Goal: Task Accomplishment & Management: Use online tool/utility

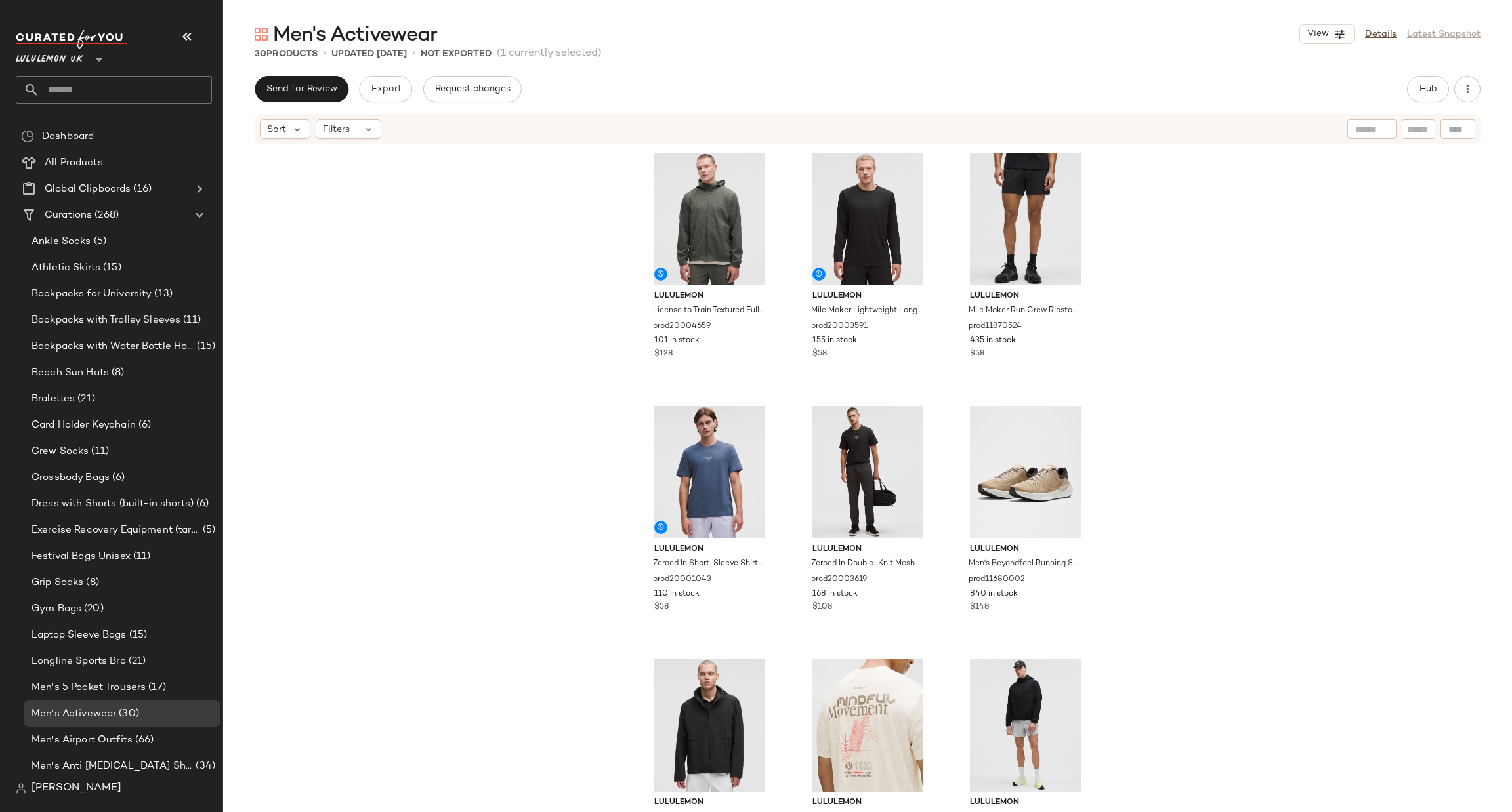
click at [84, 64] on div "Lululemon UK **" at bounding box center [52, 52] width 73 height 33
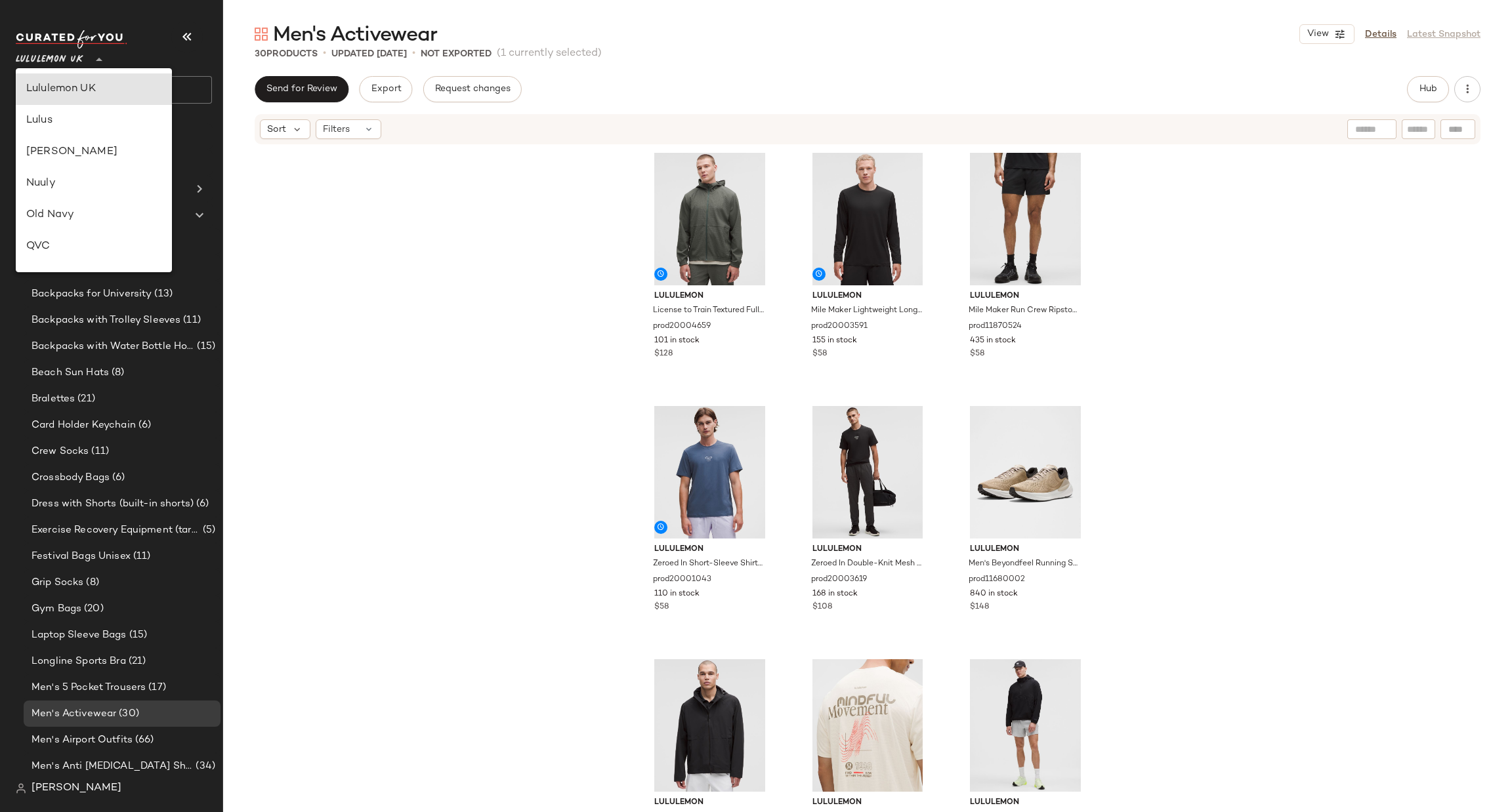
type input "**"
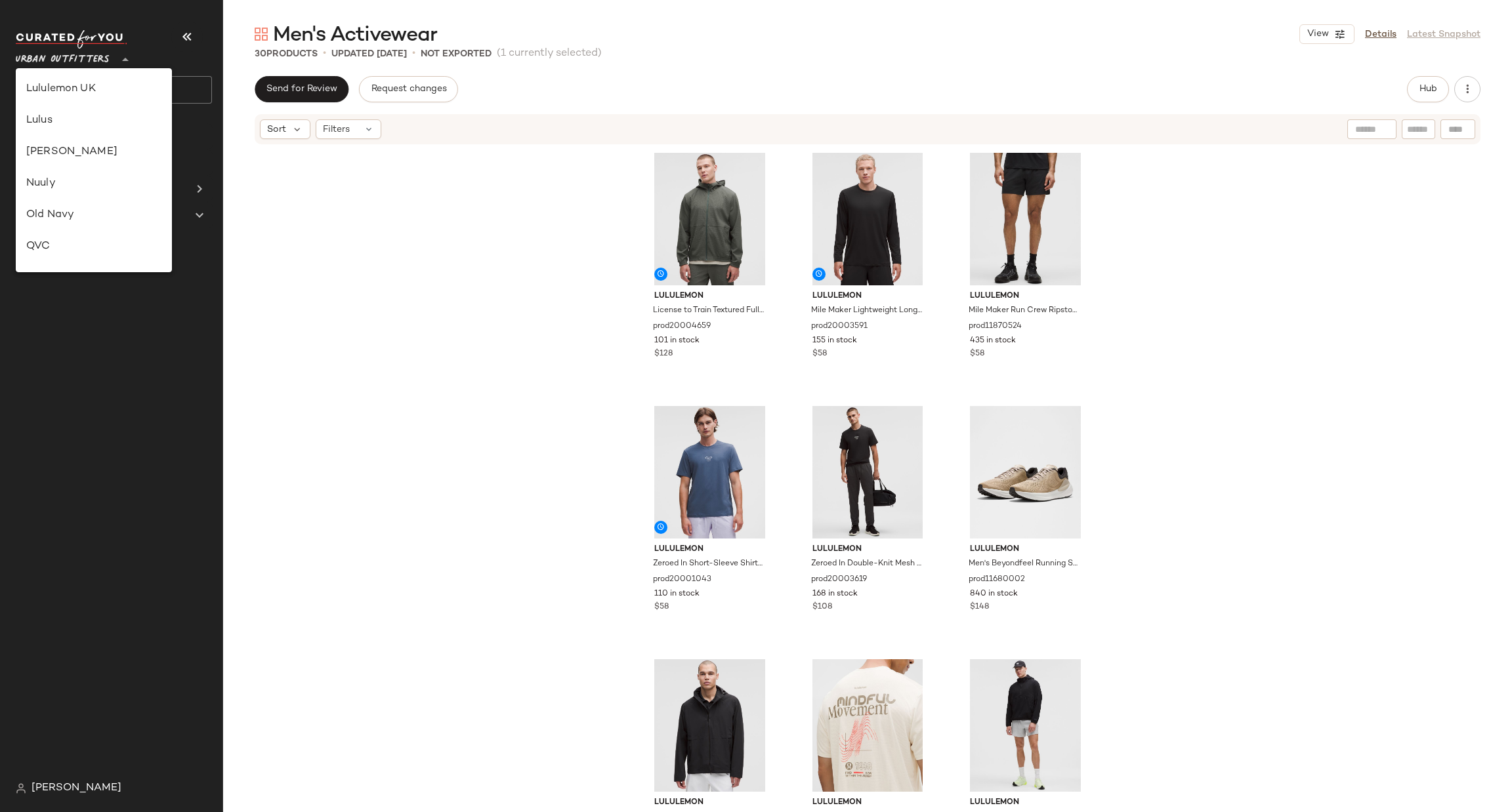
scroll to position [675, 0]
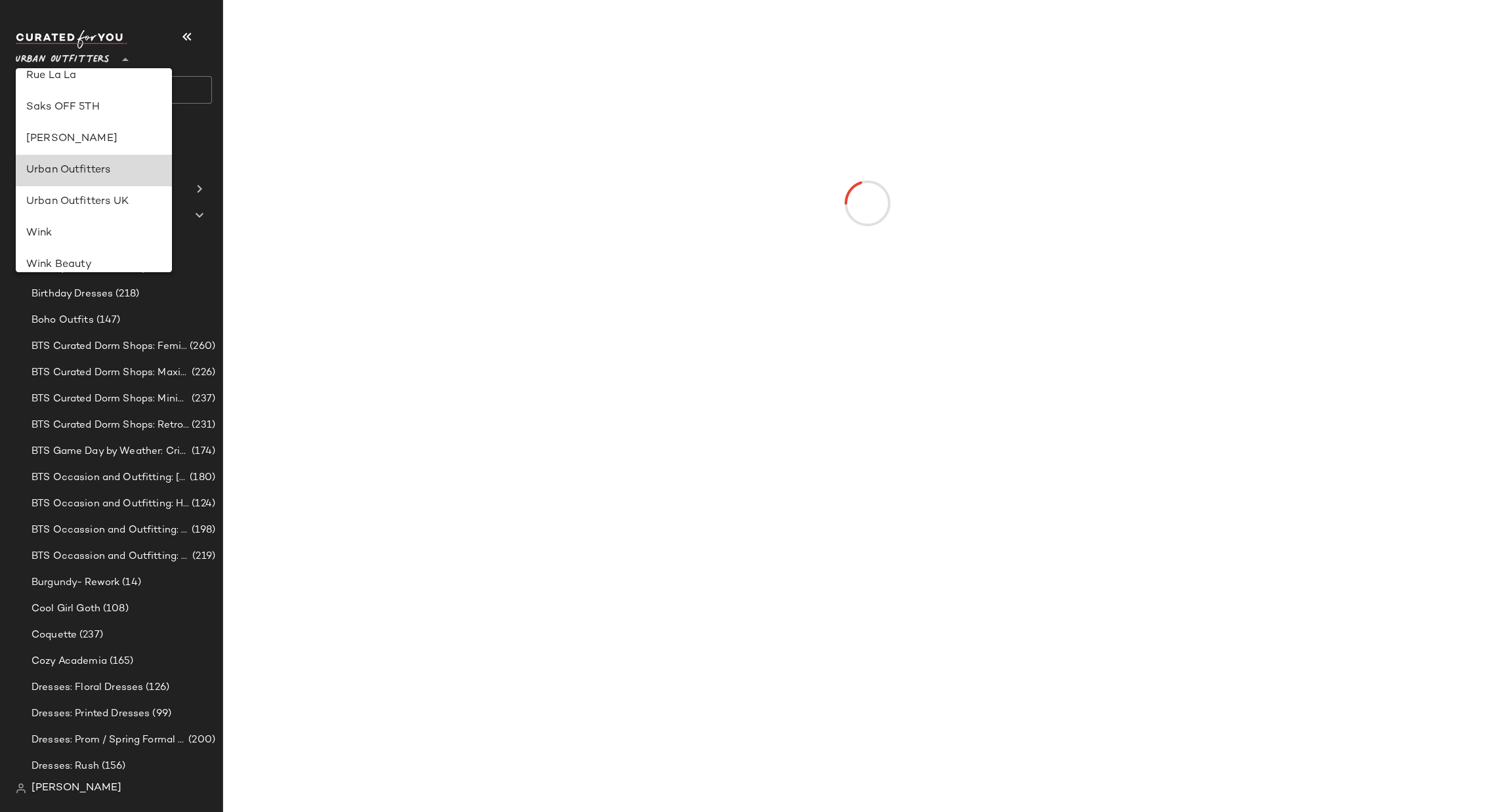
click at [81, 168] on div "Urban Outfitters" at bounding box center [94, 170] width 135 height 16
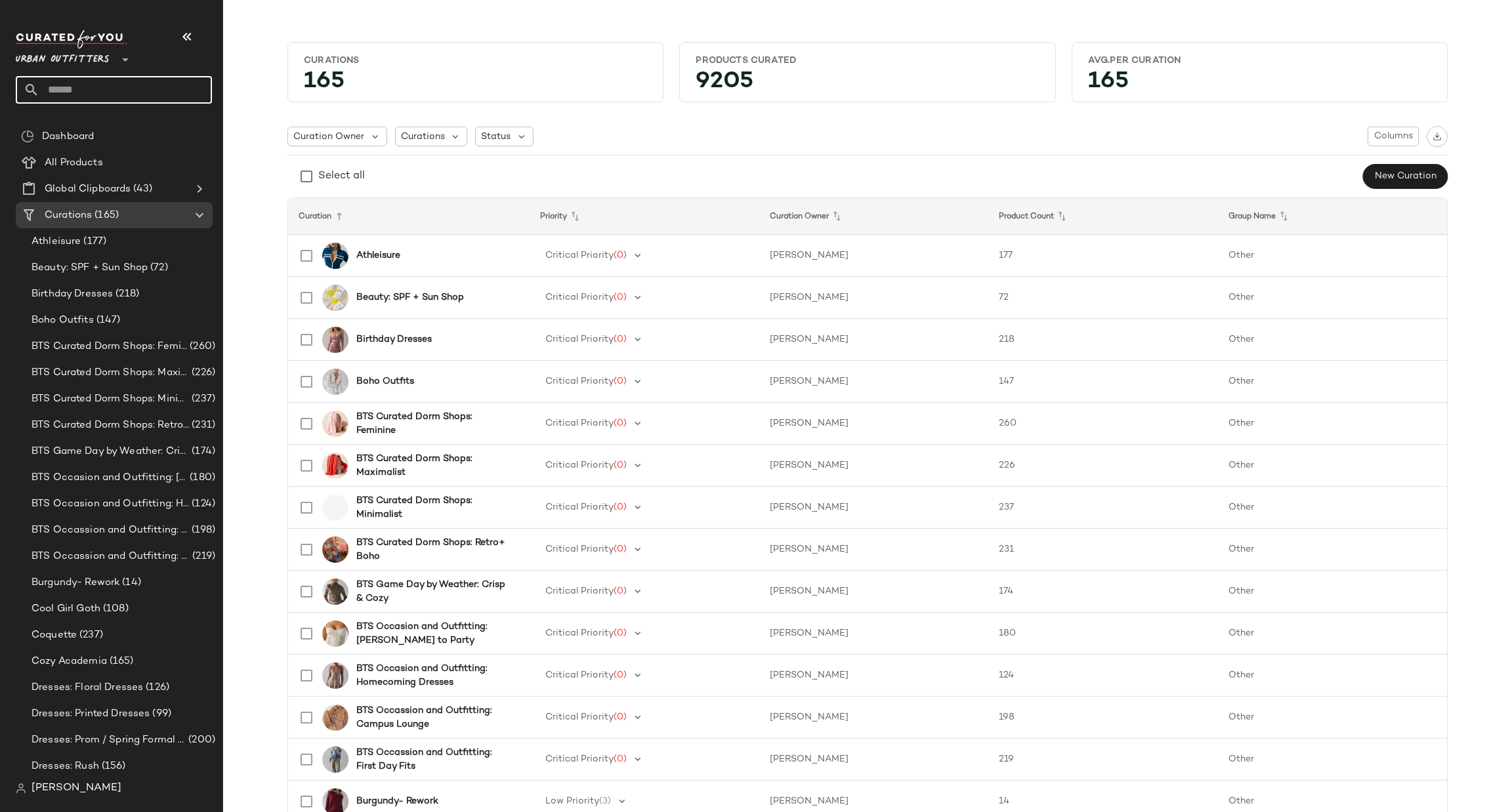
click at [155, 78] on input "text" at bounding box center [125, 90] width 173 height 27
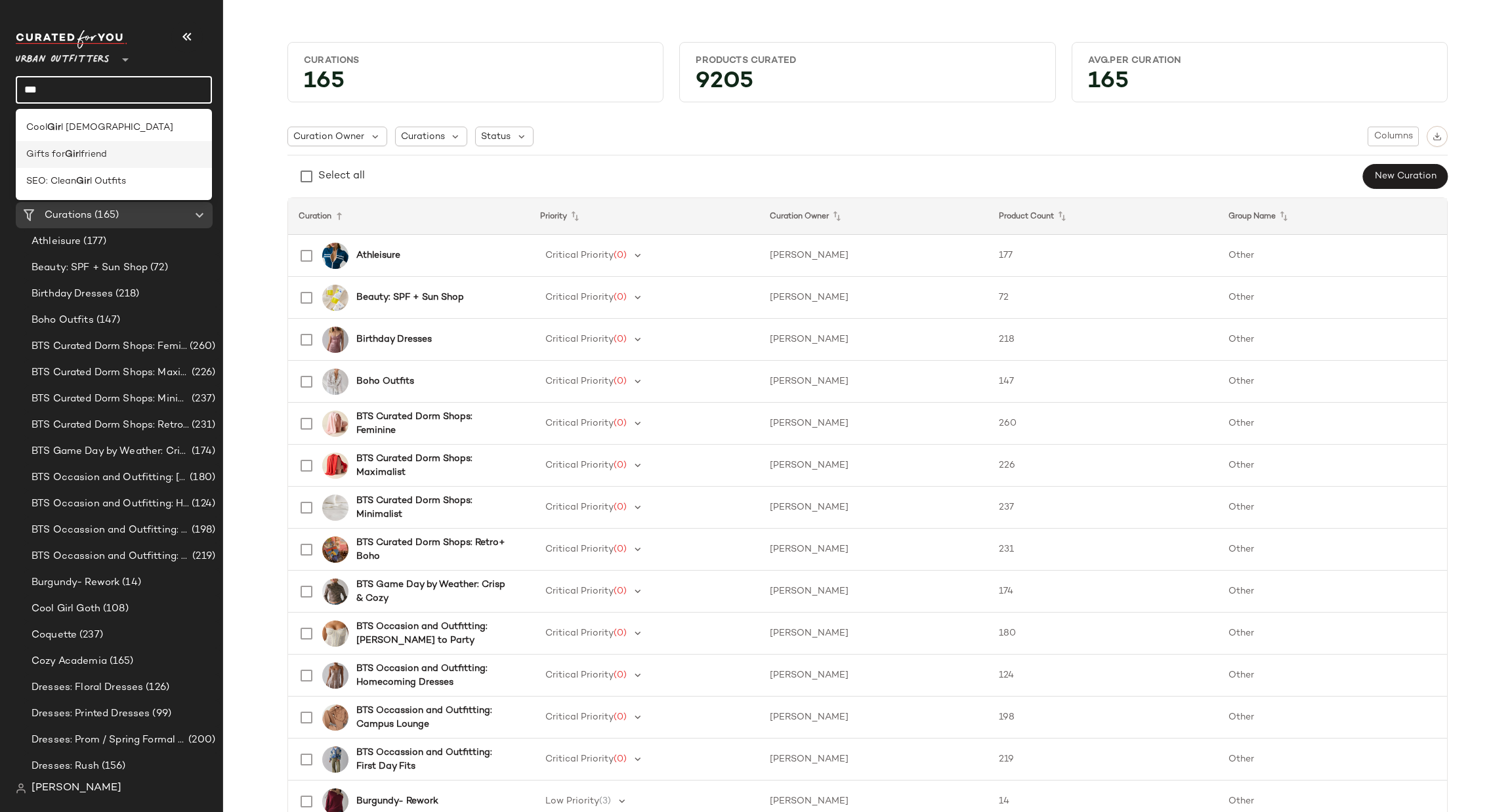
type input "***"
click at [146, 155] on div "Gifts for Gir lfriend" at bounding box center [114, 154] width 175 height 14
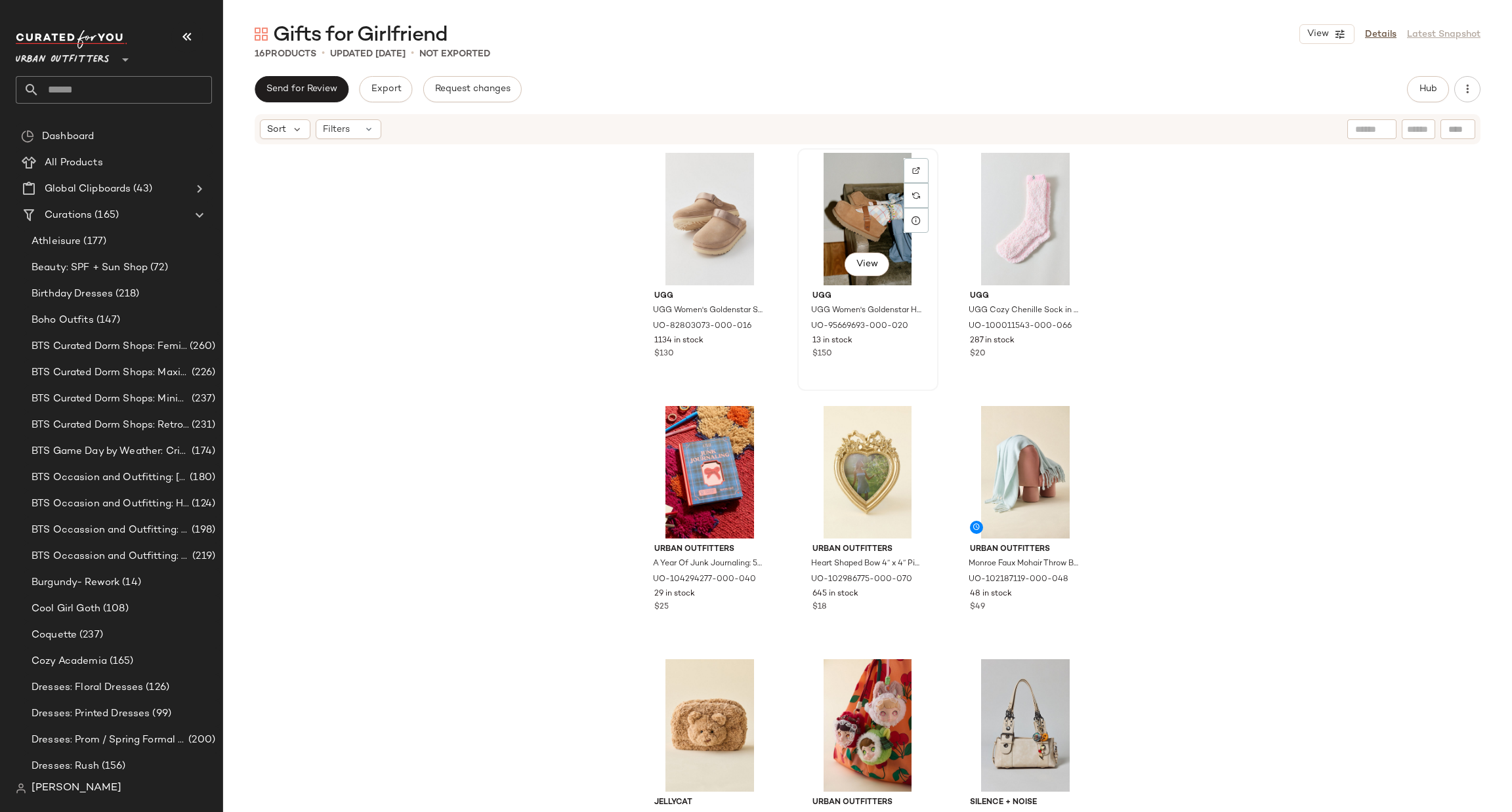
click at [849, 211] on div "View" at bounding box center [868, 218] width 132 height 132
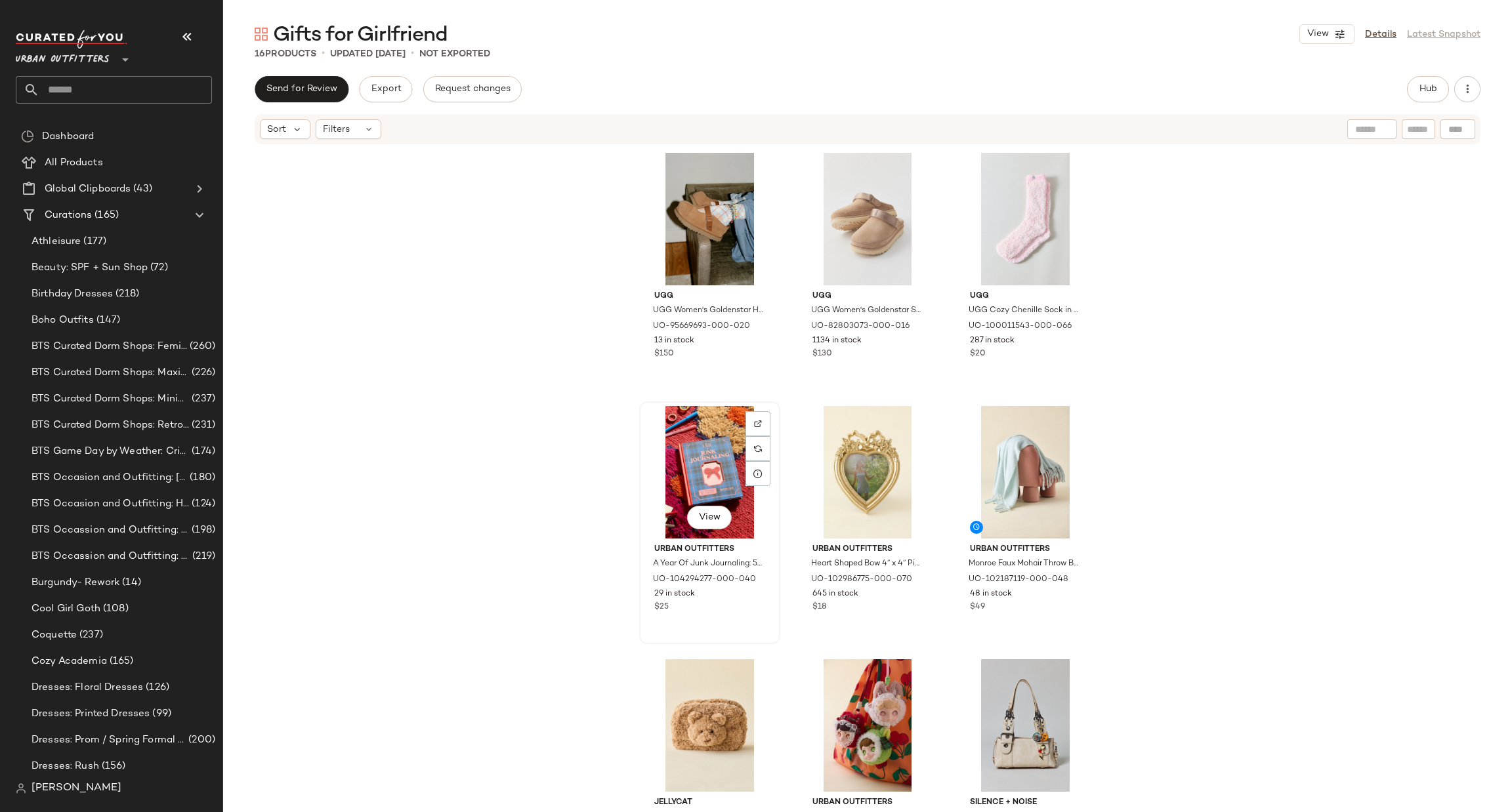
click at [702, 446] on div "View" at bounding box center [710, 472] width 132 height 132
drag, startPoint x: 702, startPoint y: 446, endPoint x: 651, endPoint y: 294, distance: 160.3
click at [651, 294] on div "View UGG UGG Women's Goldenstar Hi Platform Clog in Chestnut, Women's at Urban …" at bounding box center [867, 500] width 457 height 703
click at [680, 461] on div "View" at bounding box center [710, 472] width 132 height 132
drag, startPoint x: 680, startPoint y: 461, endPoint x: 695, endPoint y: 242, distance: 219.5
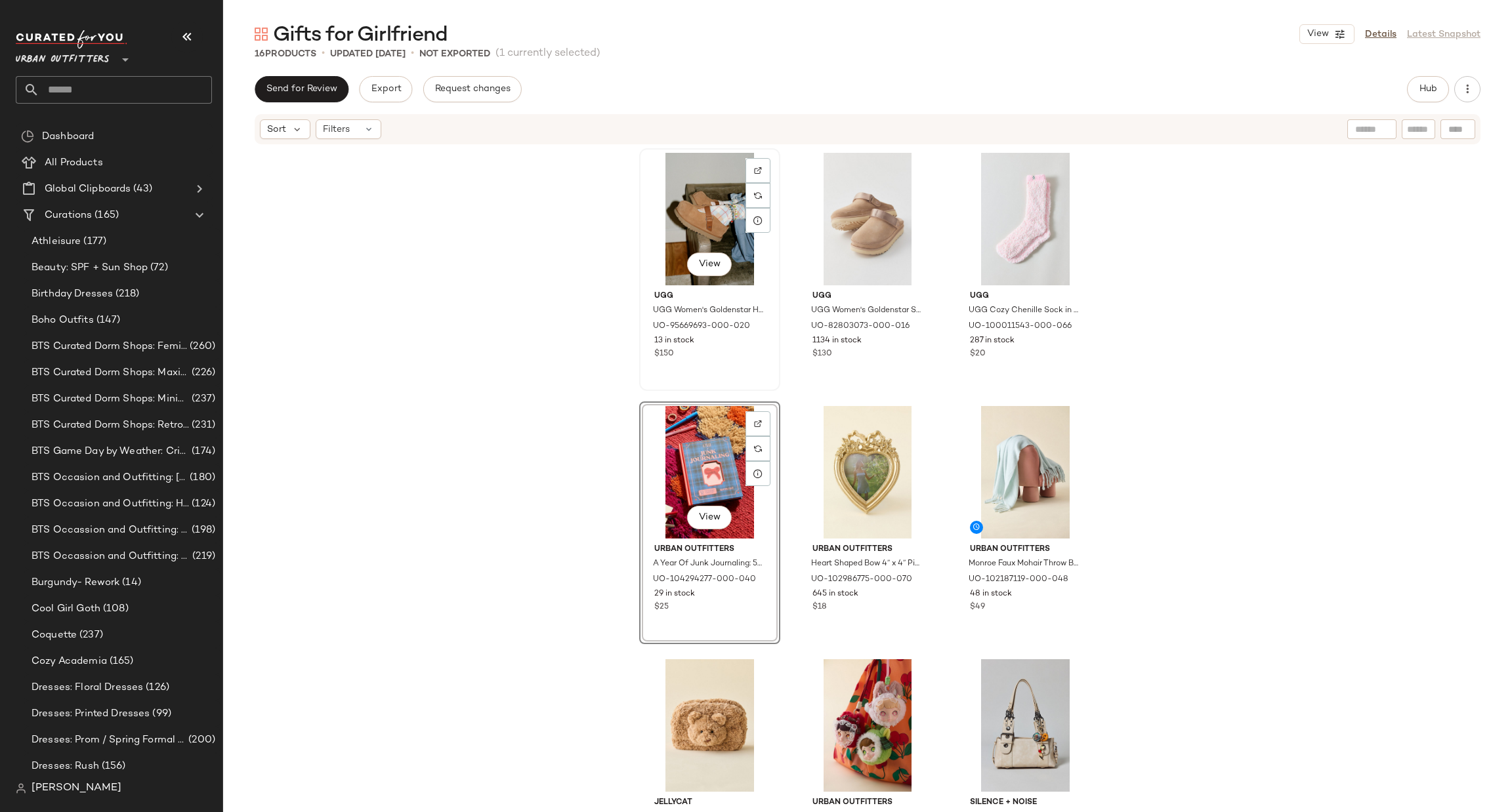
click at [695, 242] on div "View UGG UGG Women's Goldenstar Hi Platform Clog in Chestnut, Women's at Urban …" at bounding box center [867, 500] width 457 height 703
click at [702, 497] on div "View" at bounding box center [710, 472] width 132 height 132
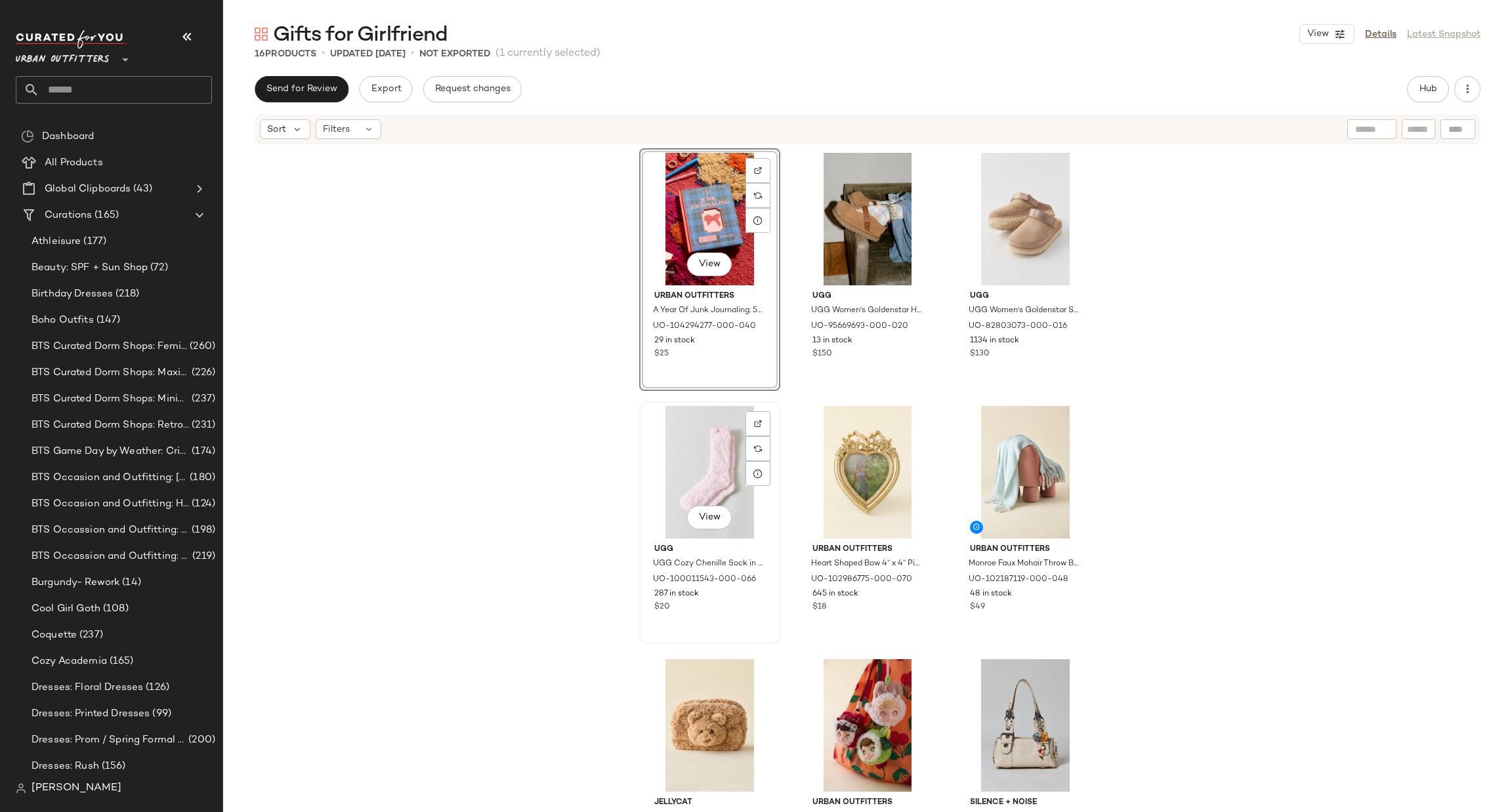
click at [708, 464] on div "View" at bounding box center [710, 472] width 132 height 132
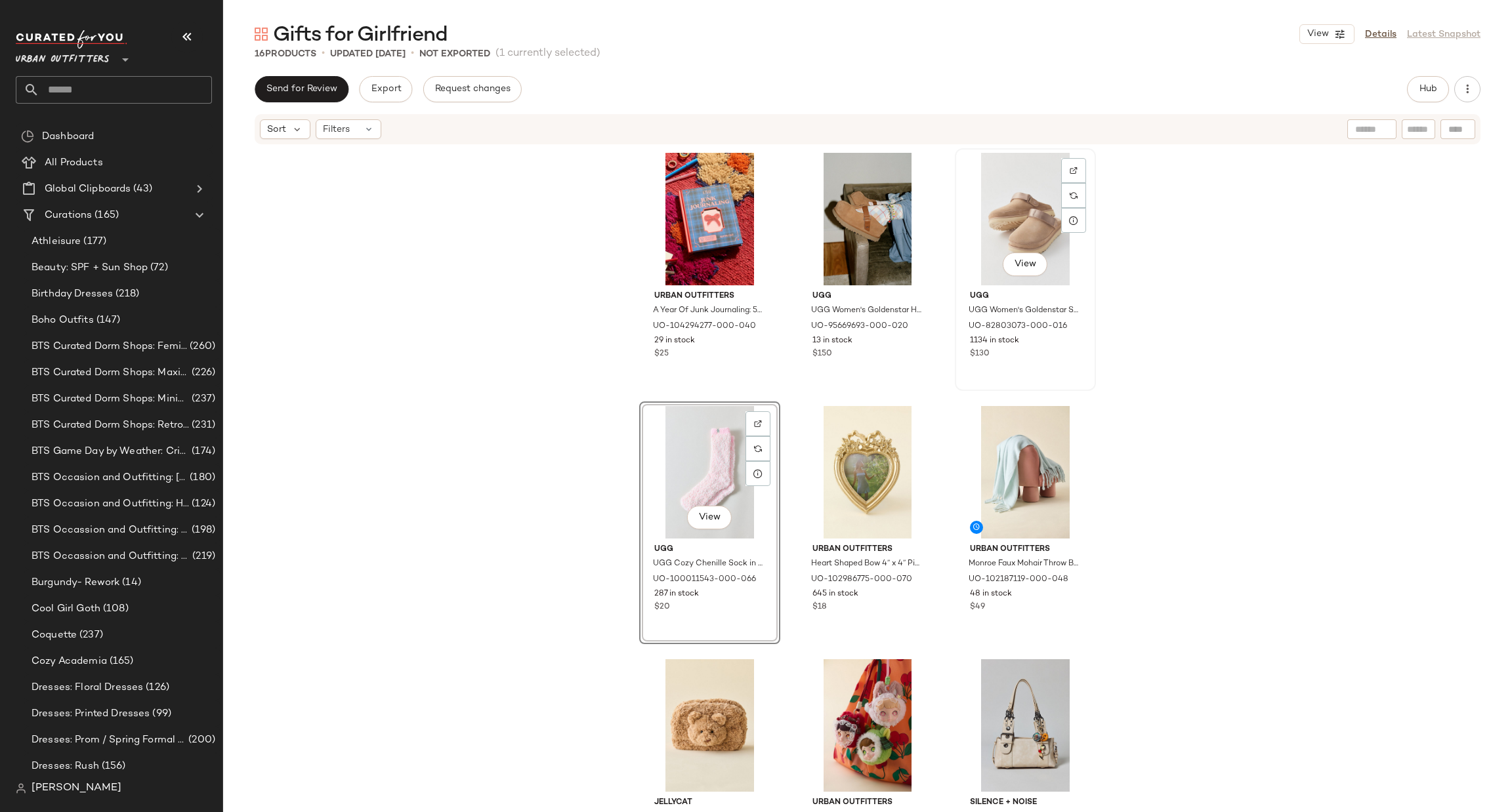
drag, startPoint x: 708, startPoint y: 464, endPoint x: 982, endPoint y: 232, distance: 359.0
click at [982, 232] on div "Urban Outfitters A Year Of Junk Journaling: 52 Creative Prompts To Transform Sc…" at bounding box center [867, 500] width 457 height 703
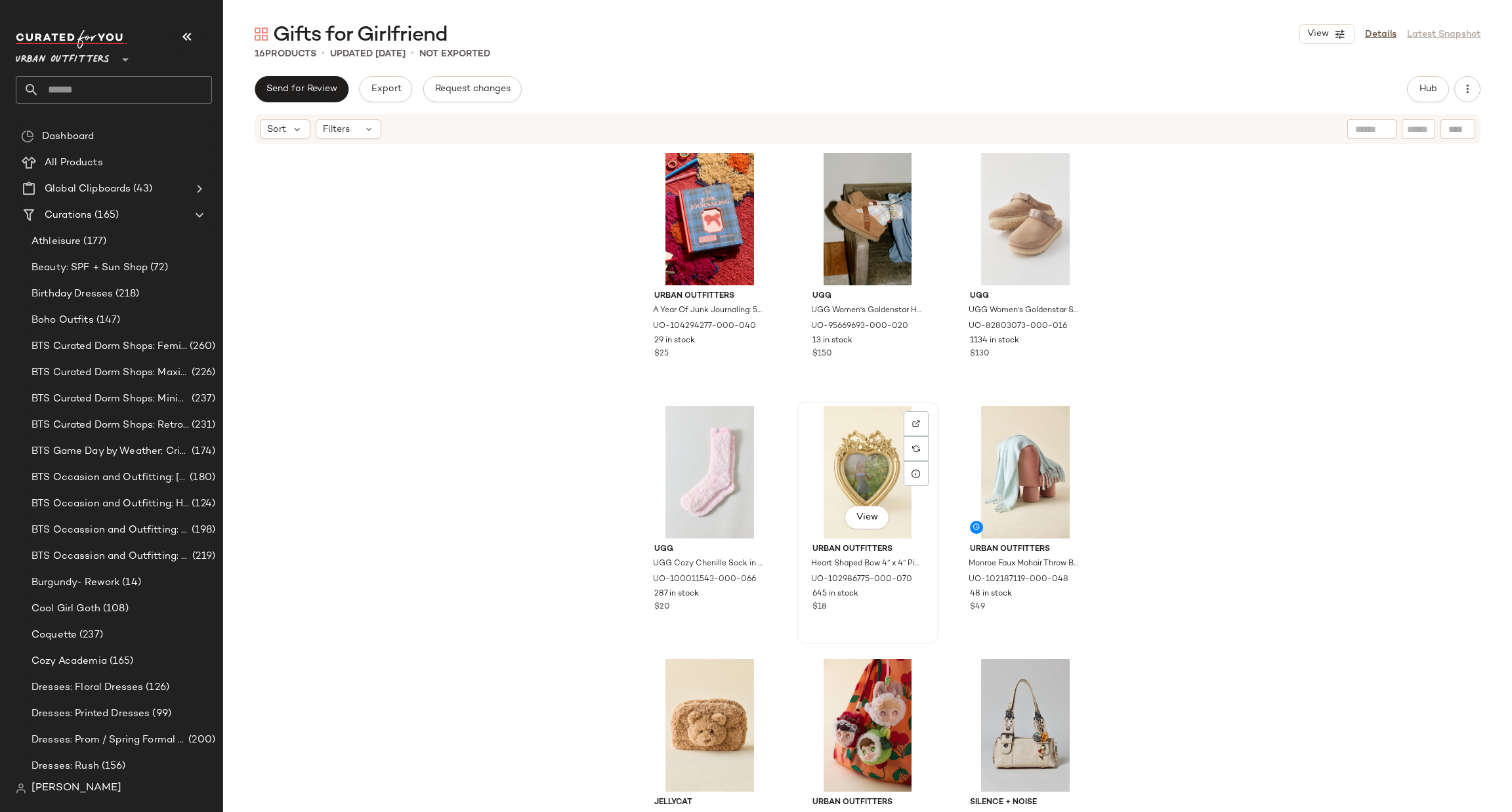
click at [838, 465] on div "View" at bounding box center [868, 472] width 132 height 132
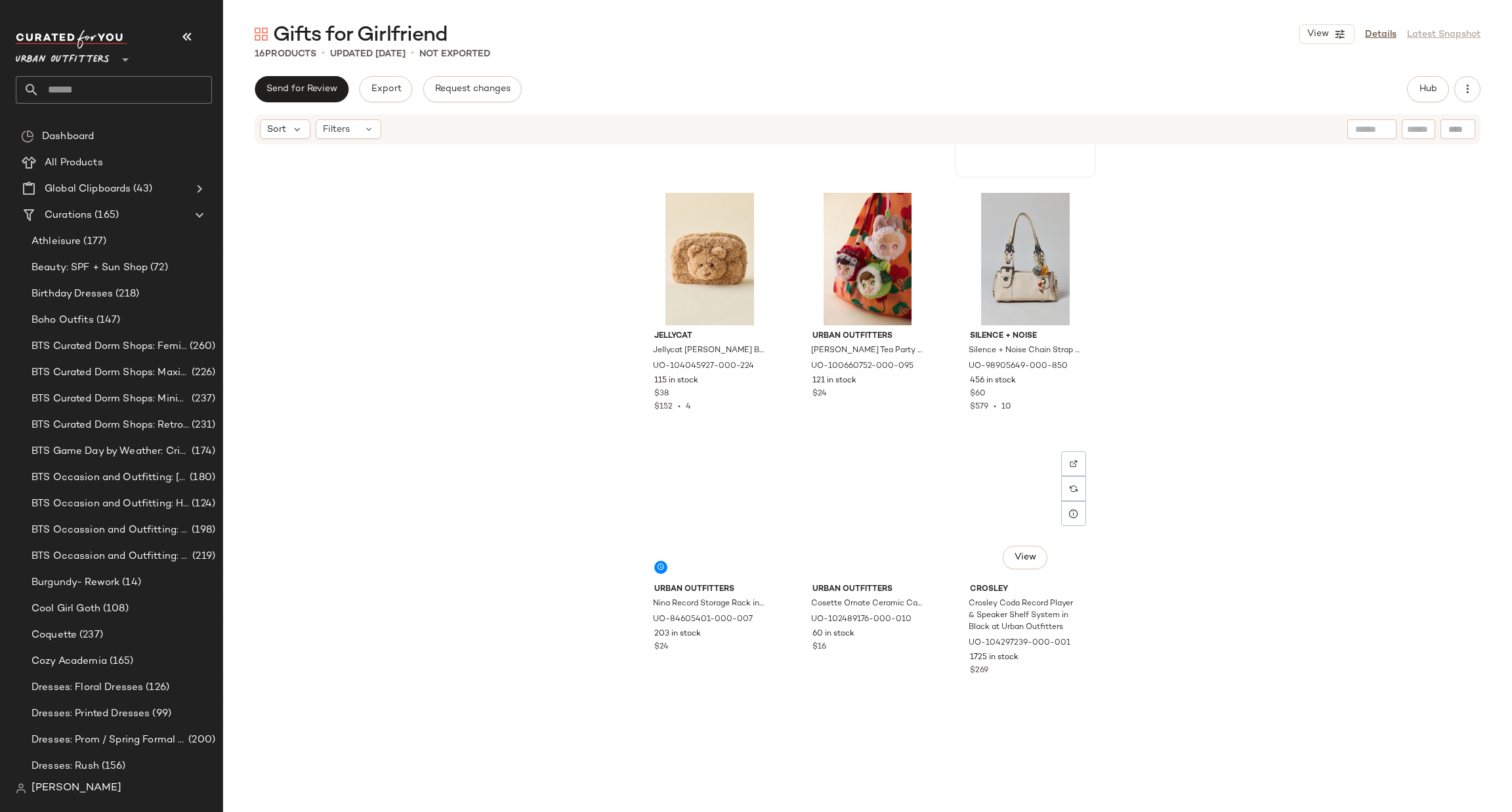
scroll to position [600, 0]
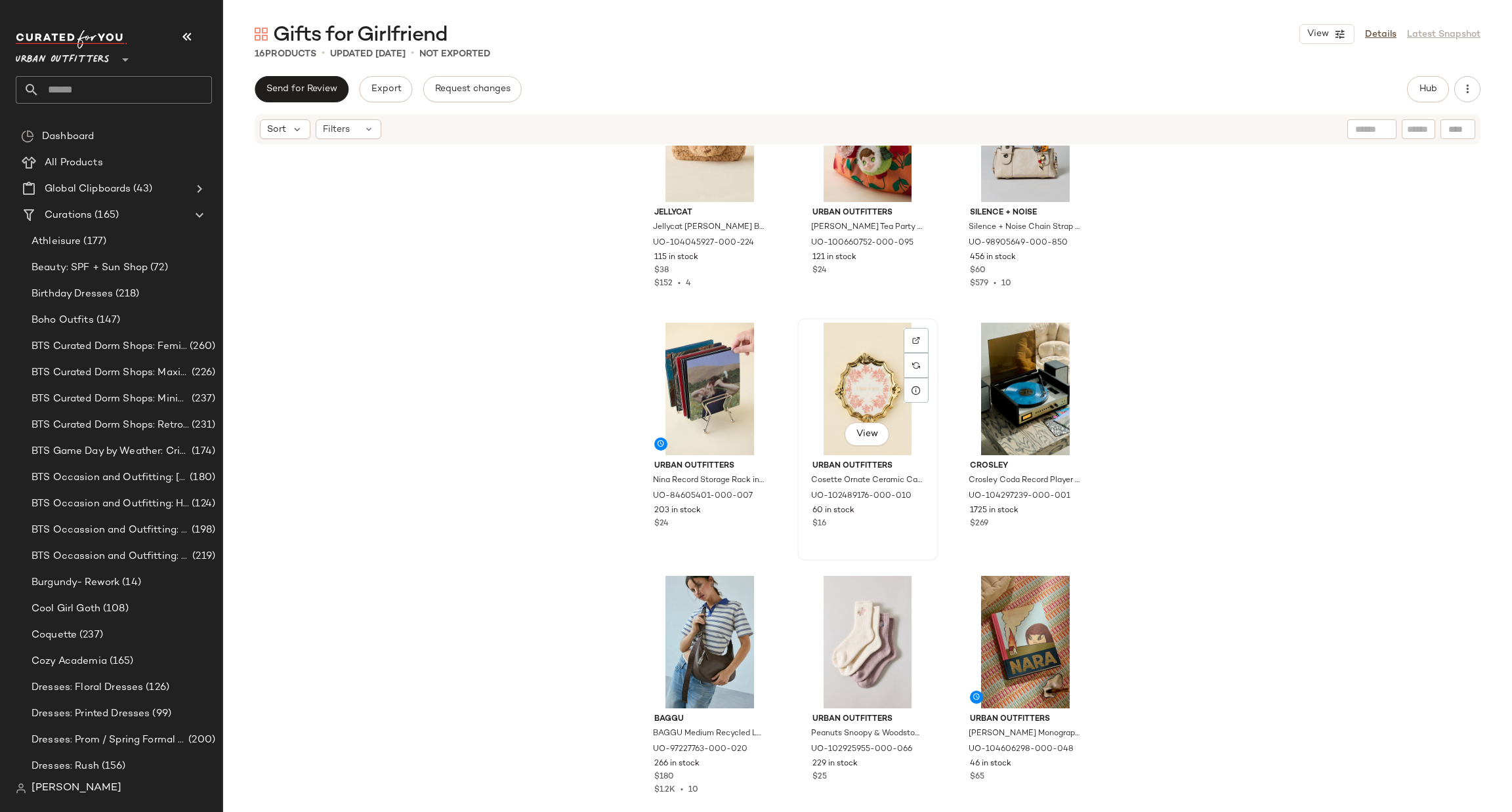
click at [855, 380] on div "View" at bounding box center [868, 389] width 132 height 132
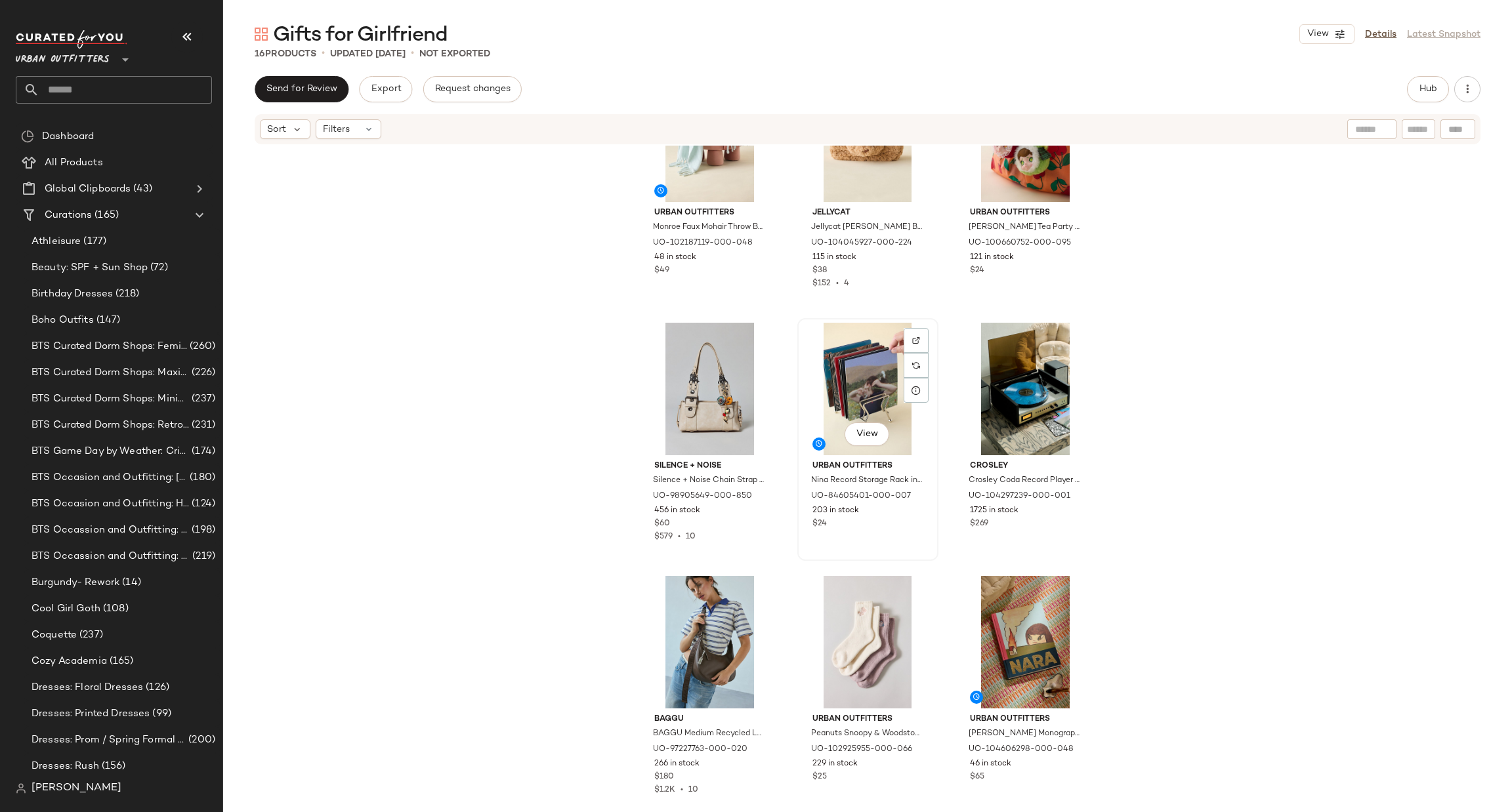
click at [868, 379] on div "View" at bounding box center [868, 389] width 132 height 132
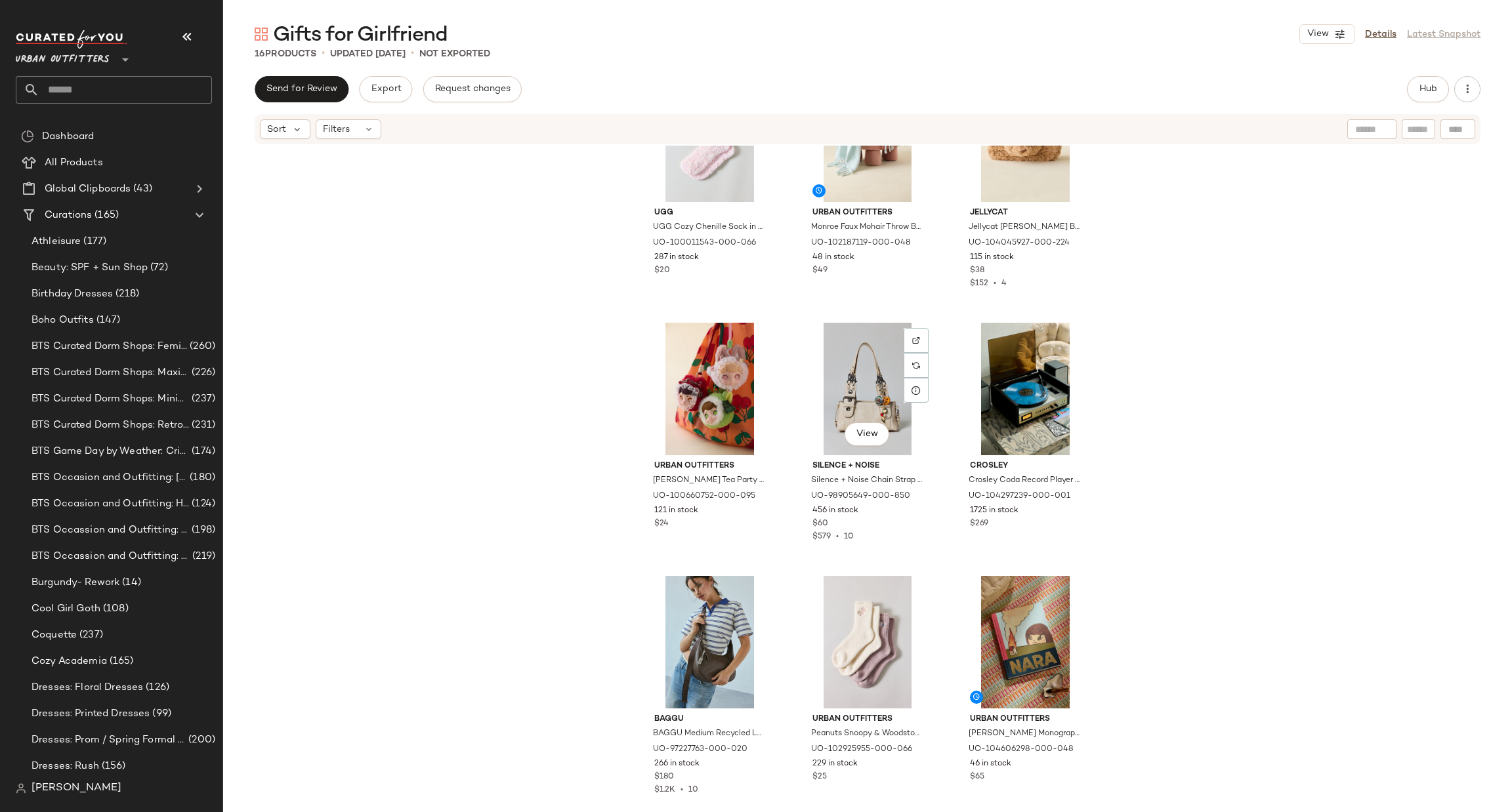
click at [868, 379] on div "View" at bounding box center [868, 389] width 132 height 132
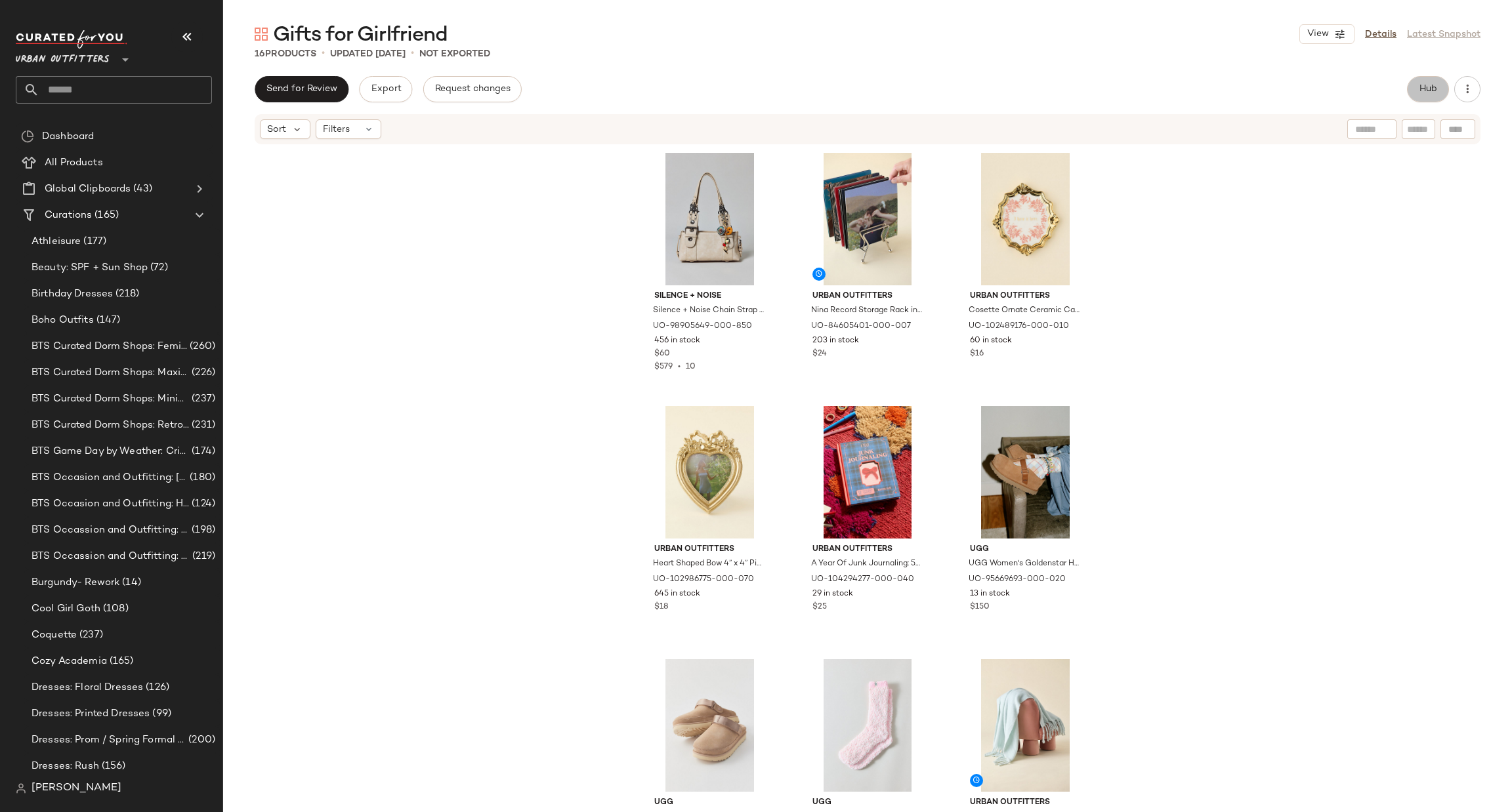
click at [1428, 87] on span "Hub" at bounding box center [1428, 89] width 19 height 11
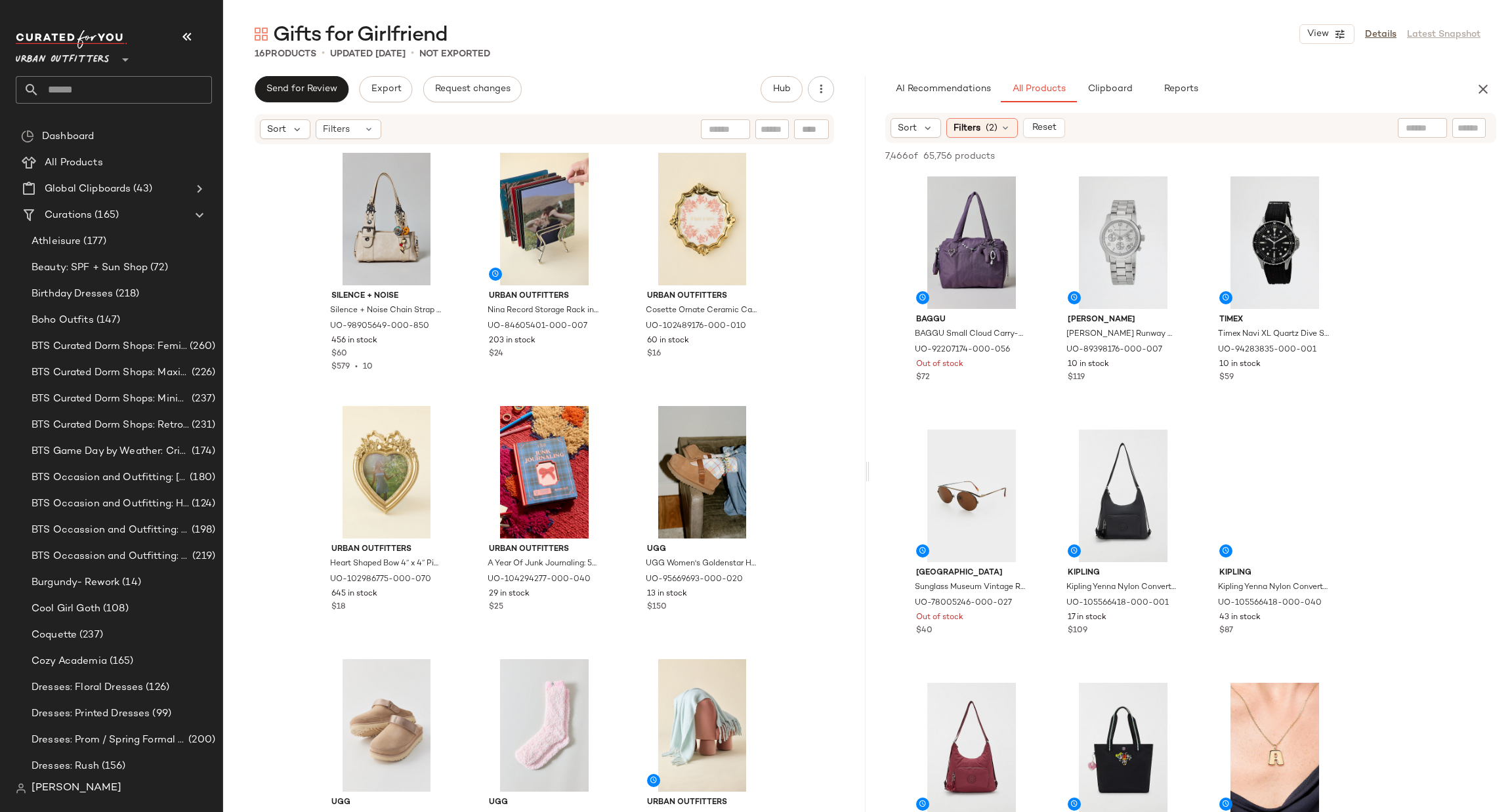
click at [1420, 127] on input "text" at bounding box center [1422, 127] width 34 height 14
type input "******"
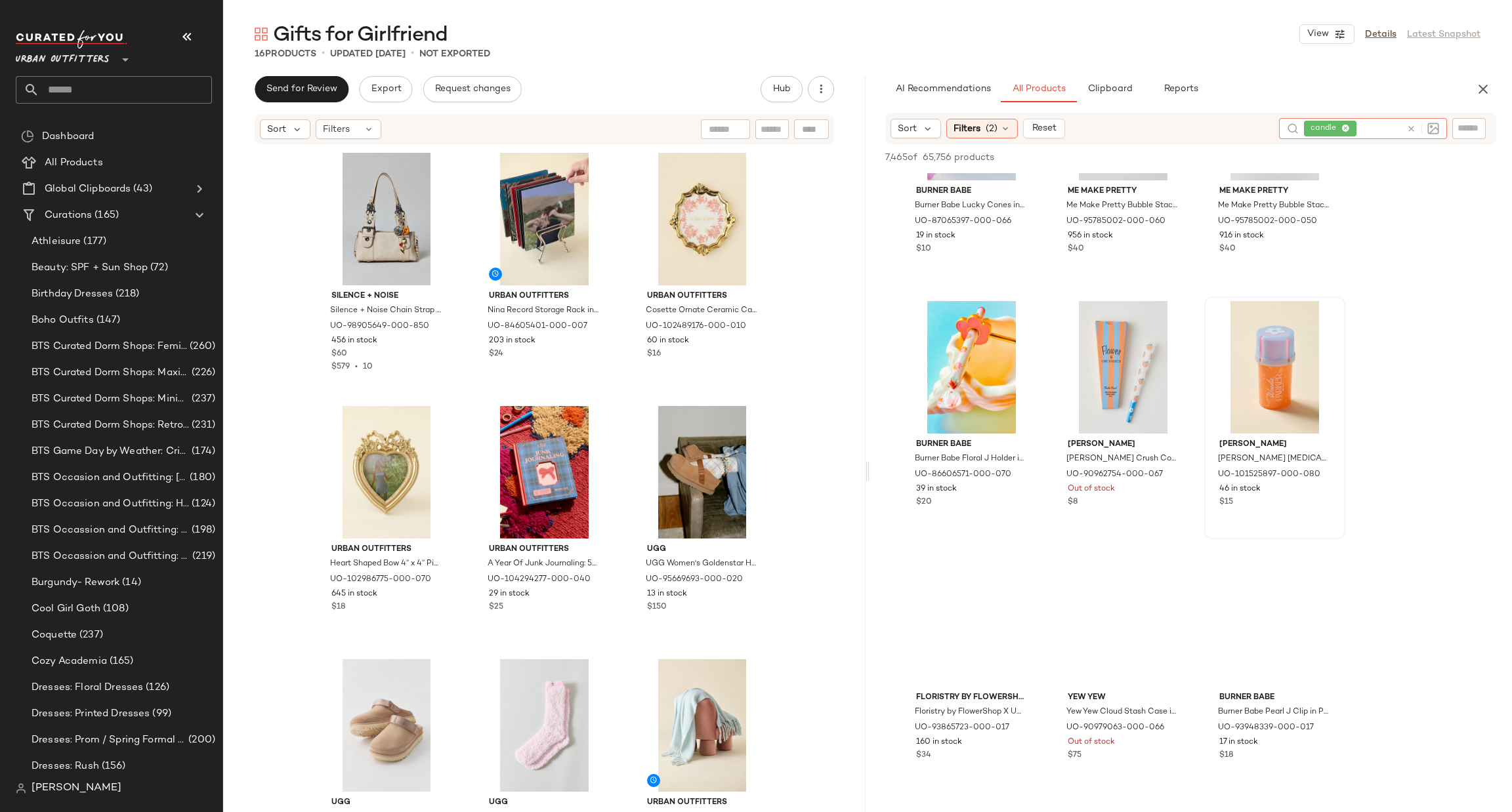
scroll to position [2755, 0]
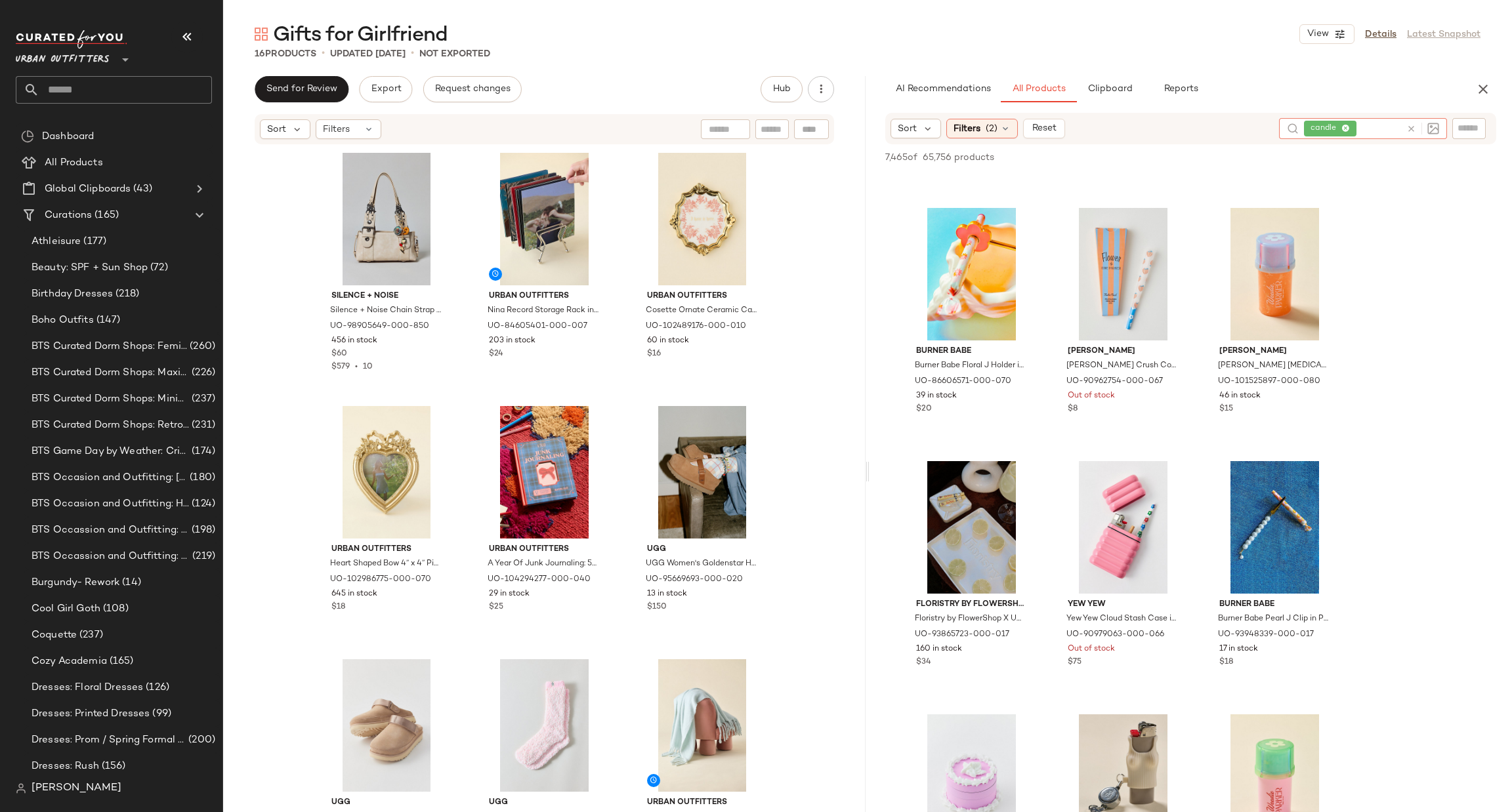
click at [1412, 127] on icon at bounding box center [1411, 129] width 10 height 10
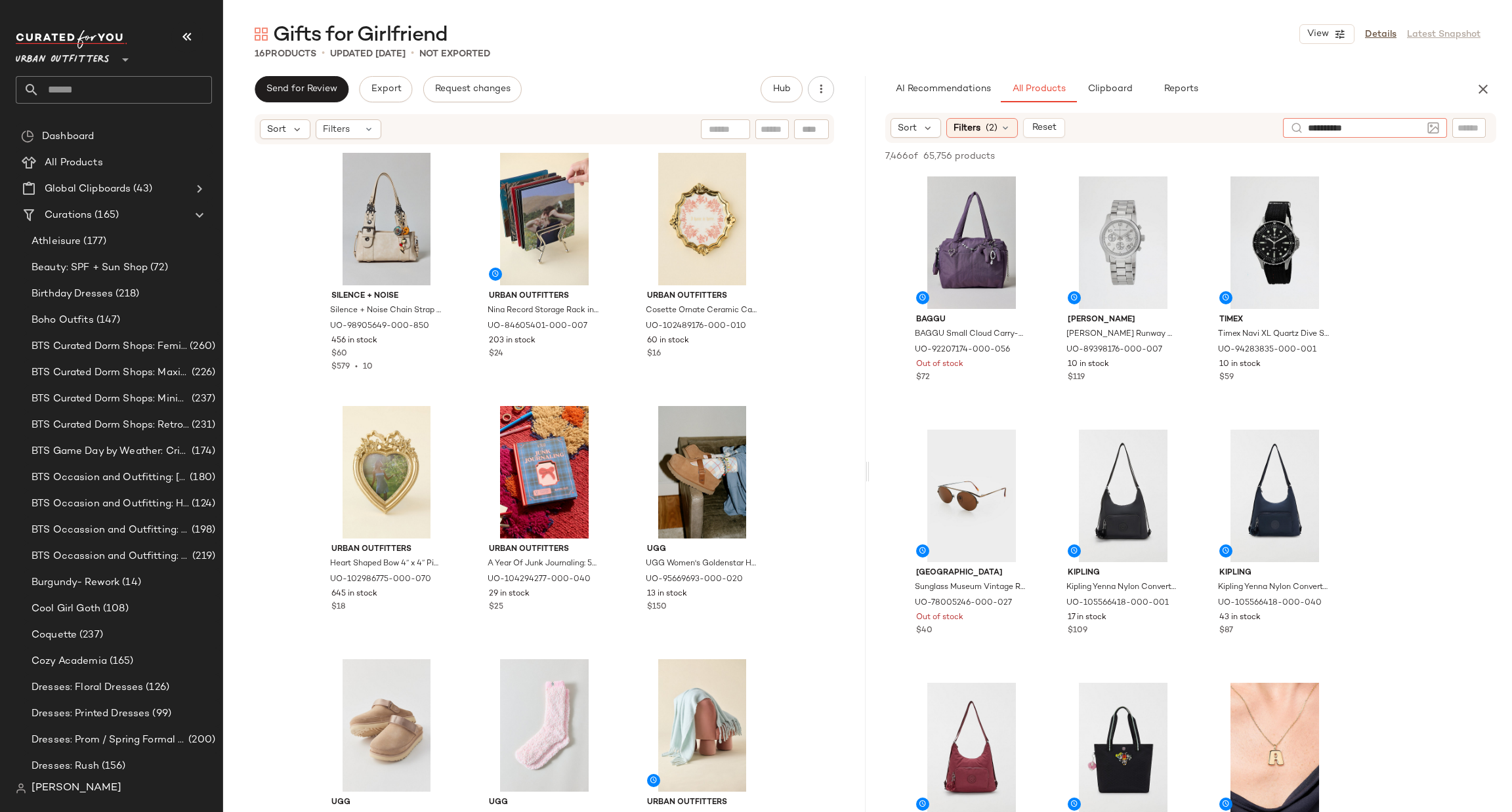
type input "**********"
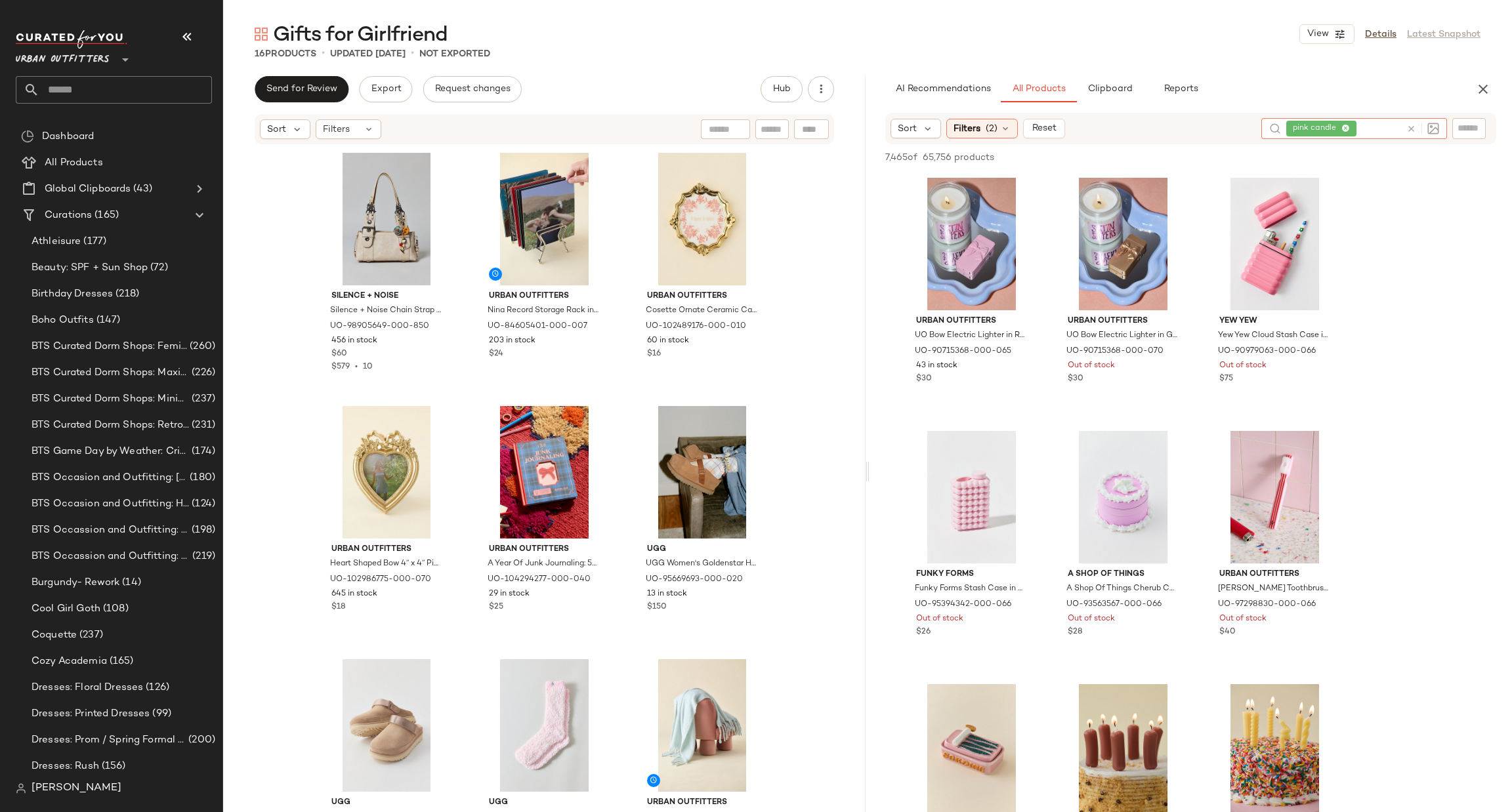
scroll to position [590, 0]
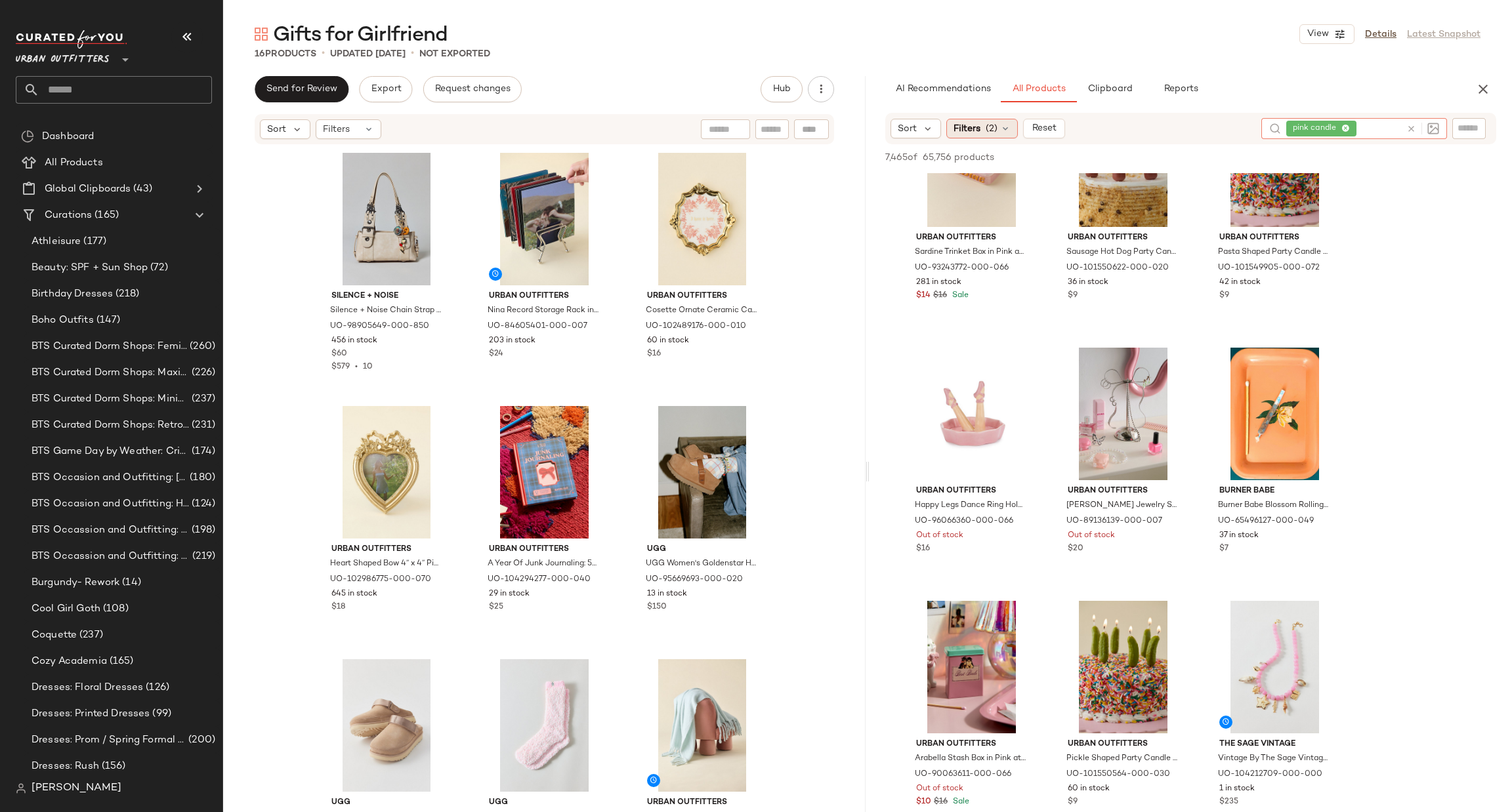
click at [959, 128] on span "Filters" at bounding box center [967, 128] width 27 height 14
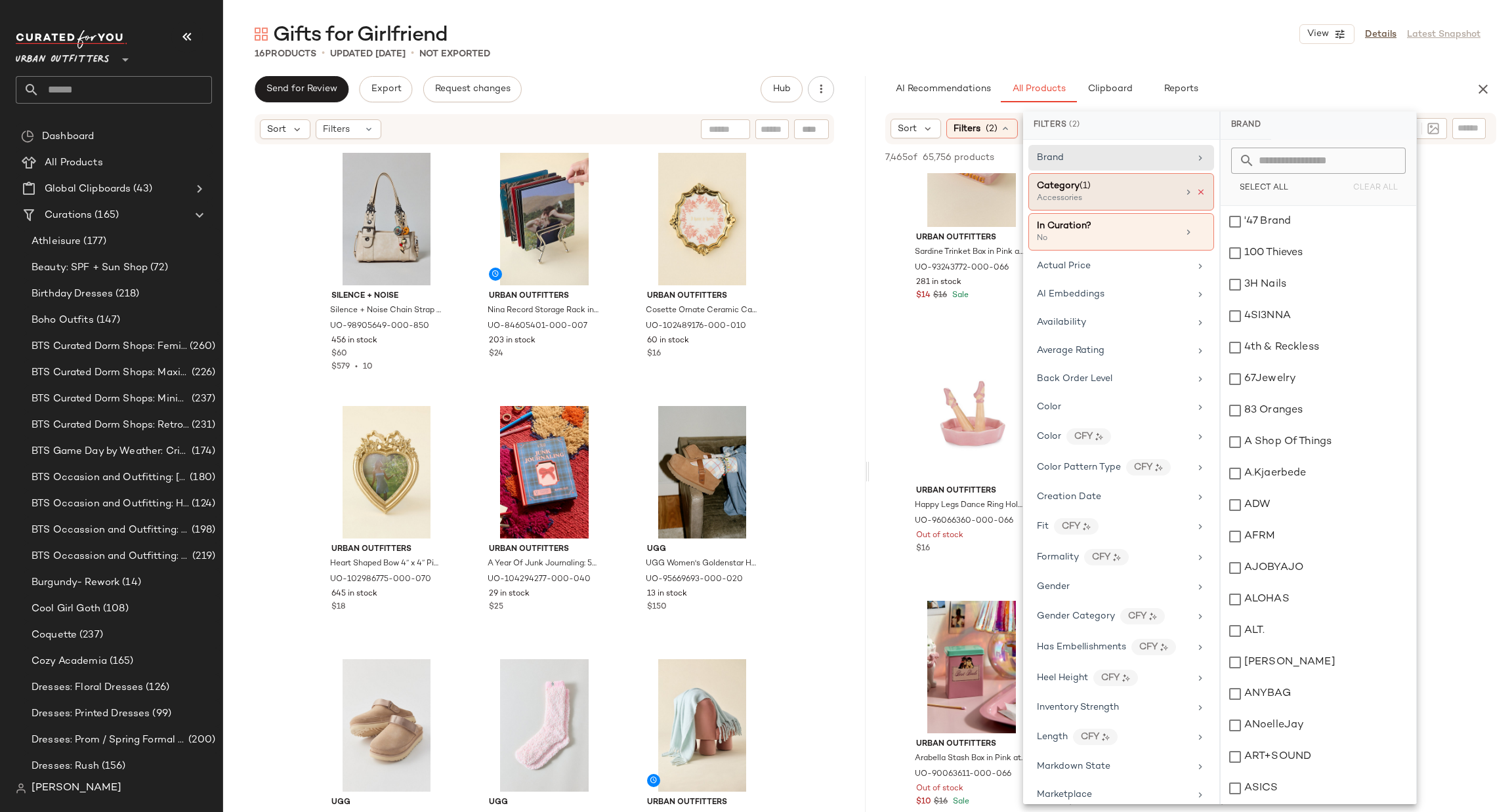
click at [1196, 190] on icon at bounding box center [1200, 192] width 9 height 9
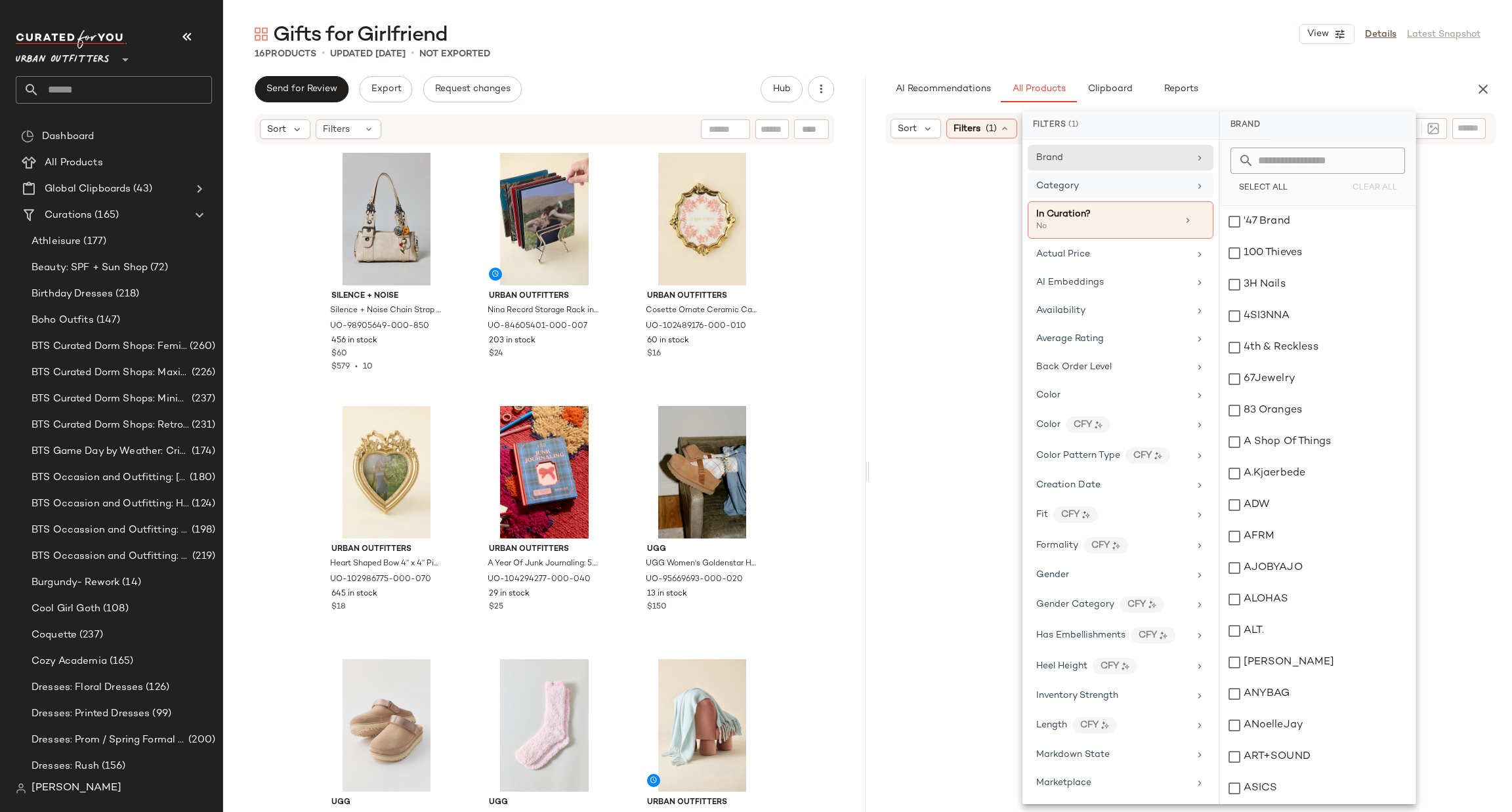
click at [1491, 289] on div at bounding box center [1191, 521] width 637 height 749
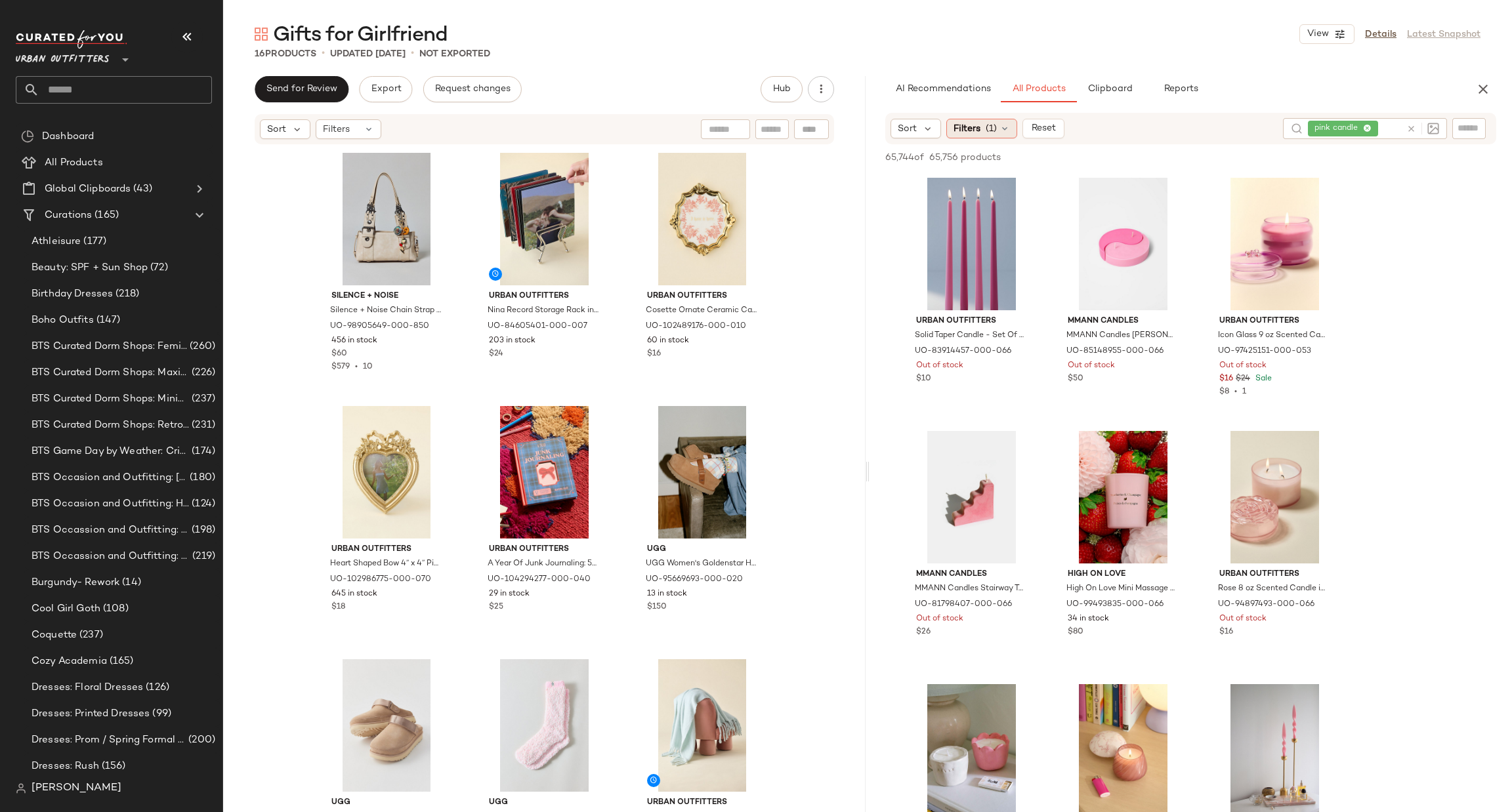
click at [962, 124] on span "Filters" at bounding box center [967, 128] width 27 height 14
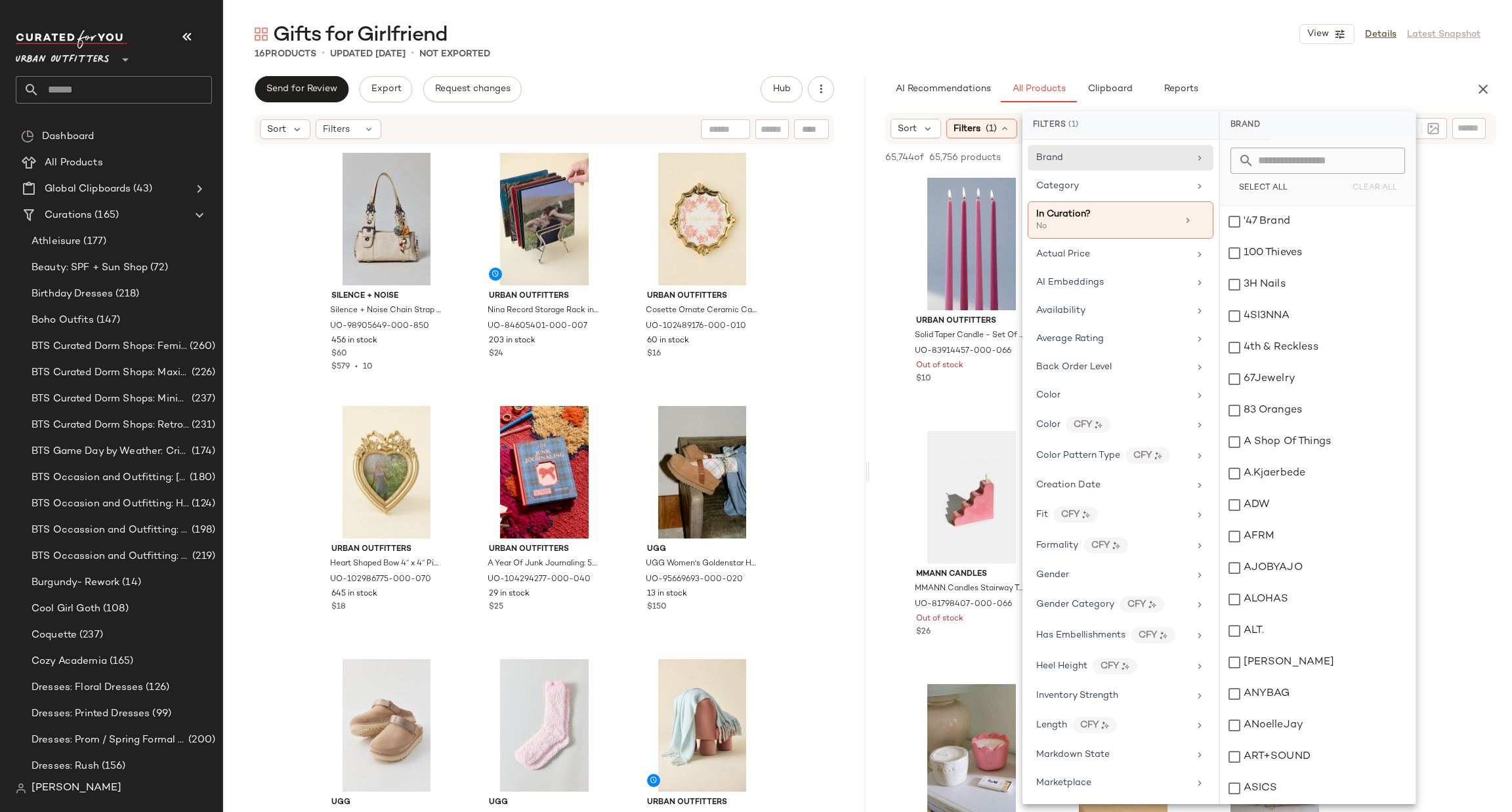
scroll to position [687, 0]
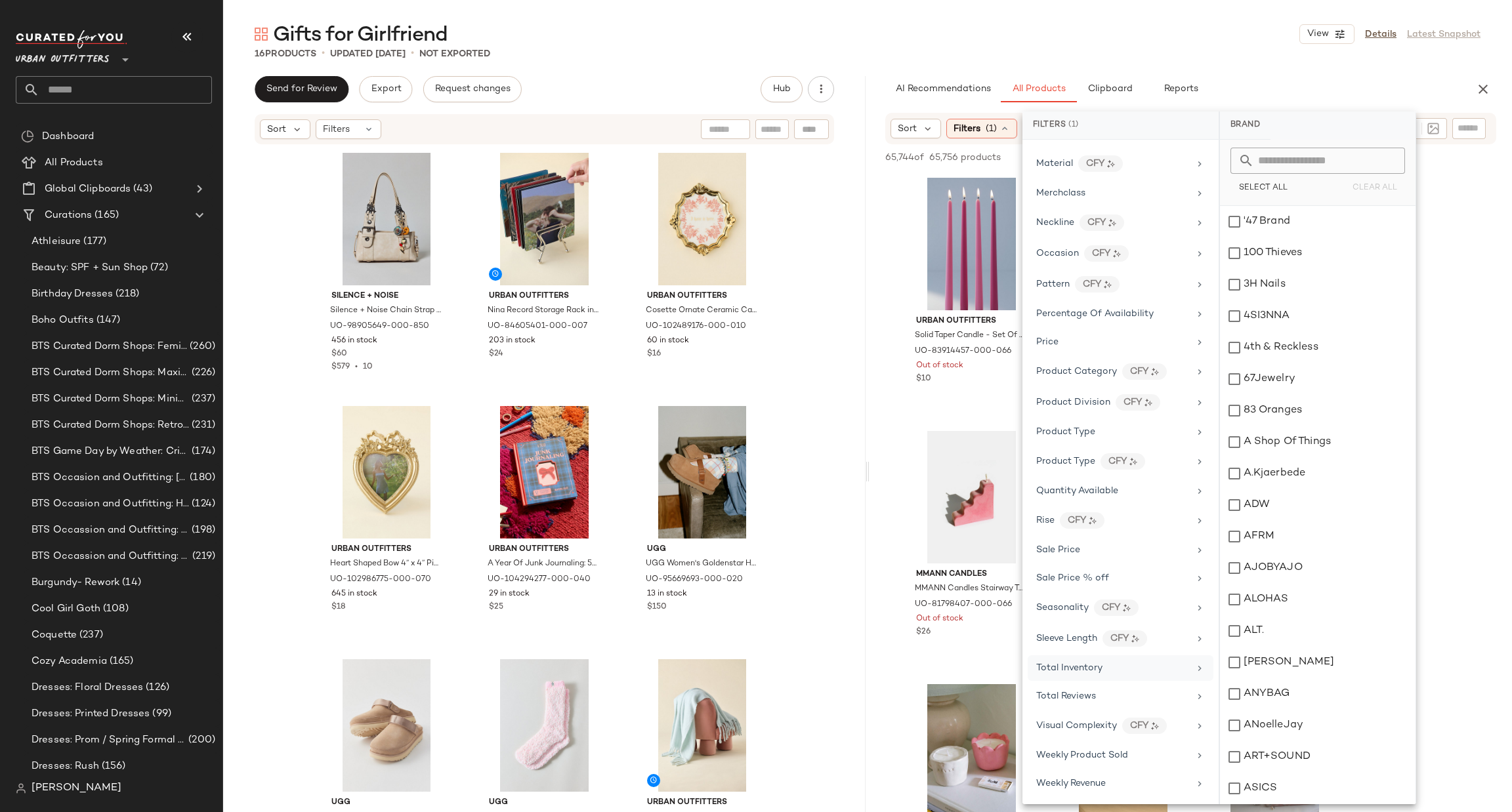
click at [1112, 679] on div "Total Inventory" at bounding box center [1120, 668] width 186 height 26
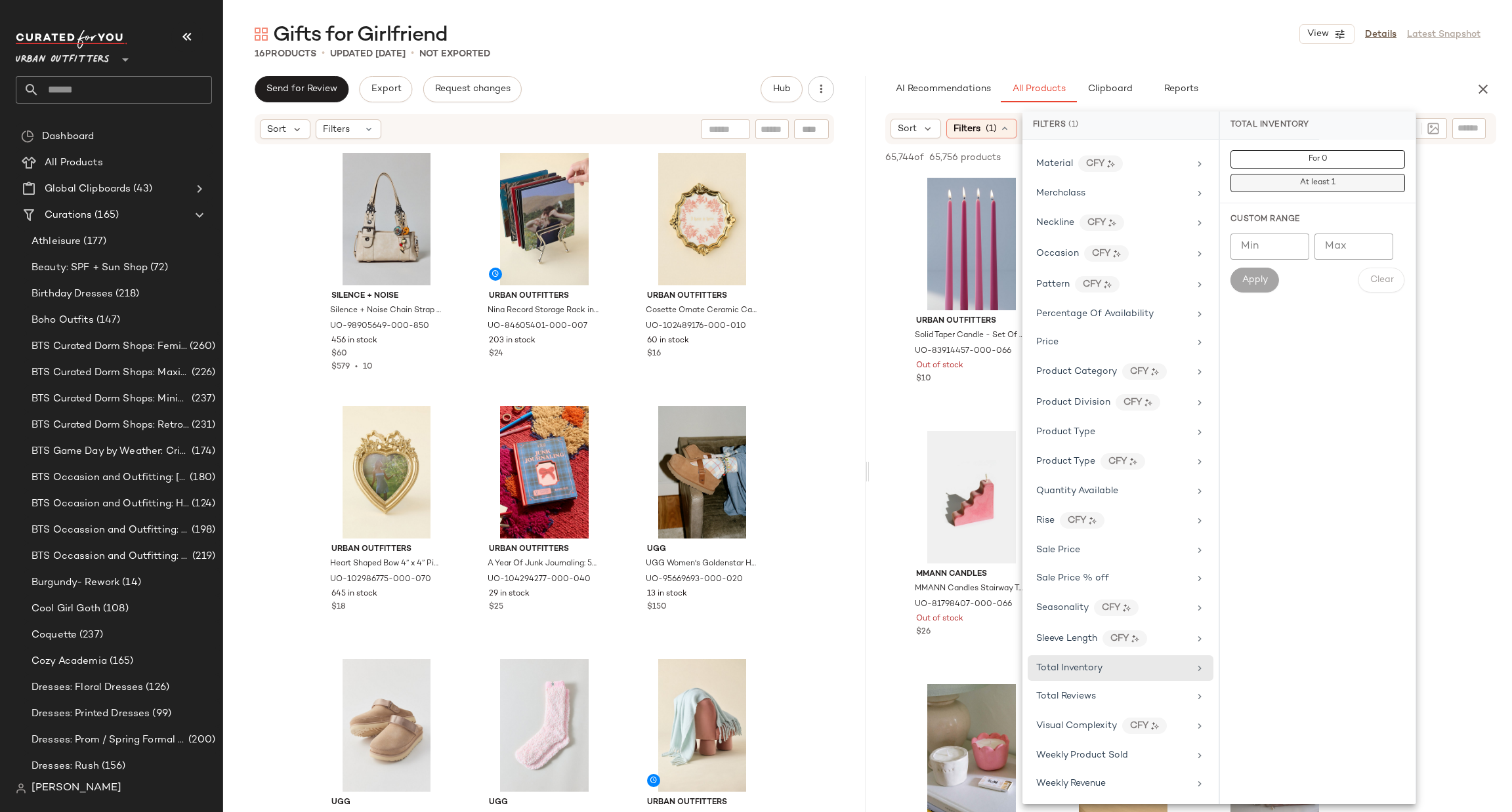
click at [1314, 183] on span "At least 1" at bounding box center [1317, 183] width 36 height 9
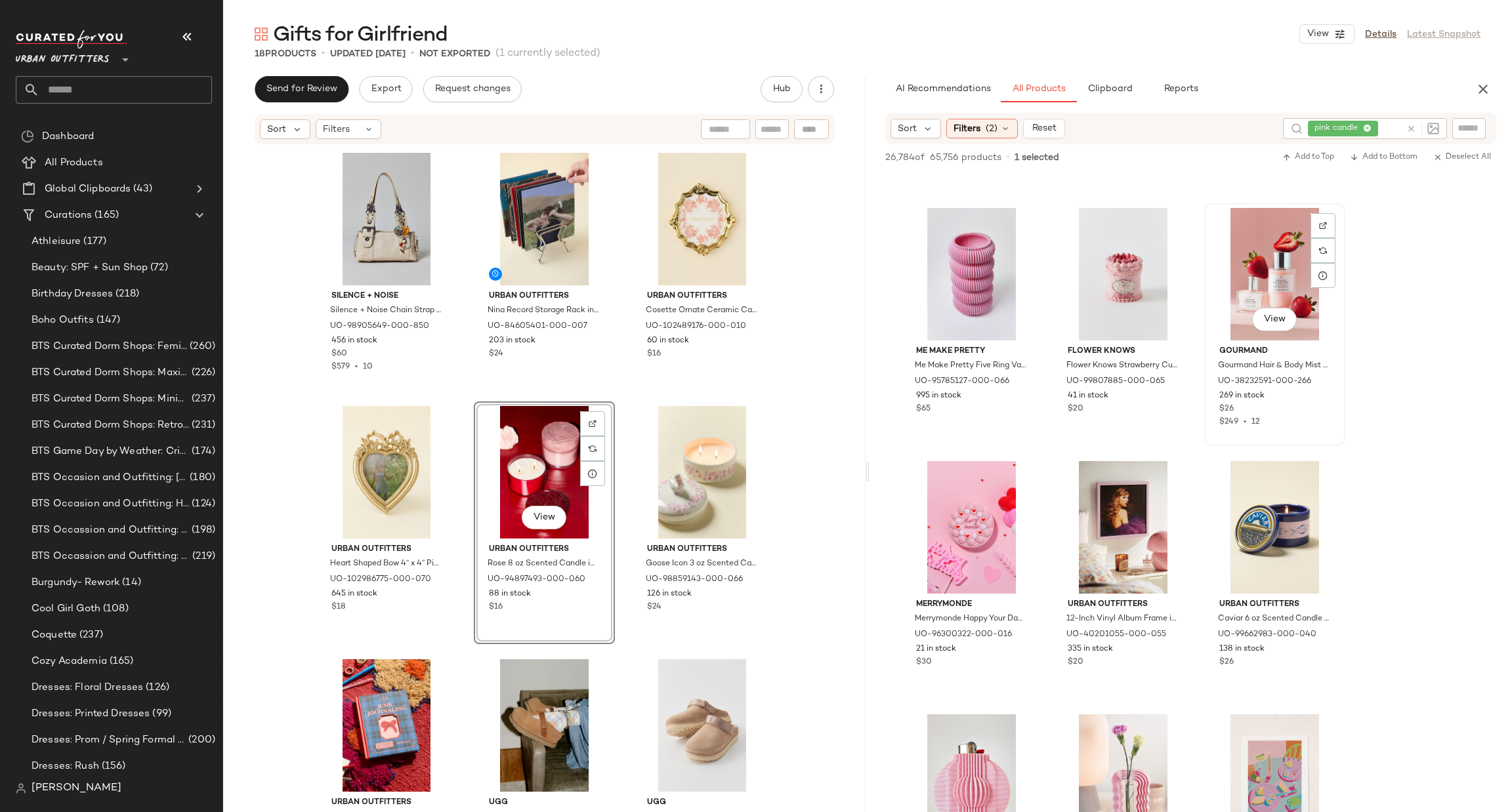
scroll to position [3148, 0]
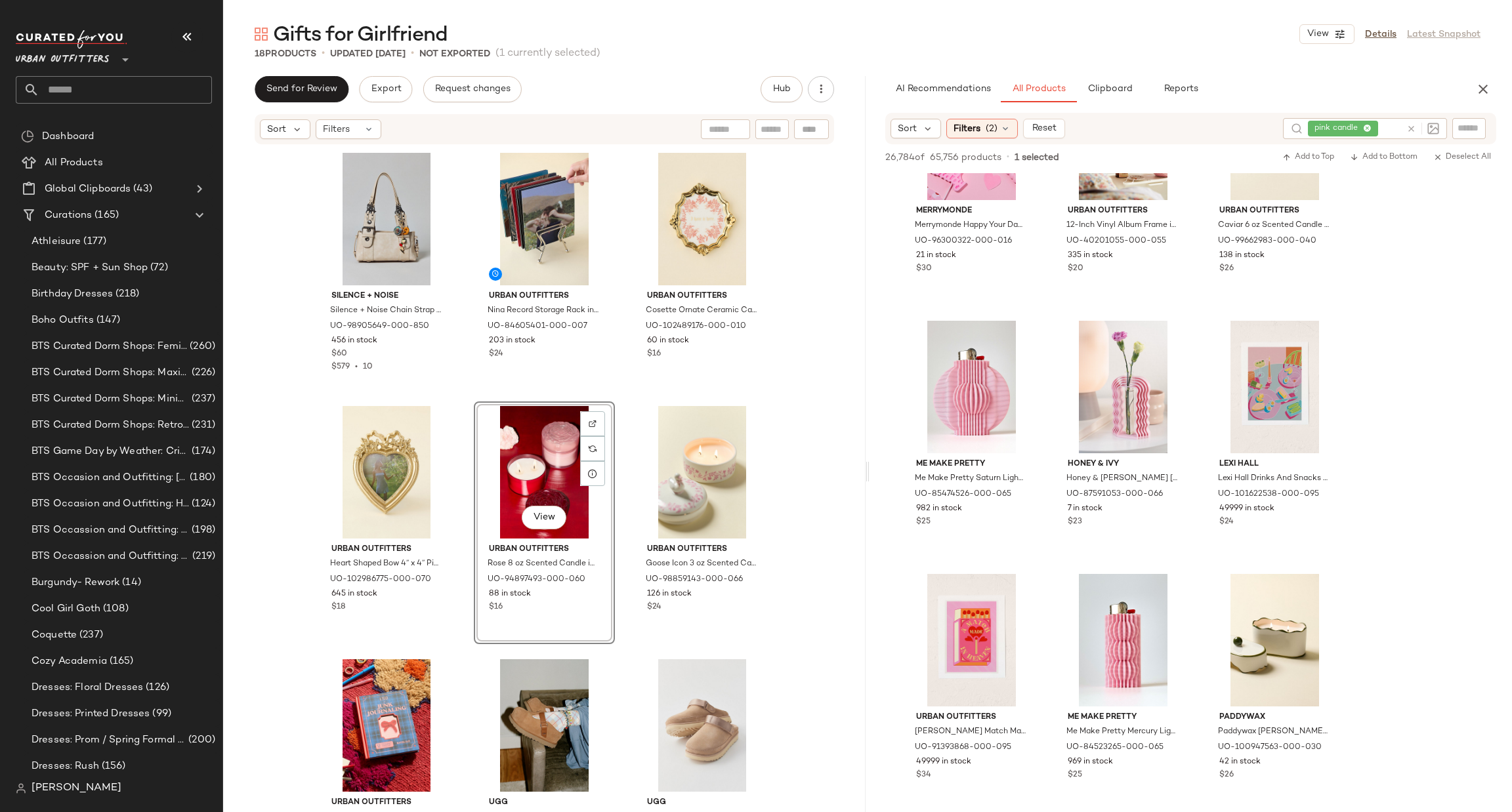
click at [1407, 128] on icon at bounding box center [1411, 129] width 10 height 10
click at [1462, 124] on input "text" at bounding box center [1469, 127] width 23 height 14
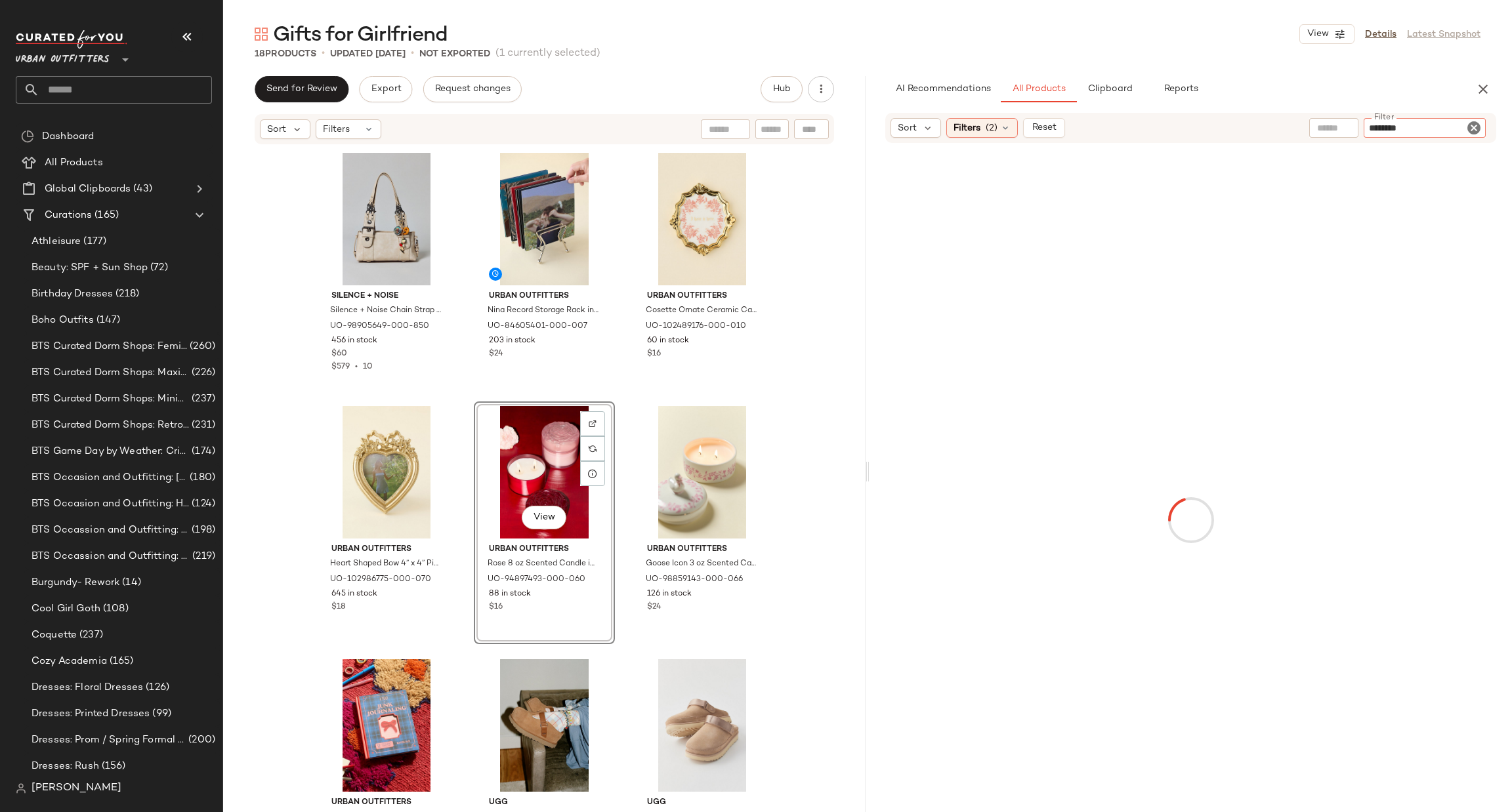
type input "*********"
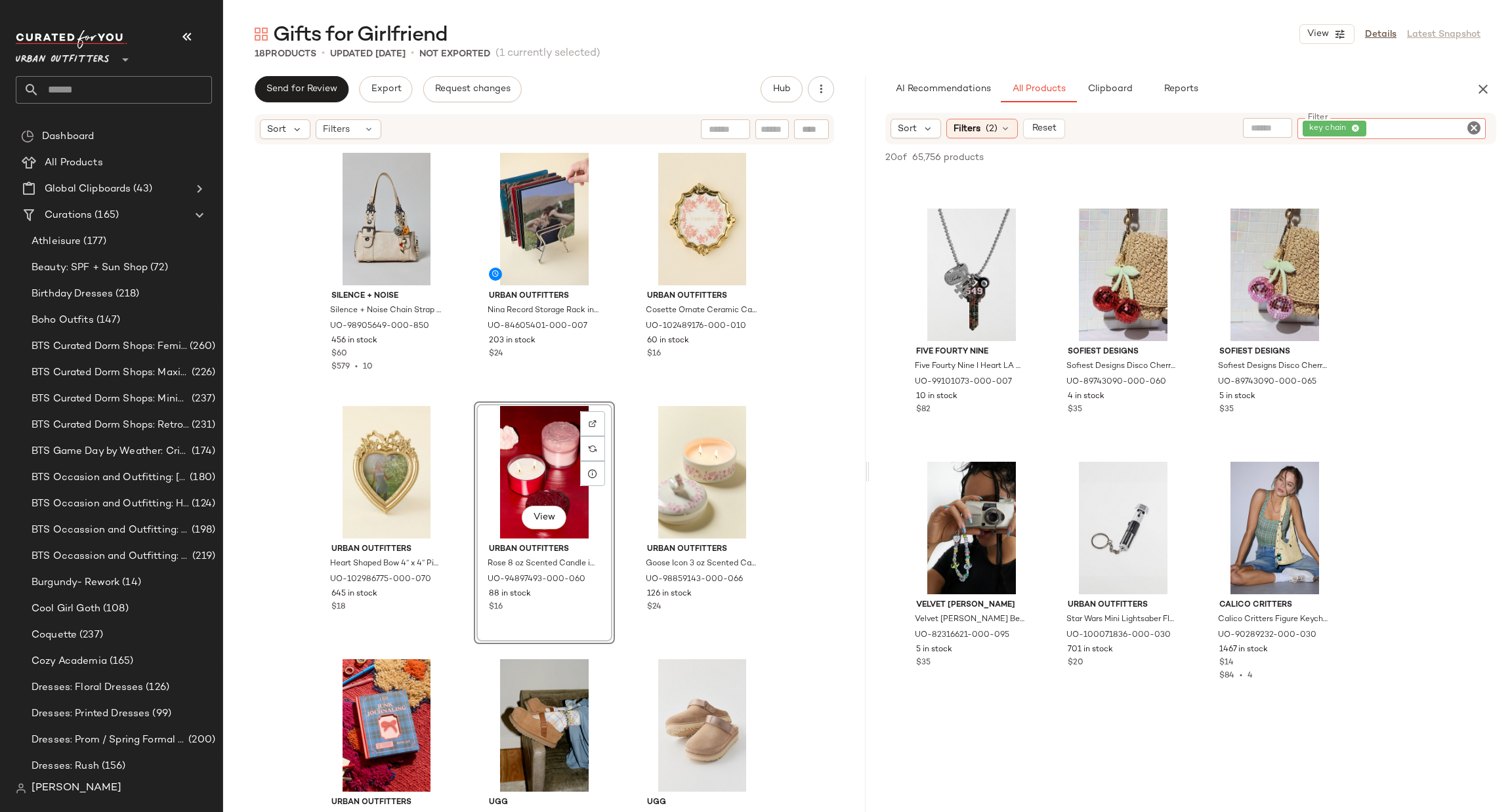
scroll to position [1180, 0]
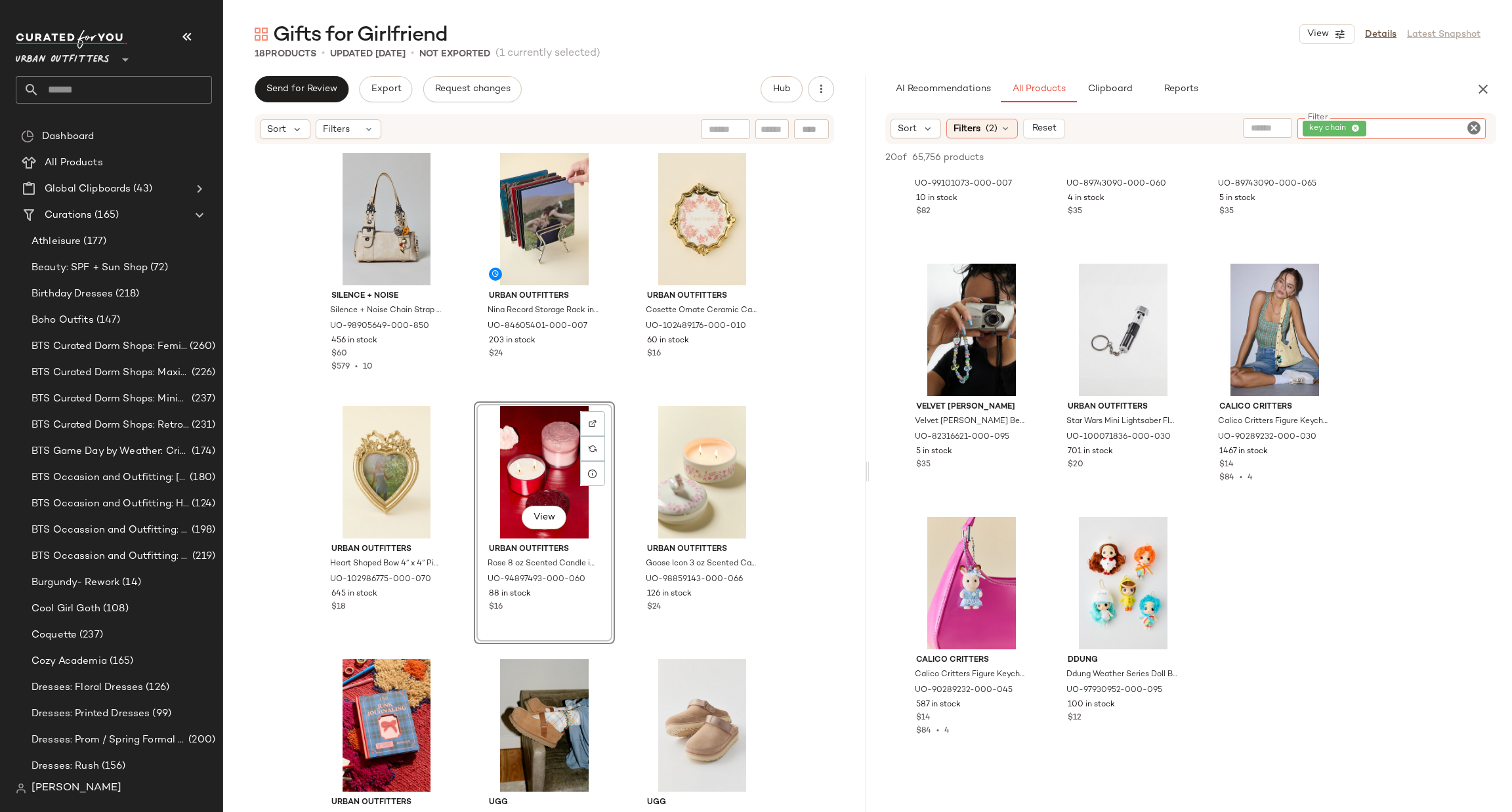
drag, startPoint x: 1478, startPoint y: 132, endPoint x: 1340, endPoint y: 131, distance: 138.0
click at [1475, 131] on icon "Clear Filter" at bounding box center [1474, 128] width 16 height 16
click at [1337, 130] on input "text" at bounding box center [1334, 127] width 34 height 14
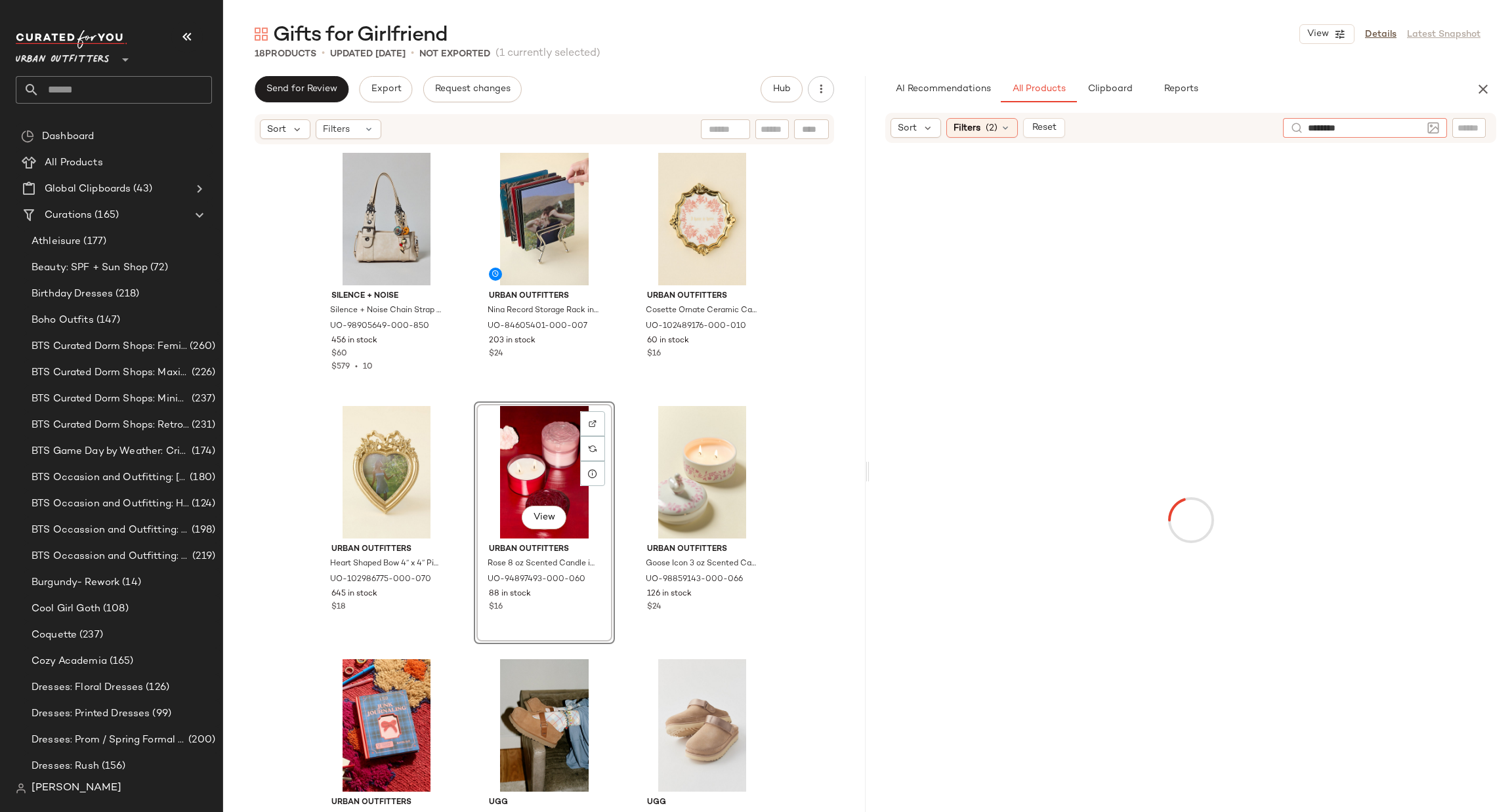
type input "*********"
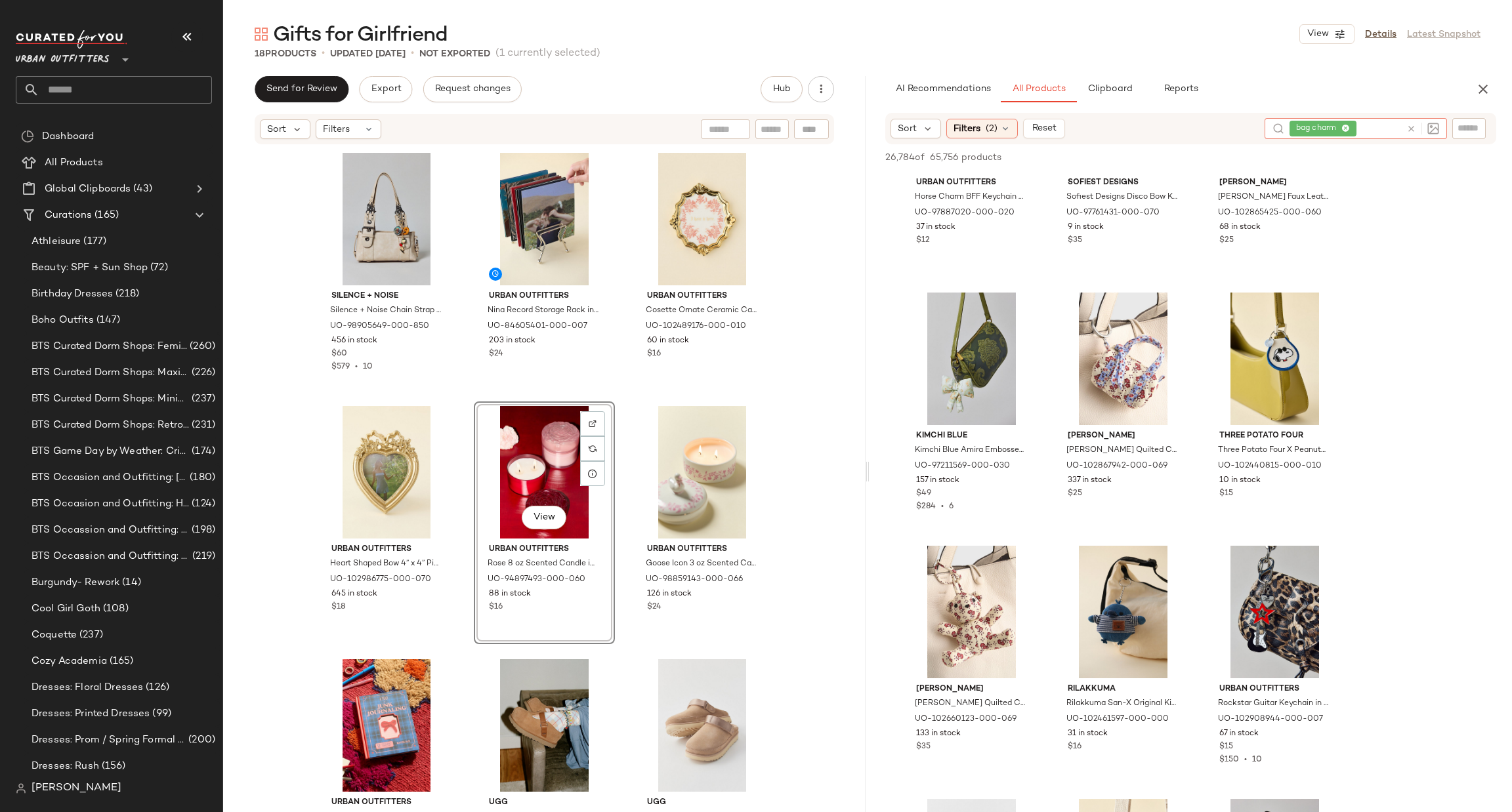
scroll to position [0, 0]
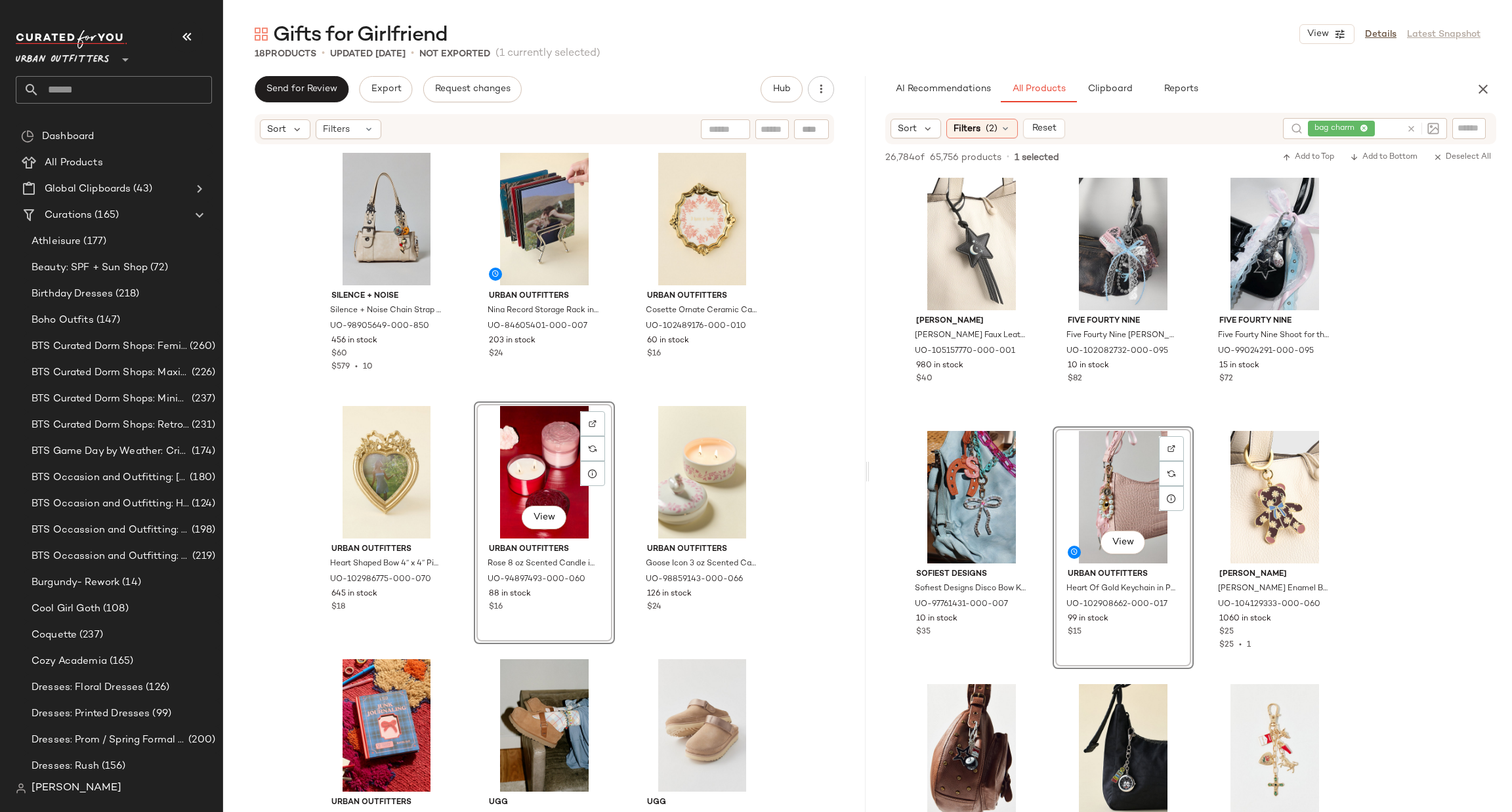
click at [601, 594] on div "View Urban Outfitters Rose 8 oz Scented Candle in Withered Rose Petals at Urban…" at bounding box center [544, 523] width 141 height 243
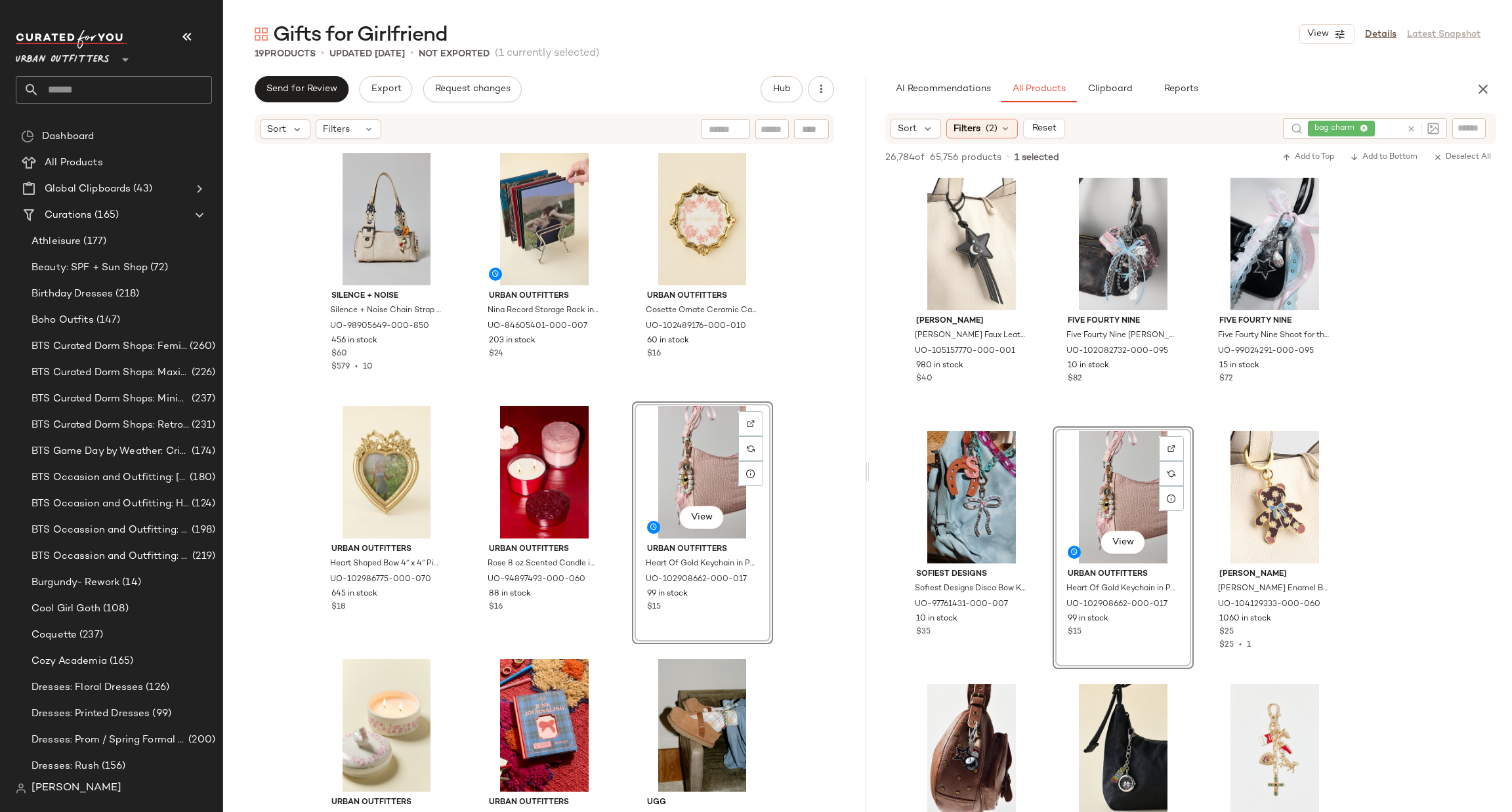
click at [1412, 124] on icon at bounding box center [1411, 129] width 10 height 10
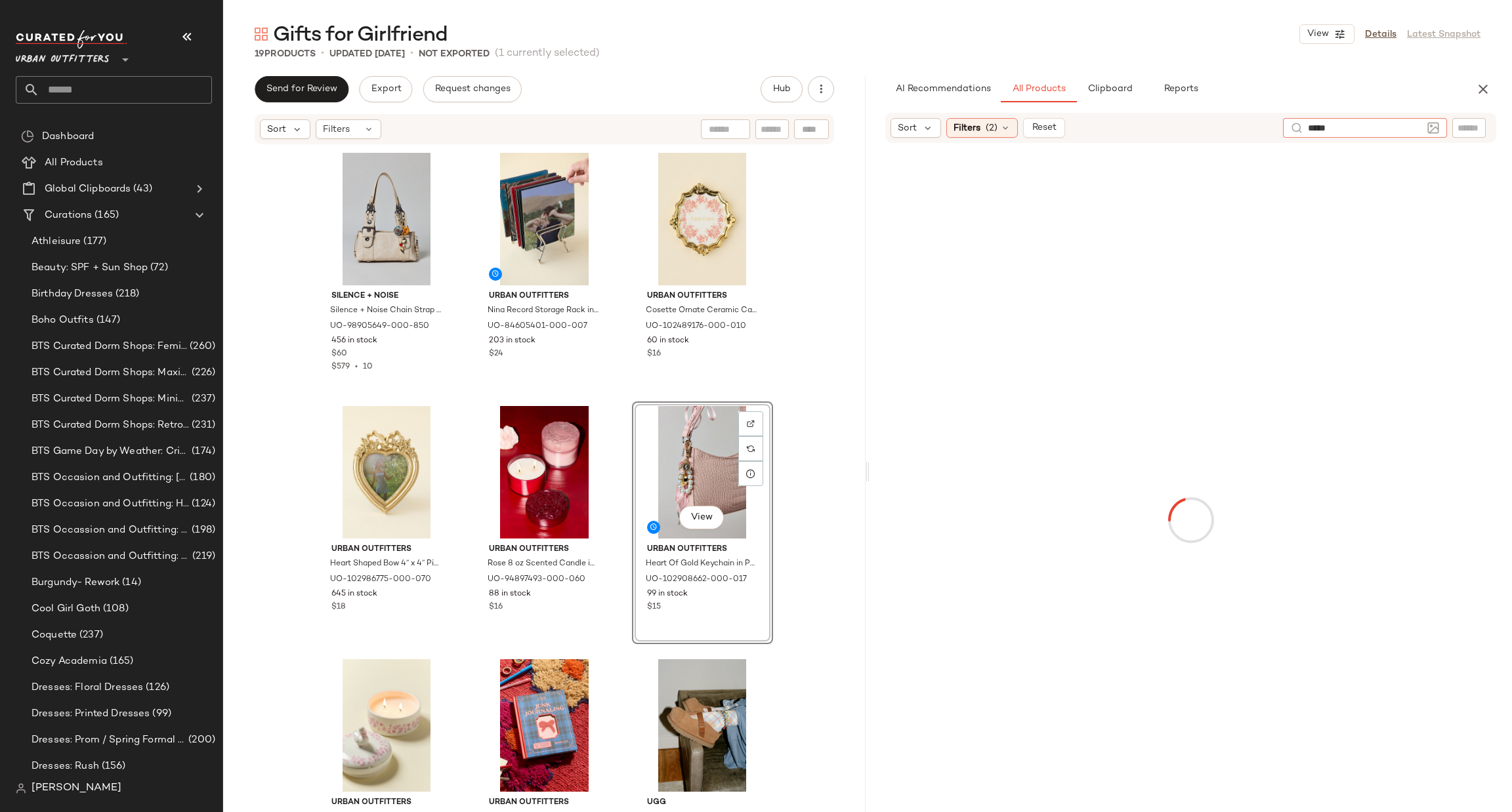
type input "******"
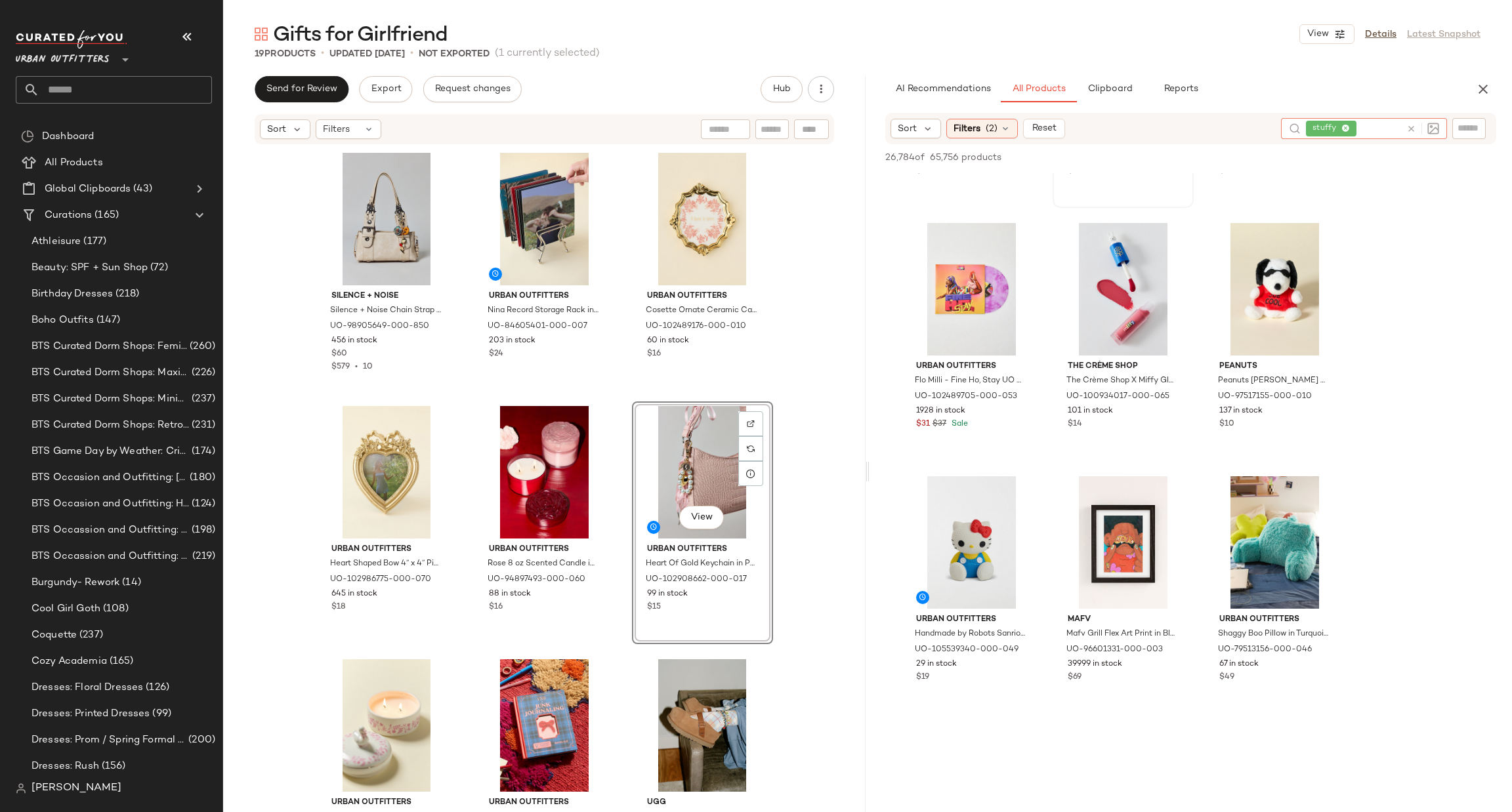
scroll to position [3148, 0]
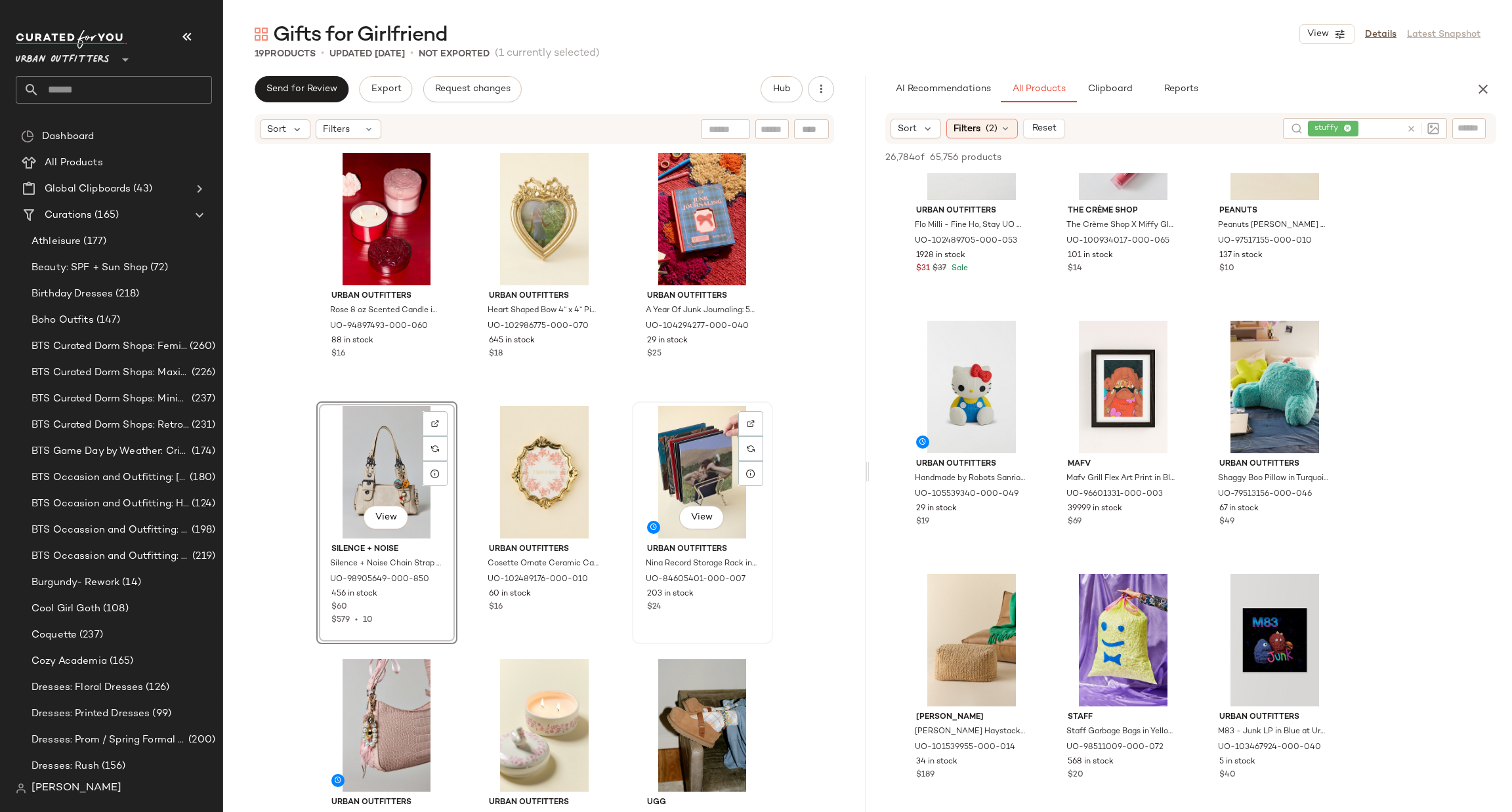
scroll to position [197, 0]
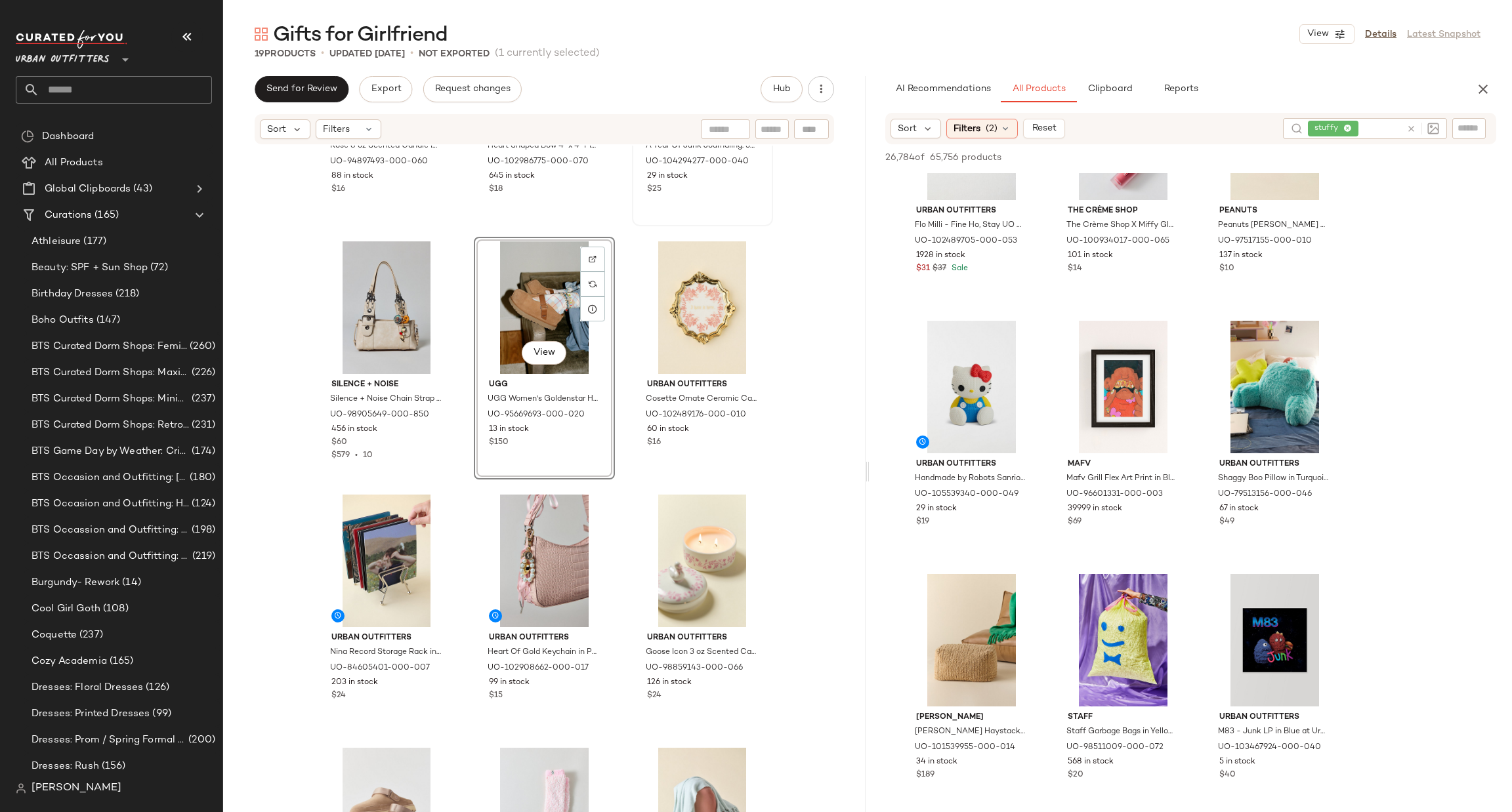
scroll to position [197, 0]
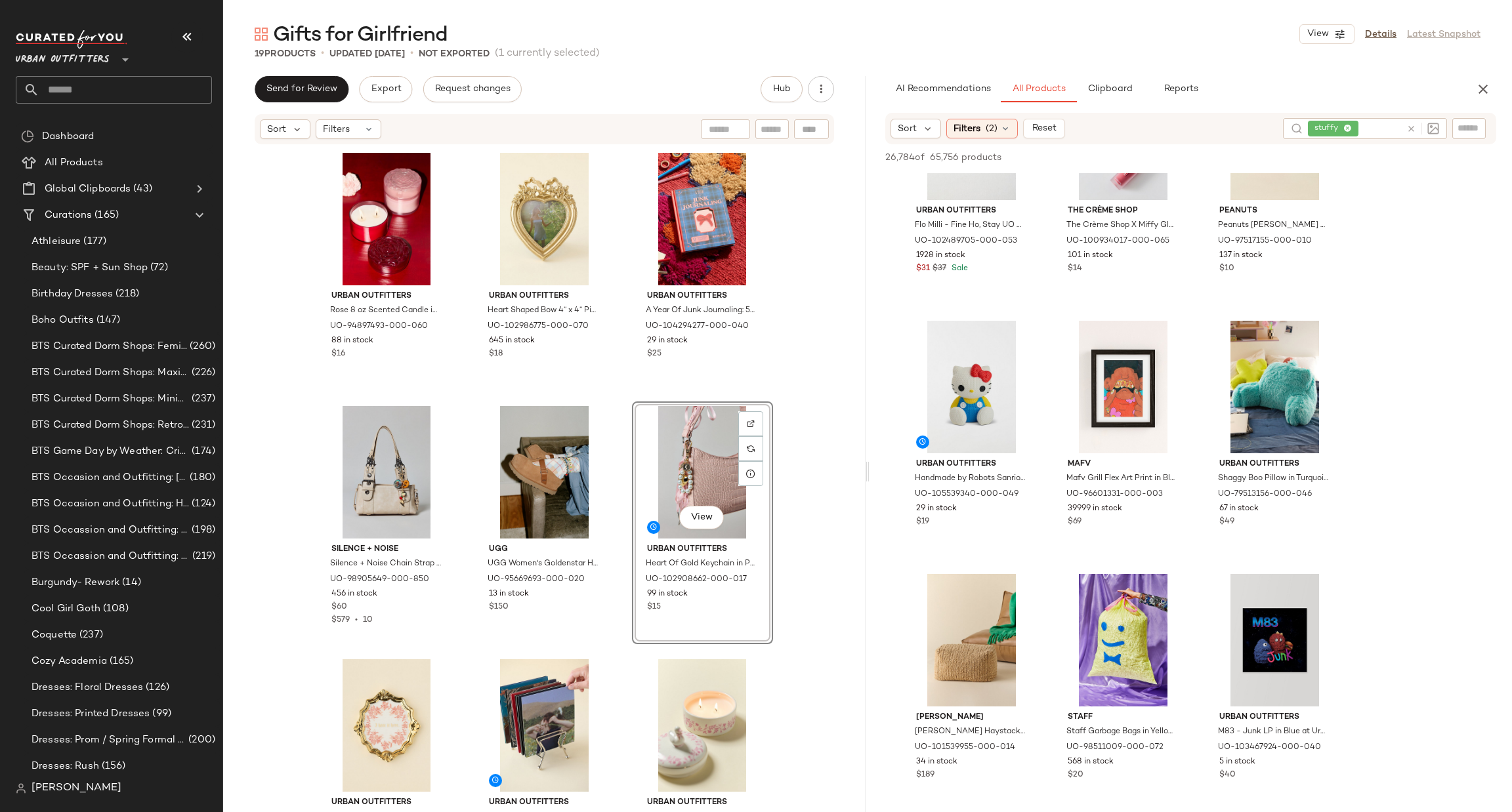
scroll to position [197, 0]
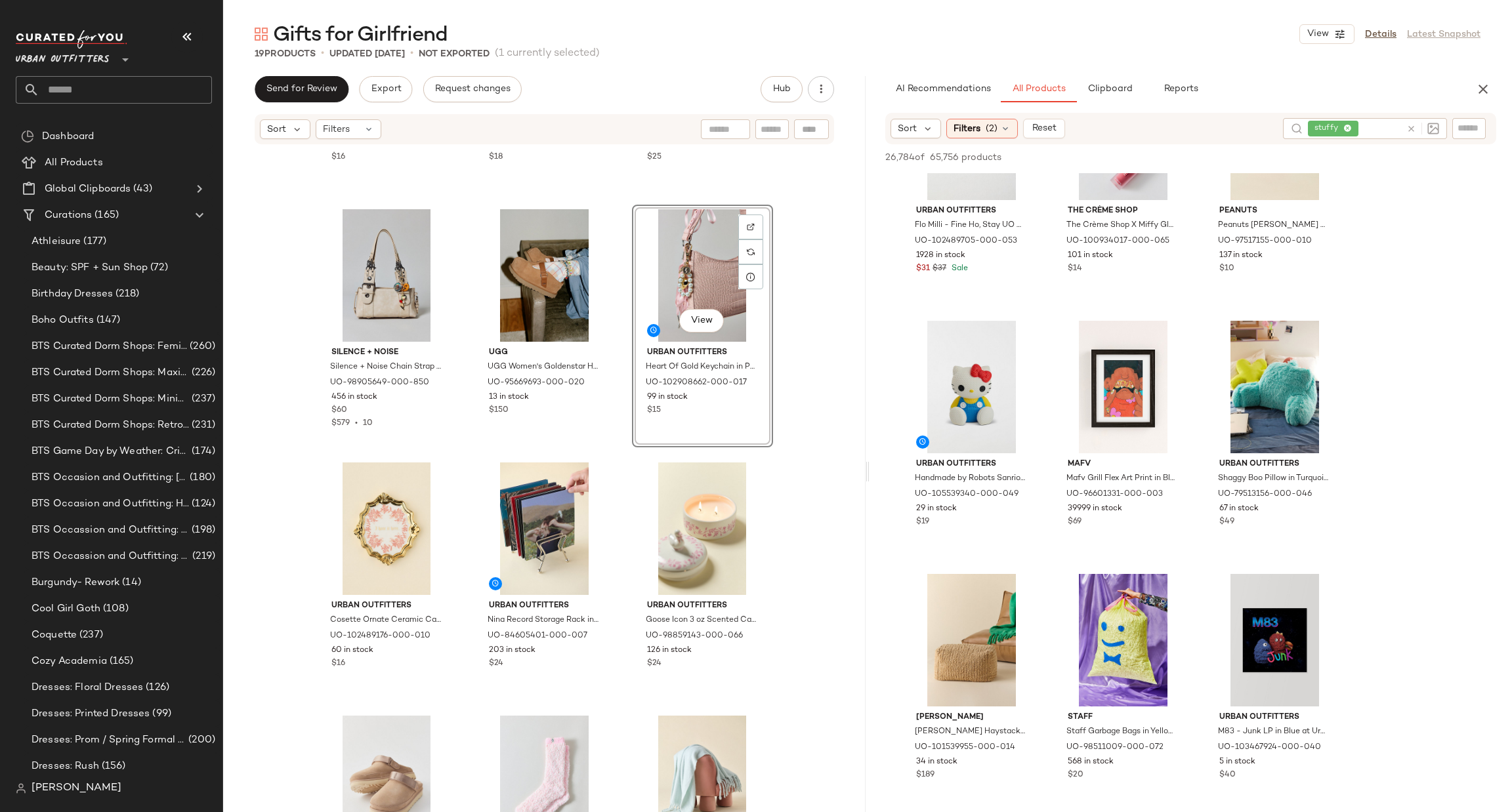
drag, startPoint x: 691, startPoint y: 709, endPoint x: 680, endPoint y: 701, distance: 13.6
click at [680, 701] on div "Urban Outfitters Rose 8 oz Scented Candle in Withered Rose Petals at Urban Outf…" at bounding box center [544, 498] width 642 height 706
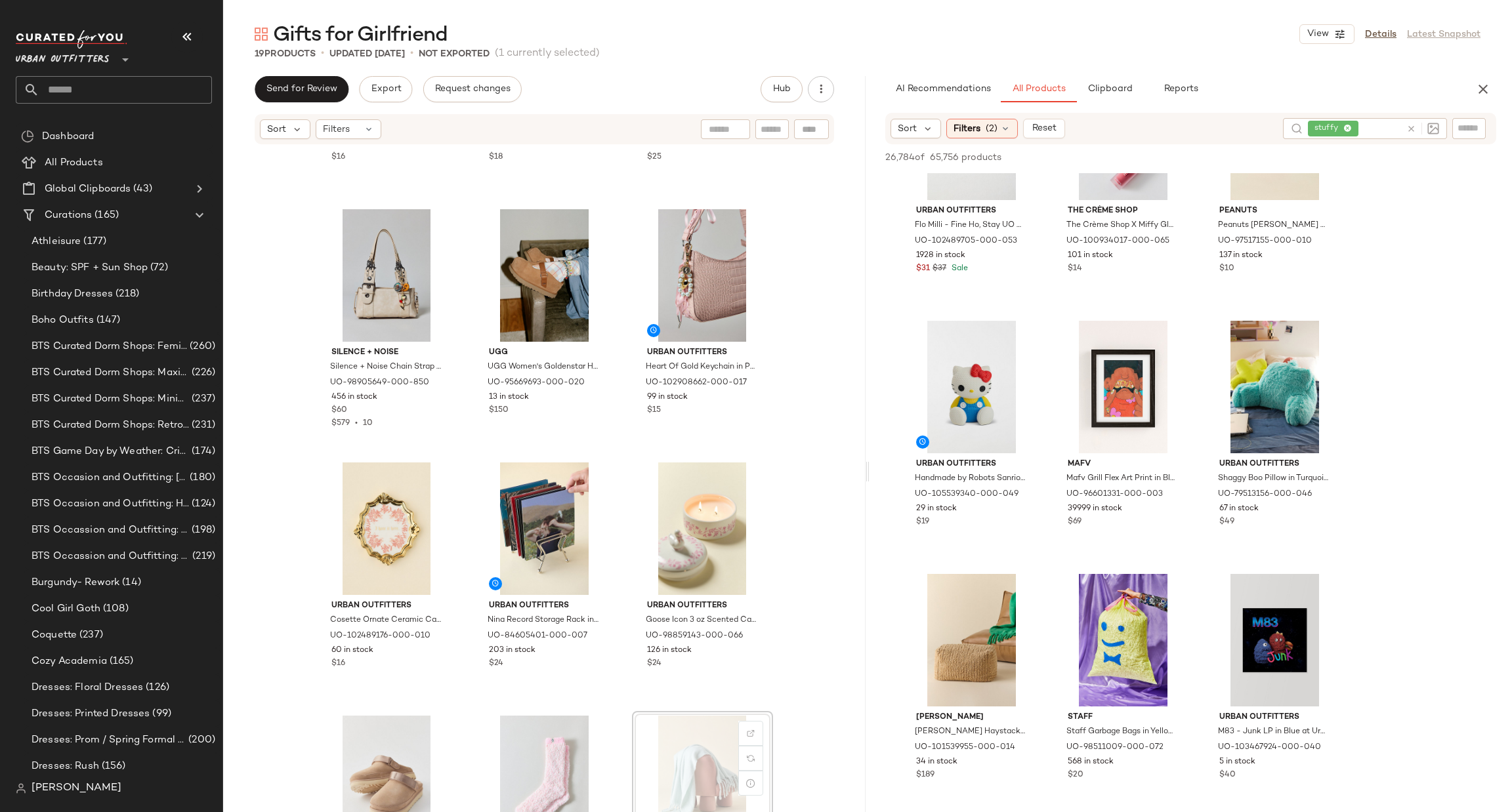
scroll to position [198, 0]
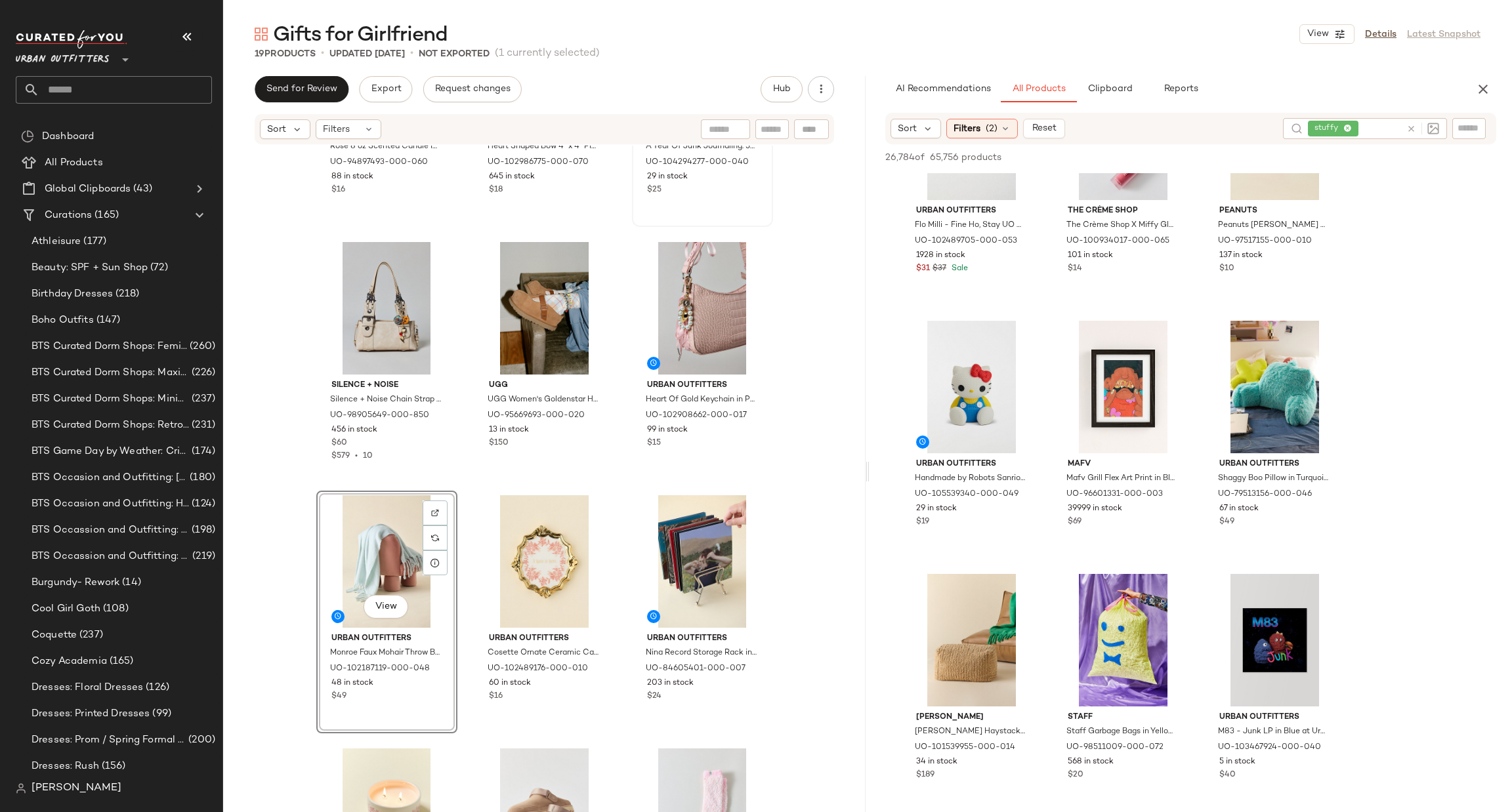
scroll to position [197, 0]
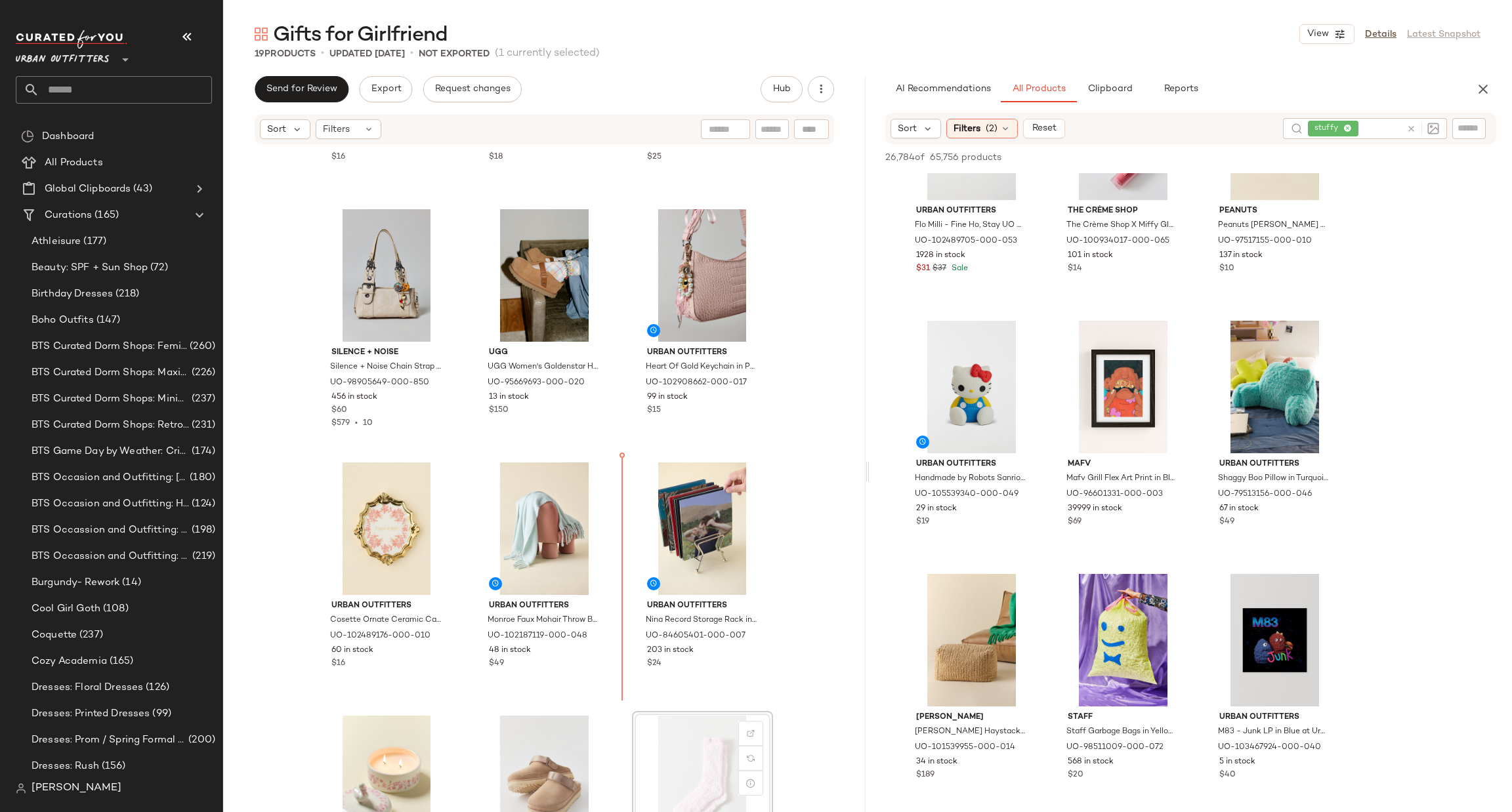
scroll to position [198, 0]
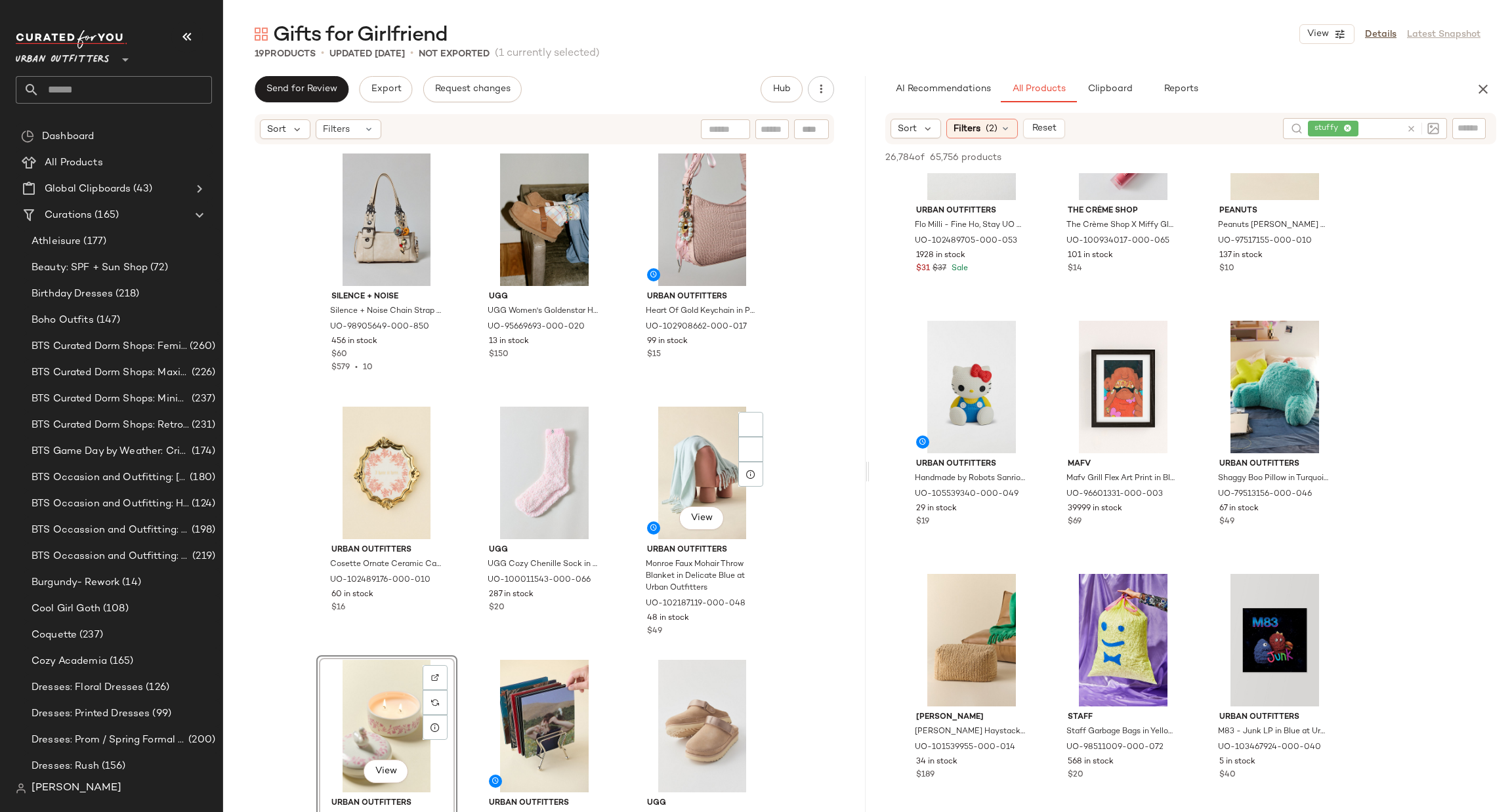
scroll to position [403, 0]
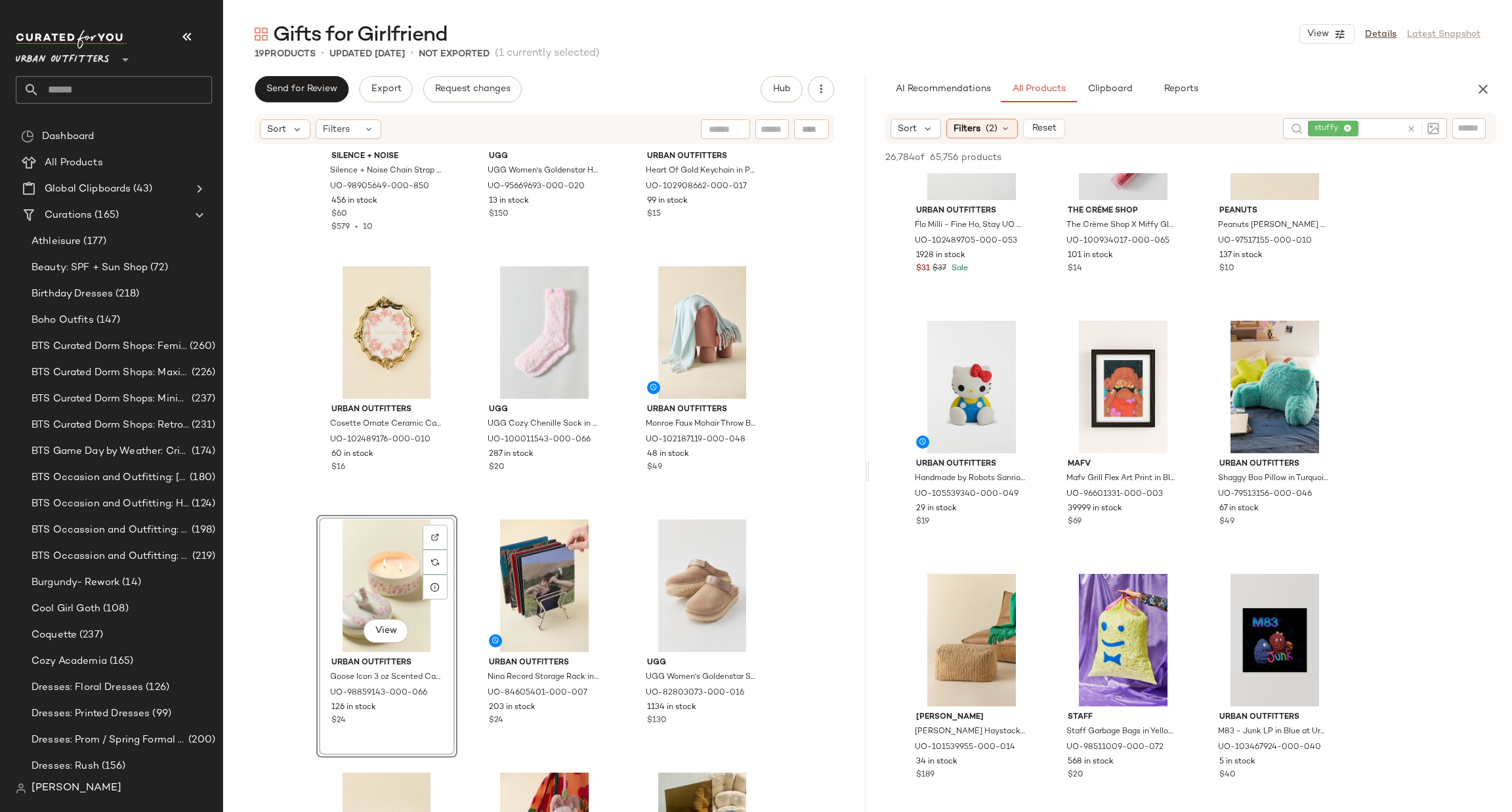
click at [294, 516] on div "Silence + Noise Silence + Noise Chain Strap Shoulder Bag in Bone, Women's at Ur…" at bounding box center [544, 498] width 642 height 706
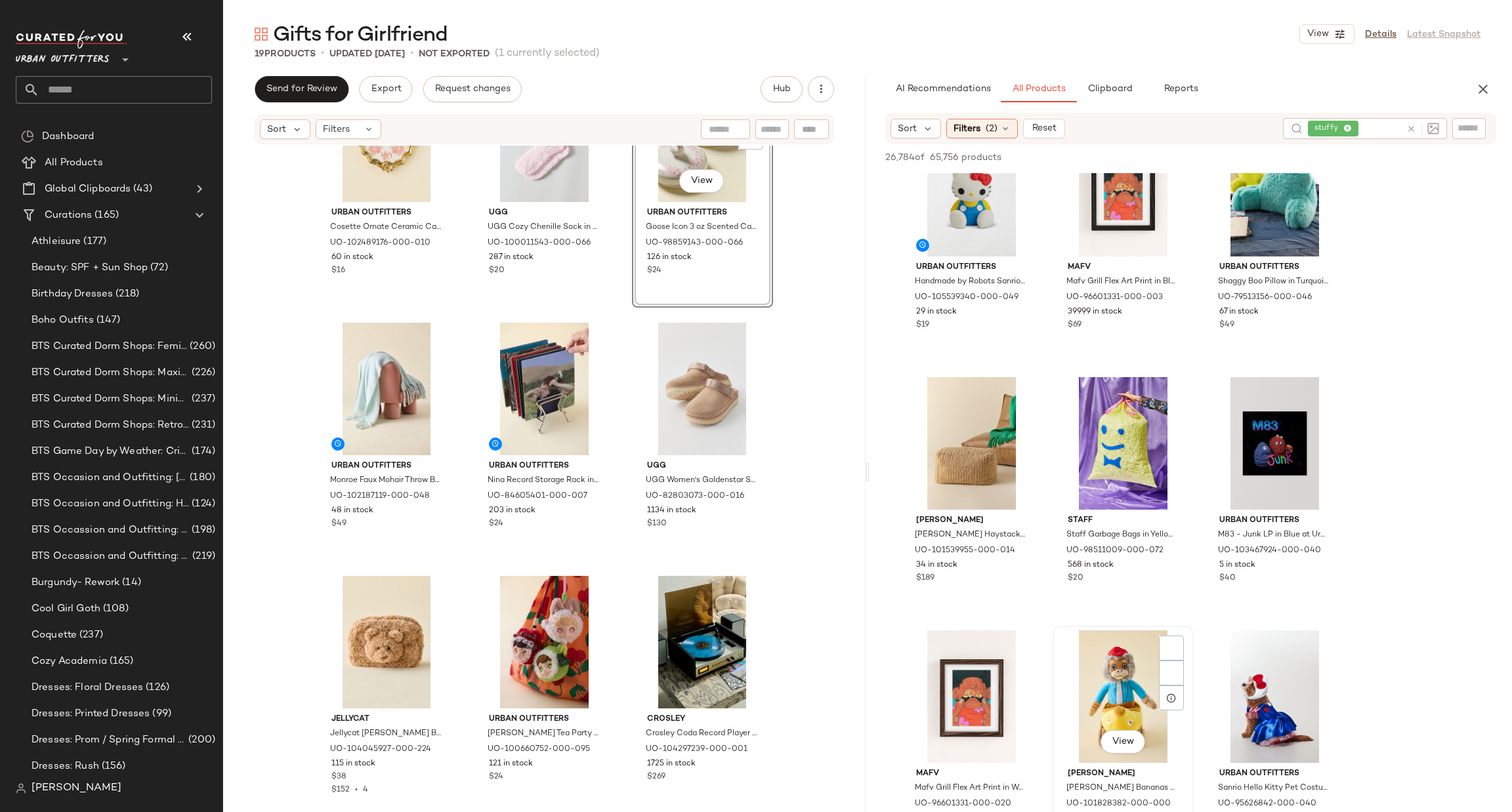
scroll to position [3738, 0]
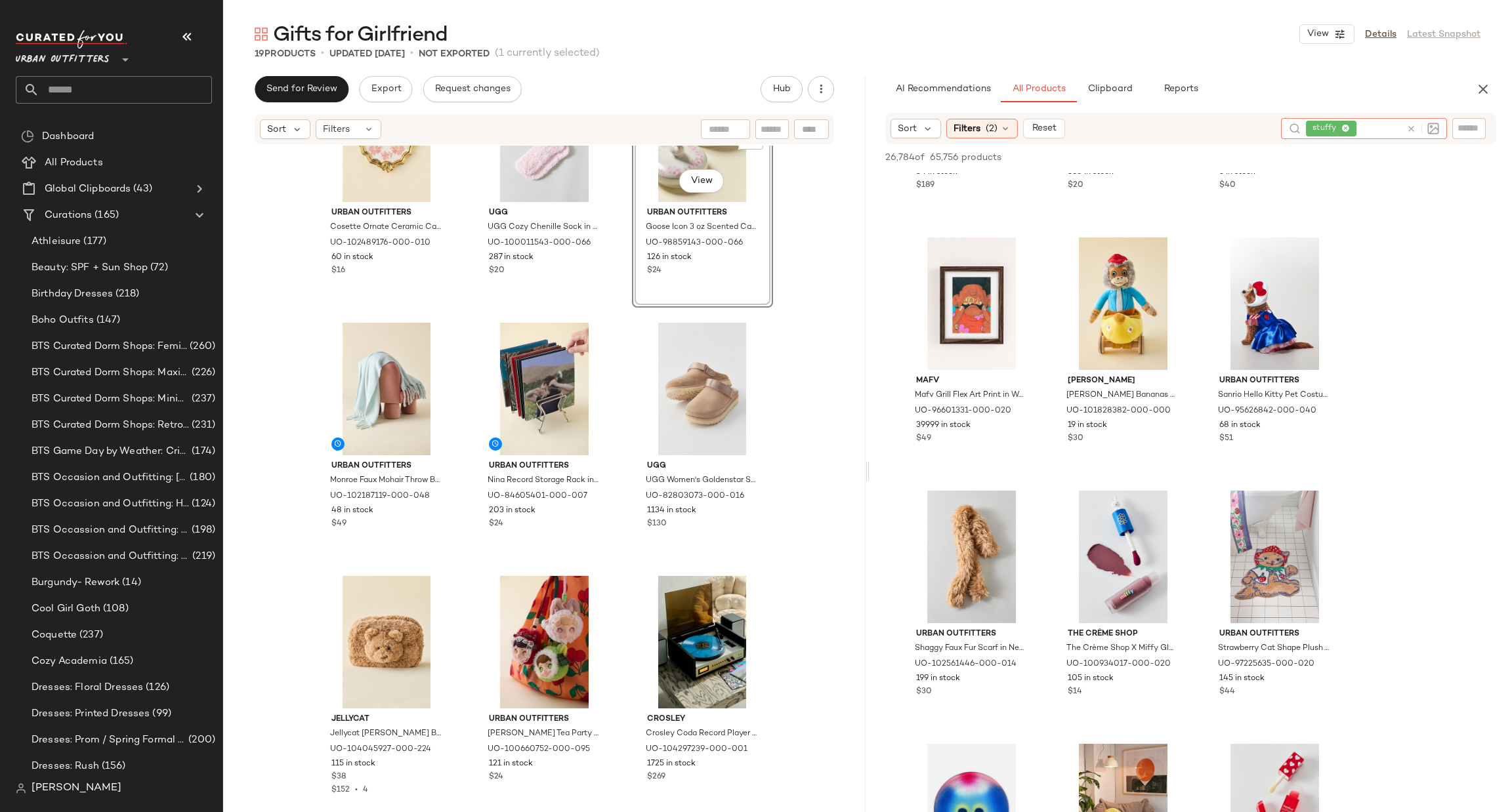
click at [1411, 124] on icon at bounding box center [1411, 129] width 10 height 10
click at [1463, 124] on input "text" at bounding box center [1469, 127] width 23 height 14
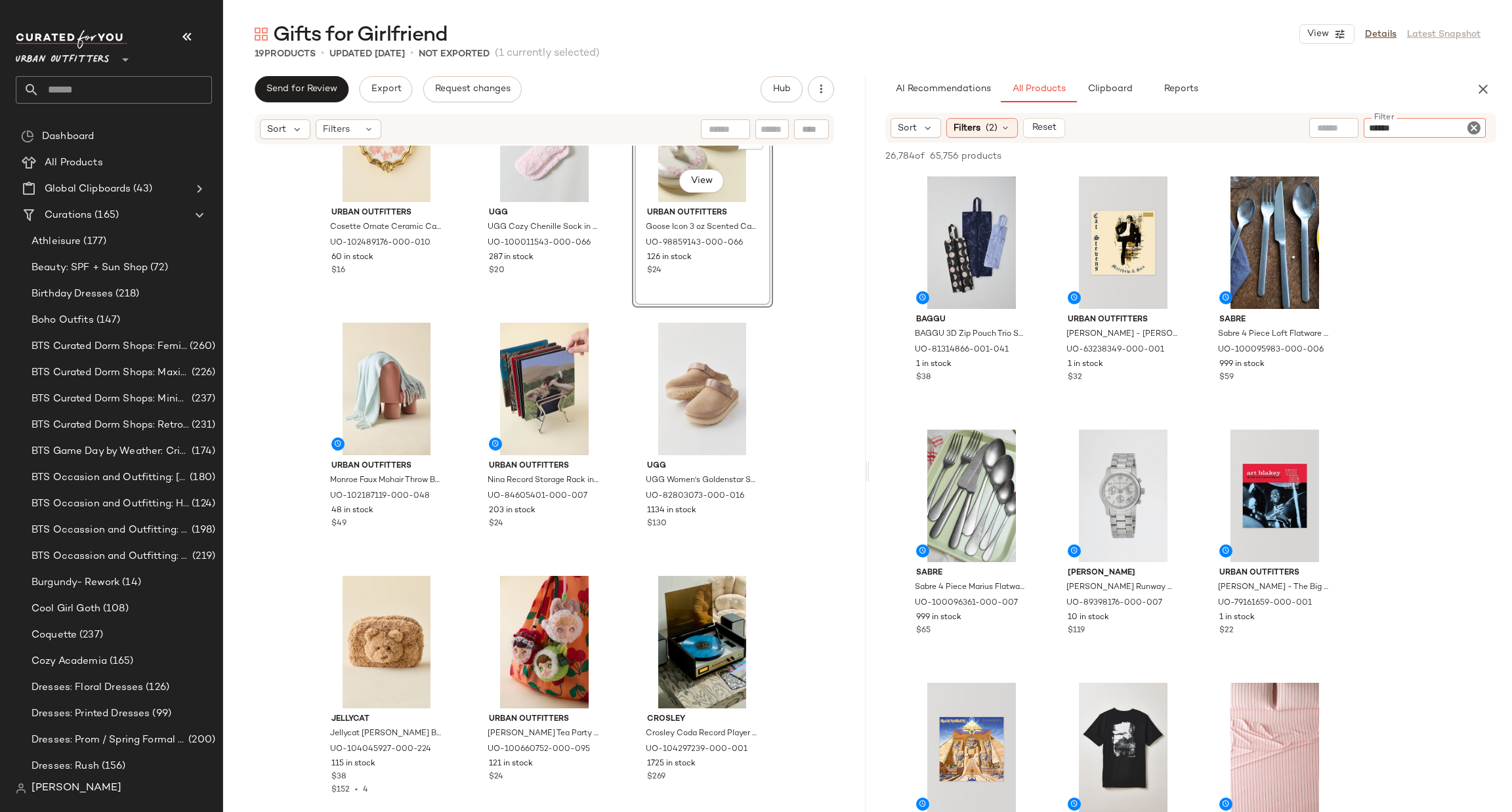
type input "*******"
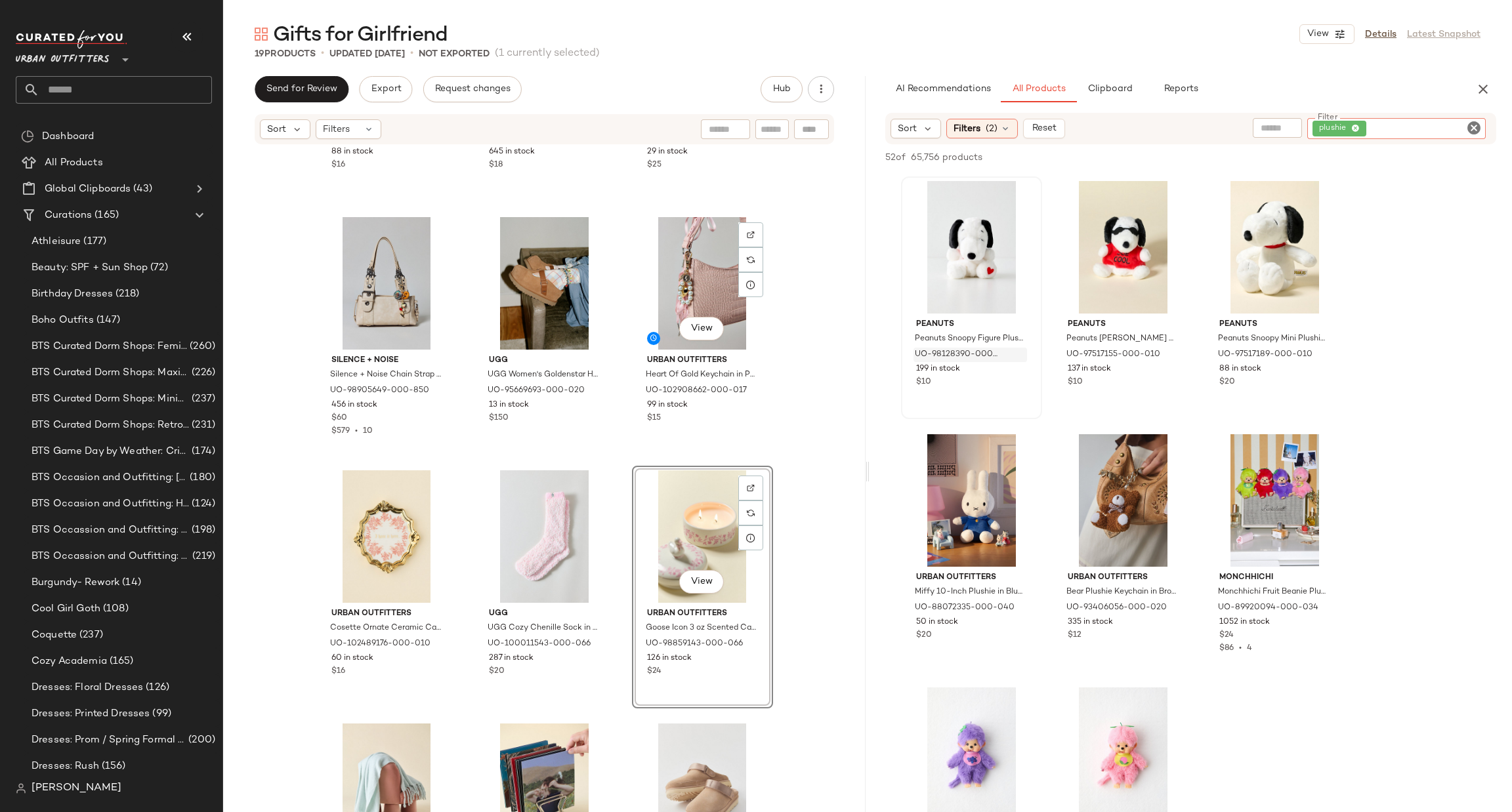
scroll to position [403, 0]
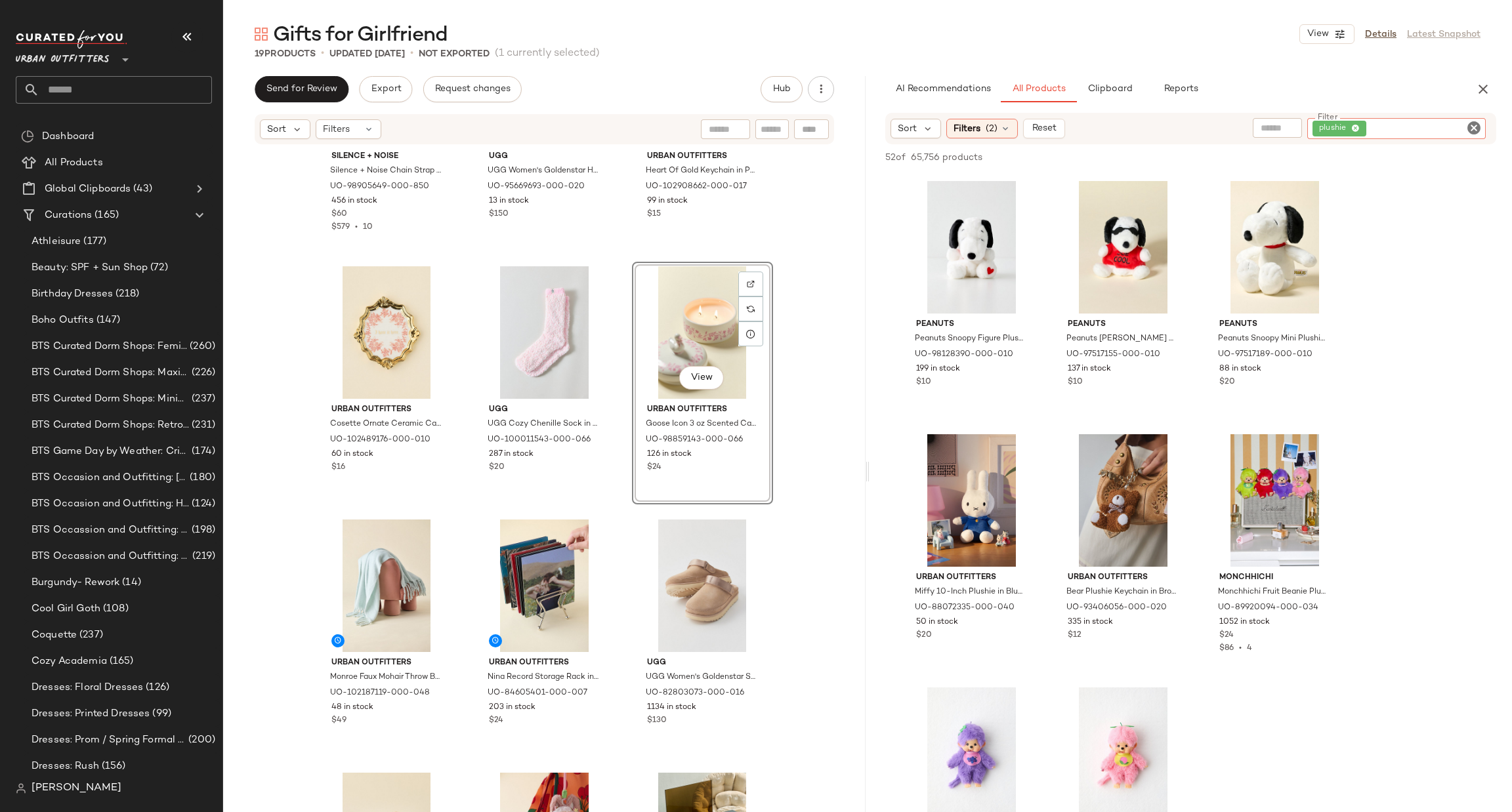
click at [1473, 120] on icon "Clear Filter" at bounding box center [1474, 128] width 16 height 16
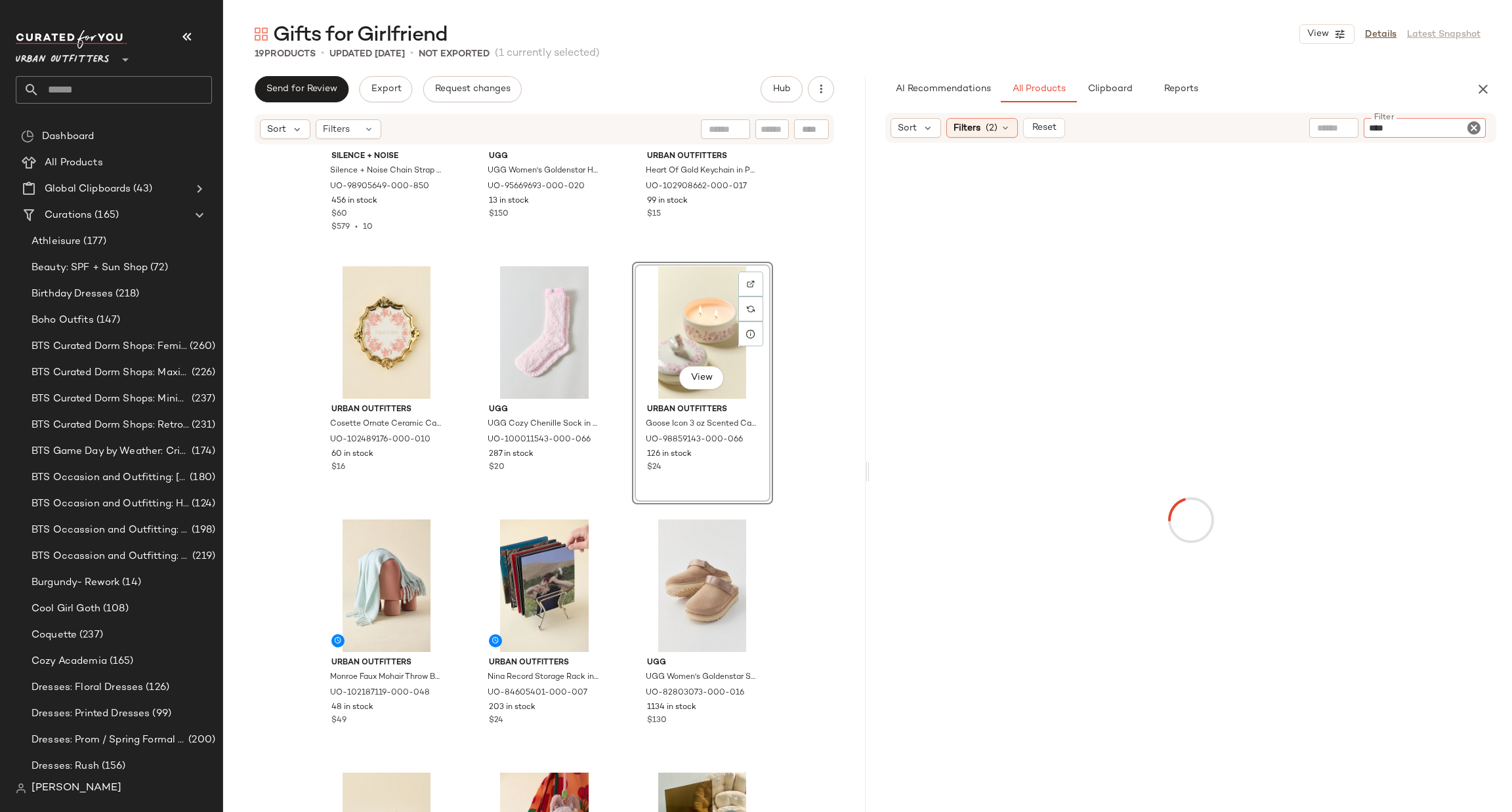
type input "*****"
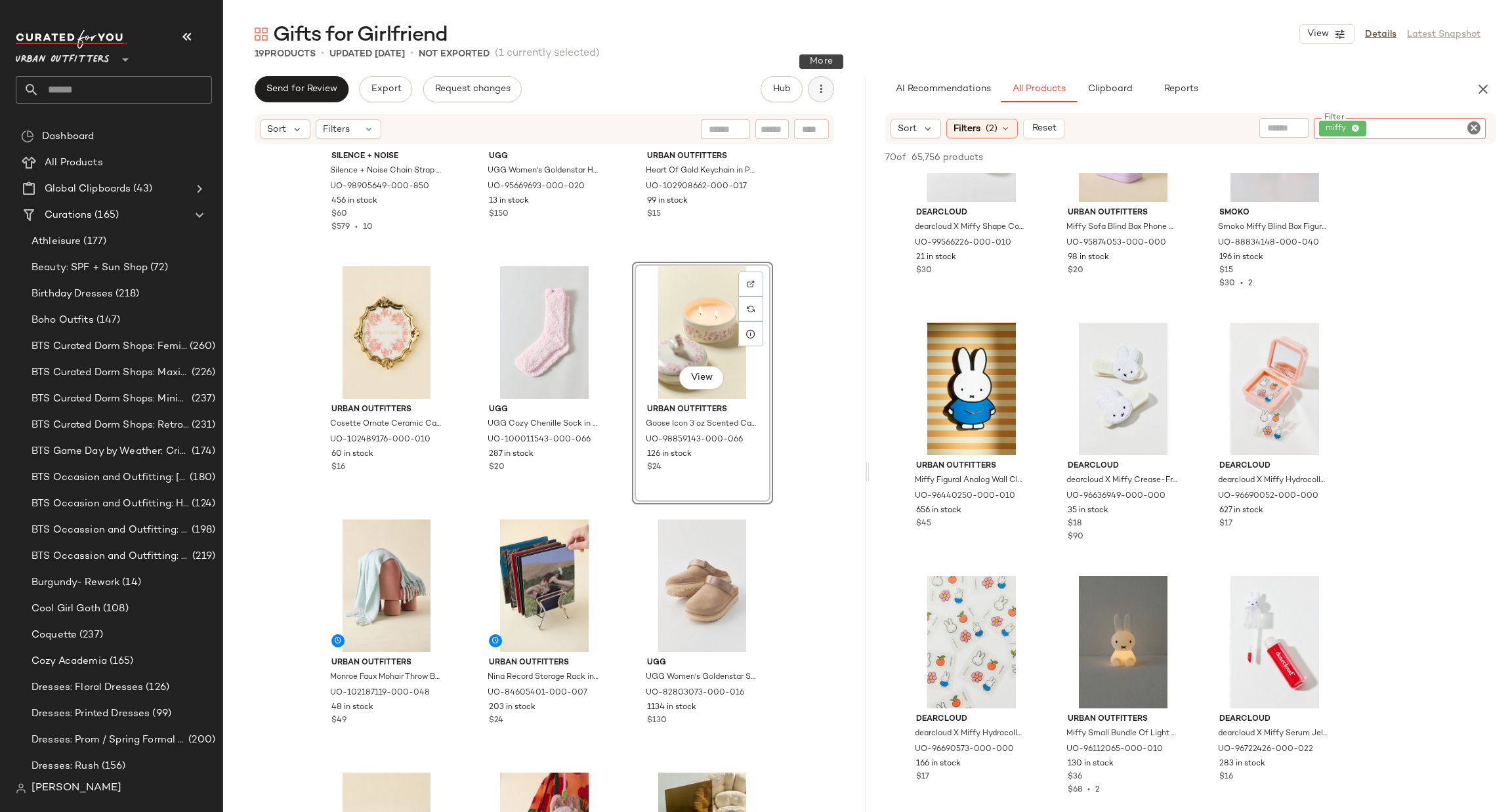
click at [818, 87] on icon "button" at bounding box center [821, 89] width 13 height 13
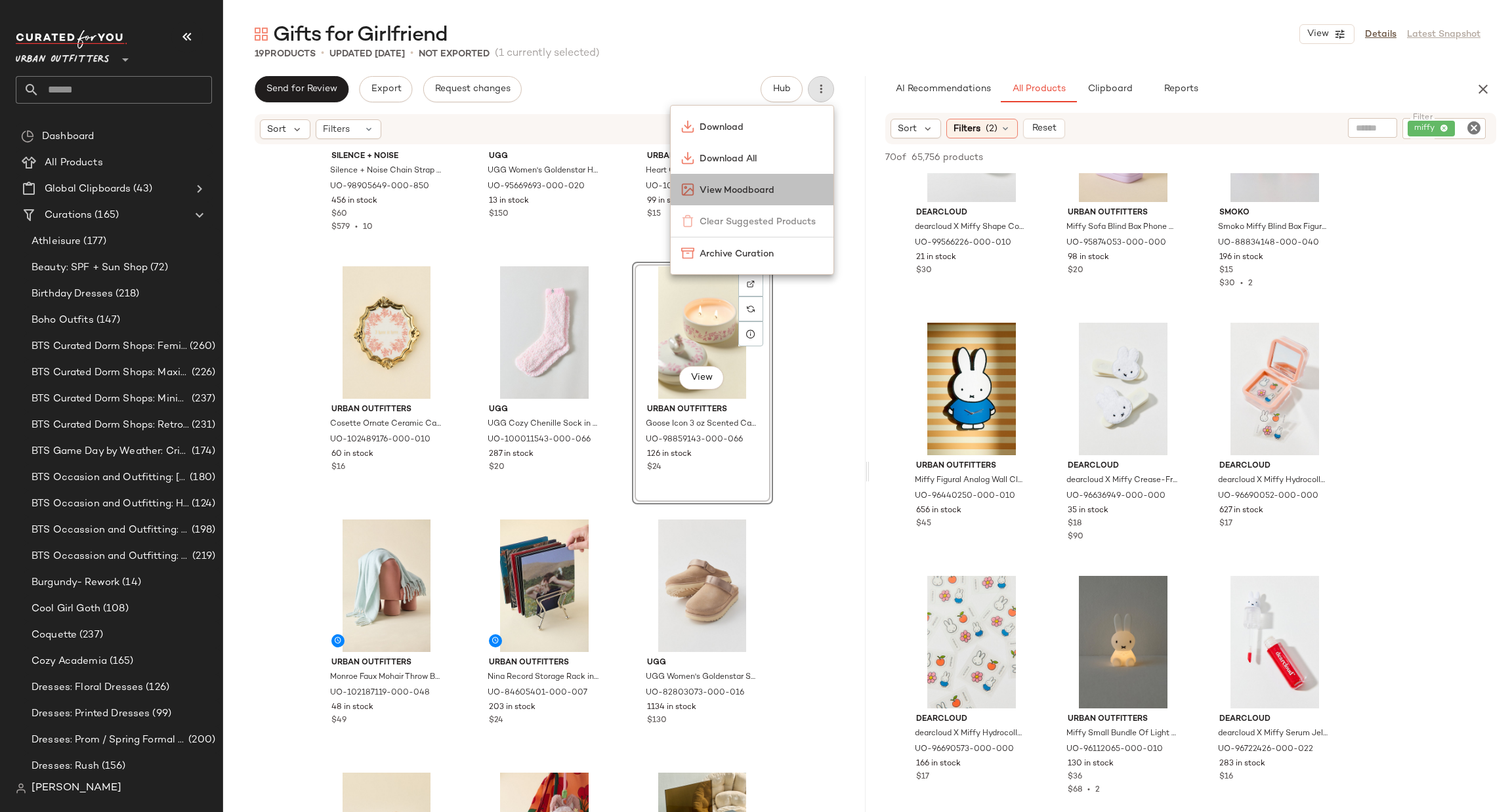
click at [785, 190] on span "View Moodboard" at bounding box center [761, 190] width 123 height 14
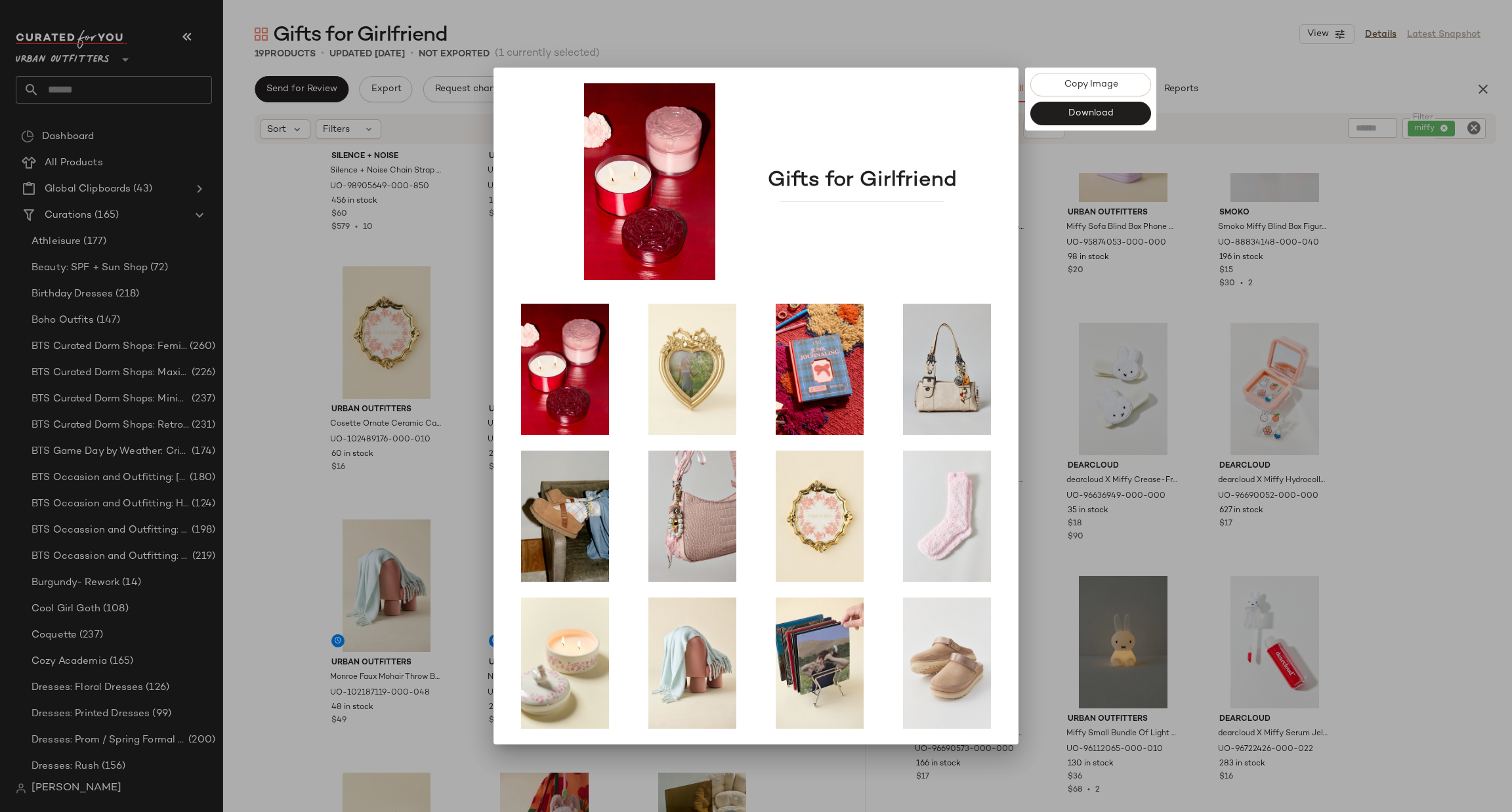
click at [1463, 257] on div at bounding box center [756, 406] width 1512 height 812
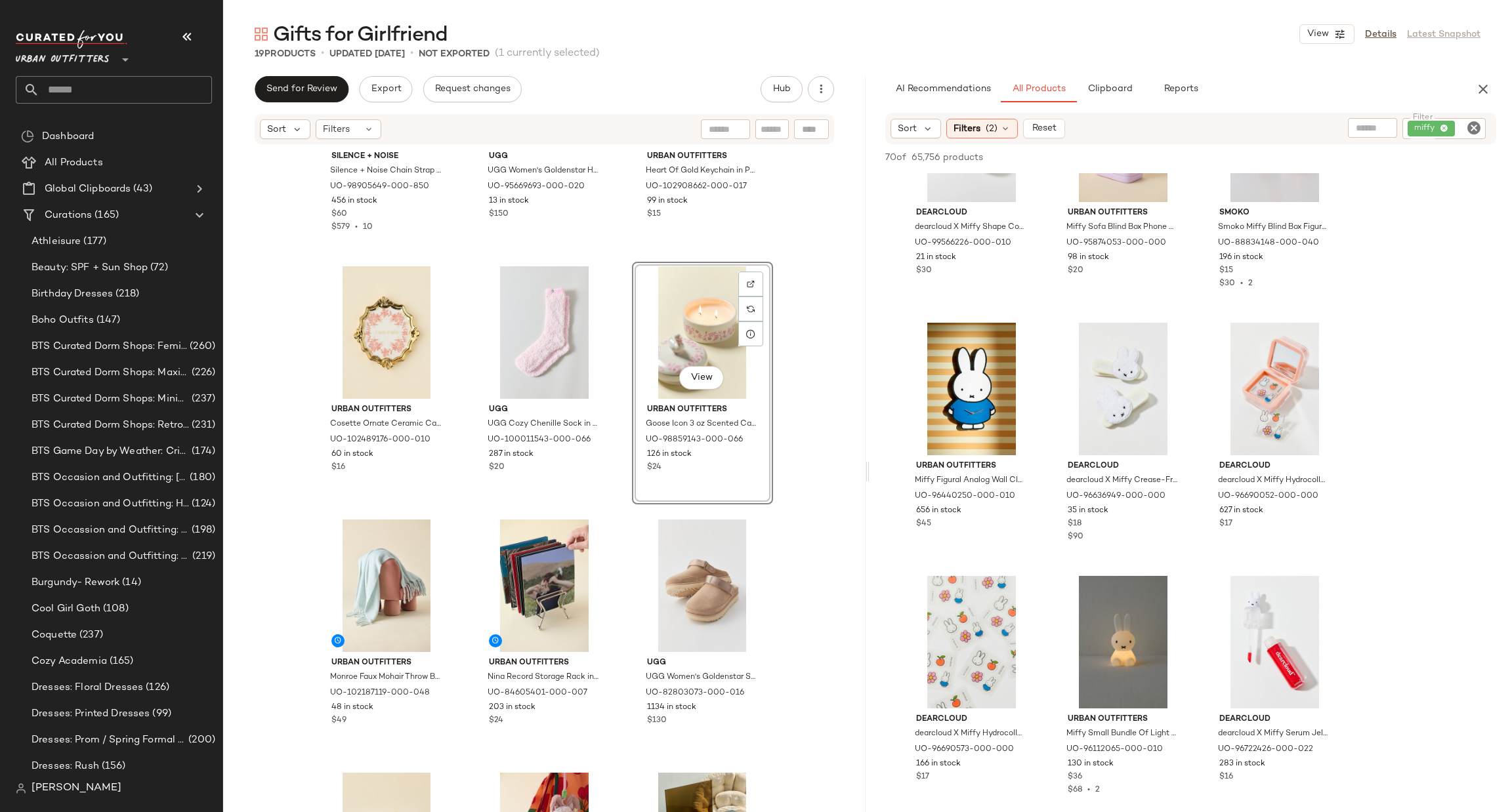
click at [1488, 121] on div "Filter miffy Filter" at bounding box center [1420, 128] width 144 height 21
click at [1477, 124] on icon "Clear Filter" at bounding box center [1474, 128] width 16 height 16
click at [1343, 132] on input "text" at bounding box center [1364, 127] width 114 height 14
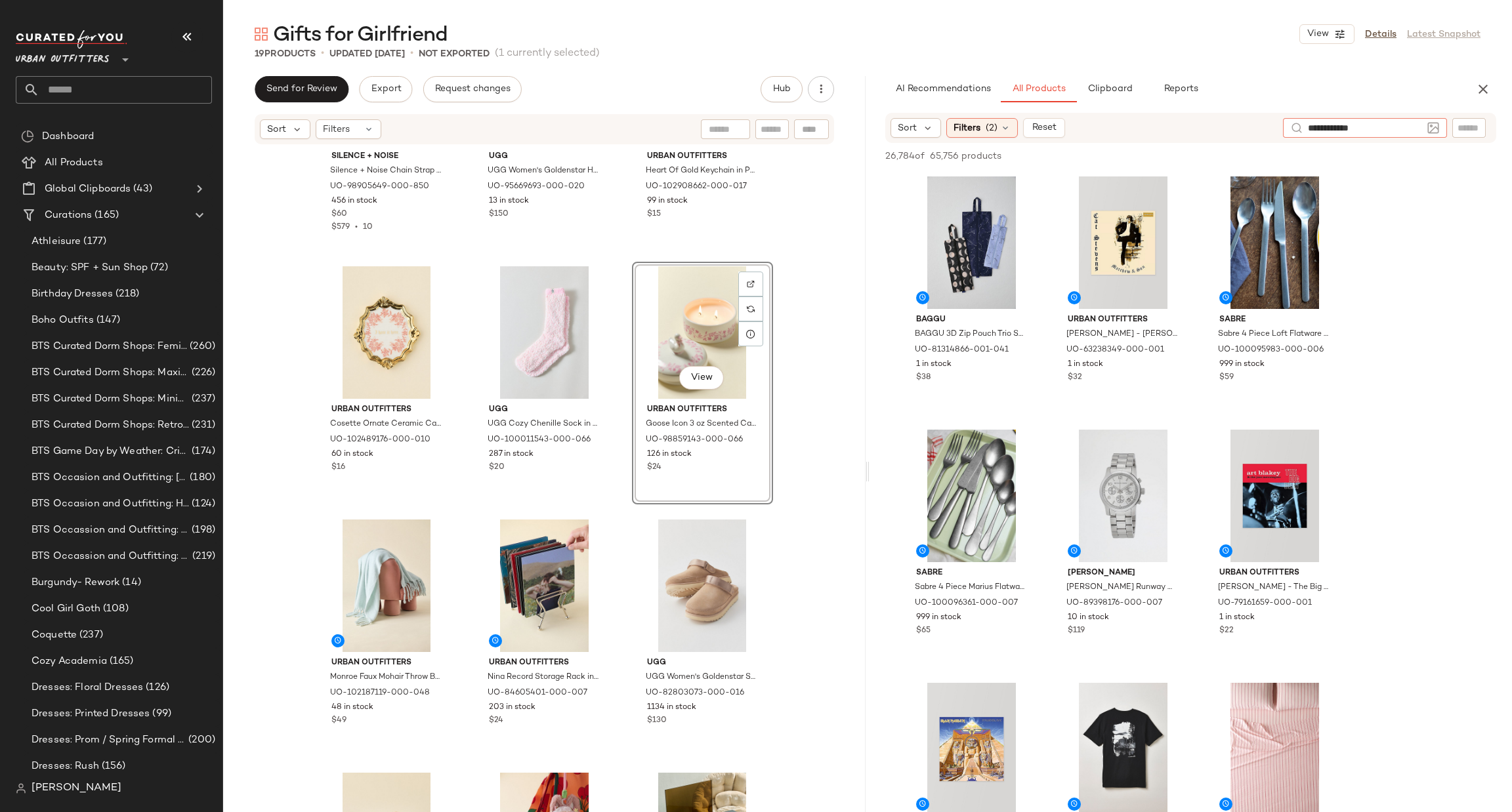
type input "**********"
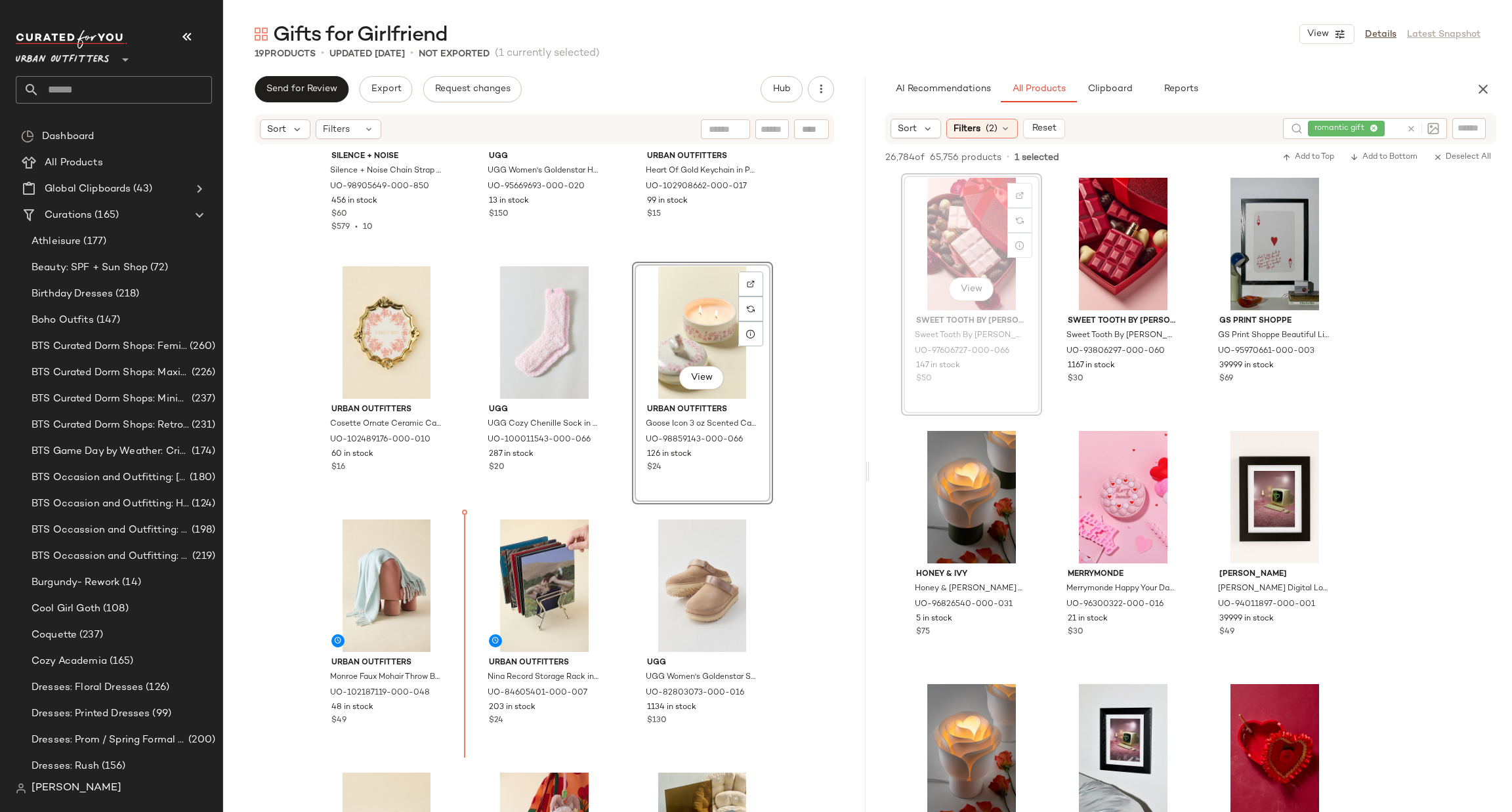
scroll to position [419, 0]
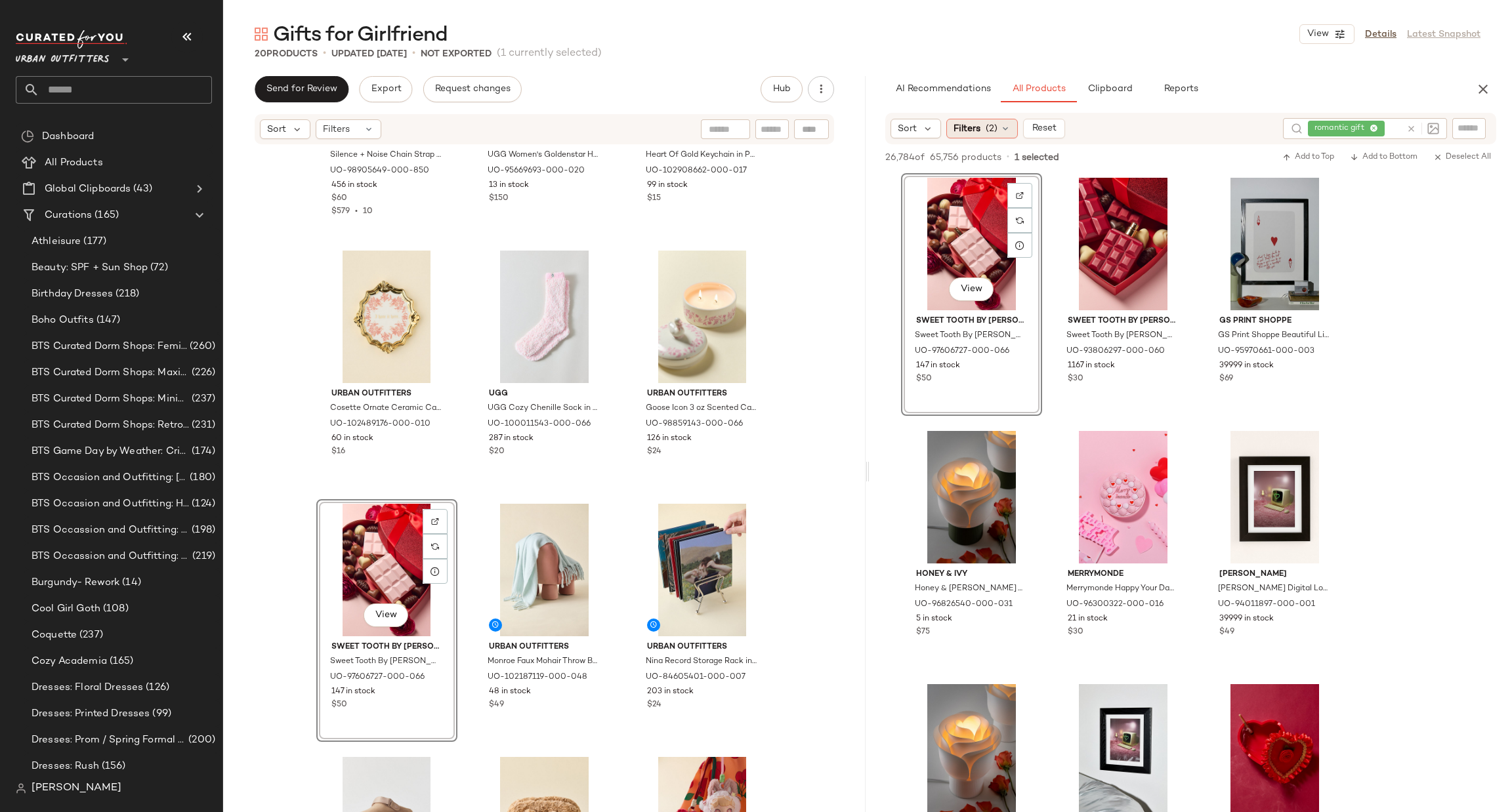
click at [977, 122] on span "Filters" at bounding box center [967, 128] width 27 height 14
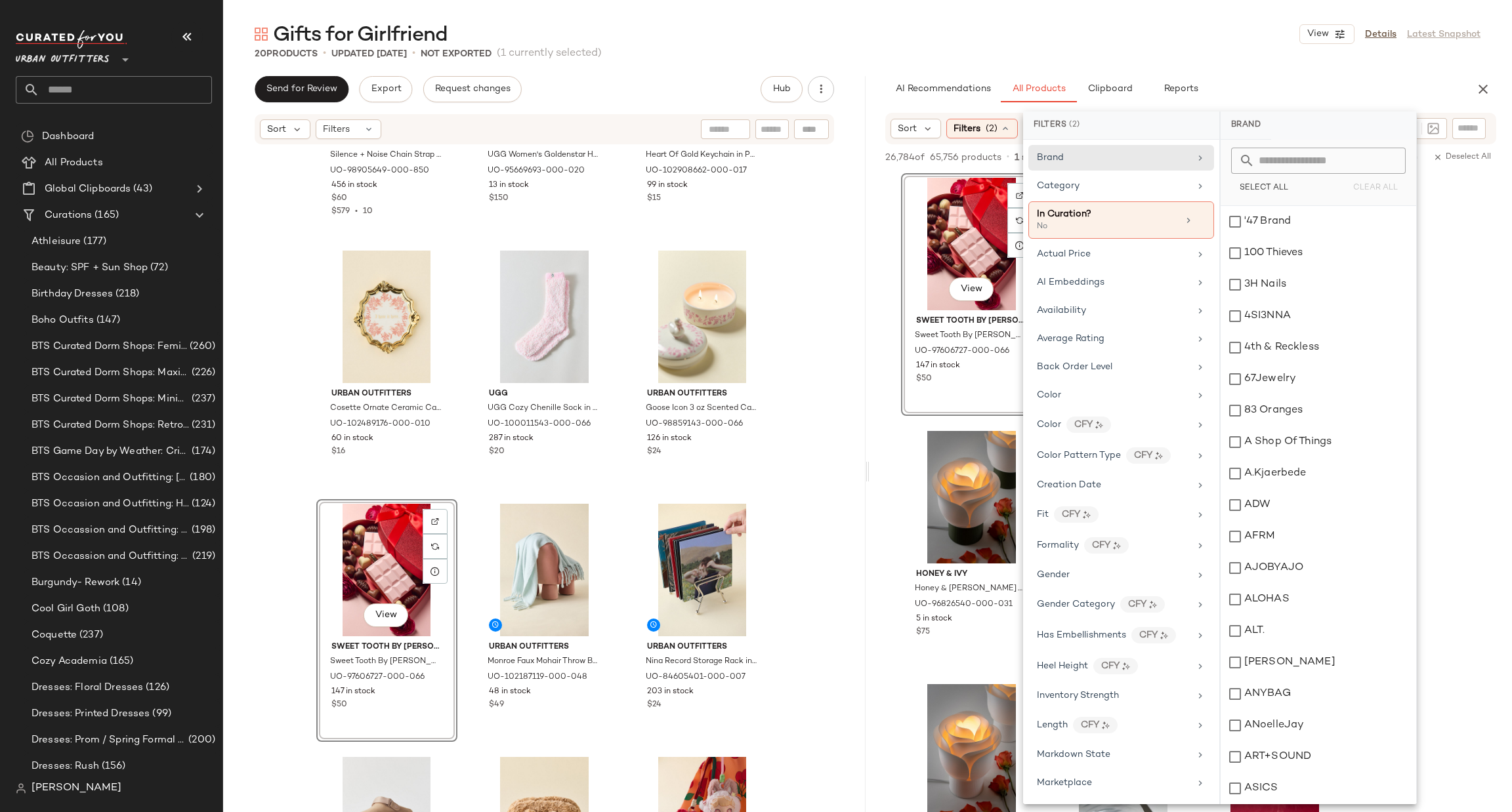
scroll to position [598, 0]
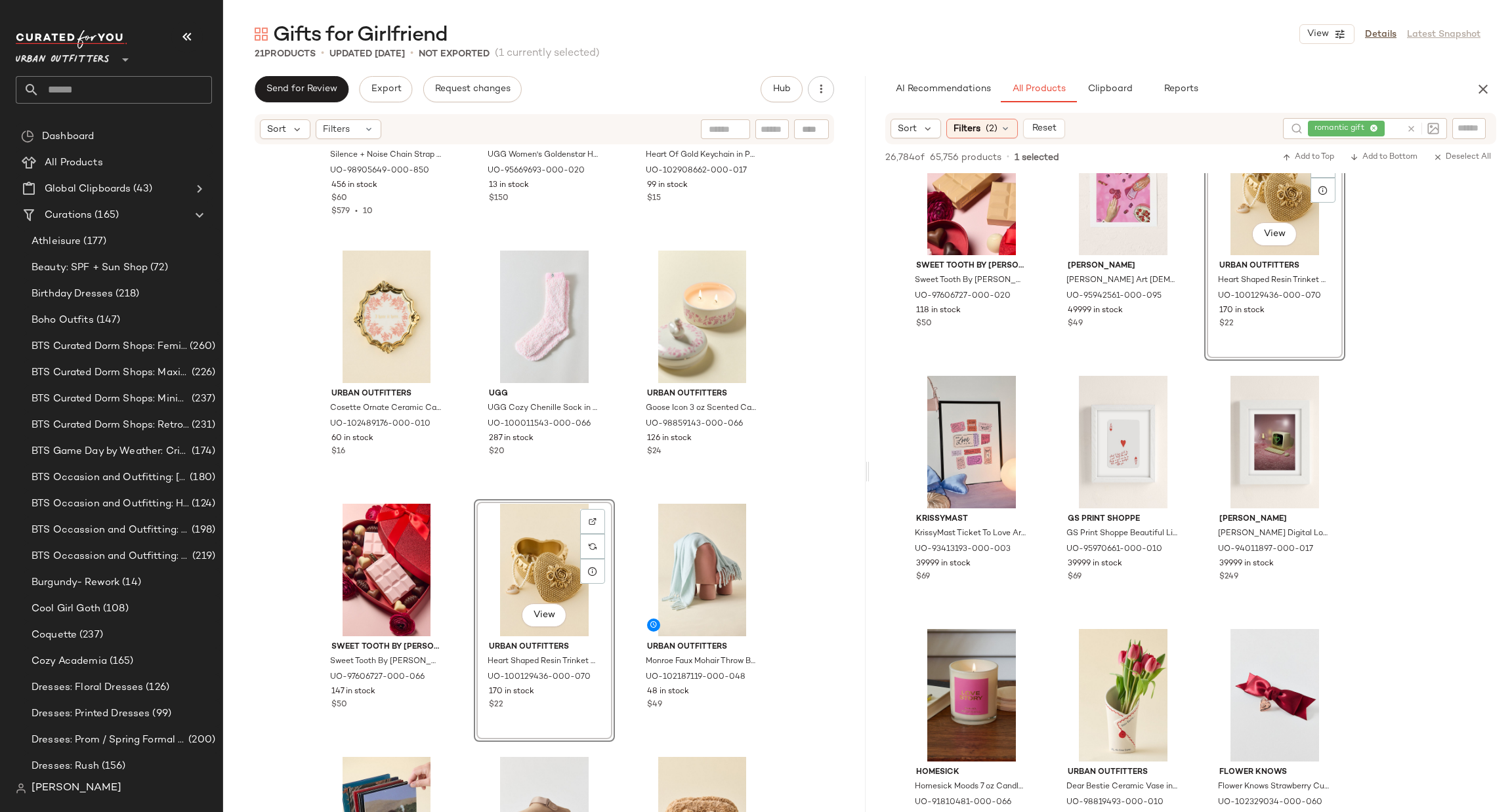
scroll to position [1771, 0]
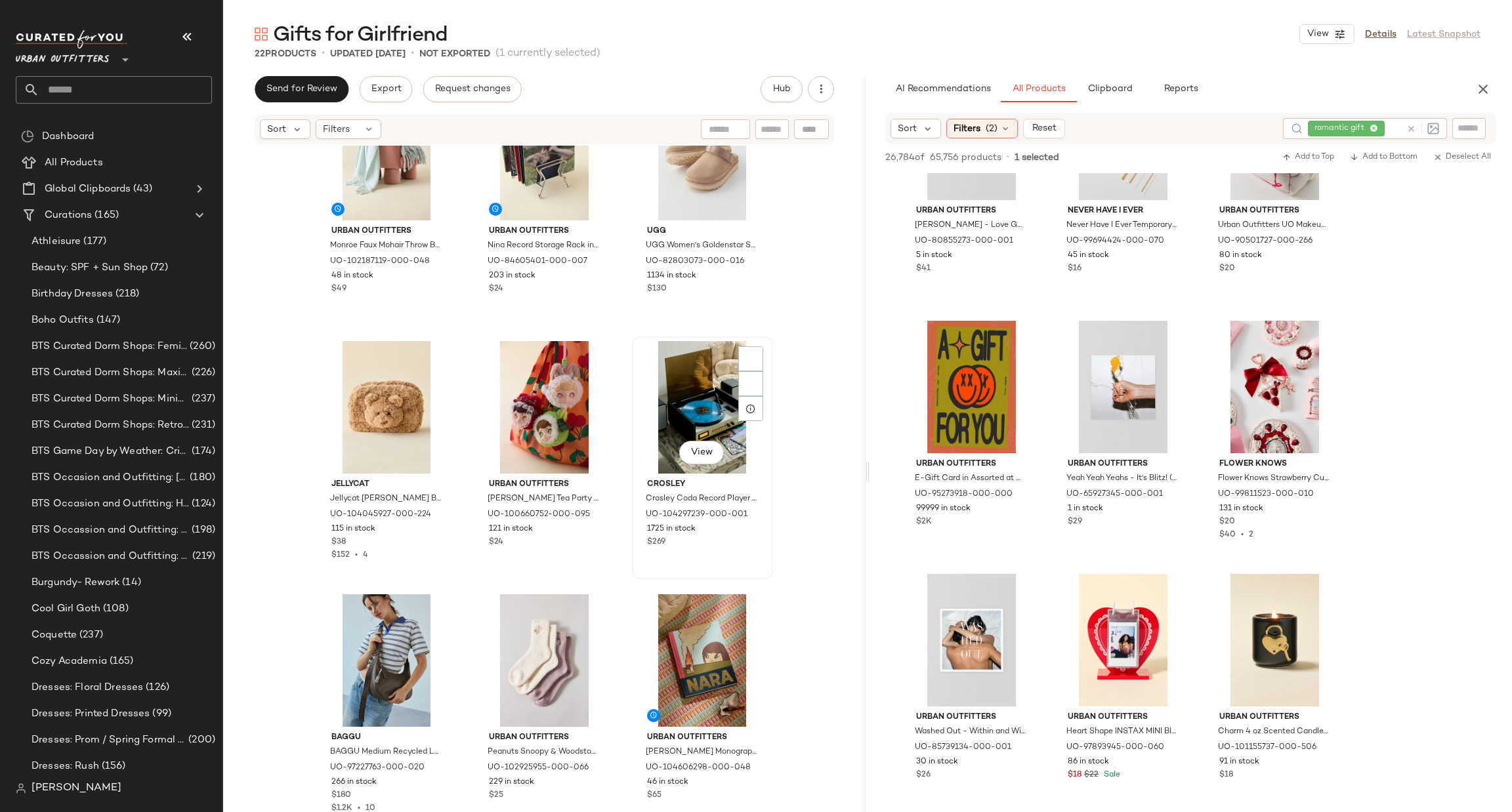
scroll to position [928, 0]
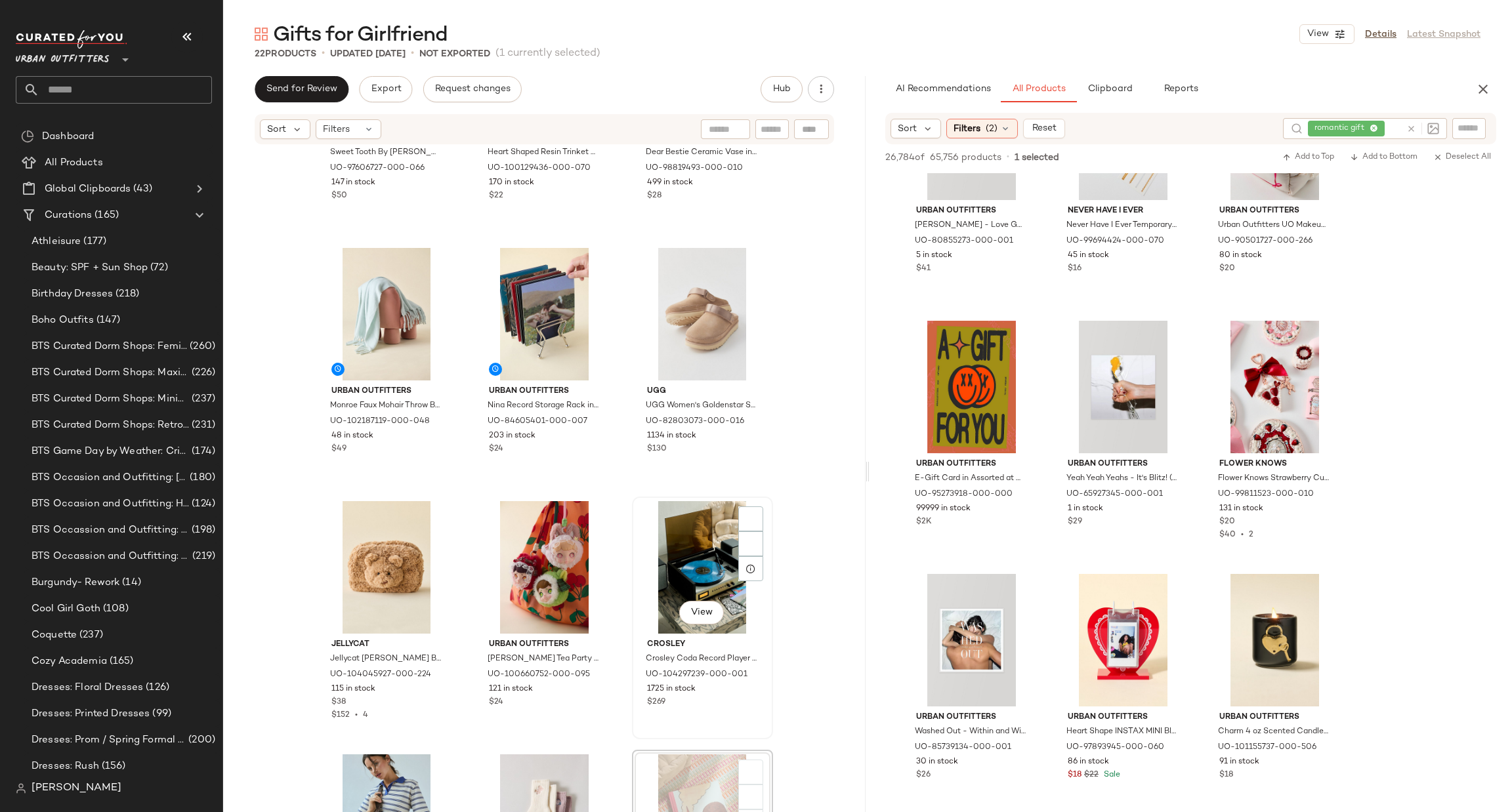
scroll to position [932, 0]
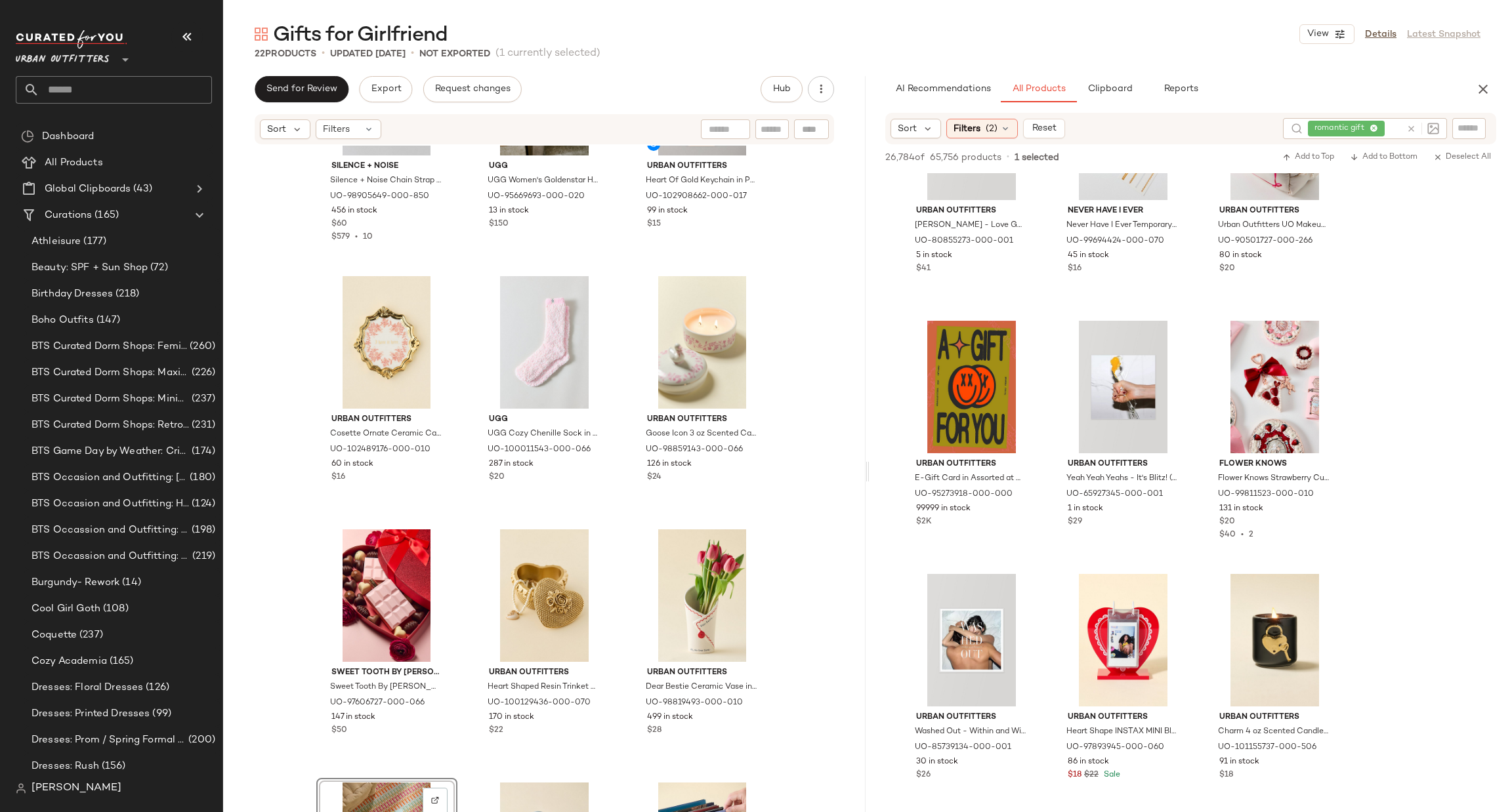
scroll to position [342, 0]
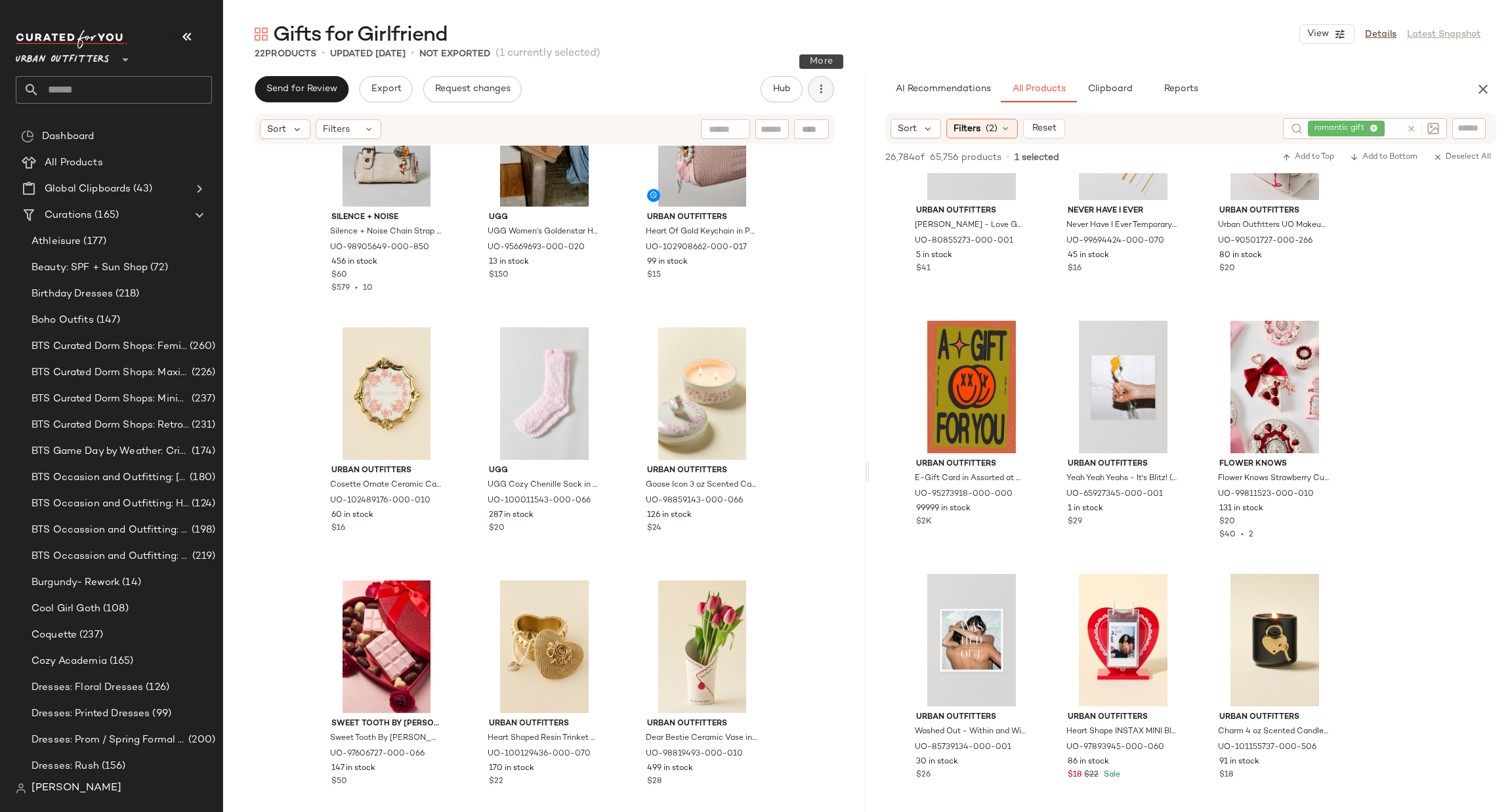
click at [817, 90] on icon "button" at bounding box center [821, 89] width 13 height 13
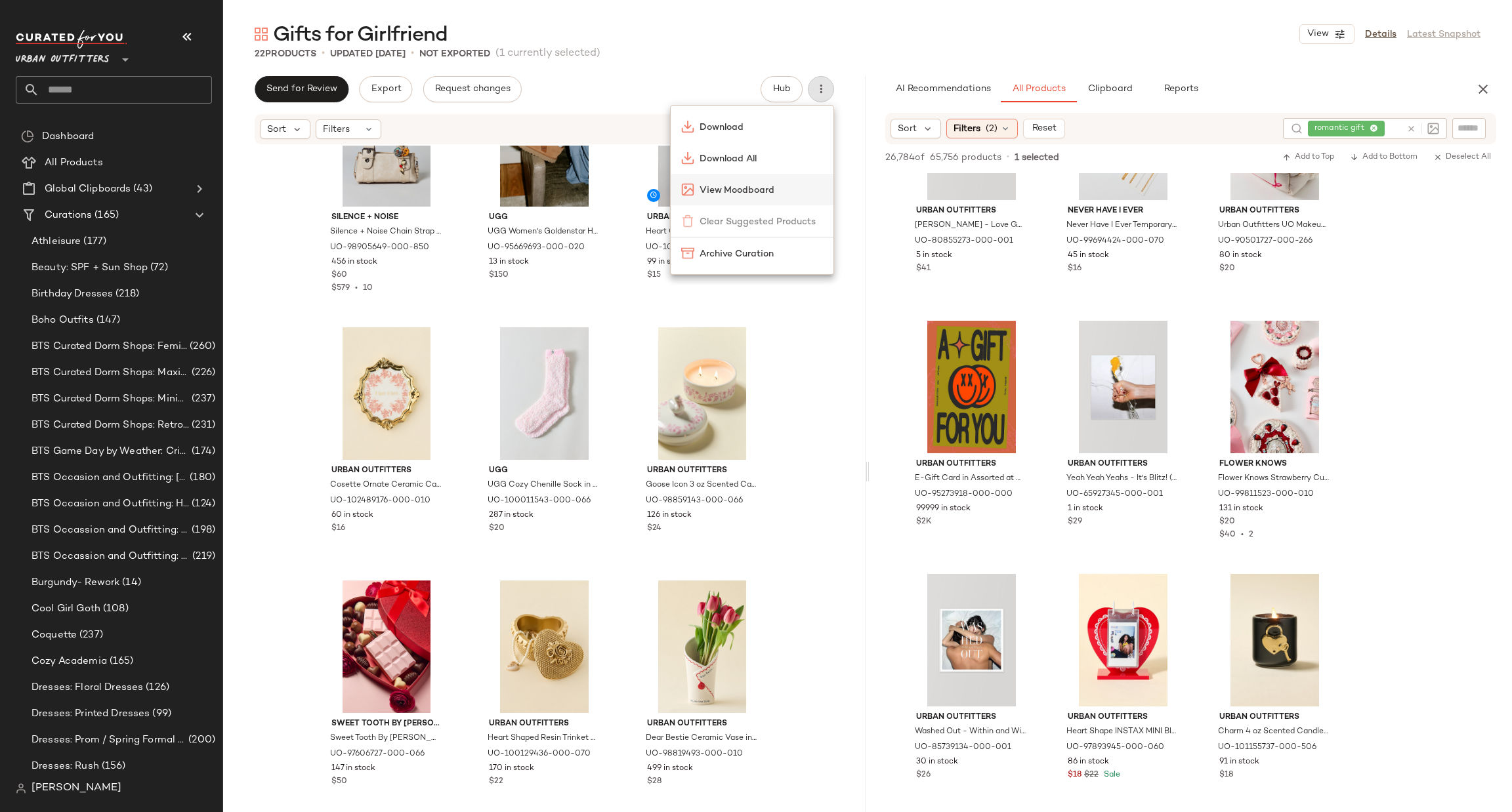
click at [764, 200] on div "View Moodboard" at bounding box center [751, 190] width 163 height 32
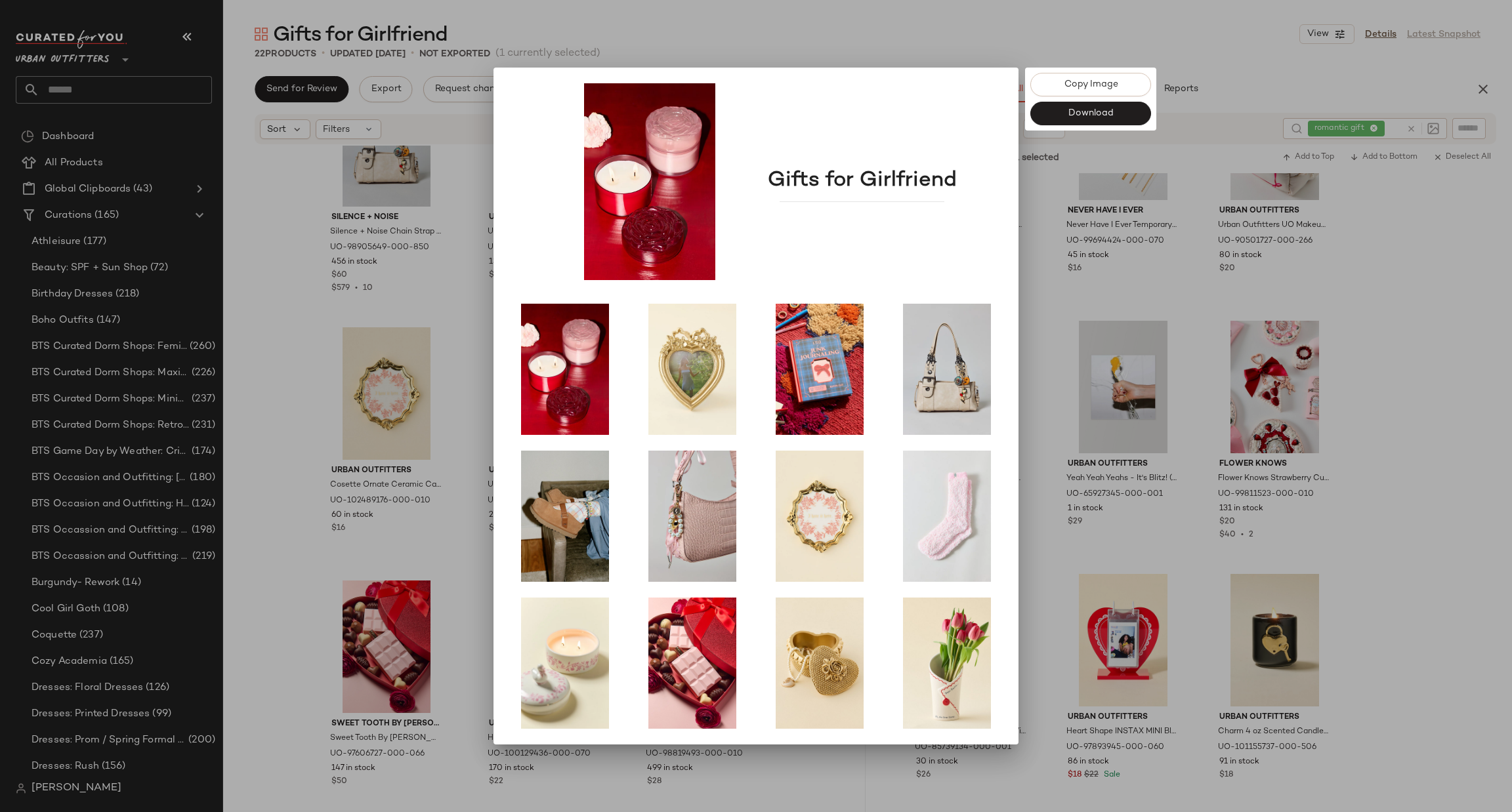
click at [1479, 375] on div at bounding box center [756, 406] width 1512 height 812
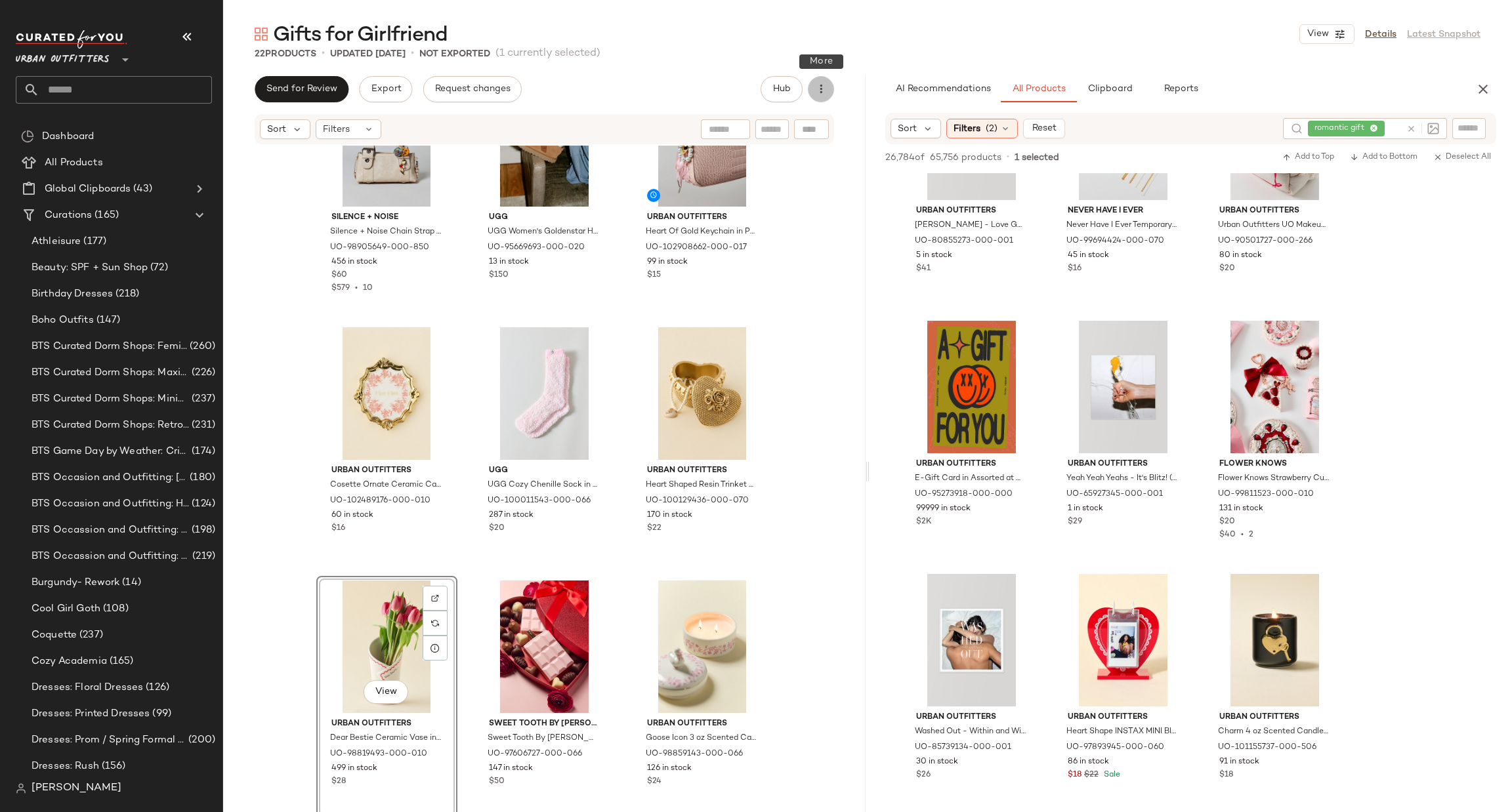
click at [826, 90] on button "button" at bounding box center [821, 89] width 27 height 26
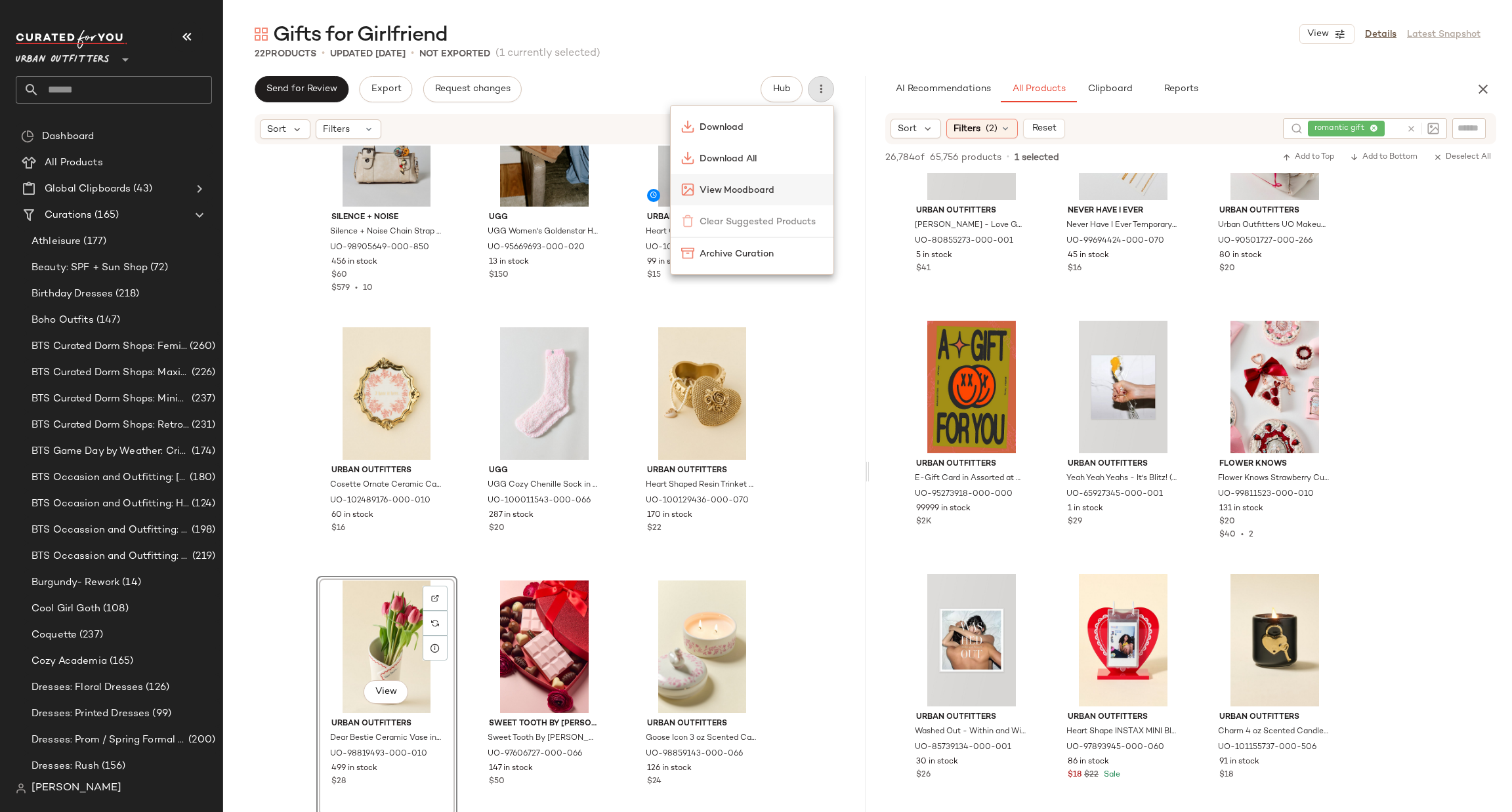
click at [776, 193] on span "View Moodboard" at bounding box center [761, 190] width 123 height 14
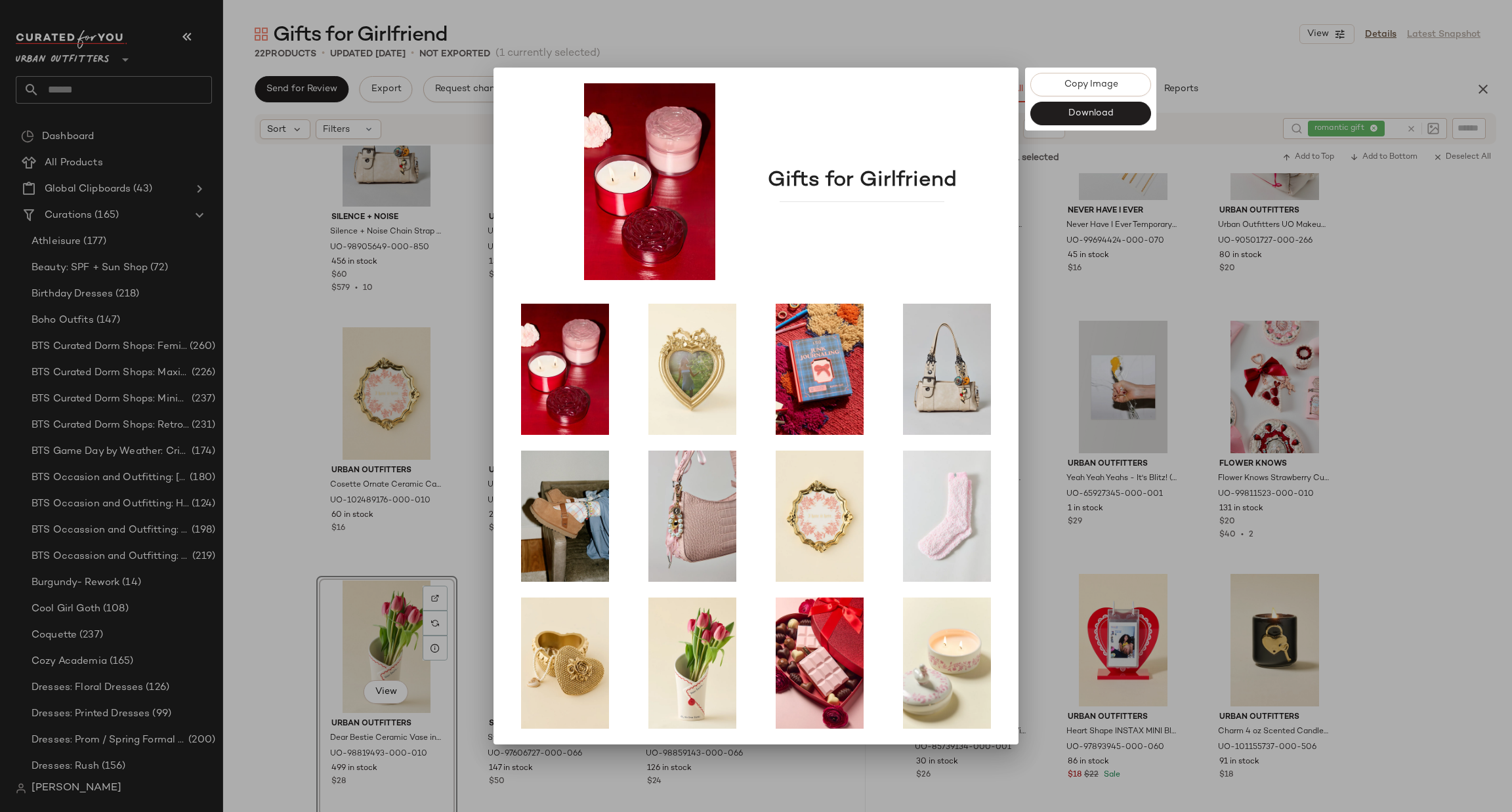
click at [403, 477] on div at bounding box center [756, 406] width 1512 height 812
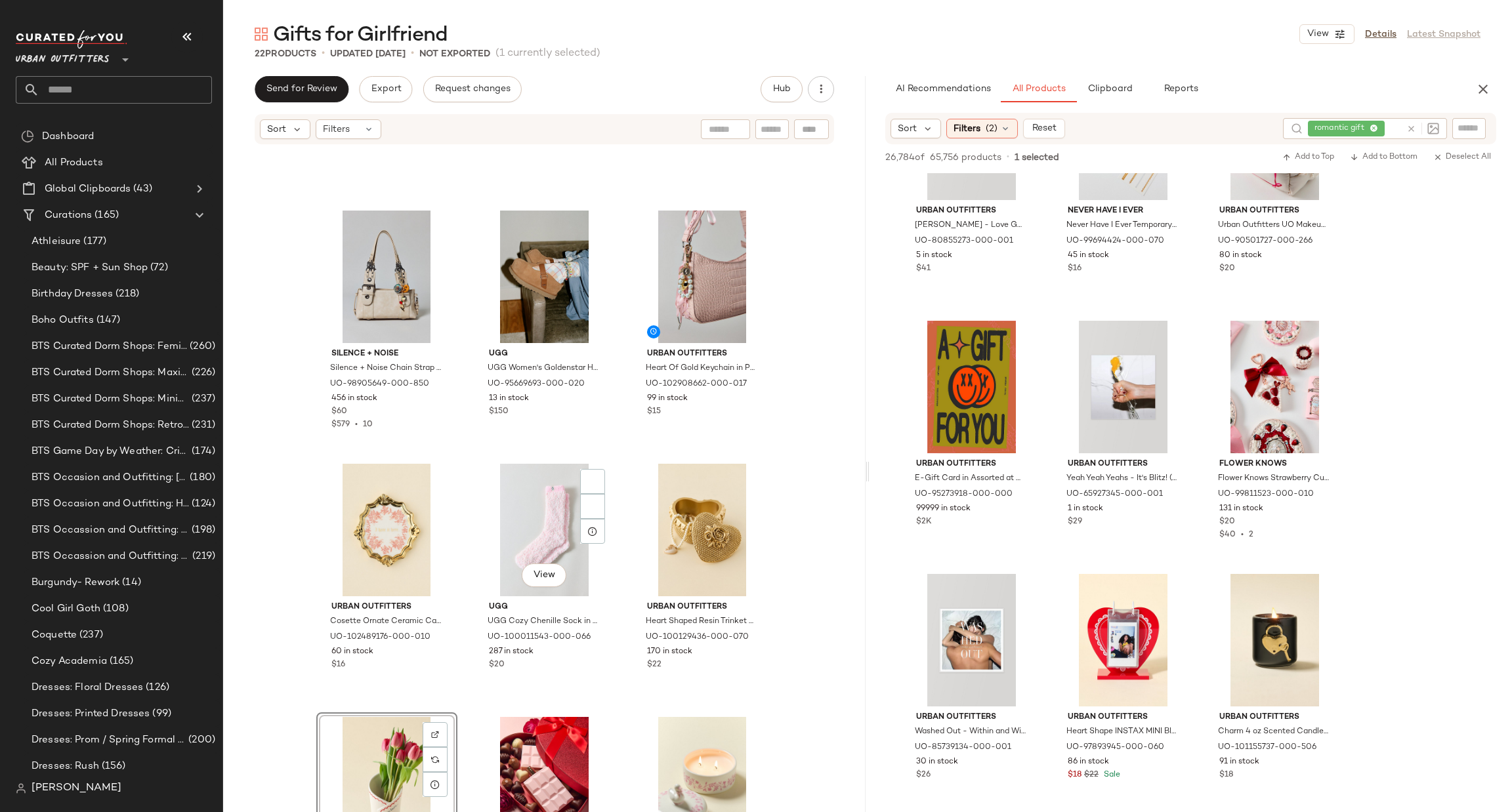
scroll to position [145, 0]
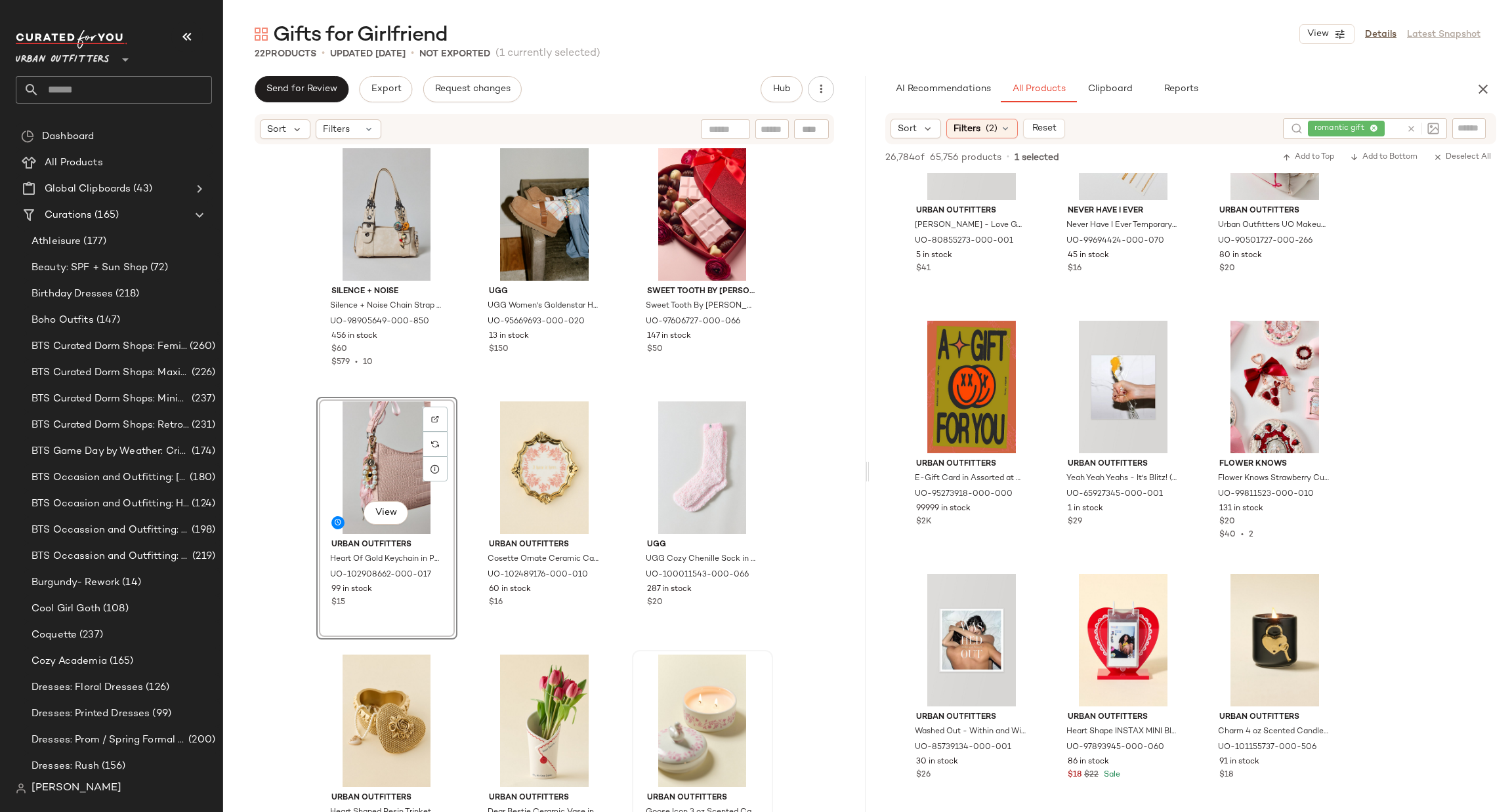
scroll to position [306, 0]
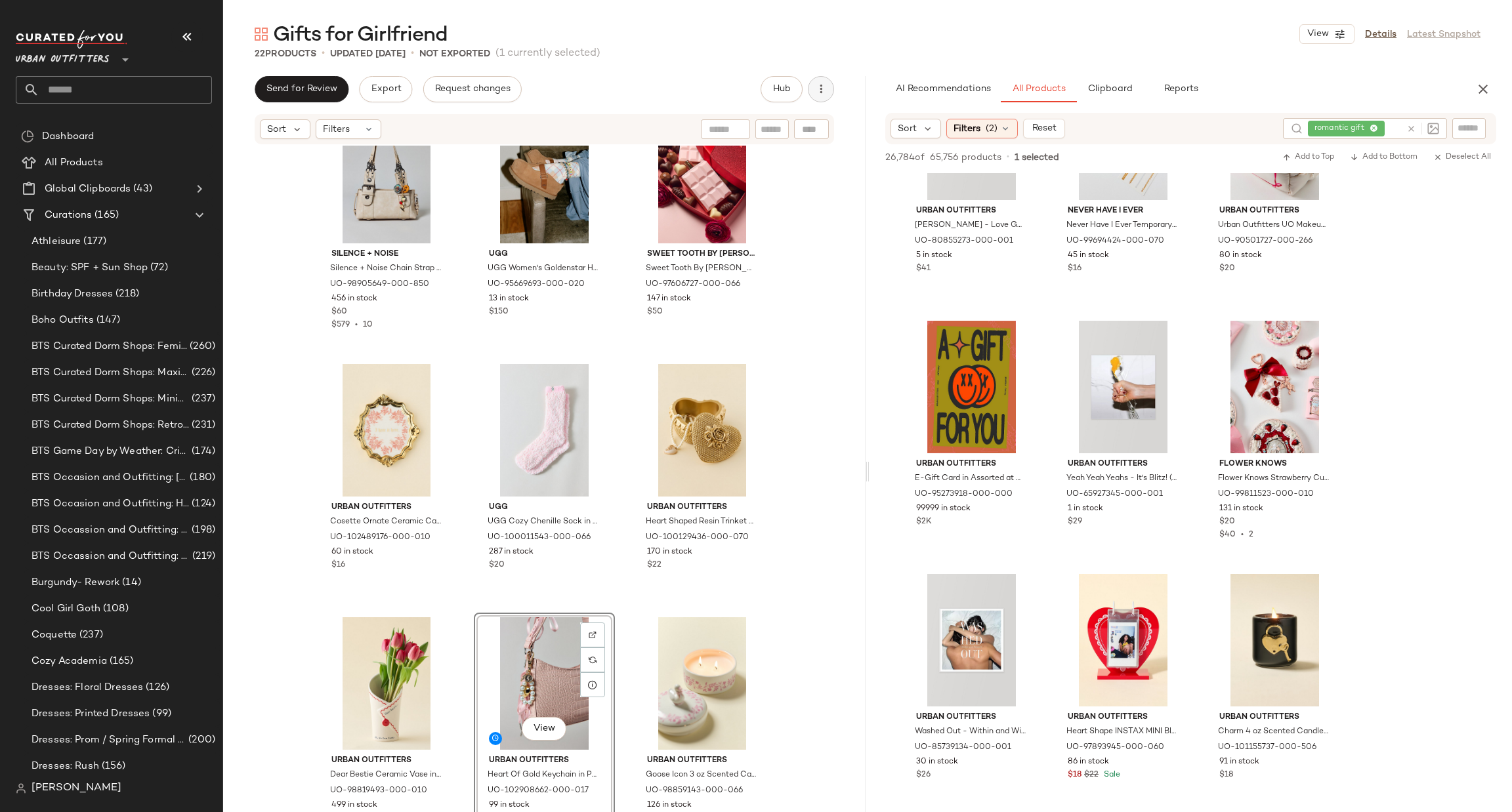
click at [829, 82] on button "button" at bounding box center [821, 89] width 27 height 26
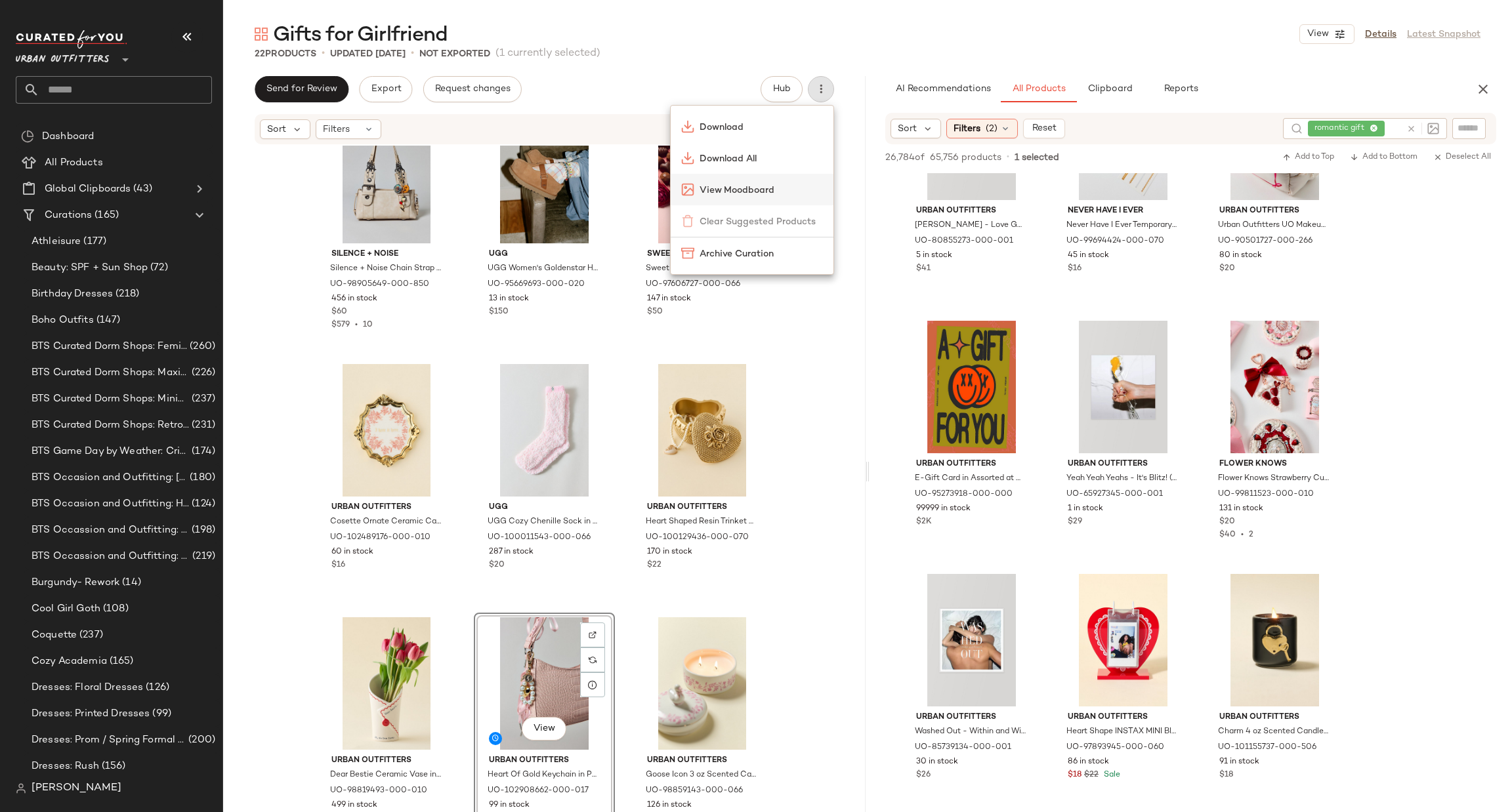
click at [782, 194] on span "View Moodboard" at bounding box center [761, 190] width 123 height 14
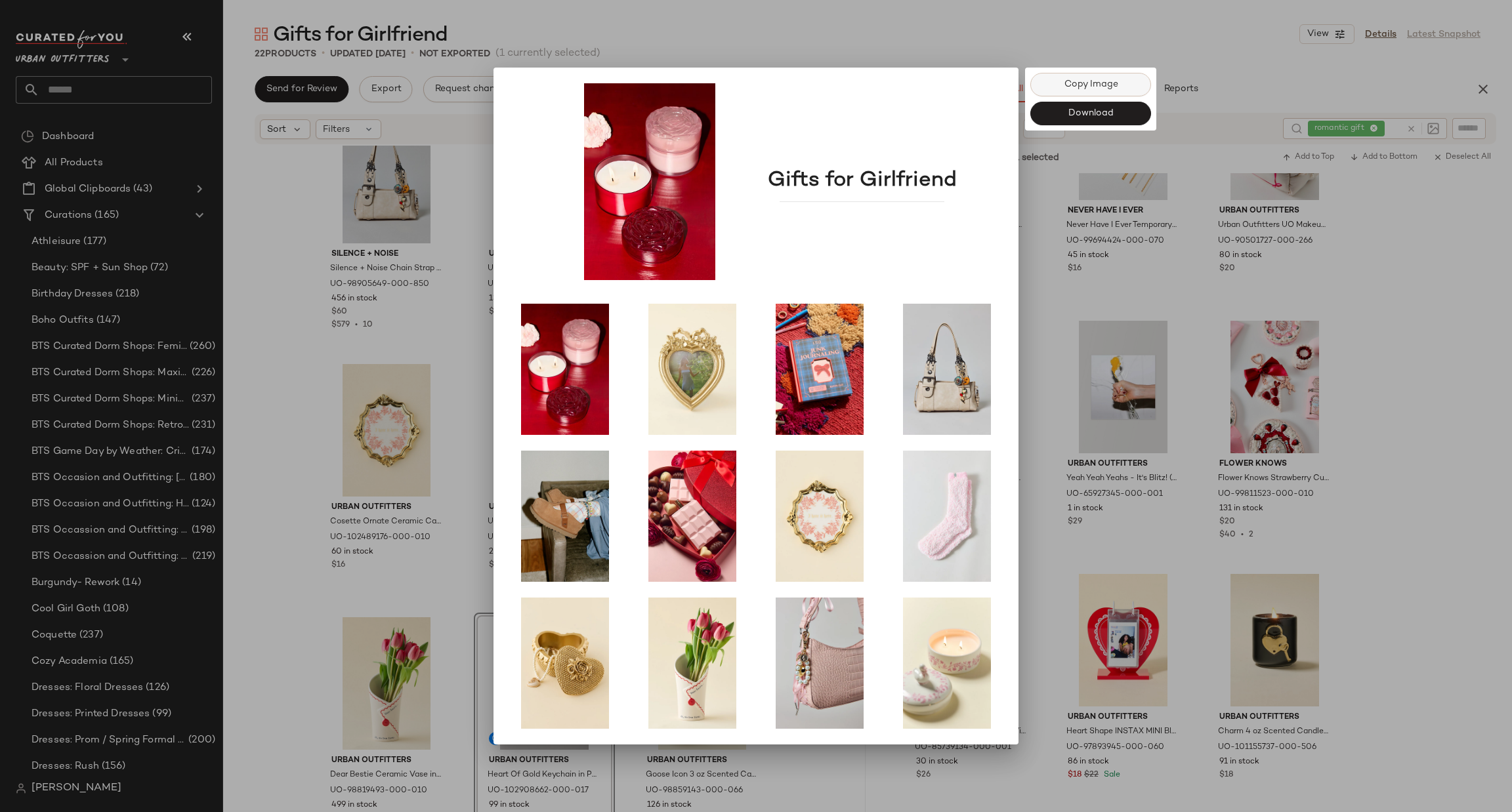
click at [1089, 84] on span "Copy Image" at bounding box center [1090, 84] width 54 height 11
click at [1415, 395] on div at bounding box center [756, 406] width 1512 height 812
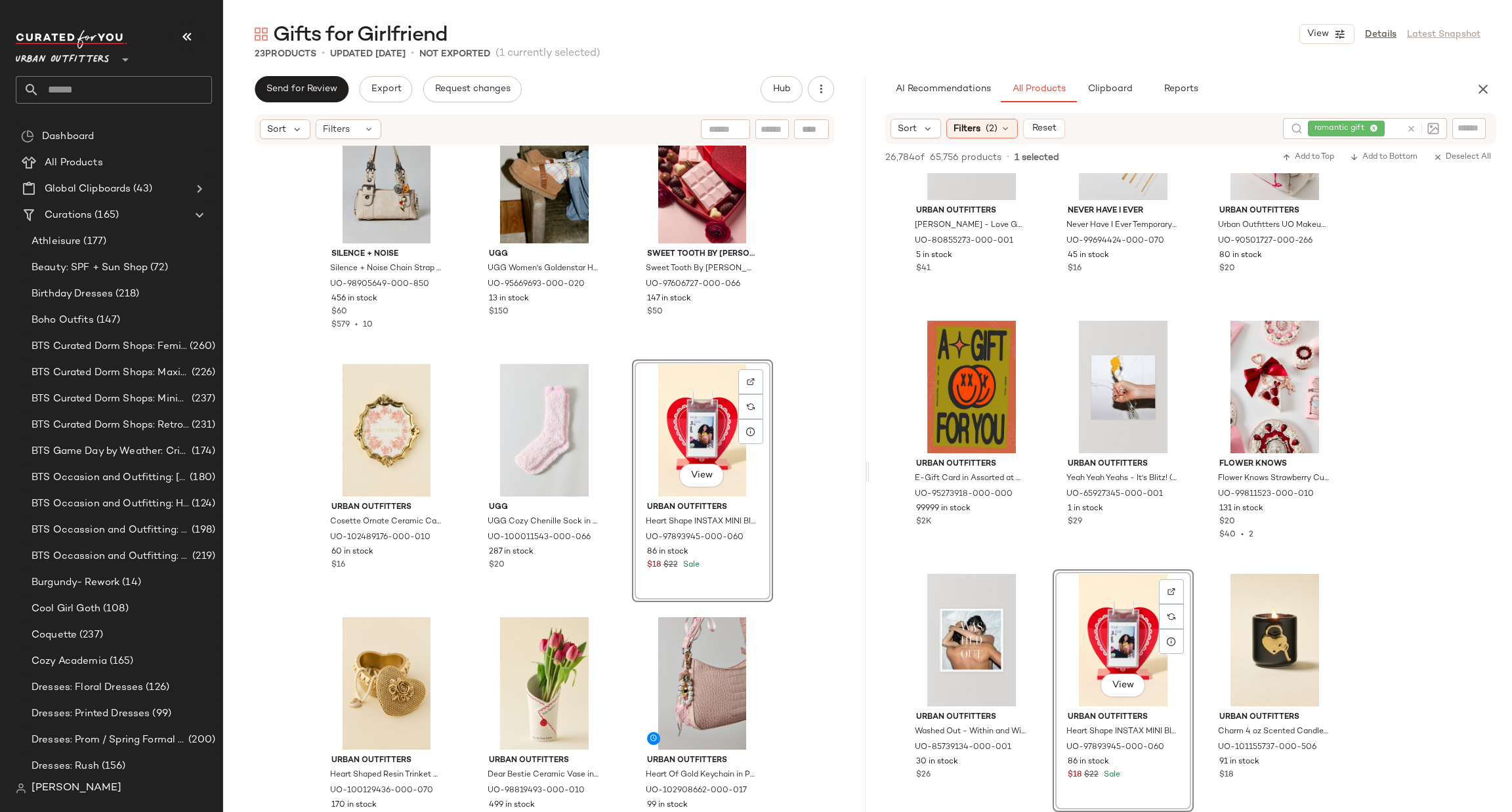
click at [660, 415] on div "View" at bounding box center [703, 430] width 132 height 132
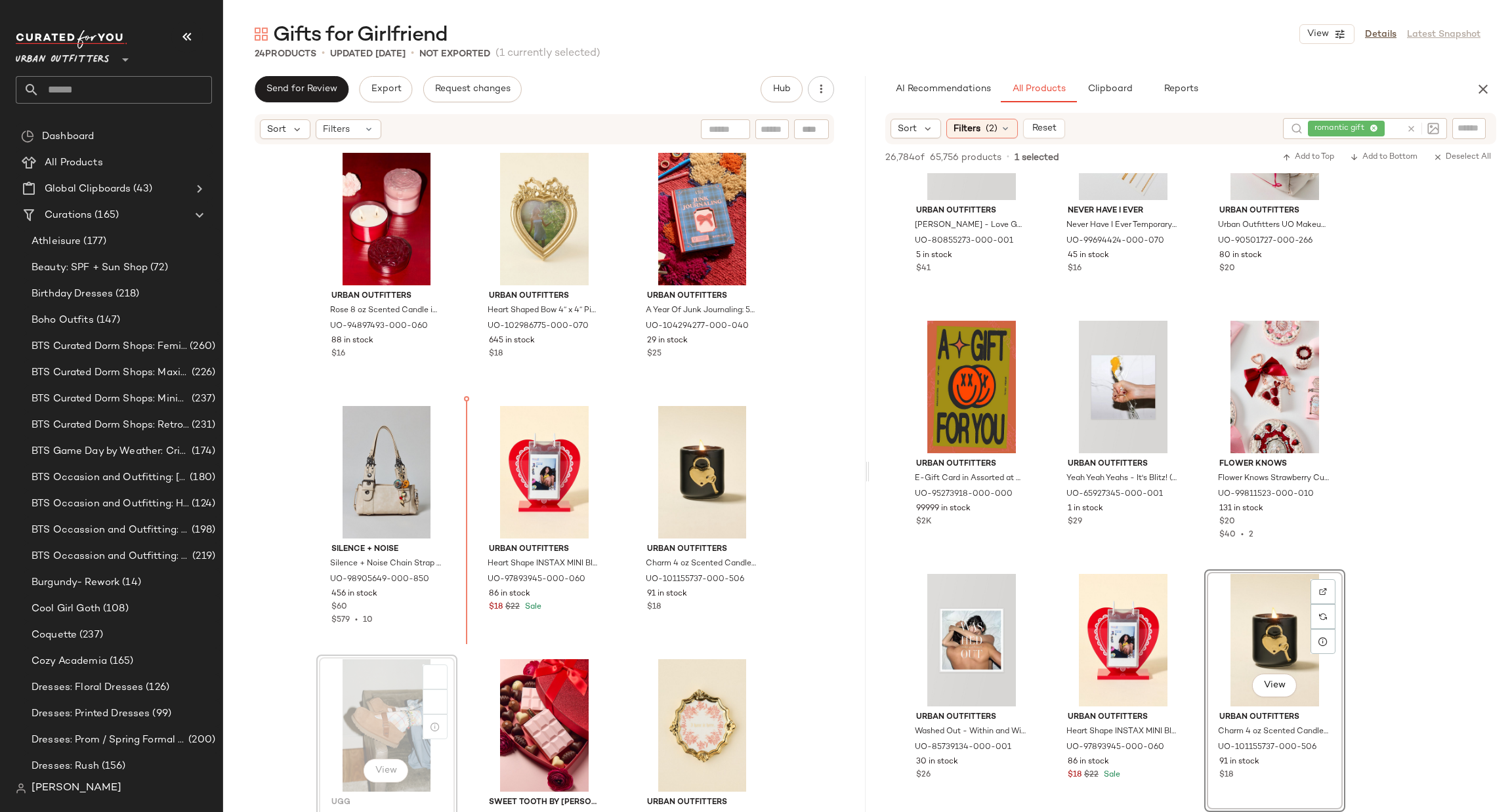
scroll to position [1, 0]
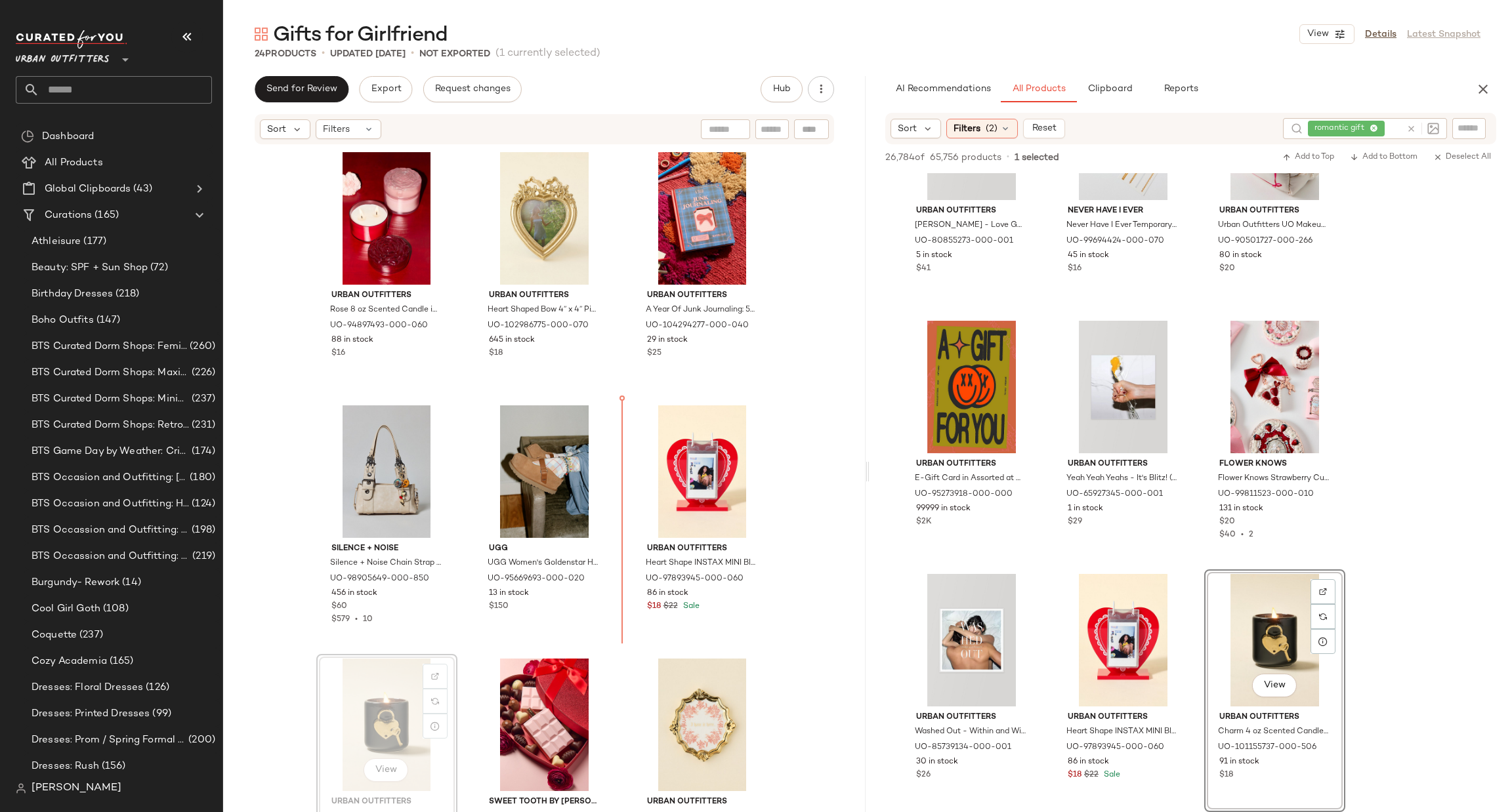
scroll to position [1, 0]
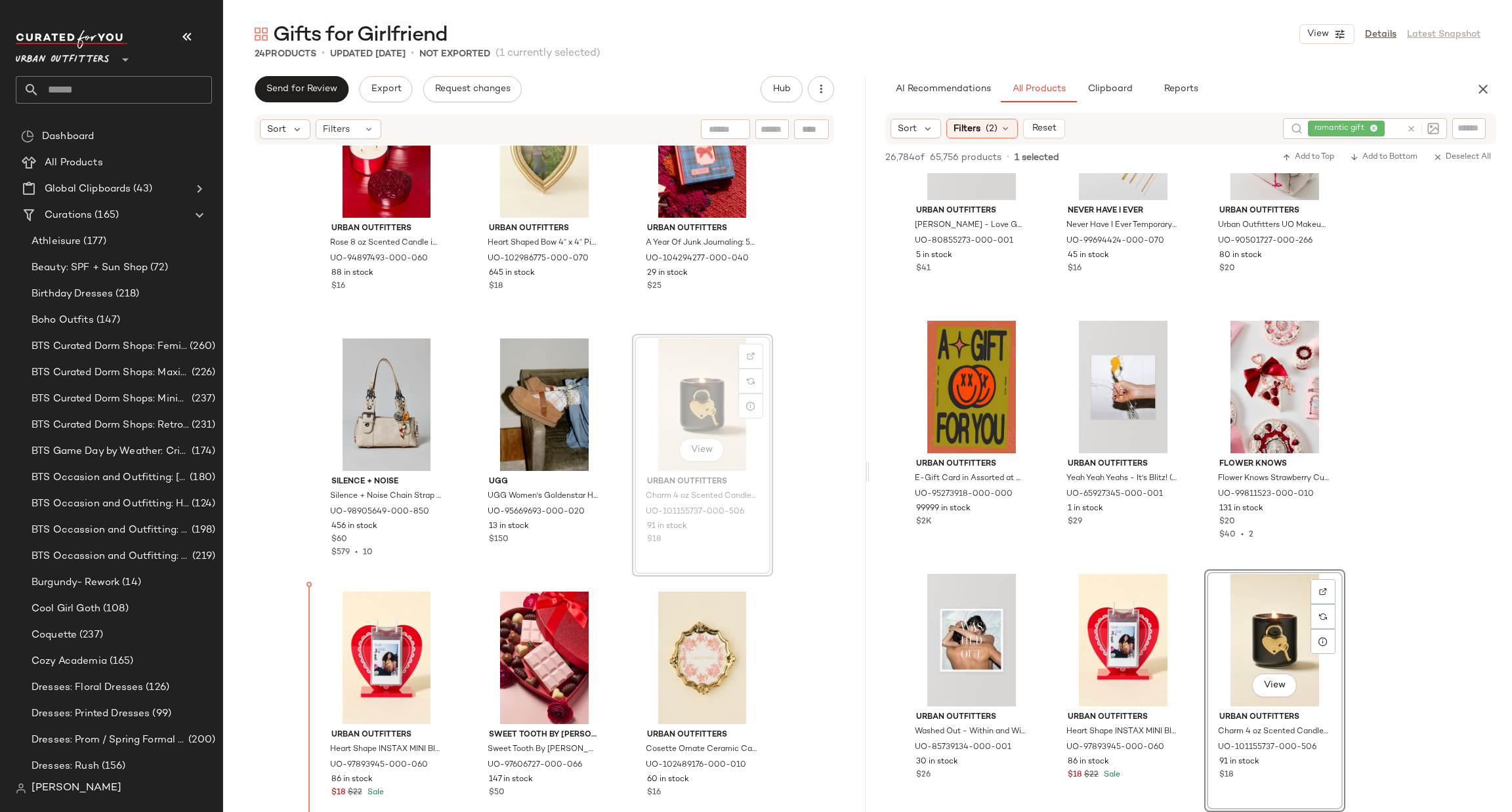
scroll to position [72, 0]
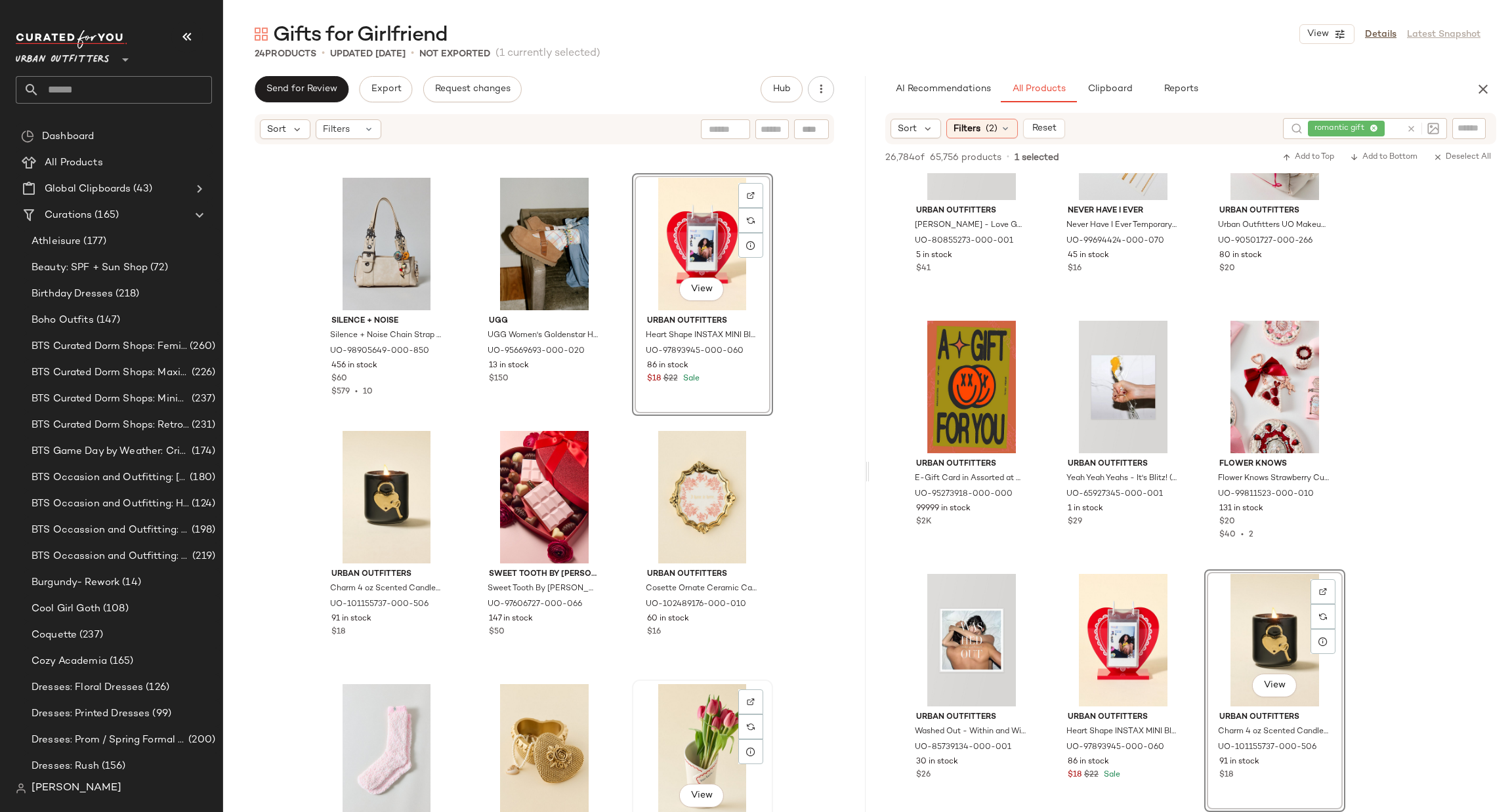
scroll to position [475, 0]
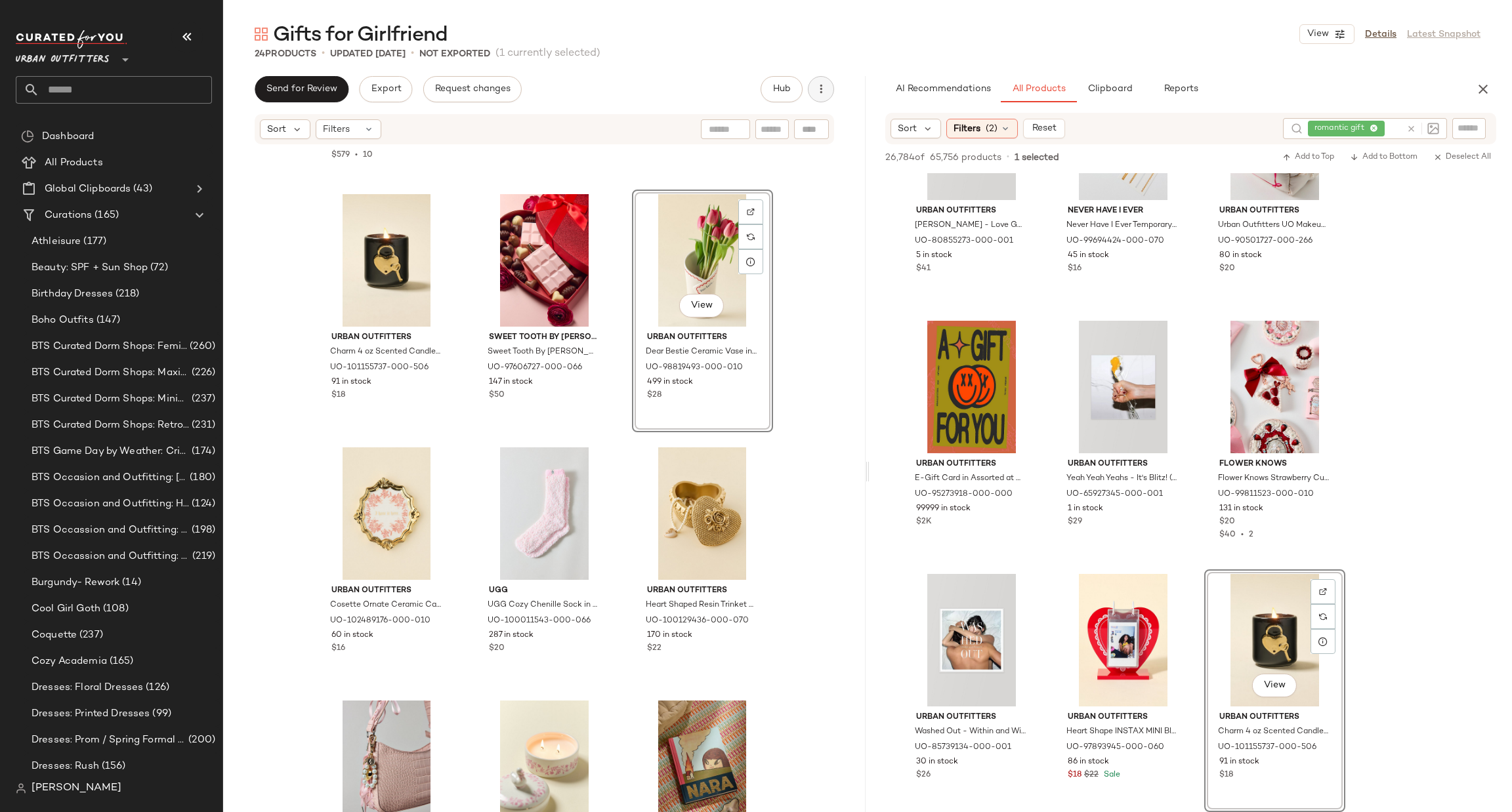
click at [825, 90] on icon "button" at bounding box center [821, 89] width 13 height 13
click at [786, 195] on span "View Moodboard" at bounding box center [761, 190] width 123 height 14
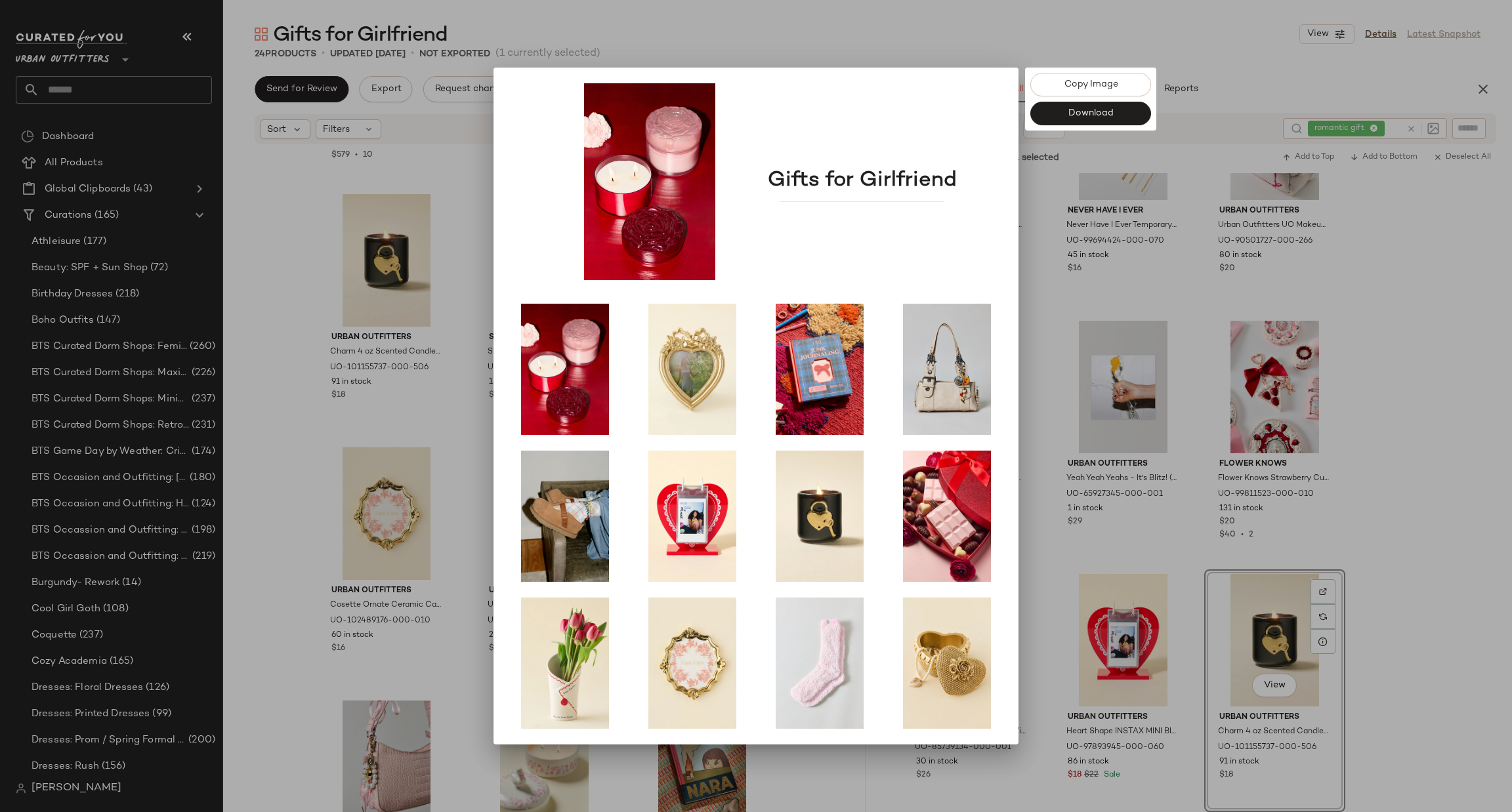
click at [286, 319] on div at bounding box center [756, 406] width 1512 height 812
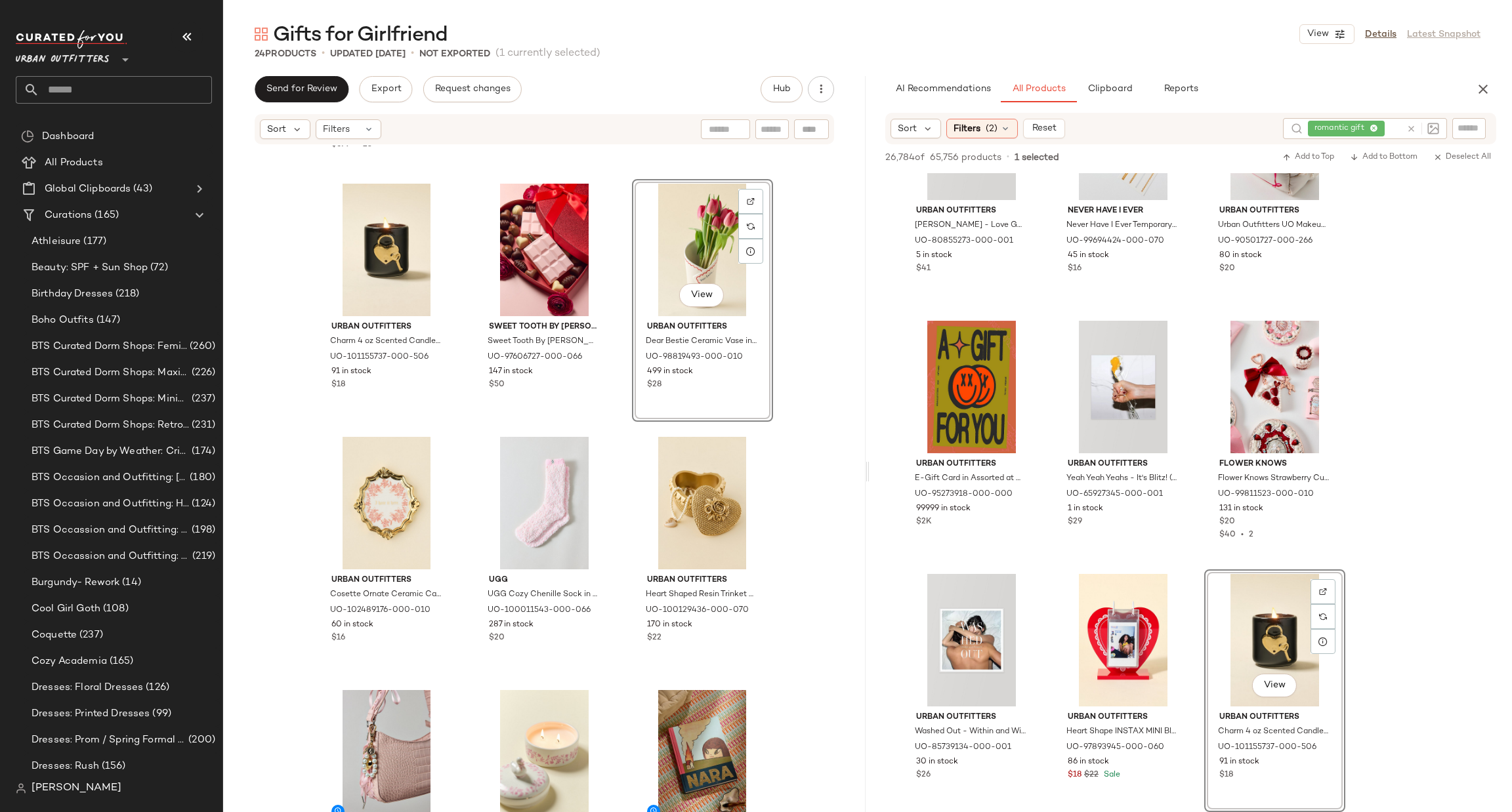
scroll to position [72, 0]
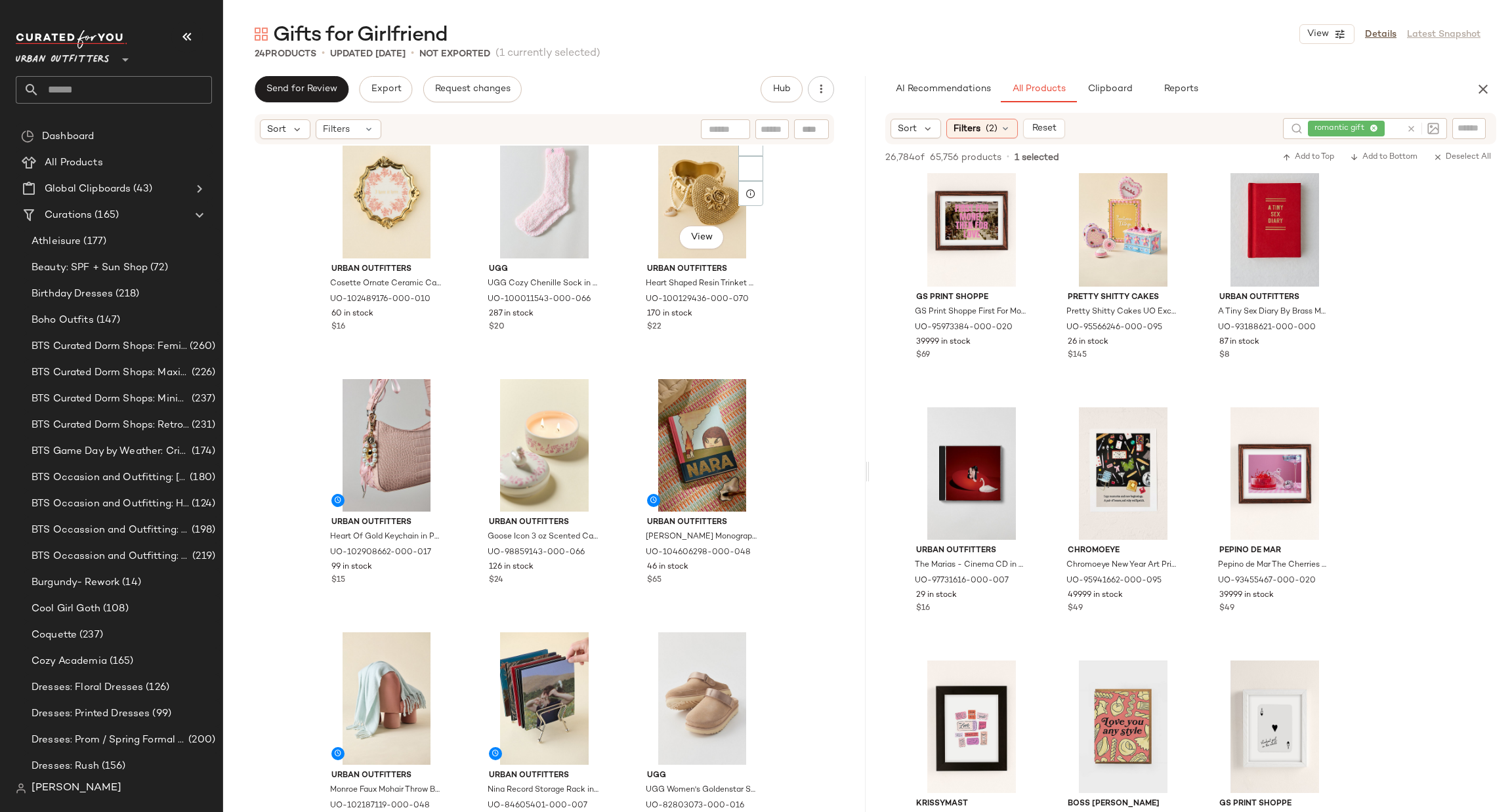
scroll to position [600, 0]
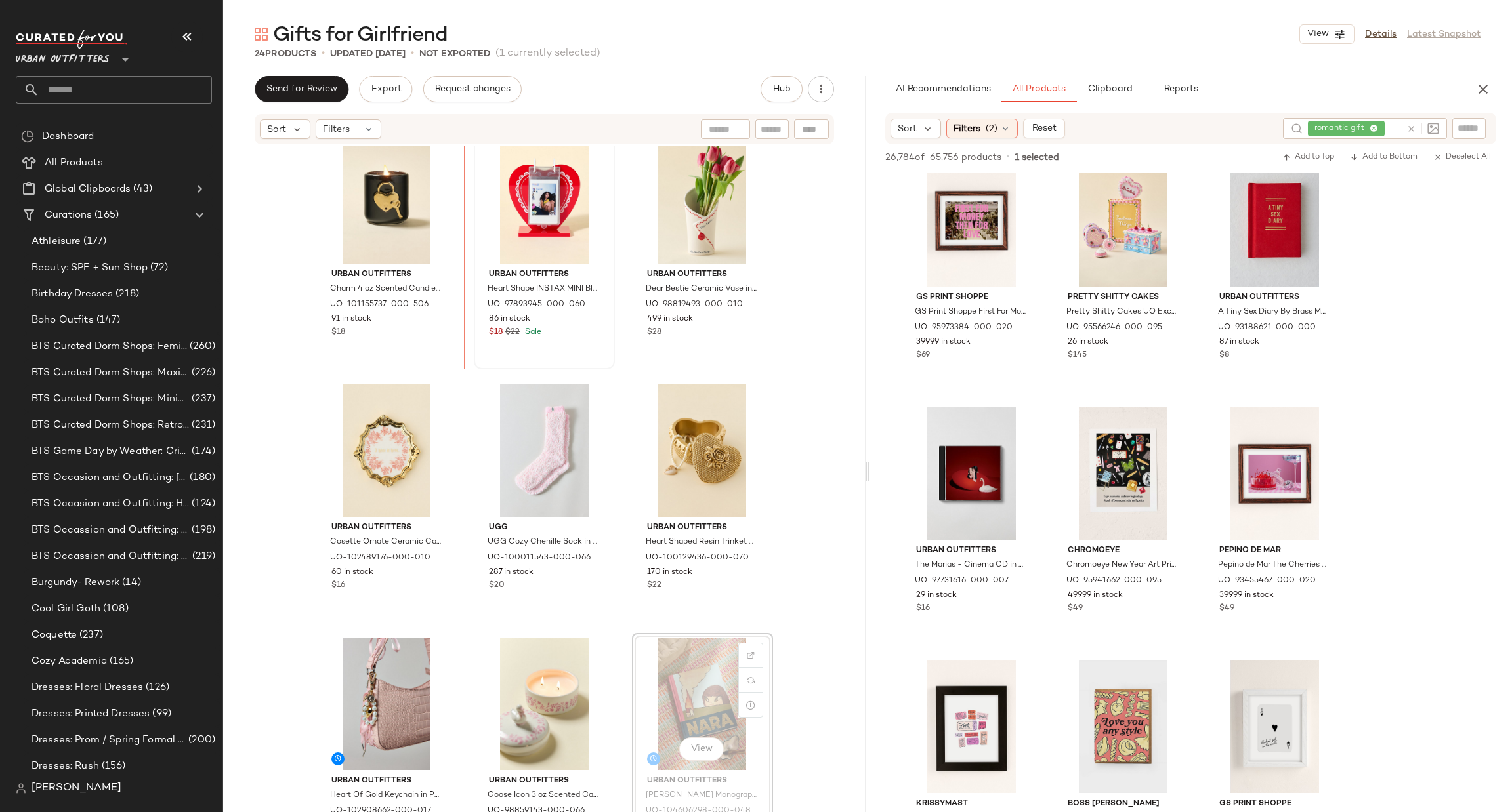
scroll to position [493, 0]
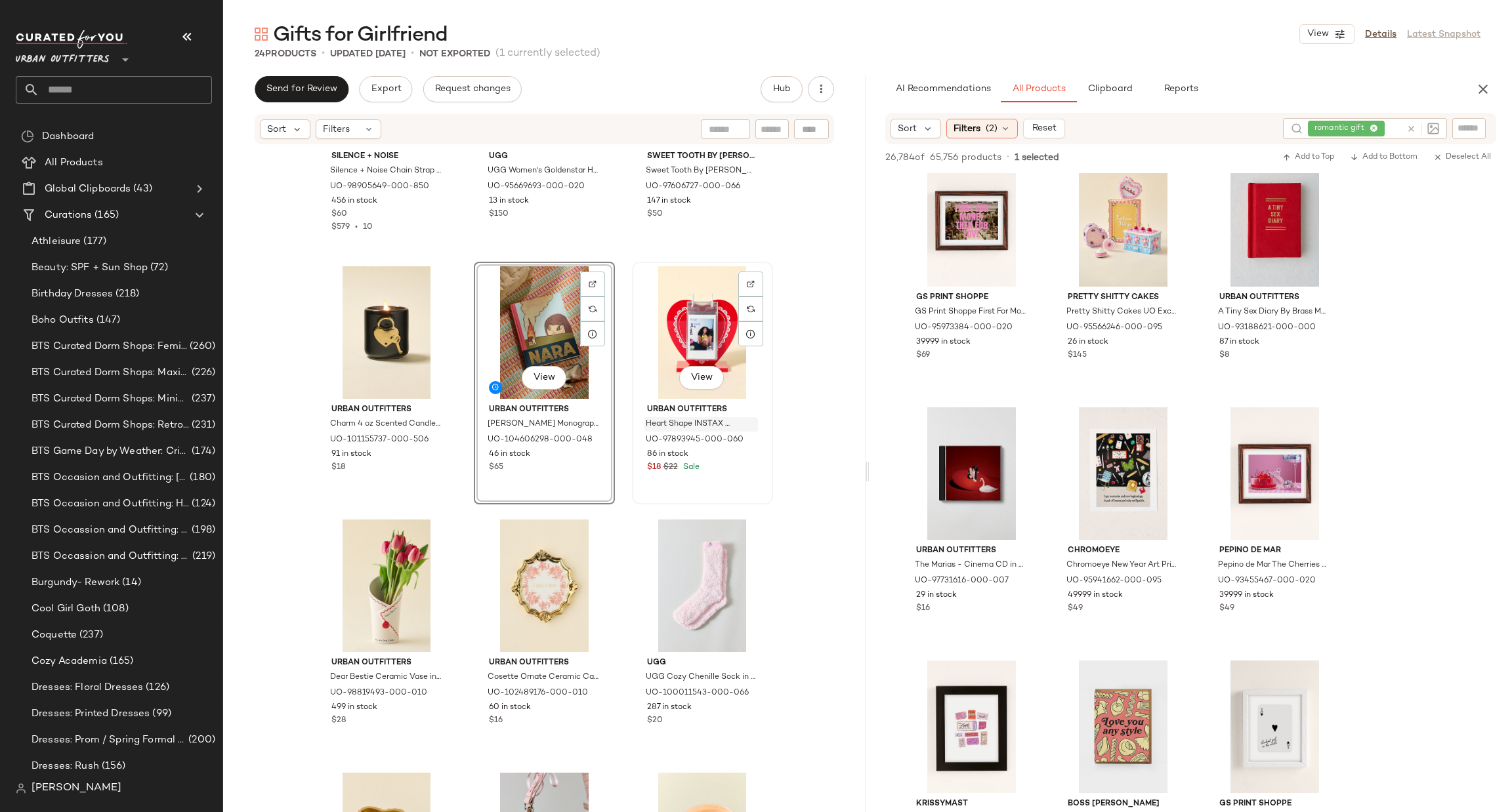
scroll to position [600, 0]
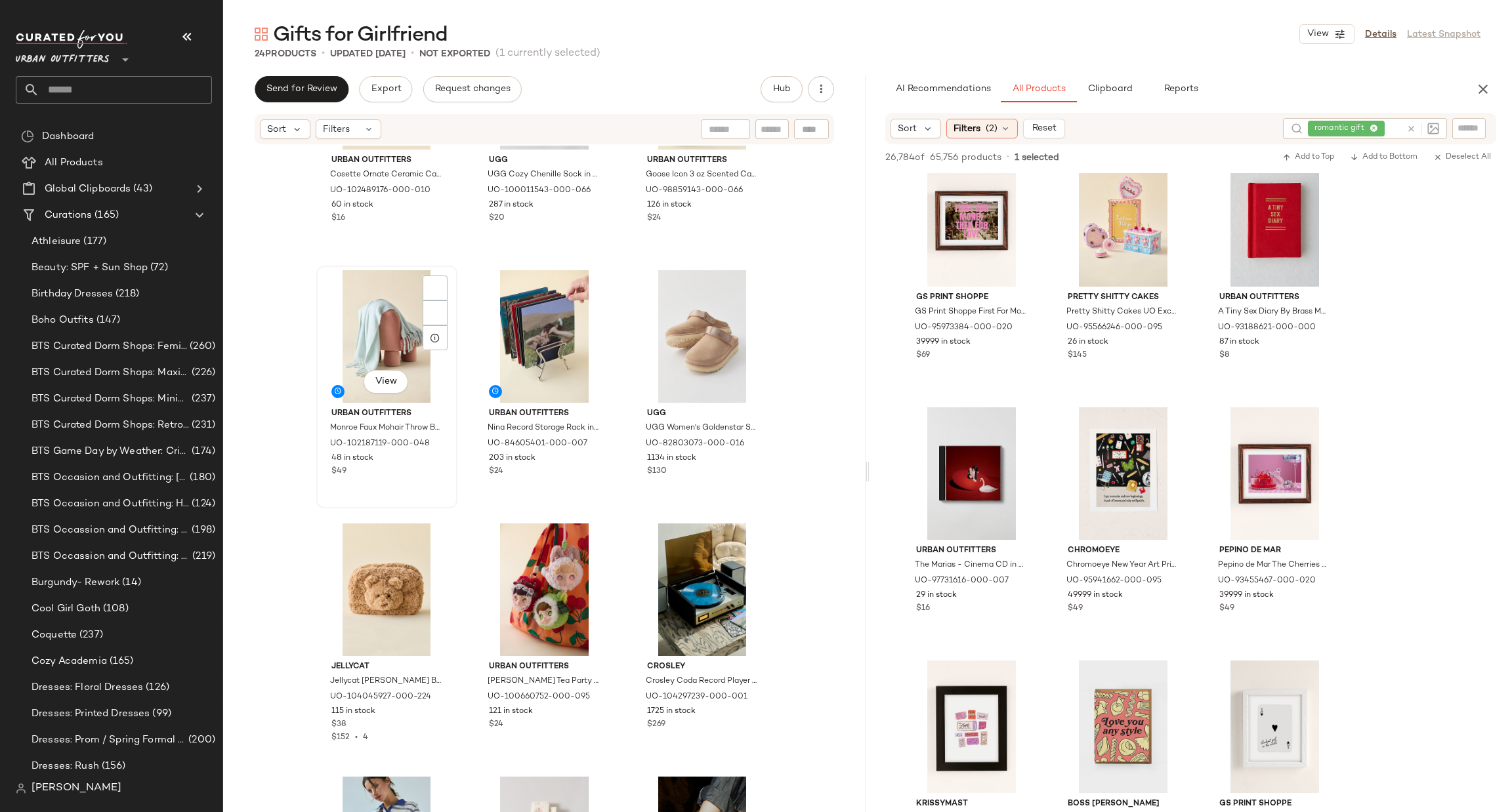
scroll to position [1125, 0]
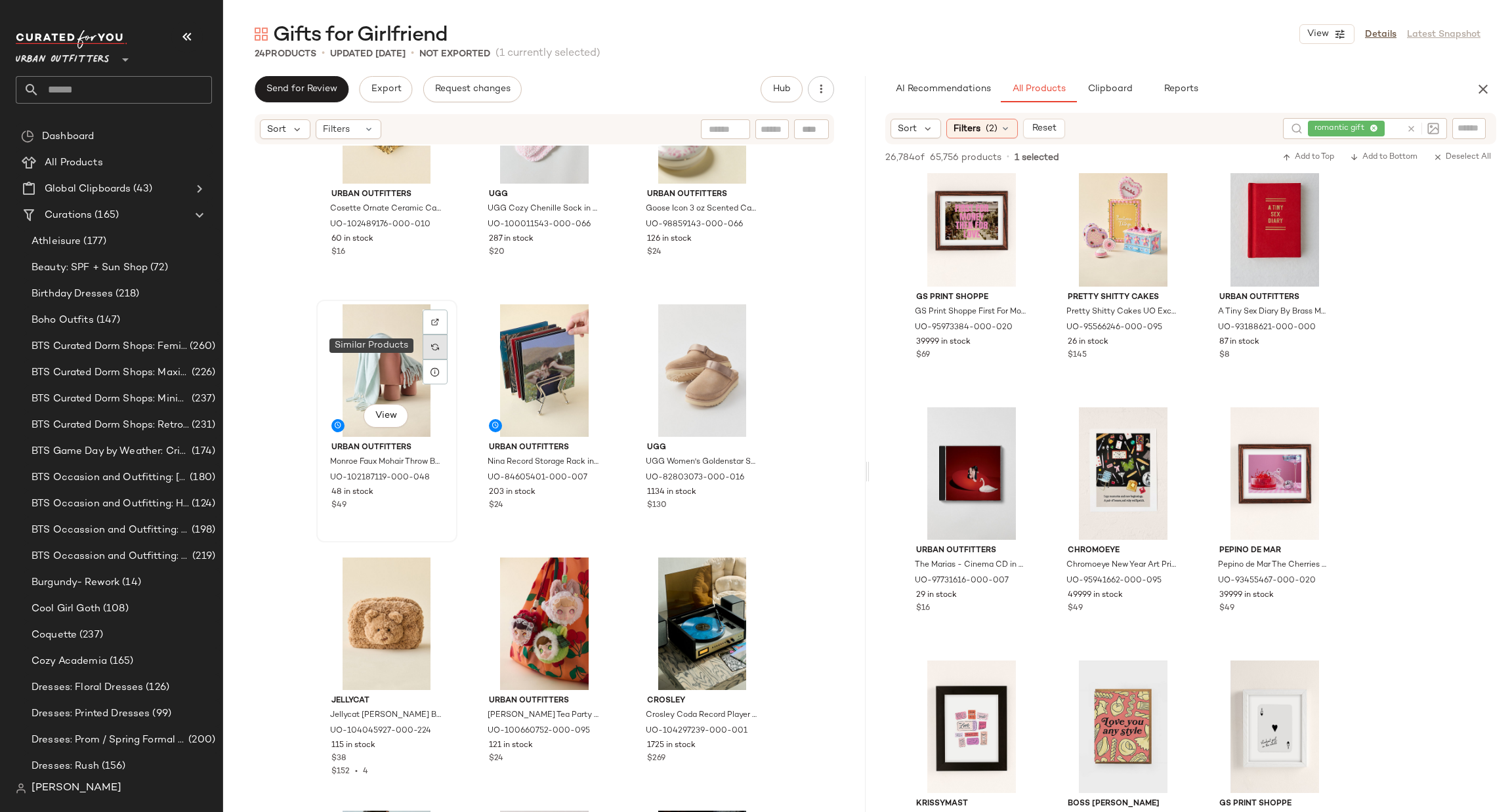
click at [435, 342] on div at bounding box center [435, 347] width 25 height 25
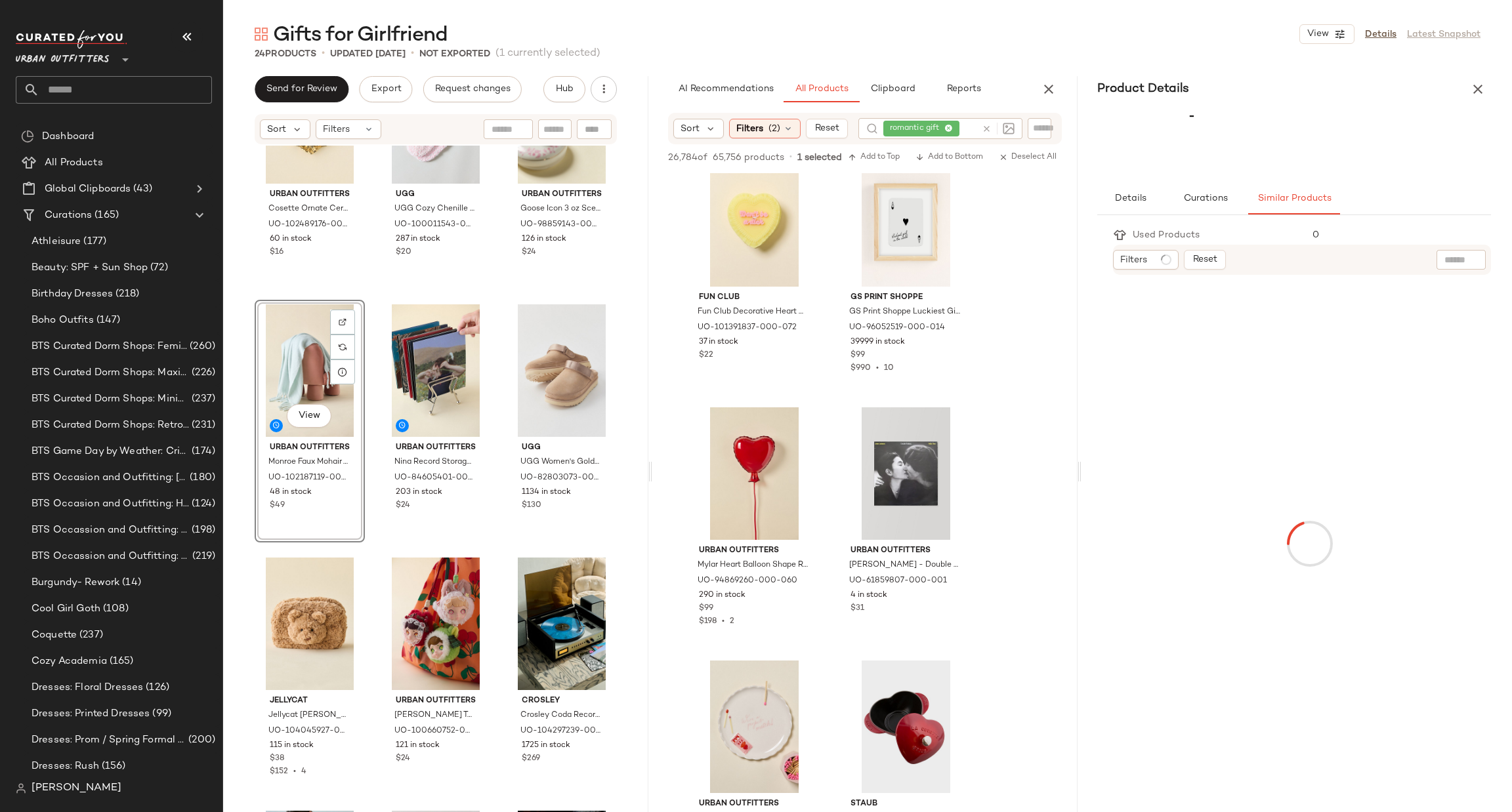
scroll to position [9139, 0]
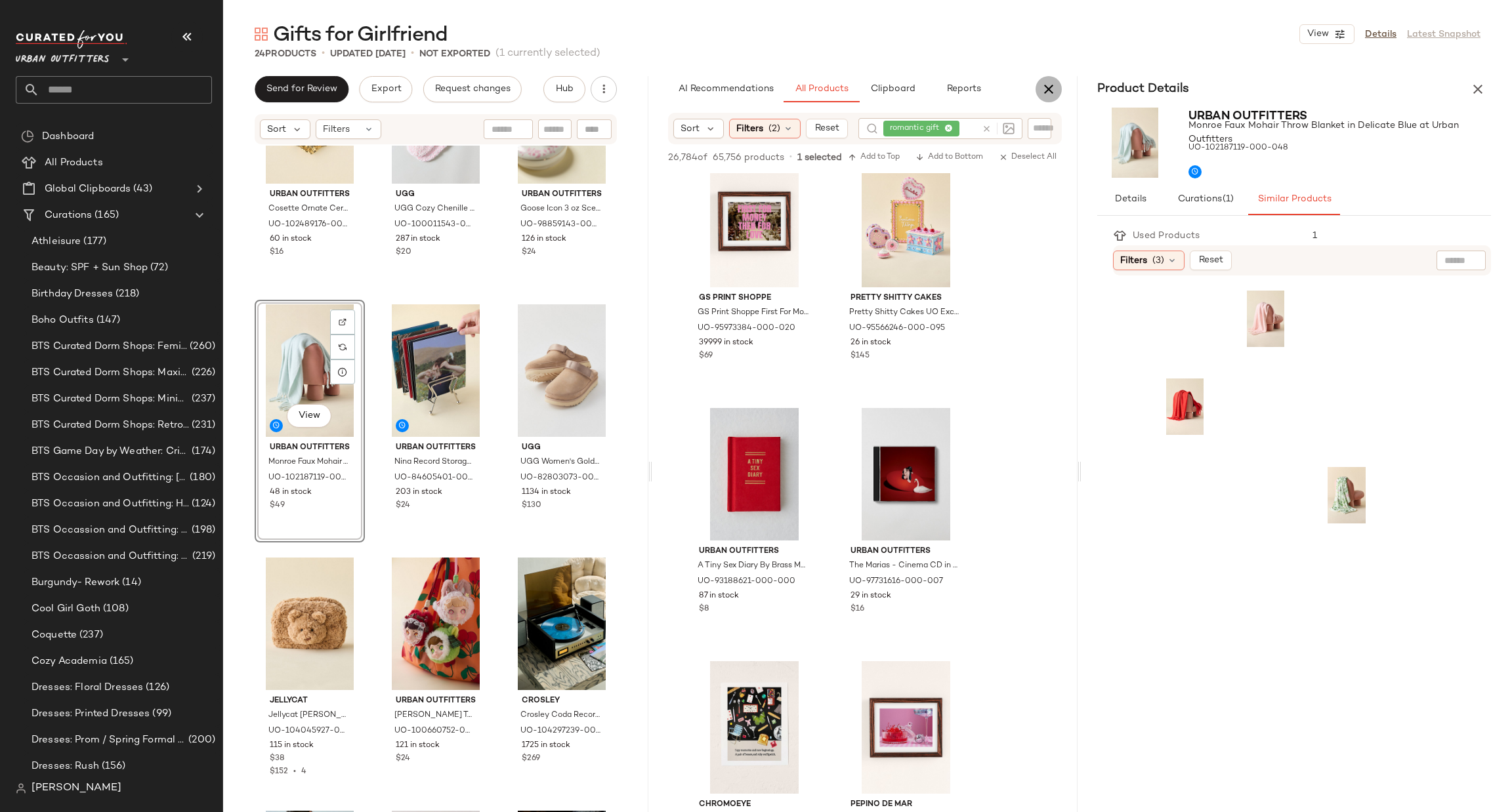
click at [1044, 86] on icon "button" at bounding box center [1049, 90] width 16 height 16
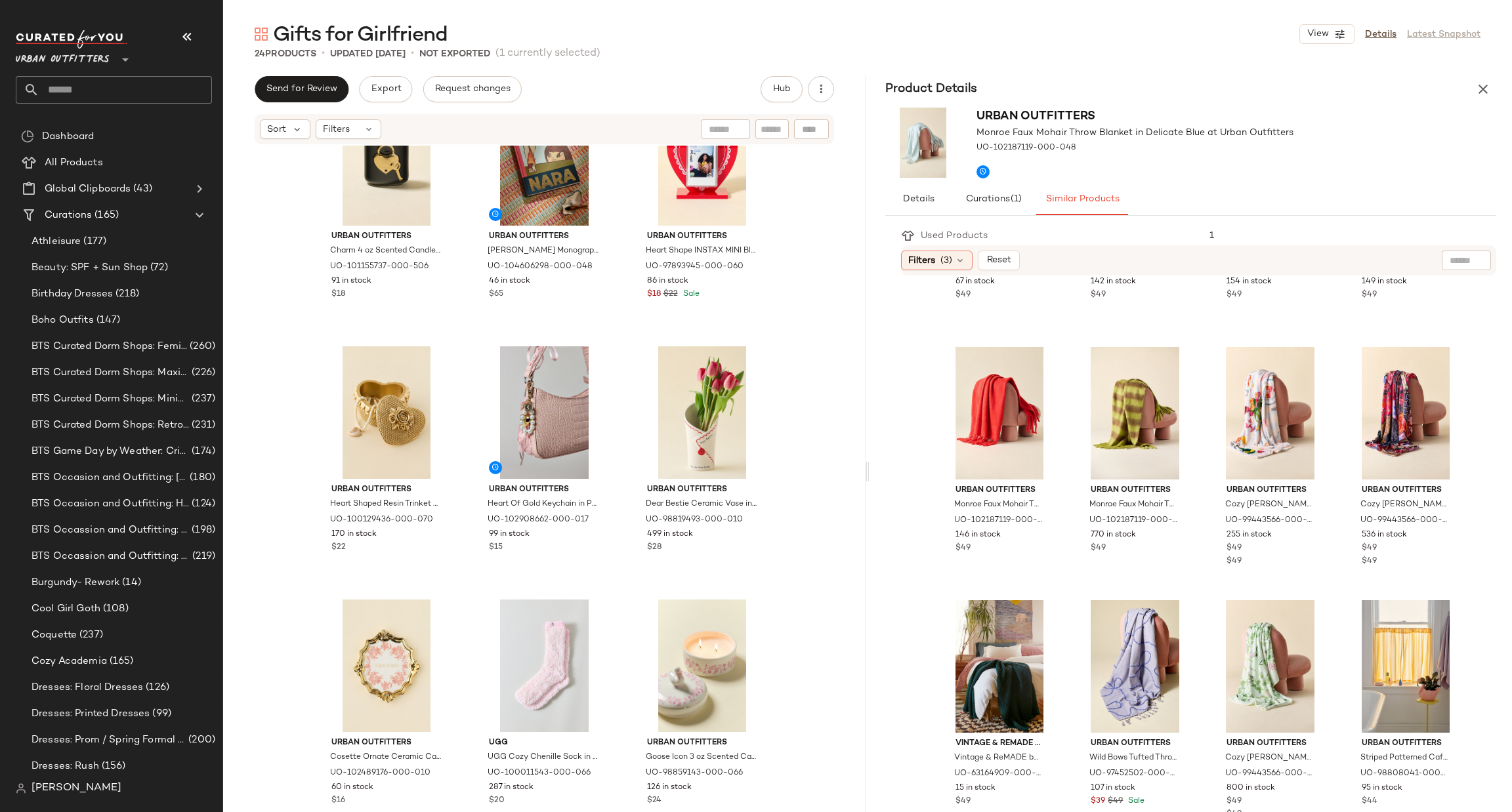
scroll to position [600, 0]
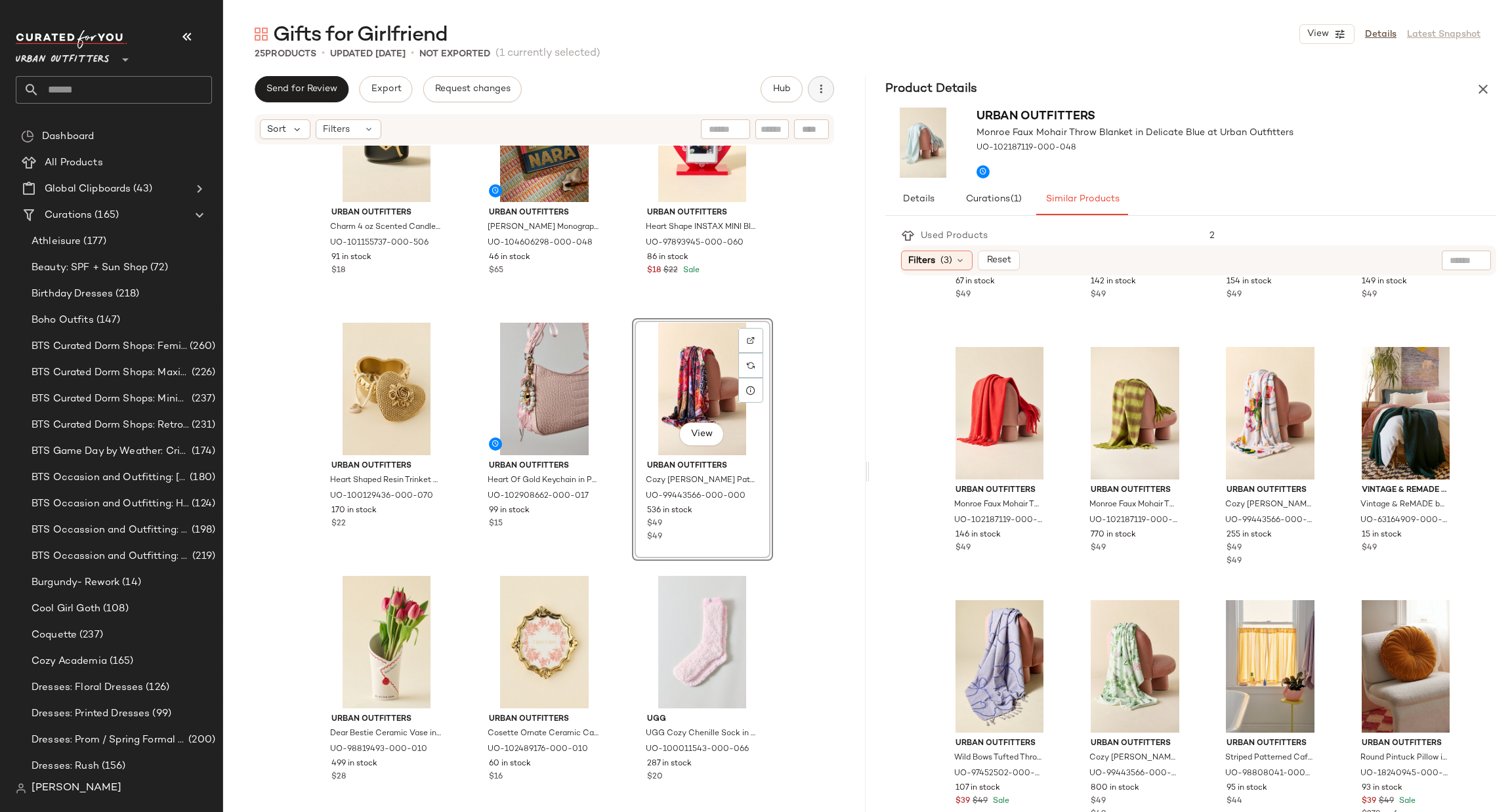
drag, startPoint x: 840, startPoint y: 78, endPoint x: 819, endPoint y: 95, distance: 27.0
click at [835, 80] on div "Send for Review Export Request changes Hub" at bounding box center [544, 89] width 642 height 26
click at [819, 95] on icon "button" at bounding box center [821, 89] width 13 height 13
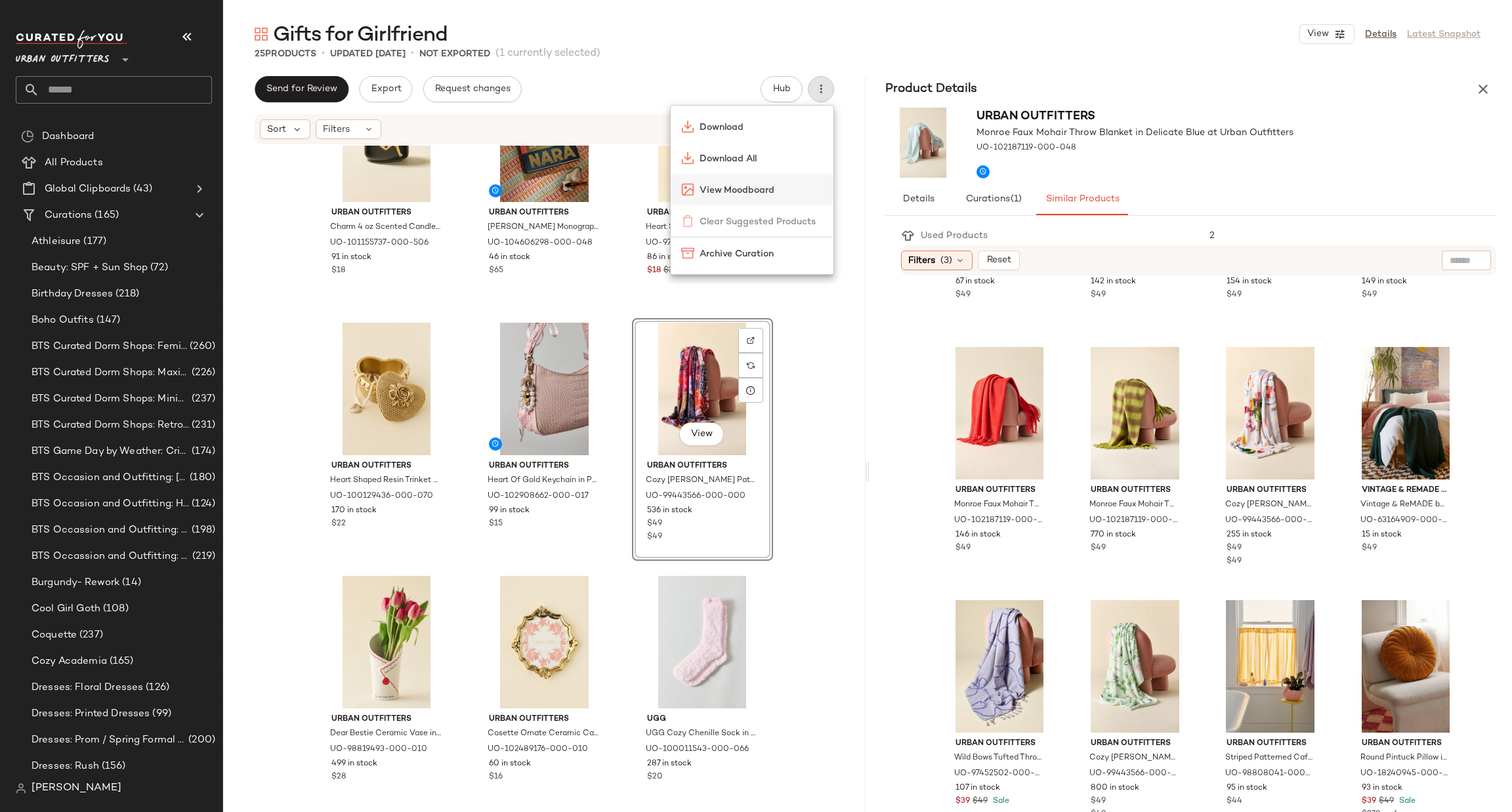
click at [792, 185] on span "View Moodboard" at bounding box center [761, 190] width 123 height 14
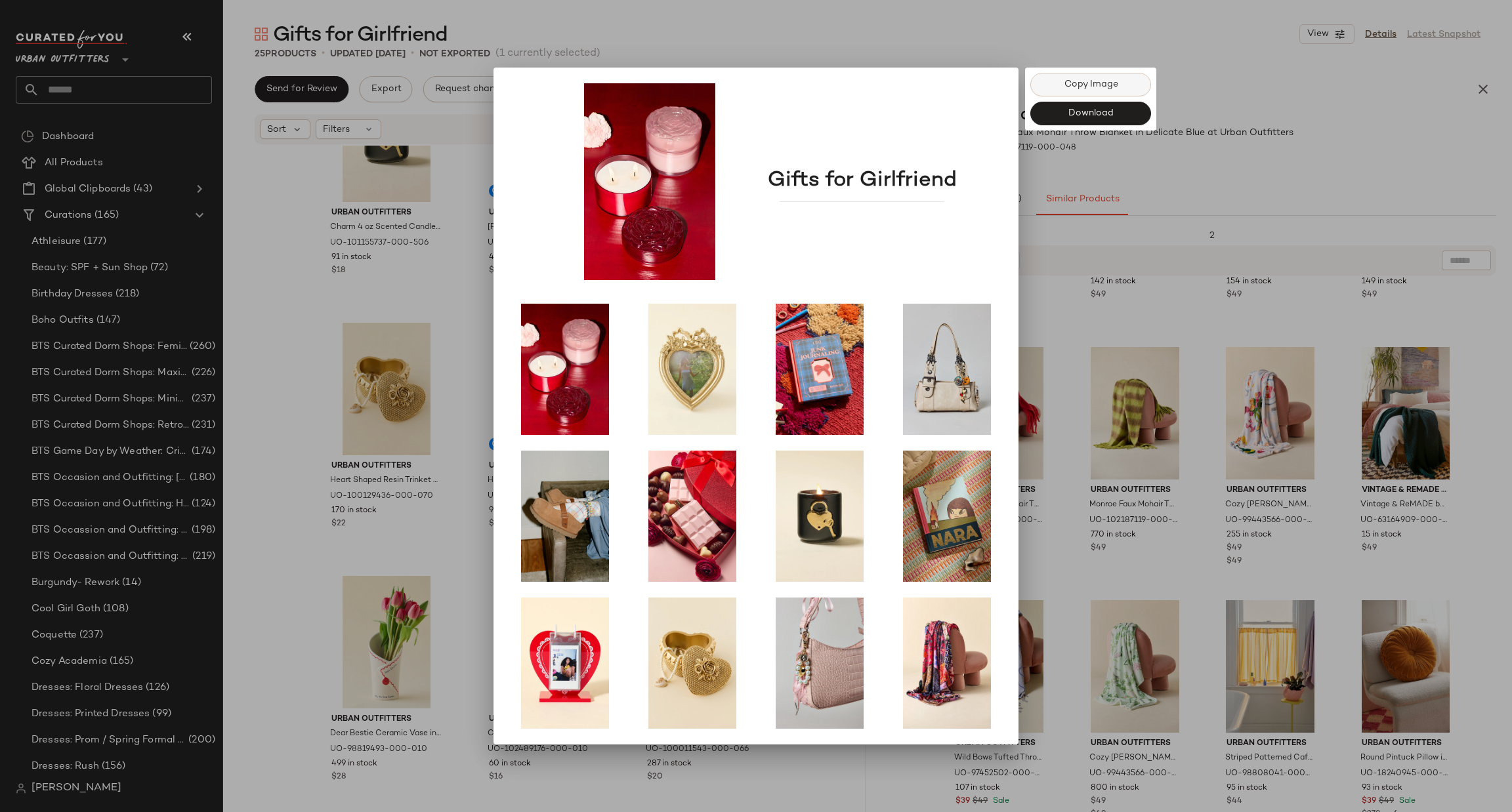
click at [1090, 92] on button "Copy Image" at bounding box center [1090, 84] width 121 height 24
click at [1318, 69] on div at bounding box center [756, 406] width 1512 height 812
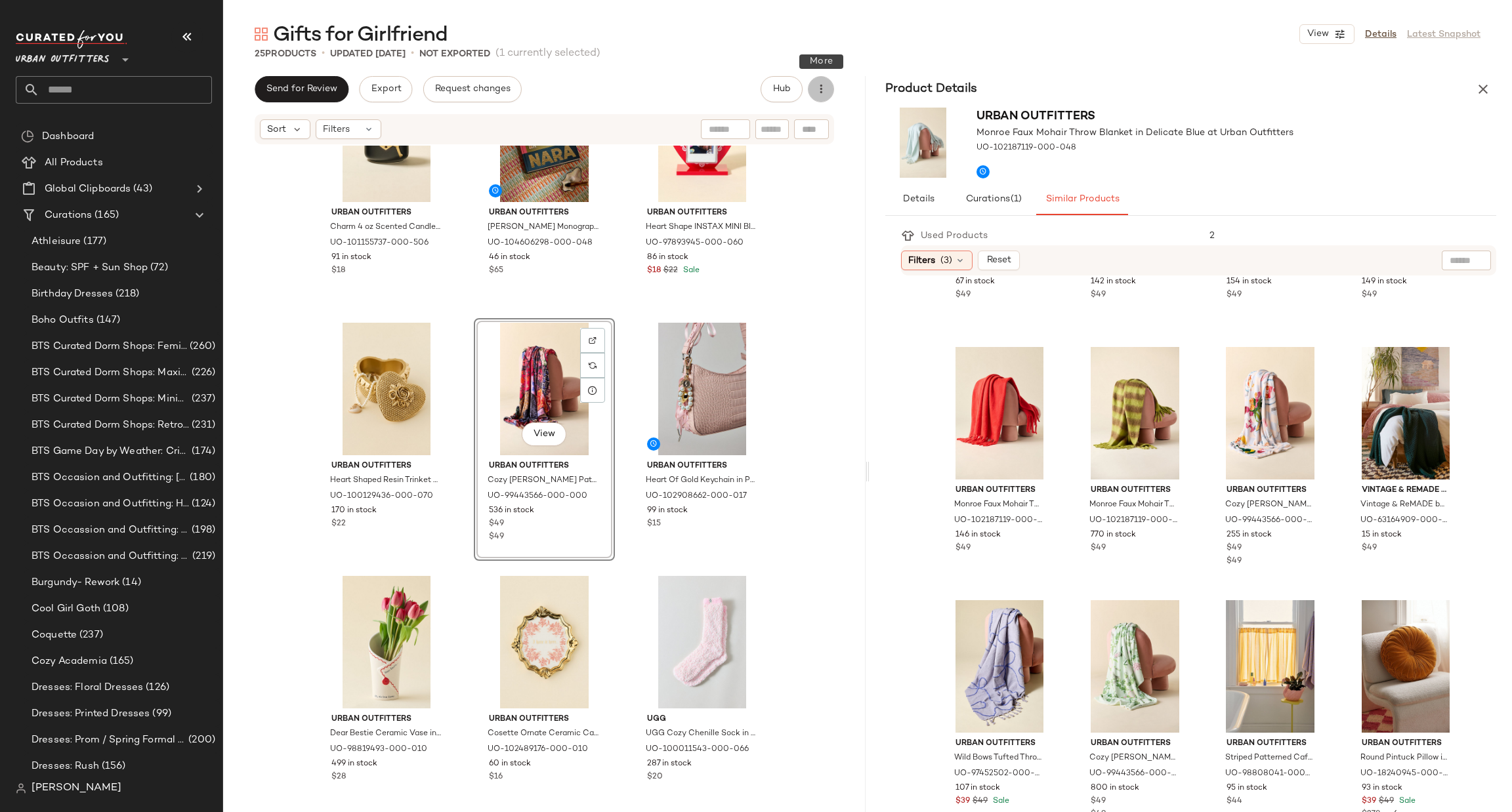
click at [818, 91] on icon "button" at bounding box center [821, 89] width 13 height 13
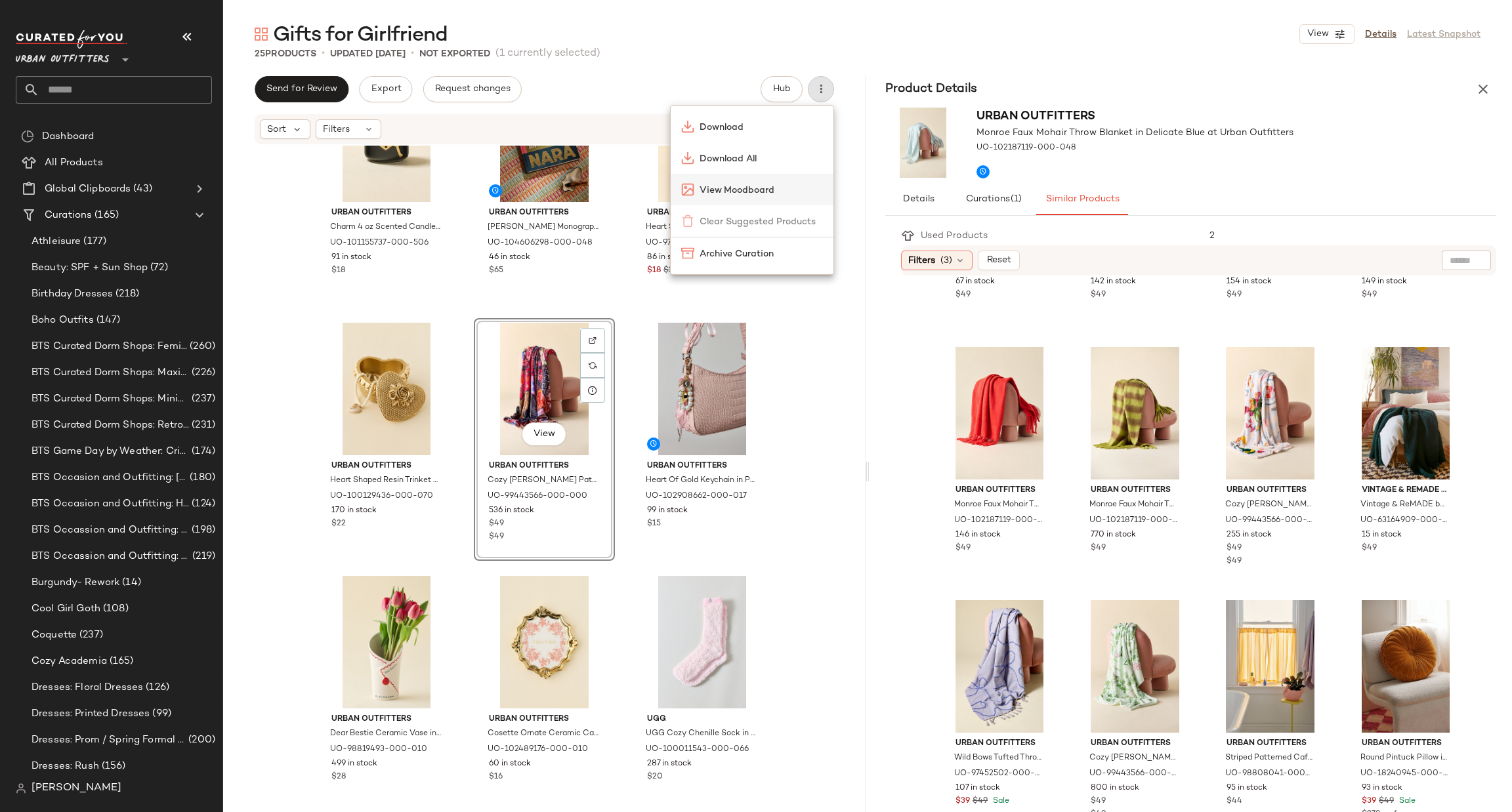
click at [778, 190] on span "View Moodboard" at bounding box center [761, 190] width 123 height 14
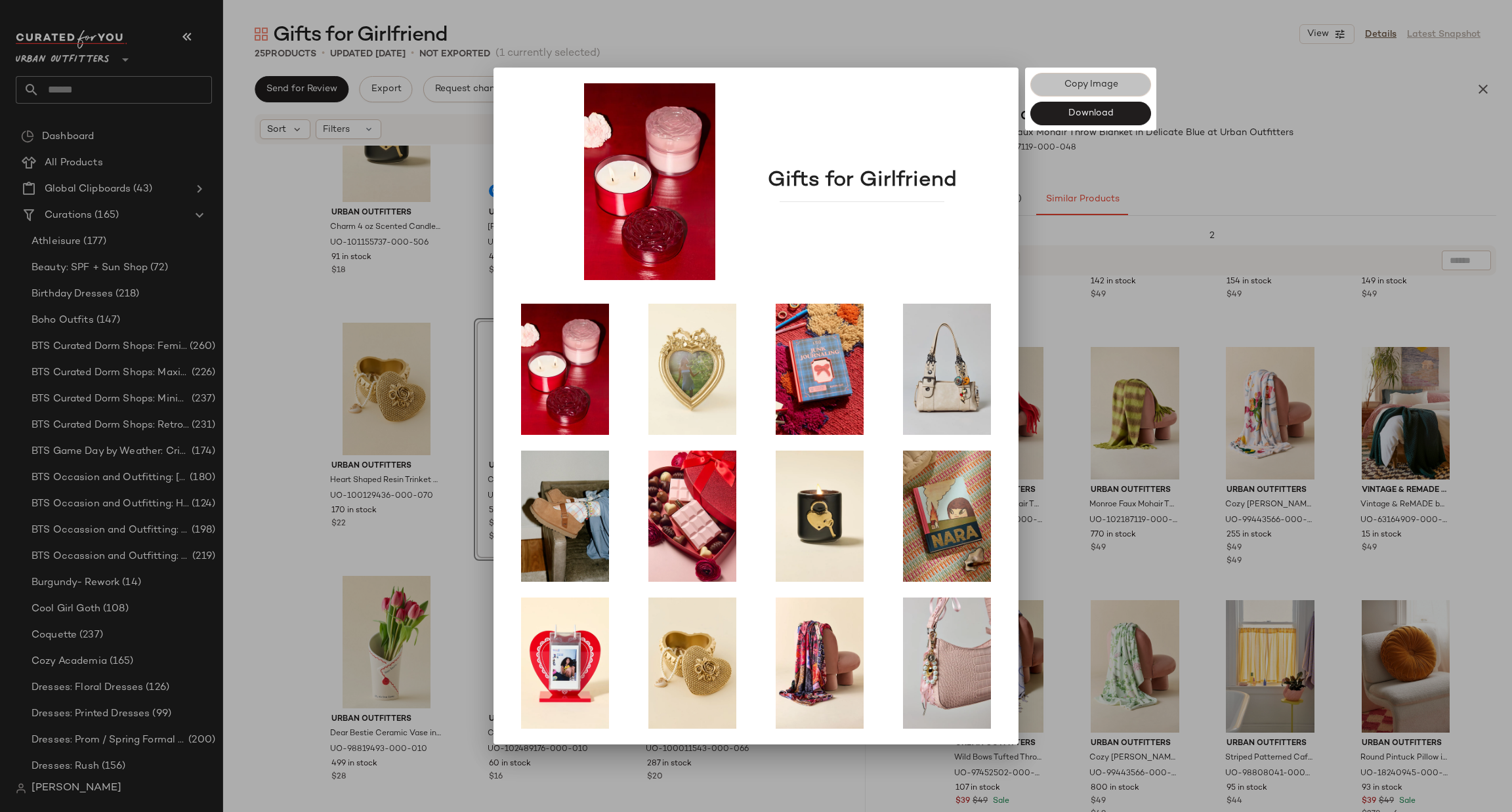
click at [1125, 80] on button "Copy Image" at bounding box center [1090, 84] width 121 height 24
click at [1369, 32] on div at bounding box center [756, 406] width 1512 height 812
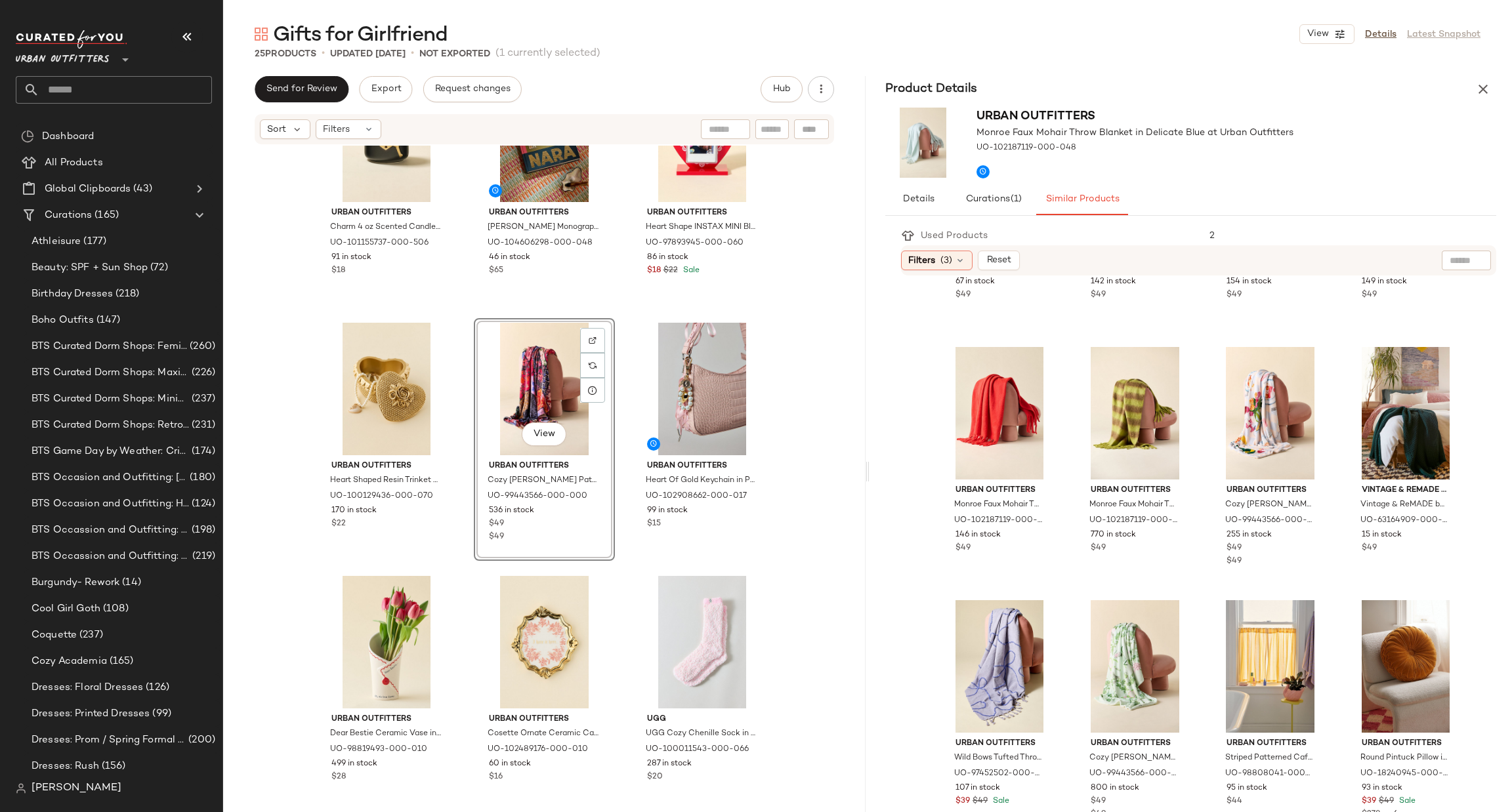
click at [62, 53] on span "Urban Outfitters" at bounding box center [62, 56] width 94 height 24
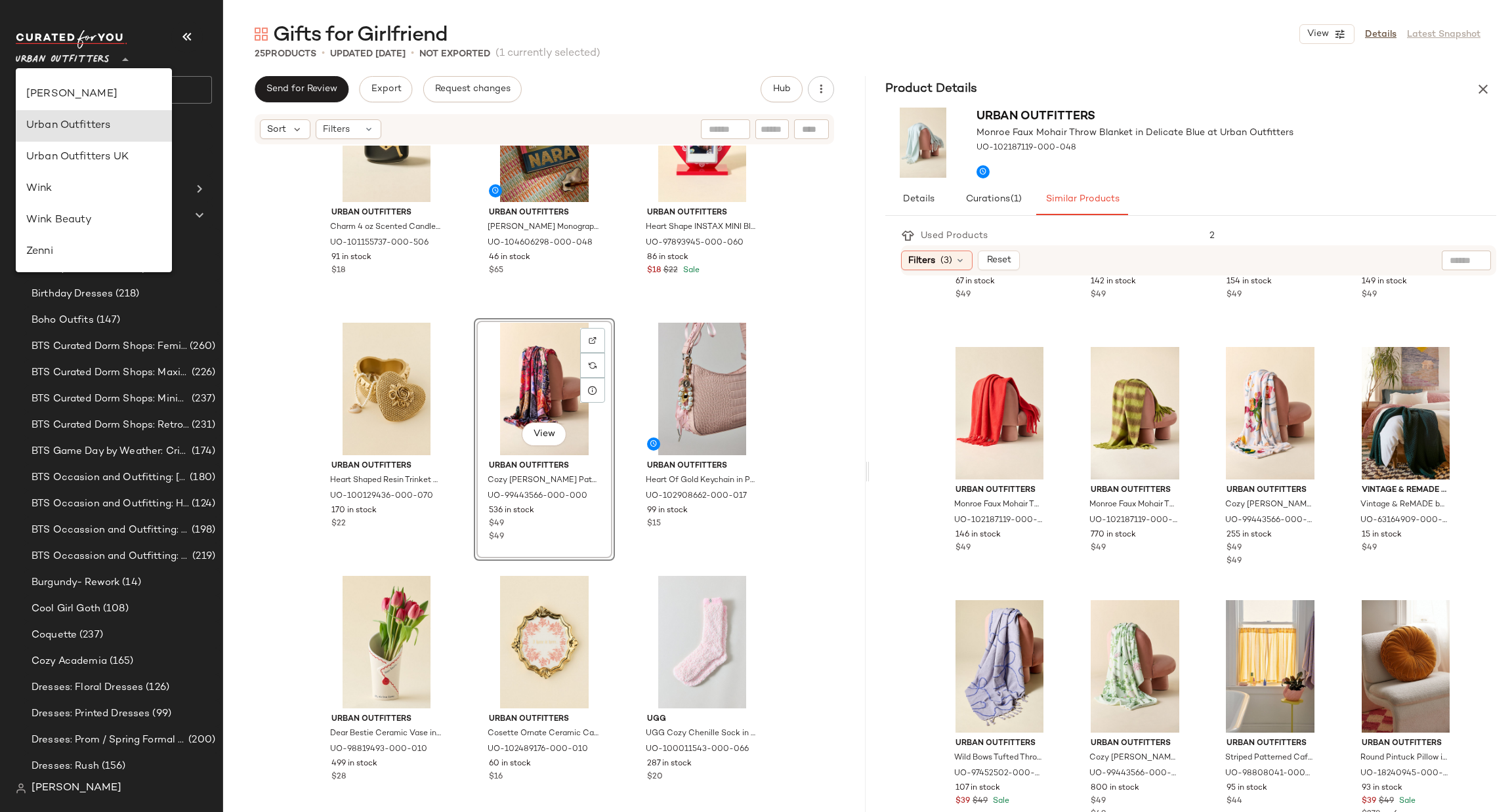
type input "**"
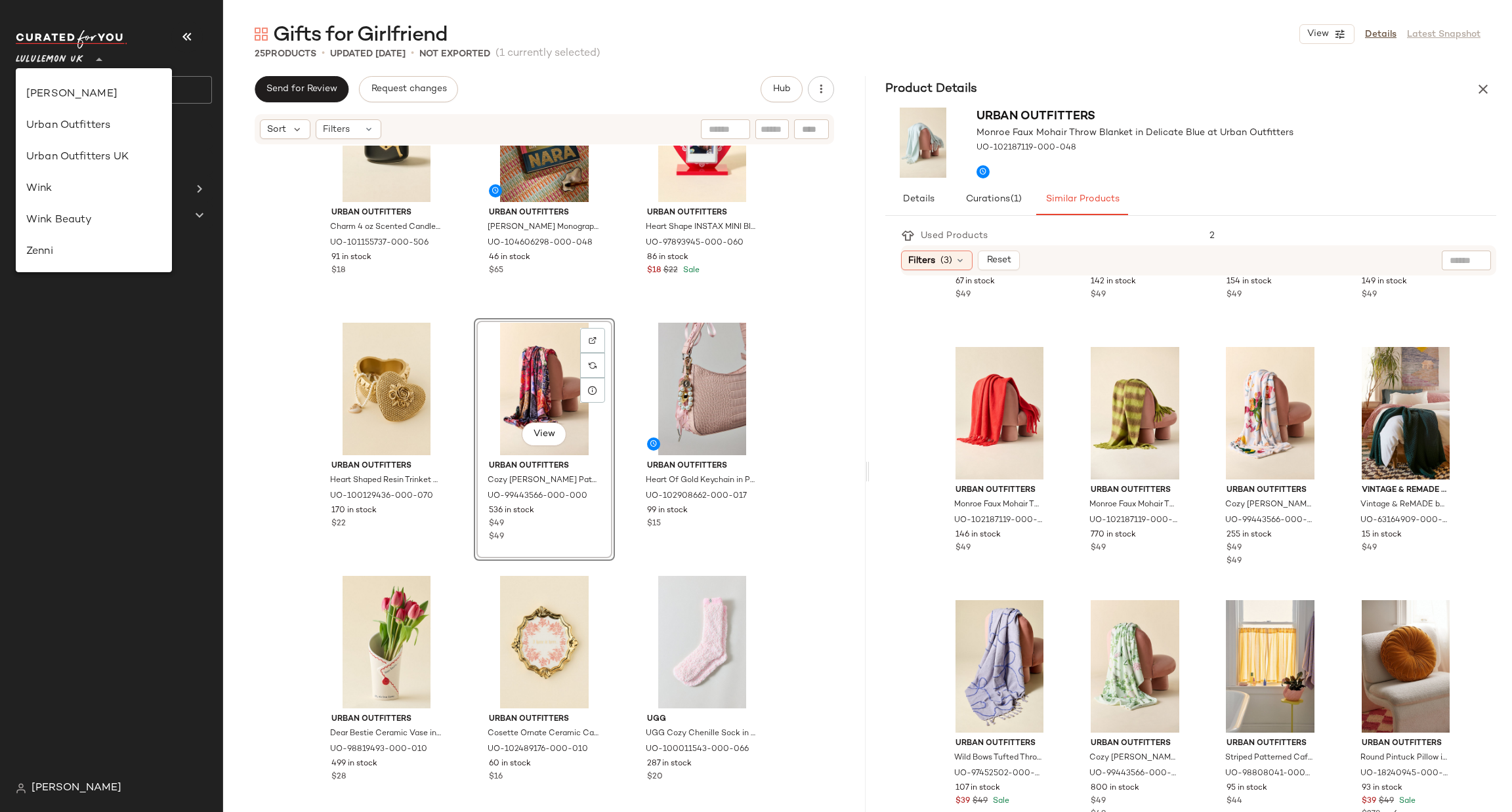
scroll to position [328, 0]
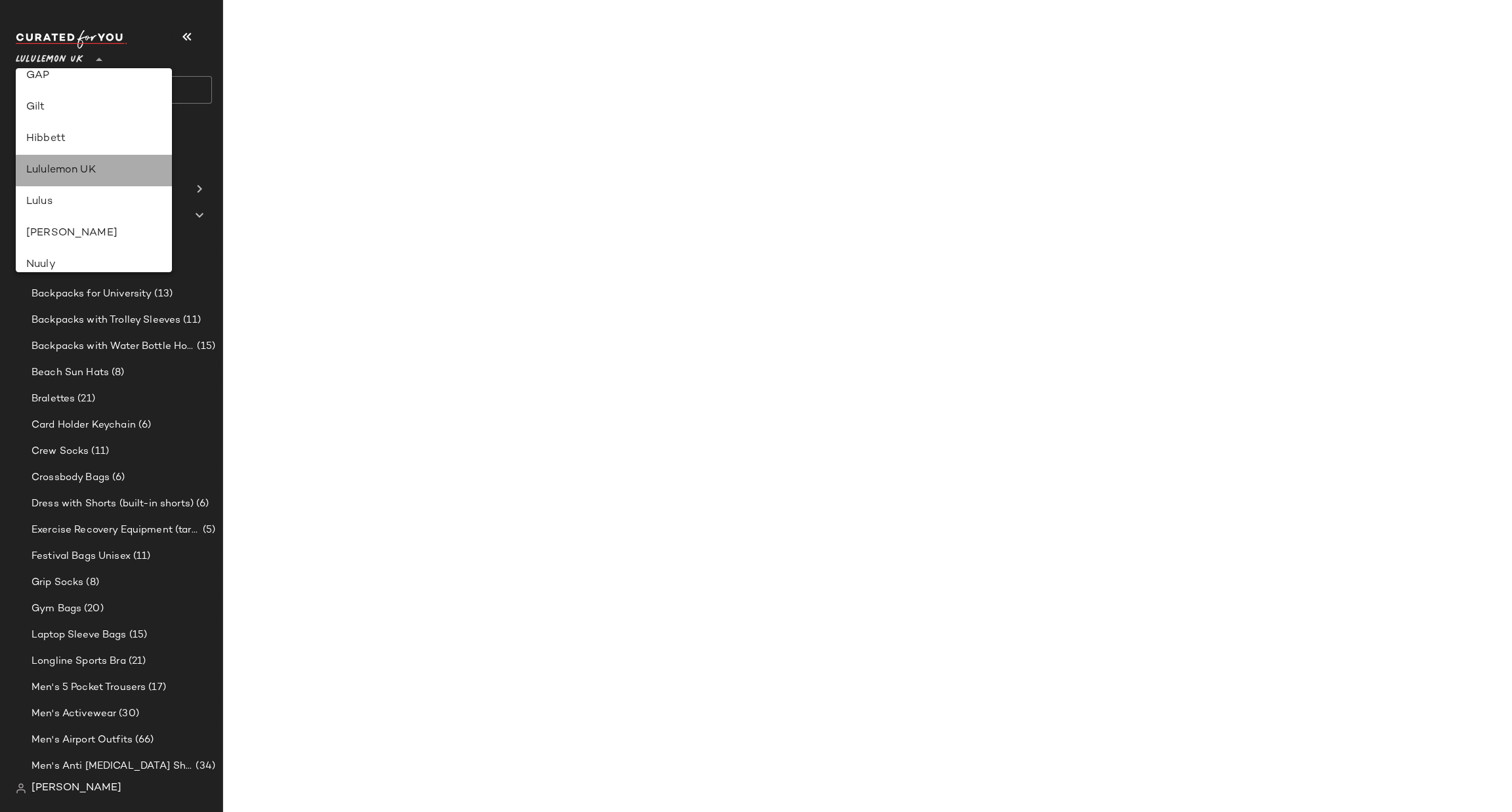
click at [69, 177] on div "Lululemon UK" at bounding box center [94, 170] width 135 height 16
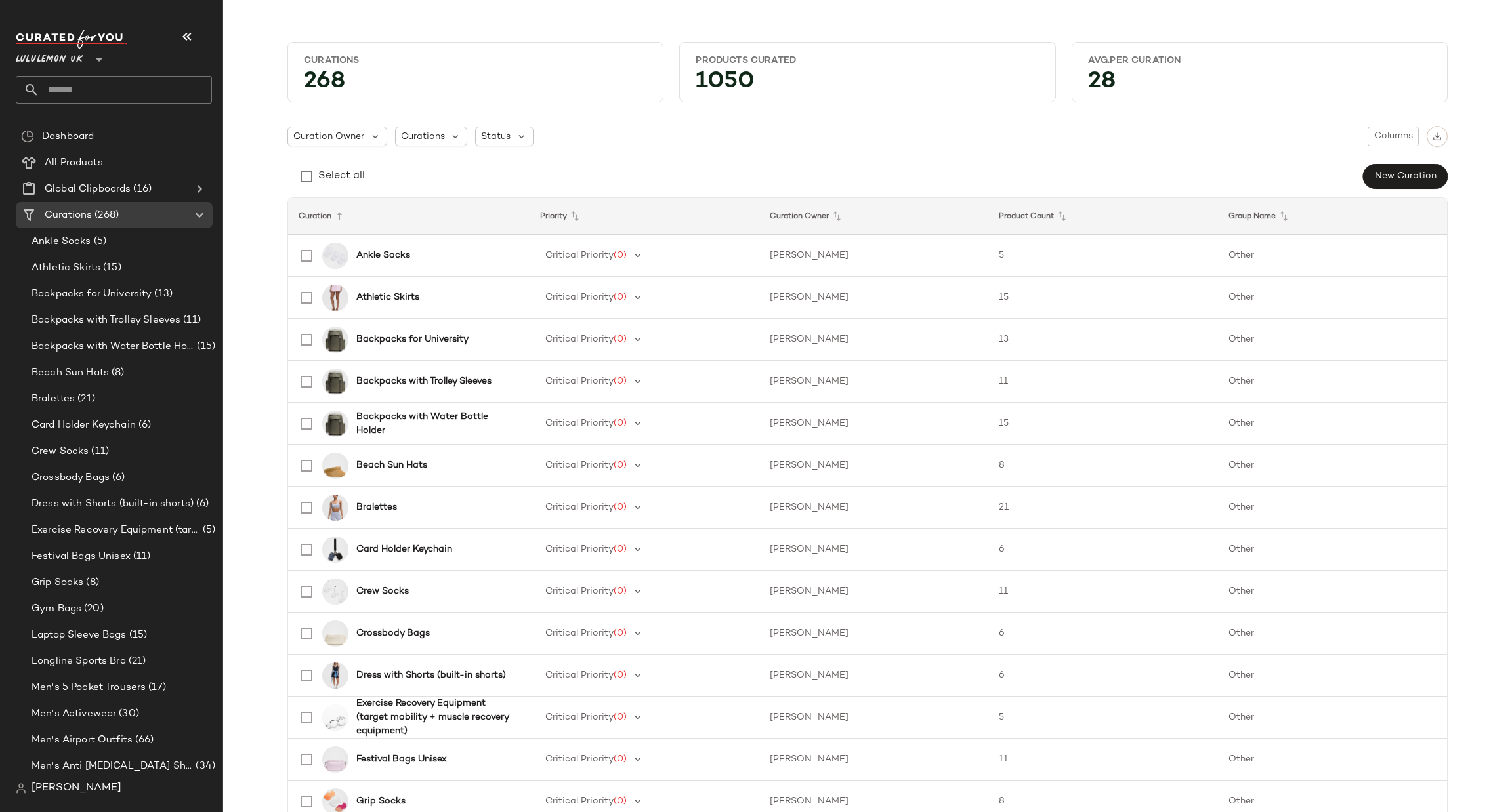
click at [82, 90] on input "text" at bounding box center [125, 90] width 173 height 27
click at [60, 71] on div "Lululemon UK **" at bounding box center [114, 67] width 196 height 74
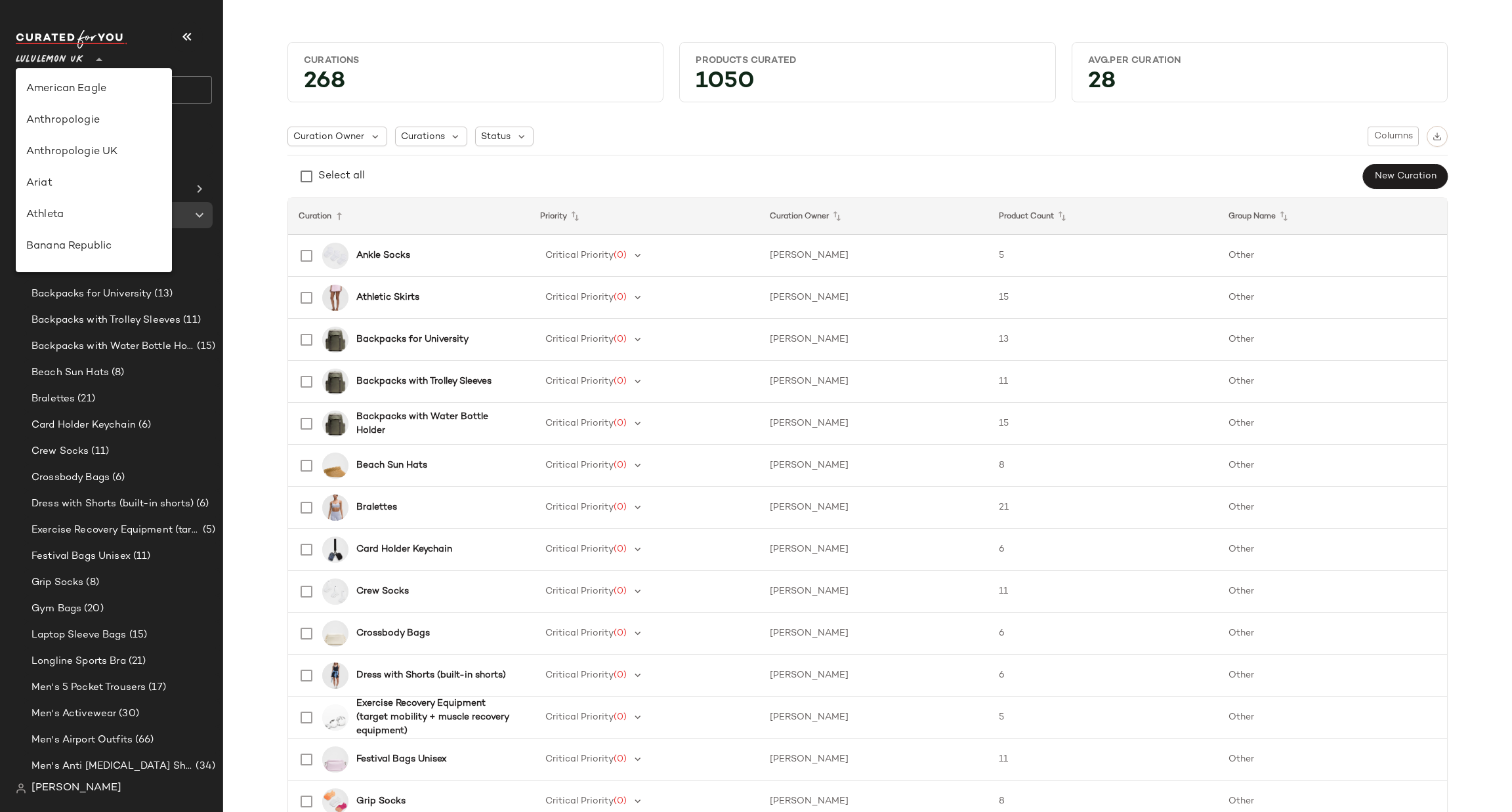
click at [65, 57] on span "Lululemon UK" at bounding box center [49, 56] width 67 height 24
type input "**"
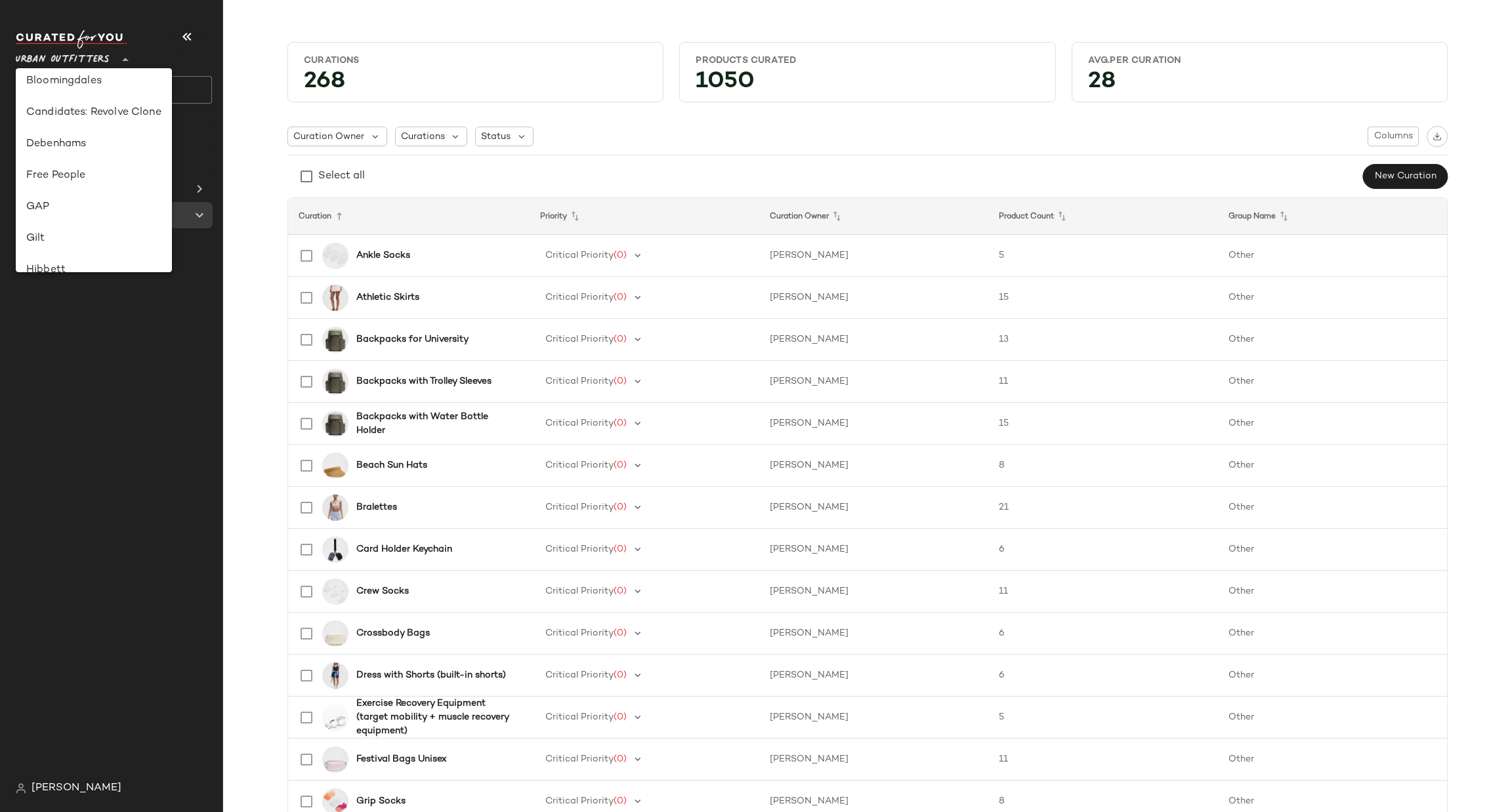
scroll to position [675, 0]
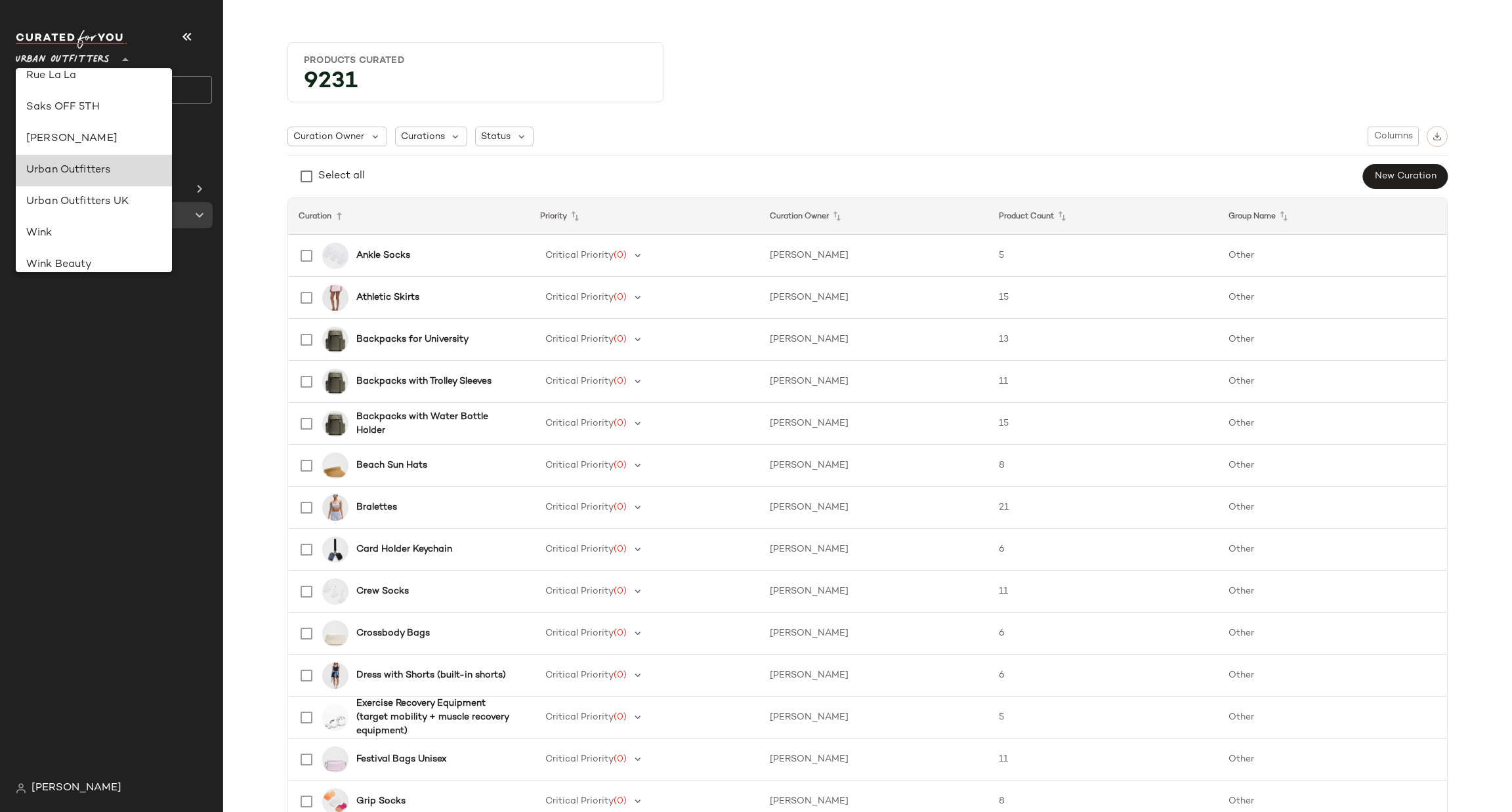
click at [119, 169] on div "Urban Outfitters" at bounding box center [94, 170] width 135 height 16
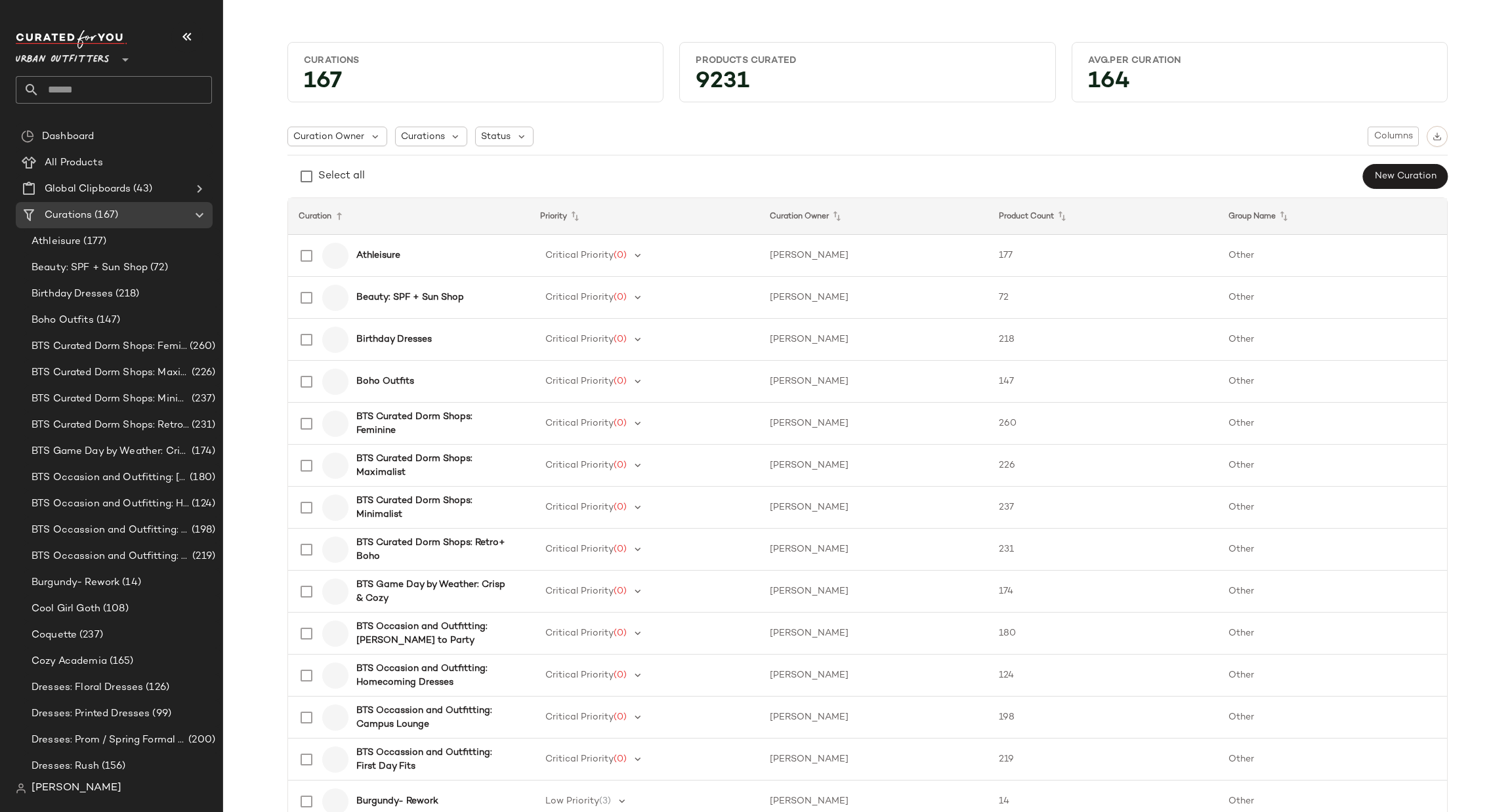
click at [88, 97] on input "text" at bounding box center [125, 90] width 173 height 27
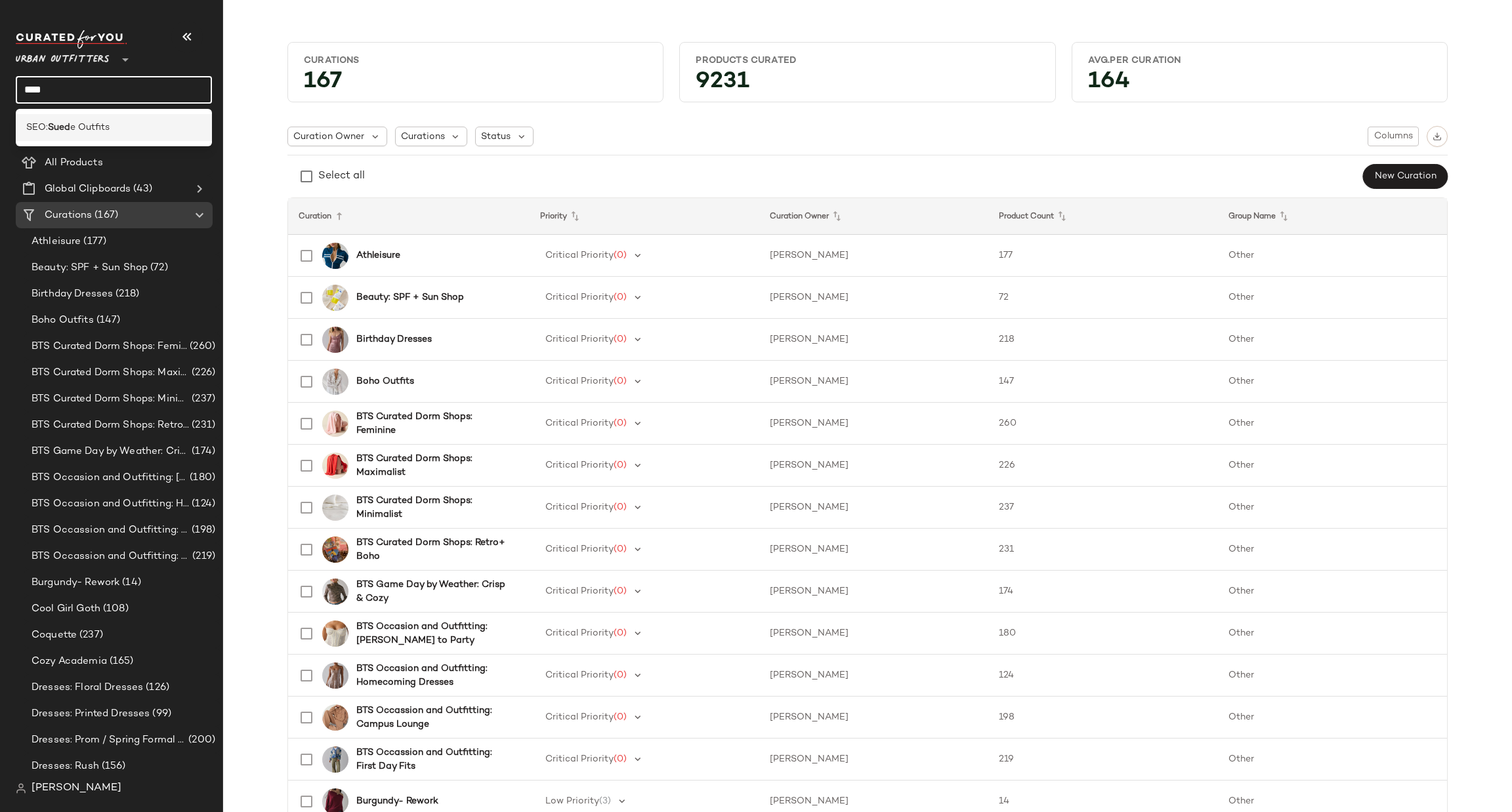
type input "****"
click at [90, 130] on span "e Outfits" at bounding box center [90, 127] width 39 height 14
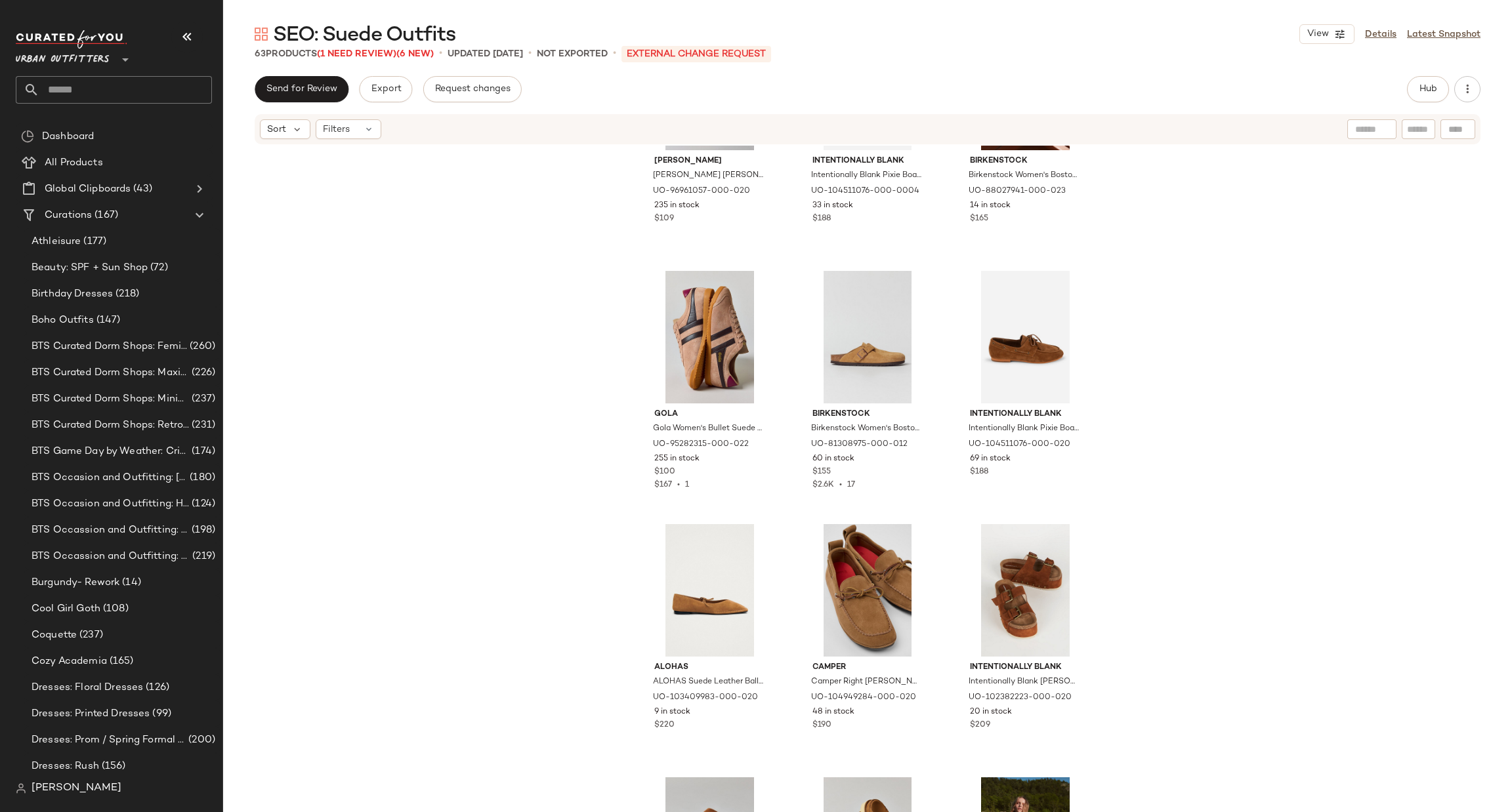
scroll to position [3630, 0]
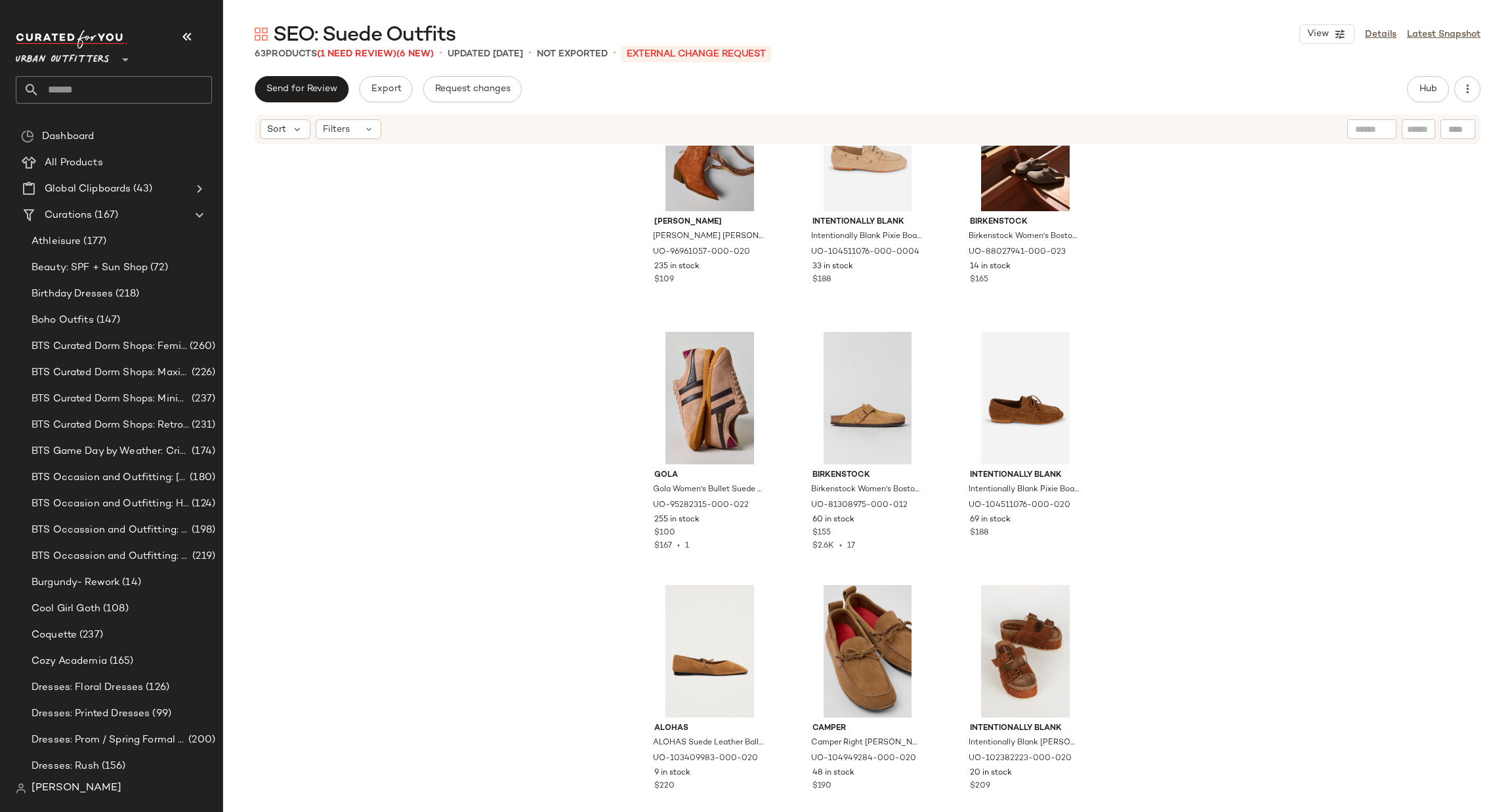
click at [1435, 73] on div "SEO: Suede Outfits View Details Latest Snapshot 63 Products (1 Need Review) (6 …" at bounding box center [867, 416] width 1289 height 791
click at [1424, 63] on div "SEO: Suede Outfits View Details Latest Snapshot 63 Products (1 Need Review) (6 …" at bounding box center [867, 416] width 1289 height 791
click at [1420, 94] on span "Hub" at bounding box center [1428, 89] width 19 height 11
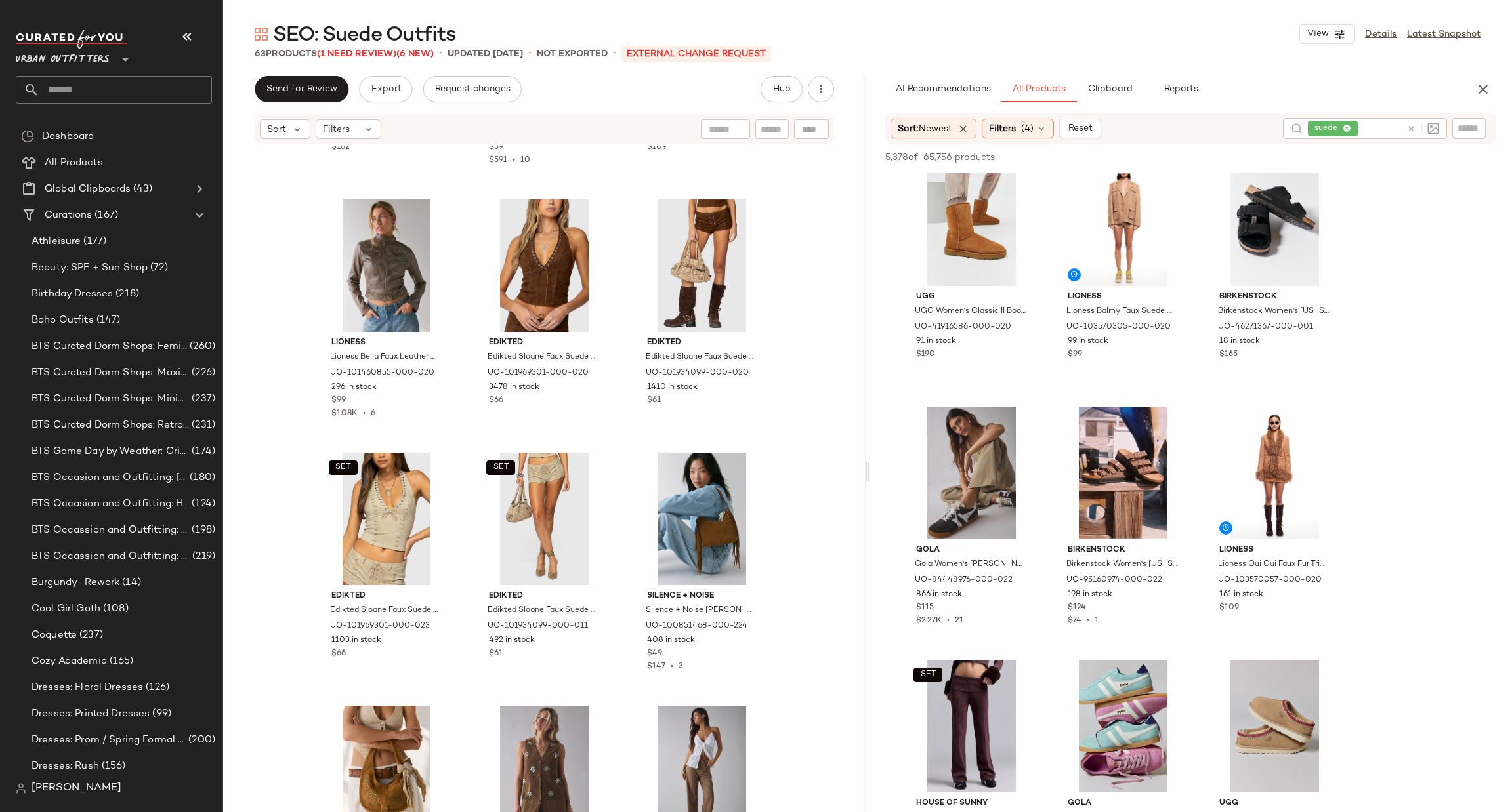
scroll to position [0, 0]
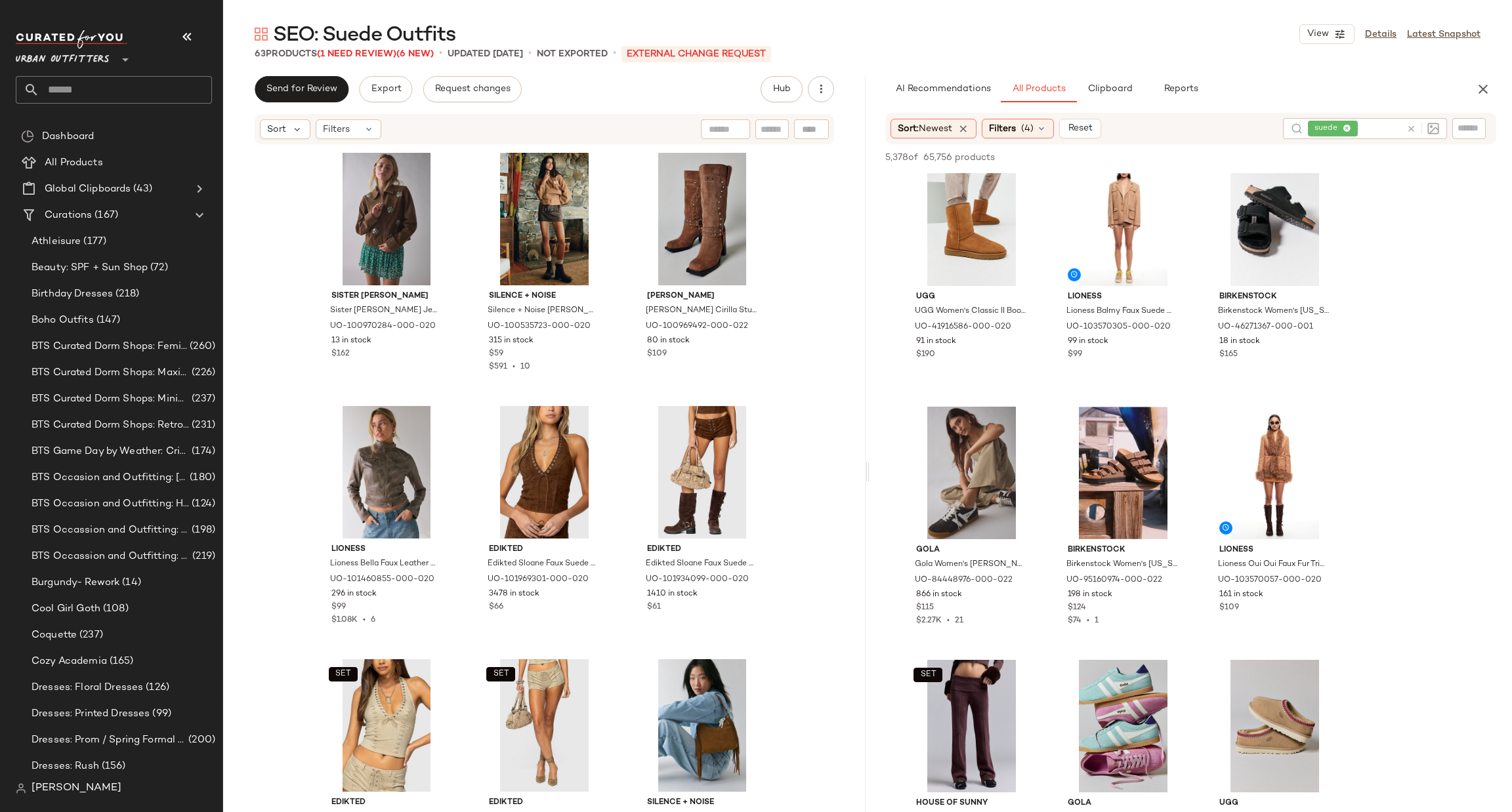
click at [144, 92] on input "text" at bounding box center [125, 90] width 173 height 27
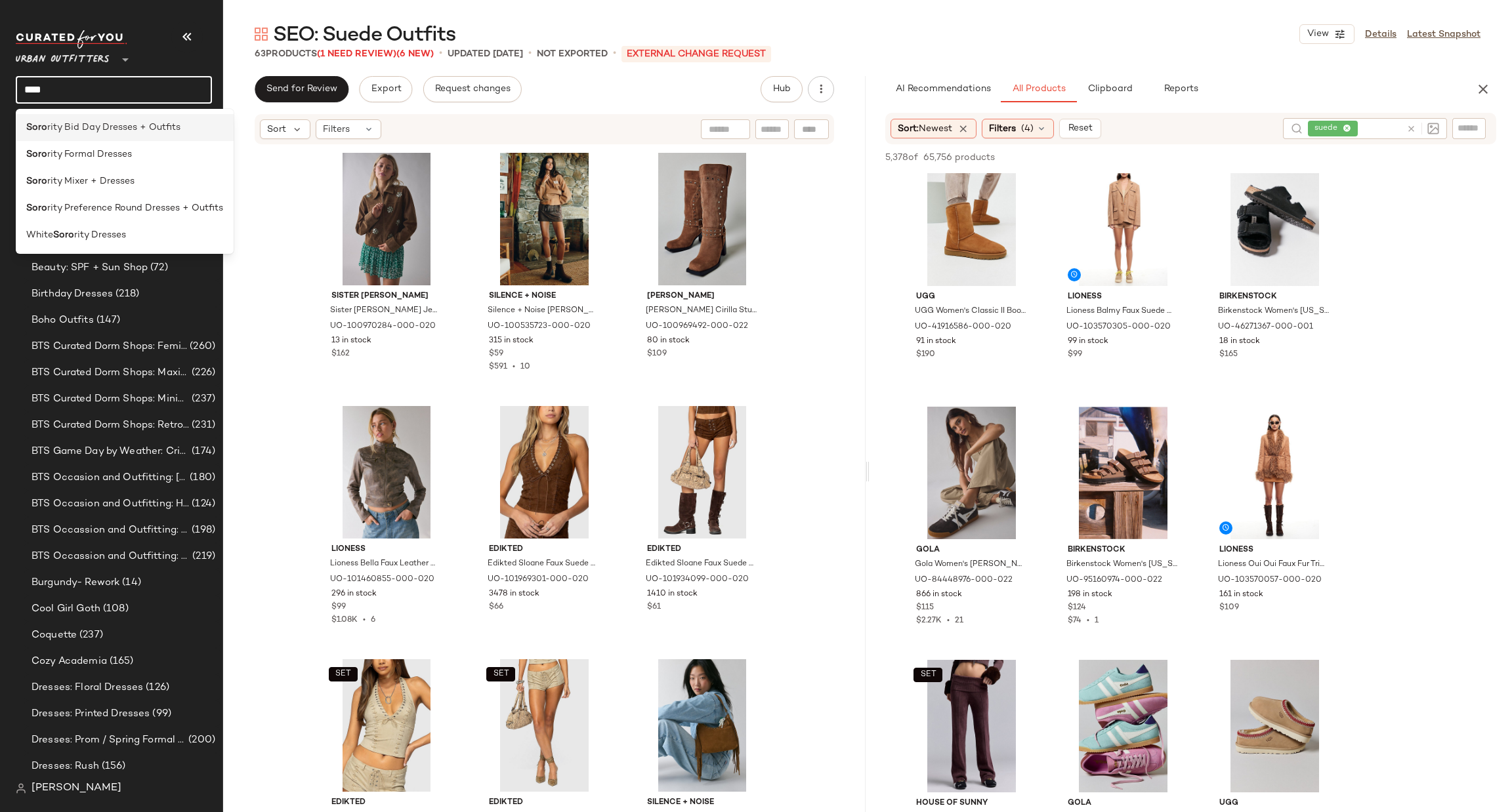
type input "****"
click at [163, 130] on span "rity Bid Day Dresses + Outfits" at bounding box center [114, 127] width 133 height 14
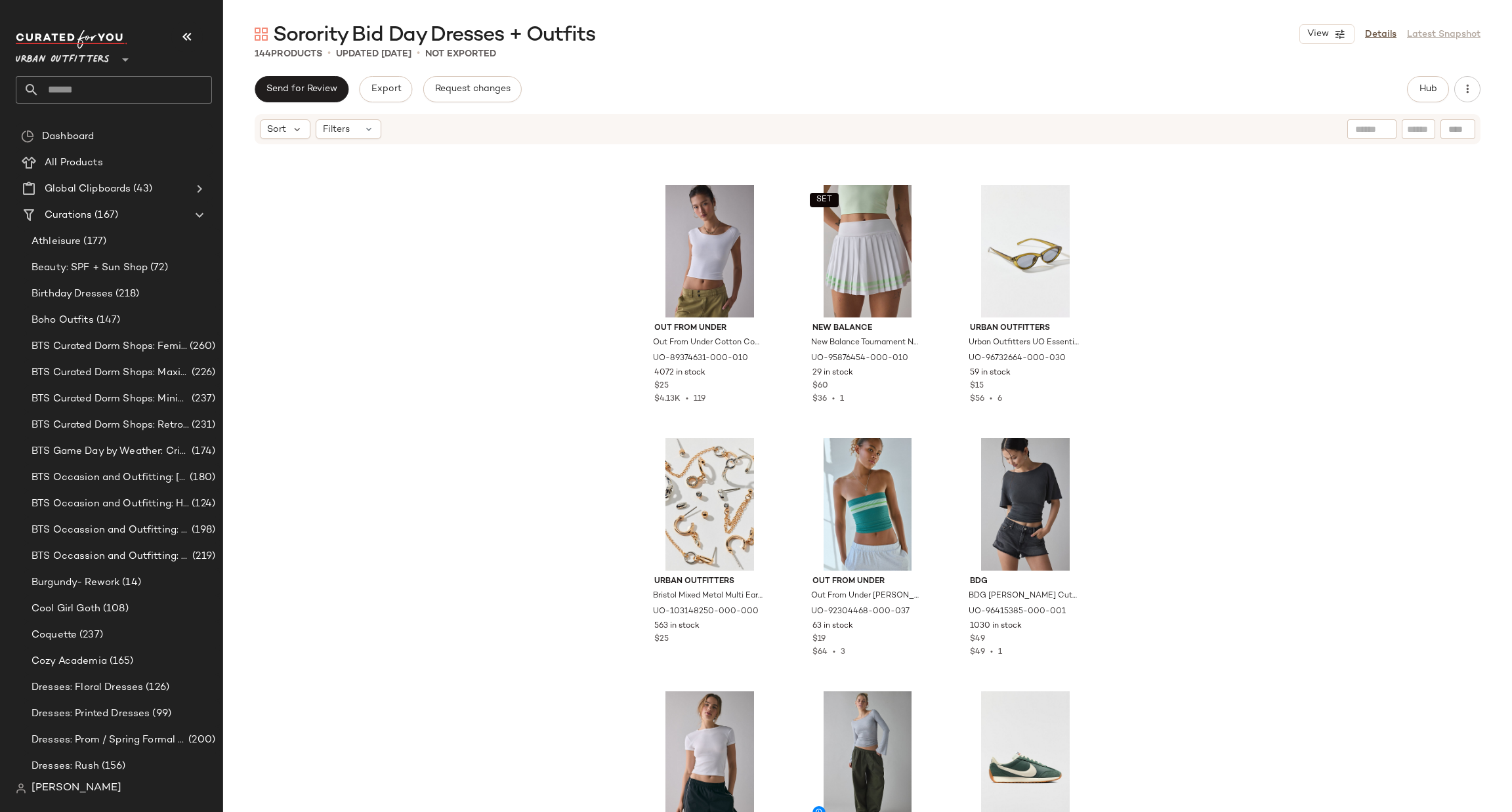
scroll to position [4733, 0]
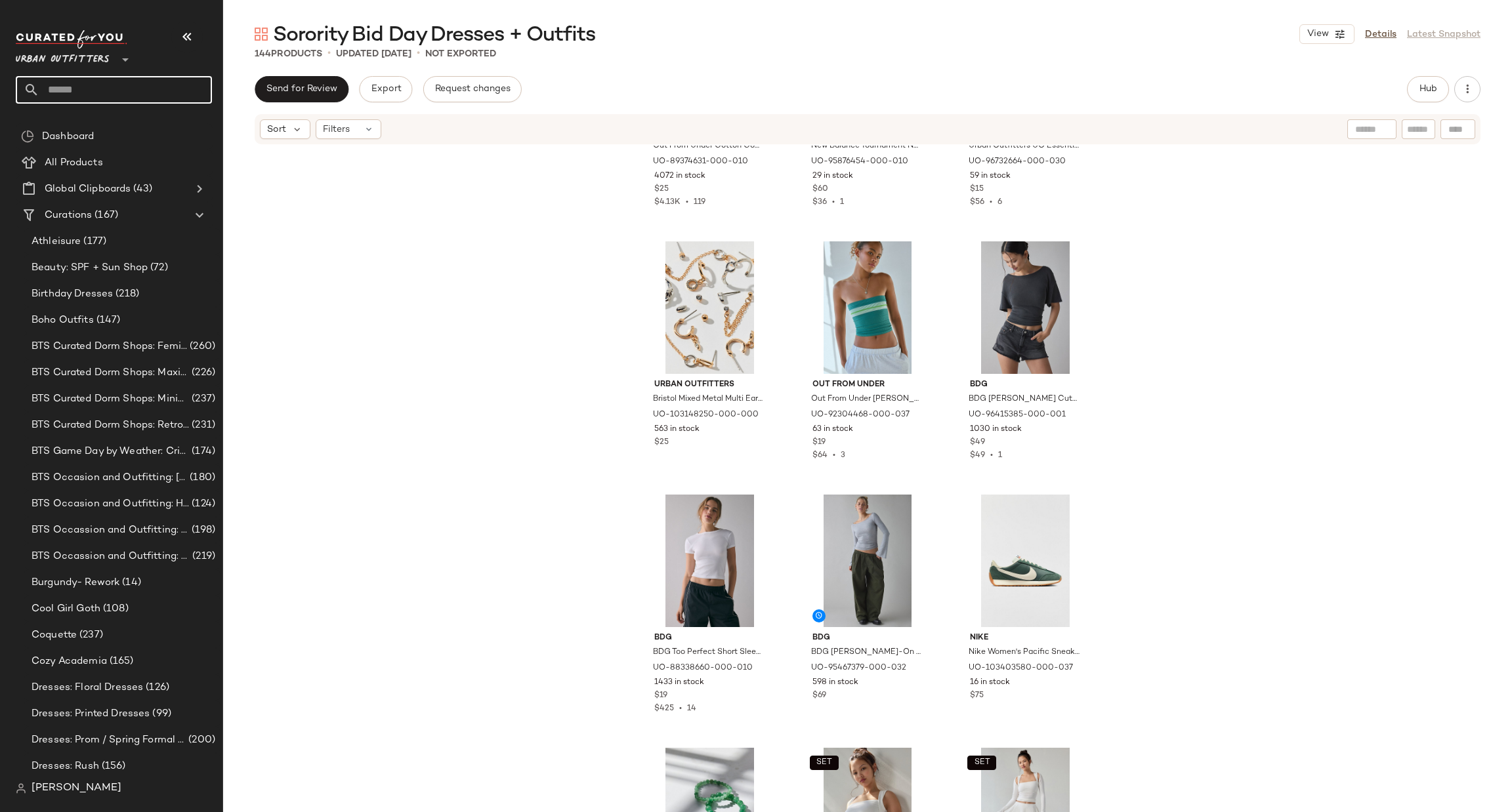
click at [100, 103] on input "text" at bounding box center [125, 90] width 173 height 27
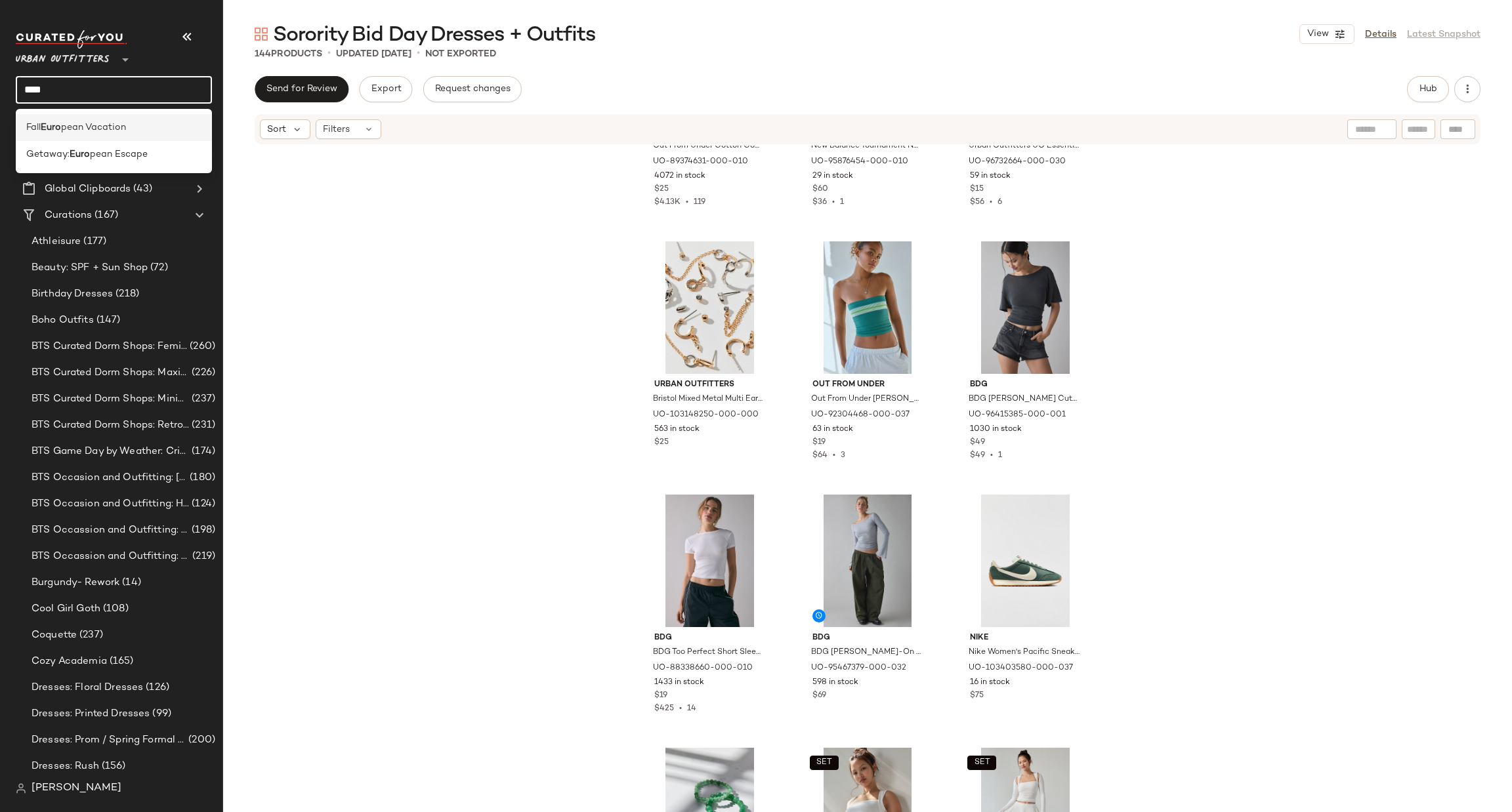
type input "****"
click at [85, 126] on span "pean Vacation" at bounding box center [93, 127] width 65 height 14
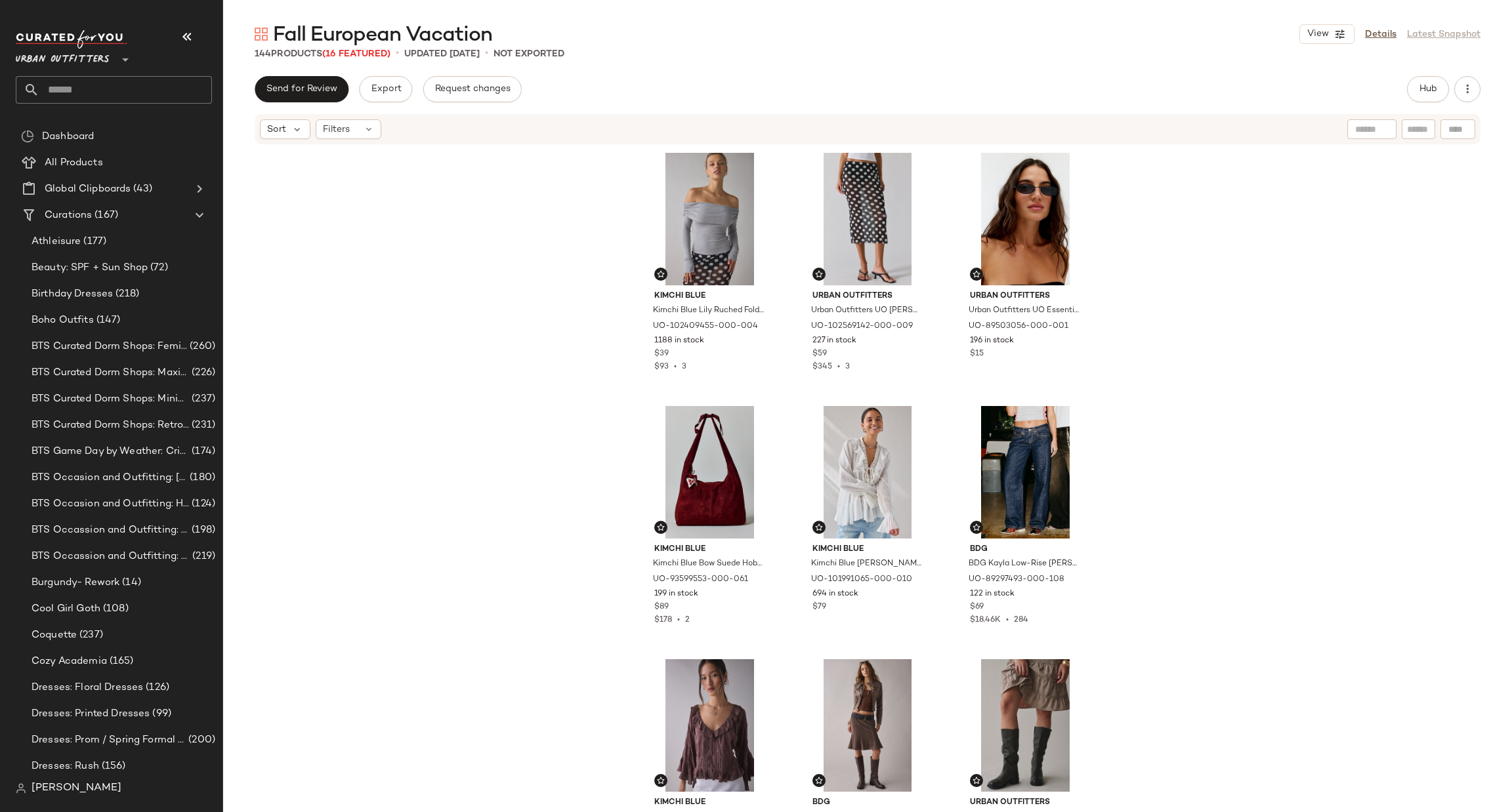
click at [99, 96] on input "text" at bounding box center [125, 90] width 173 height 27
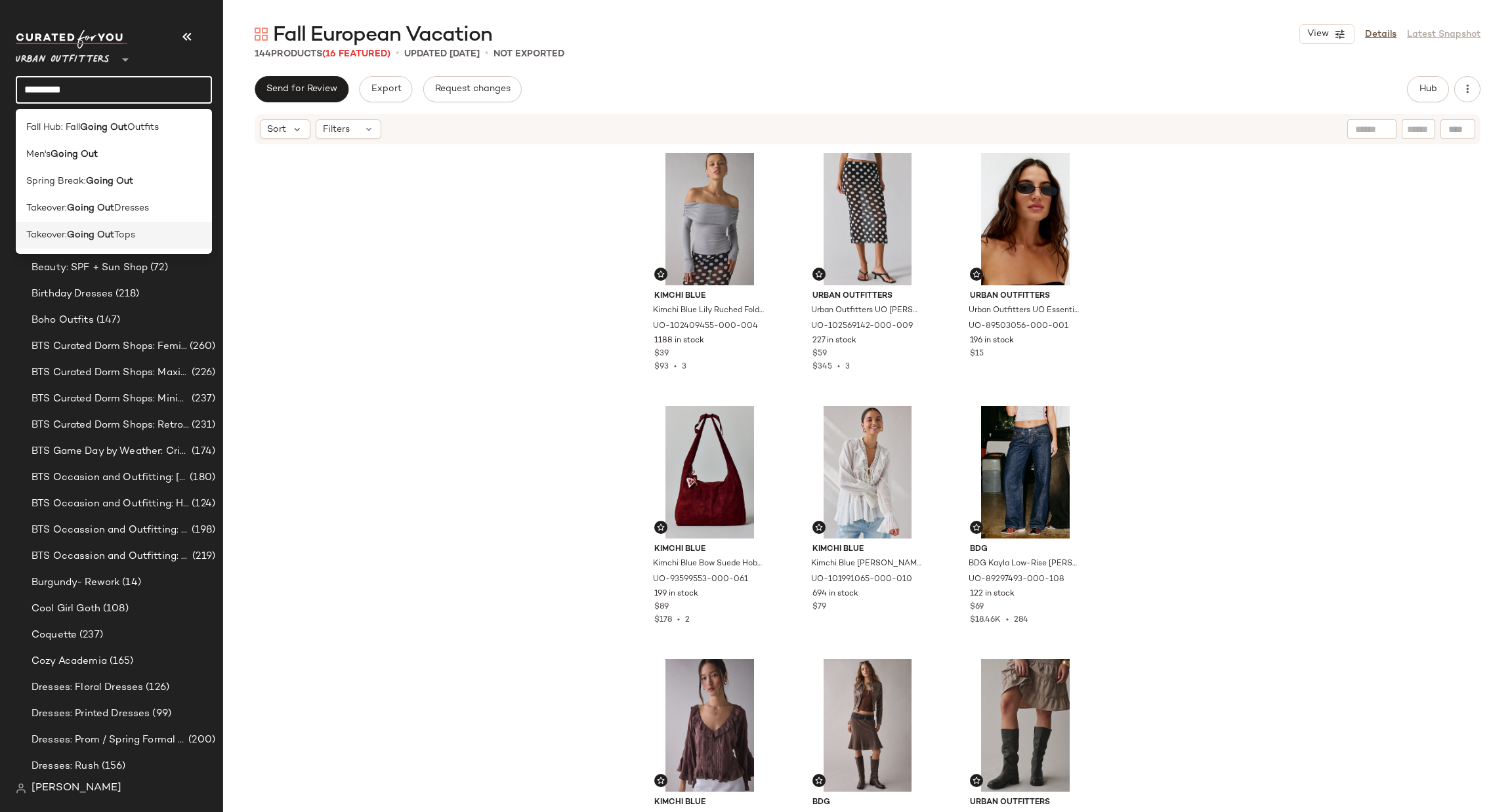
type input "*********"
click at [160, 228] on div "Takeover: Going Out Tops" at bounding box center [114, 236] width 196 height 27
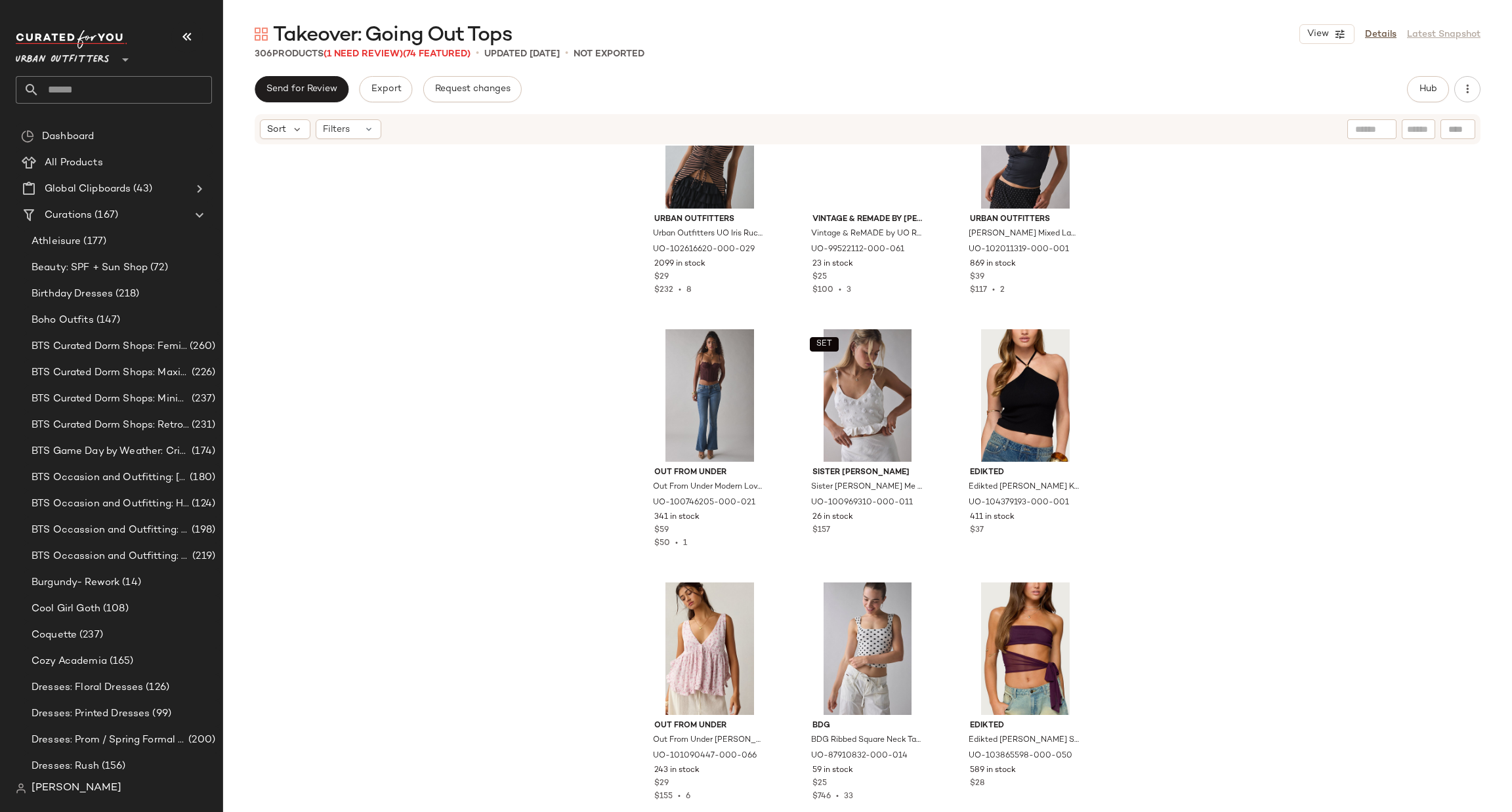
scroll to position [8866, 0]
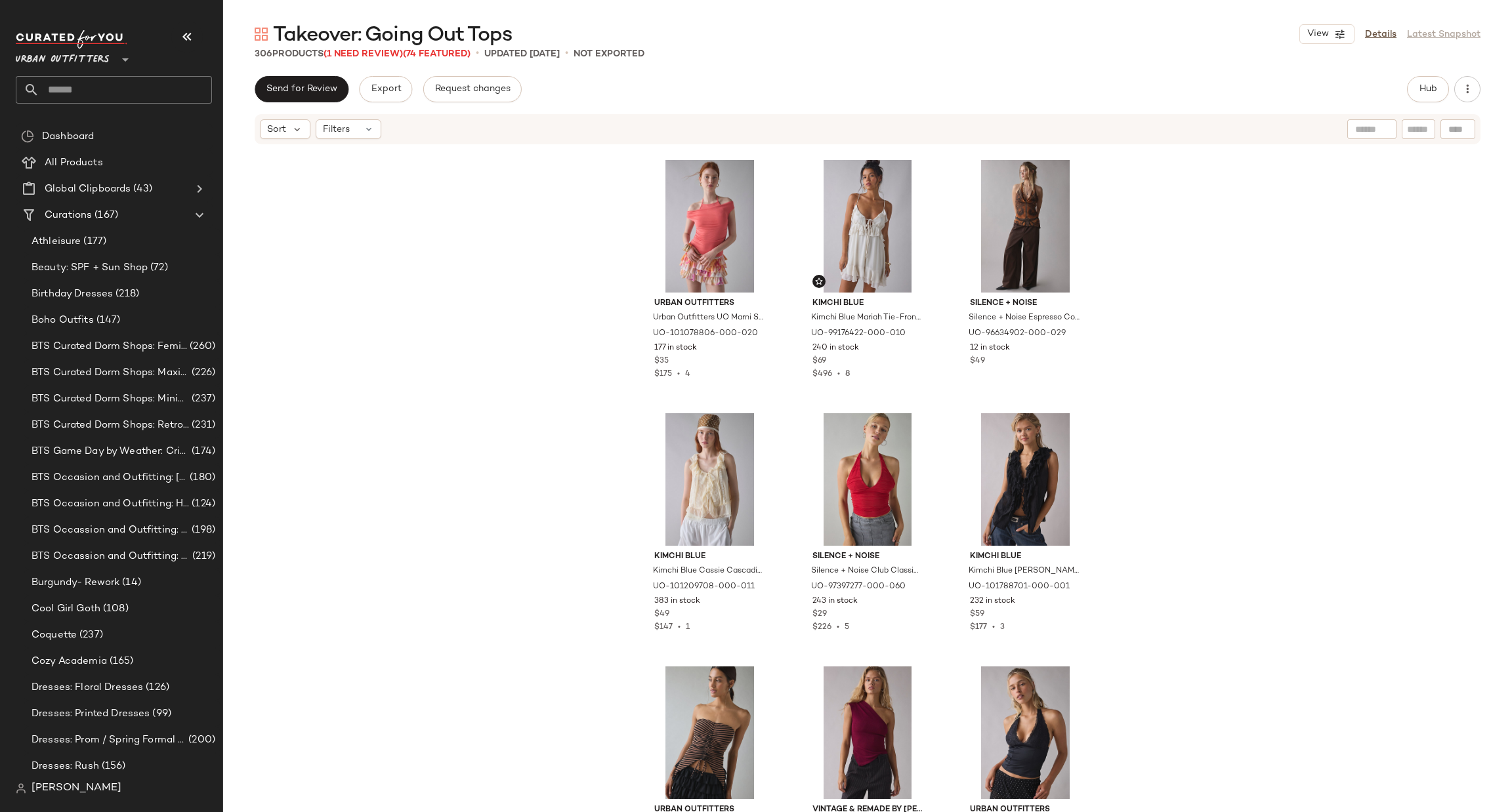
click at [1409, 138] on div at bounding box center [1418, 129] width 34 height 19
click at [1416, 84] on button "Hub" at bounding box center [1427, 89] width 42 height 26
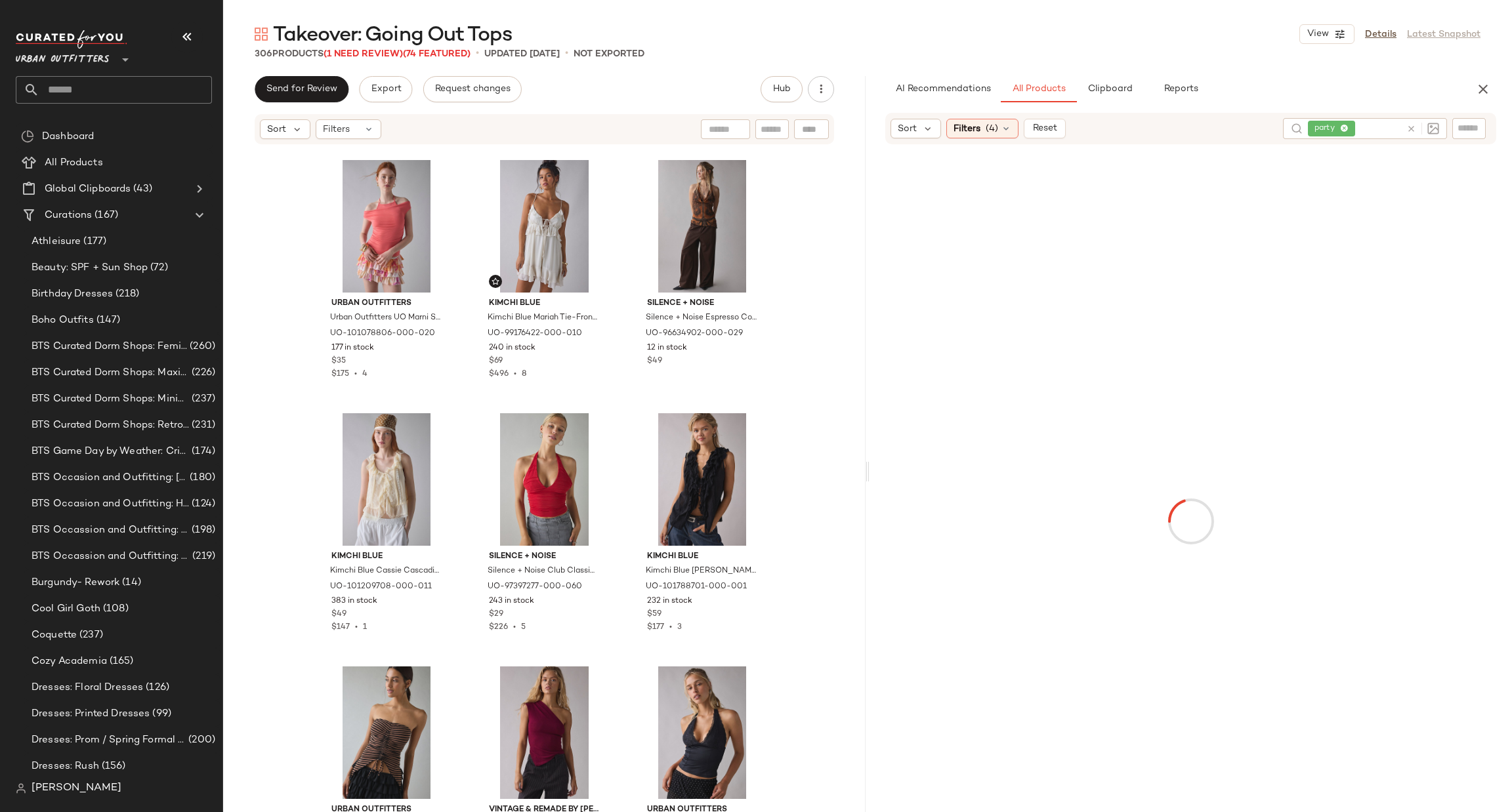
click at [1130, 90] on span "Clipboard" at bounding box center [1109, 89] width 45 height 11
click at [1182, 72] on div "Takeover: Going Out Tops View Details Latest Snapshot 306 Products (1 Need Revi…" at bounding box center [867, 416] width 1289 height 791
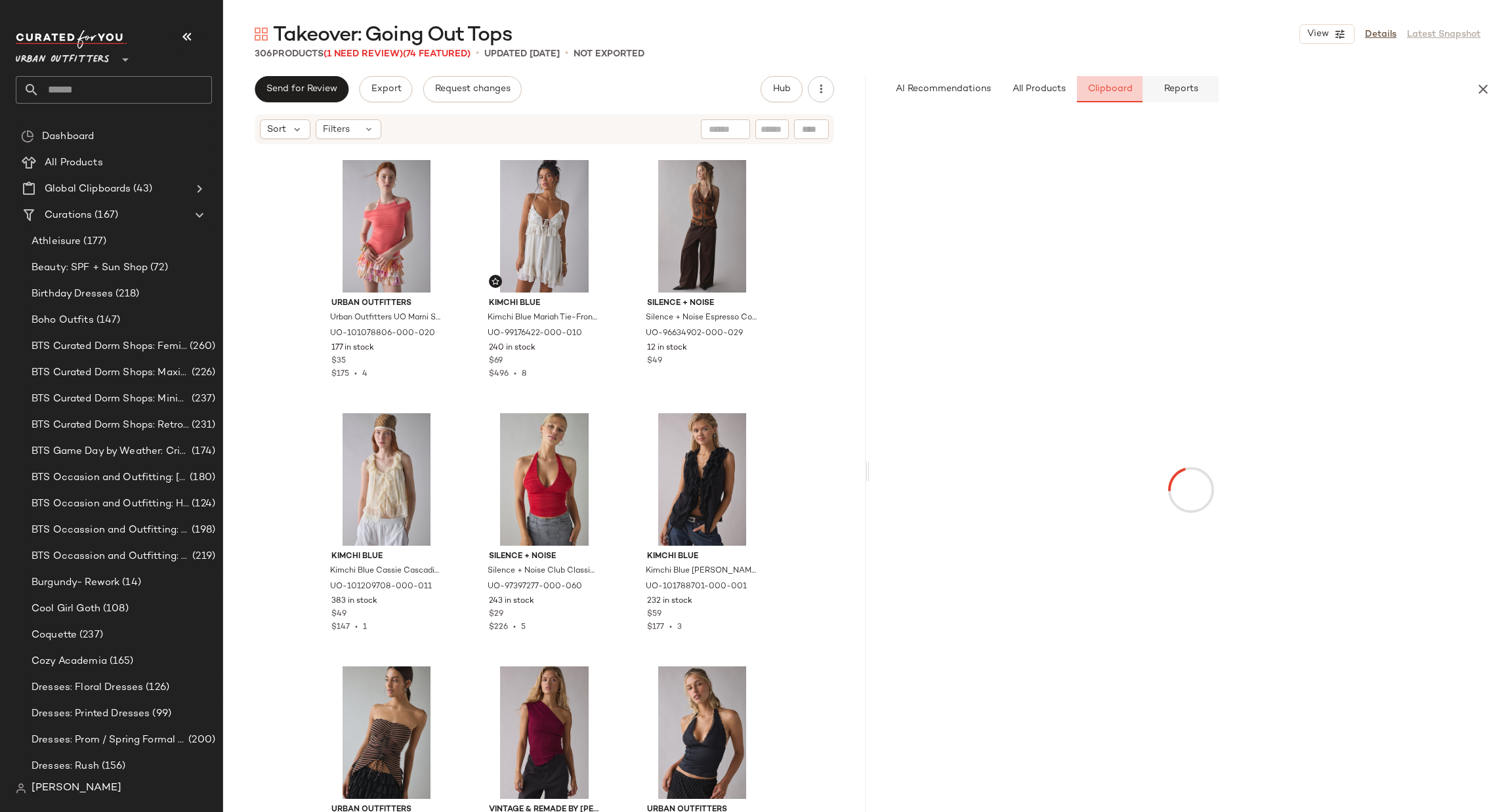
click at [1171, 87] on span "Reports" at bounding box center [1180, 89] width 35 height 11
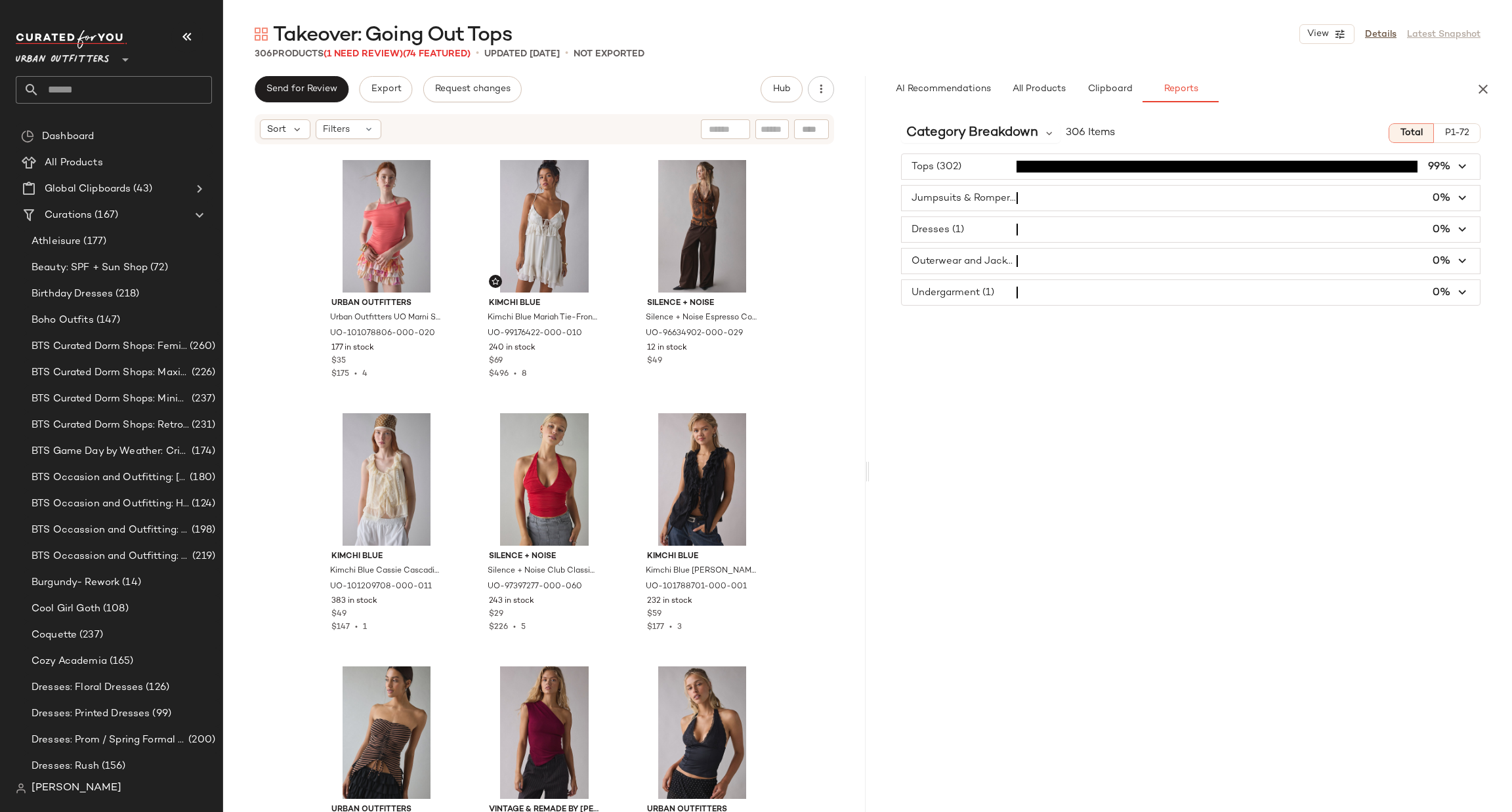
click at [985, 198] on span "button" at bounding box center [1190, 198] width 578 height 25
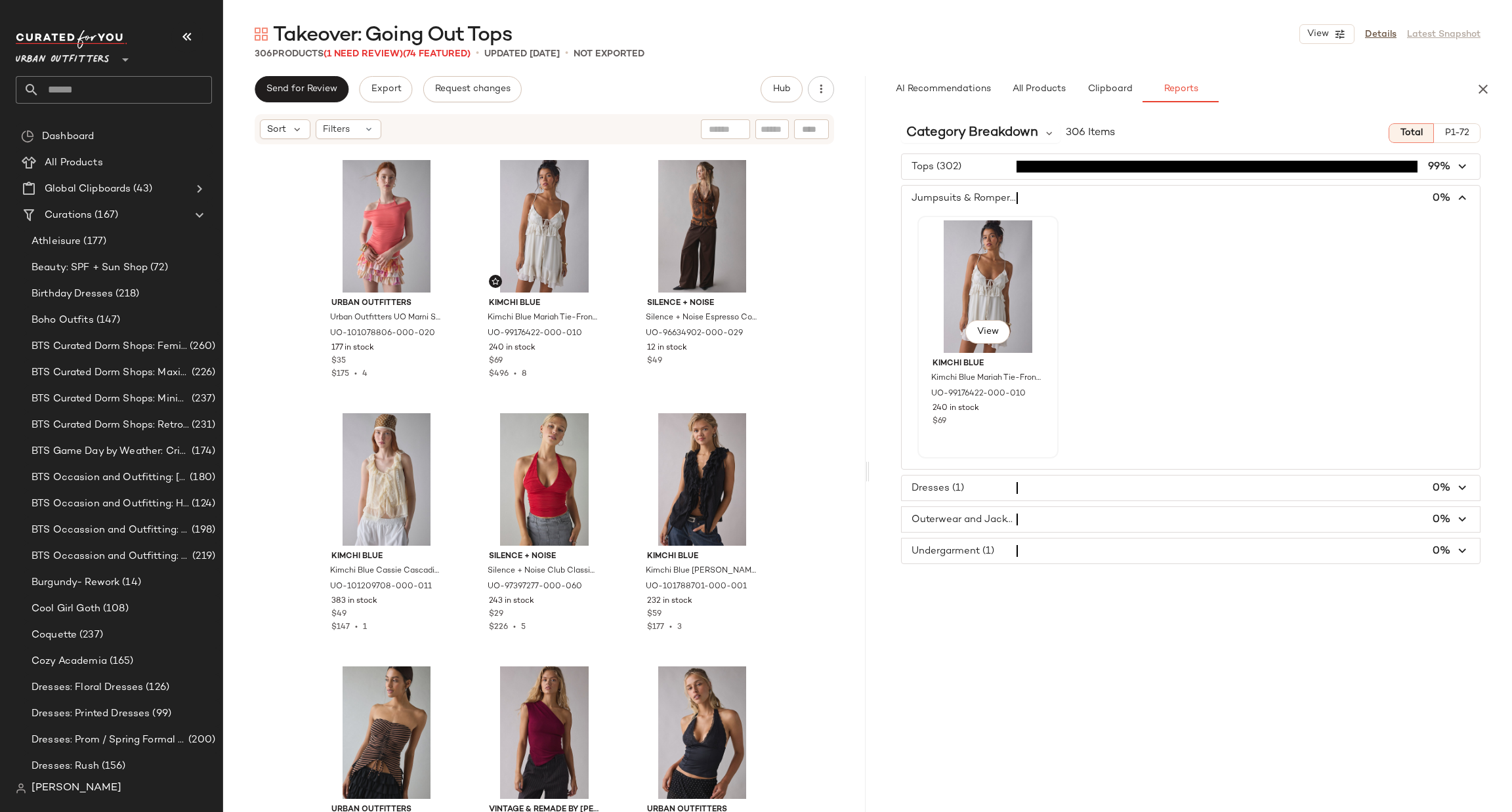
click at [952, 303] on div "View" at bounding box center [988, 286] width 132 height 132
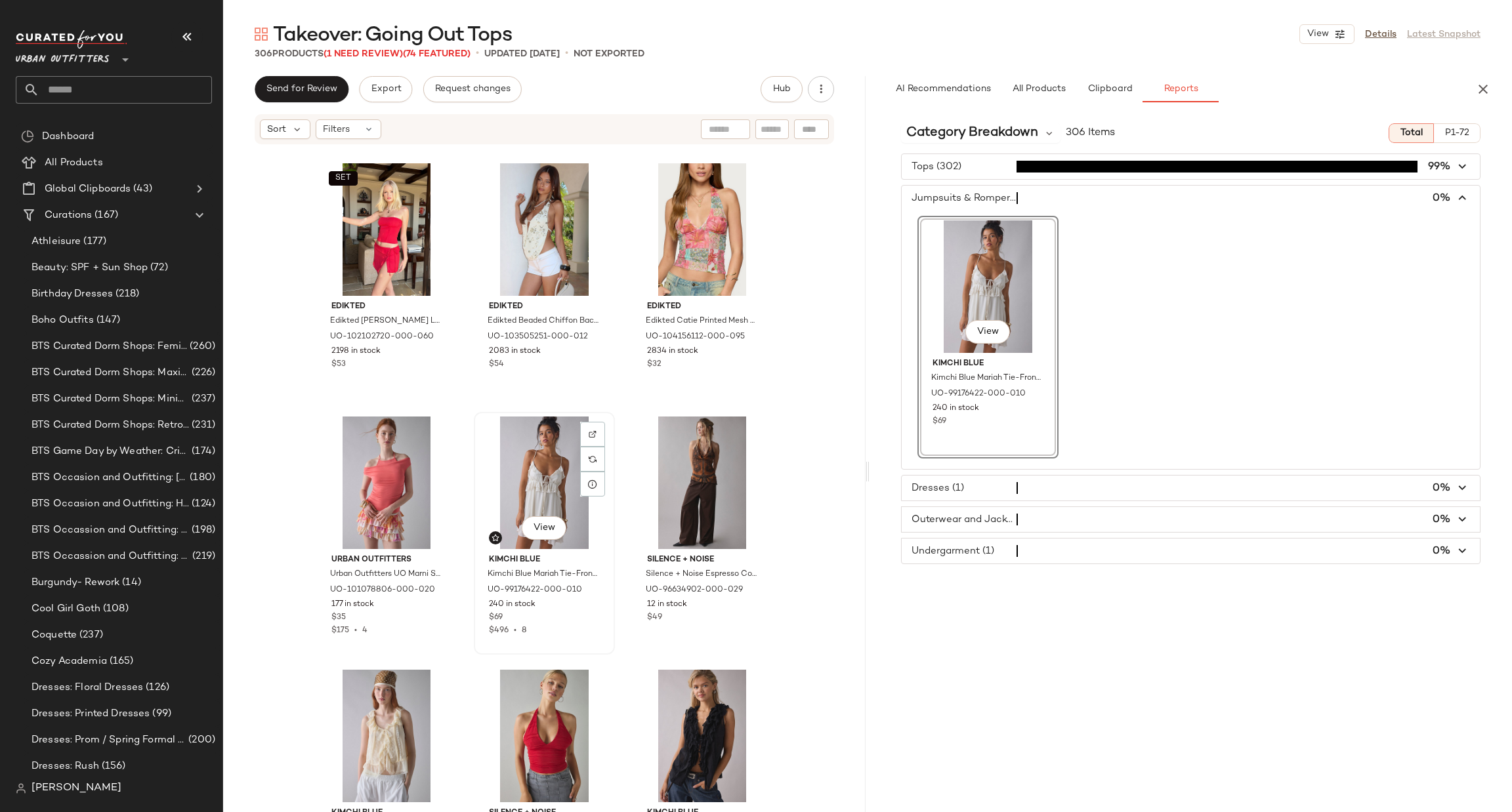
click at [521, 460] on div "View" at bounding box center [544, 483] width 132 height 132
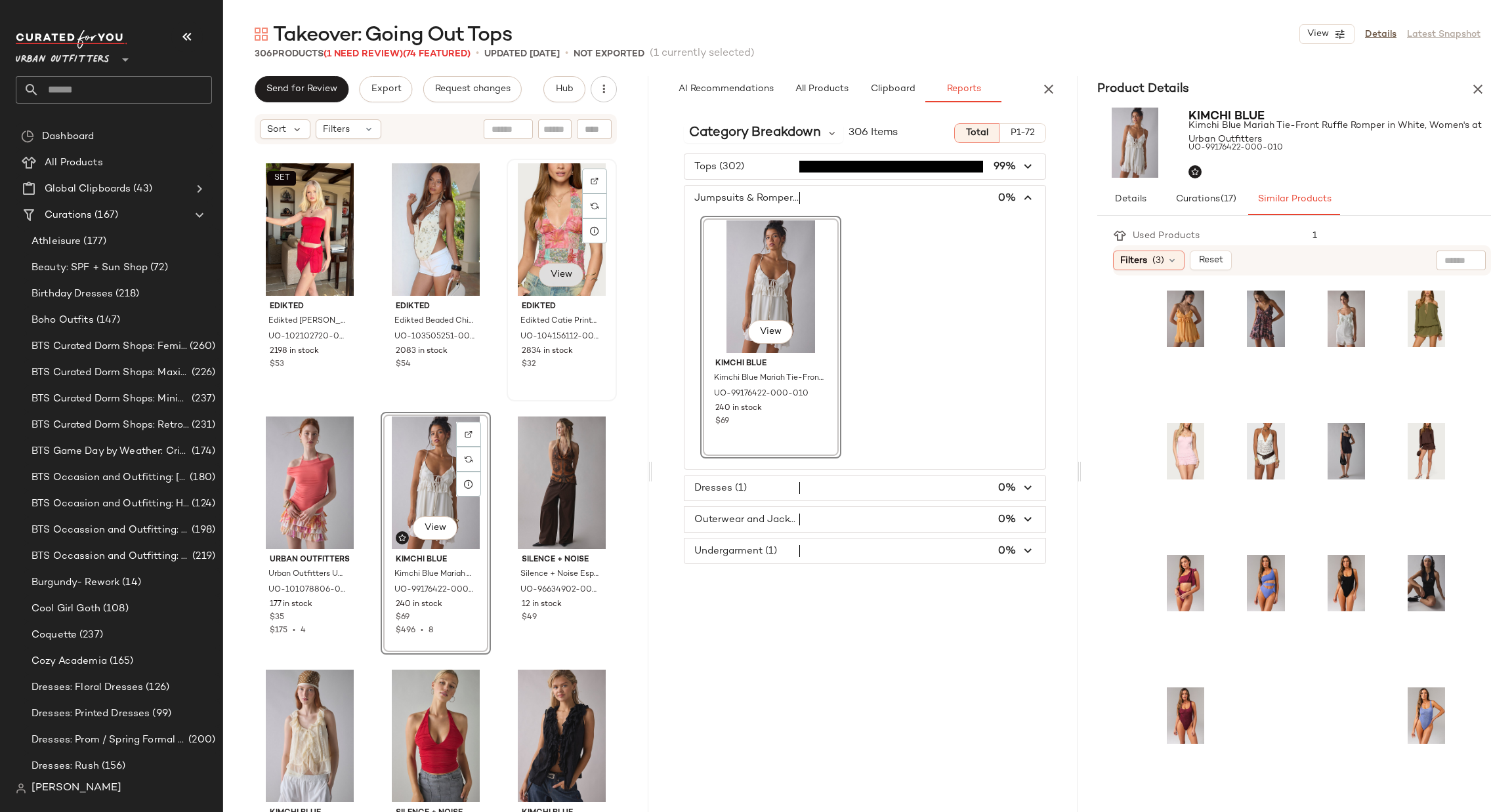
click at [559, 270] on span "View" at bounding box center [561, 275] width 22 height 11
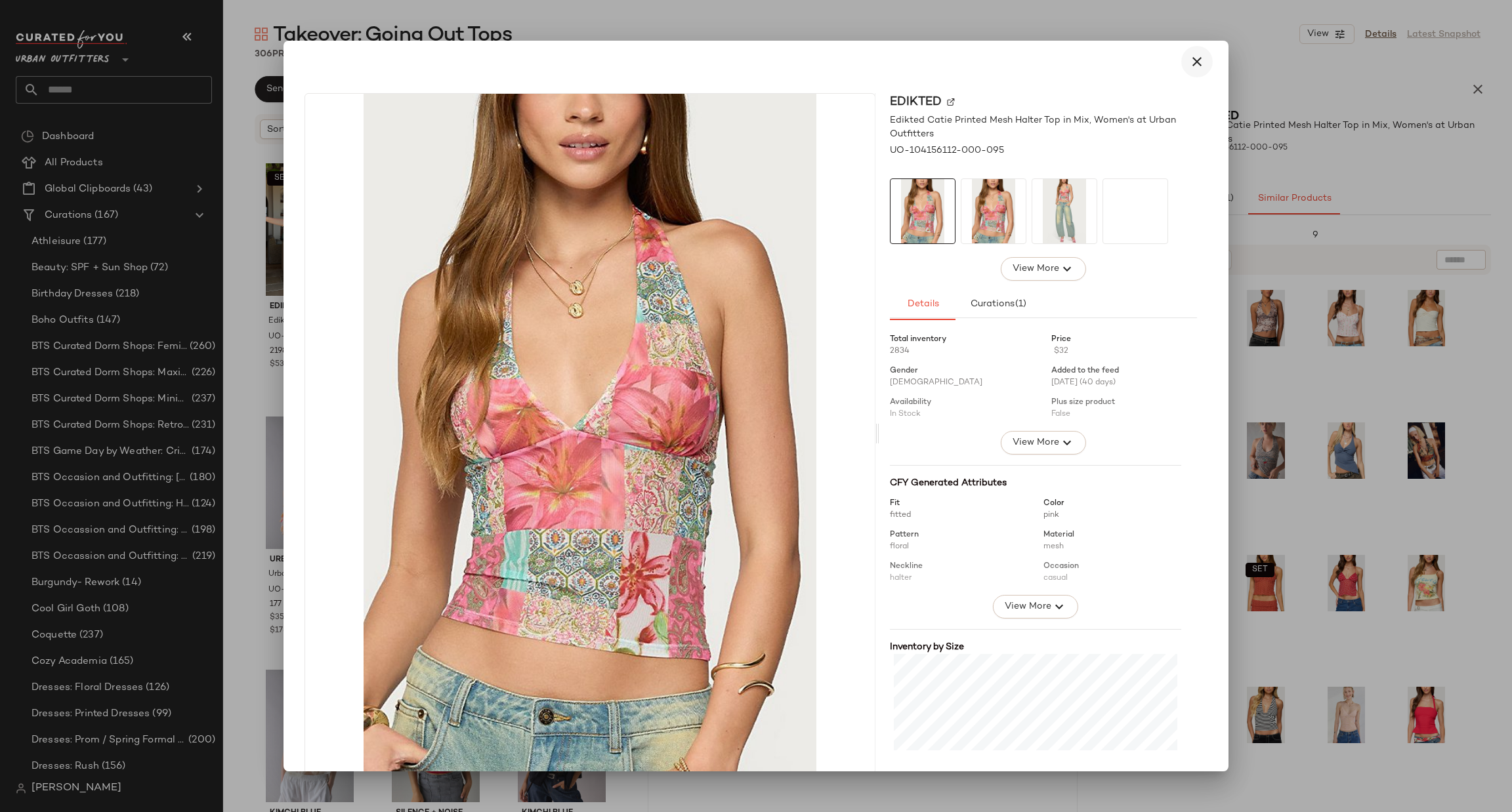
click at [1189, 54] on icon "button" at bounding box center [1197, 62] width 16 height 16
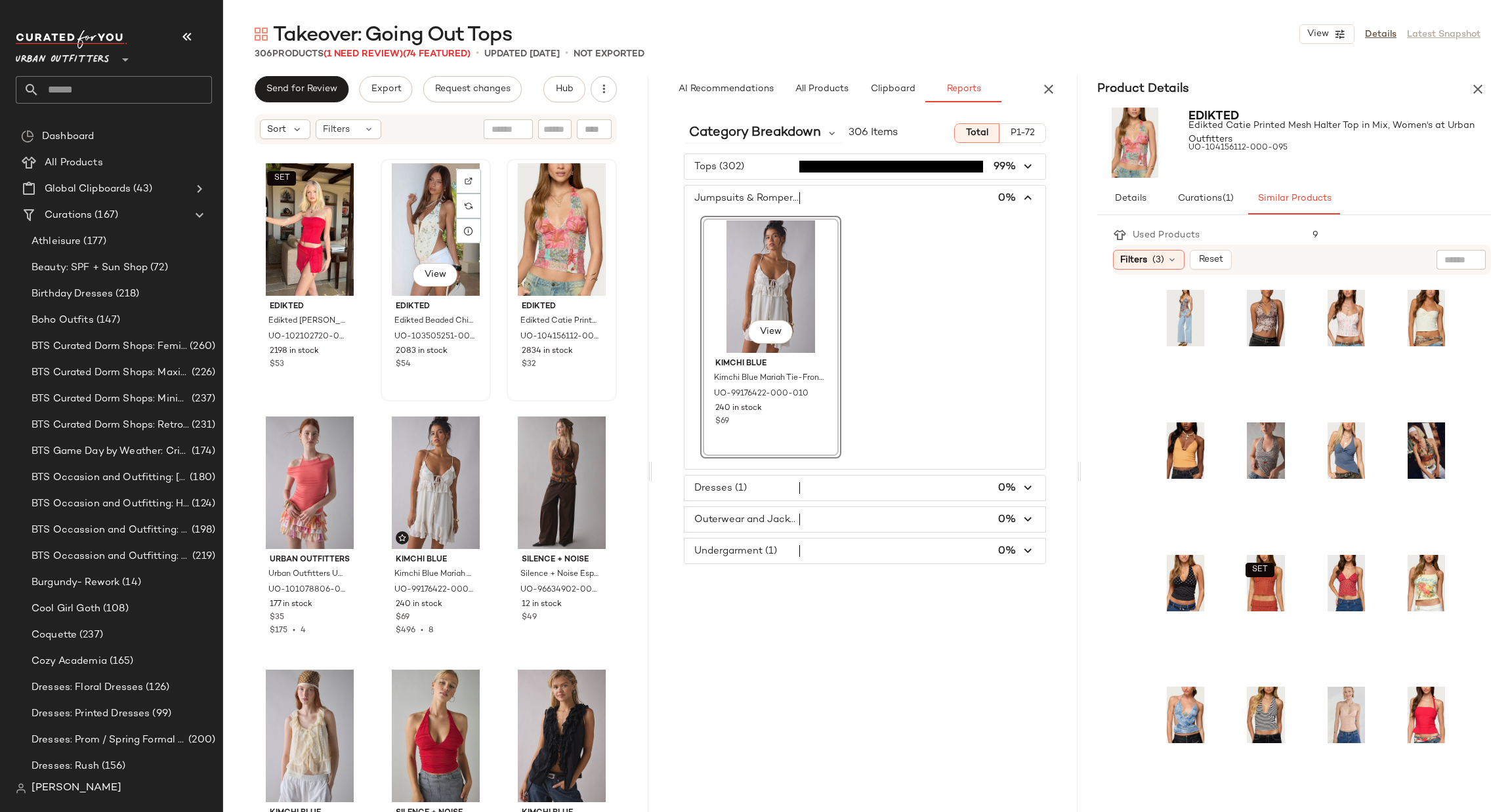
click at [415, 246] on div "View" at bounding box center [435, 229] width 101 height 132
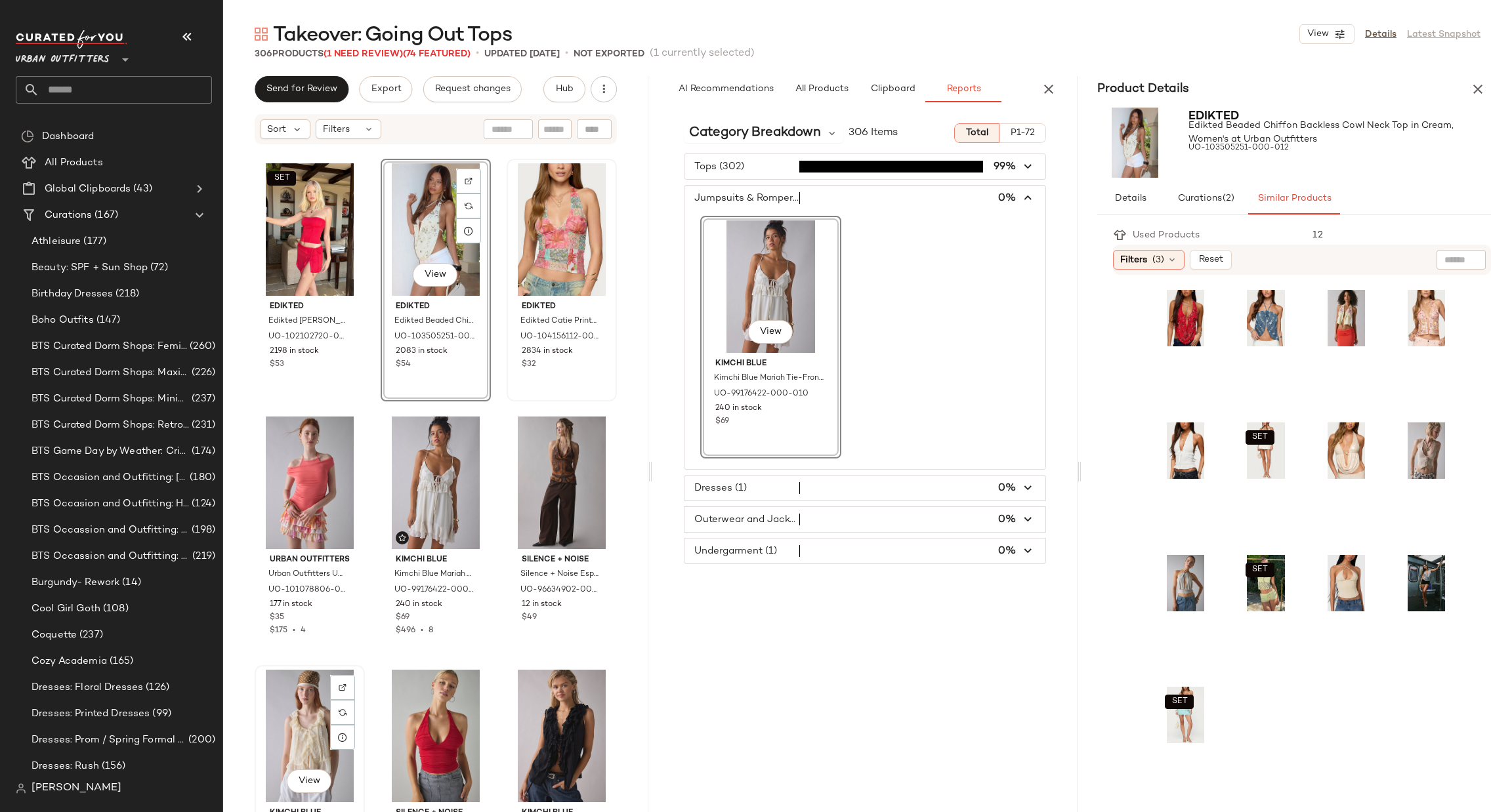
click at [299, 708] on div "View" at bounding box center [309, 735] width 101 height 132
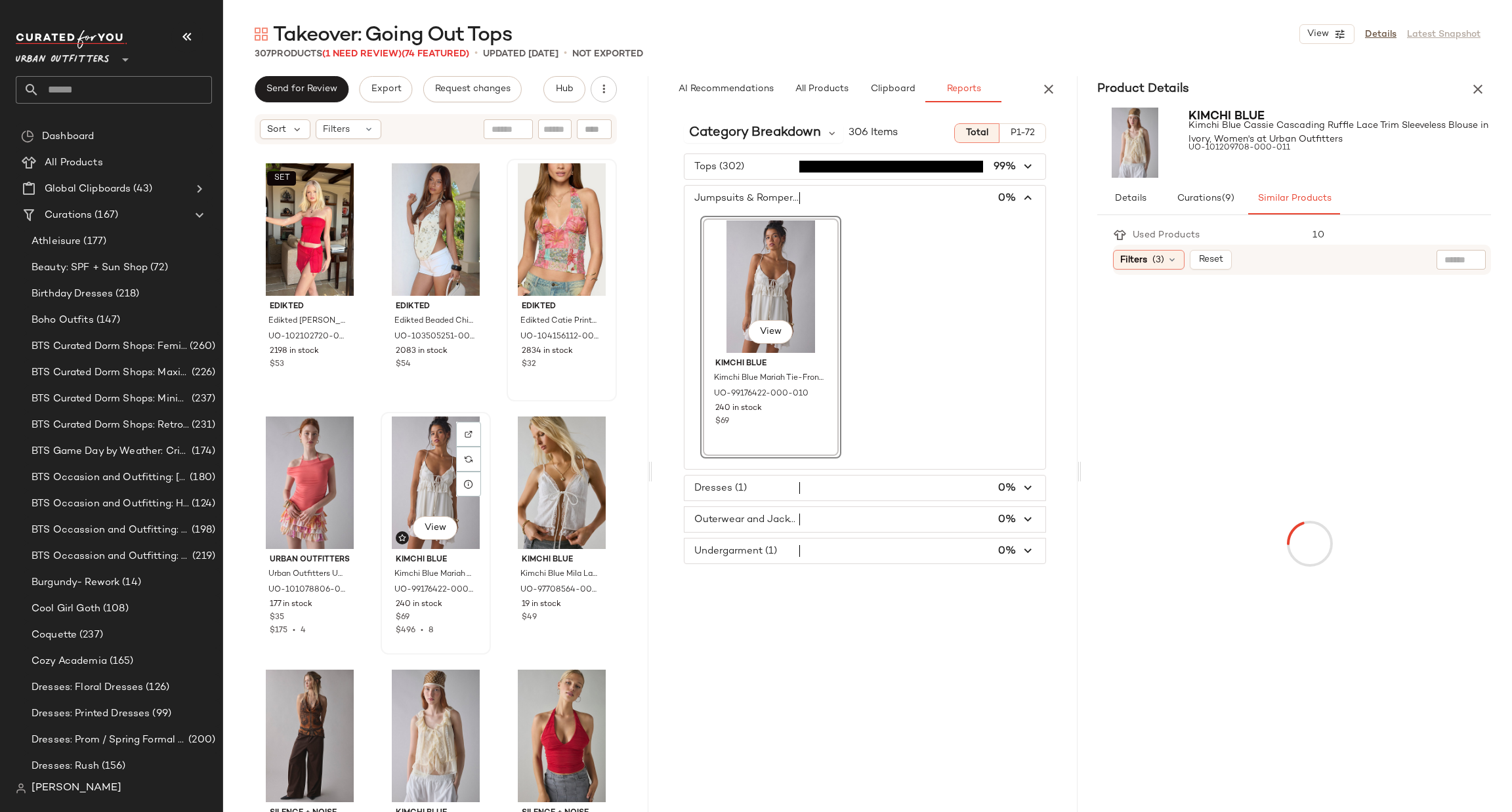
click at [438, 478] on div "View" at bounding box center [435, 483] width 101 height 132
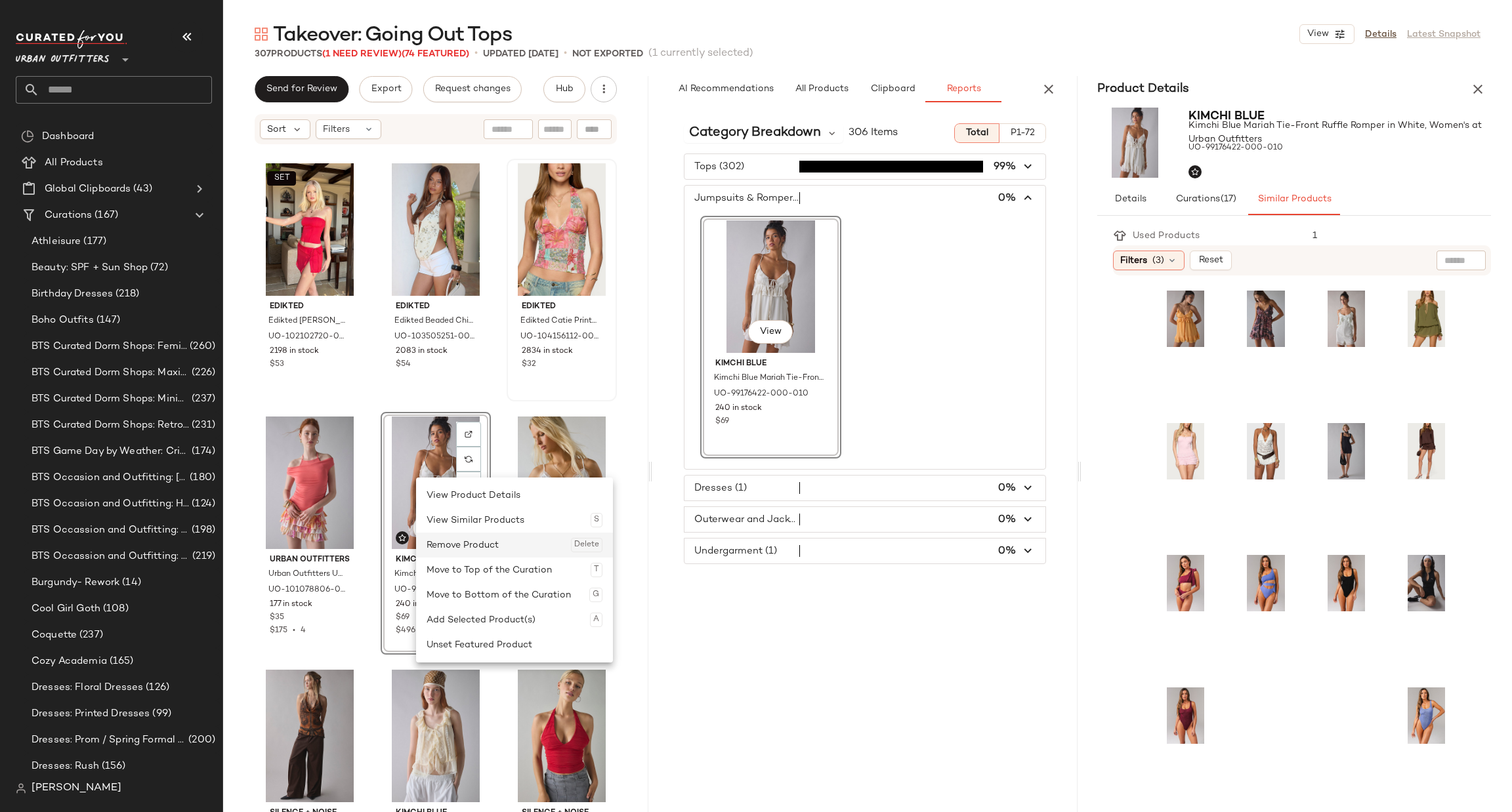
click at [458, 537] on div "Remove Product Delete" at bounding box center [514, 545] width 176 height 25
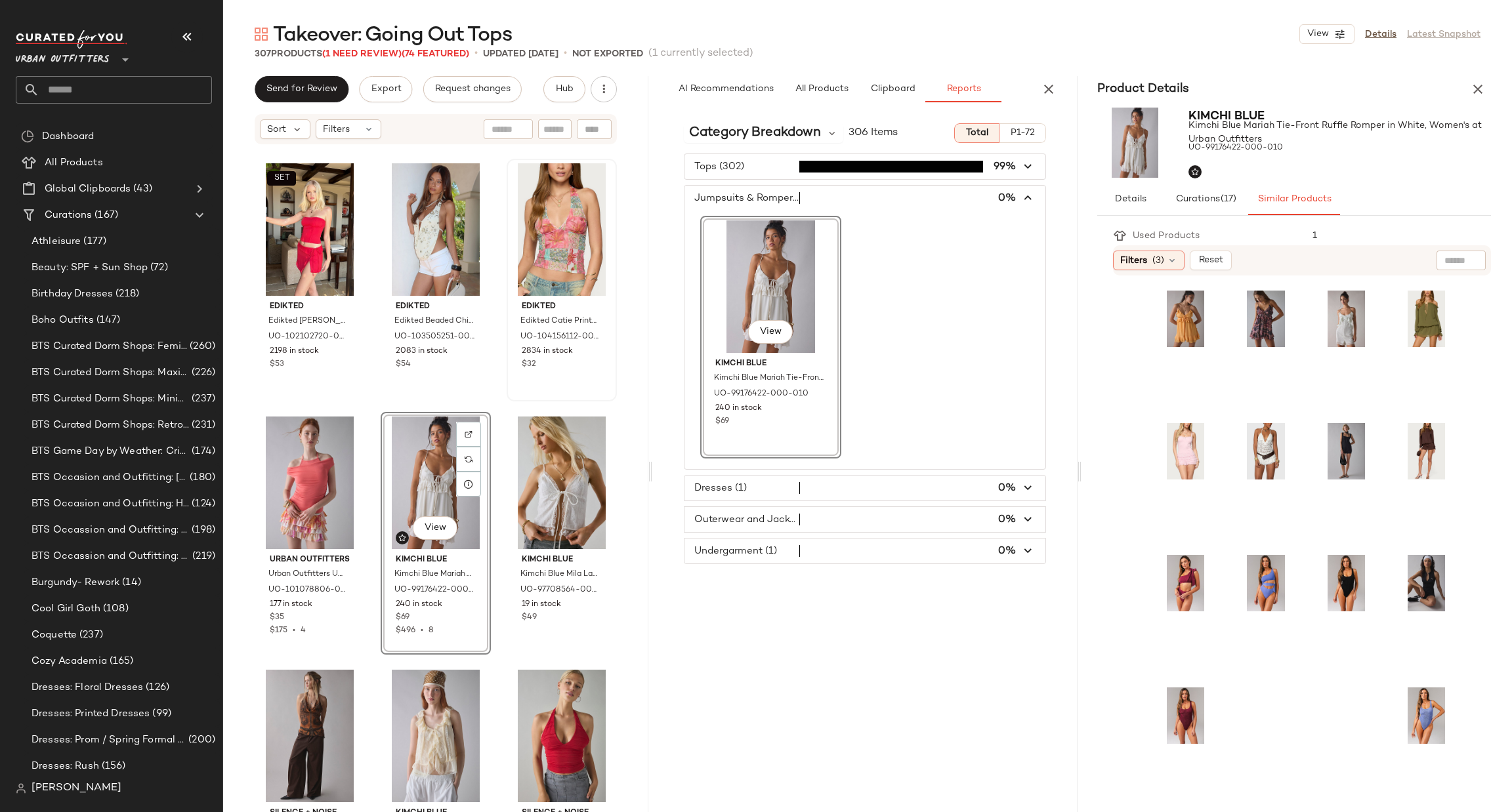
click at [632, 566] on div "SET Edikted Edikted Selena Lace Up Corset in Red, Women's at Urban Outfitters U…" at bounding box center [435, 498] width 425 height 706
click at [1472, 90] on icon "button" at bounding box center [1478, 90] width 16 height 16
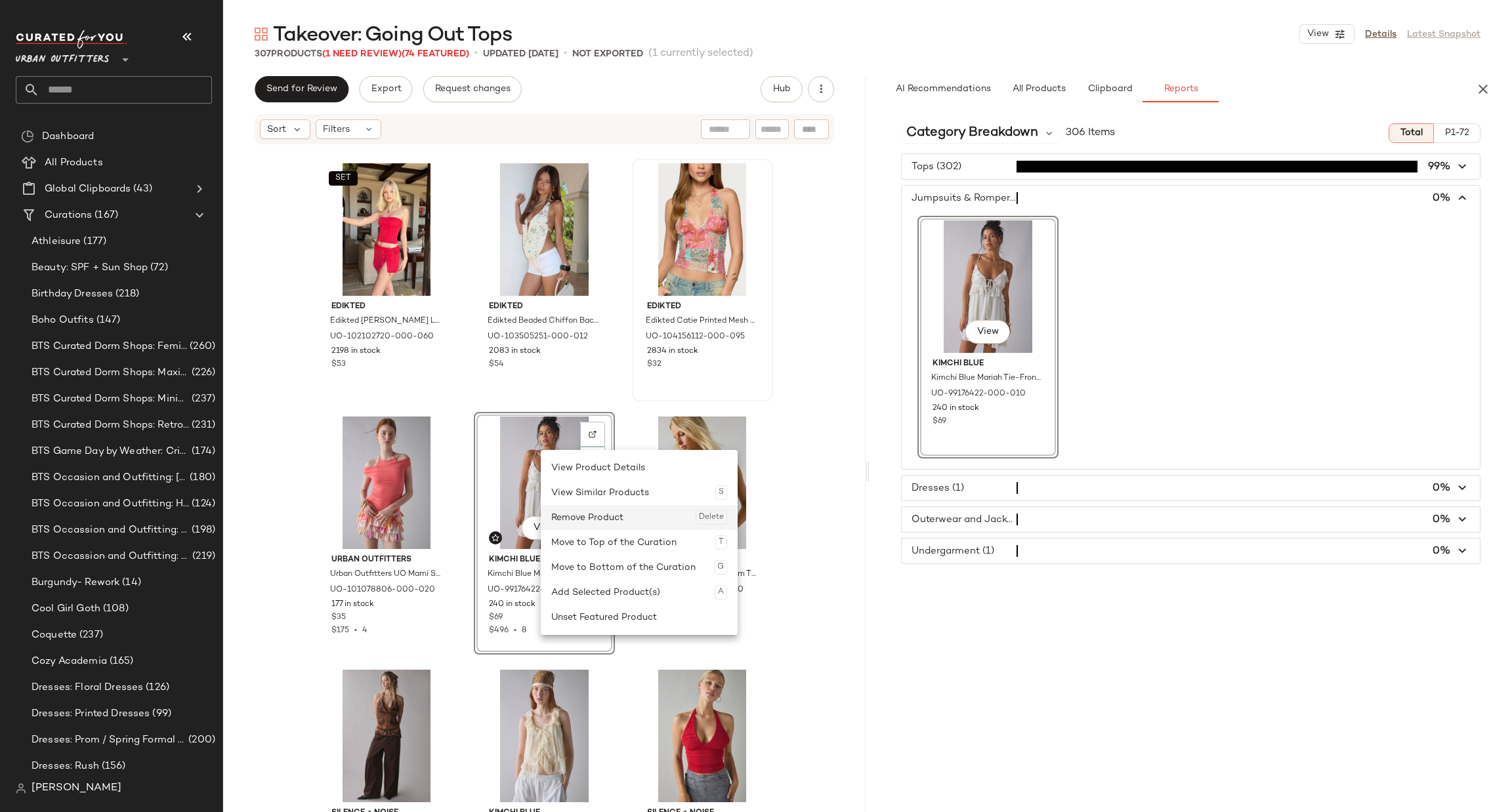
click at [574, 513] on div "Remove Product Delete" at bounding box center [640, 517] width 176 height 25
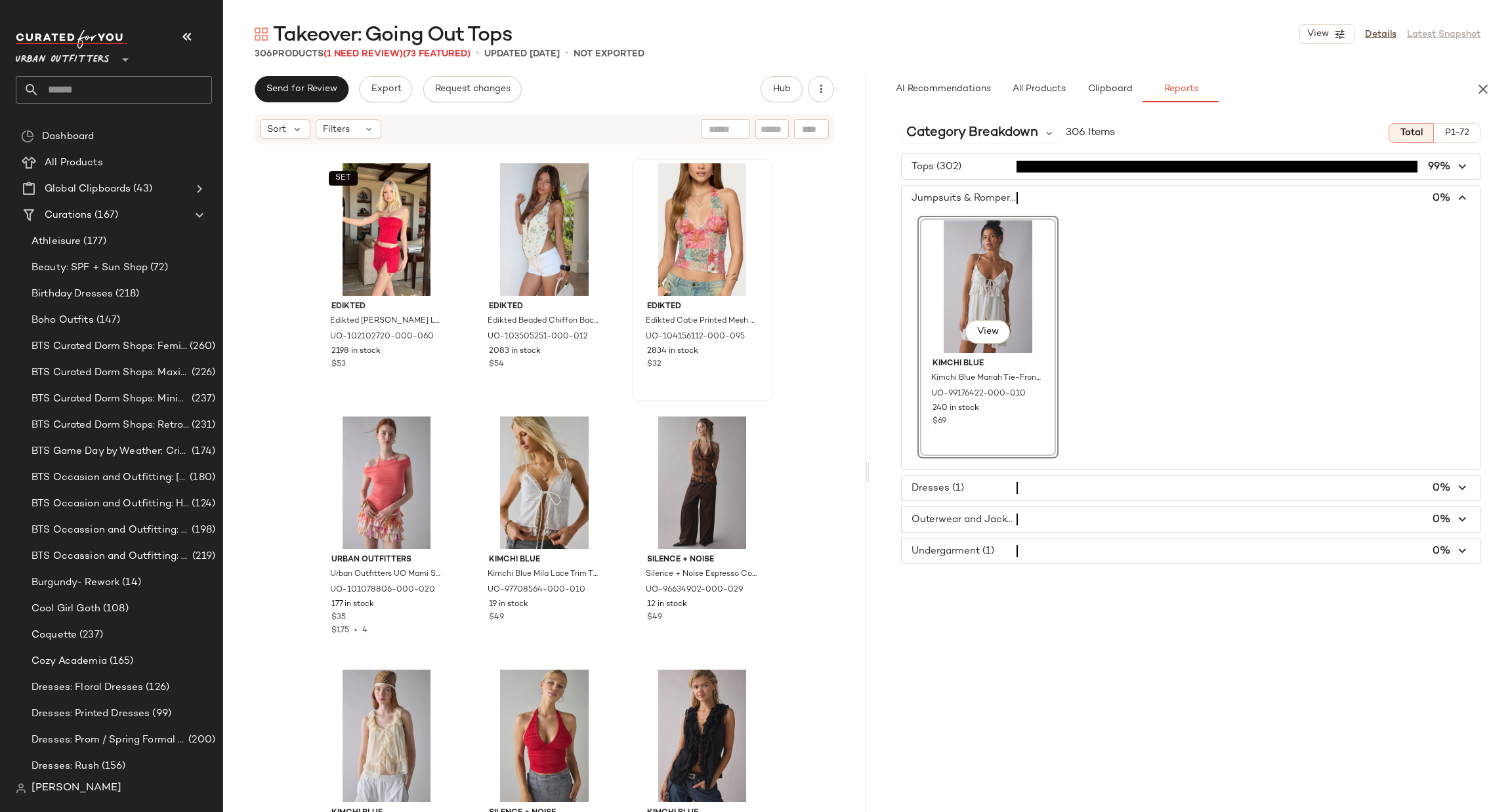
click at [976, 483] on span "button" at bounding box center [1190, 488] width 578 height 25
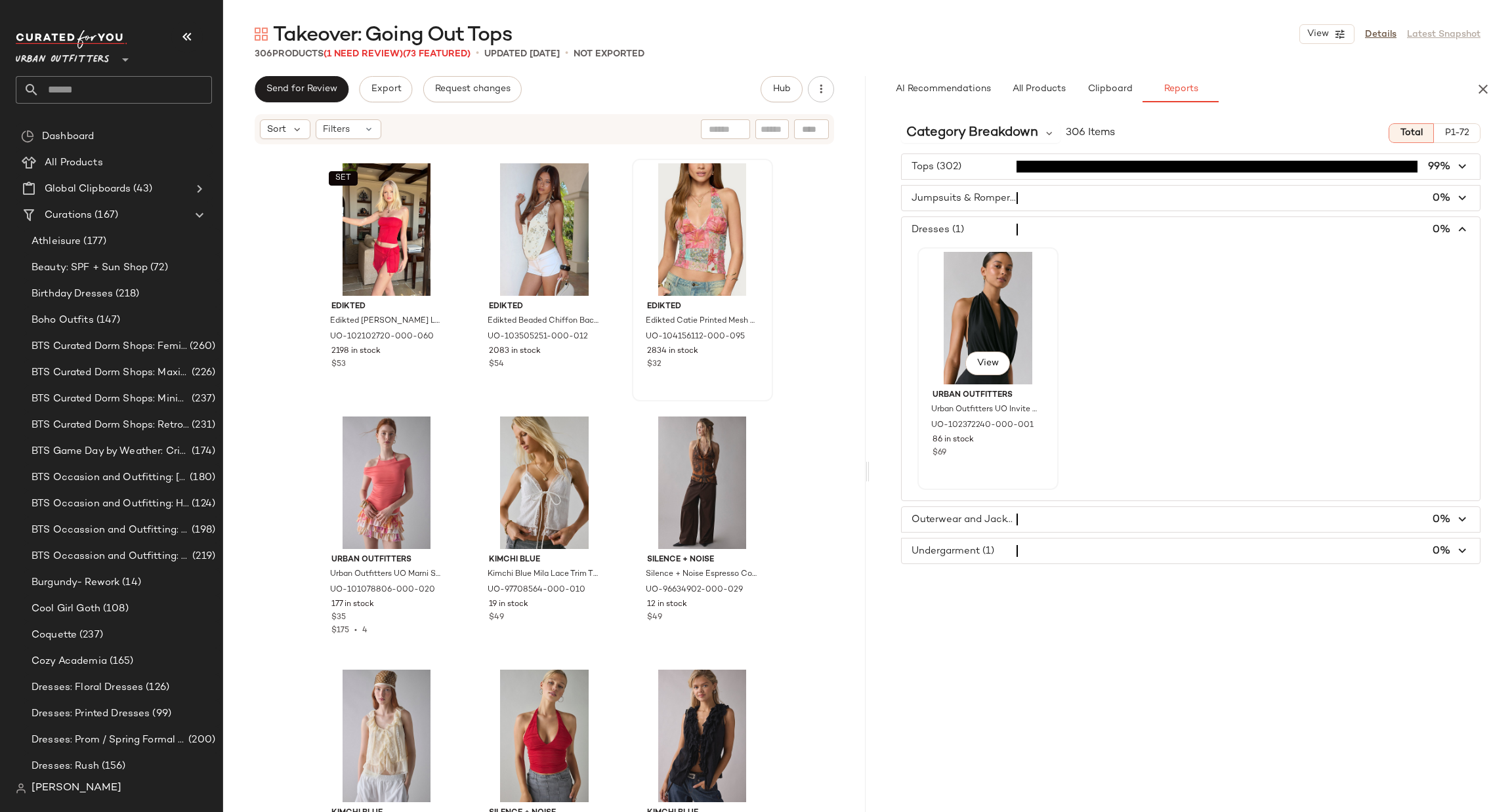
click at [990, 308] on div "View" at bounding box center [988, 318] width 132 height 132
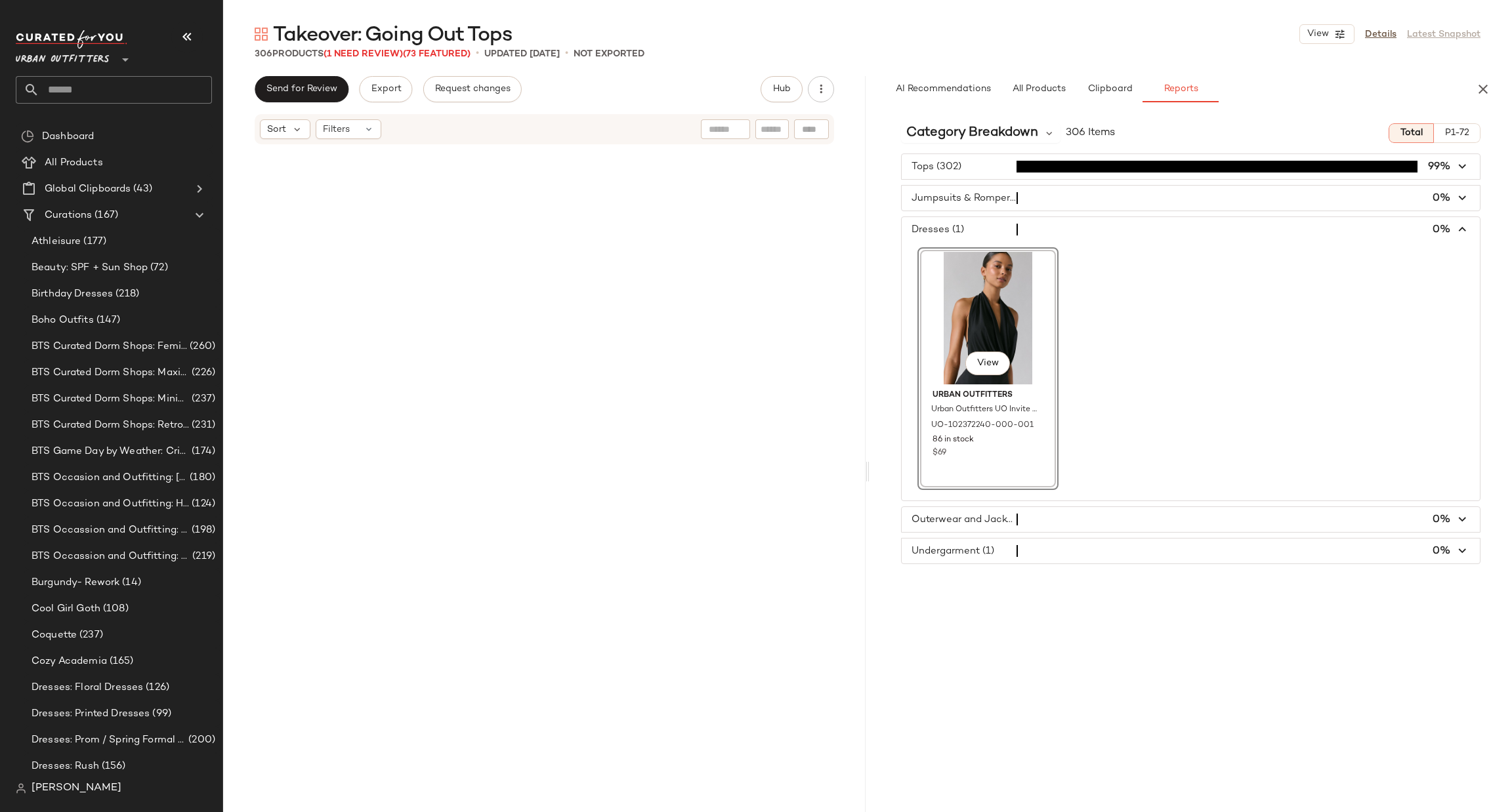
scroll to position [14939, 0]
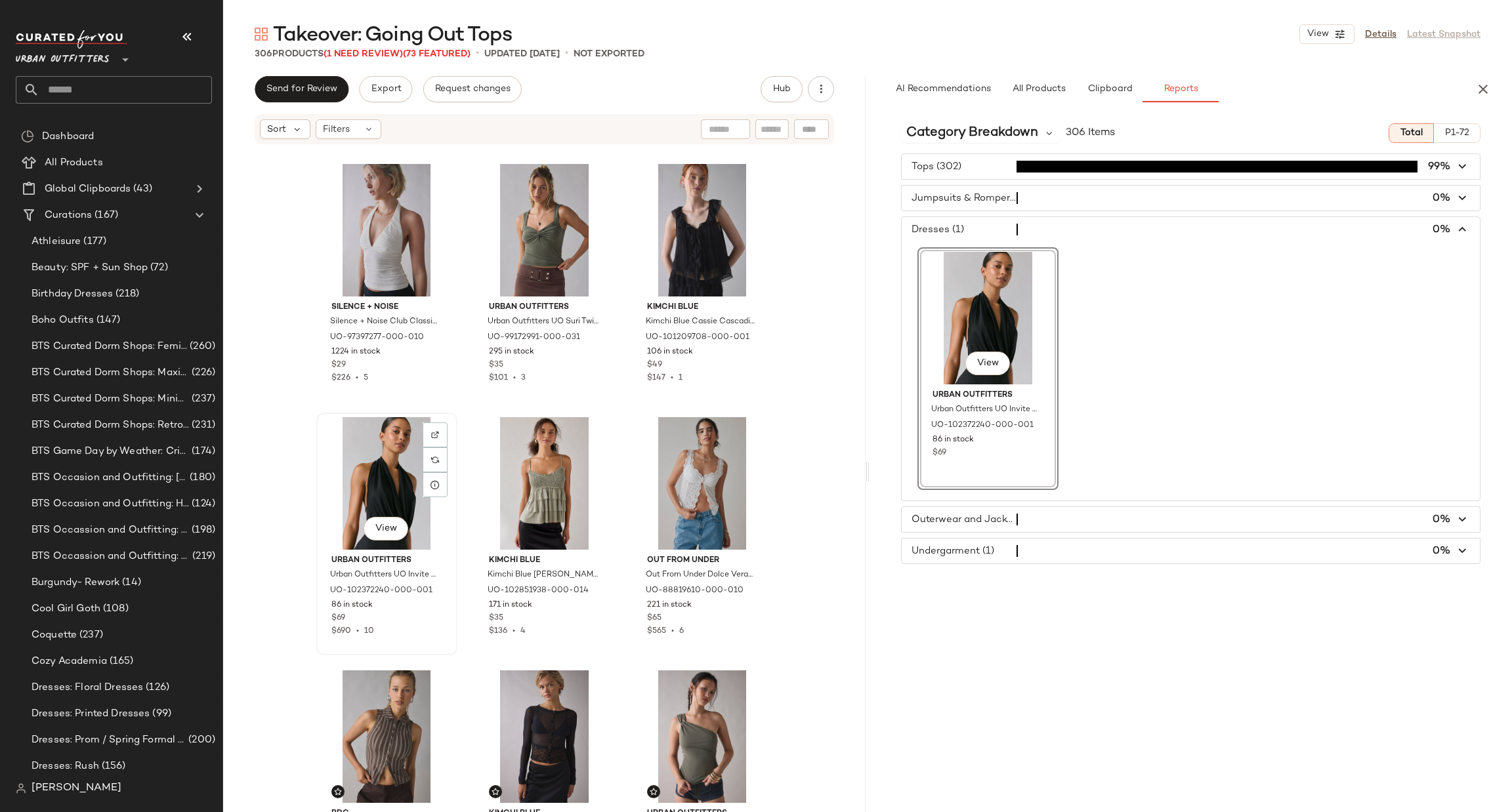
click at [383, 503] on div "View" at bounding box center [387, 483] width 132 height 132
click at [440, 456] on div at bounding box center [435, 460] width 25 height 25
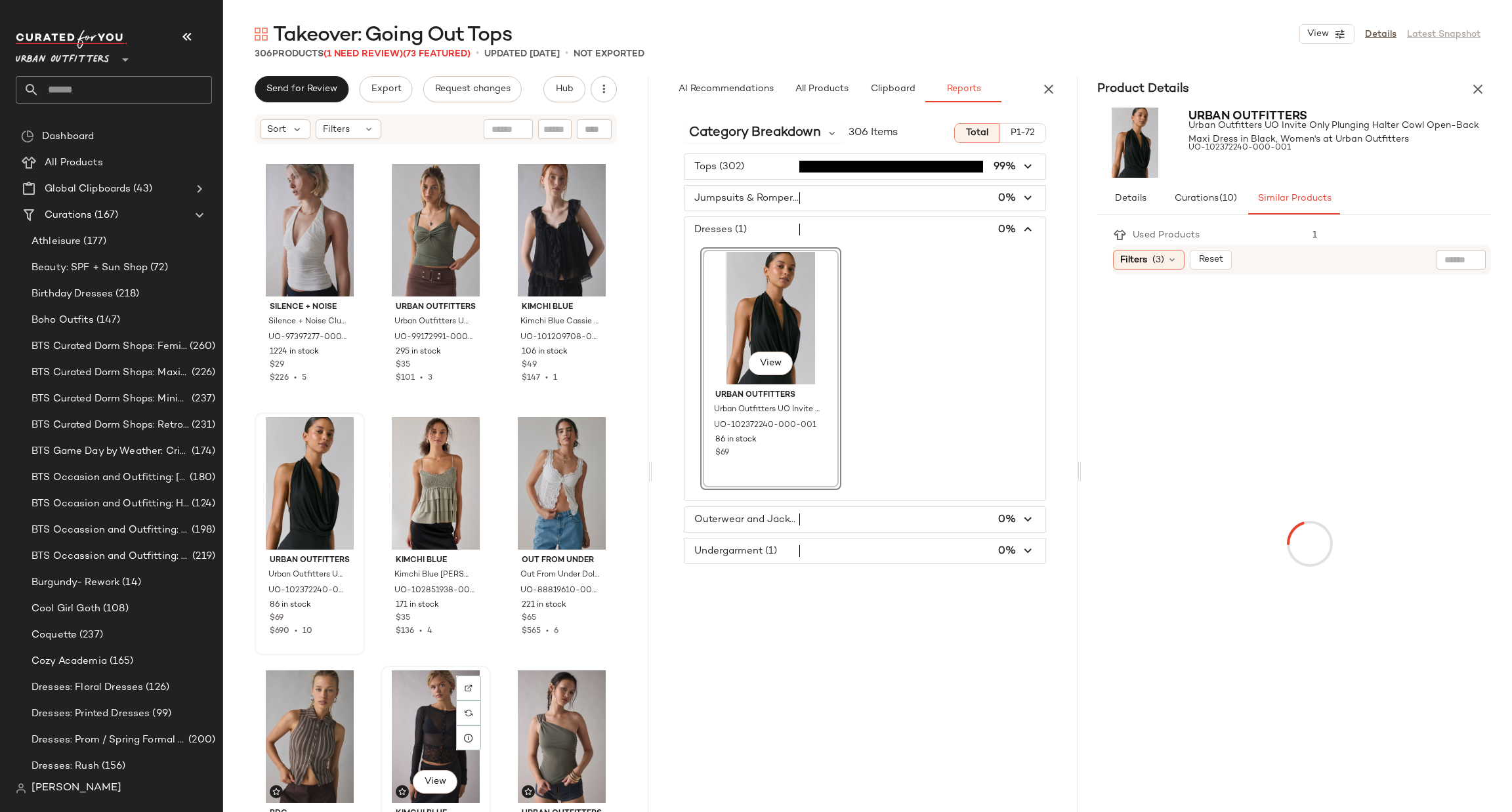
click at [411, 706] on div "View" at bounding box center [435, 736] width 101 height 132
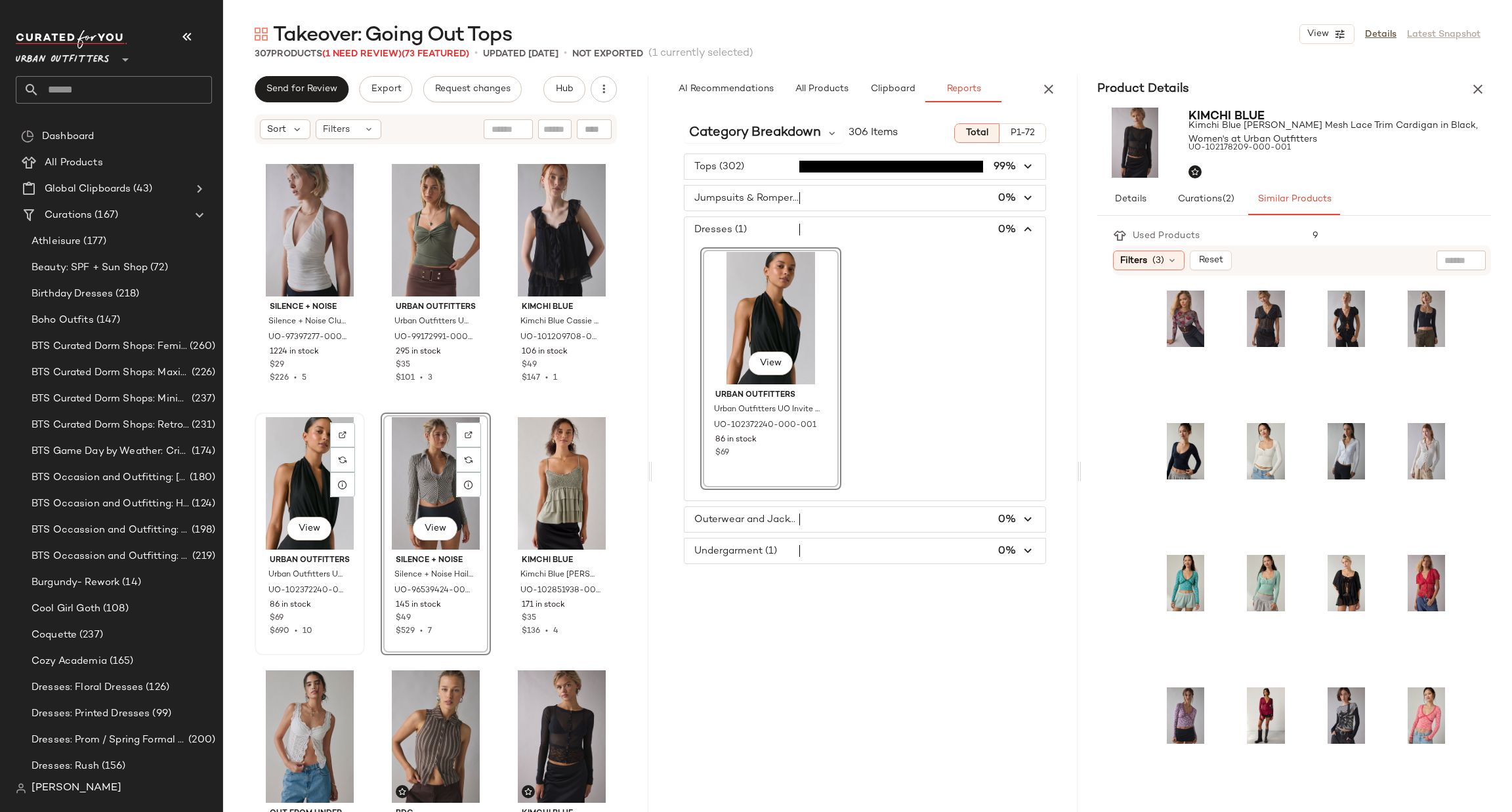
click at [302, 480] on div "View" at bounding box center [309, 483] width 101 height 132
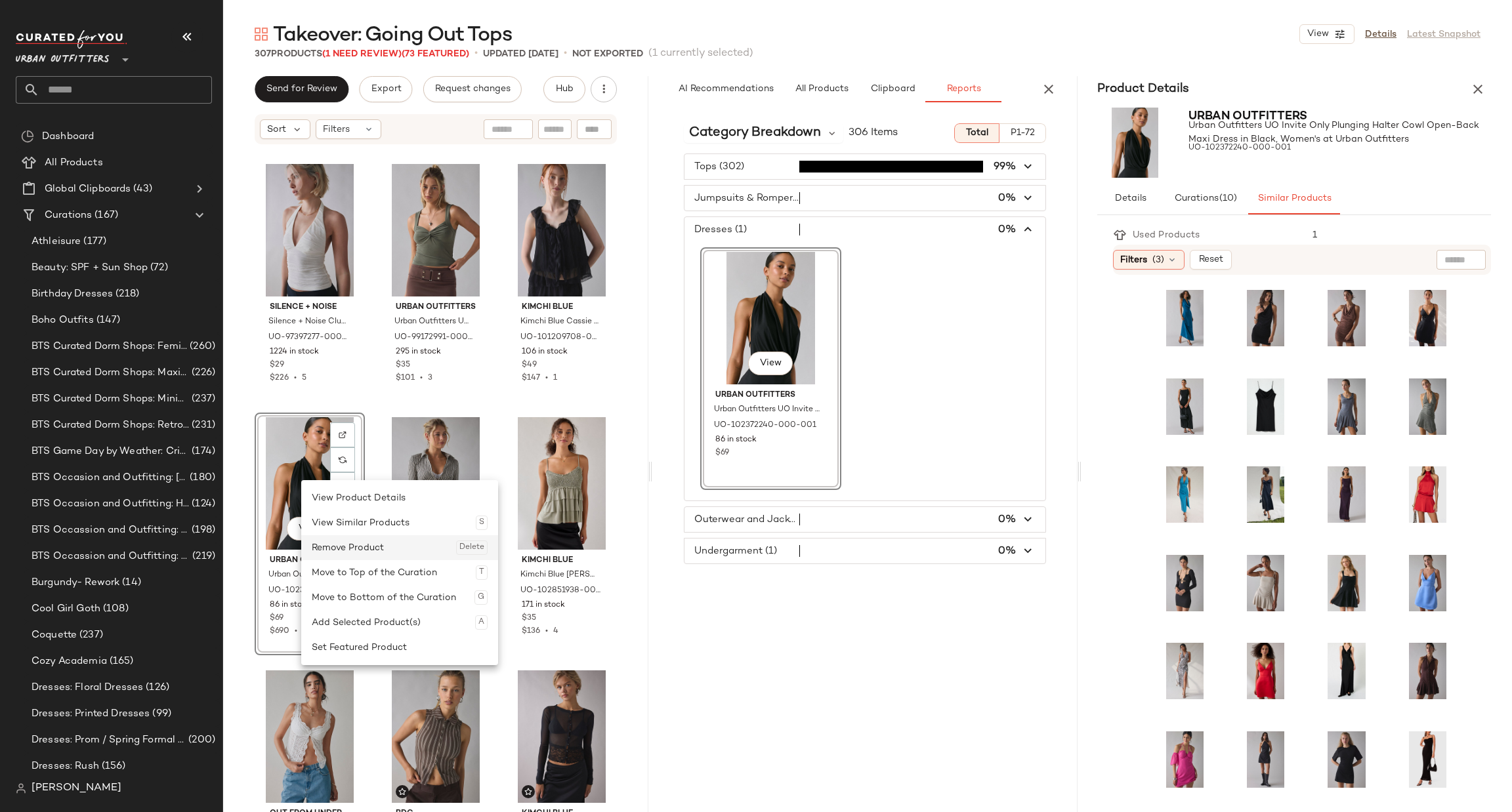
click at [362, 545] on div "Remove Product Delete" at bounding box center [400, 548] width 176 height 25
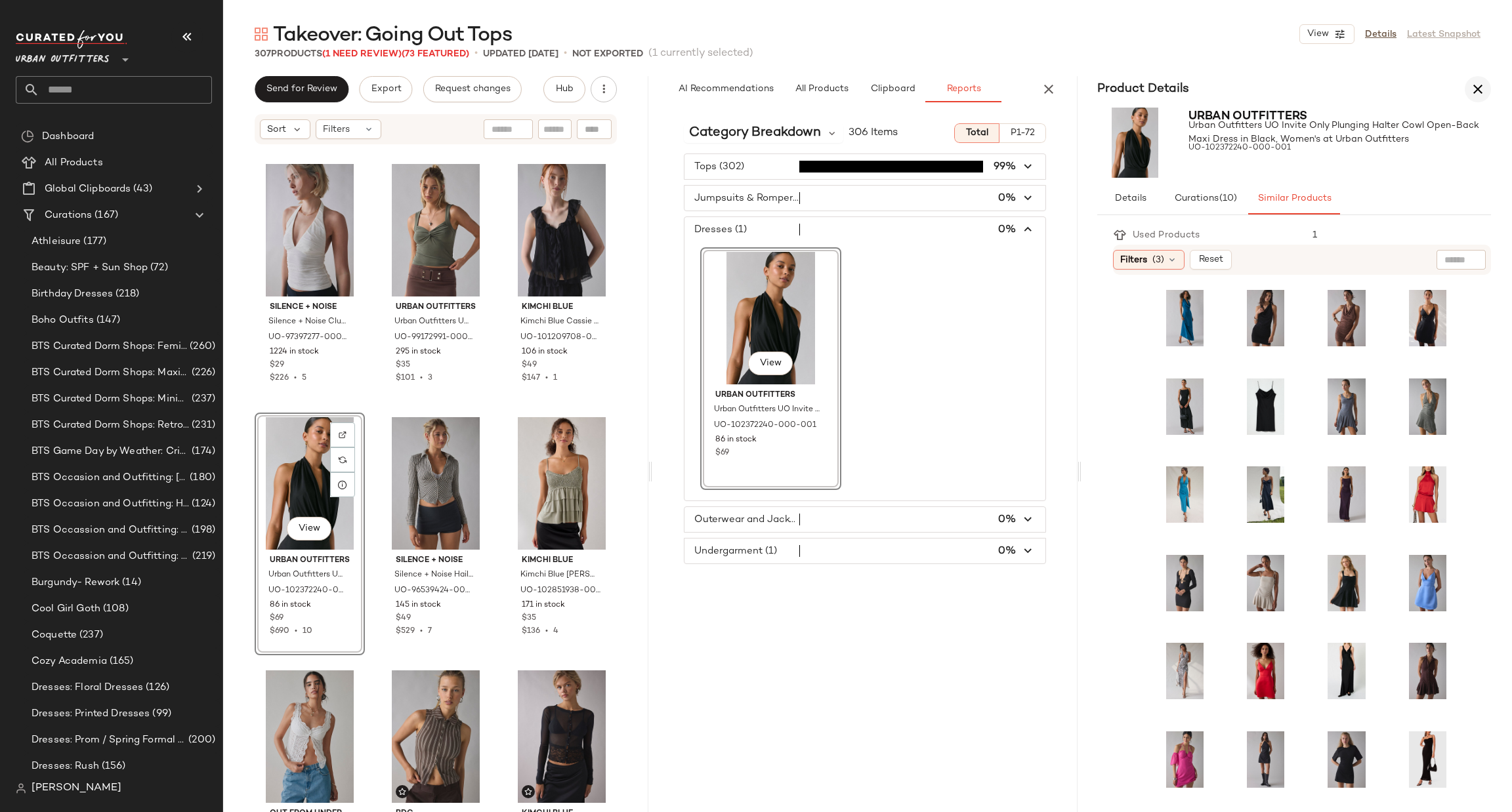
click at [1475, 90] on icon "button" at bounding box center [1478, 90] width 16 height 16
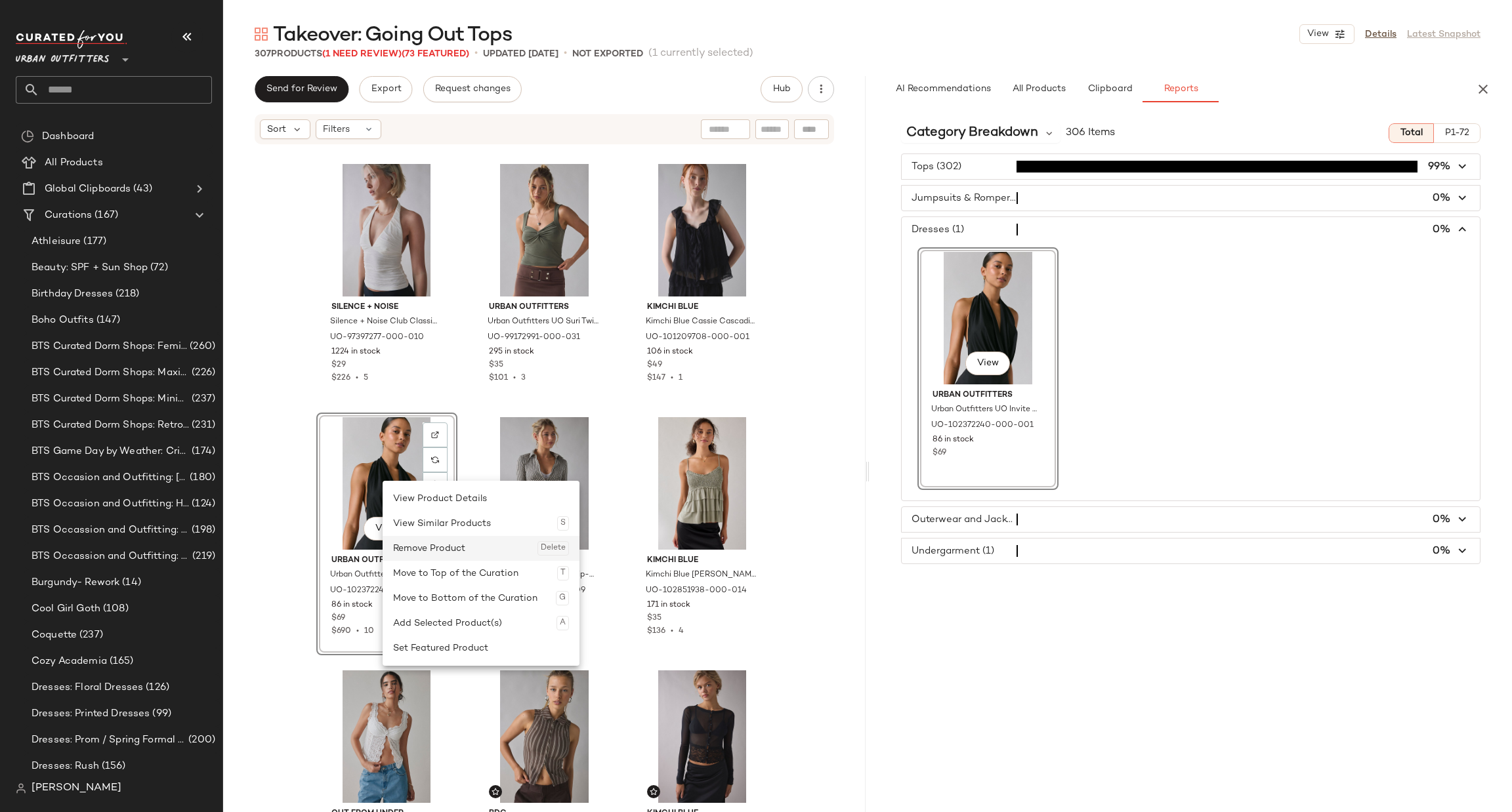
click at [435, 545] on div "Remove Product Delete" at bounding box center [481, 548] width 176 height 25
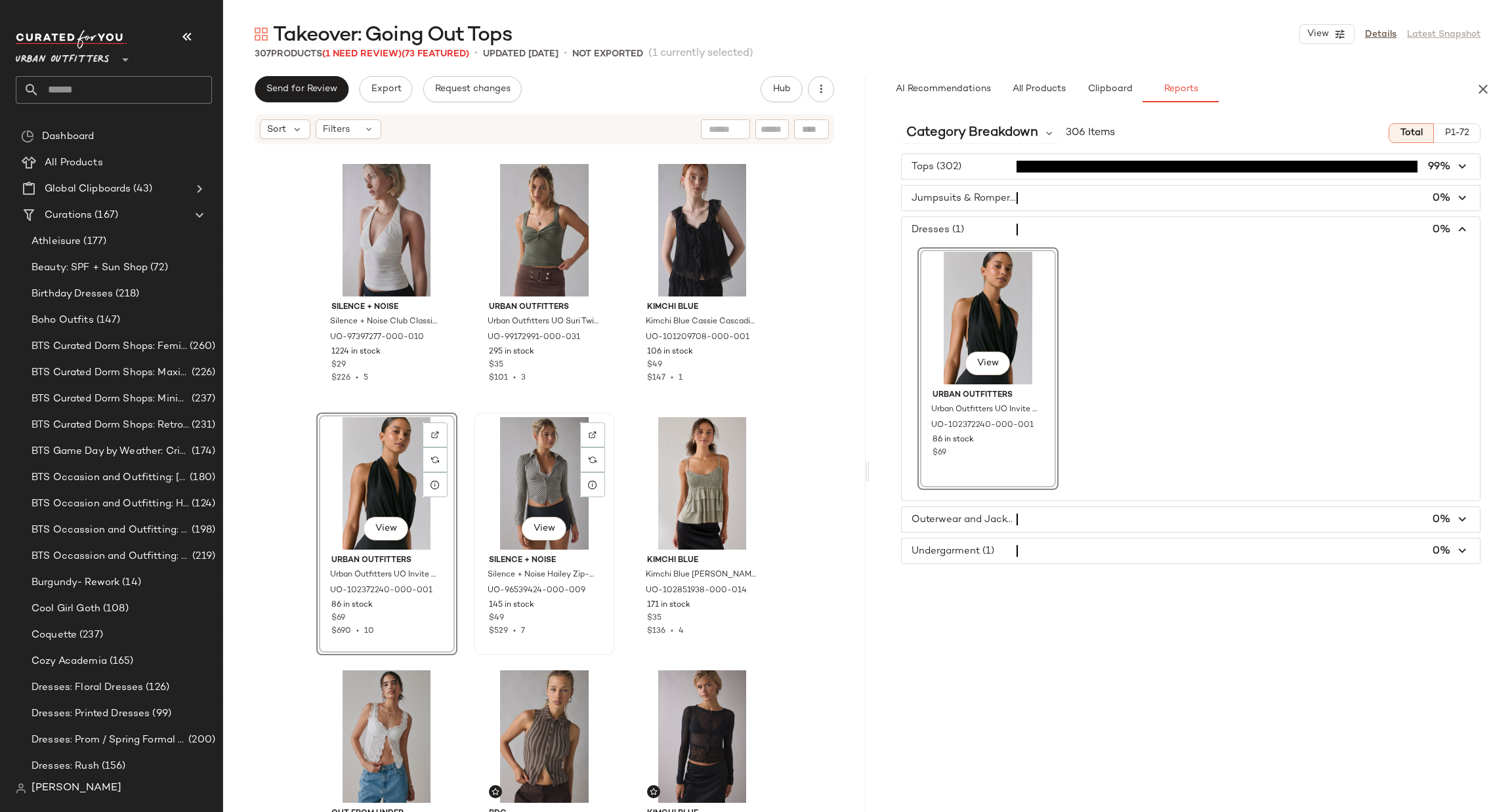
click at [609, 551] on div "View Silence + Noise Silence + Noise Hailey Zip-Up Slim Shirt Top in Black, Wom…" at bounding box center [544, 533] width 138 height 240
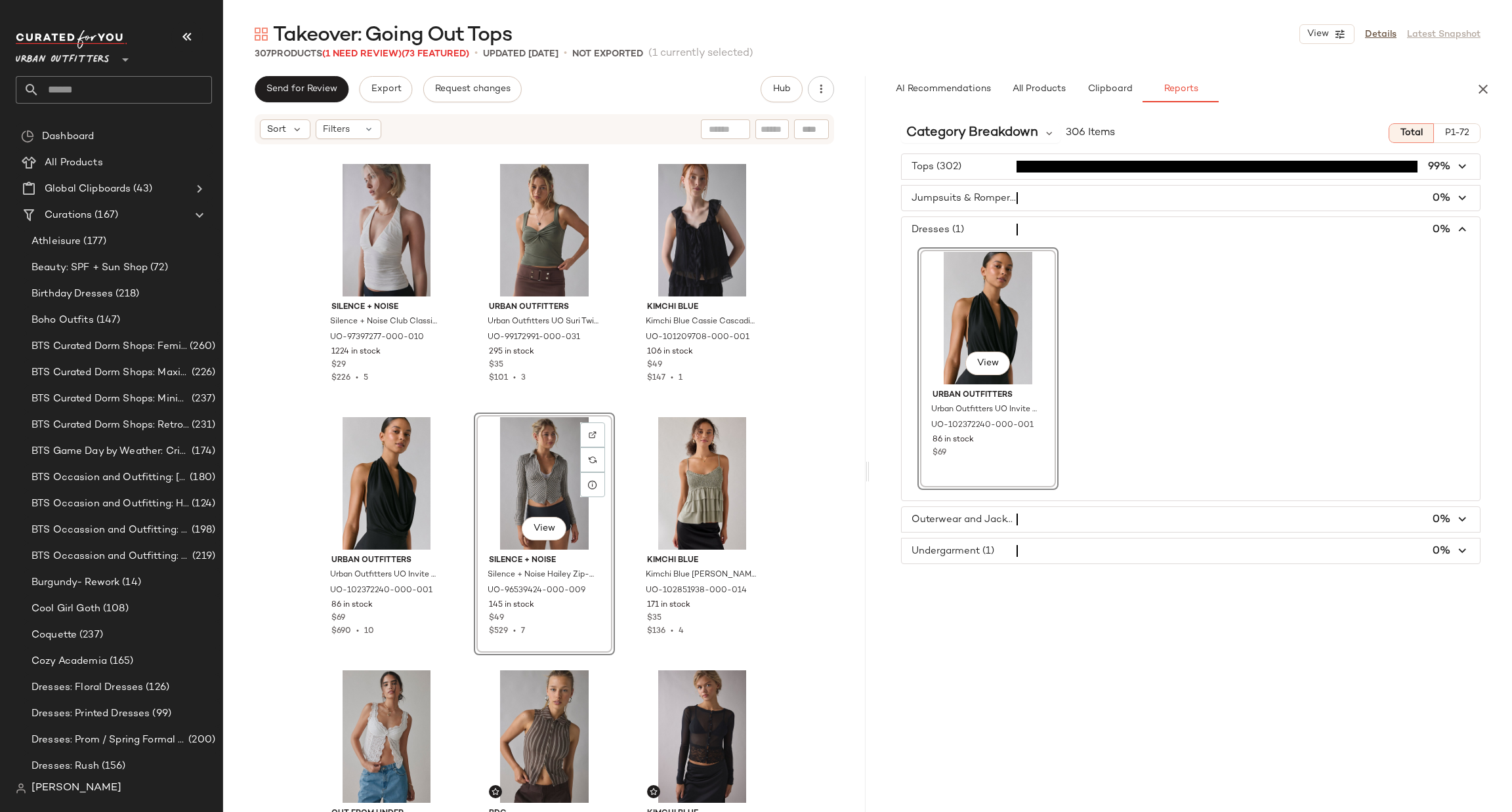
click at [609, 551] on div "View Silence + Noise Silence + Noise Hailey Zip-Up Slim Shirt Top in Black, Wom…" at bounding box center [544, 533] width 138 height 240
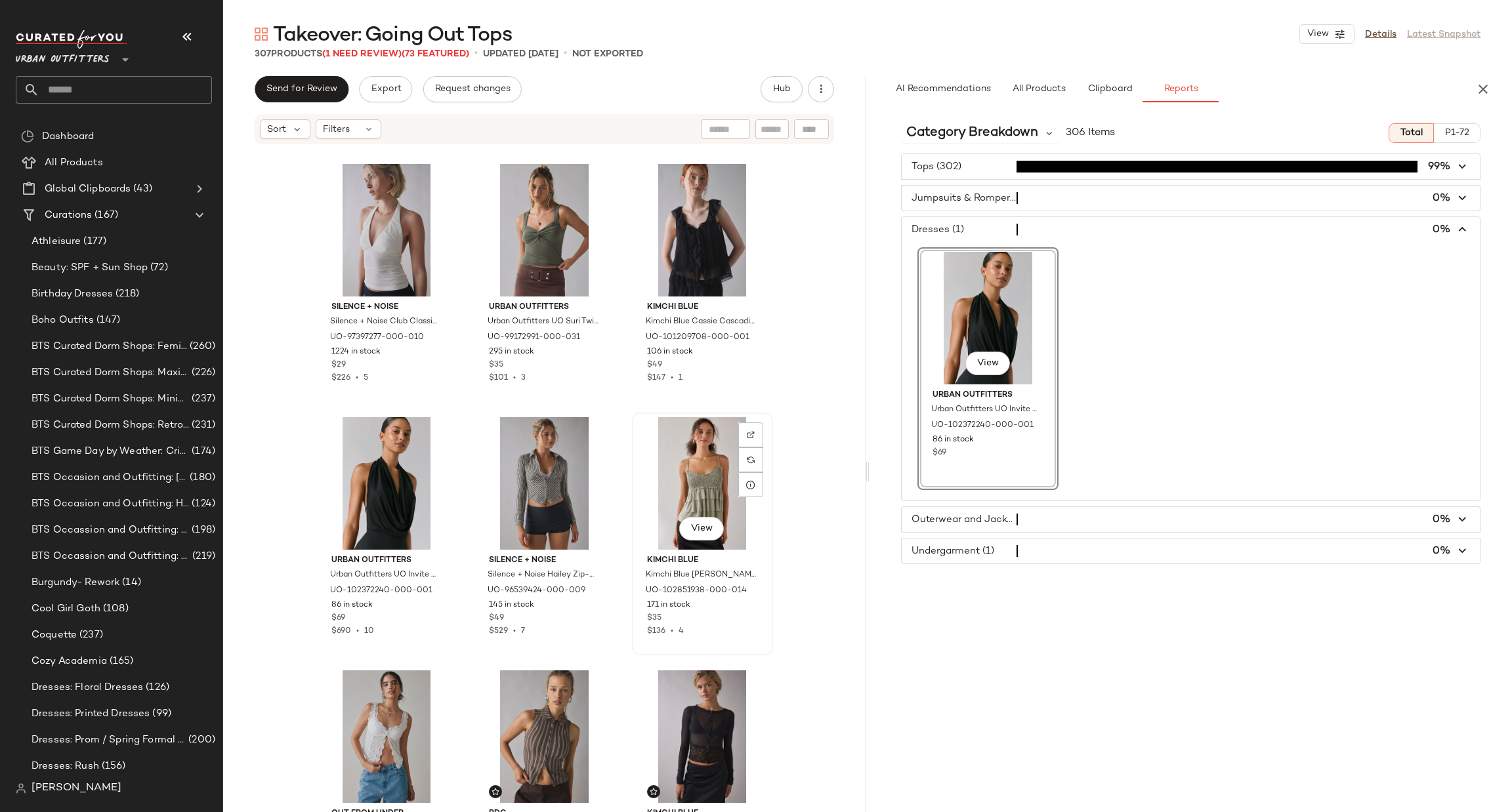
click at [633, 544] on div "View Kimchi Blue Kimchi Blue Heidi Smocked Tiered Ruffle Babydoll Tank Top in N…" at bounding box center [702, 533] width 138 height 240
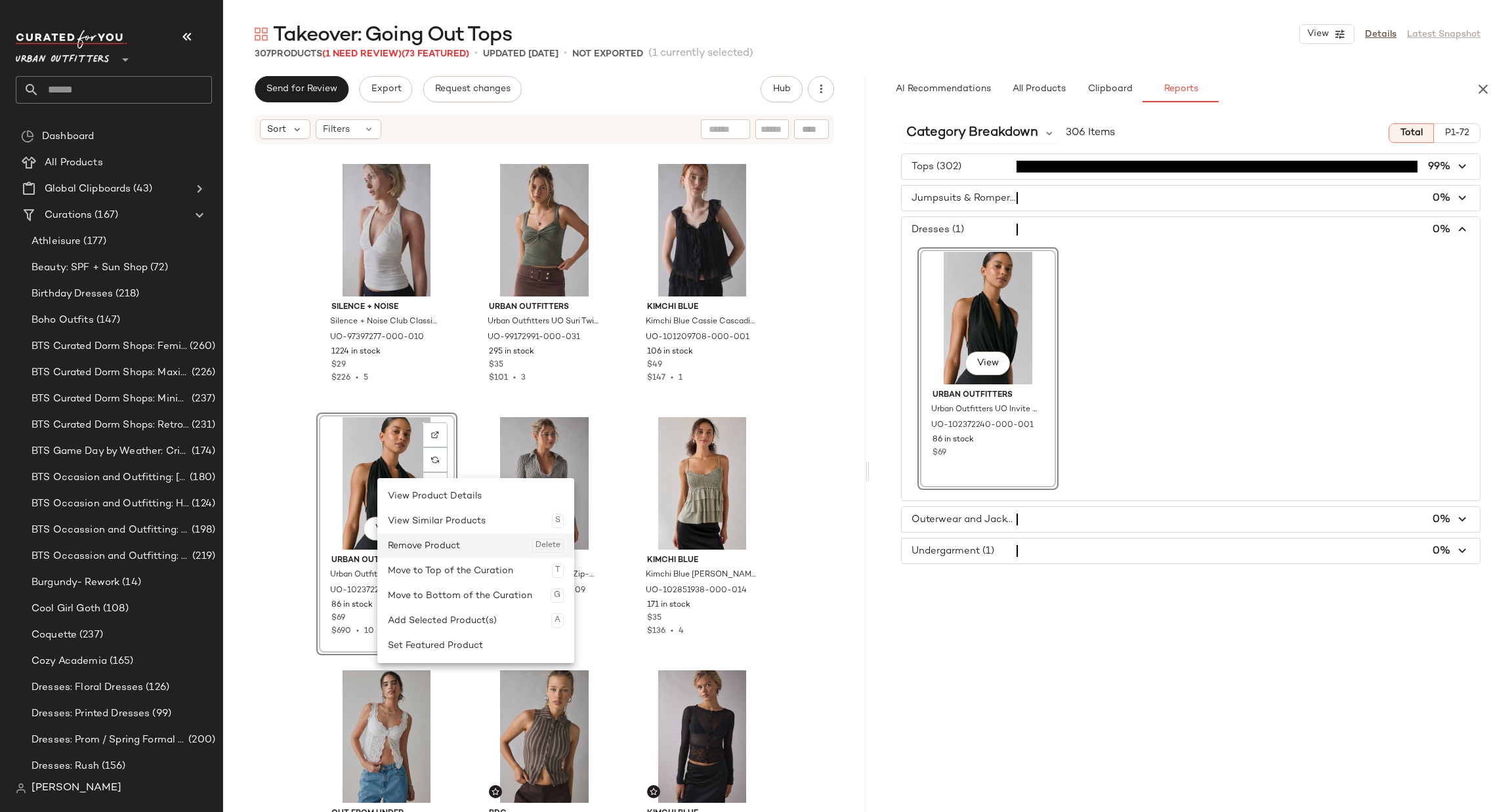
click at [417, 544] on div "Remove Product Delete" at bounding box center [476, 546] width 176 height 25
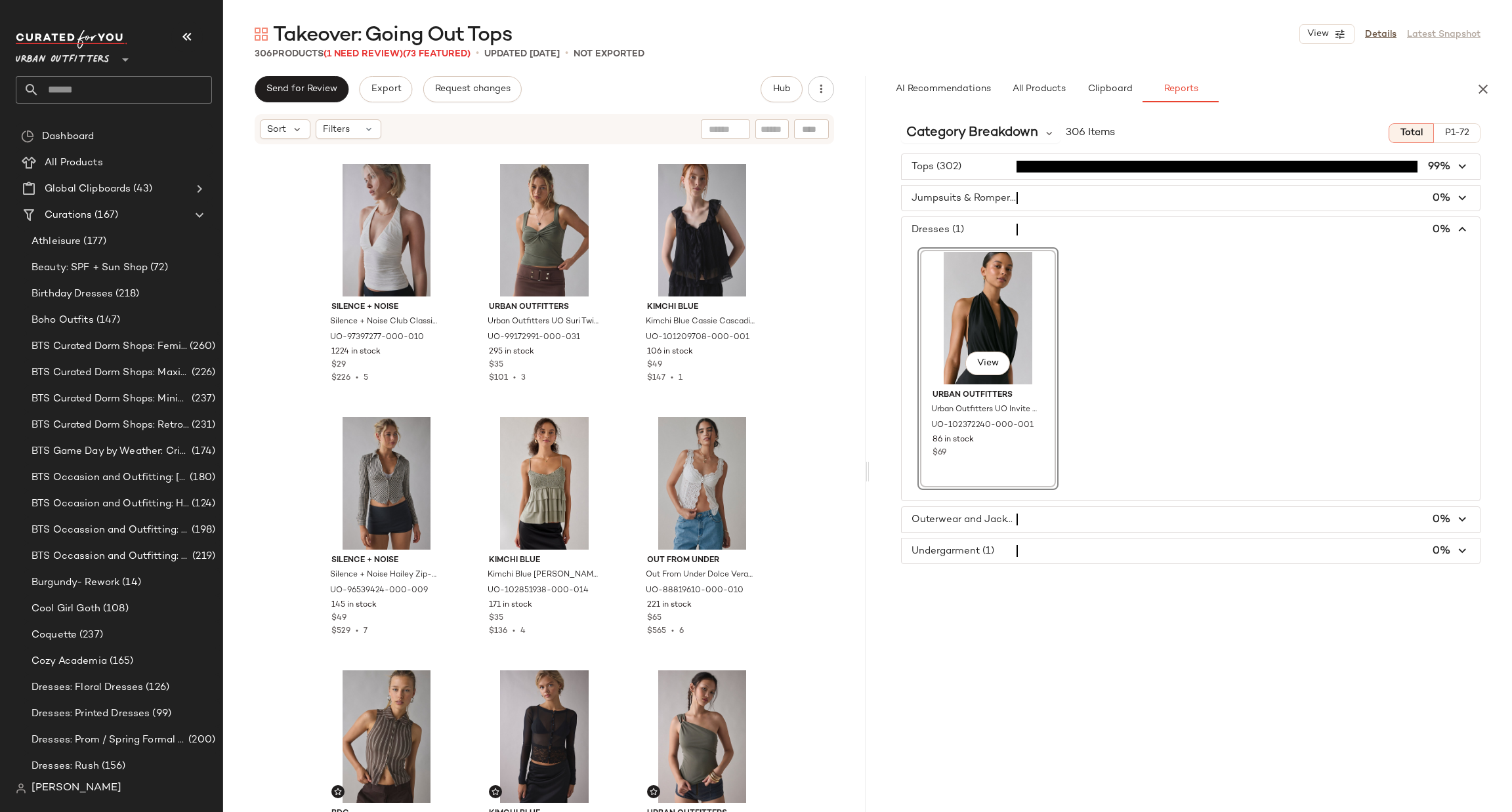
click at [971, 524] on span "button" at bounding box center [1190, 519] width 578 height 25
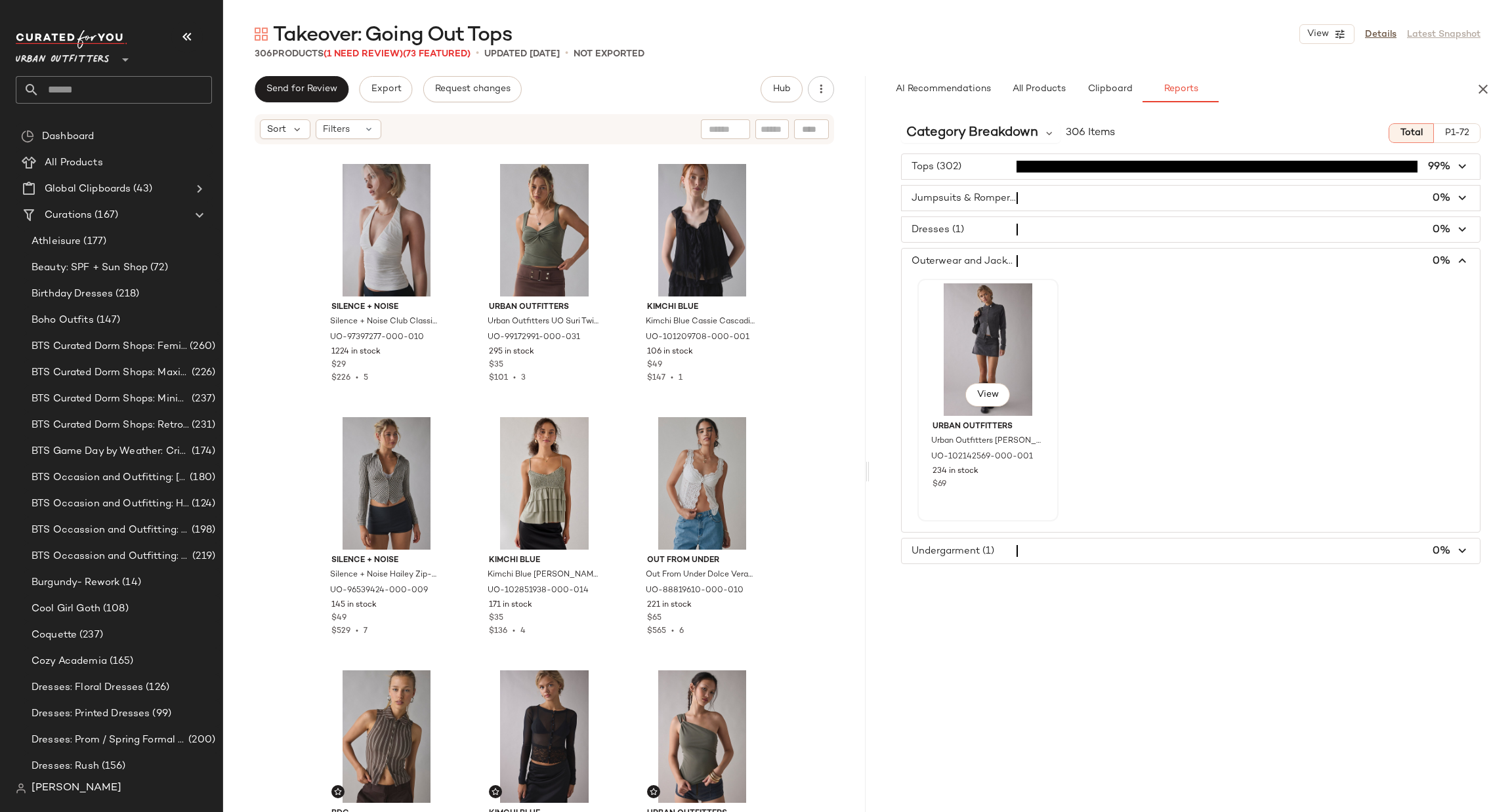
click at [958, 324] on div "View" at bounding box center [988, 349] width 132 height 132
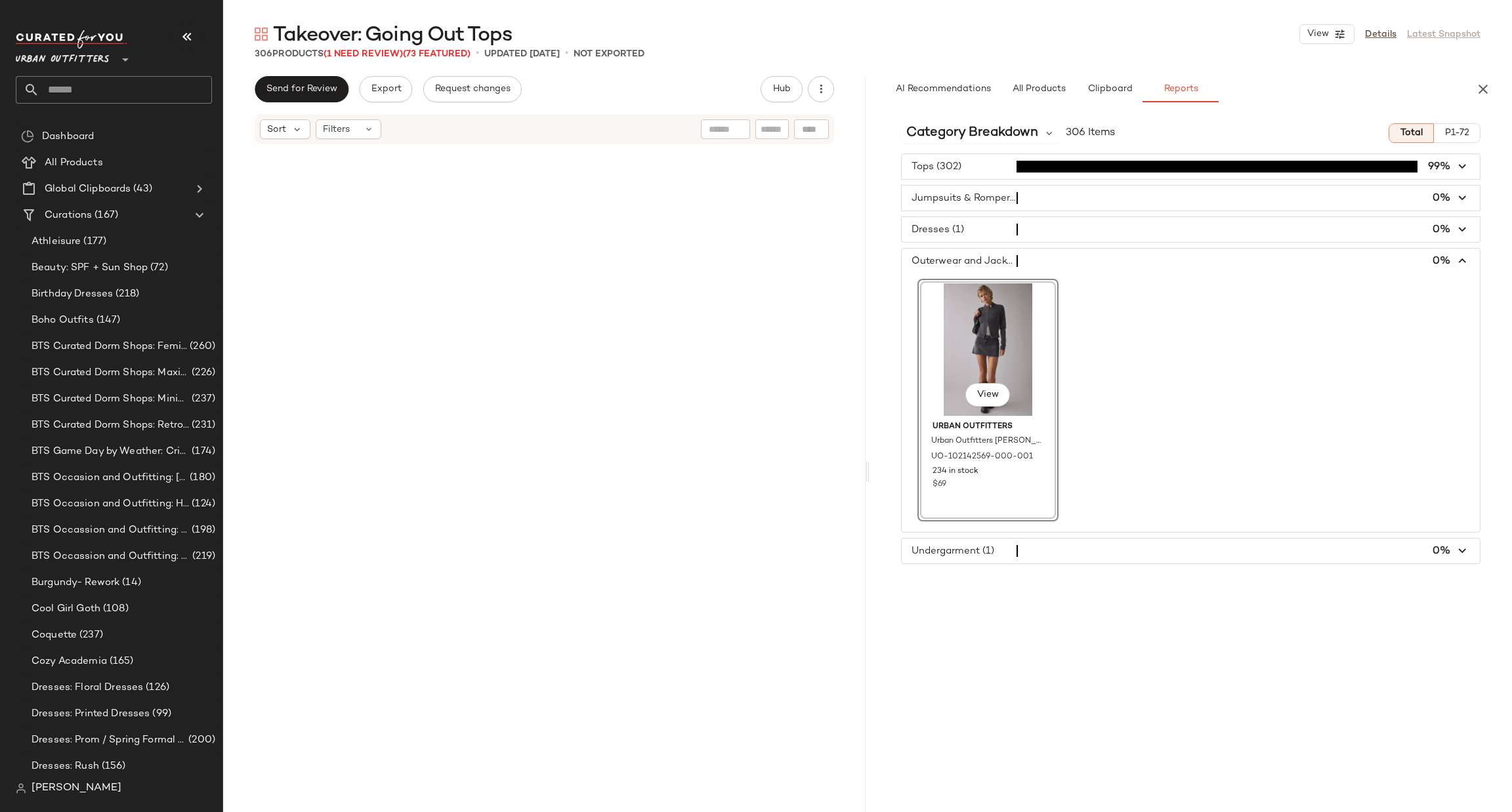
scroll to position [23042, 0]
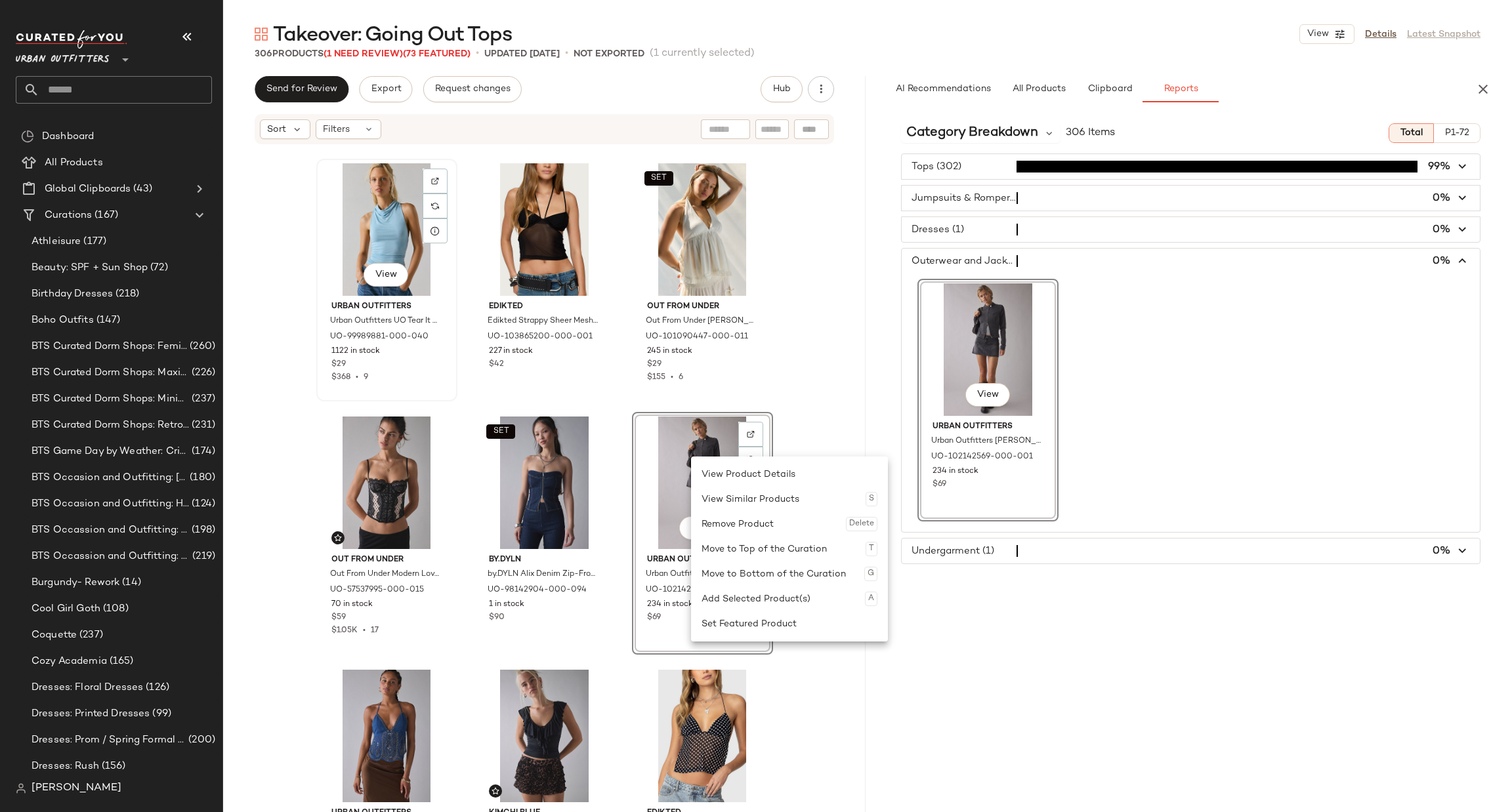
click at [377, 232] on div "View" at bounding box center [387, 229] width 132 height 132
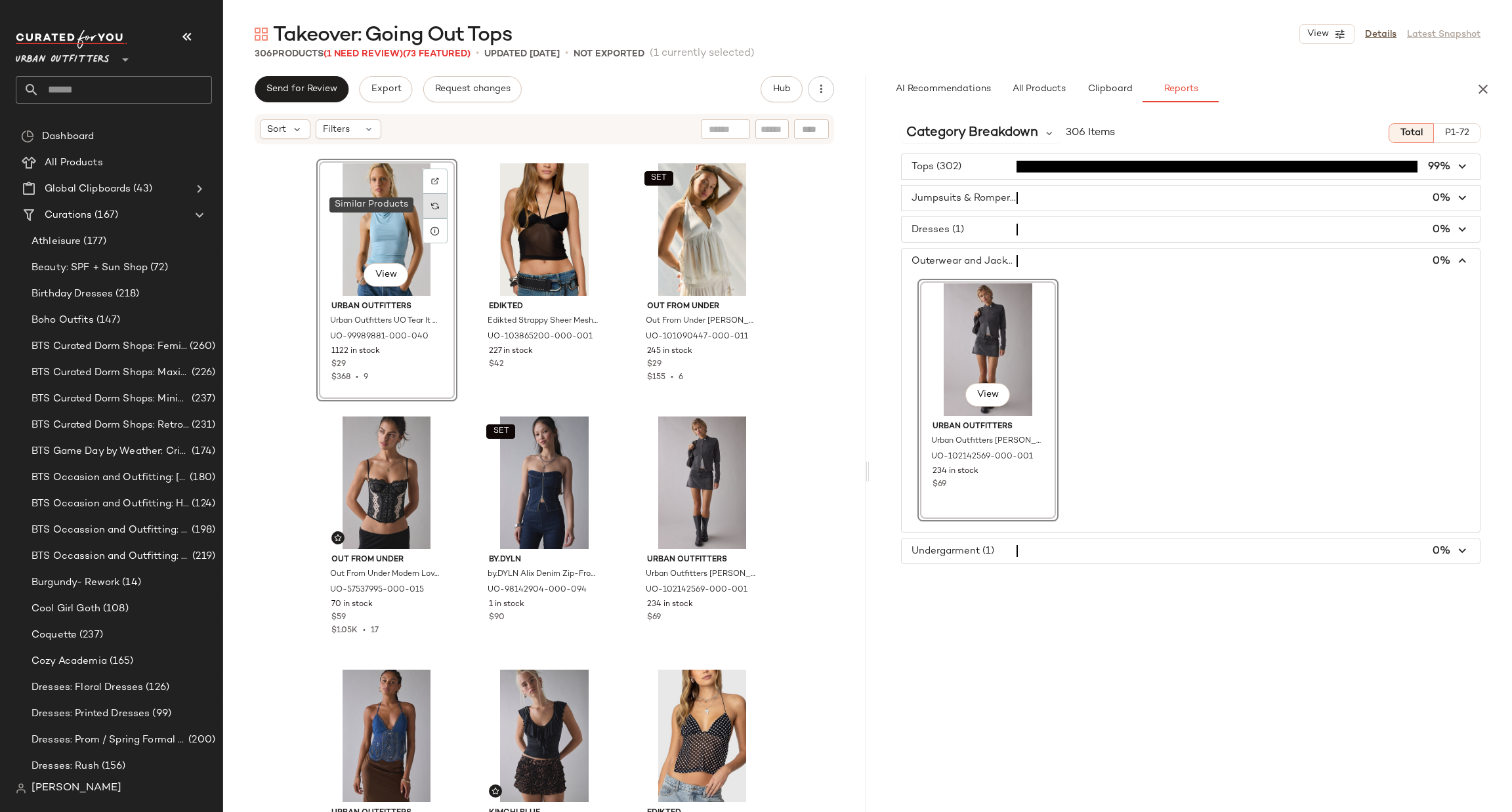
click at [423, 202] on div at bounding box center [435, 206] width 25 height 25
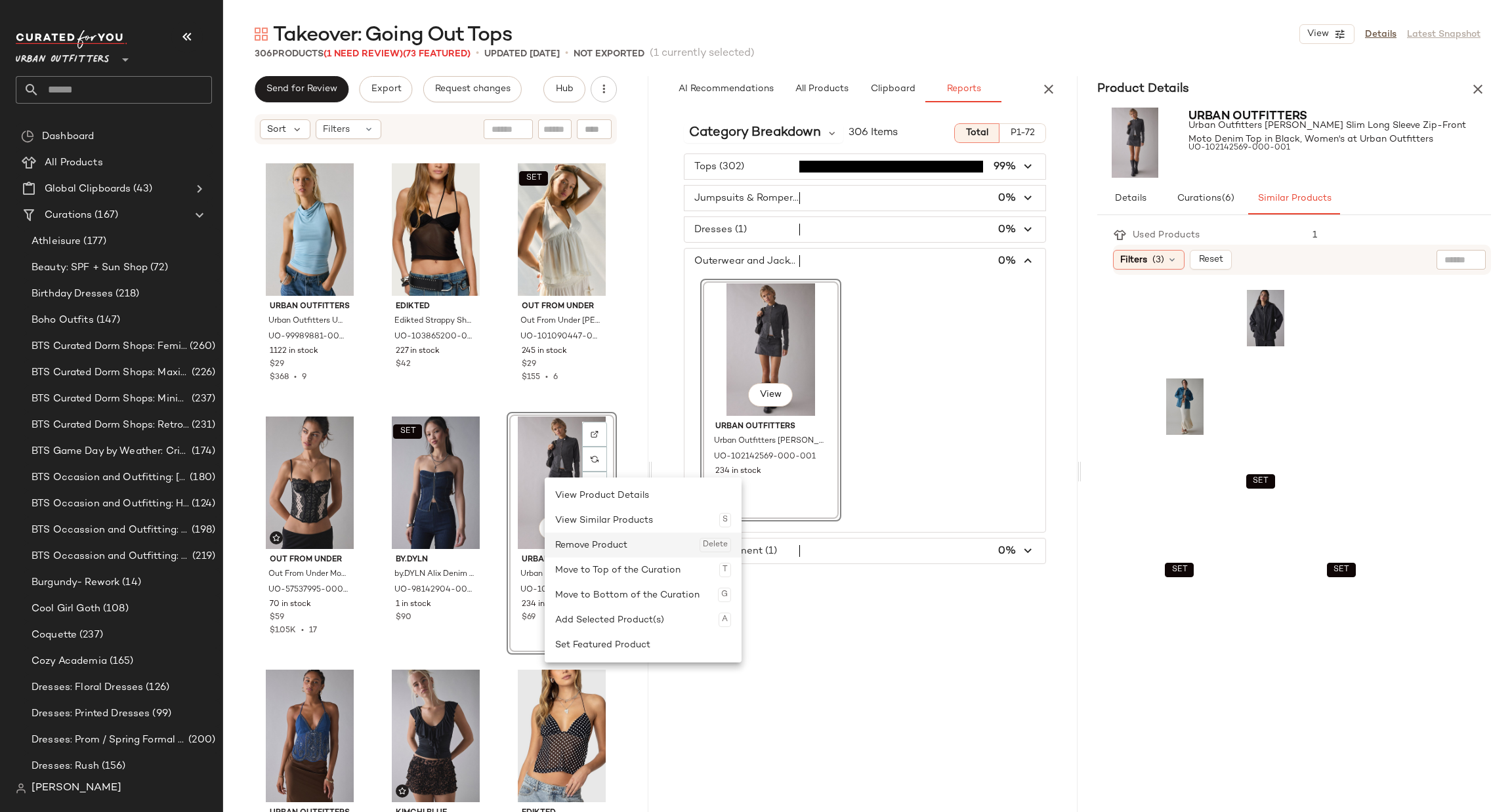
click at [593, 548] on div "Remove Product Delete" at bounding box center [643, 545] width 176 height 25
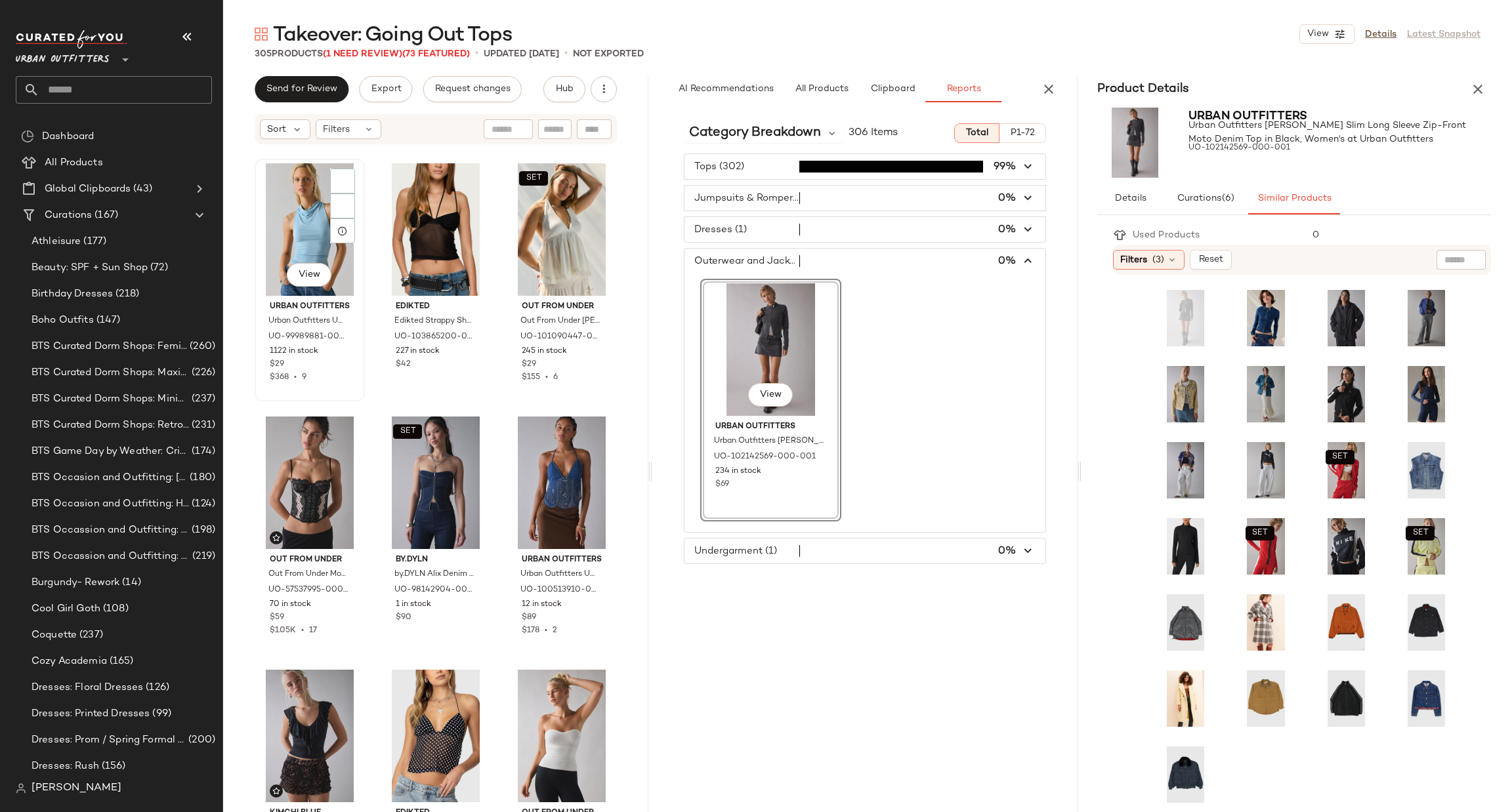
click at [314, 242] on div "View" at bounding box center [309, 229] width 101 height 132
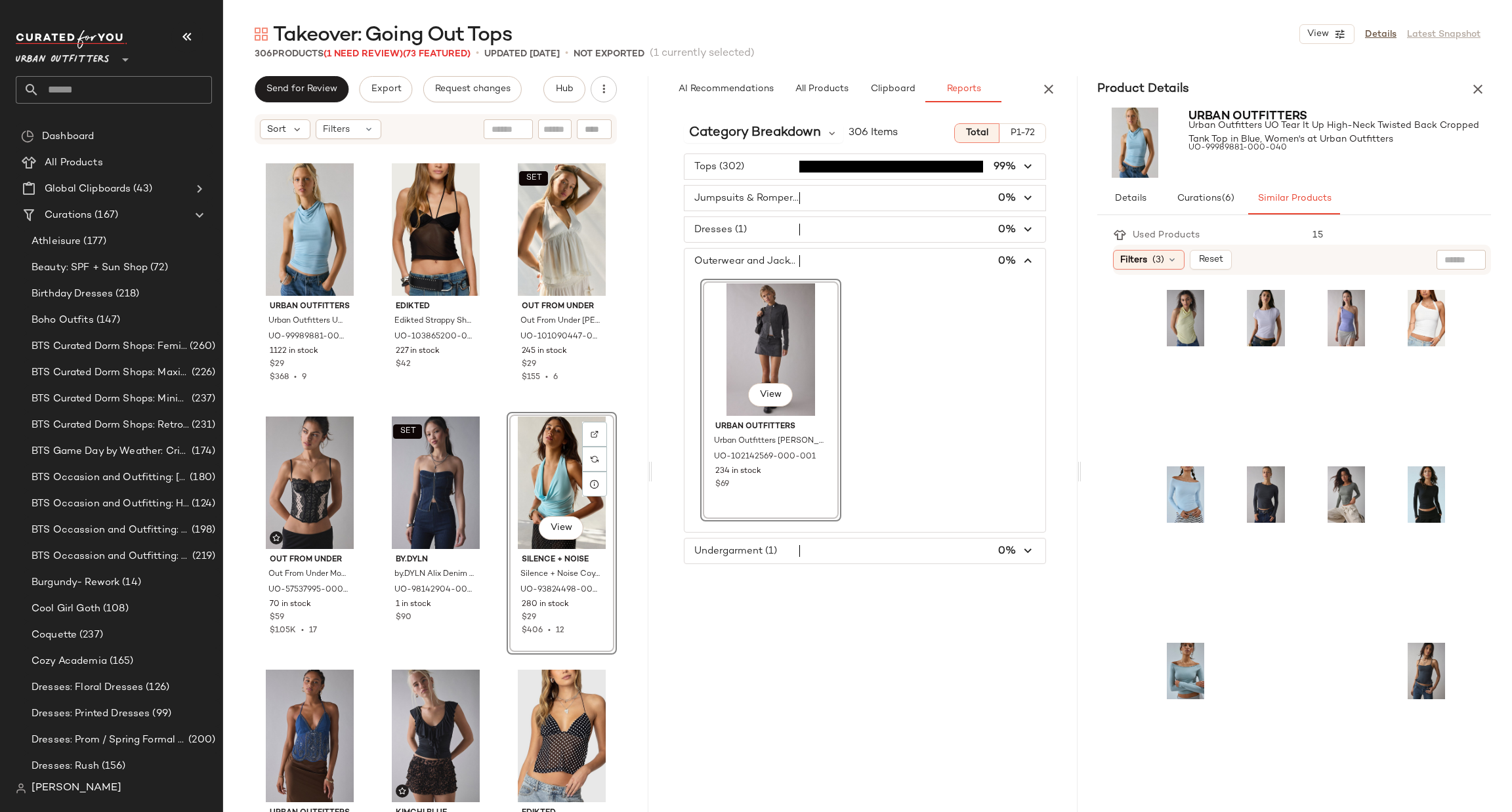
click at [781, 556] on span "button" at bounding box center [865, 551] width 361 height 25
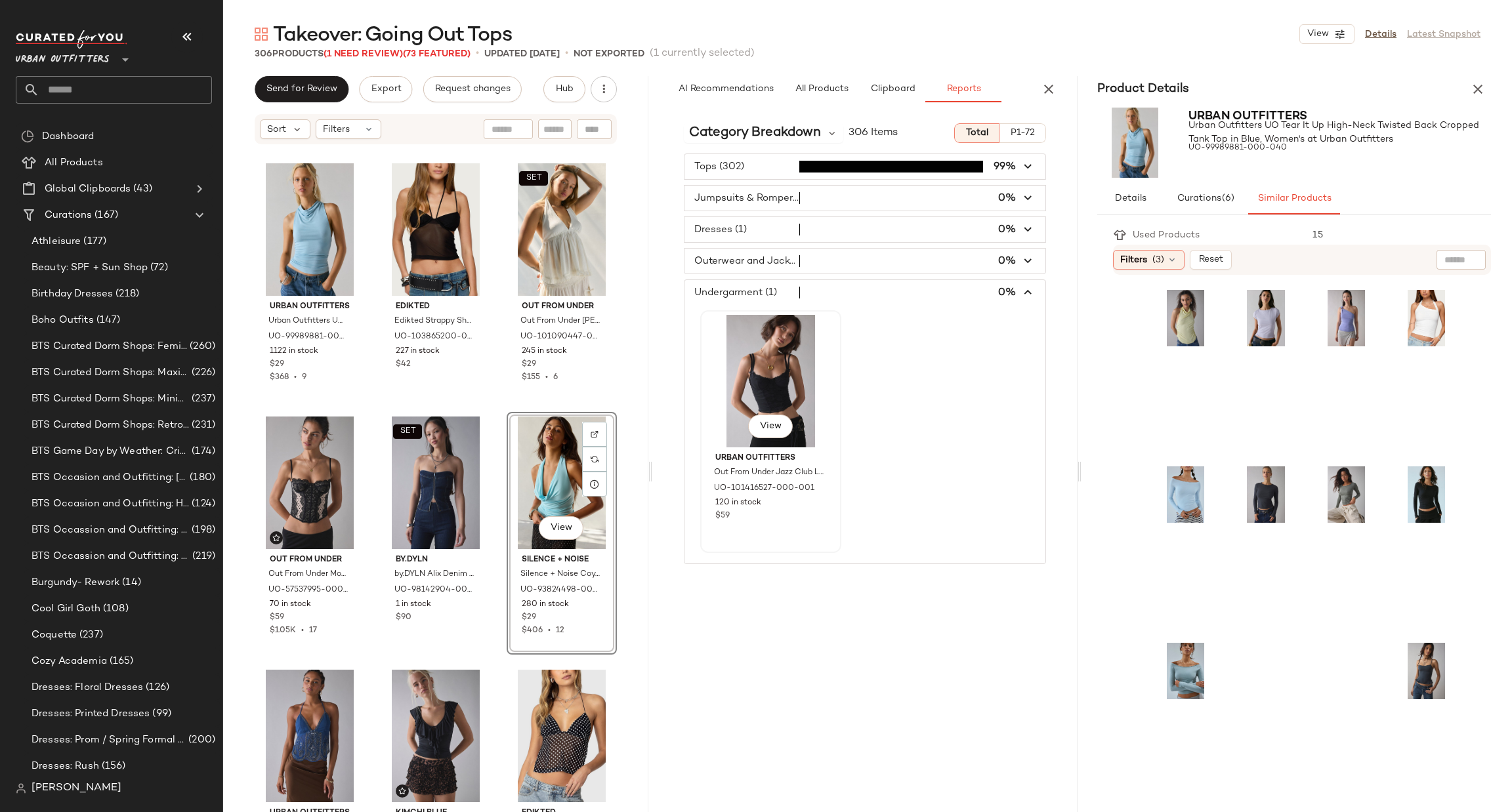
click at [786, 368] on div "View" at bounding box center [771, 381] width 132 height 132
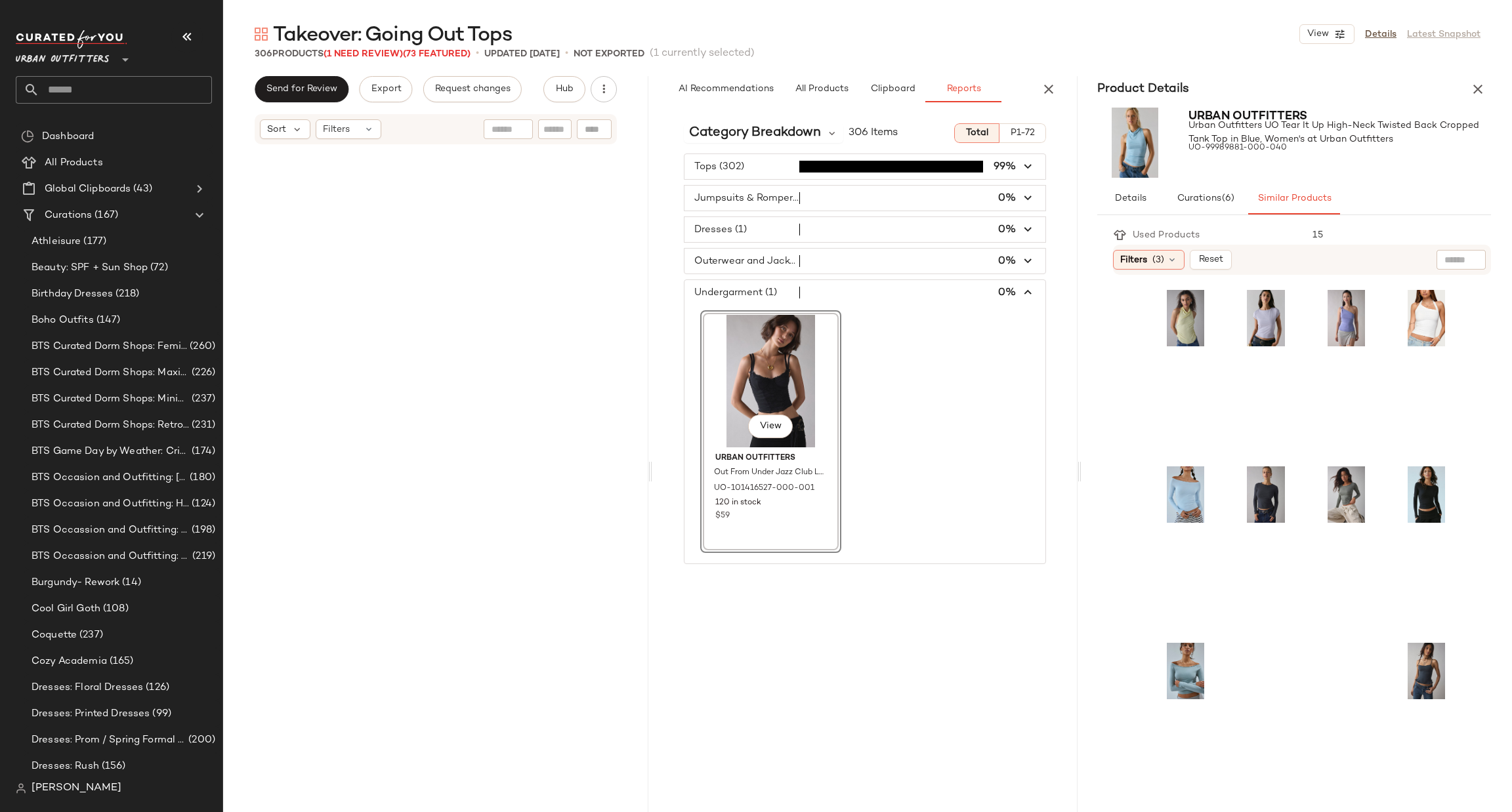
scroll to position [23802, 0]
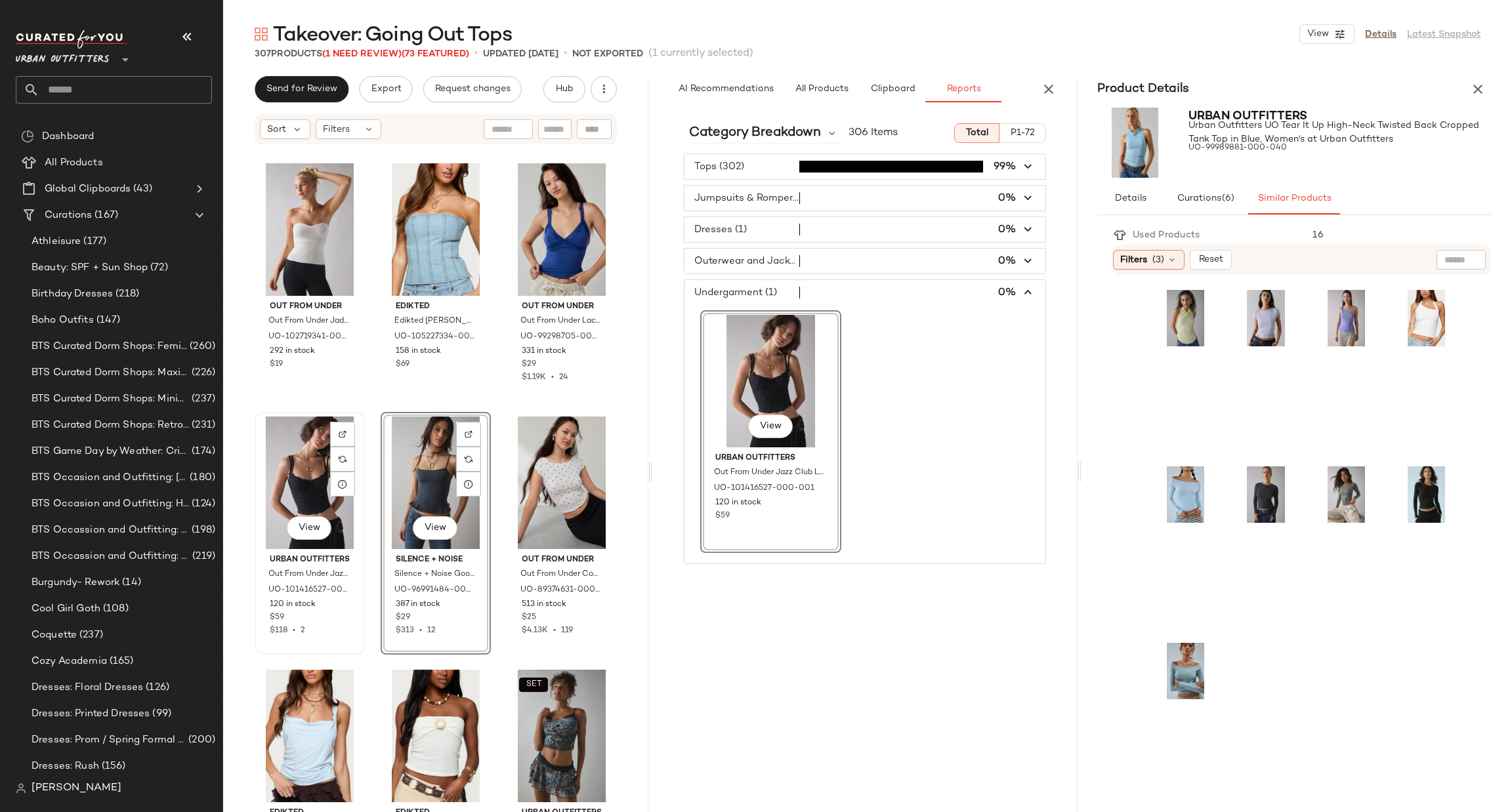
click at [278, 453] on div "View" at bounding box center [309, 483] width 101 height 132
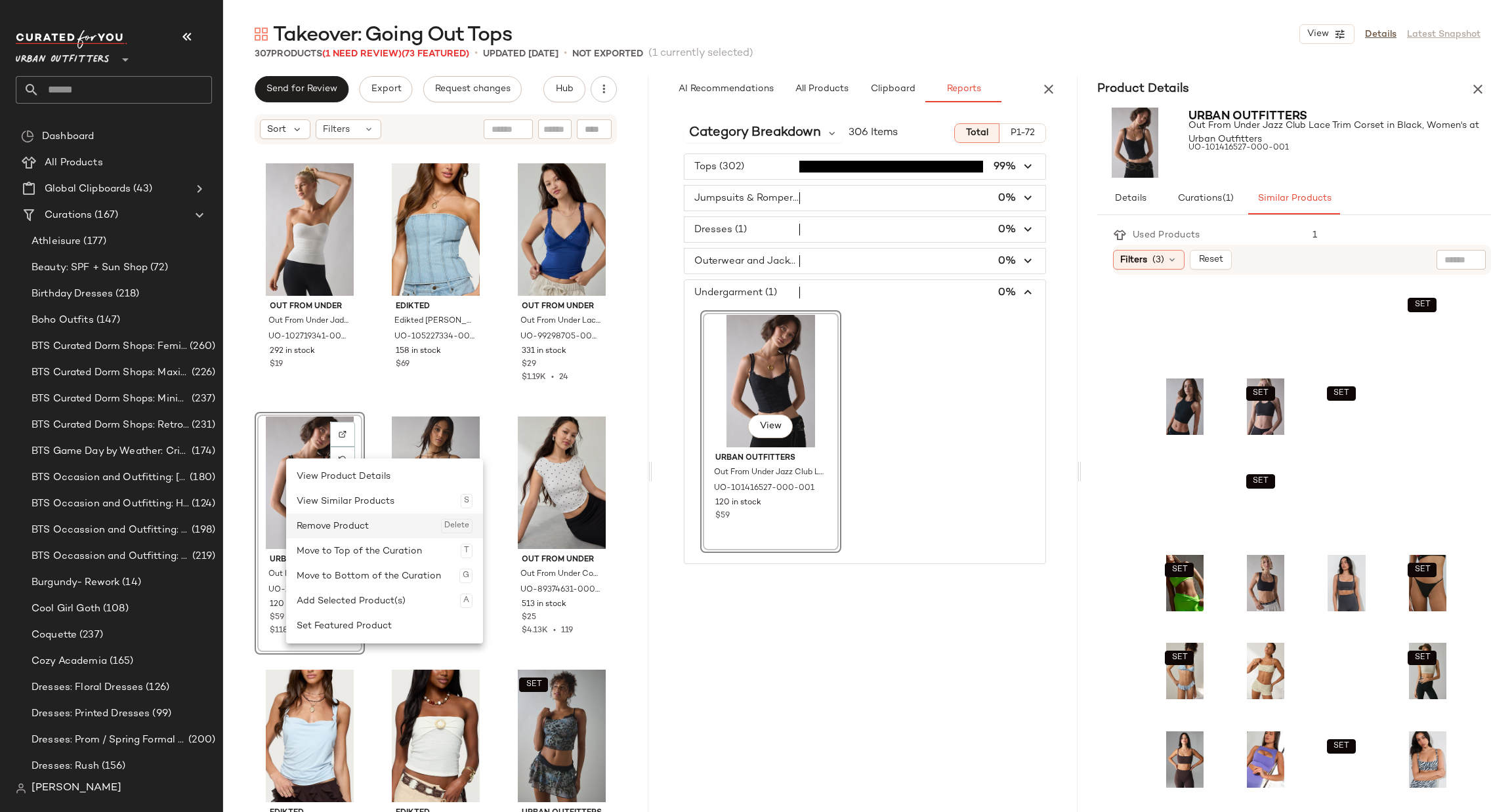
click at [348, 523] on div "Remove Product Delete" at bounding box center [385, 526] width 176 height 25
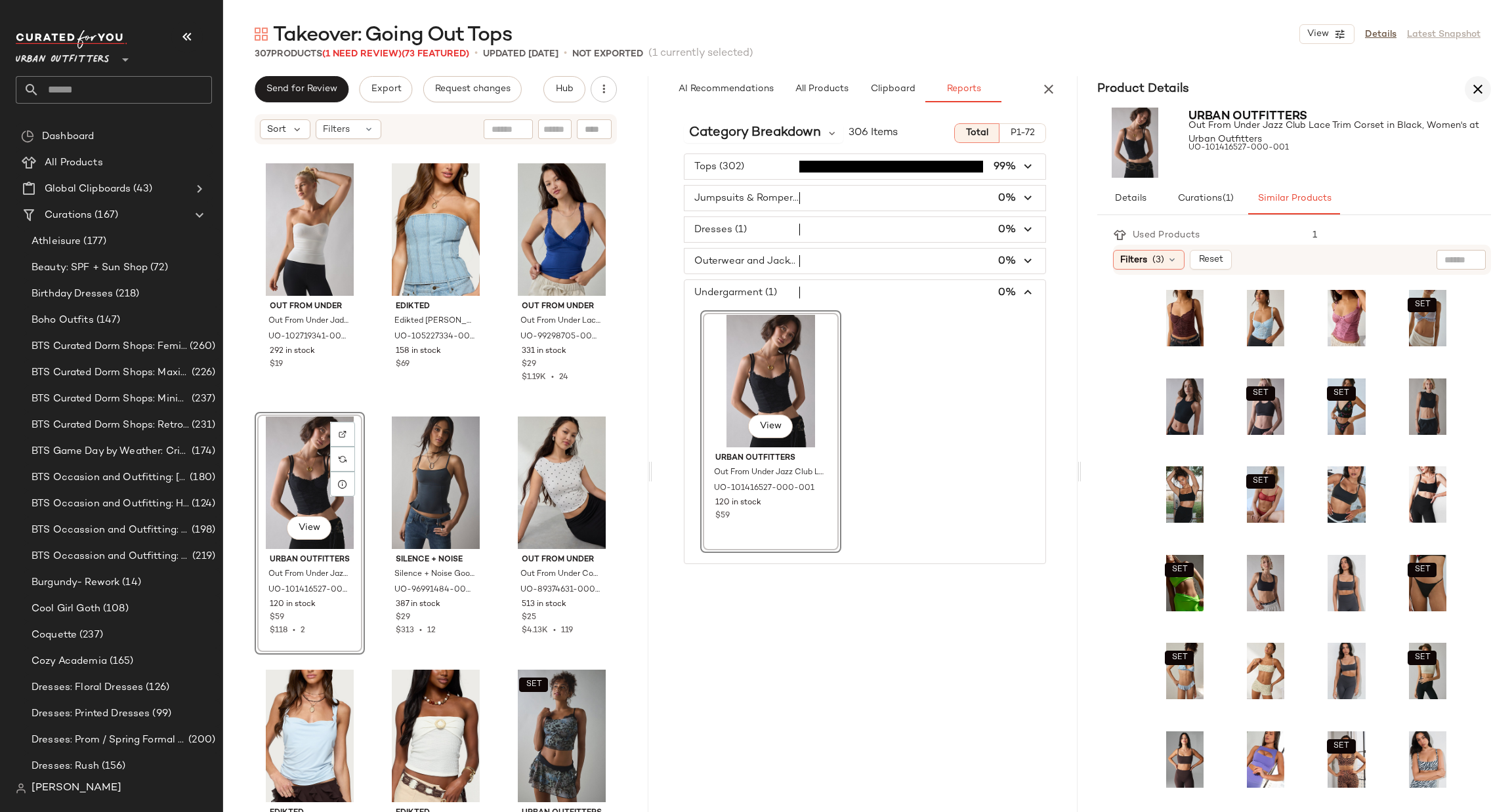
click at [1480, 76] on button "button" at bounding box center [1478, 89] width 27 height 26
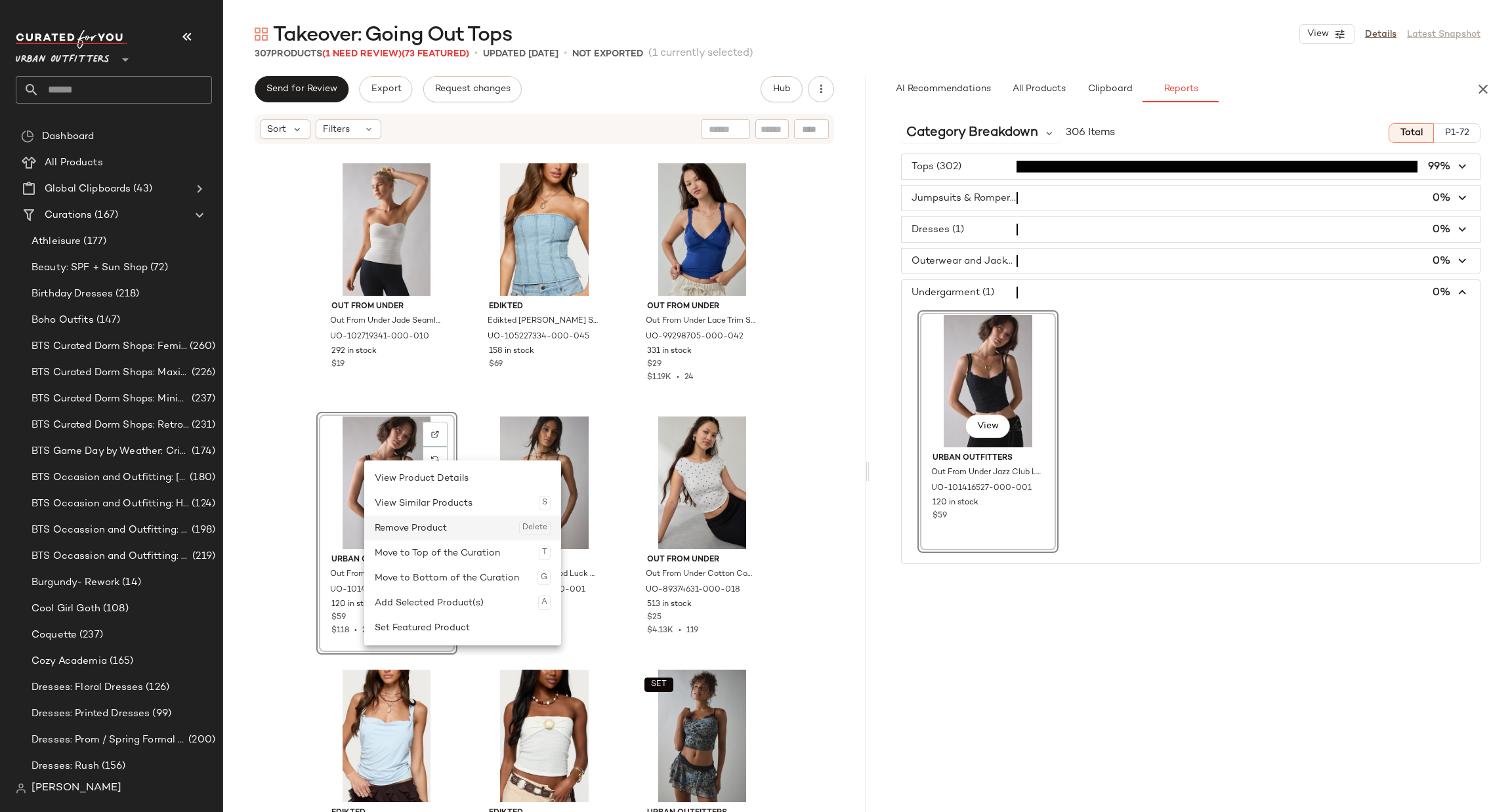
click at [406, 525] on div "Remove Product Delete" at bounding box center [463, 528] width 176 height 25
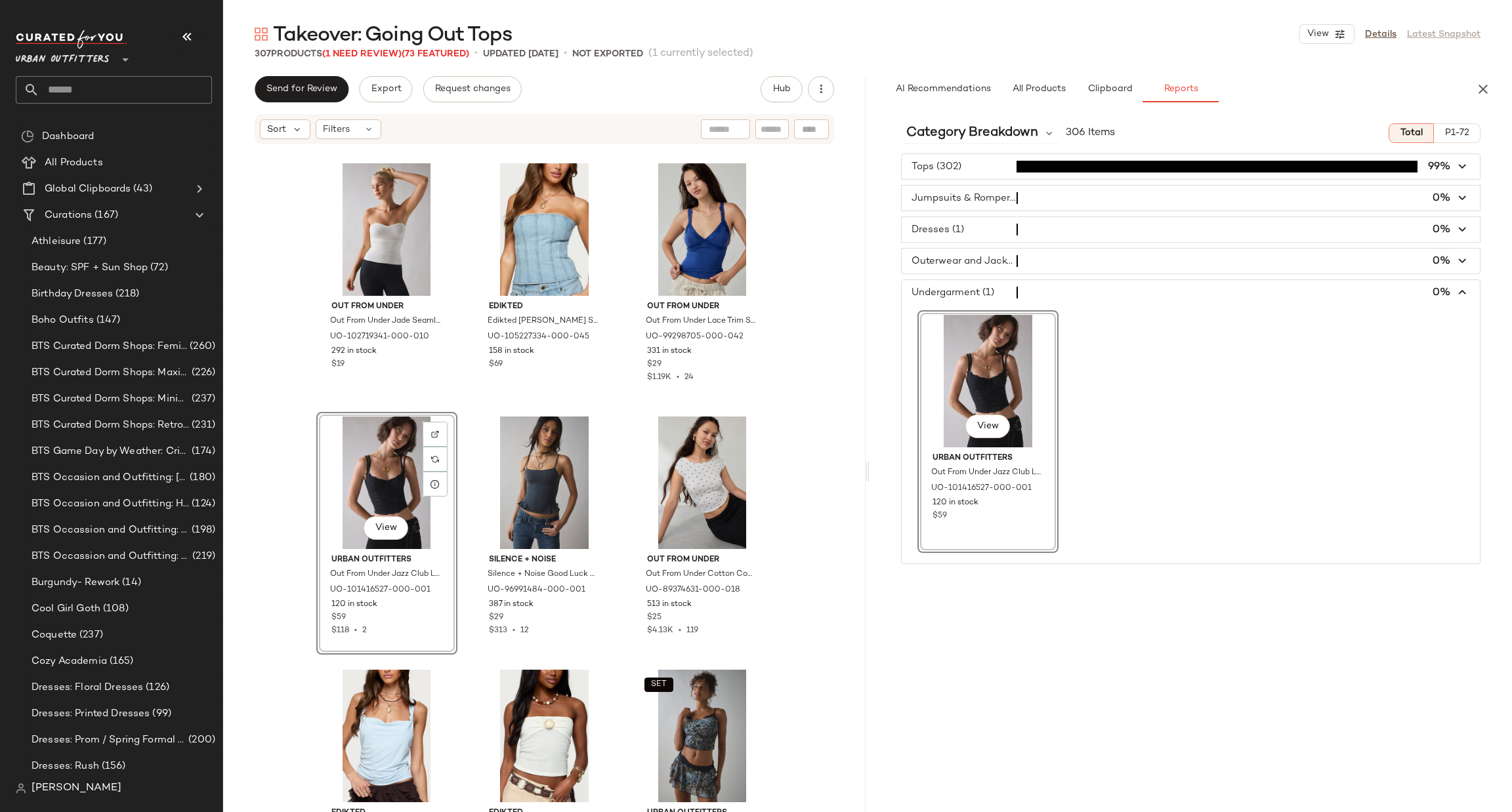
click at [826, 382] on div "Out From Under Out From Under Jade Seamless Knit Cutout Tube Top in White, Wome…" at bounding box center [544, 498] width 642 height 706
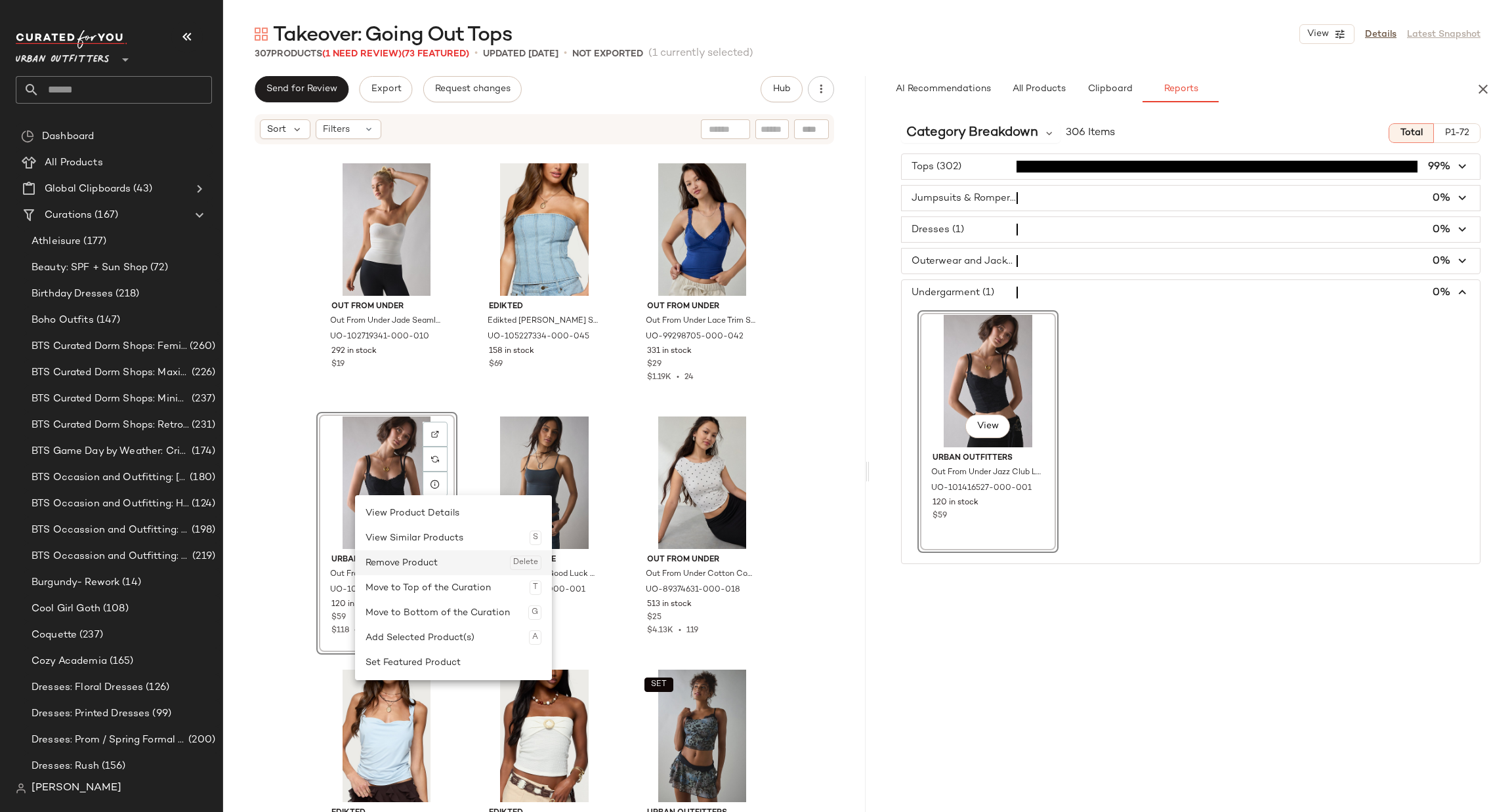
click at [395, 565] on div "Remove Product Delete" at bounding box center [453, 563] width 176 height 25
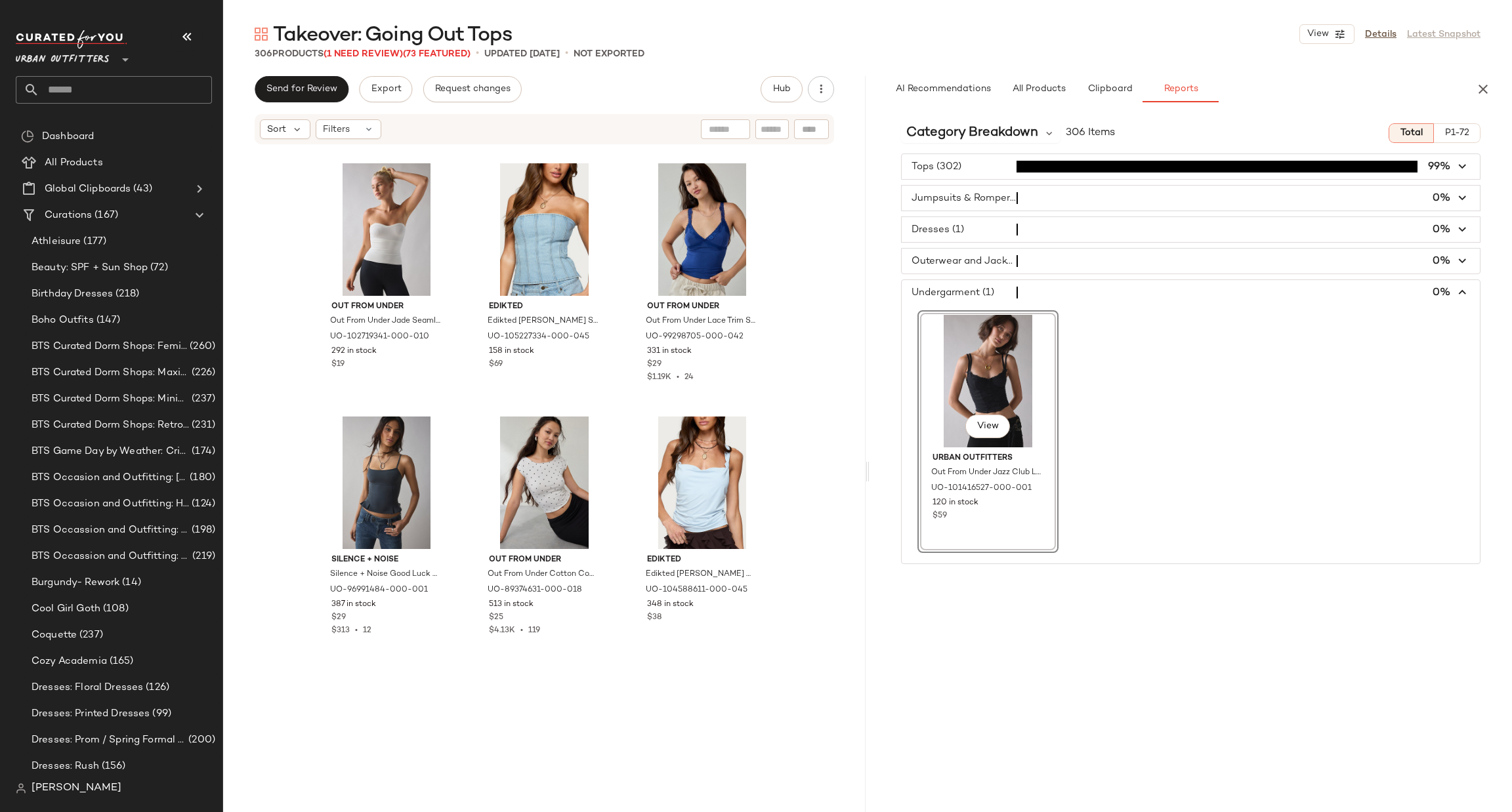
scroll to position [23212, 0]
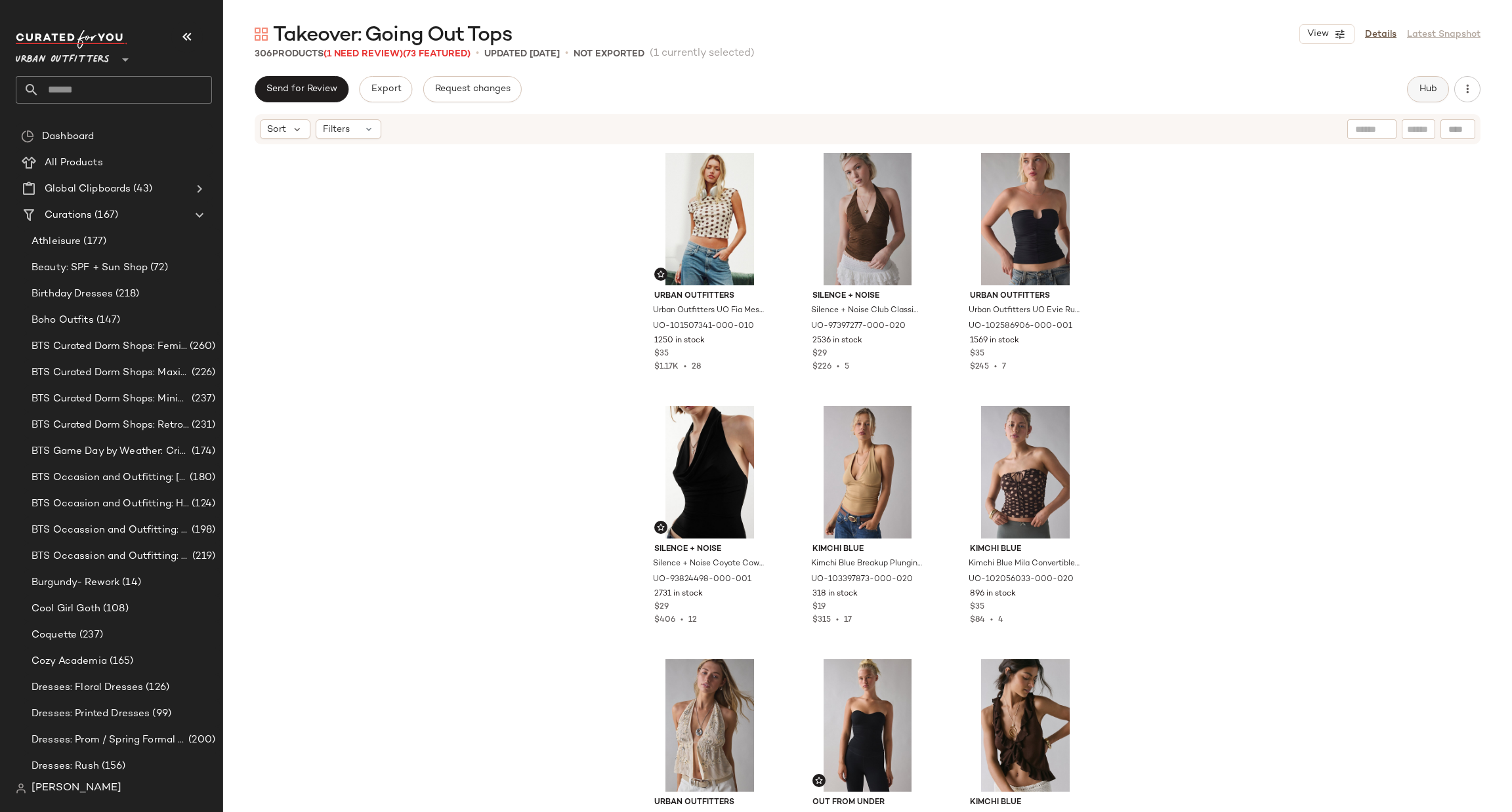
click at [1412, 82] on button "Hub" at bounding box center [1427, 89] width 42 height 26
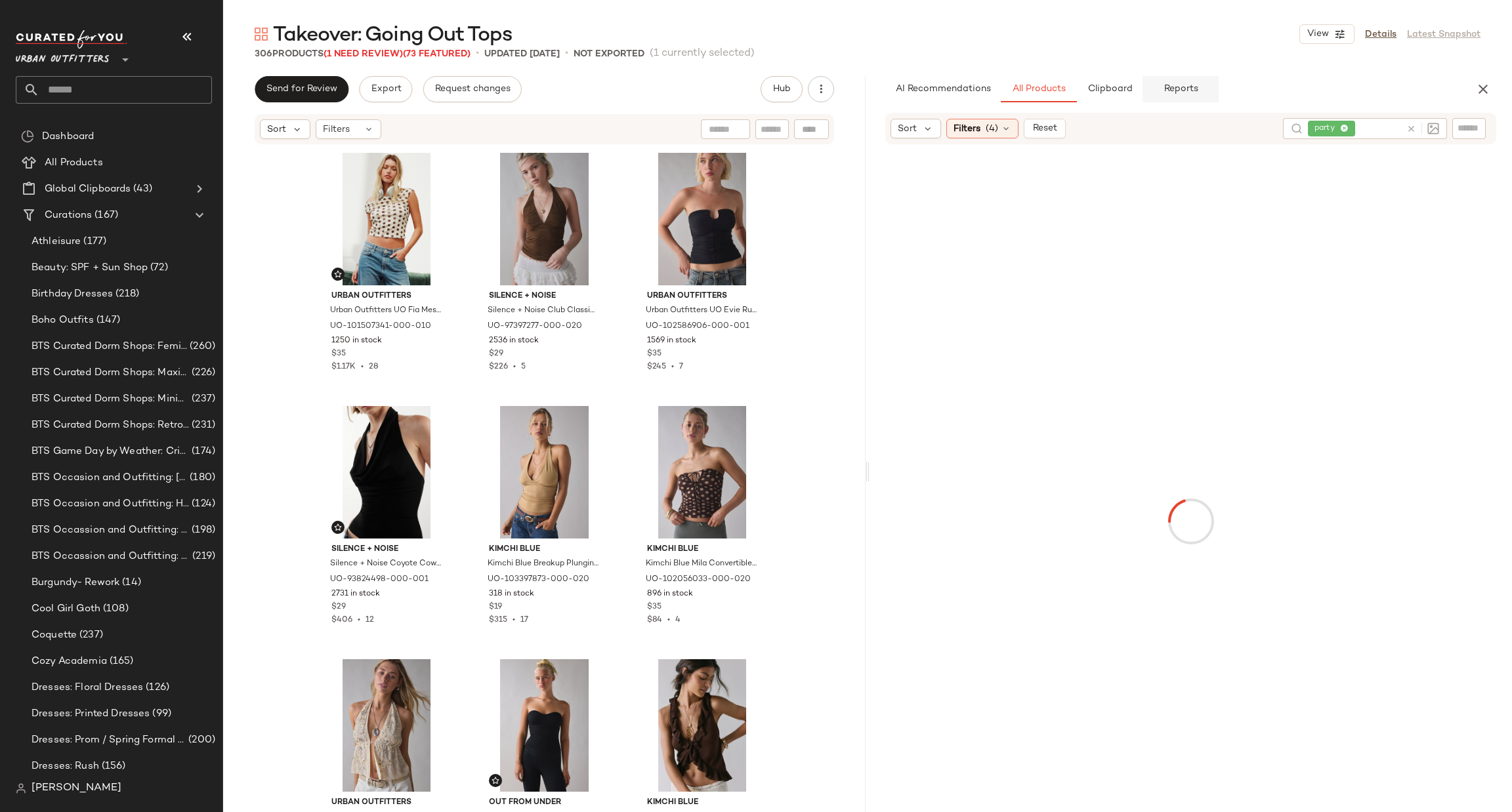
click at [1182, 84] on span "Reports" at bounding box center [1180, 89] width 35 height 11
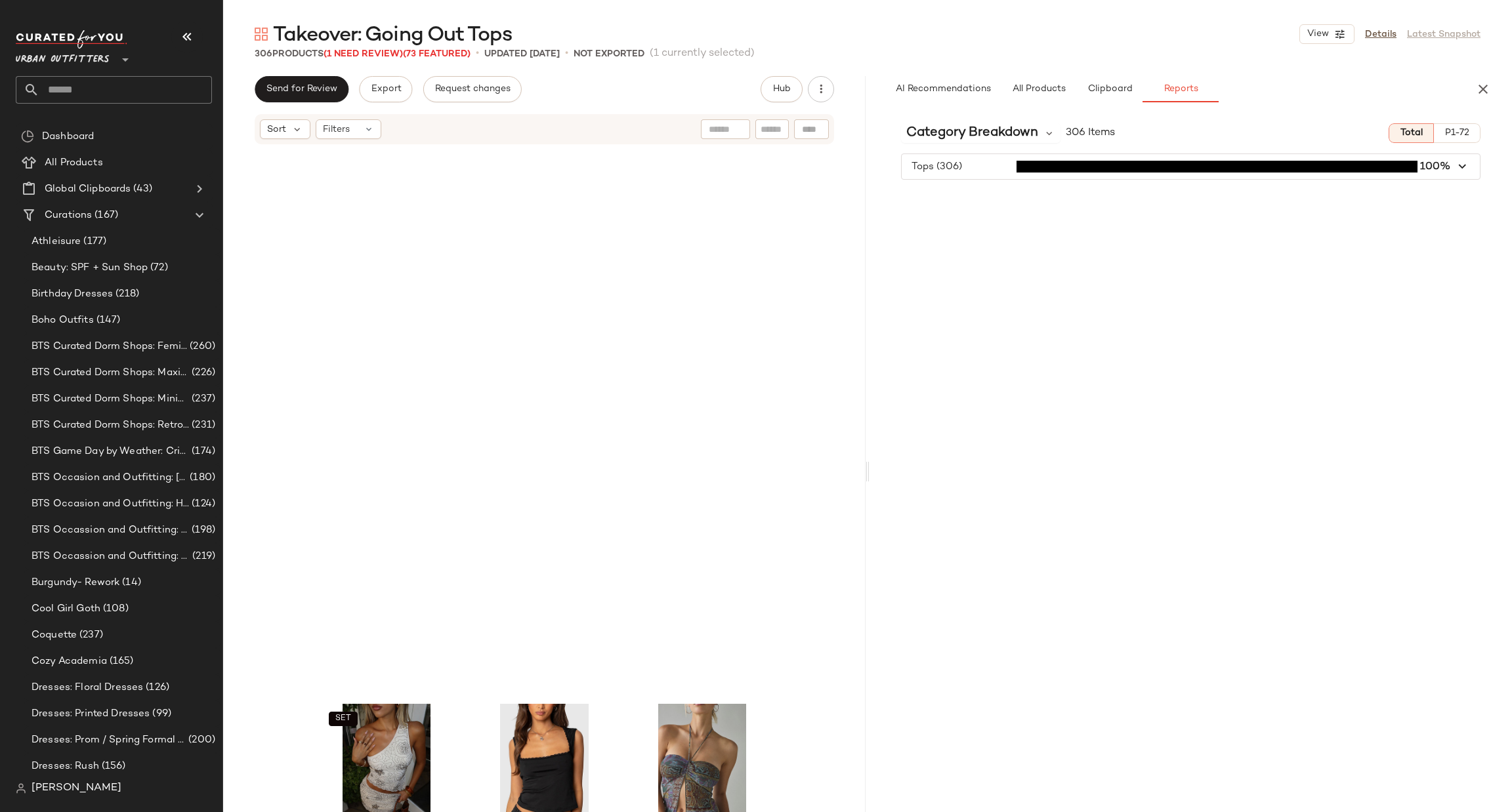
scroll to position [23036, 0]
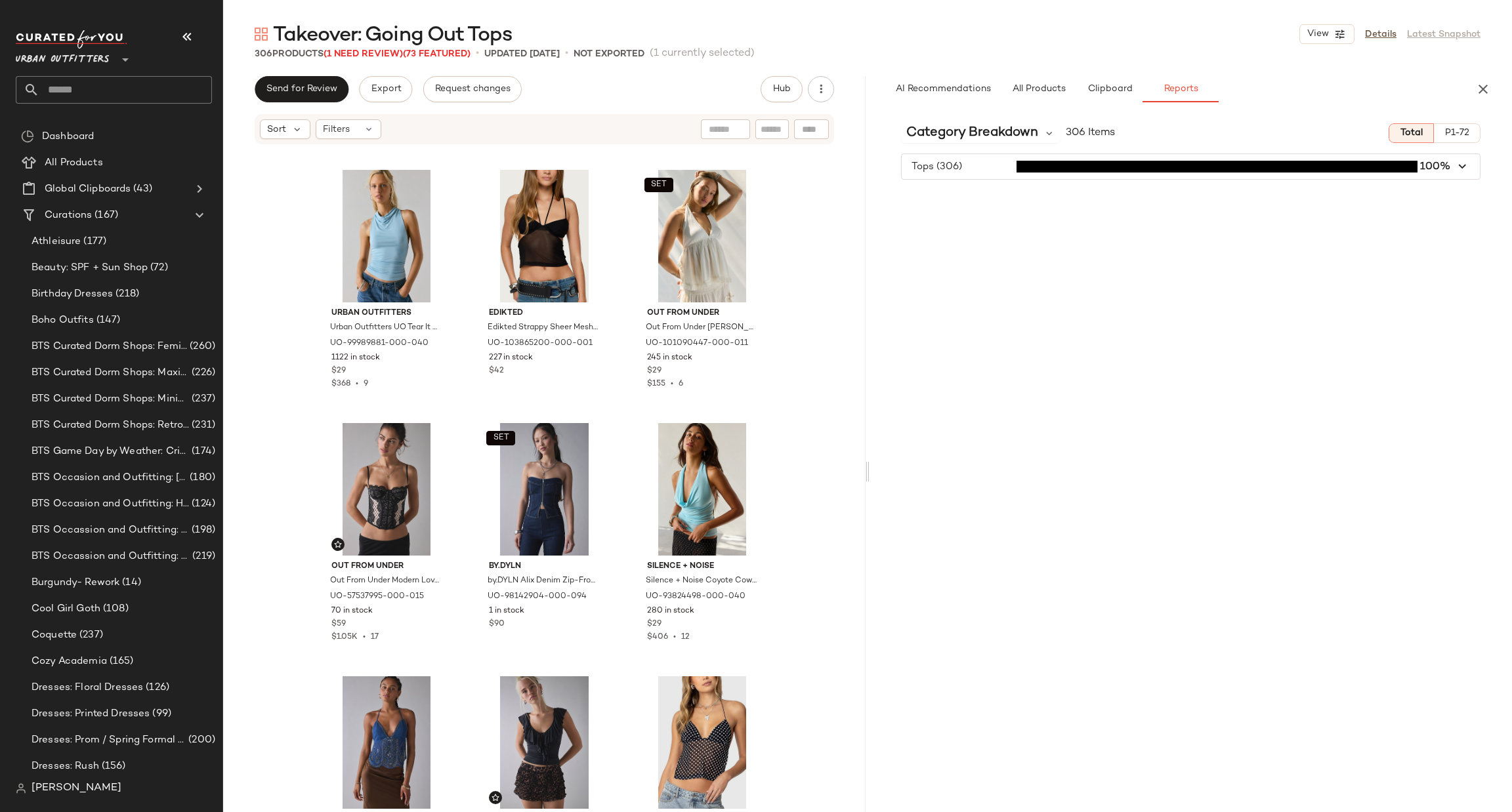
click at [865, 786] on div at bounding box center [867, 471] width 4 height 791
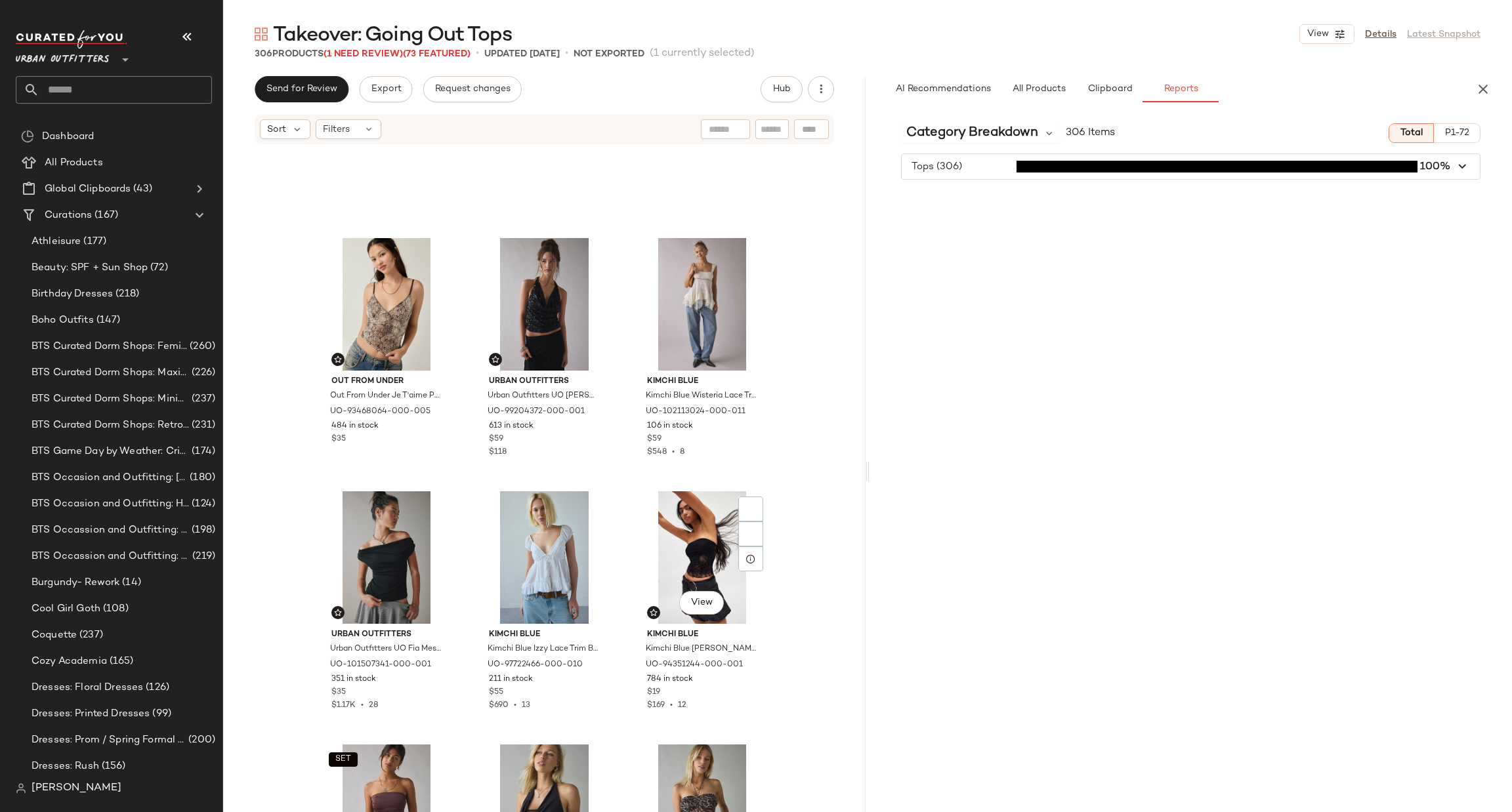
scroll to position [1191, 0]
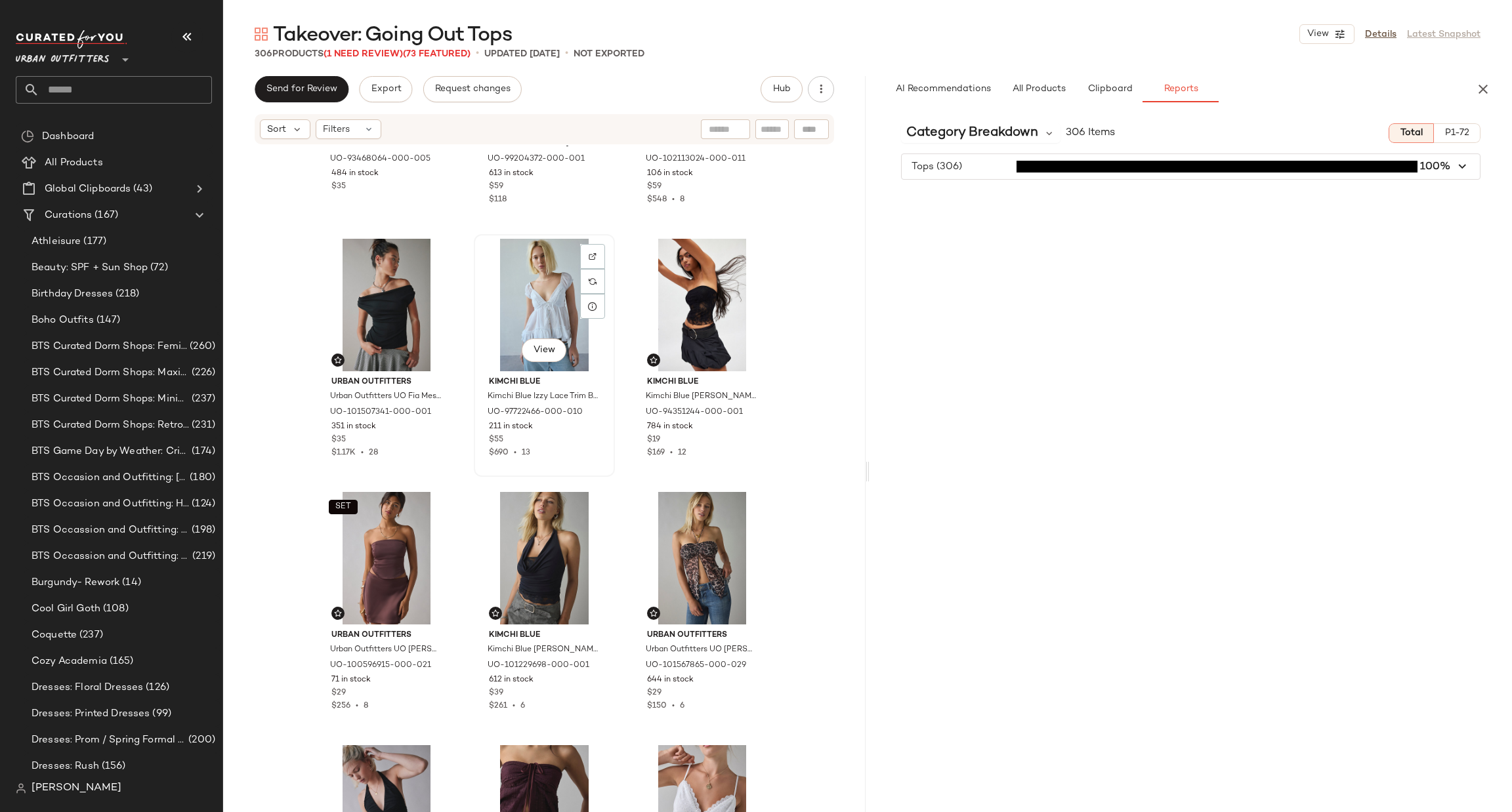
click at [572, 321] on div "View" at bounding box center [544, 304] width 132 height 132
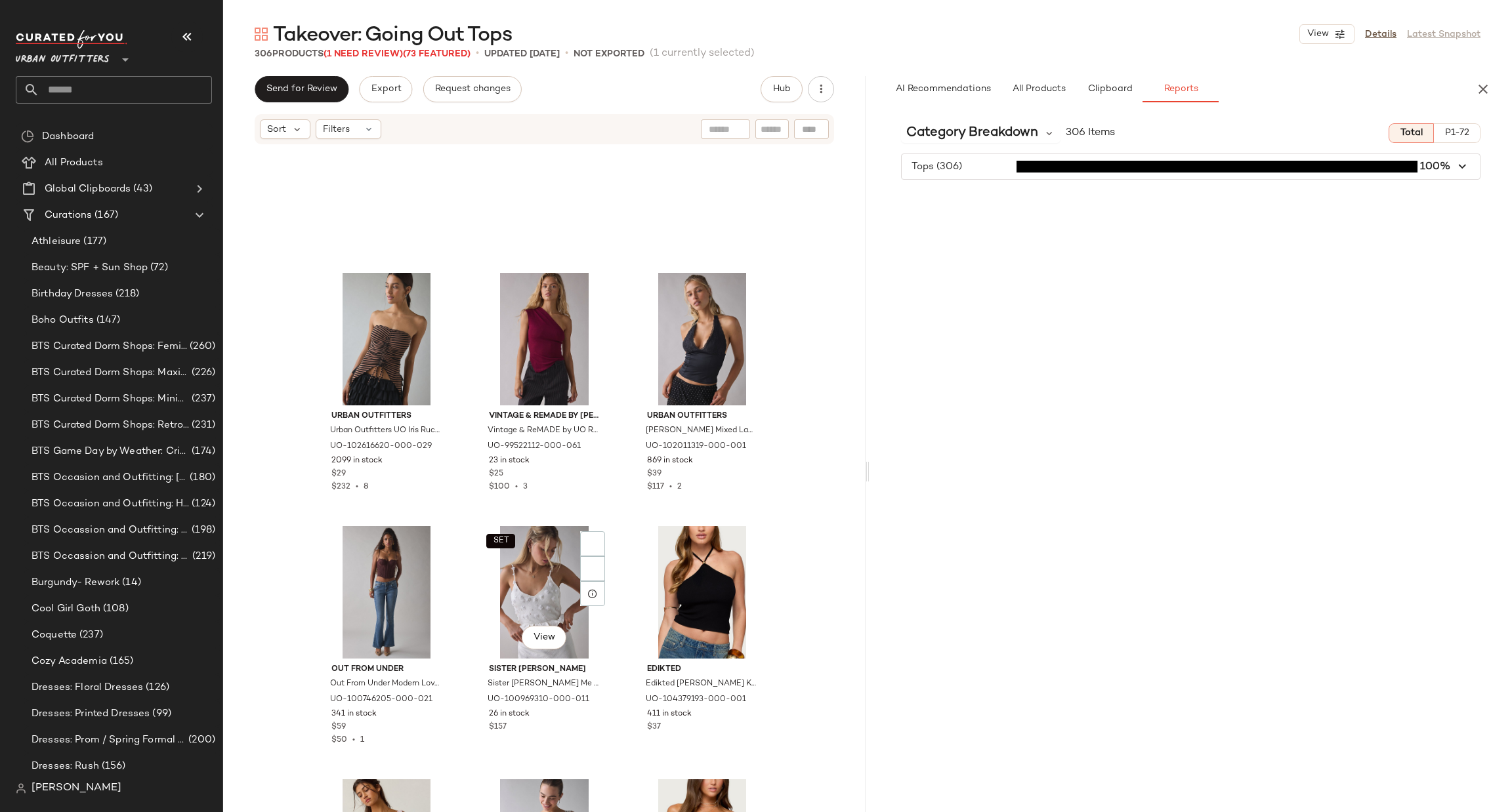
scroll to position [9850, 0]
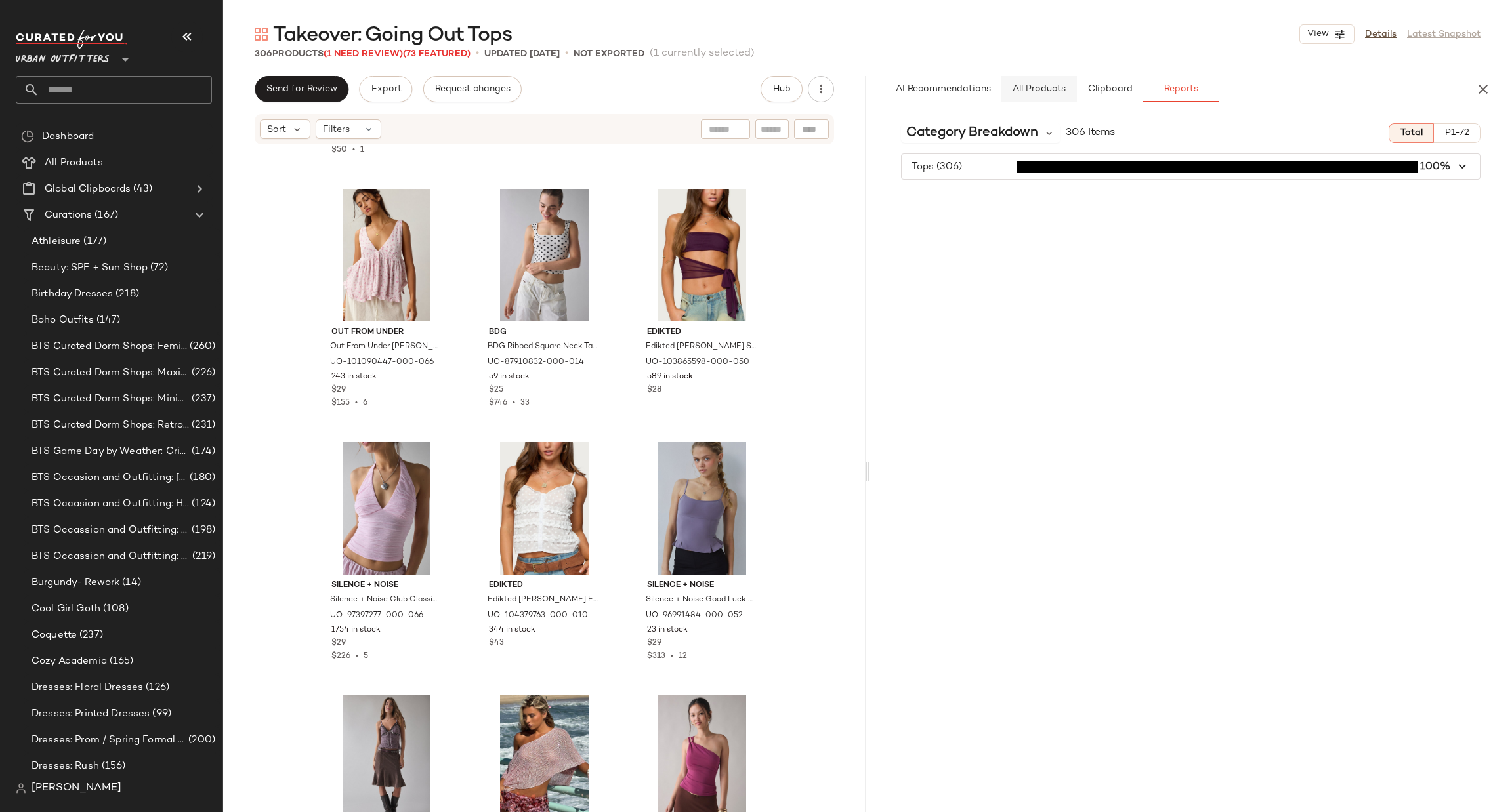
click at [1033, 88] on span "All Products" at bounding box center [1039, 89] width 54 height 11
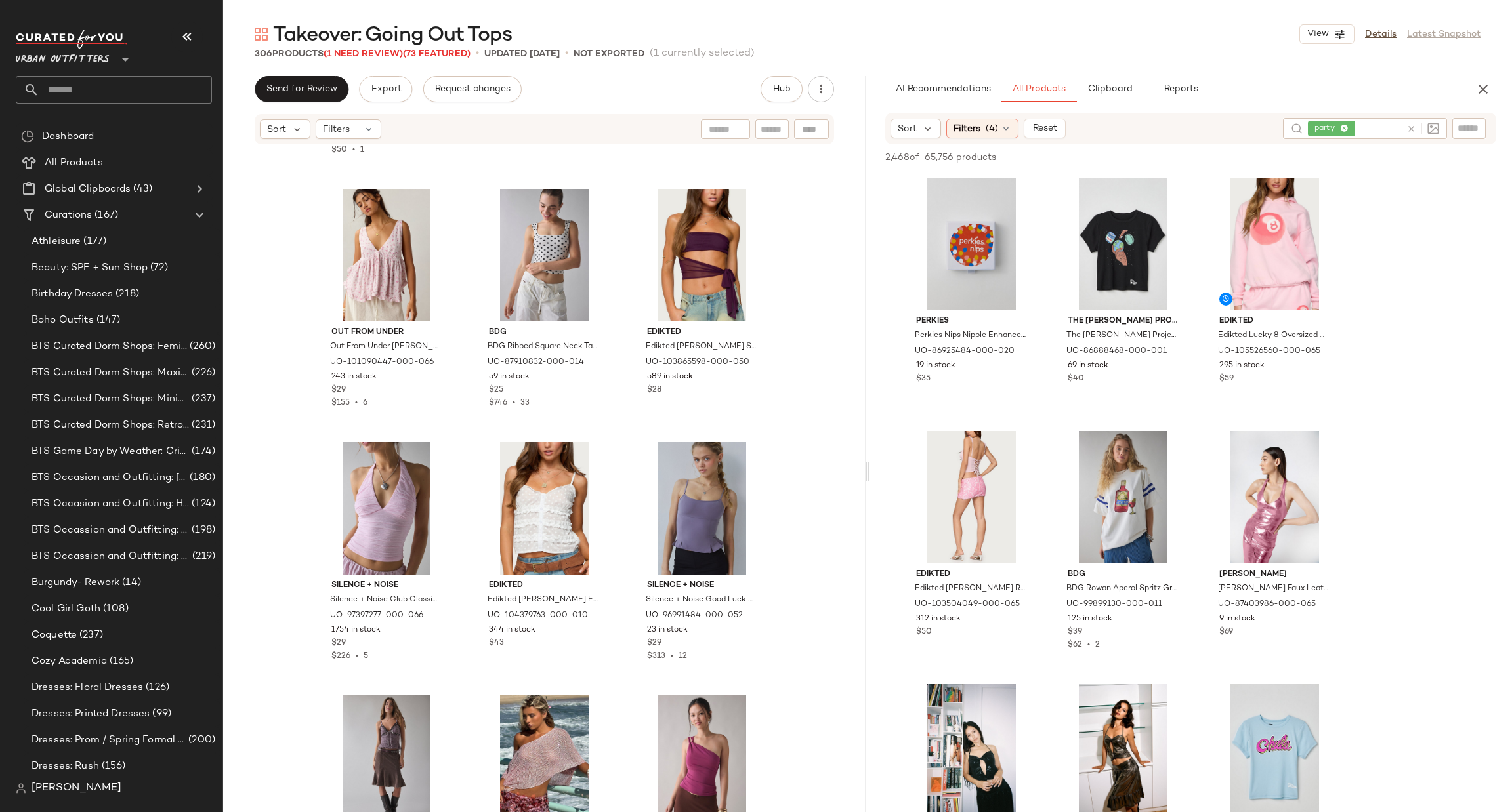
click at [1391, 104] on div "AI Recommendations All Products Clipboard Reports Sort Filters (4) Reset party …" at bounding box center [1190, 471] width 642 height 791
click at [1390, 110] on div "AI Recommendations All Products Clipboard Reports Sort Filters (4) Reset party …" at bounding box center [1190, 471] width 642 height 791
click at [1410, 125] on icon at bounding box center [1411, 129] width 10 height 10
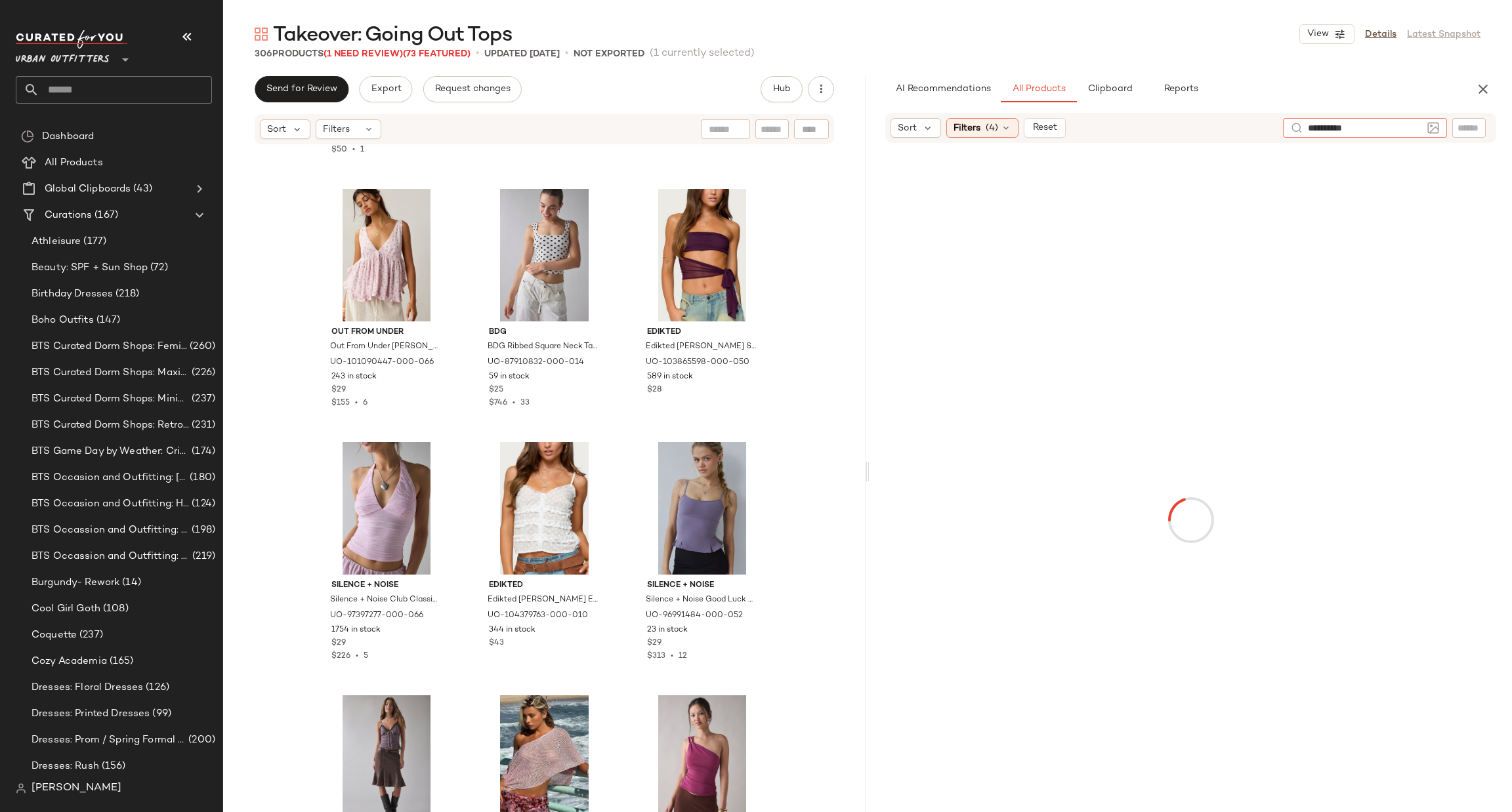
type input "**********"
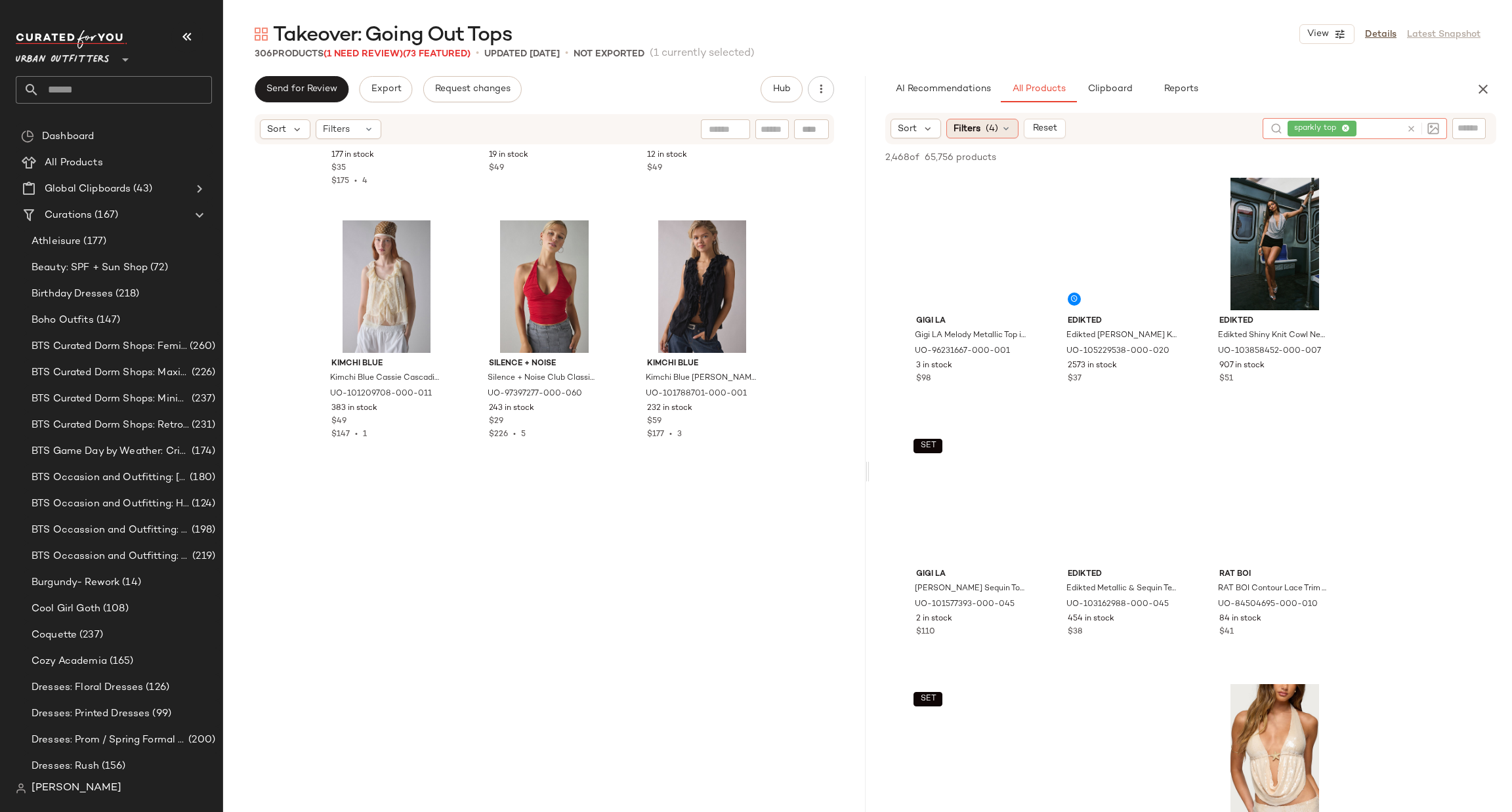
scroll to position [8275, 0]
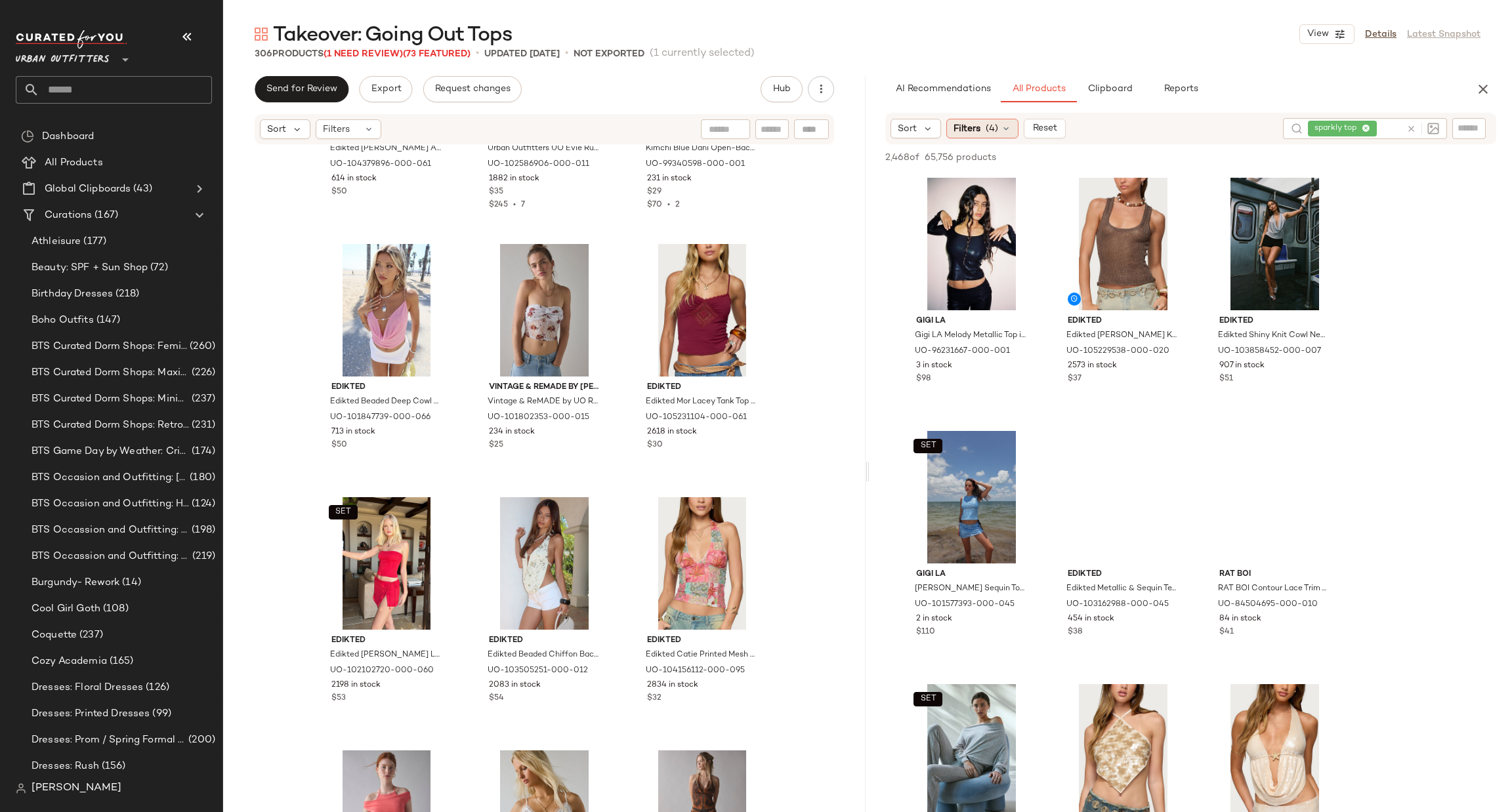
click at [986, 131] on span "(4)" at bounding box center [991, 128] width 12 height 14
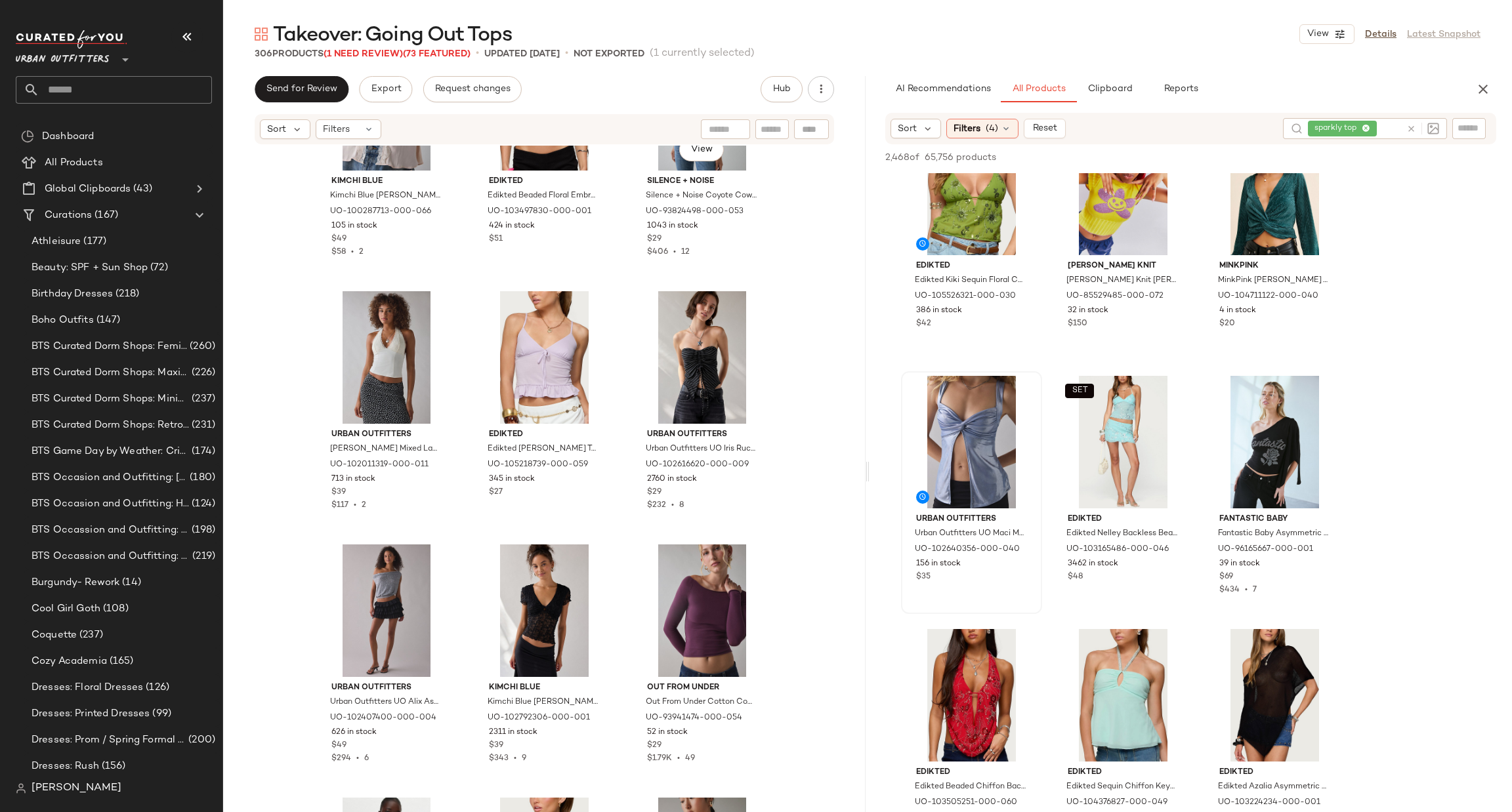
scroll to position [11818, 0]
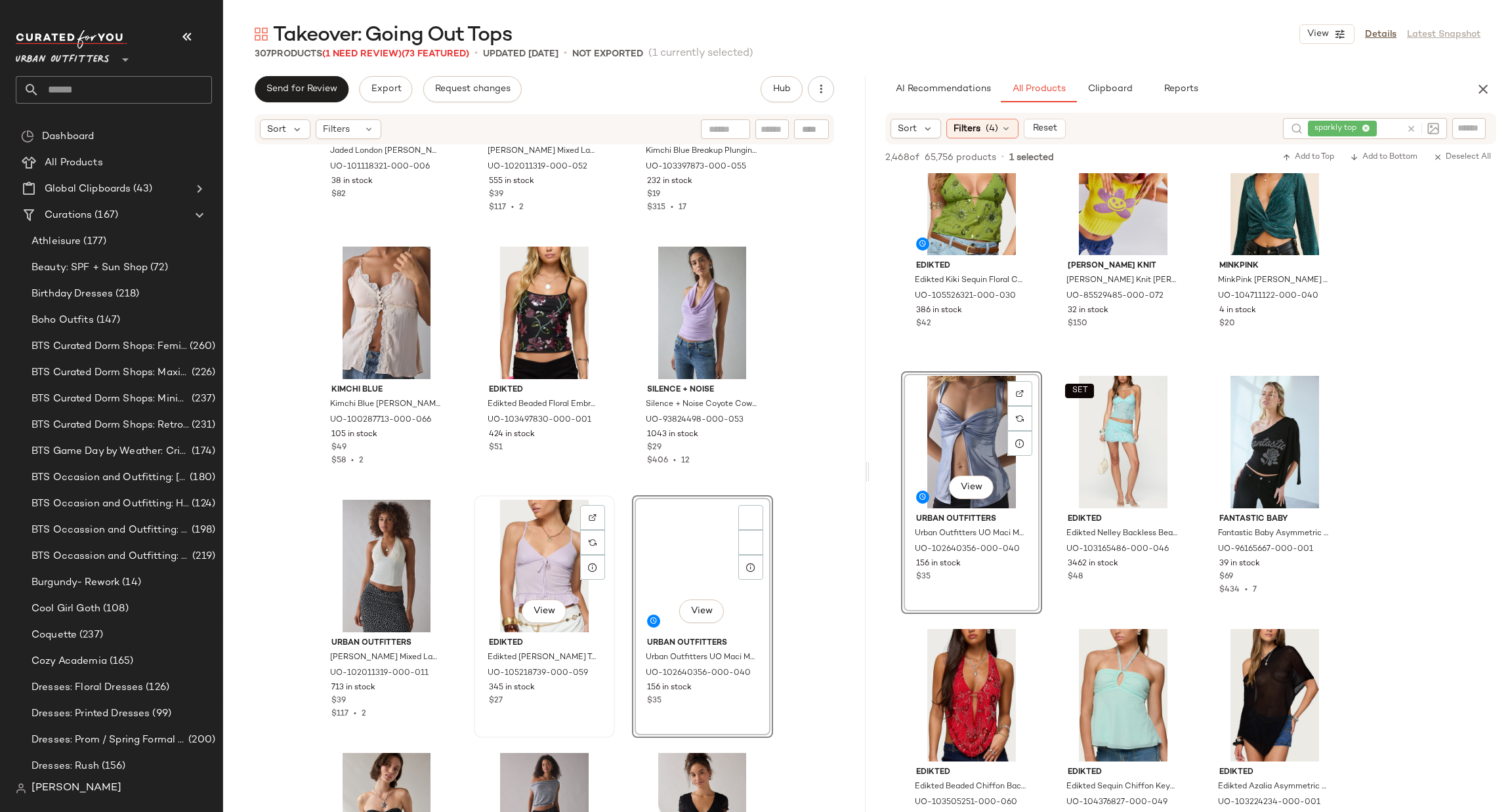
click at [526, 554] on div "View" at bounding box center [544, 566] width 132 height 132
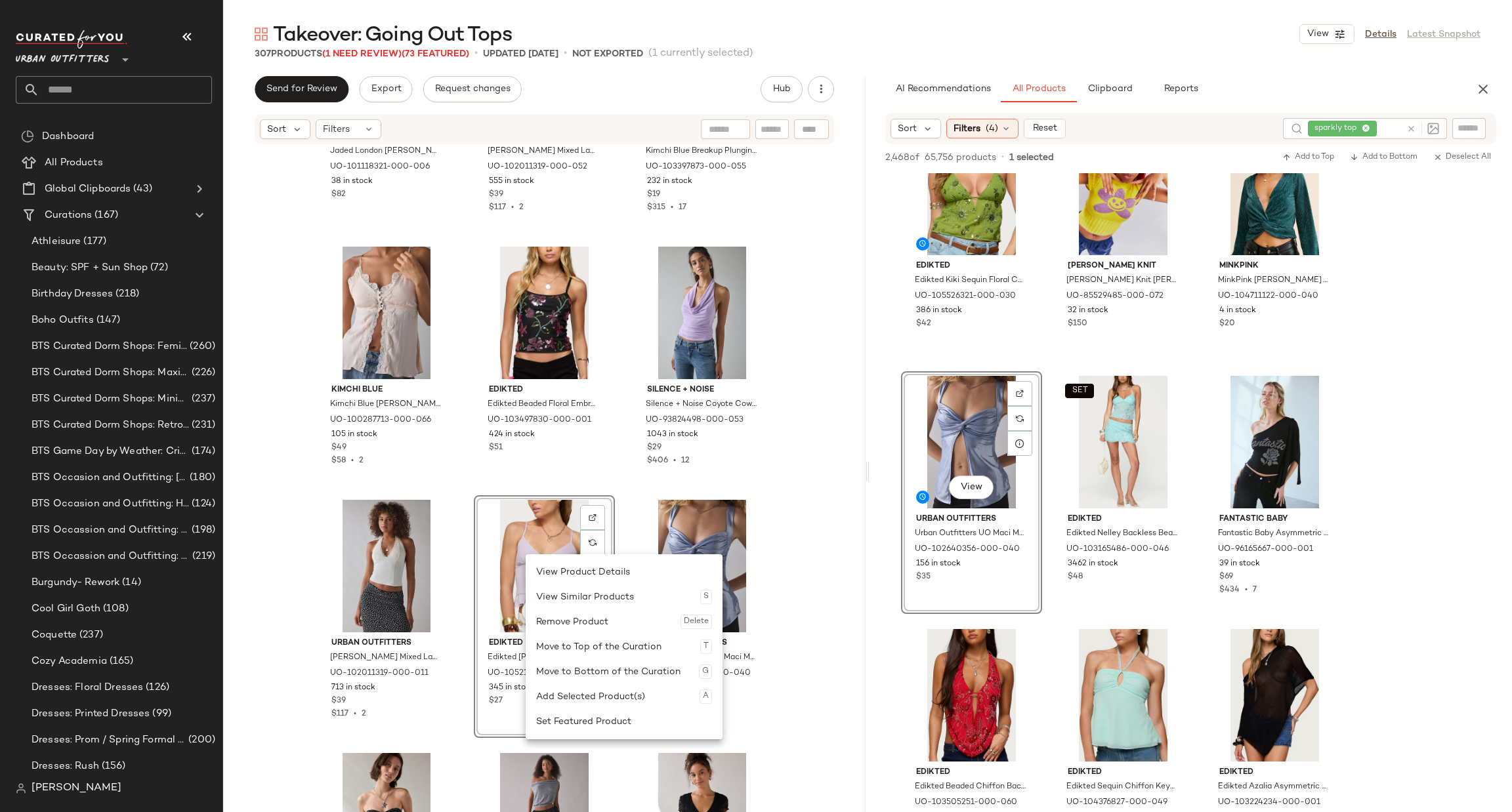
click at [570, 620] on div "Remove Product Delete" at bounding box center [624, 622] width 176 height 25
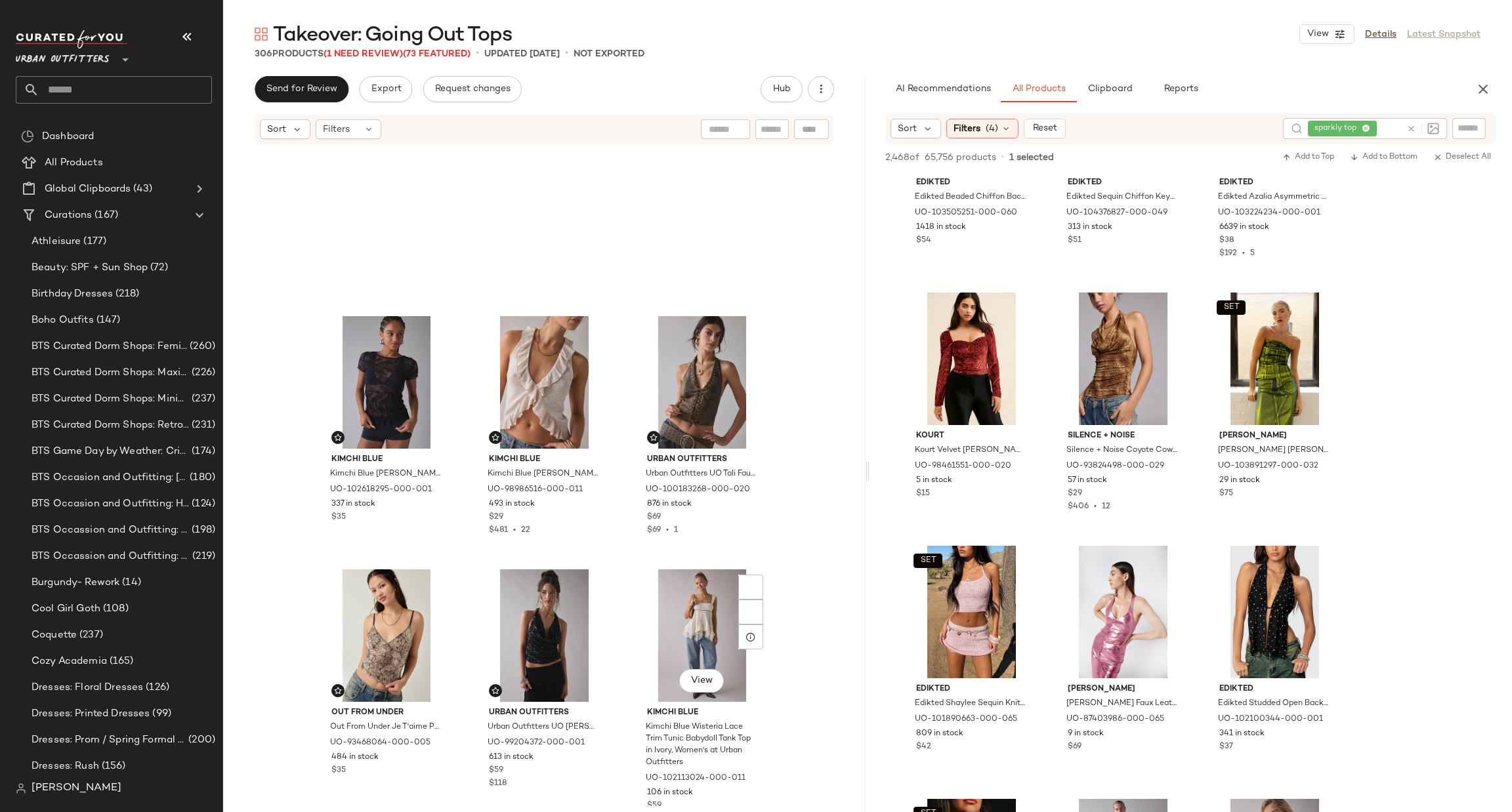
scroll to position [1000, 0]
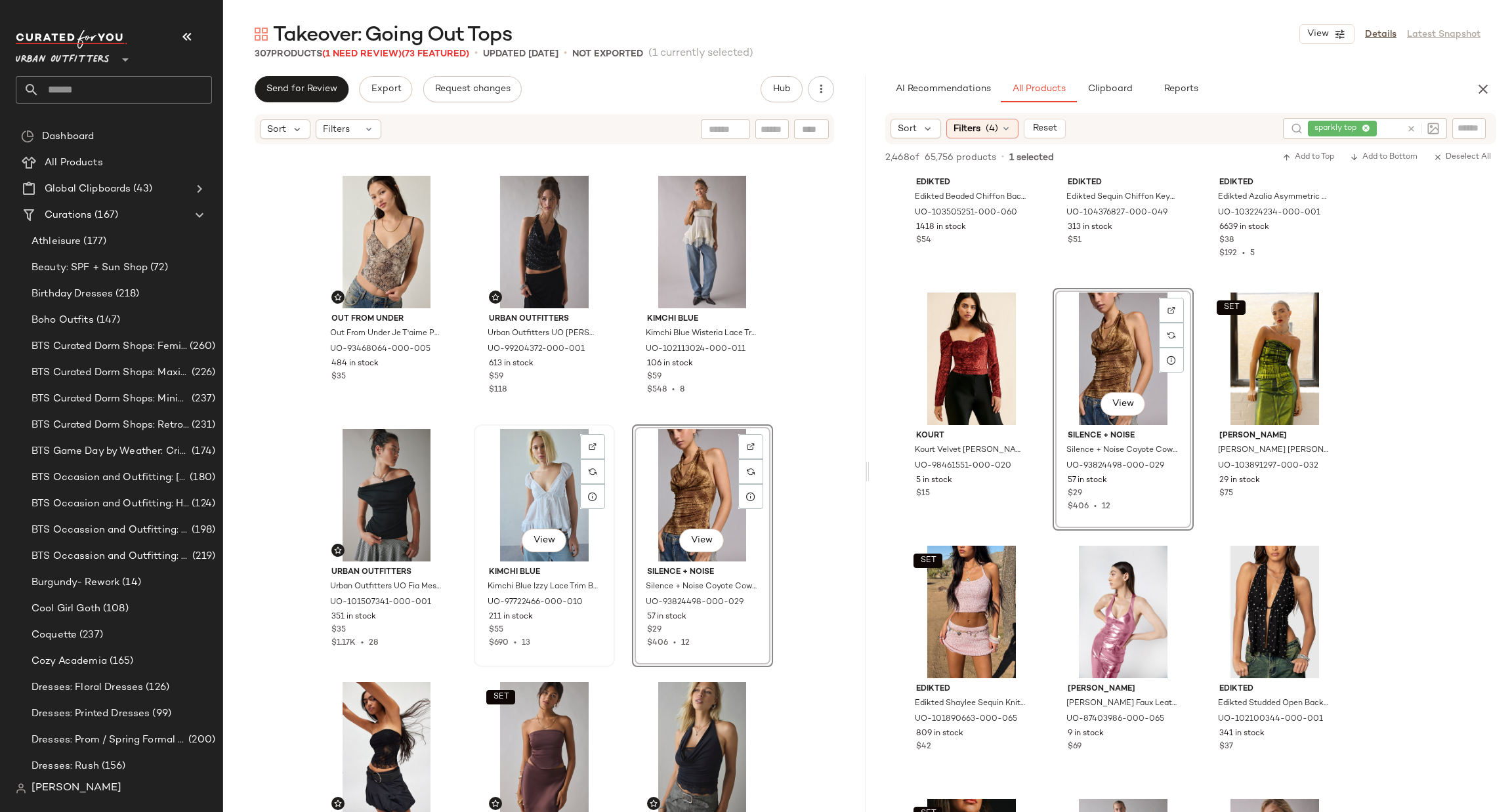
click at [523, 485] on div "View" at bounding box center [544, 495] width 132 height 132
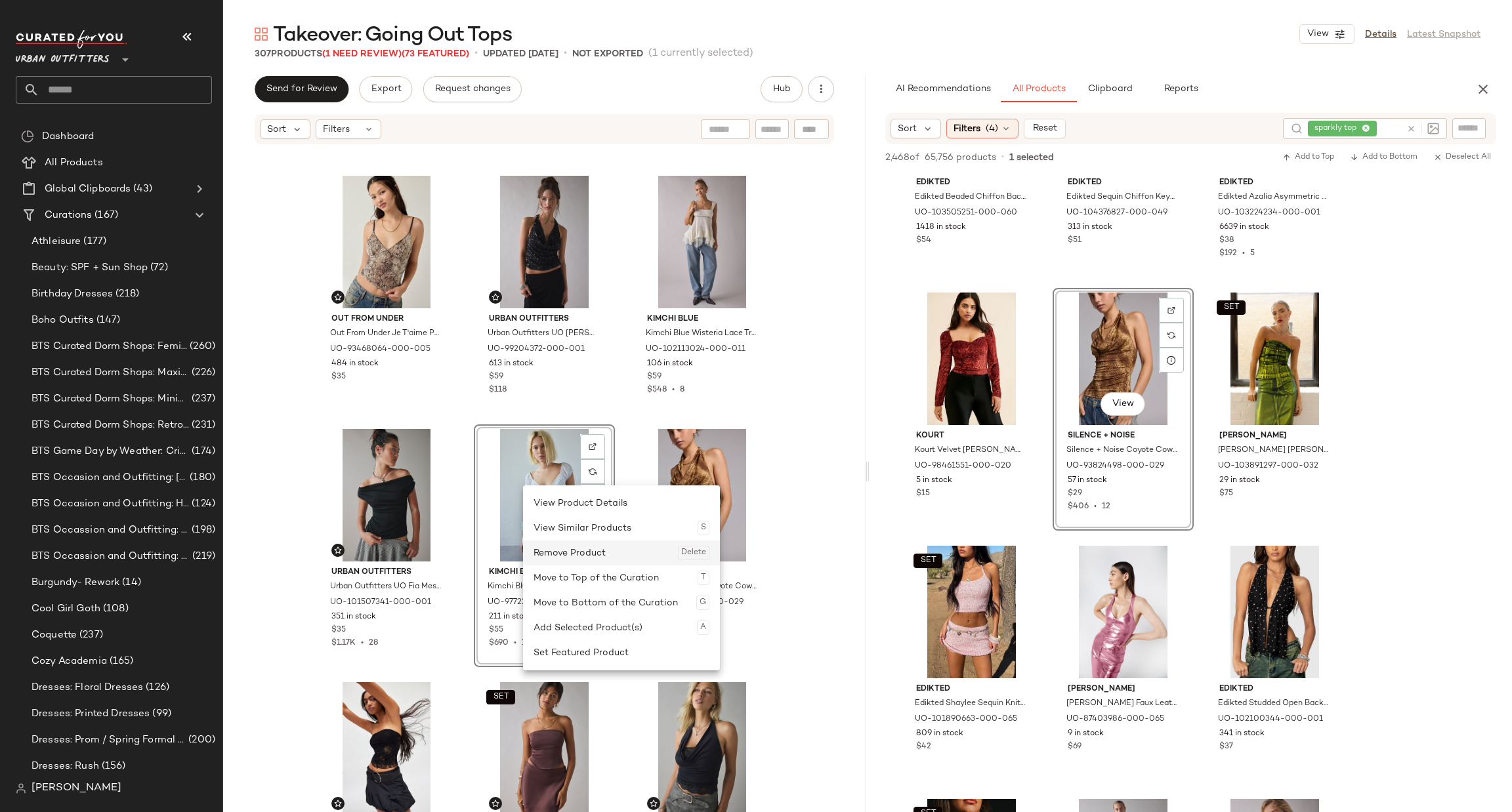
click at [564, 551] on div "Remove Product Delete" at bounding box center [622, 553] width 176 height 25
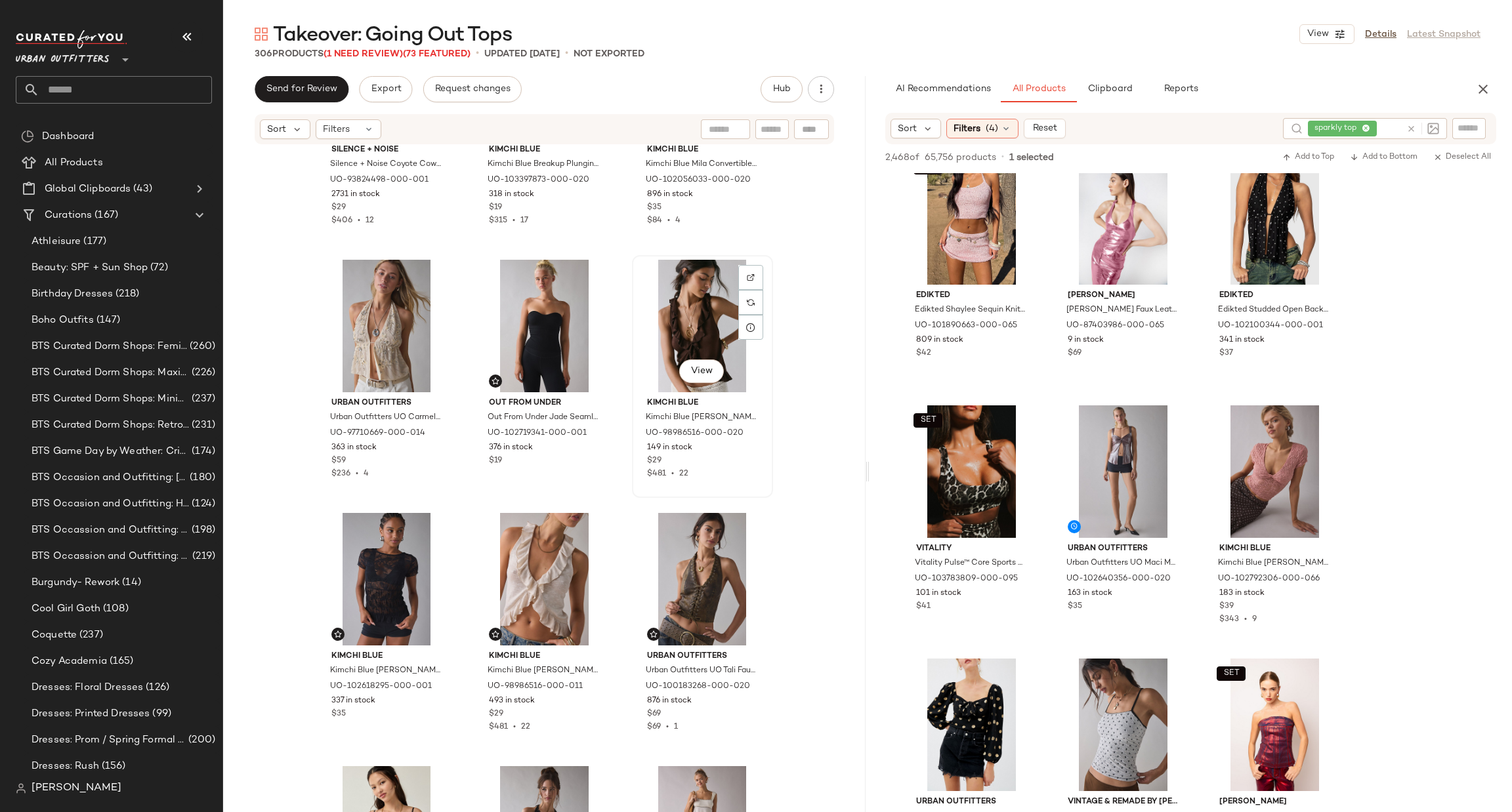
scroll to position [606, 0]
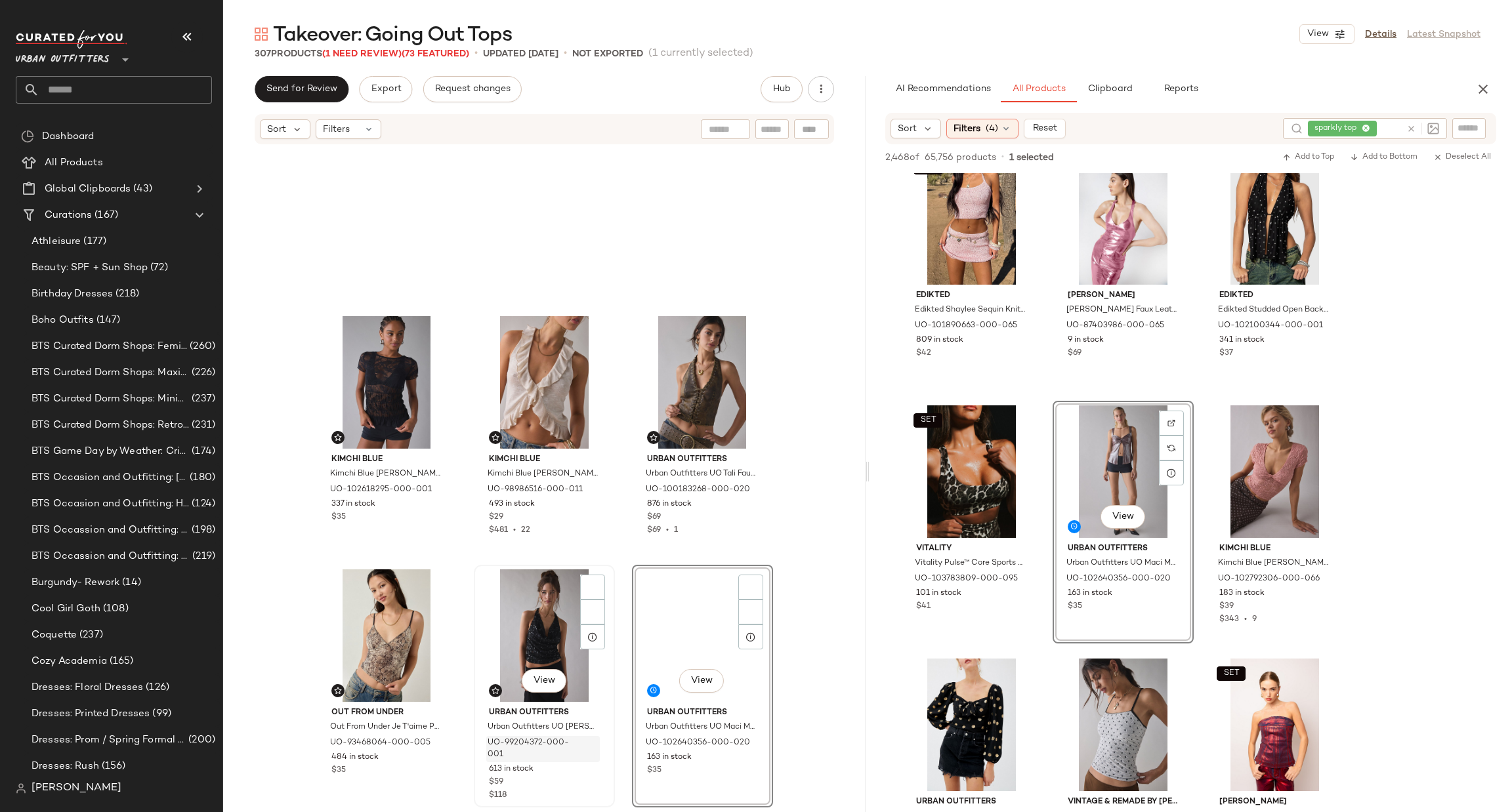
scroll to position [803, 0]
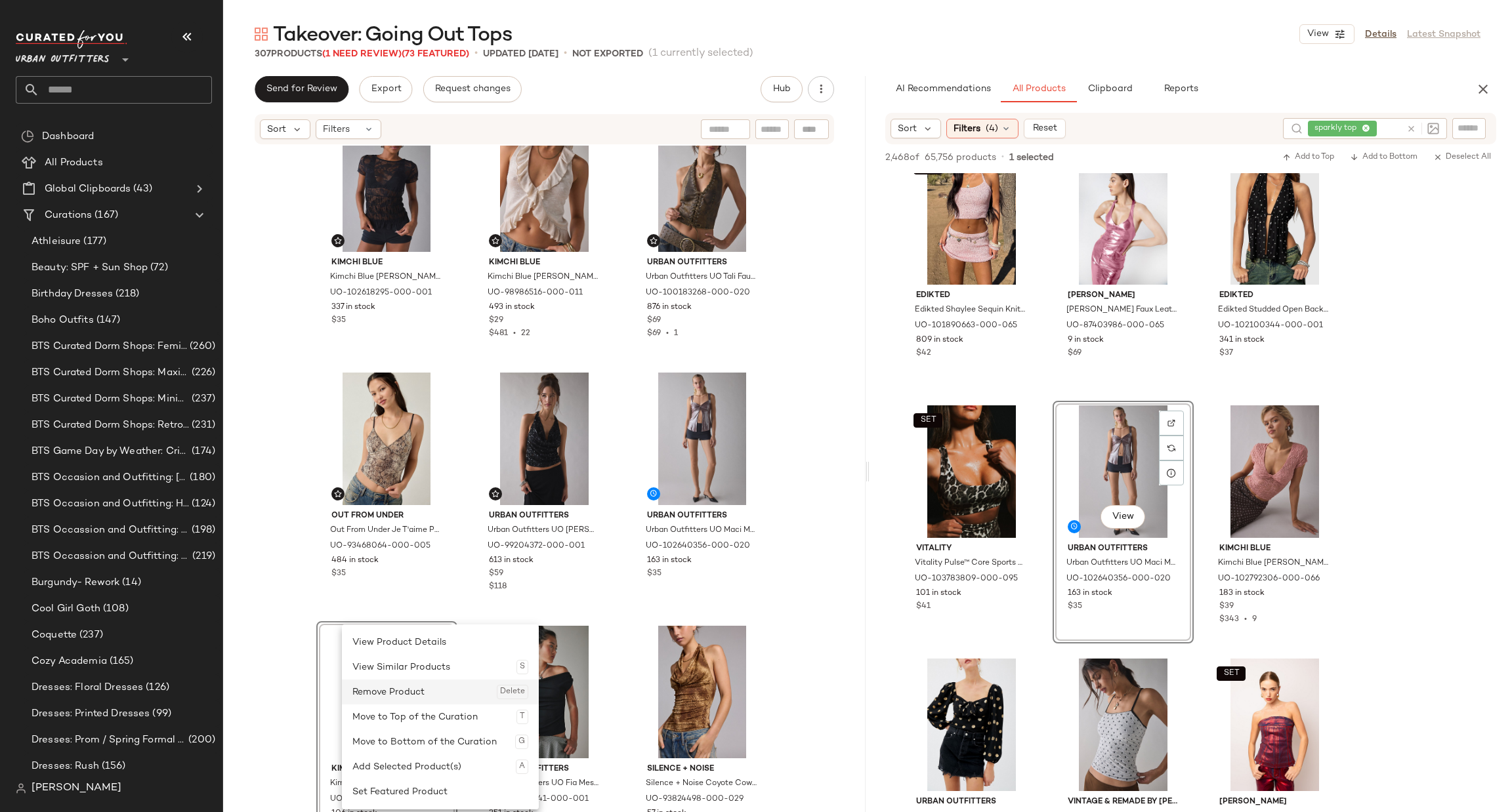
click at [403, 696] on div "Remove Product Delete" at bounding box center [440, 692] width 176 height 25
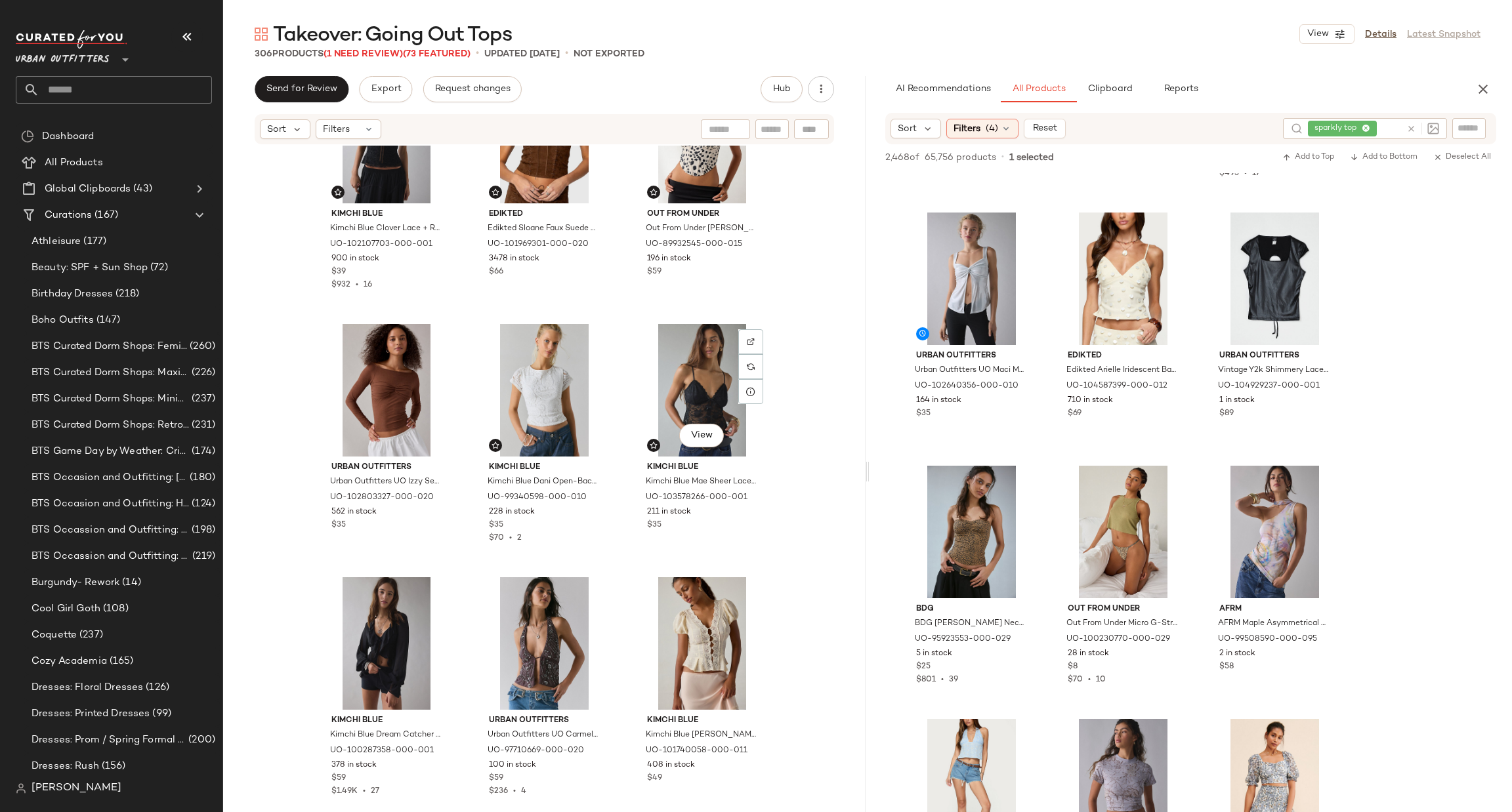
scroll to position [2568, 0]
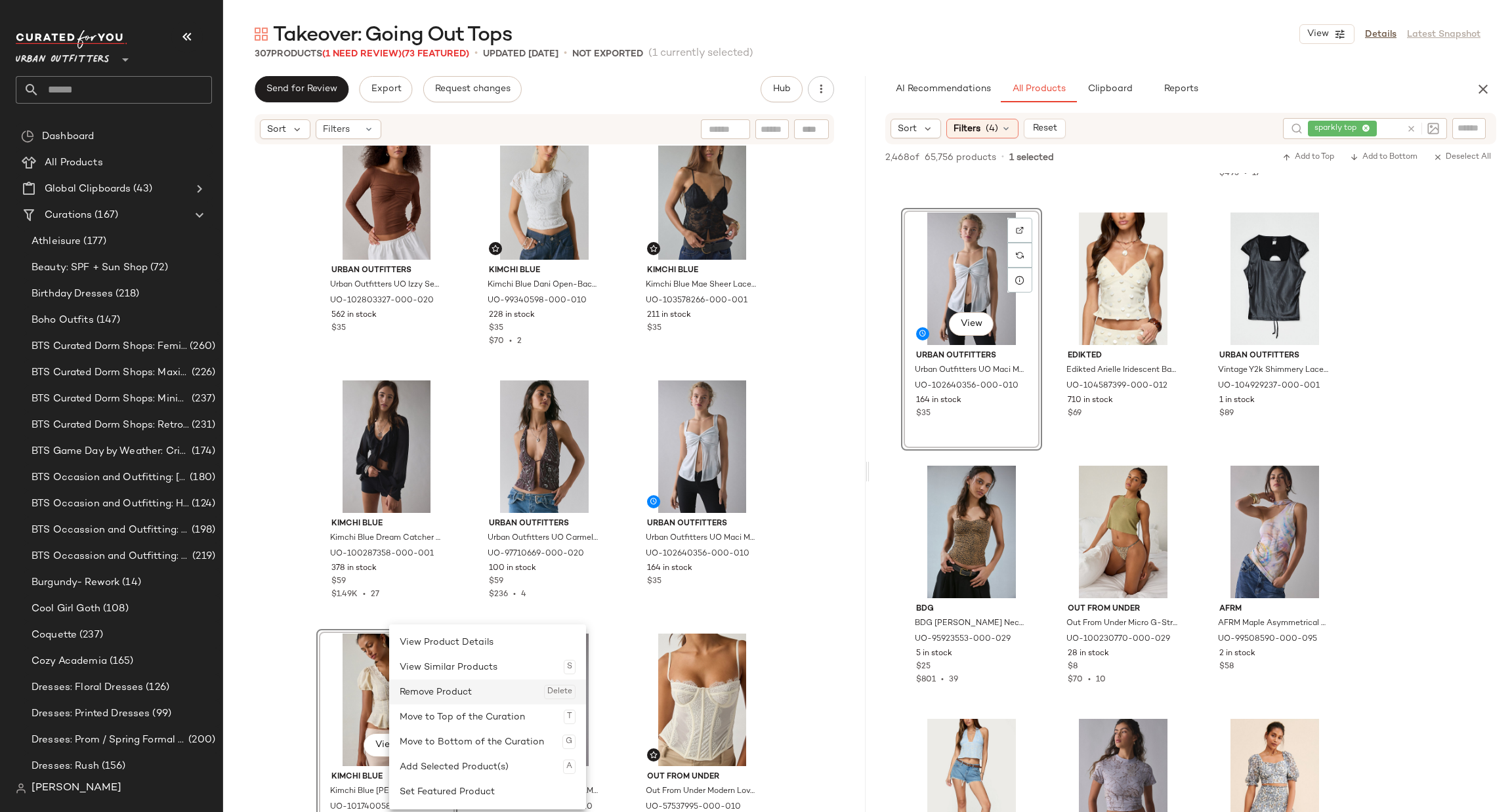
click at [446, 682] on div "Remove Product Delete" at bounding box center [488, 692] width 176 height 25
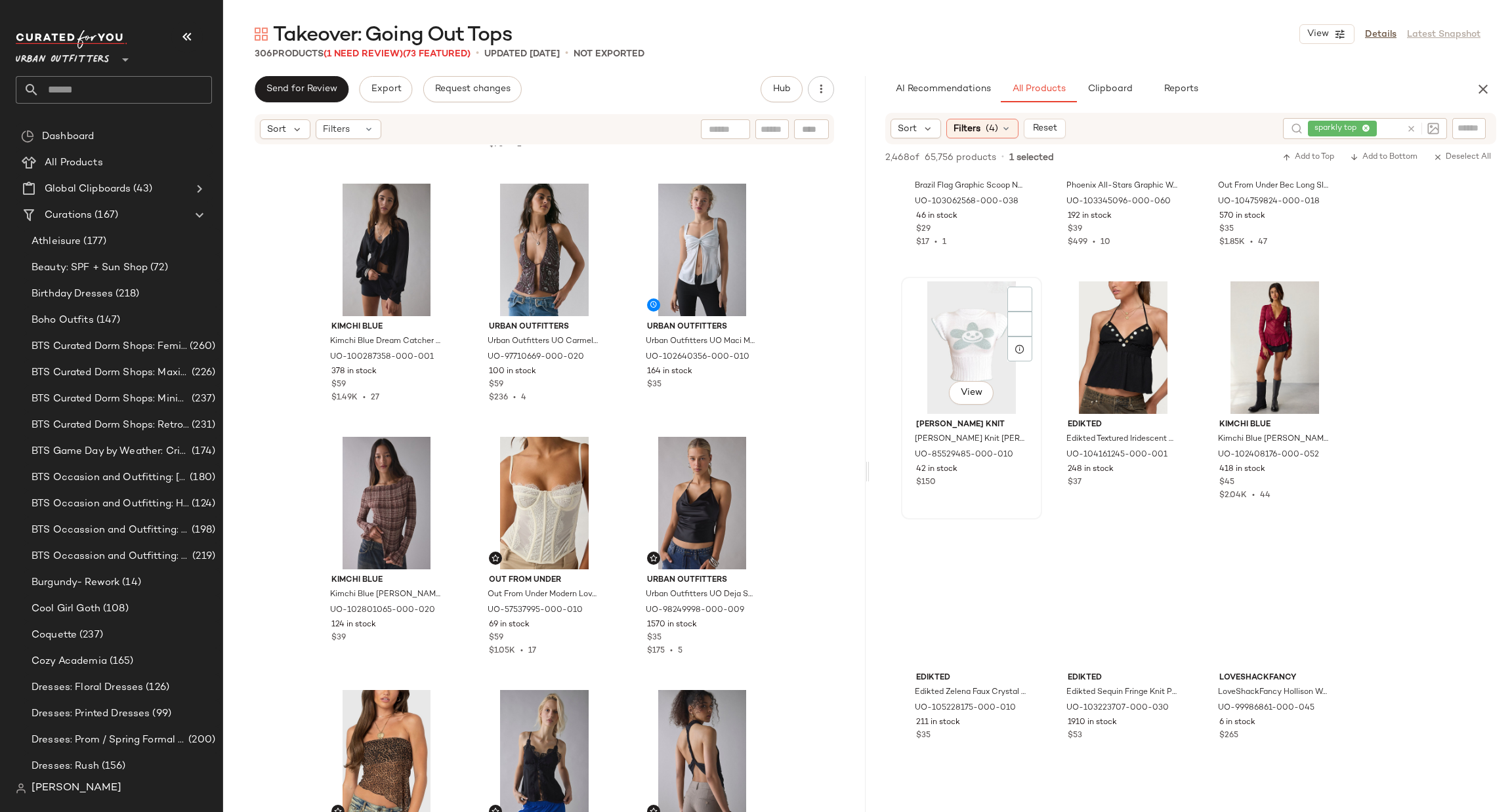
scroll to position [11808, 0]
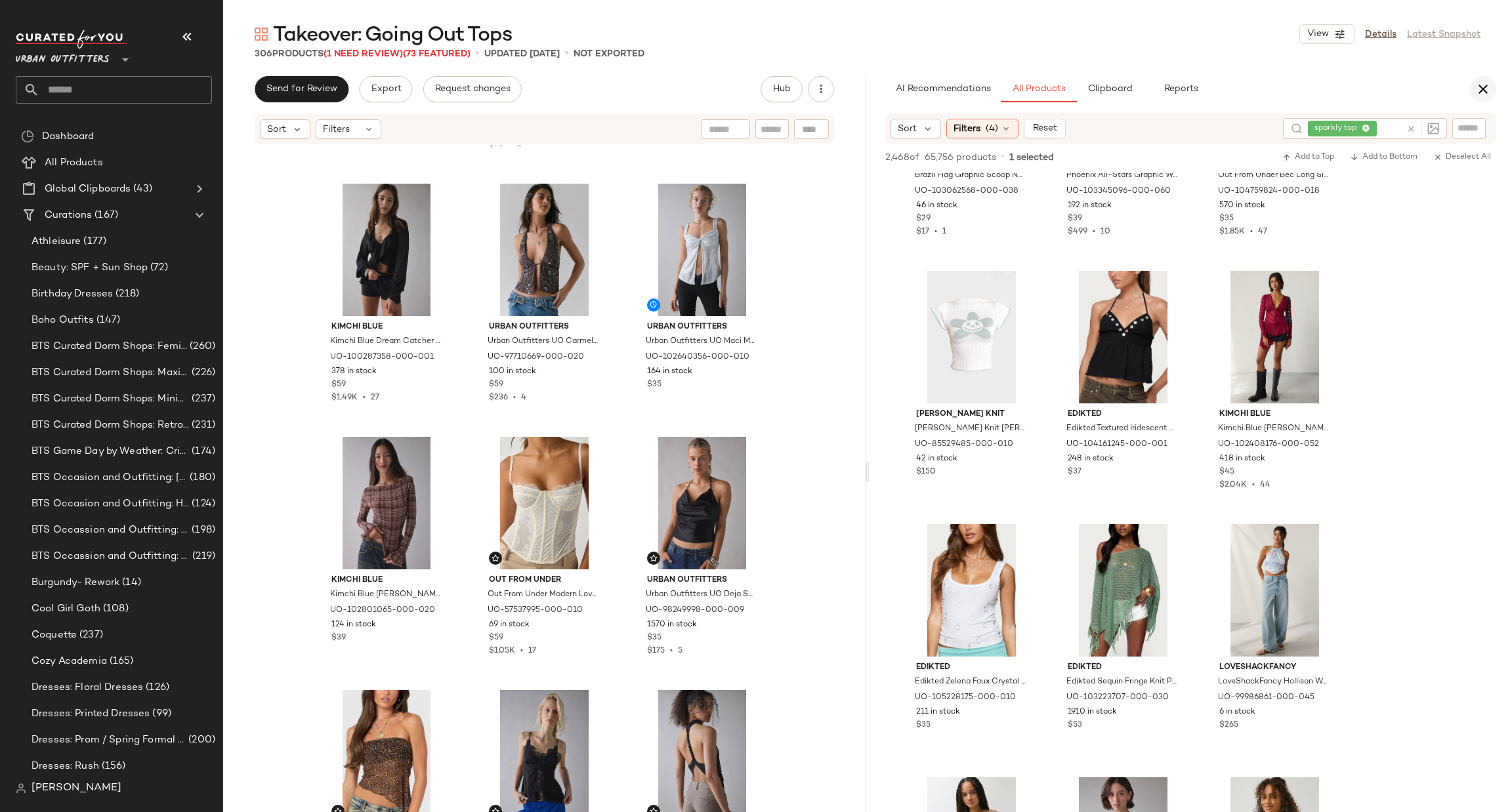
click at [1486, 88] on icon "button" at bounding box center [1483, 90] width 16 height 16
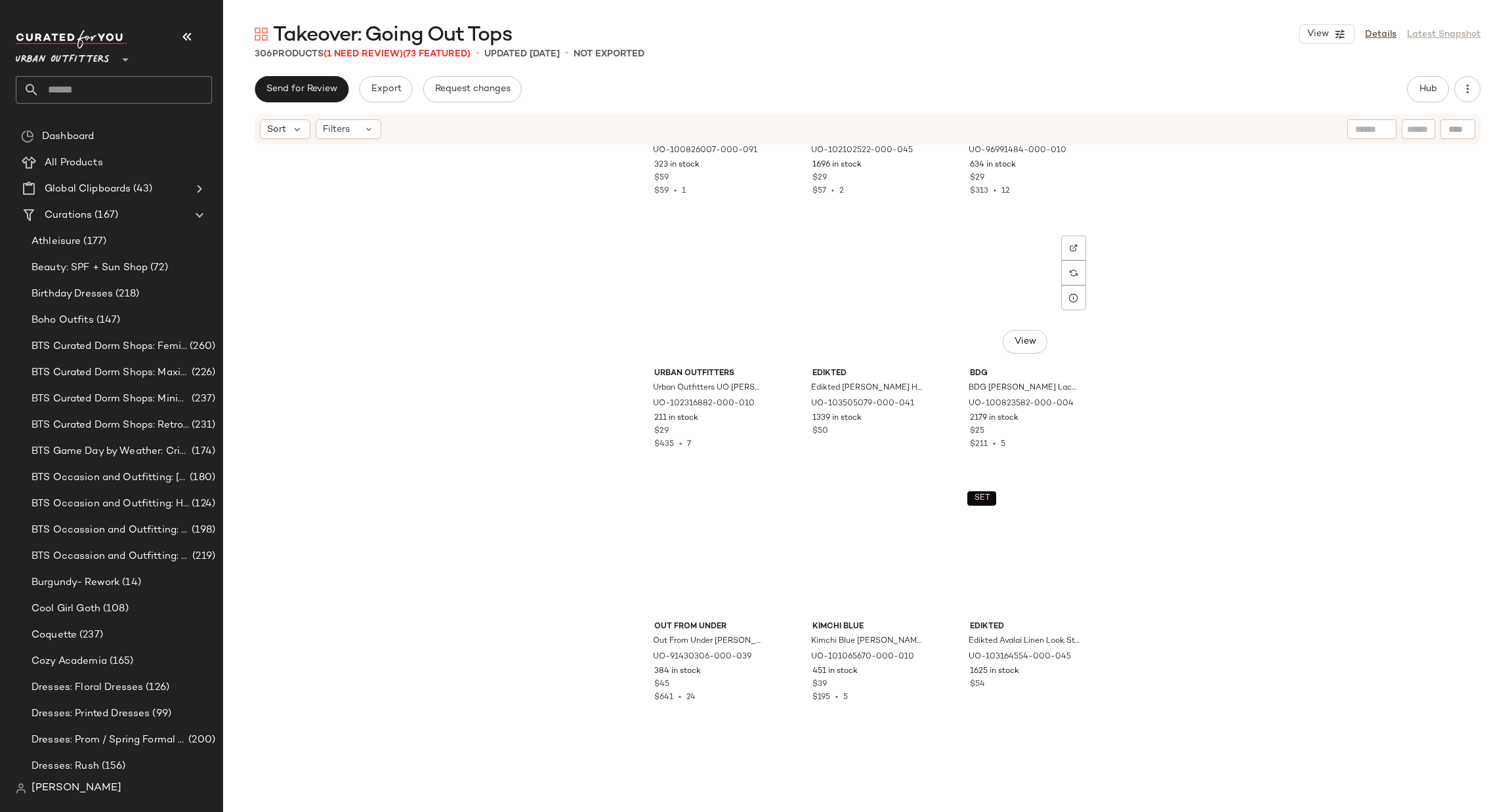
scroll to position [25124, 0]
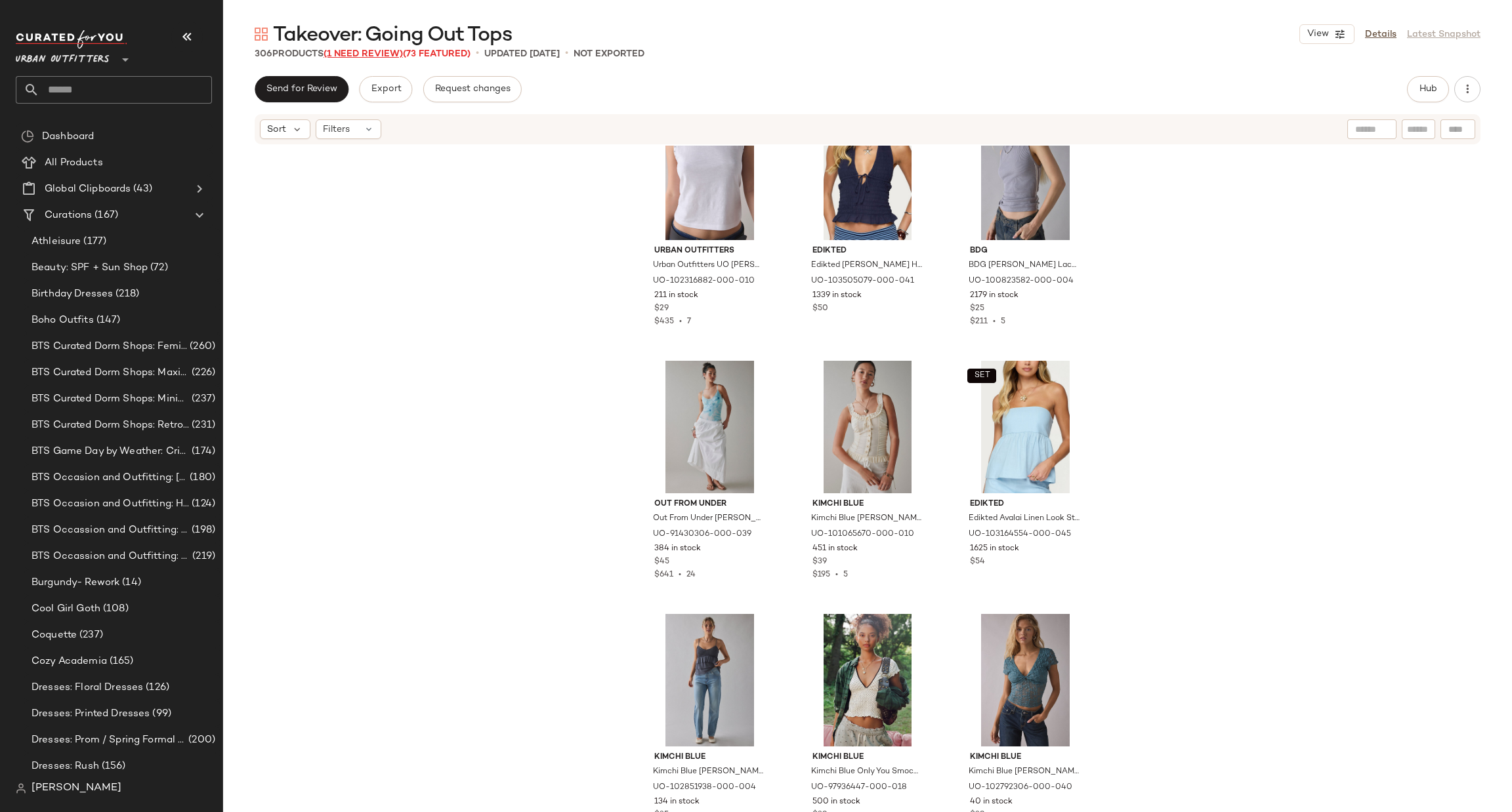
click at [377, 49] on span "(1 Need Review)" at bounding box center [363, 54] width 80 height 10
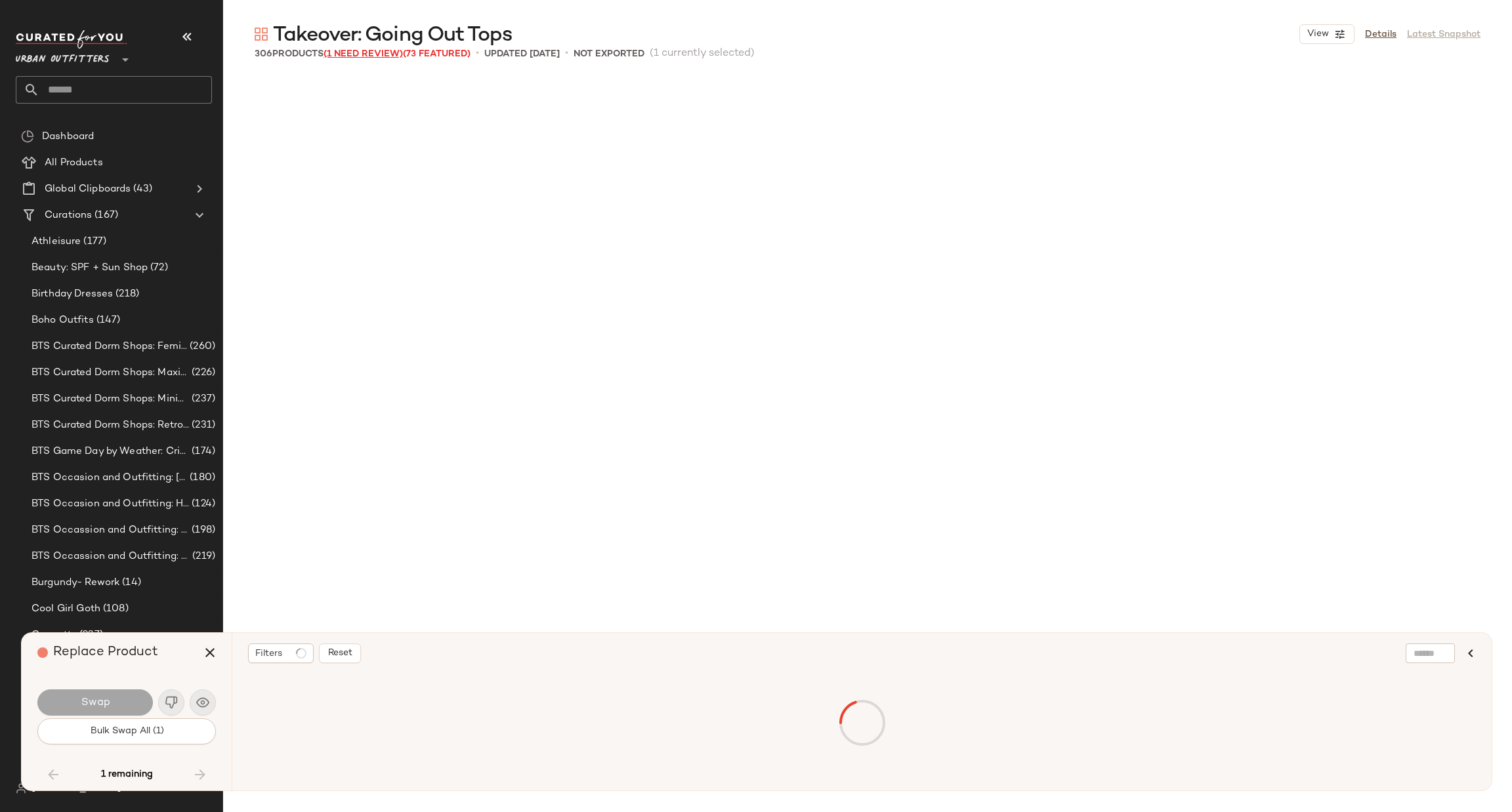
scroll to position [20256, 0]
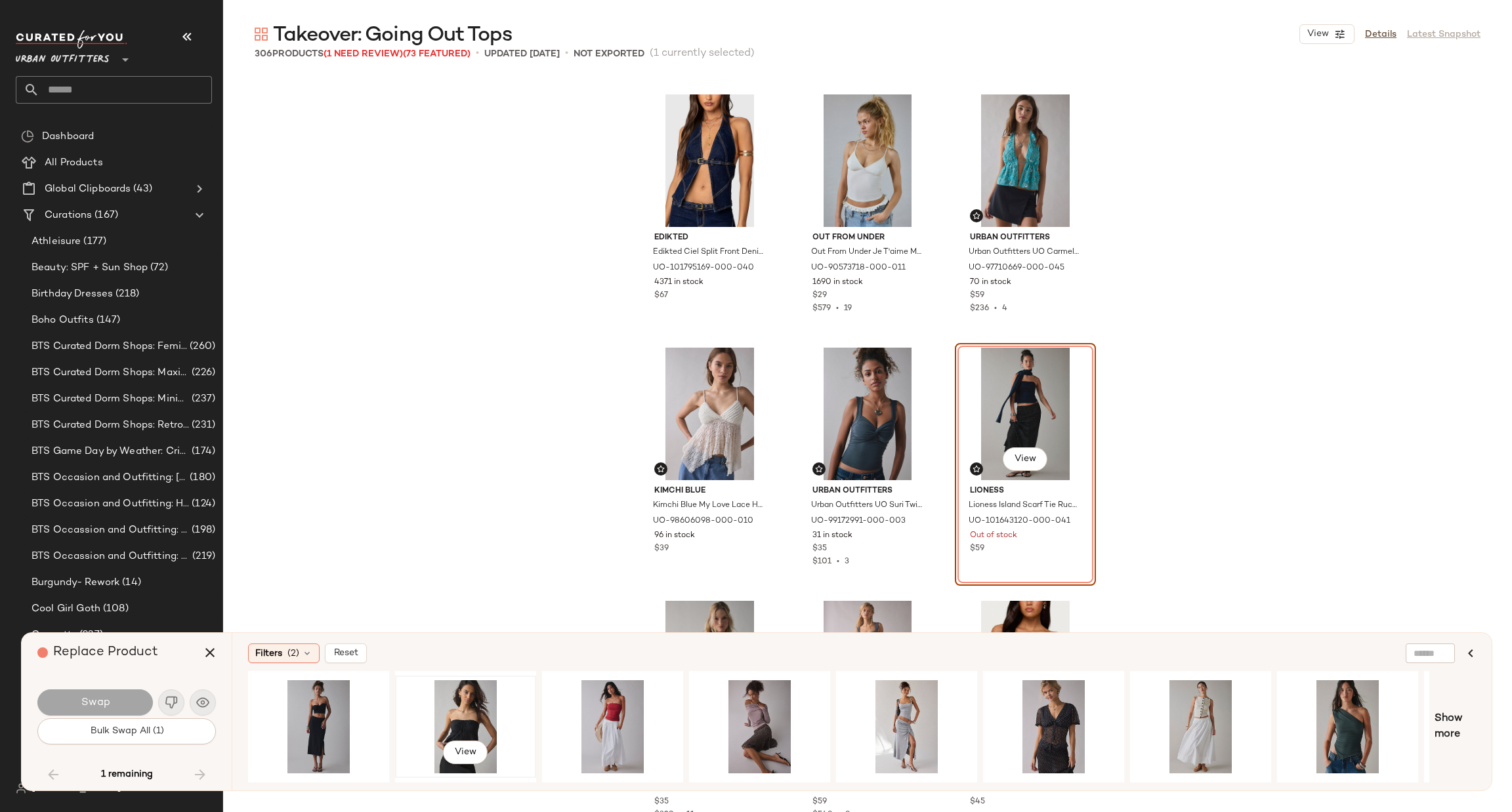
click at [434, 716] on div "View" at bounding box center [466, 727] width 132 height 93
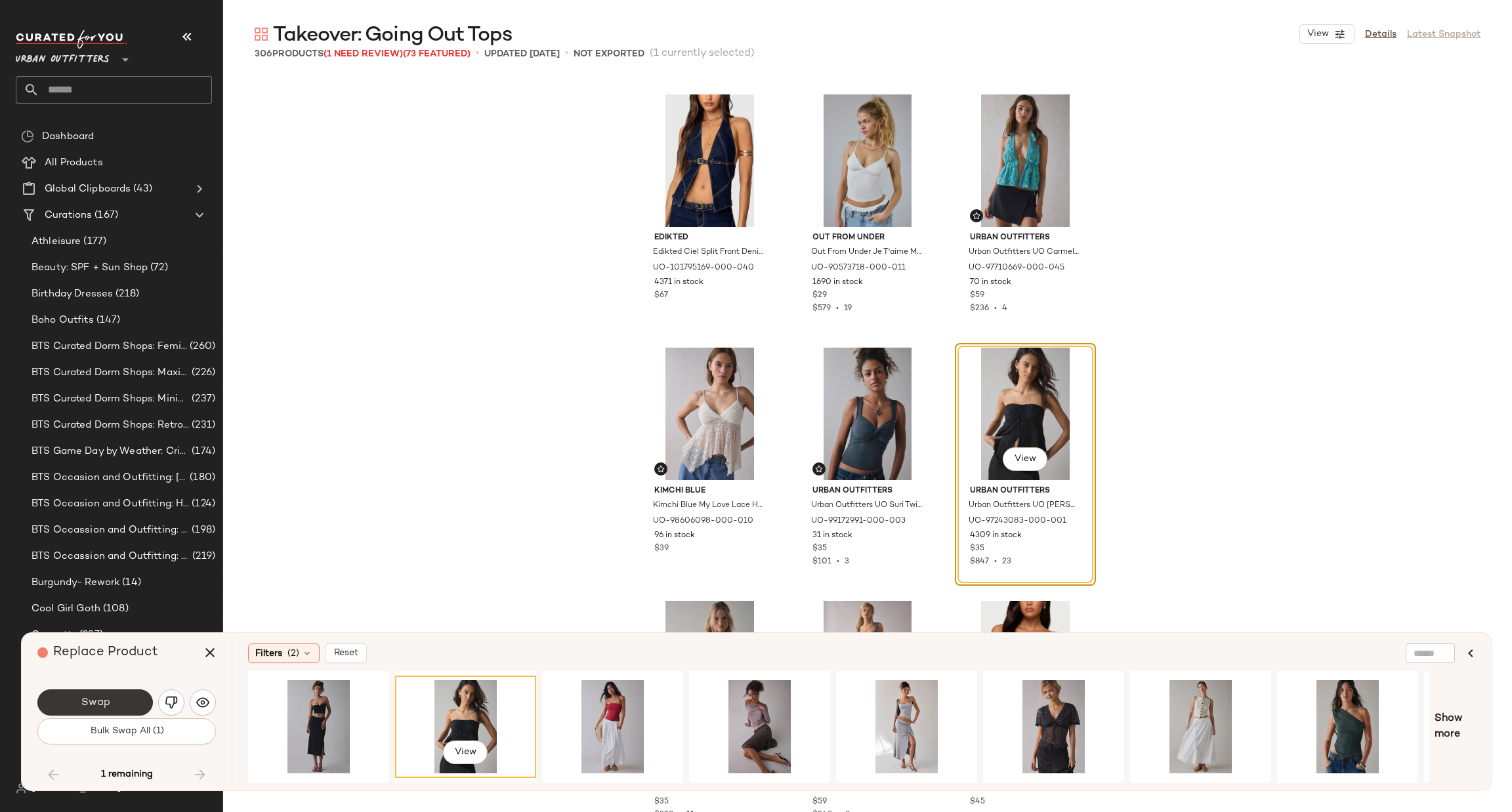
click at [138, 702] on button "Swap" at bounding box center [95, 702] width 115 height 26
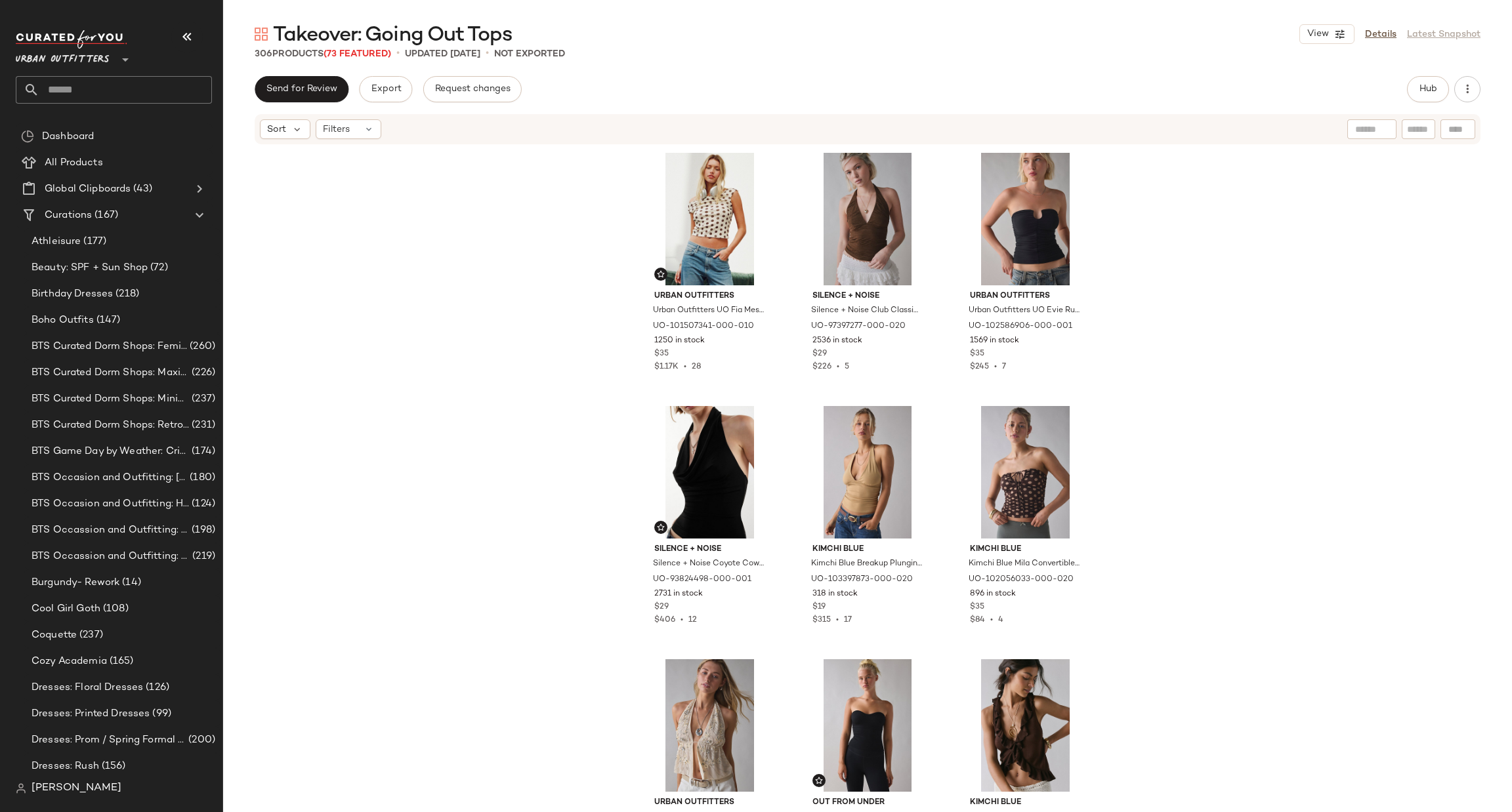
click at [133, 94] on input "text" at bounding box center [125, 90] width 173 height 27
type input "**********"
click at [145, 126] on span "ion Dresses" at bounding box center [156, 127] width 51 height 14
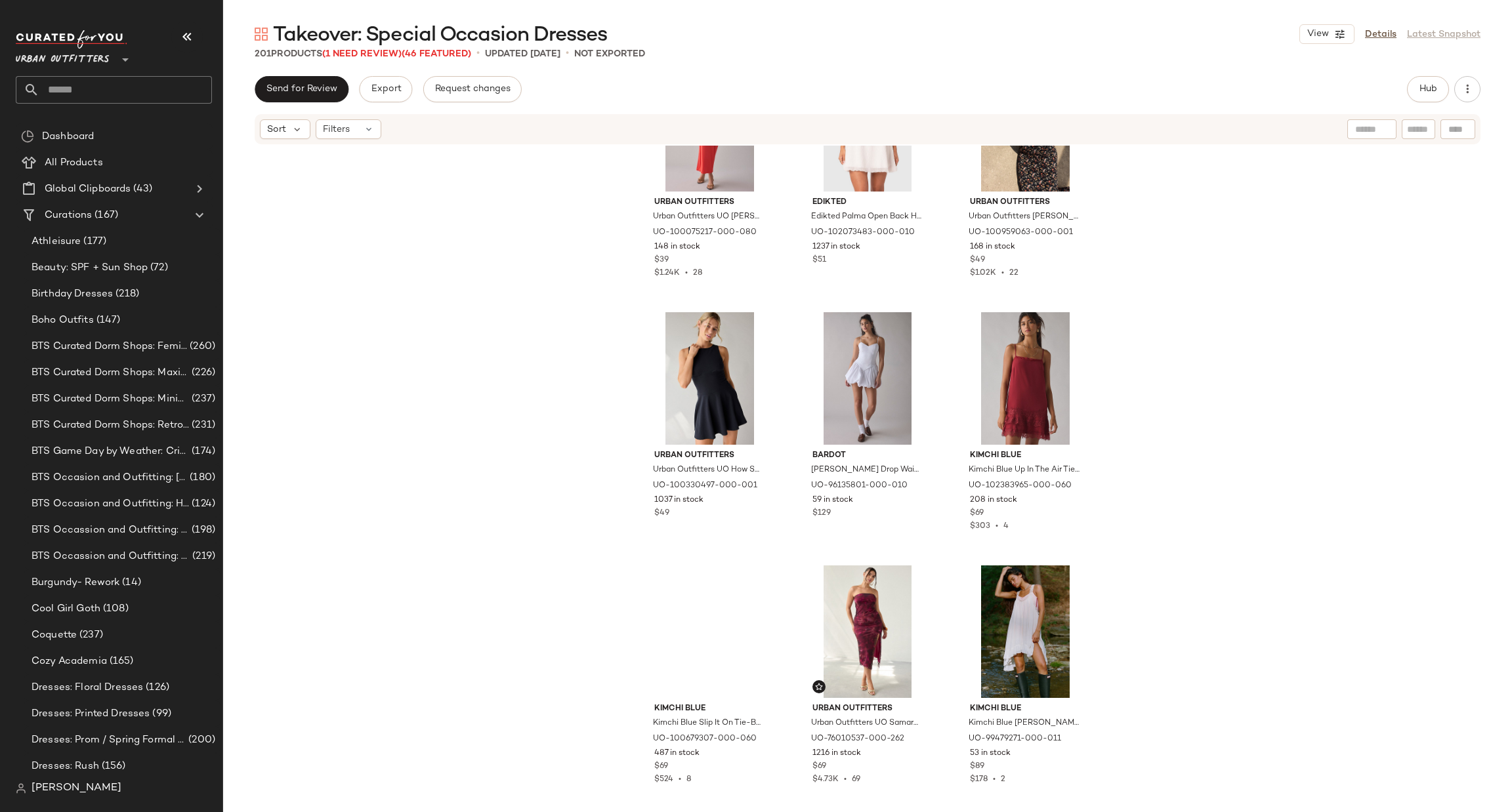
scroll to position [4547, 0]
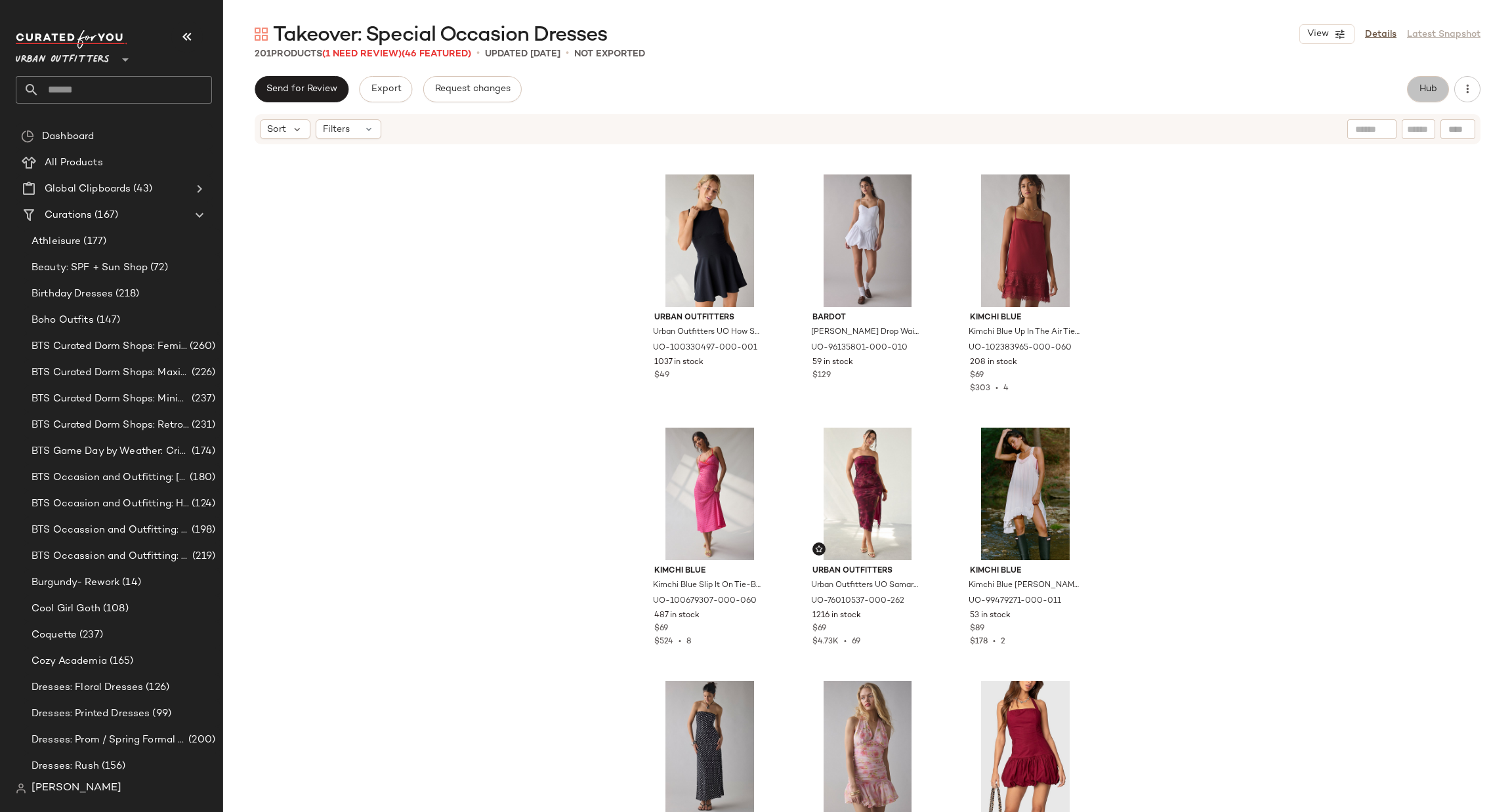
click at [1434, 80] on button "Hub" at bounding box center [1427, 89] width 42 height 26
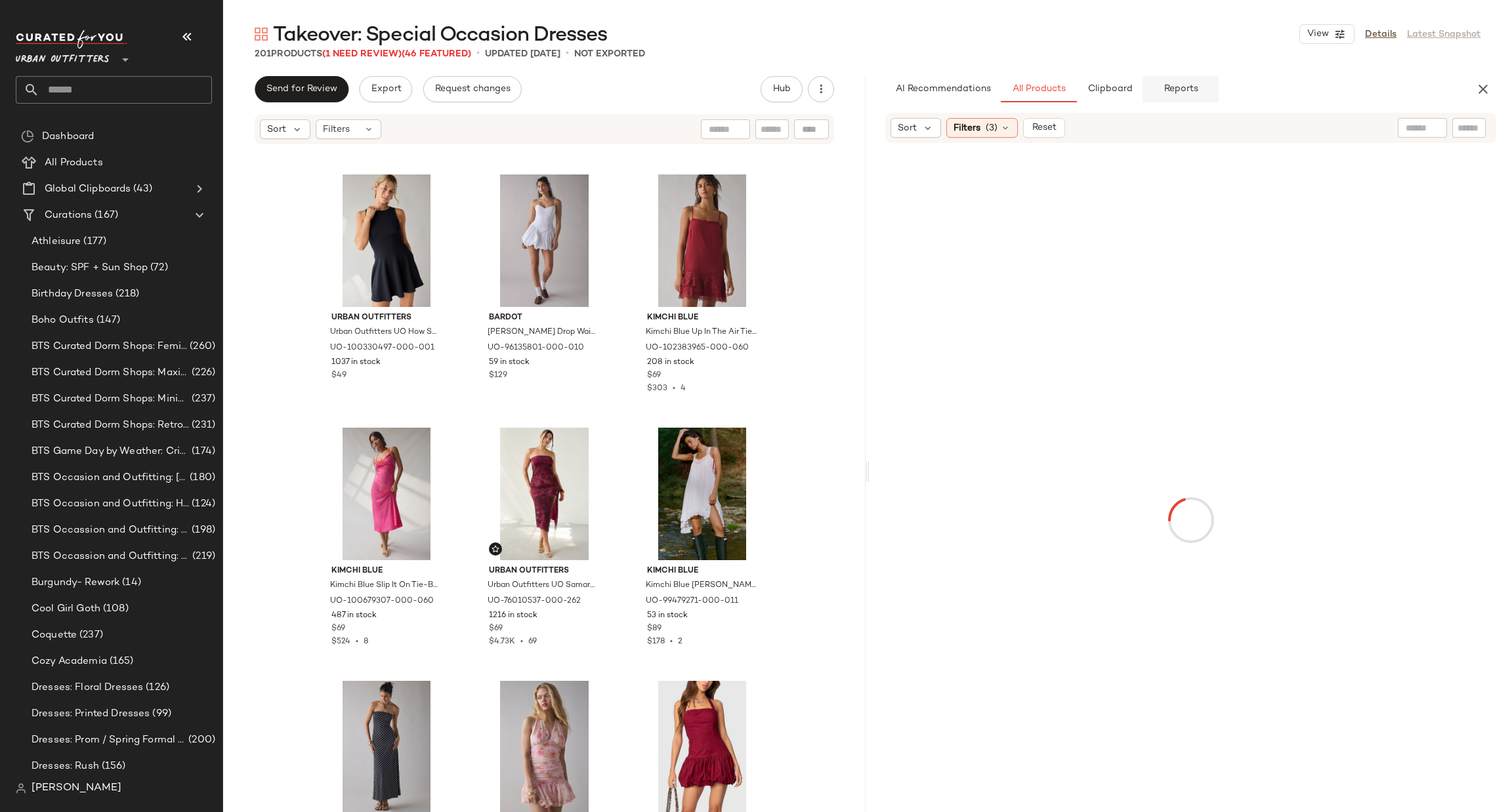
click at [1208, 87] on button "Reports" at bounding box center [1180, 89] width 76 height 26
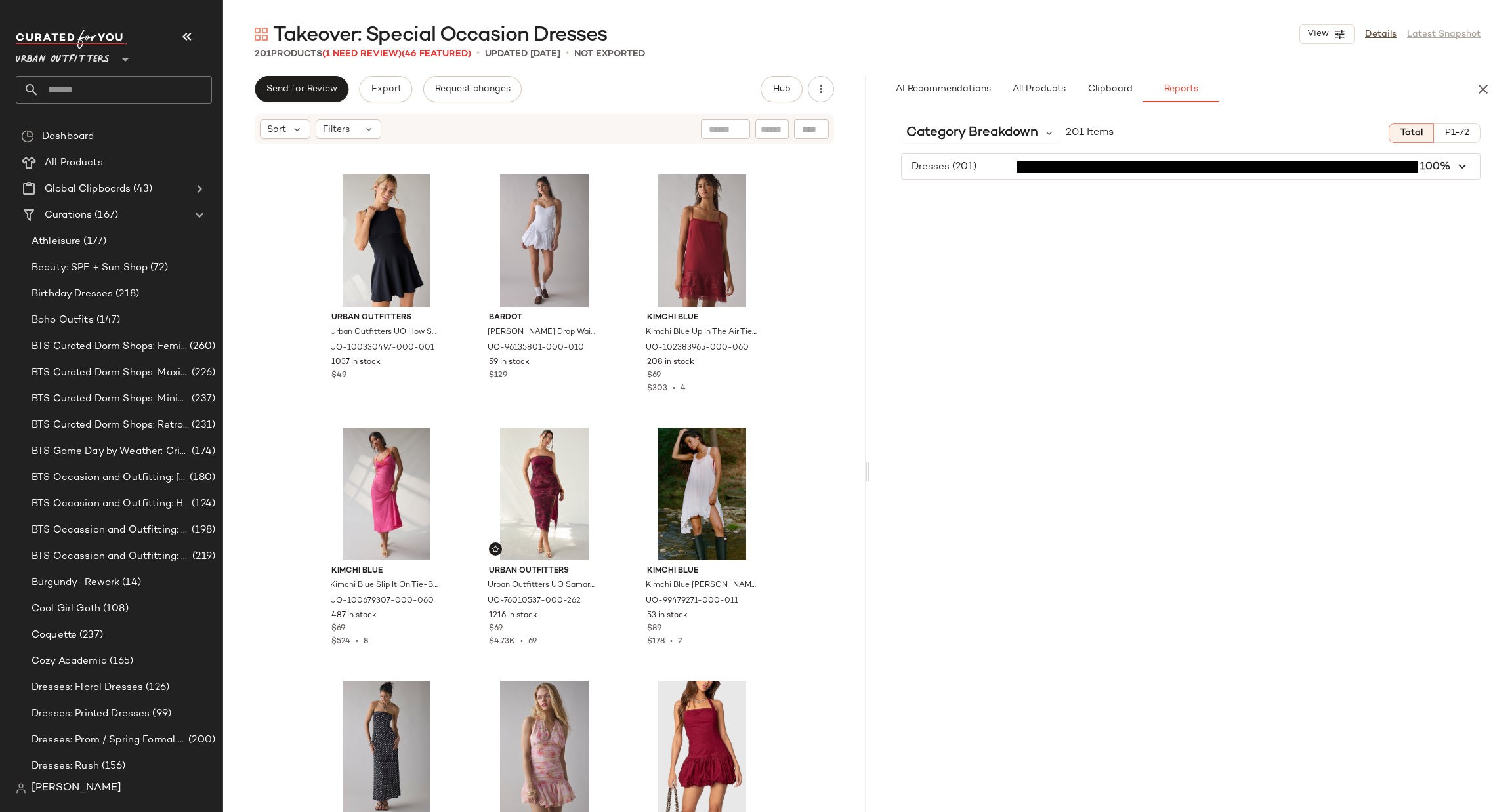
click at [1493, 99] on div "AI Recommendations All Products Clipboard Reports" at bounding box center [1190, 89] width 642 height 26
click at [1490, 104] on div "AI Recommendations All Products Clipboard Reports Sort Filters (3) Reset 1,110 …" at bounding box center [1190, 471] width 642 height 791
click at [1487, 84] on icon "button" at bounding box center [1483, 90] width 16 height 16
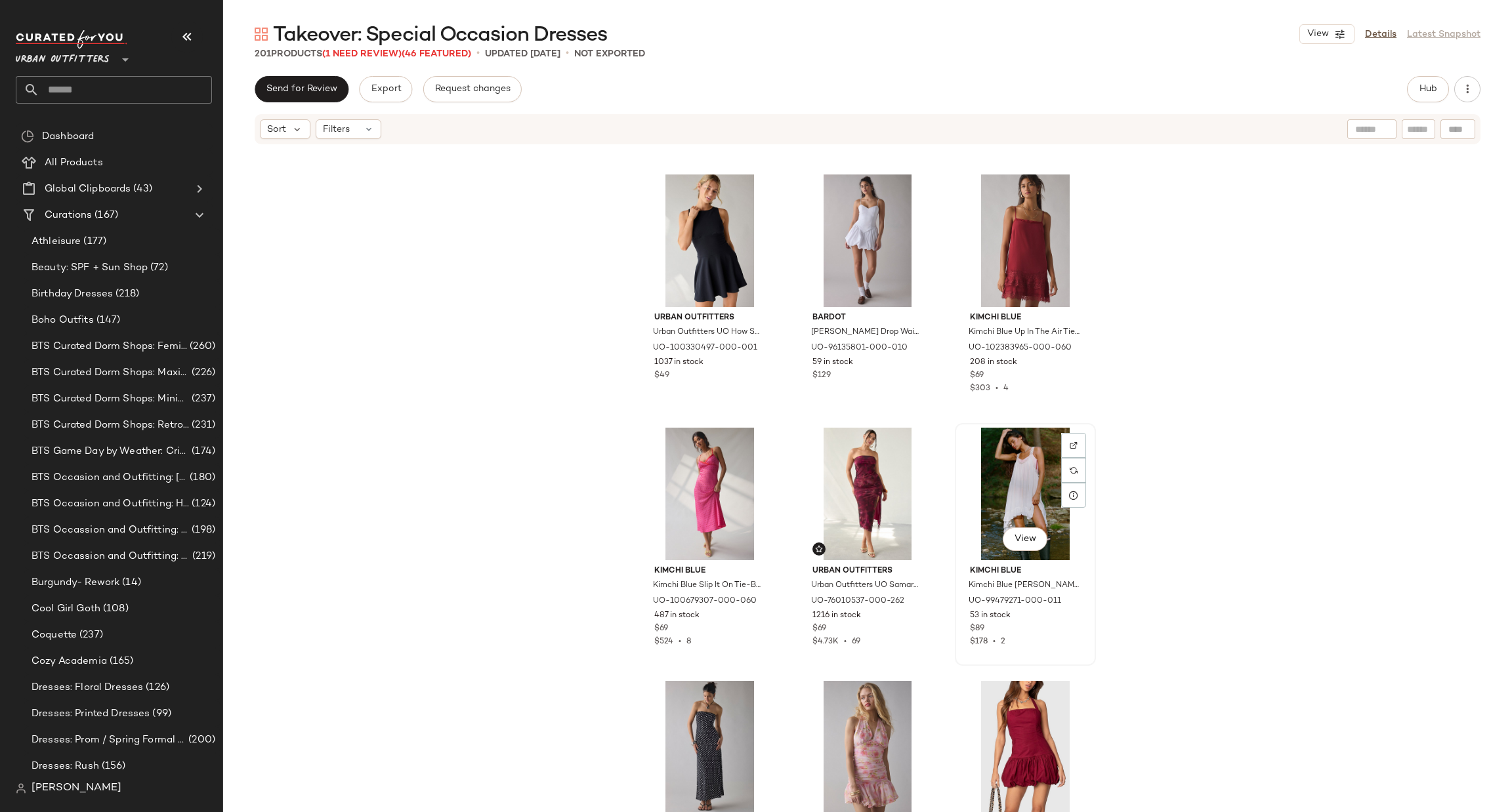
click at [1023, 480] on div "View" at bounding box center [1025, 493] width 132 height 132
click at [1068, 464] on div at bounding box center [1073, 470] width 25 height 25
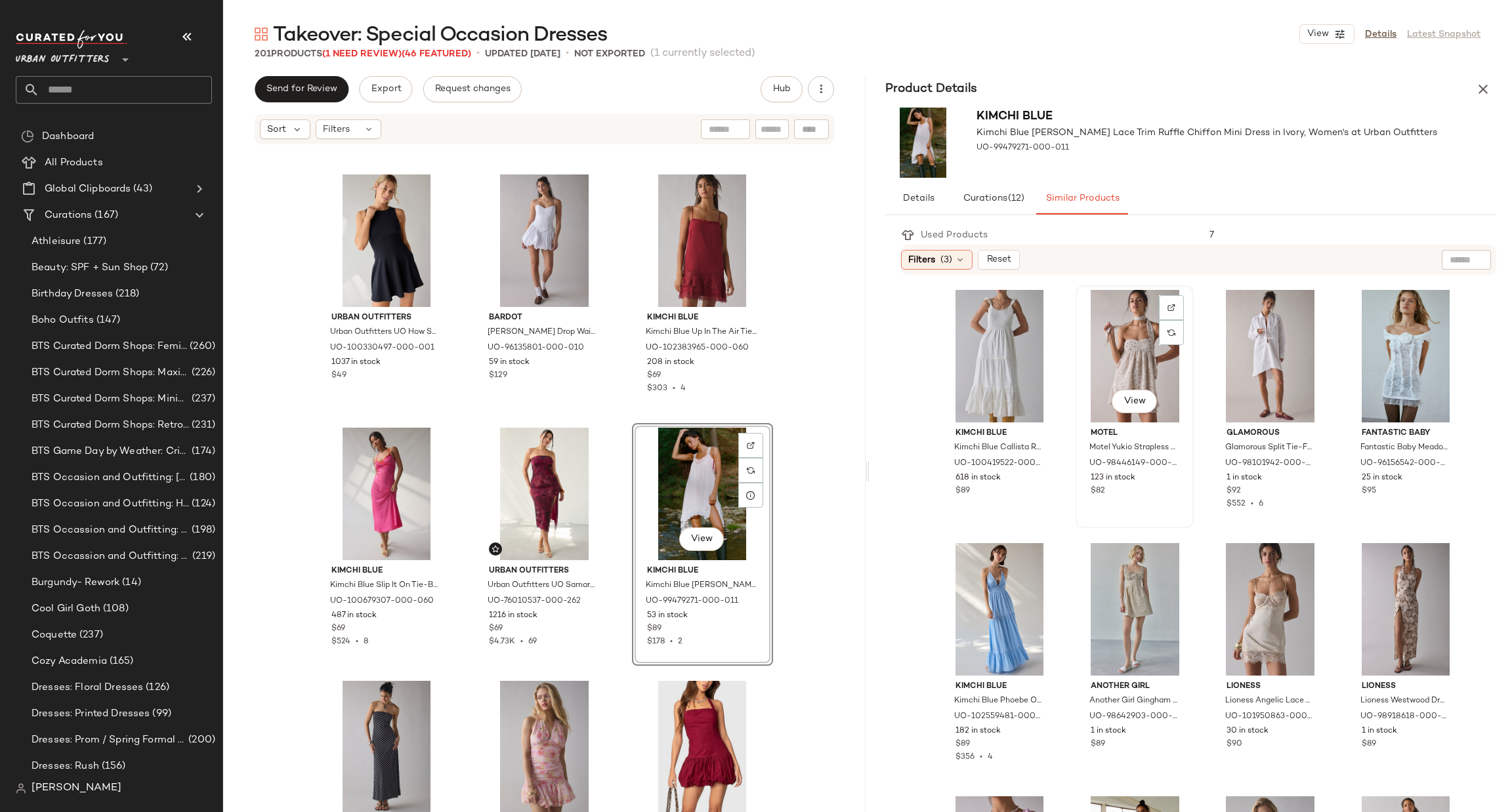
click at [1148, 369] on div "View" at bounding box center [1135, 356] width 109 height 132
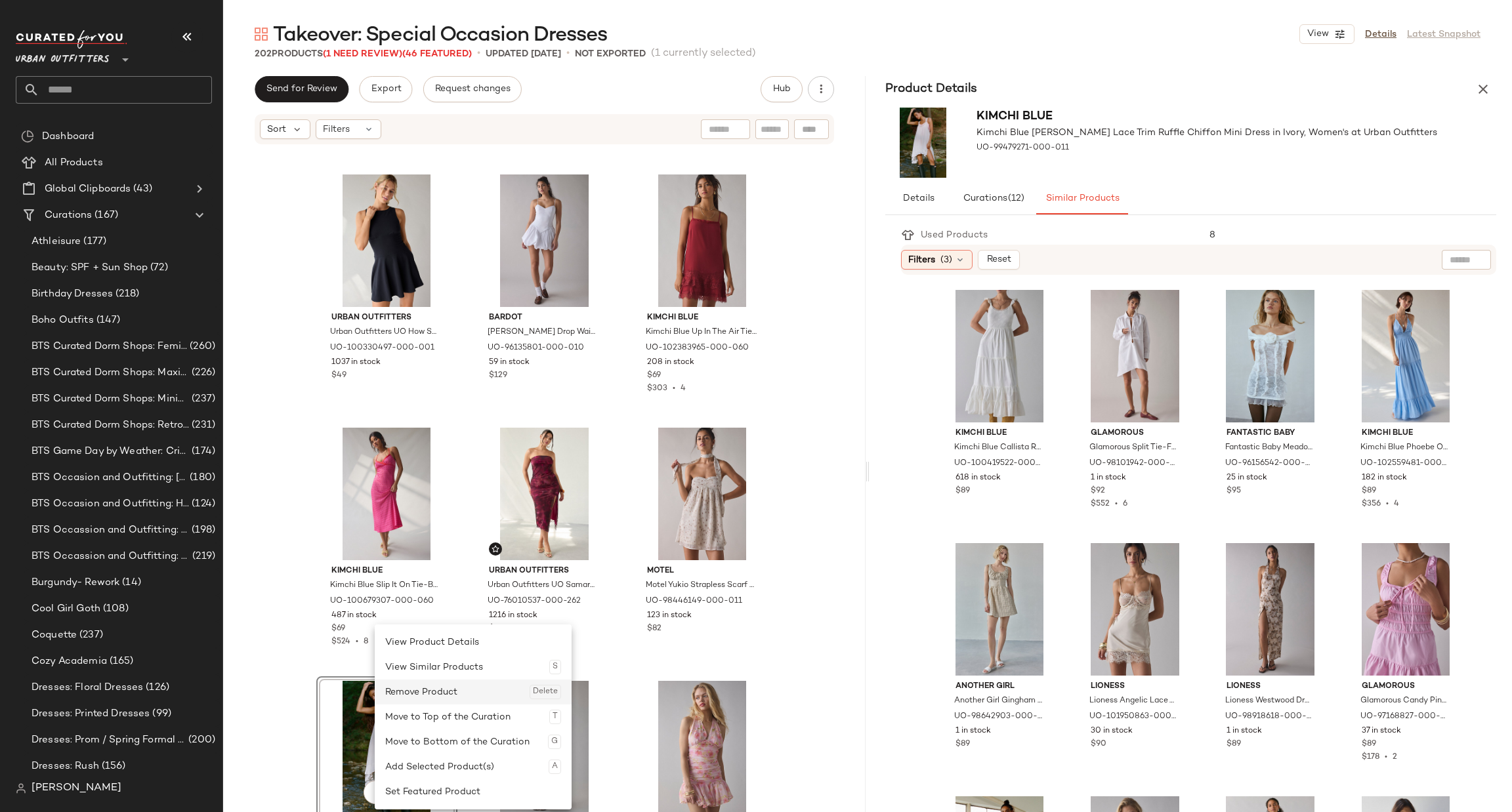
click at [458, 691] on div "Remove Product Delete" at bounding box center [473, 692] width 176 height 25
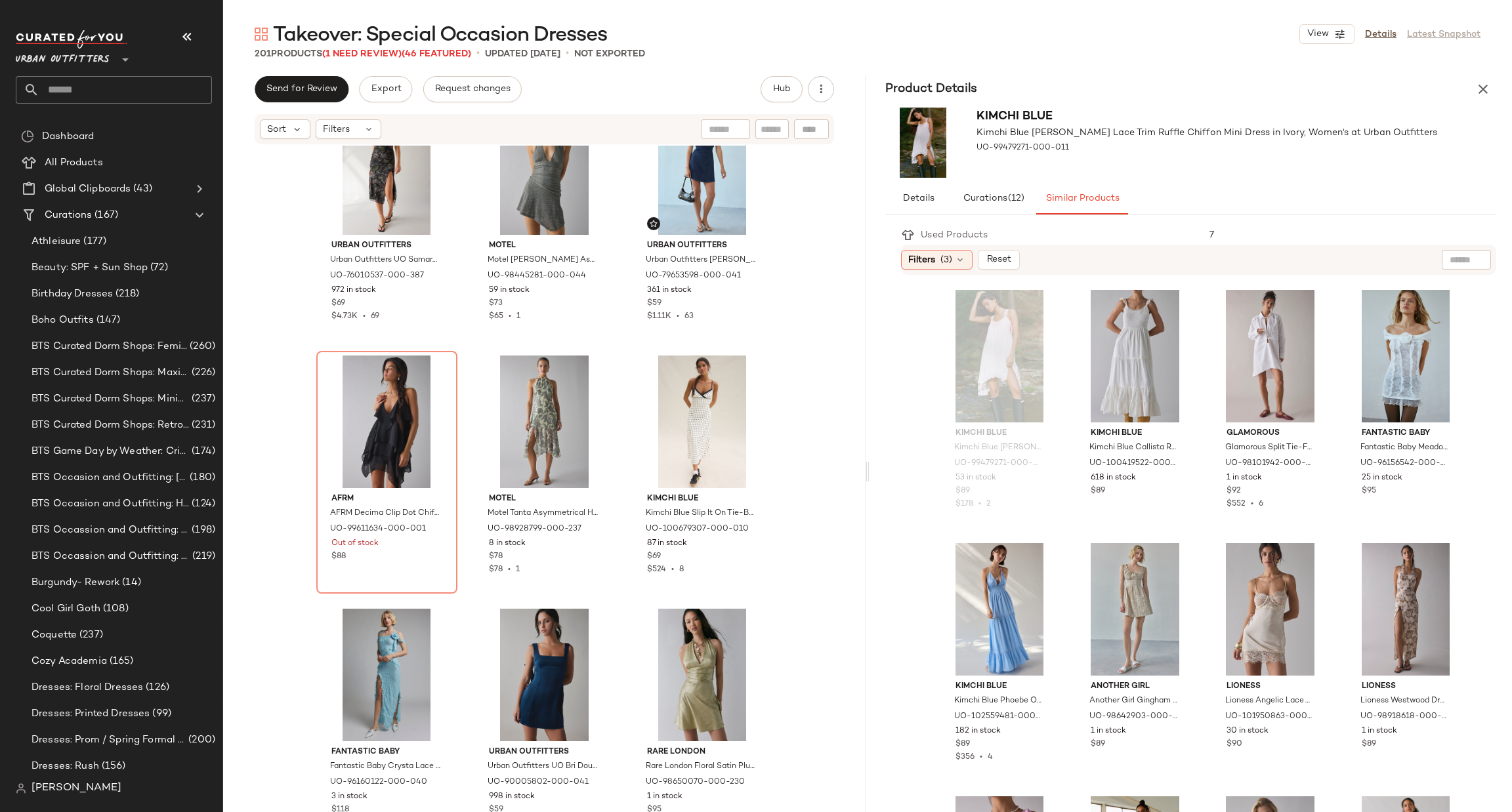
scroll to position [13009, 0]
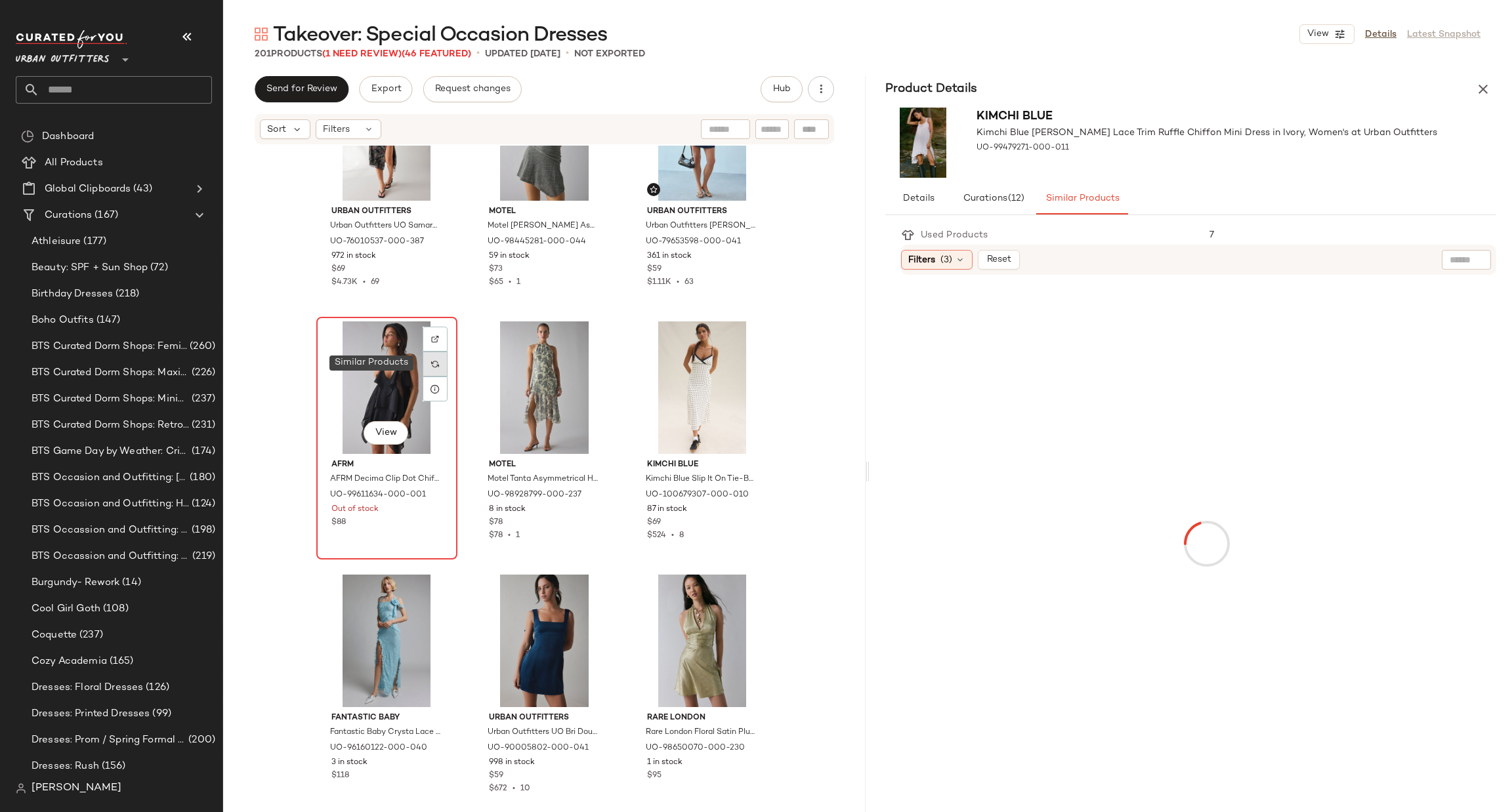
click at [432, 364] on img at bounding box center [435, 364] width 8 height 8
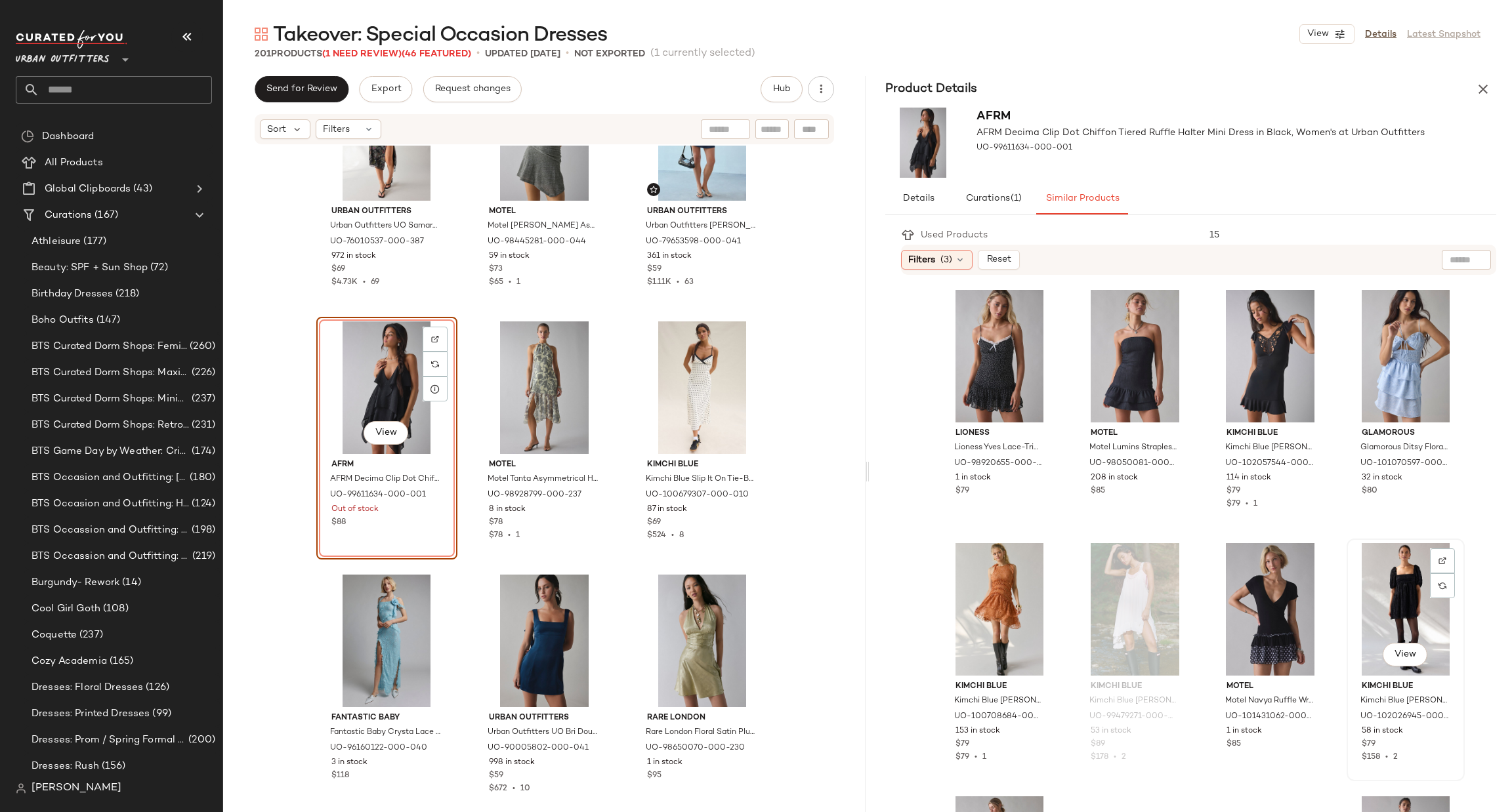
click at [1382, 574] on div "View" at bounding box center [1405, 609] width 109 height 132
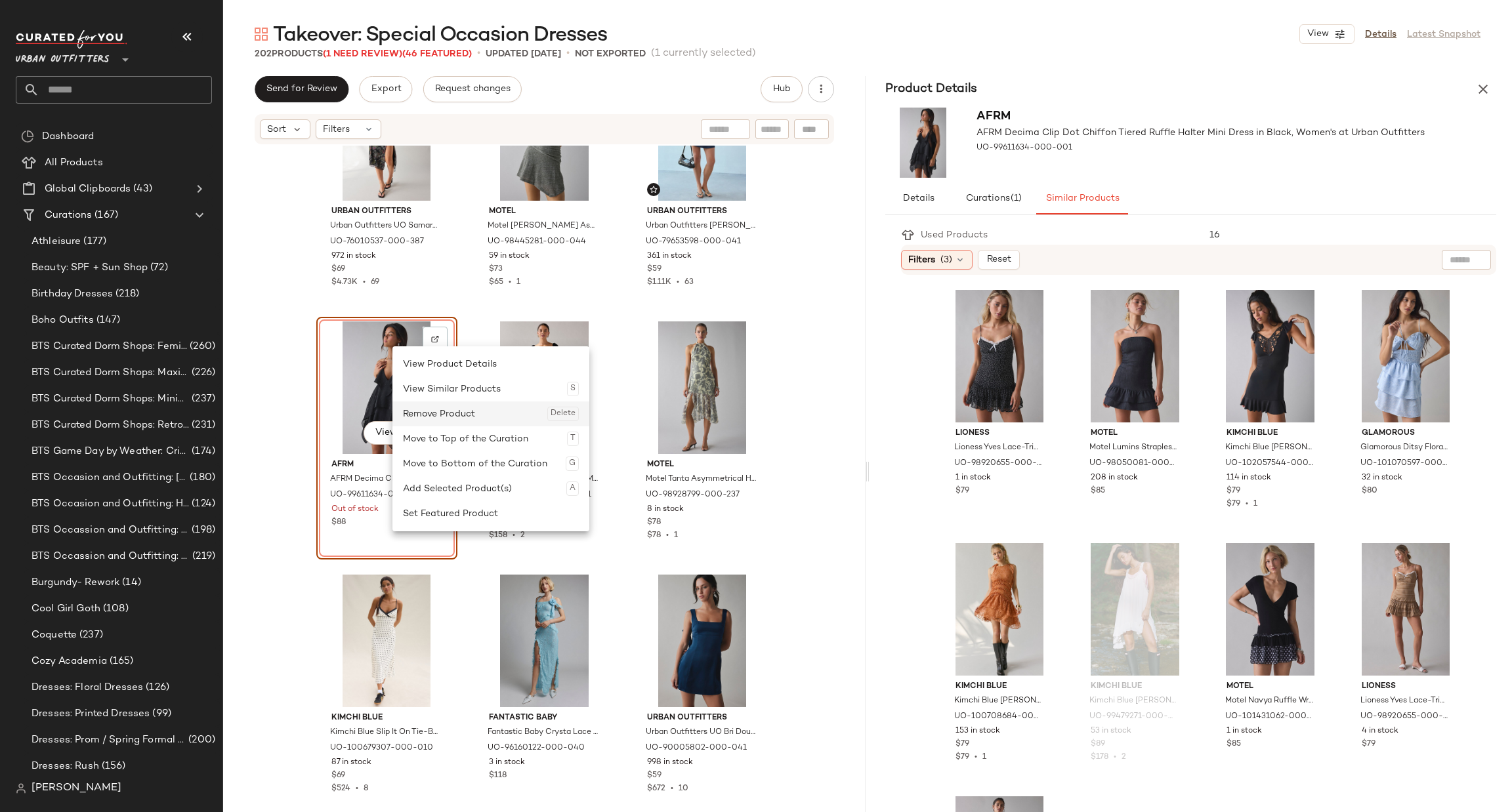
click at [425, 413] on div "Remove Product Delete" at bounding box center [491, 414] width 176 height 25
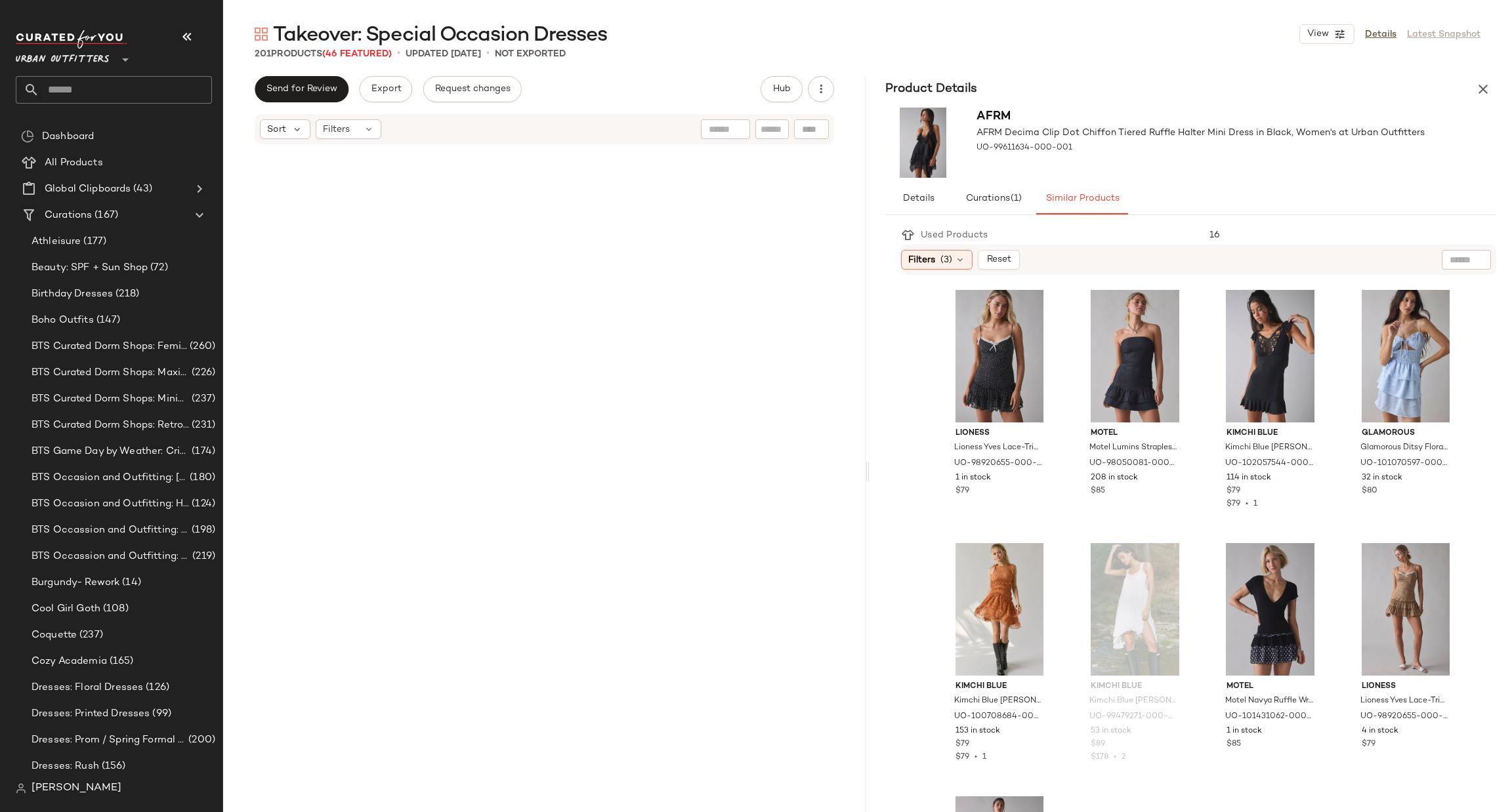
scroll to position [15475, 0]
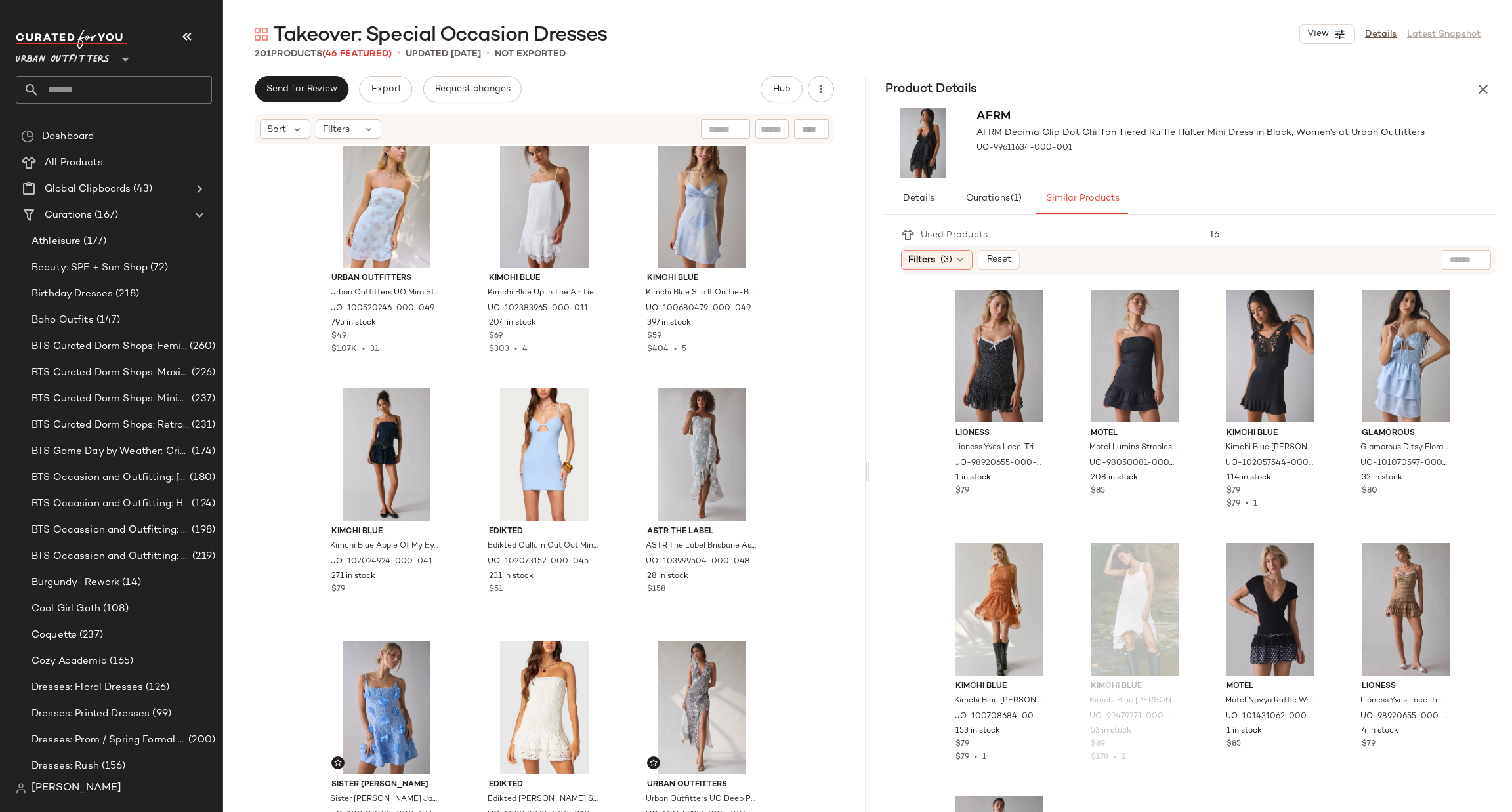
click at [1483, 99] on button "button" at bounding box center [1483, 89] width 27 height 26
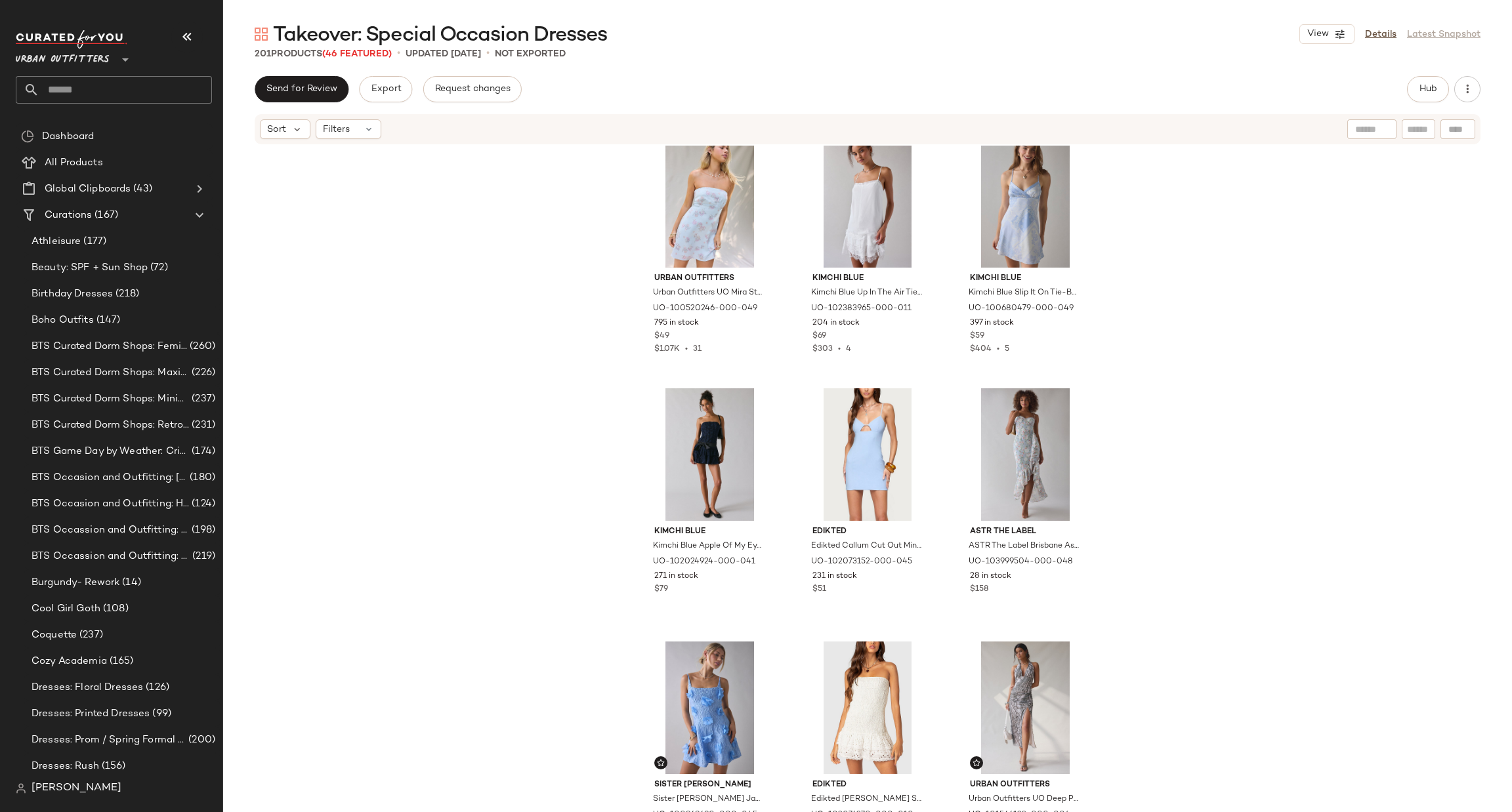
click at [133, 87] on input "text" at bounding box center [125, 90] width 173 height 27
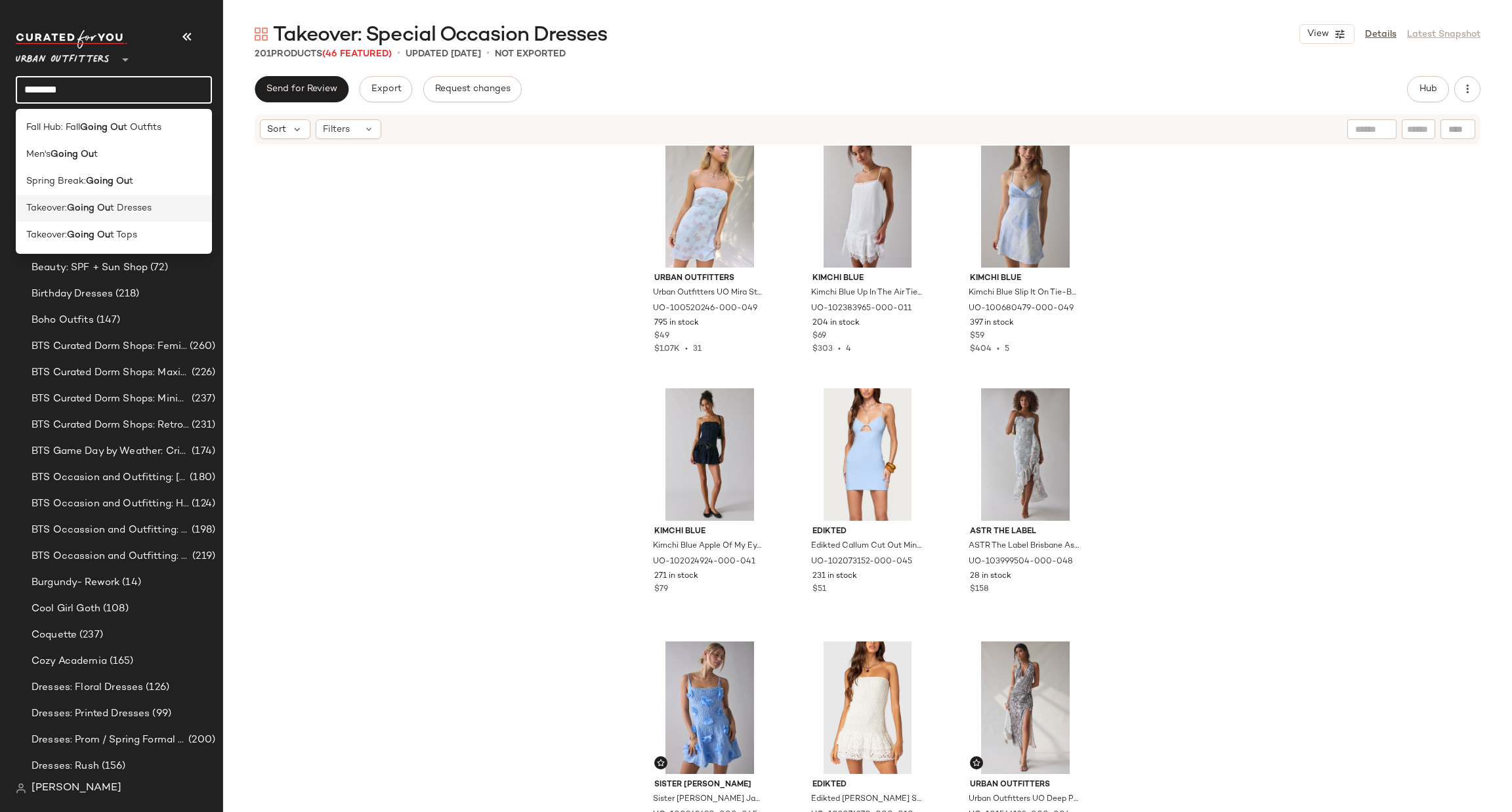
type input "********"
click at [157, 208] on div "Takeover: Going Ou t Dresses" at bounding box center [114, 208] width 175 height 14
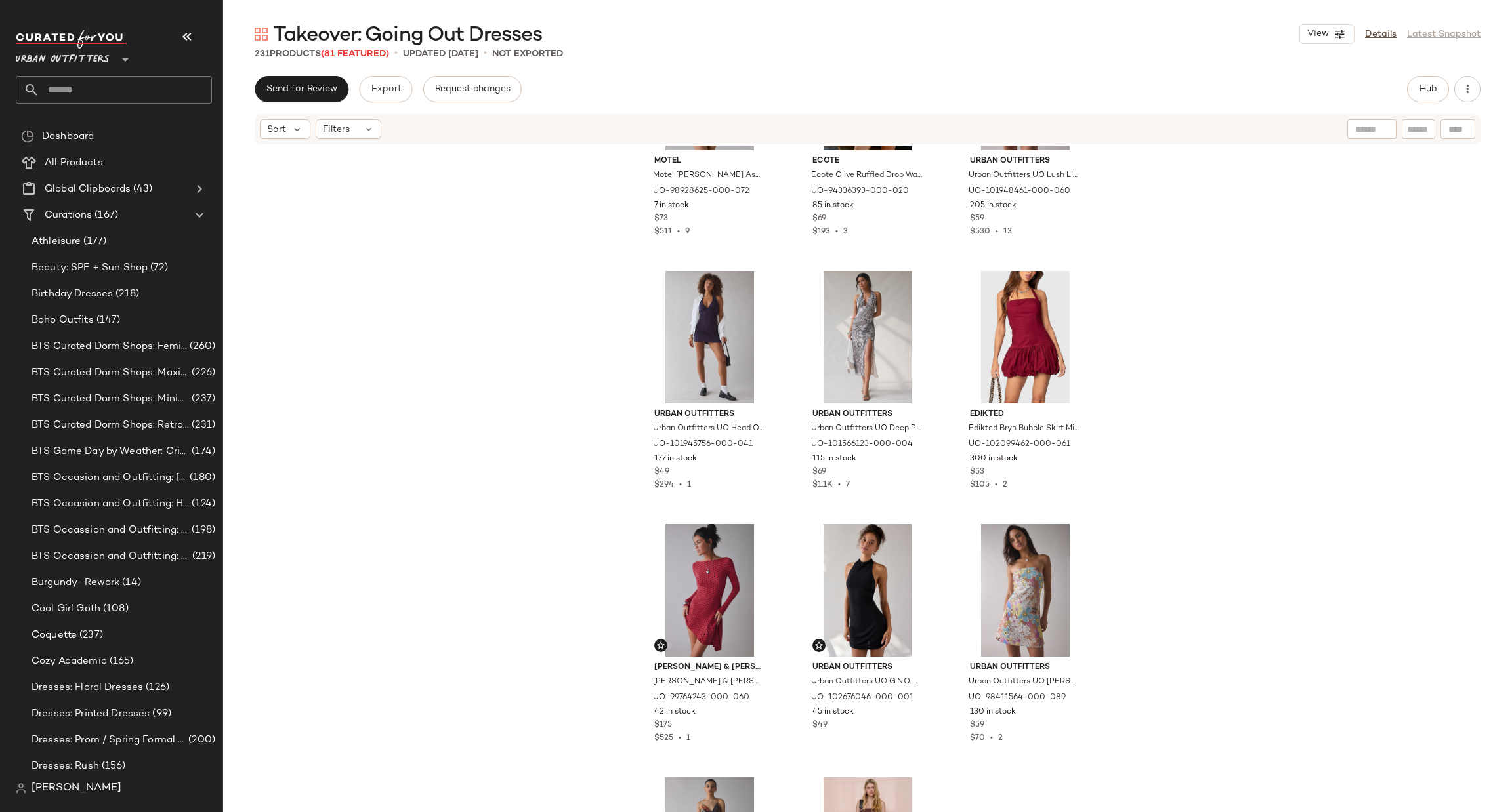
scroll to position [5914, 0]
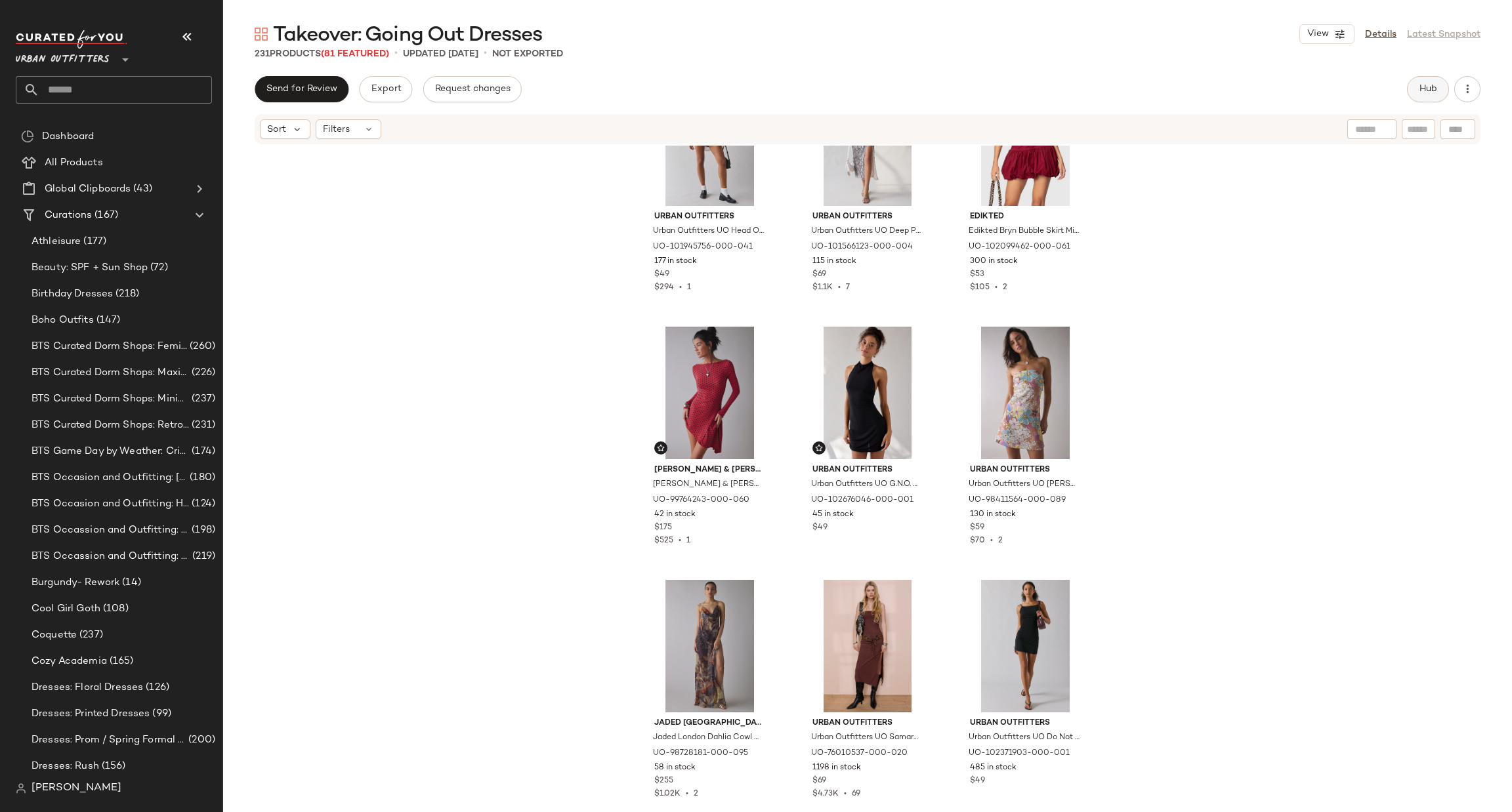
click at [1428, 94] on span "Hub" at bounding box center [1428, 89] width 19 height 11
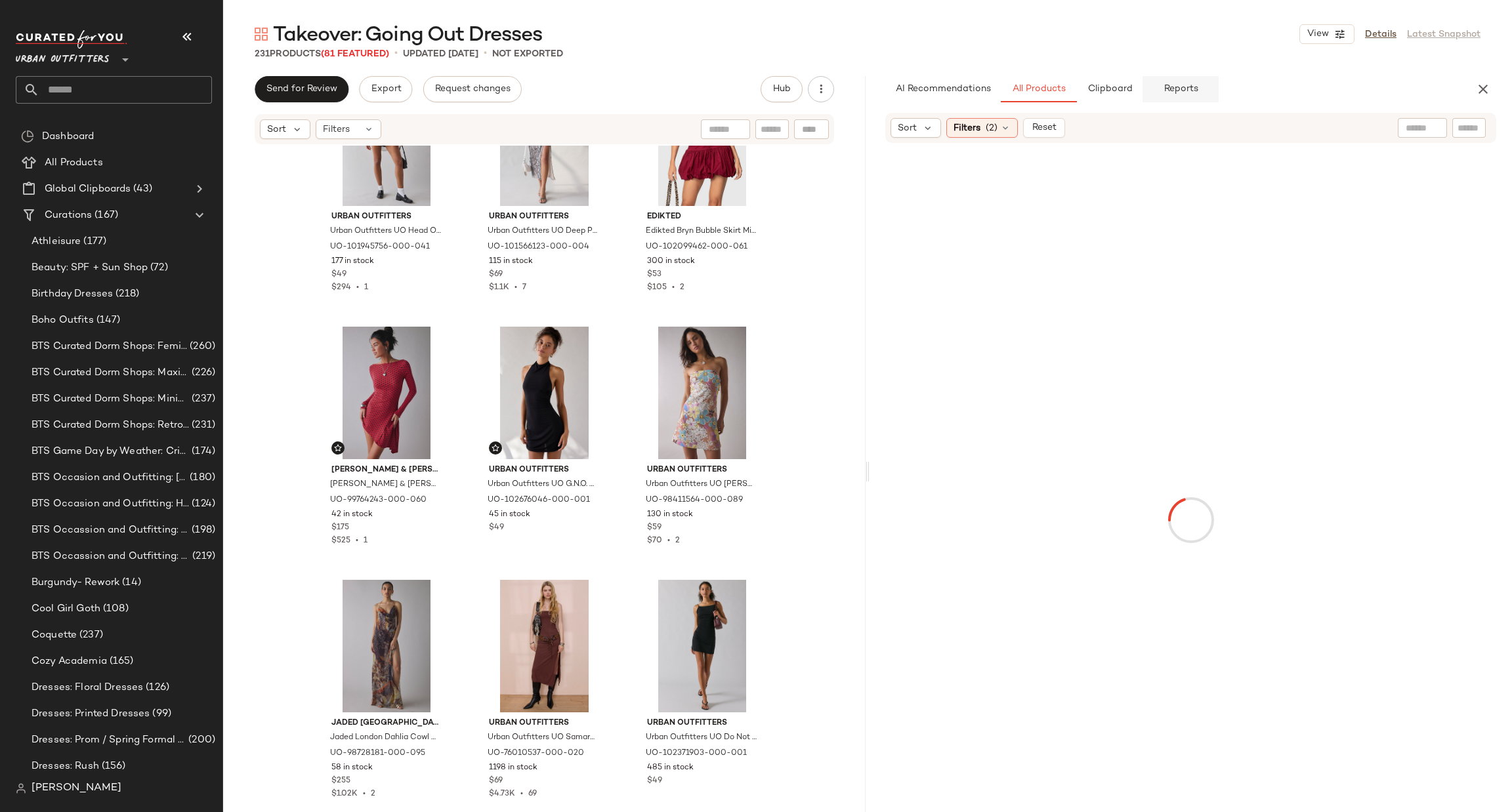
click at [1183, 94] on span "Reports" at bounding box center [1180, 89] width 35 height 11
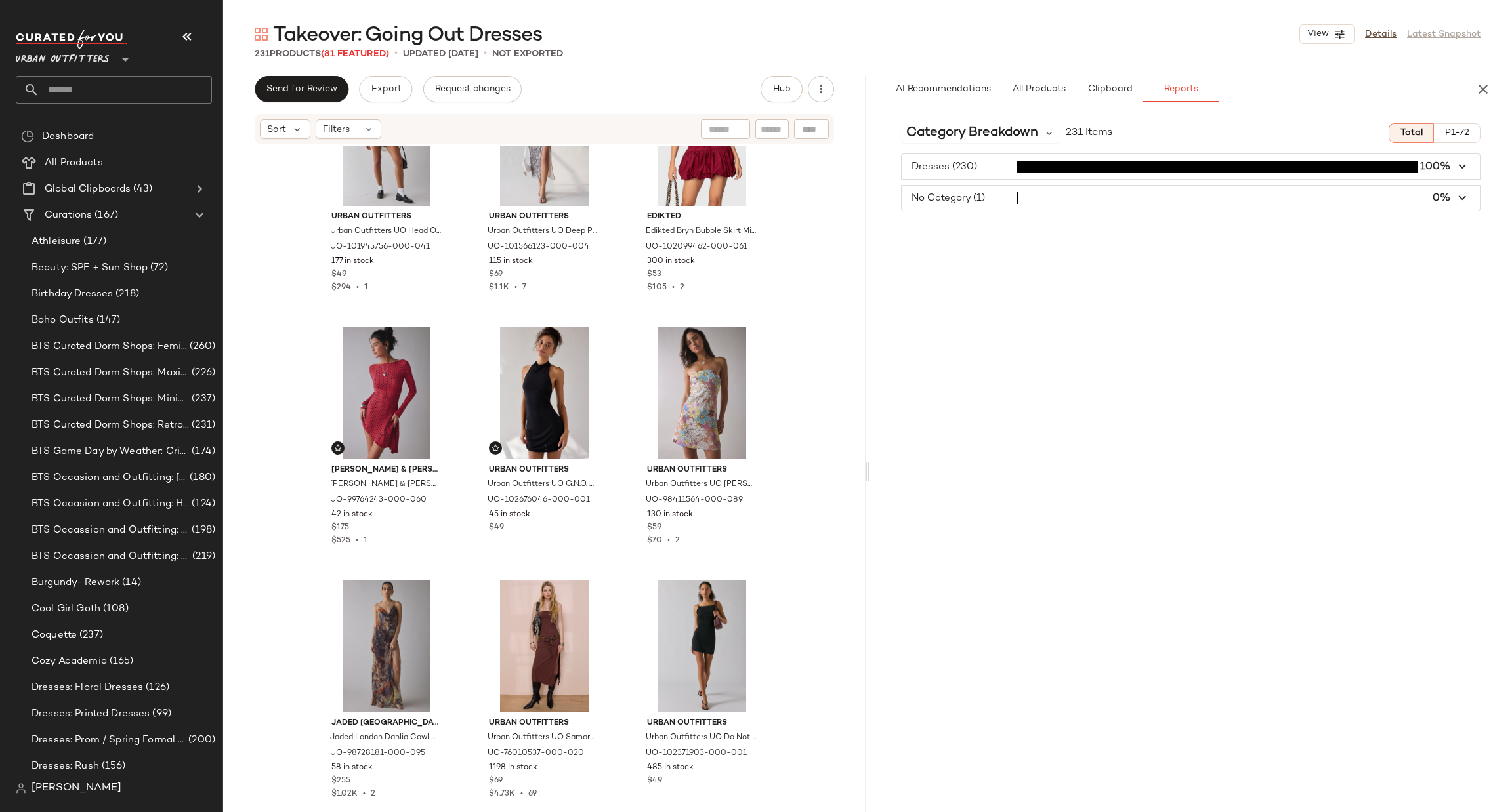
click at [1057, 197] on span "button" at bounding box center [1190, 198] width 578 height 25
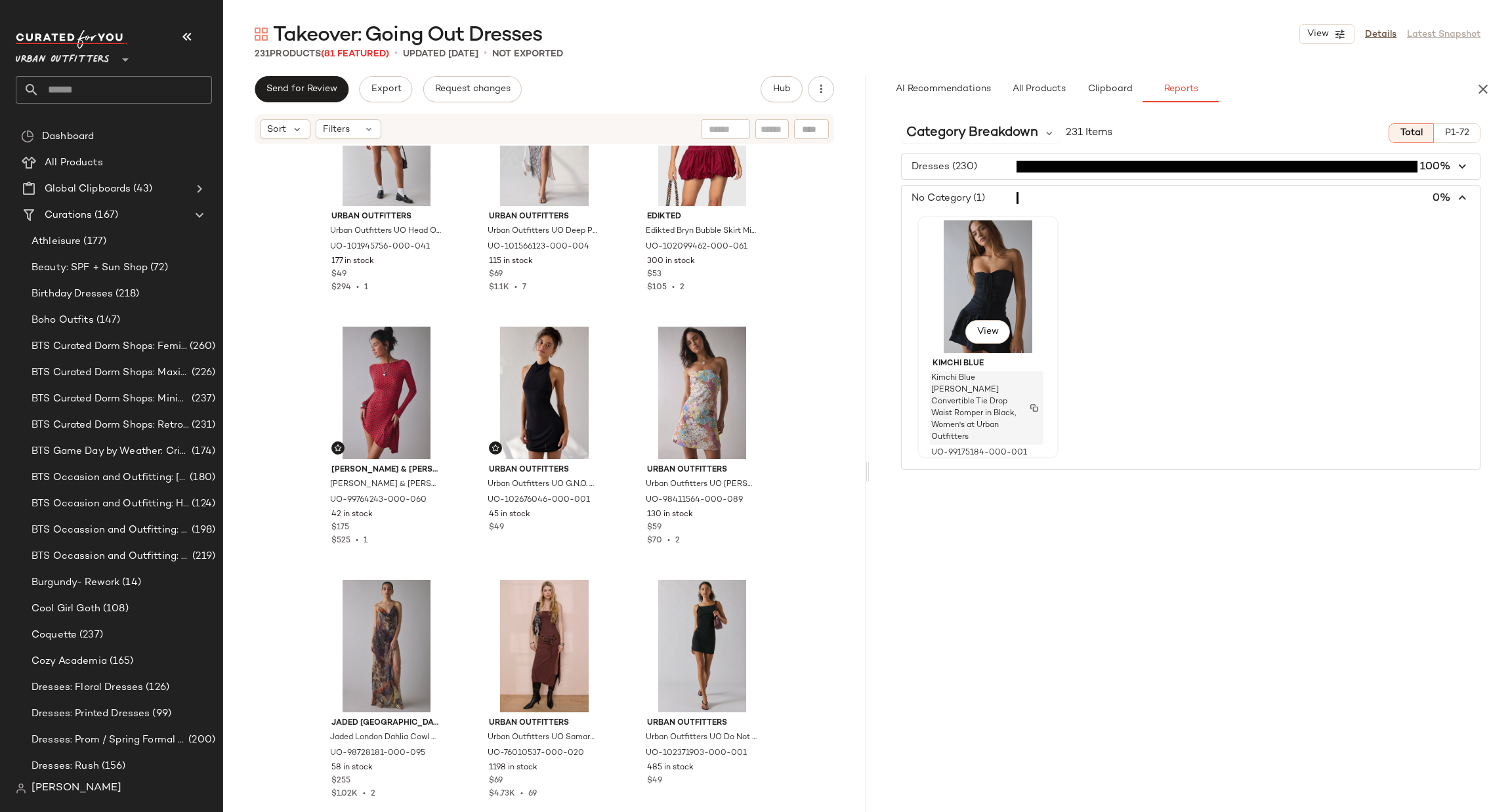
click at [981, 405] on span "Kimchi Blue [PERSON_NAME] Convertible Tie Drop Waist Romper in Black, Women's a…" at bounding box center [974, 407] width 86 height 71
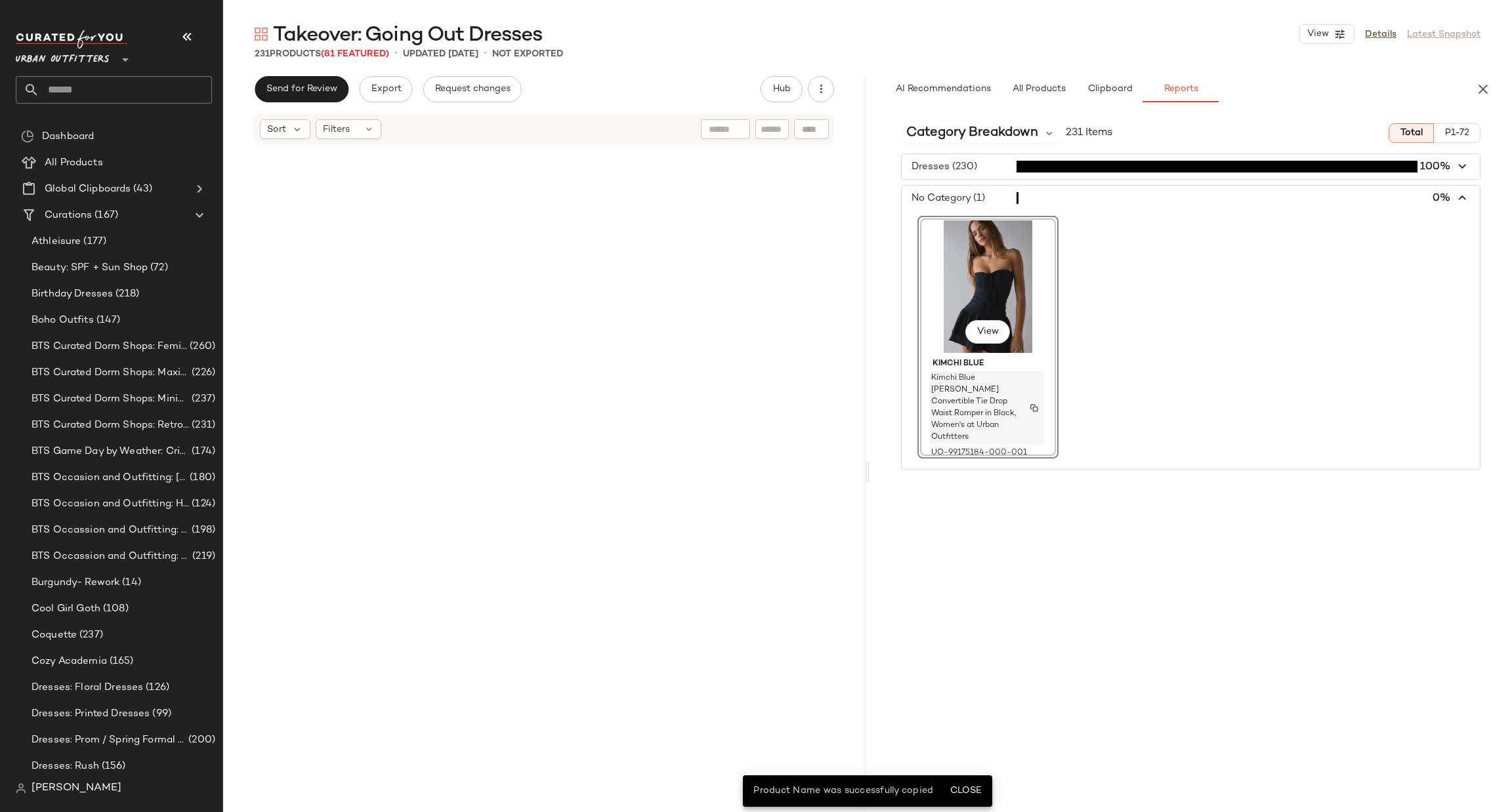
scroll to position [760, 0]
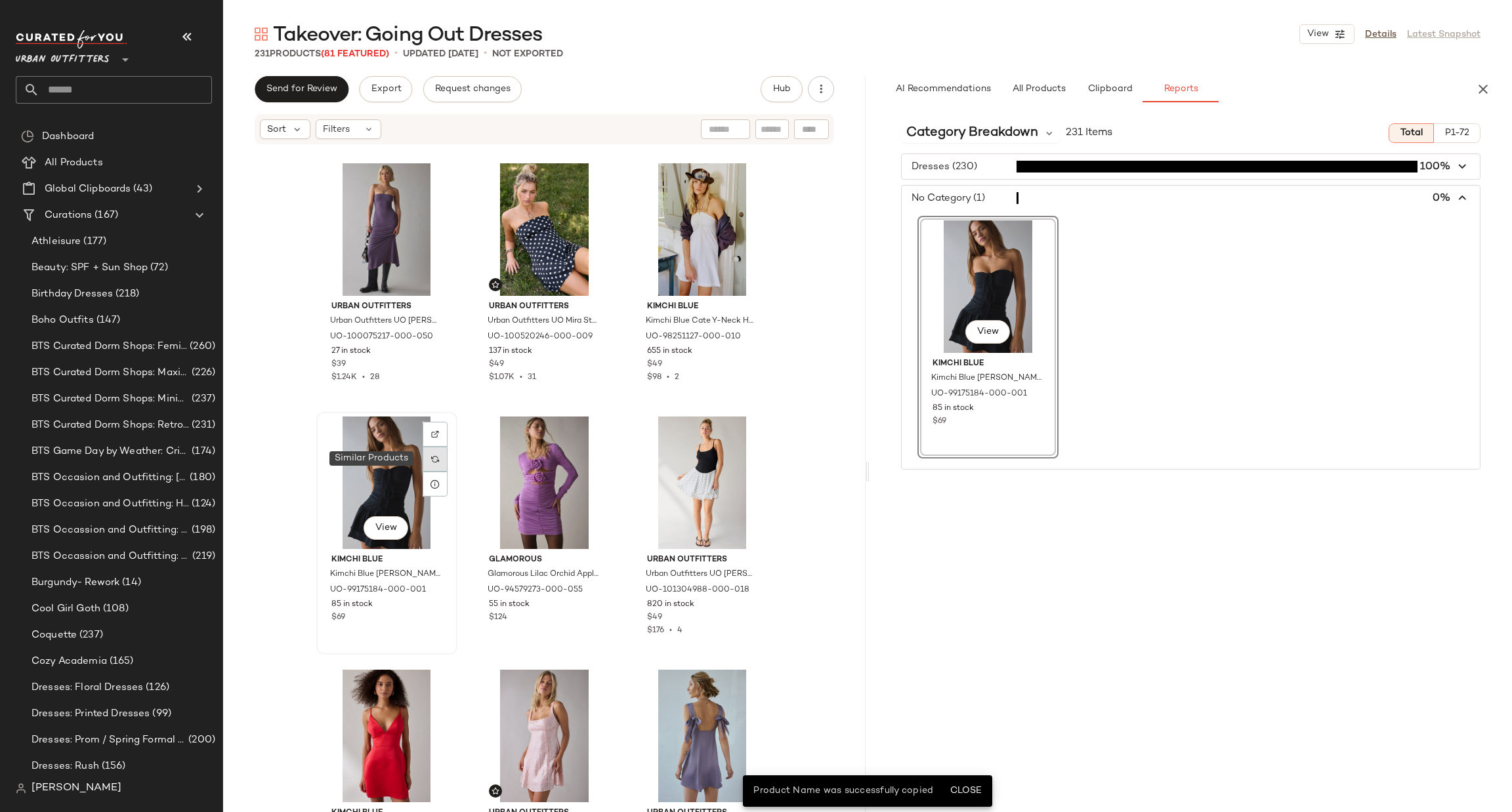
click at [430, 465] on div at bounding box center [435, 459] width 25 height 25
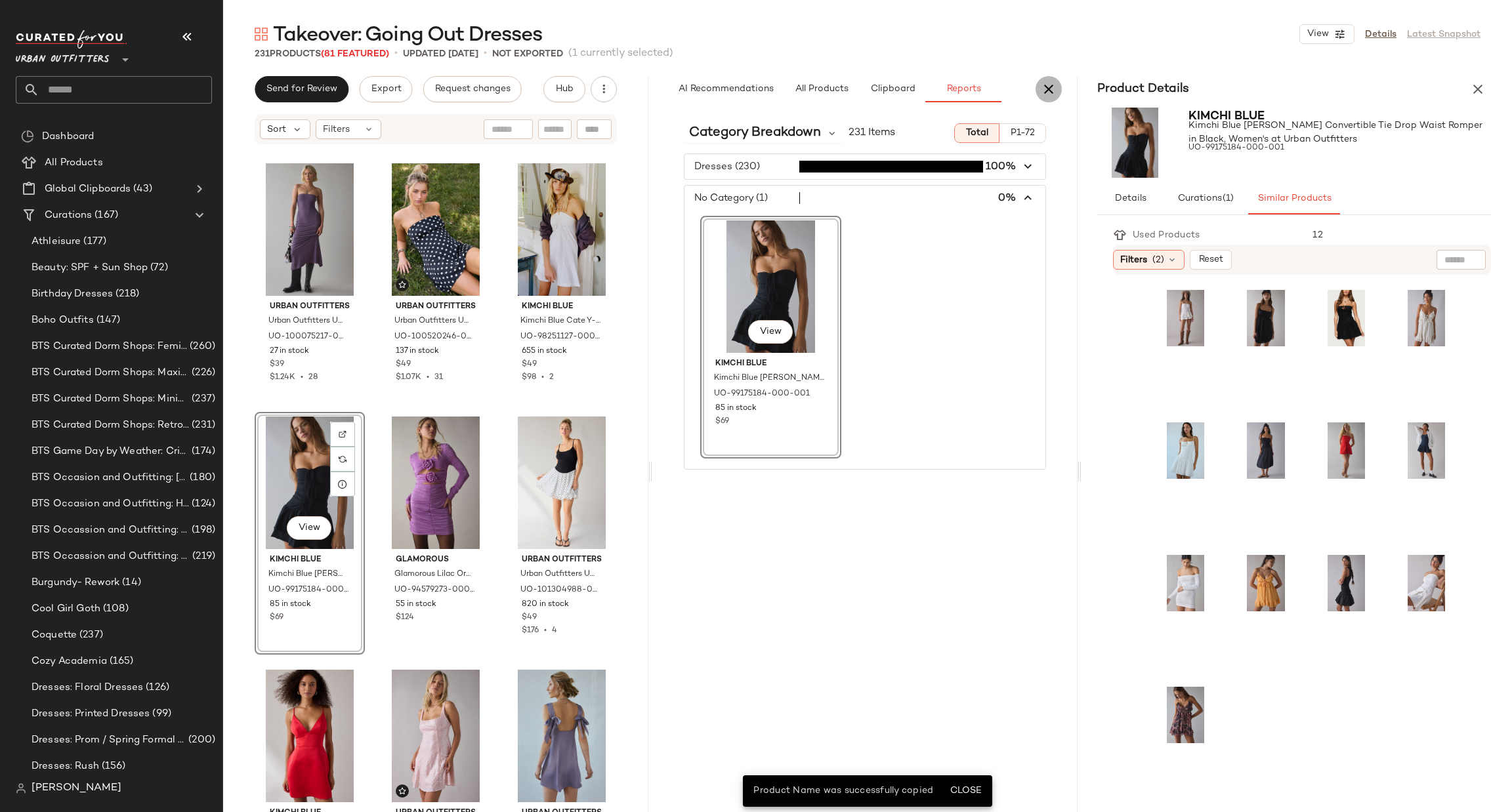
click at [1042, 87] on icon "button" at bounding box center [1049, 90] width 16 height 16
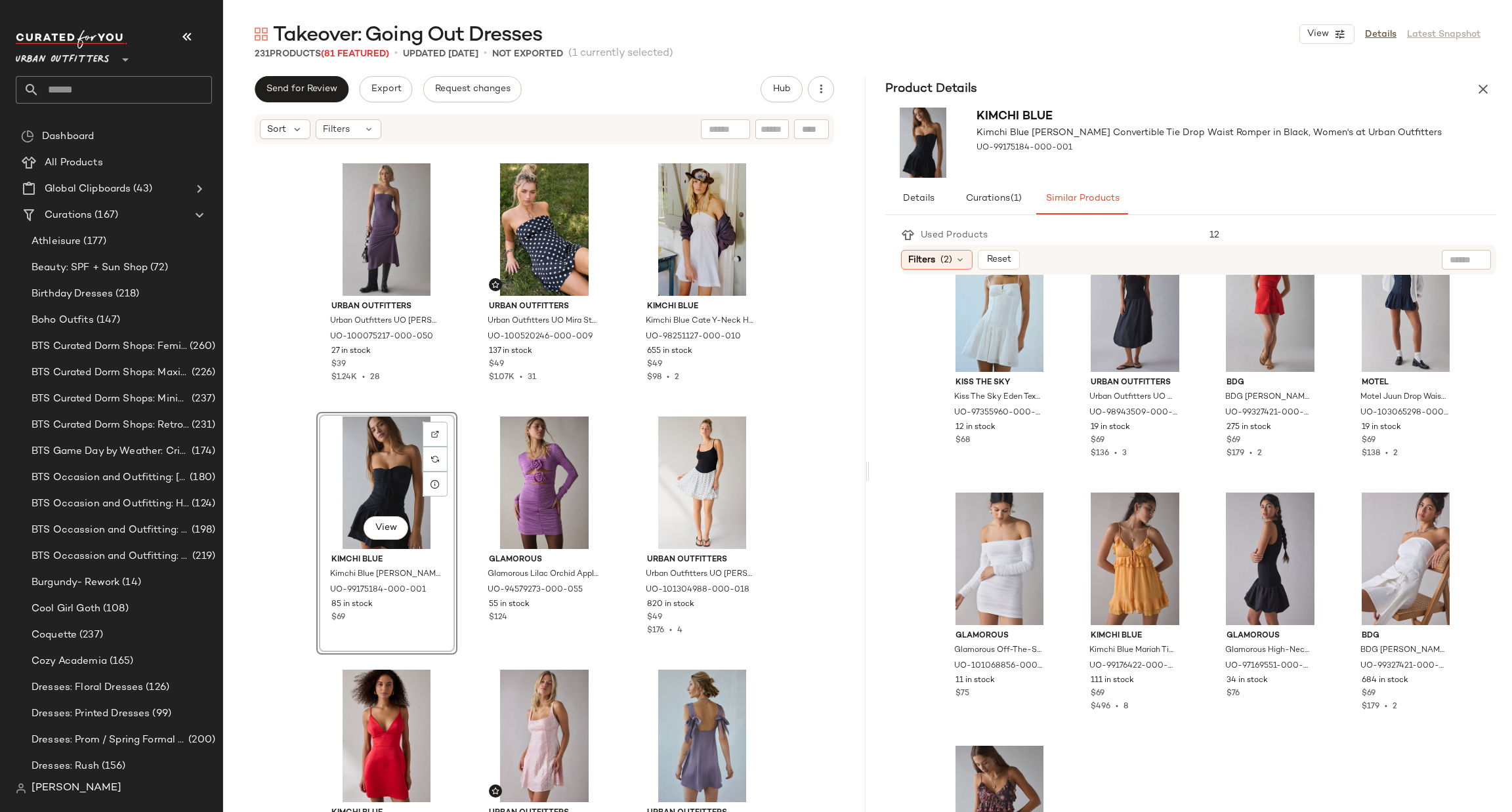
scroll to position [394, 0]
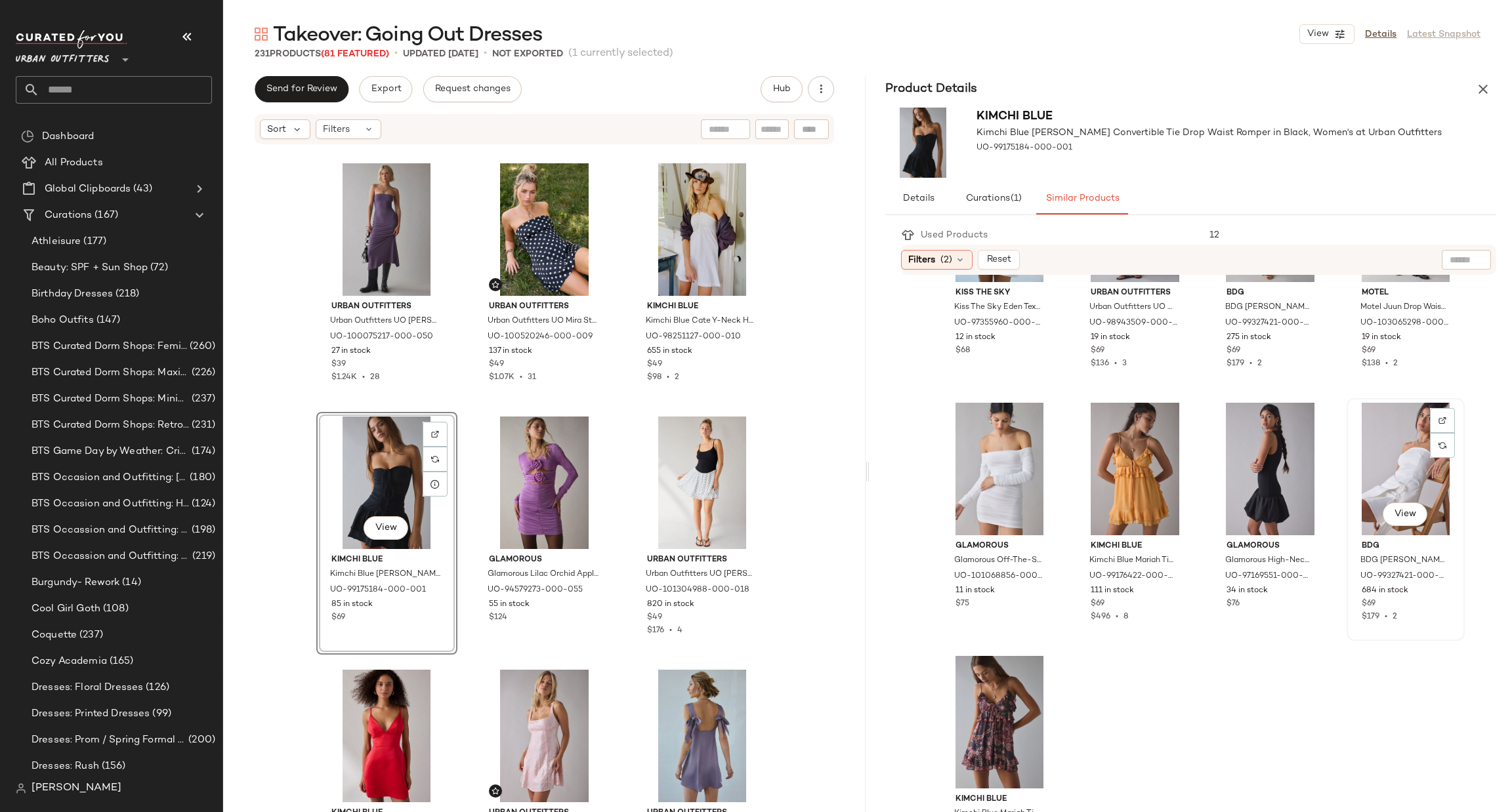
click at [1364, 456] on div "View" at bounding box center [1405, 469] width 109 height 132
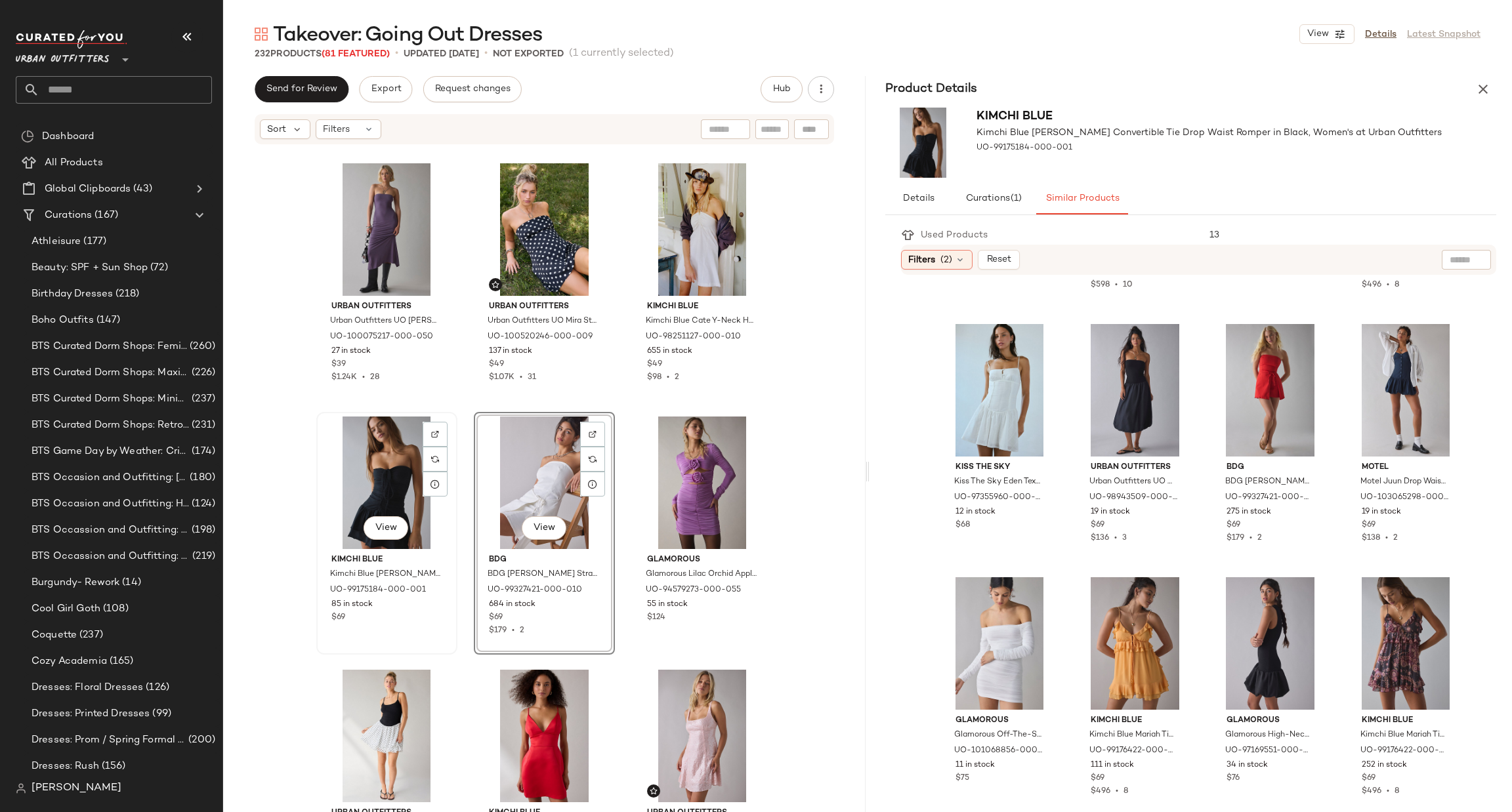
scroll to position [218, 0]
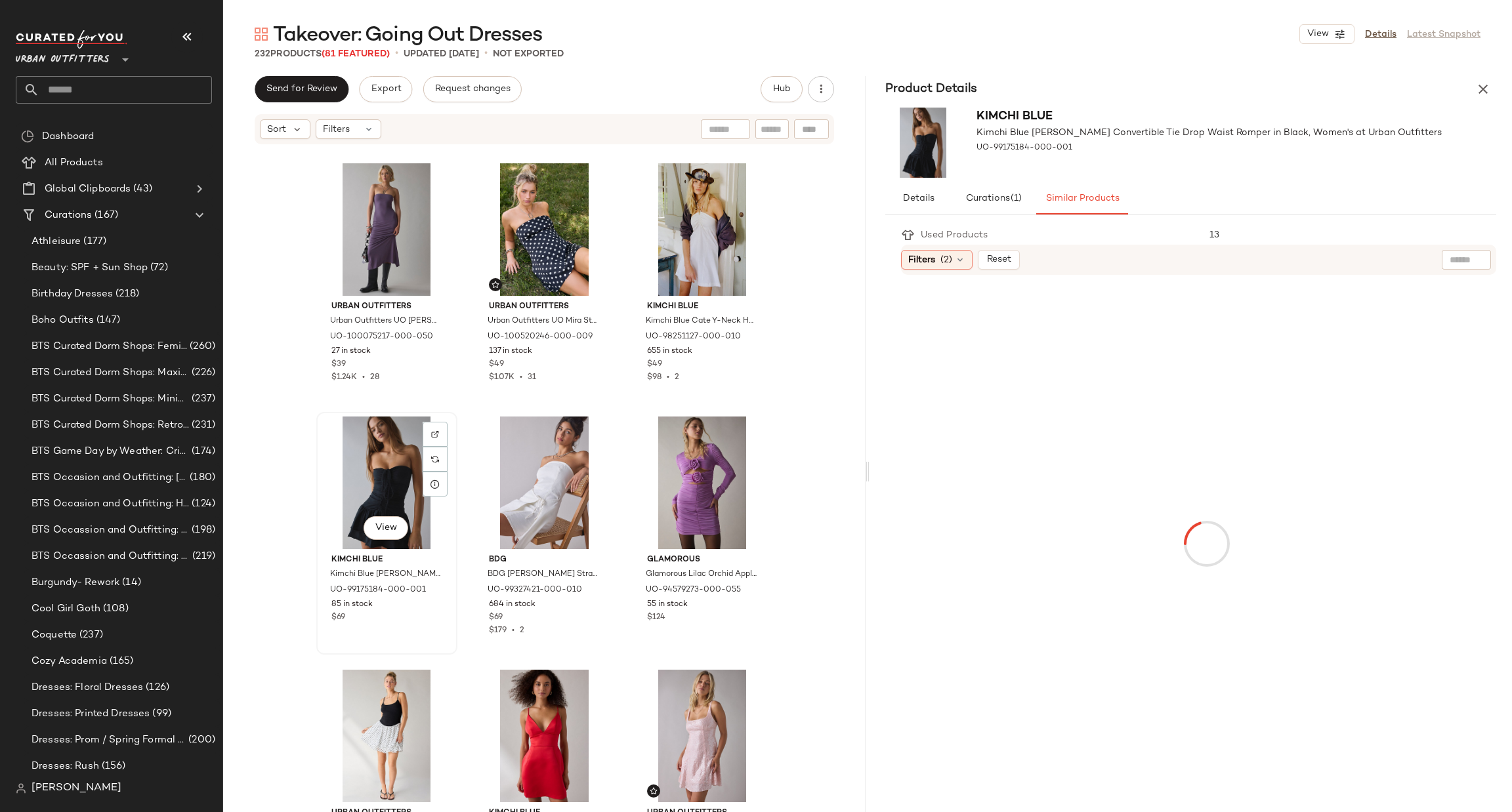
click at [357, 473] on div "View" at bounding box center [387, 483] width 132 height 132
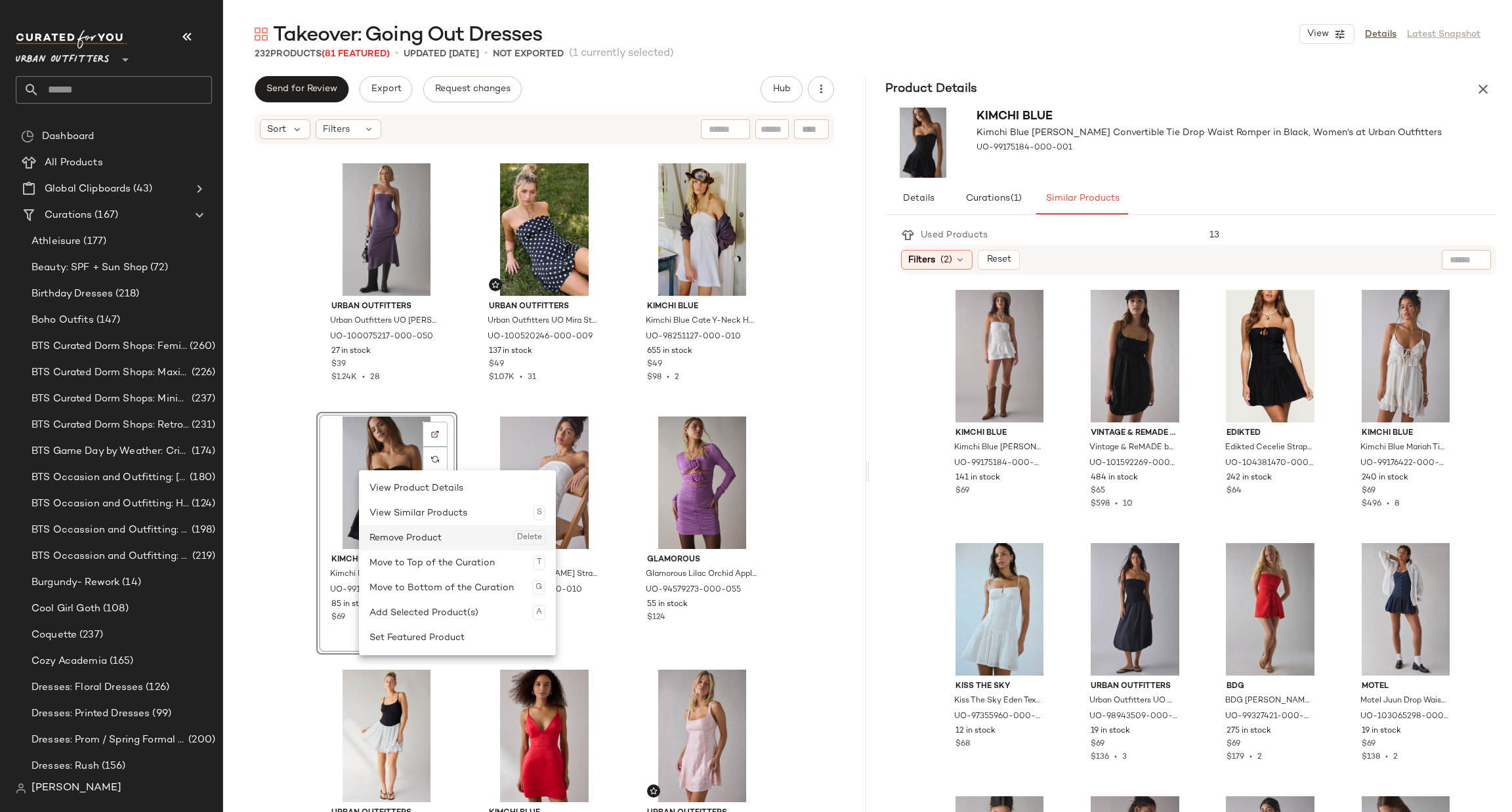
click at [434, 533] on div "Remove Product Delete" at bounding box center [458, 538] width 176 height 25
click at [428, 531] on div "Remove Product Delete" at bounding box center [472, 533] width 176 height 25
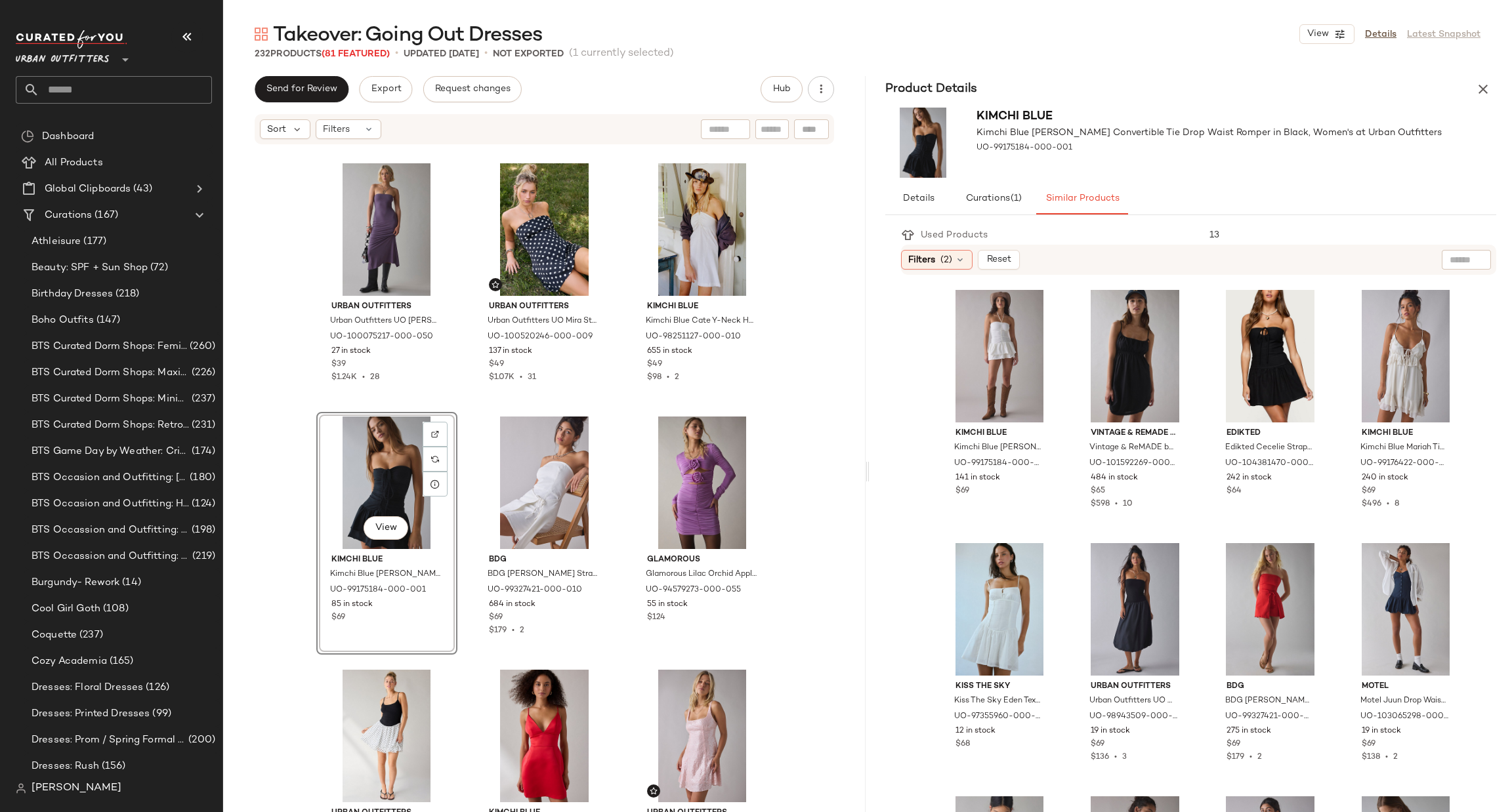
click at [782, 390] on div "Urban Outfitters Urban Outfitters UO [PERSON_NAME] Jersey Knit Tube Midi Dress …" at bounding box center [544, 498] width 642 height 706
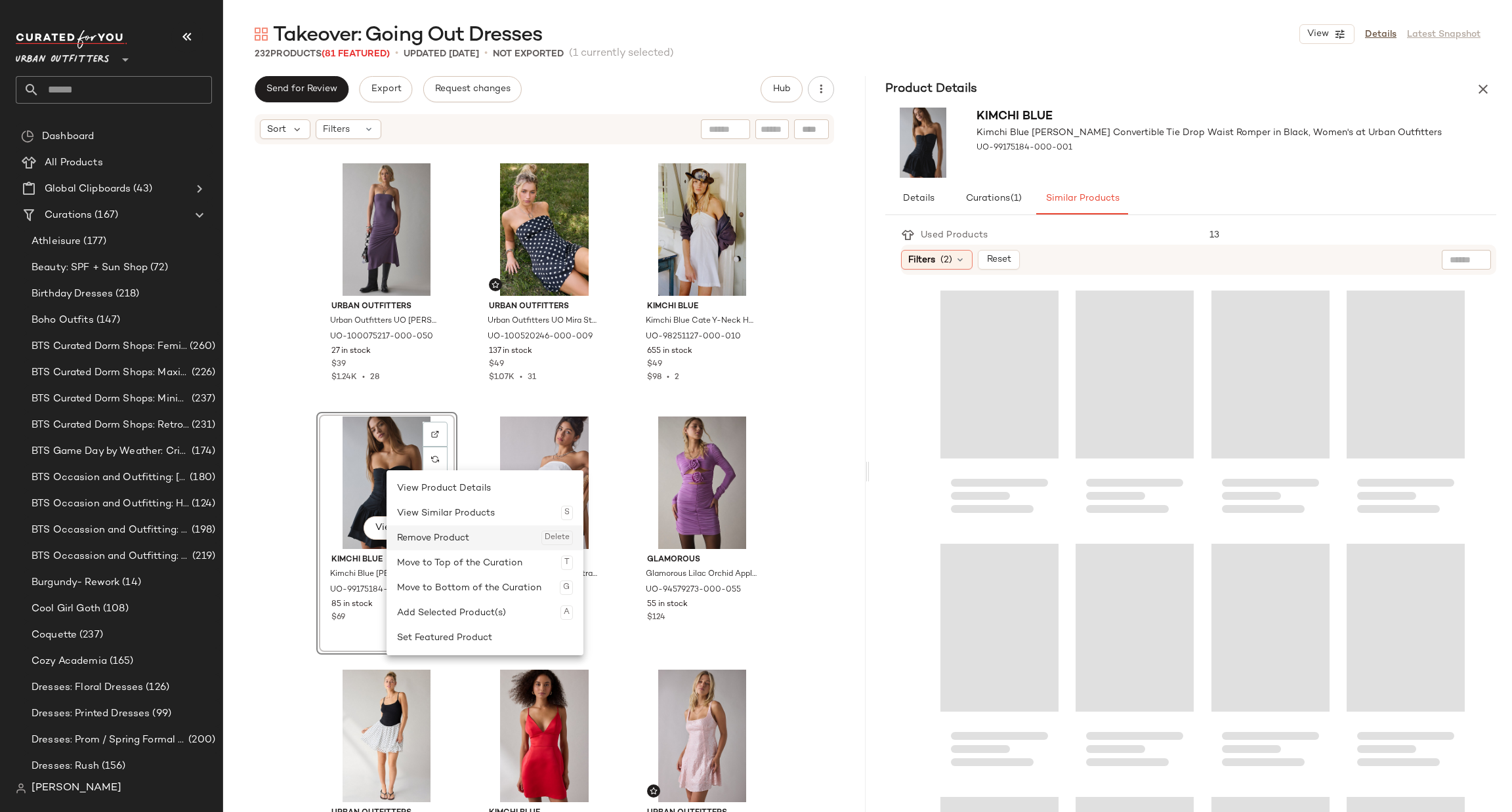
click at [439, 538] on div "Remove Product Delete" at bounding box center [485, 538] width 176 height 25
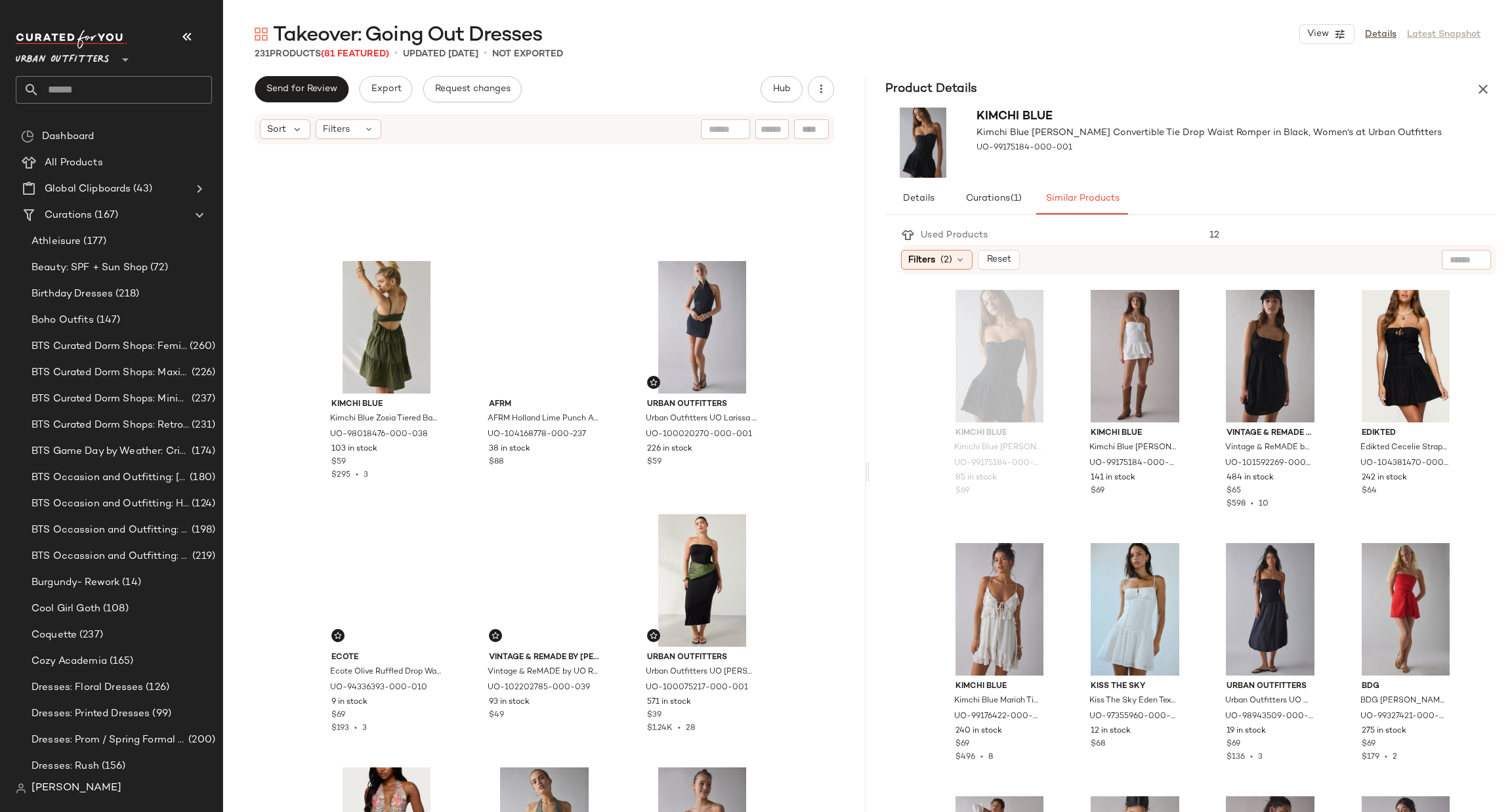
scroll to position [6608, 0]
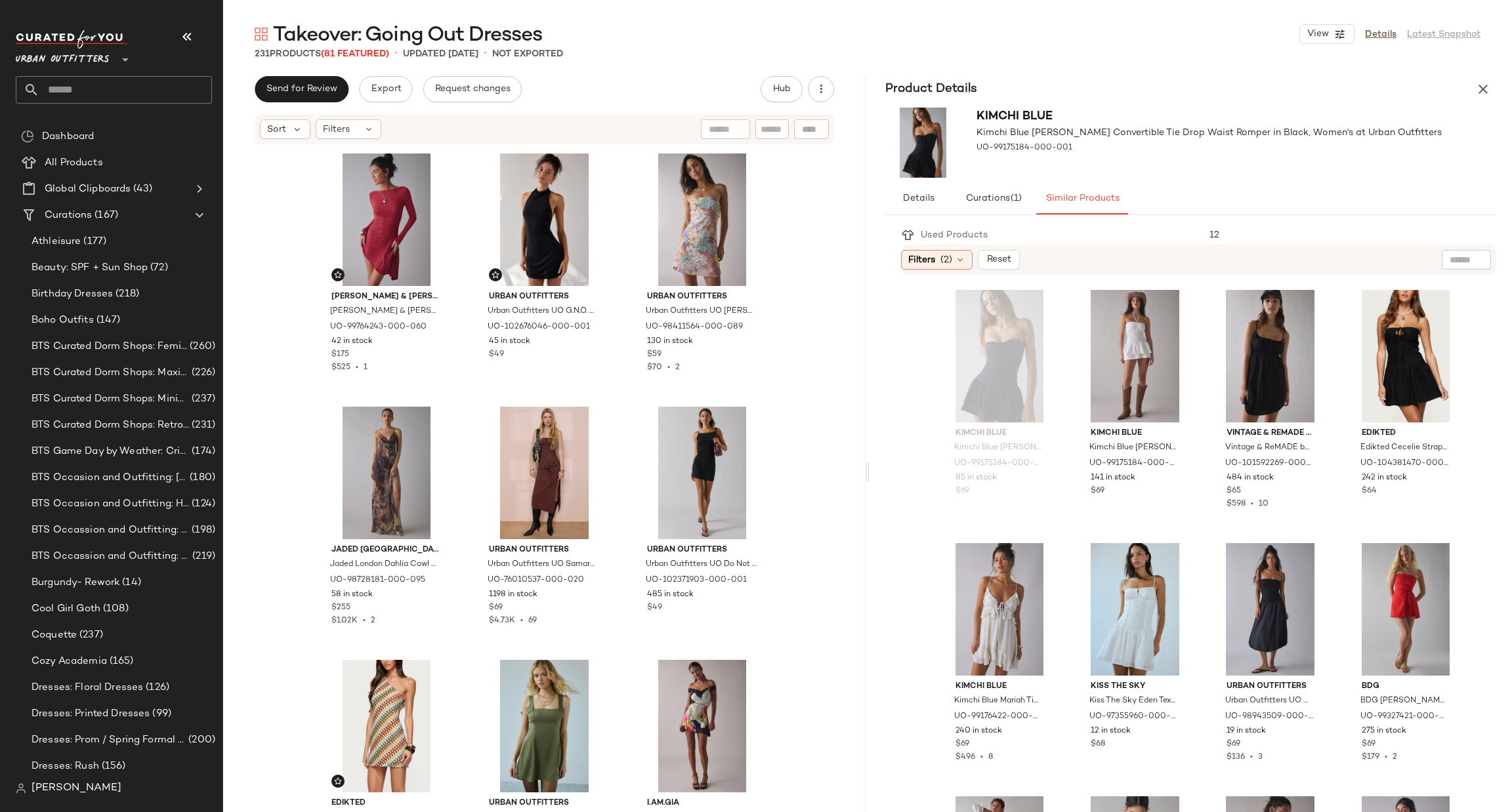
scroll to position [4804, 0]
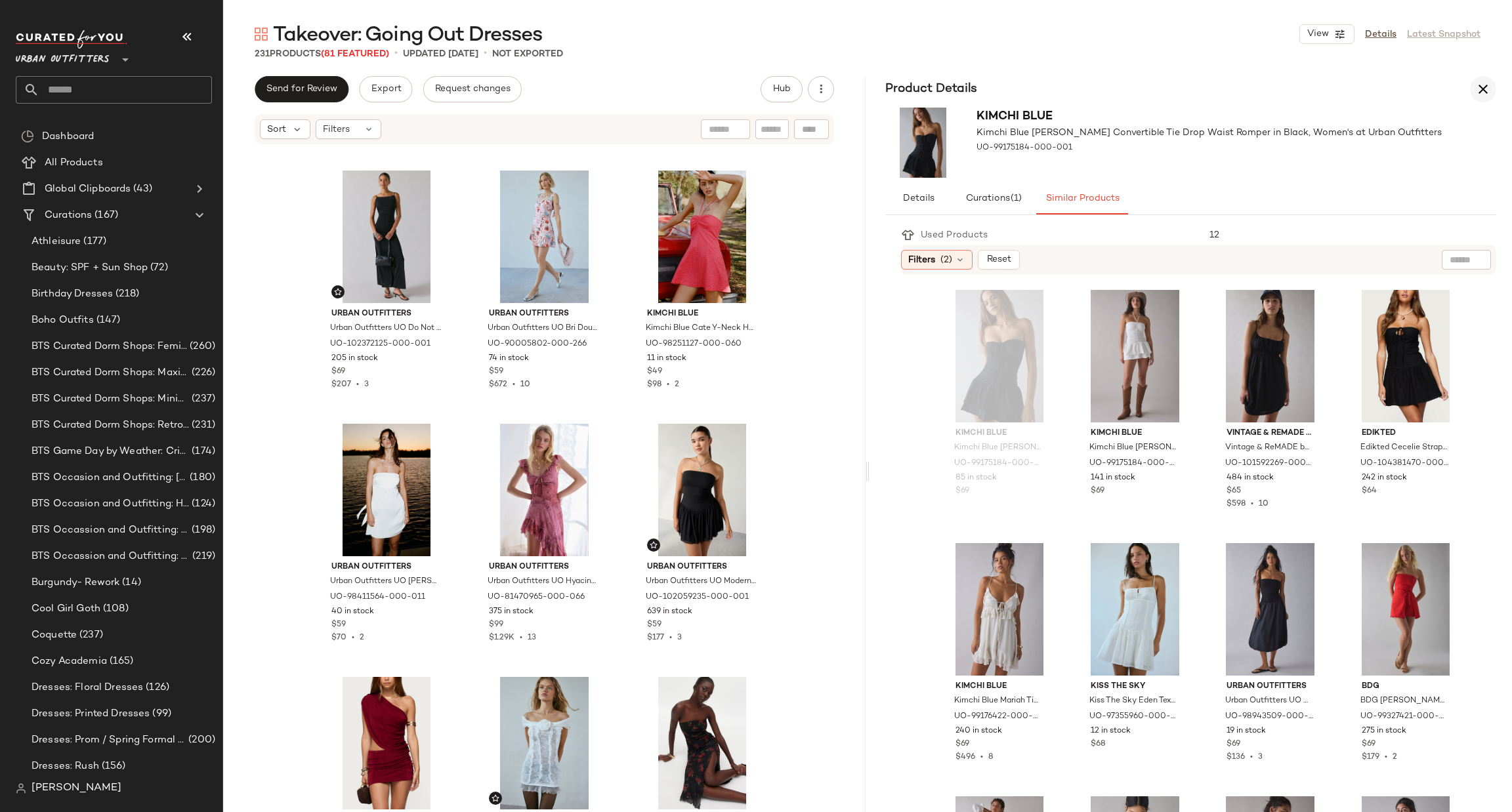
click at [1483, 102] on button "button" at bounding box center [1483, 89] width 27 height 26
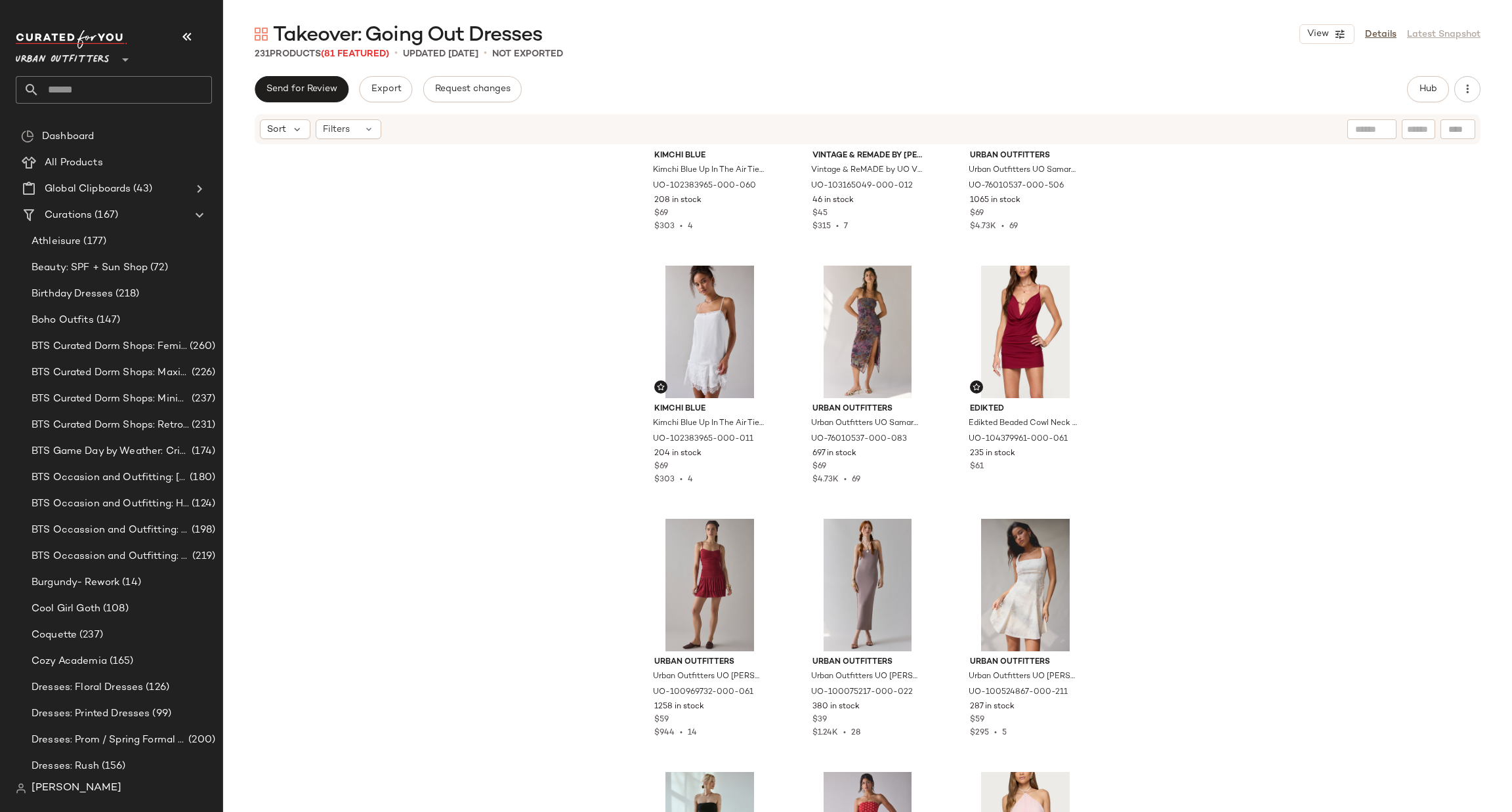
scroll to position [3032, 0]
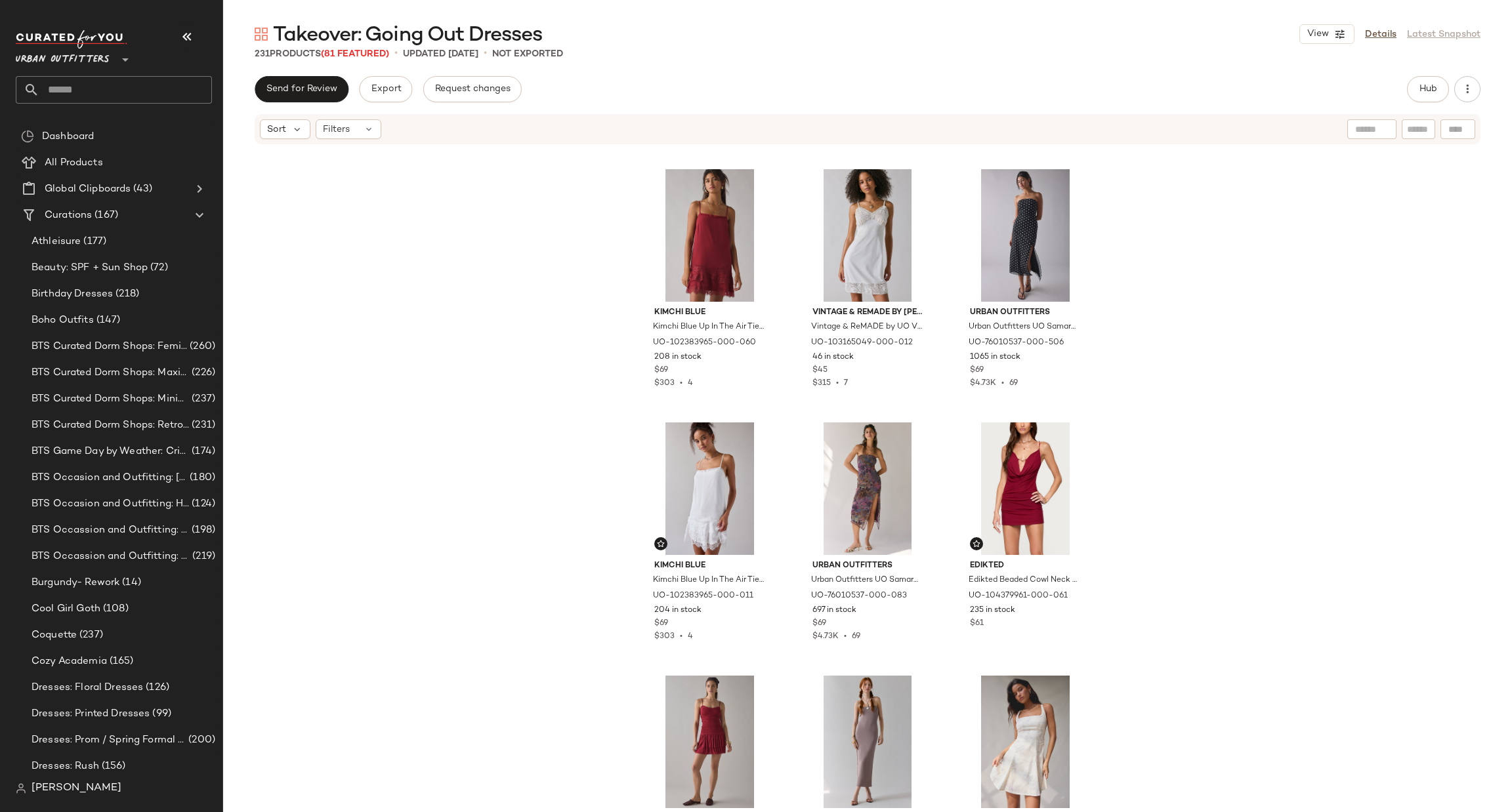
click at [67, 79] on input "text" at bounding box center [125, 90] width 173 height 27
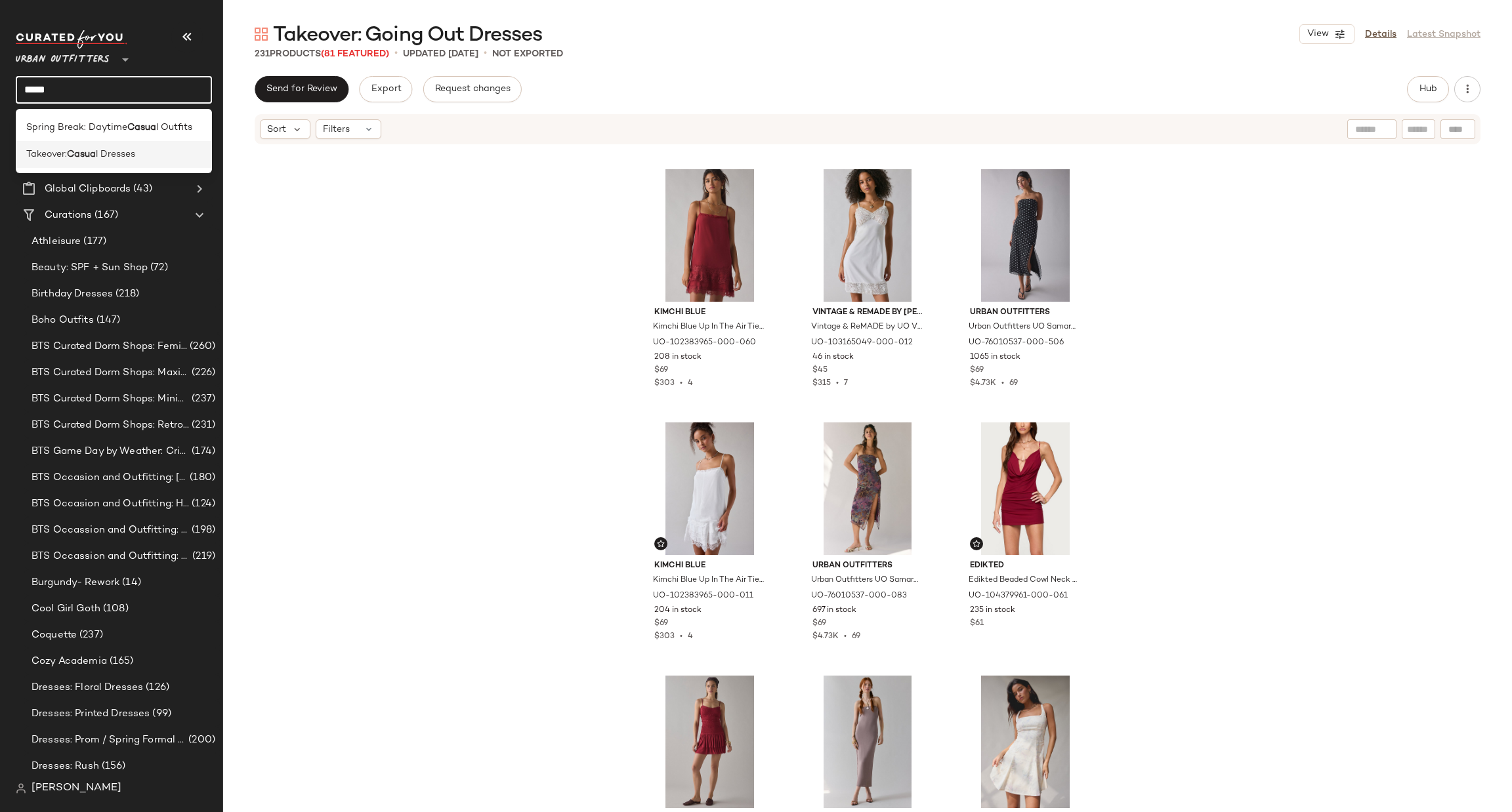
type input "*****"
click at [147, 158] on div "Takeover: Casua l Dresses" at bounding box center [114, 154] width 175 height 14
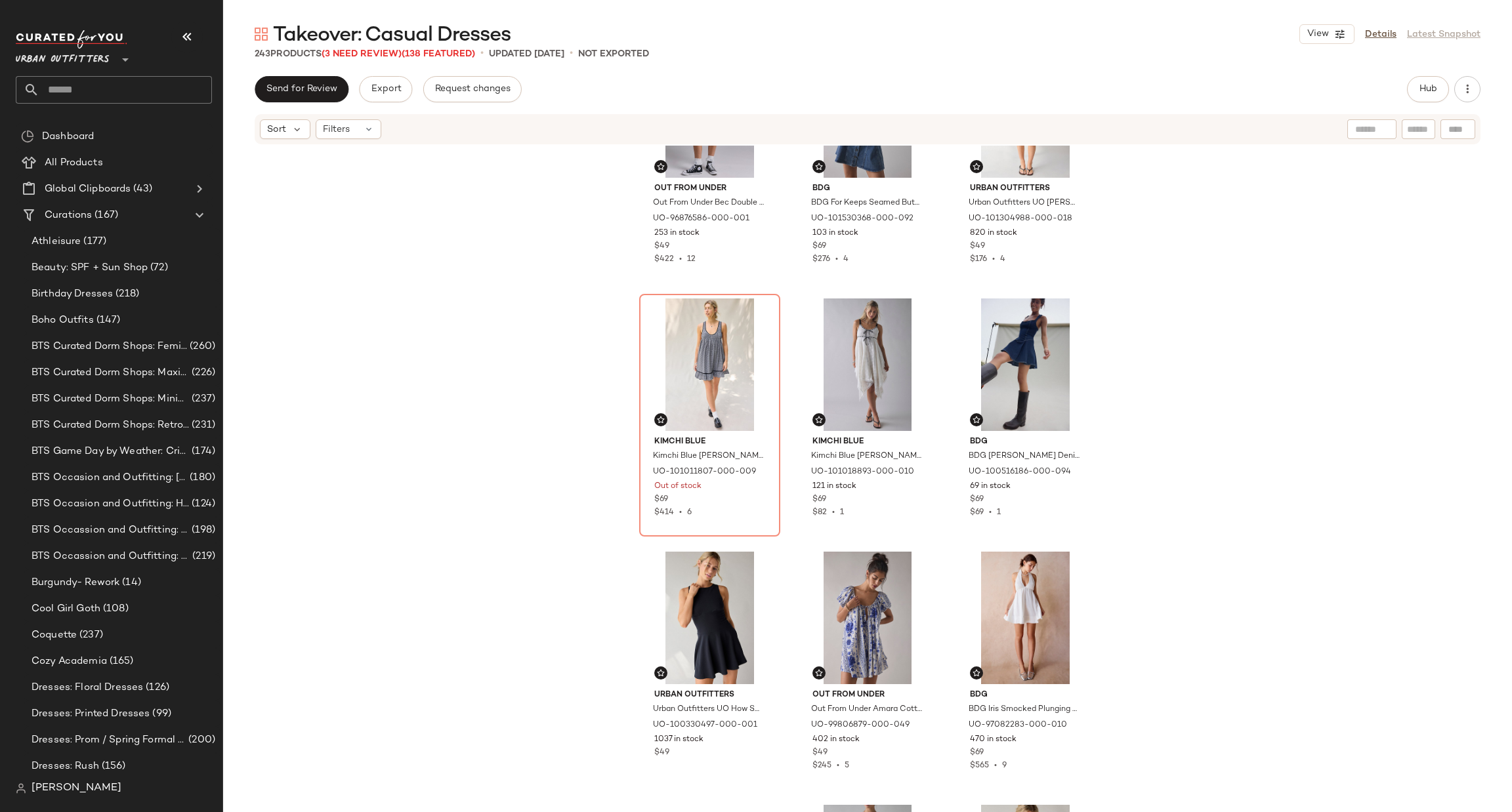
scroll to position [2175, 0]
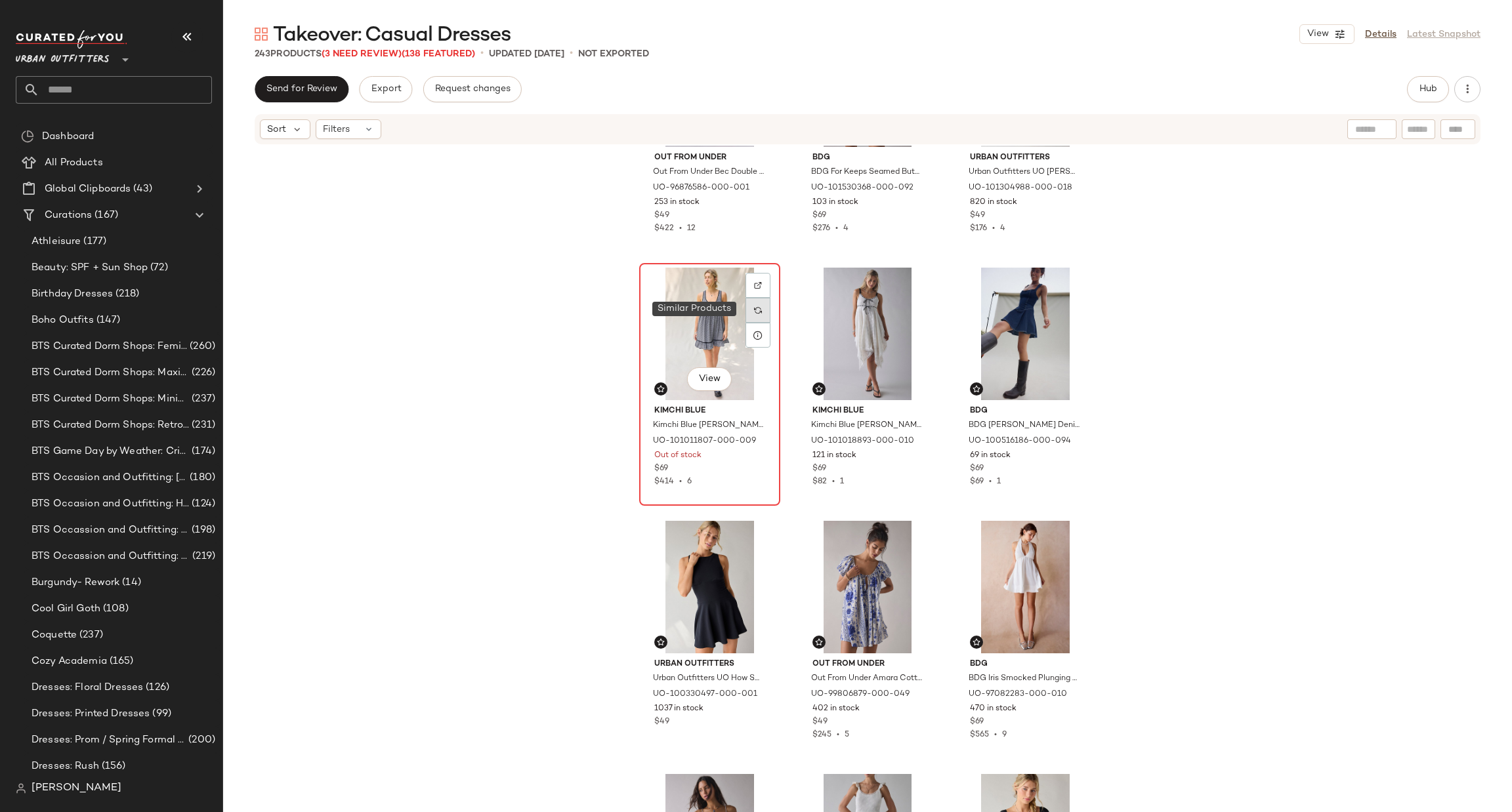
click at [747, 313] on div at bounding box center [758, 310] width 25 height 25
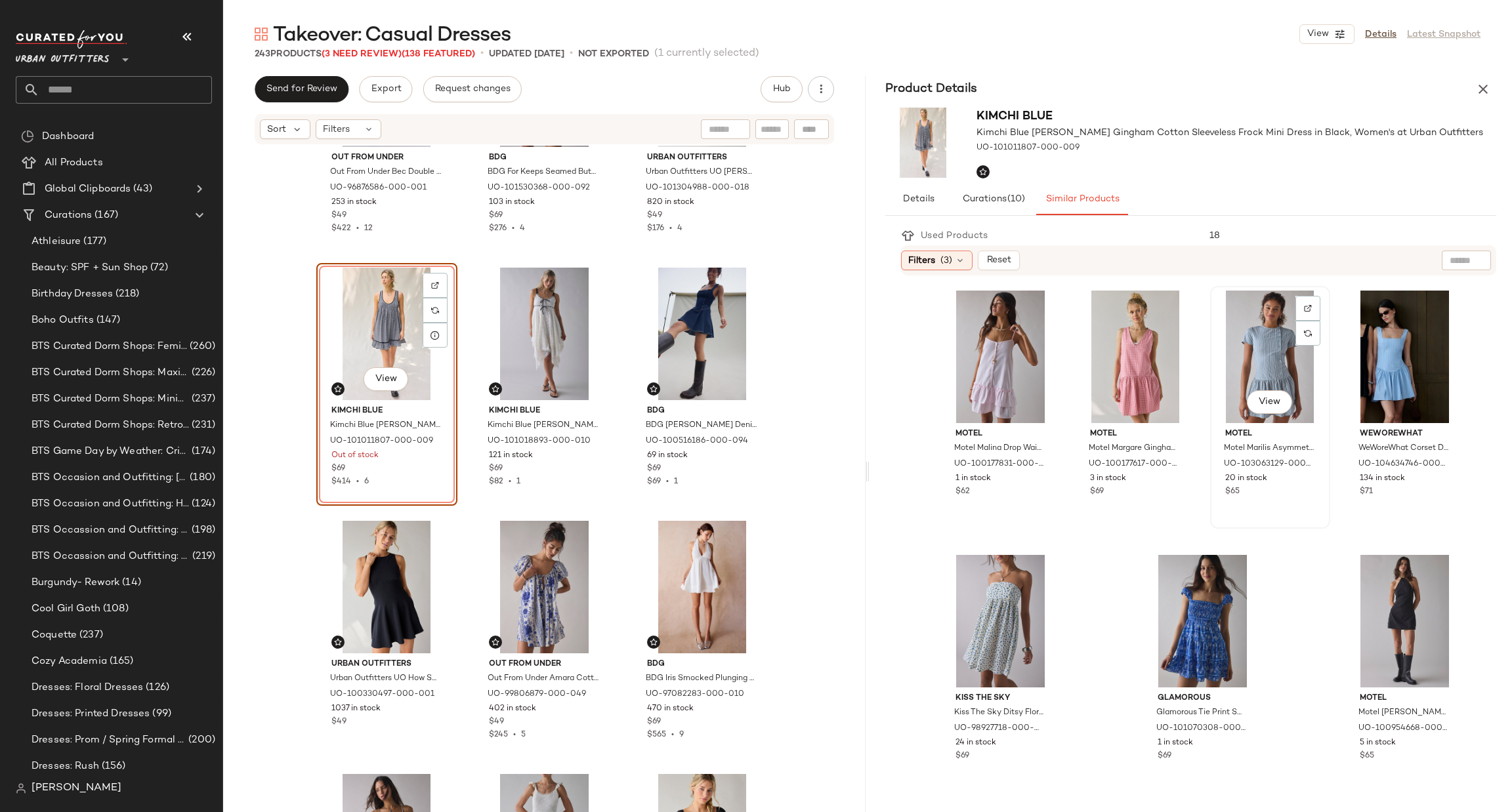
click at [1233, 356] on div "View" at bounding box center [1270, 357] width 111 height 132
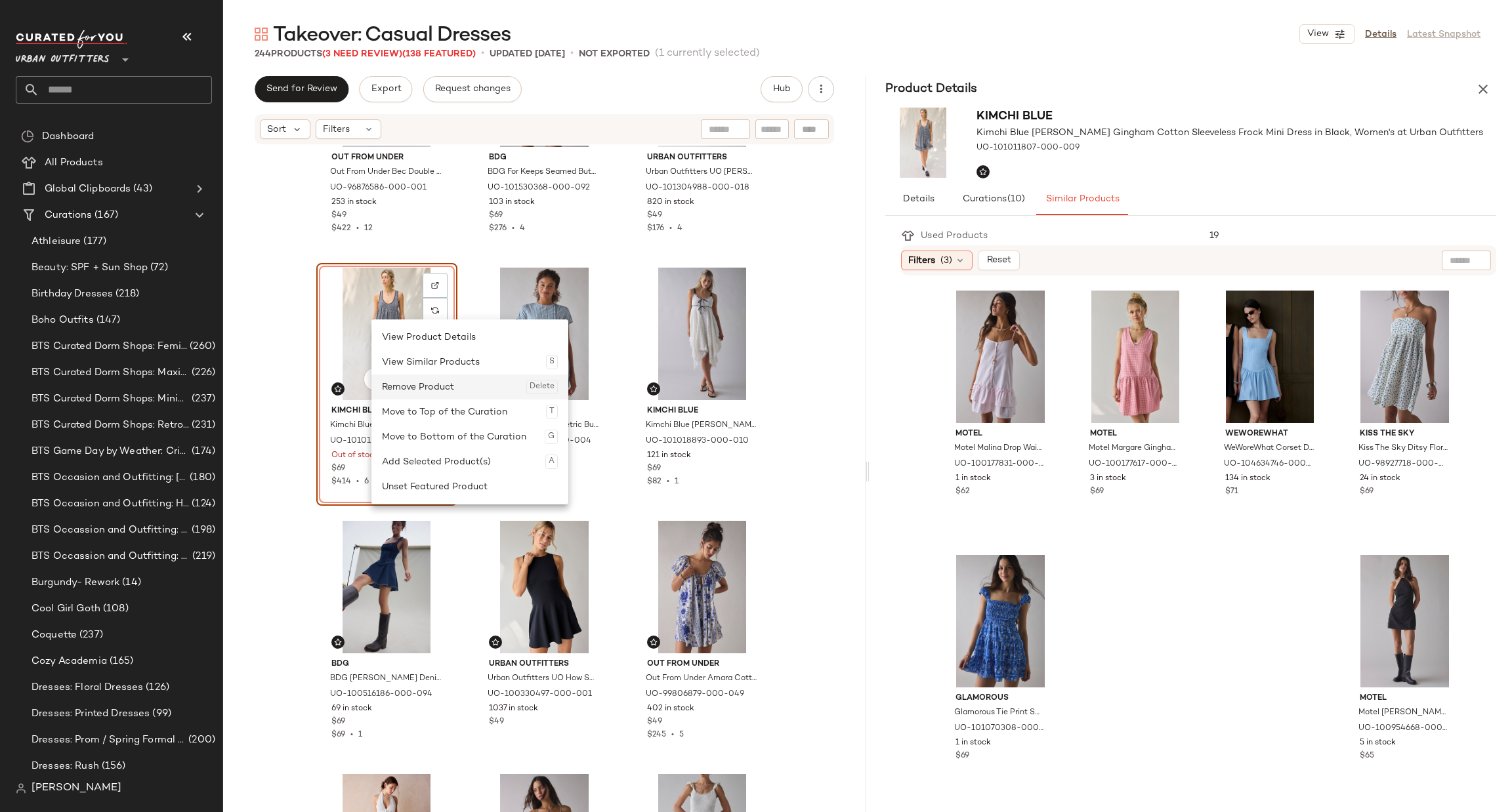
click at [423, 395] on div "Remove Product Delete" at bounding box center [470, 387] width 176 height 25
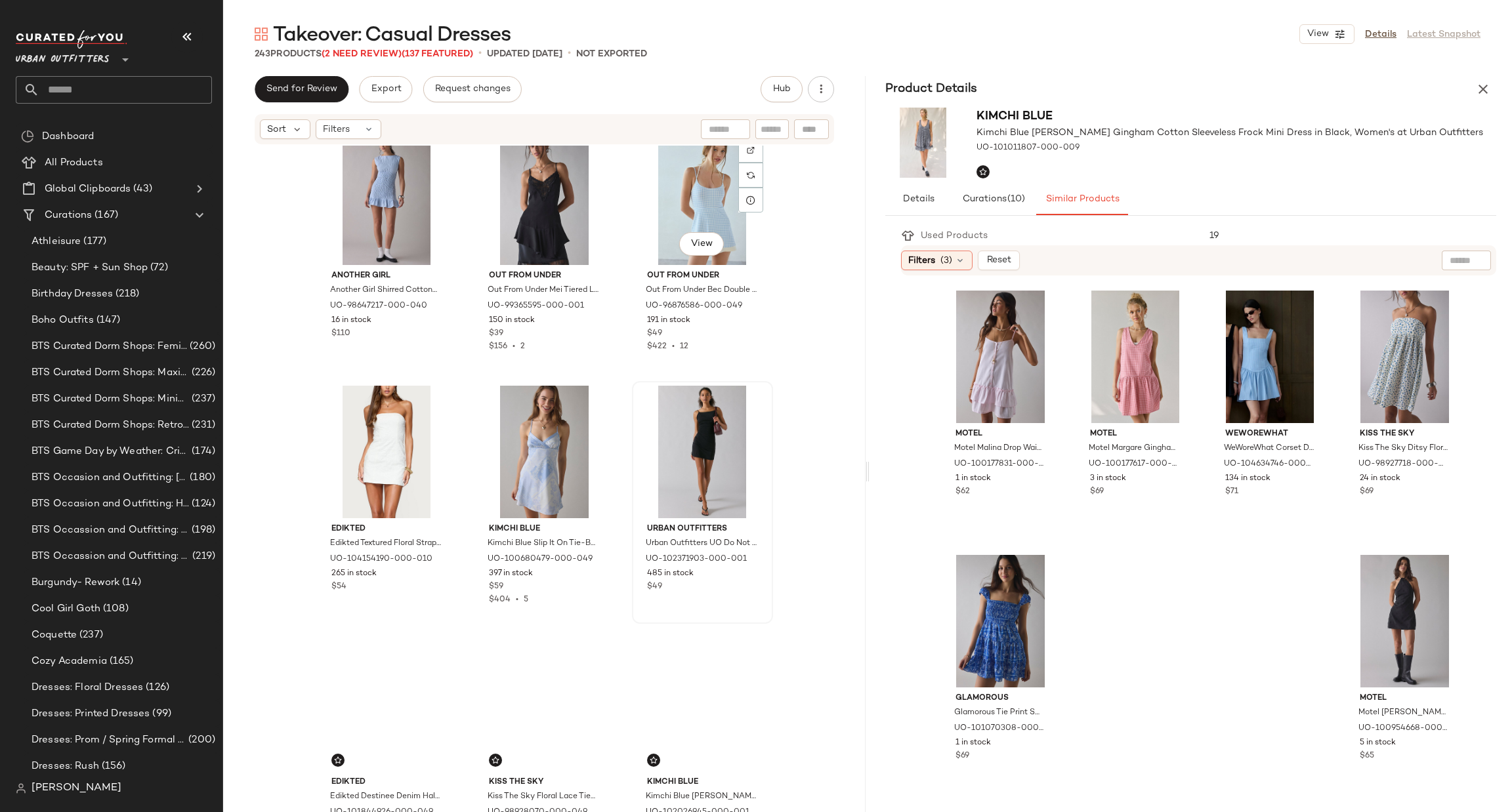
scroll to position [5520, 0]
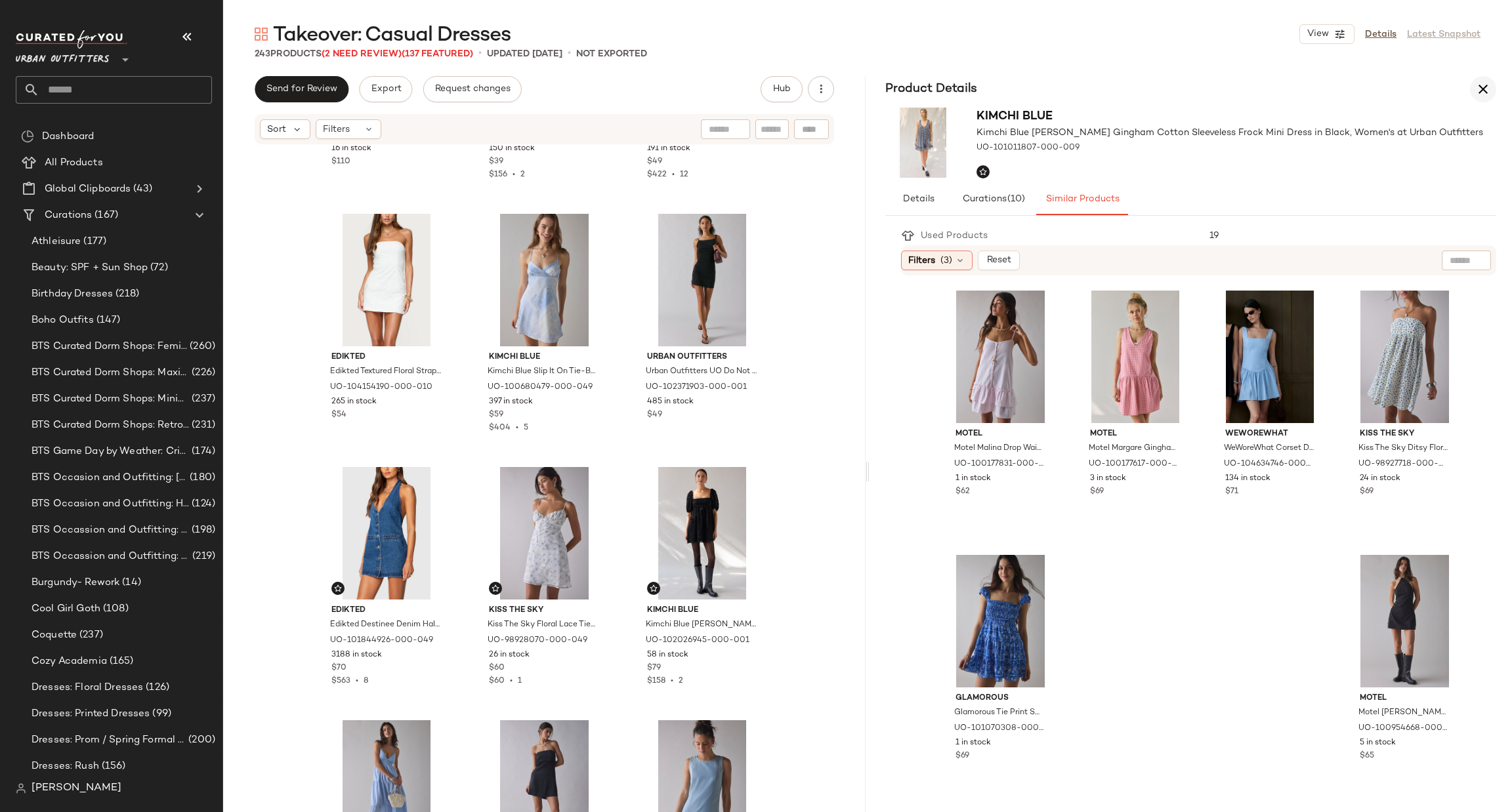
click at [1475, 87] on icon "button" at bounding box center [1483, 90] width 16 height 16
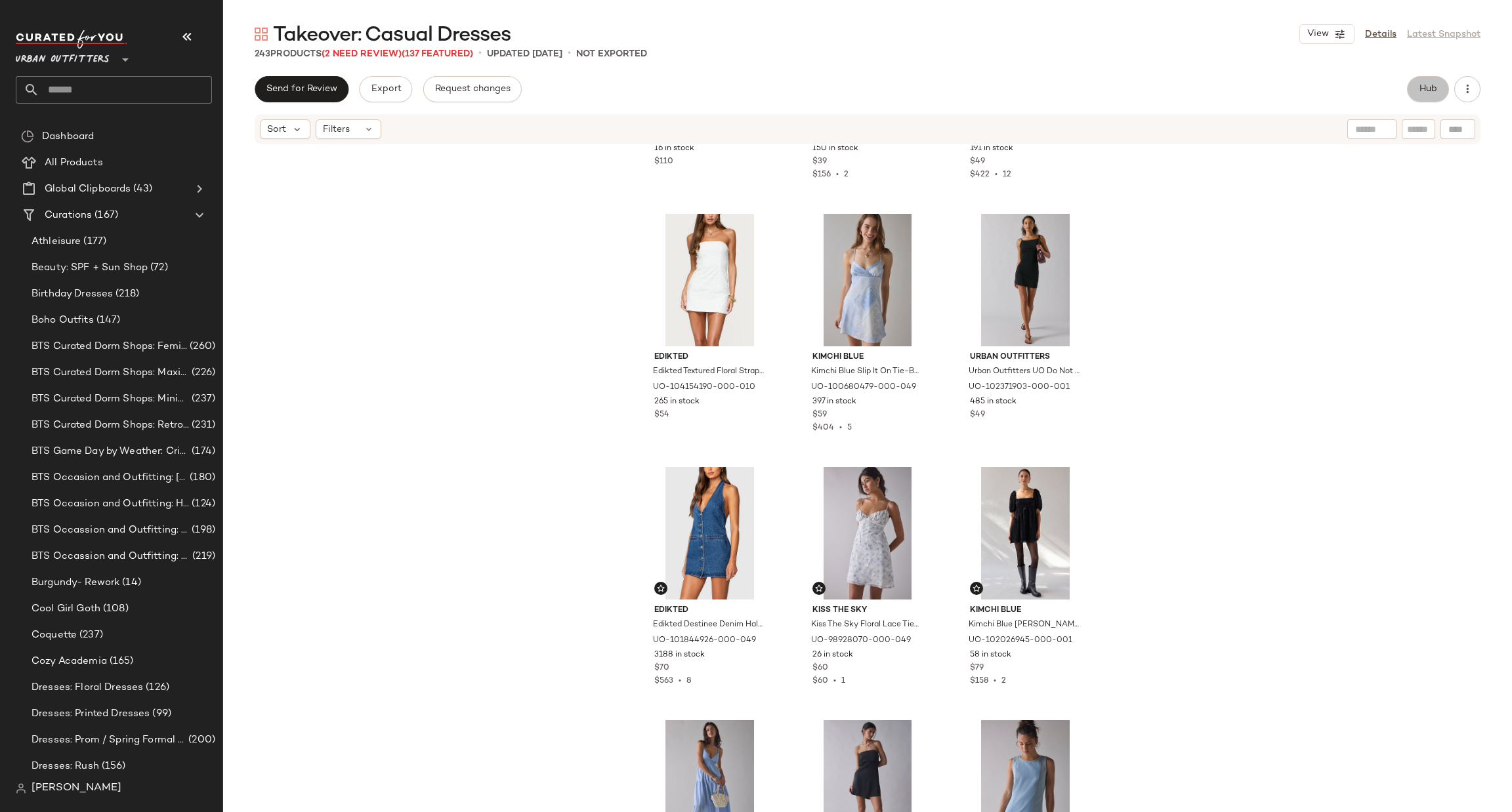
click at [1416, 83] on button "Hub" at bounding box center [1427, 89] width 42 height 26
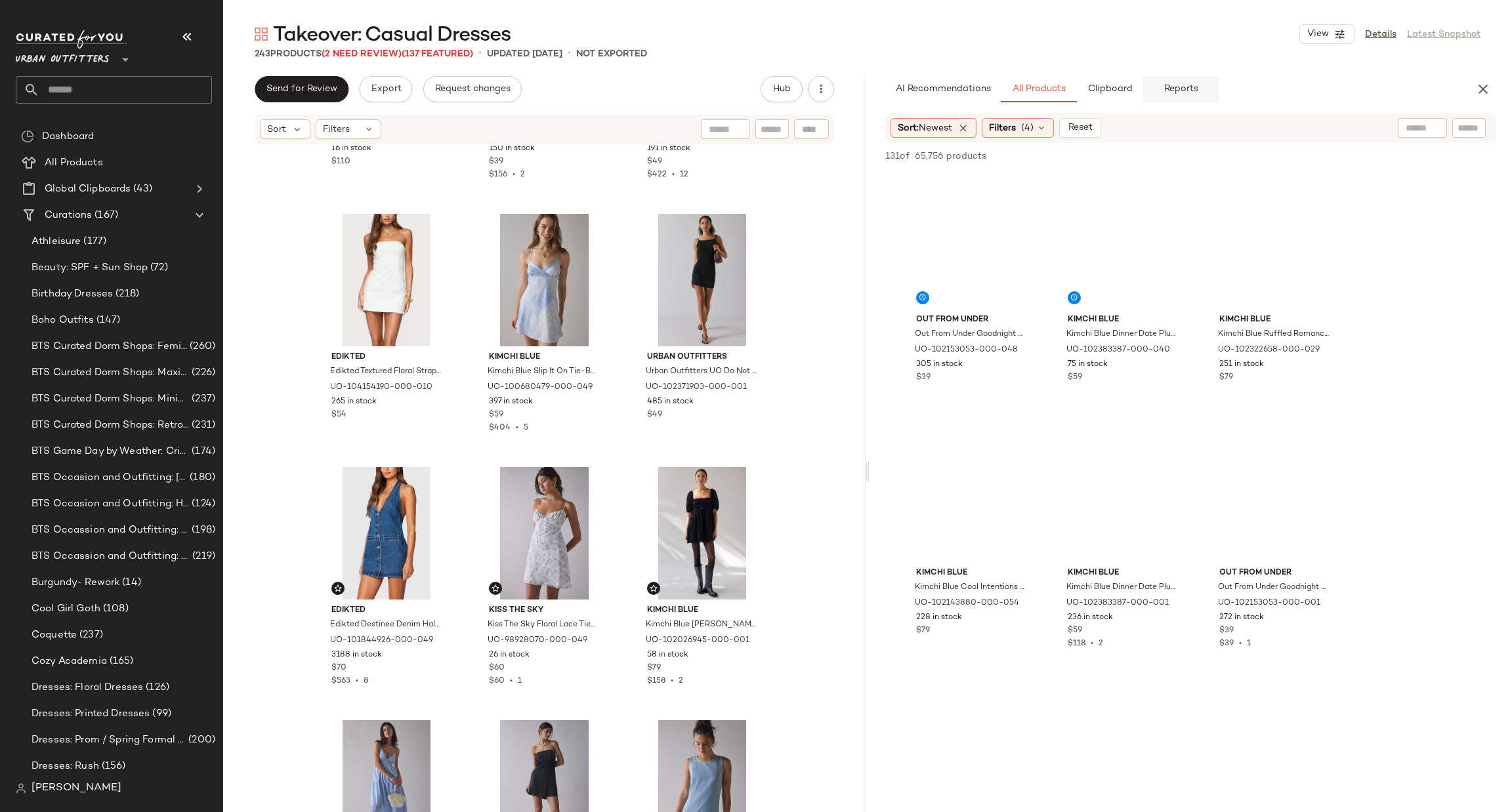
click at [1178, 92] on span "Reports" at bounding box center [1180, 89] width 35 height 11
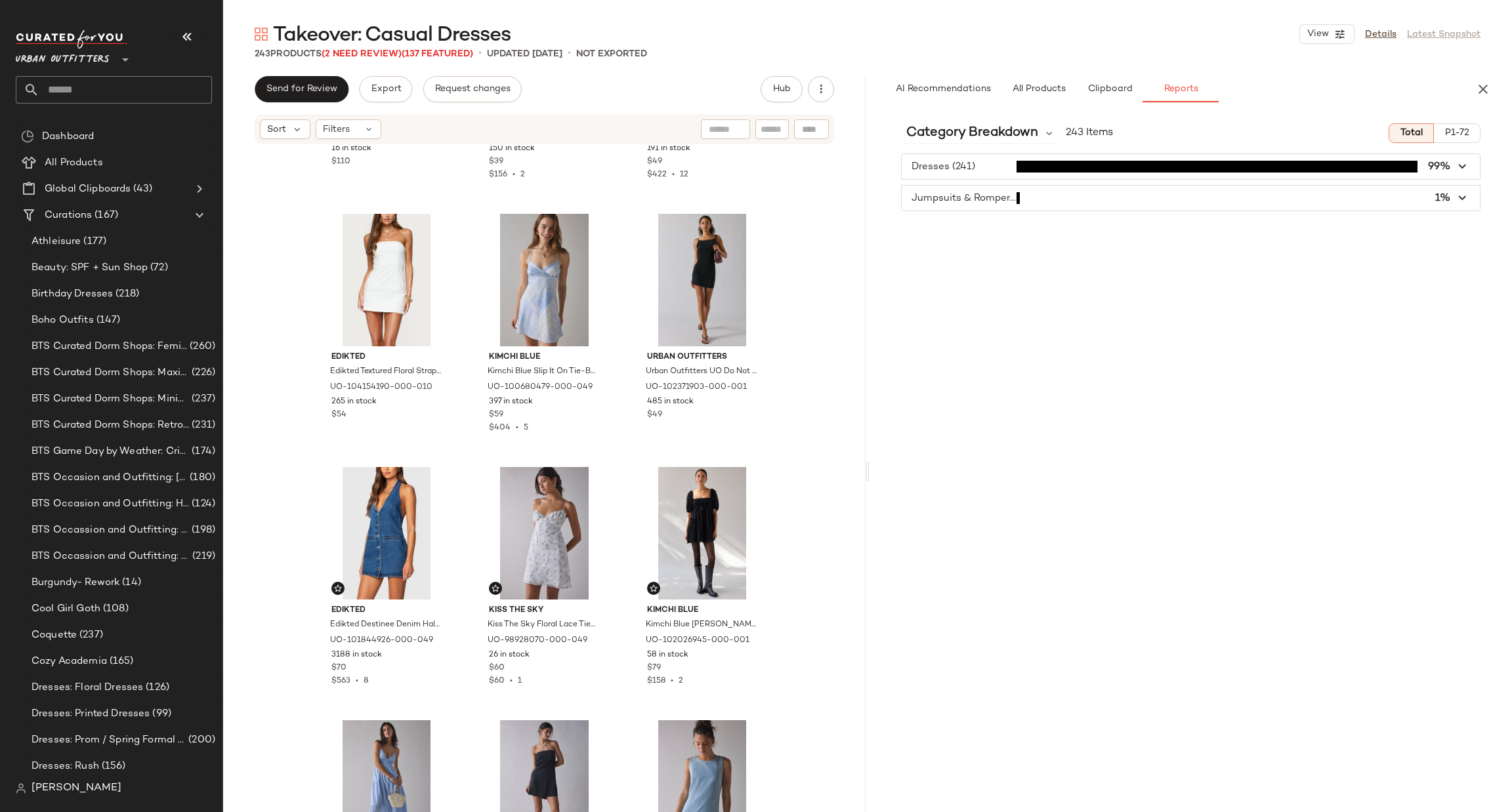
click at [1026, 202] on span "button" at bounding box center [1190, 198] width 578 height 25
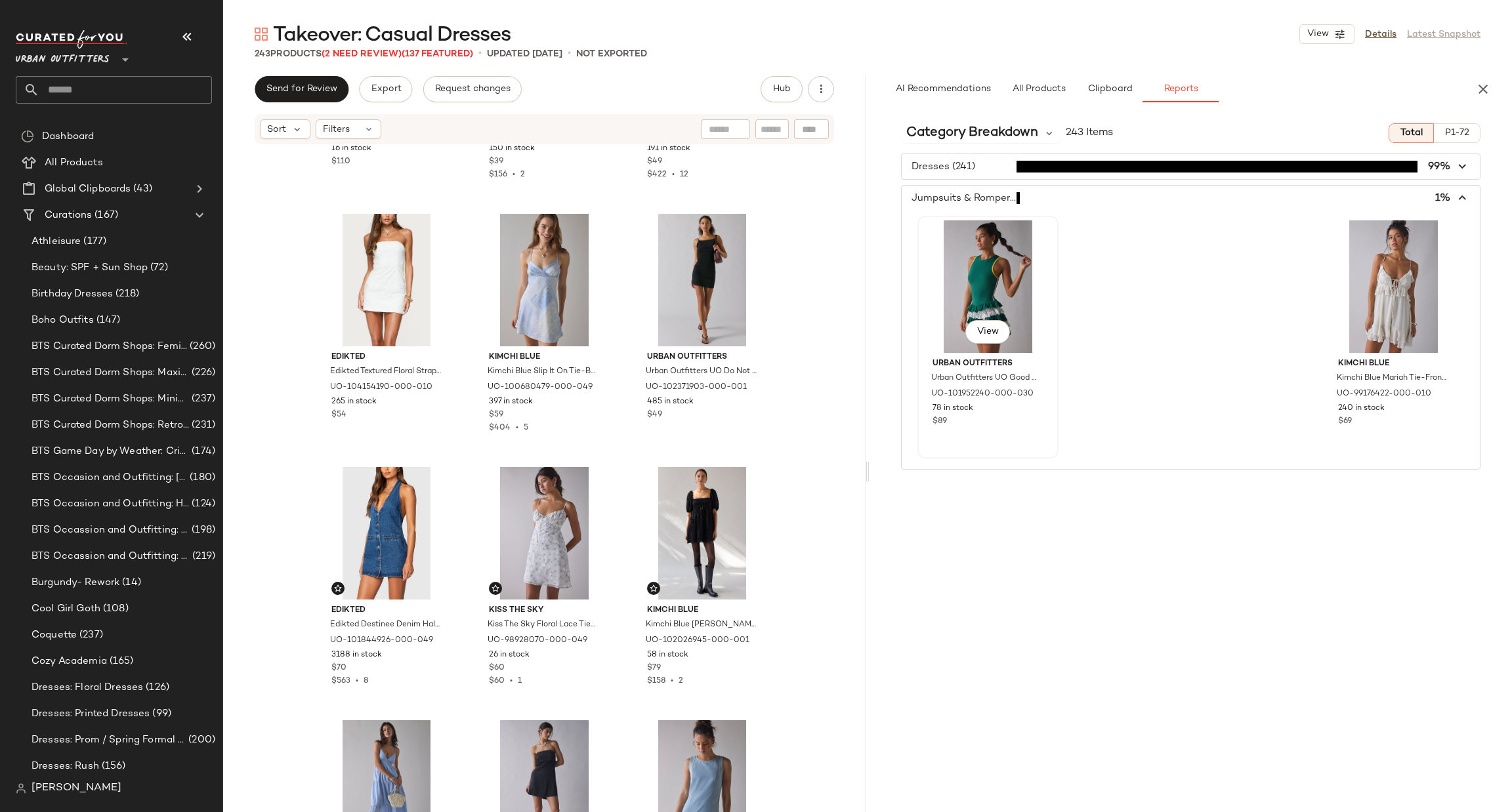
click at [998, 275] on div "View" at bounding box center [988, 286] width 132 height 132
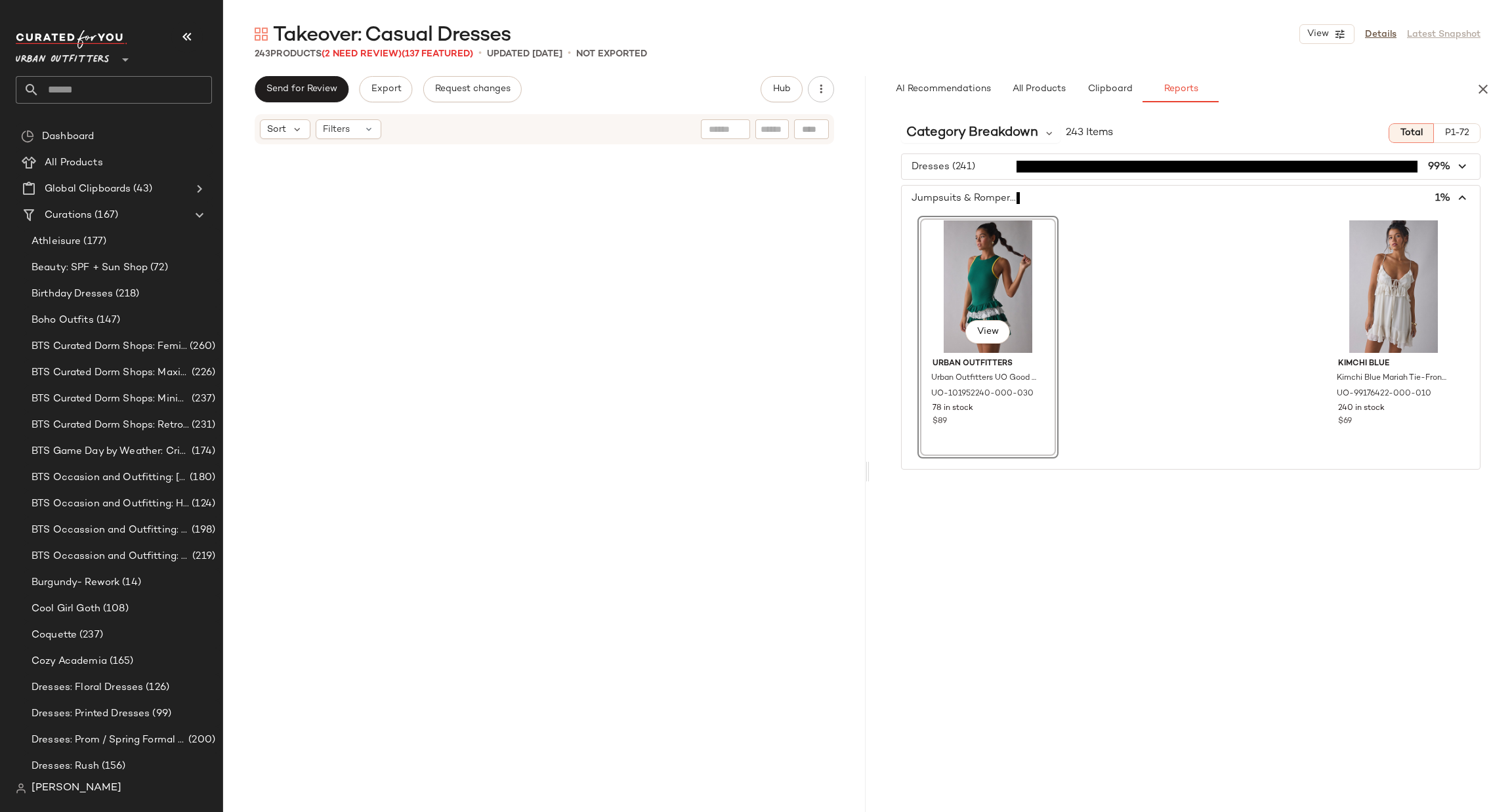
scroll to position [12154, 0]
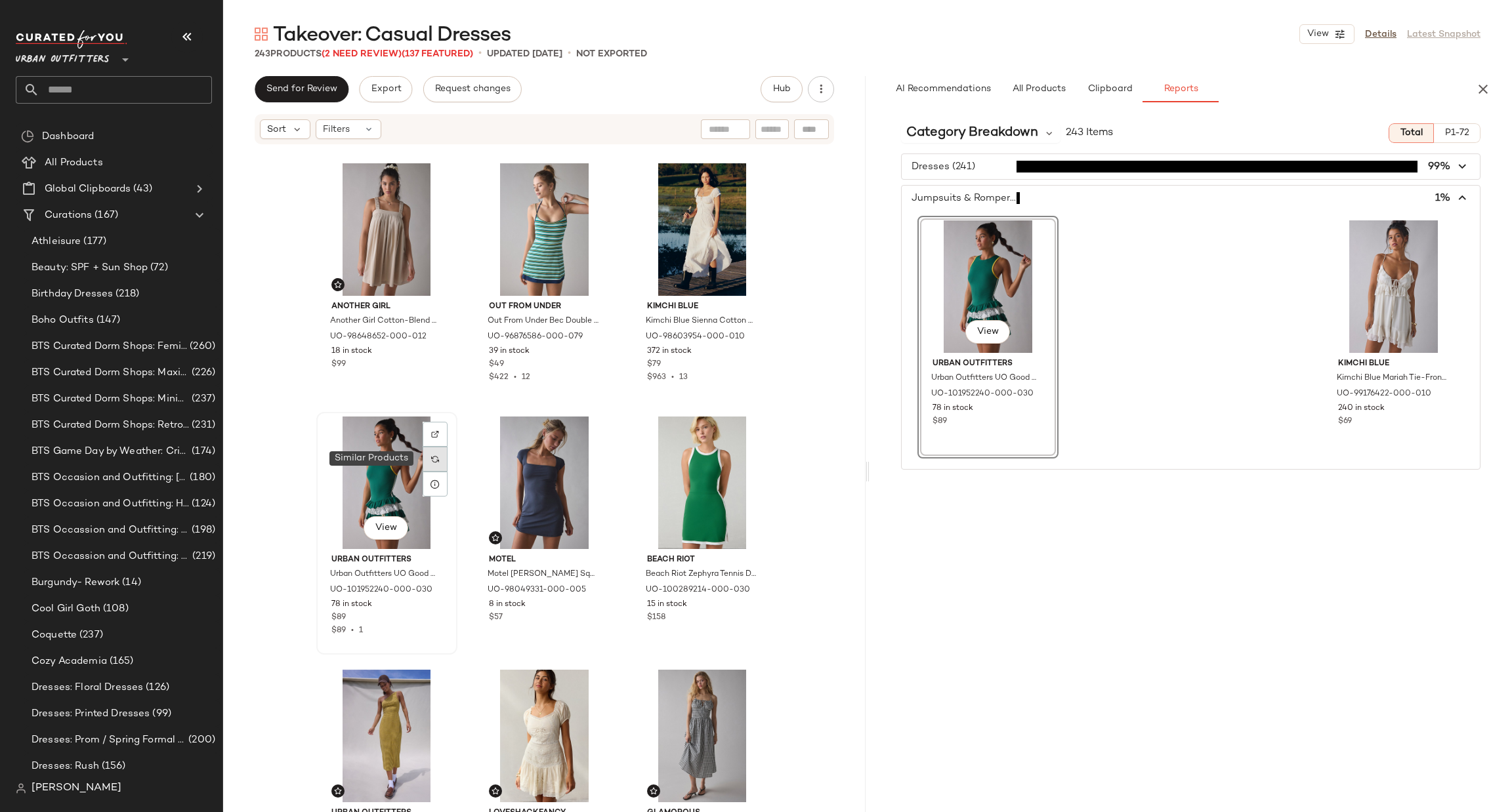
click at [431, 458] on img at bounding box center [435, 459] width 8 height 8
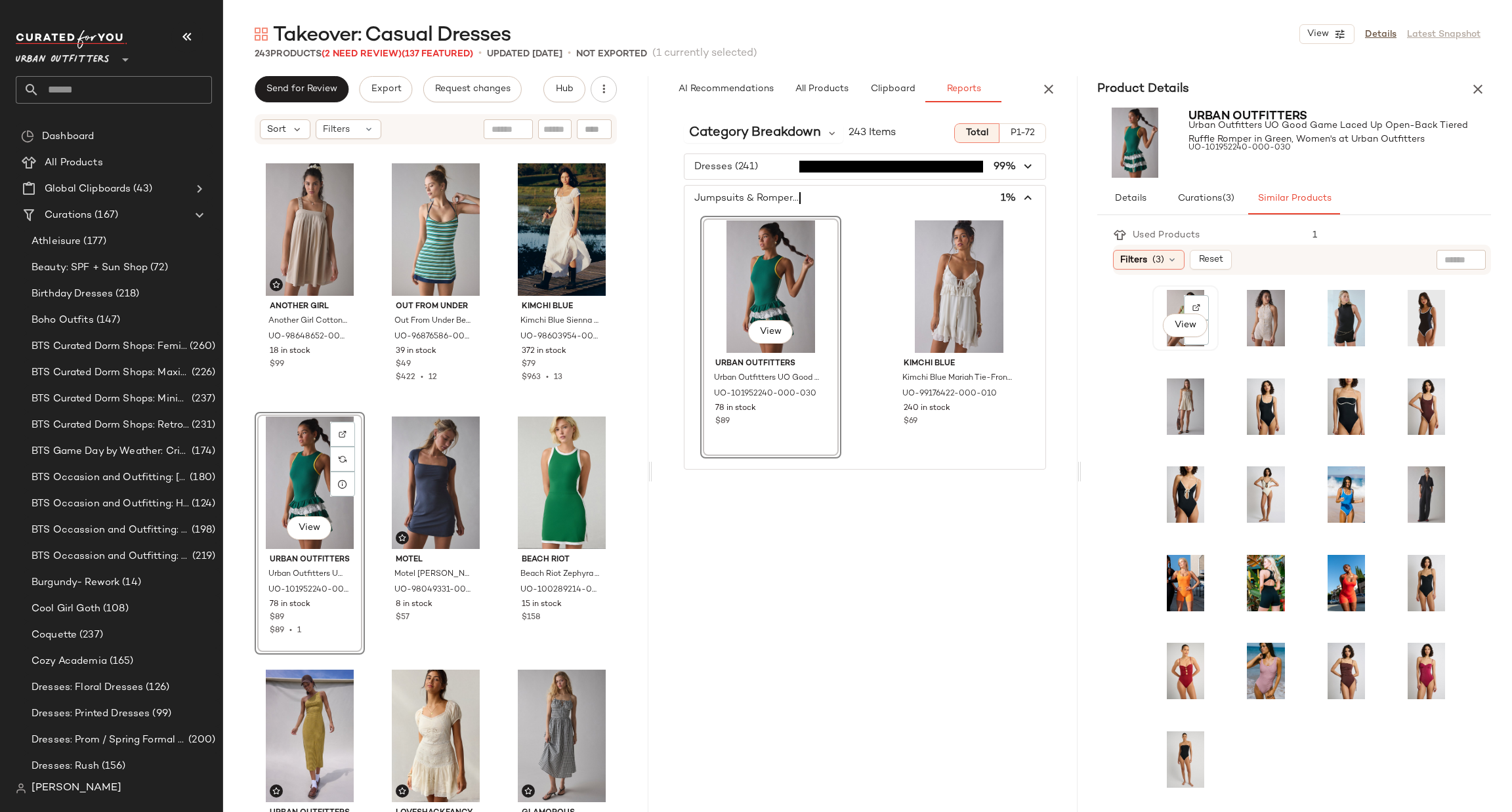
click at [1182, 319] on button "View" at bounding box center [1185, 325] width 44 height 24
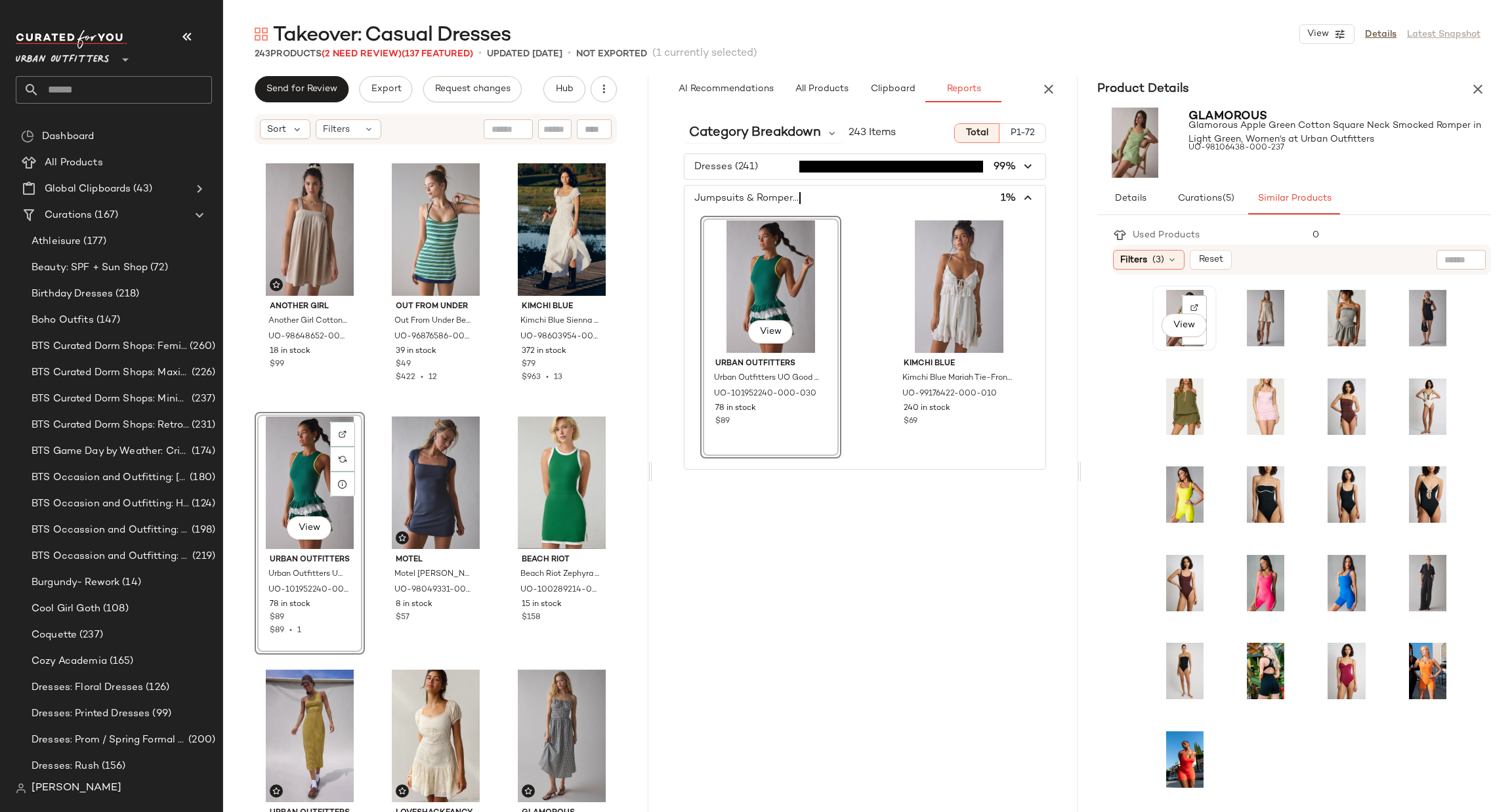
click at [1169, 311] on div "View" at bounding box center [1184, 318] width 55 height 57
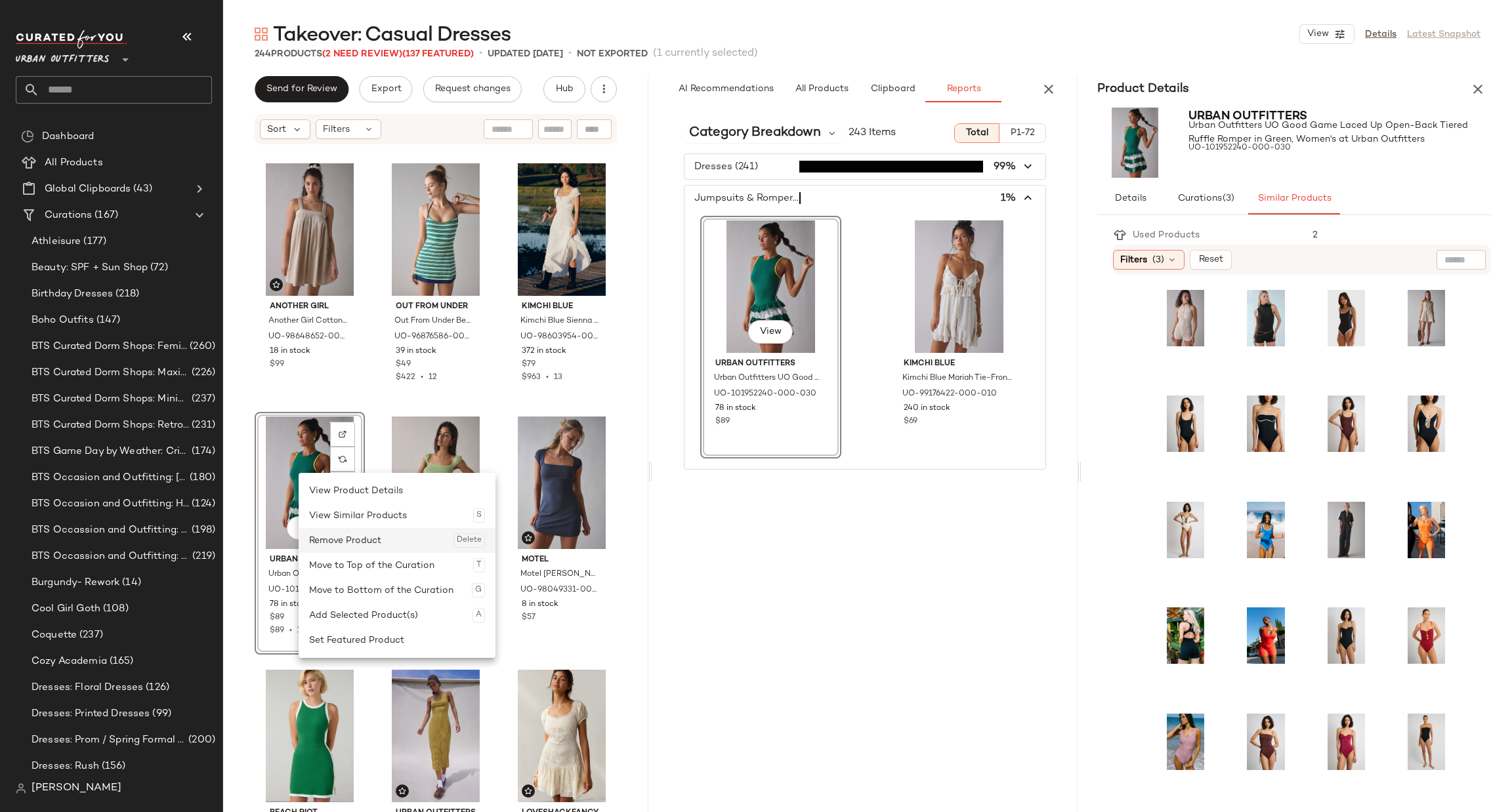
click at [348, 543] on div "Remove Product Delete" at bounding box center [398, 540] width 176 height 25
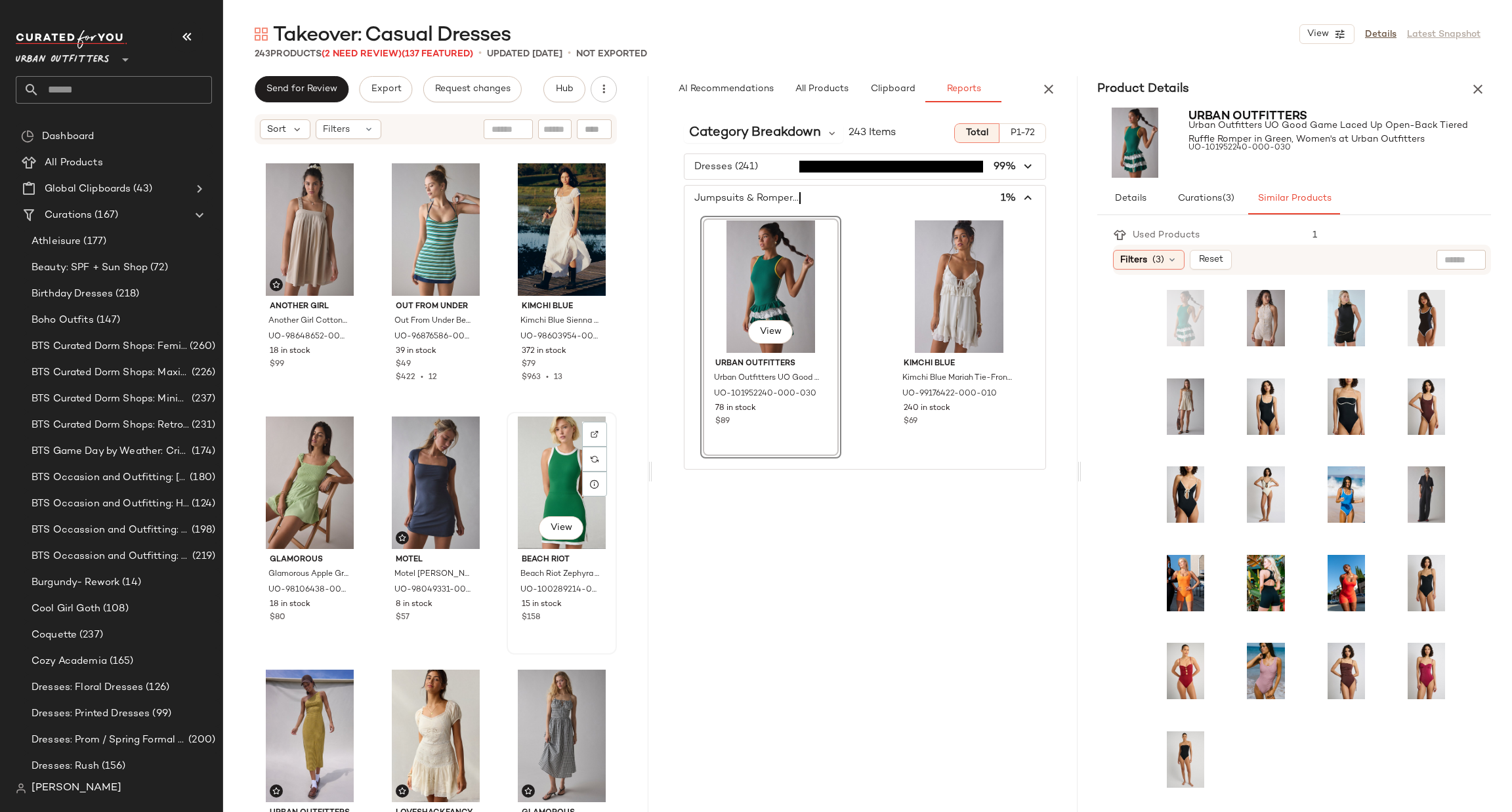
click at [552, 470] on div "View" at bounding box center [562, 483] width 101 height 132
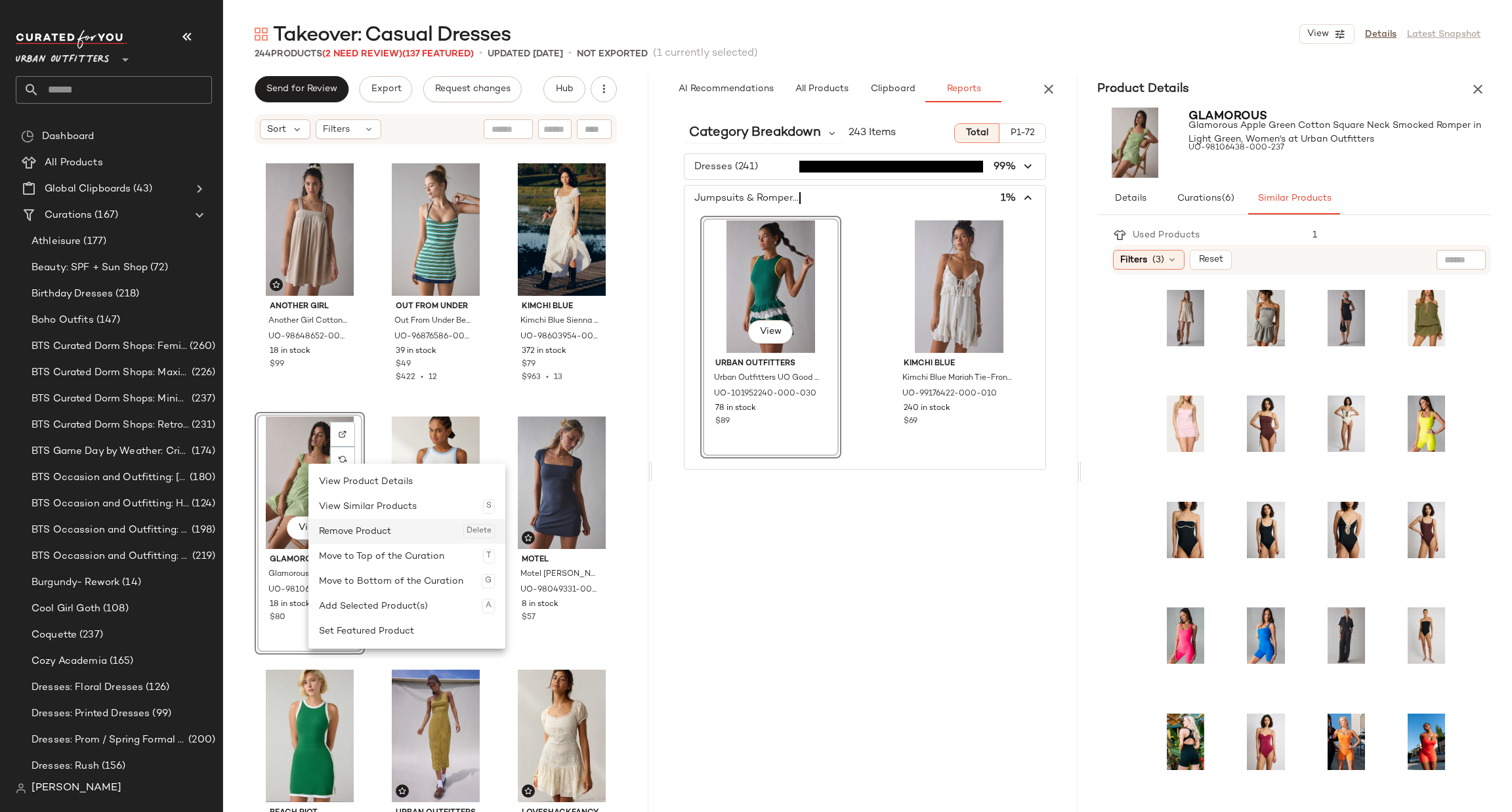
click at [357, 533] on div "Remove Product Delete" at bounding box center [407, 531] width 176 height 25
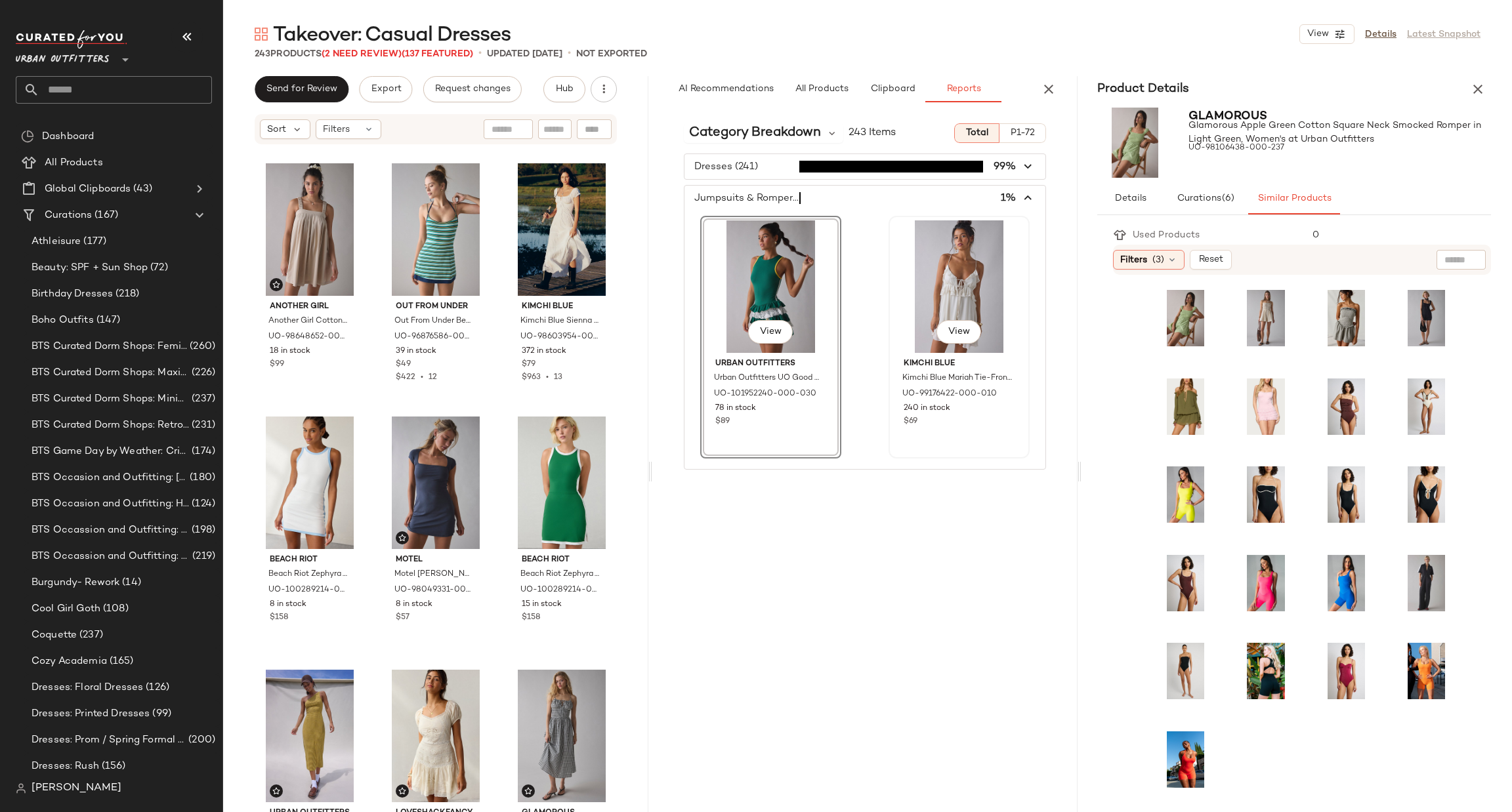
click at [955, 301] on div "View" at bounding box center [959, 286] width 132 height 132
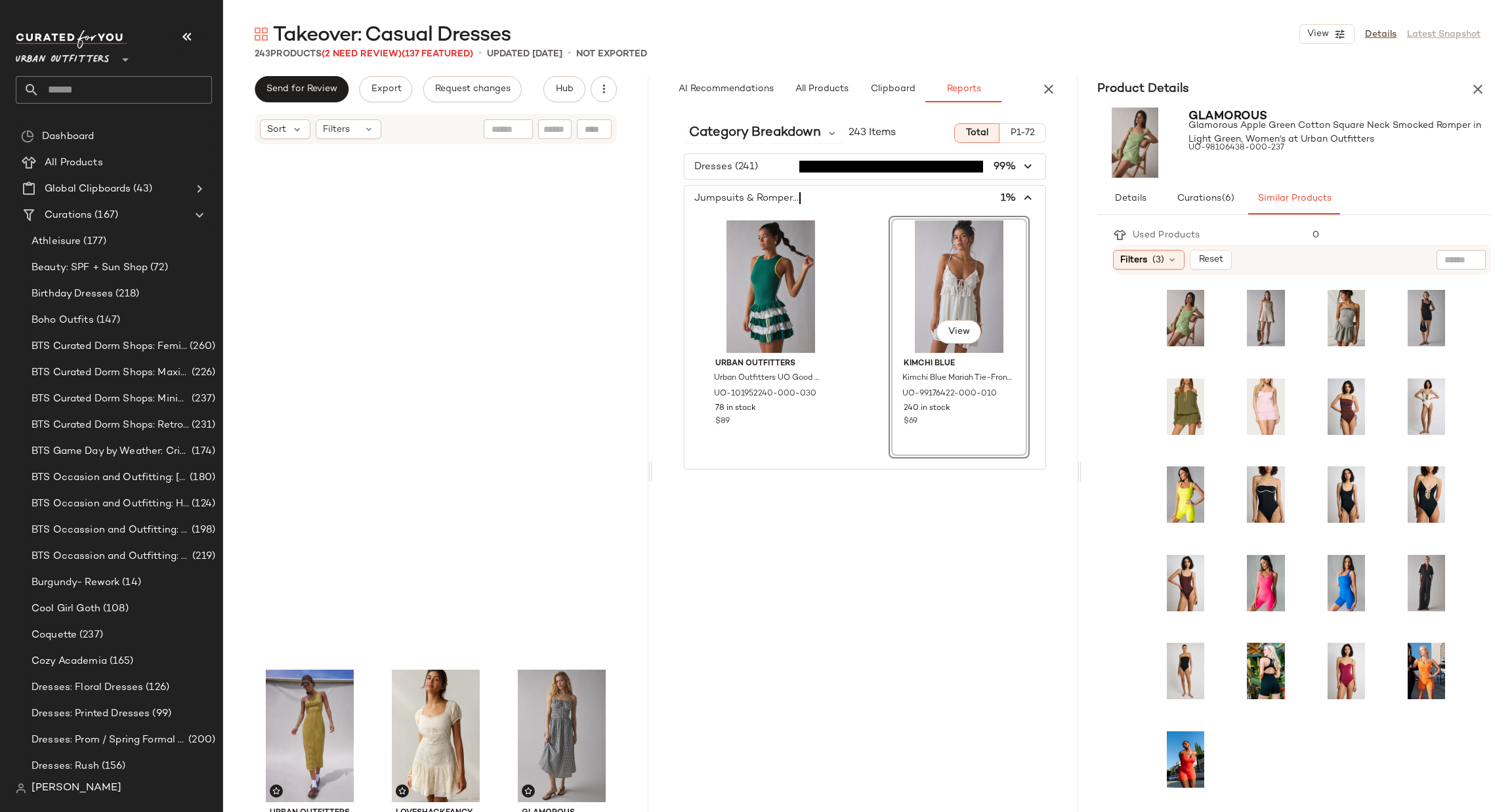
scroll to position [12660, 0]
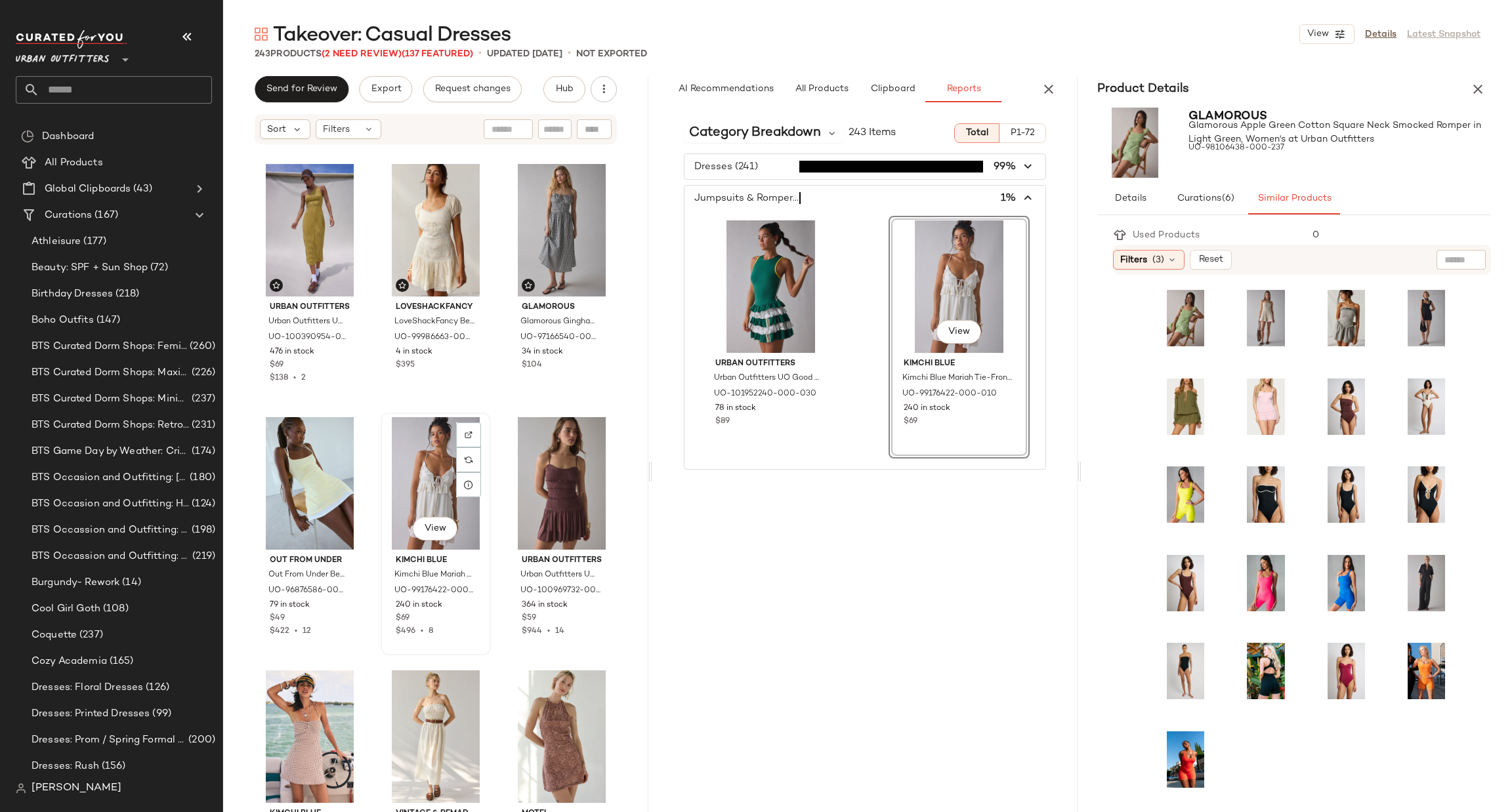
click at [442, 497] on div "View" at bounding box center [435, 483] width 101 height 132
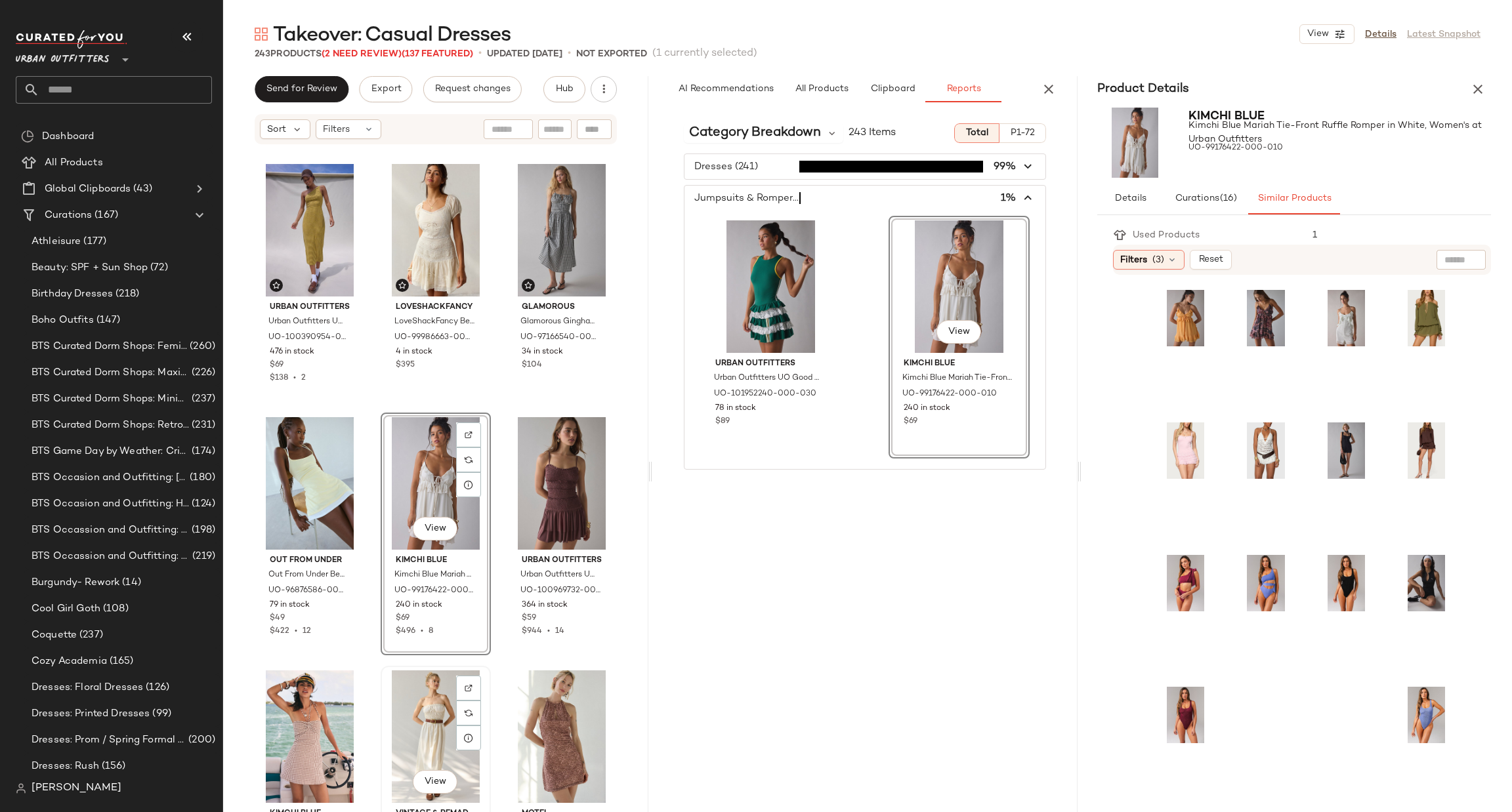
click at [428, 715] on div "View" at bounding box center [435, 736] width 101 height 132
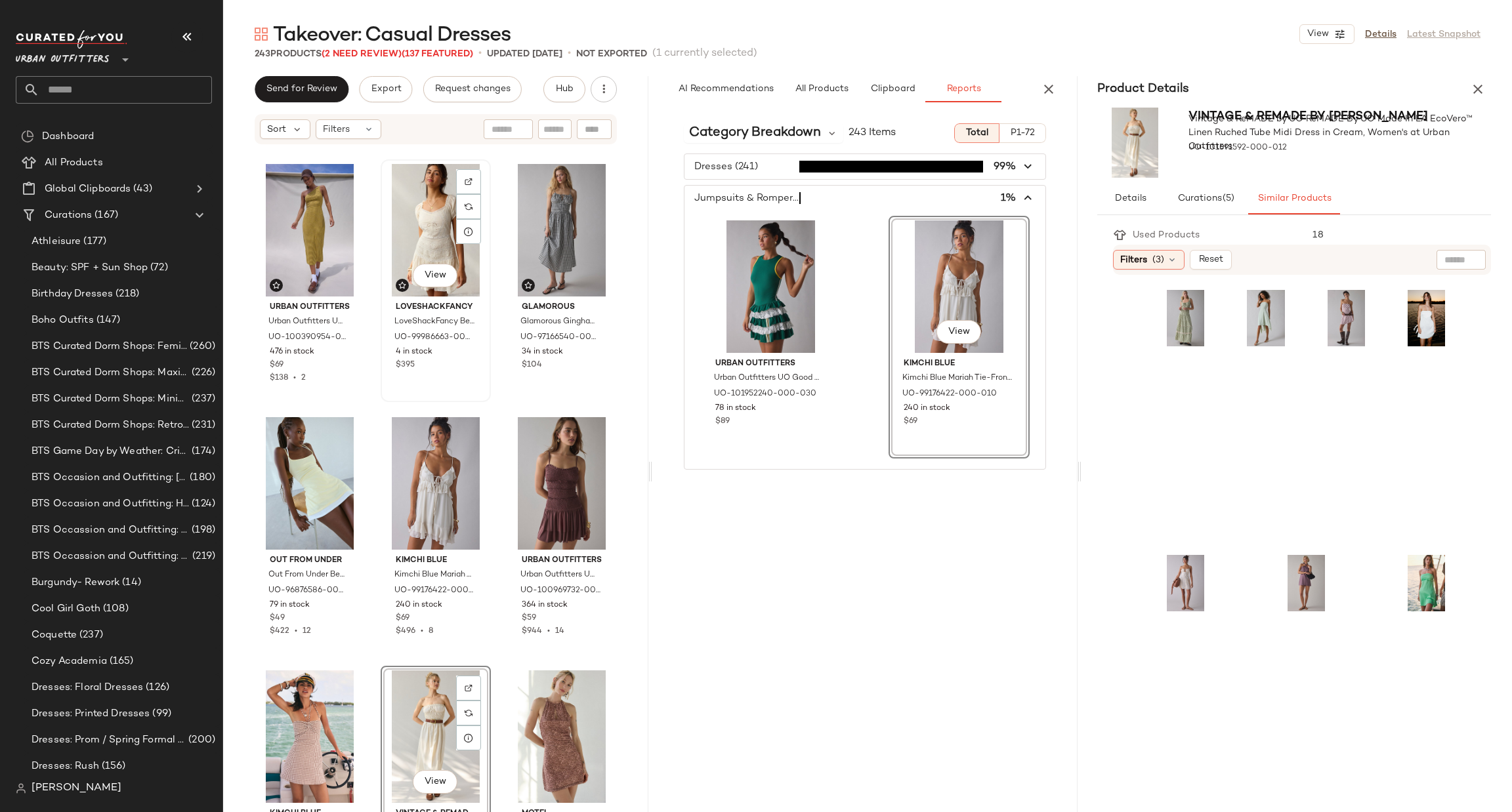
click at [405, 241] on div "View" at bounding box center [435, 230] width 101 height 132
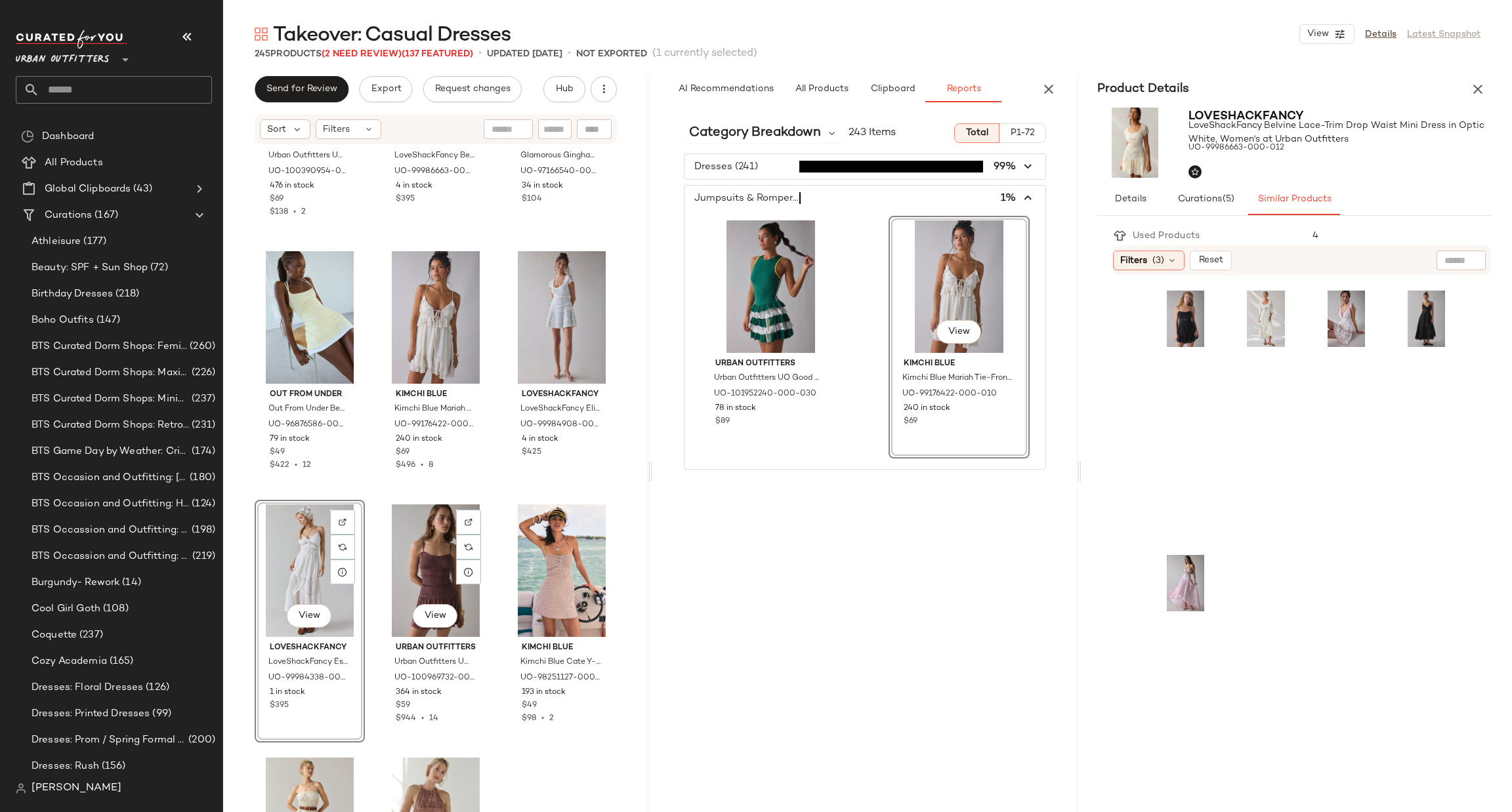
scroll to position [12857, 0]
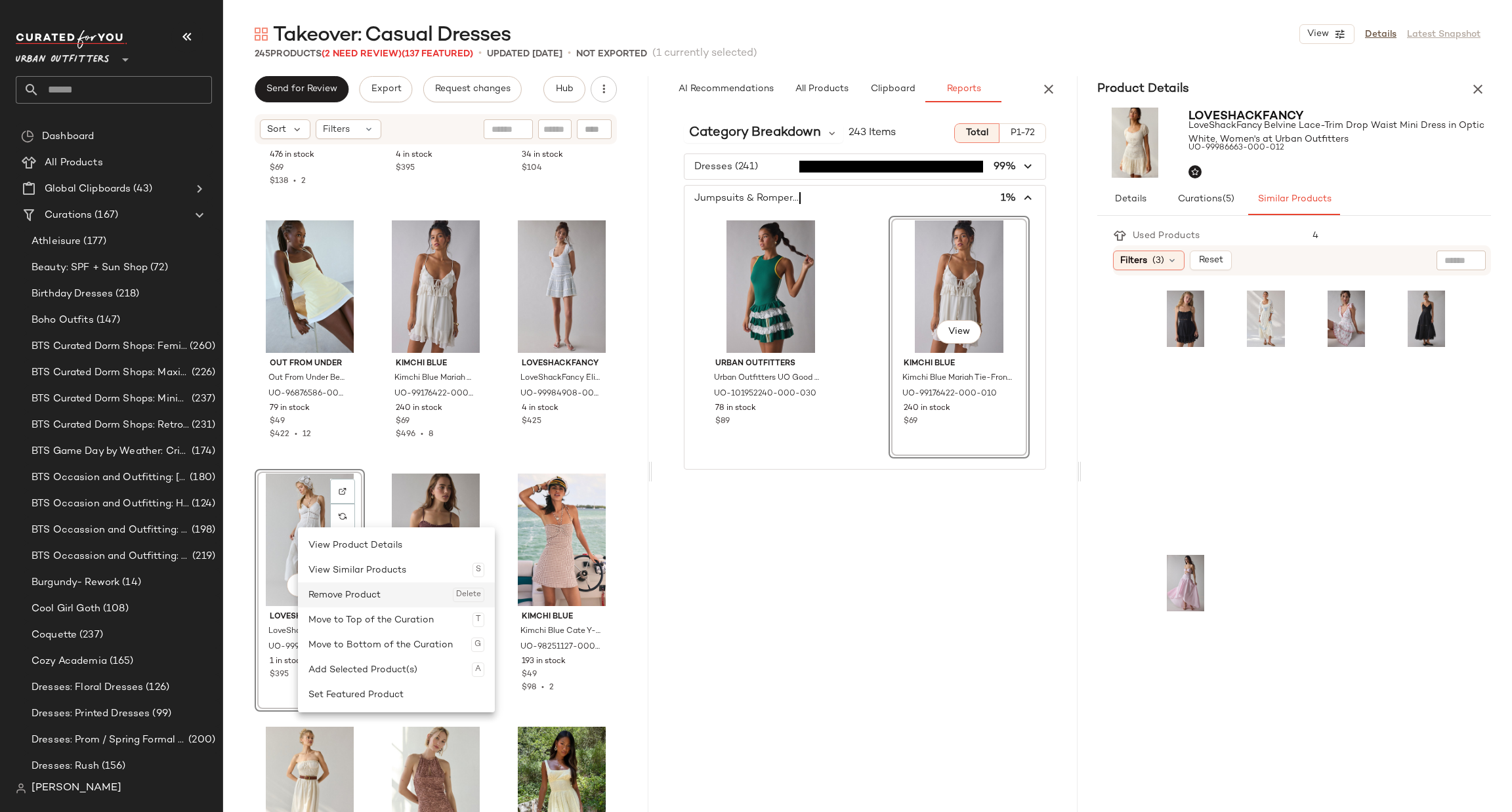
click at [367, 592] on div "Remove Product Delete" at bounding box center [397, 595] width 176 height 25
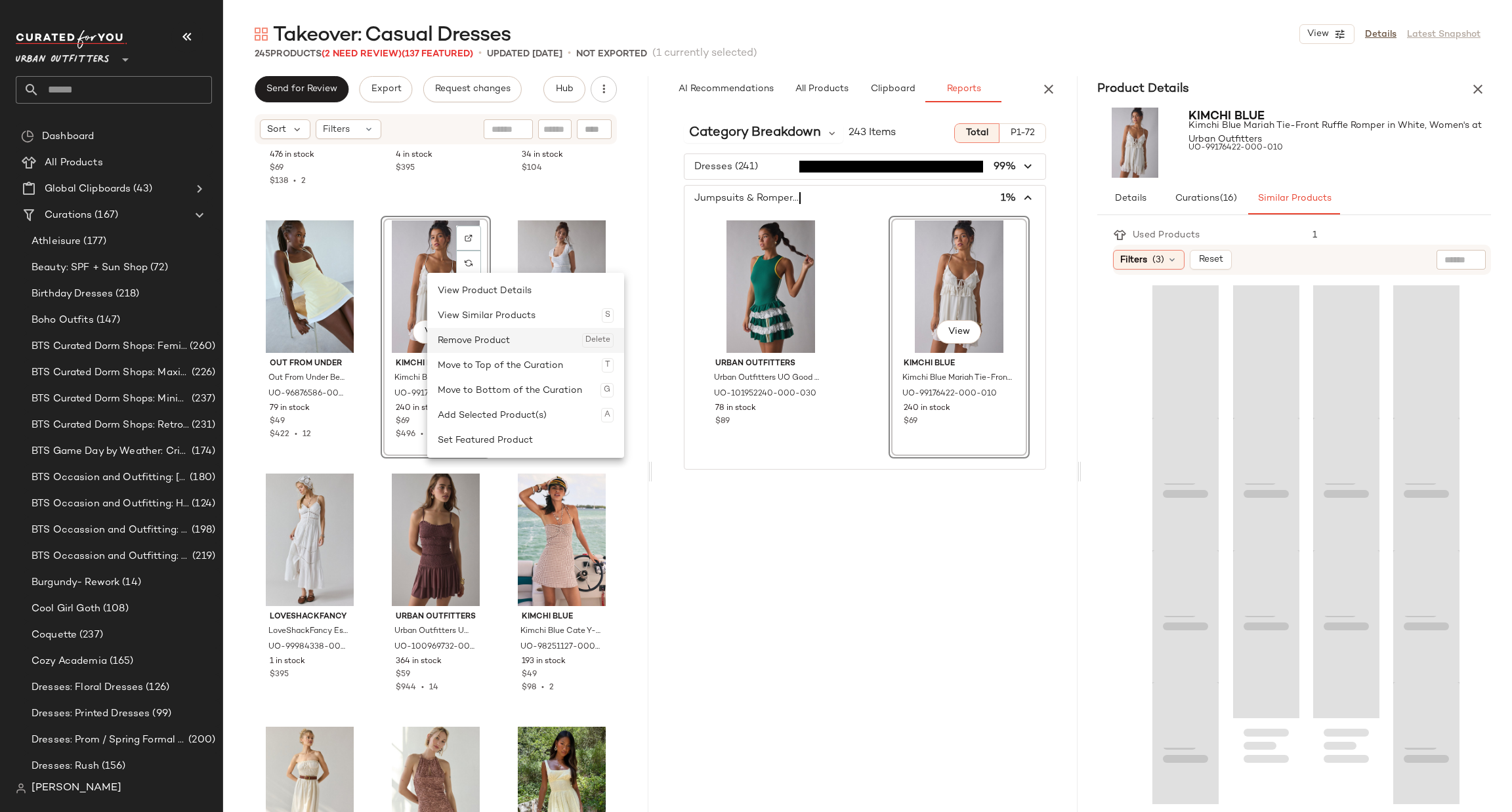
click at [466, 338] on div "Remove Product Delete" at bounding box center [526, 340] width 176 height 25
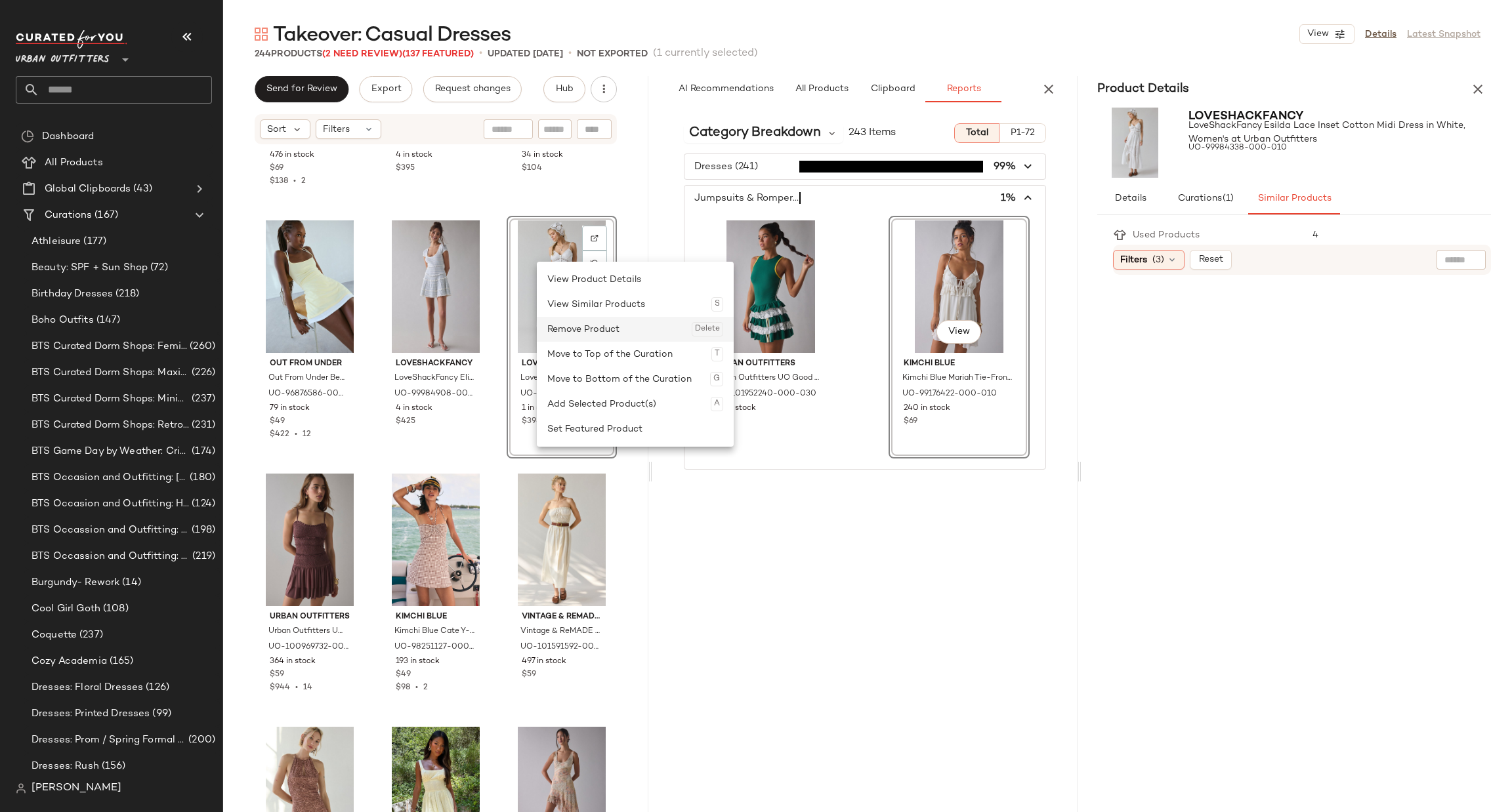
click at [559, 323] on div "Remove Product Delete" at bounding box center [635, 329] width 176 height 25
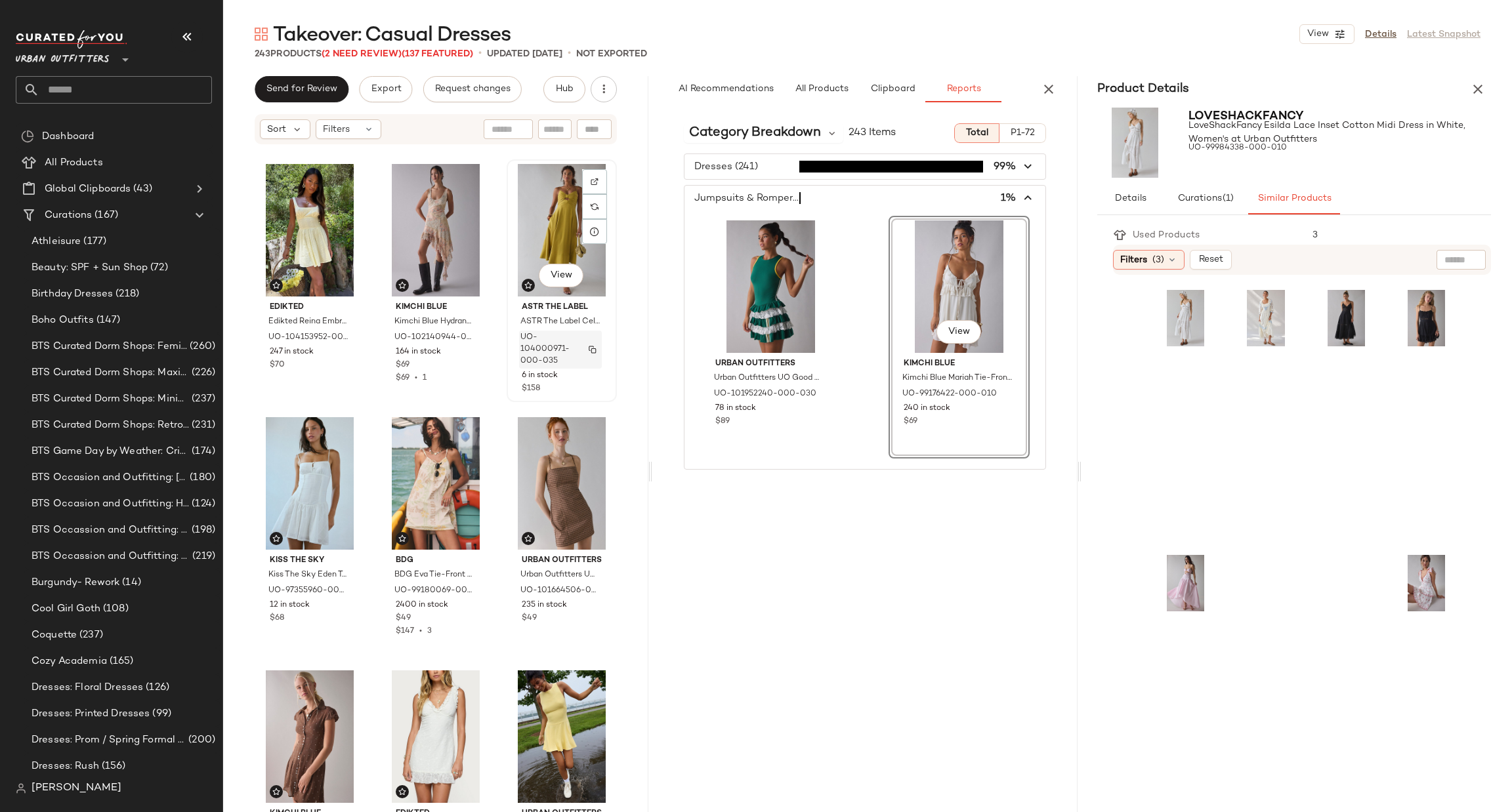
scroll to position [13447, 0]
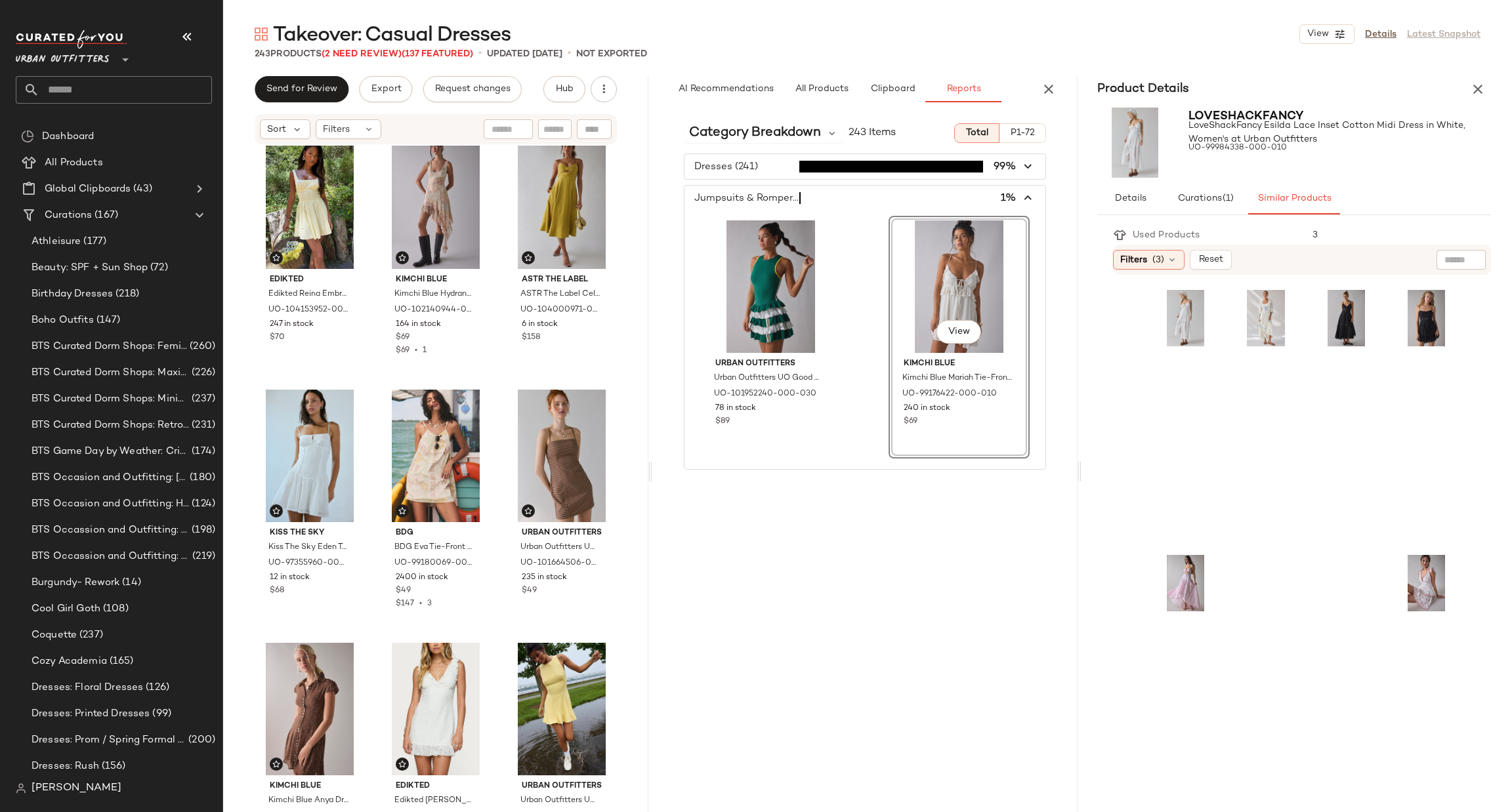
click at [1002, 193] on span "button" at bounding box center [865, 198] width 361 height 25
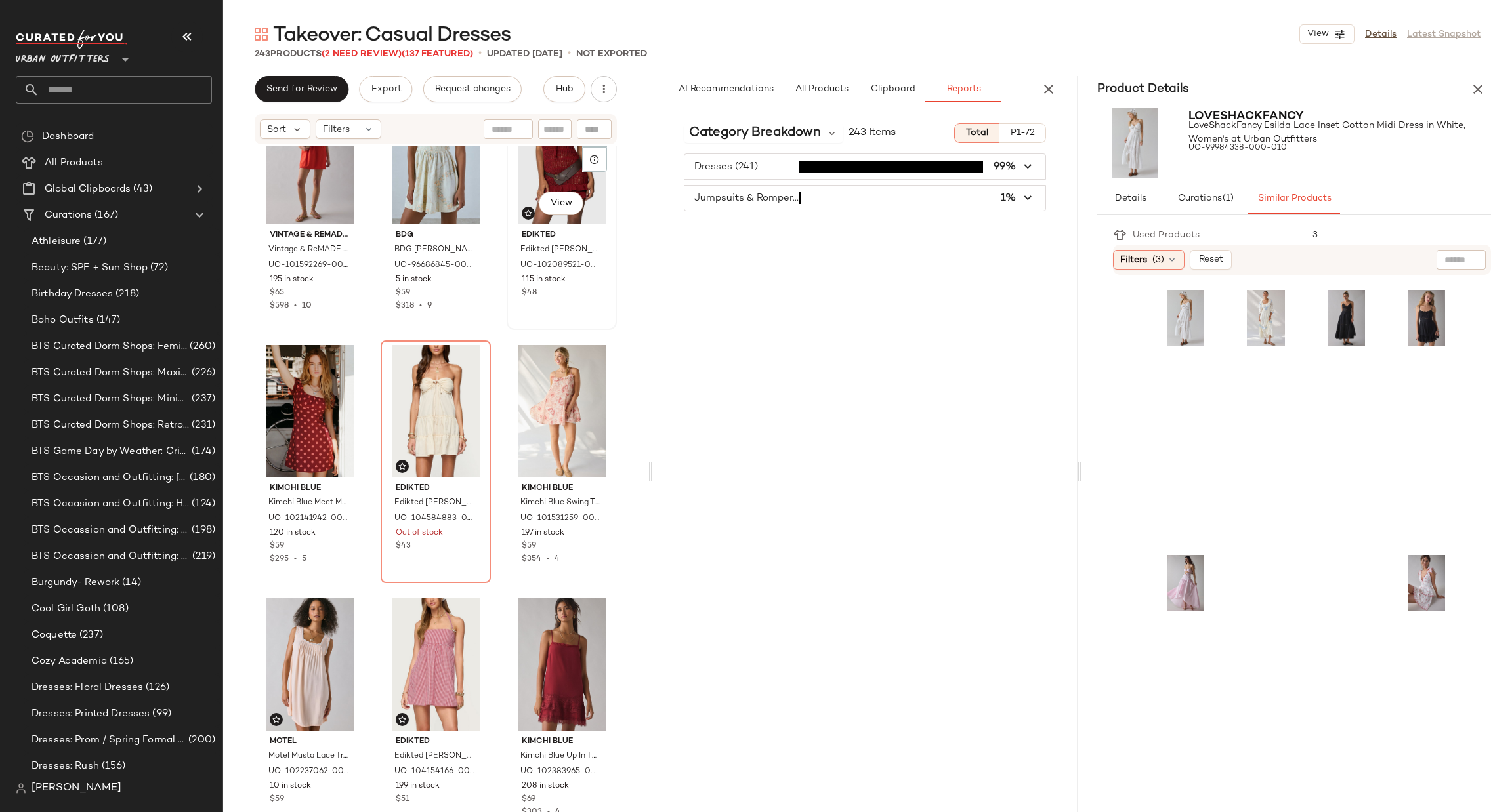
scroll to position [16400, 0]
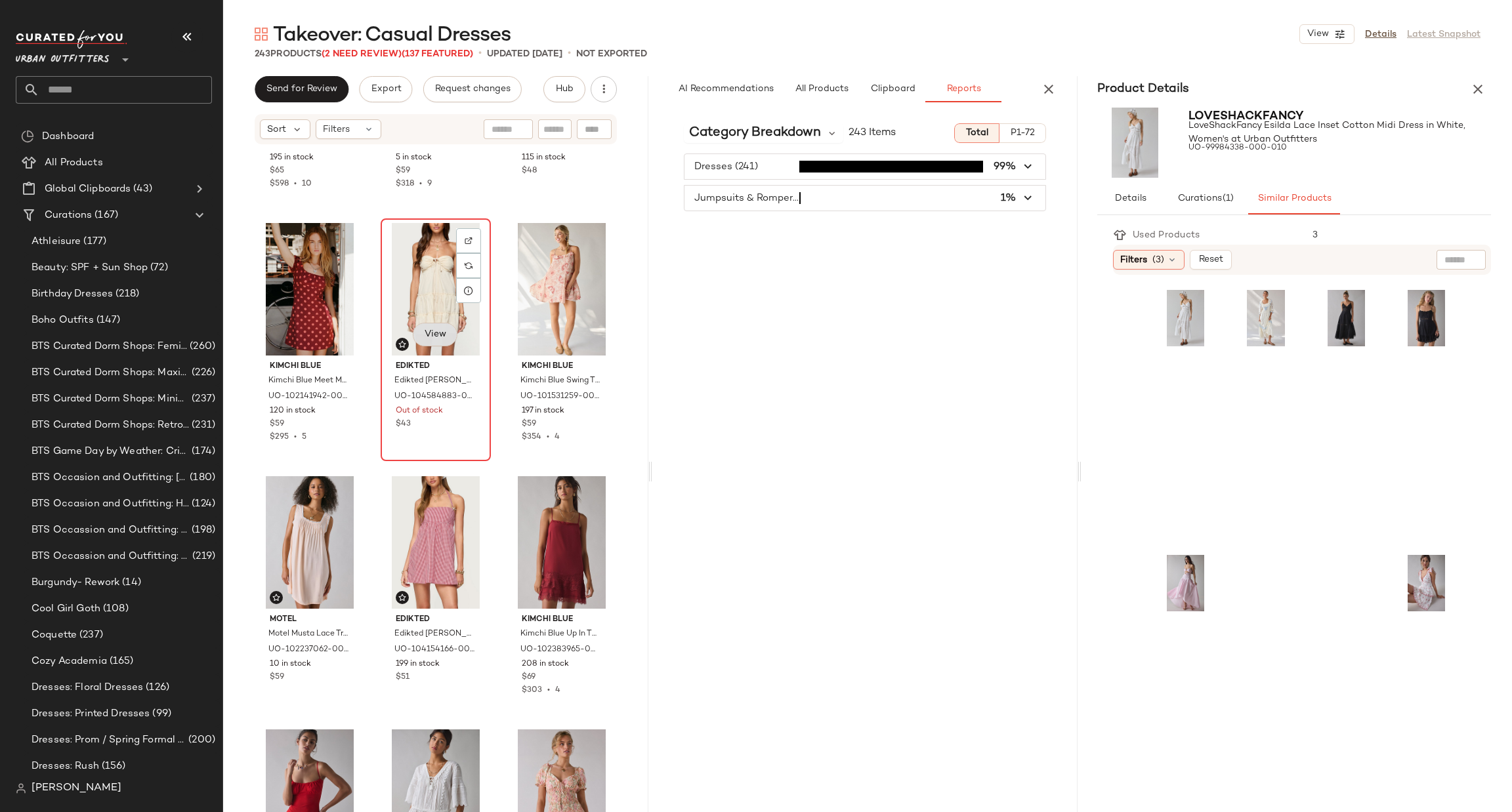
click at [443, 324] on button "View" at bounding box center [435, 334] width 44 height 24
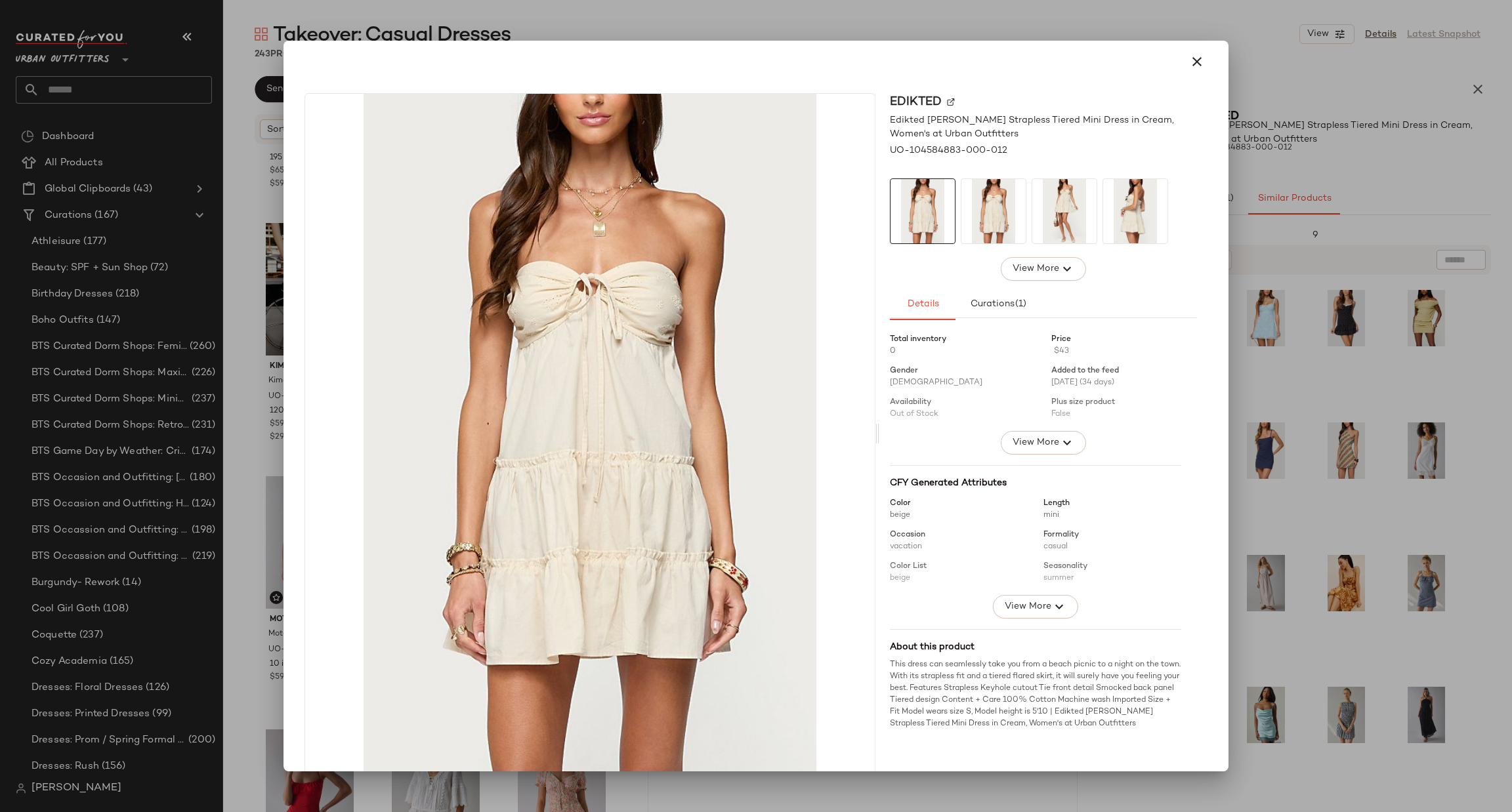
click at [1168, 73] on div at bounding box center [756, 62] width 913 height 32
click at [1189, 62] on icon "button" at bounding box center [1197, 62] width 16 height 16
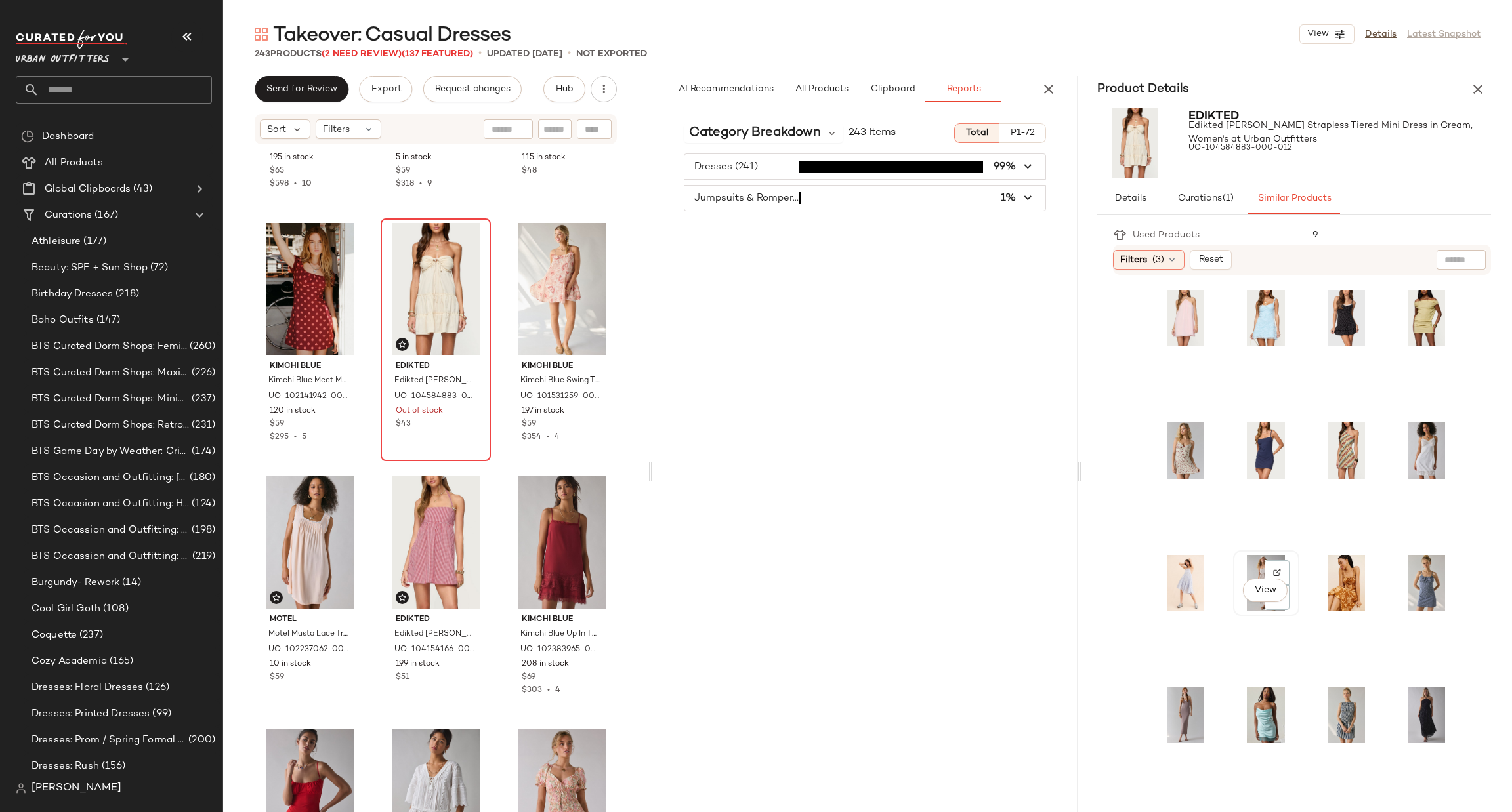
click at [1254, 564] on div "View" at bounding box center [1266, 583] width 57 height 57
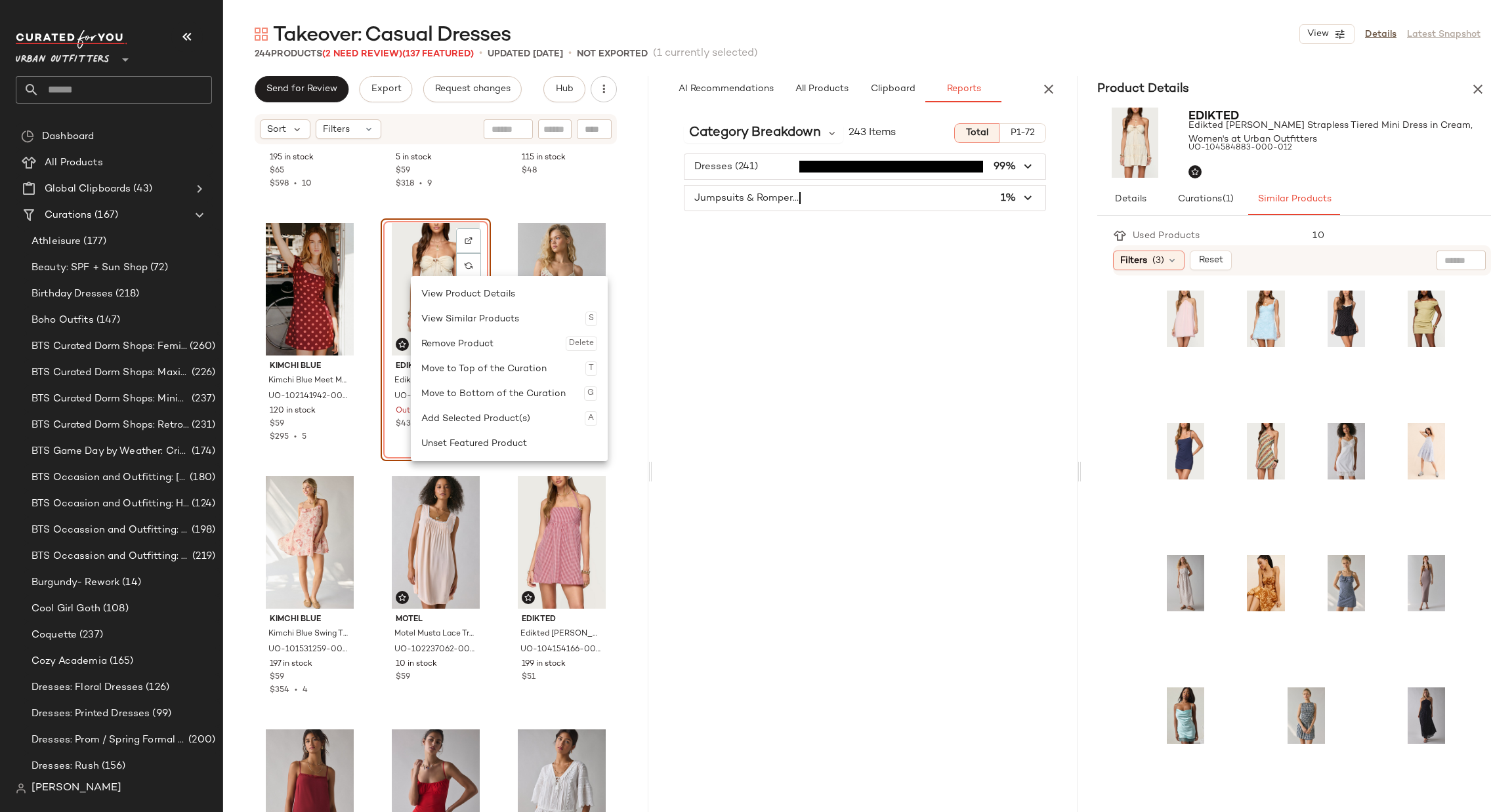
click at [489, 342] on div "Remove Product Delete" at bounding box center [509, 344] width 176 height 25
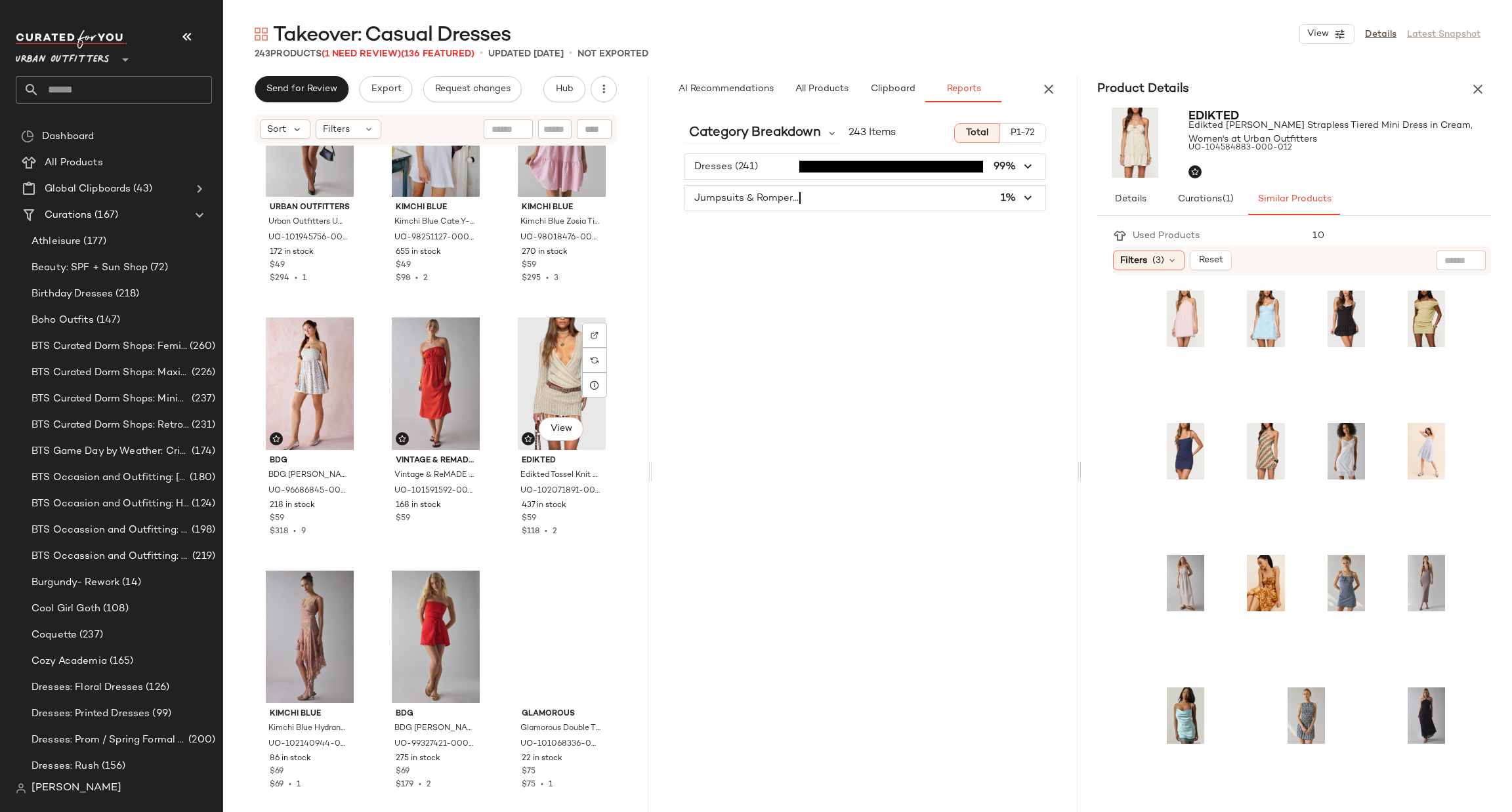
scroll to position [17580, 0]
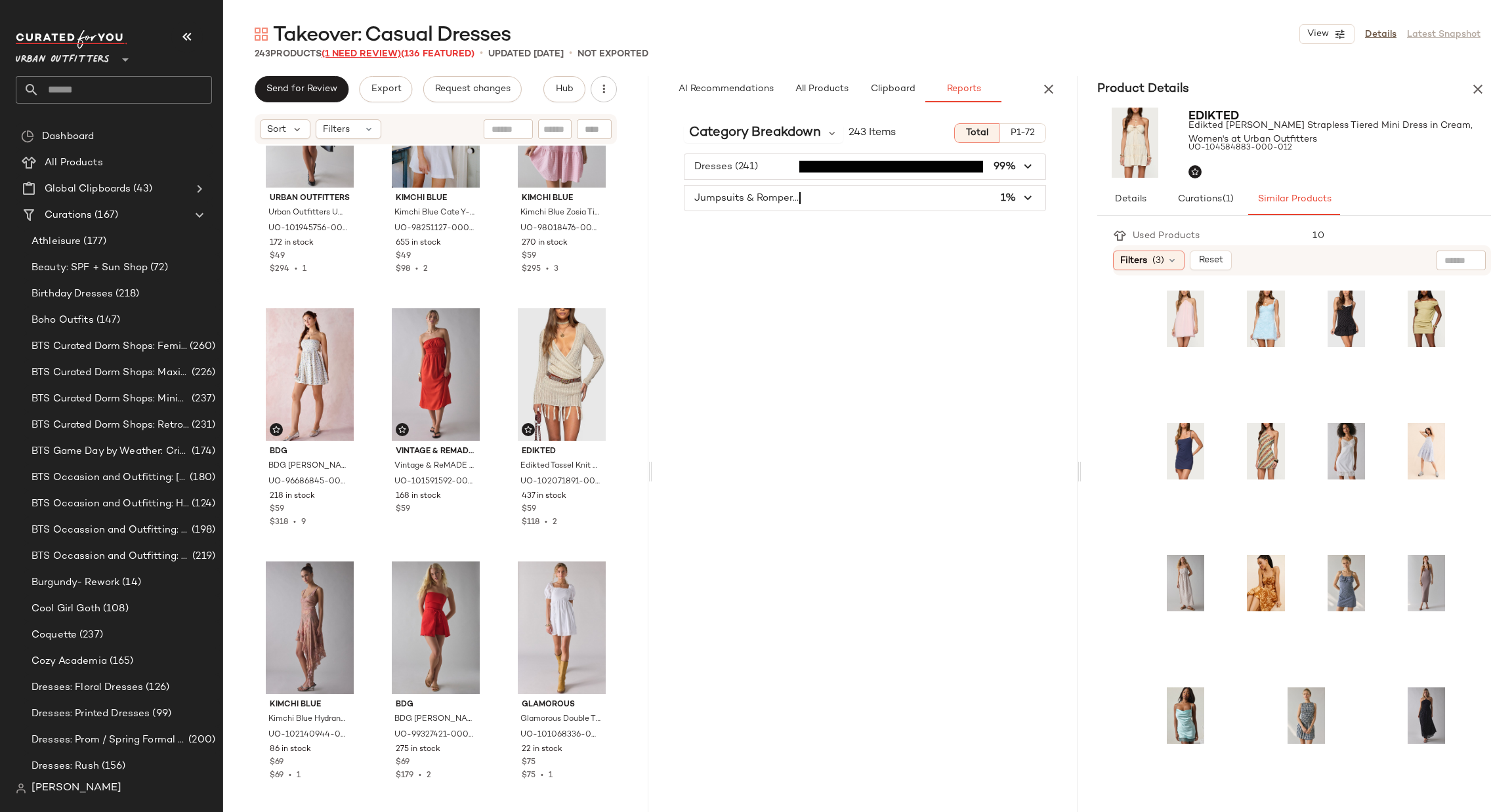
click at [350, 49] on span "(1 Need Review)" at bounding box center [361, 54] width 80 height 10
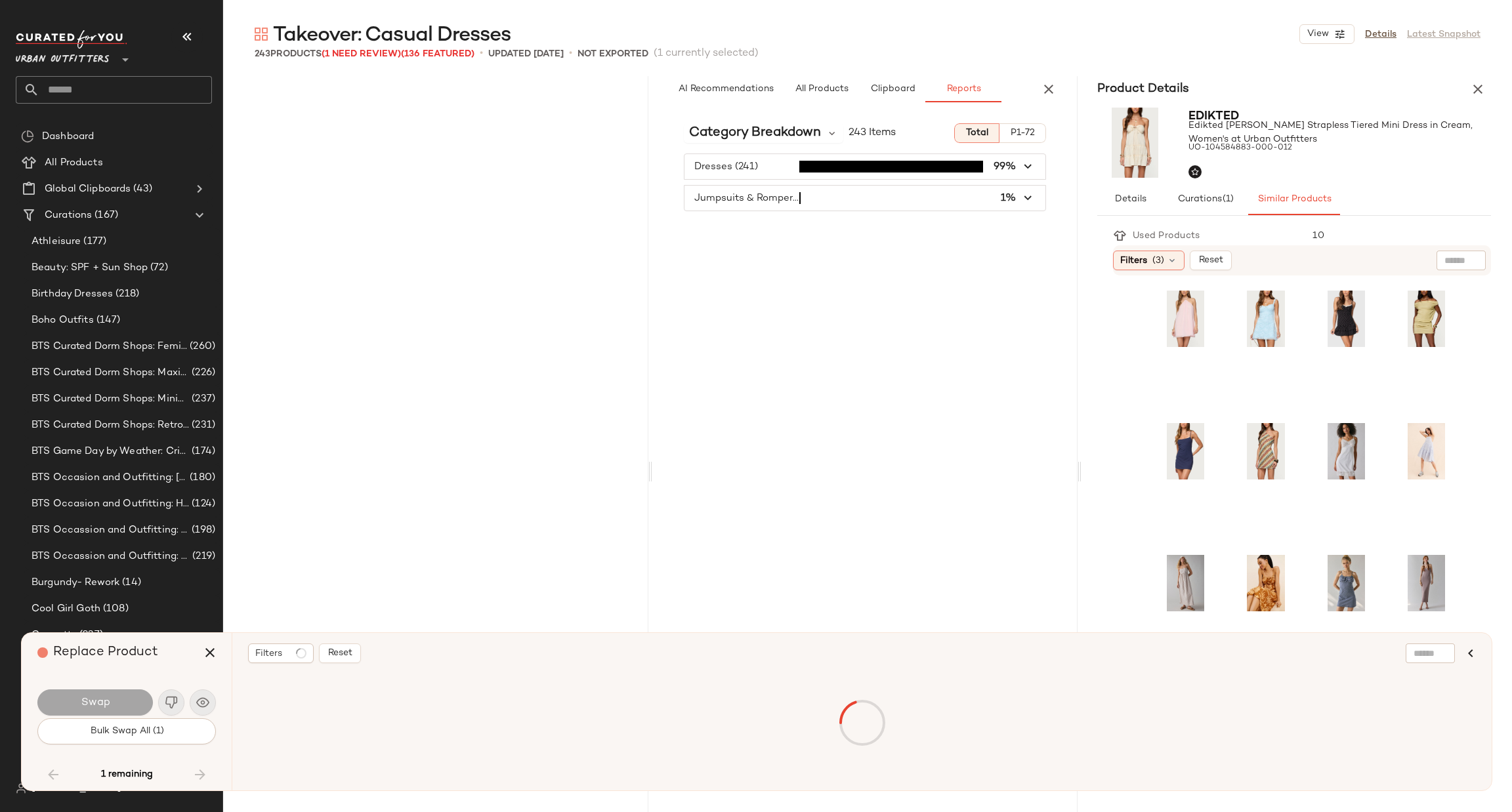
scroll to position [10381, 0]
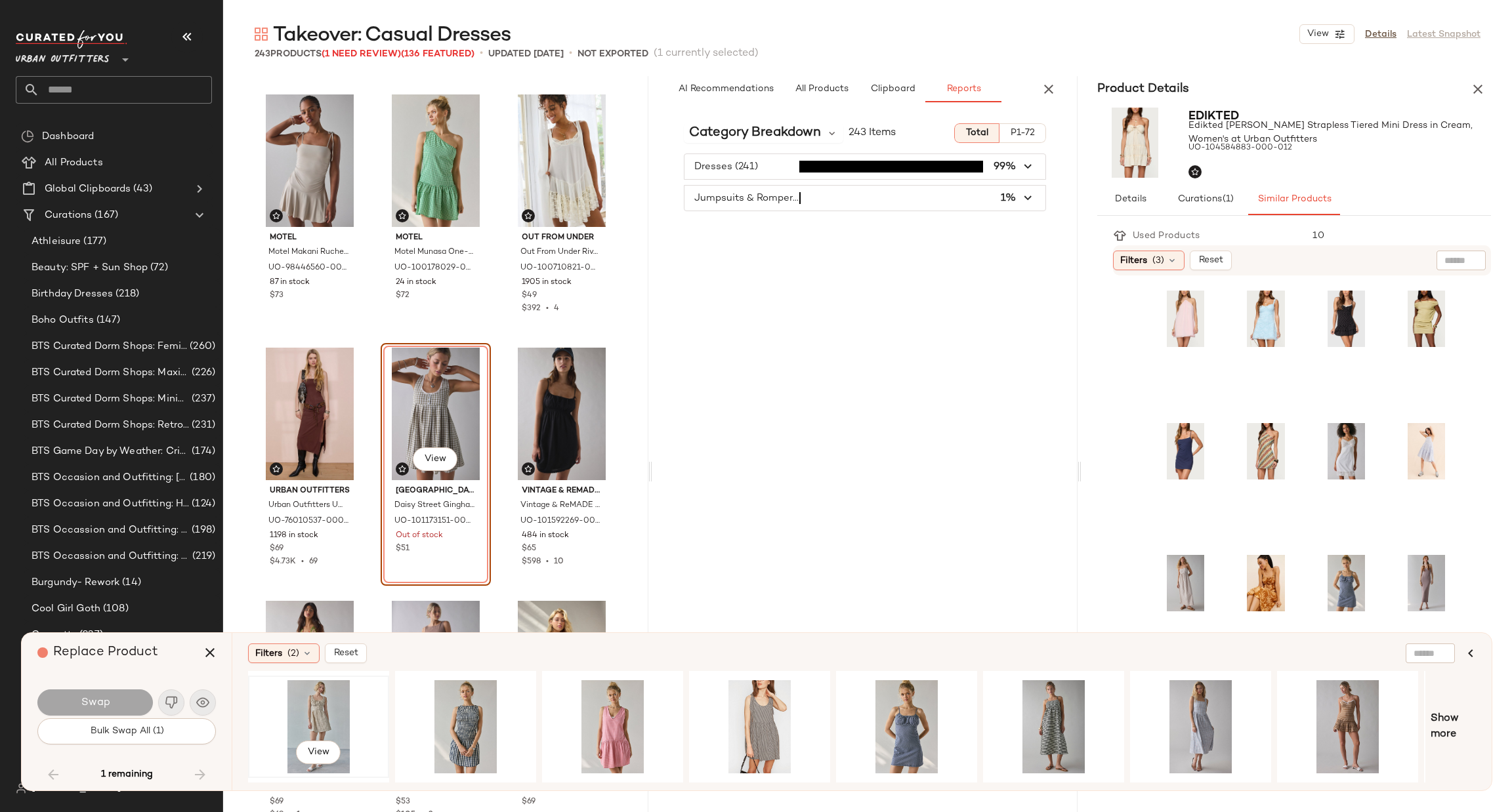
click at [320, 691] on div "View" at bounding box center [319, 727] width 132 height 93
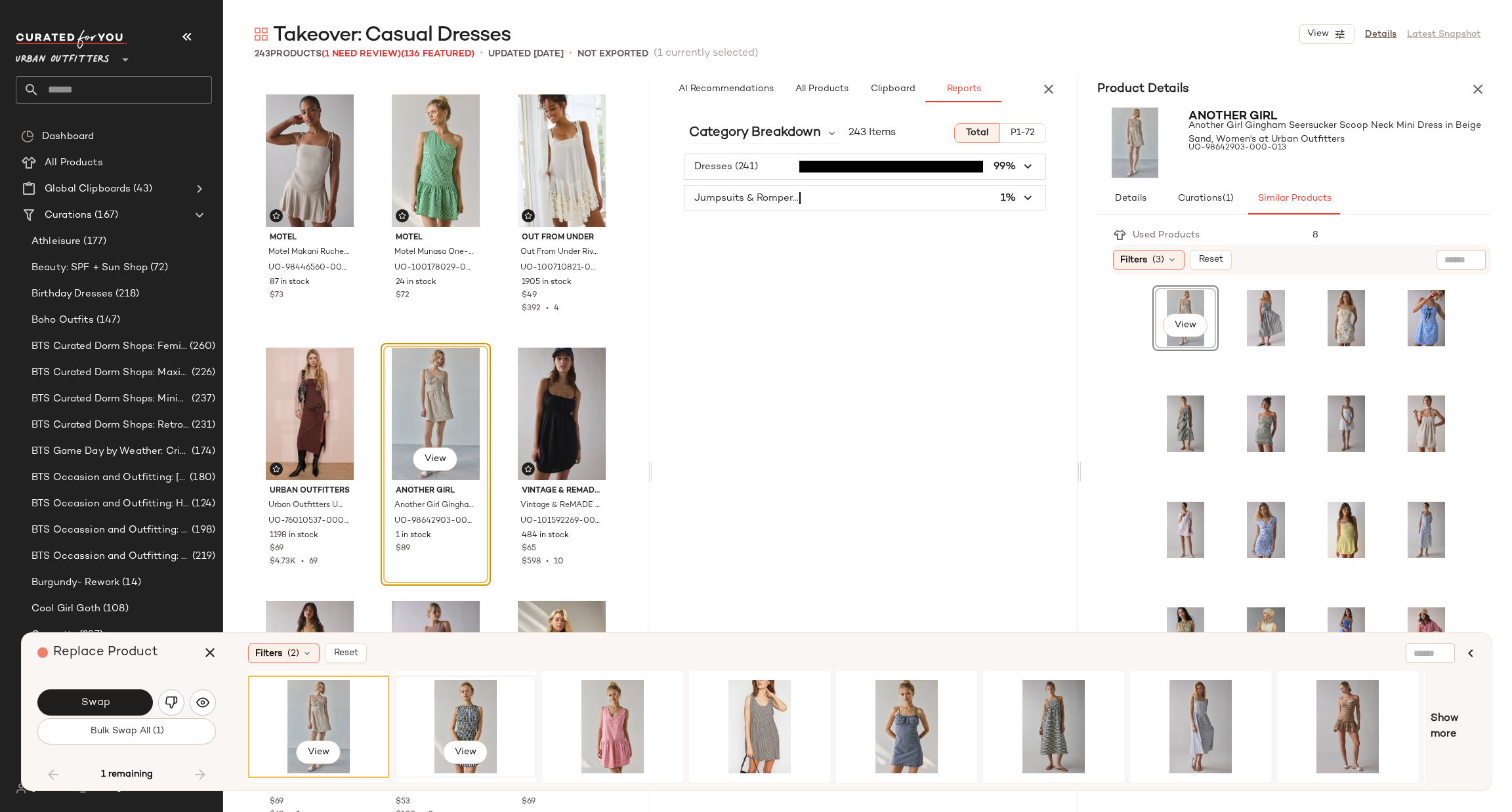
click at [450, 692] on div "View" at bounding box center [466, 727] width 132 height 93
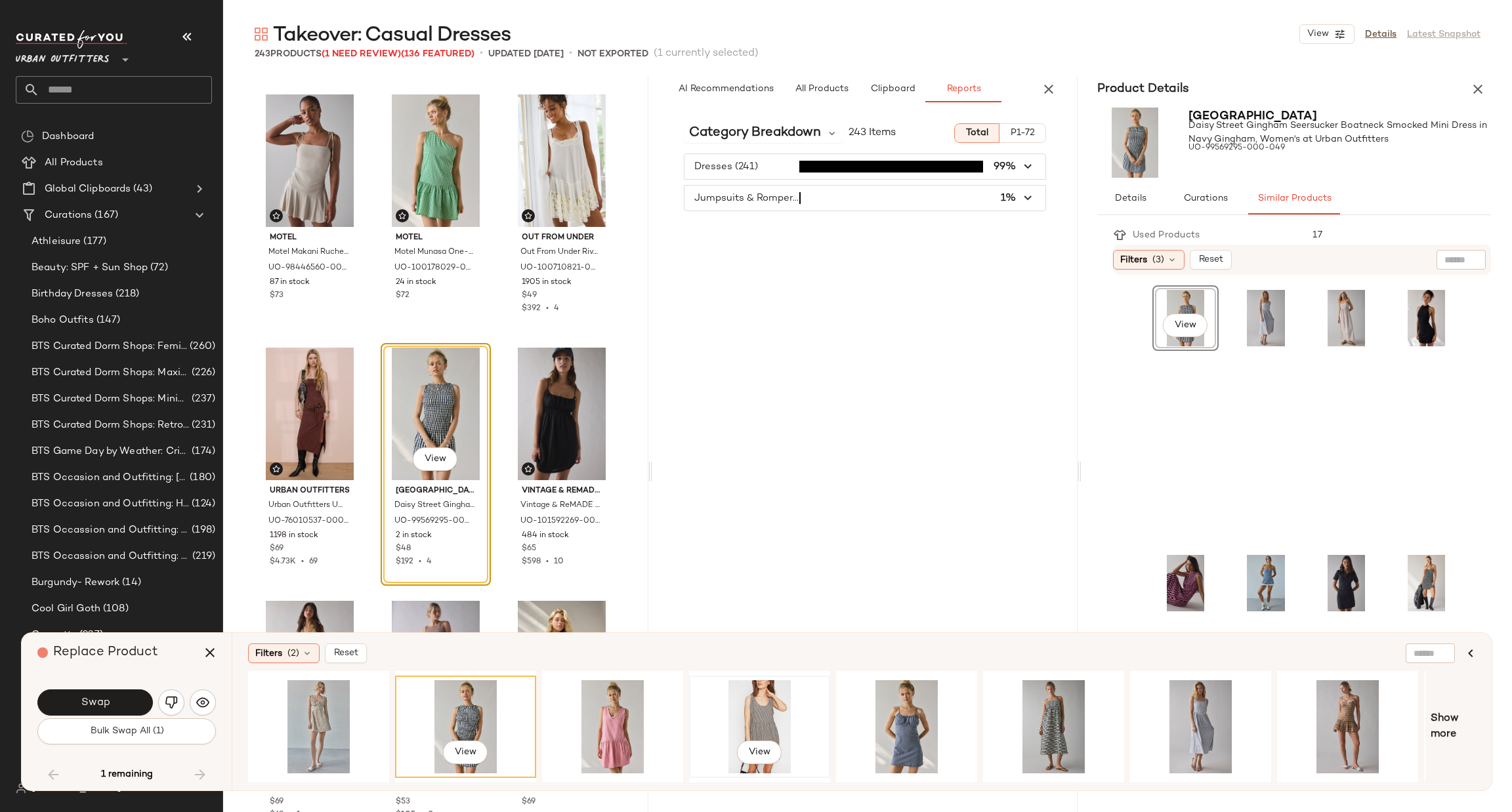
click at [755, 693] on div "View" at bounding box center [759, 727] width 132 height 93
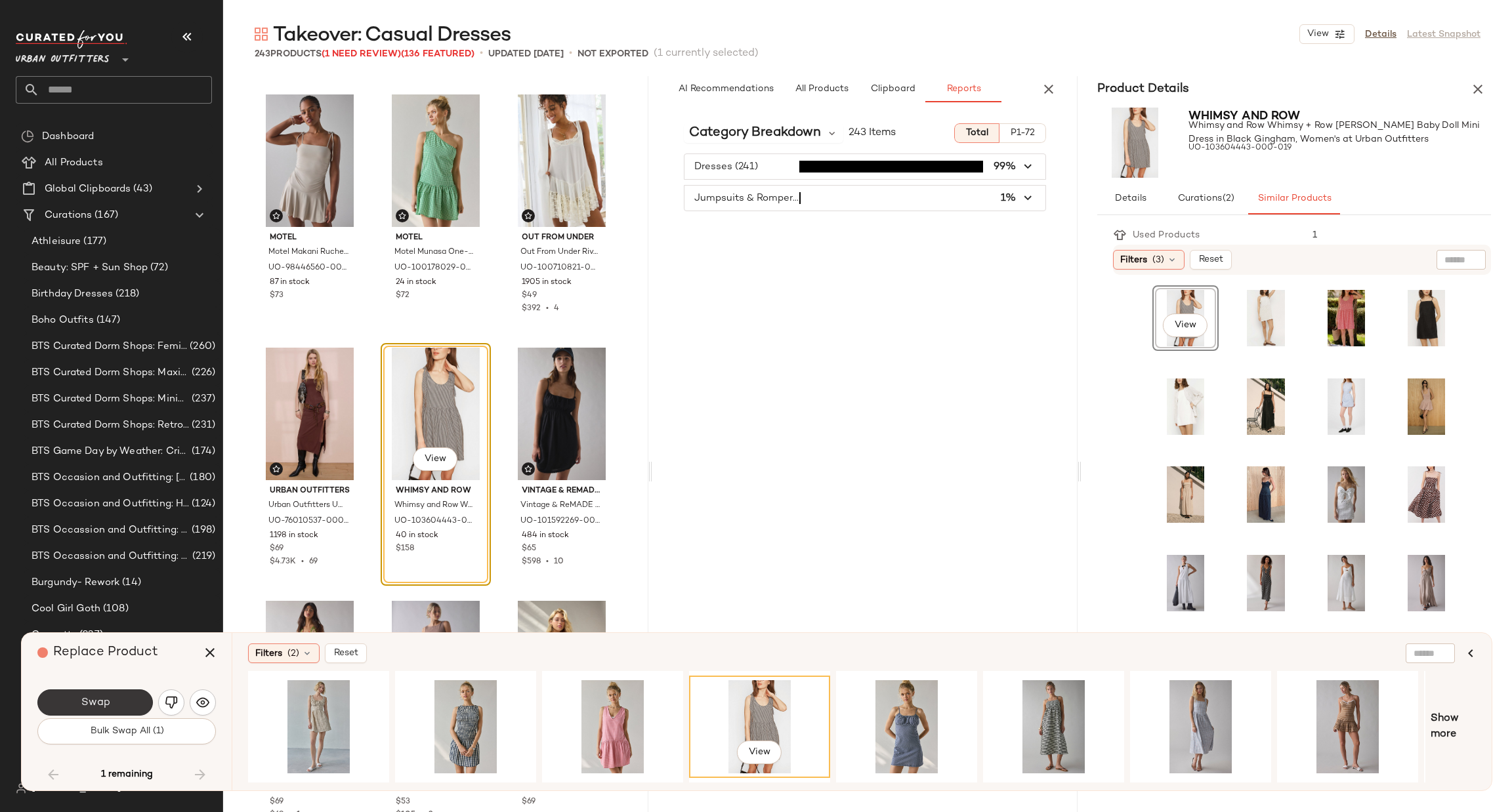
click at [95, 708] on span "Swap" at bounding box center [95, 702] width 29 height 12
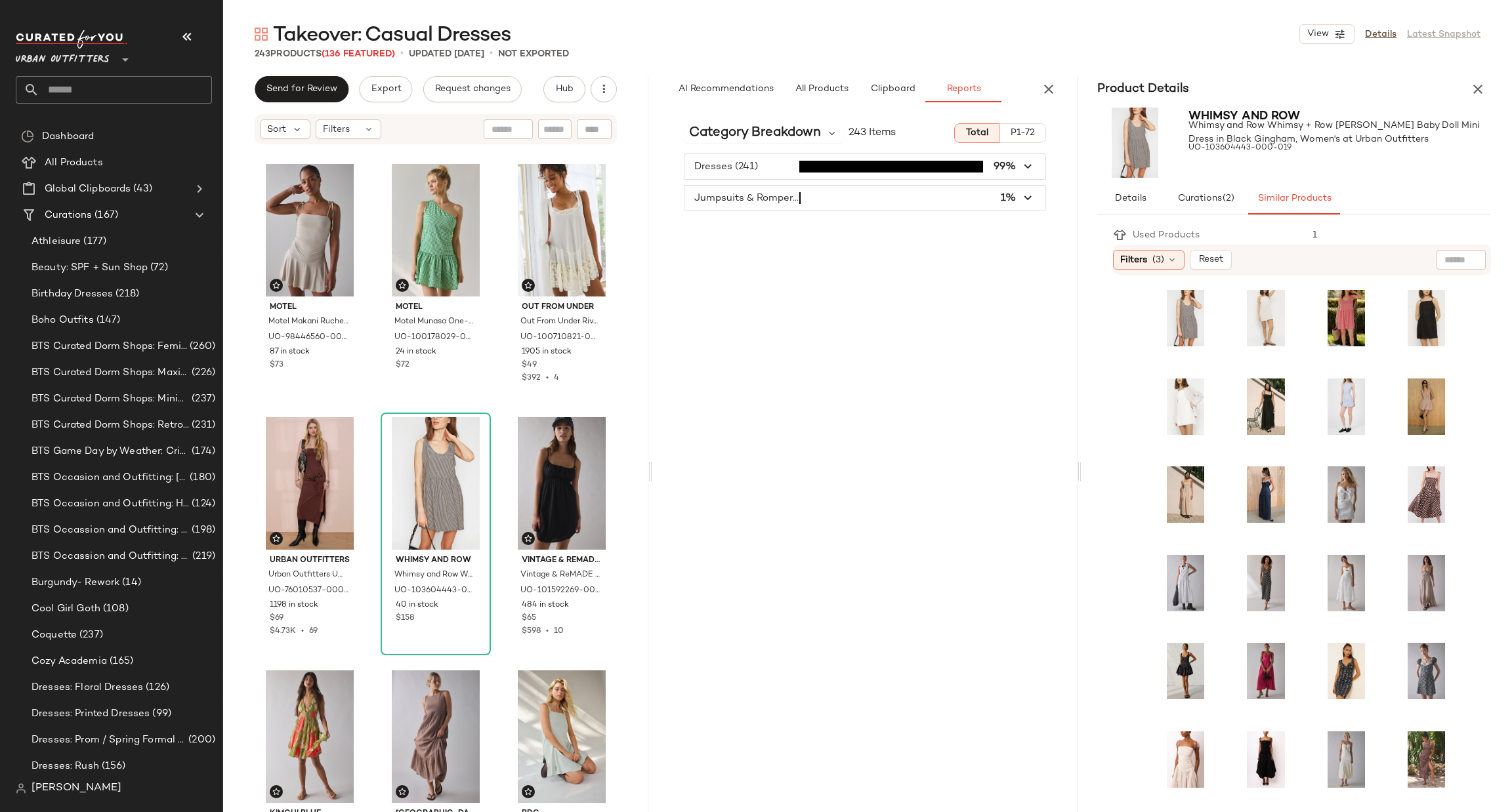
click at [1485, 76] on div "Product Details" at bounding box center [1294, 89] width 425 height 26
click at [1478, 83] on icon "button" at bounding box center [1478, 90] width 16 height 16
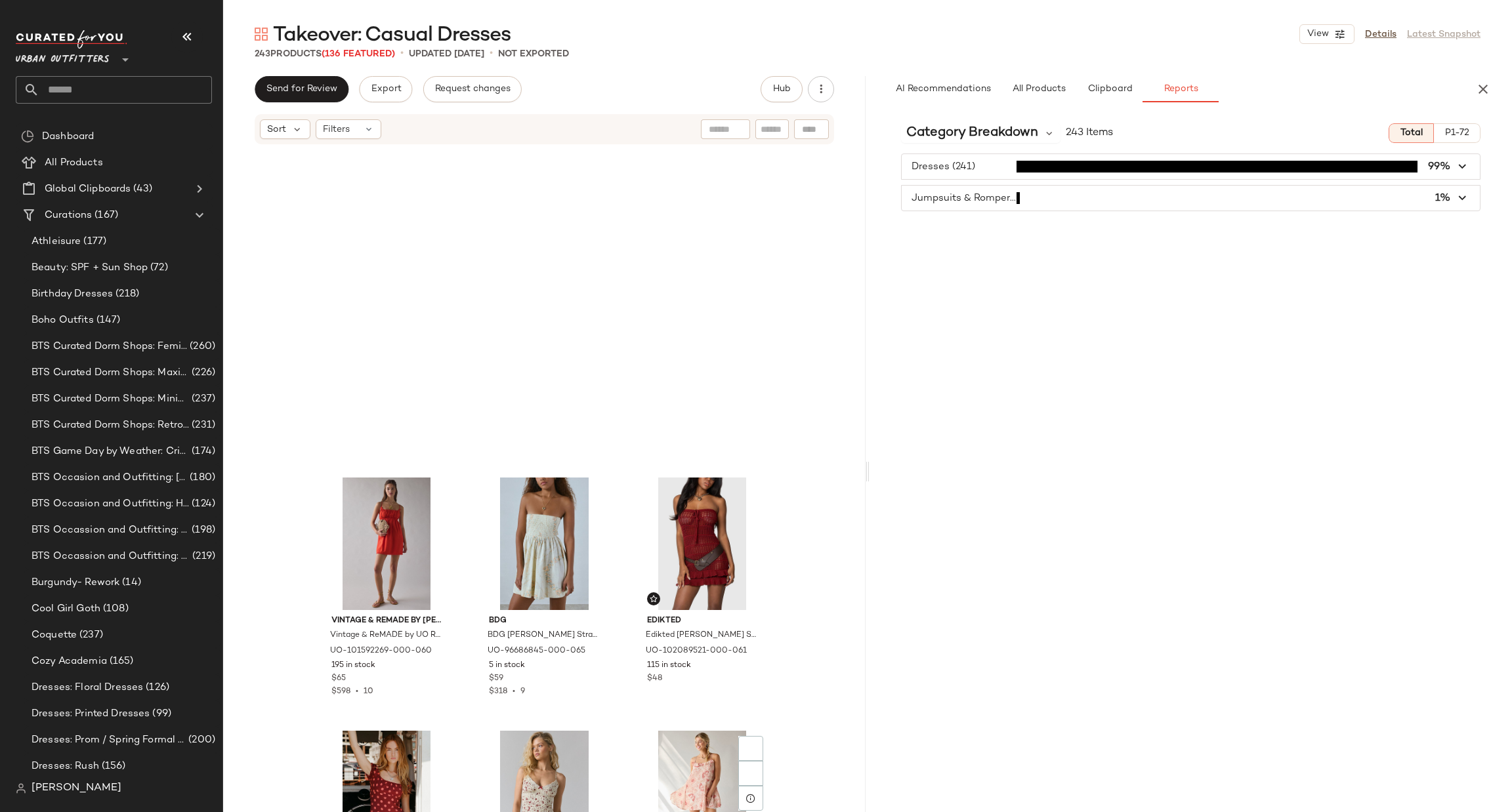
scroll to position [16482, 0]
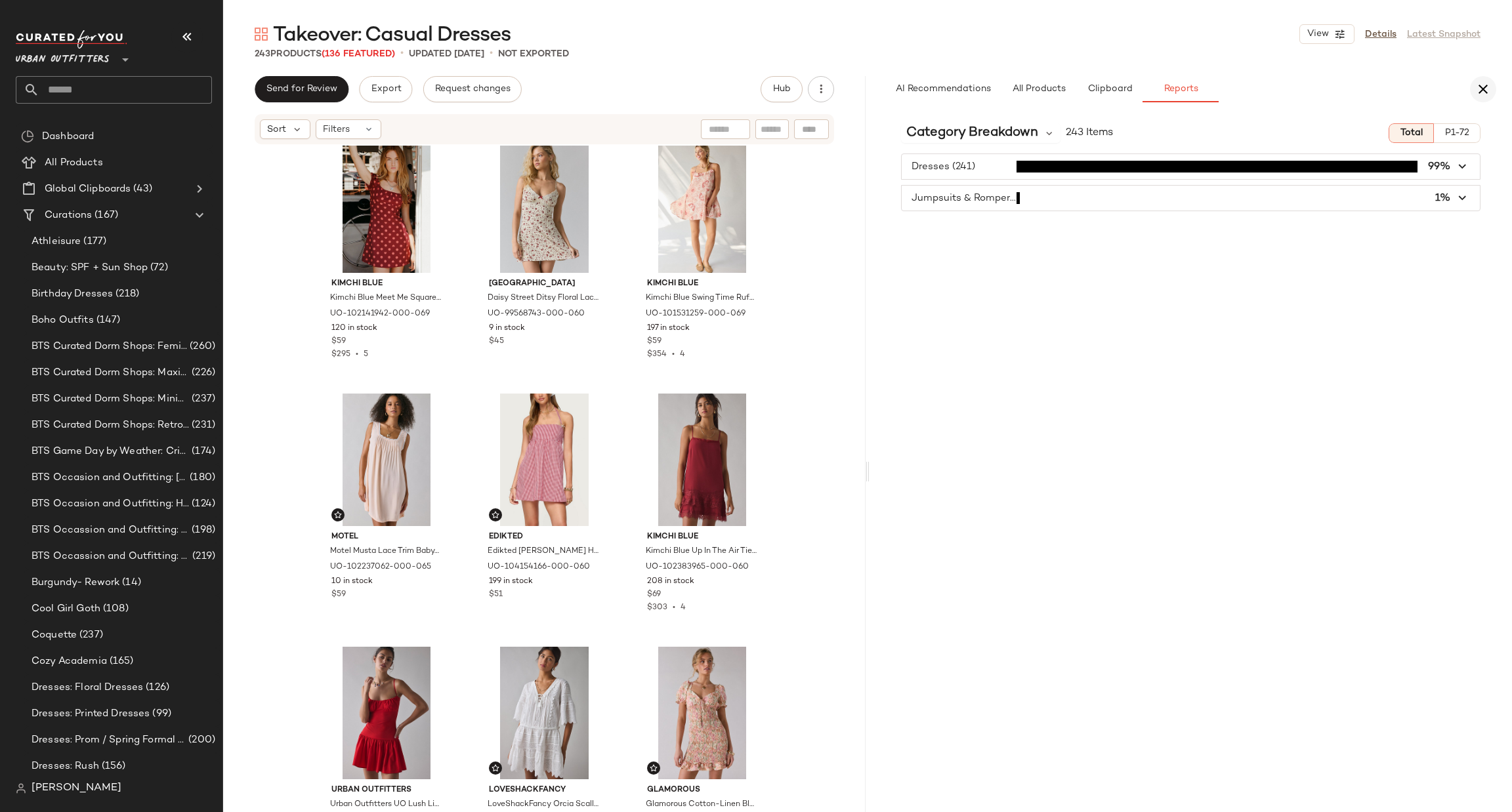
click at [1485, 76] on button "button" at bounding box center [1483, 89] width 27 height 26
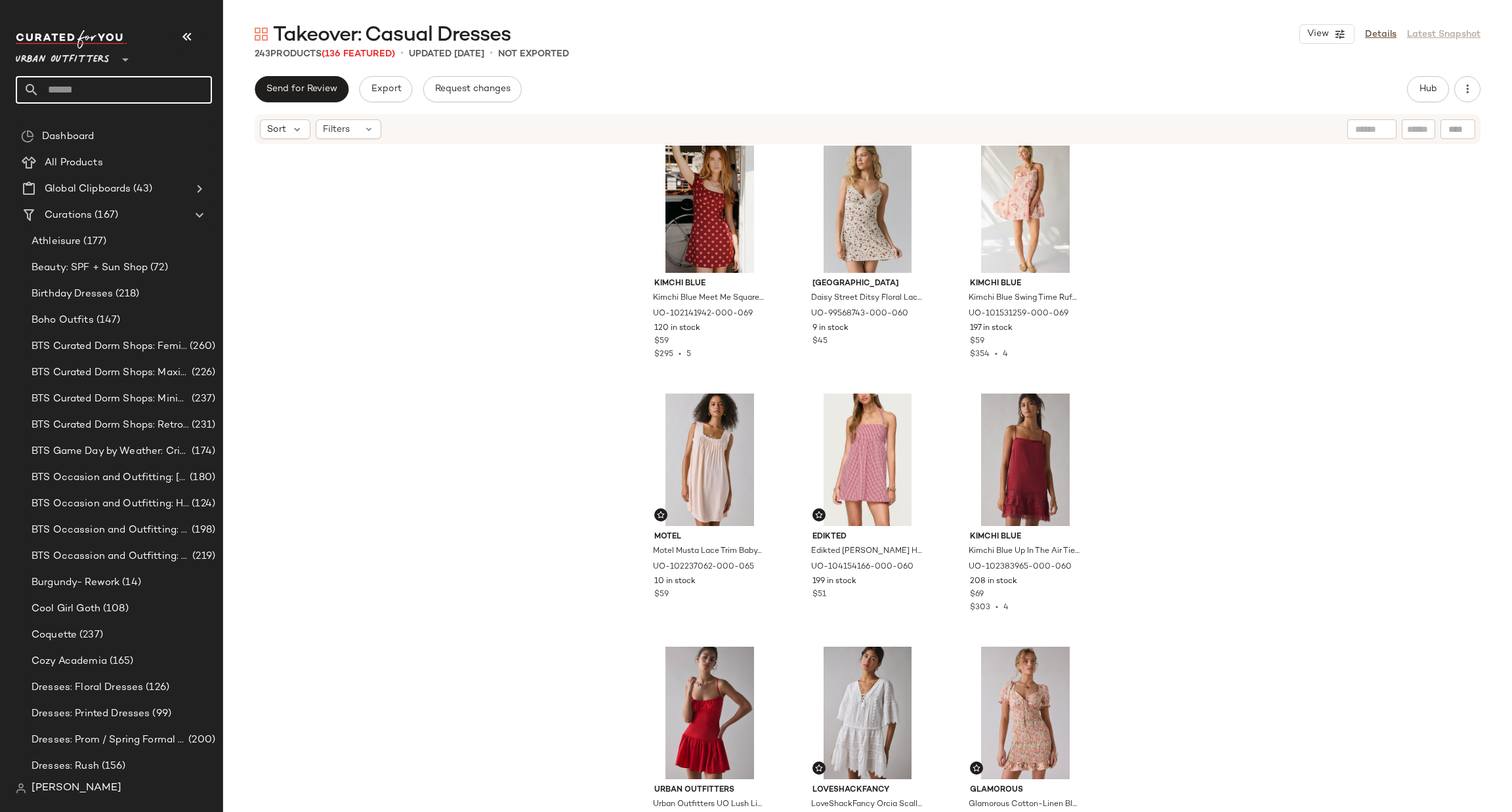
click at [148, 102] on input "text" at bounding box center [125, 90] width 173 height 27
type input "*********"
click at [140, 128] on div "Fall Form al Dresses" at bounding box center [114, 127] width 175 height 14
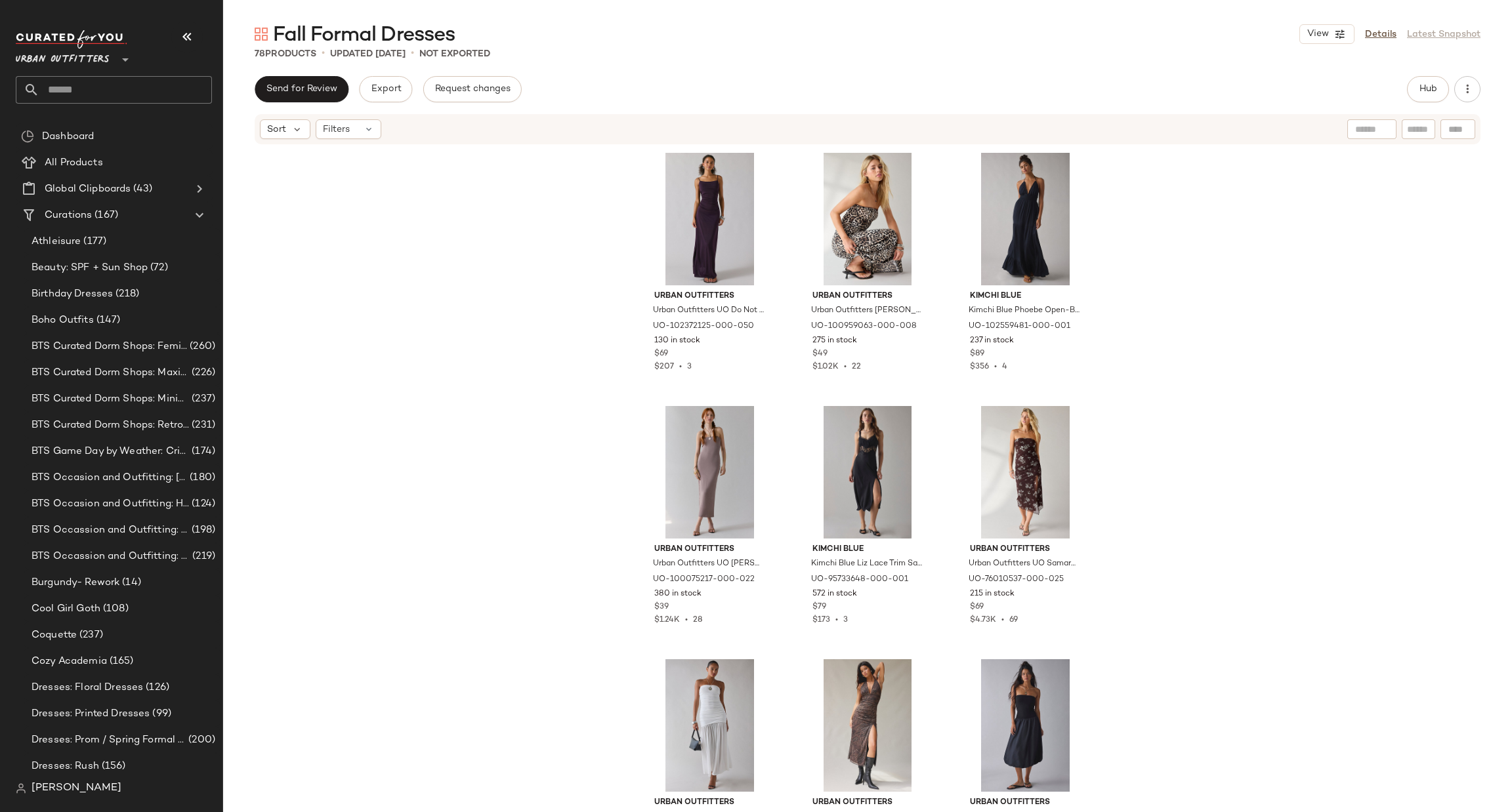
click at [1416, 102] on div "Send for Review Export Request changes Hub Sort Filters Urban Outfitters Urban …" at bounding box center [867, 471] width 1289 height 791
click at [1420, 92] on span "Hub" at bounding box center [1428, 89] width 19 height 11
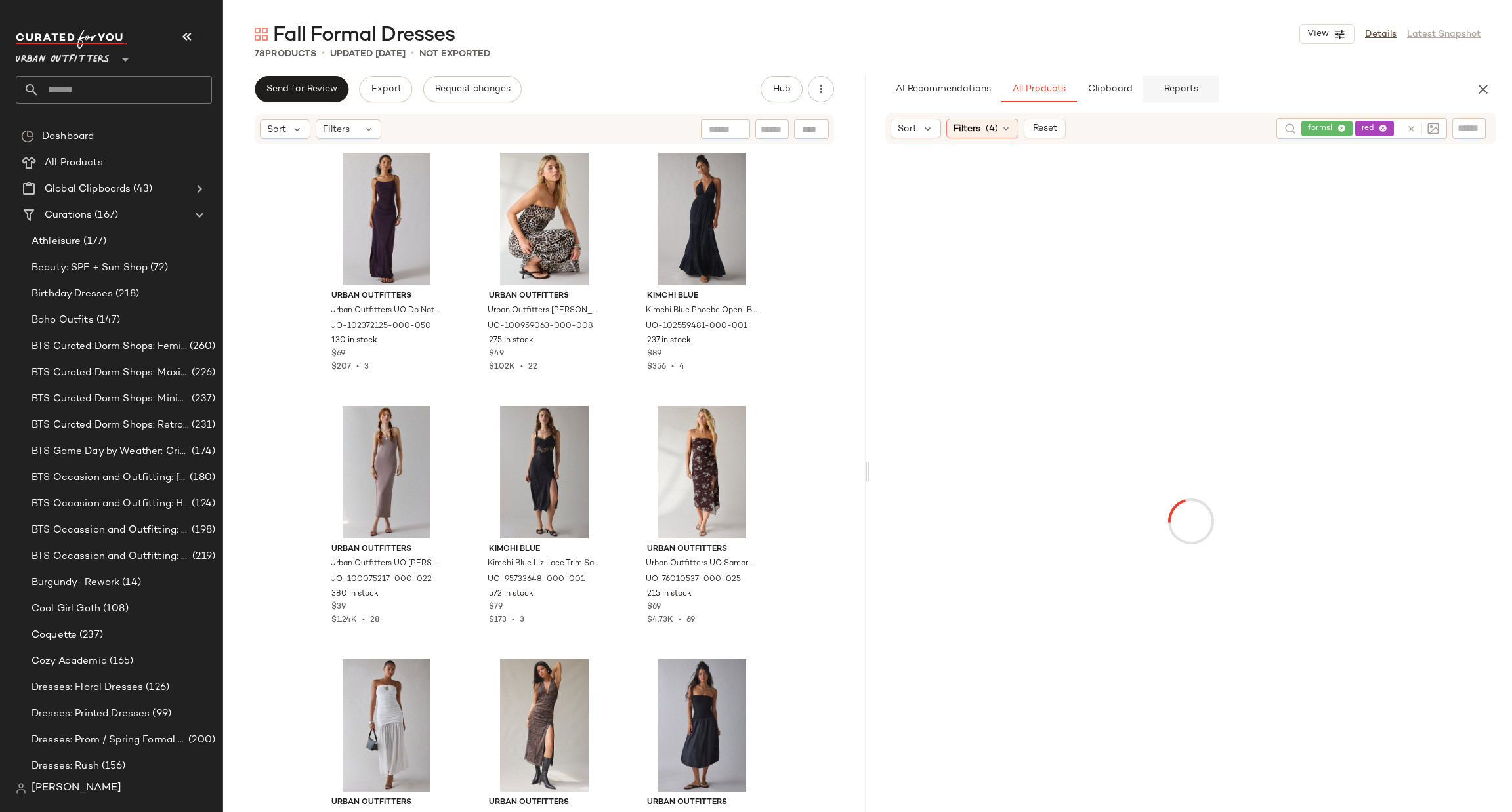
click at [1156, 82] on button "Reports" at bounding box center [1180, 89] width 76 height 26
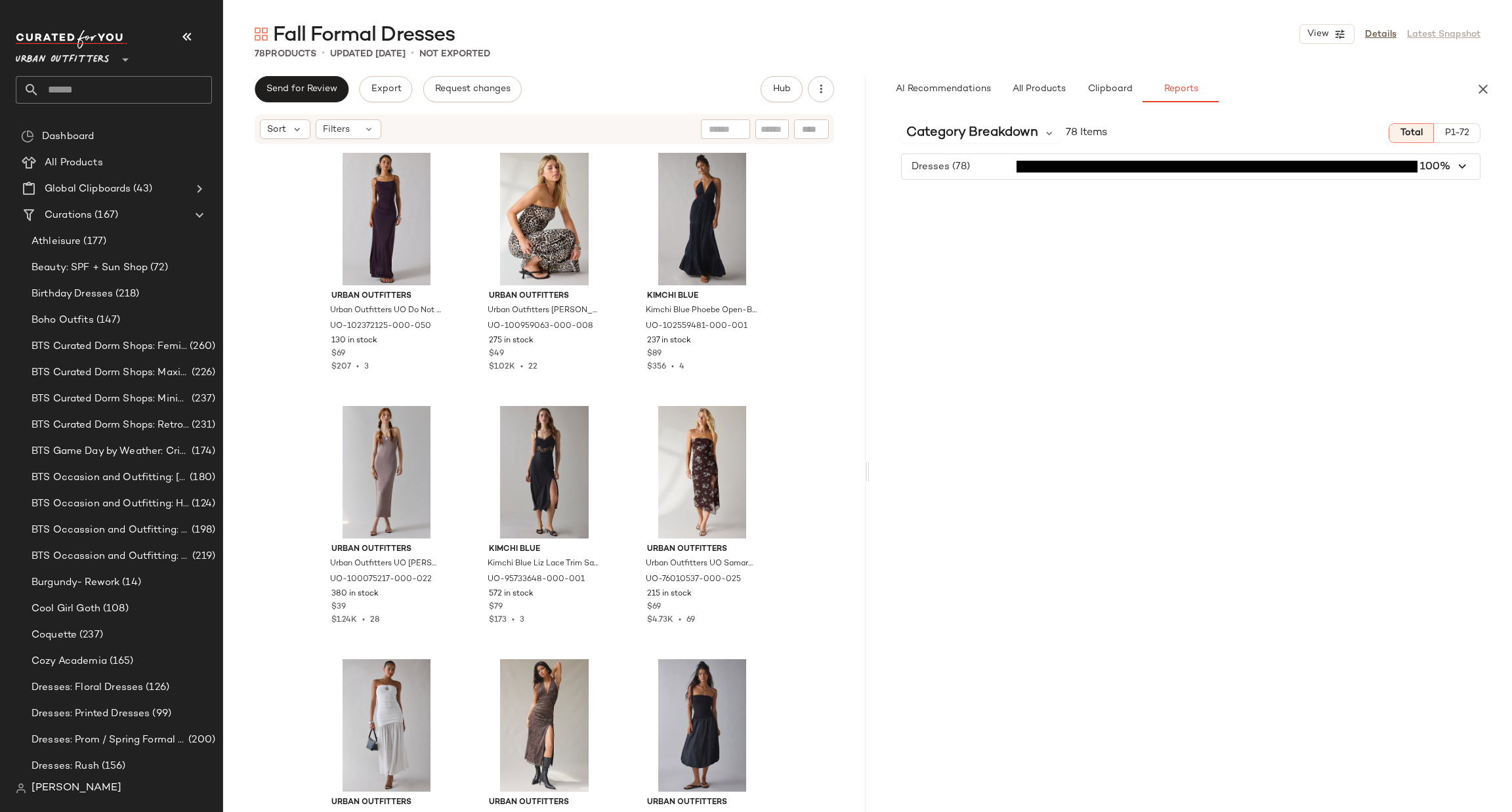
click at [1497, 57] on div "78 Products • updated [DATE] • Not Exported" at bounding box center [867, 54] width 1289 height 13
click at [1493, 78] on div "AI Recommendations All Products Clipboard Reports" at bounding box center [1190, 89] width 642 height 26
click at [1485, 82] on icon "button" at bounding box center [1483, 90] width 16 height 16
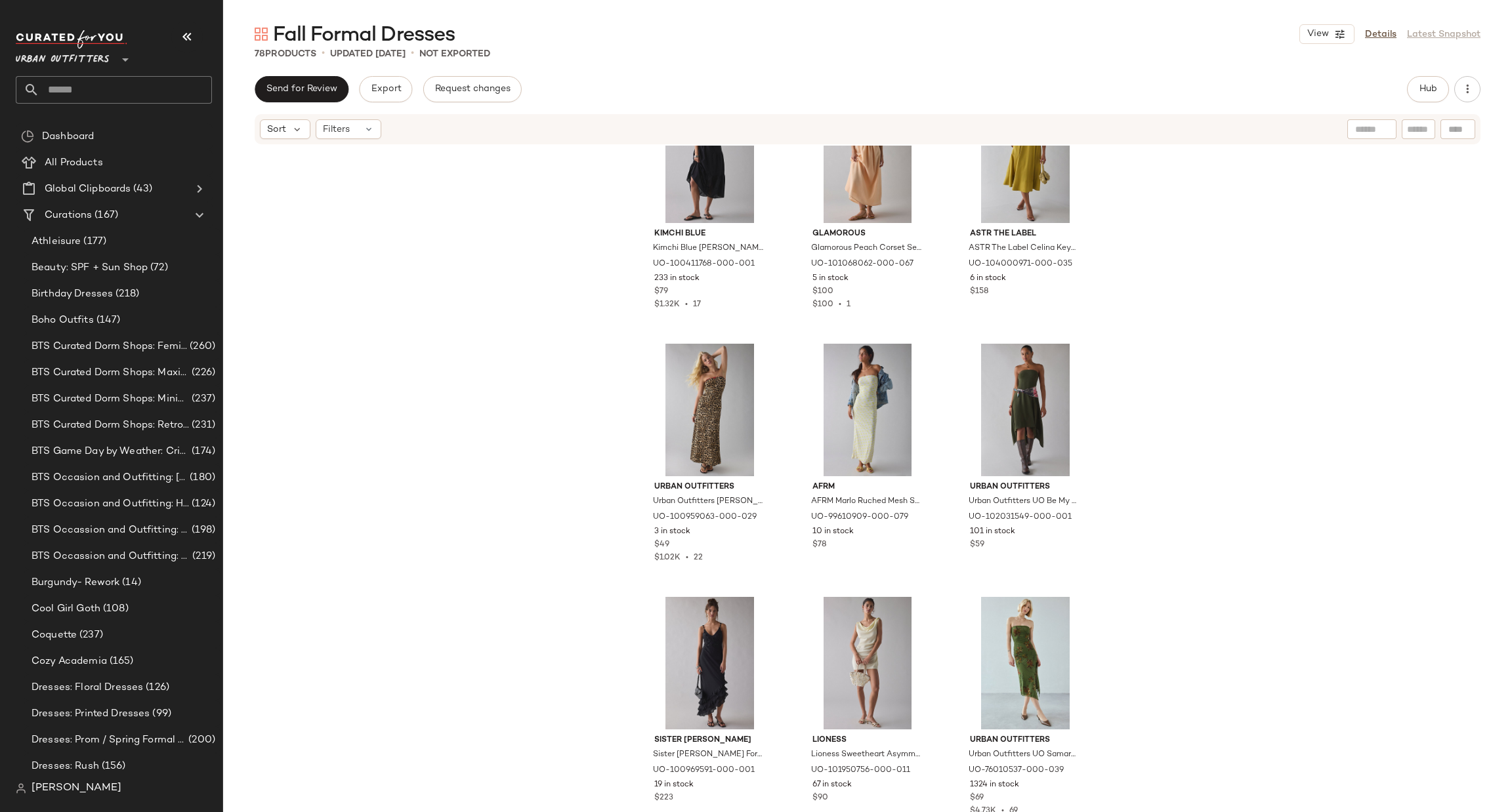
scroll to position [4339, 0]
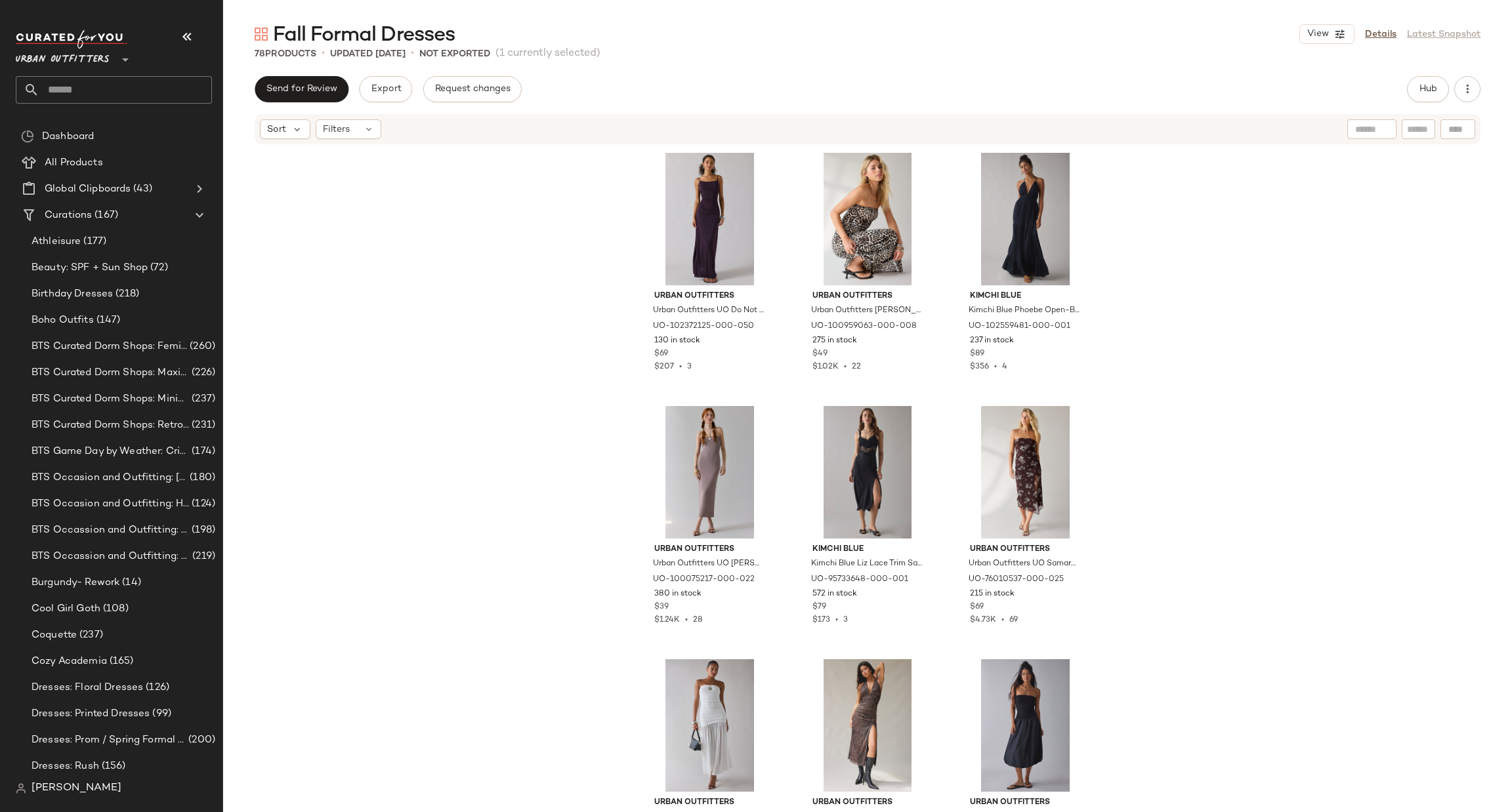
click at [130, 97] on input "text" at bounding box center [125, 90] width 173 height 27
type input "*********"
click at [148, 118] on div "Friendsgi ving Outfit" at bounding box center [114, 127] width 196 height 27
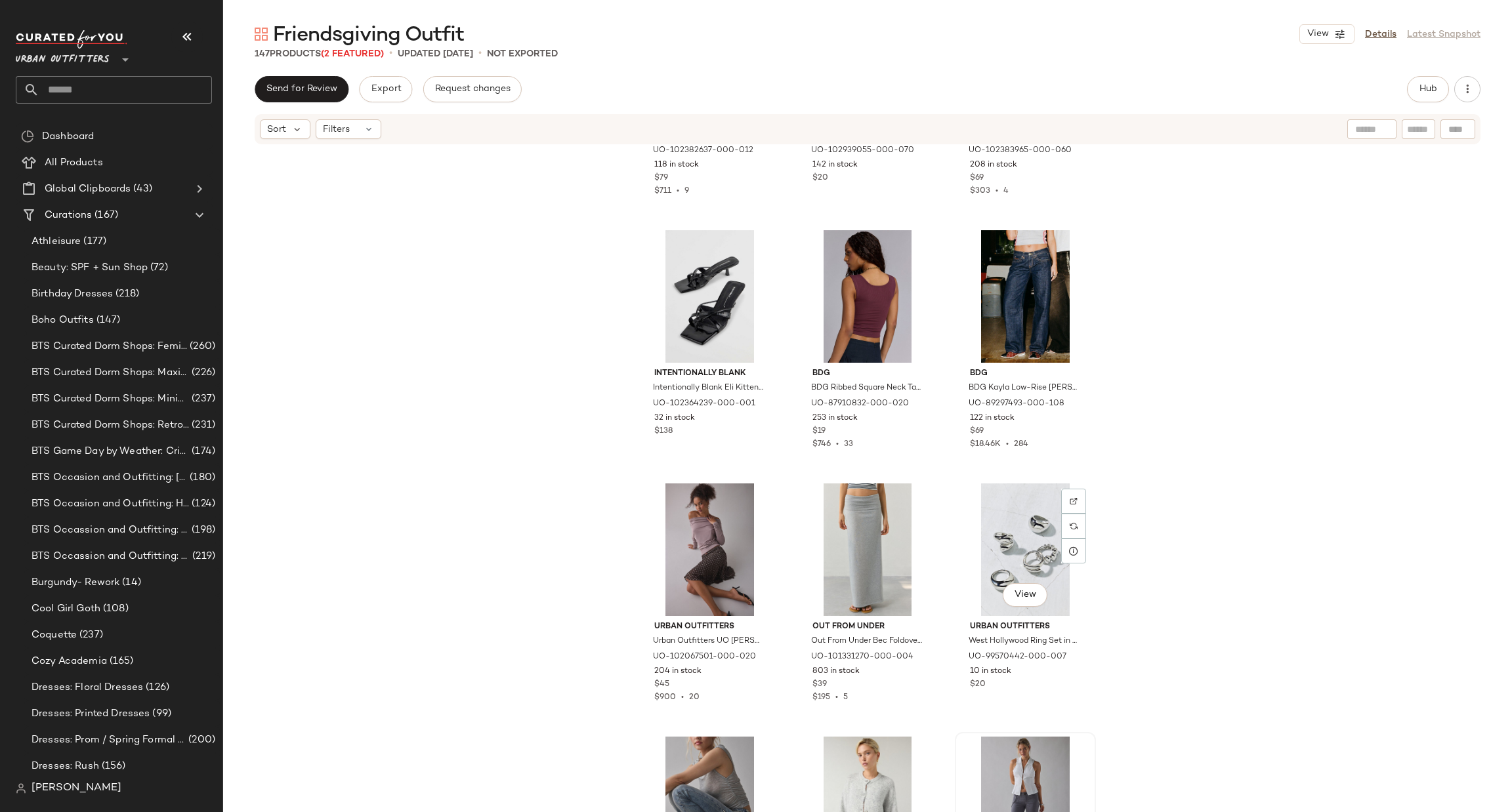
scroll to position [5996, 0]
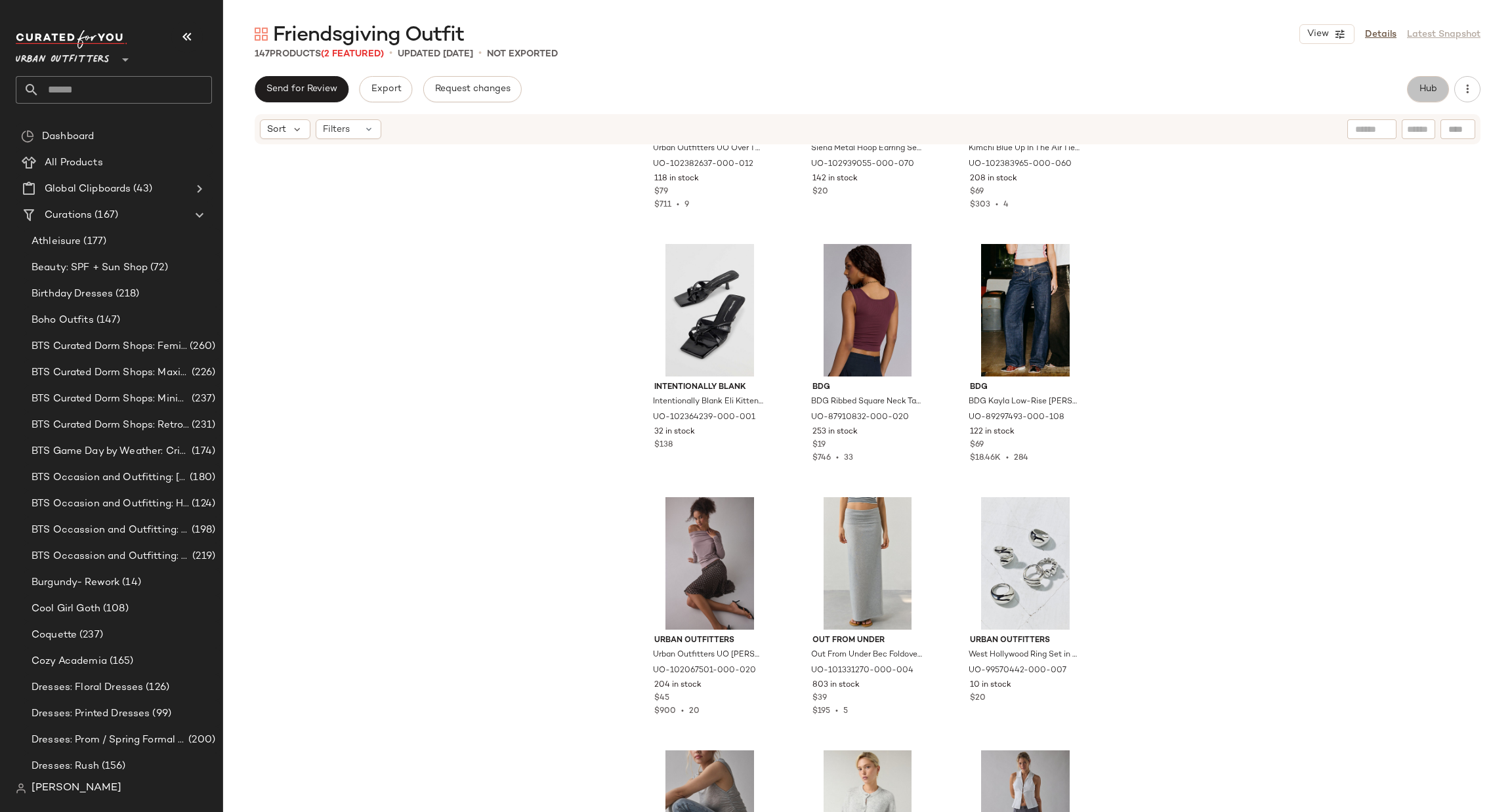
click at [1428, 98] on button "Hub" at bounding box center [1427, 89] width 42 height 26
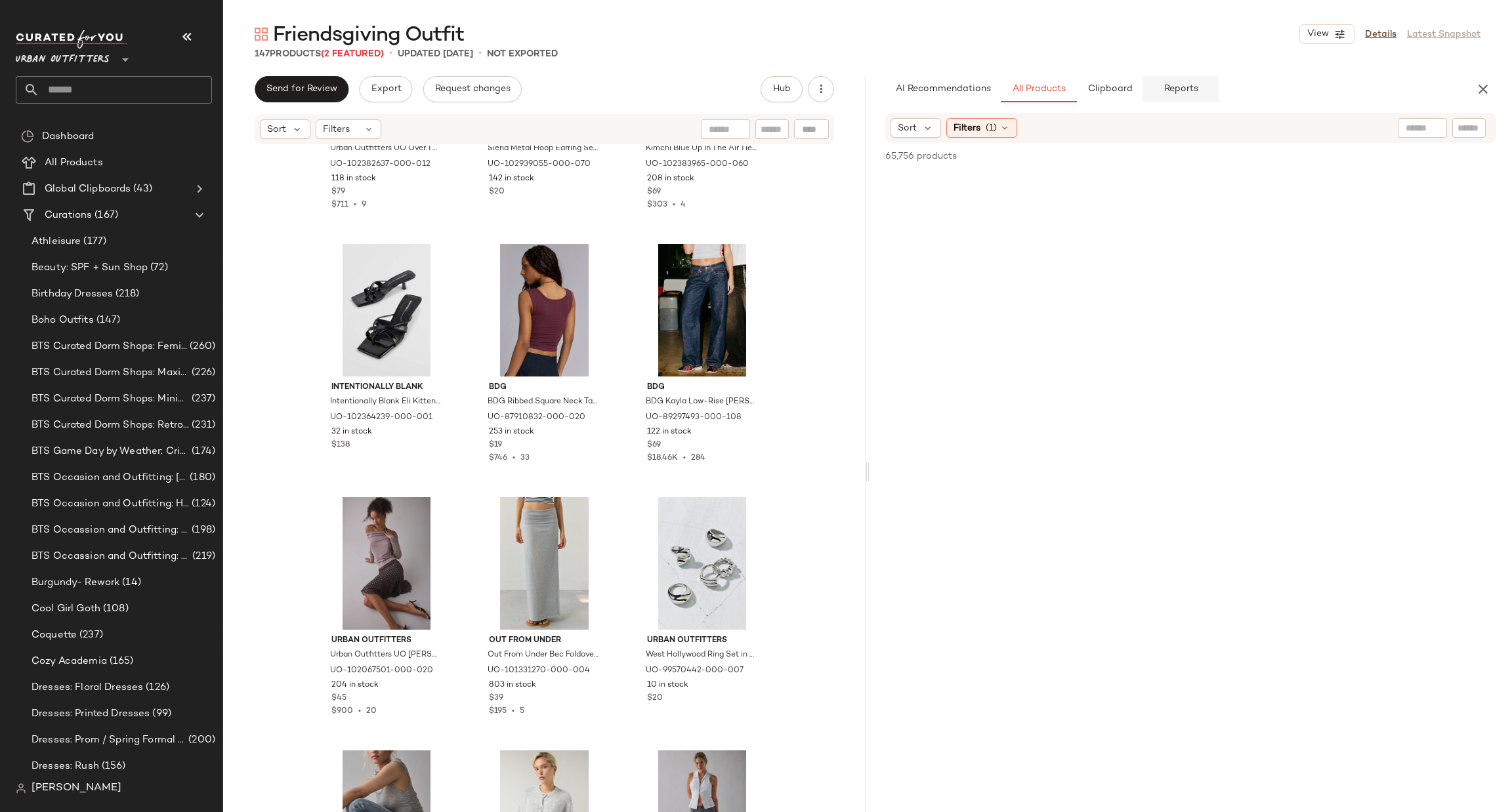
click at [1170, 102] on button "Reports" at bounding box center [1180, 89] width 76 height 26
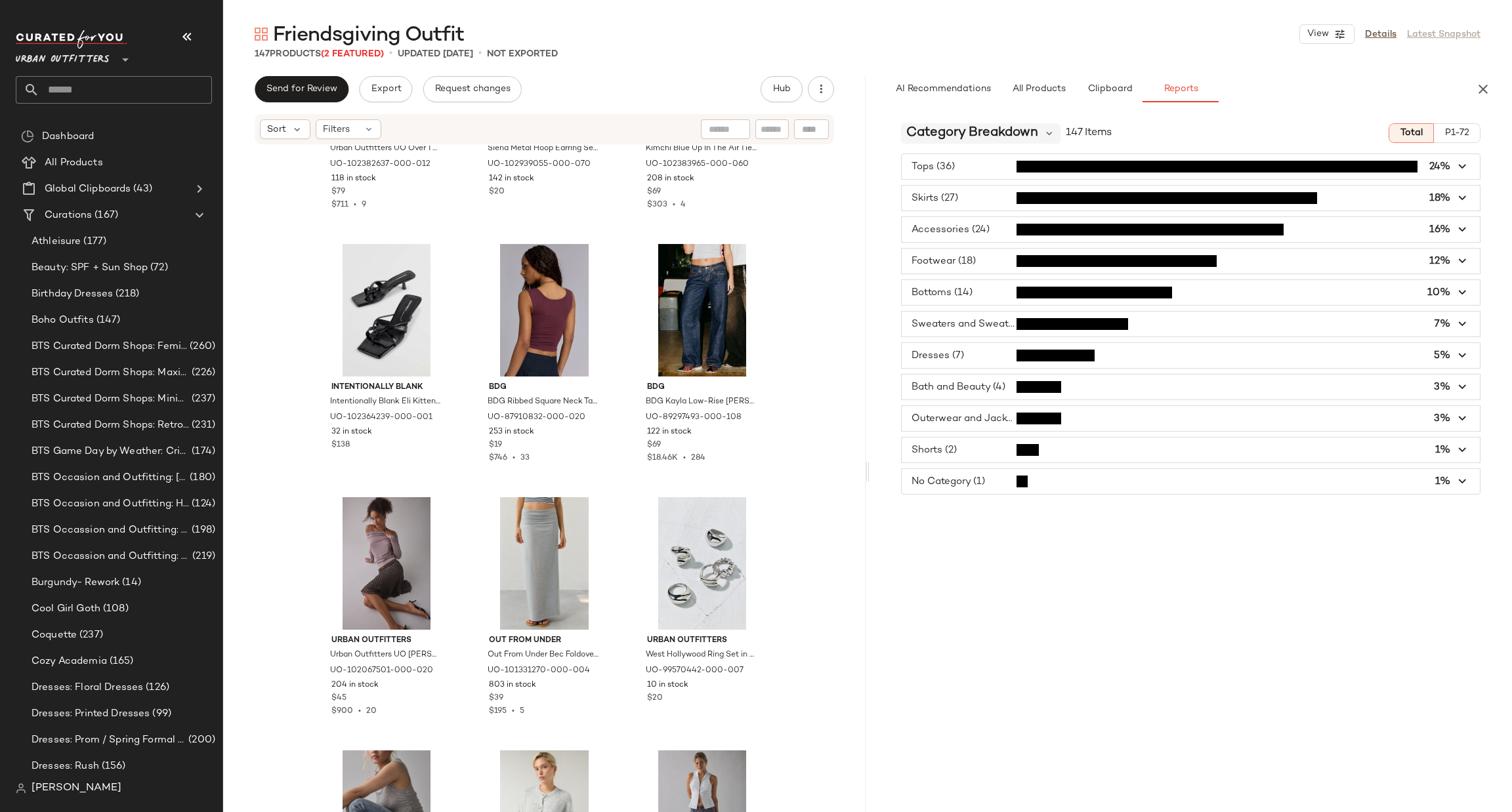
click at [1027, 137] on span "Category Breakdown" at bounding box center [972, 132] width 132 height 19
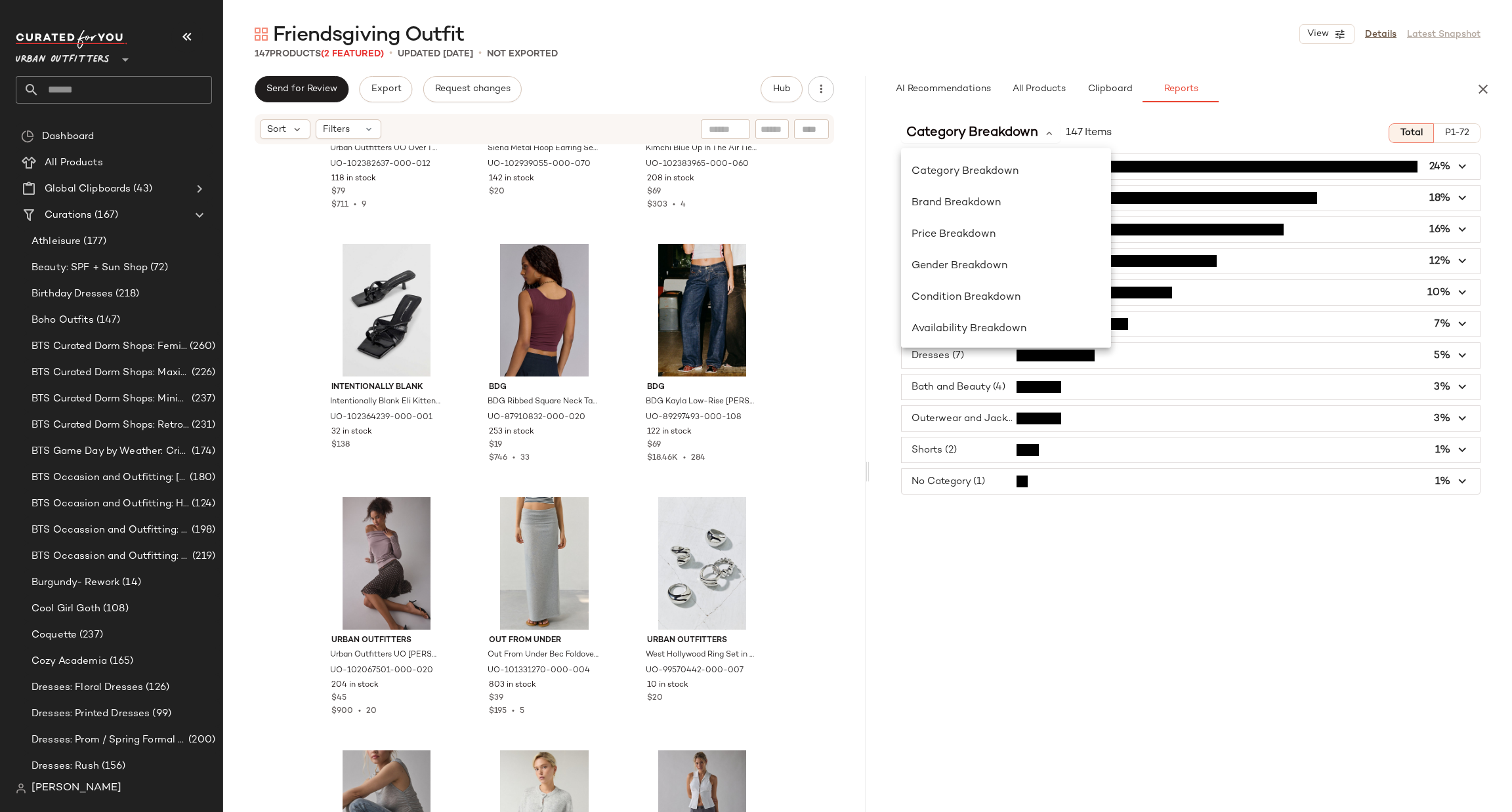
click at [1074, 521] on div "Category Breakdown 147 Items Total P1-72 Tops (36) 24% Skirts (27) 18% Accessor…" at bounding box center [1190, 490] width 642 height 755
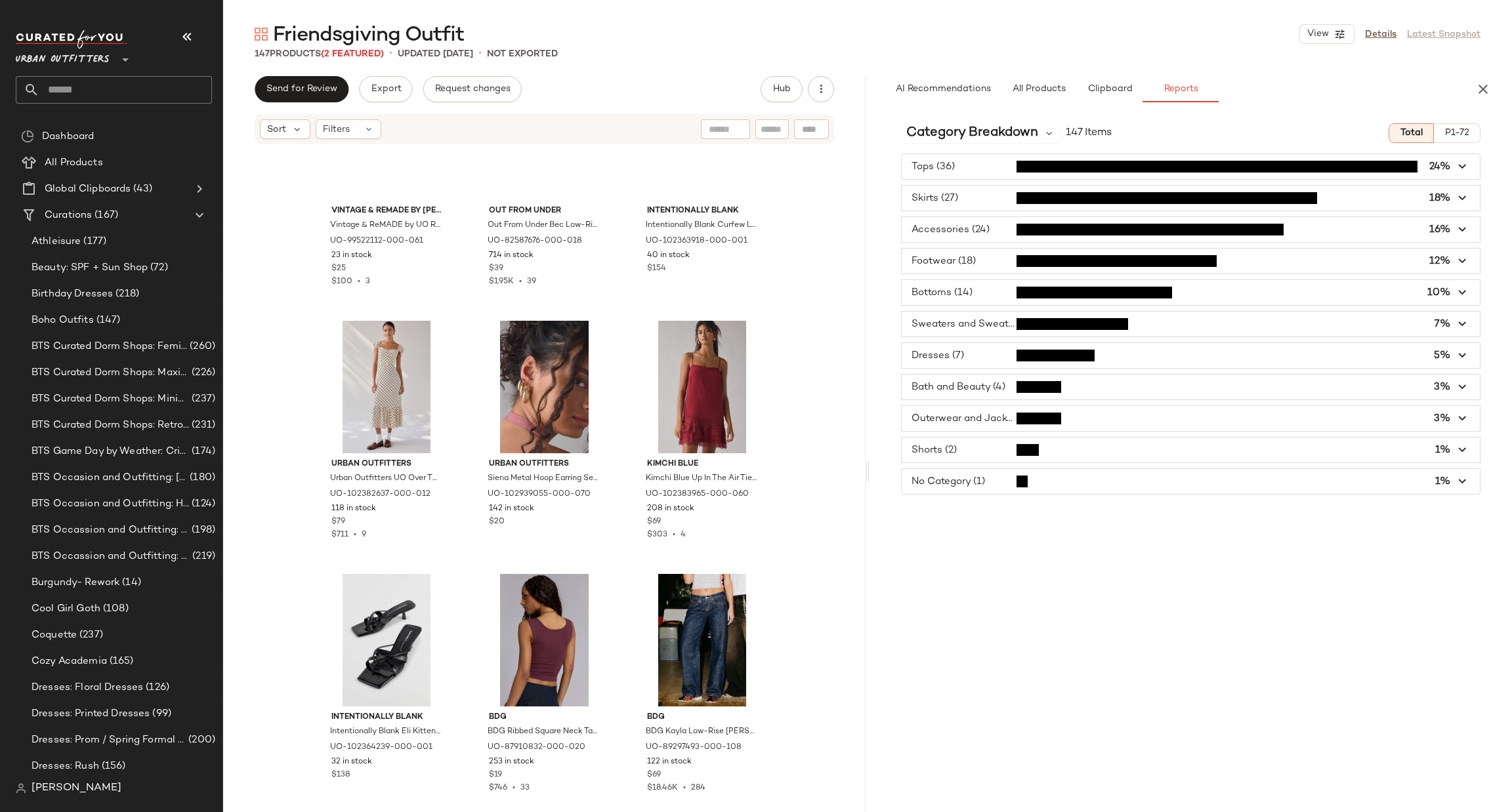
scroll to position [5012, 0]
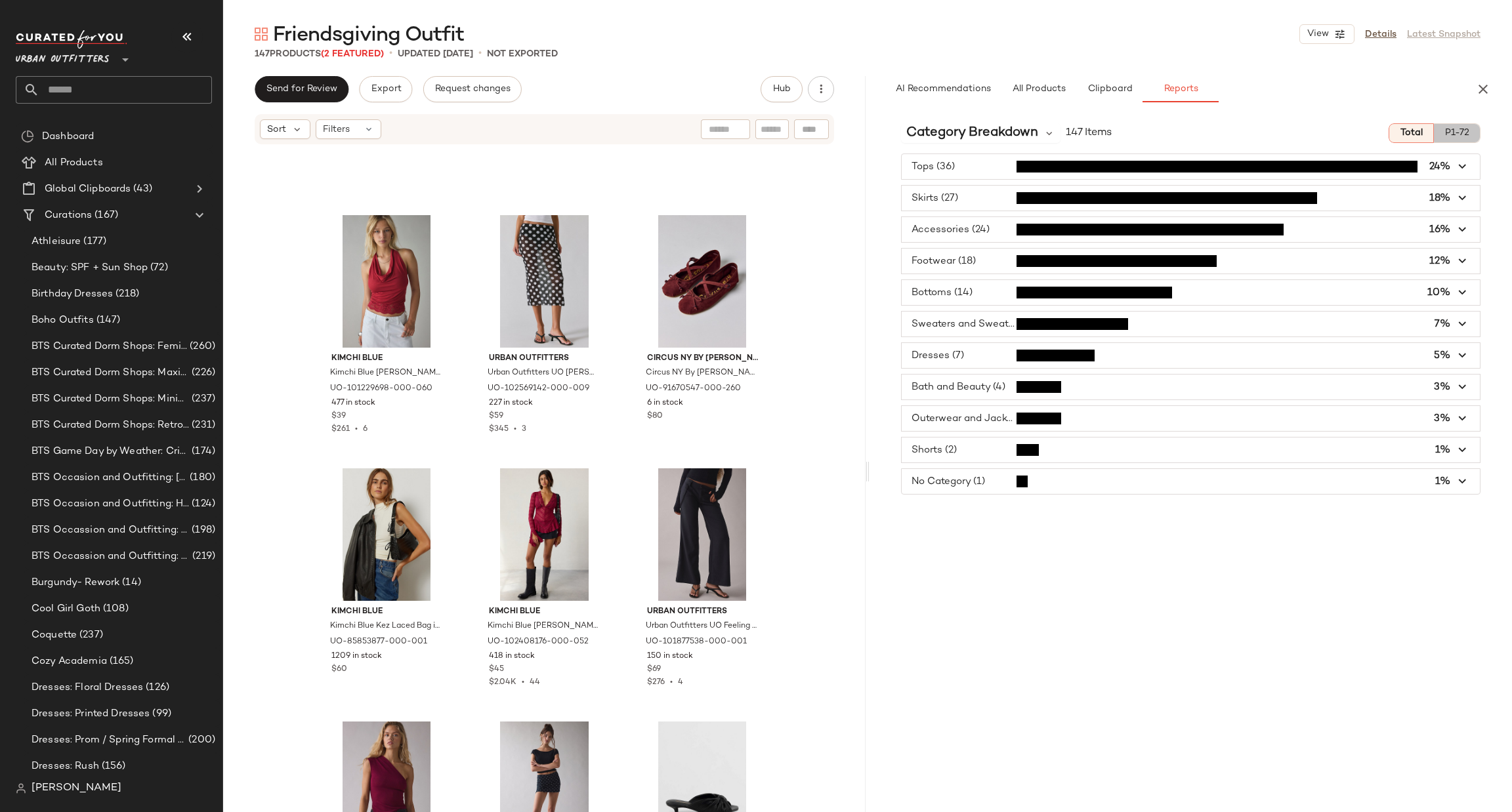
click at [1460, 128] on span "P1-72" at bounding box center [1456, 133] width 25 height 11
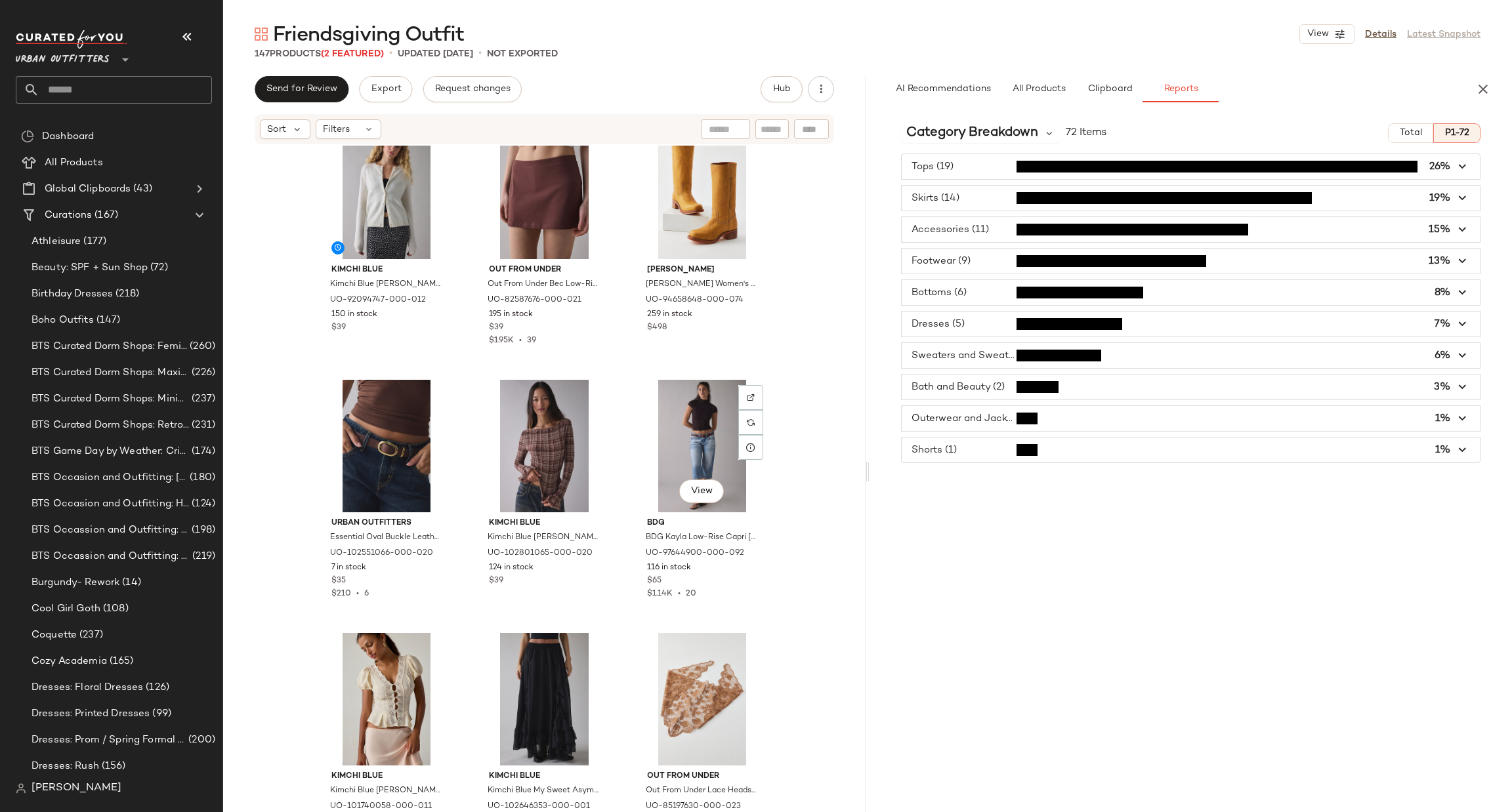
scroll to position [0, 0]
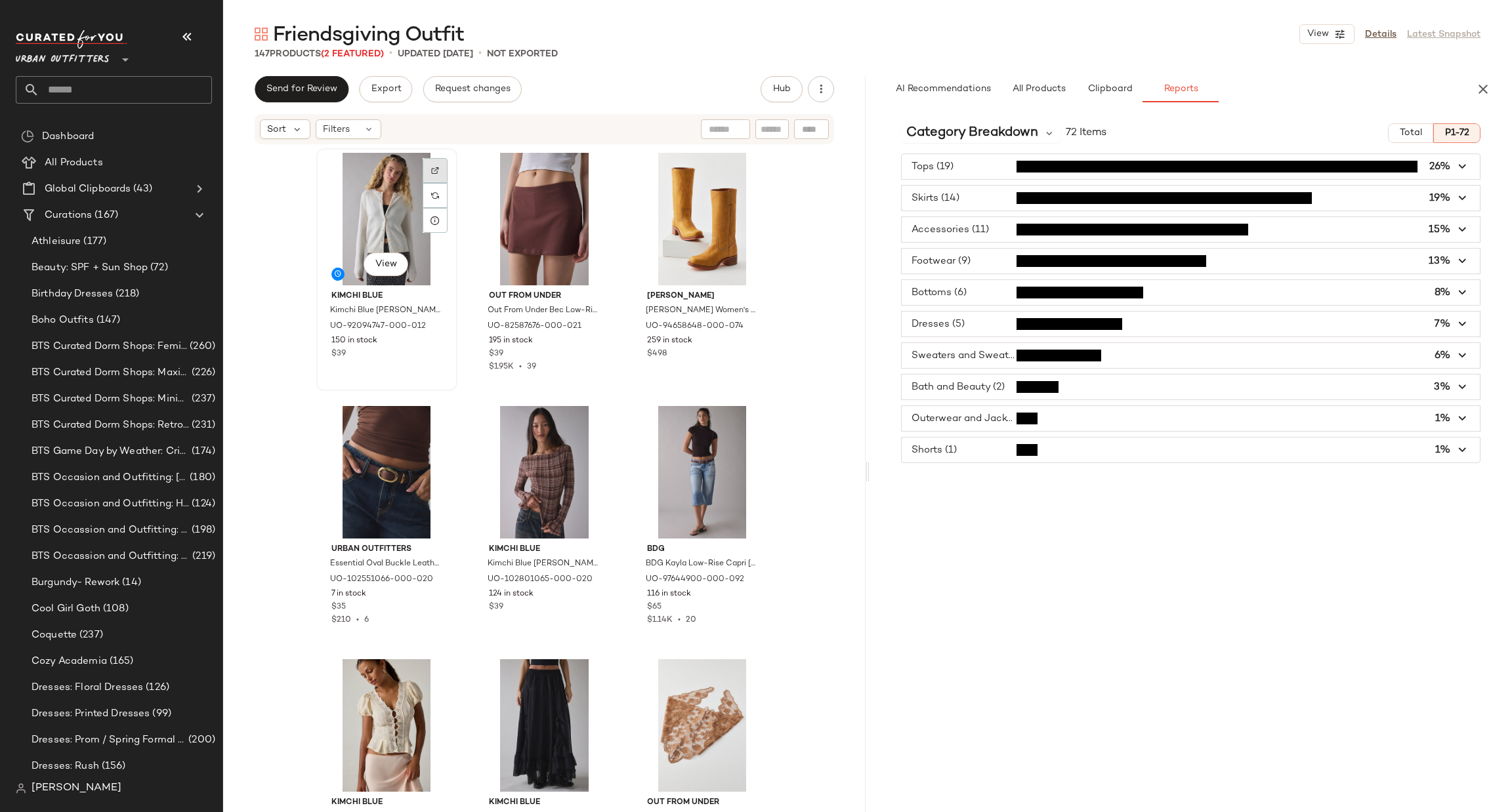
click at [433, 174] on div at bounding box center [435, 170] width 25 height 25
click at [1405, 129] on span "Total" at bounding box center [1410, 133] width 23 height 11
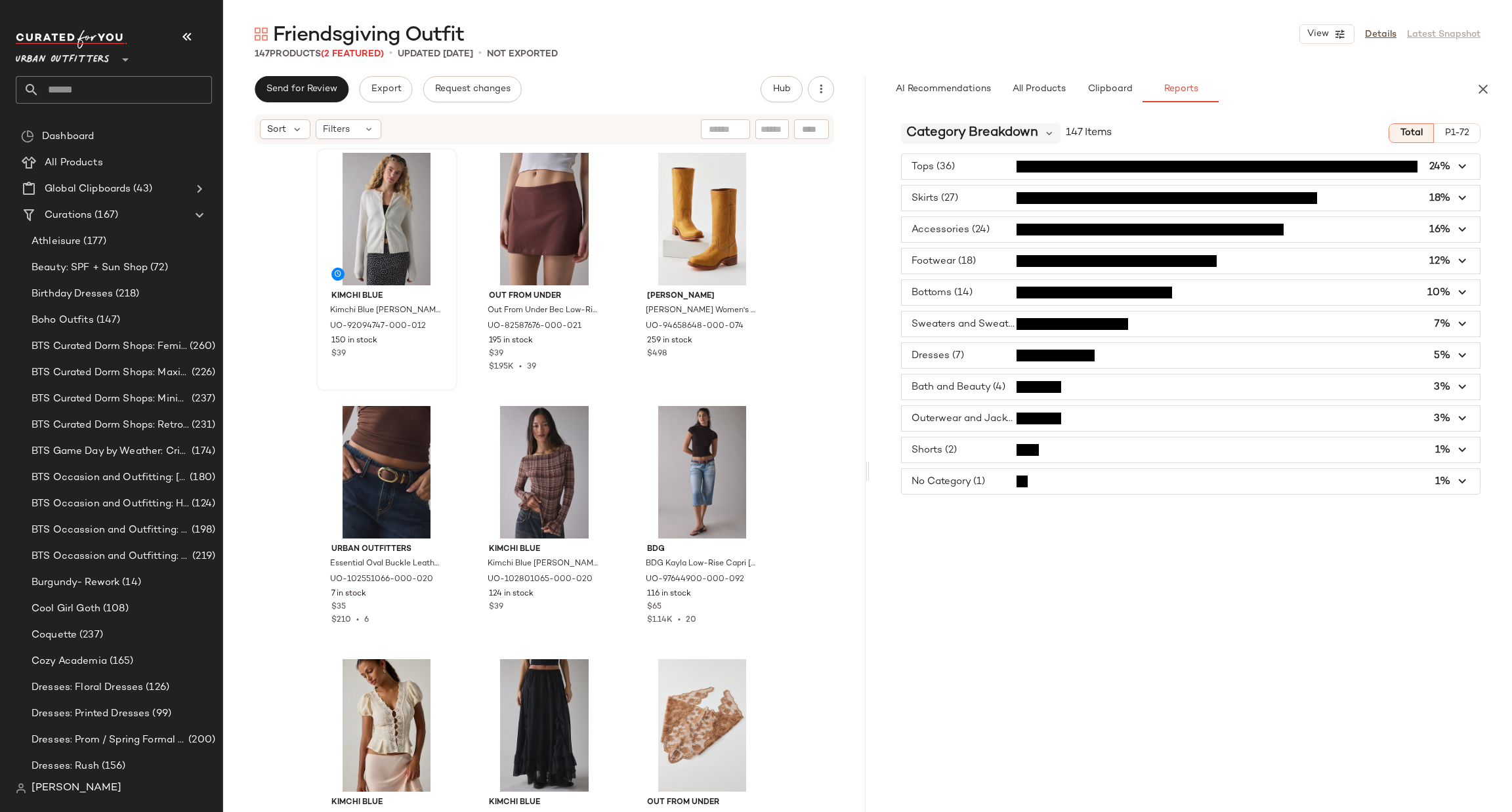
click at [998, 136] on span "Category Breakdown" at bounding box center [972, 132] width 132 height 19
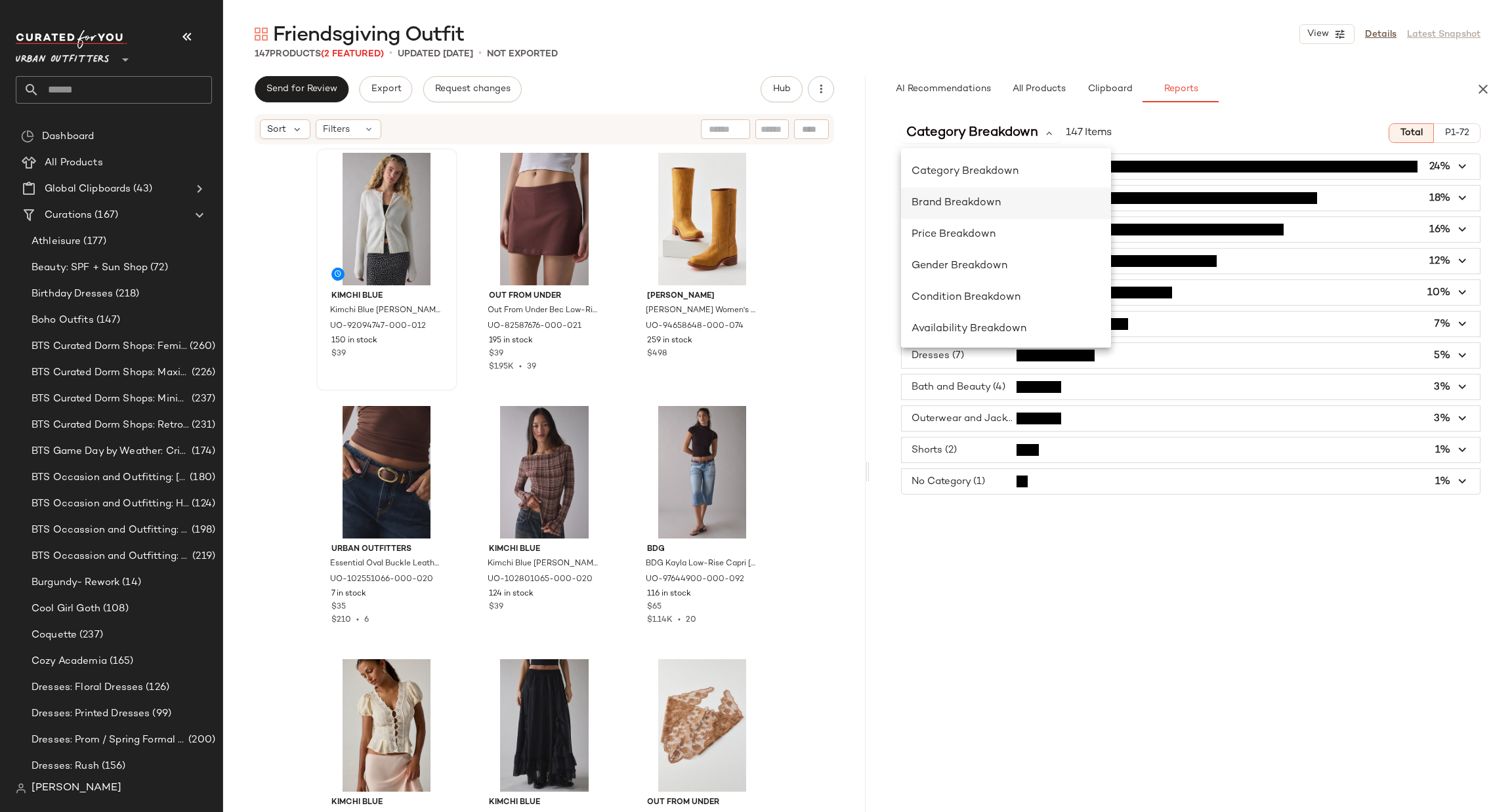
click at [990, 198] on span "Brand Breakdown" at bounding box center [956, 203] width 90 height 11
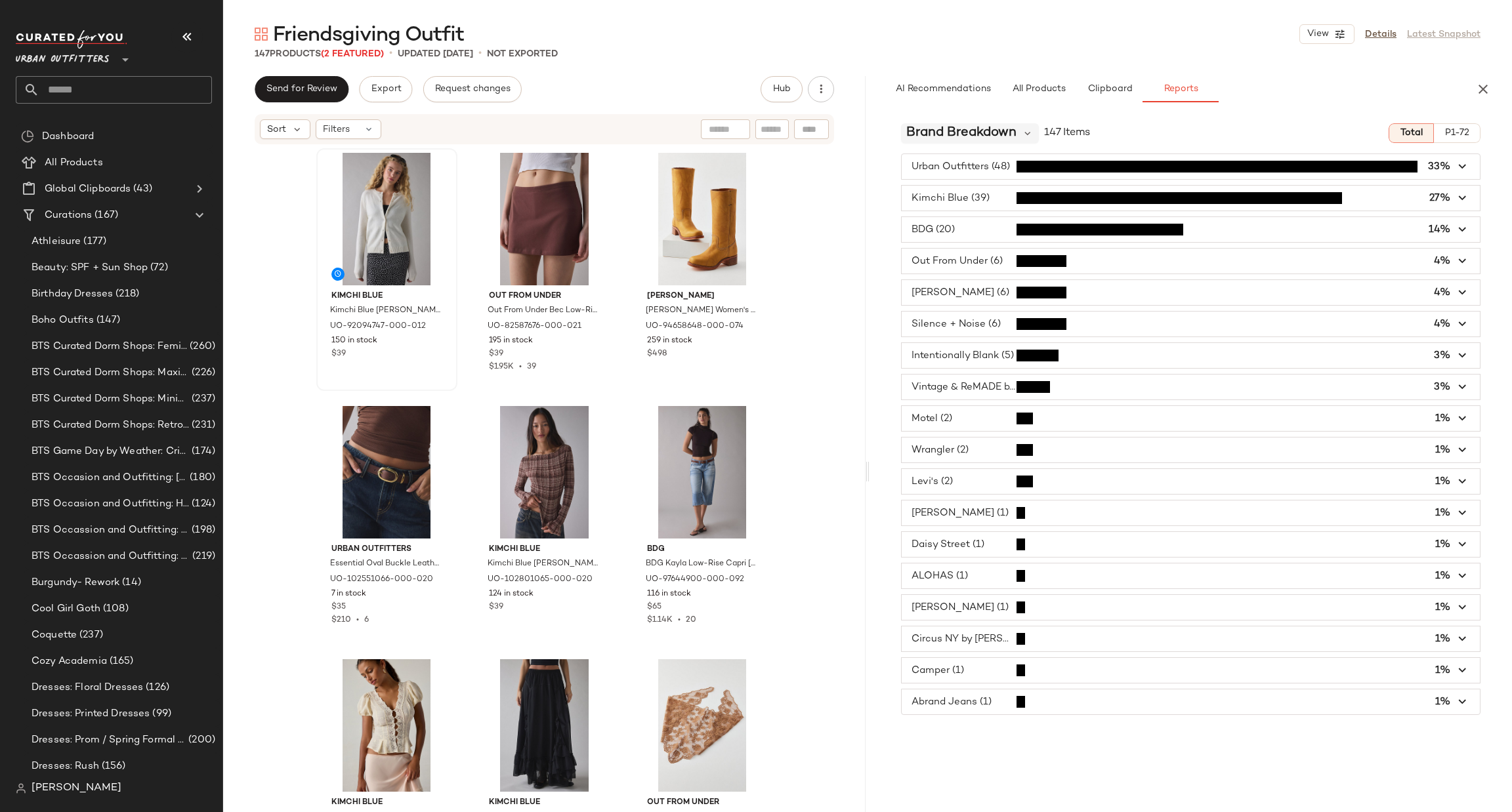
click at [983, 142] on span "Brand Breakdown" at bounding box center [961, 132] width 110 height 19
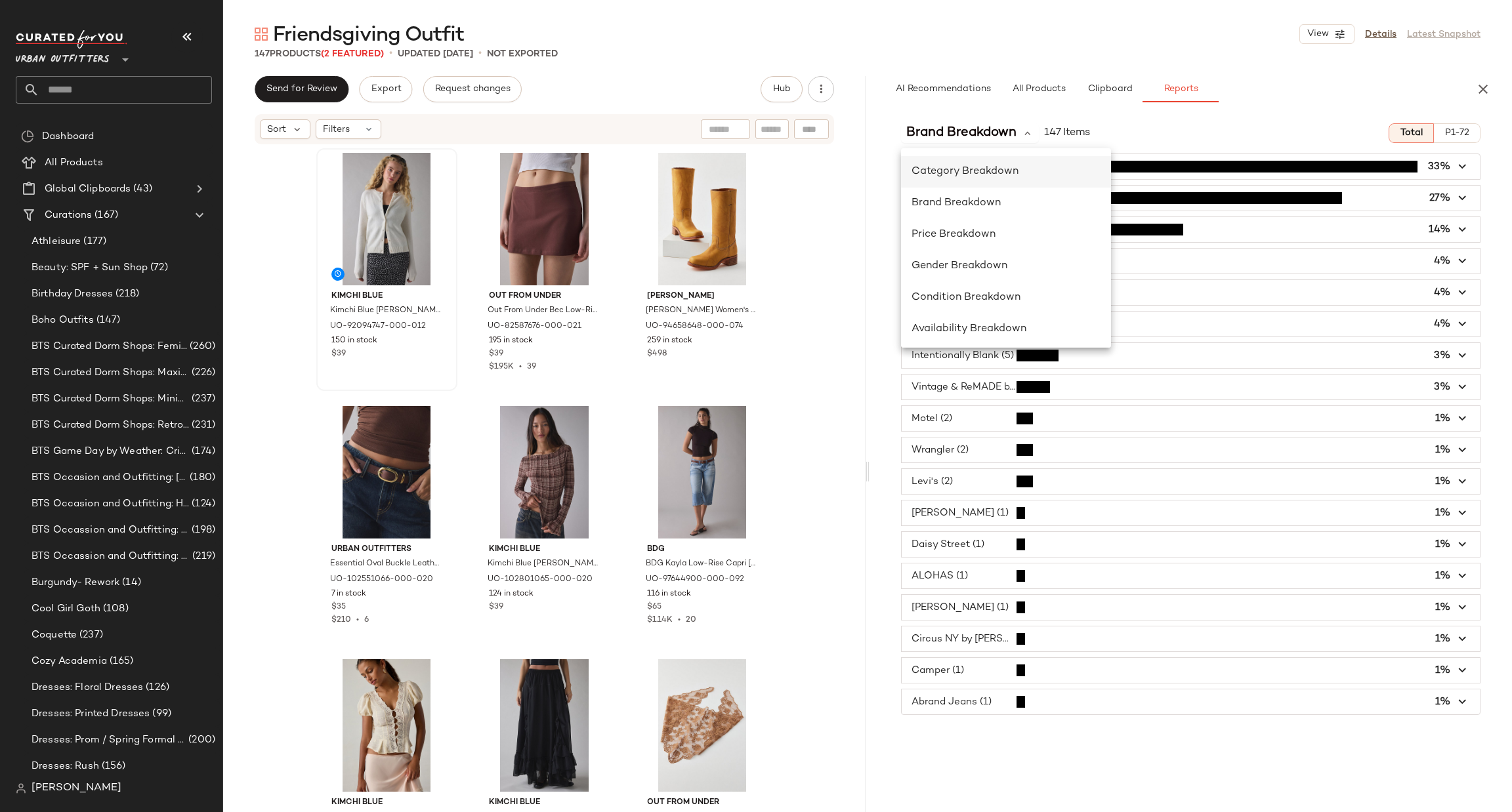
click at [985, 184] on div "Category Breakdown" at bounding box center [1006, 172] width 210 height 32
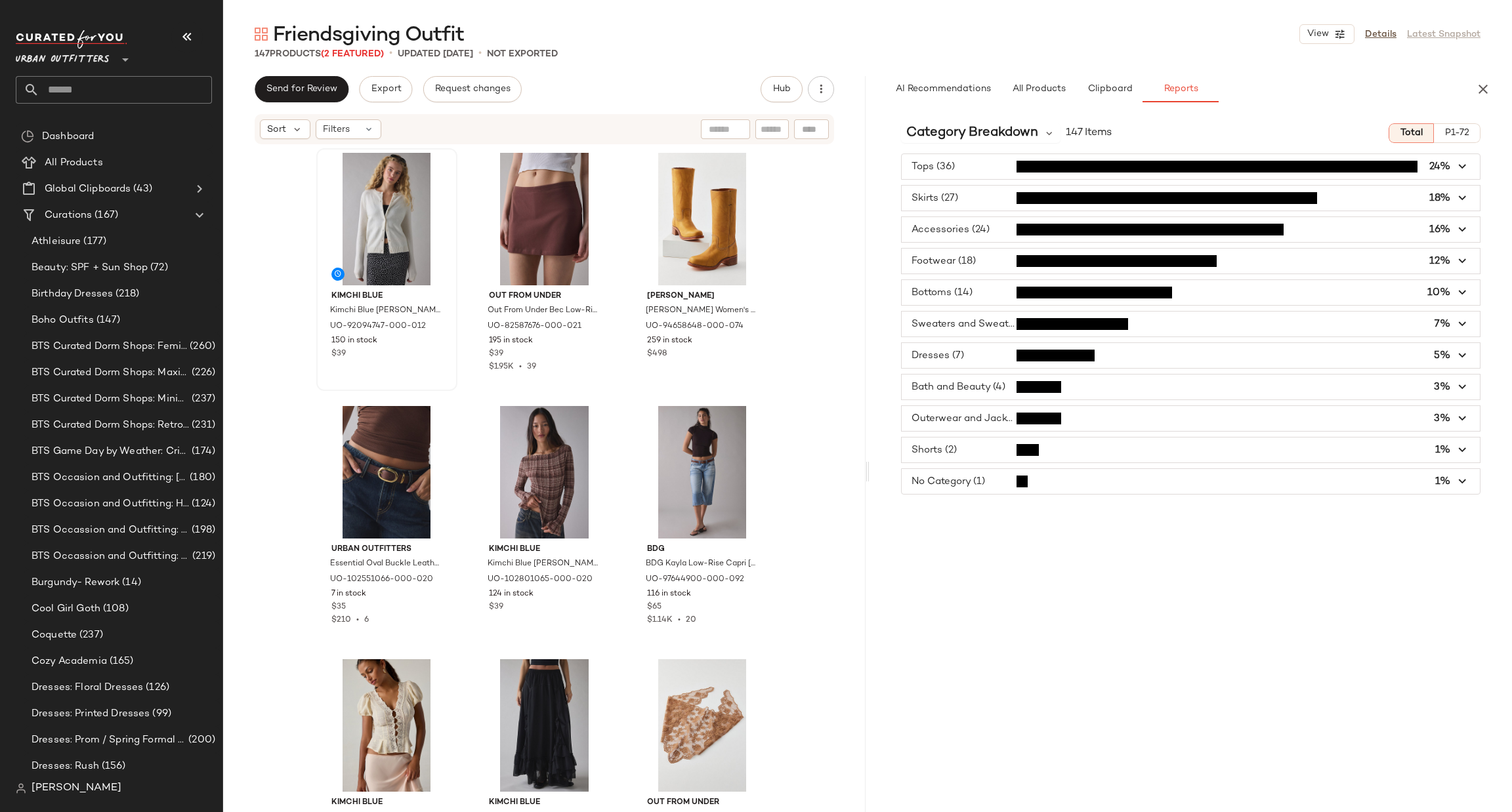
click at [1454, 128] on span "P1-72" at bounding box center [1456, 133] width 25 height 11
click at [1415, 133] on span "Total" at bounding box center [1410, 133] width 23 height 11
click at [1462, 134] on span "P1-72" at bounding box center [1456, 133] width 25 height 11
click at [77, 82] on input "text" at bounding box center [125, 90] width 173 height 27
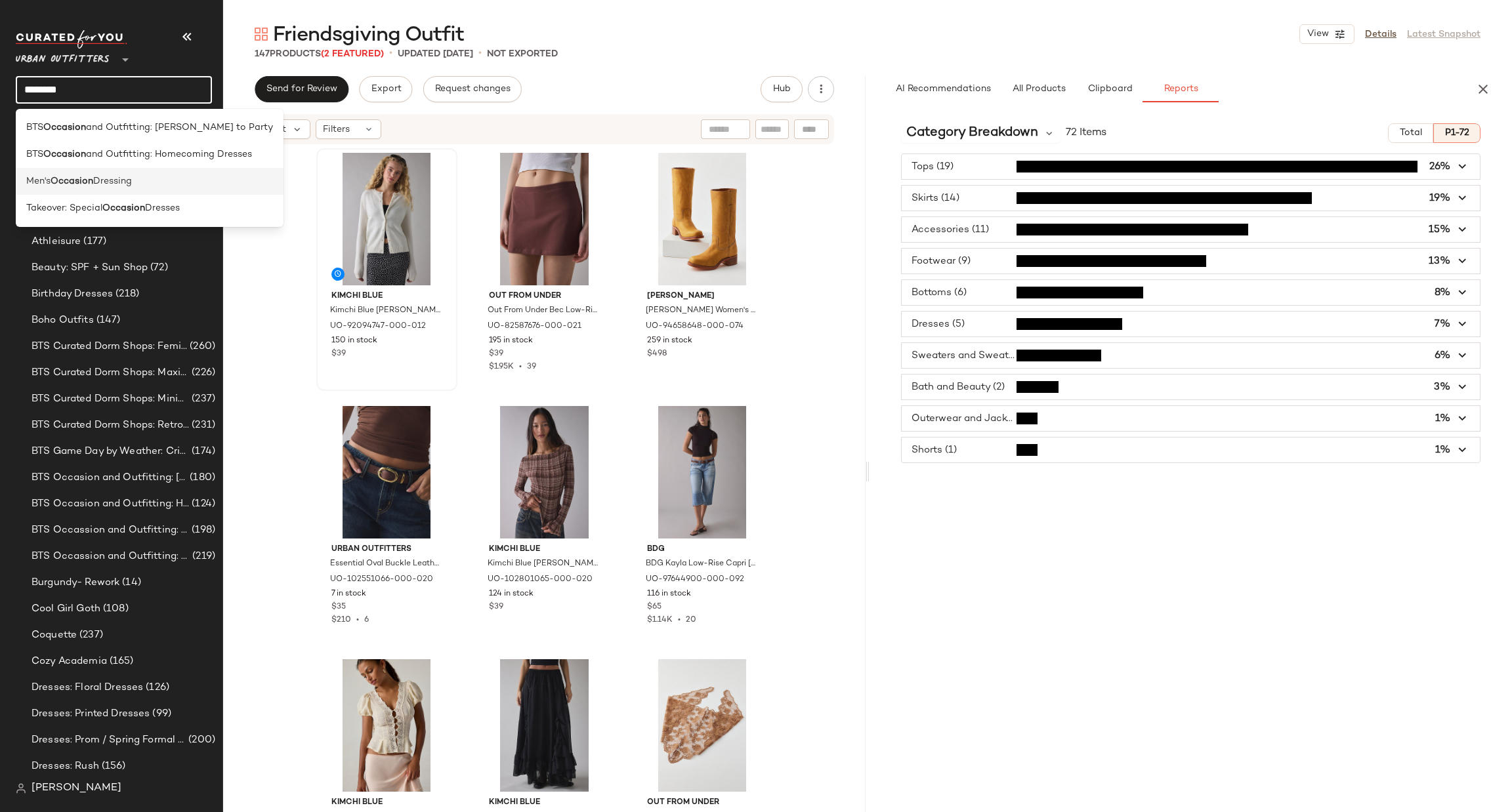
type input "********"
click at [125, 187] on span "Dressing" at bounding box center [112, 181] width 39 height 14
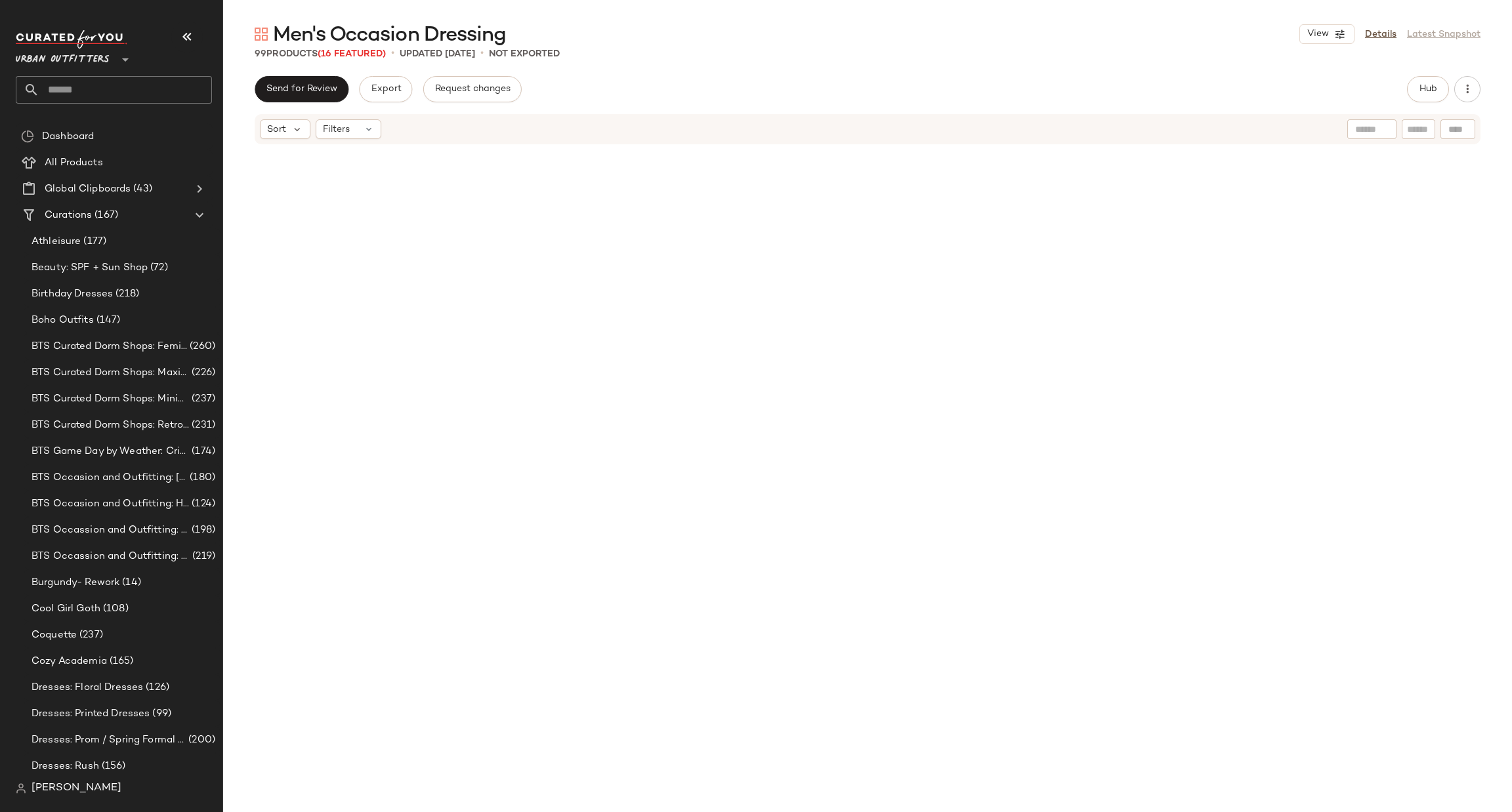
scroll to position [7652, 0]
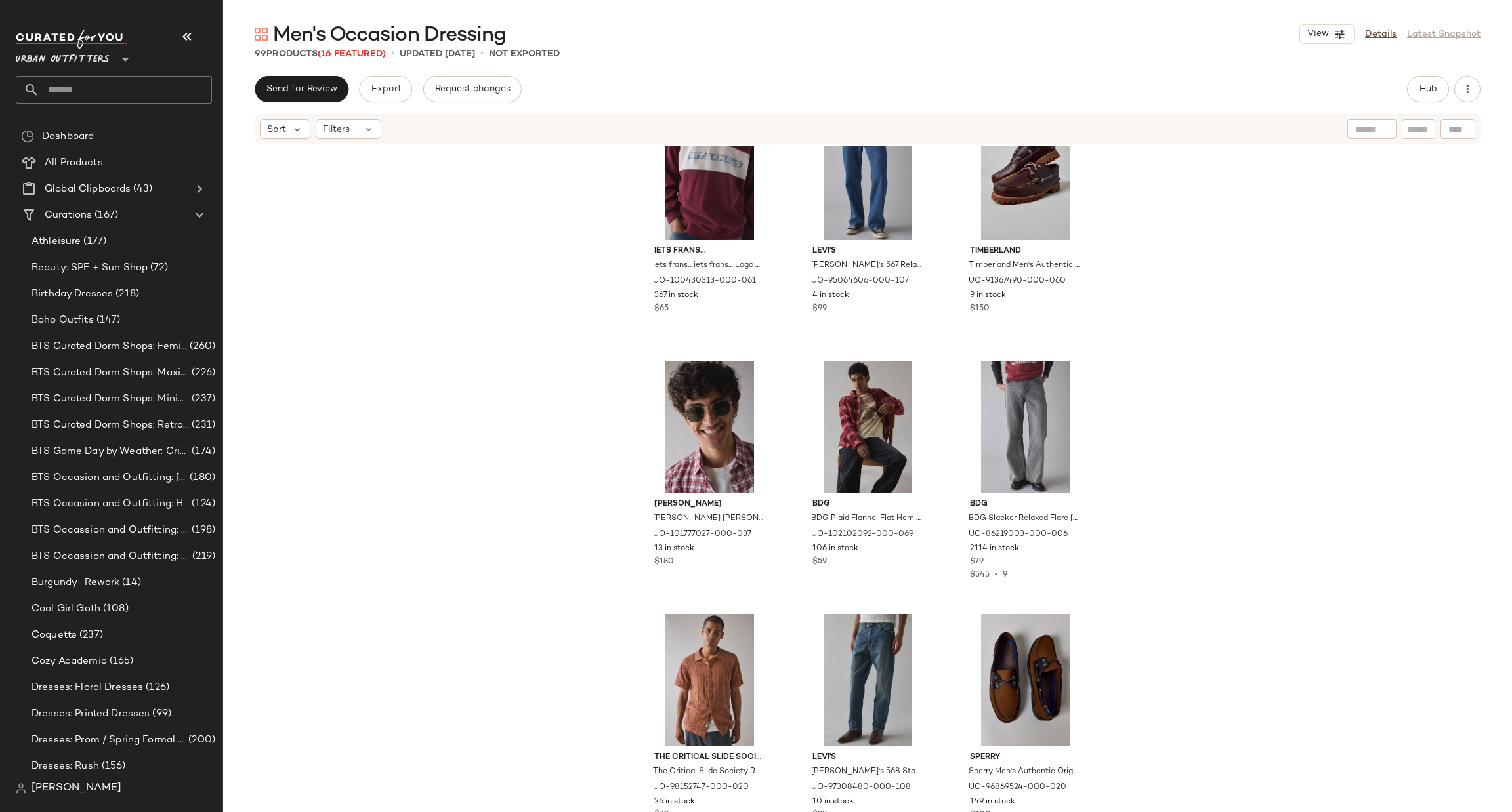
click at [46, 95] on input "text" at bounding box center [125, 90] width 173 height 27
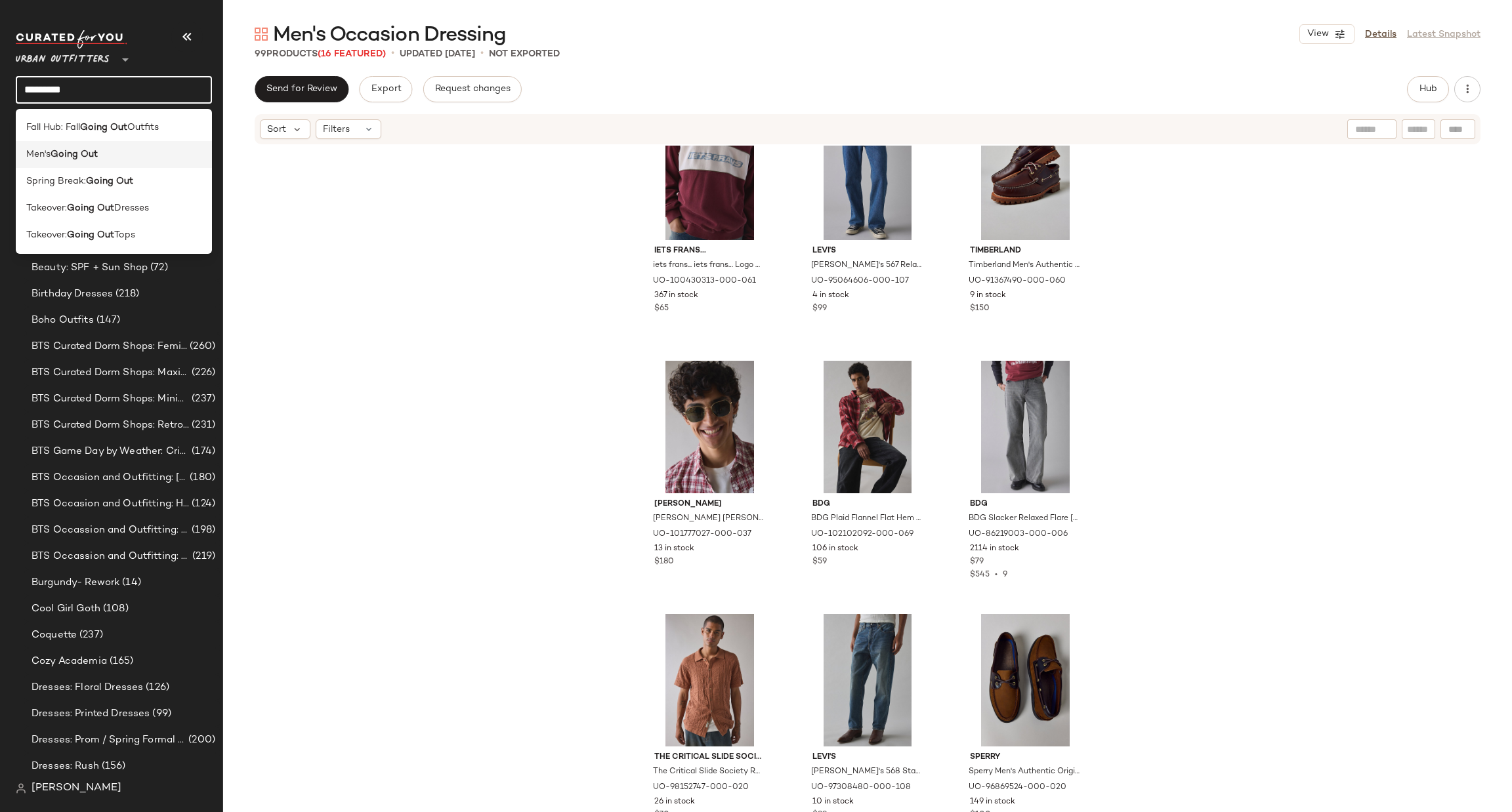
type input "*********"
click at [82, 158] on b "Going Out" at bounding box center [74, 154] width 47 height 14
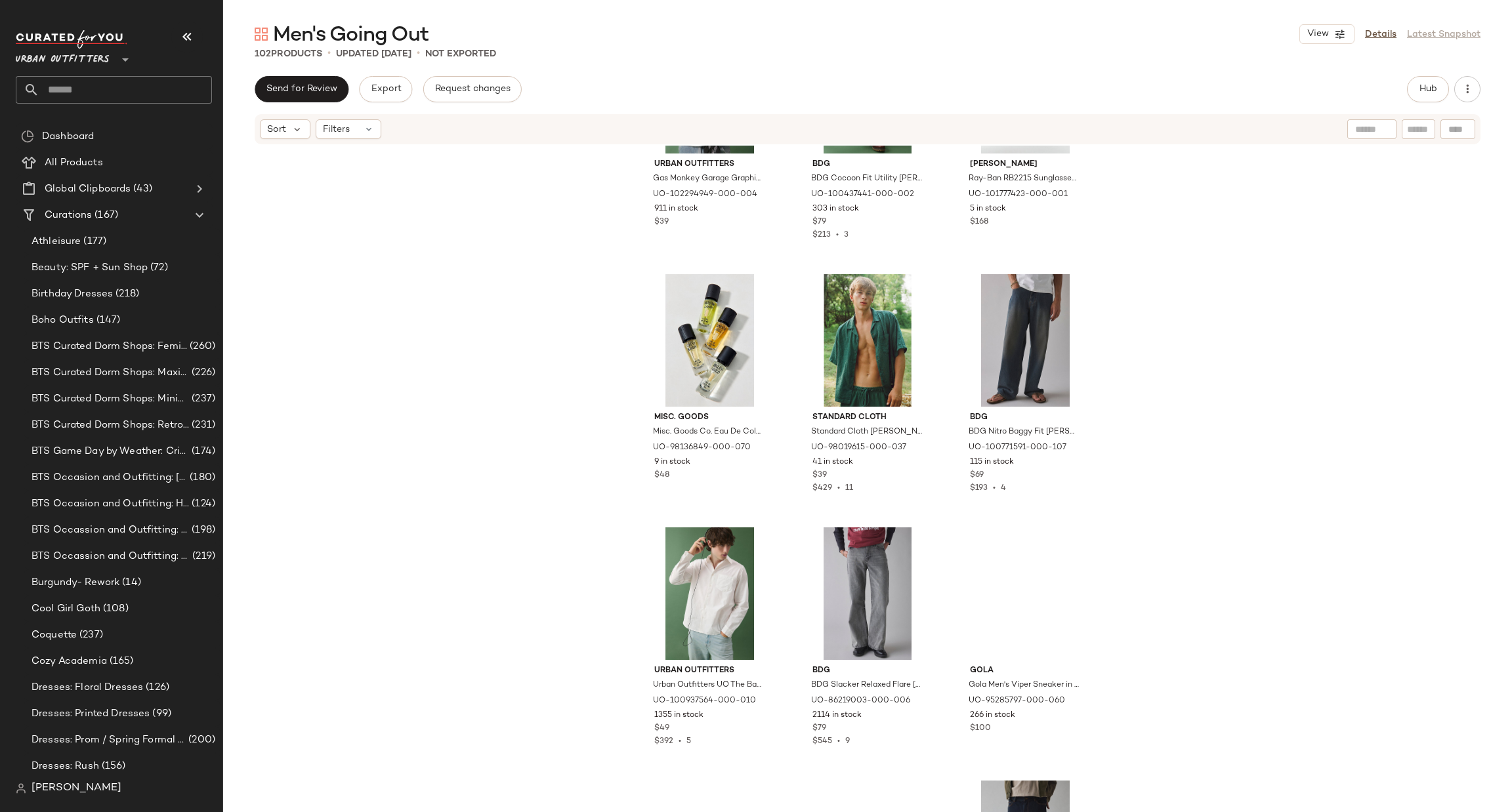
scroll to position [4536, 0]
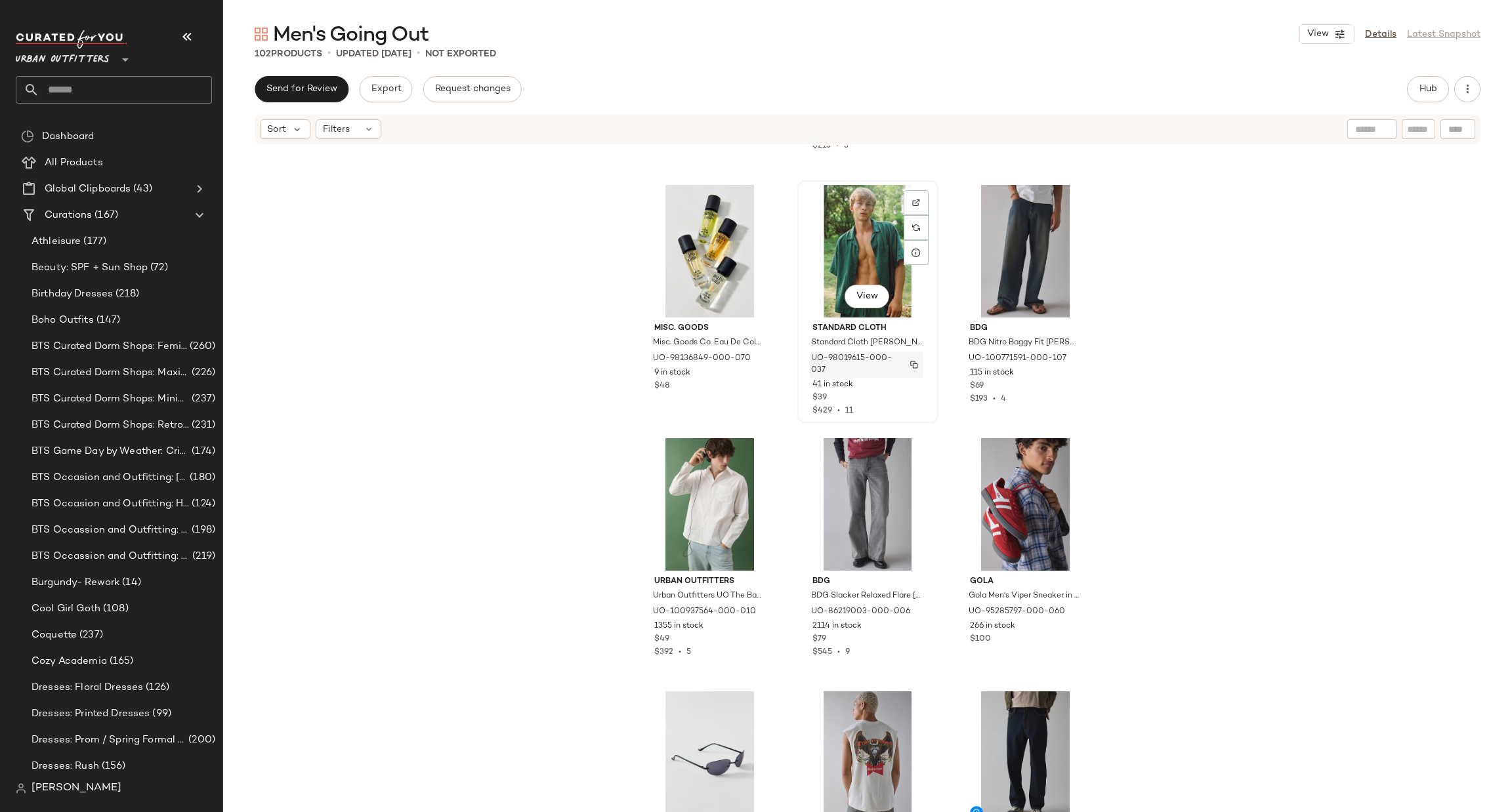
click at [912, 366] on img "button" at bounding box center [914, 364] width 8 height 8
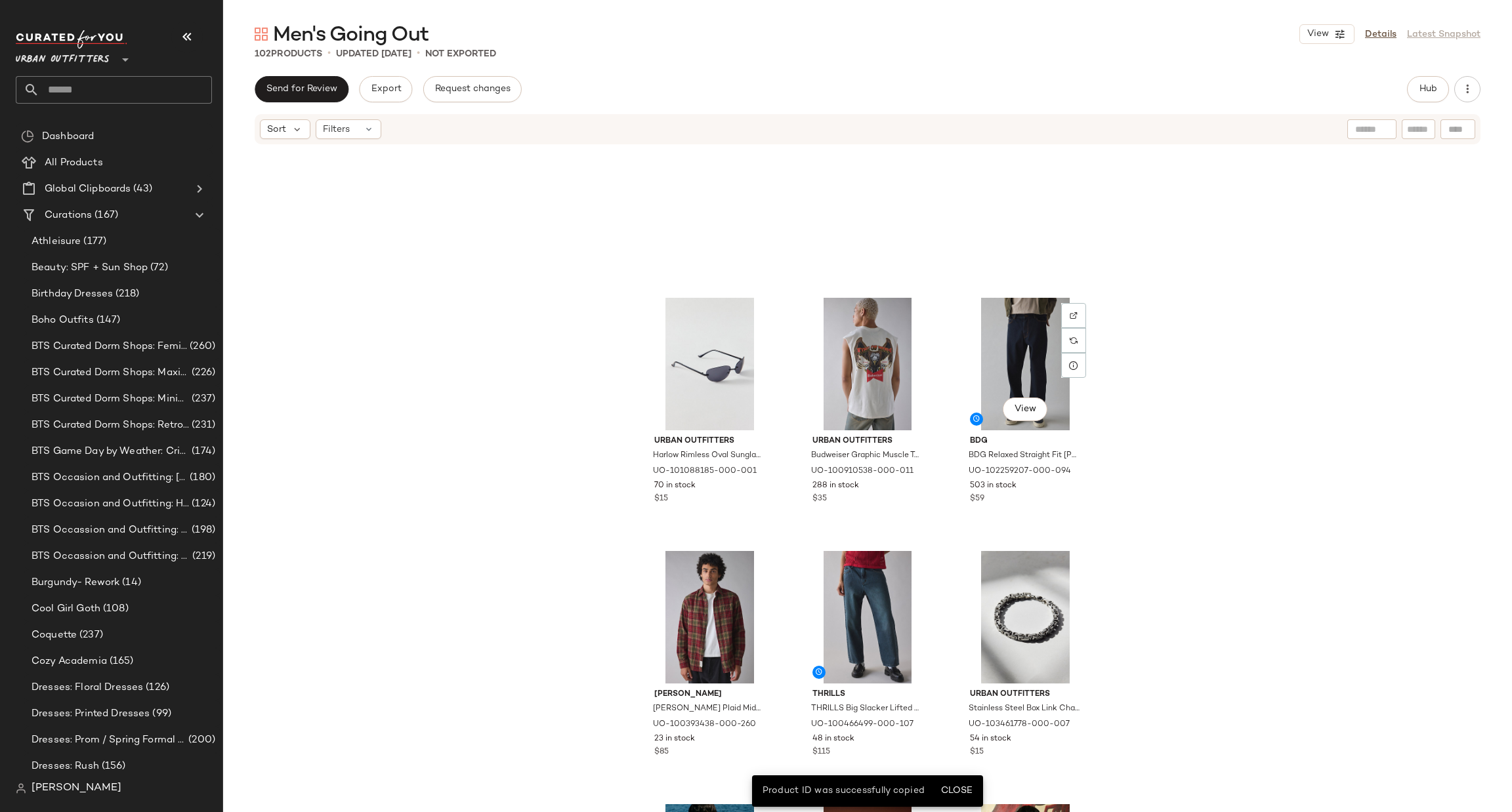
scroll to position [5127, 0]
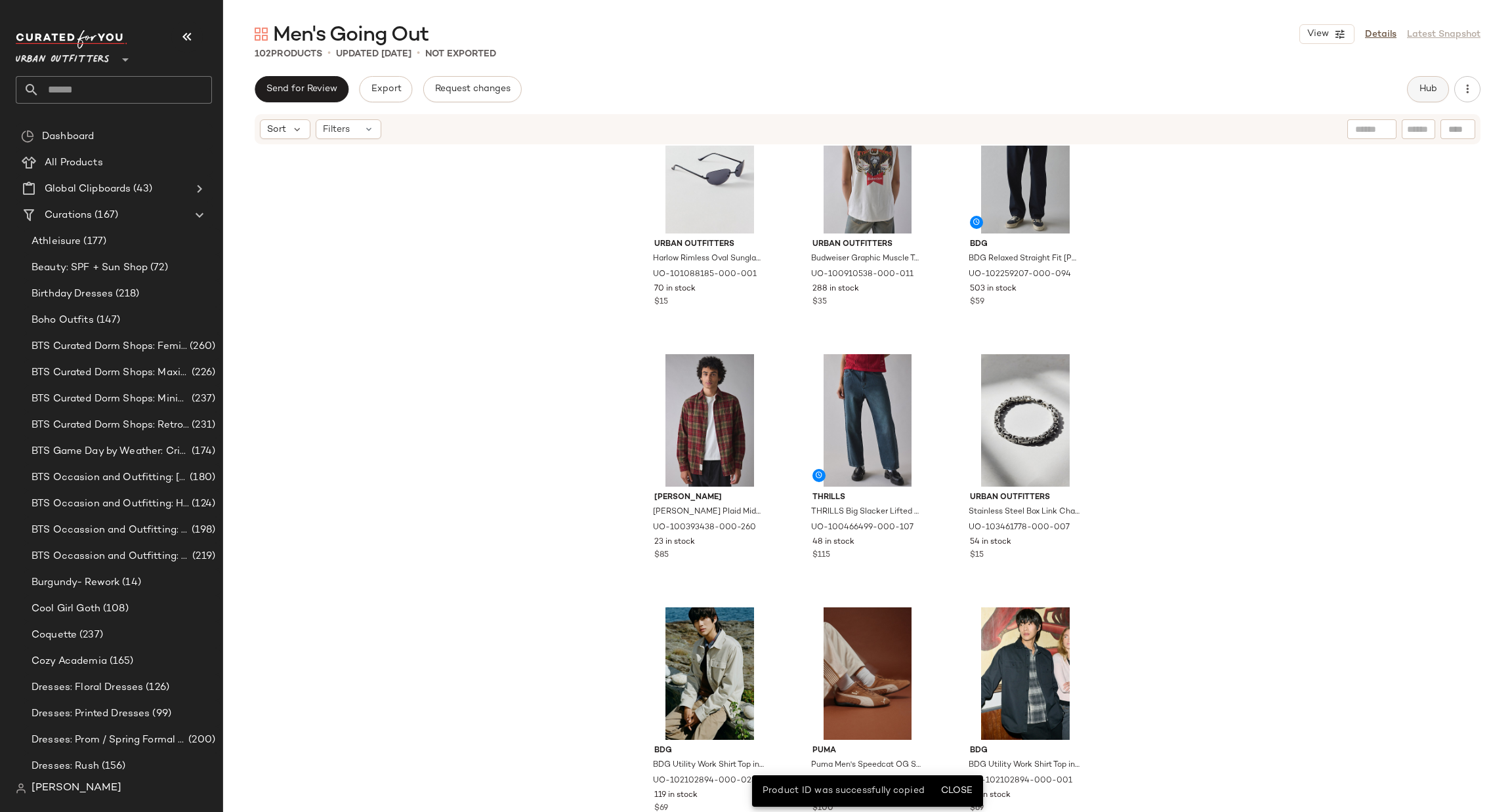
click at [1427, 89] on span "Hub" at bounding box center [1428, 89] width 19 height 11
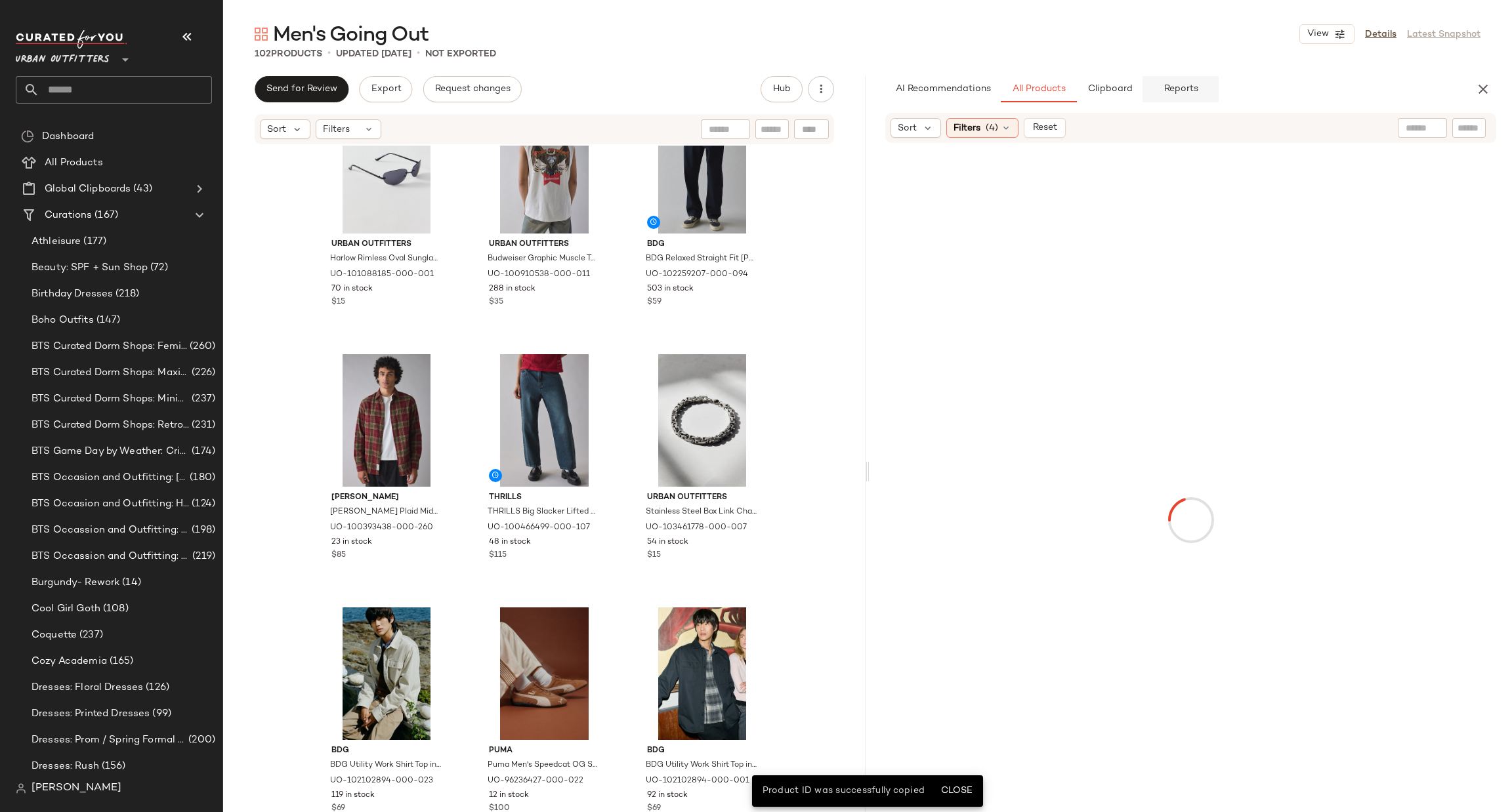
click at [1194, 87] on span "Reports" at bounding box center [1180, 89] width 35 height 11
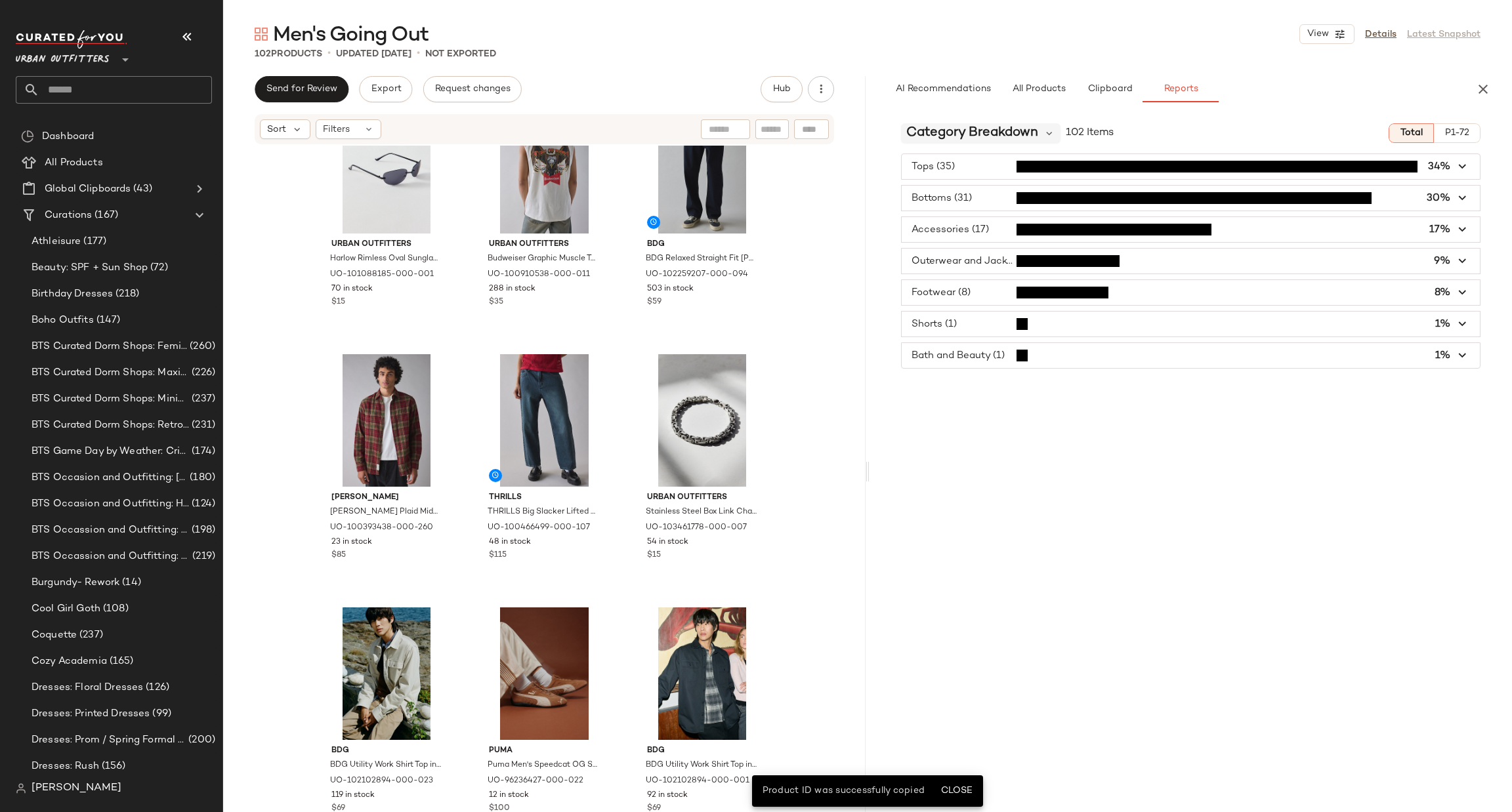
click at [953, 143] on div "Category Breakdown 102 Items Total P1-72 Tops (35) 34% Bottoms (31) 30% Accesso…" at bounding box center [1190, 490] width 642 height 755
click at [963, 133] on span "Category Breakdown" at bounding box center [972, 132] width 132 height 19
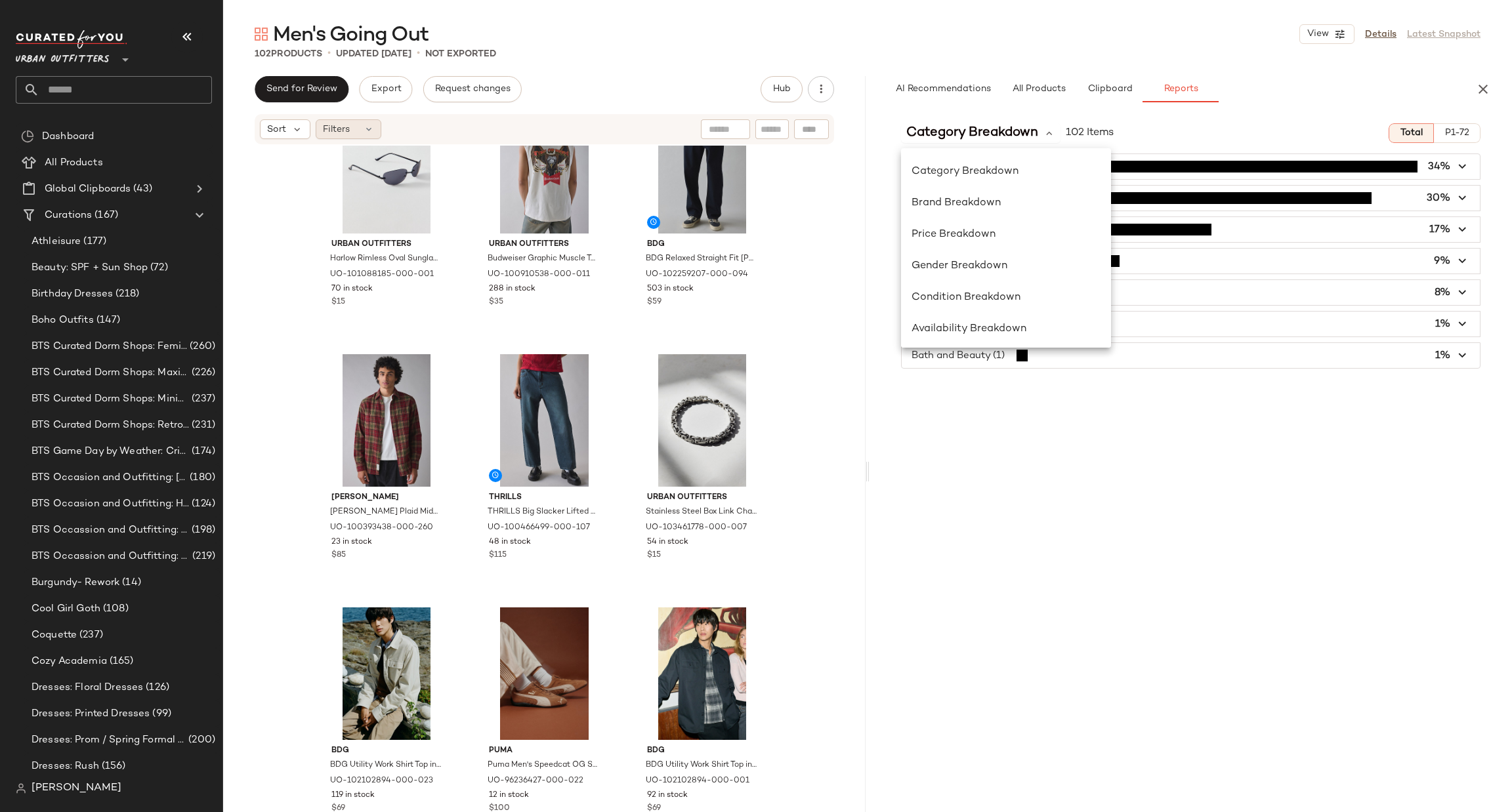
click at [352, 131] on div "Filters" at bounding box center [349, 129] width 66 height 19
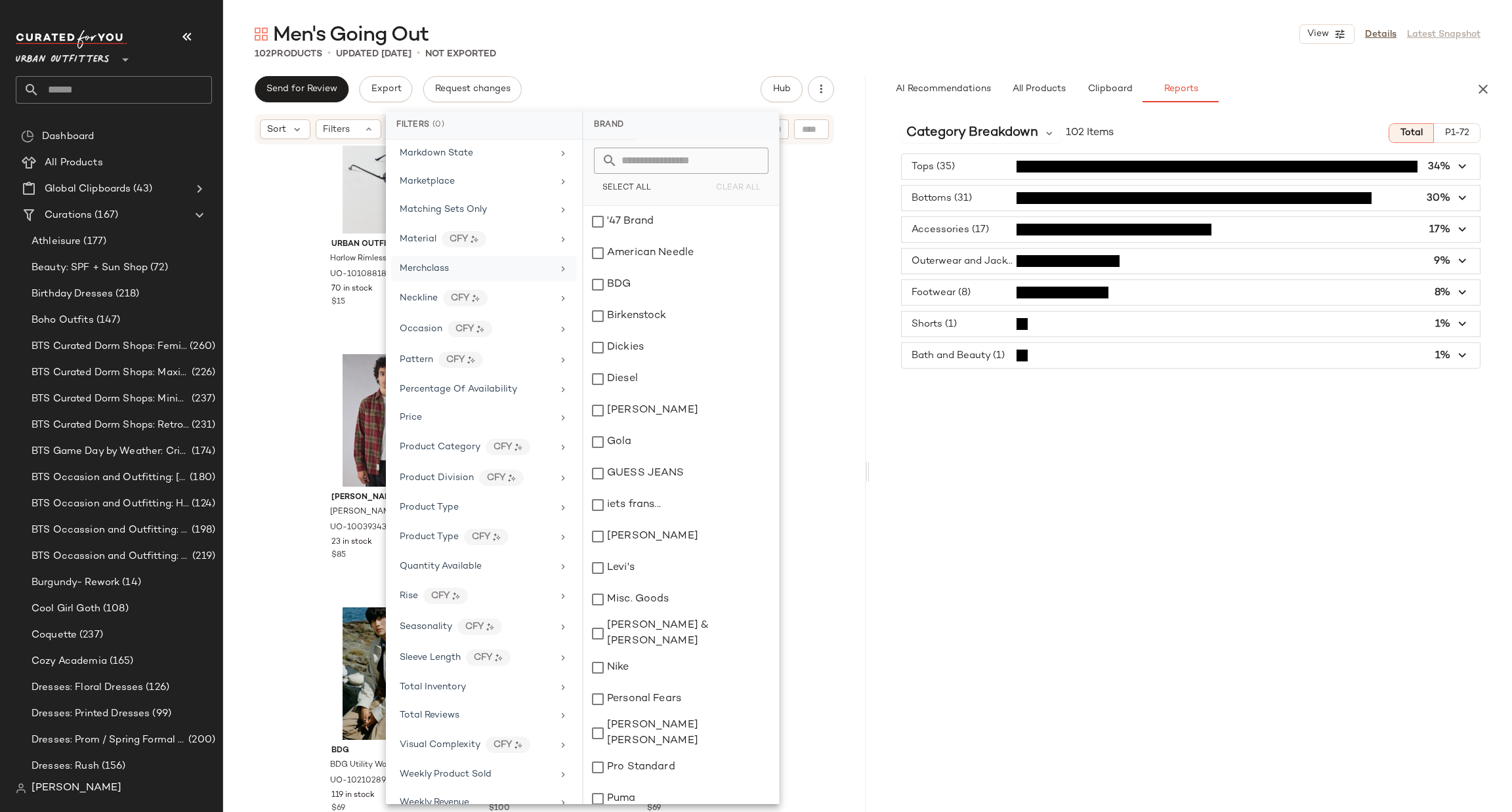
scroll to position [619, 0]
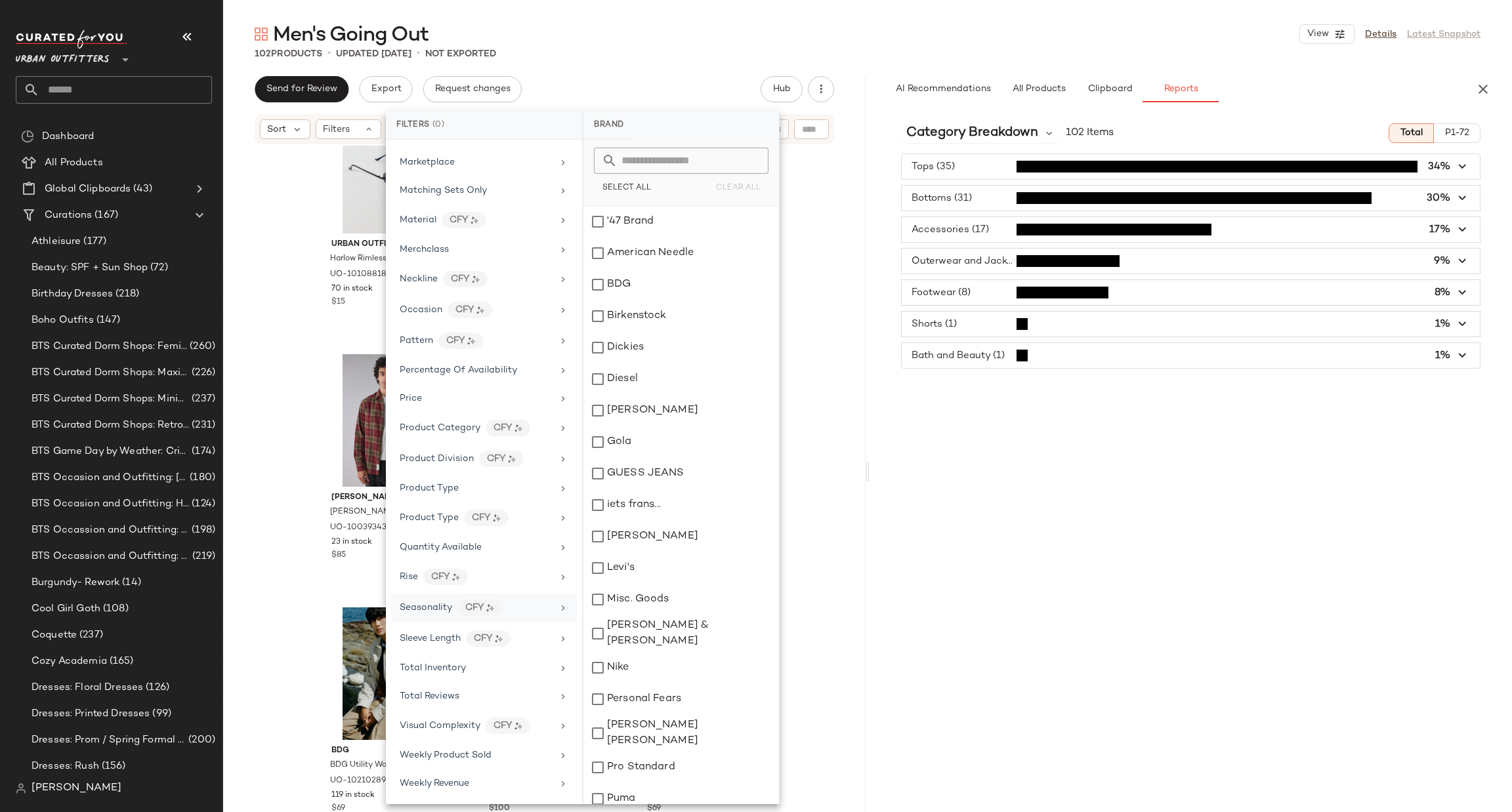
click at [539, 606] on div "Seasonality CFY" at bounding box center [476, 607] width 153 height 16
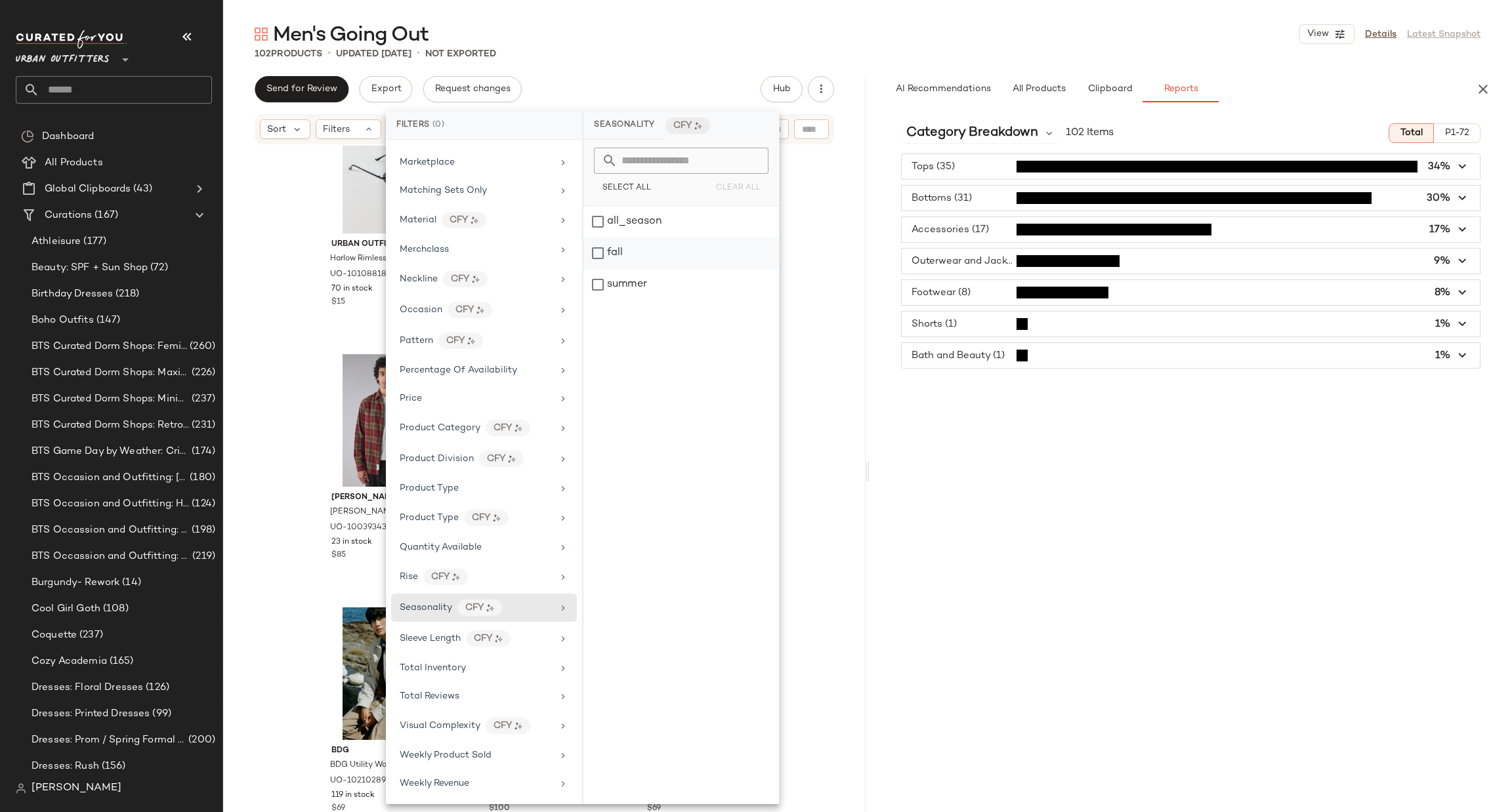
click at [637, 261] on div "fall" at bounding box center [680, 253] width 196 height 32
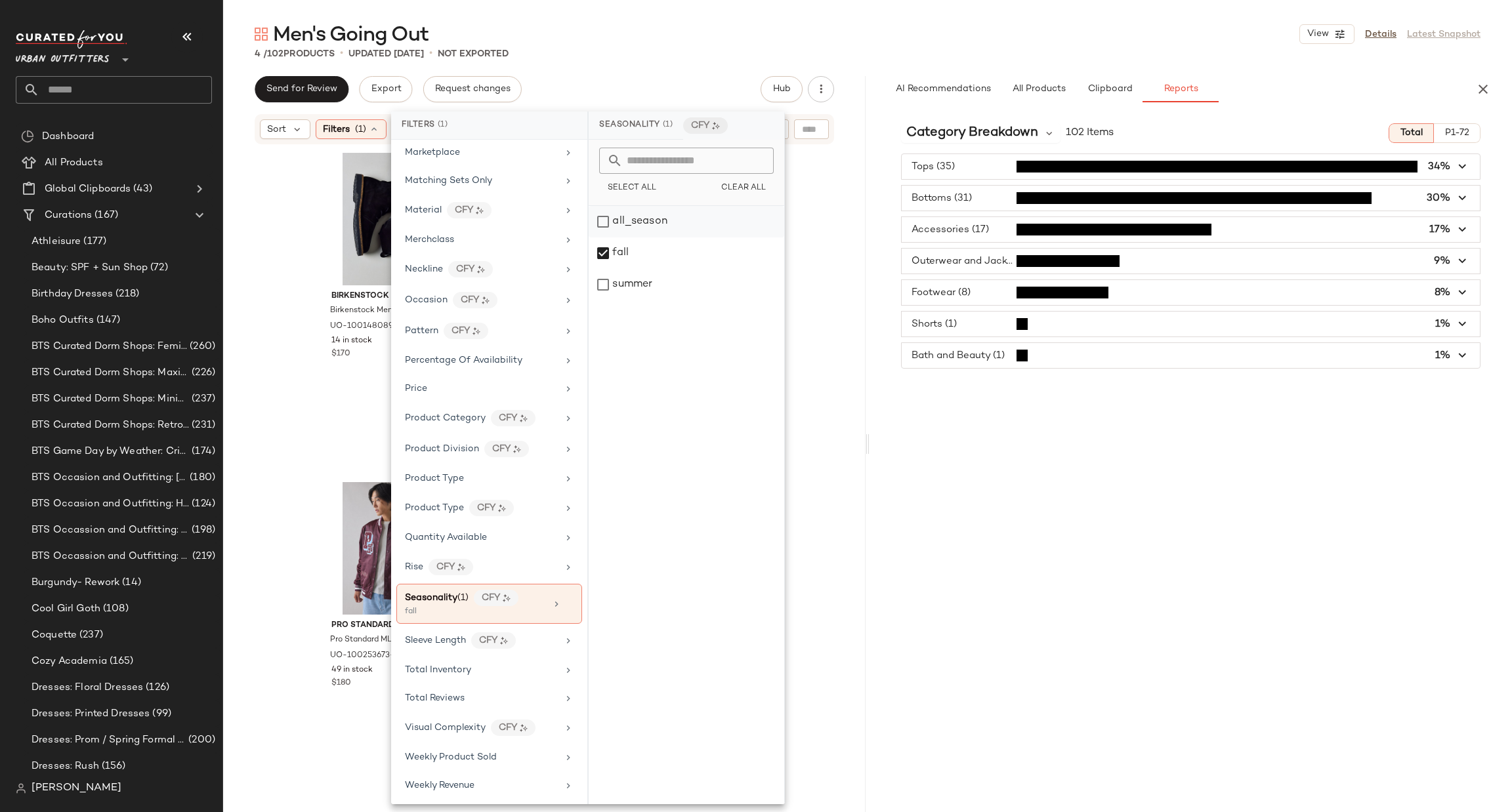
click at [678, 216] on div "all_season" at bounding box center [686, 222] width 196 height 32
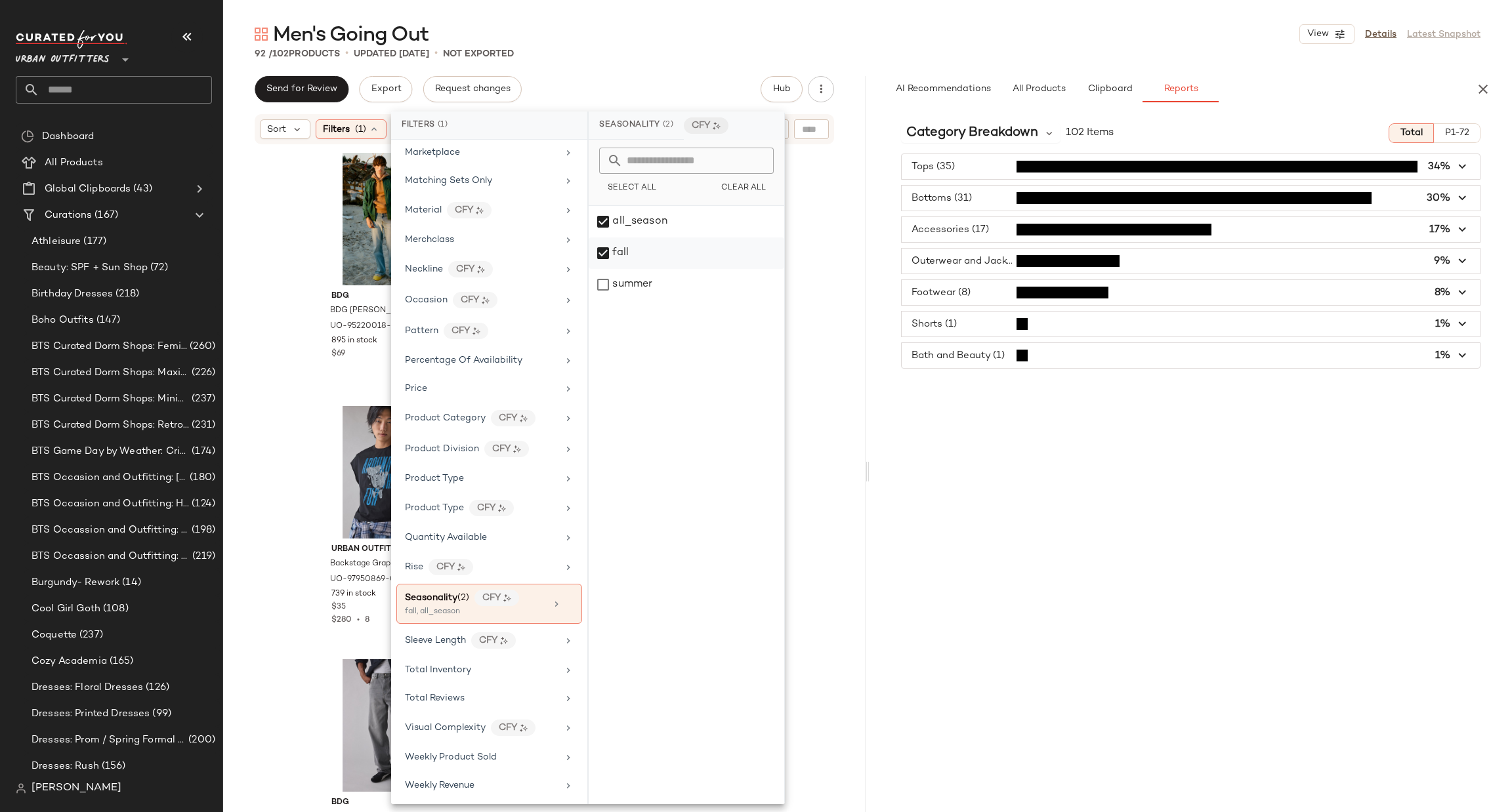
click at [662, 241] on div "fall" at bounding box center [686, 253] width 196 height 32
click at [666, 228] on div "all_season" at bounding box center [686, 222] width 196 height 32
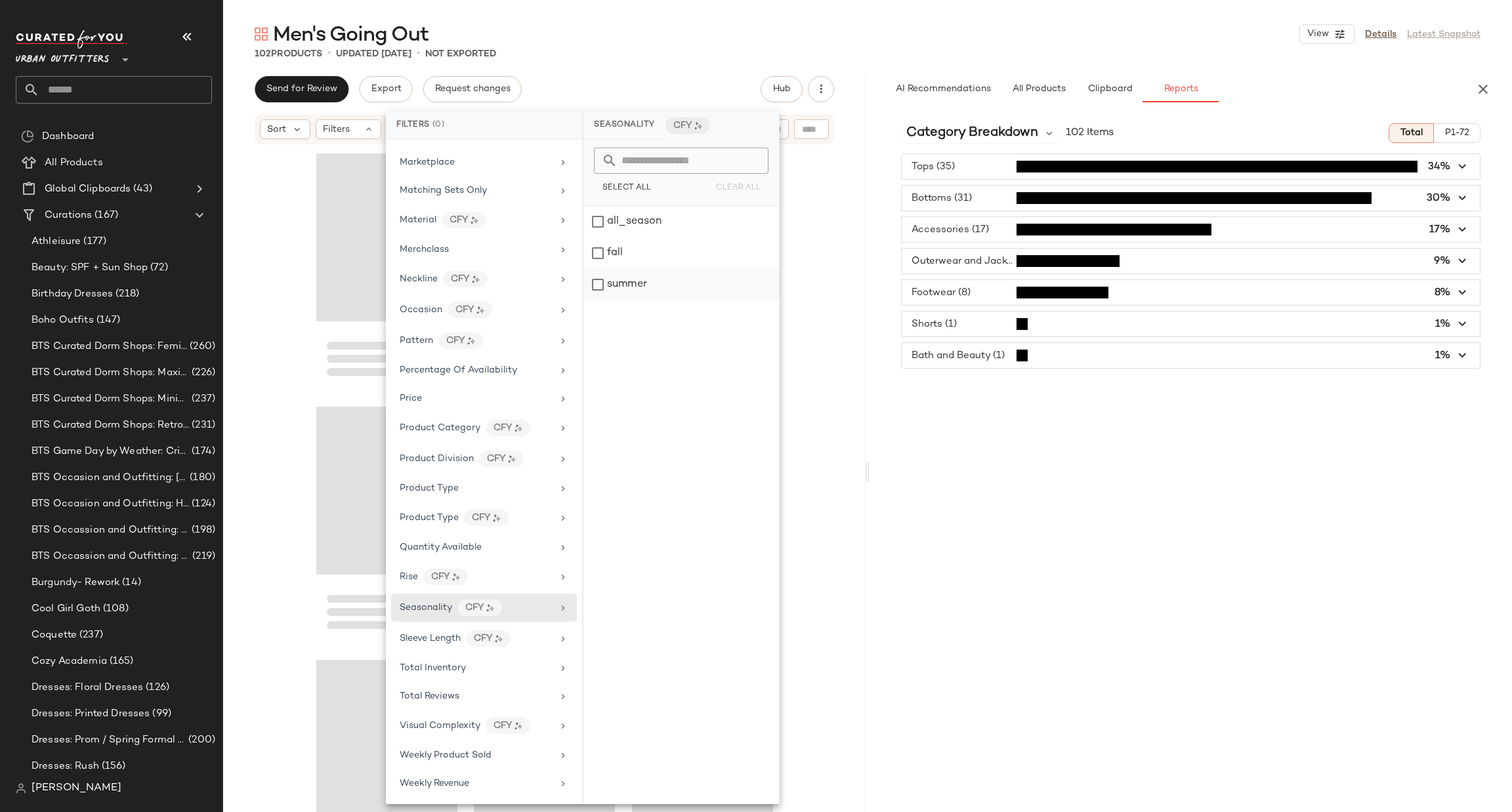
click at [643, 283] on div "summer" at bounding box center [680, 285] width 196 height 32
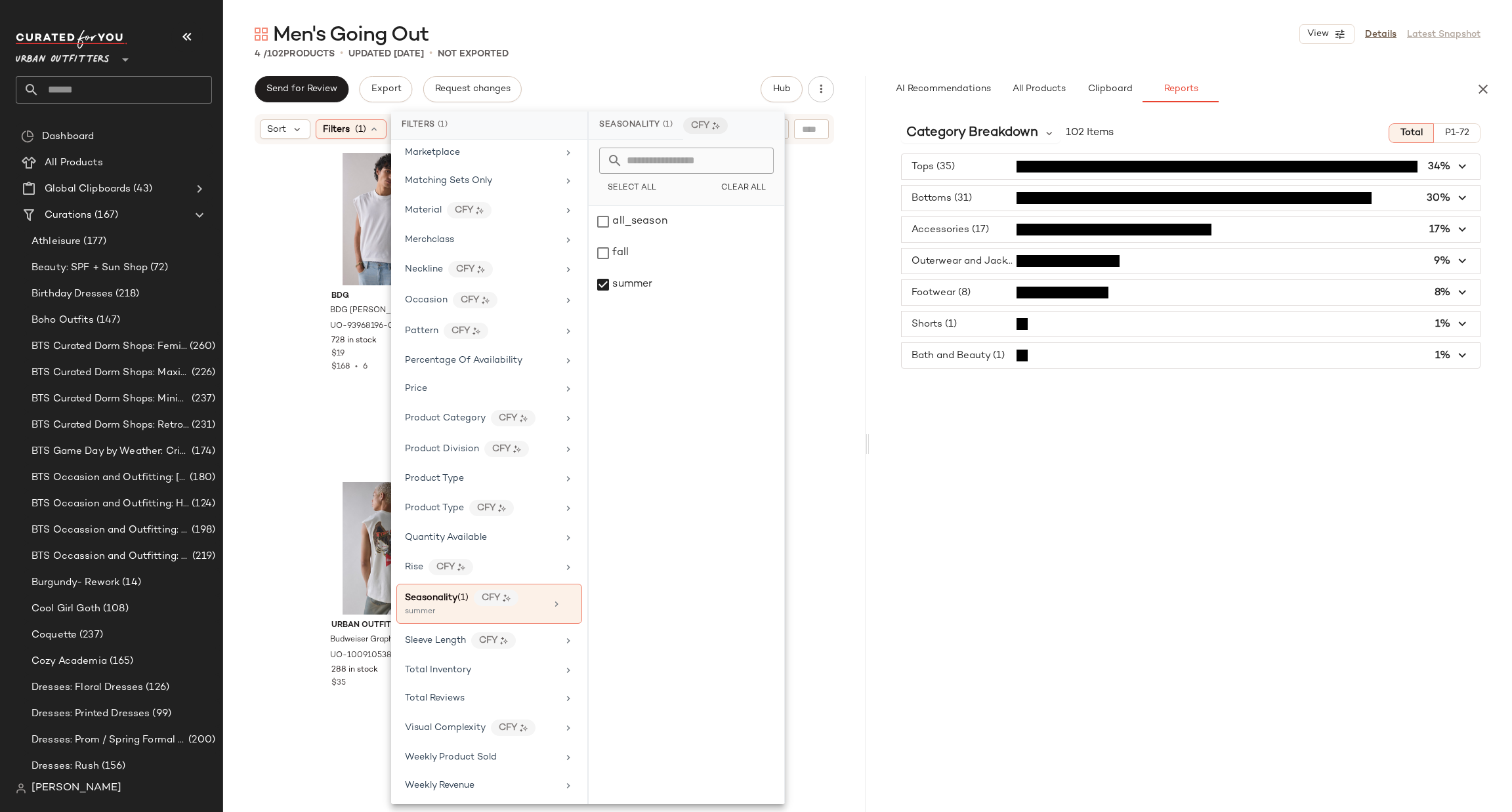
click at [827, 277] on div "BDG BDG Grayson Solid Cutoff Muscle Tank Top in White, Men's at Urban Outfitter…" at bounding box center [544, 470] width 642 height 651
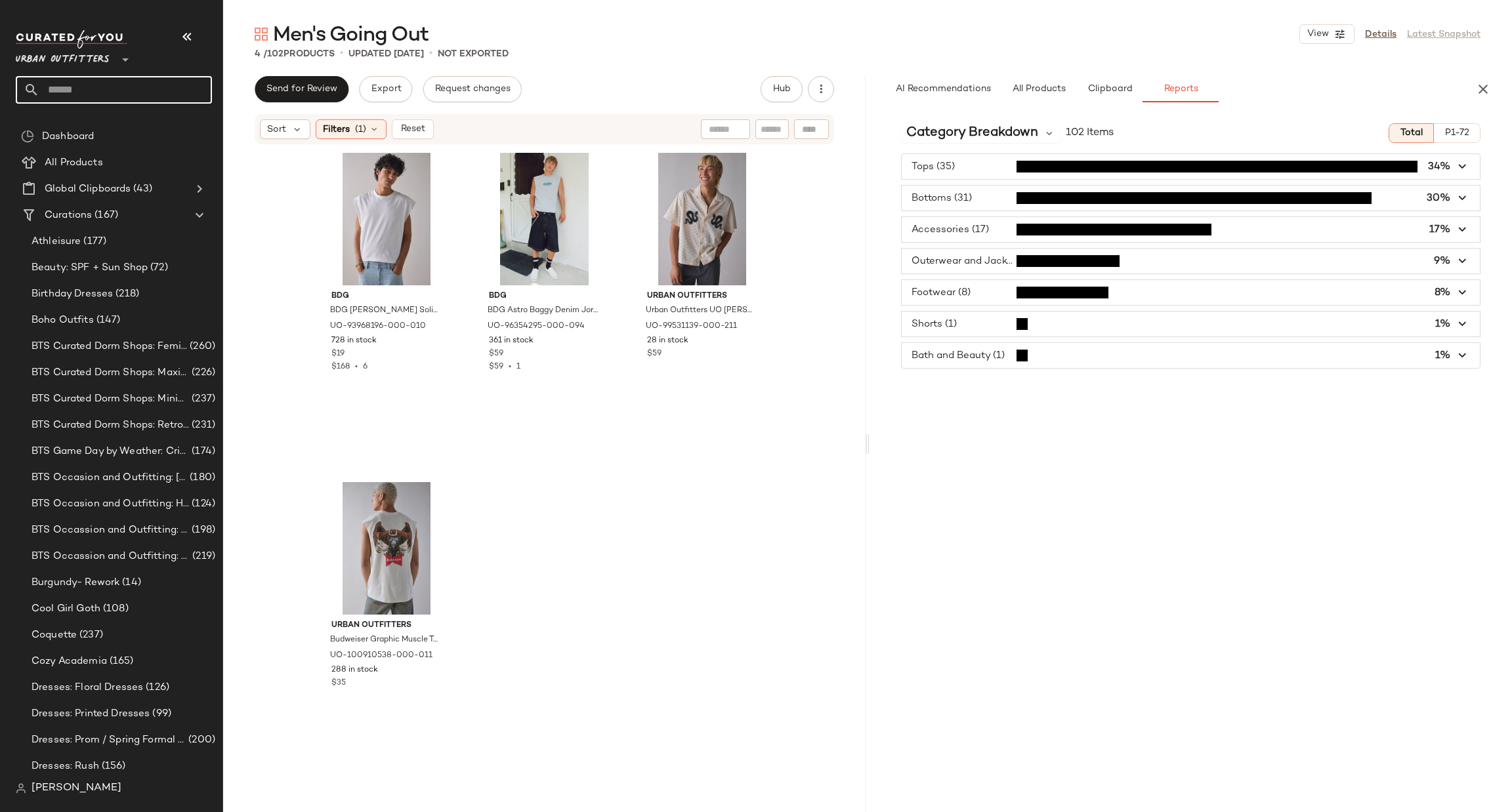
click at [54, 94] on input "text" at bounding box center [125, 90] width 173 height 27
type input "****"
click at [100, 130] on div "Cool Girl Goth" at bounding box center [114, 127] width 175 height 14
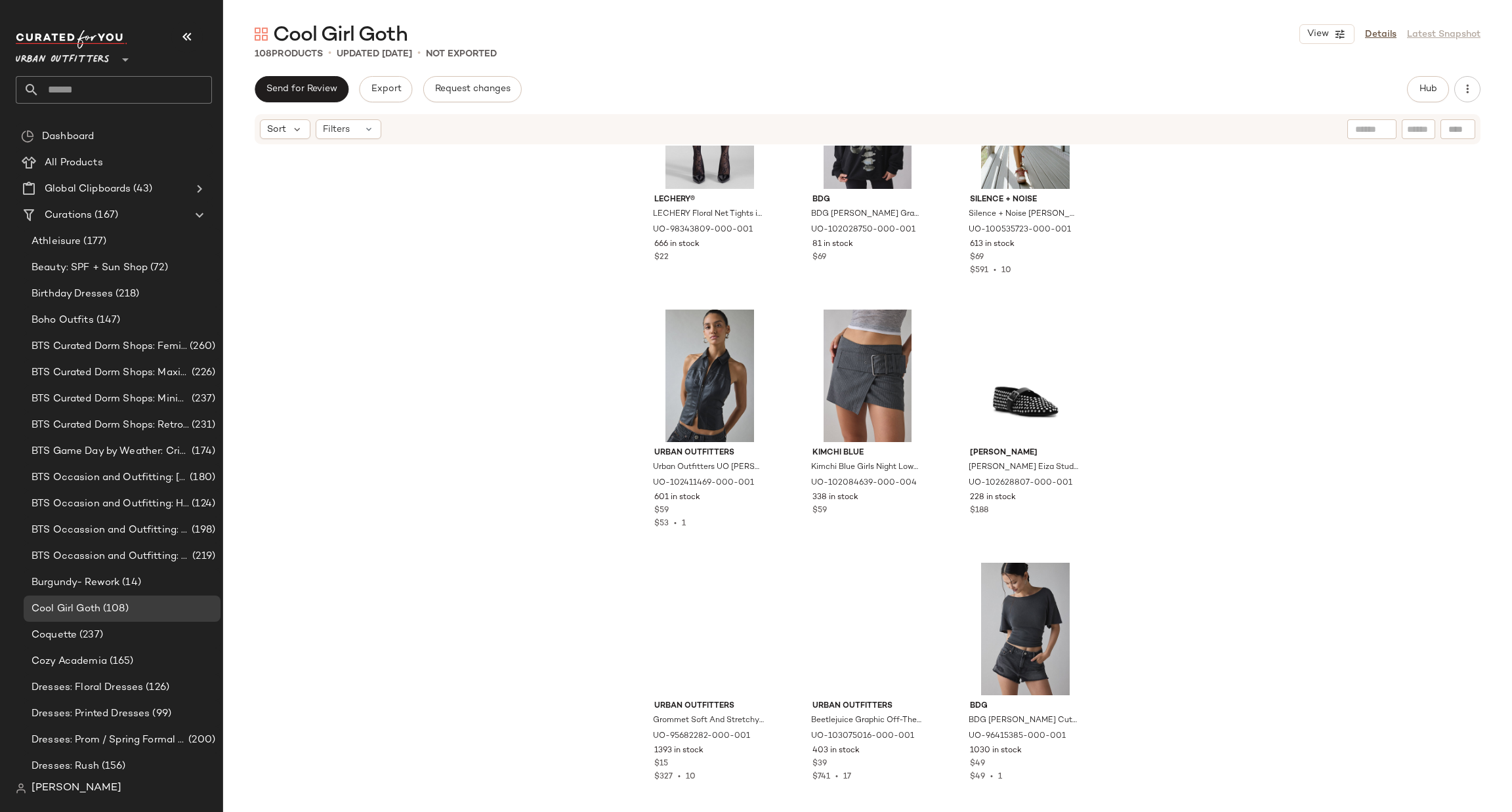
scroll to position [403, 0]
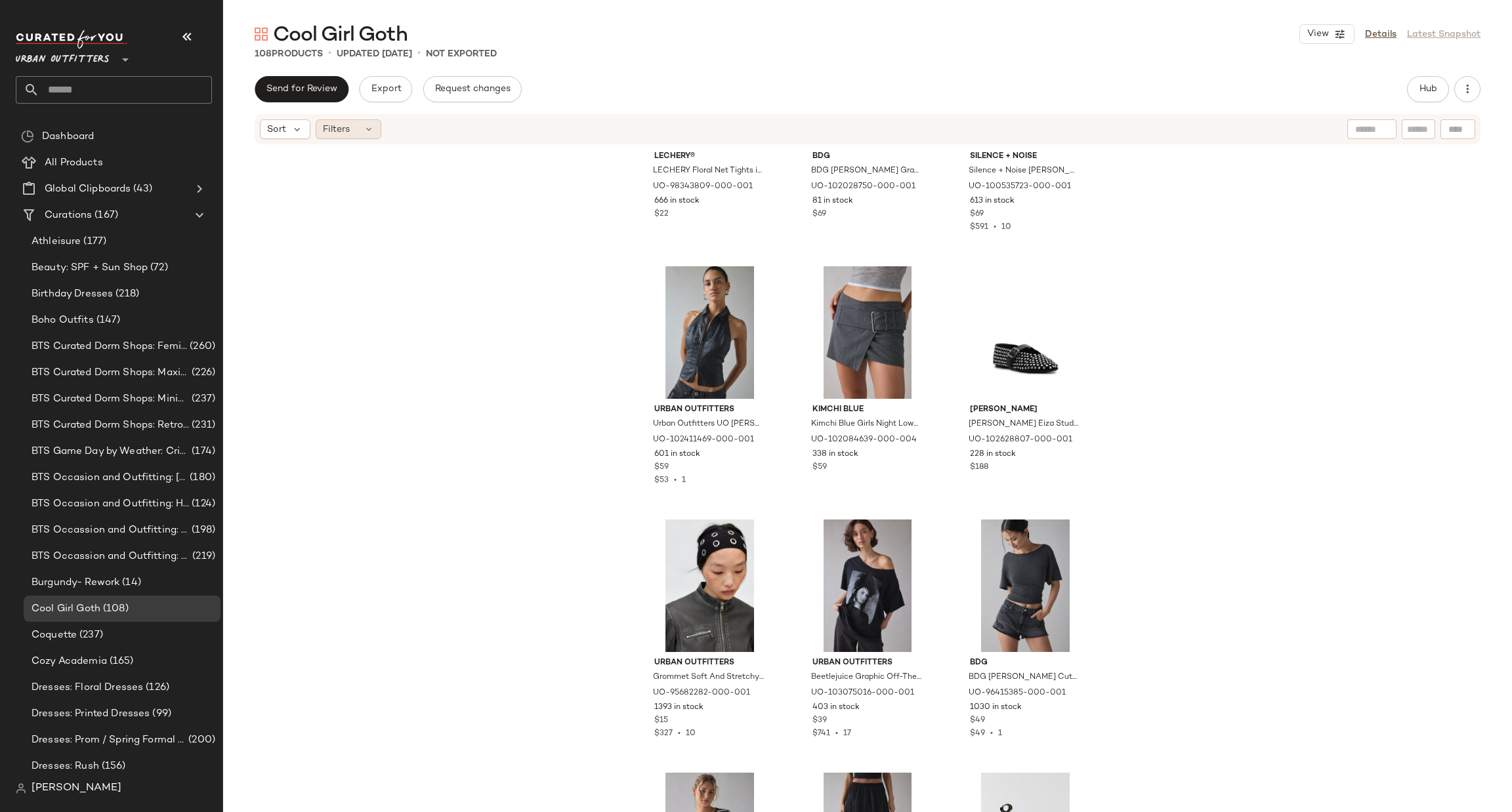
click at [360, 130] on div "Filters" at bounding box center [349, 129] width 66 height 19
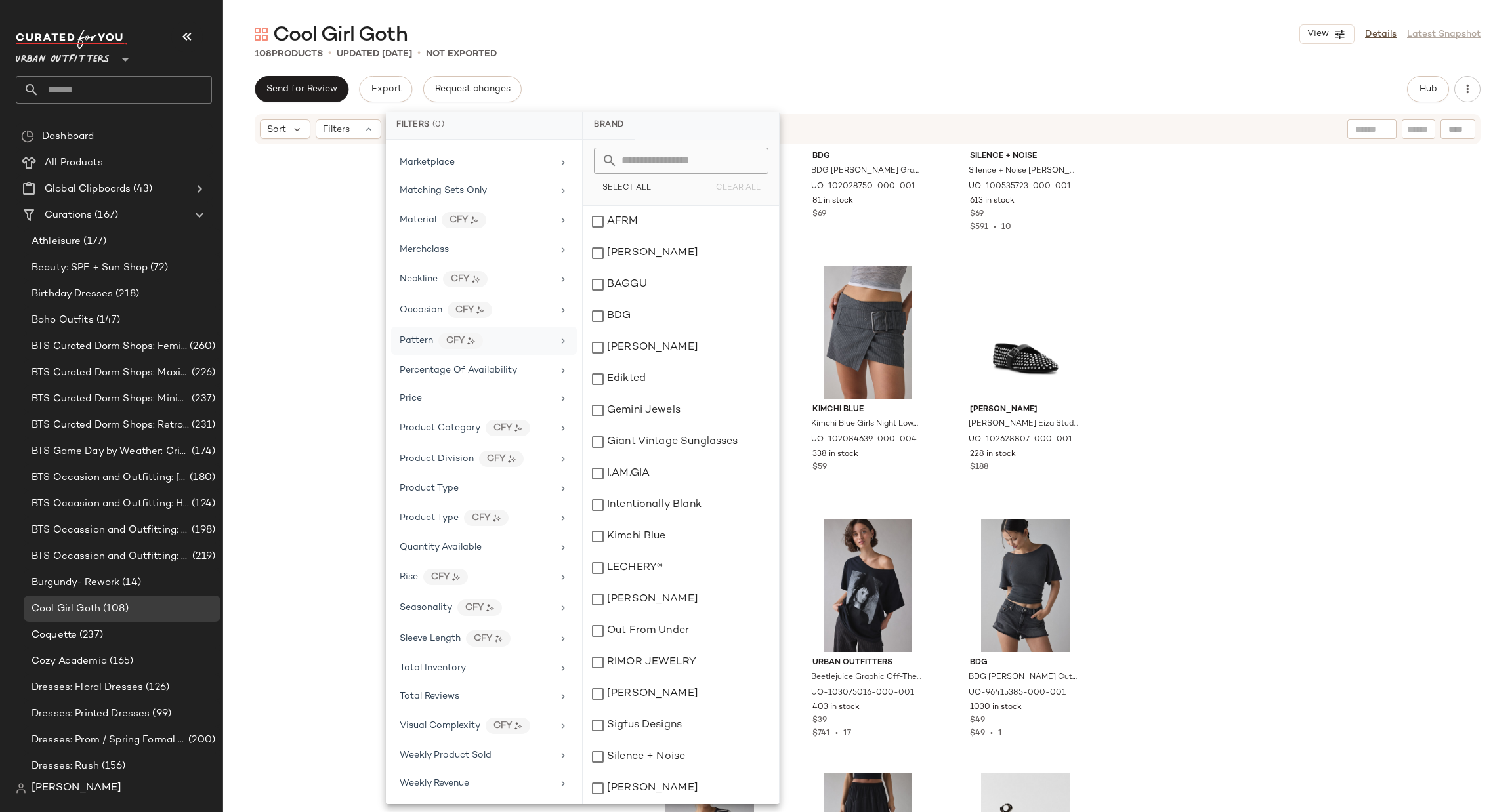
scroll to position [619, 0]
click at [517, 604] on div "Seasonality CFY" at bounding box center [476, 607] width 153 height 16
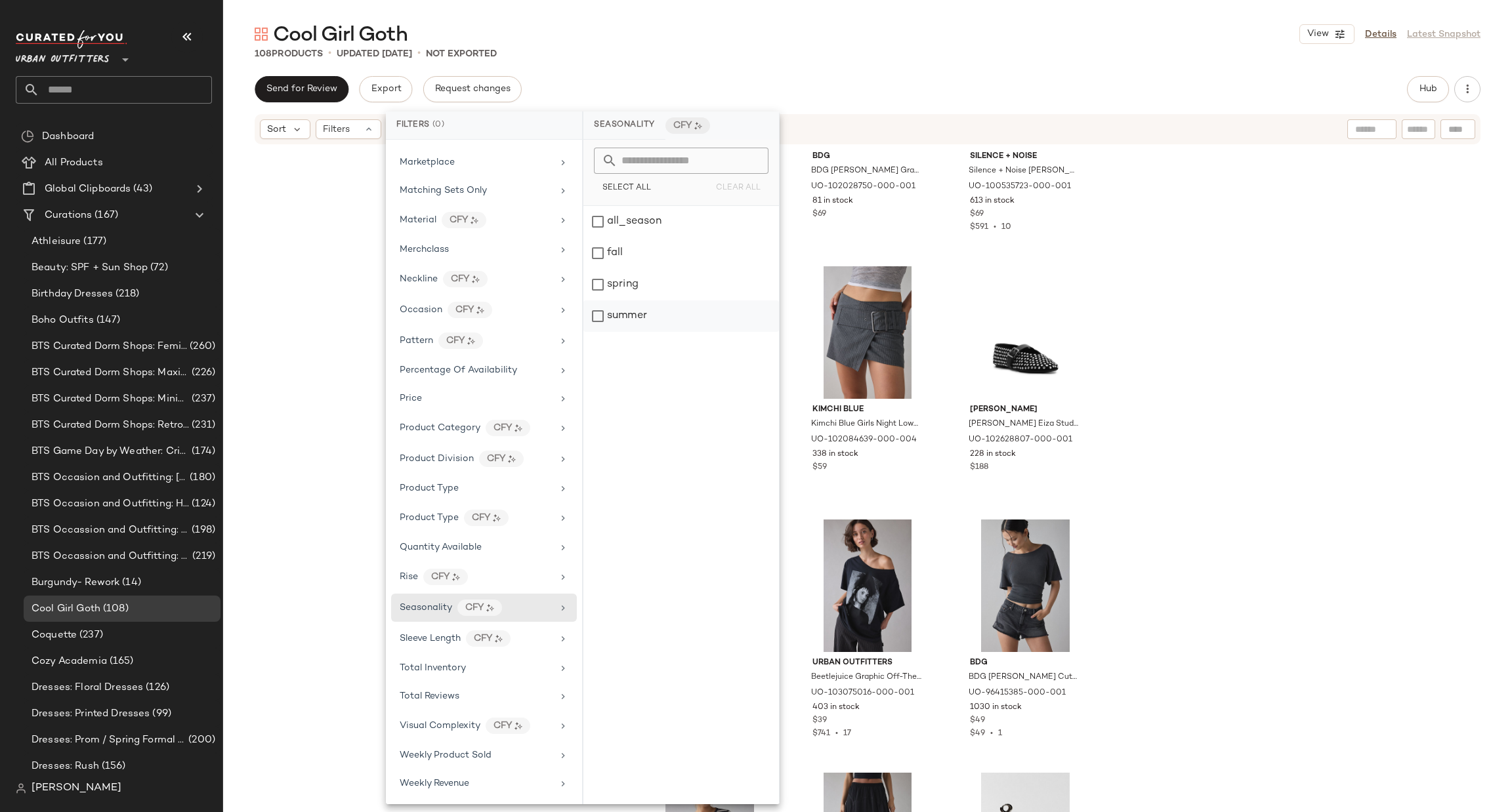
click at [637, 318] on div "summer" at bounding box center [680, 316] width 196 height 32
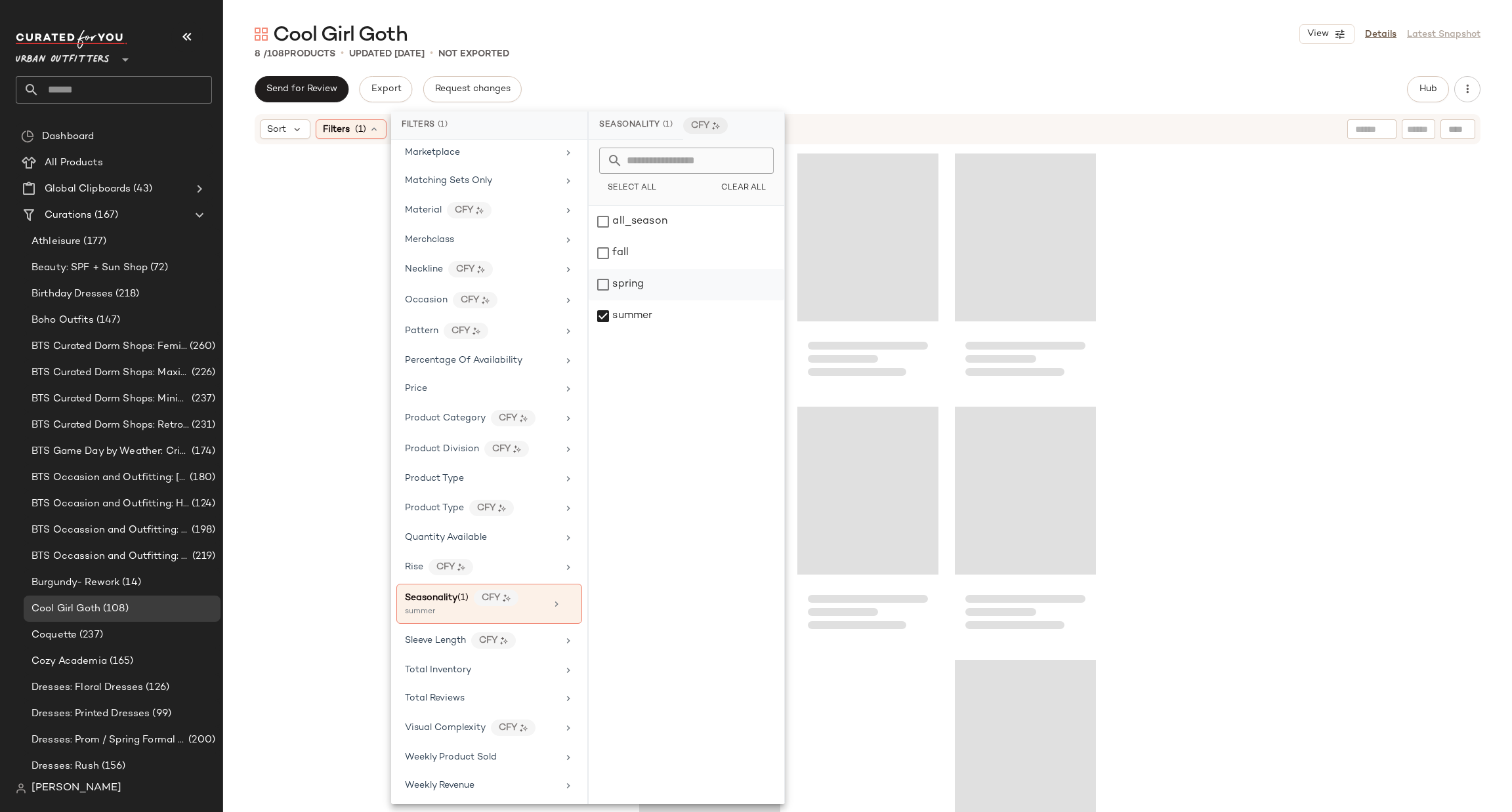
click at [644, 289] on div "spring" at bounding box center [686, 285] width 196 height 32
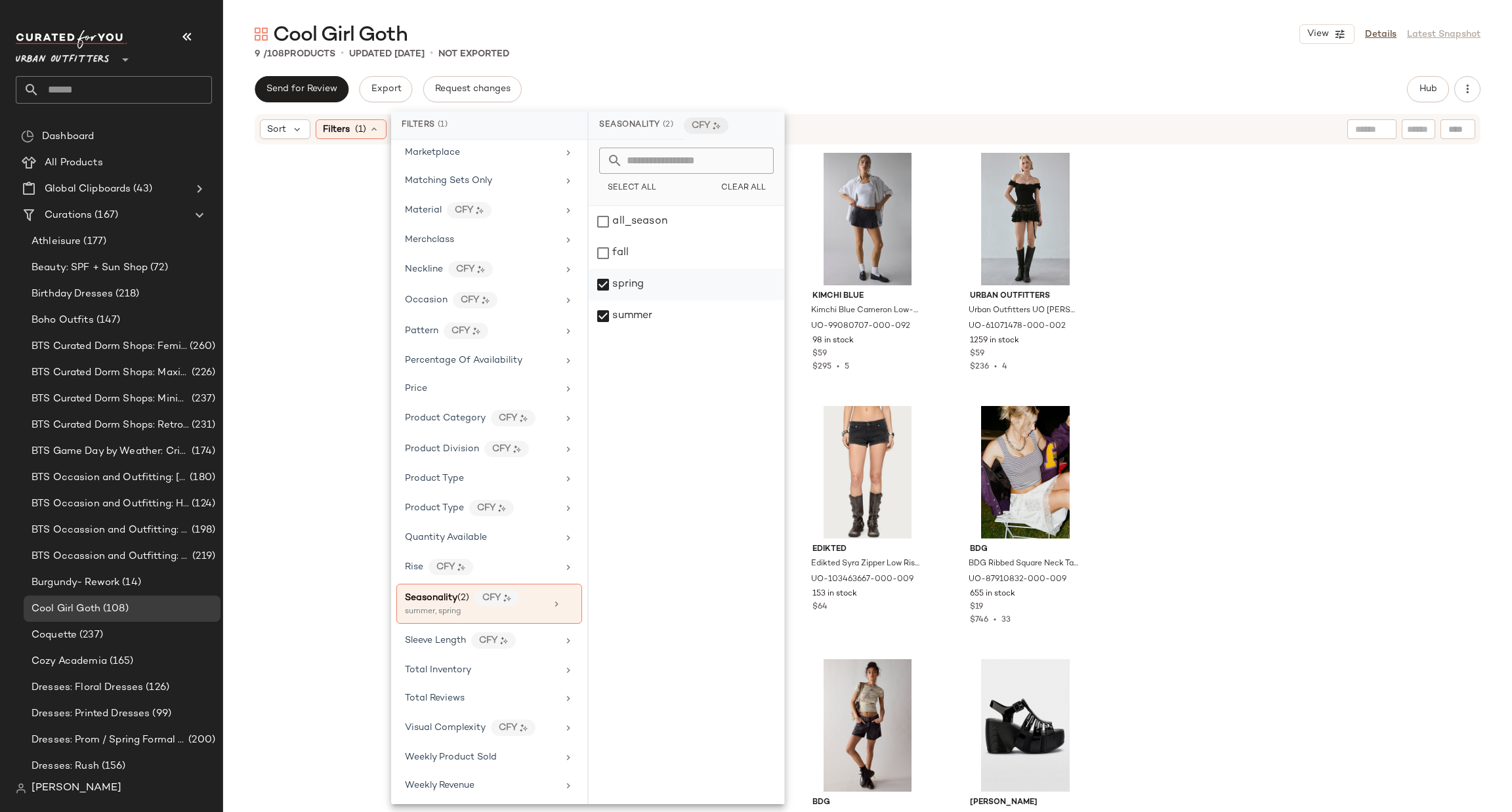
click at [644, 289] on div "spring" at bounding box center [686, 285] width 196 height 32
click at [637, 313] on div "summer" at bounding box center [686, 316] width 196 height 32
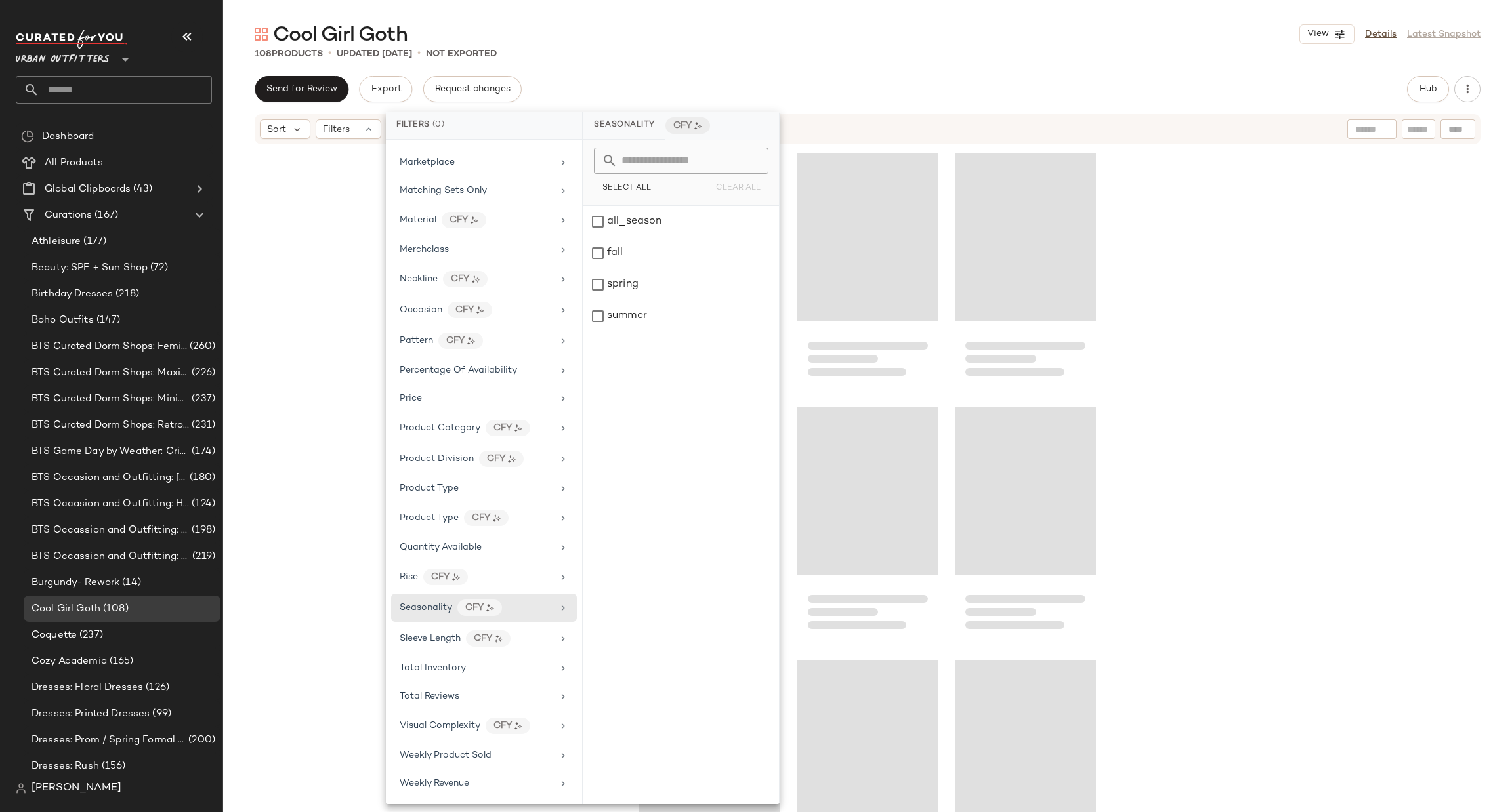
click at [1234, 360] on div at bounding box center [867, 498] width 1289 height 706
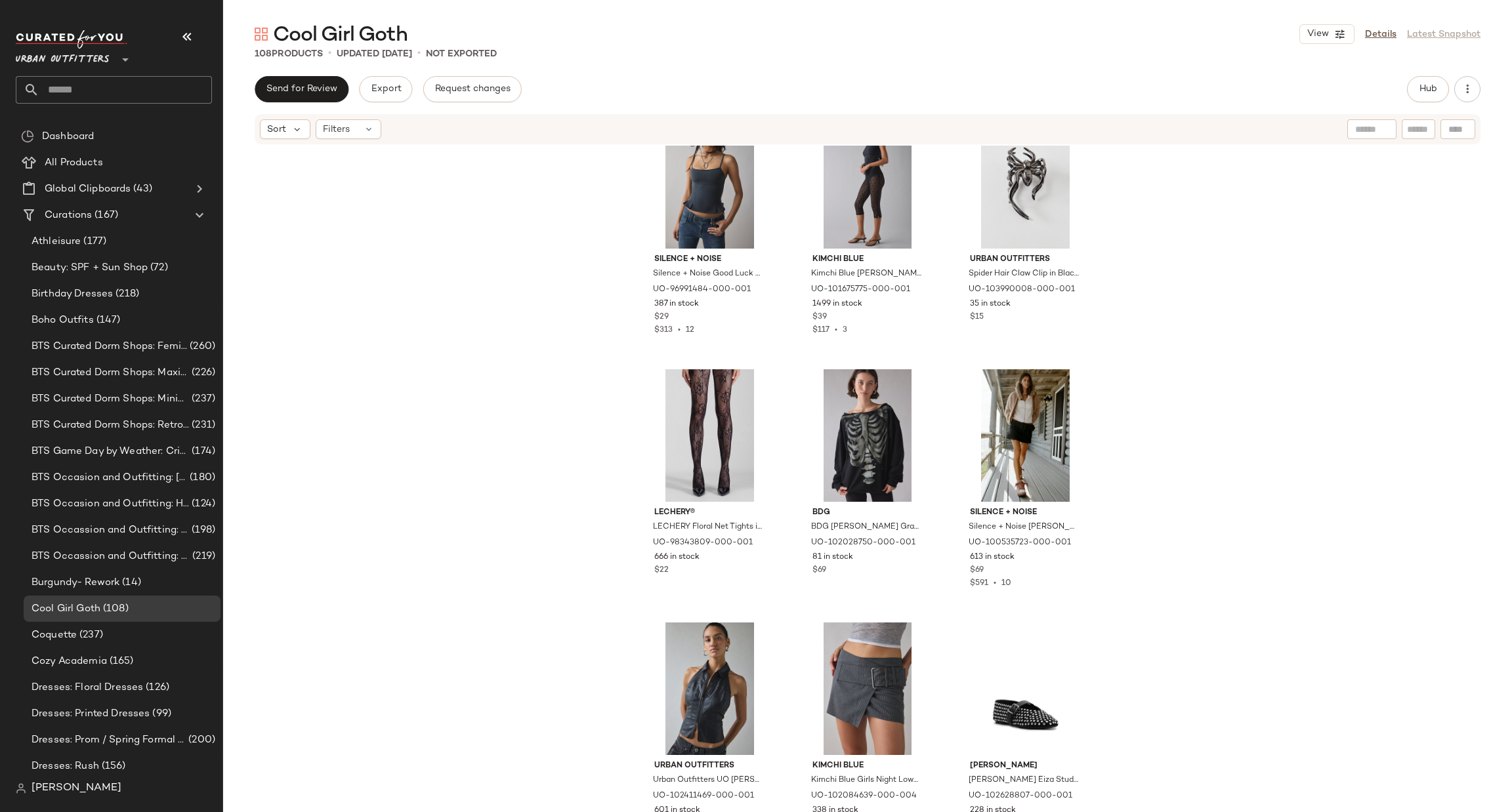
scroll to position [0, 0]
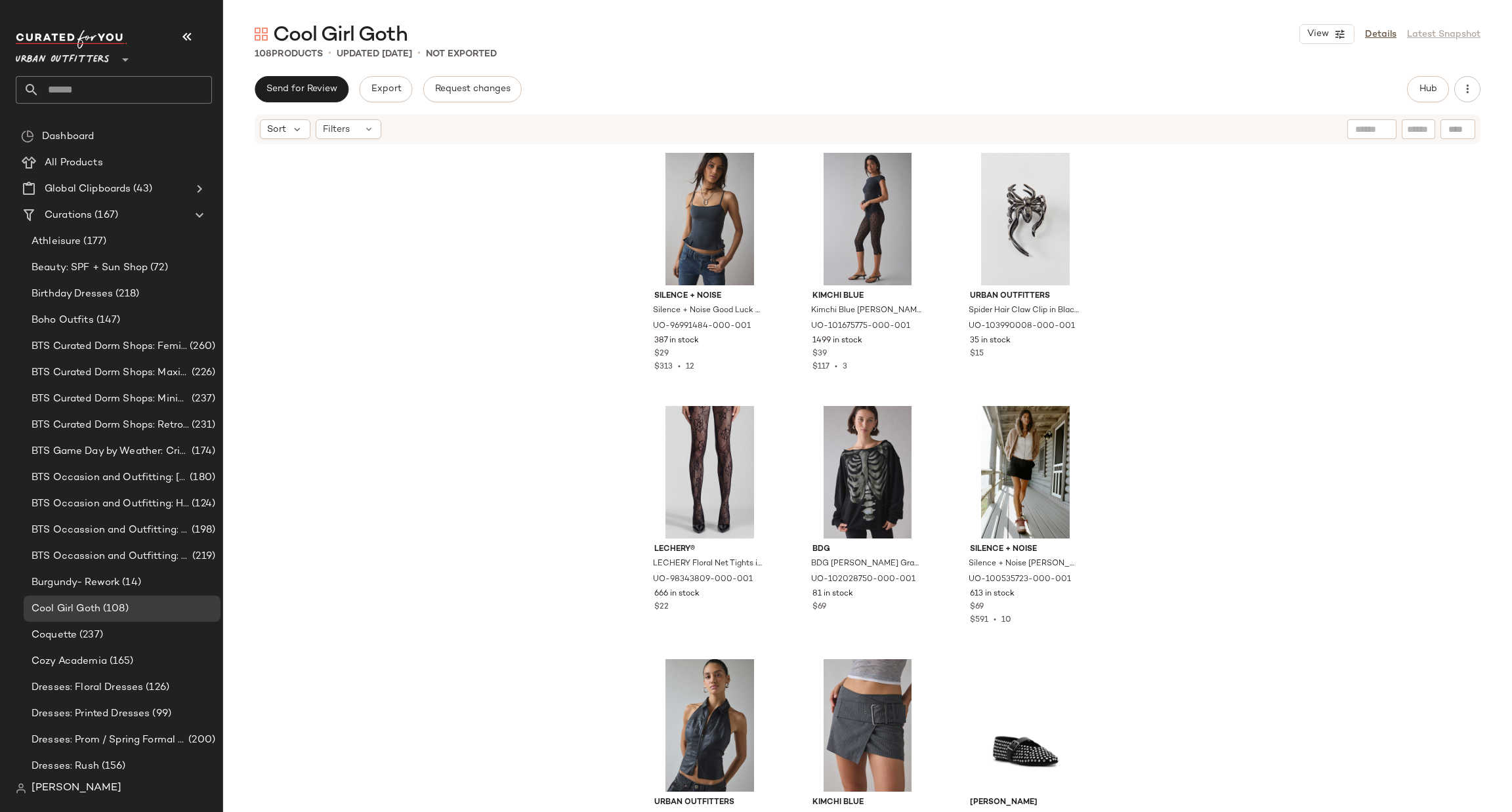
click at [133, 82] on input "text" at bounding box center [125, 90] width 173 height 27
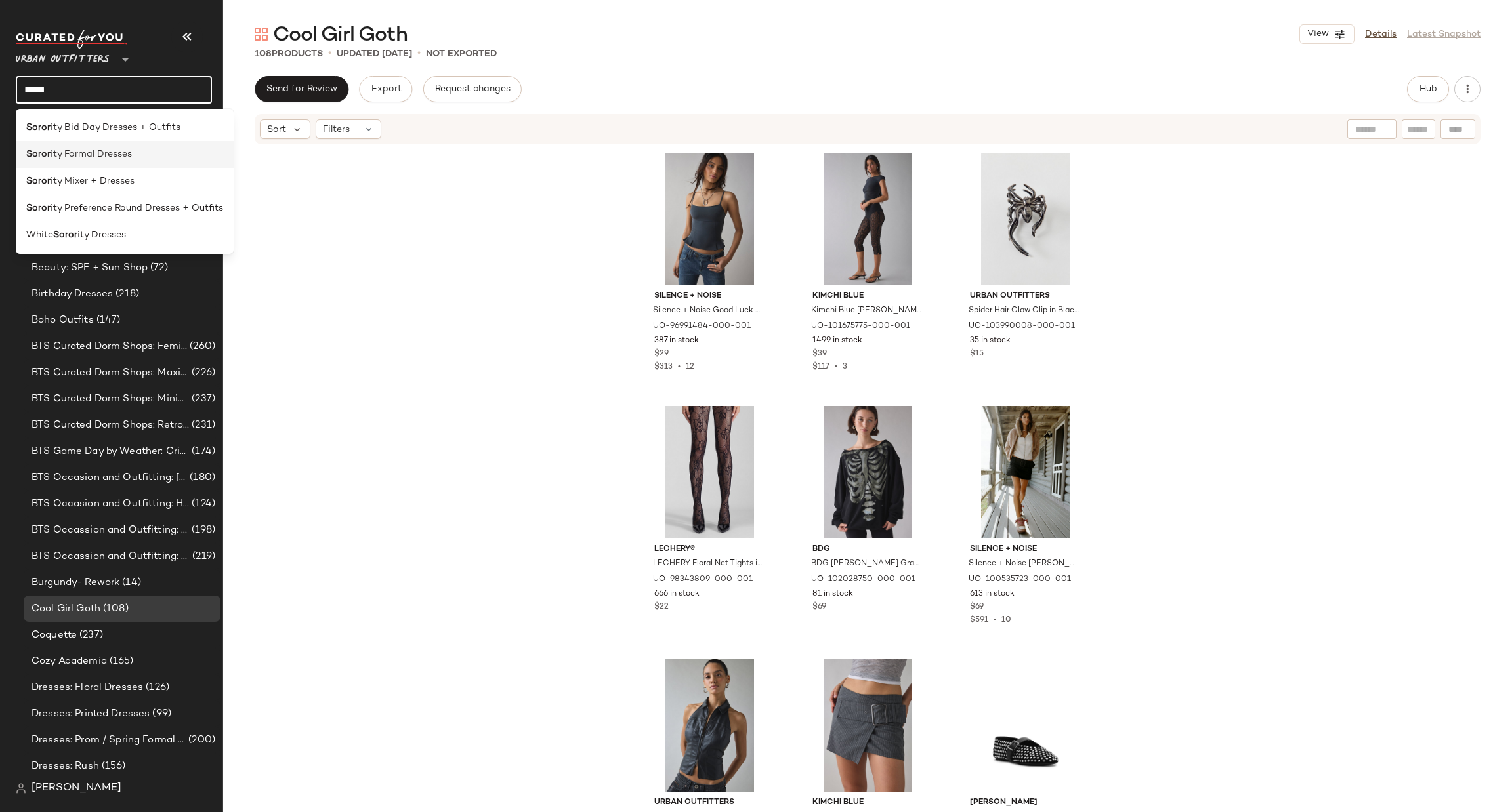
type input "*****"
click at [140, 148] on div "Soror ity Formal Dresses" at bounding box center [125, 154] width 197 height 14
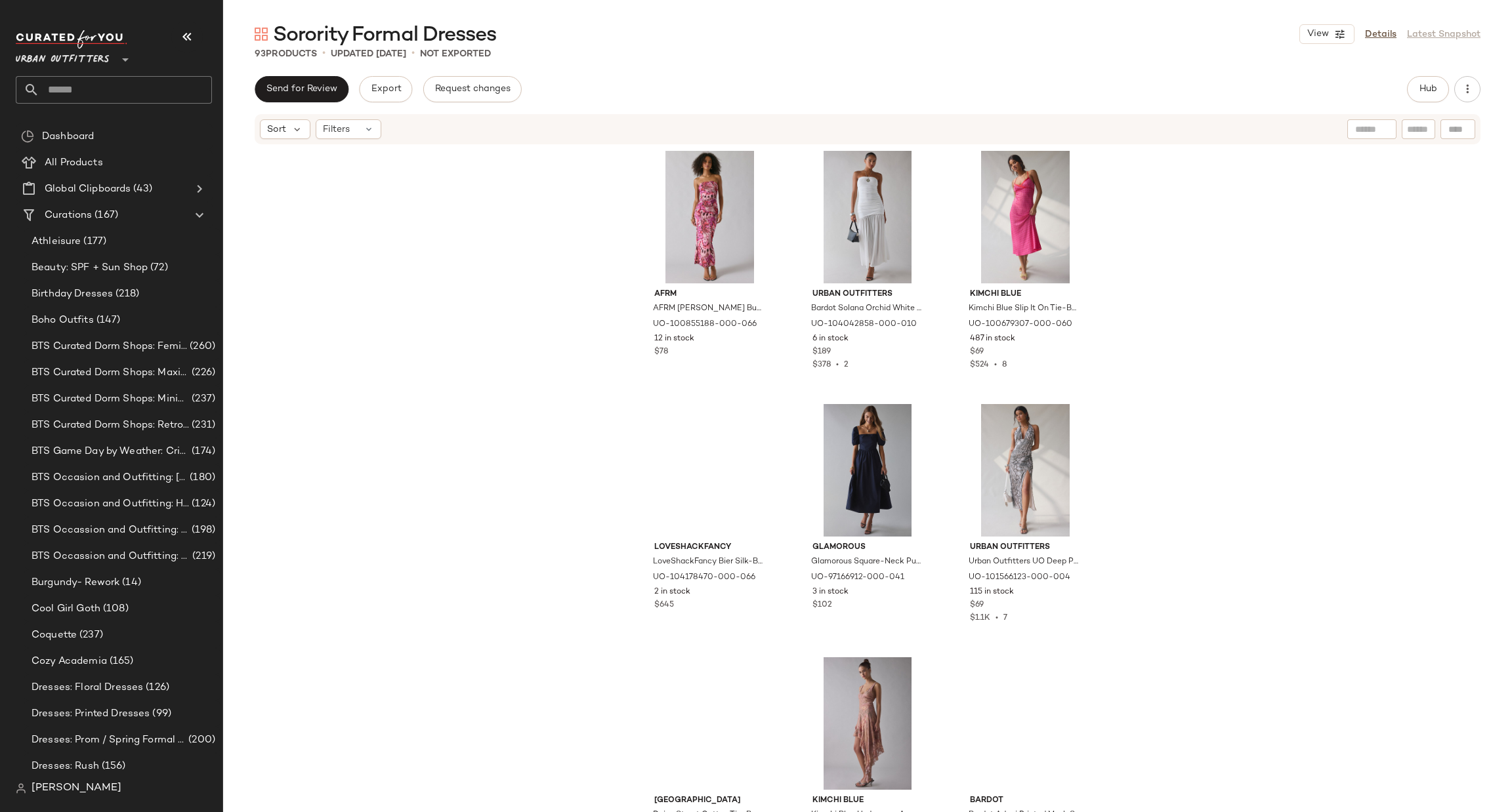
scroll to position [7145, 0]
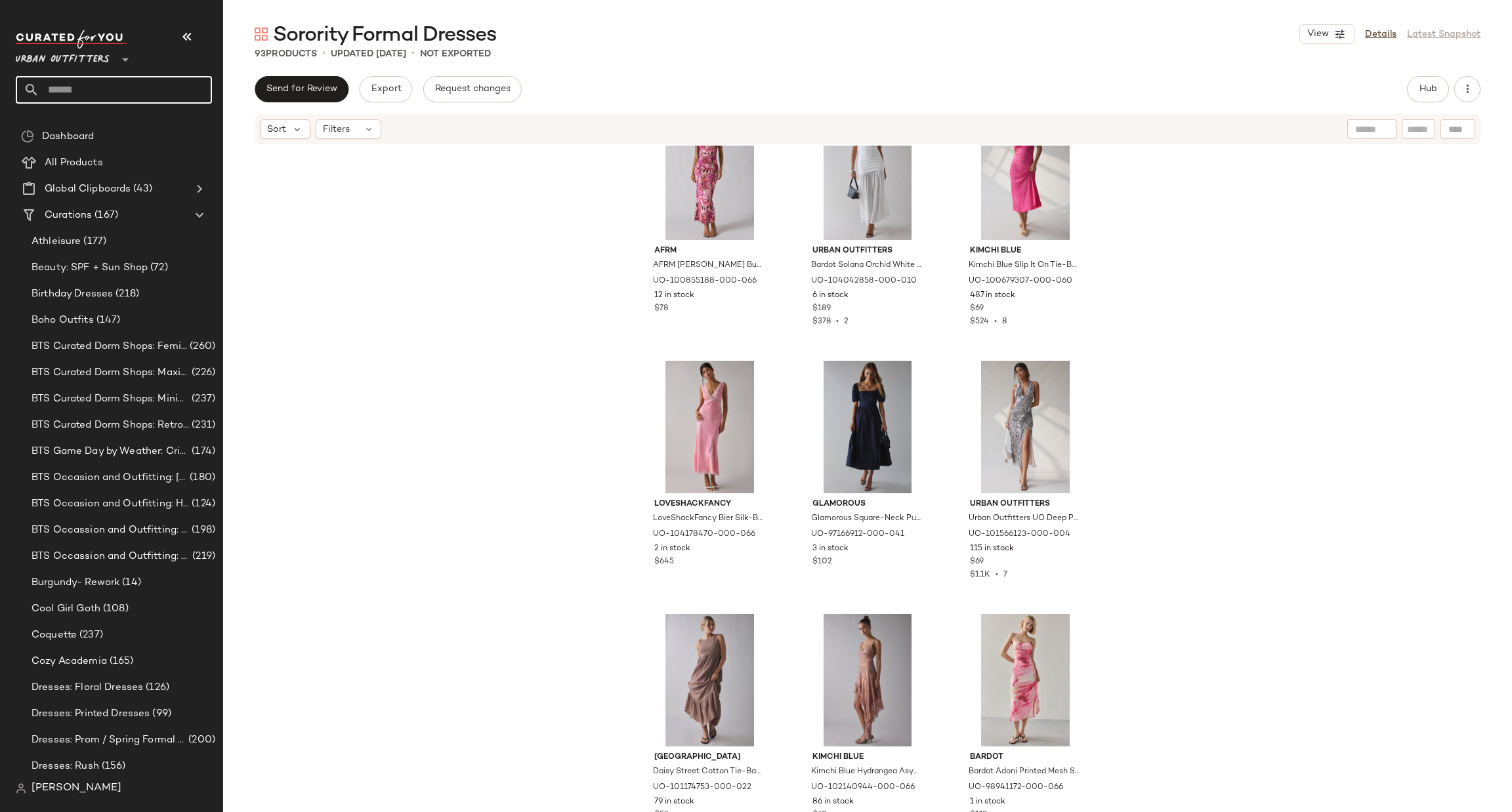
click at [128, 102] on input "text" at bounding box center [125, 90] width 173 height 27
type input "*******"
click at [127, 124] on span "Dresses + Outfits" at bounding box center [137, 127] width 78 height 14
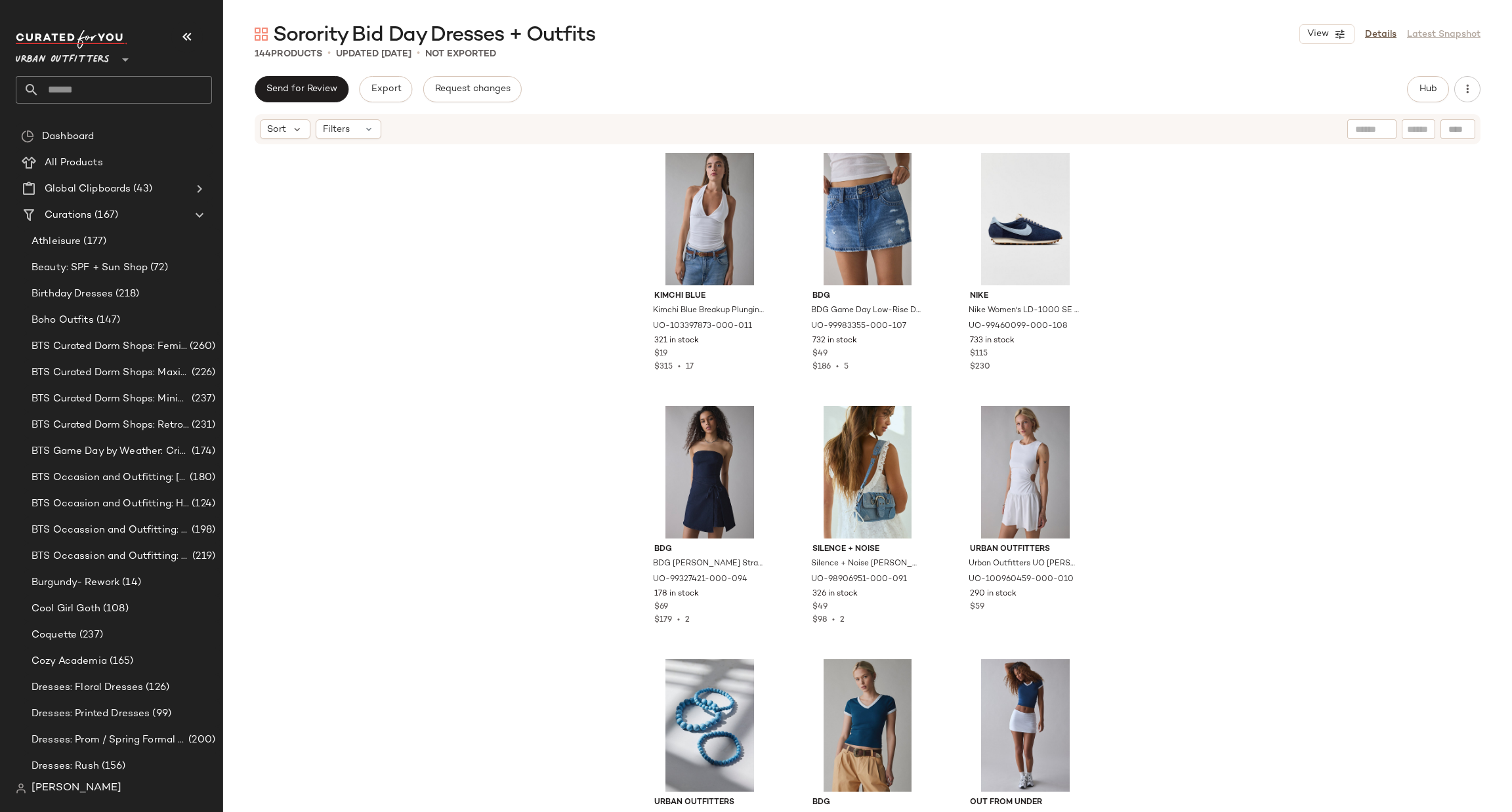
click at [131, 100] on input "text" at bounding box center [125, 90] width 173 height 27
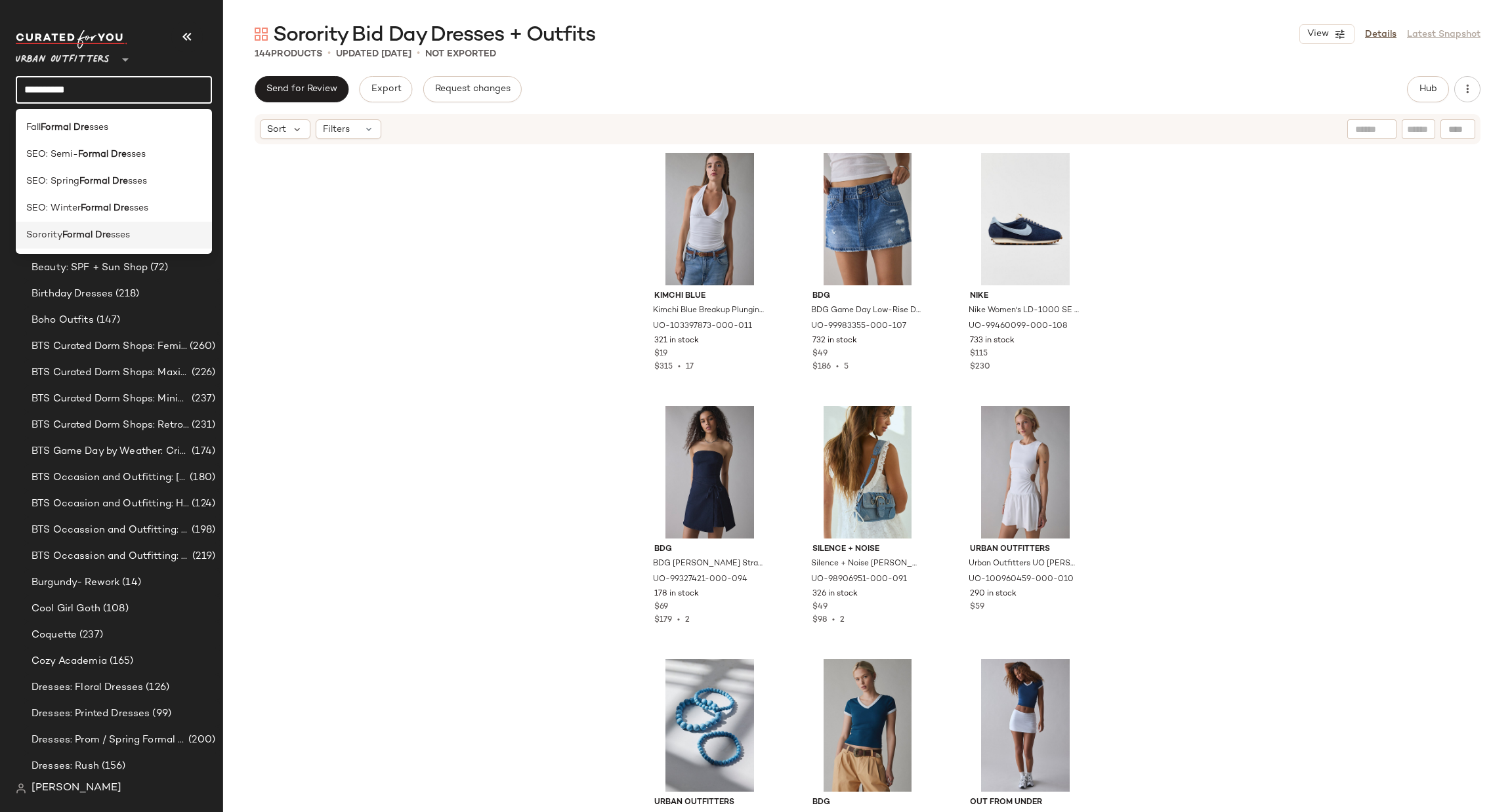
type input "**********"
click at [129, 246] on div "Sorority Formal Dre sses" at bounding box center [114, 236] width 196 height 27
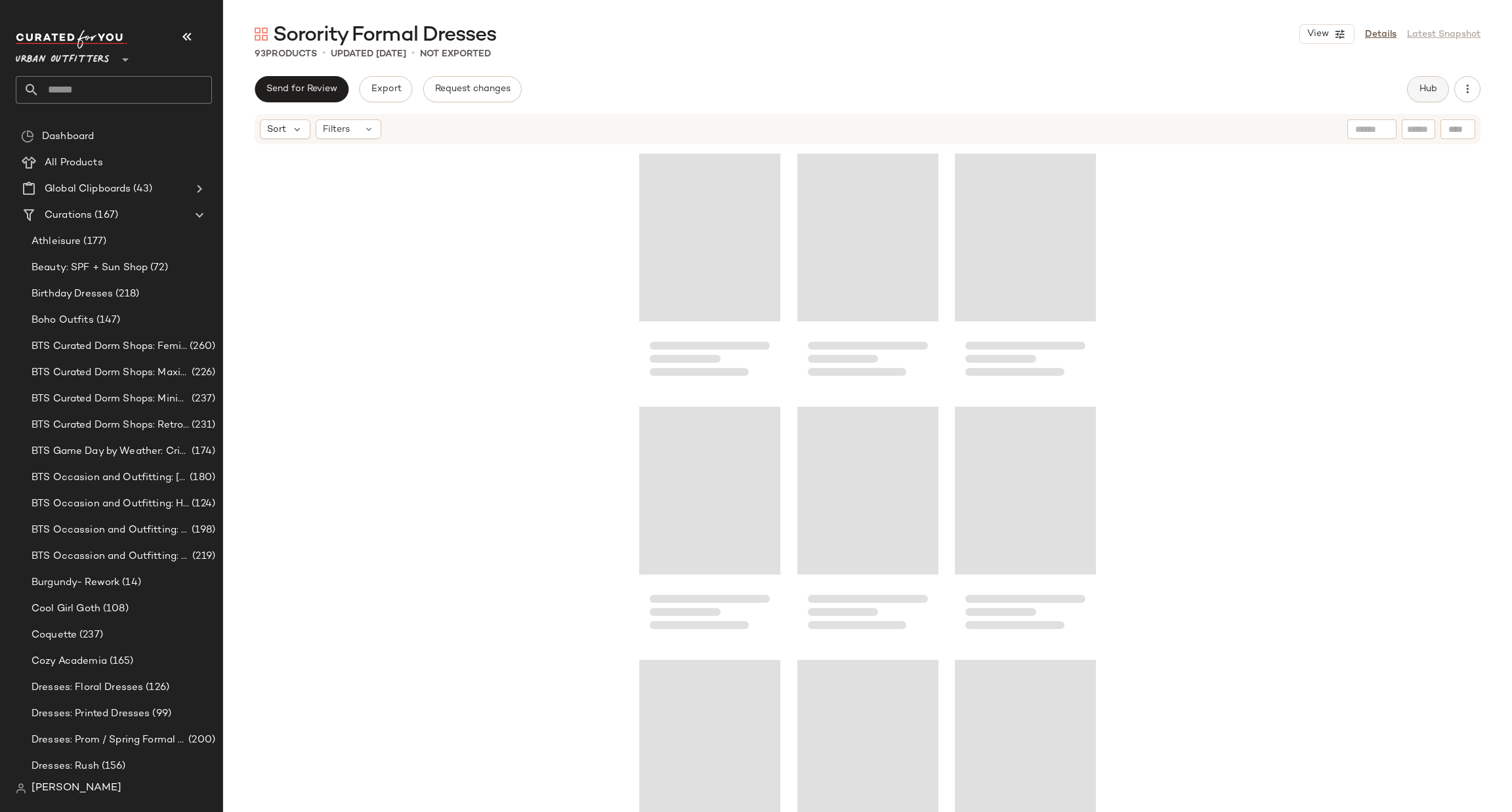
click at [1435, 90] on span "Hub" at bounding box center [1428, 89] width 19 height 11
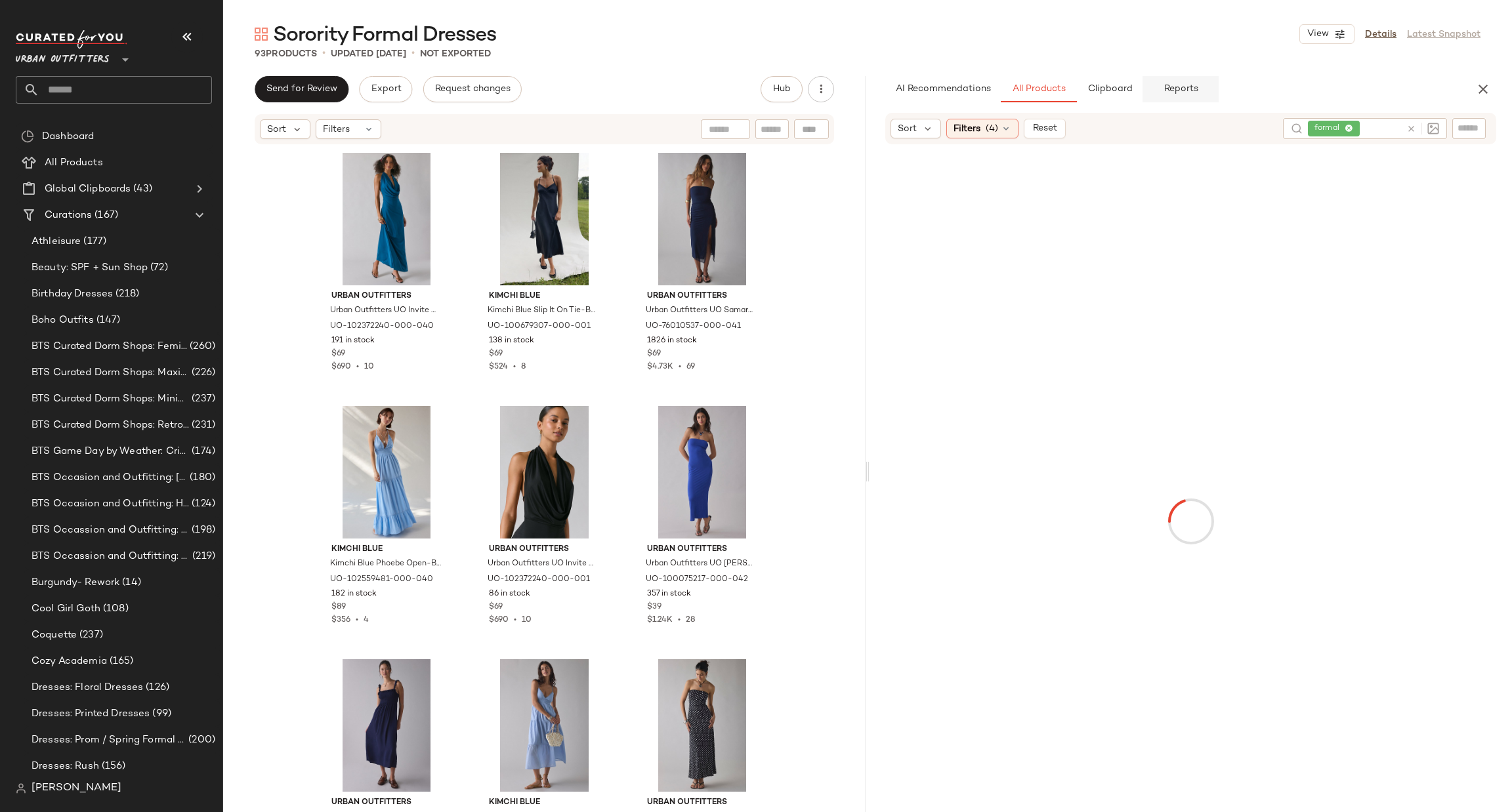
click at [1184, 82] on button "Reports" at bounding box center [1180, 89] width 76 height 26
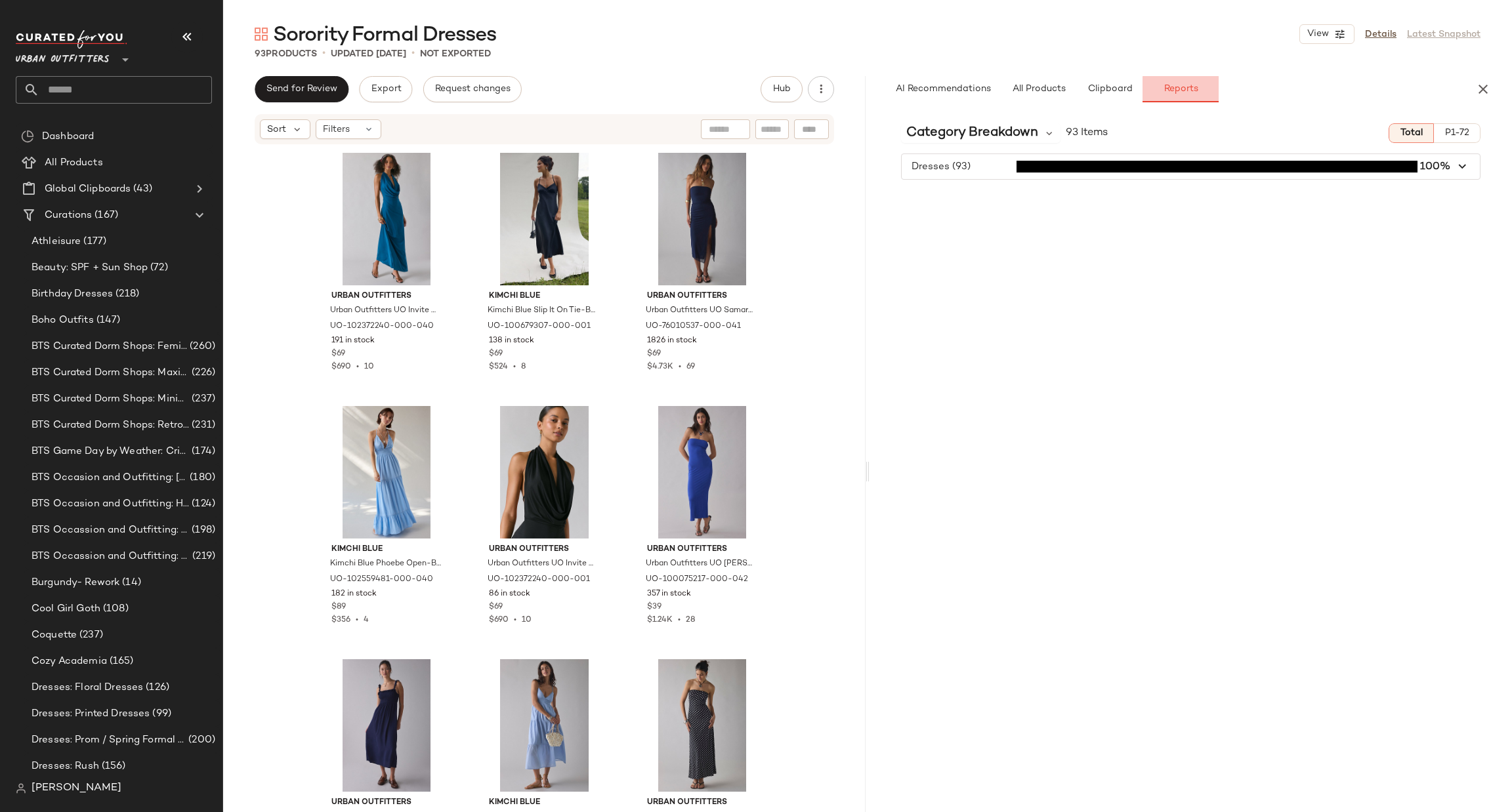
click at [1184, 82] on button "Reports" at bounding box center [1180, 89] width 76 height 26
click at [1491, 79] on button "button" at bounding box center [1483, 89] width 27 height 26
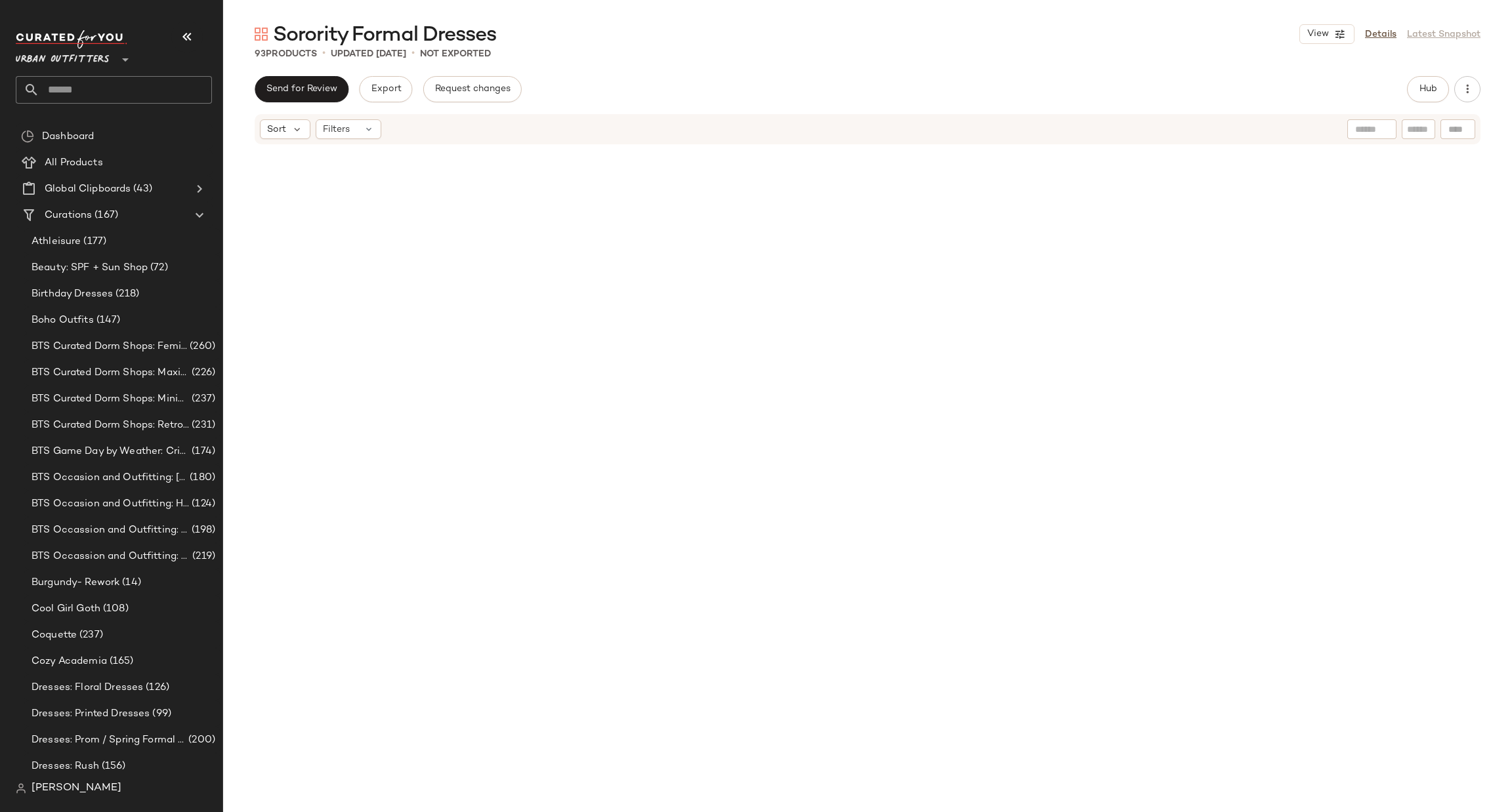
scroll to position [1978, 0]
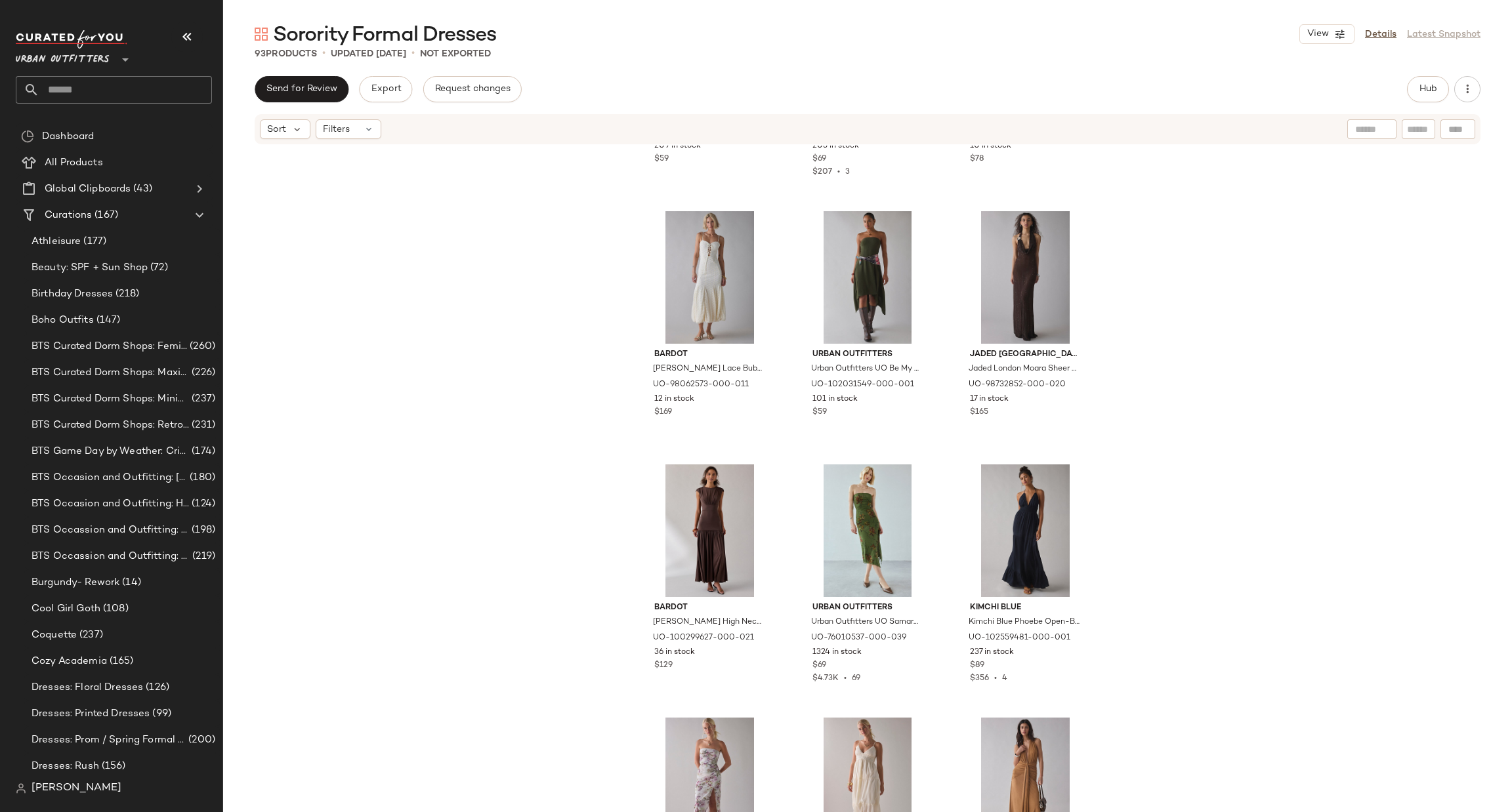
click at [105, 104] on div "Urban Outfitters **" at bounding box center [119, 67] width 207 height 82
click at [111, 84] on input "text" at bounding box center [125, 90] width 173 height 27
type input "*********"
click at [143, 118] on div "White Sor ority Dresses" at bounding box center [114, 127] width 196 height 27
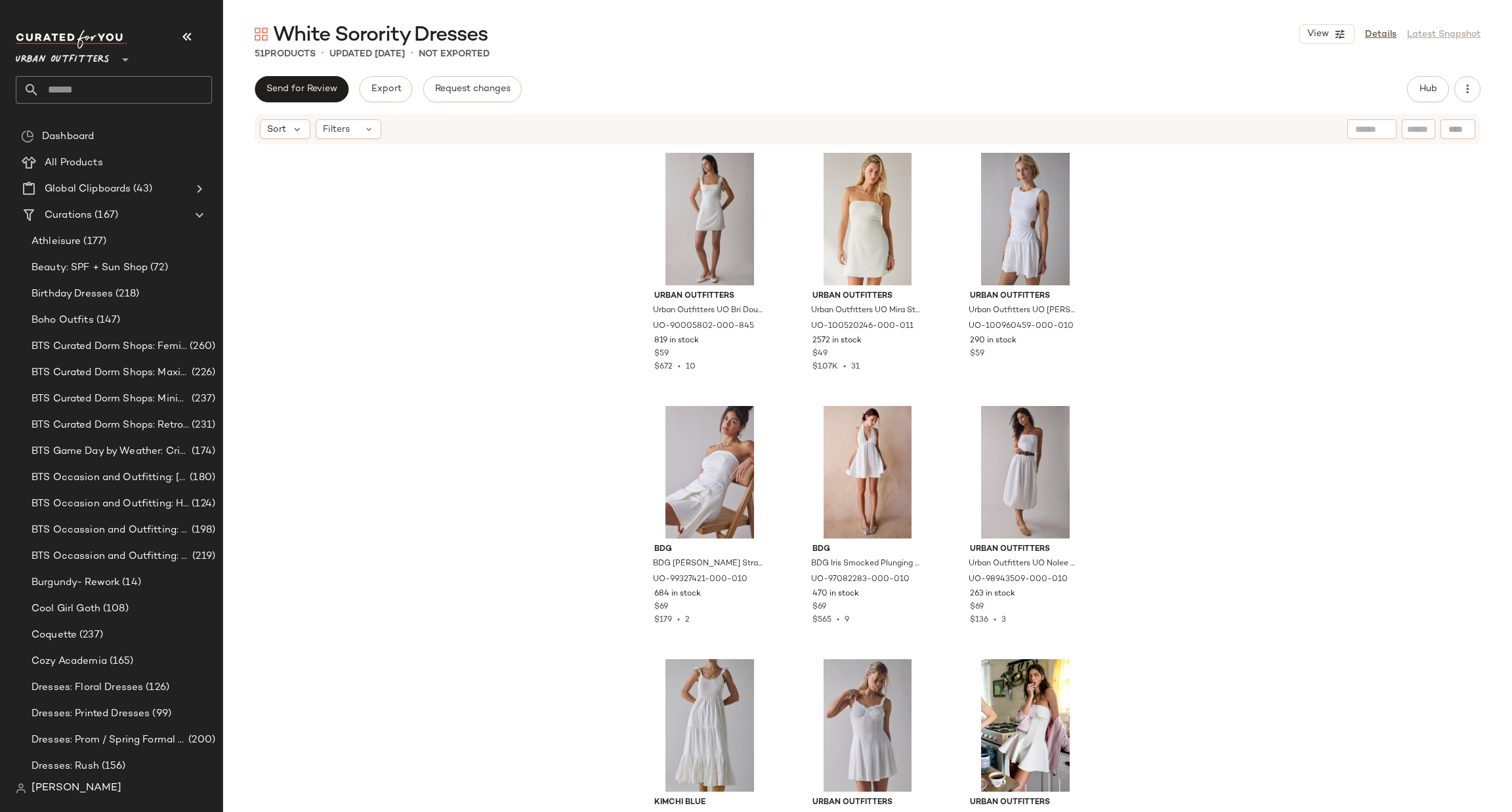
click at [1425, 72] on div "White Sorority Dresses View Details Latest Snapshot 51 Products • updated Sep 7…" at bounding box center [867, 416] width 1289 height 791
click at [1422, 82] on button "Hub" at bounding box center [1427, 89] width 42 height 26
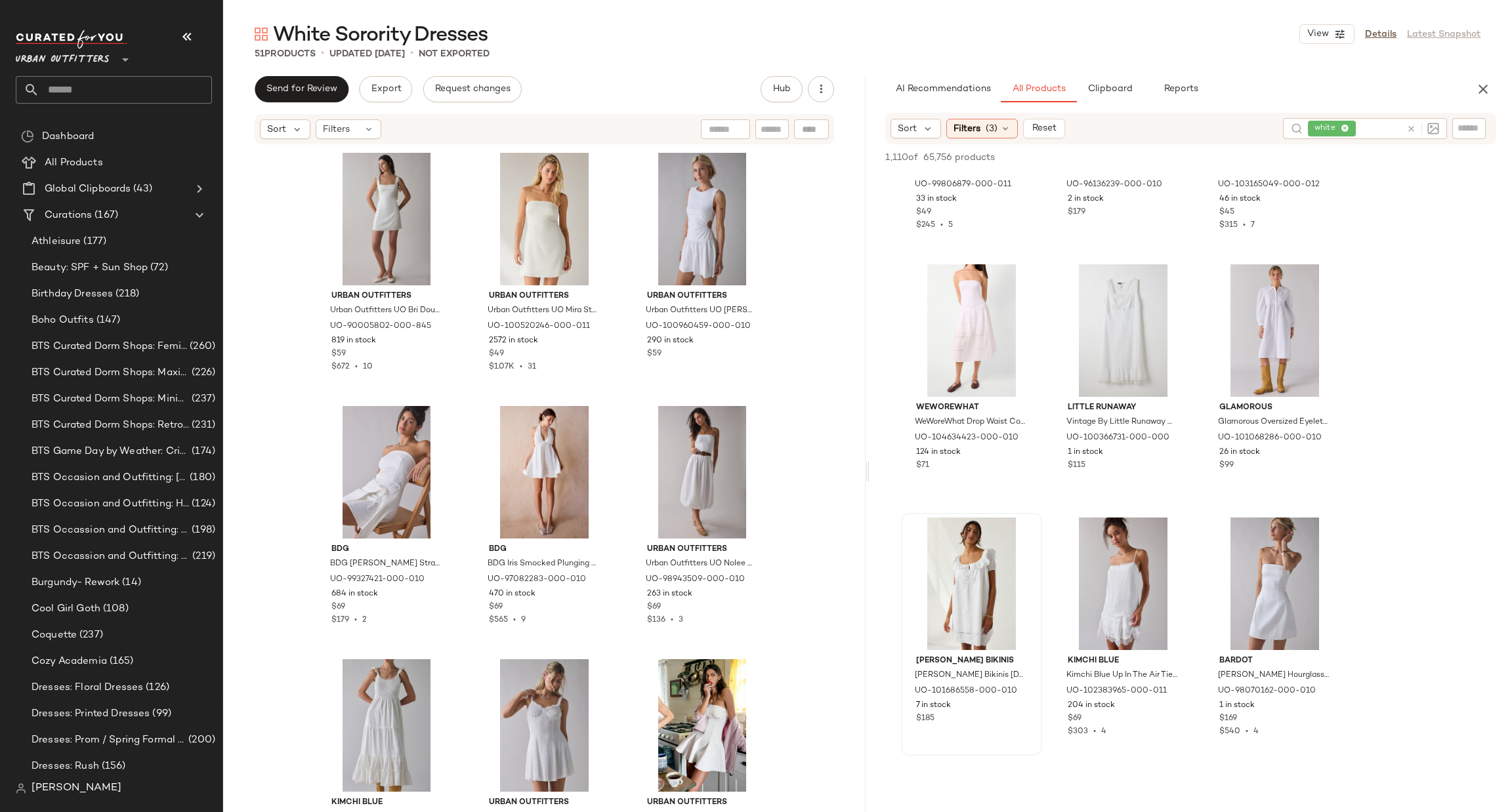
scroll to position [983, 0]
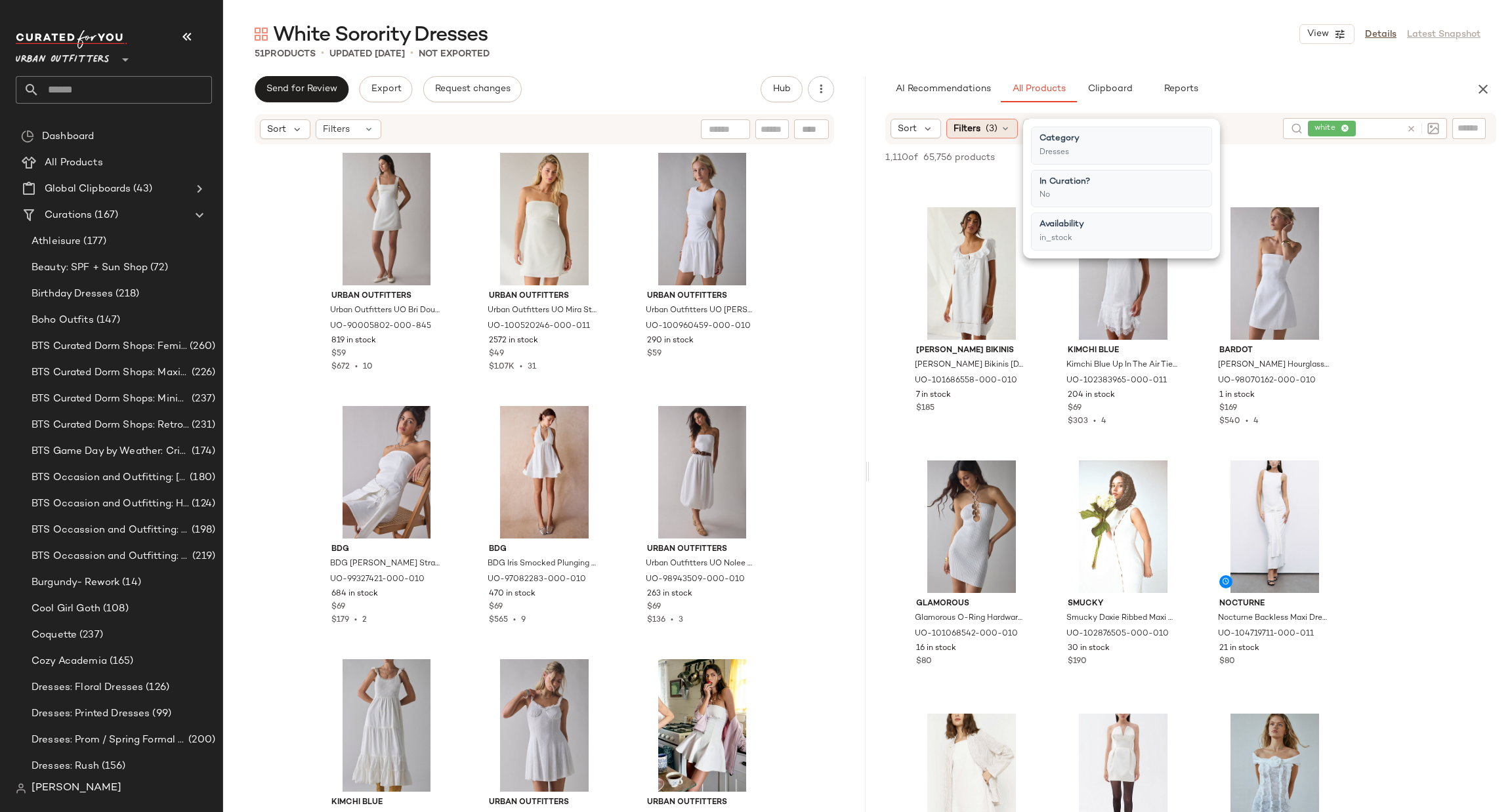
click at [961, 120] on div "Filters (3)" at bounding box center [982, 128] width 72 height 19
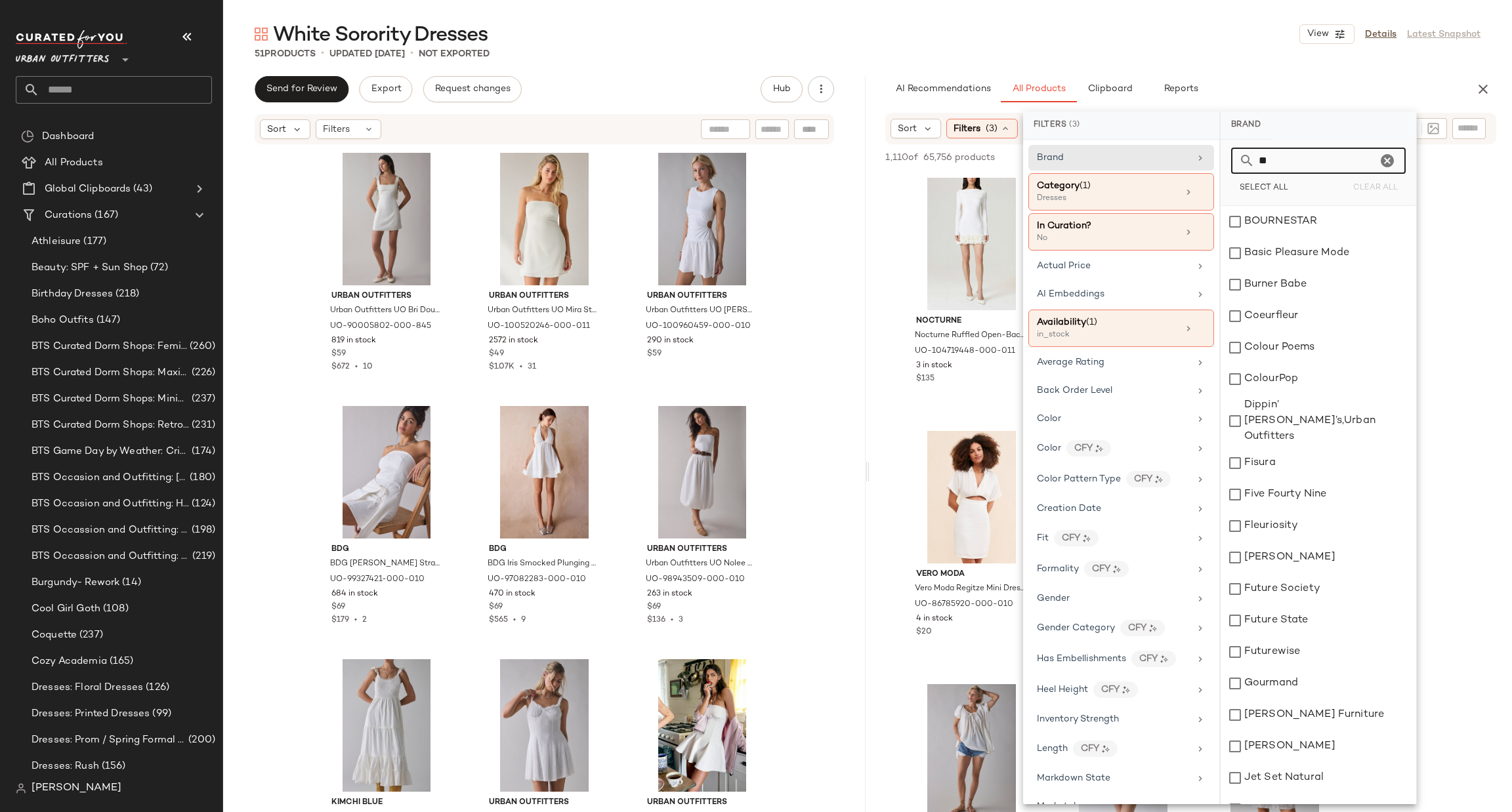
scroll to position [983, 0]
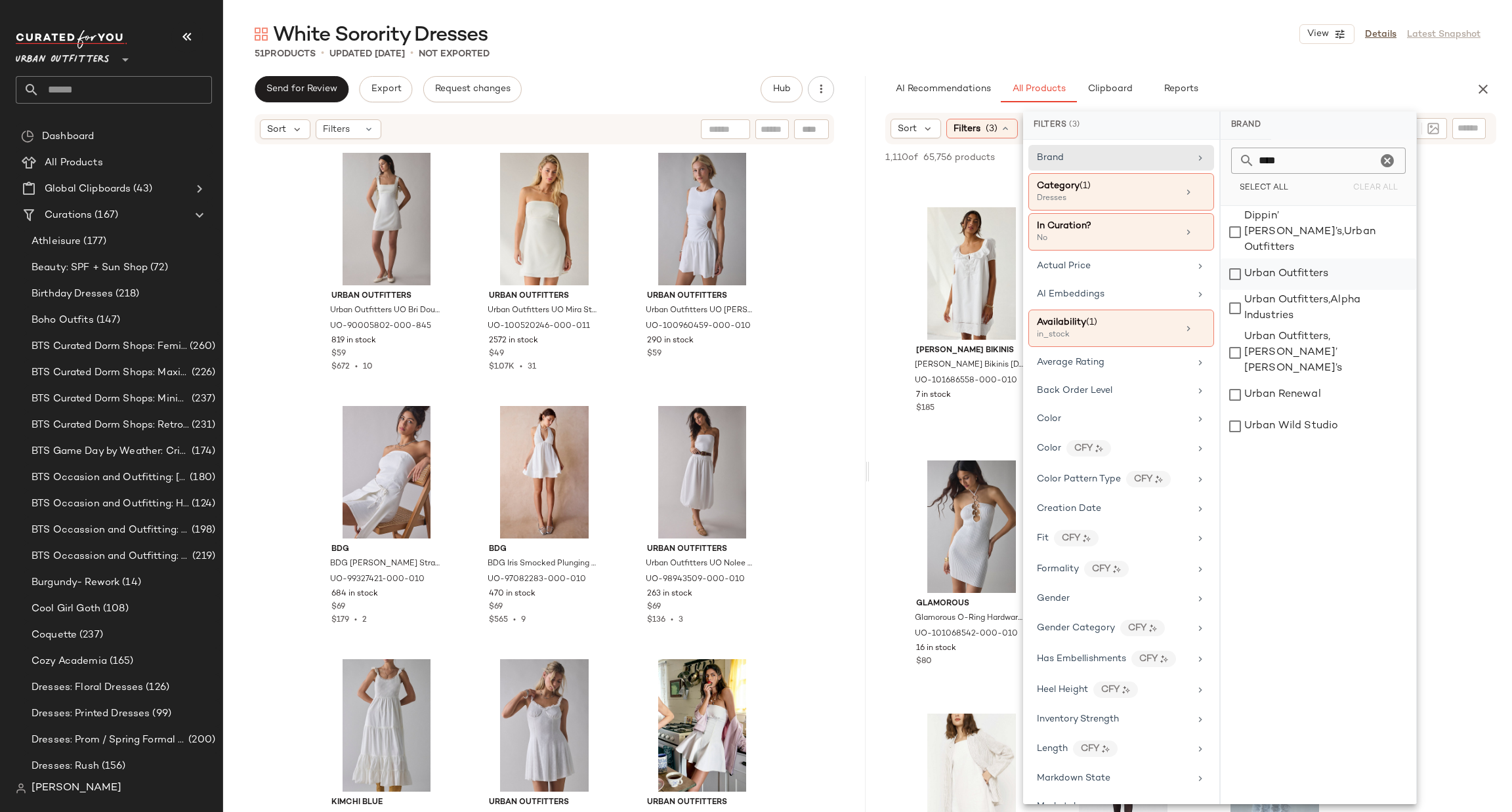
click at [1280, 258] on div "Urban Outfitters" at bounding box center [1318, 274] width 196 height 32
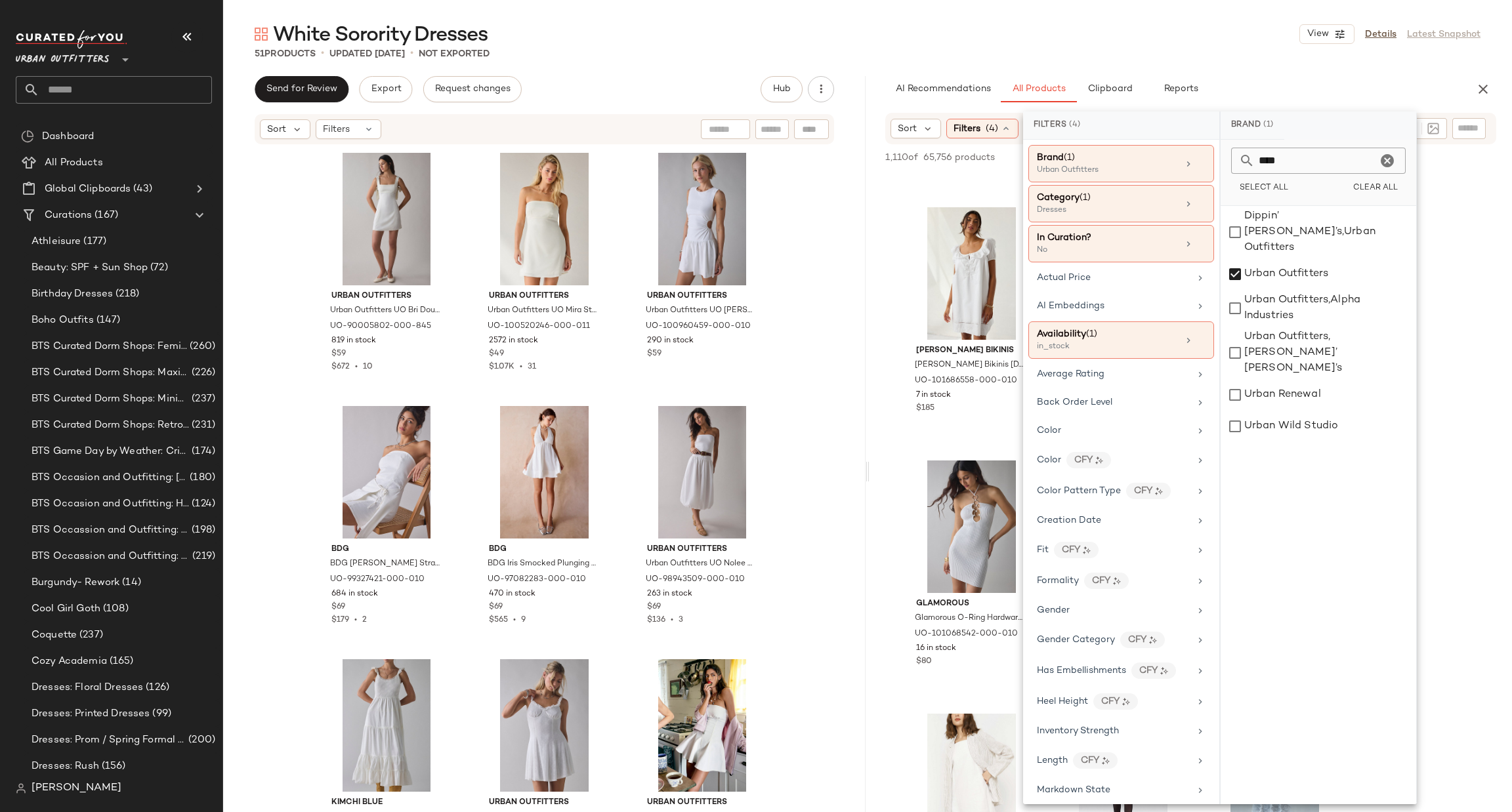
click at [1310, 165] on input "****" at bounding box center [1316, 160] width 122 height 26
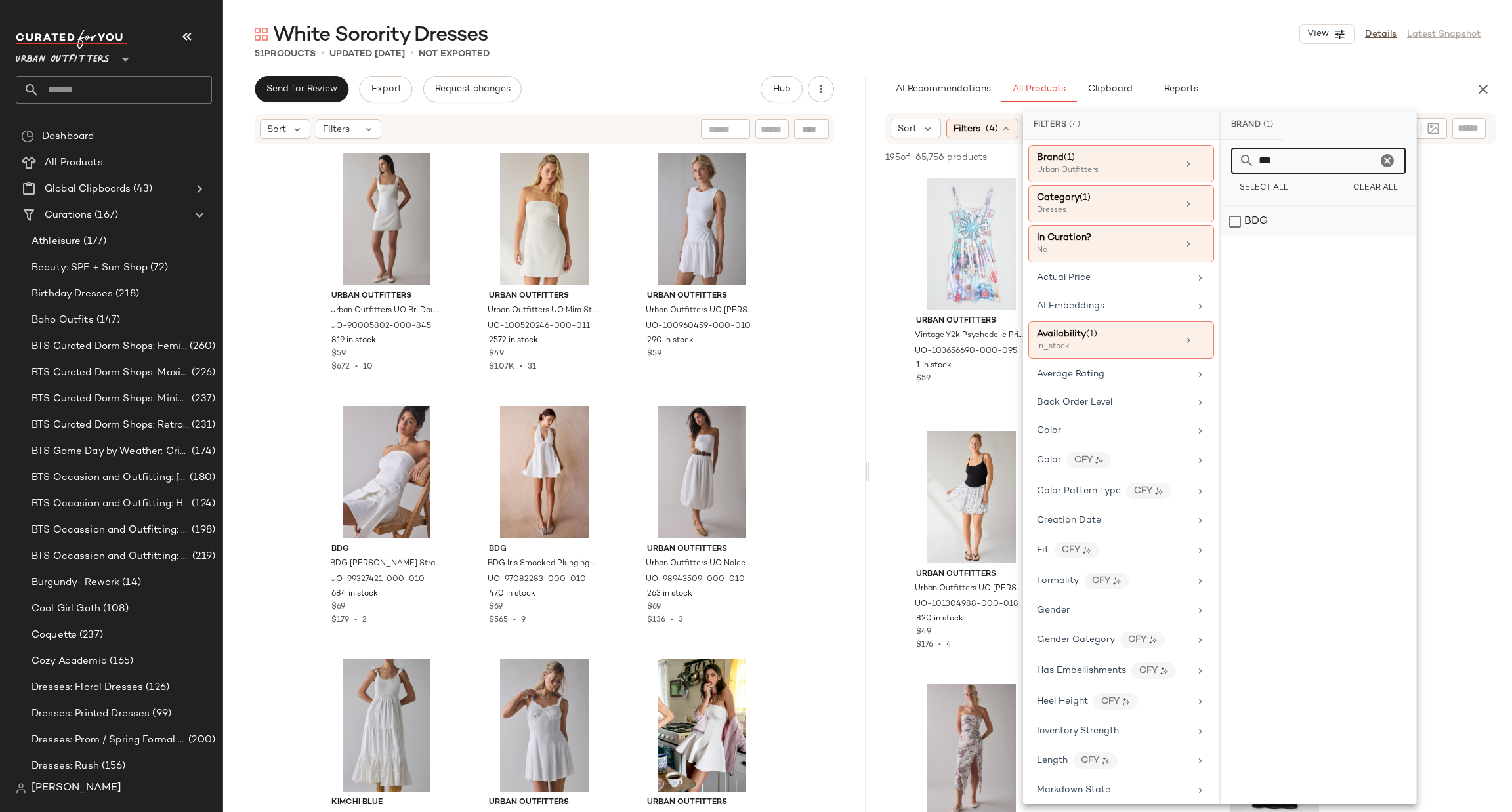
click at [1279, 221] on div "BDG" at bounding box center [1318, 222] width 196 height 32
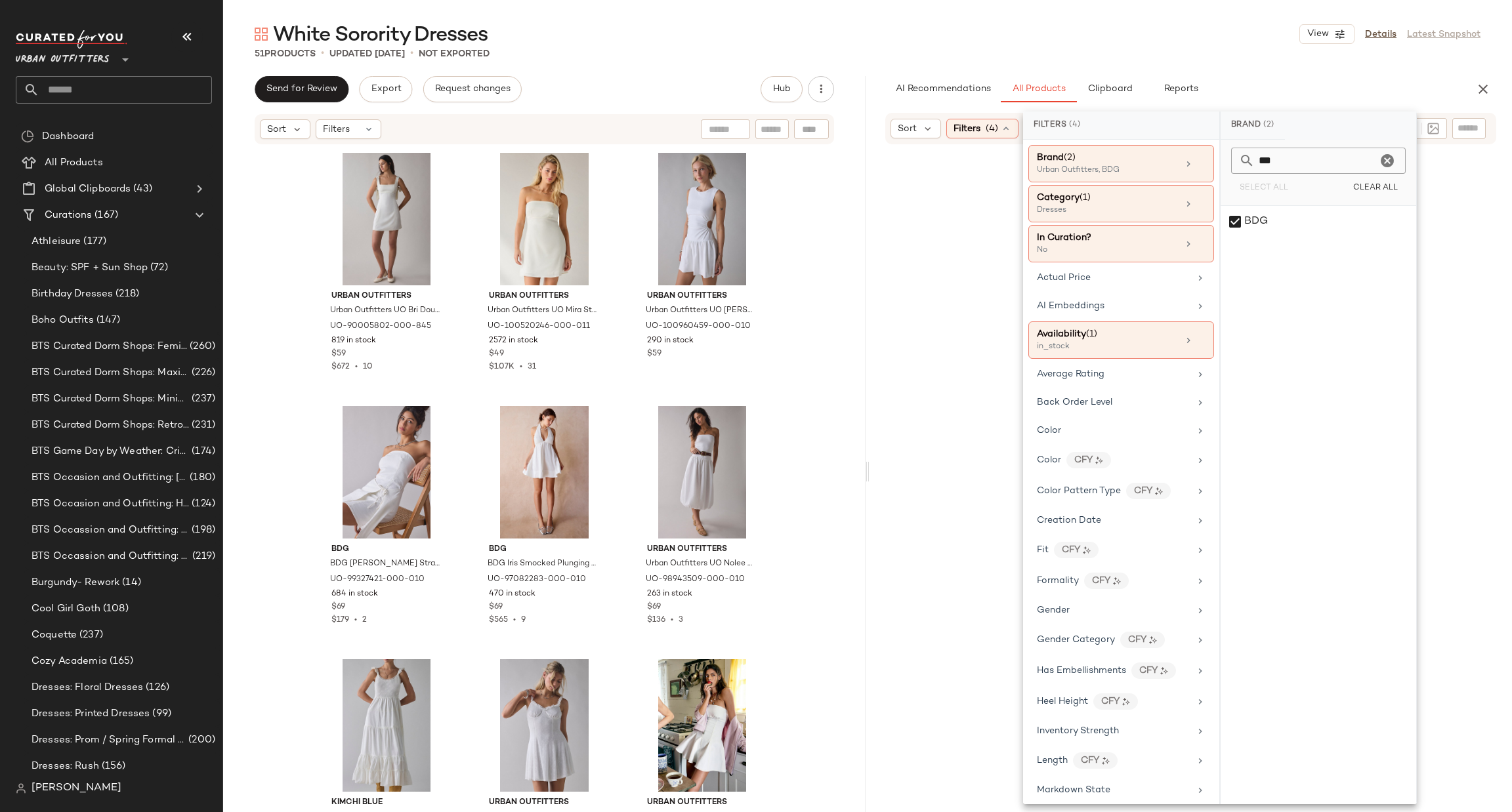
click at [1310, 165] on input "***" at bounding box center [1316, 160] width 122 height 26
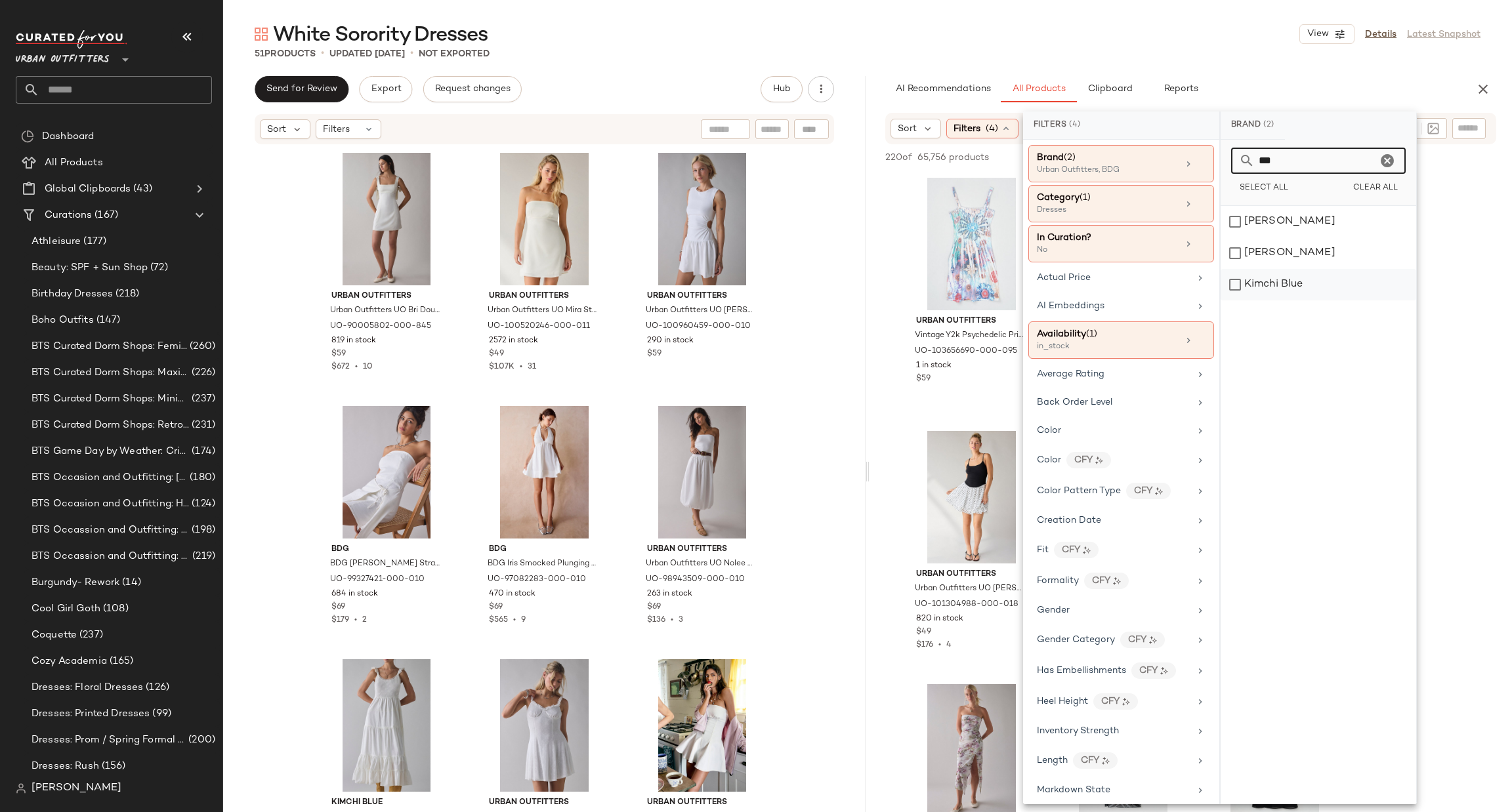
type input "***"
click at [1289, 279] on div "Kimchi Blue" at bounding box center [1318, 285] width 196 height 32
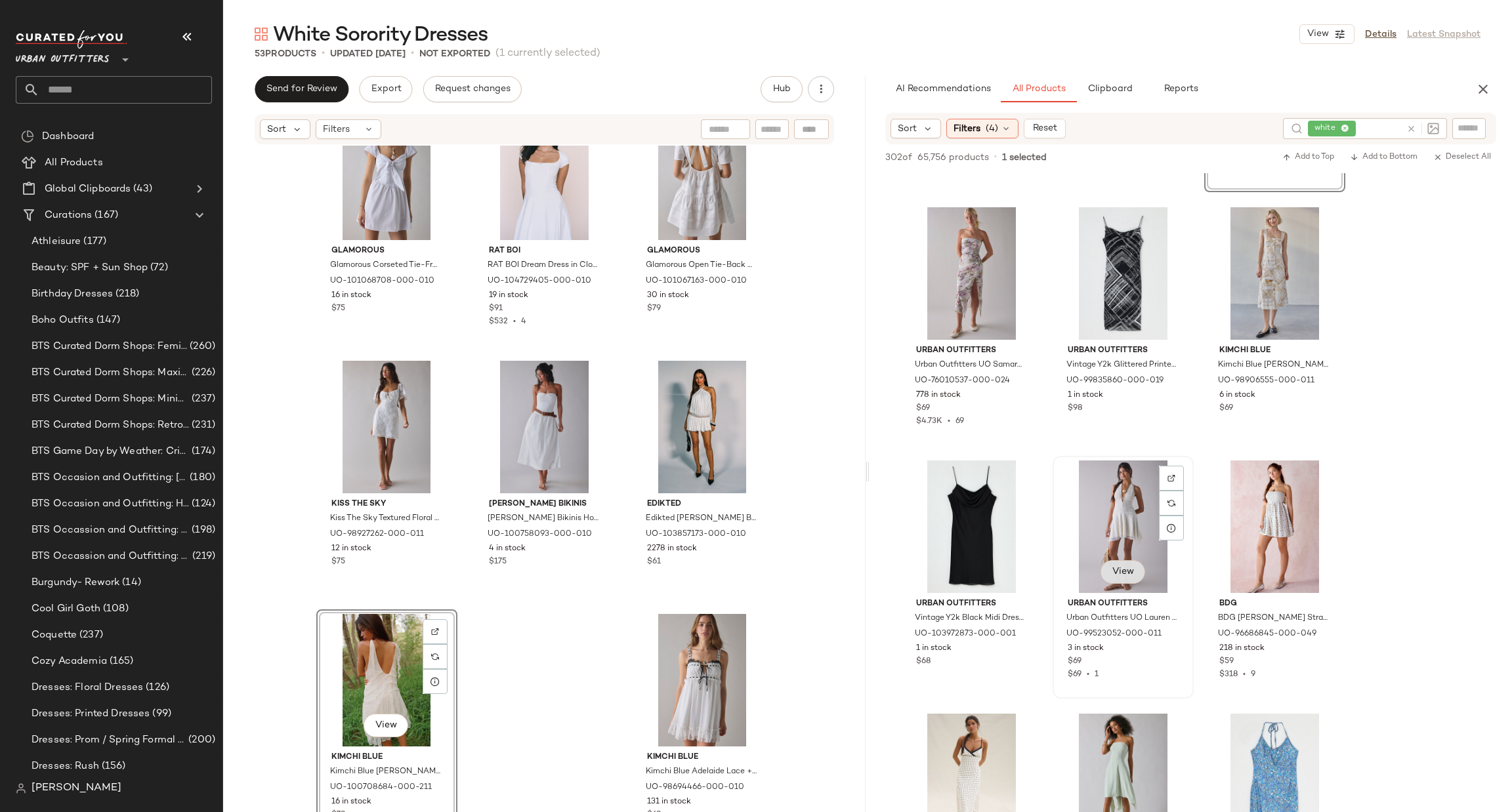
click at [1122, 571] on span "View" at bounding box center [1122, 572] width 22 height 11
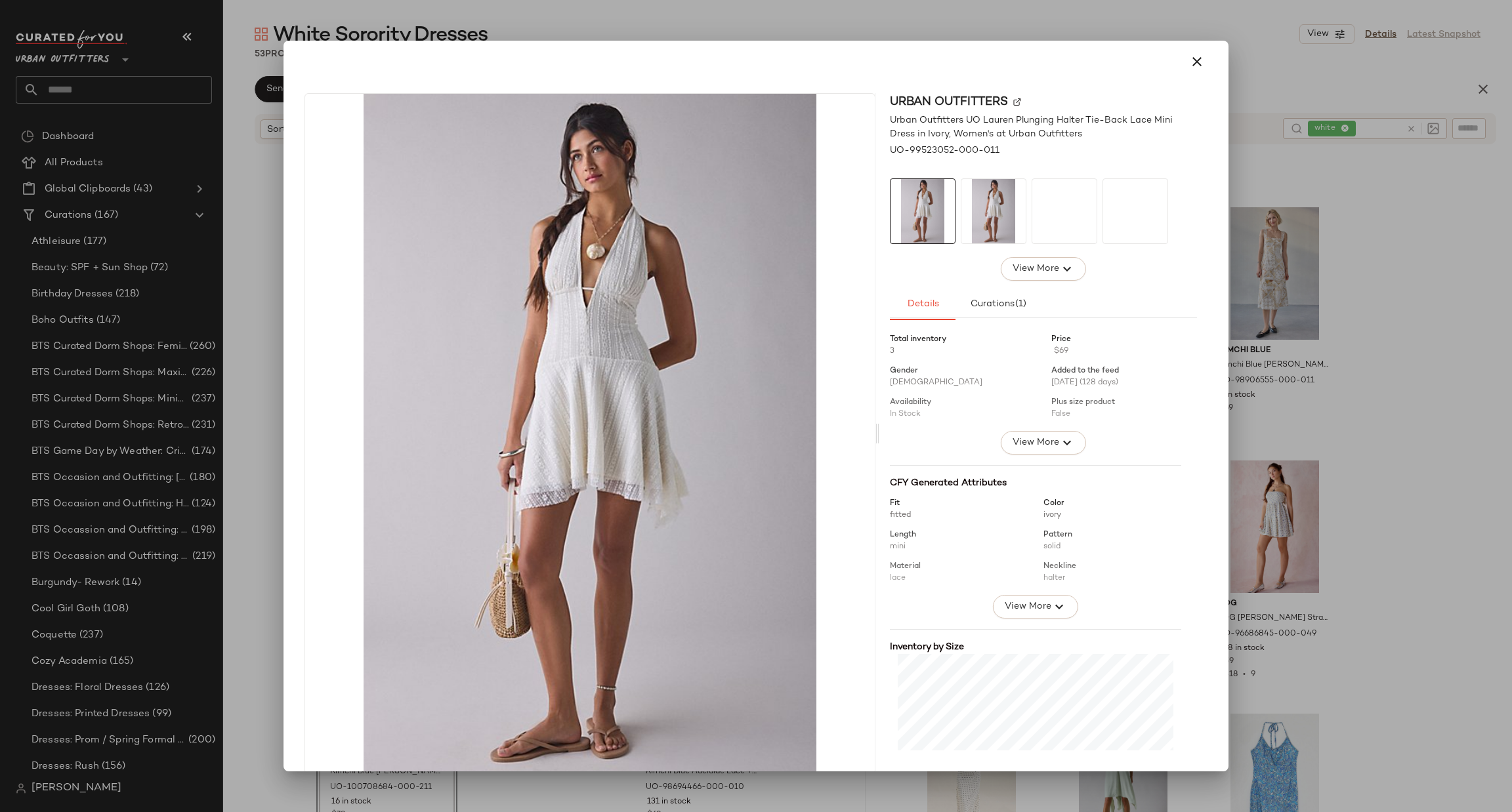
click at [1334, 509] on div at bounding box center [756, 406] width 1512 height 812
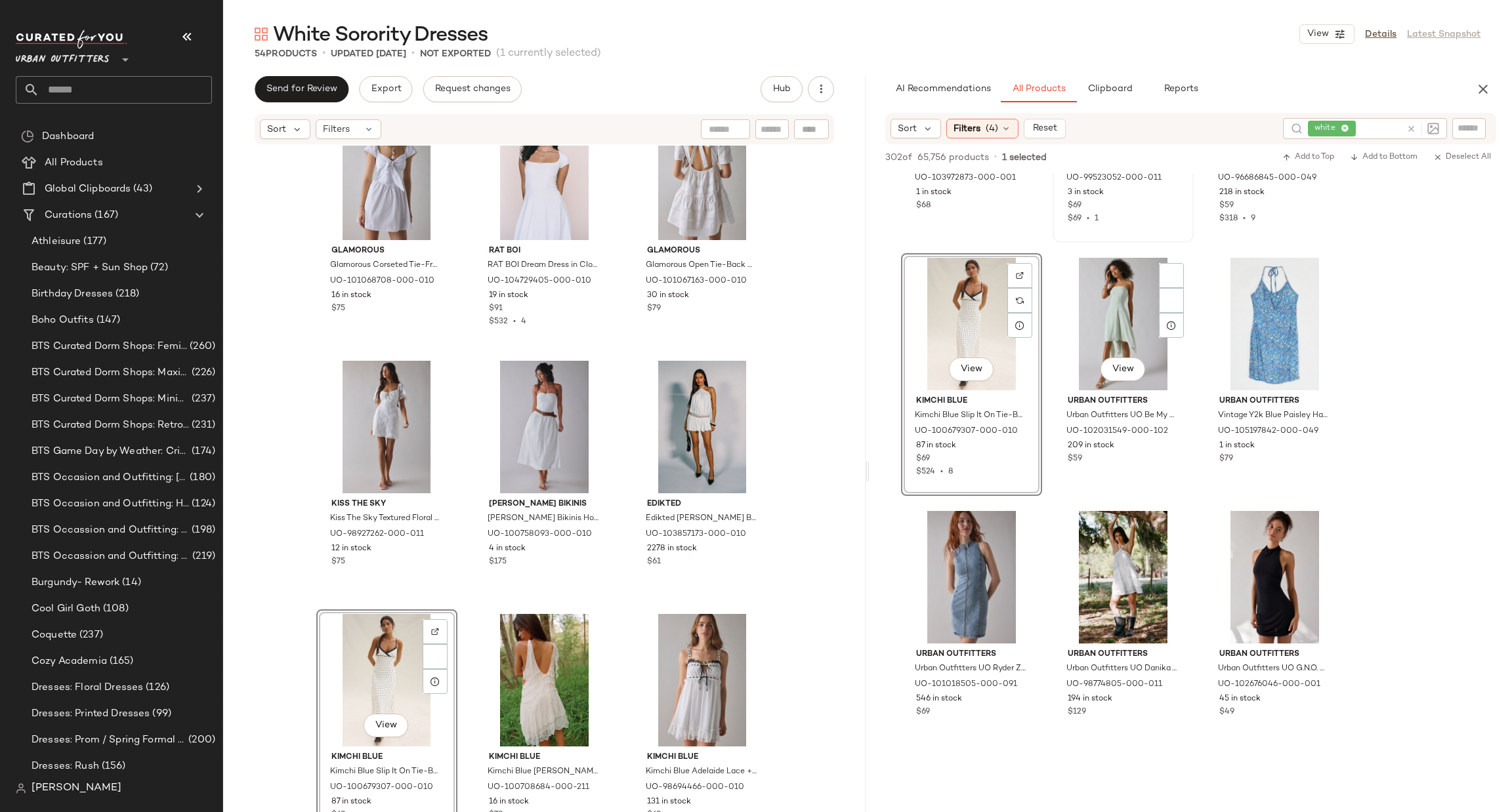
scroll to position [1575, 0]
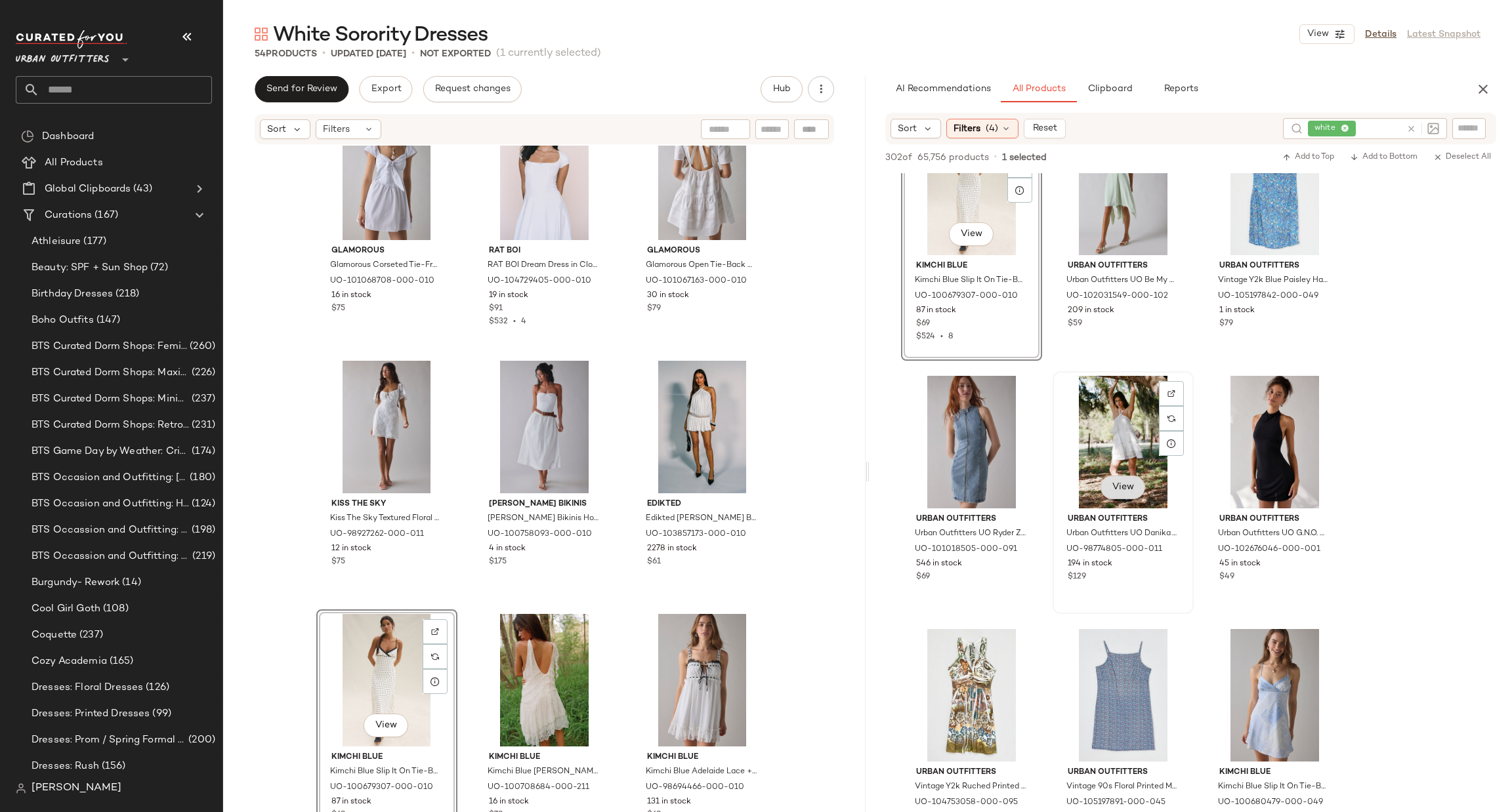
click at [1112, 488] on span "View" at bounding box center [1122, 487] width 22 height 11
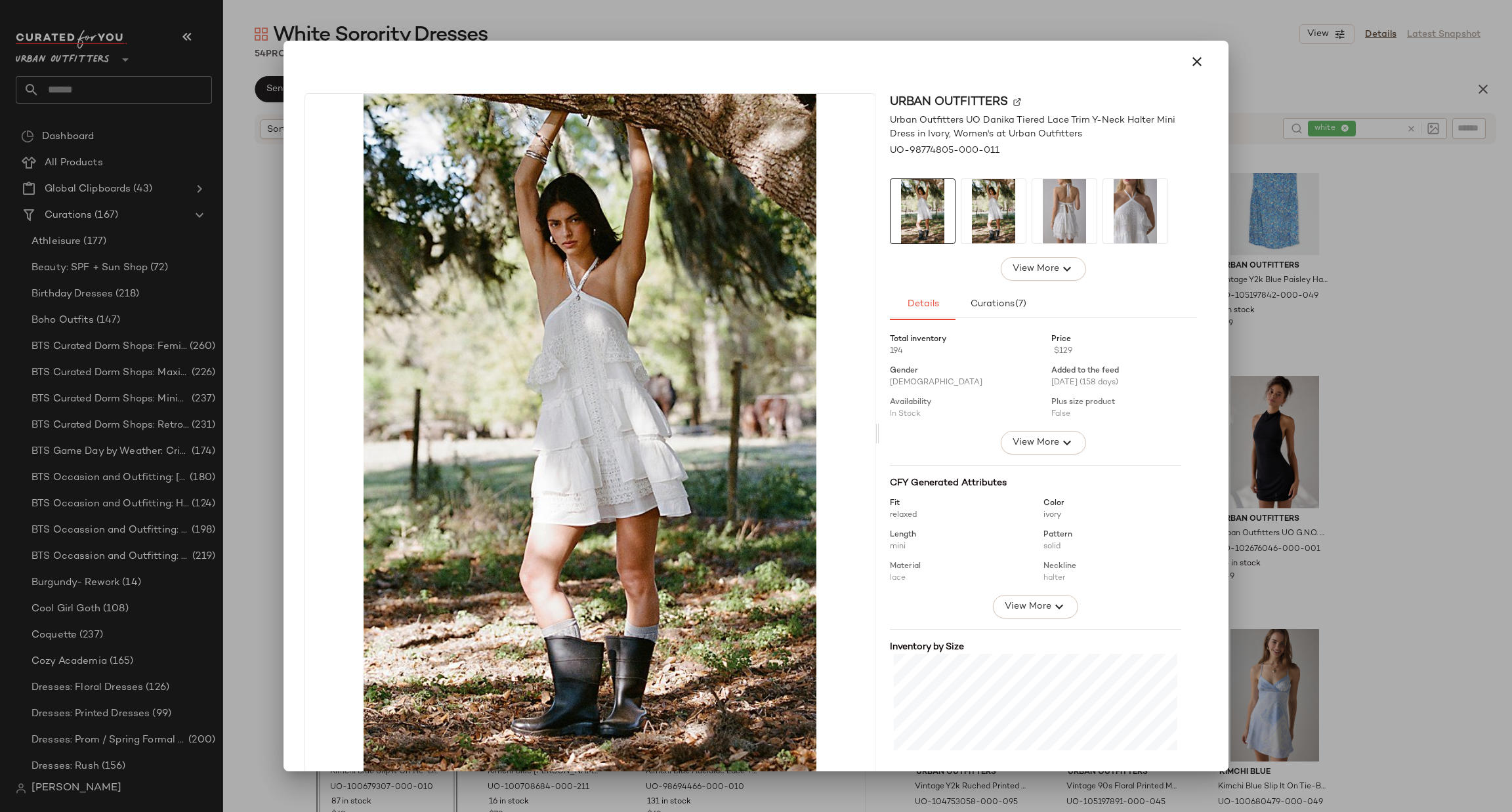
click at [1356, 498] on div at bounding box center [756, 406] width 1512 height 812
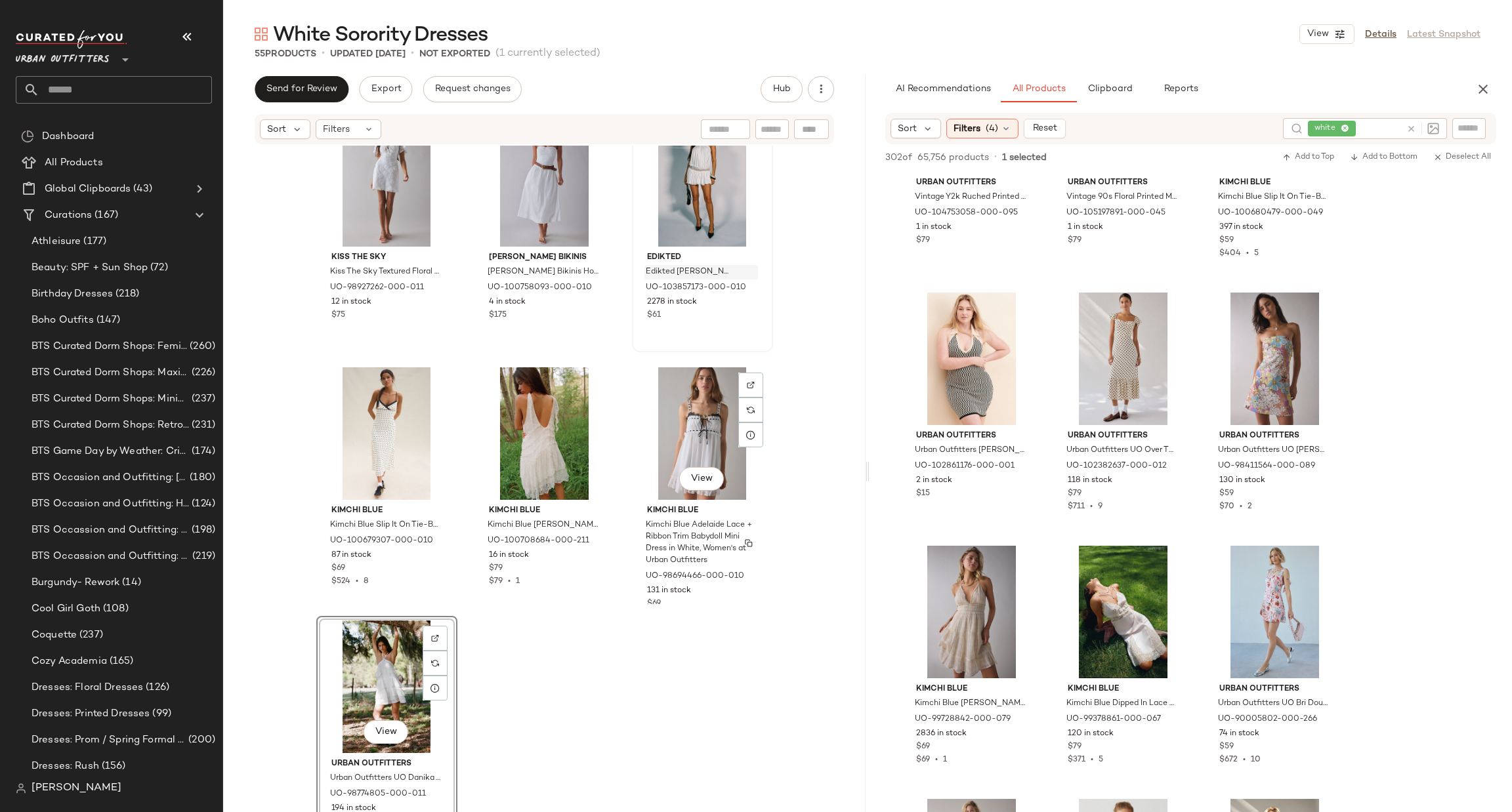
scroll to position [4107, 0]
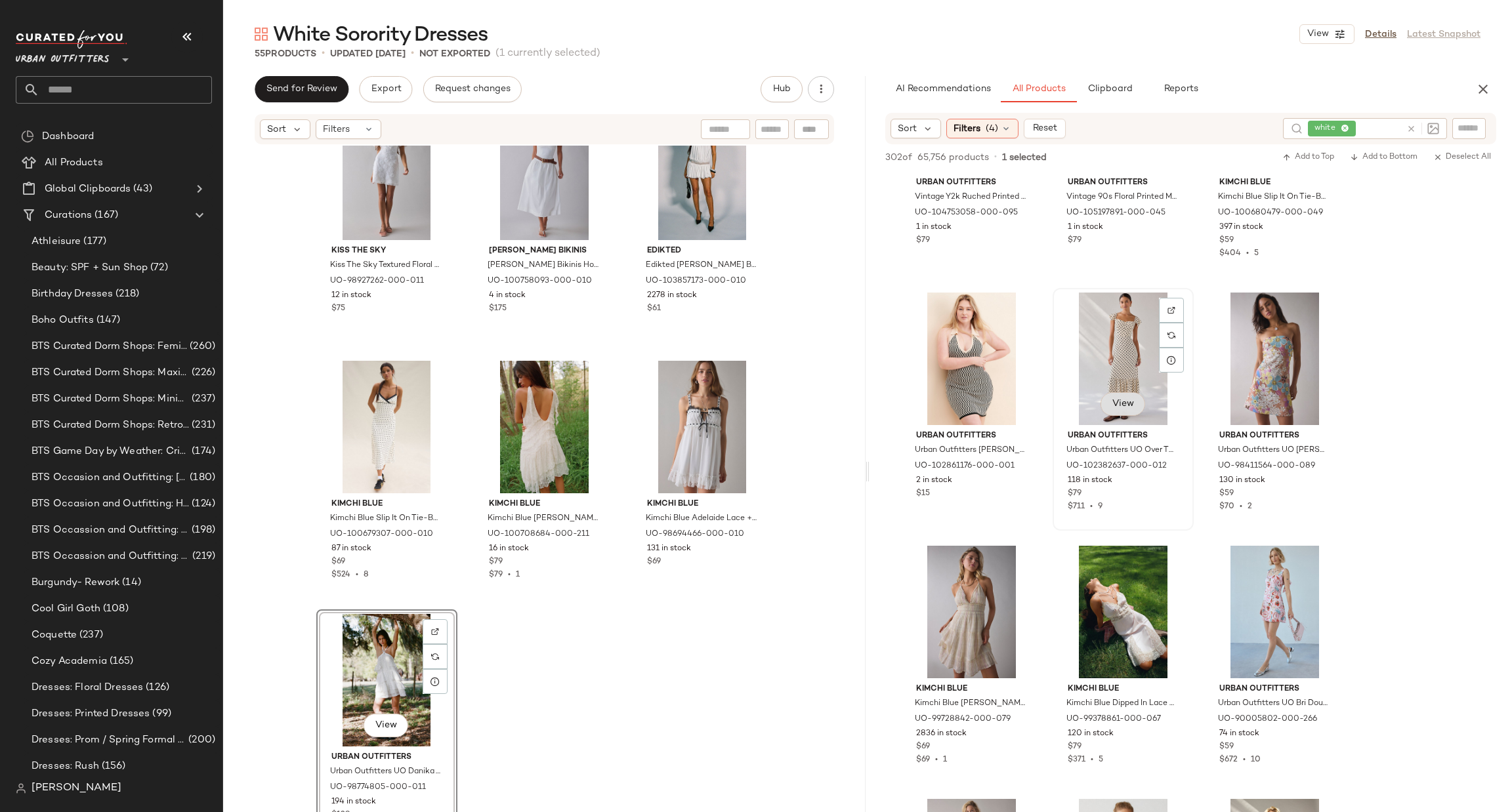
click at [1119, 400] on span "View" at bounding box center [1122, 404] width 22 height 11
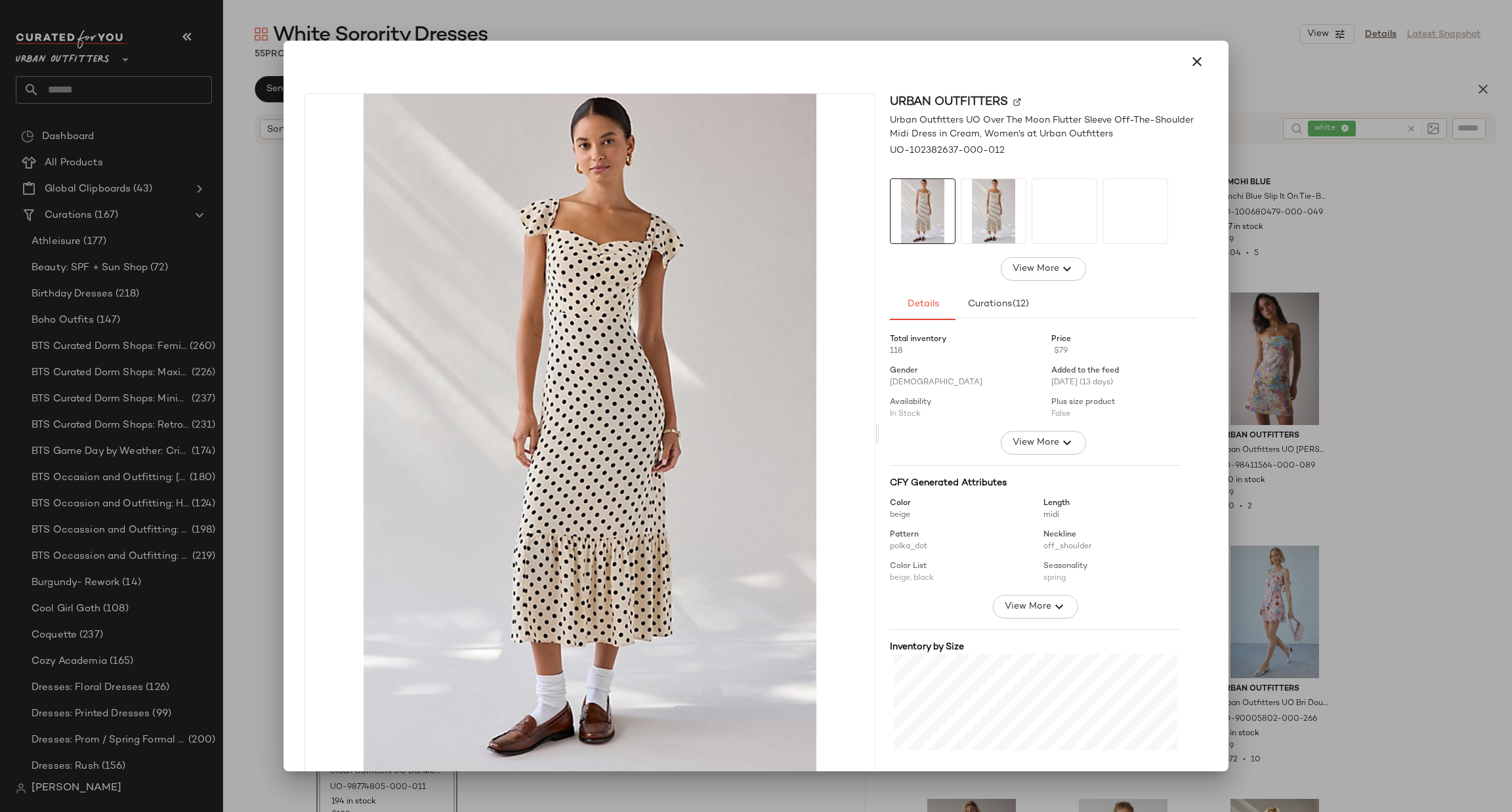
click at [1359, 454] on div at bounding box center [756, 406] width 1512 height 812
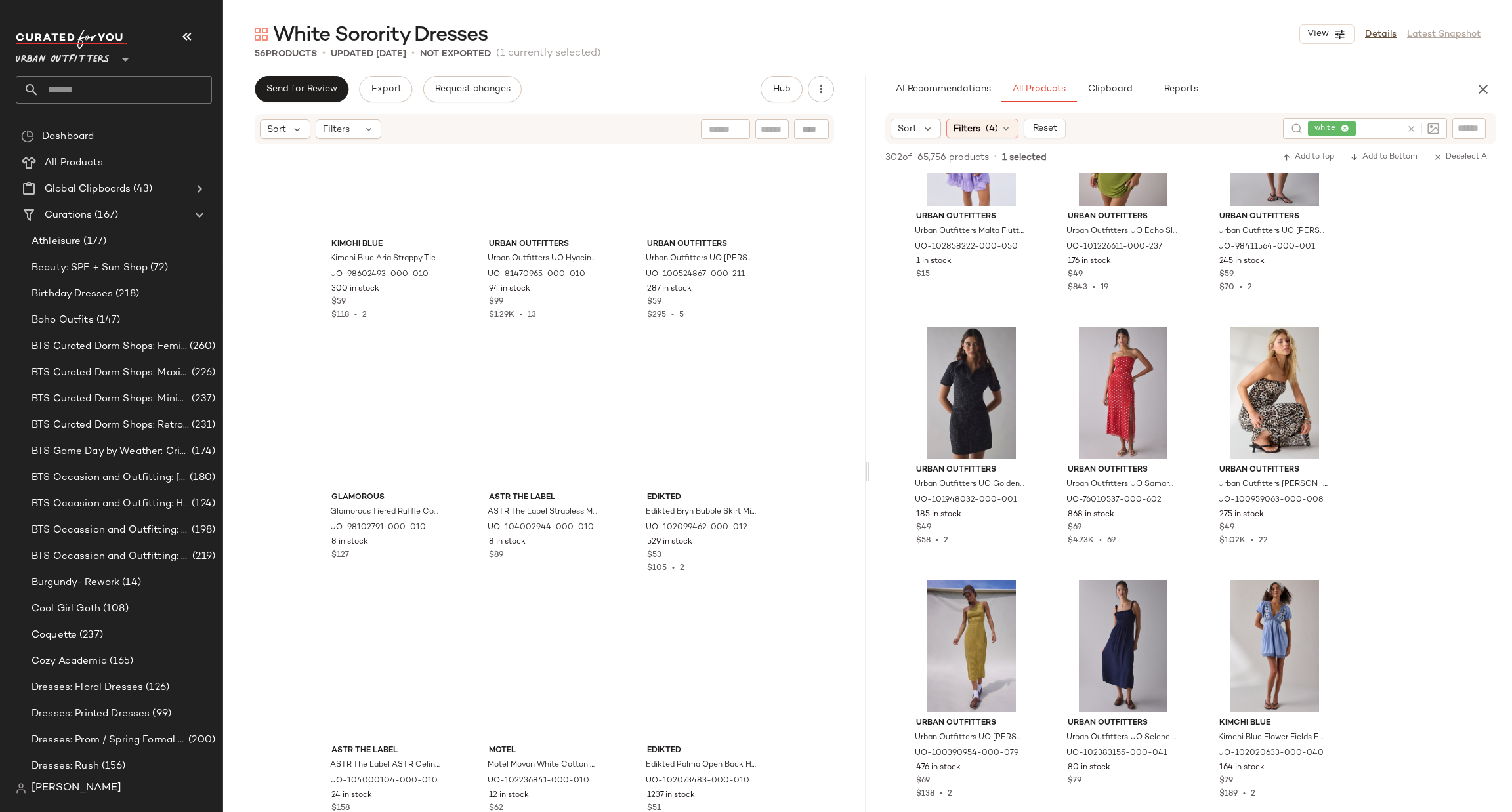
scroll to position [762, 0]
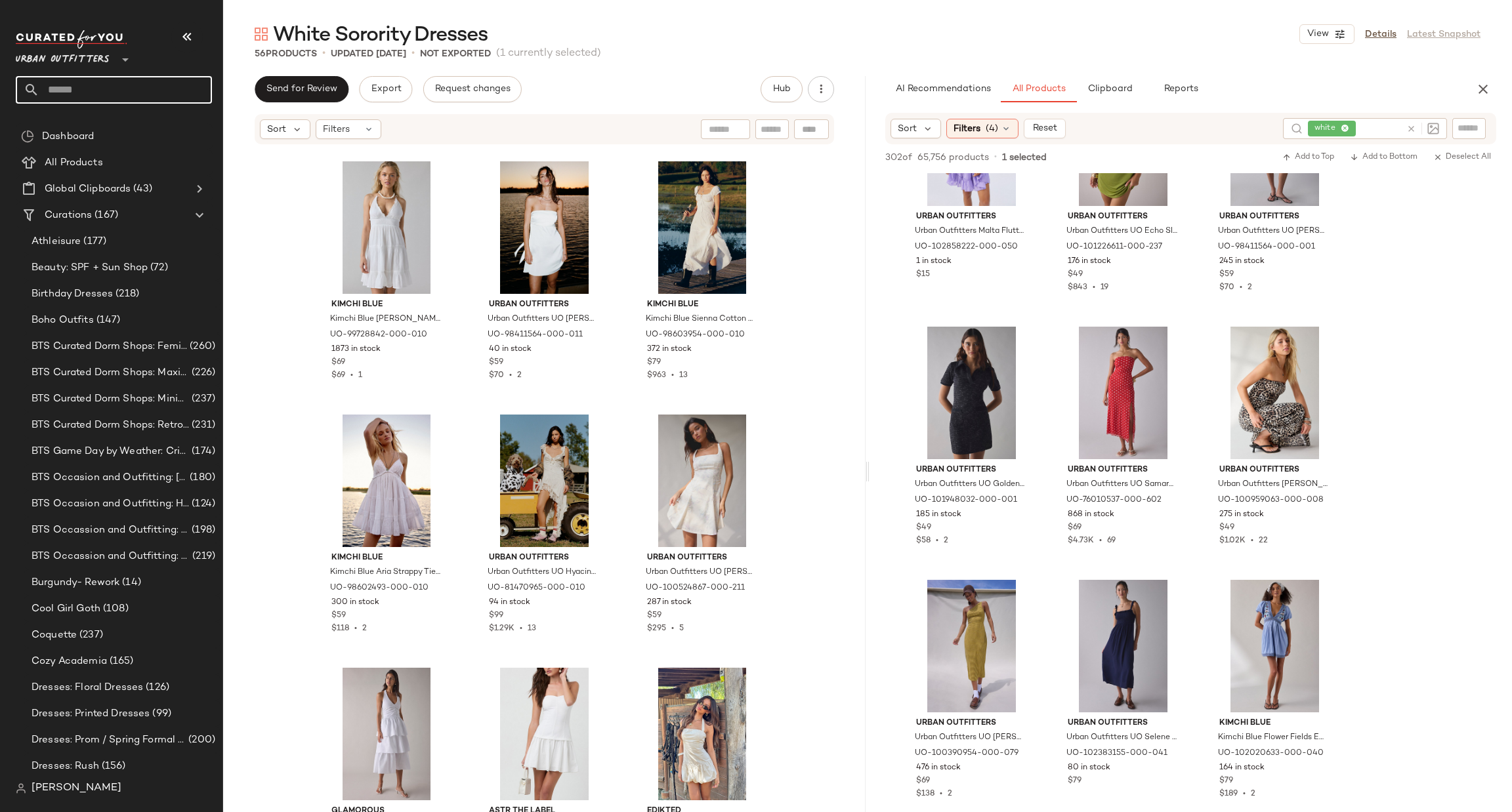
click at [138, 86] on input "text" at bounding box center [125, 90] width 173 height 27
type input "*****"
click at [127, 124] on div "SEO: Suede Outfits" at bounding box center [114, 127] width 175 height 14
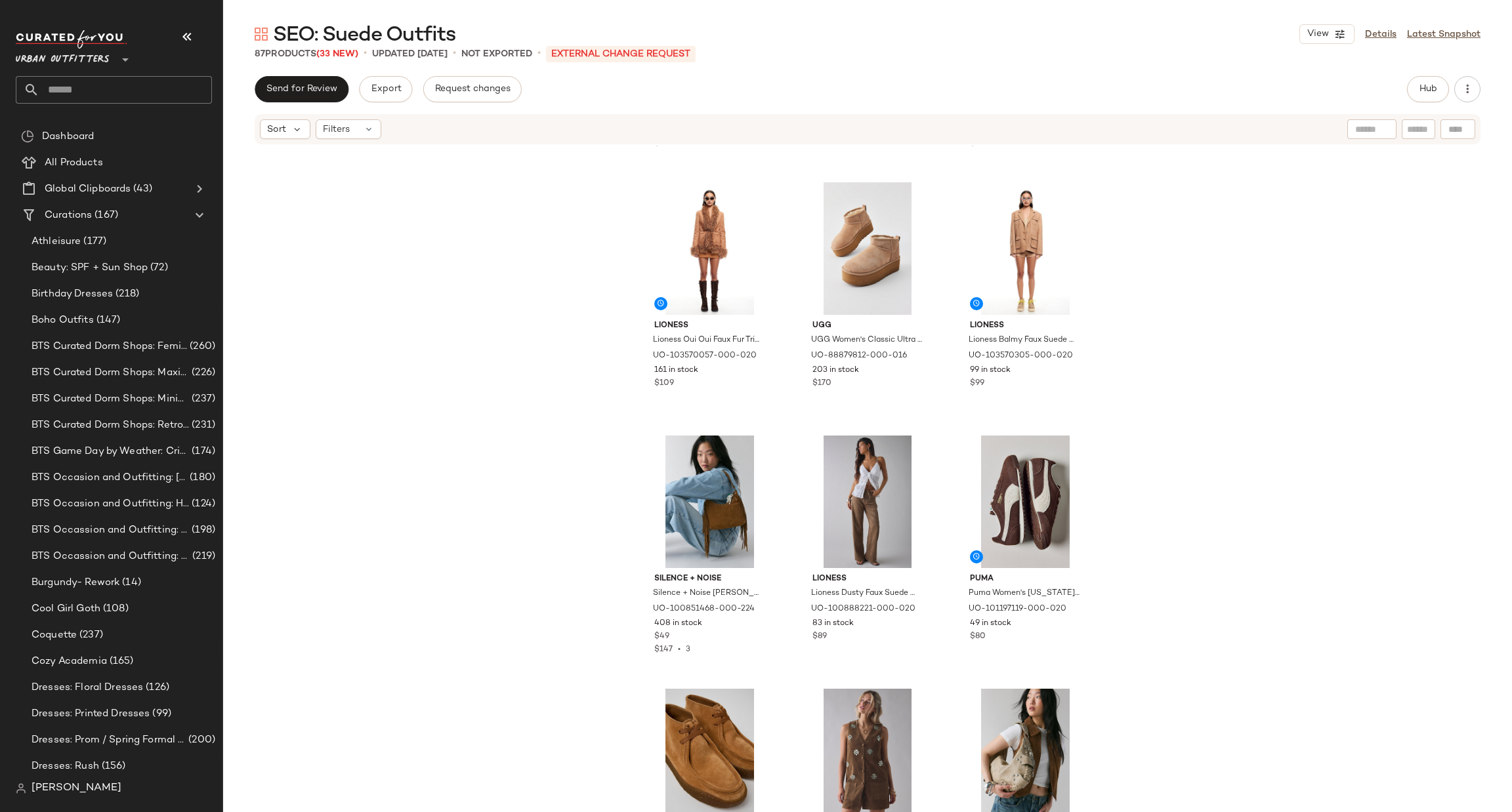
scroll to position [797, 0]
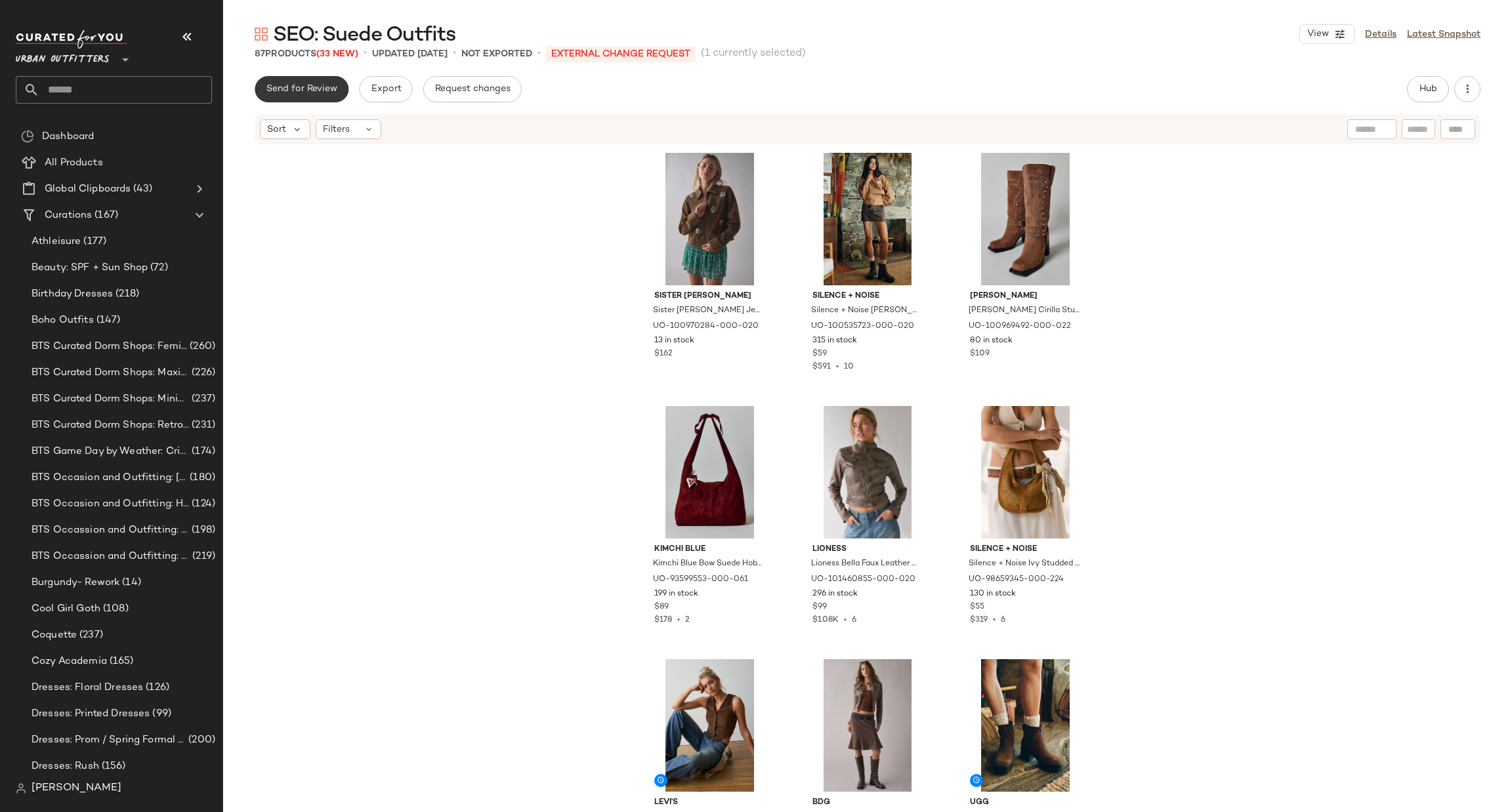
click at [293, 100] on button "Send for Review" at bounding box center [301, 89] width 94 height 26
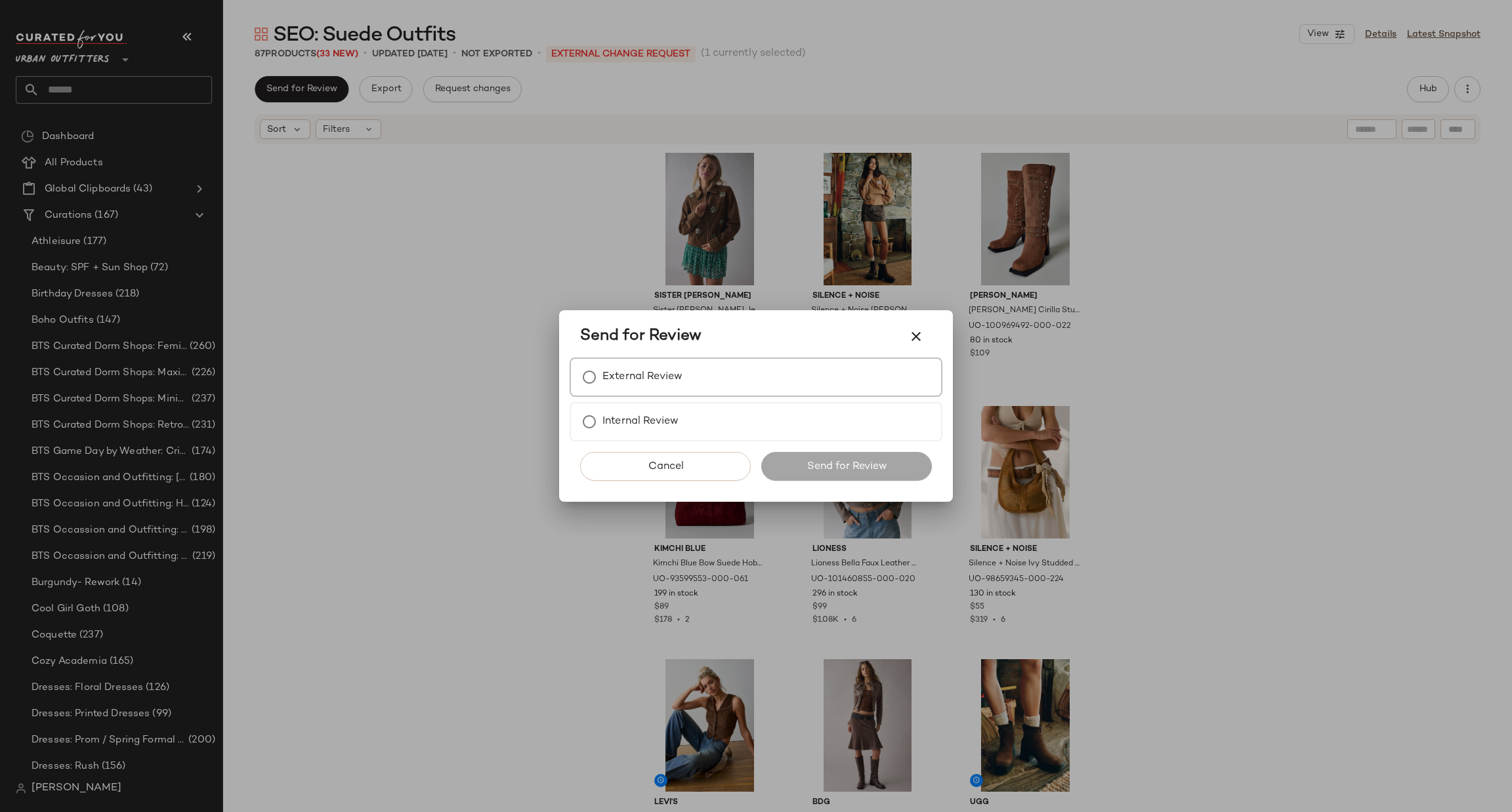
click at [649, 363] on div "External Review" at bounding box center [756, 377] width 372 height 39
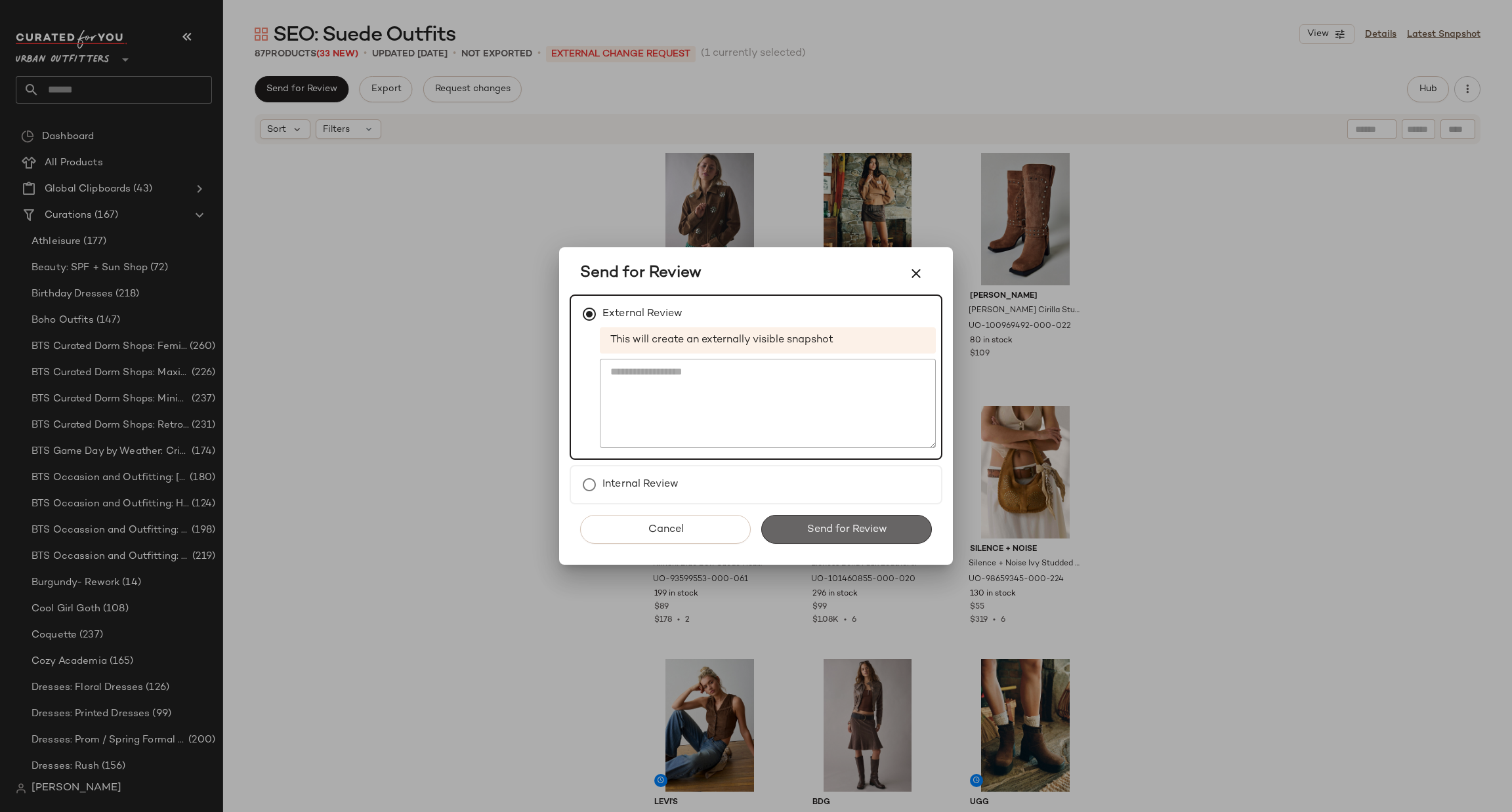
click at [843, 518] on button "Send for Review" at bounding box center [847, 529] width 170 height 29
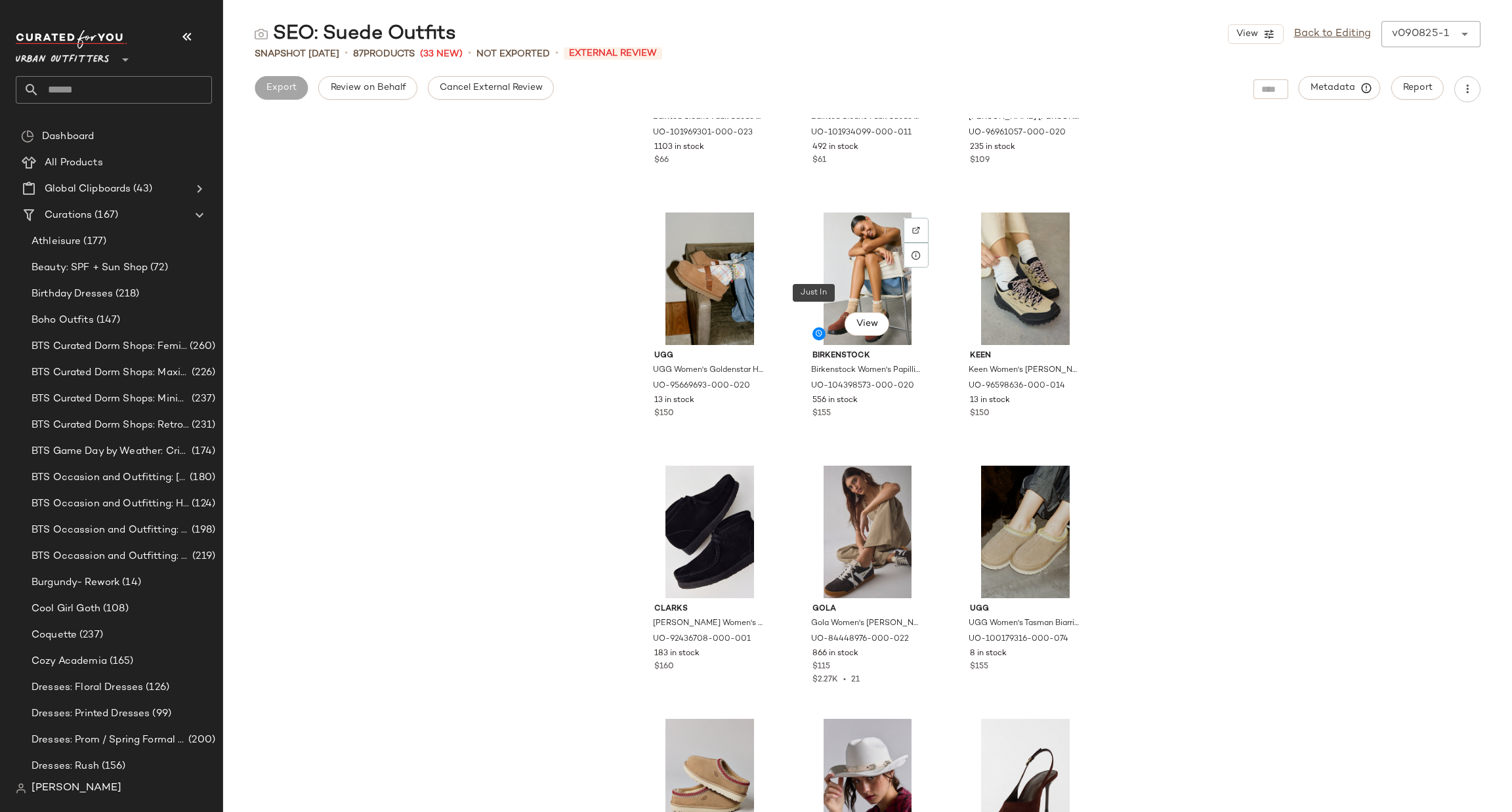
scroll to position [3552, 0]
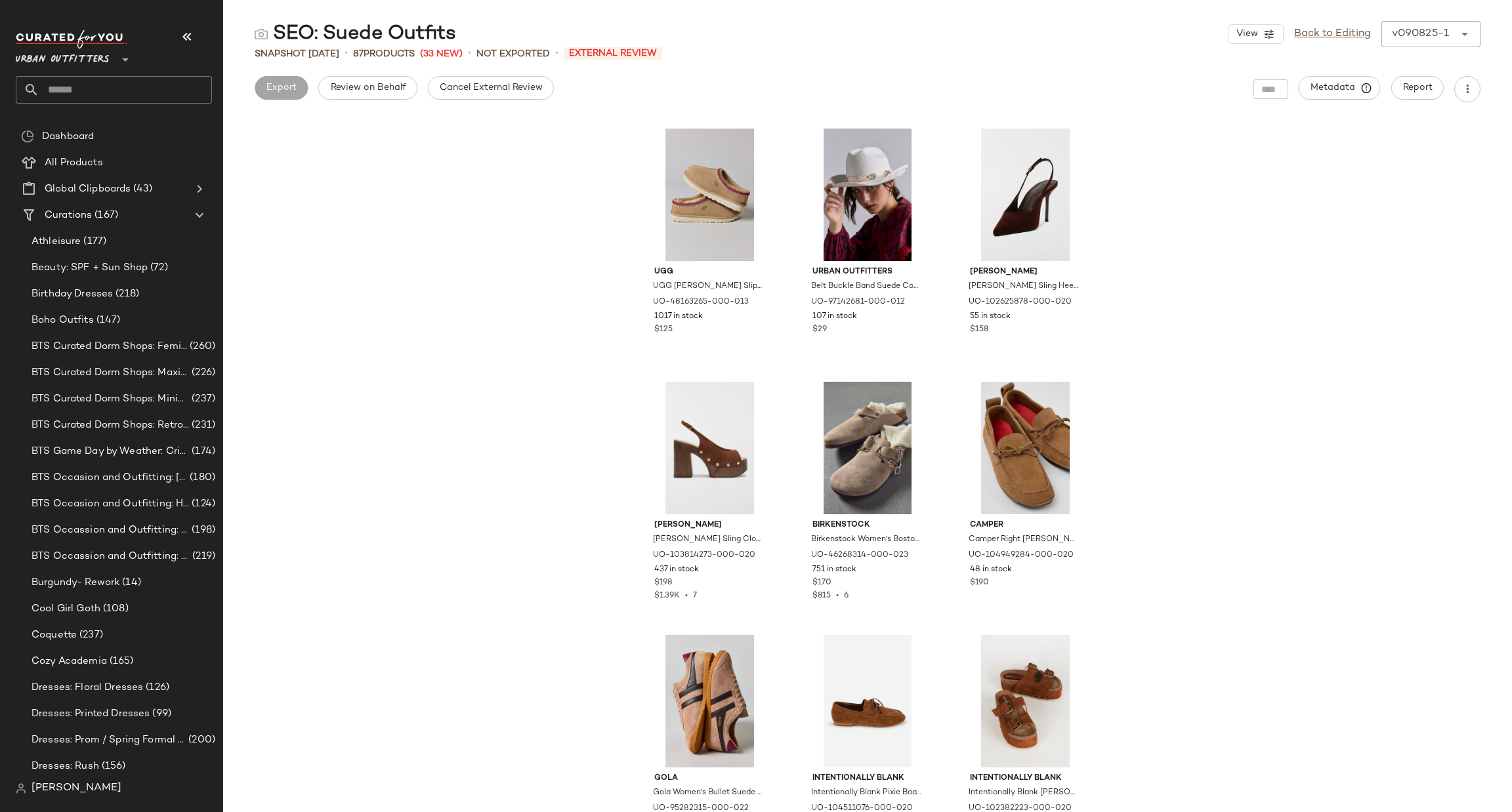
click at [112, 79] on input "text" at bounding box center [125, 90] width 173 height 27
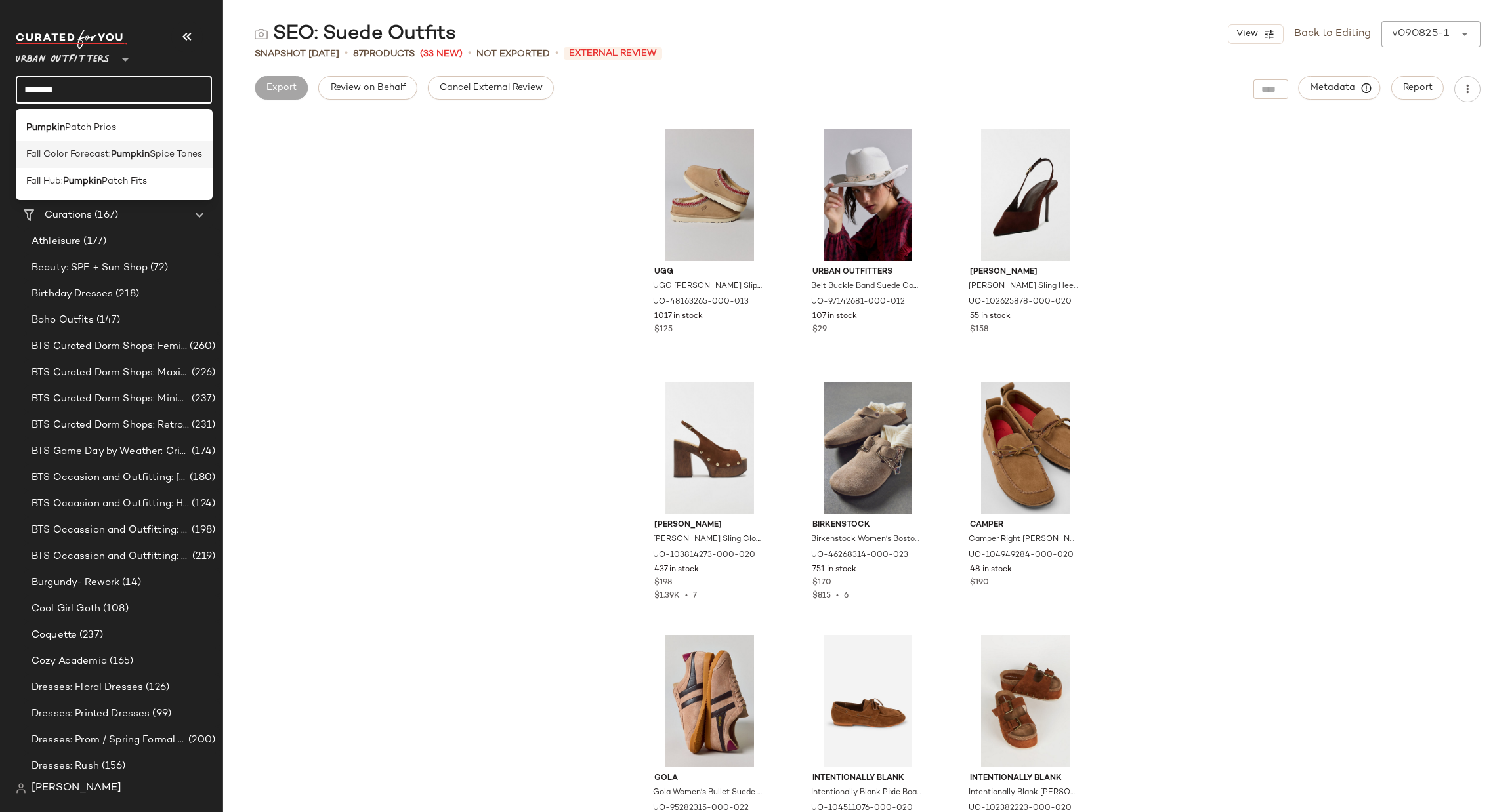
type input "*******"
click at [164, 151] on span "Spice Tones" at bounding box center [175, 154] width 52 height 14
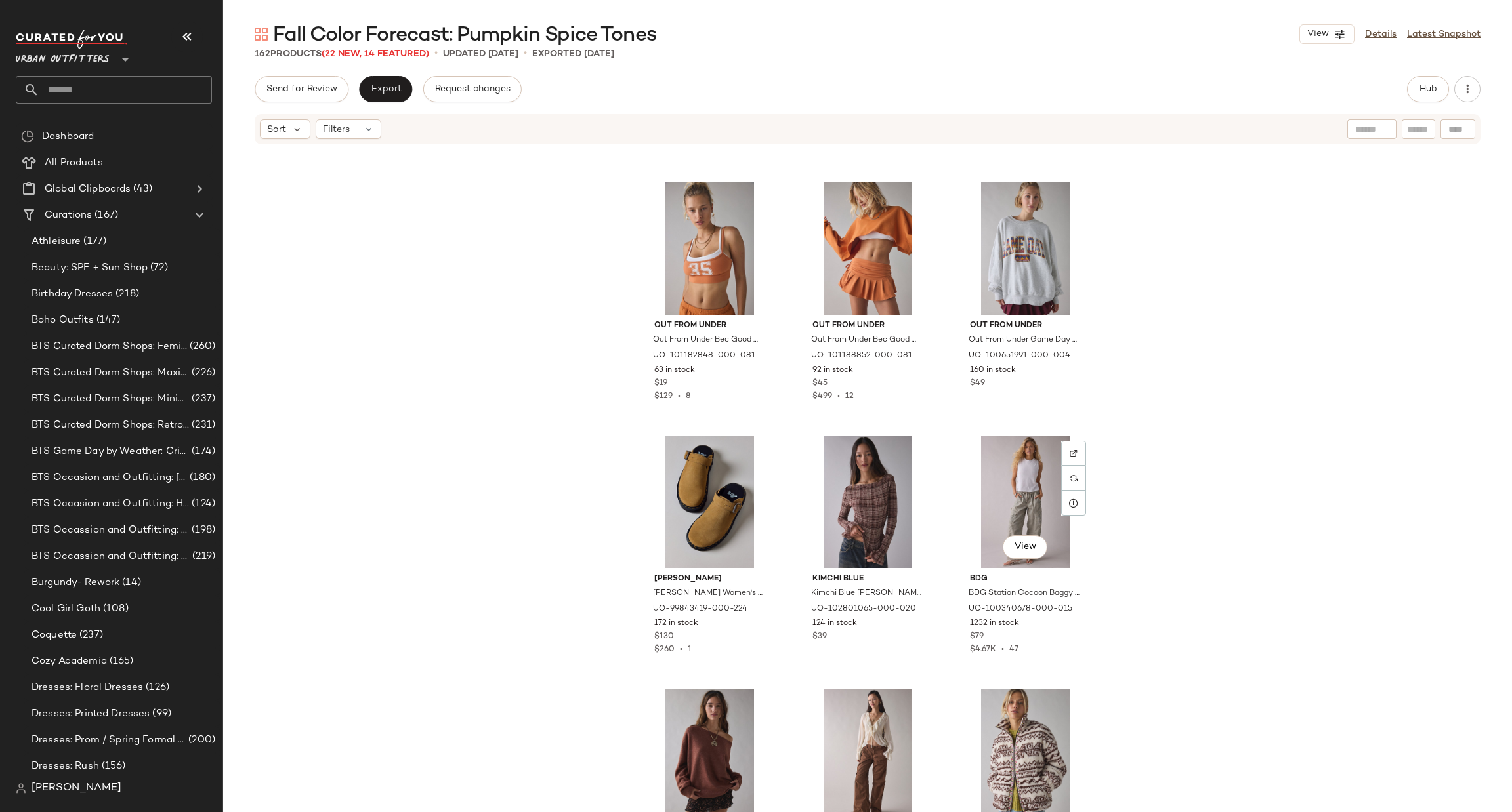
scroll to position [1388, 0]
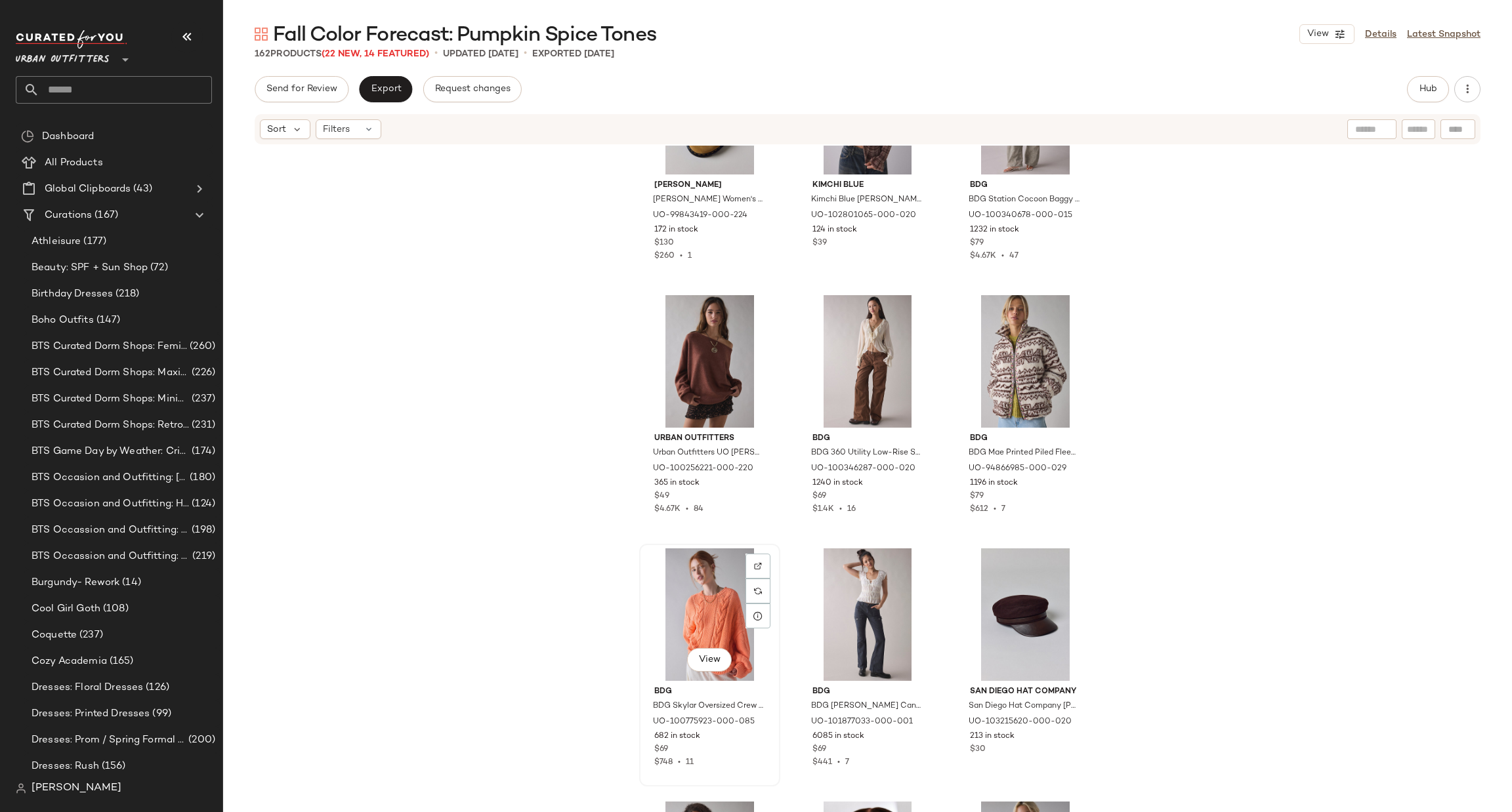
click at [699, 607] on div "View" at bounding box center [710, 614] width 132 height 132
click at [1026, 607] on div "View" at bounding box center [1025, 614] width 132 height 132
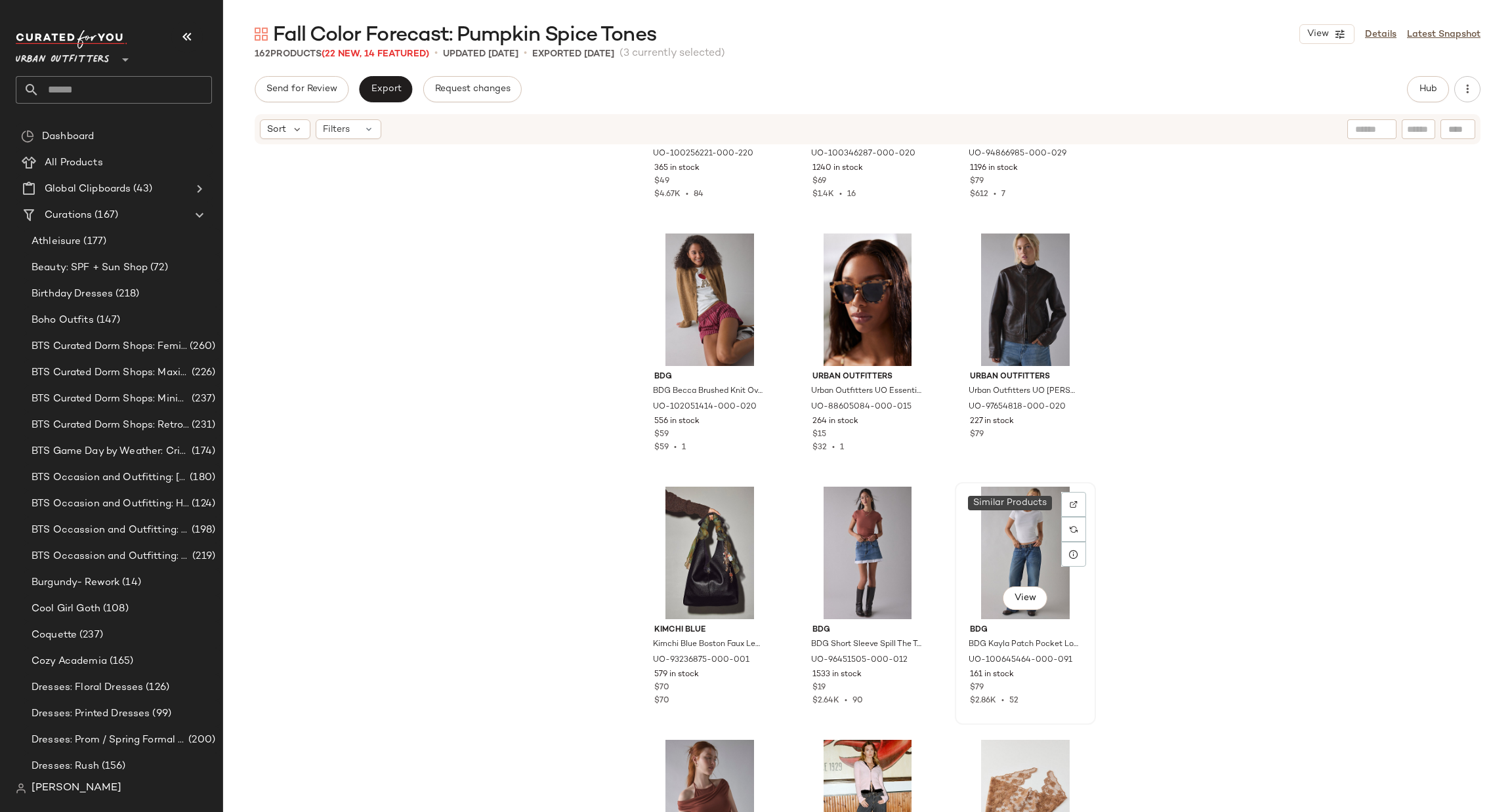
scroll to position [1981, 0]
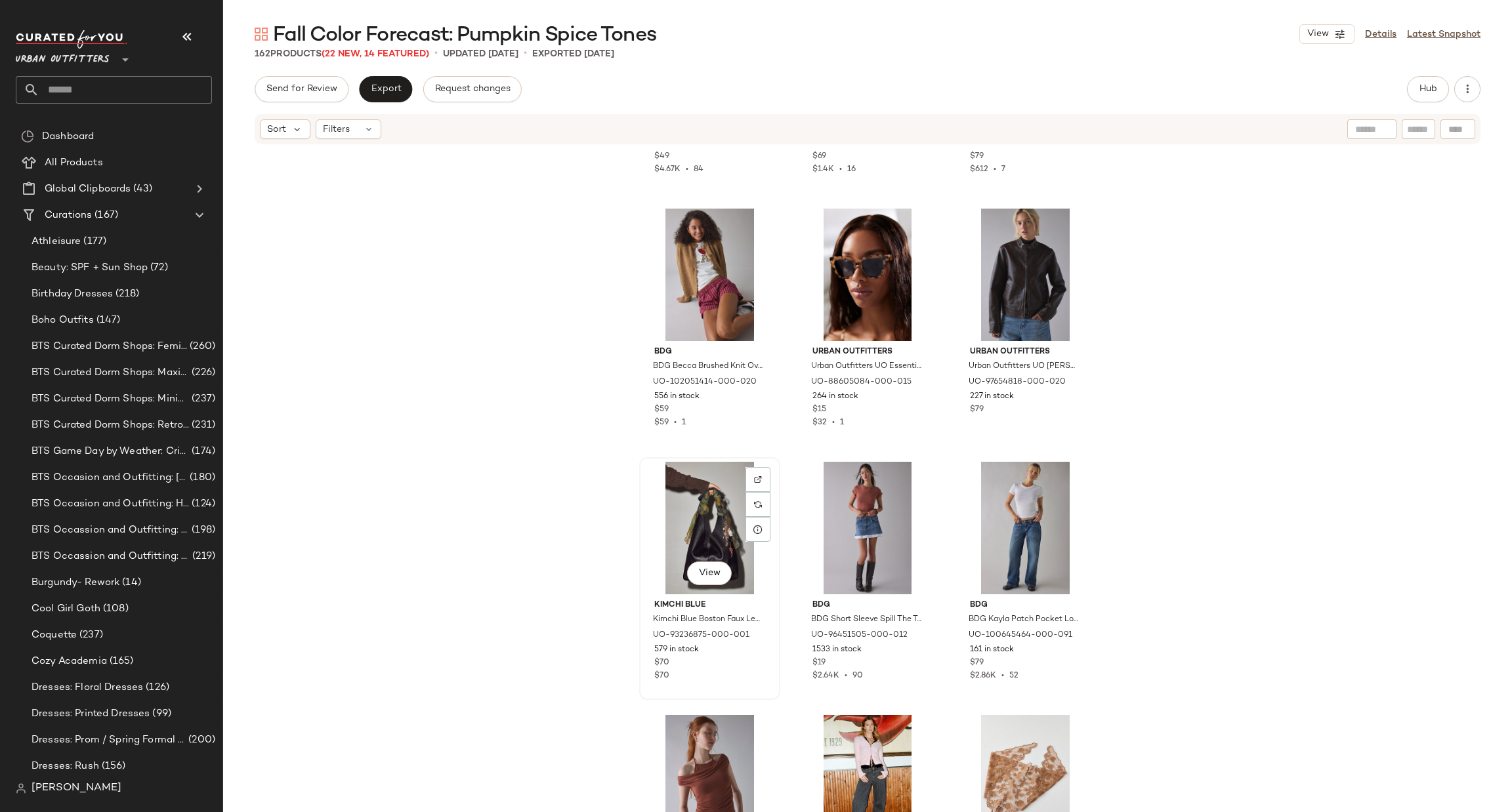
click at [680, 551] on div "View" at bounding box center [710, 528] width 132 height 132
click at [1011, 516] on div "View" at bounding box center [1025, 528] width 132 height 132
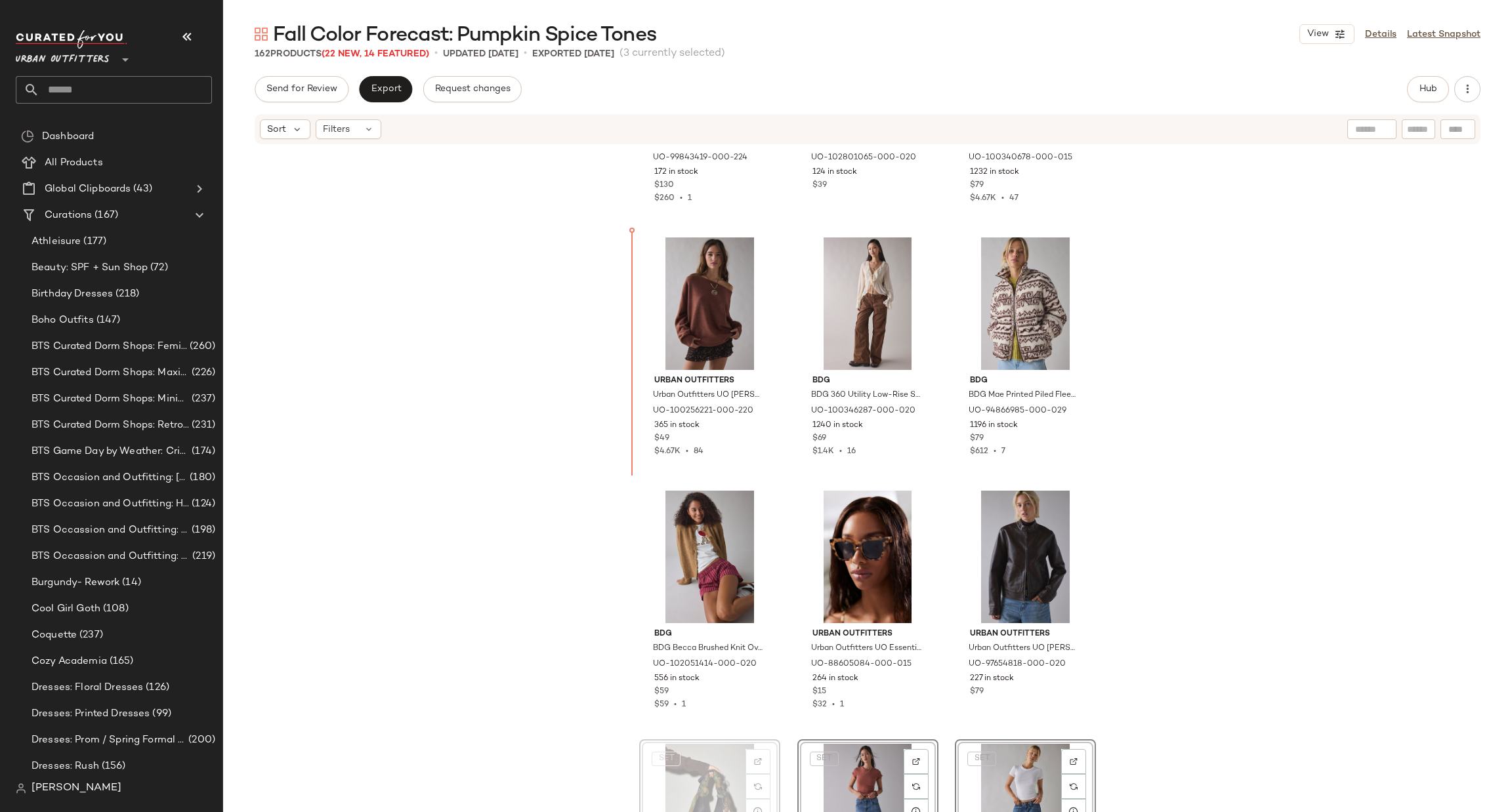
scroll to position [1670, 0]
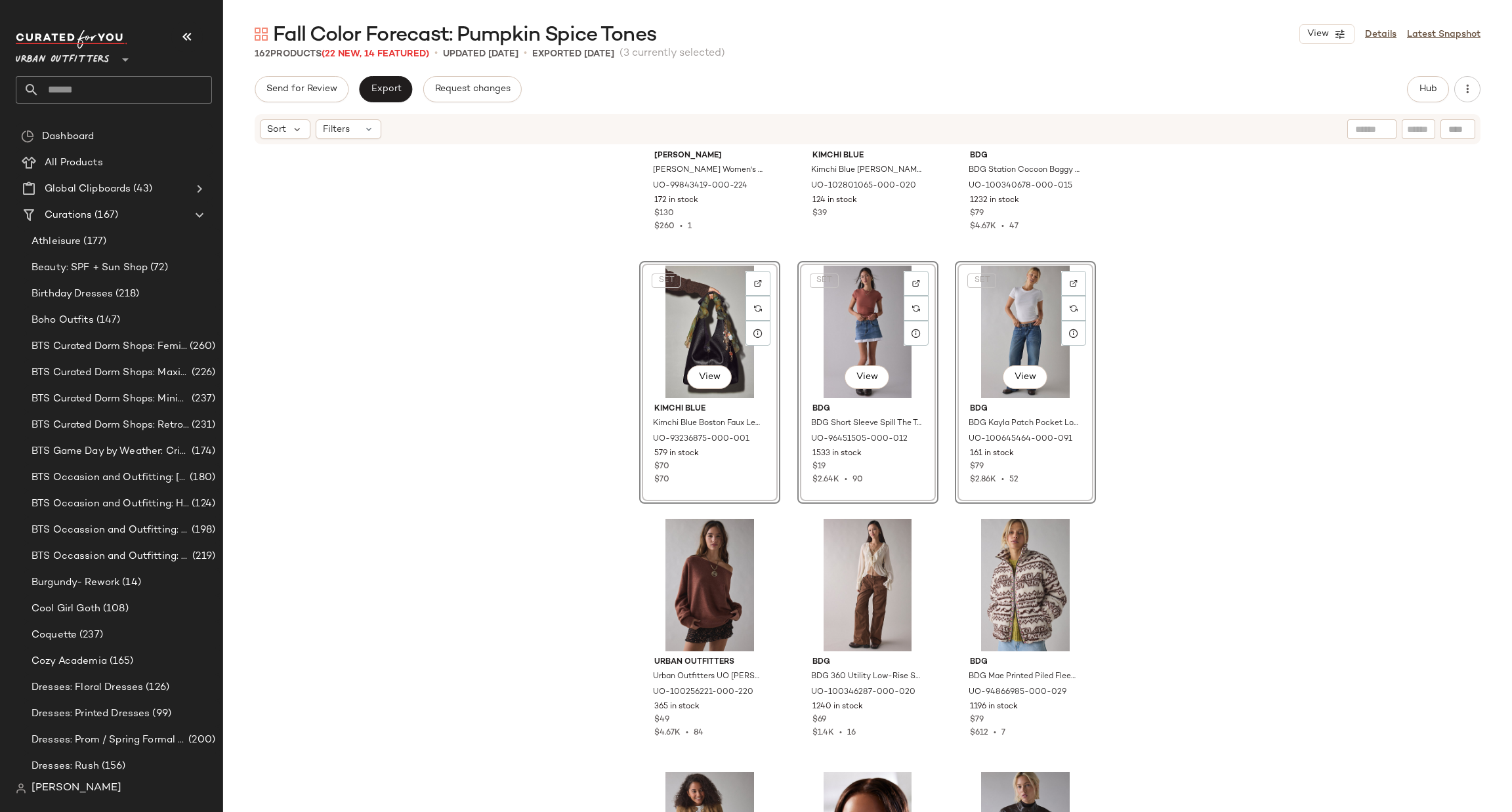
scroll to position [1277, 0]
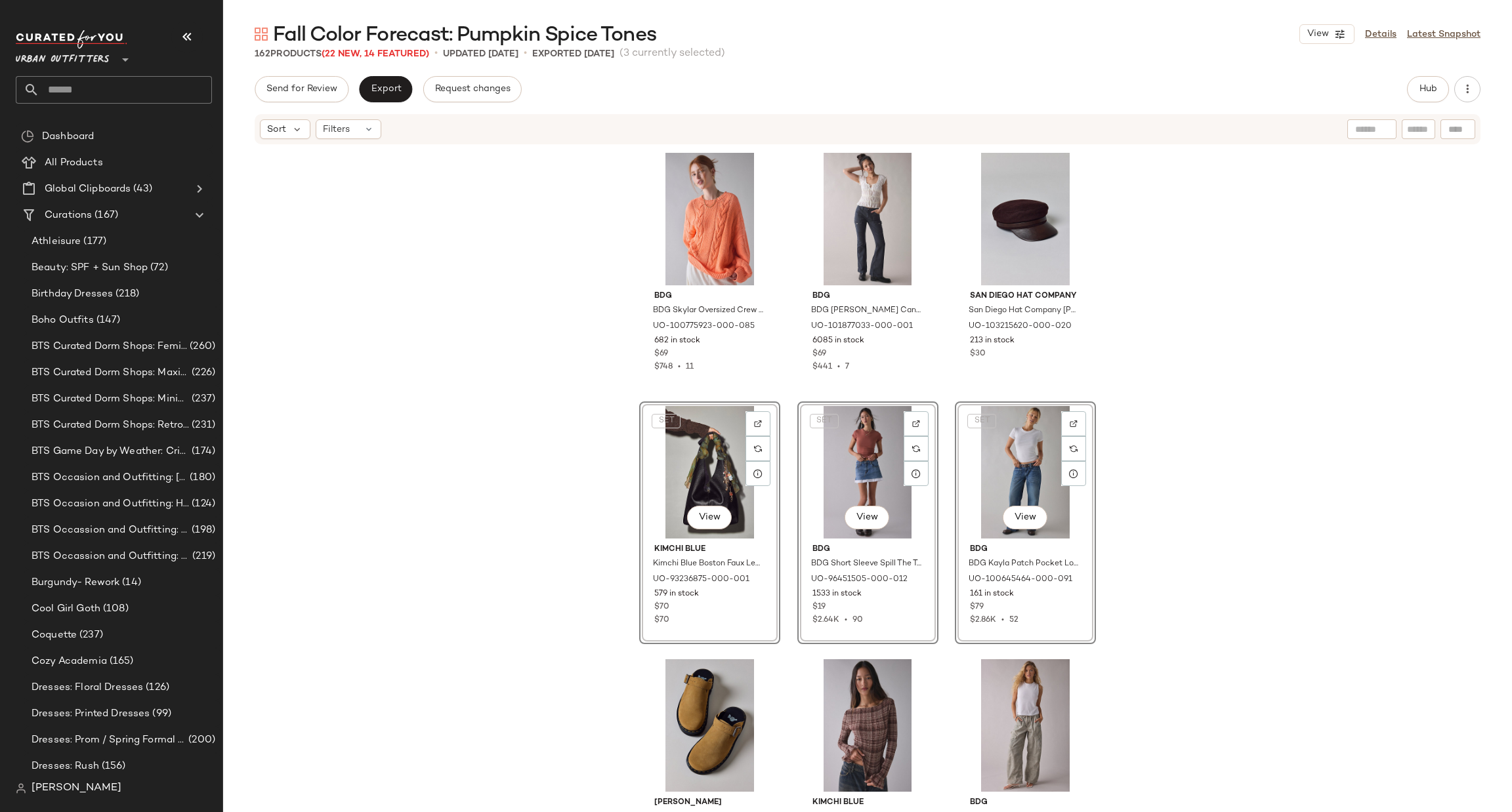
click at [1243, 442] on div "BDG BDG Skylar Oversized Crew Neck Cable Knit Sweater in Coral, Women's at Urba…" at bounding box center [867, 498] width 1289 height 706
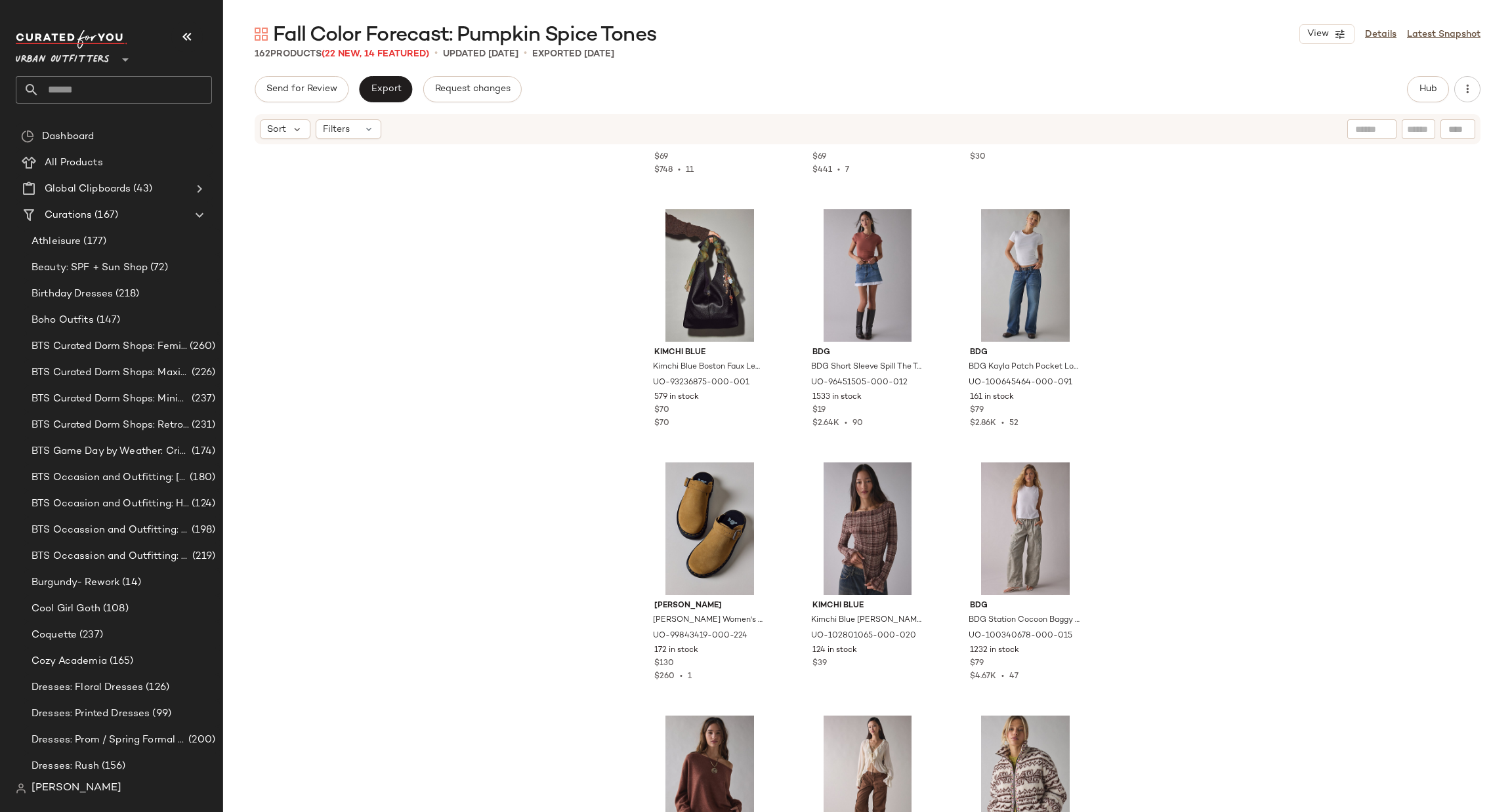
scroll to position [1670, 0]
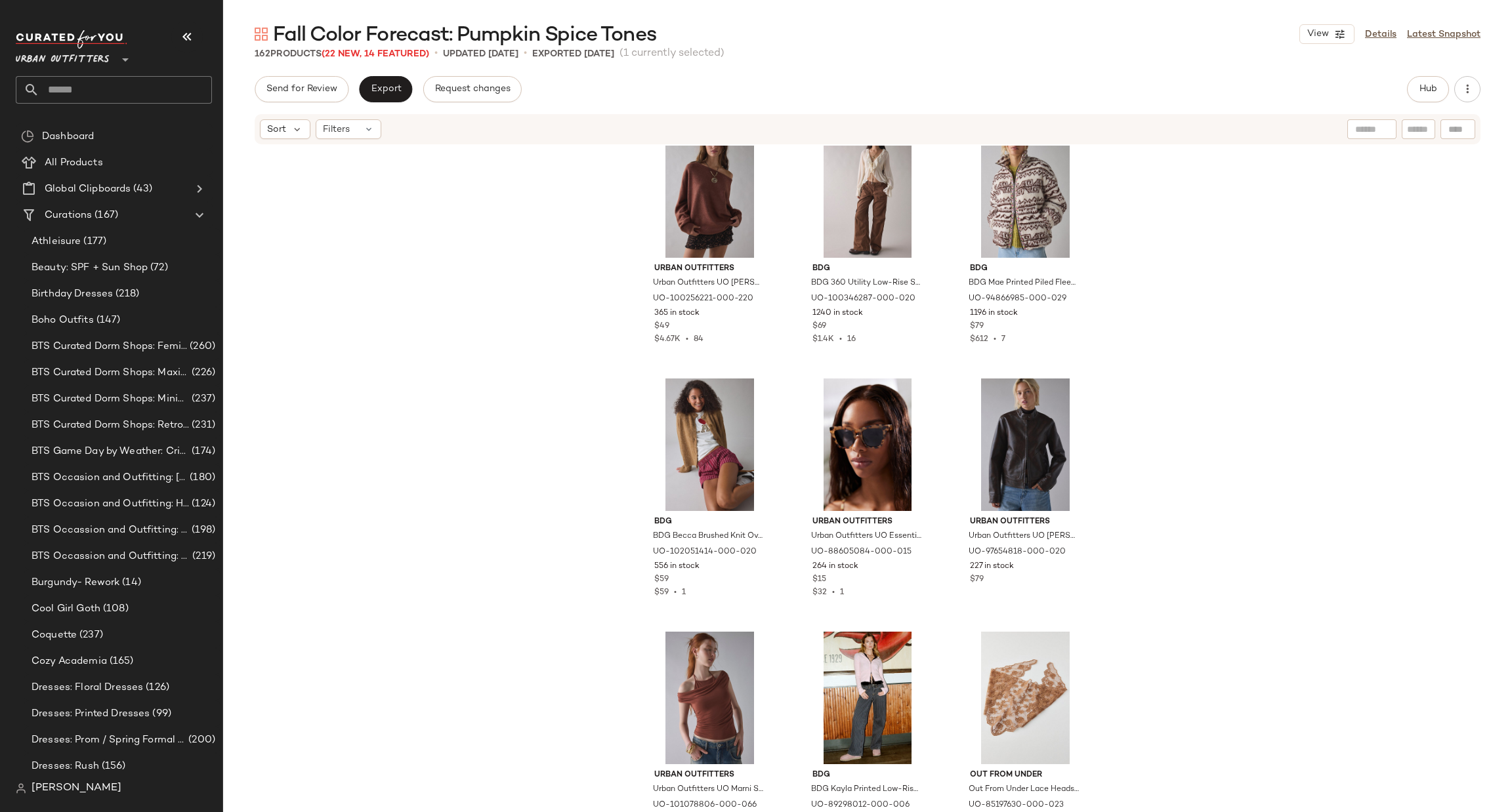
scroll to position [2261, 0]
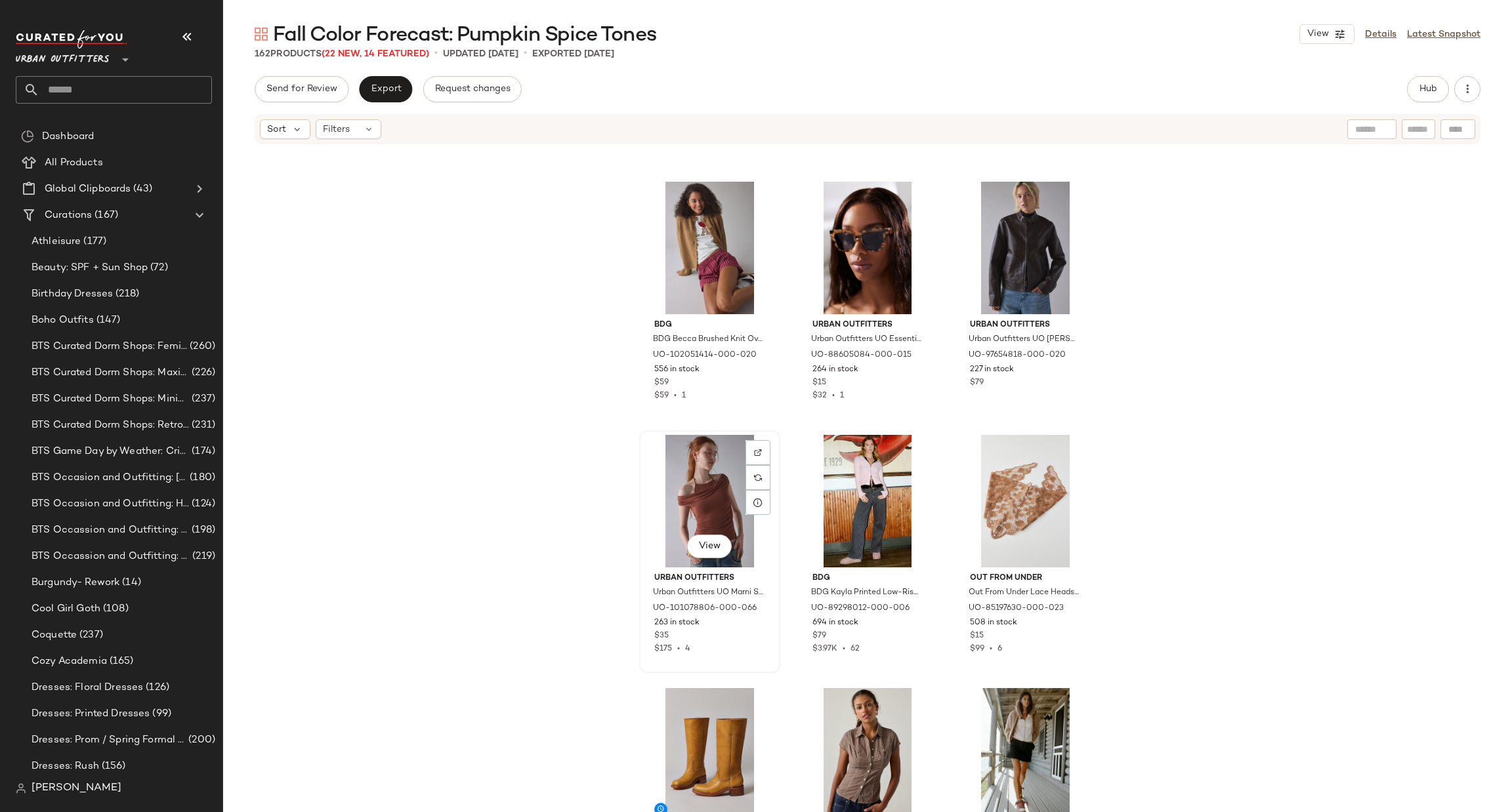
click at [696, 475] on div "View" at bounding box center [710, 501] width 132 height 132
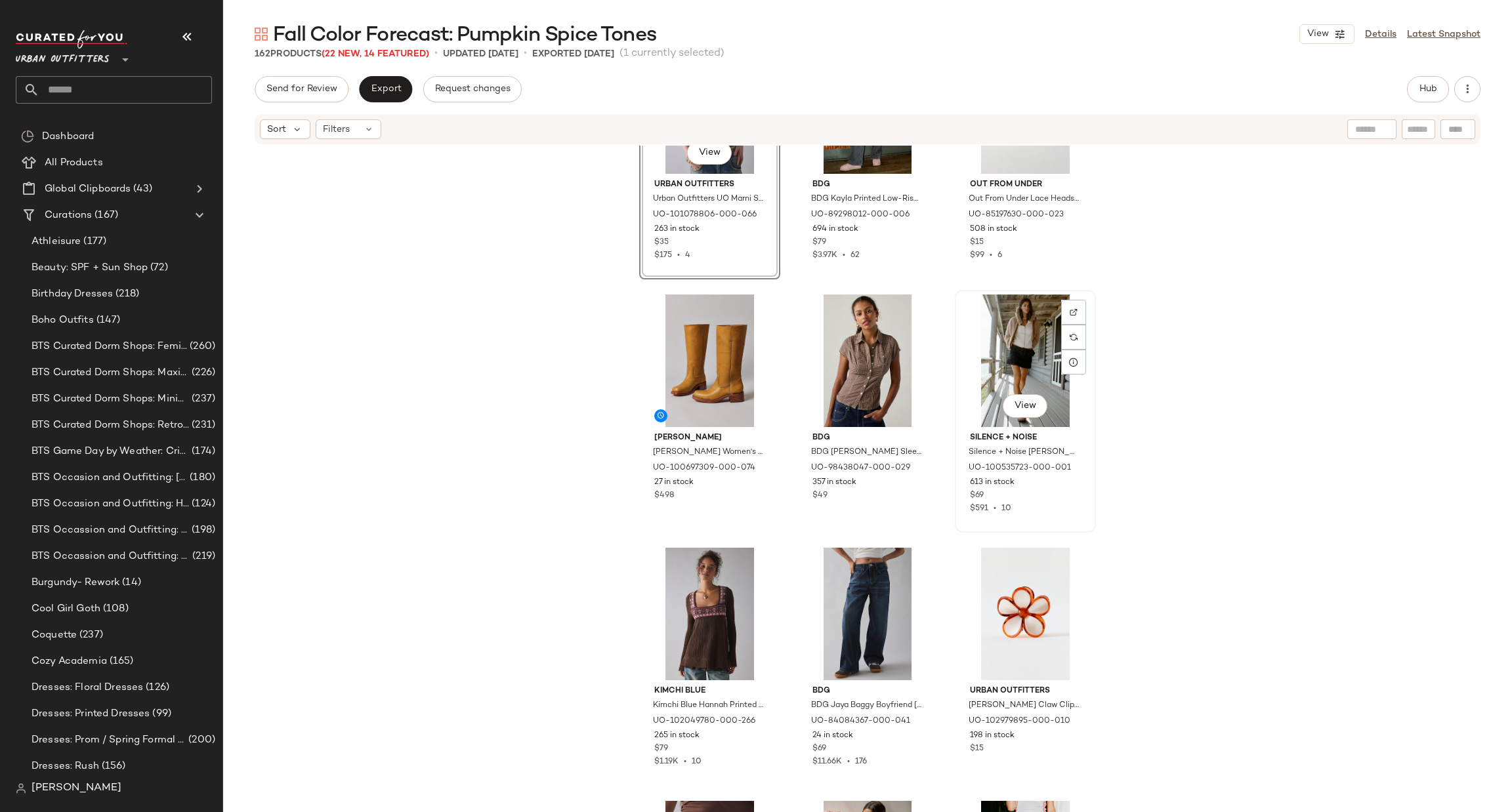
click at [1026, 357] on div "View" at bounding box center [1025, 360] width 132 height 132
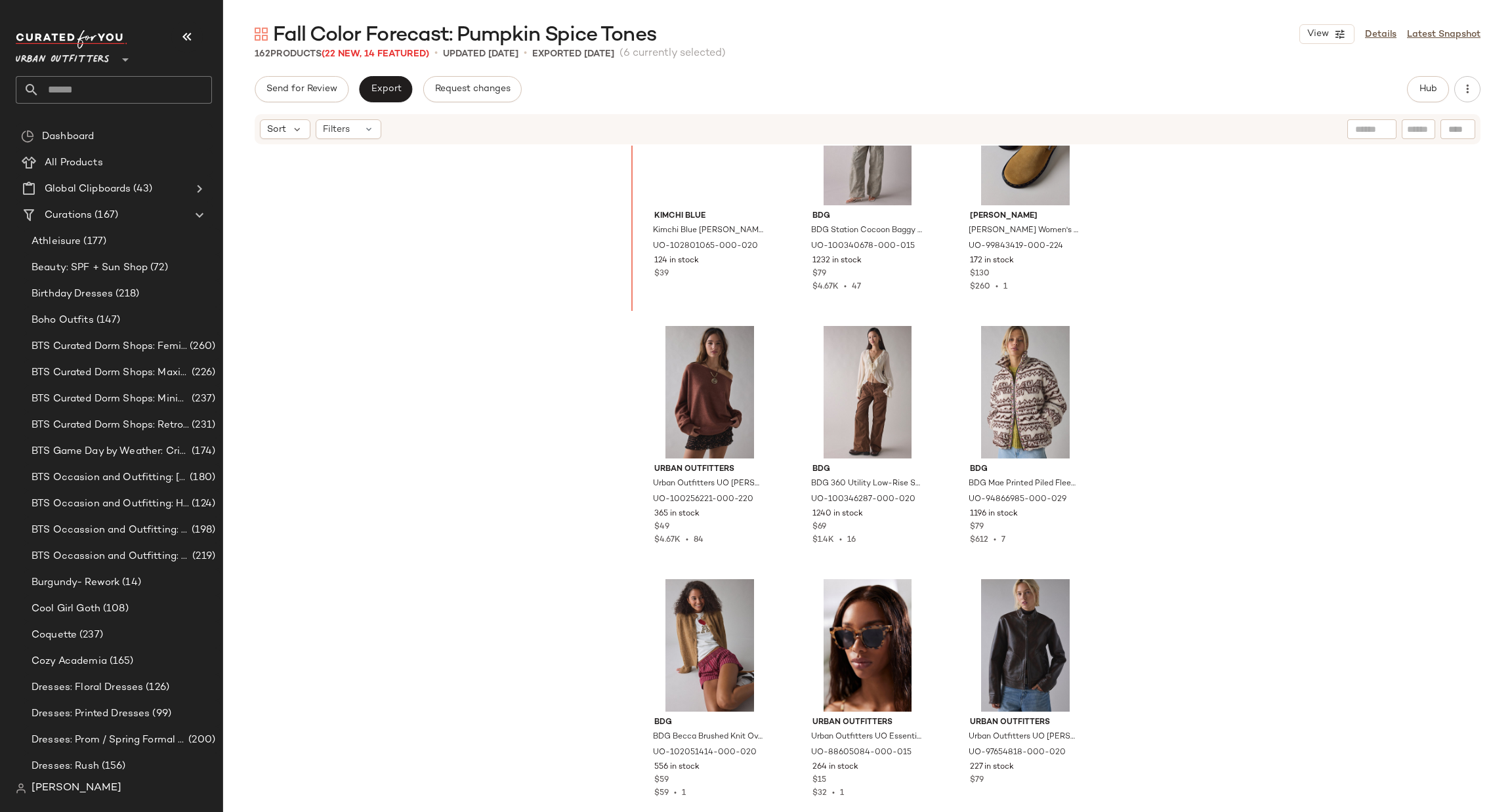
scroll to position [1863, 0]
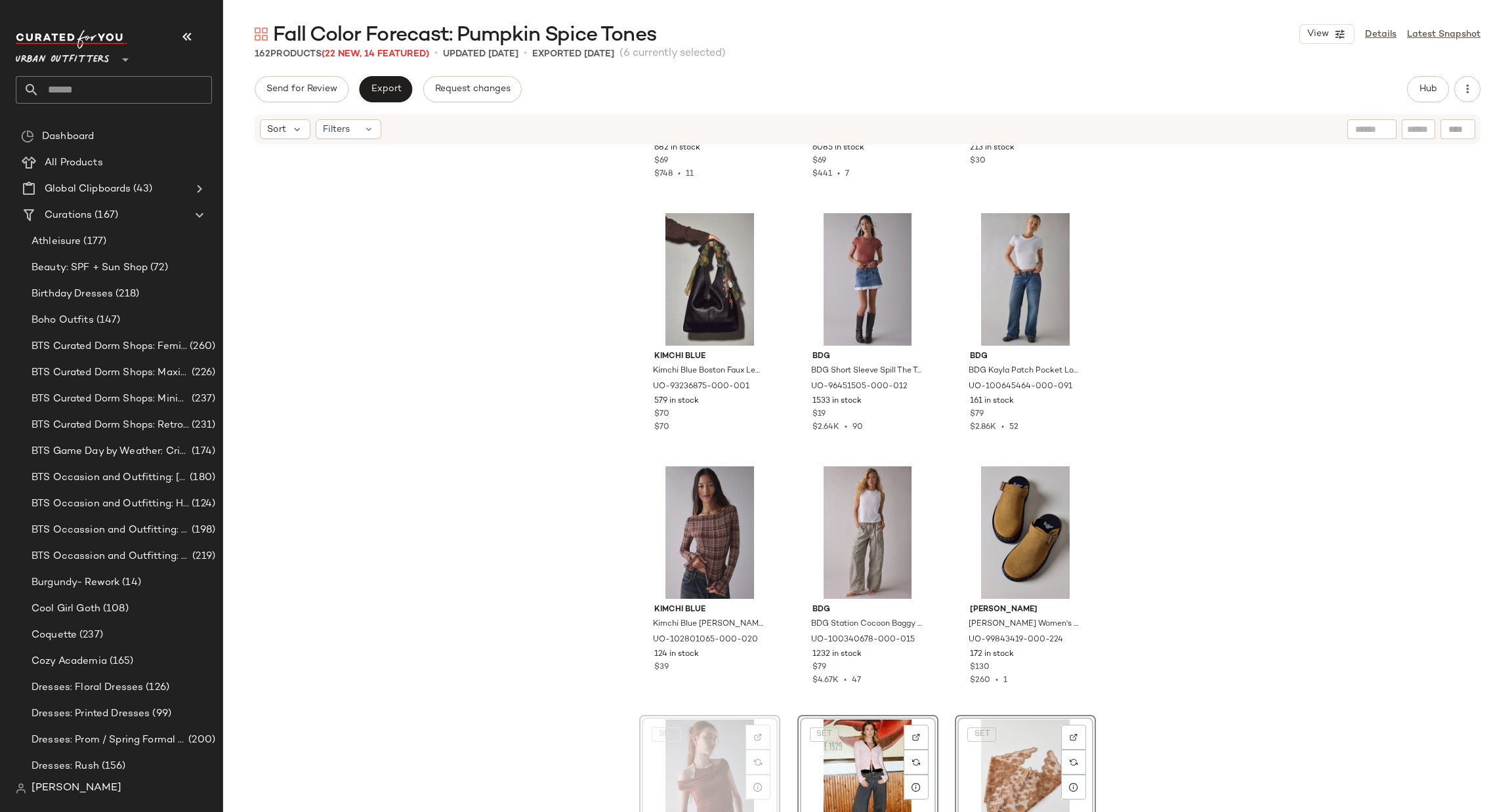
scroll to position [1470, 0]
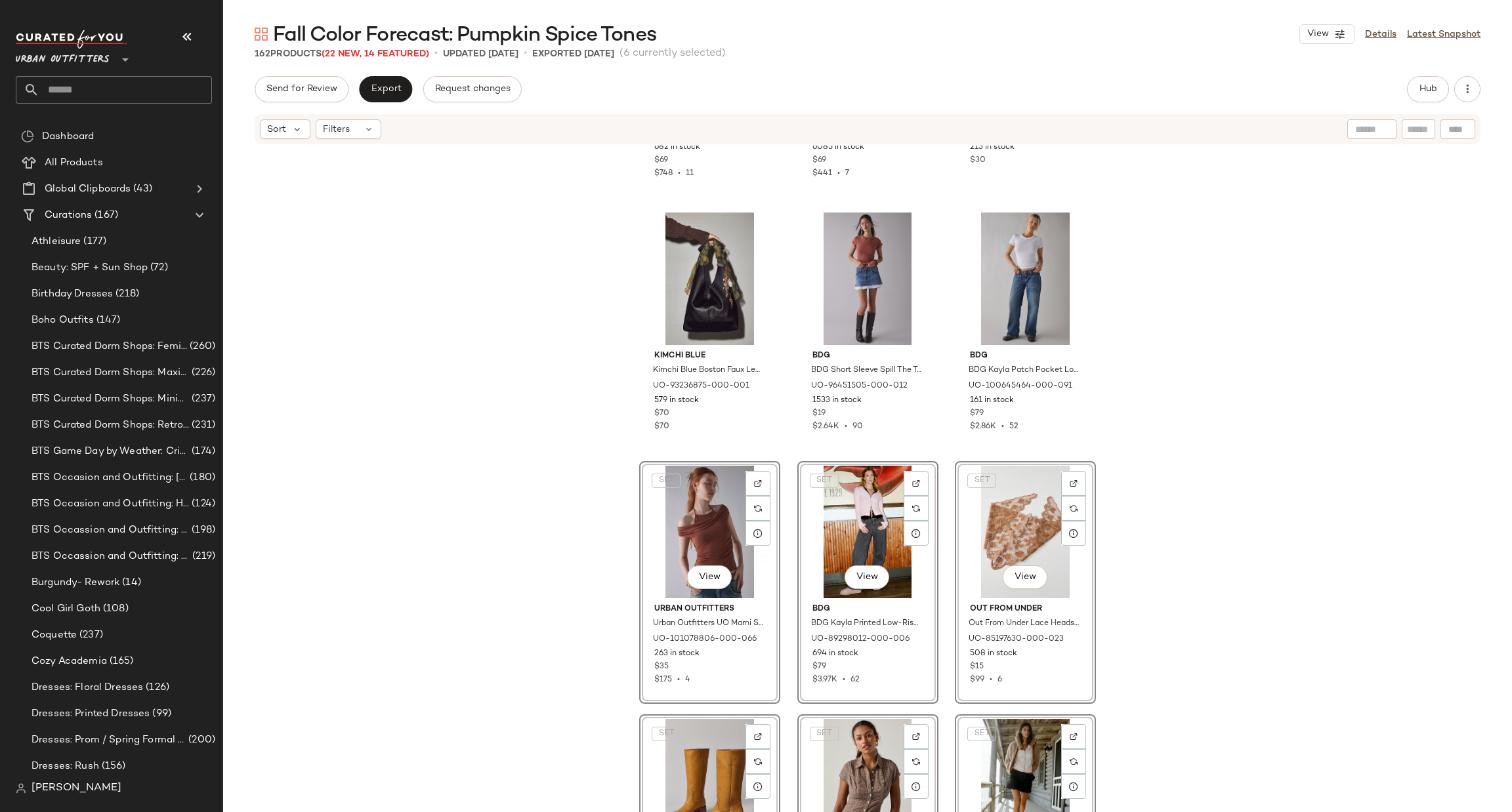
click at [1188, 572] on div "BDG BDG Skylar Oversized Crew Neck Cable Knit Sweater in Coral, Women's at Urba…" at bounding box center [867, 498] width 1289 height 706
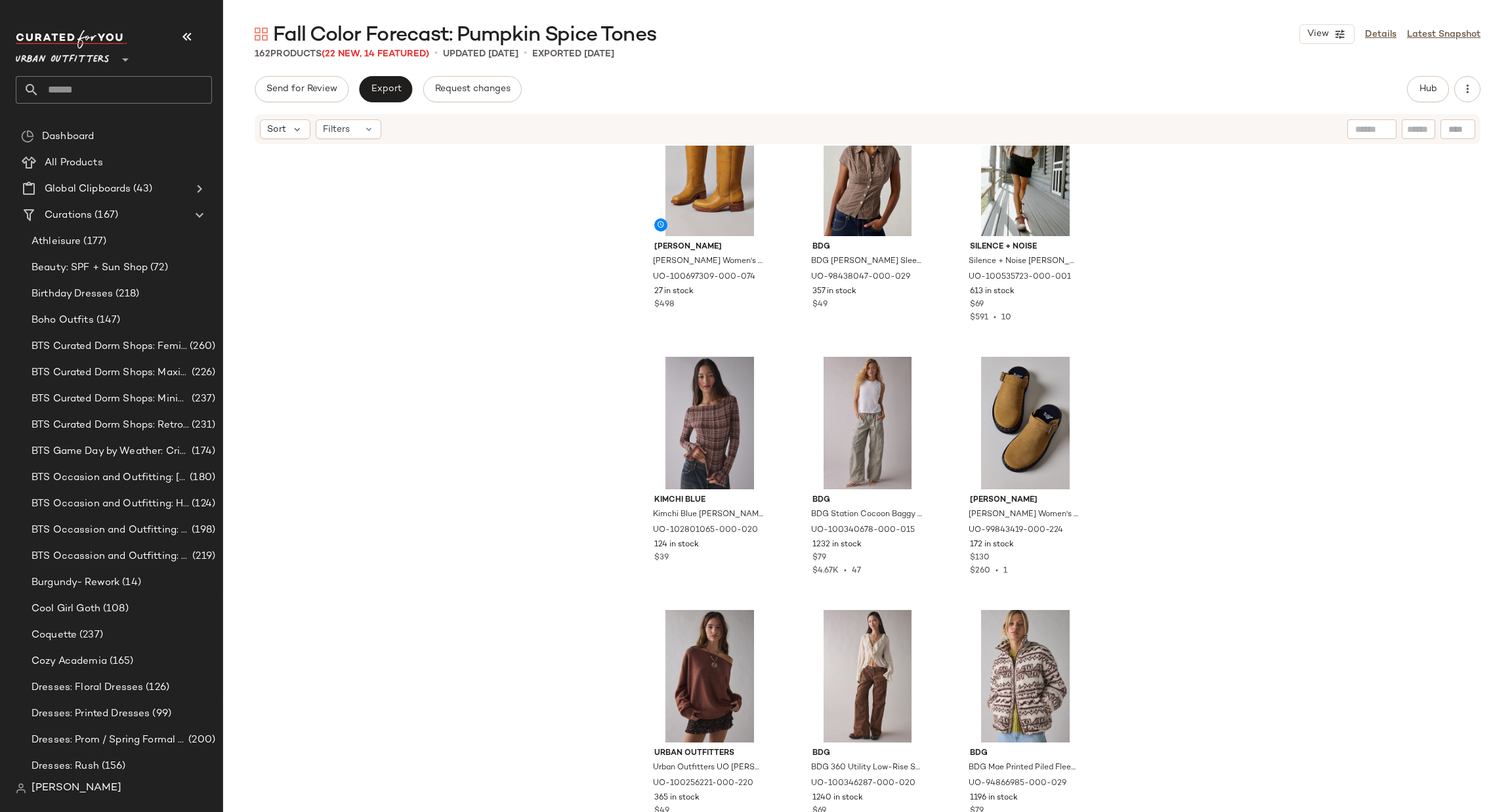
scroll to position [2257, 0]
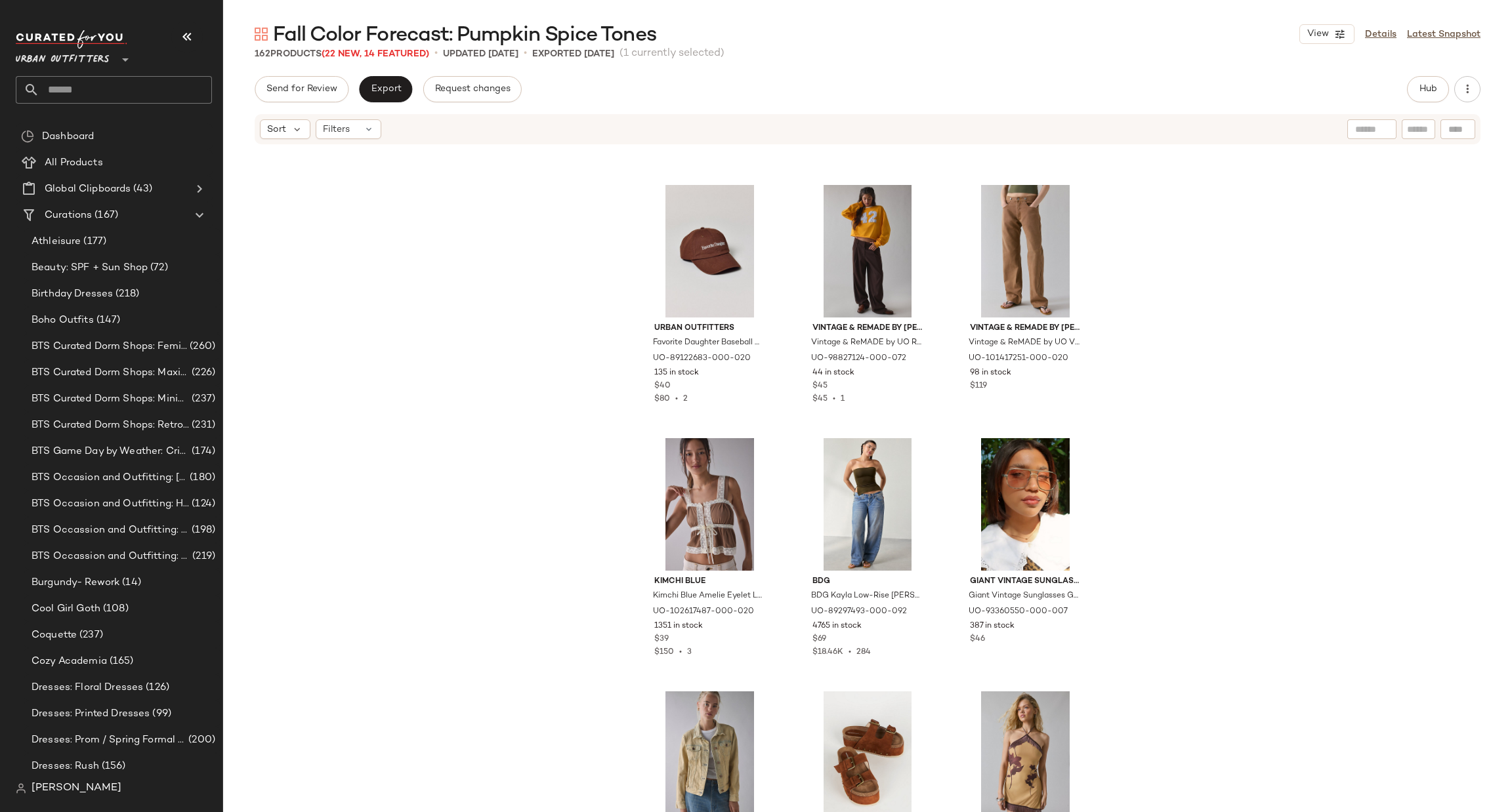
click at [1123, 560] on div "Kimchi Blue Kimchi Blue [PERSON_NAME] Swiss Dot Lace Trim Babydoll Blouse in Iv…" at bounding box center [867, 498] width 1289 height 706
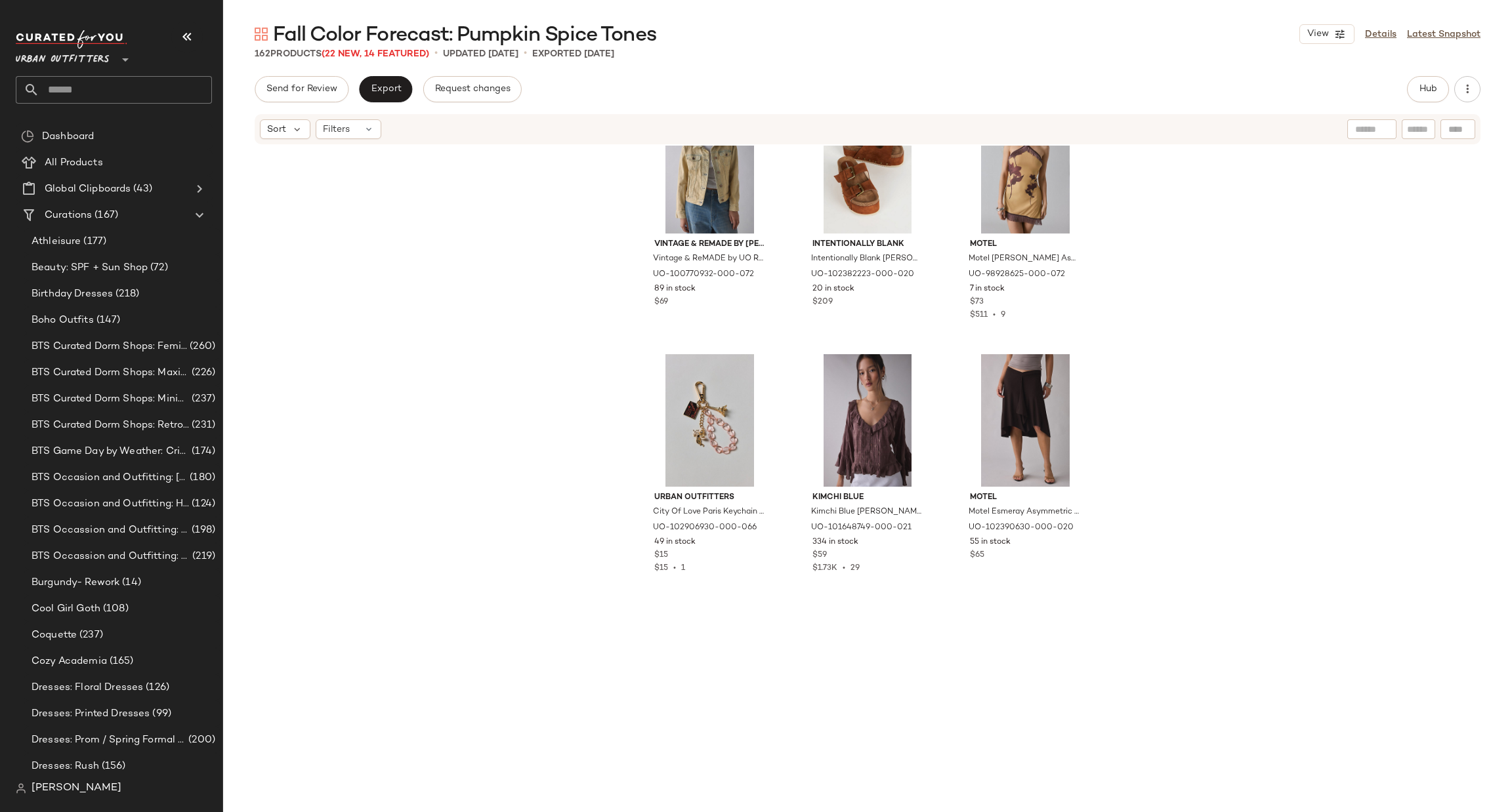
scroll to position [4339, 0]
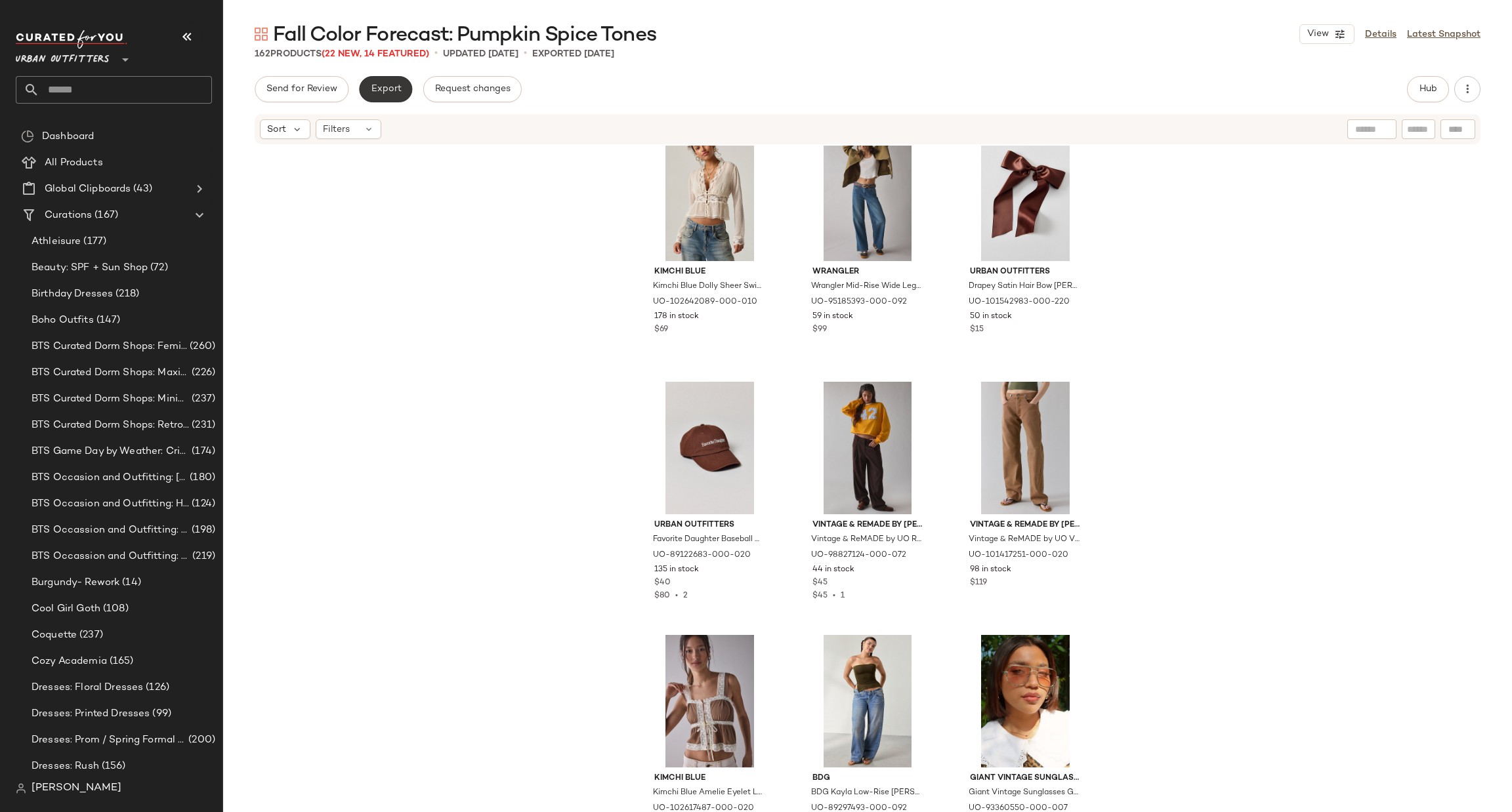
click at [380, 97] on button "Export" at bounding box center [385, 89] width 53 height 26
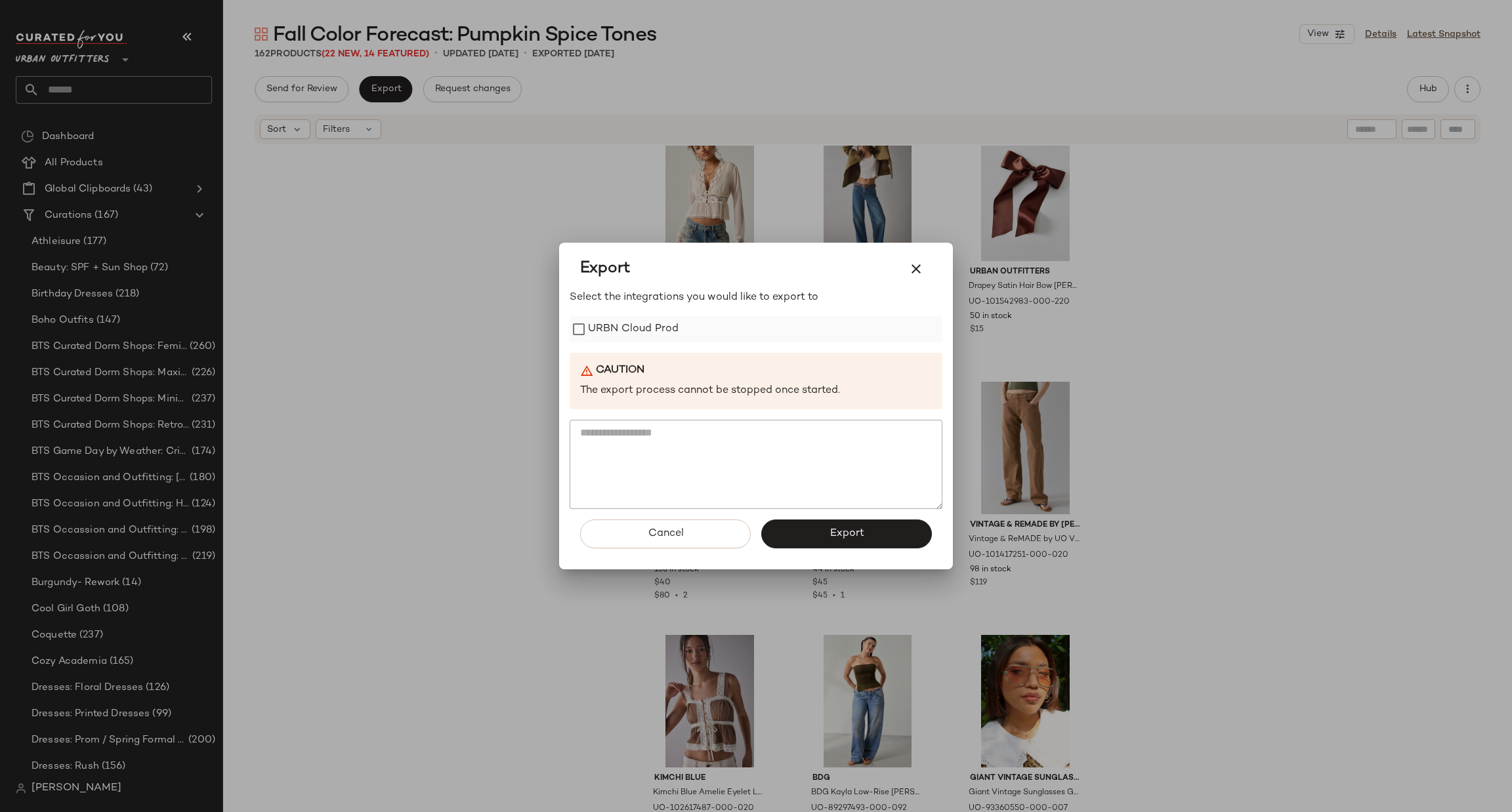
click at [657, 328] on label "URBN Cloud Prod" at bounding box center [633, 329] width 90 height 26
click at [794, 543] on button "Export" at bounding box center [847, 534] width 170 height 29
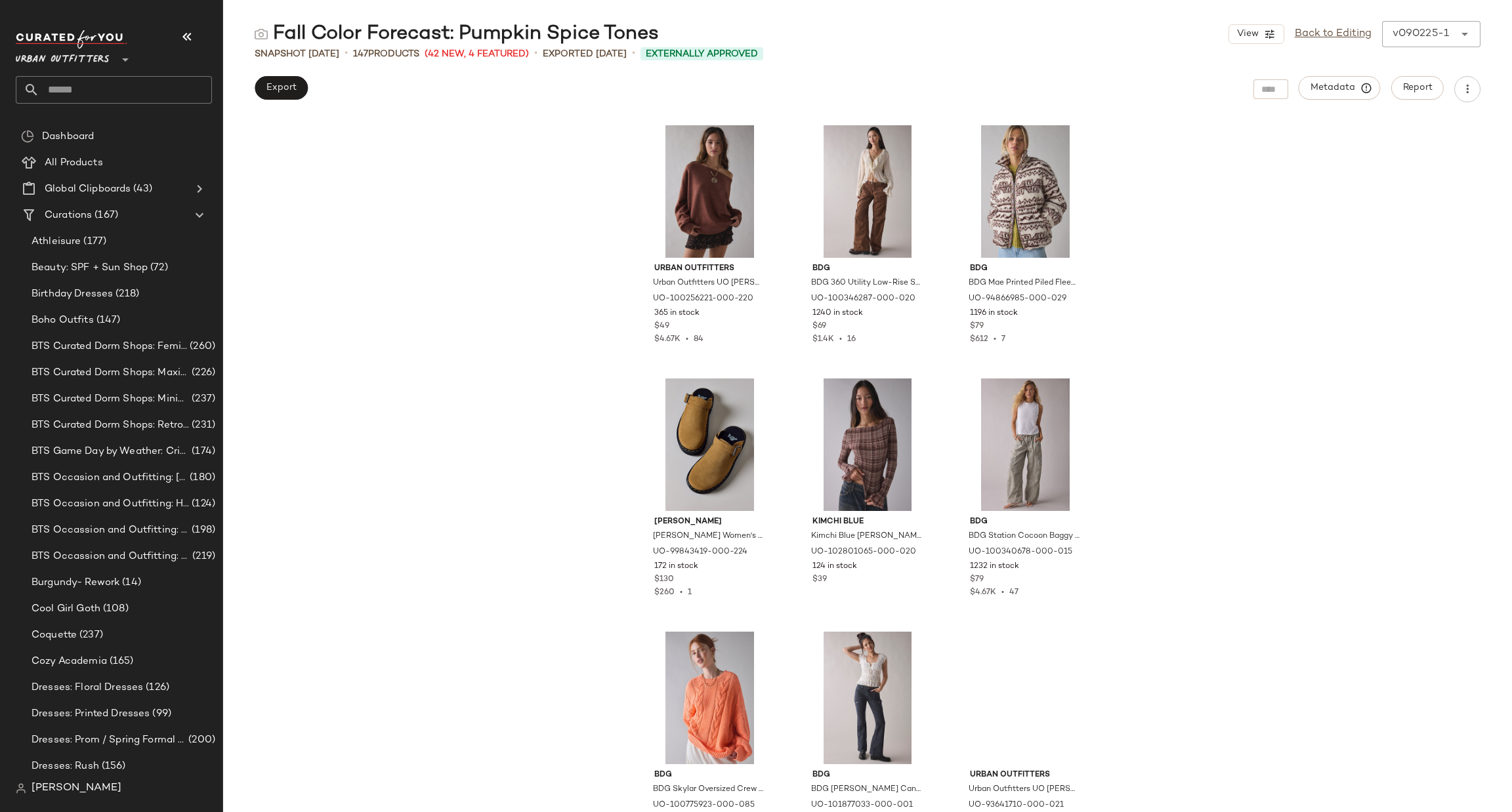
click at [153, 84] on input "text" at bounding box center [125, 90] width 173 height 27
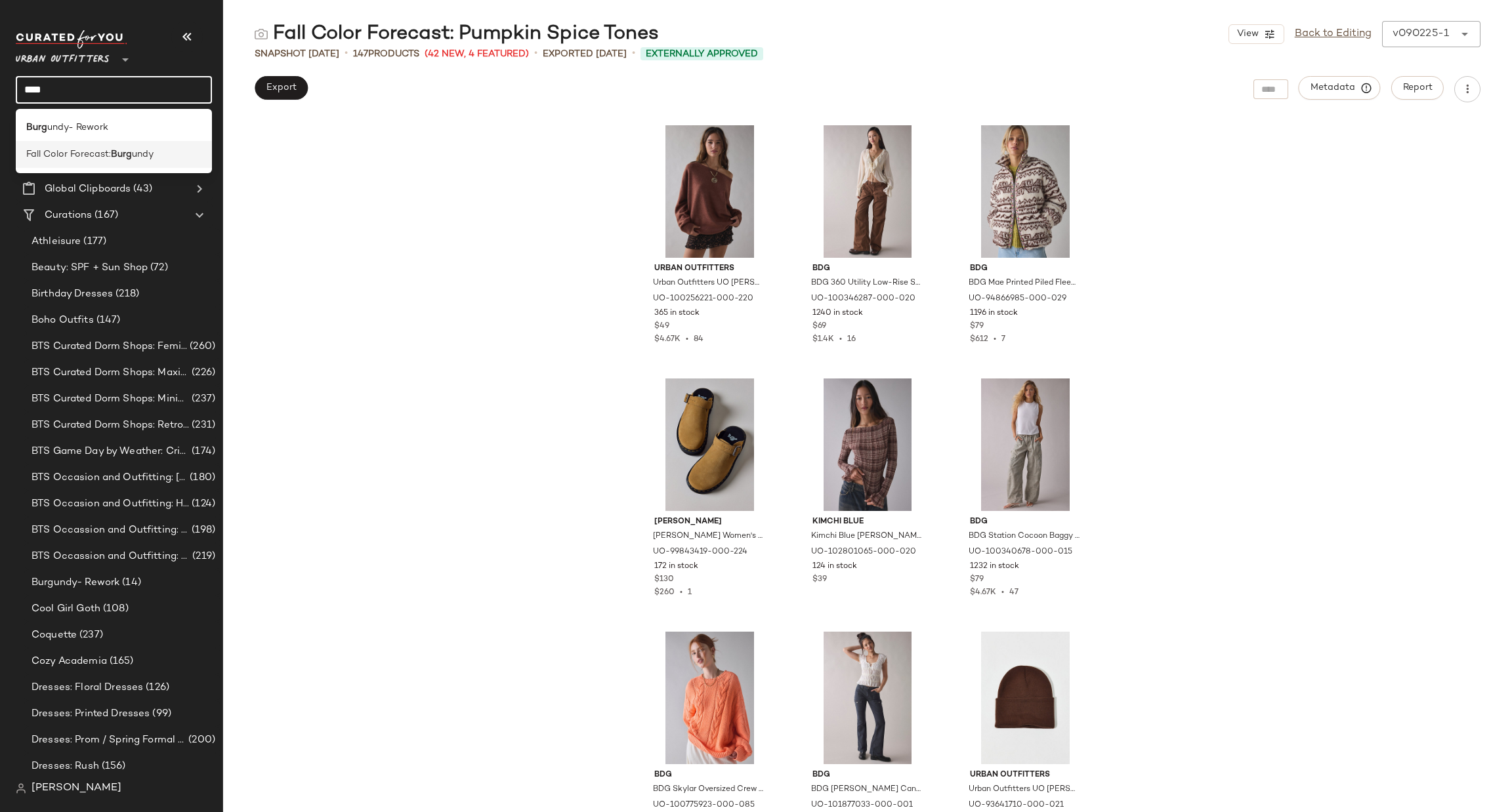
type input "****"
click at [130, 153] on b "Burg" at bounding box center [121, 154] width 21 height 14
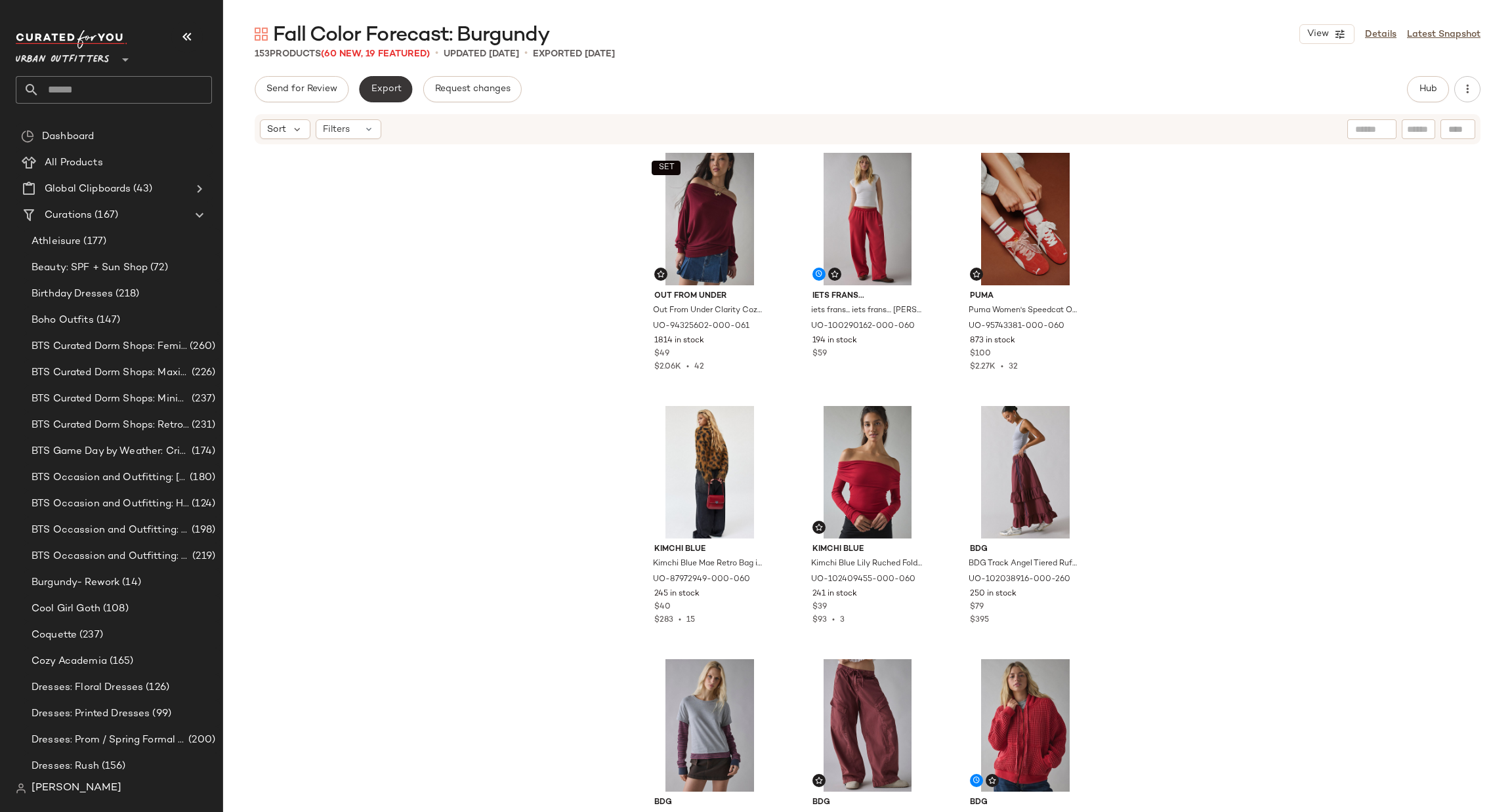
click at [370, 90] on span "Export" at bounding box center [385, 89] width 31 height 11
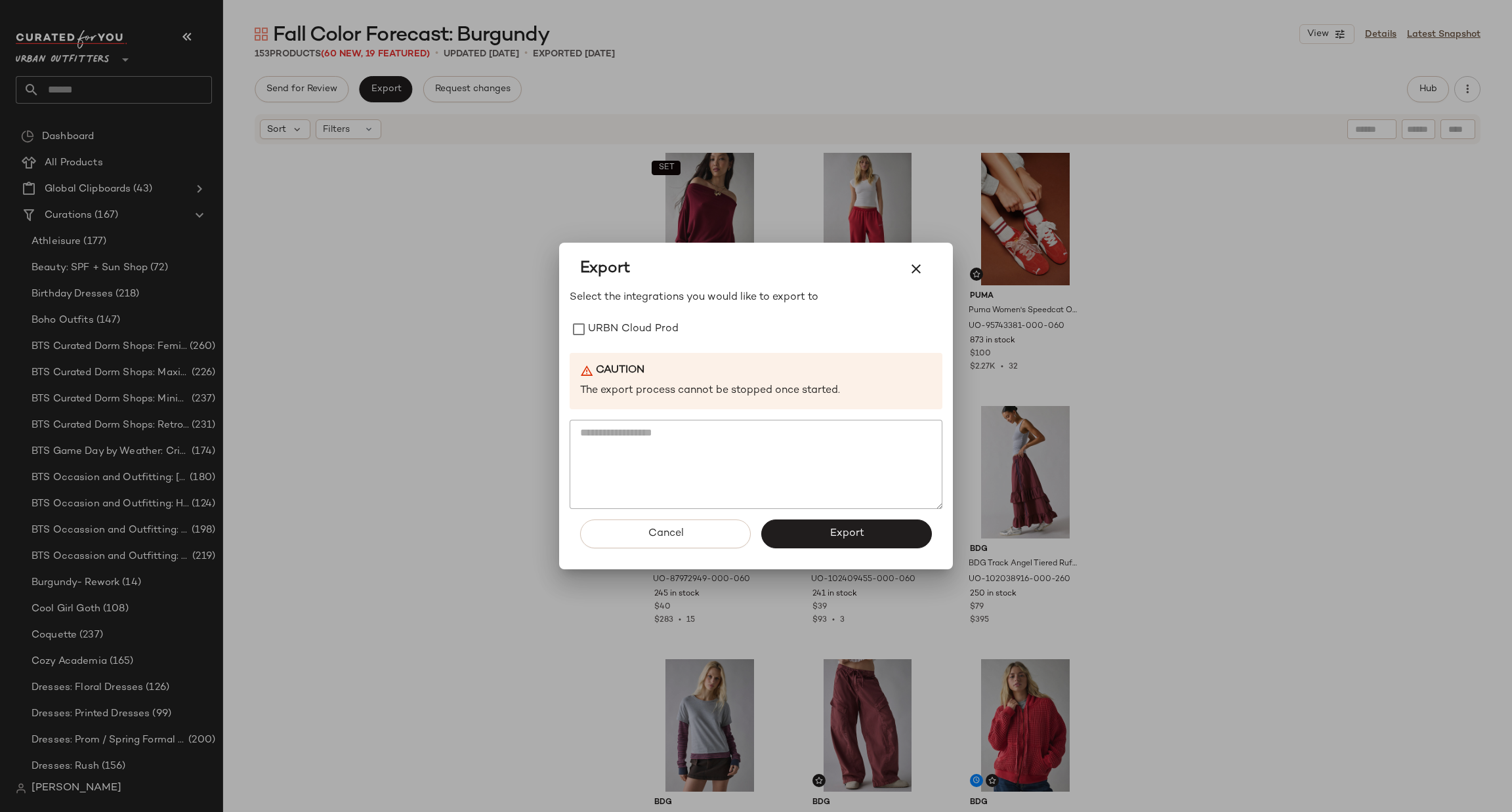
click at [664, 344] on div "Select the integrations you would like to export to URBN Cloud Prod Caution The…" at bounding box center [756, 400] width 372 height 219
click at [669, 340] on label "URBN Cloud Prod" at bounding box center [633, 329] width 90 height 26
click at [834, 535] on span "Export" at bounding box center [846, 533] width 35 height 12
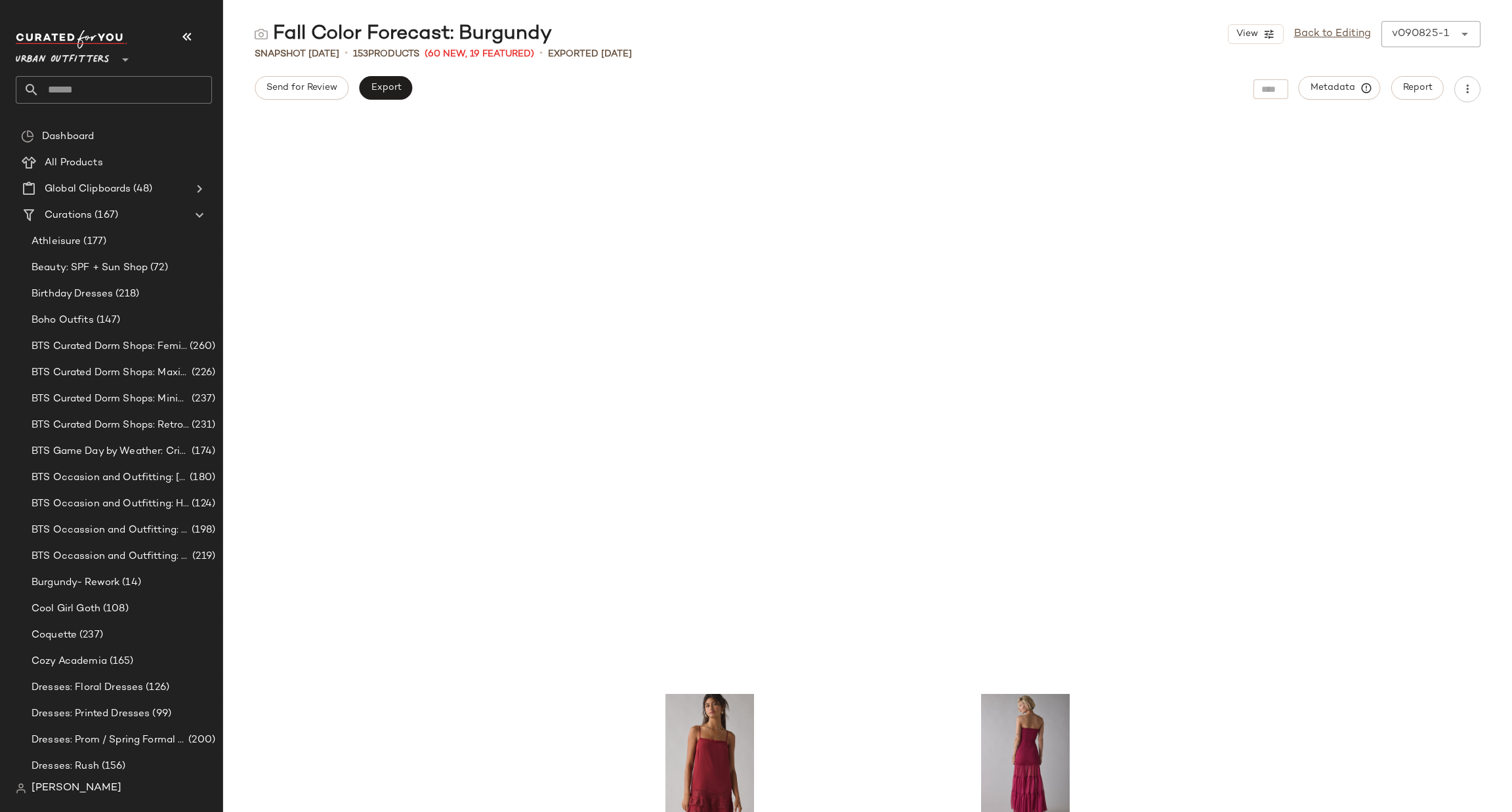
scroll to position [7882, 0]
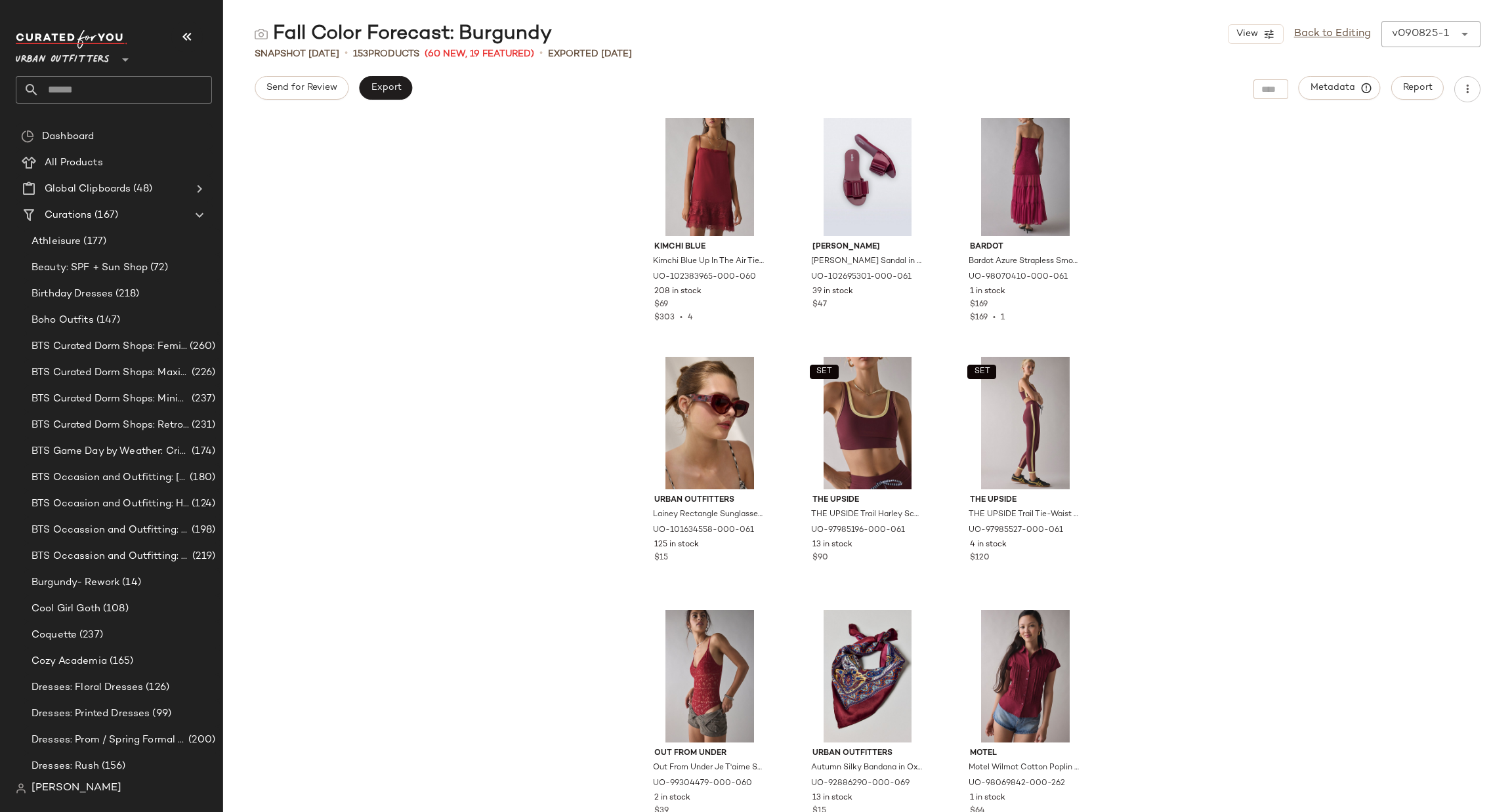
click at [127, 91] on input "text" at bounding box center [125, 90] width 173 height 27
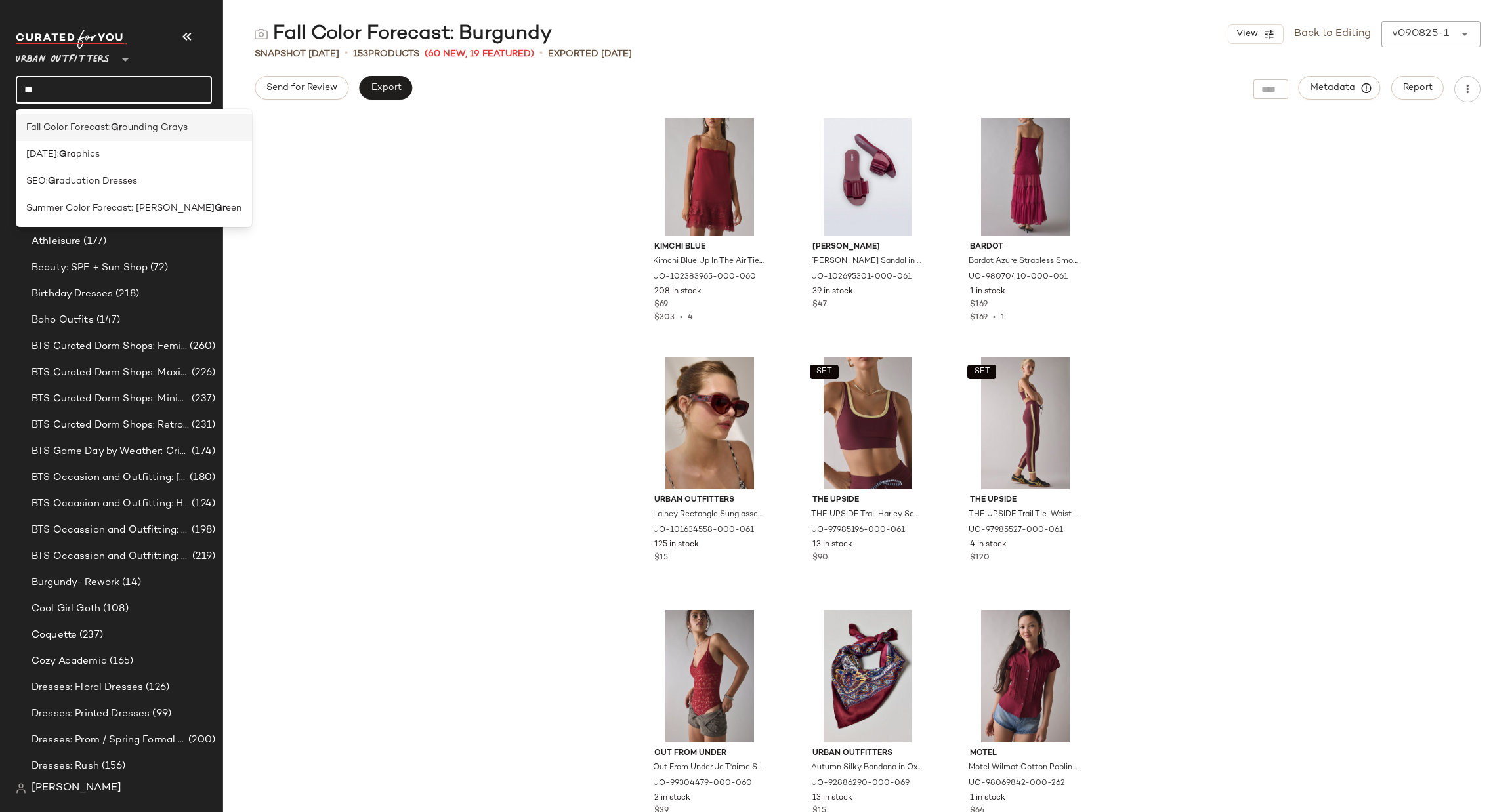
type input "**"
click at [151, 138] on div "Fall Color Forecast: Gr ounding Grays" at bounding box center [134, 127] width 236 height 27
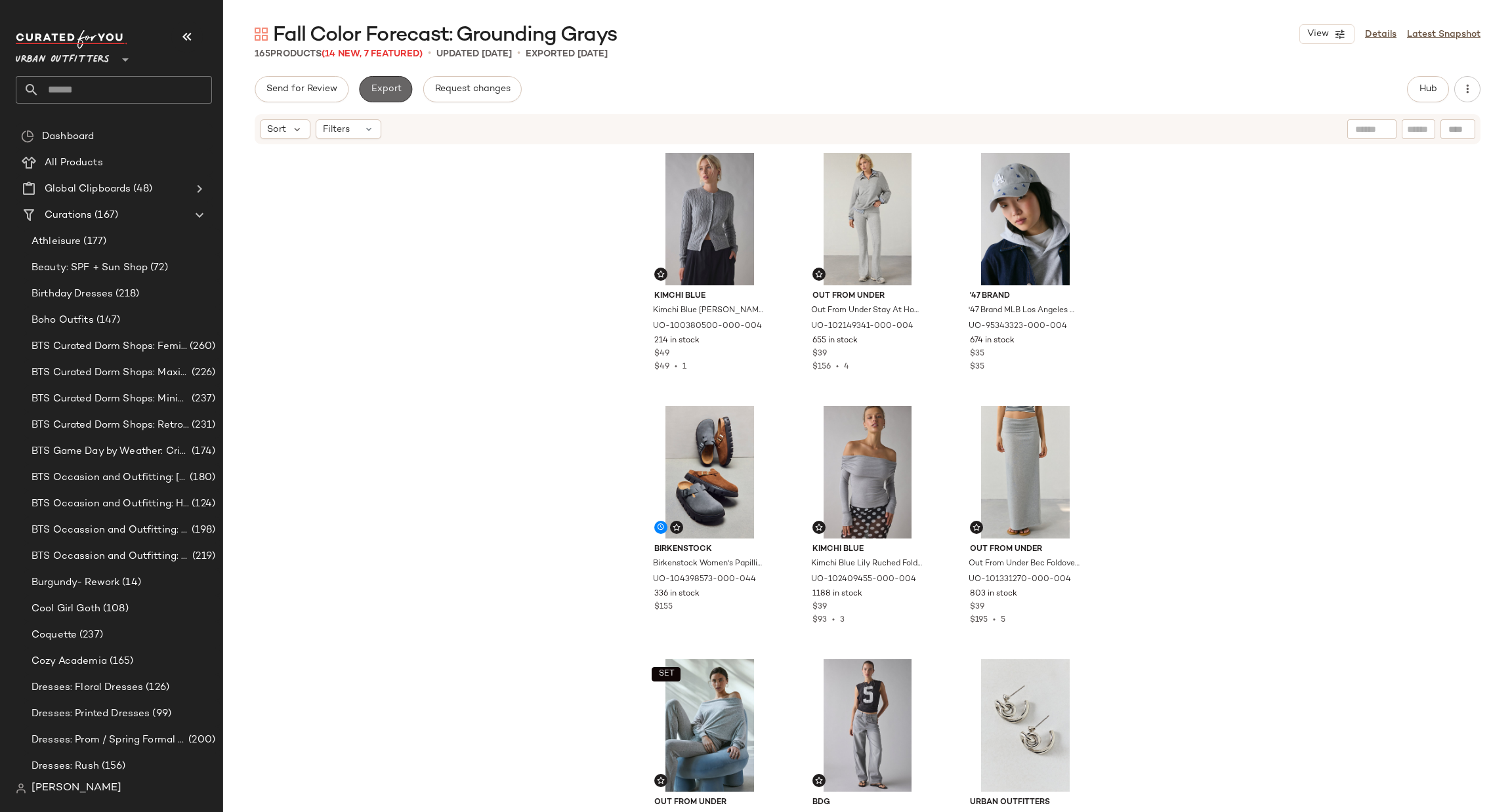
click at [392, 89] on span "Export" at bounding box center [385, 89] width 31 height 11
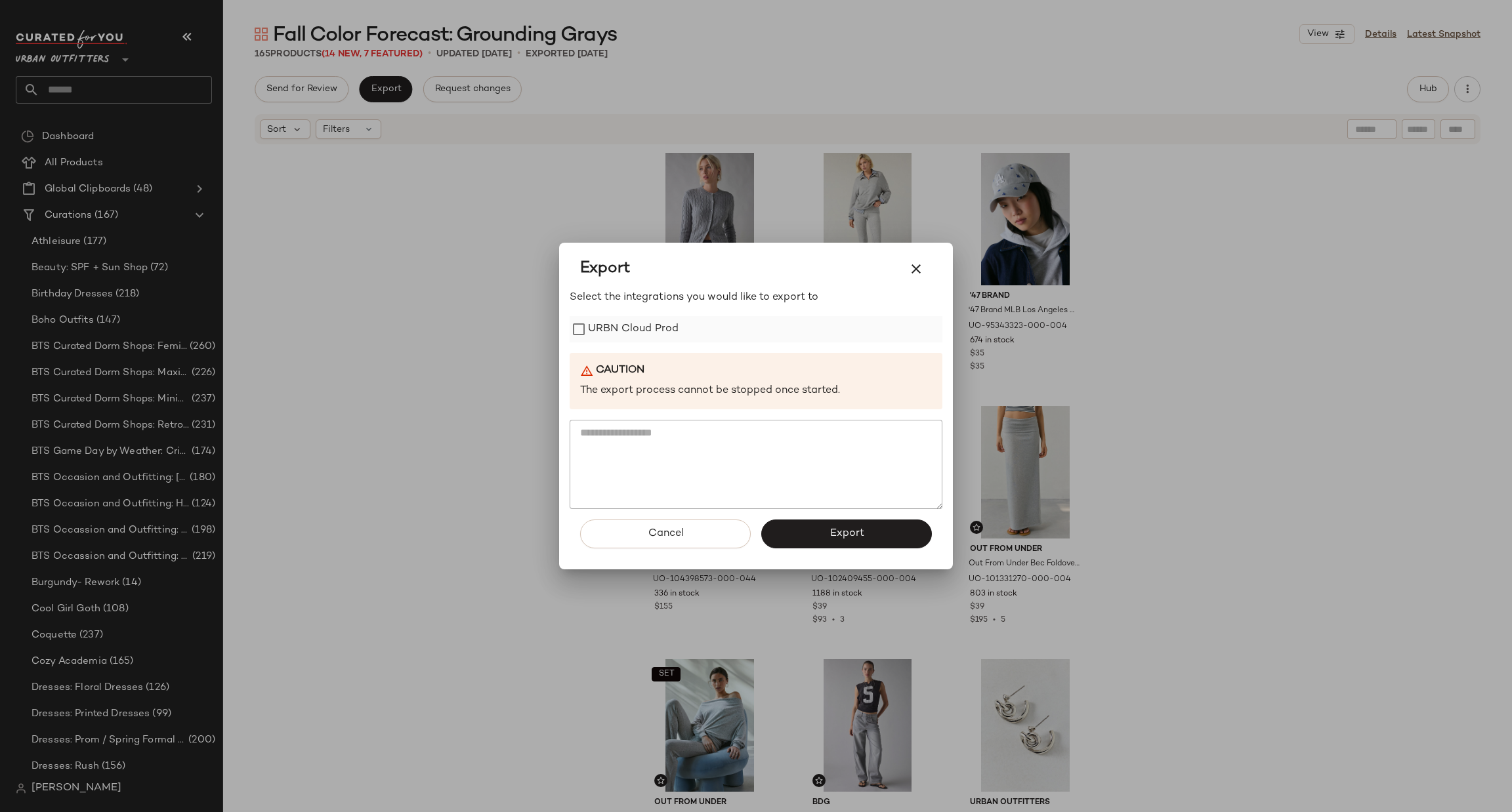
click at [668, 323] on label "URBN Cloud Prod" at bounding box center [633, 329] width 90 height 26
click at [774, 536] on button "Export" at bounding box center [847, 534] width 170 height 29
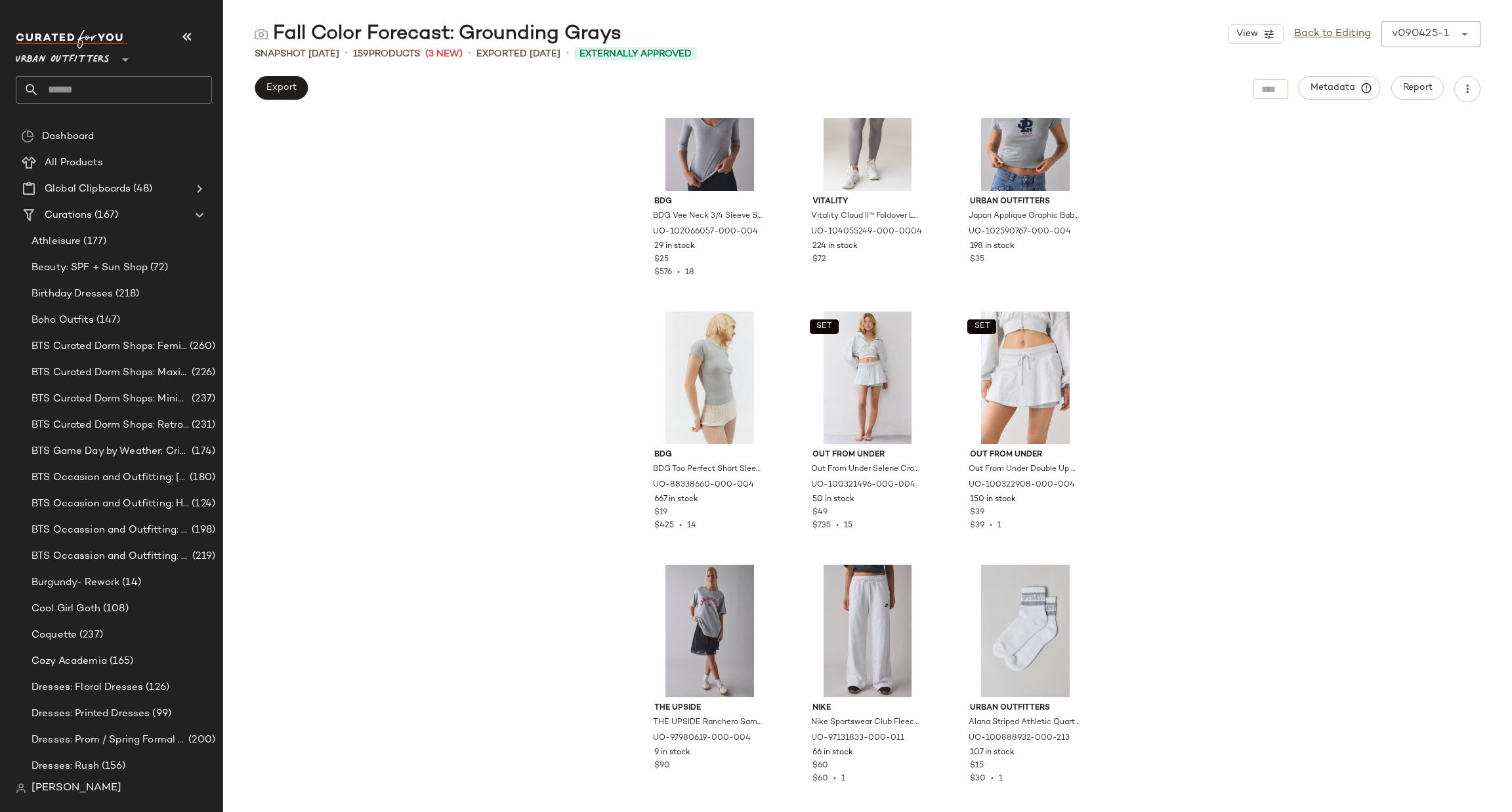
scroll to position [5127, 0]
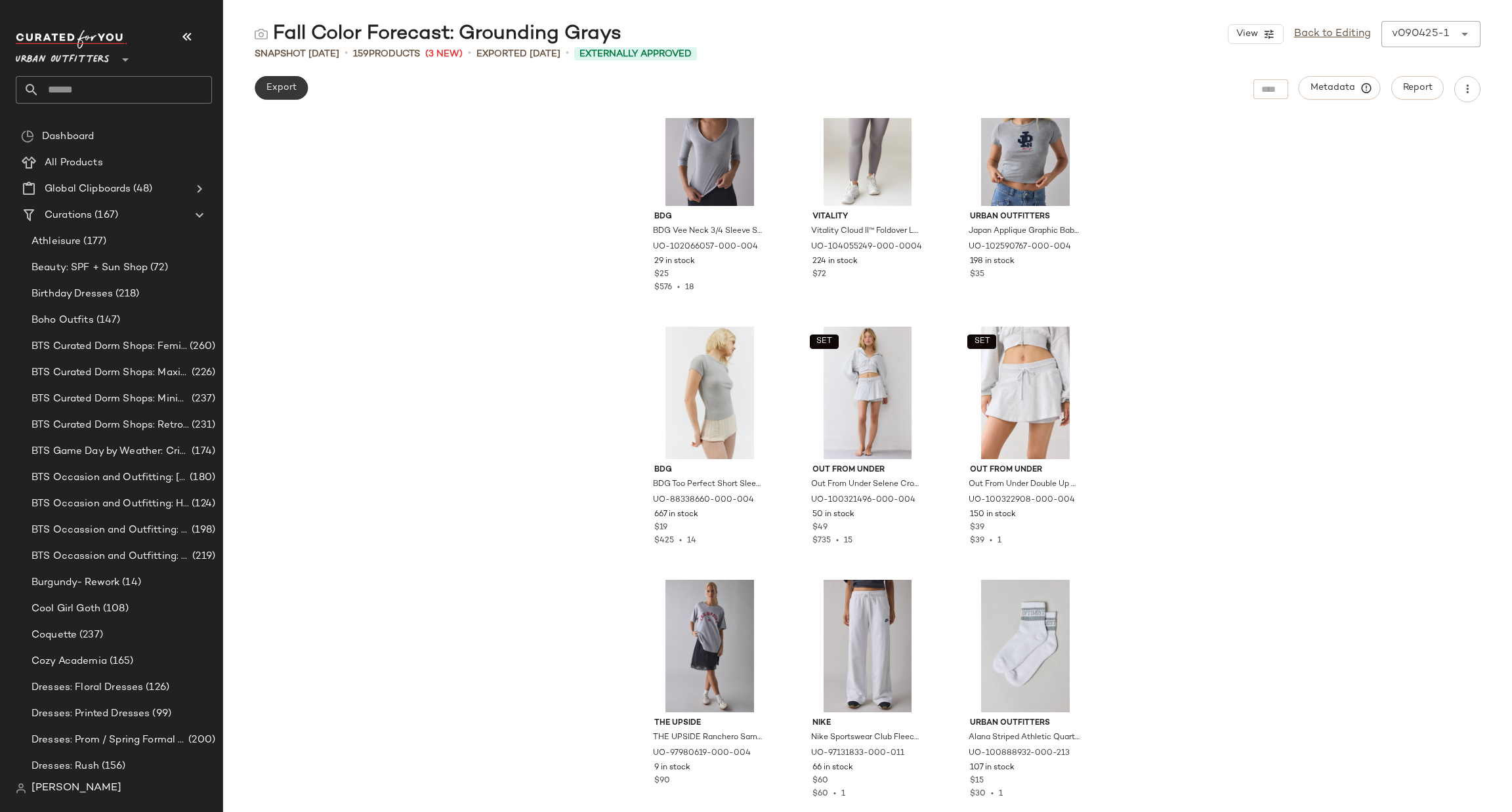
click at [292, 80] on button "Export" at bounding box center [281, 87] width 53 height 24
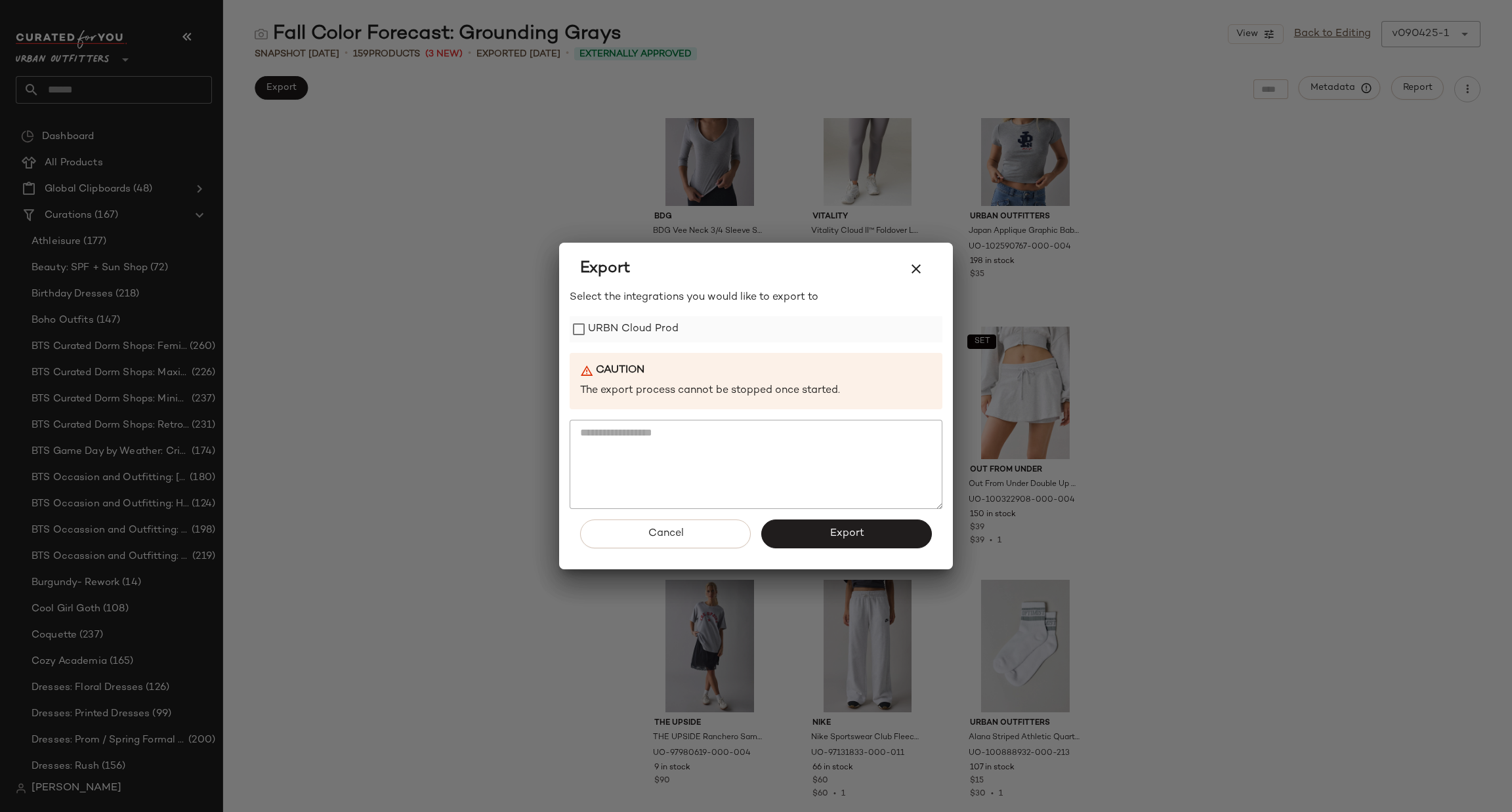
click at [644, 342] on div "Select the integrations you would like to export to URBN Cloud Prod Caution The…" at bounding box center [756, 400] width 372 height 219
click at [639, 334] on label "URBN Cloud Prod" at bounding box center [633, 329] width 90 height 26
click at [885, 531] on button "Export" at bounding box center [847, 534] width 170 height 29
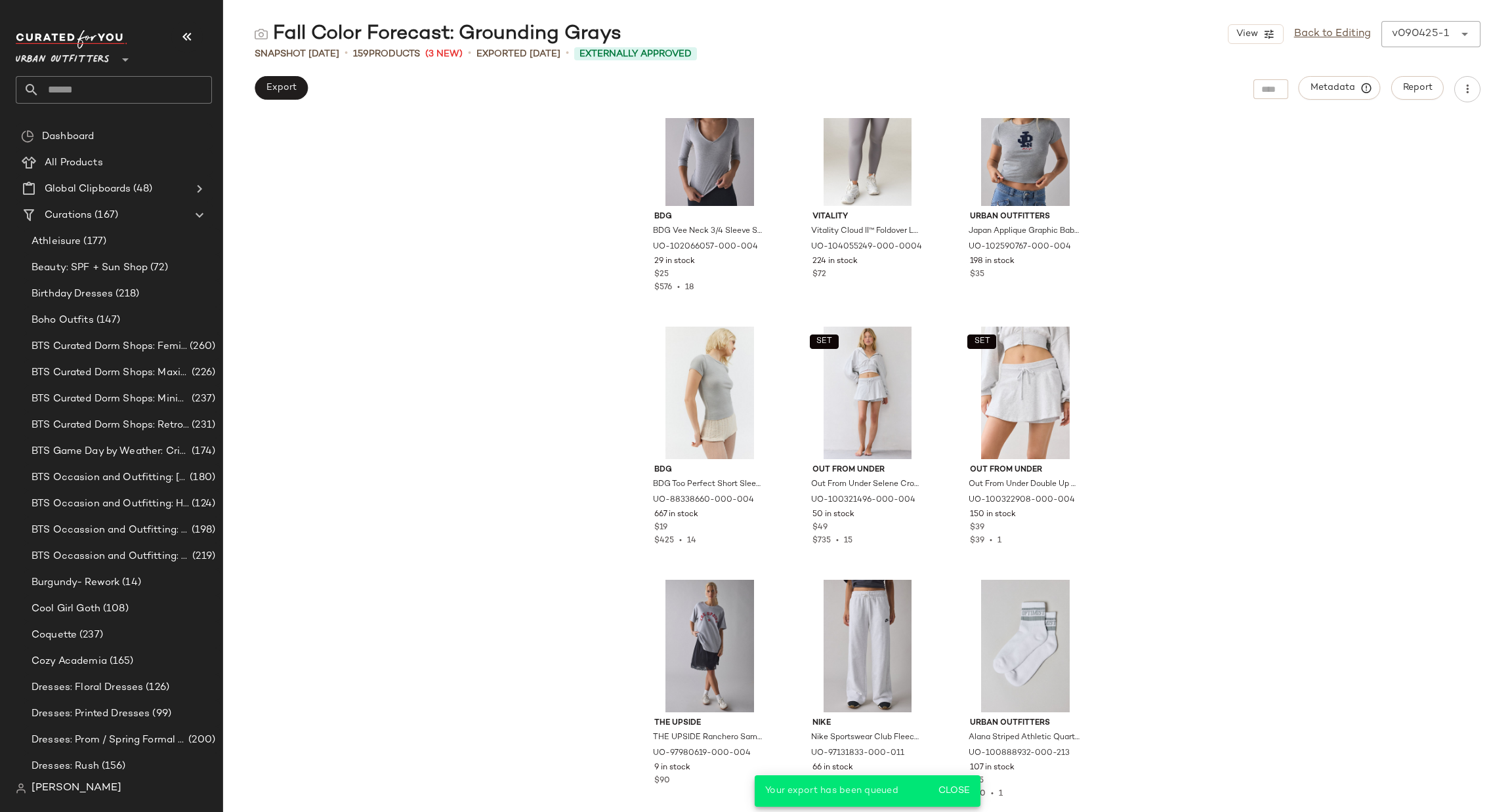
click at [170, 96] on input "text" at bounding box center [125, 90] width 173 height 27
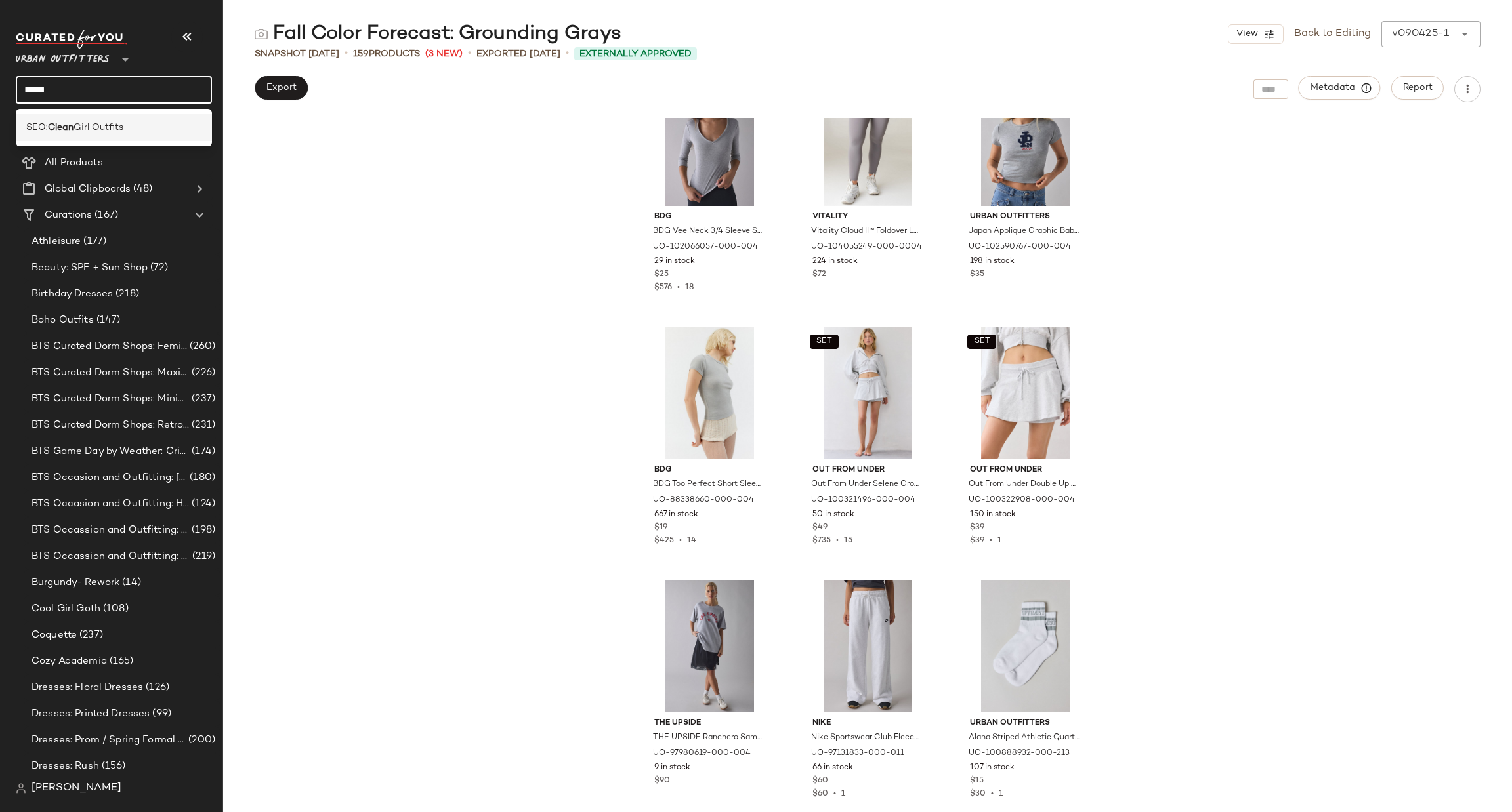
type input "*****"
click at [135, 123] on div "SEO: Clean Girl Outfits" at bounding box center [114, 127] width 175 height 14
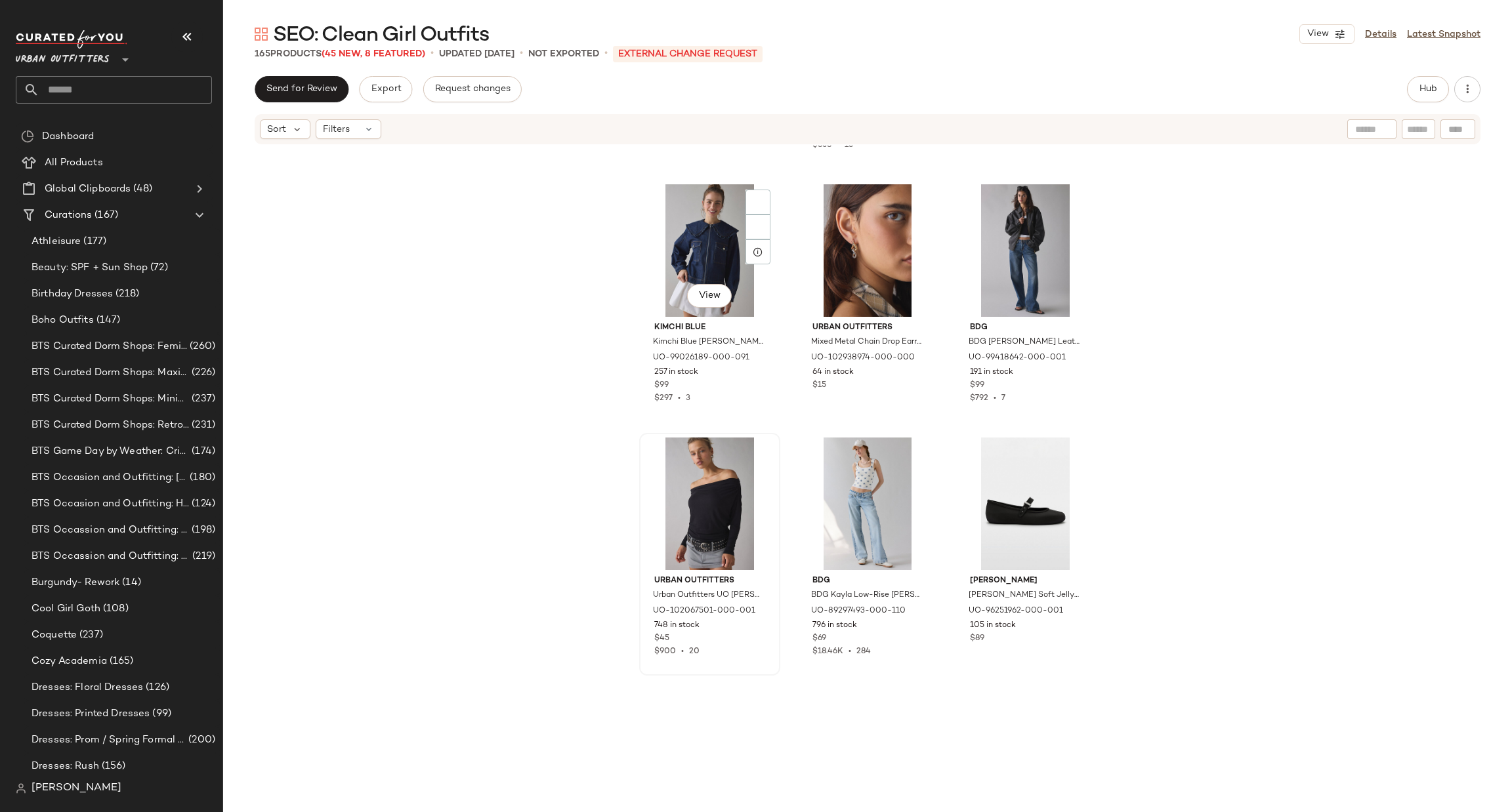
scroll to position [6296, 0]
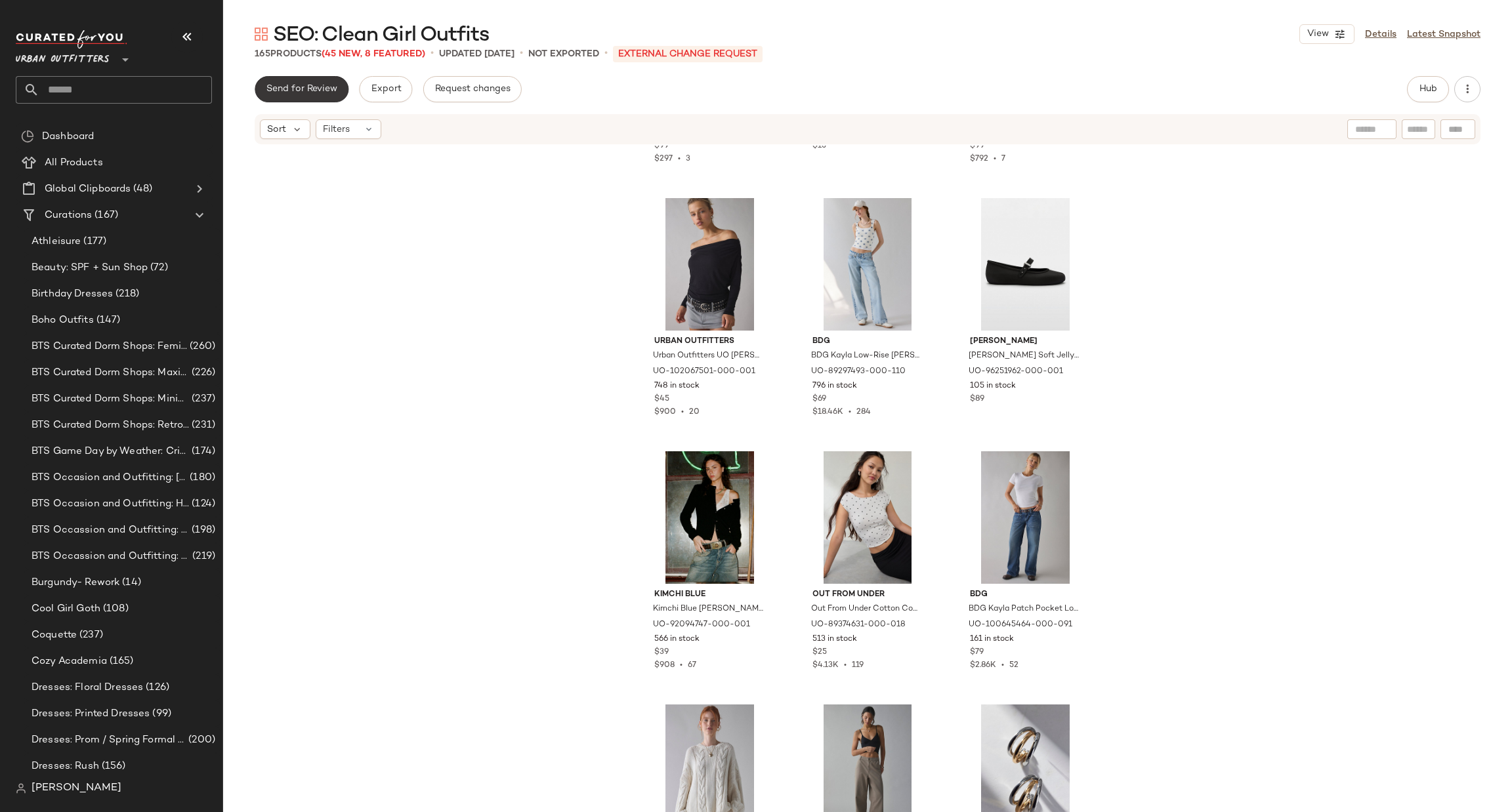
click at [322, 96] on button "Send for Review" at bounding box center [301, 89] width 94 height 26
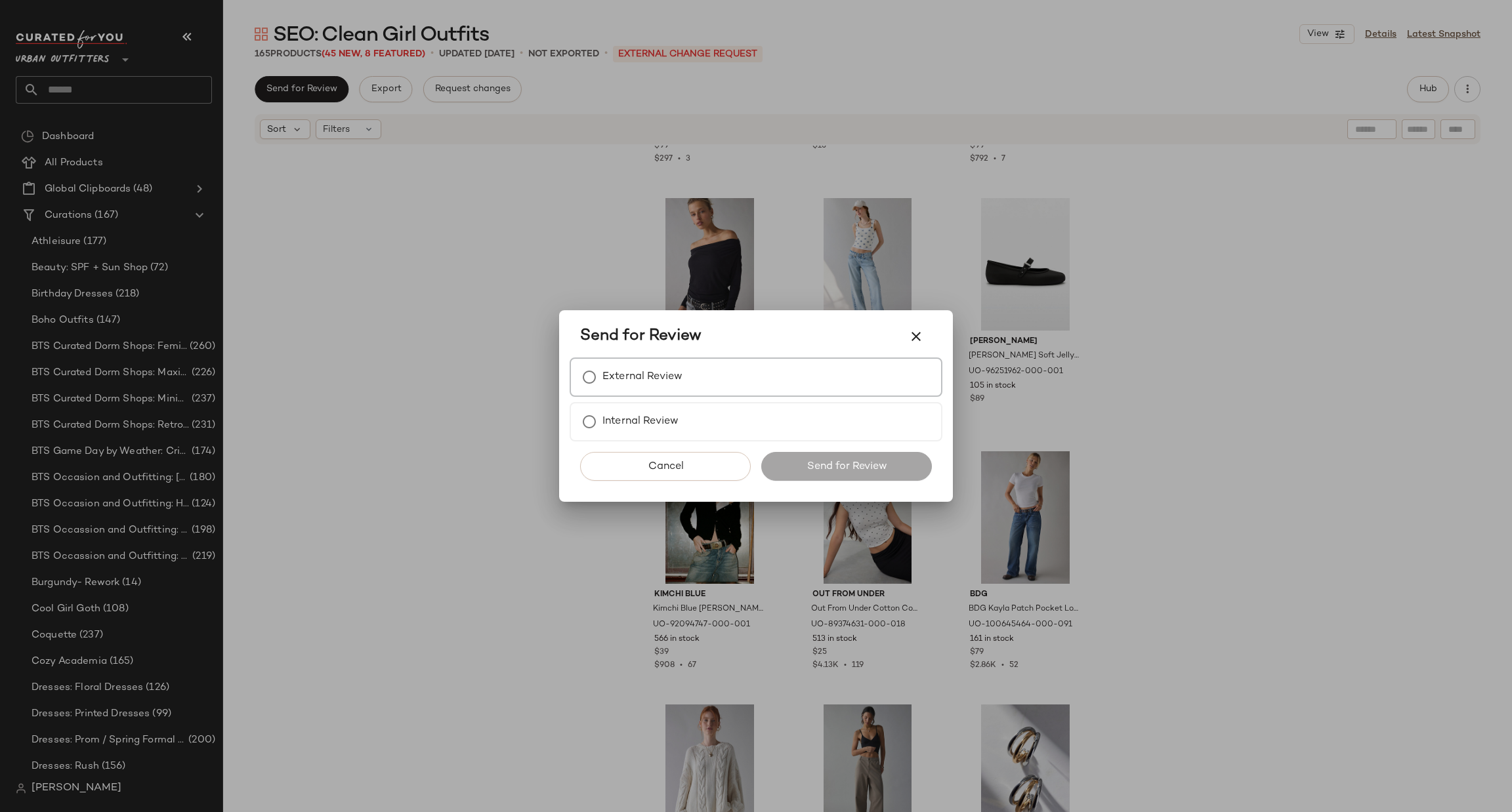
click at [704, 385] on div "External Review" at bounding box center [756, 377] width 372 height 39
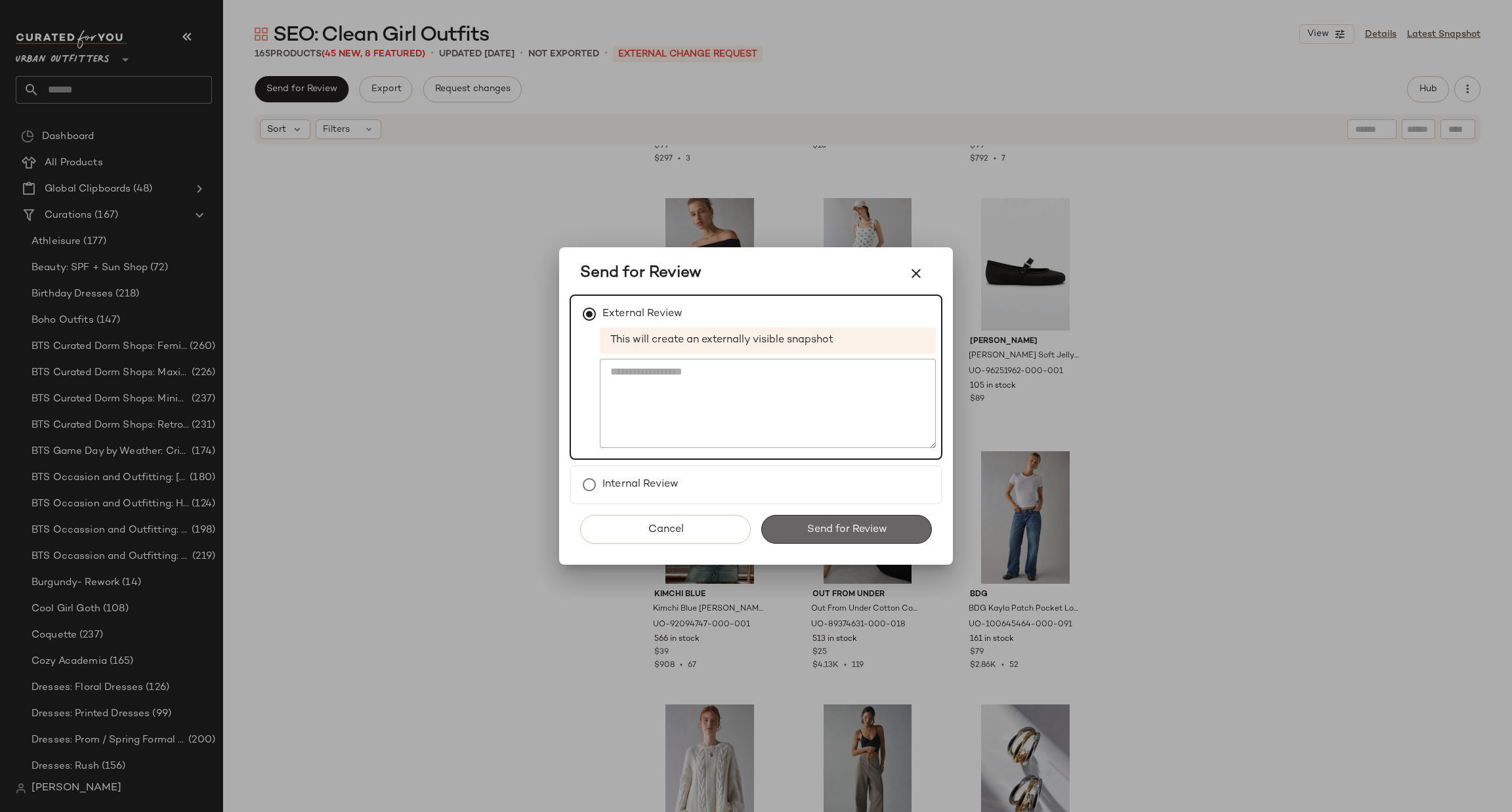
click at [844, 531] on span "Send for Review" at bounding box center [846, 529] width 81 height 12
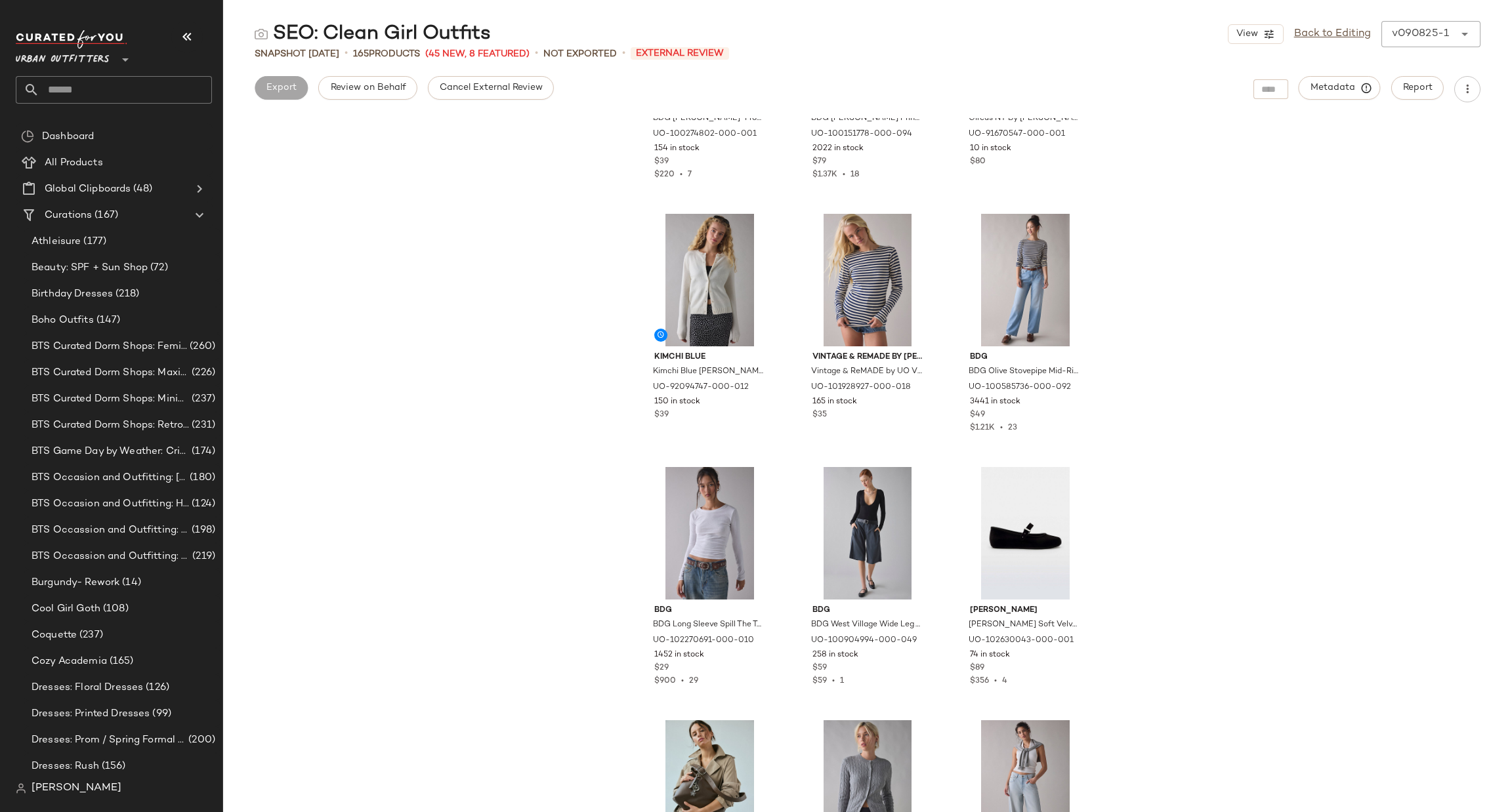
scroll to position [1781, 0]
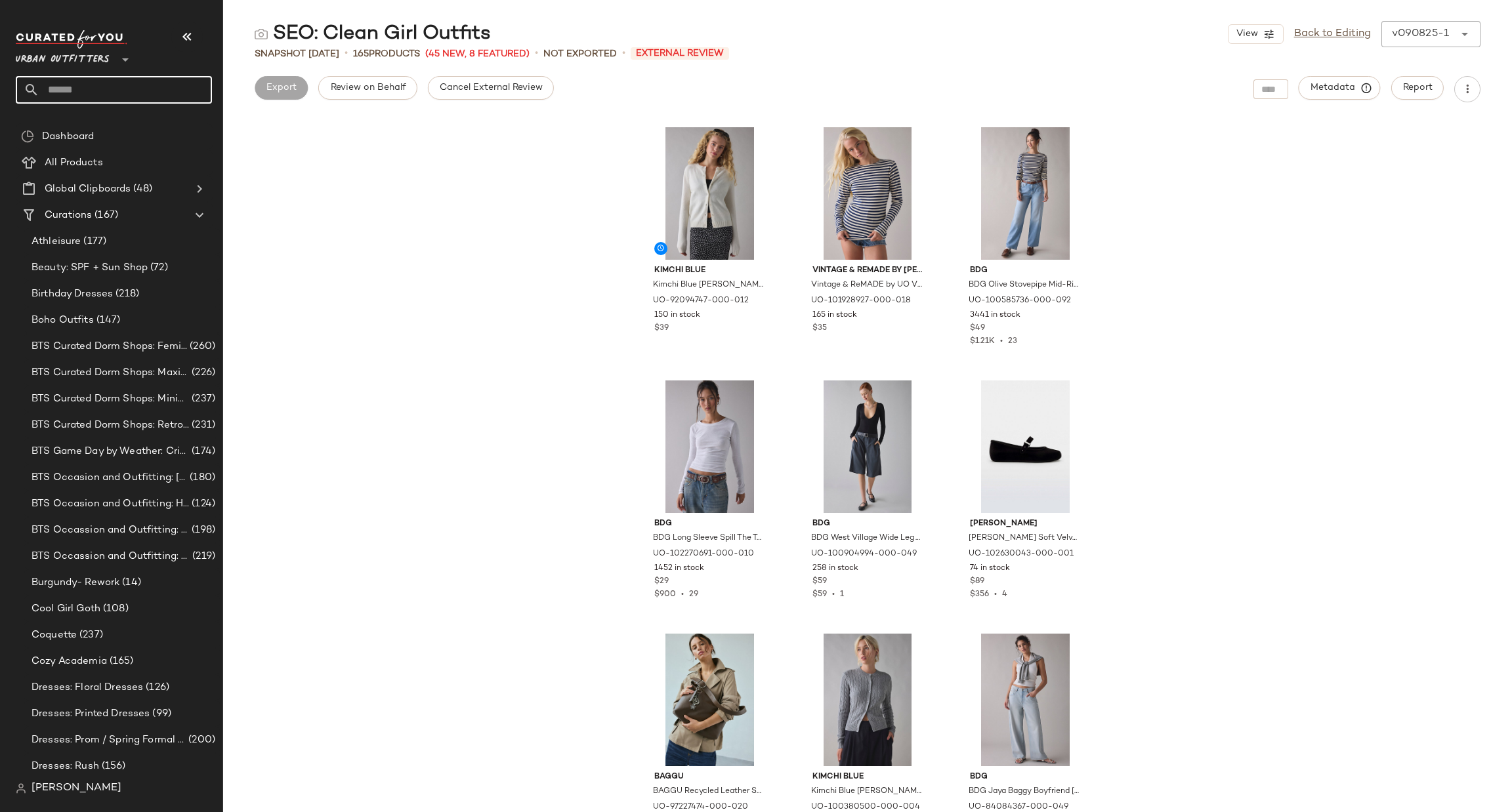
click at [196, 83] on input "text" at bounding box center [125, 90] width 173 height 27
type input "******"
click at [168, 122] on div "SEO: Pilate s Outfit" at bounding box center [114, 127] width 175 height 14
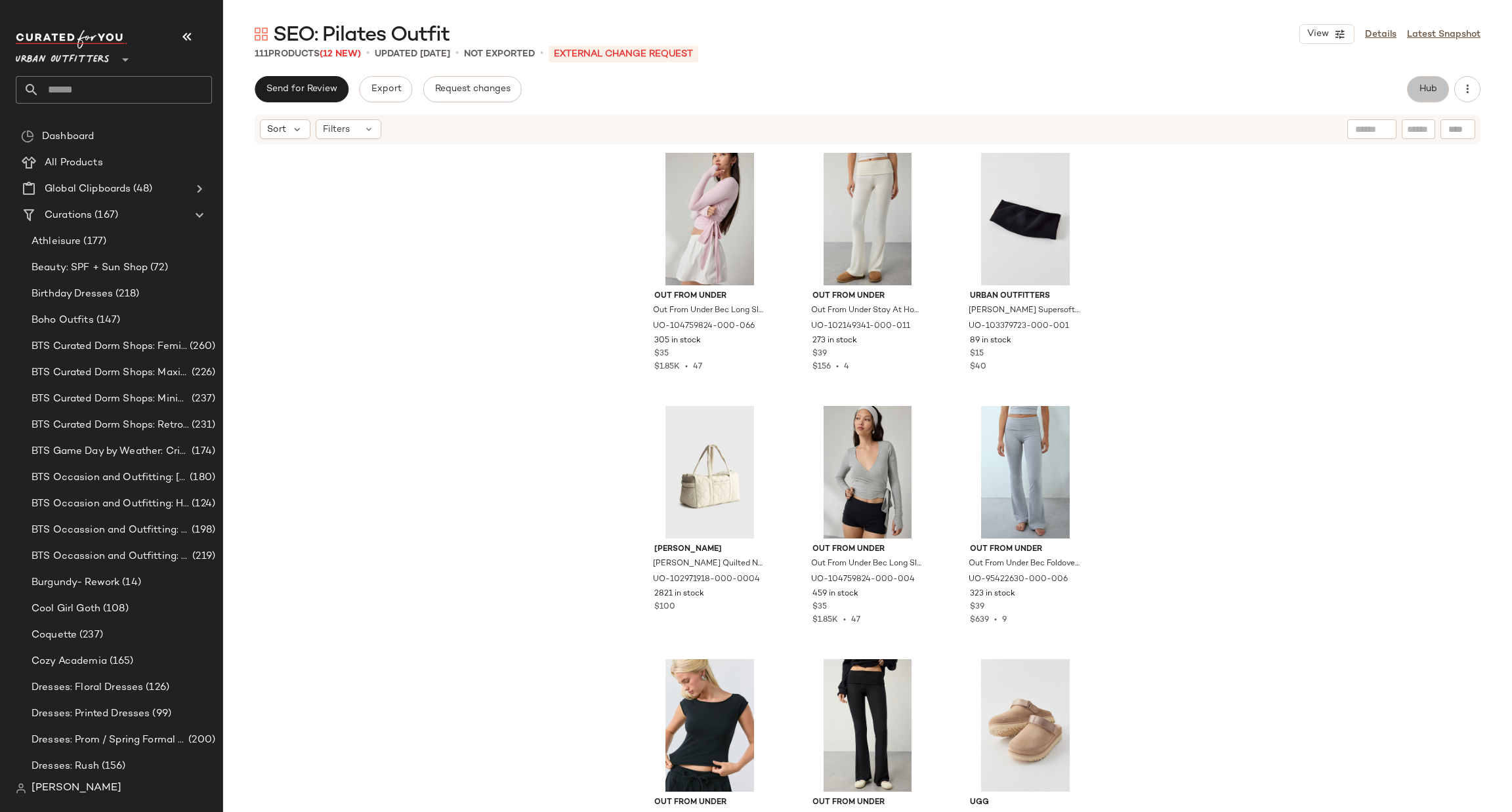
click at [1422, 90] on span "Hub" at bounding box center [1428, 89] width 19 height 11
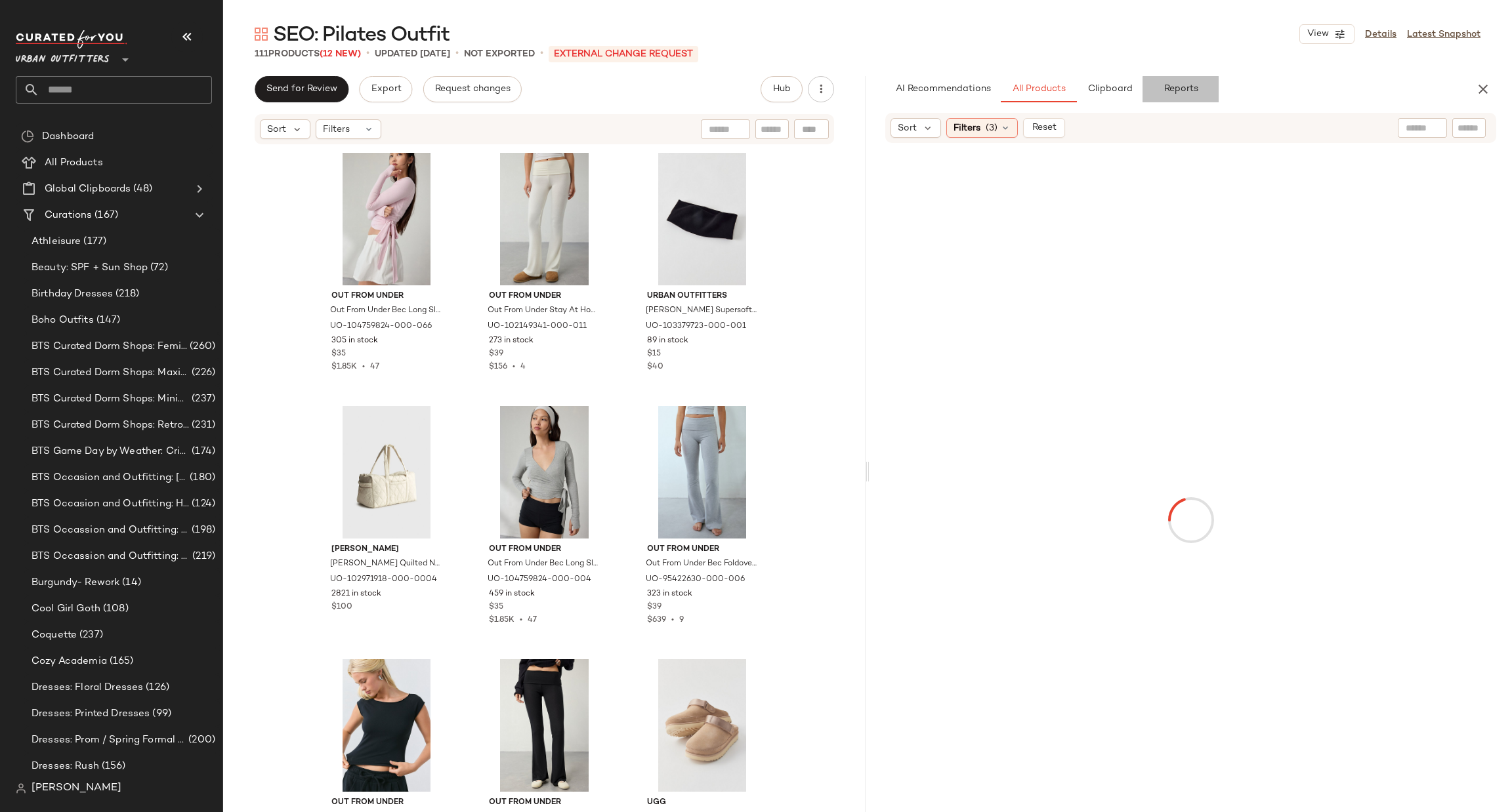
click at [1187, 95] on span "Reports" at bounding box center [1180, 89] width 35 height 11
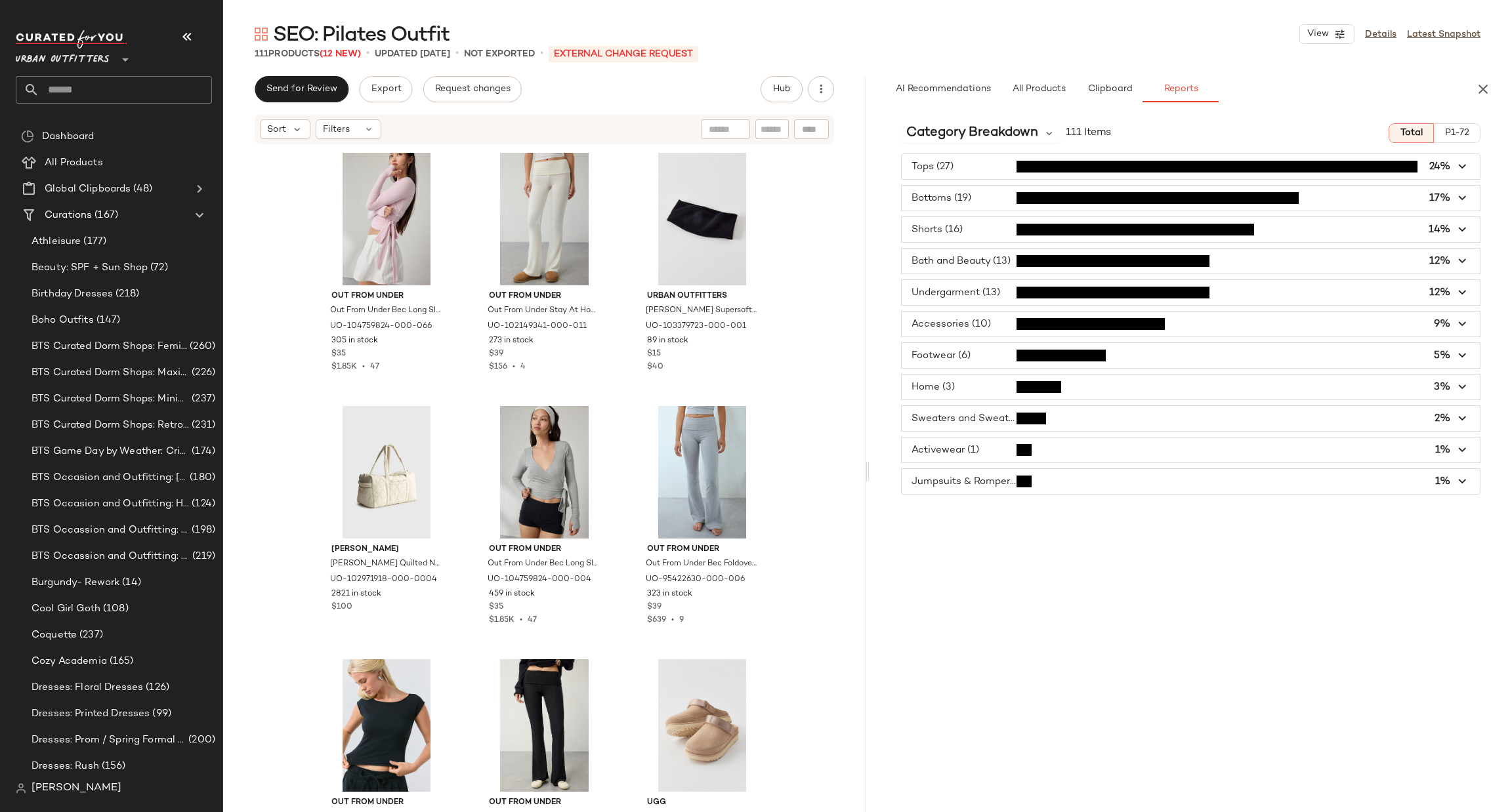
type button "report"
click at [1015, 200] on span "button" at bounding box center [1190, 198] width 578 height 25
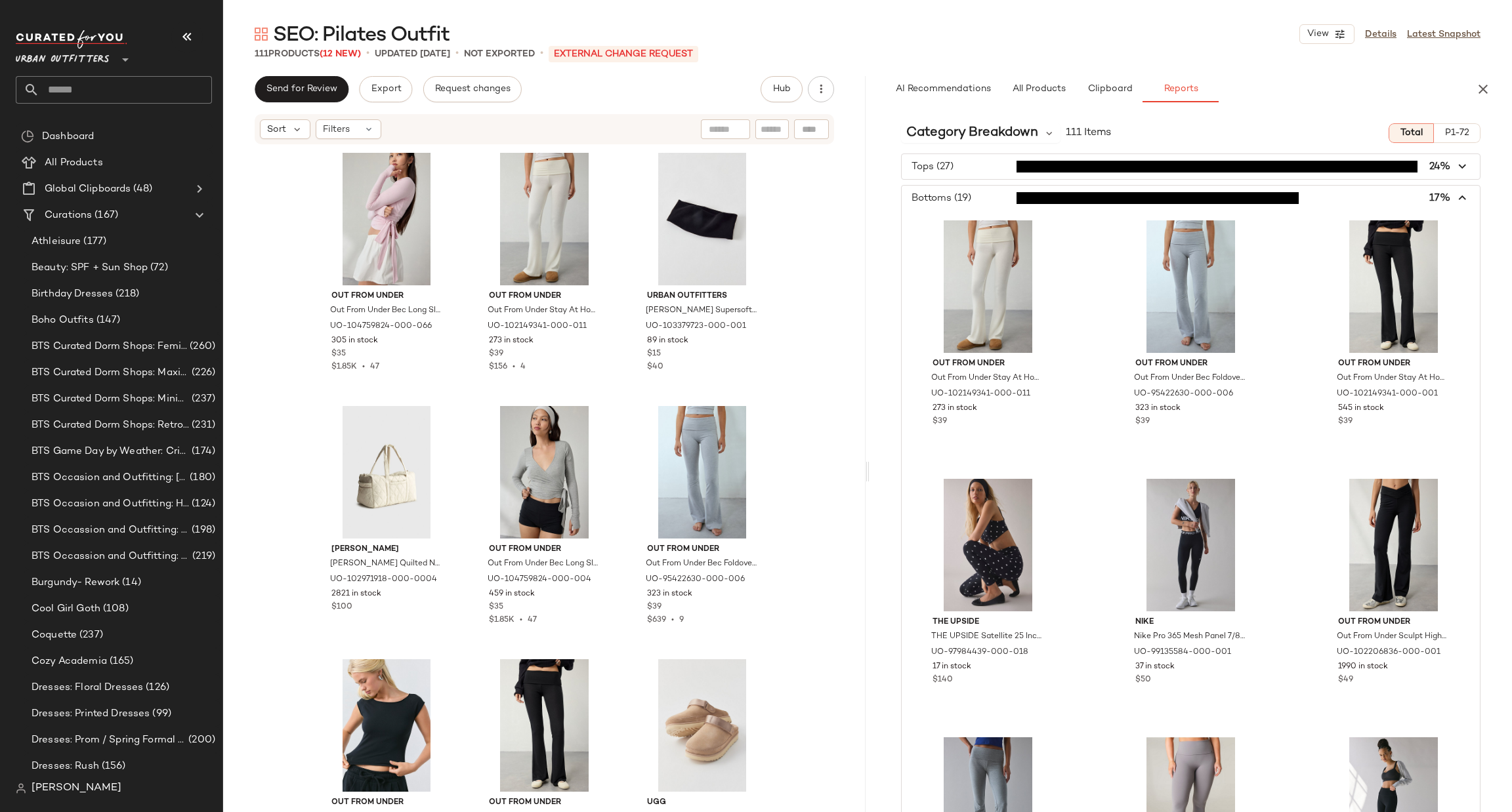
click at [951, 187] on span "button" at bounding box center [1190, 198] width 578 height 25
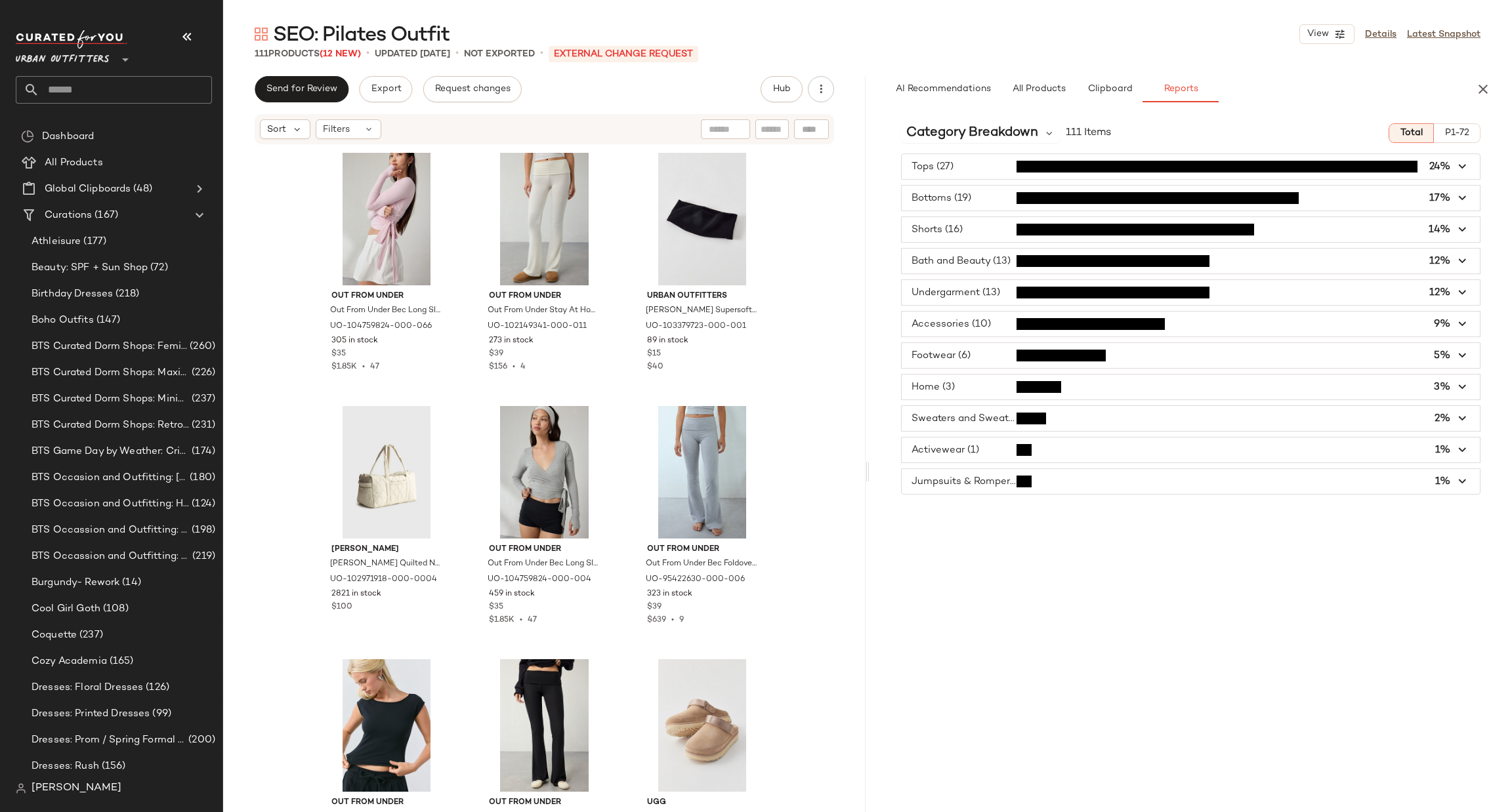
click at [971, 232] on span "button" at bounding box center [1190, 229] width 578 height 25
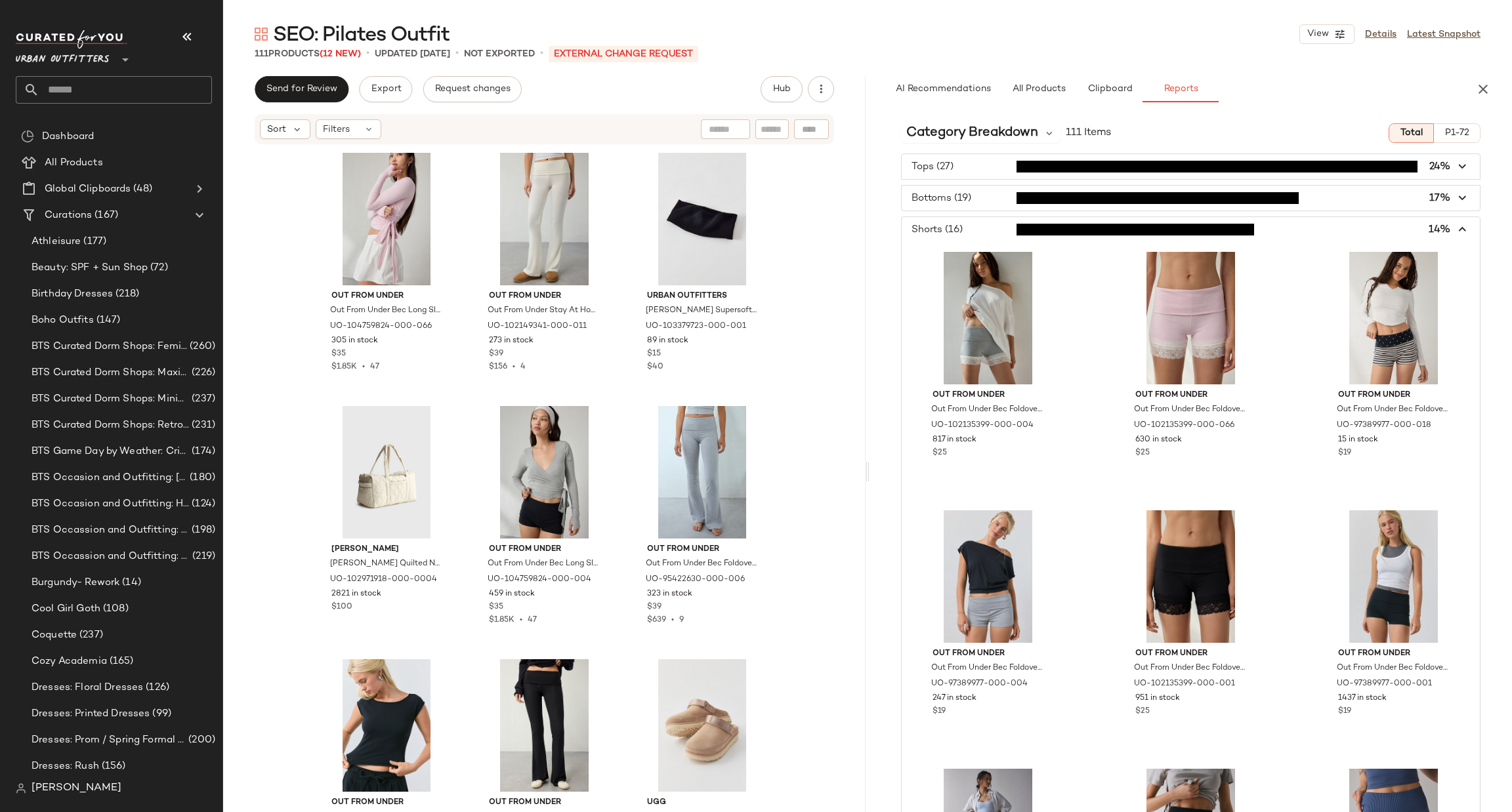
click at [977, 226] on span "button" at bounding box center [1190, 229] width 578 height 25
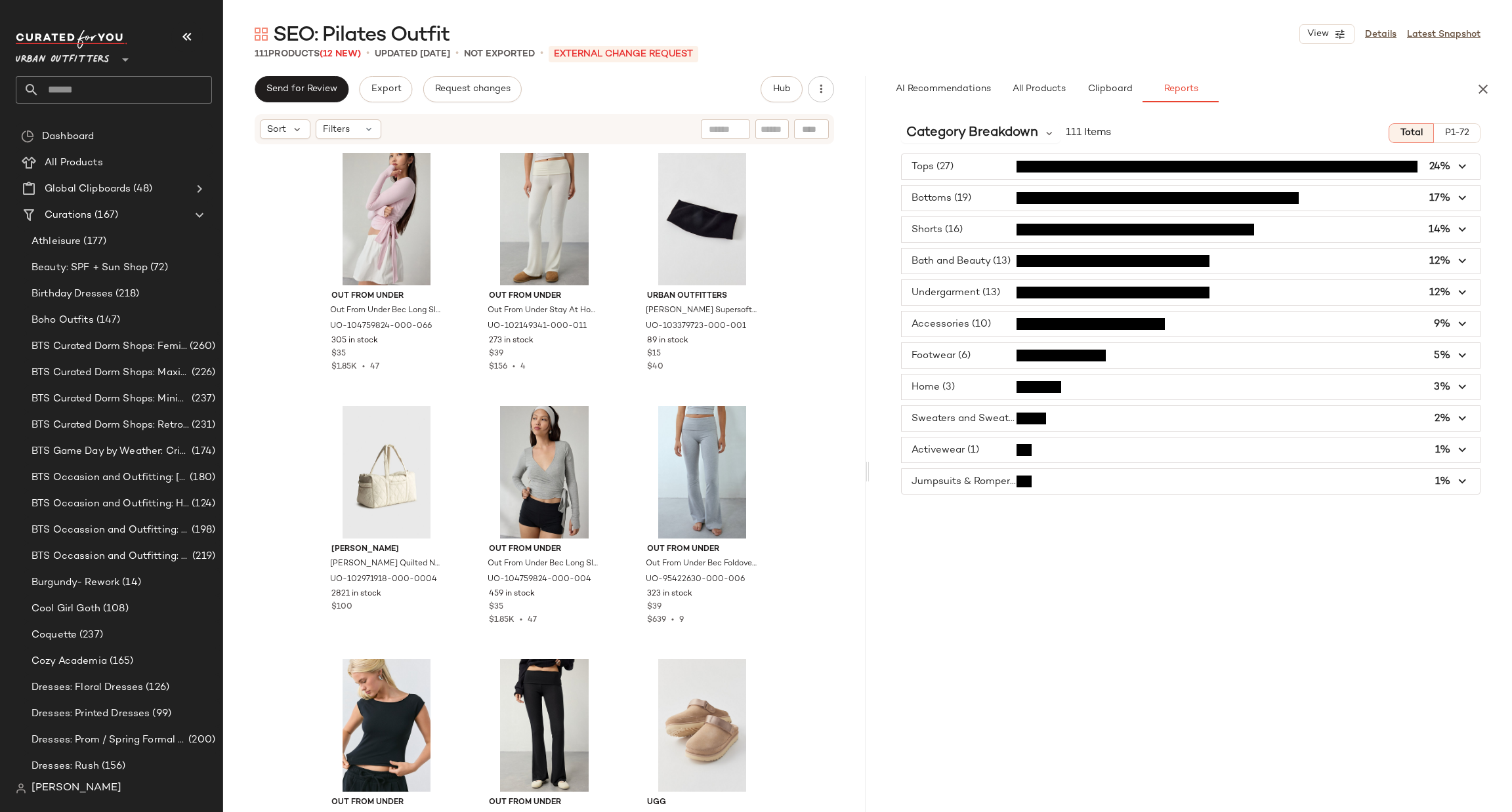
click at [988, 310] on div "Tops (27) 24% Bottoms (19) 17% Shorts (16) 14% Bath and Beauty (13) 12% Underga…" at bounding box center [1190, 324] width 642 height 341
click at [991, 297] on span "button" at bounding box center [1190, 292] width 578 height 25
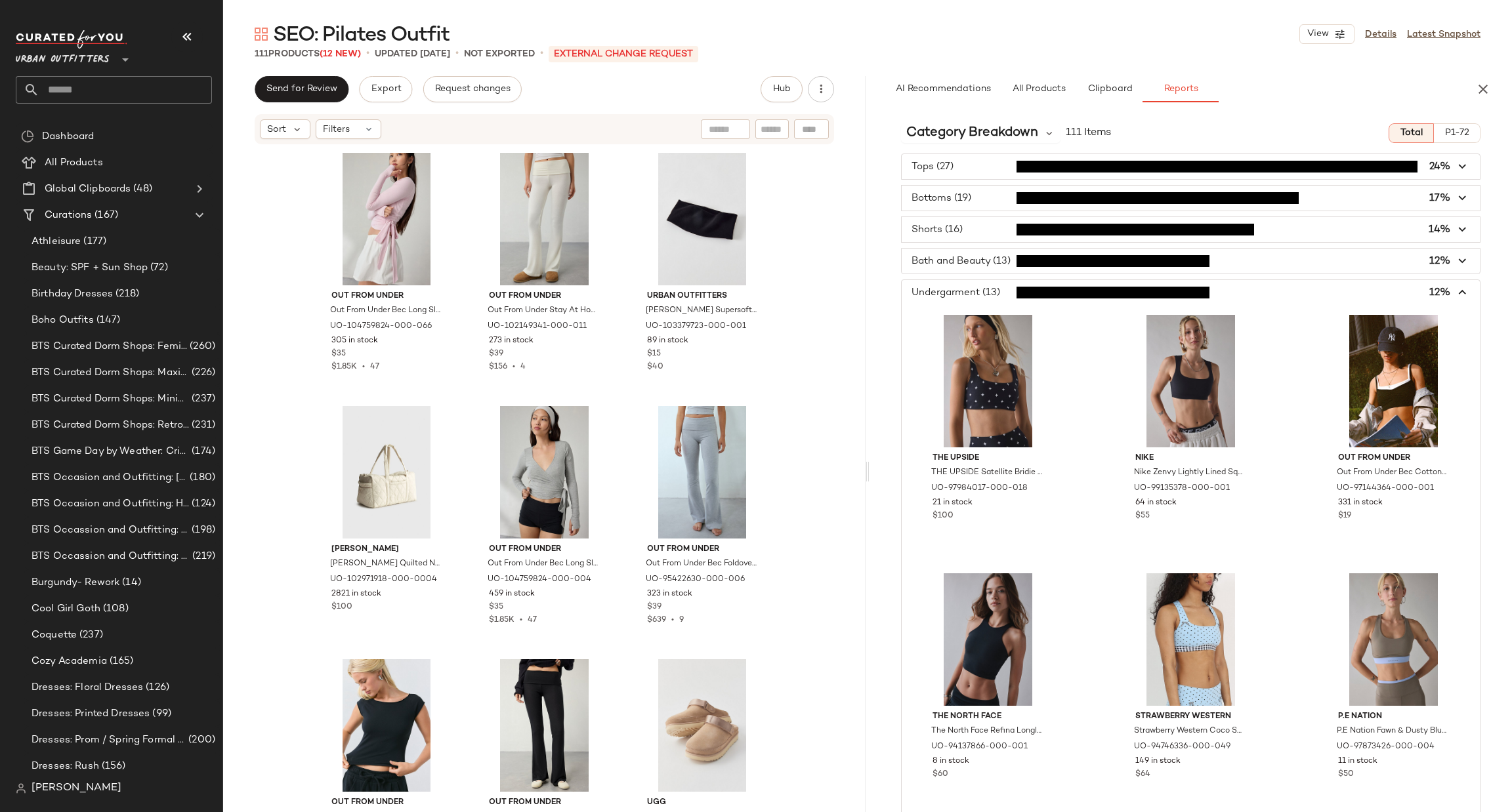
click at [978, 291] on span "button" at bounding box center [1190, 292] width 578 height 25
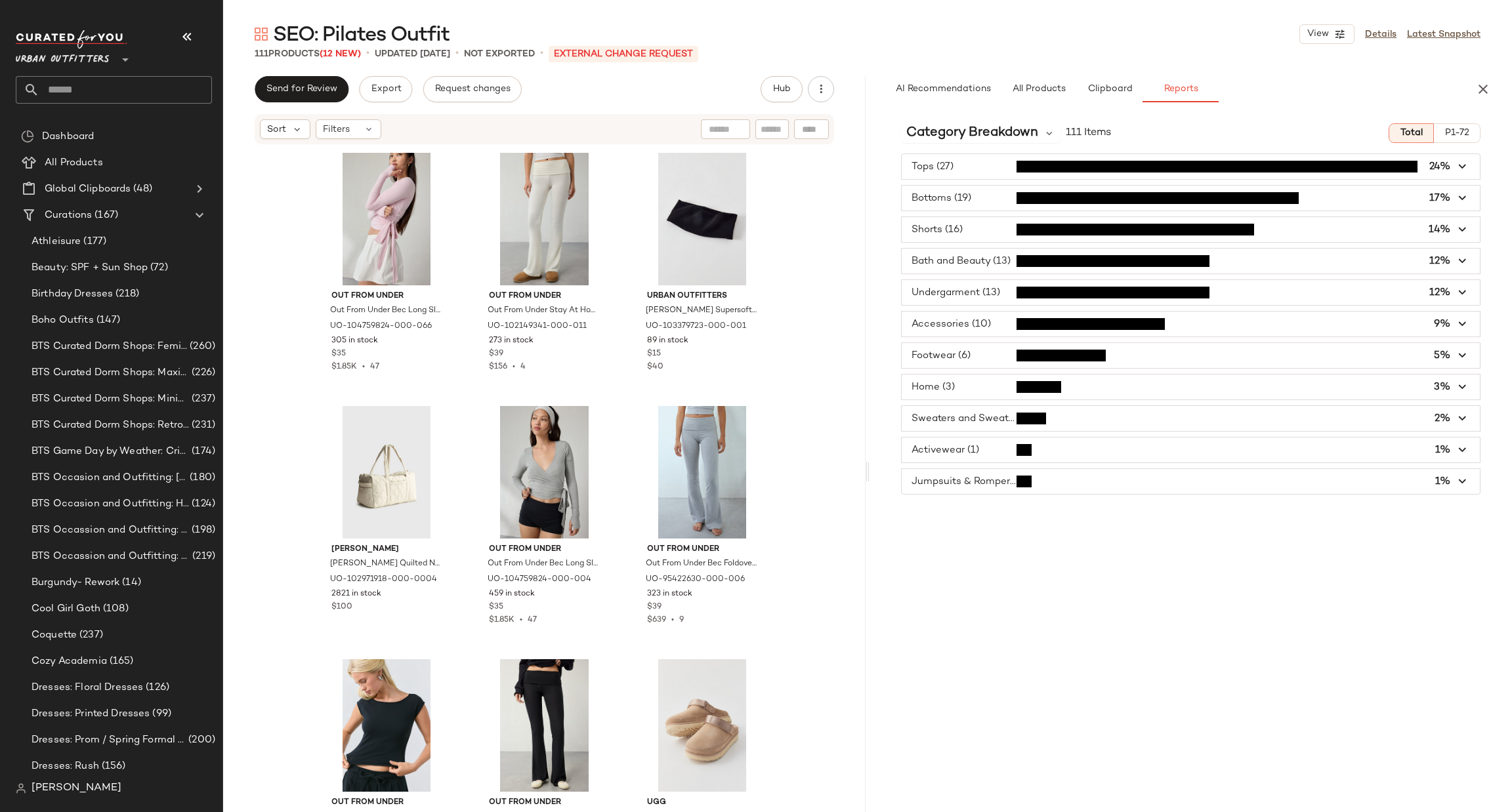
click at [980, 417] on span "button" at bounding box center [1190, 418] width 578 height 25
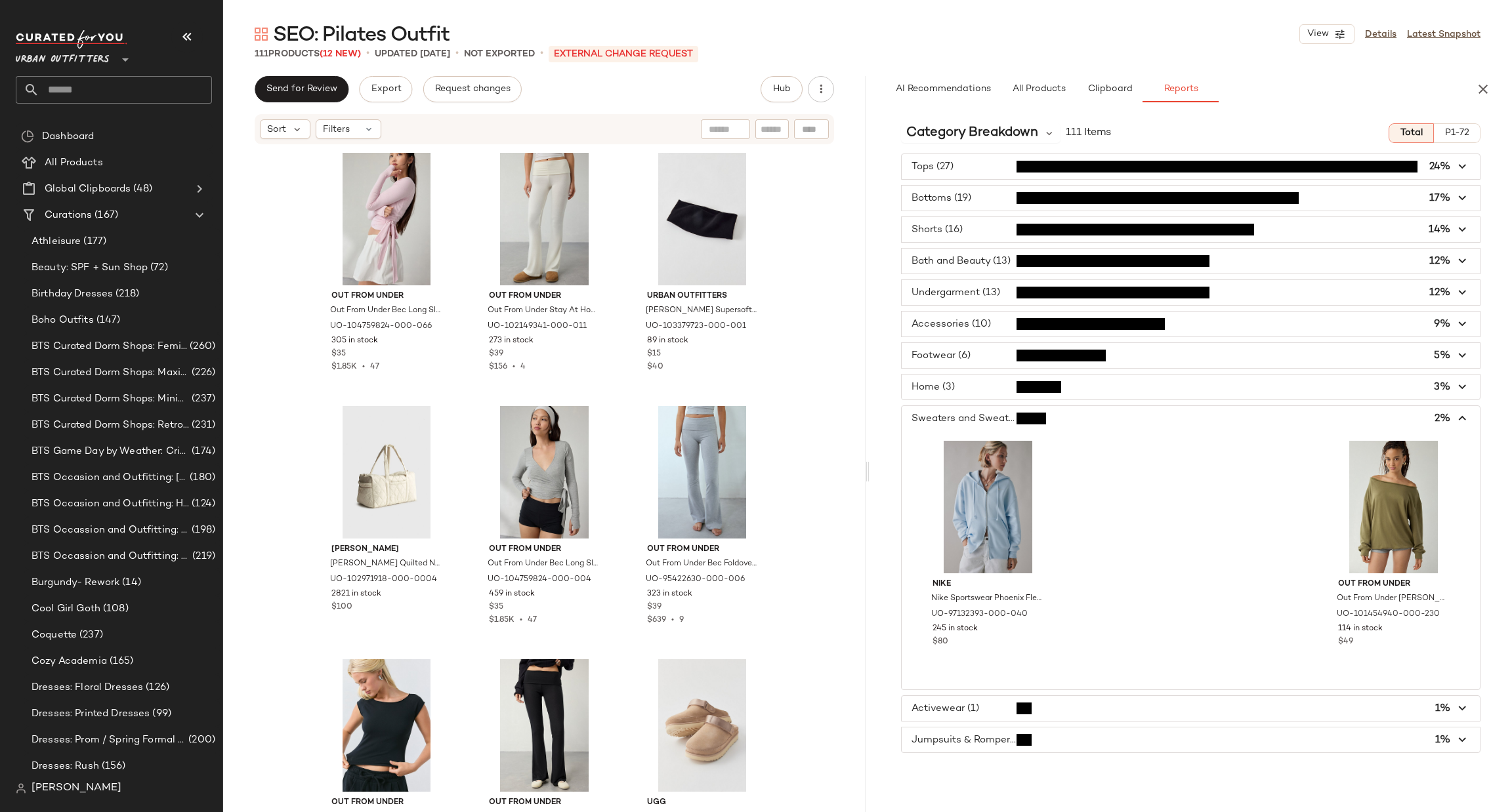
click at [980, 420] on span "button" at bounding box center [1190, 418] width 578 height 25
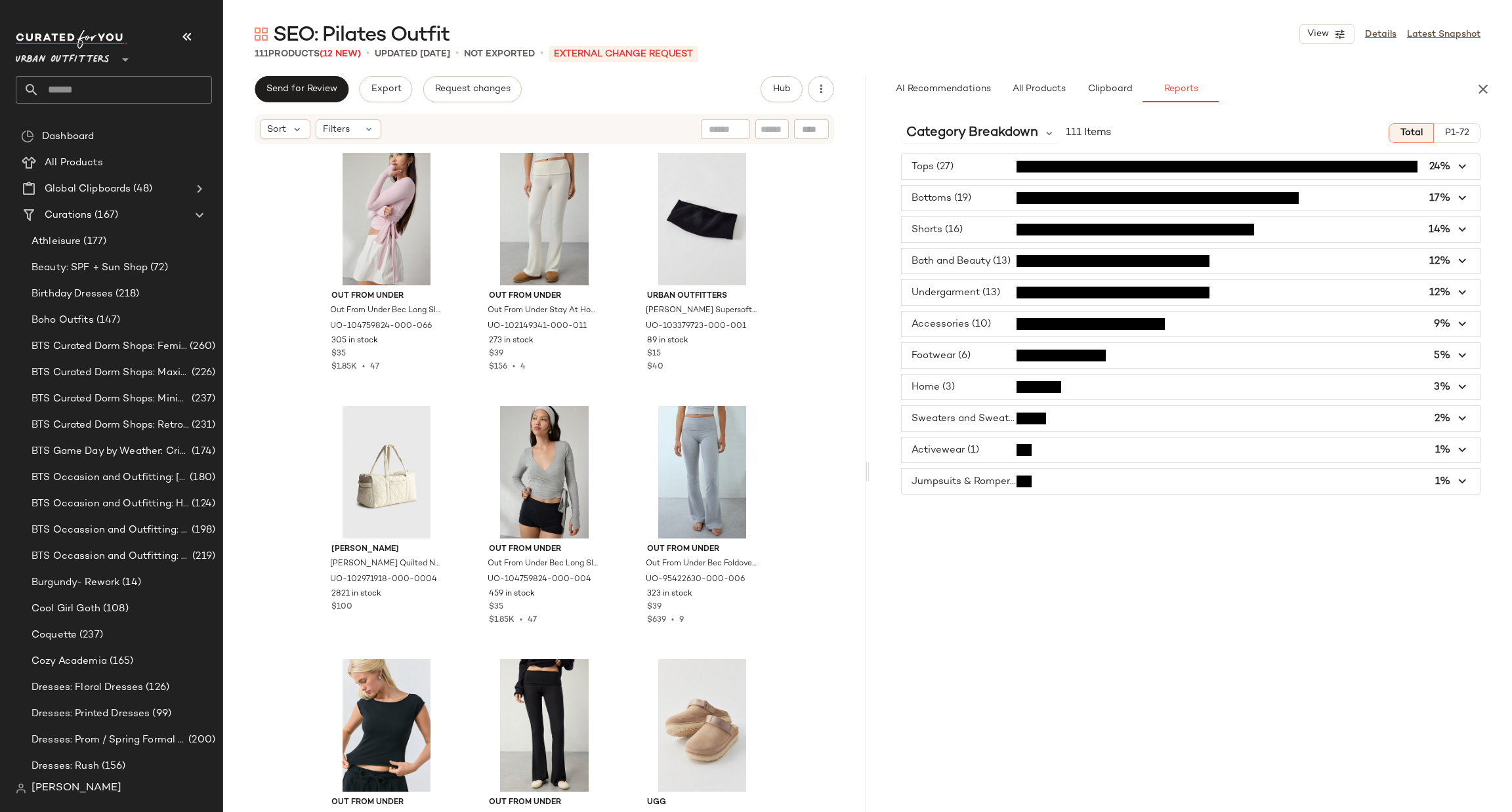
click at [980, 440] on span "button" at bounding box center [1190, 450] width 578 height 25
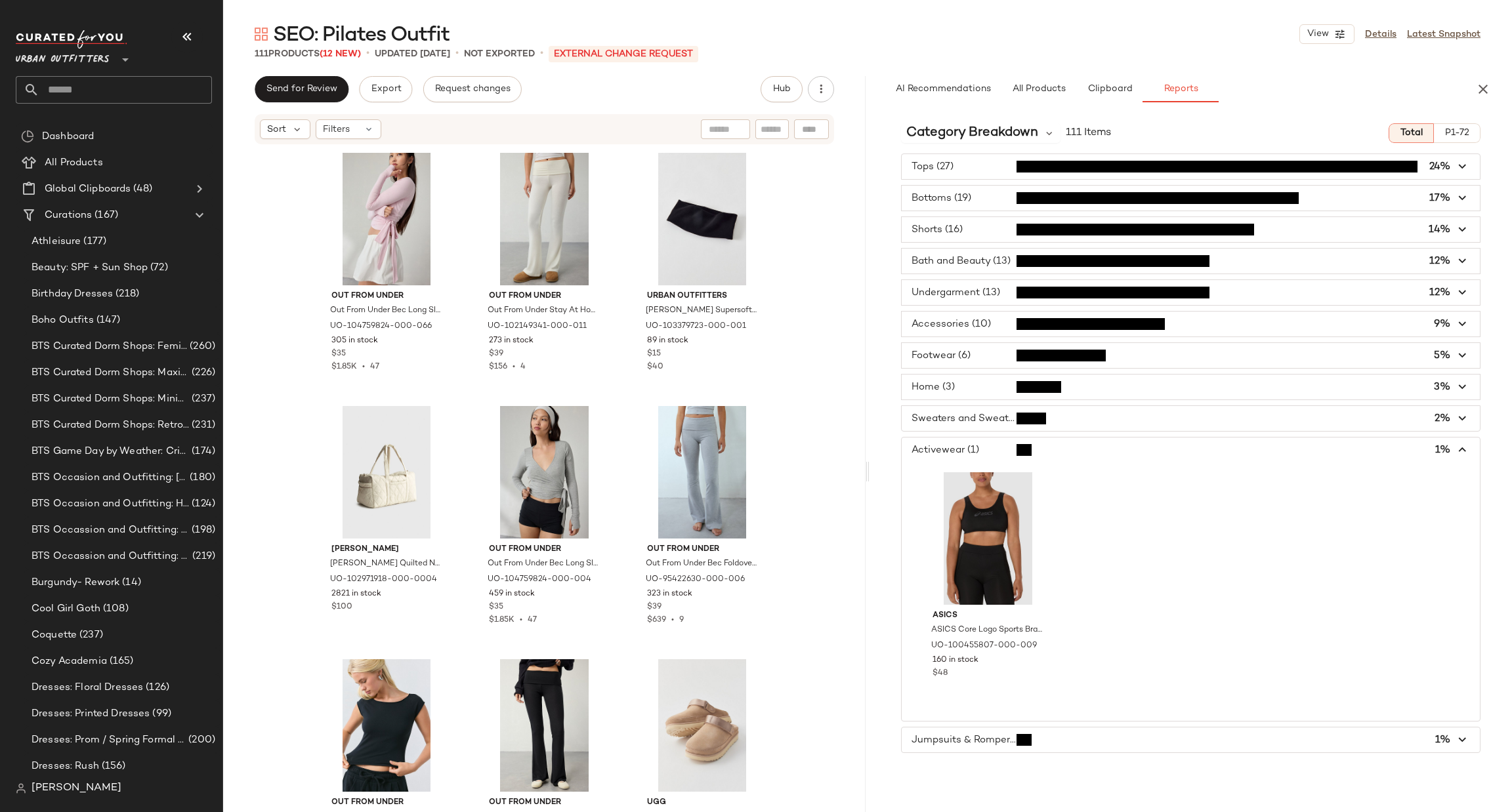
click at [980, 445] on span "button" at bounding box center [1190, 450] width 578 height 25
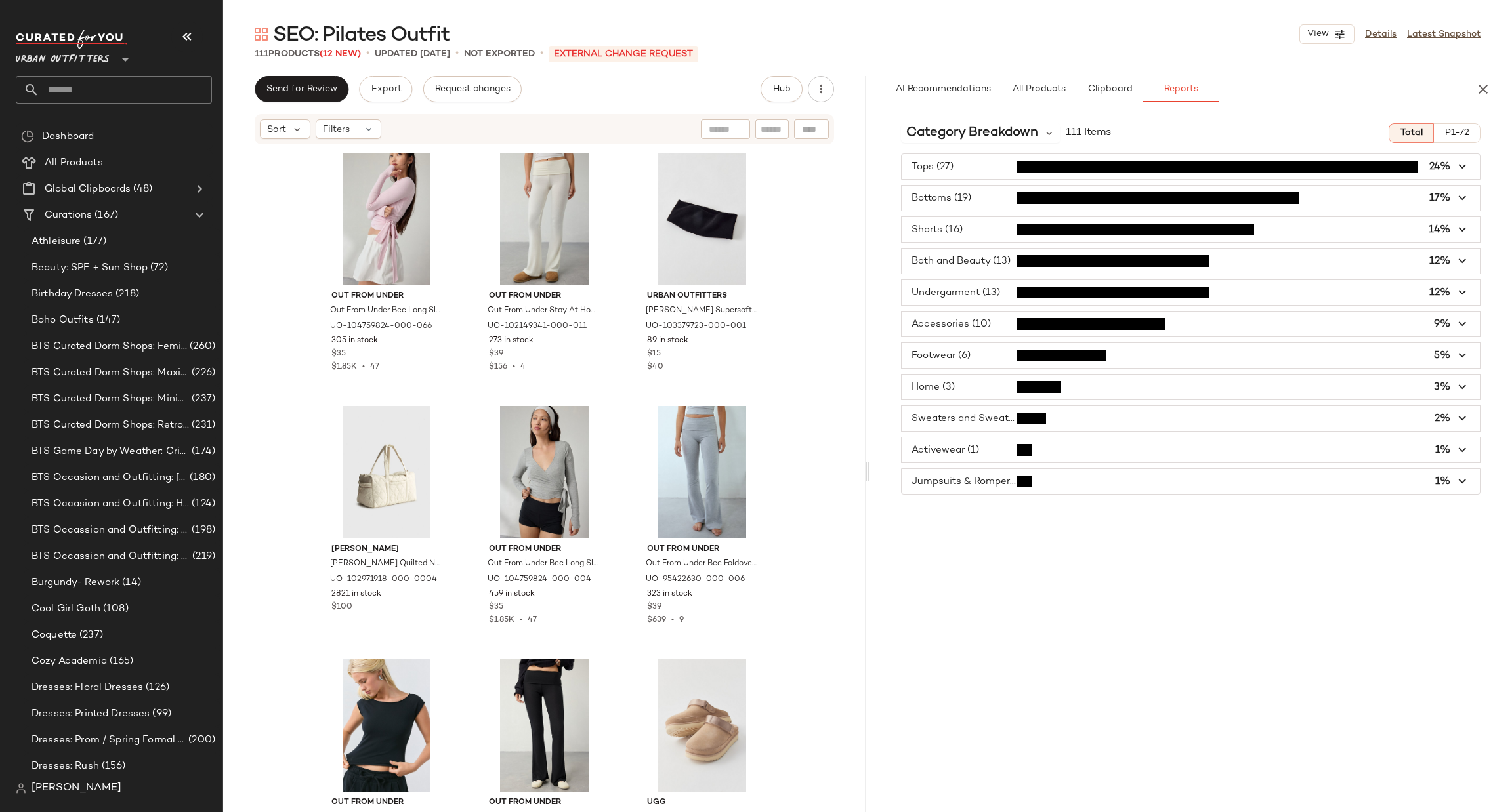
click at [990, 477] on span "button" at bounding box center [1190, 481] width 578 height 25
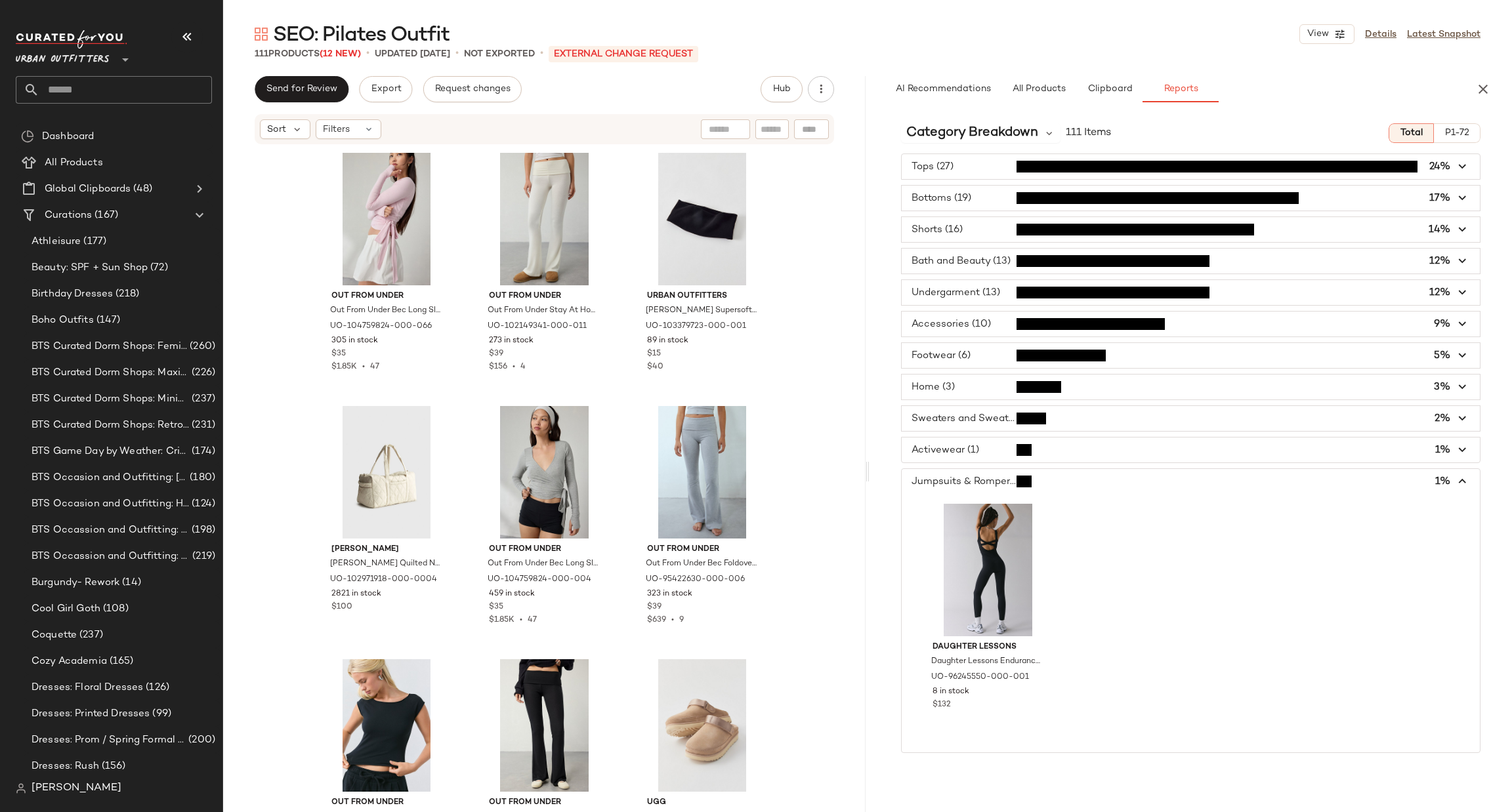
click at [998, 492] on span "button" at bounding box center [1190, 481] width 578 height 25
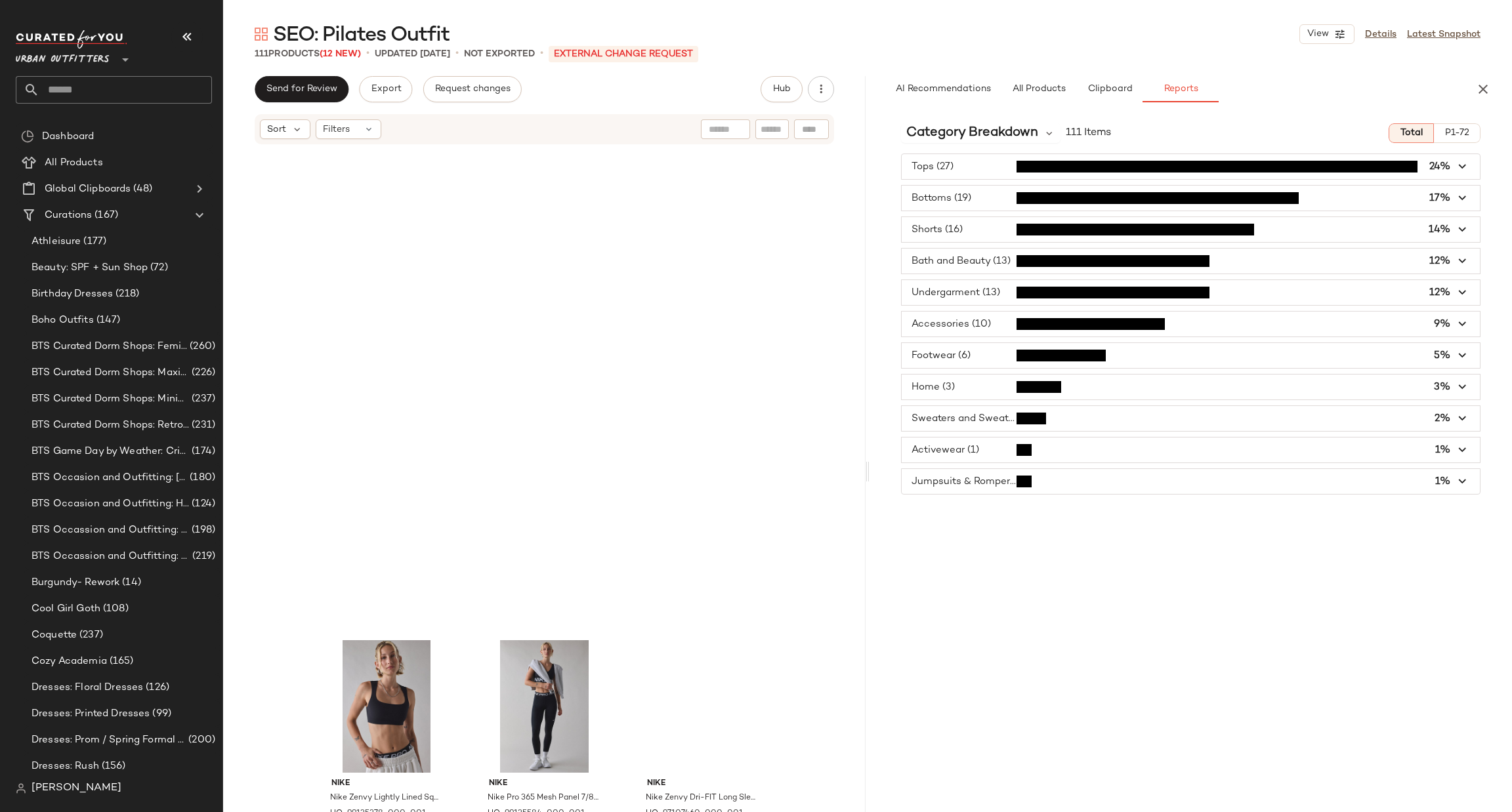
scroll to position [1585, 0]
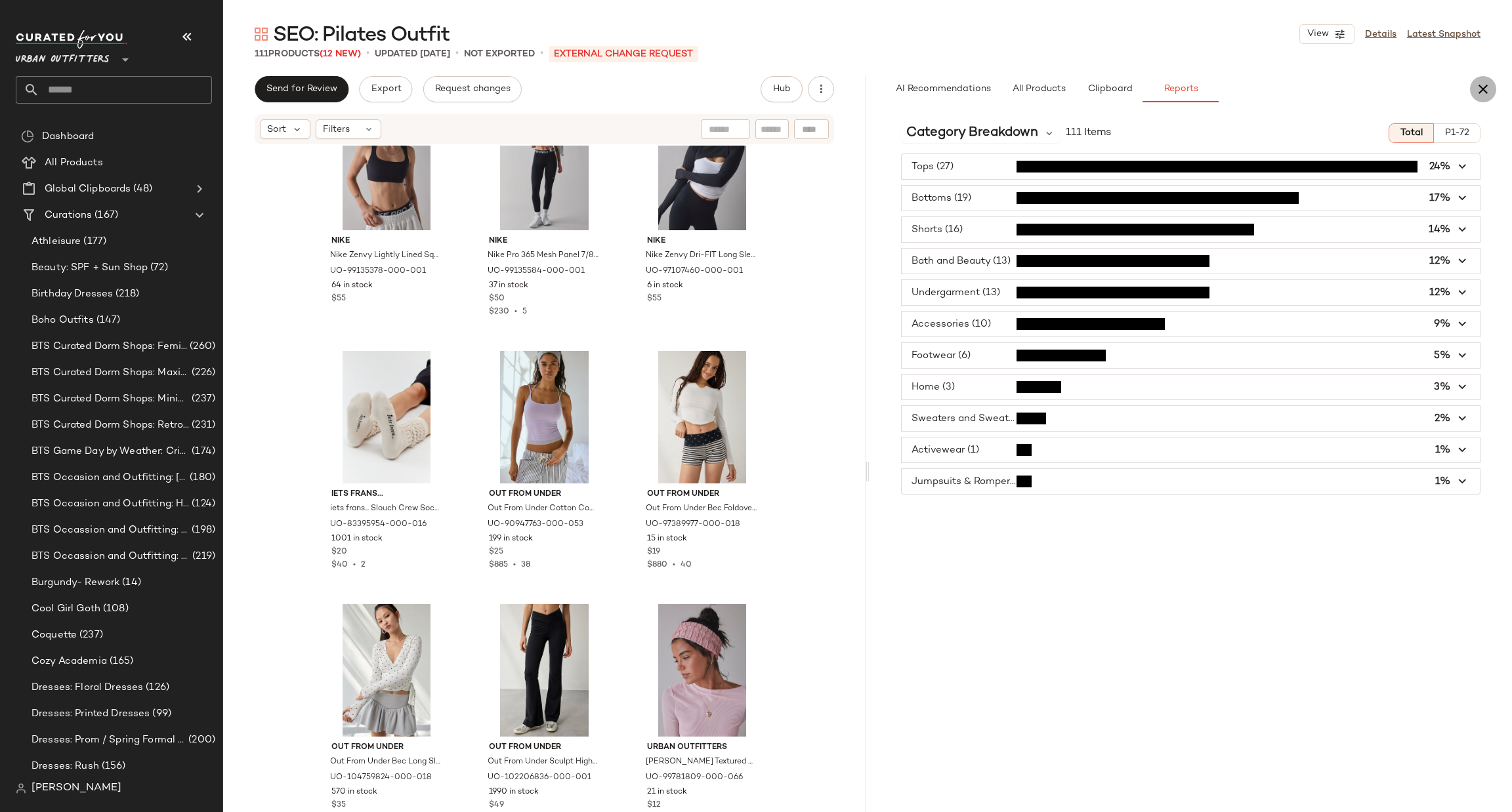
click at [1475, 94] on icon "button" at bounding box center [1483, 90] width 16 height 16
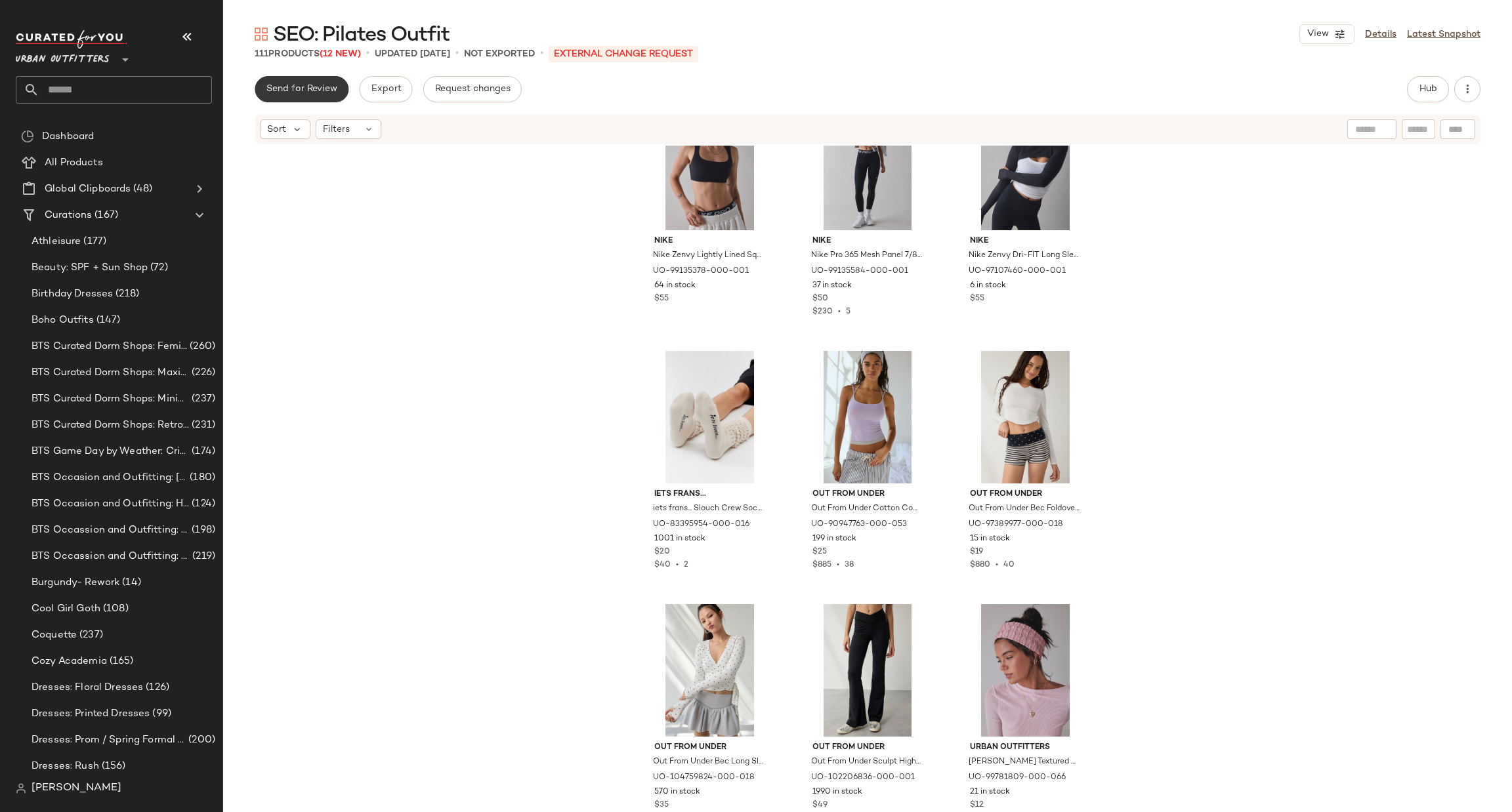
click at [294, 82] on button "Send for Review" at bounding box center [301, 89] width 94 height 26
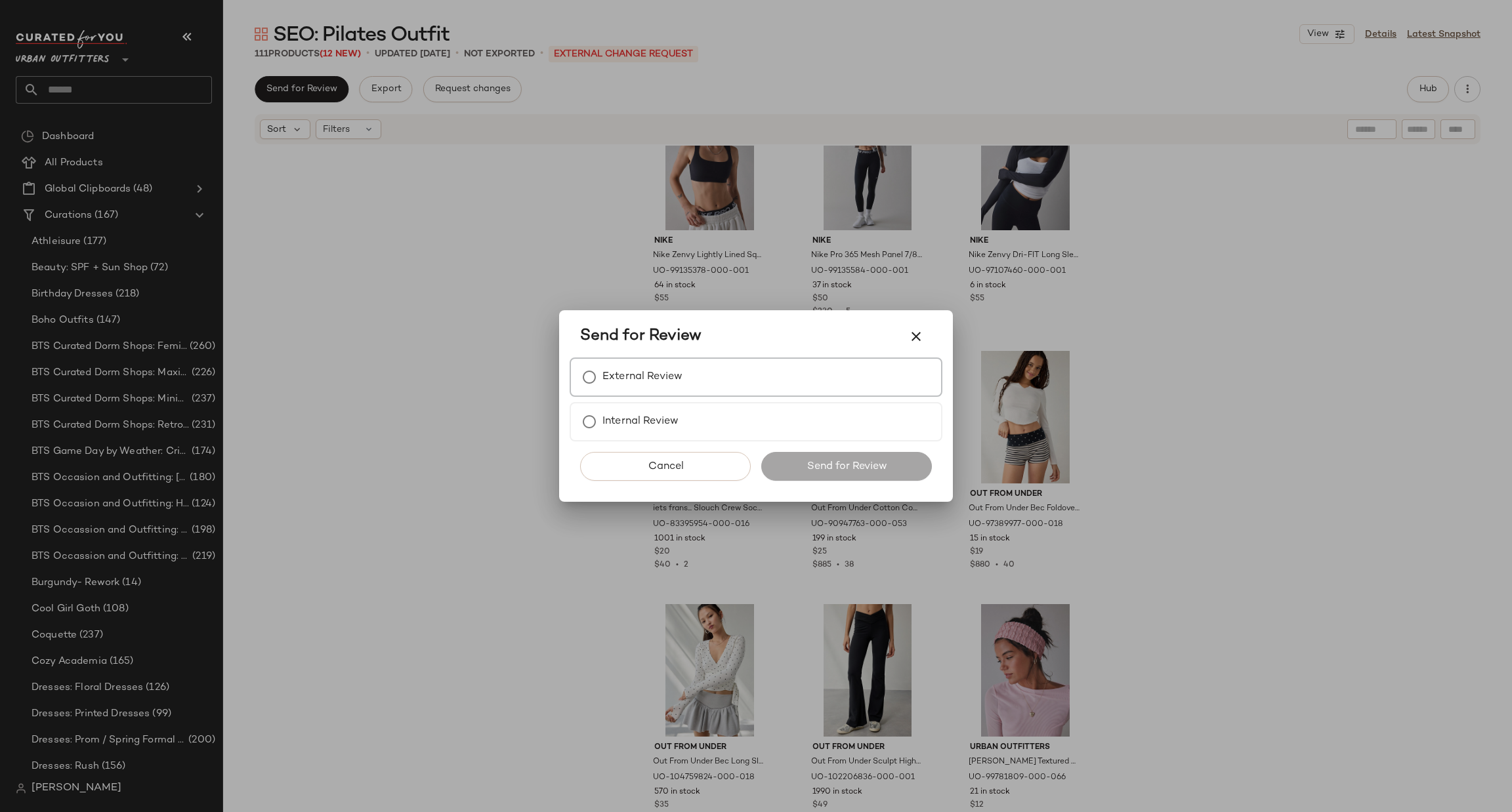
click at [670, 382] on label "External Review" at bounding box center [642, 377] width 80 height 26
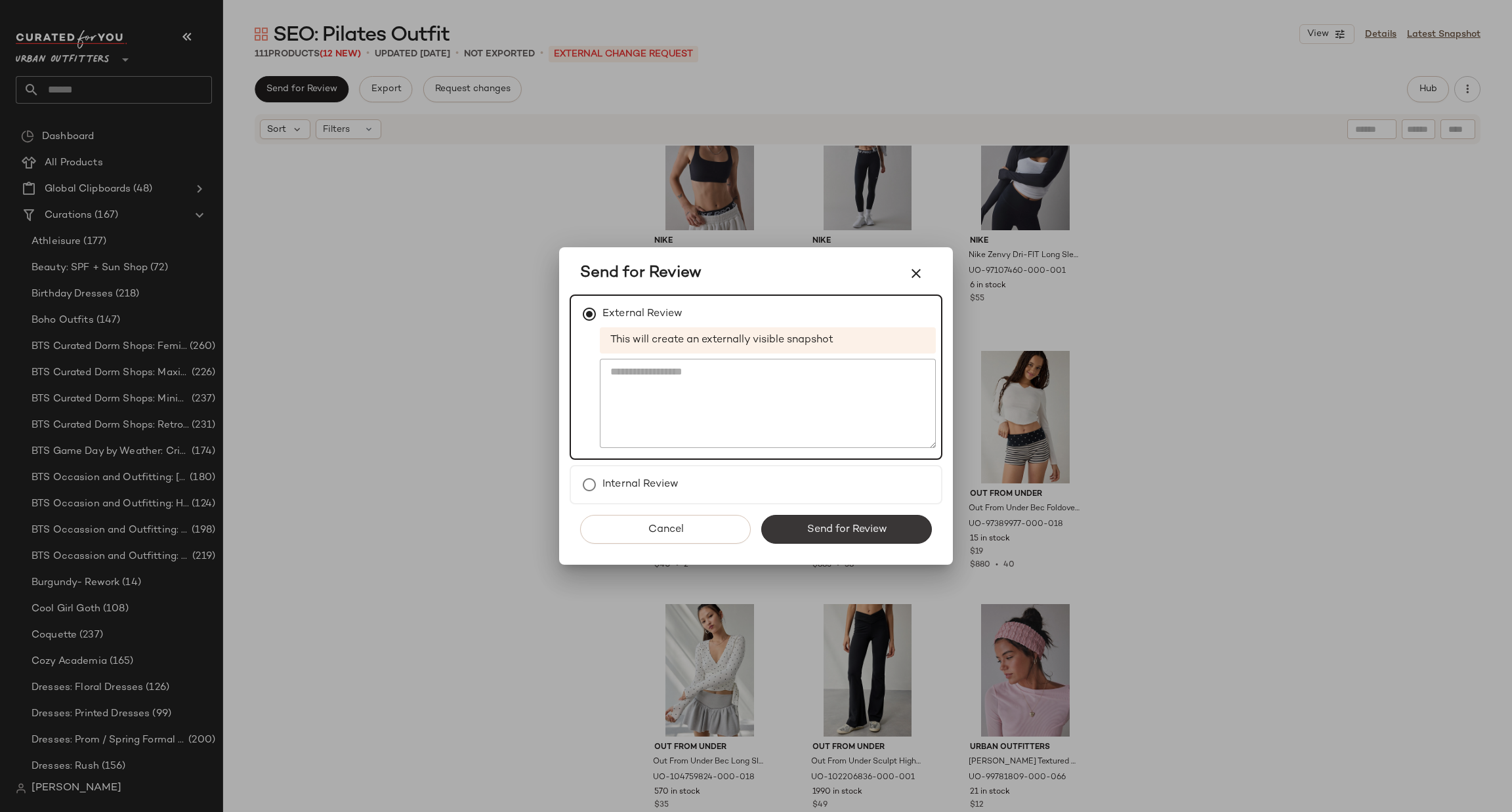
click at [852, 531] on span "Send for Review" at bounding box center [846, 529] width 81 height 12
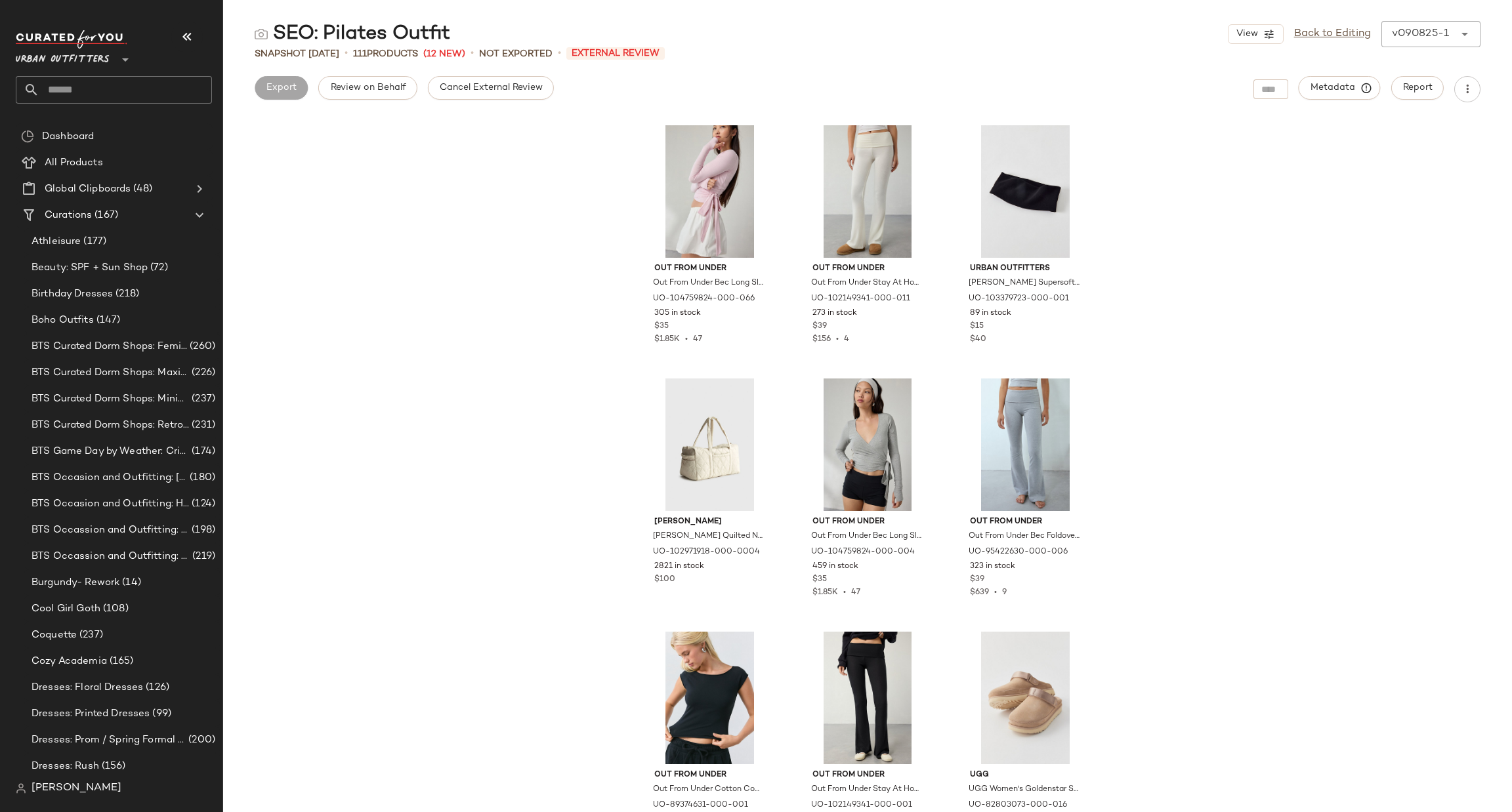
click at [44, 59] on span "Urban Outfitters" at bounding box center [62, 56] width 94 height 24
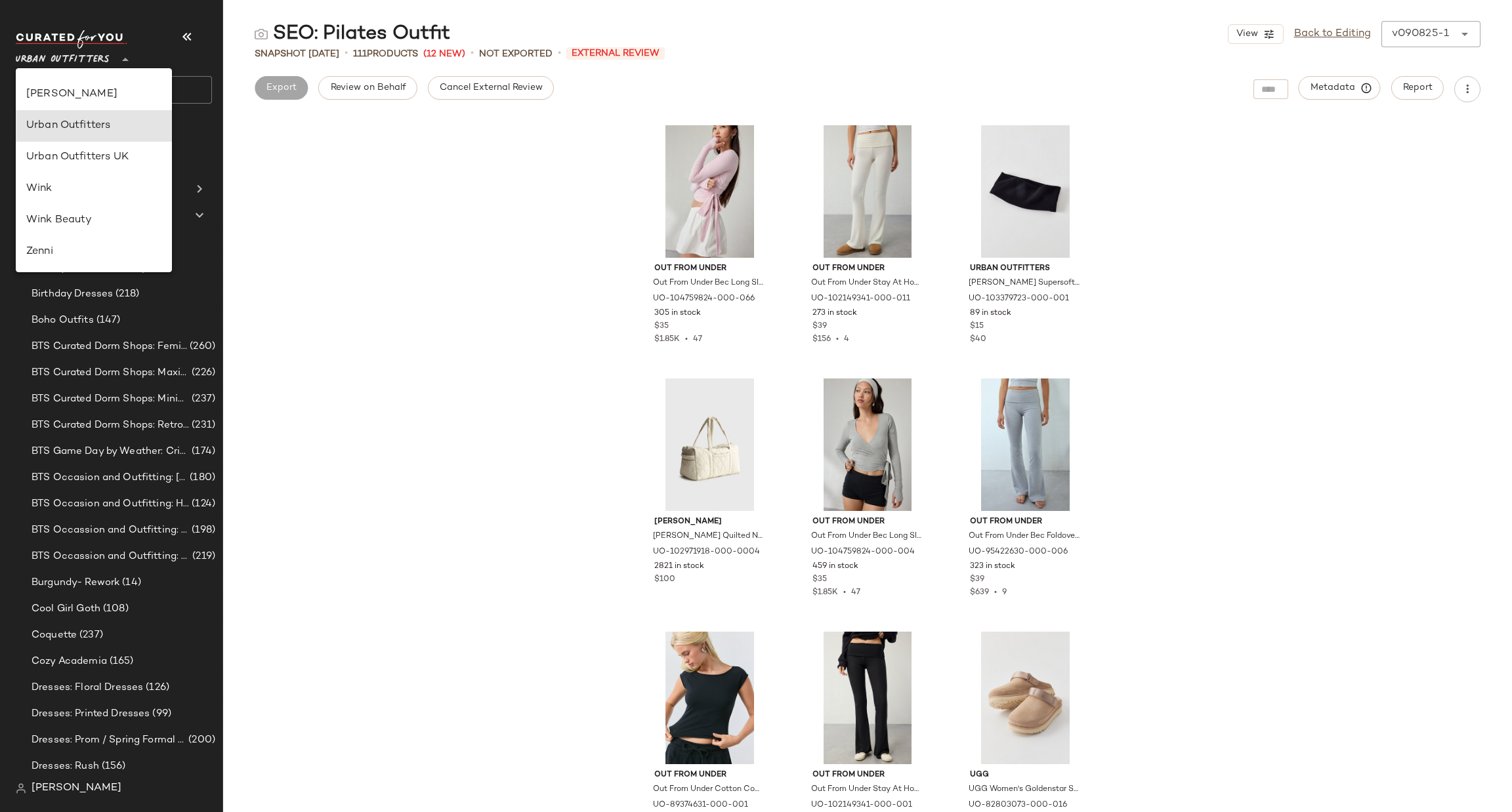
type input "**"
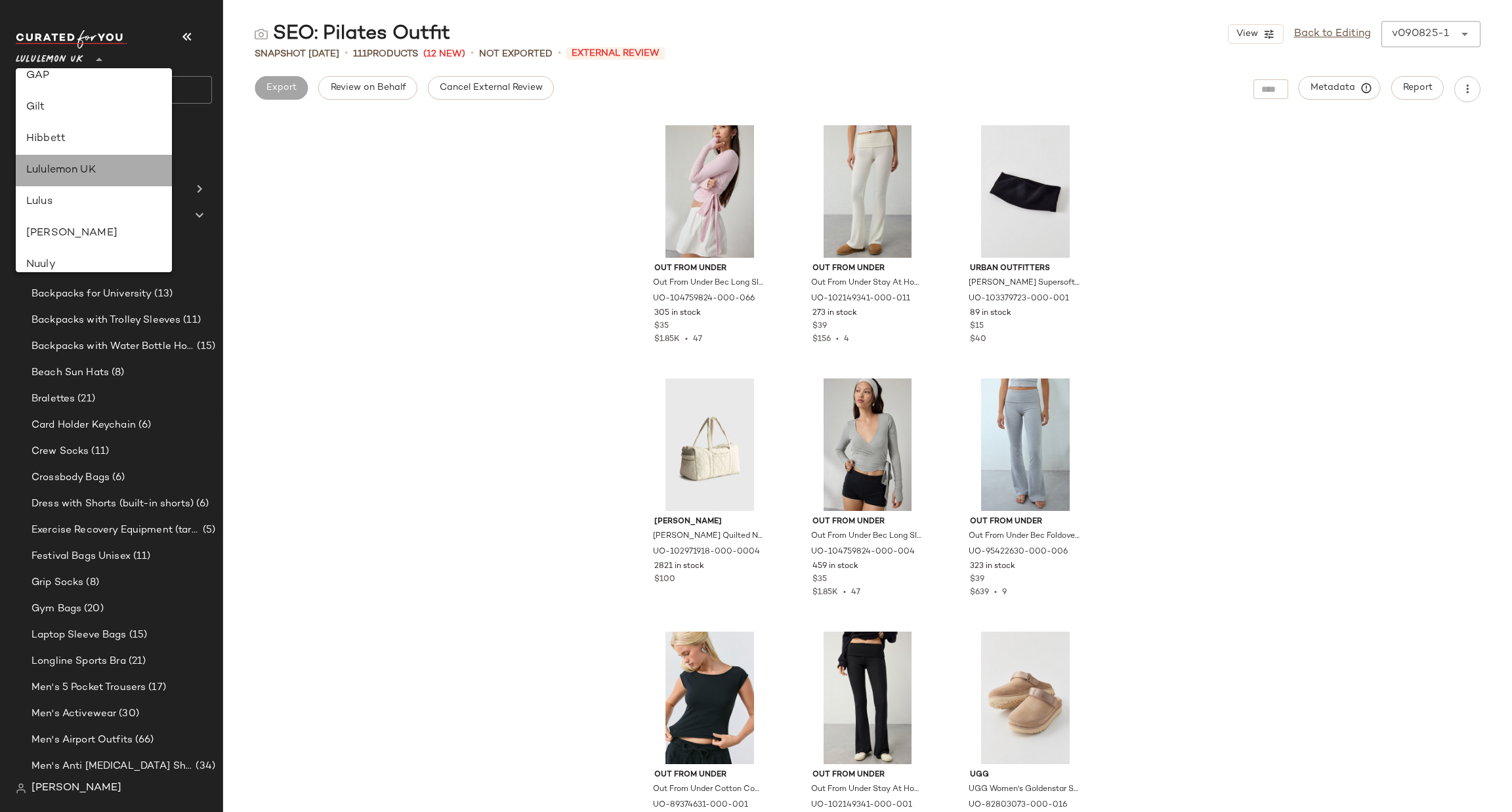
click at [82, 173] on div "Lululemon UK" at bounding box center [94, 170] width 135 height 16
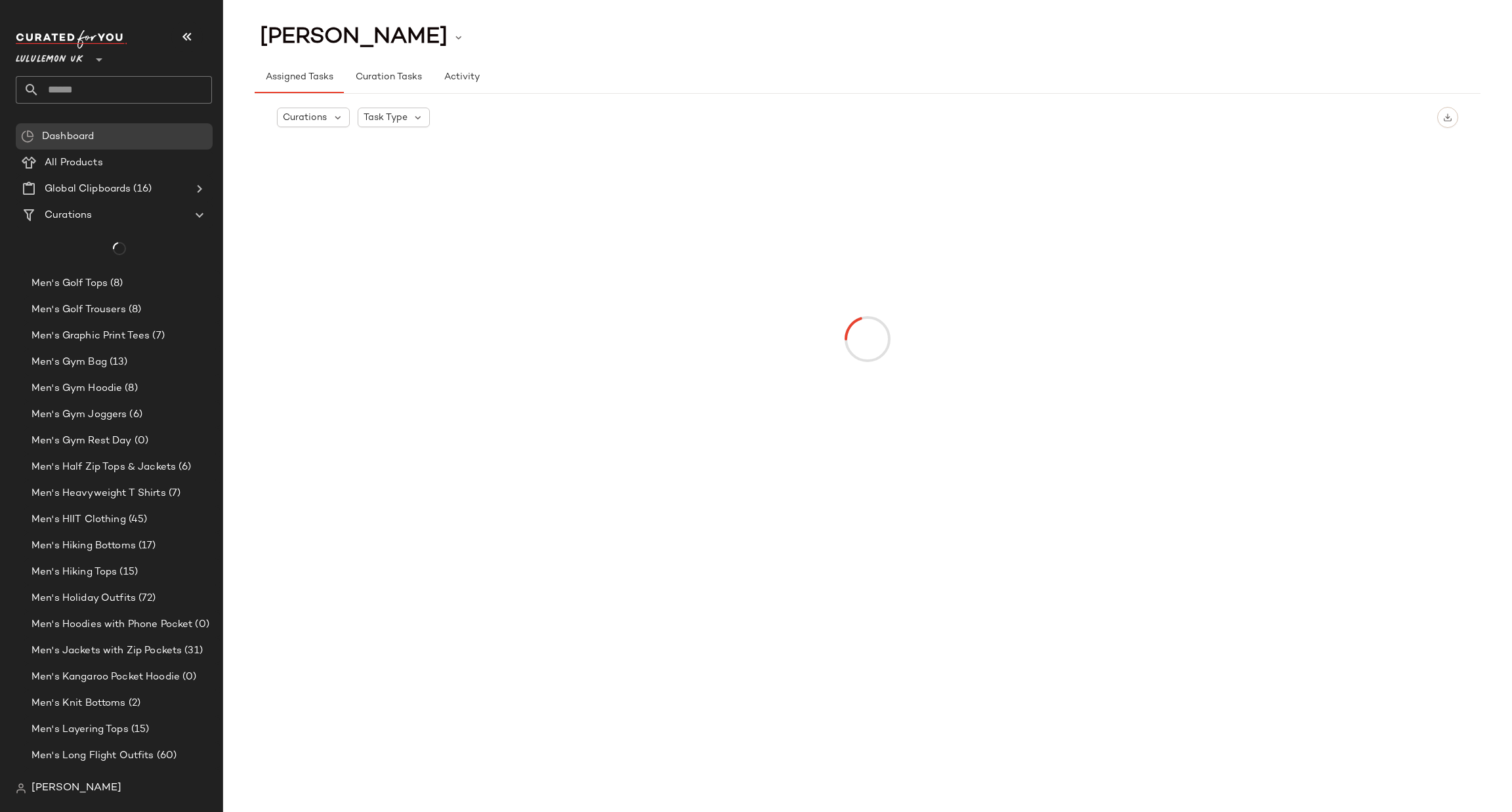
click at [123, 82] on input "text" at bounding box center [125, 90] width 173 height 27
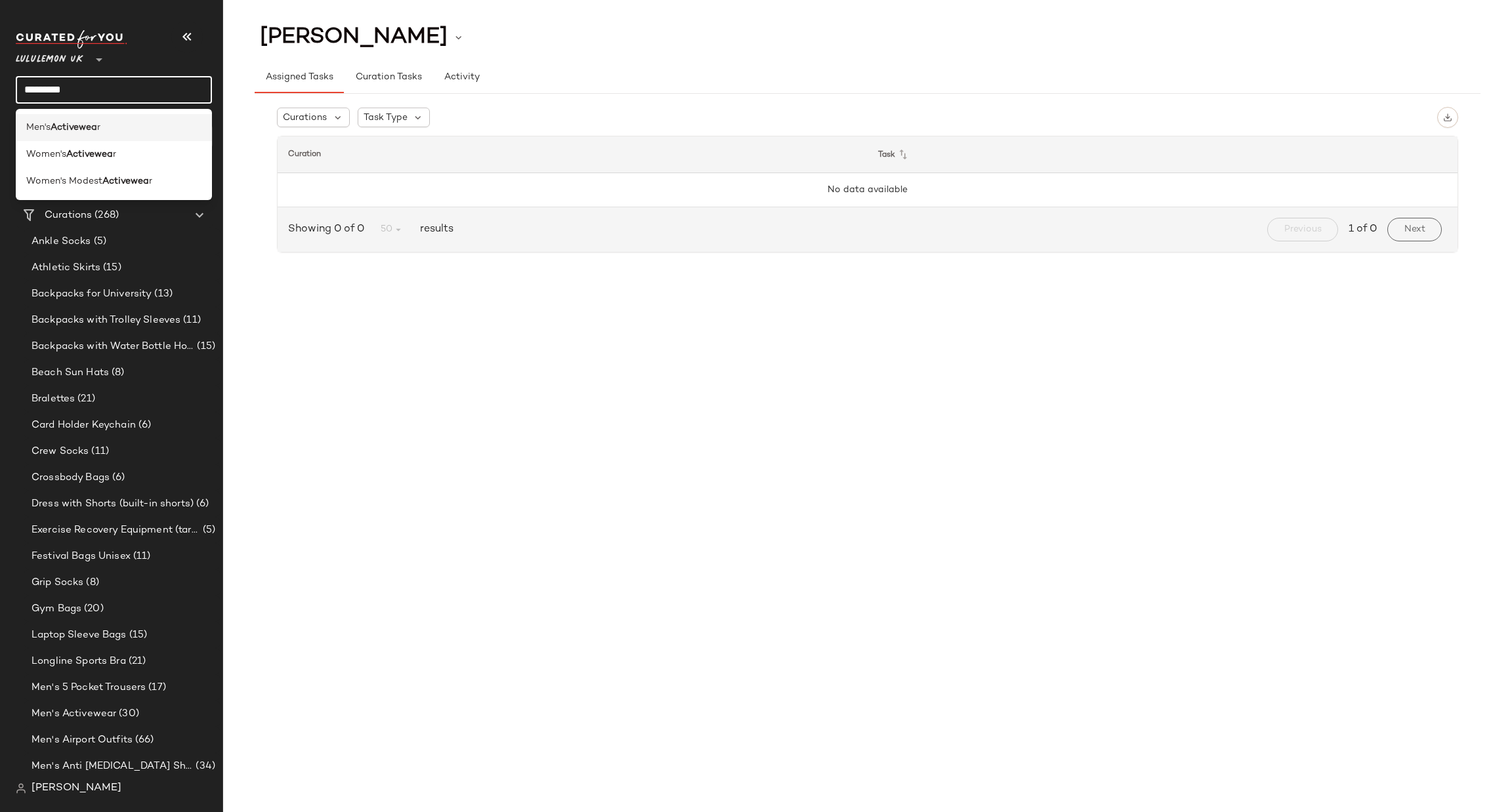
type input "*********"
click at [111, 124] on div "Men's Activewea r" at bounding box center [114, 127] width 175 height 14
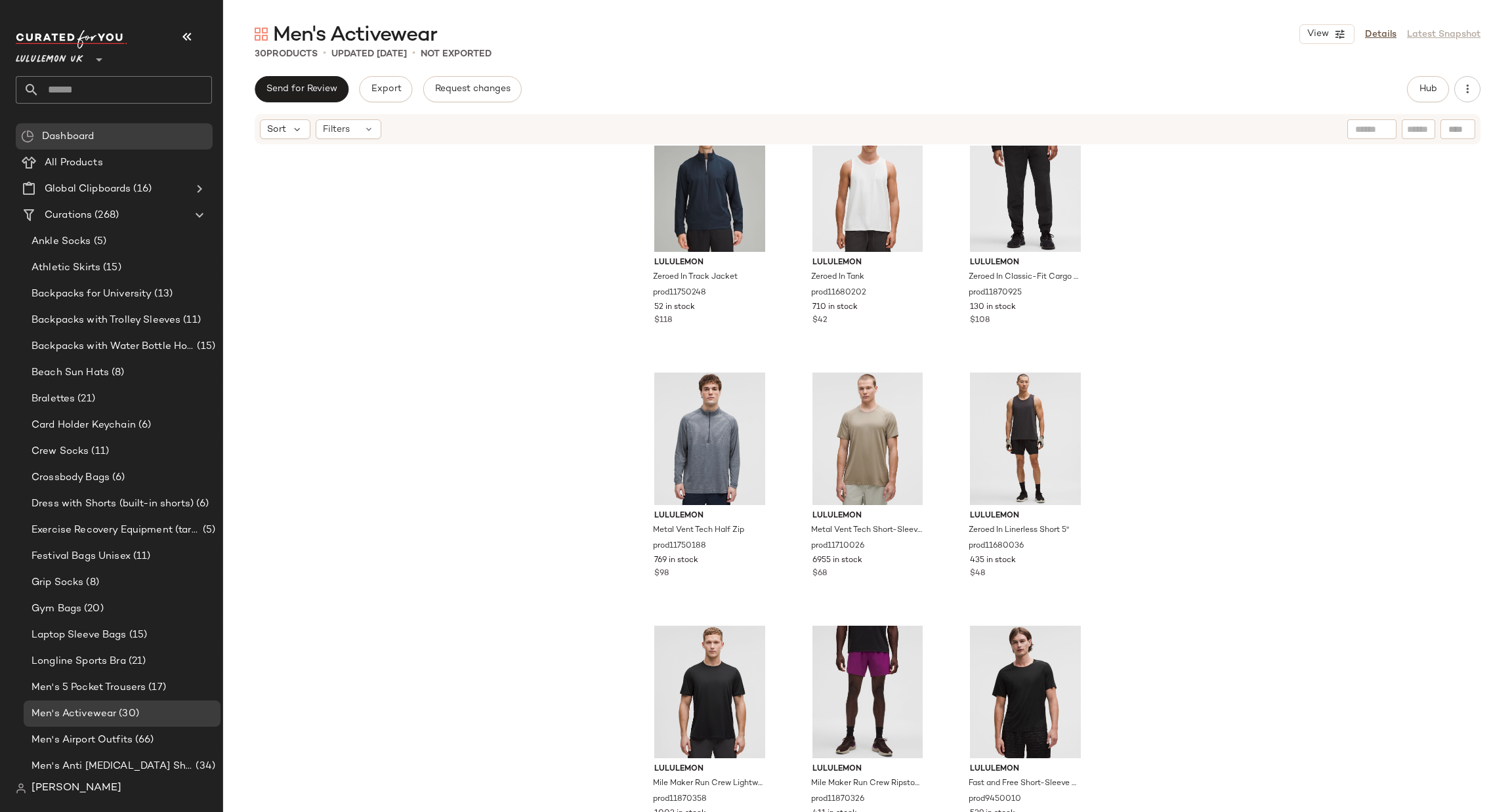
scroll to position [1584, 0]
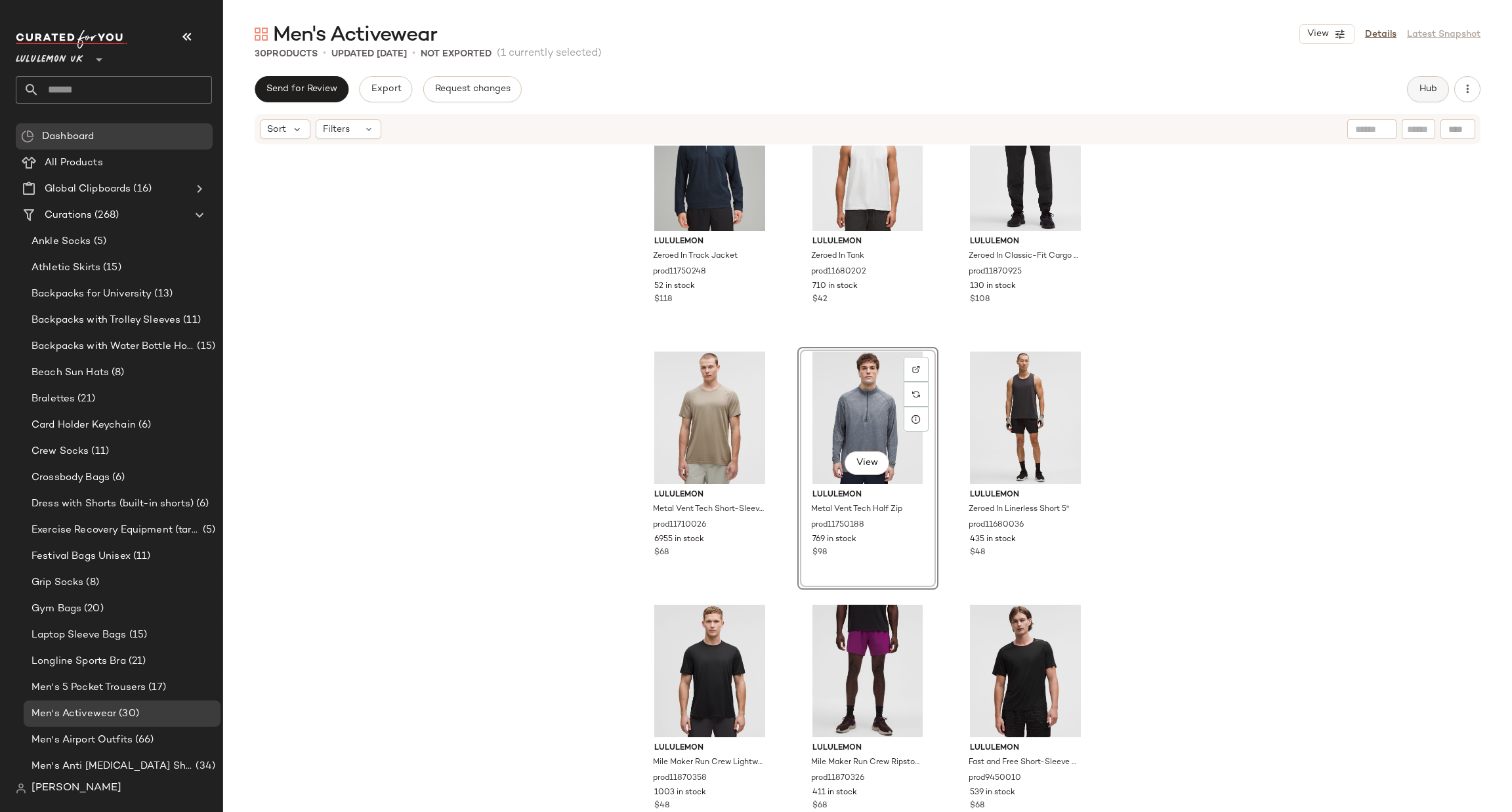
click at [1425, 88] on span "Hub" at bounding box center [1428, 89] width 19 height 11
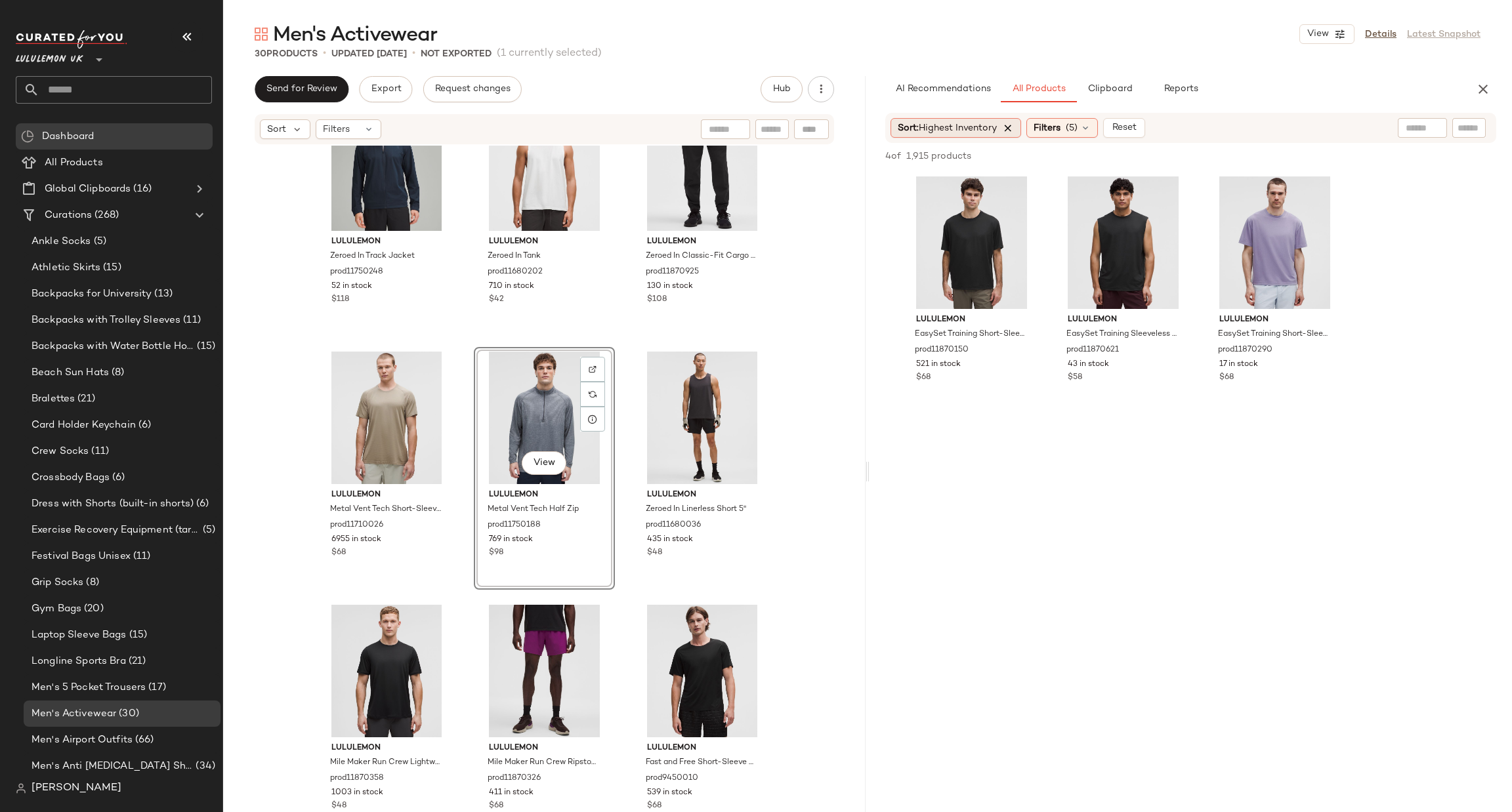
click at [1010, 130] on icon at bounding box center [1008, 127] width 11 height 11
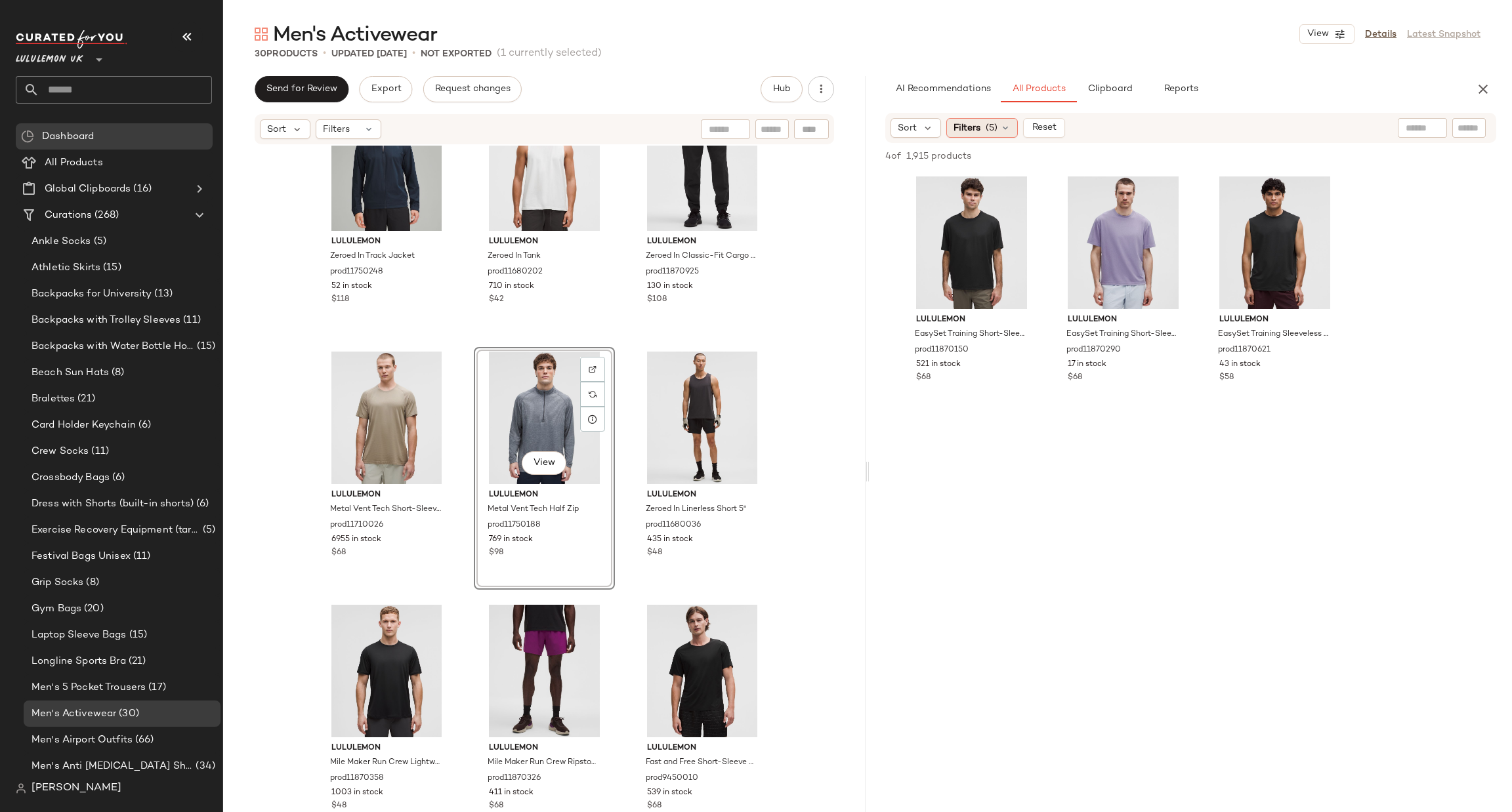
click at [982, 125] on div "Filters (5)" at bounding box center [982, 127] width 72 height 19
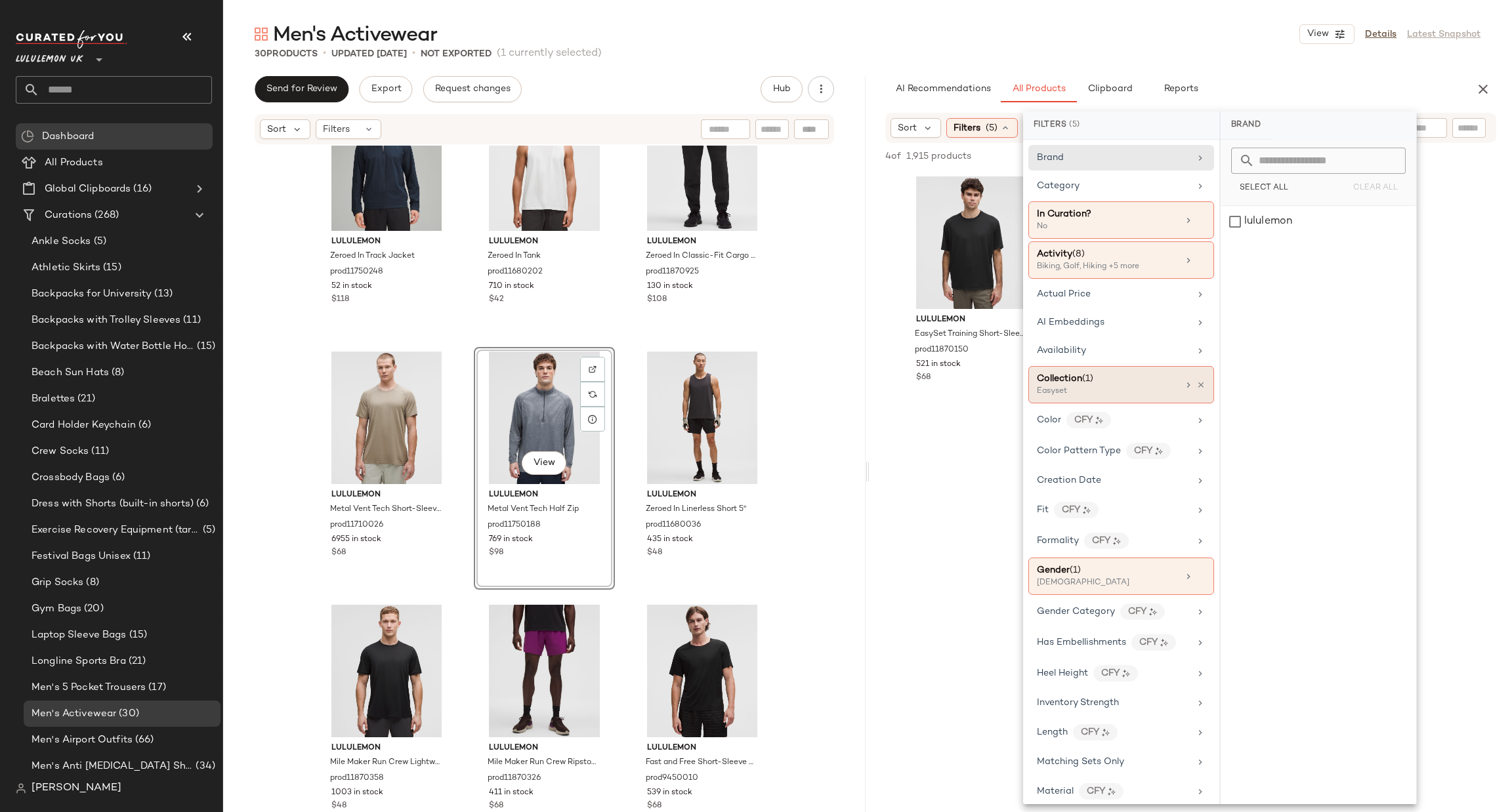
click at [1184, 387] on icon at bounding box center [1188, 385] width 11 height 11
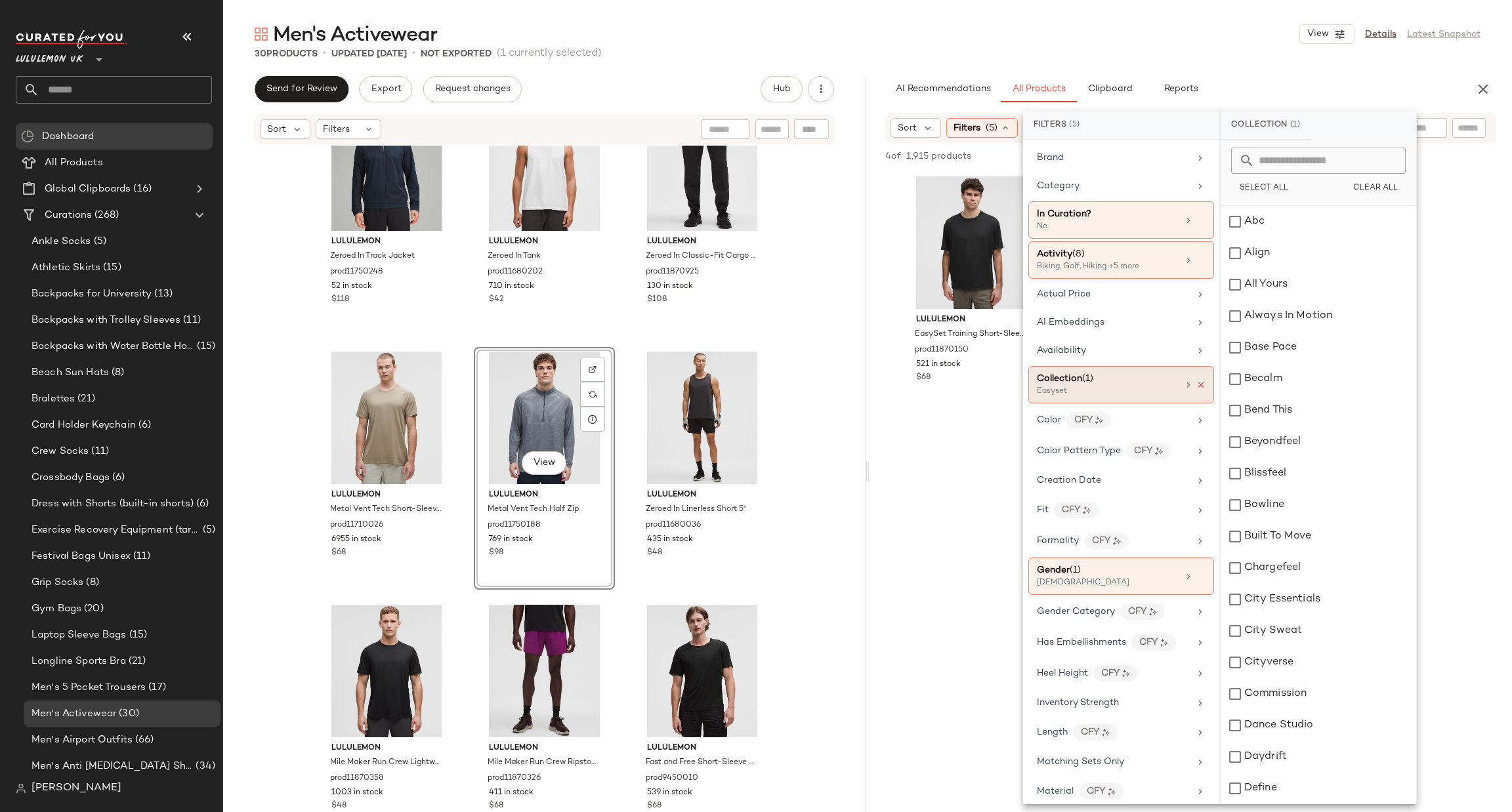
click at [1196, 387] on icon at bounding box center [1200, 385] width 9 height 9
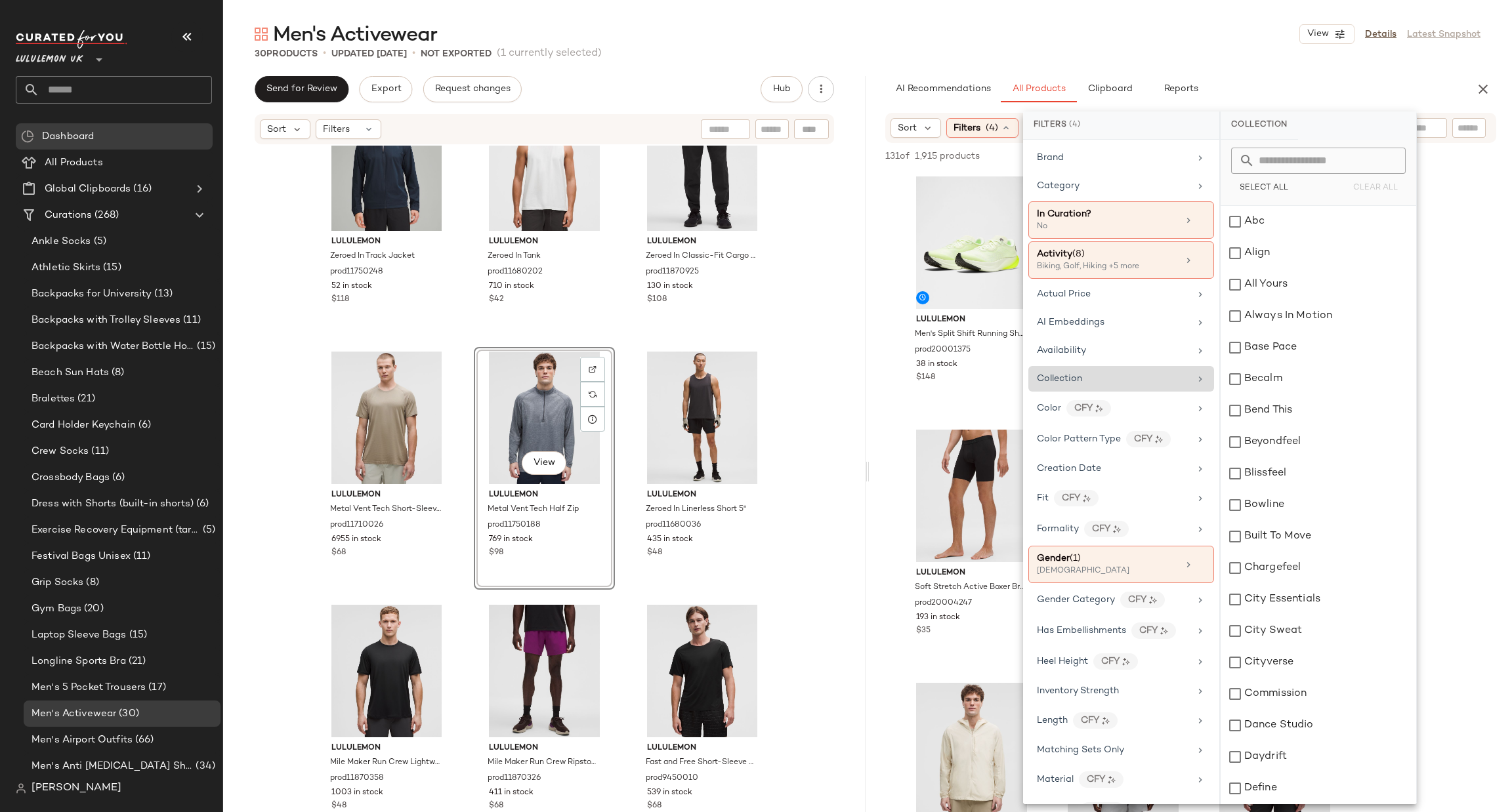
click at [1195, 379] on icon at bounding box center [1200, 379] width 11 height 11
click at [1329, 165] on input "text" at bounding box center [1326, 160] width 143 height 26
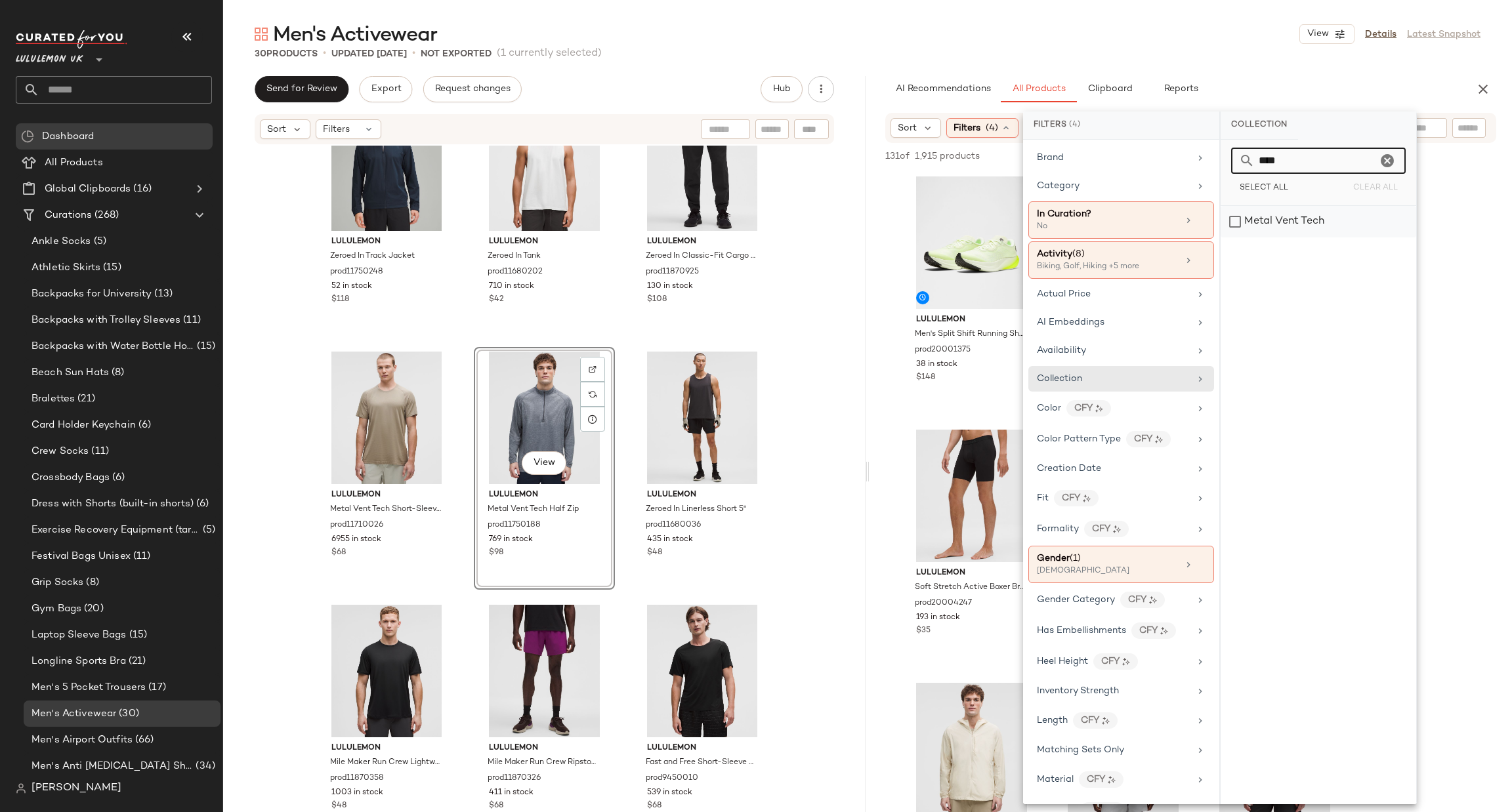
type input "****"
click at [1337, 218] on div "Metal Vent Tech" at bounding box center [1318, 222] width 196 height 32
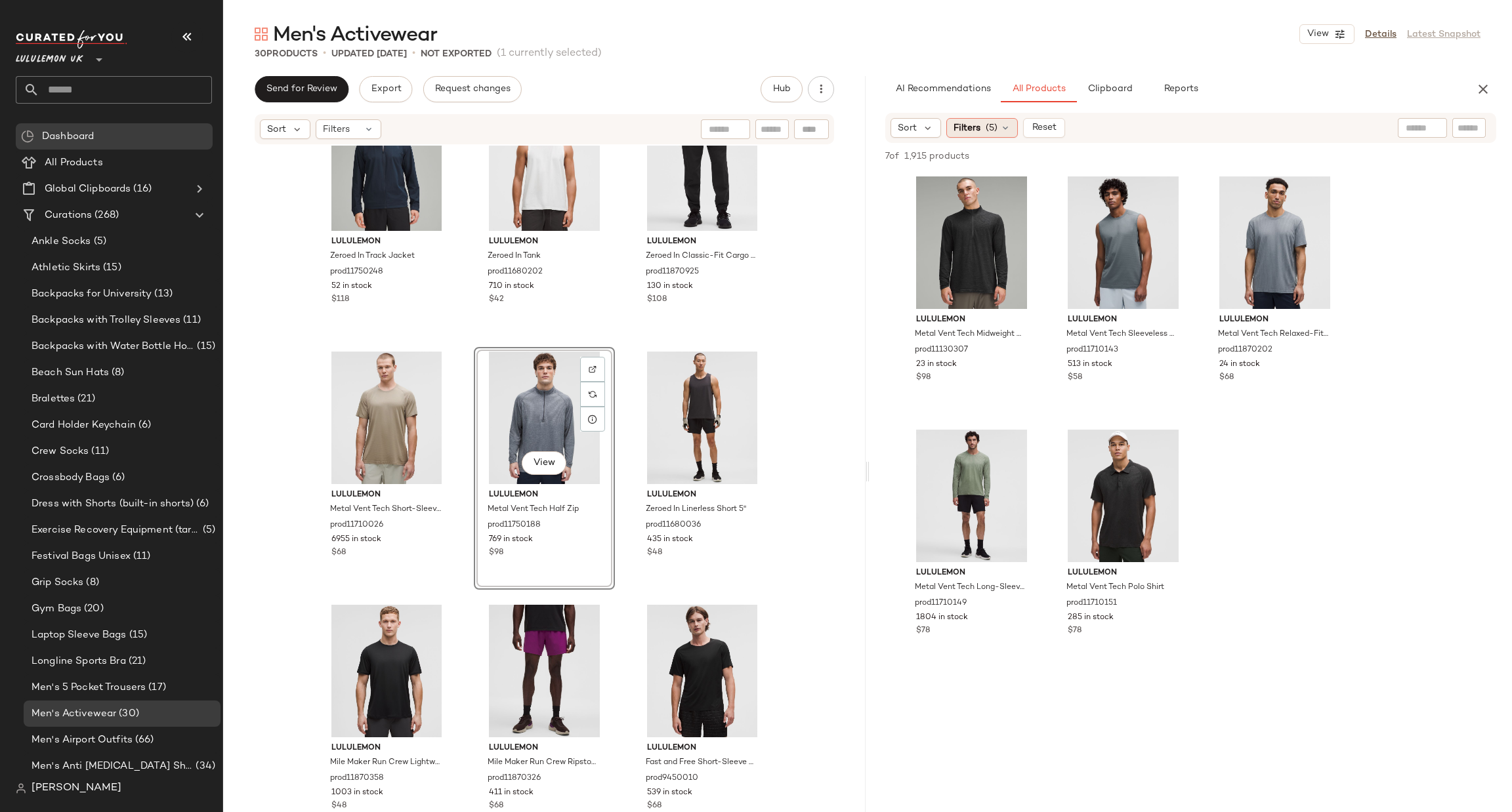
click at [983, 120] on div "Filters (5)" at bounding box center [982, 127] width 72 height 19
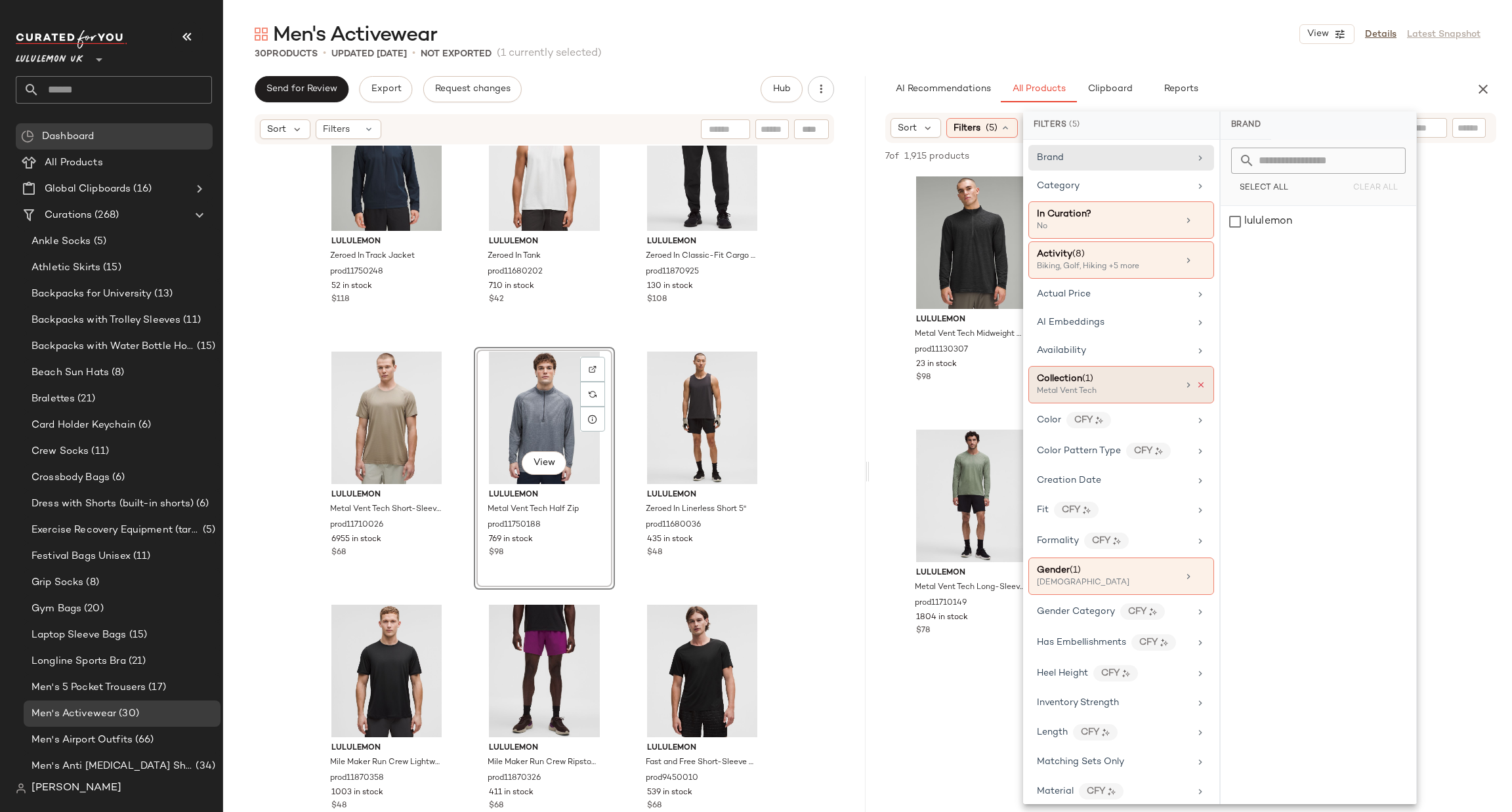
click at [1196, 387] on icon at bounding box center [1200, 385] width 9 height 9
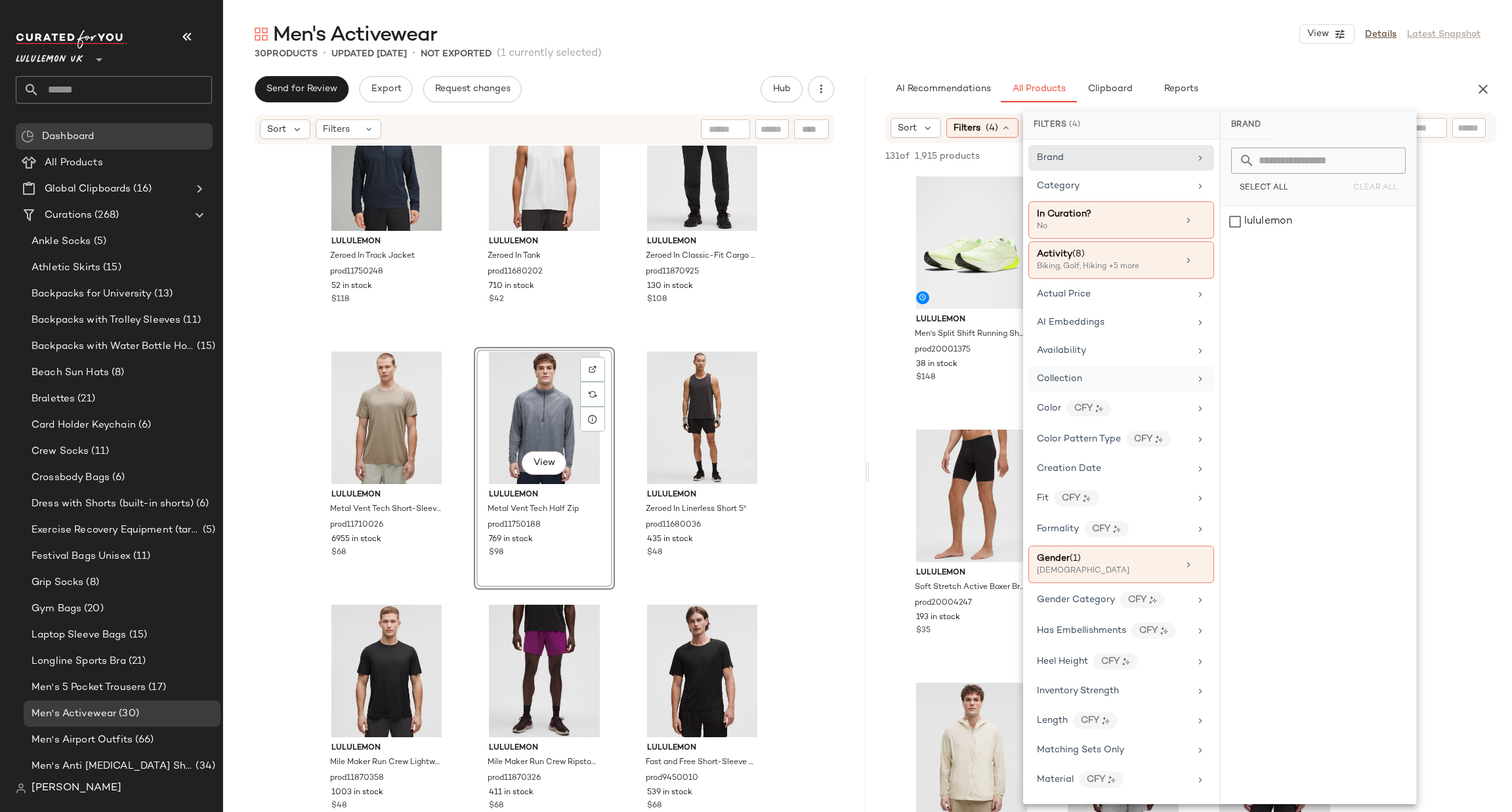
click at [1177, 378] on div "Collection" at bounding box center [1112, 378] width 153 height 14
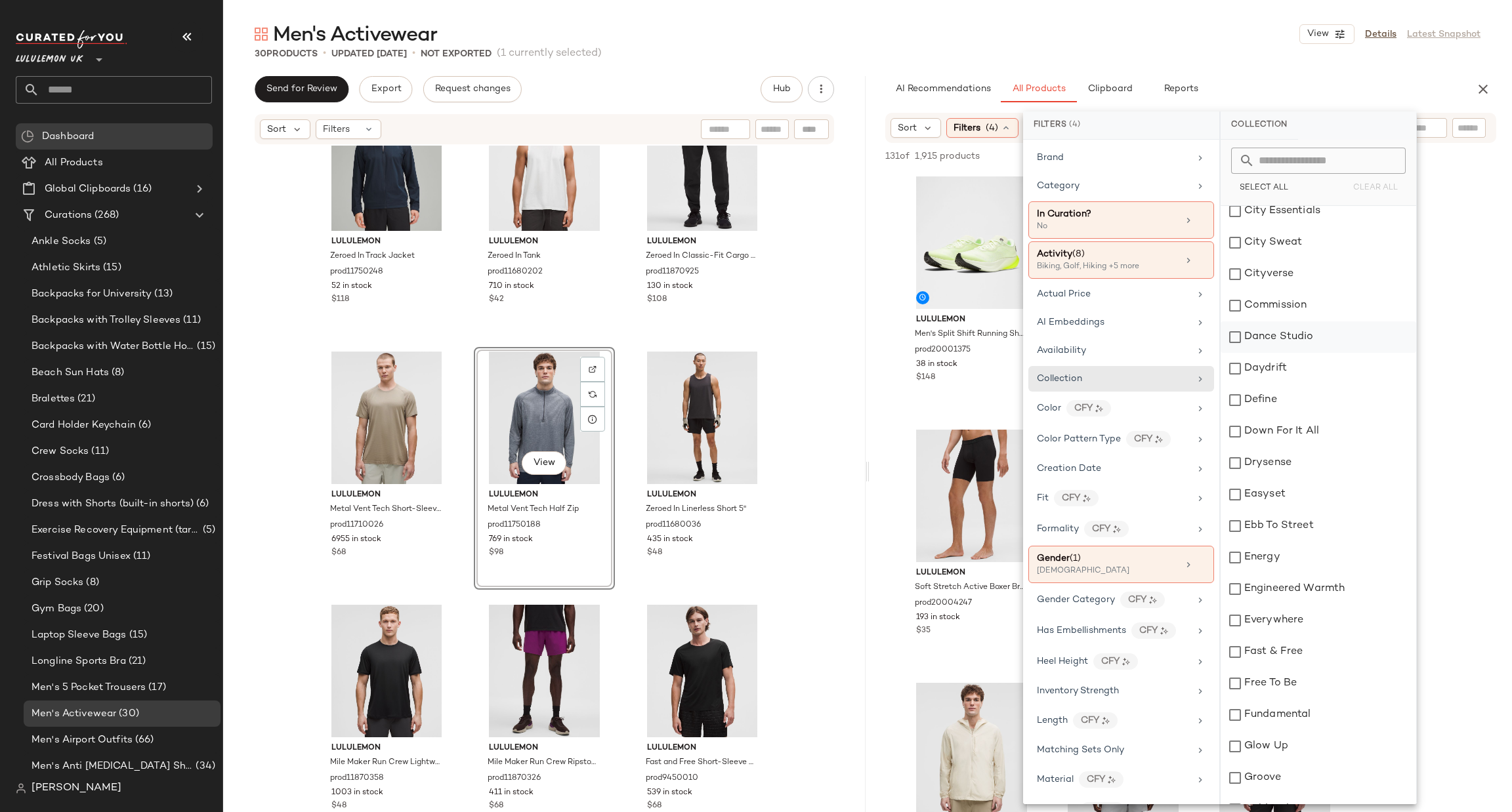
scroll to position [590, 0]
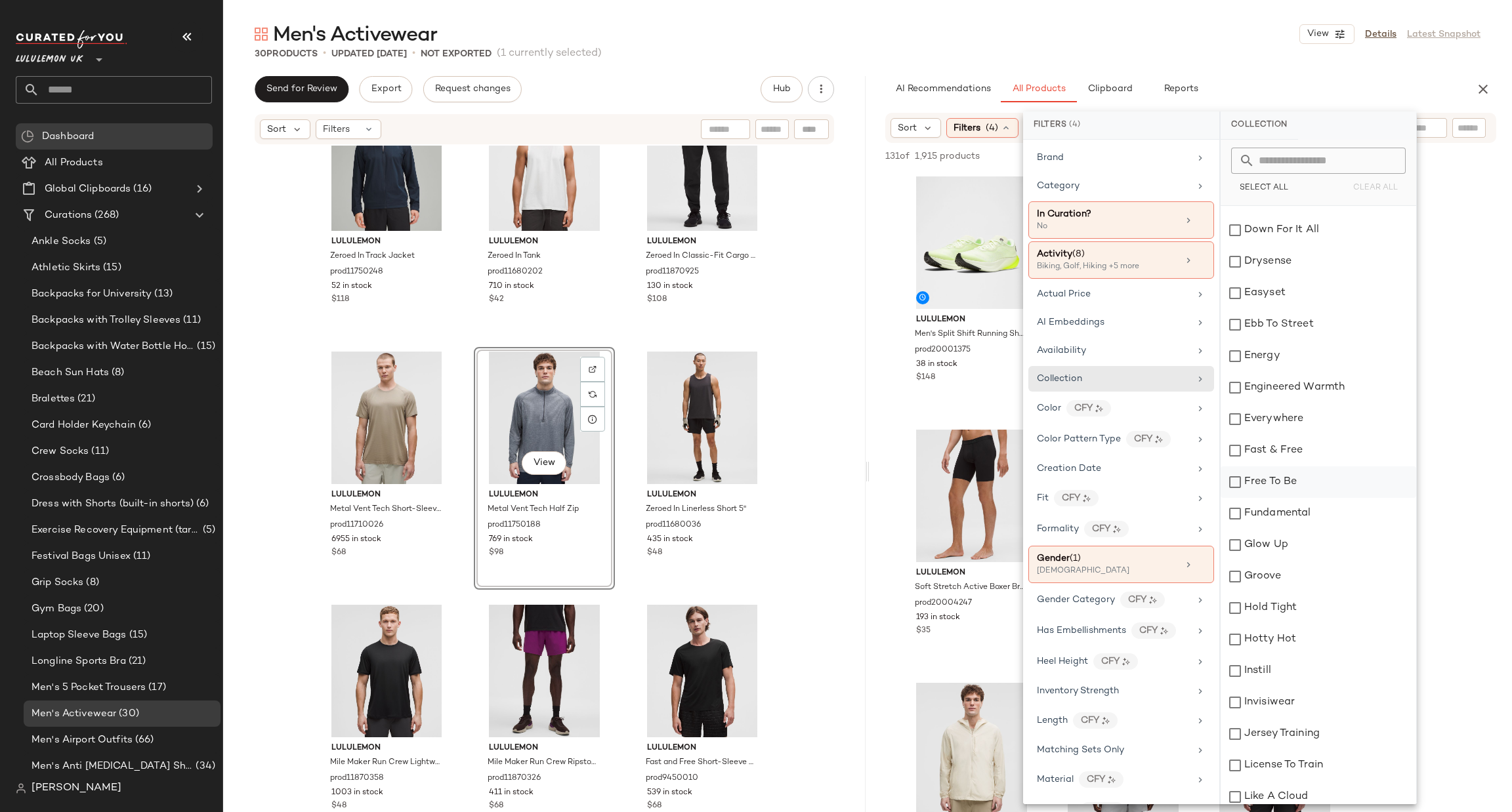
click at [1302, 465] on div "Abc Align All Yours Always In Motion Base Pace Becalm Bend This Beyondfeel Blis…" at bounding box center [1318, 718] width 196 height 2204
click at [1305, 448] on div "Fast & Free" at bounding box center [1318, 450] width 196 height 32
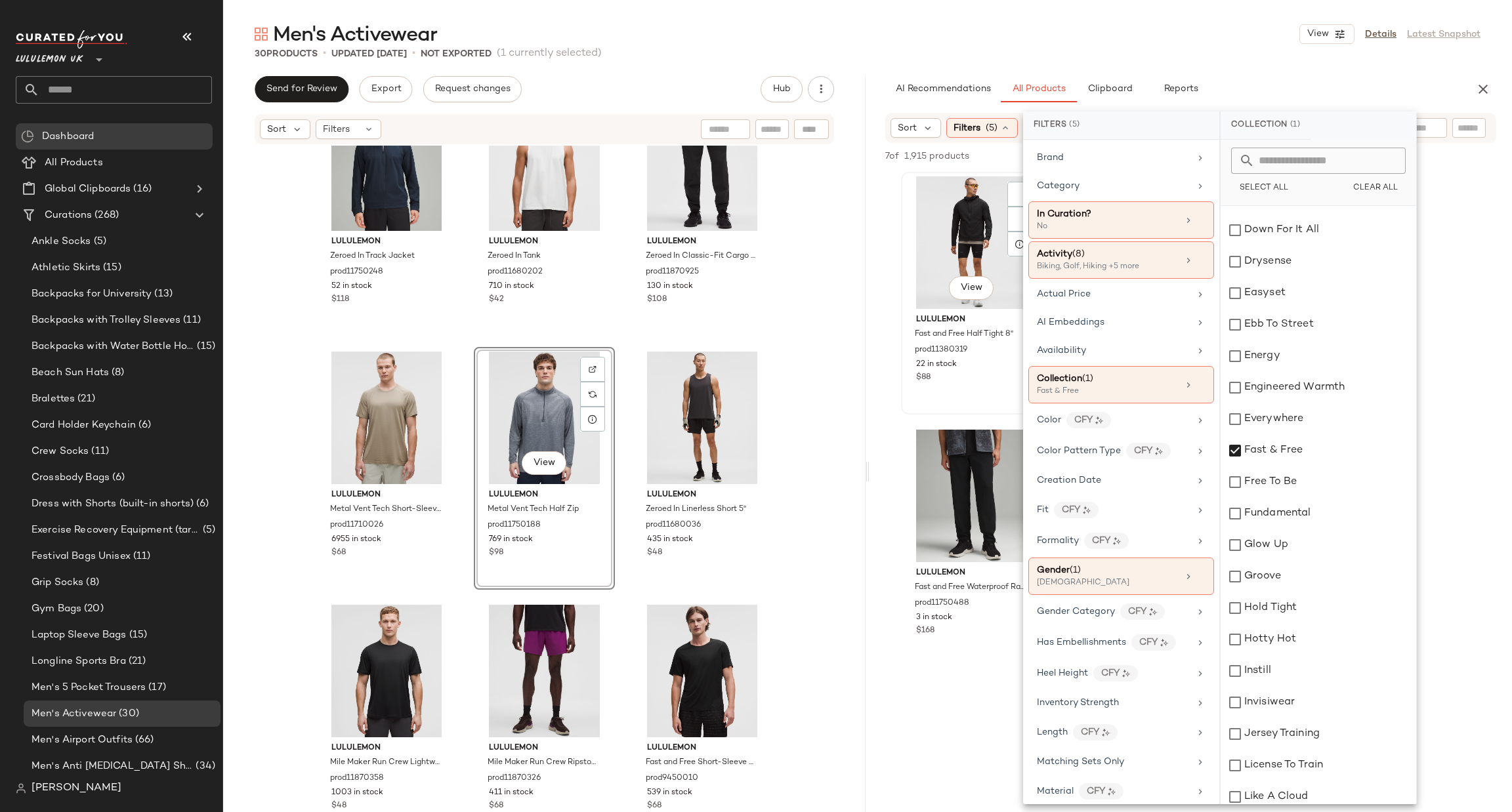
click at [904, 410] on div "View lululemon Fast and Free Half Tight 8" prod11380319 22 in stock $88" at bounding box center [971, 293] width 138 height 240
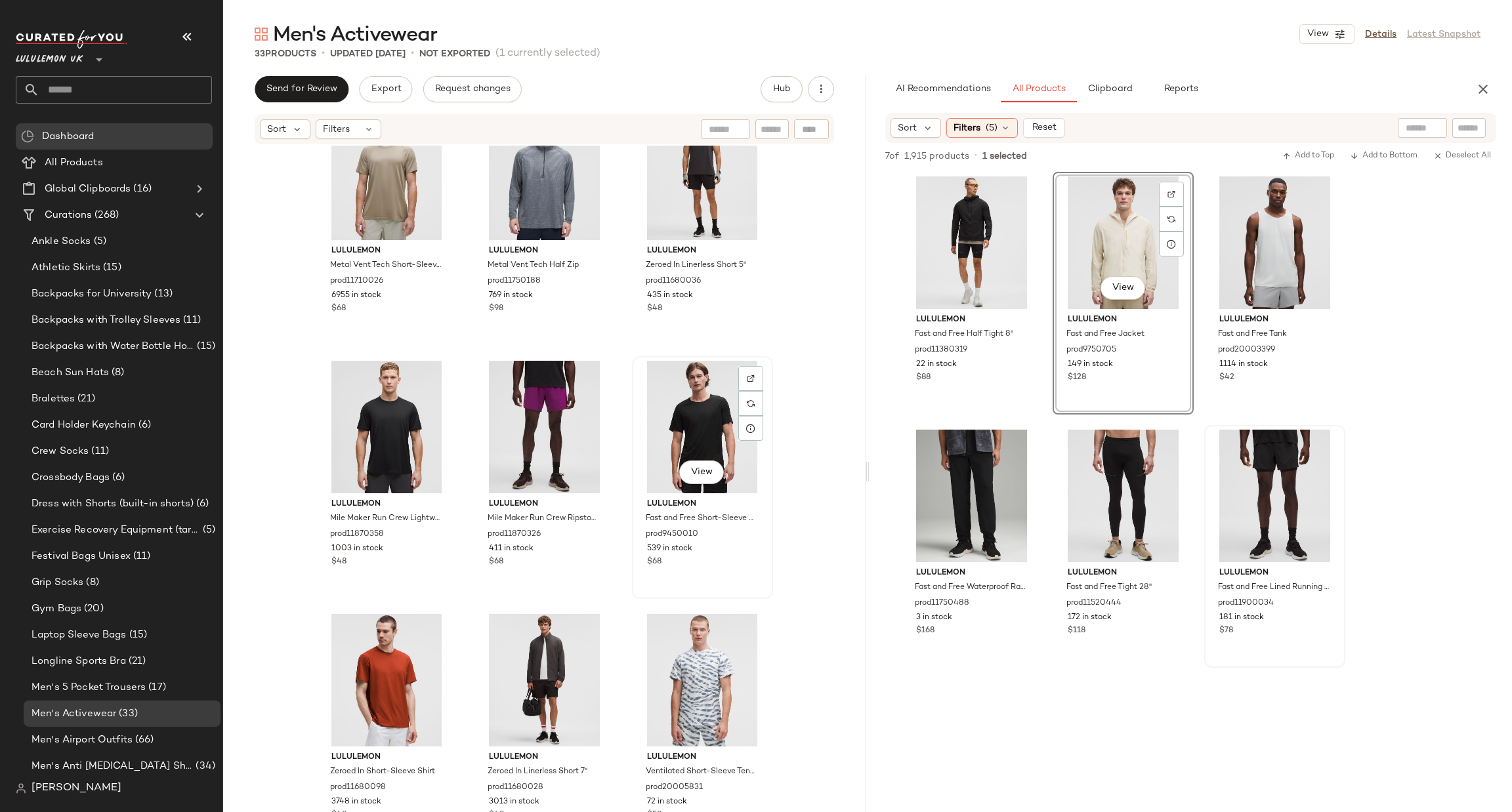
scroll to position [1688, 0]
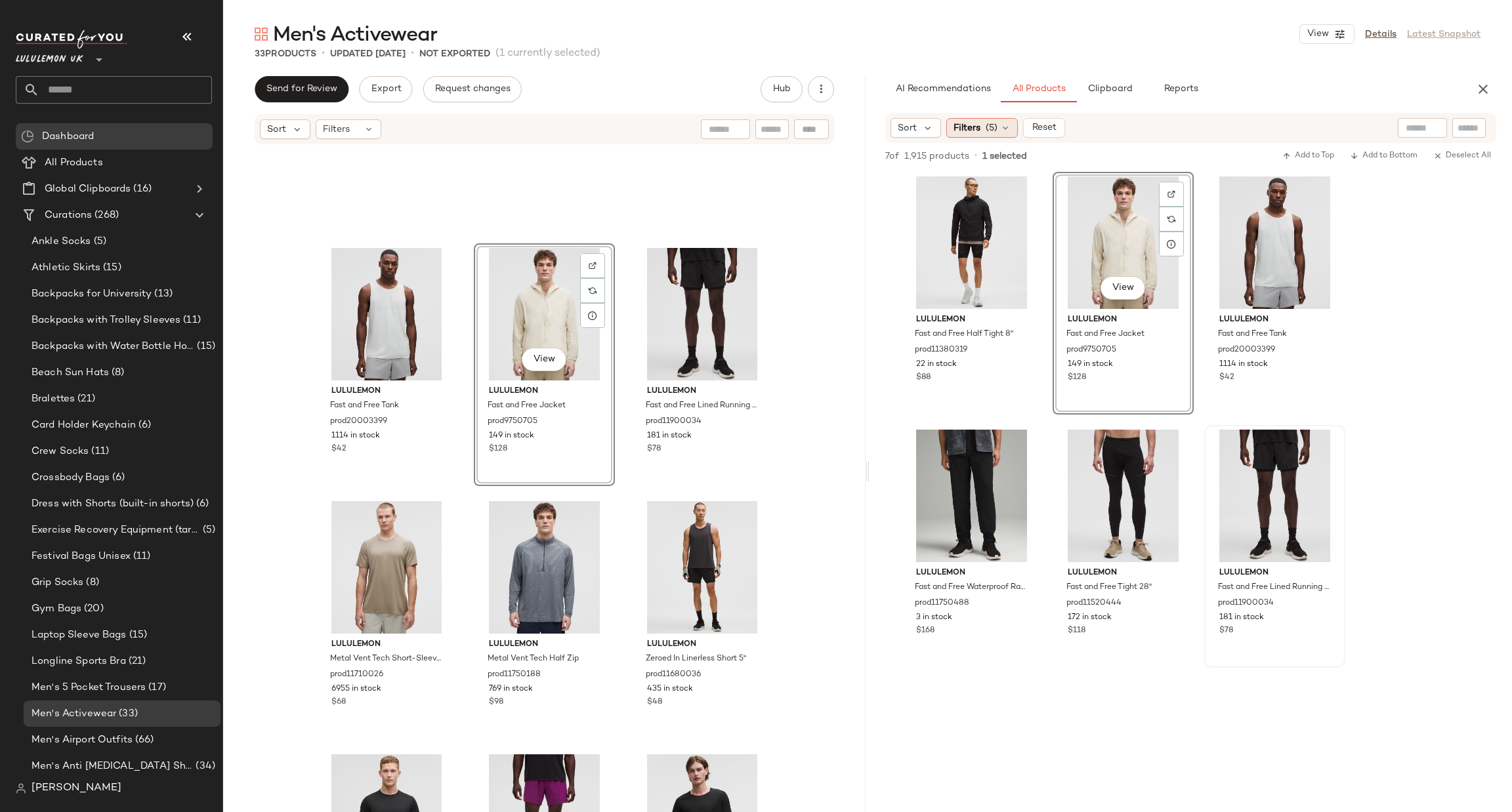
click at [994, 124] on span "(5)" at bounding box center [991, 127] width 11 height 14
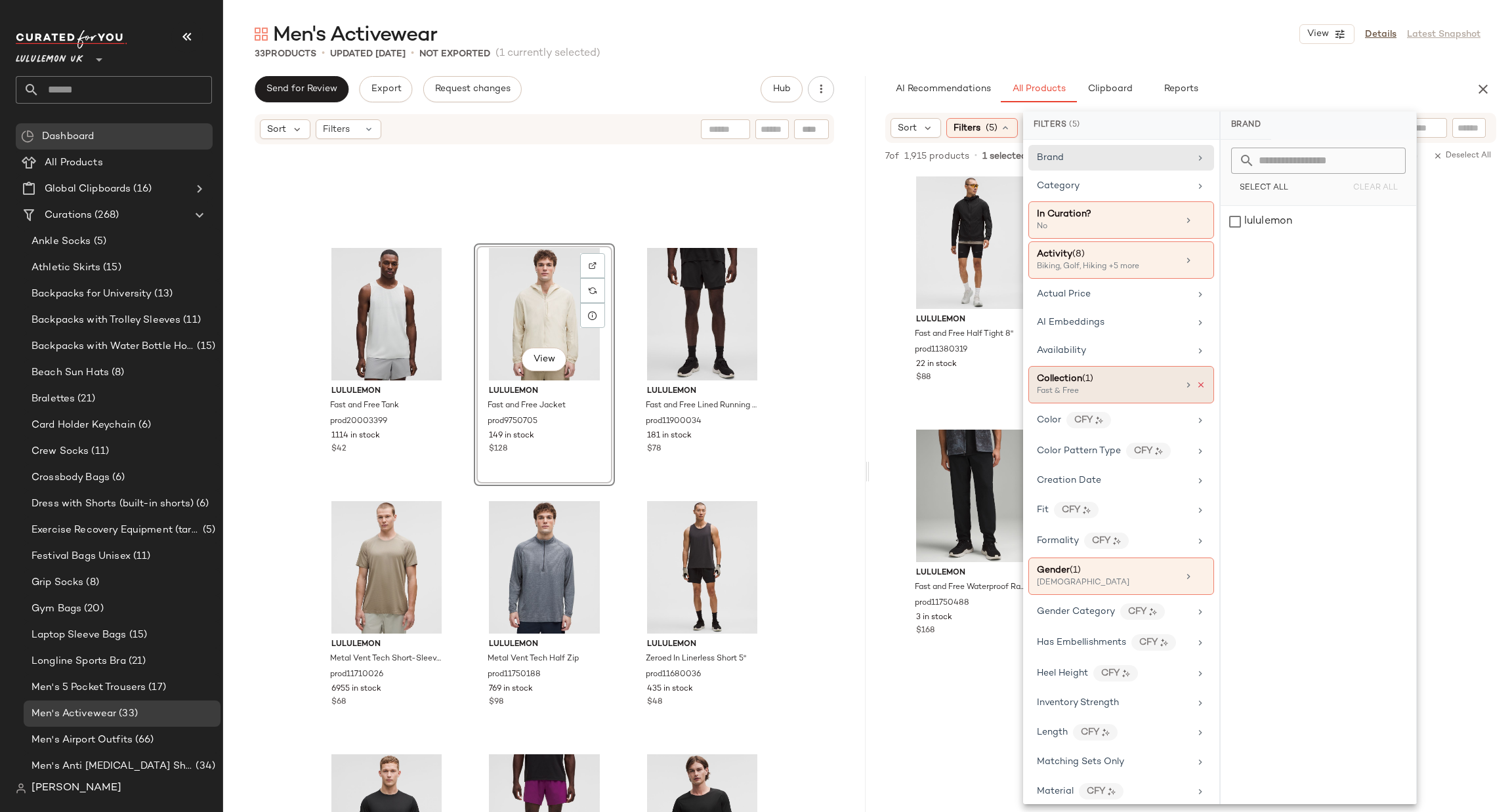
click at [1199, 382] on icon at bounding box center [1200, 385] width 9 height 9
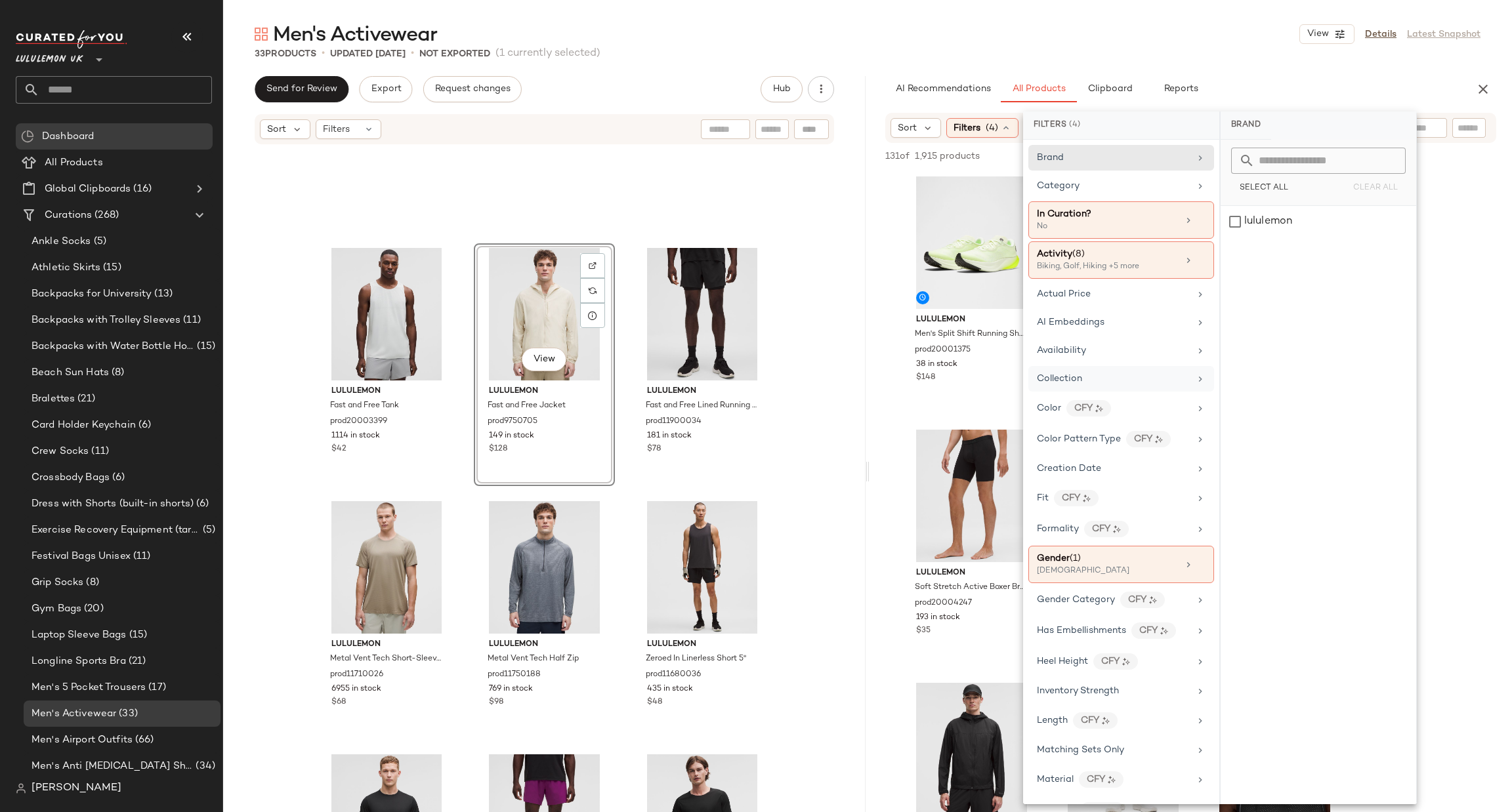
click at [1195, 381] on icon at bounding box center [1200, 379] width 11 height 11
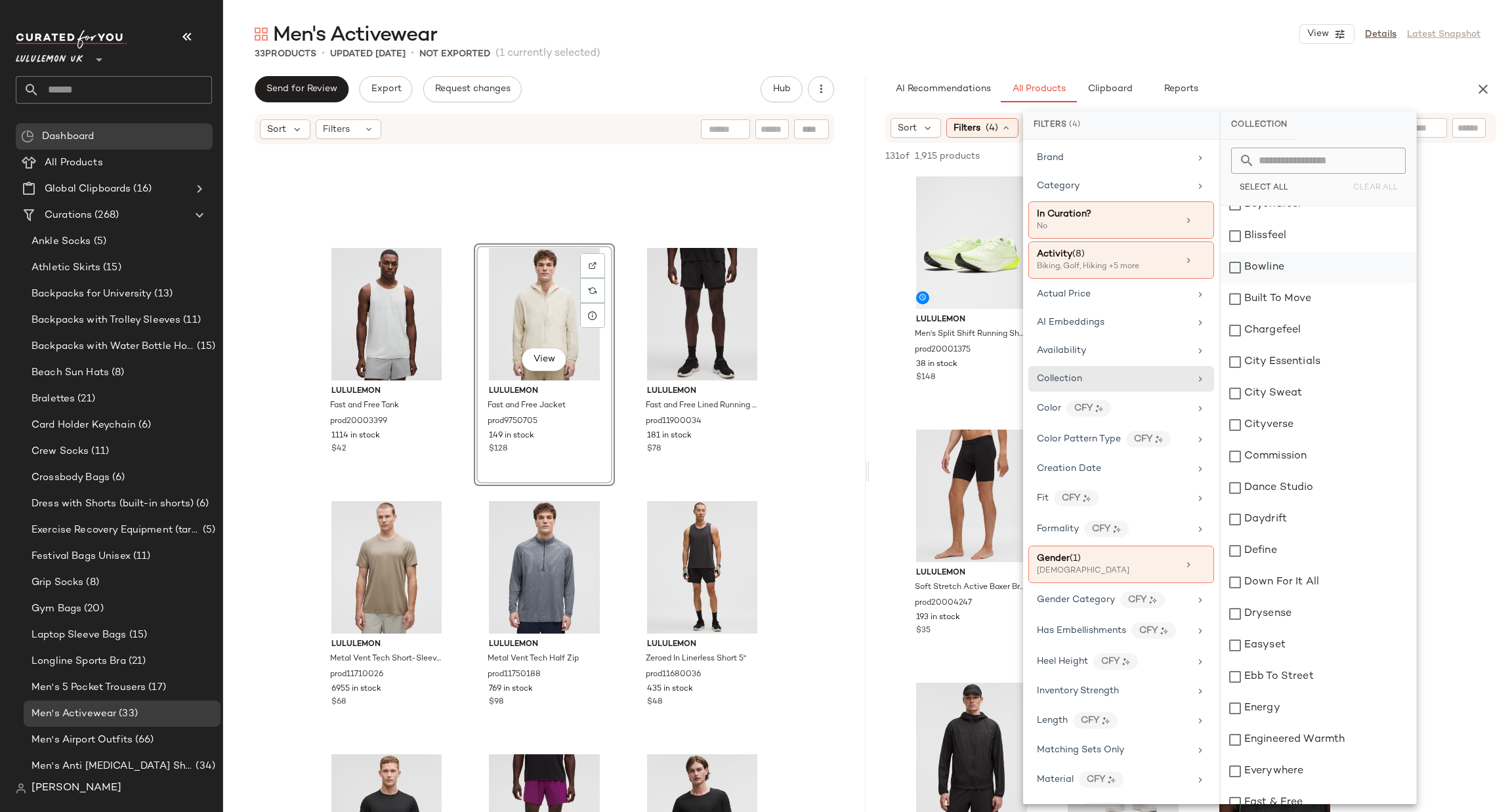
scroll to position [394, 0]
click at [1311, 709] on div "Fundamental" at bounding box center [1318, 710] width 196 height 32
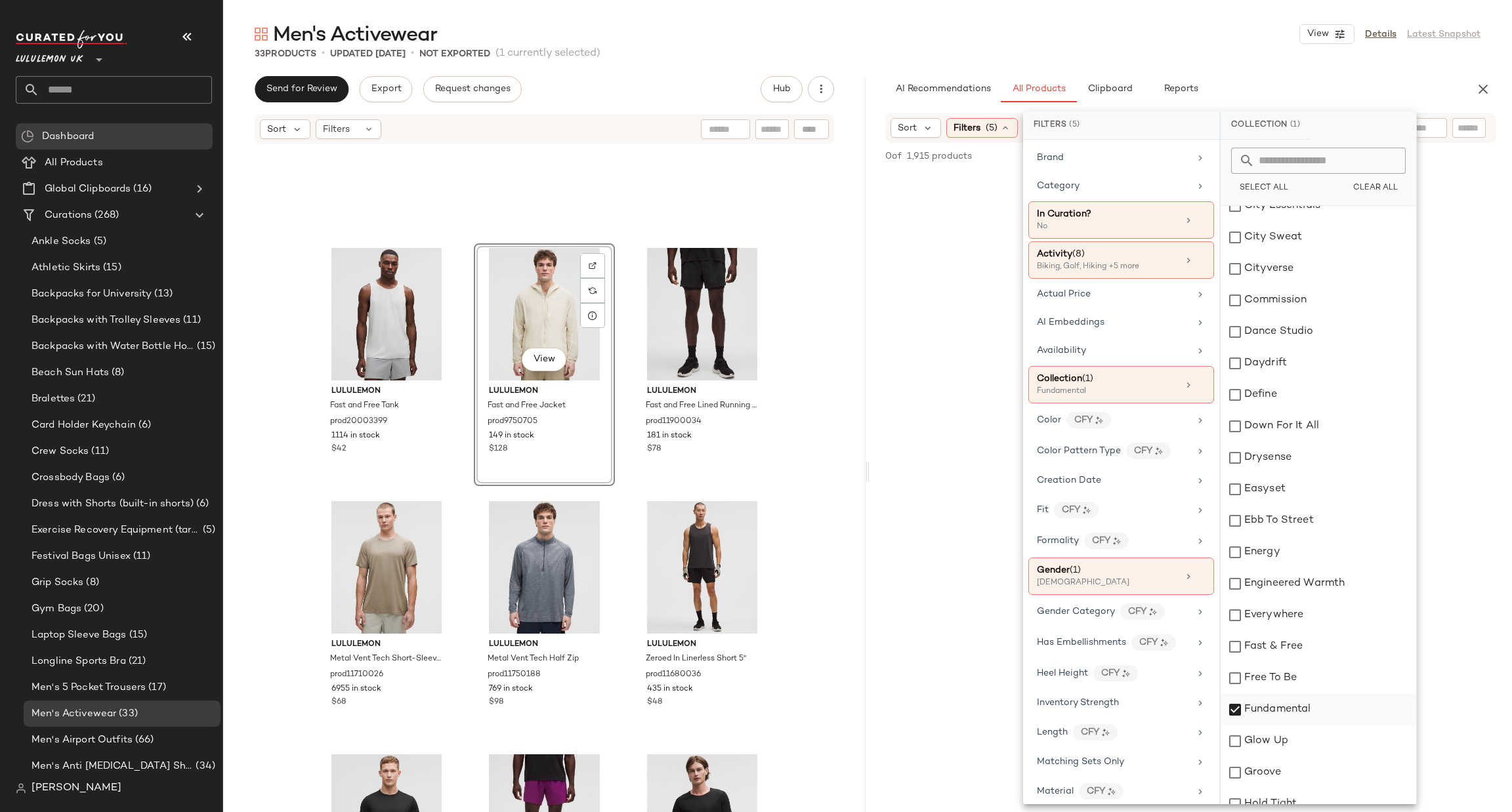
click at [1311, 709] on div "Fundamental" at bounding box center [1318, 710] width 196 height 32
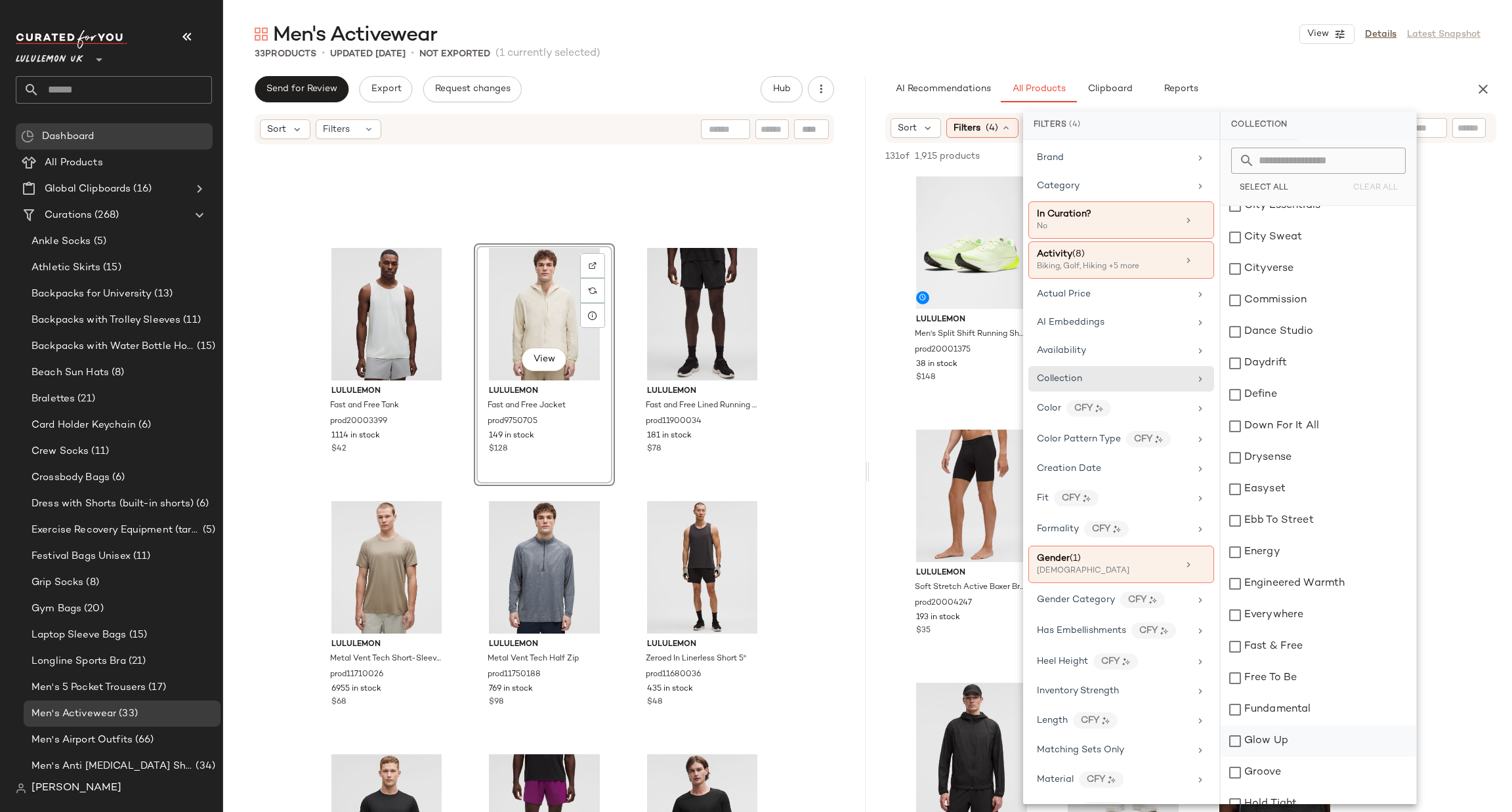
click at [1305, 733] on div "Glow Up" at bounding box center [1318, 741] width 196 height 32
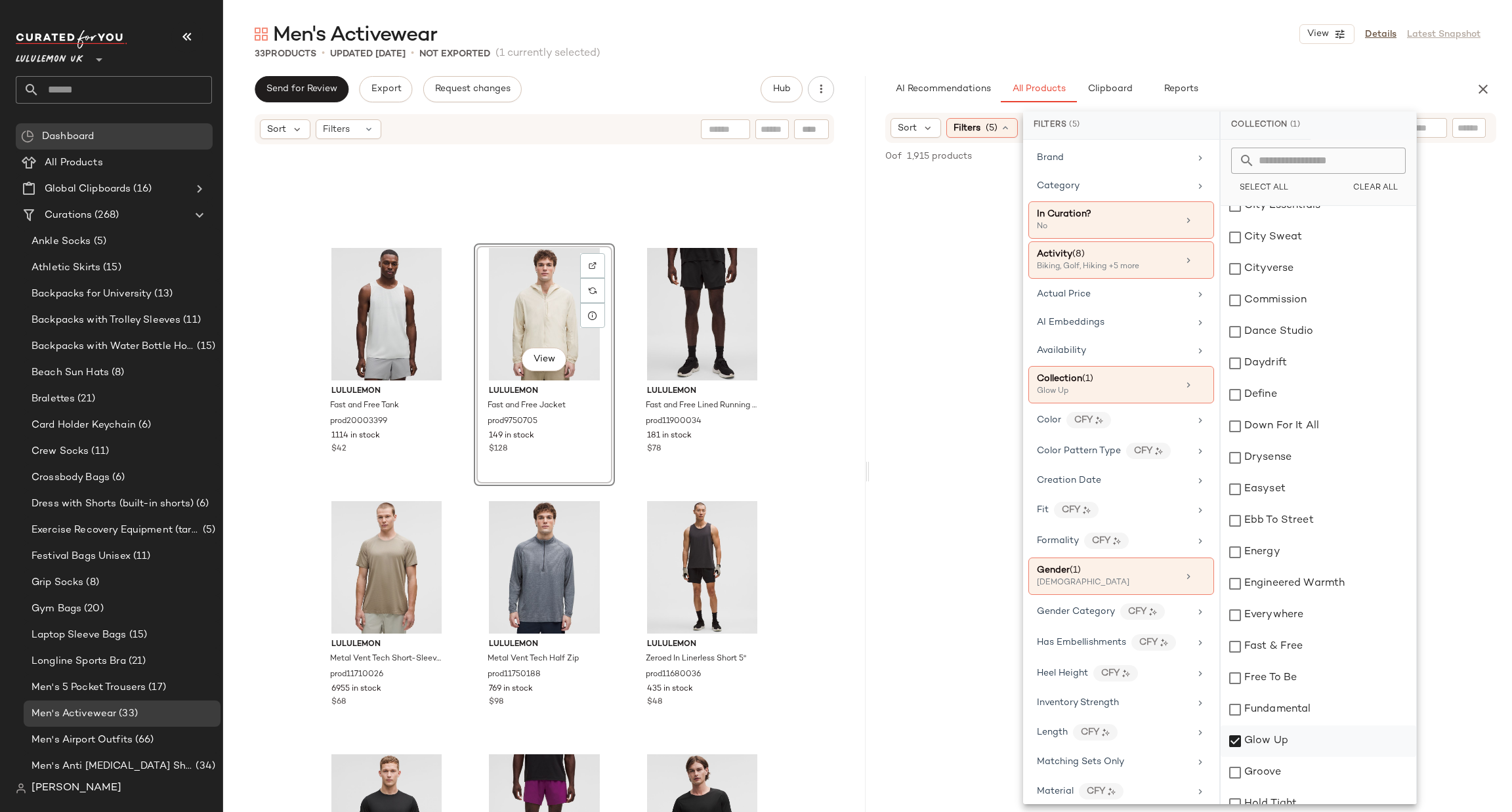
click at [1305, 733] on div "Glow Up" at bounding box center [1318, 741] width 196 height 32
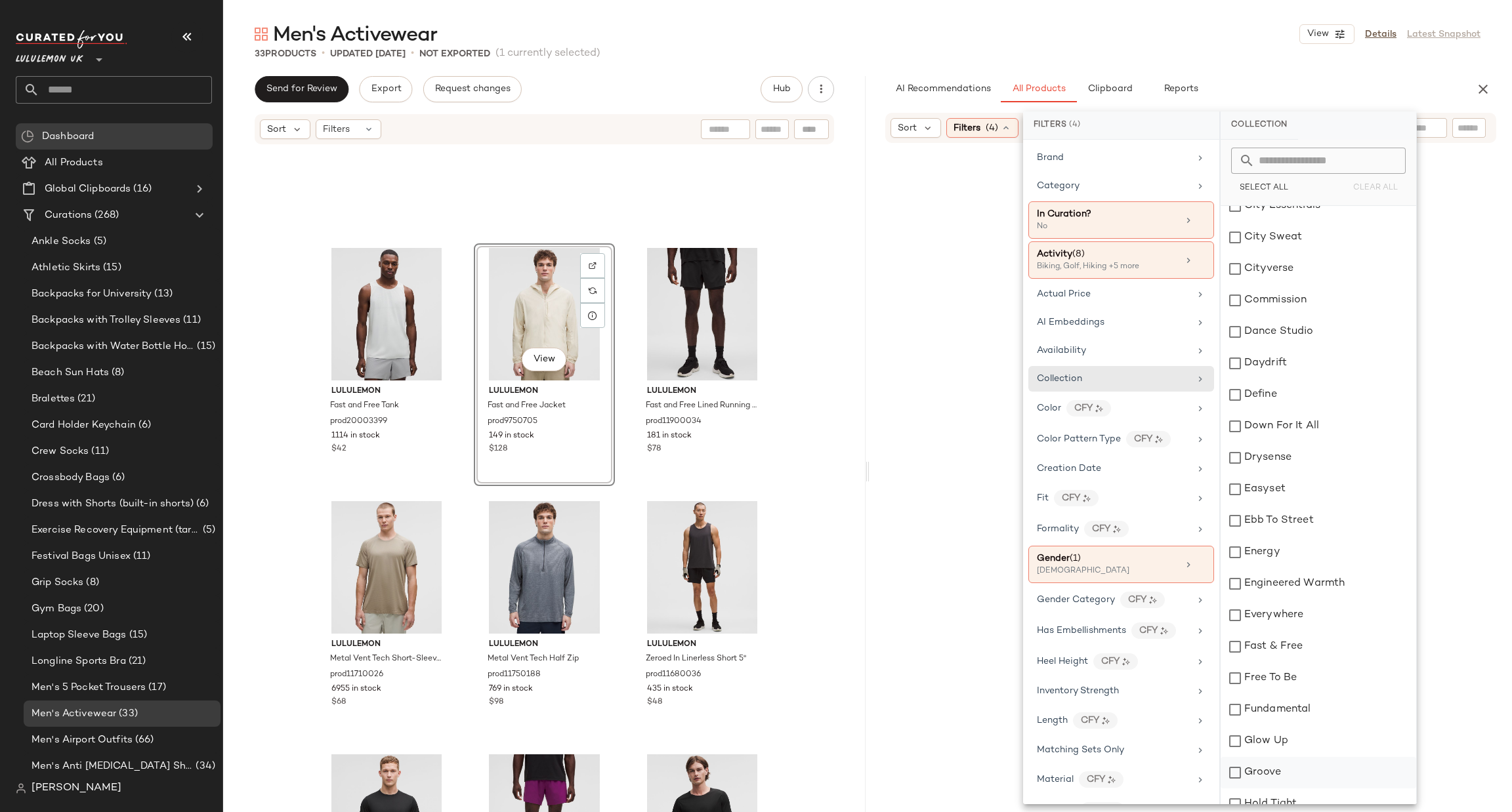
click at [1281, 776] on div "Groove" at bounding box center [1318, 773] width 196 height 32
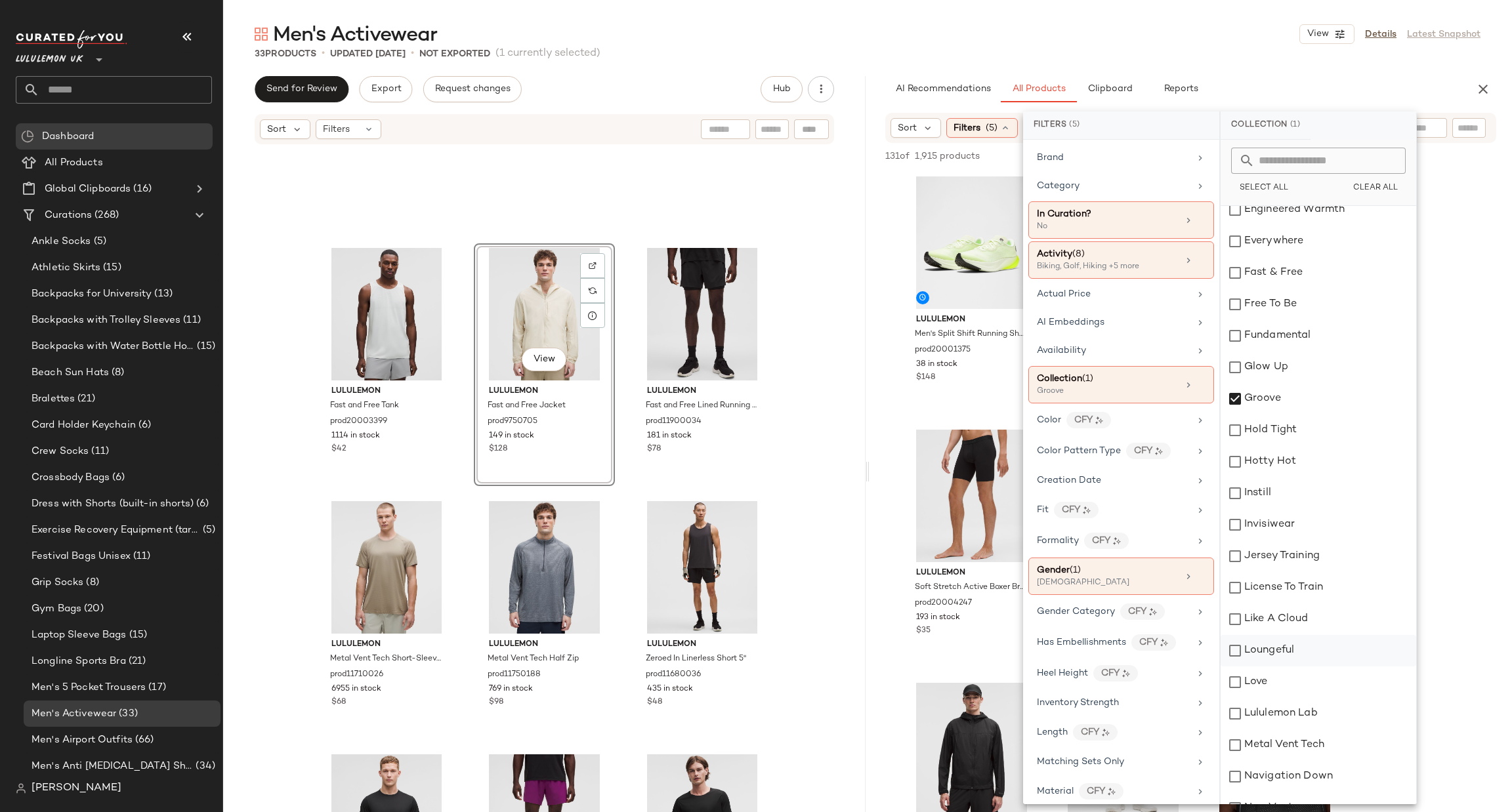
scroll to position [787, 0]
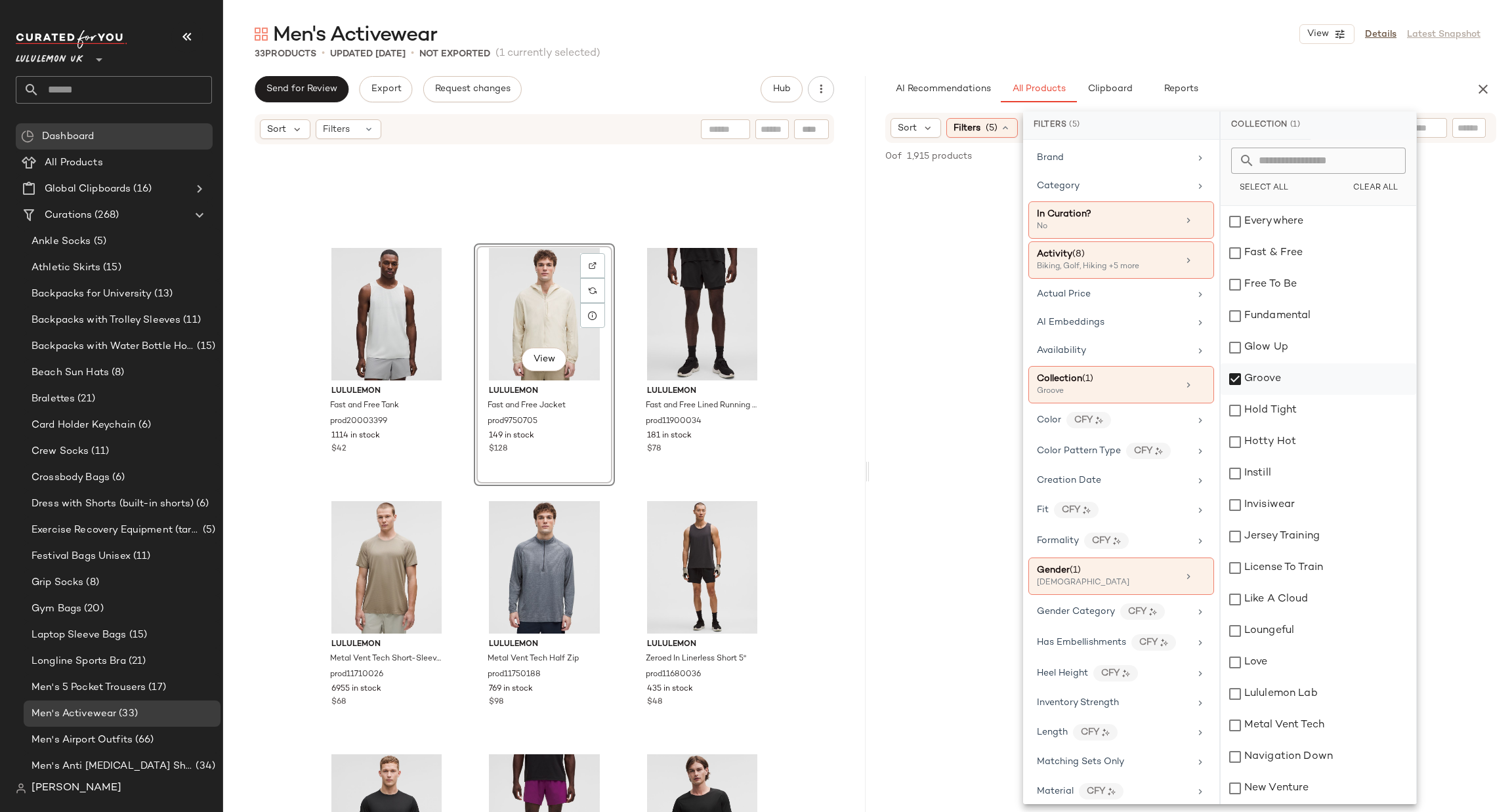
click at [1336, 385] on div "Groove" at bounding box center [1318, 380] width 196 height 32
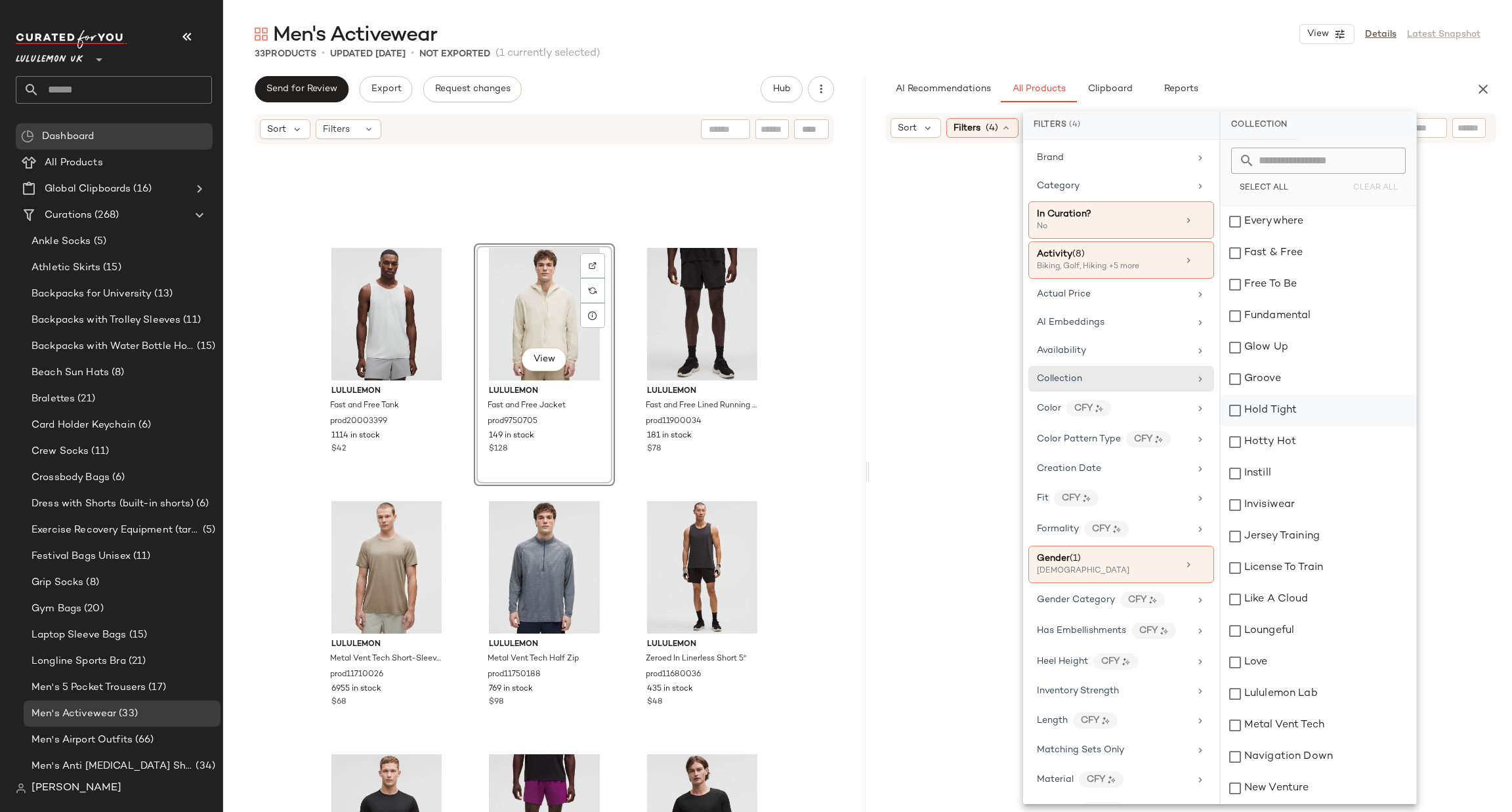
click at [1329, 403] on div "Hold Tight" at bounding box center [1318, 411] width 196 height 32
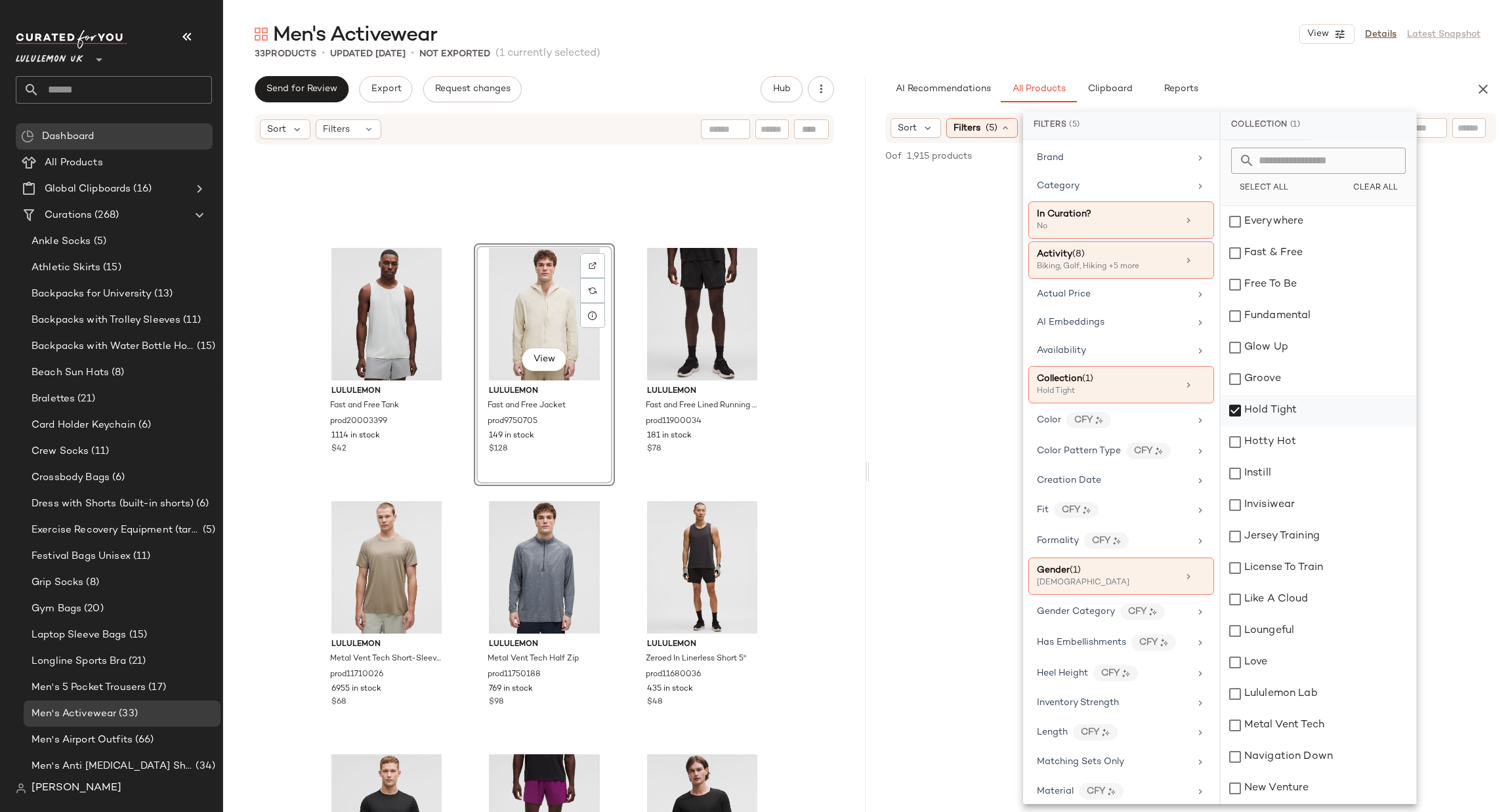
click at [1329, 411] on div "Hold Tight" at bounding box center [1318, 411] width 196 height 32
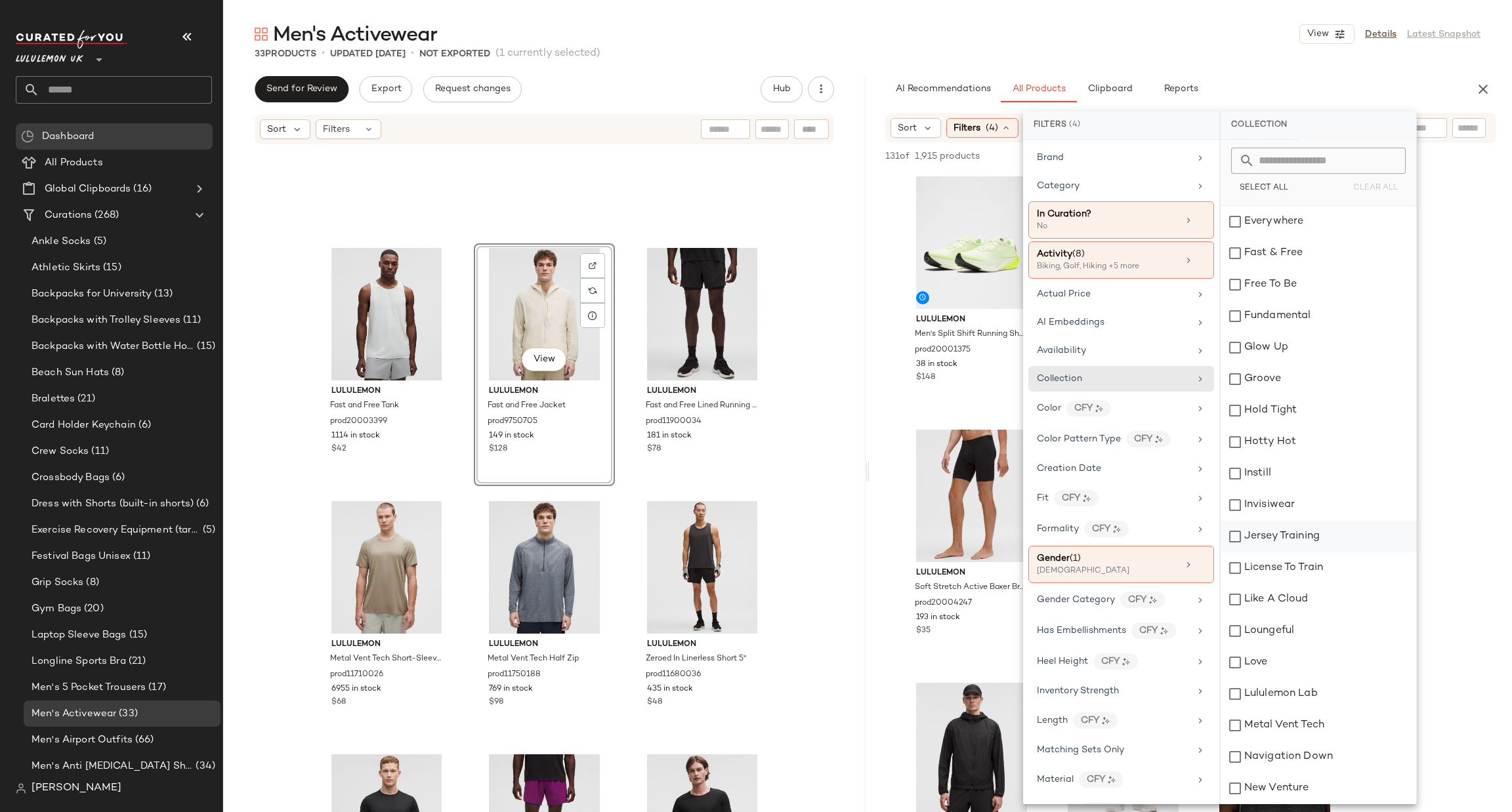
click at [1310, 537] on div "Jersey Training" at bounding box center [1318, 536] width 196 height 32
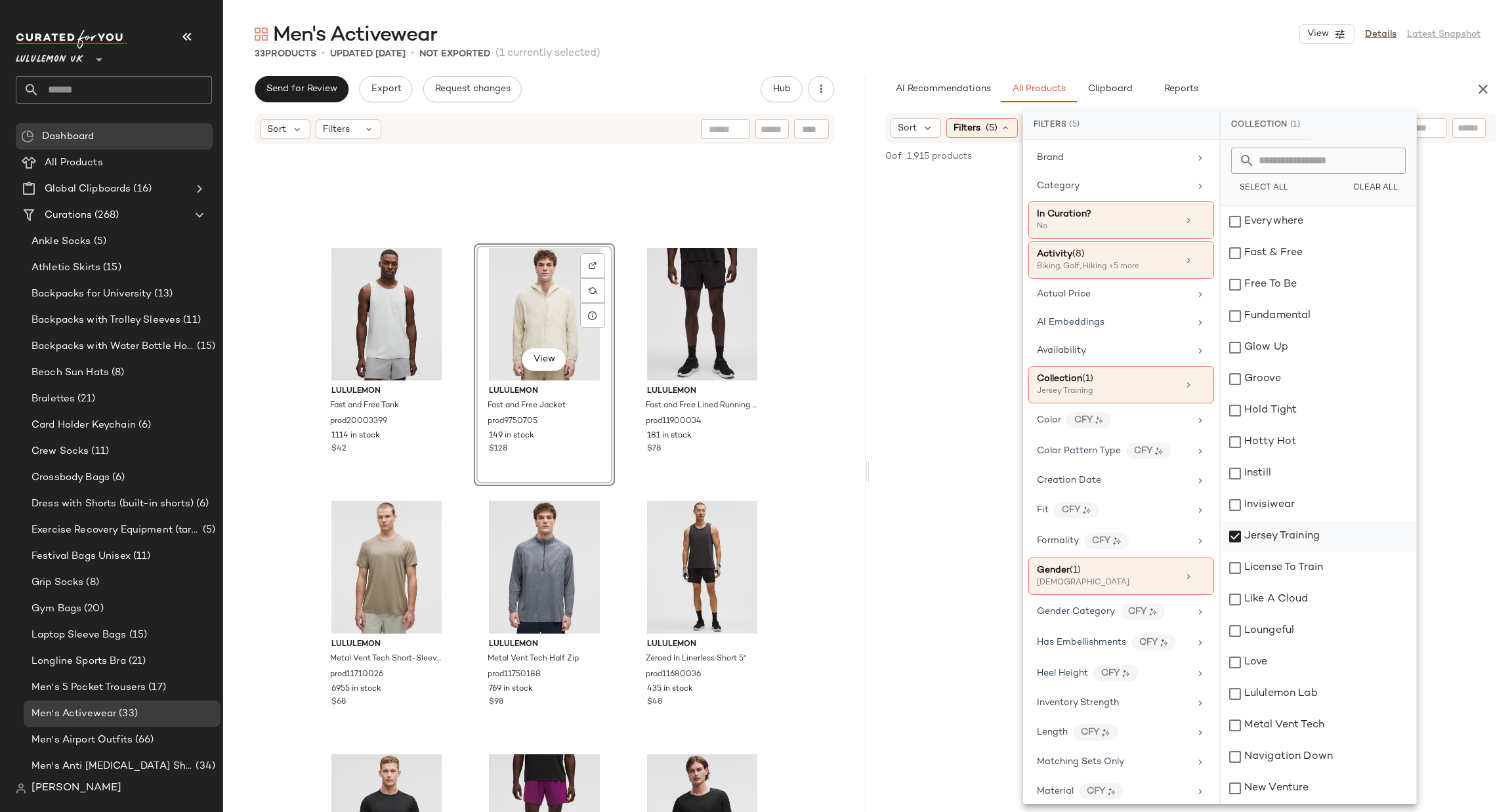
click at [1310, 537] on div "Jersey Training" at bounding box center [1318, 536] width 196 height 32
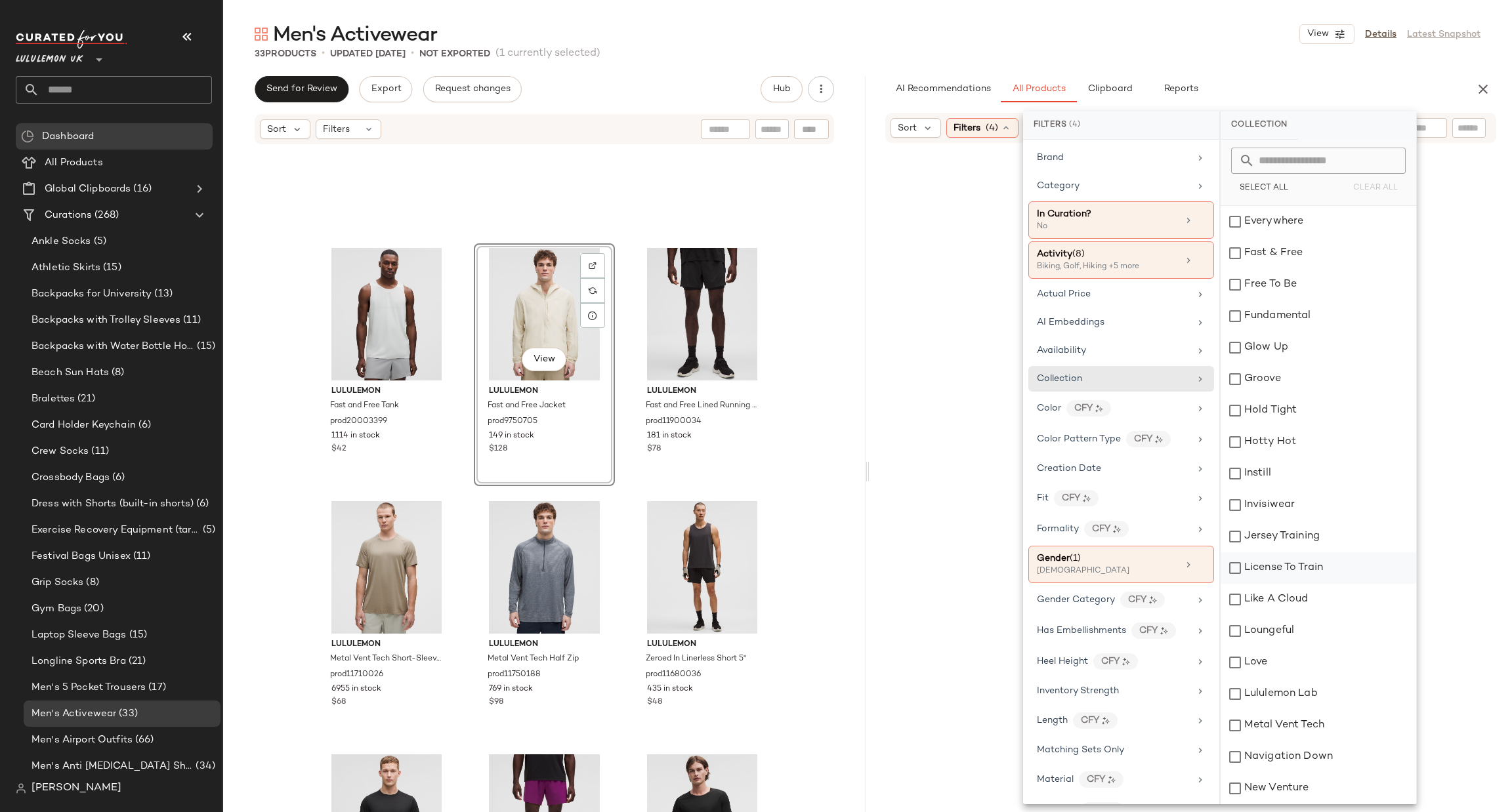
click at [1294, 566] on div "License To Train" at bounding box center [1318, 568] width 196 height 32
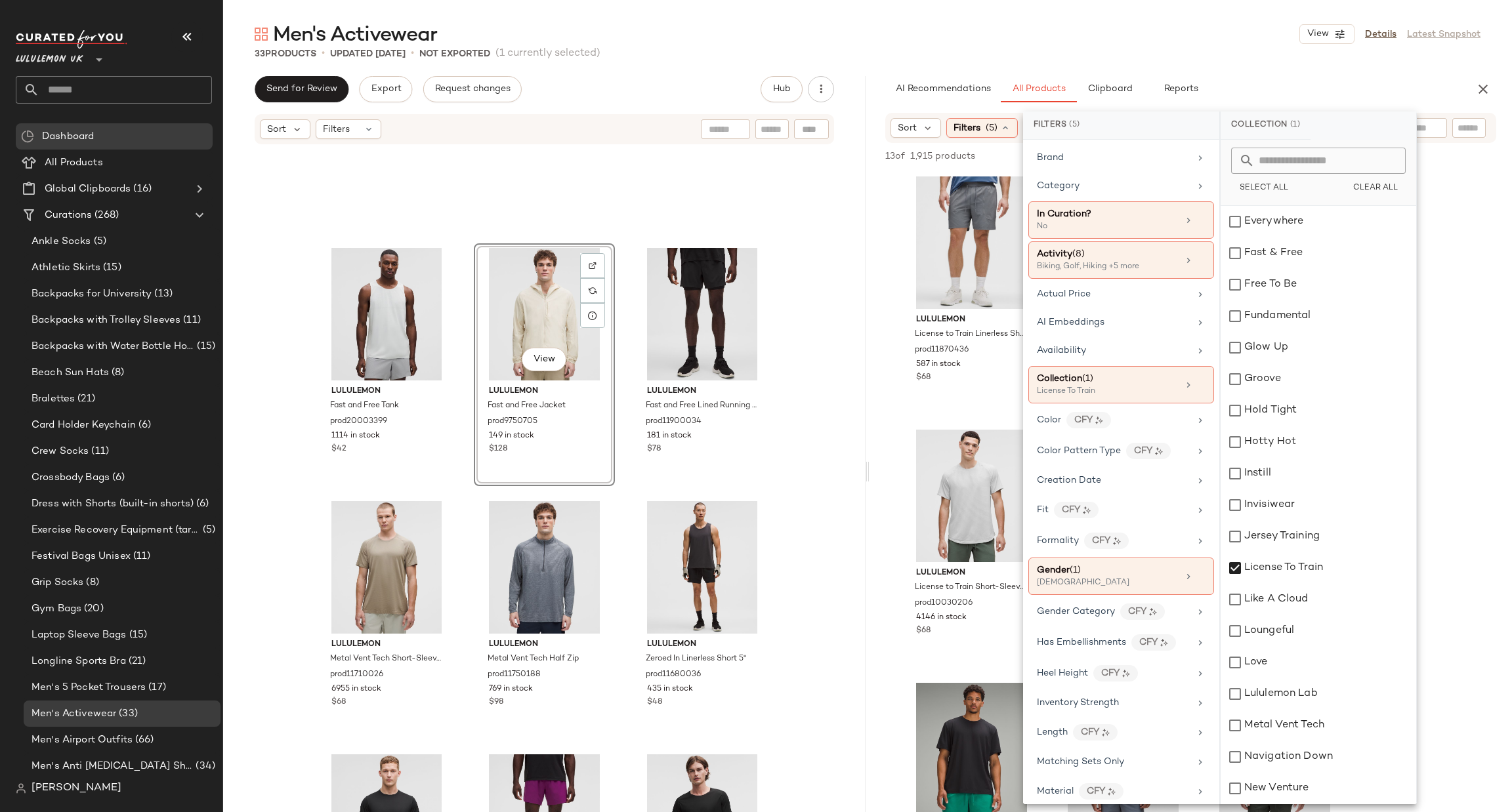
click at [1448, 511] on div "lululemon License to Train Linerless Short 7" prod11870436 587 in stock $68 lul…" at bounding box center [1190, 673] width 642 height 1002
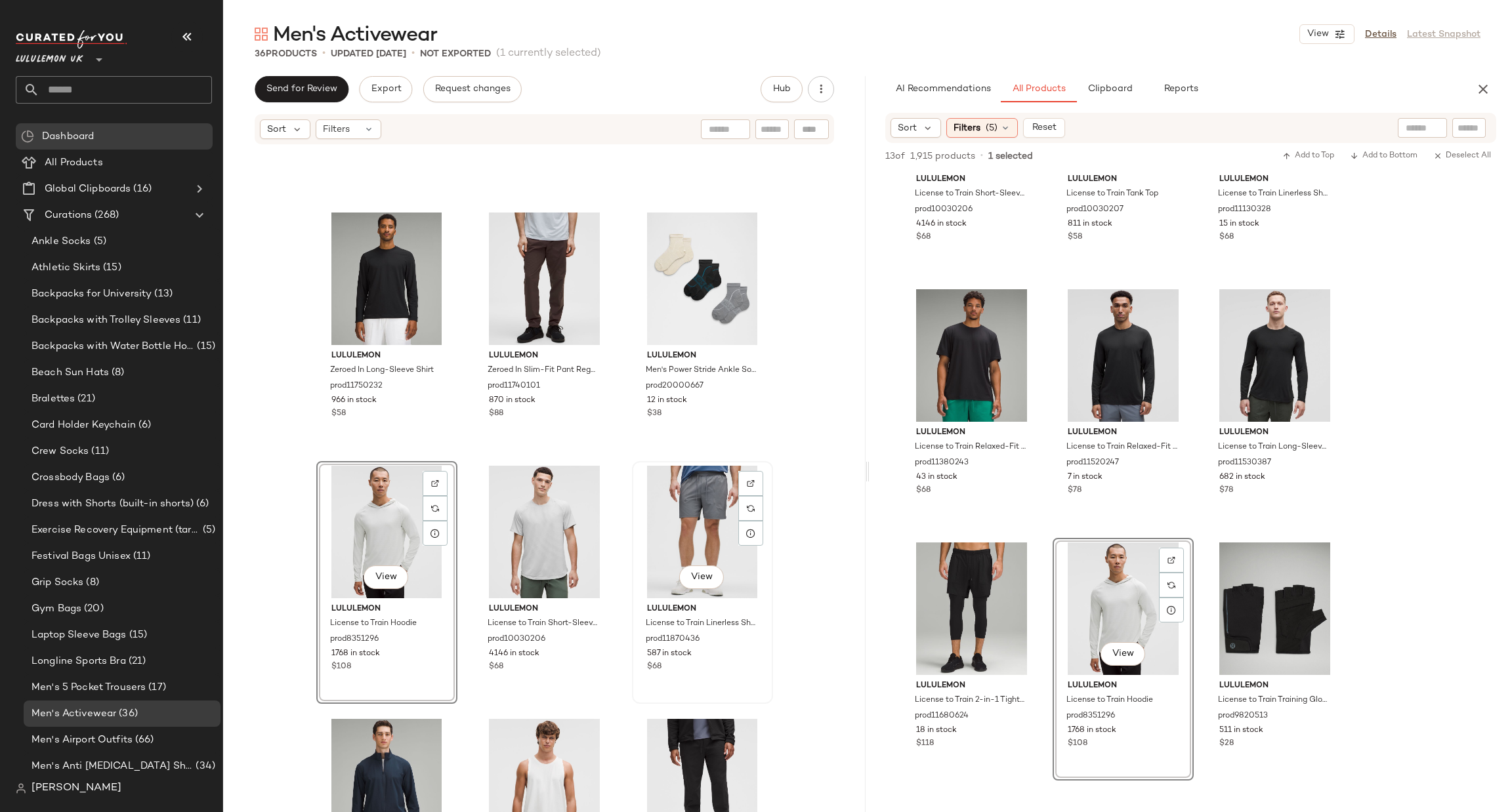
scroll to position [1492, 0]
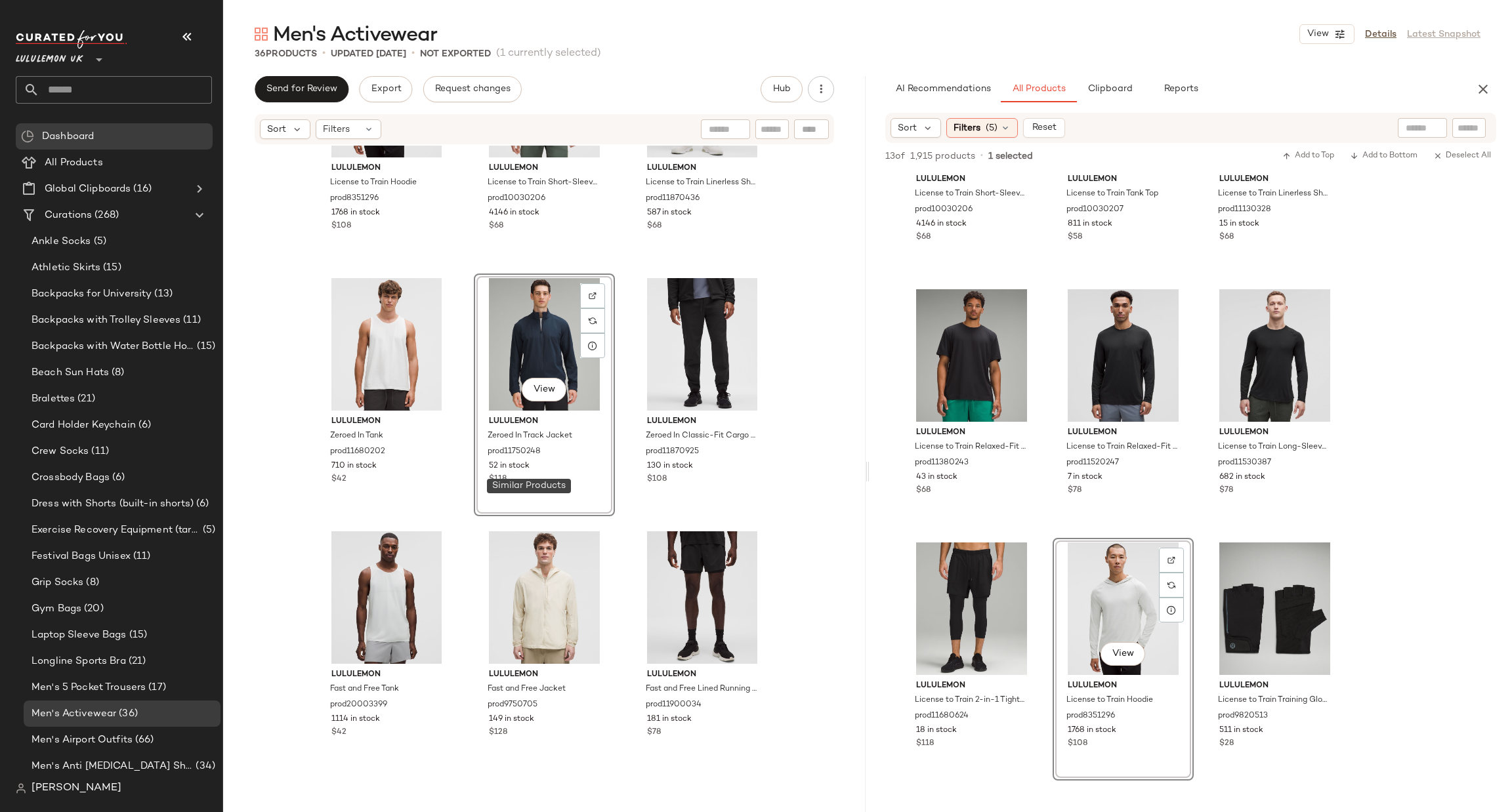
scroll to position [1688, 0]
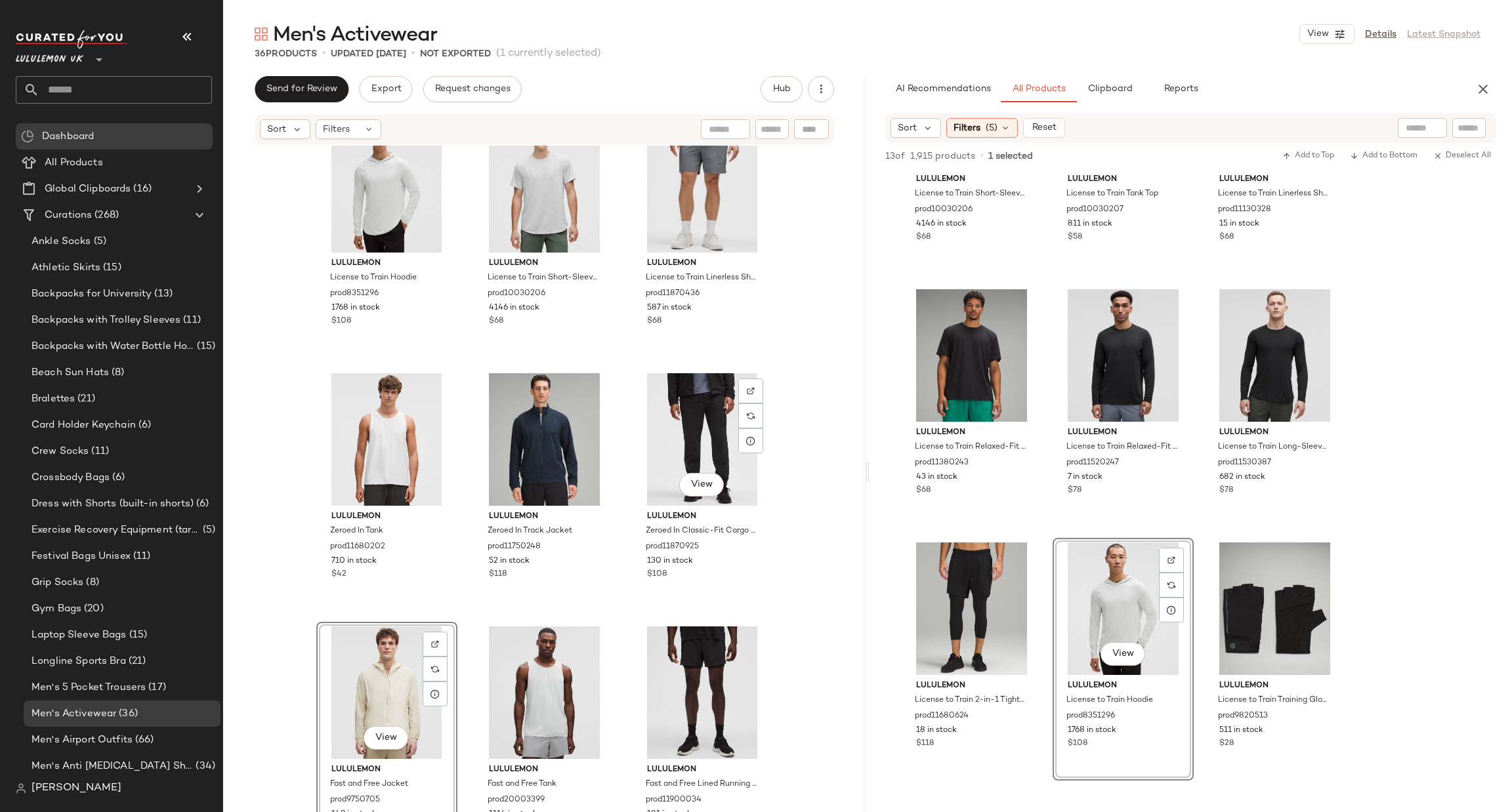
scroll to position [1584, 0]
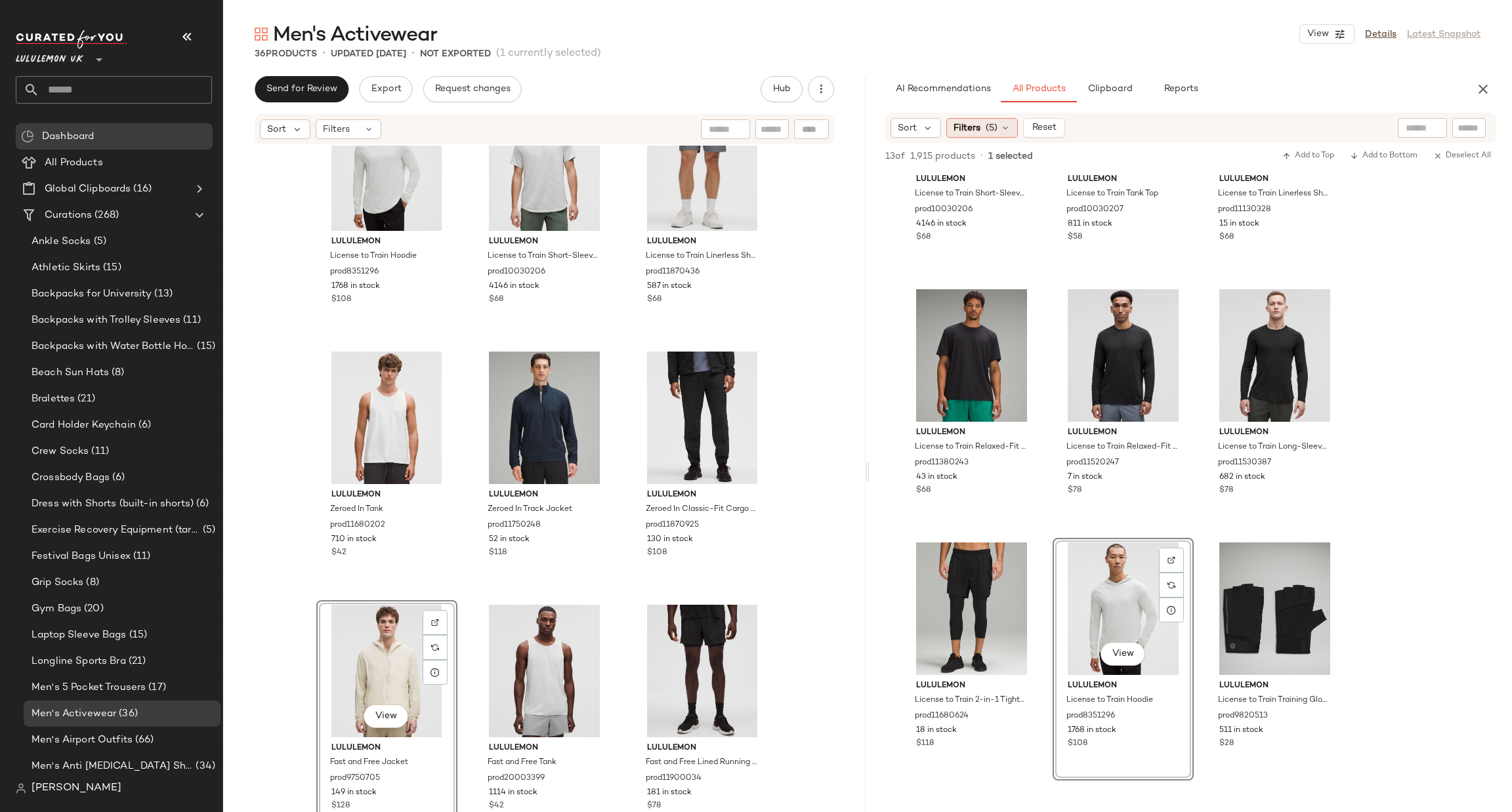
click at [955, 121] on span "Filters" at bounding box center [967, 127] width 27 height 14
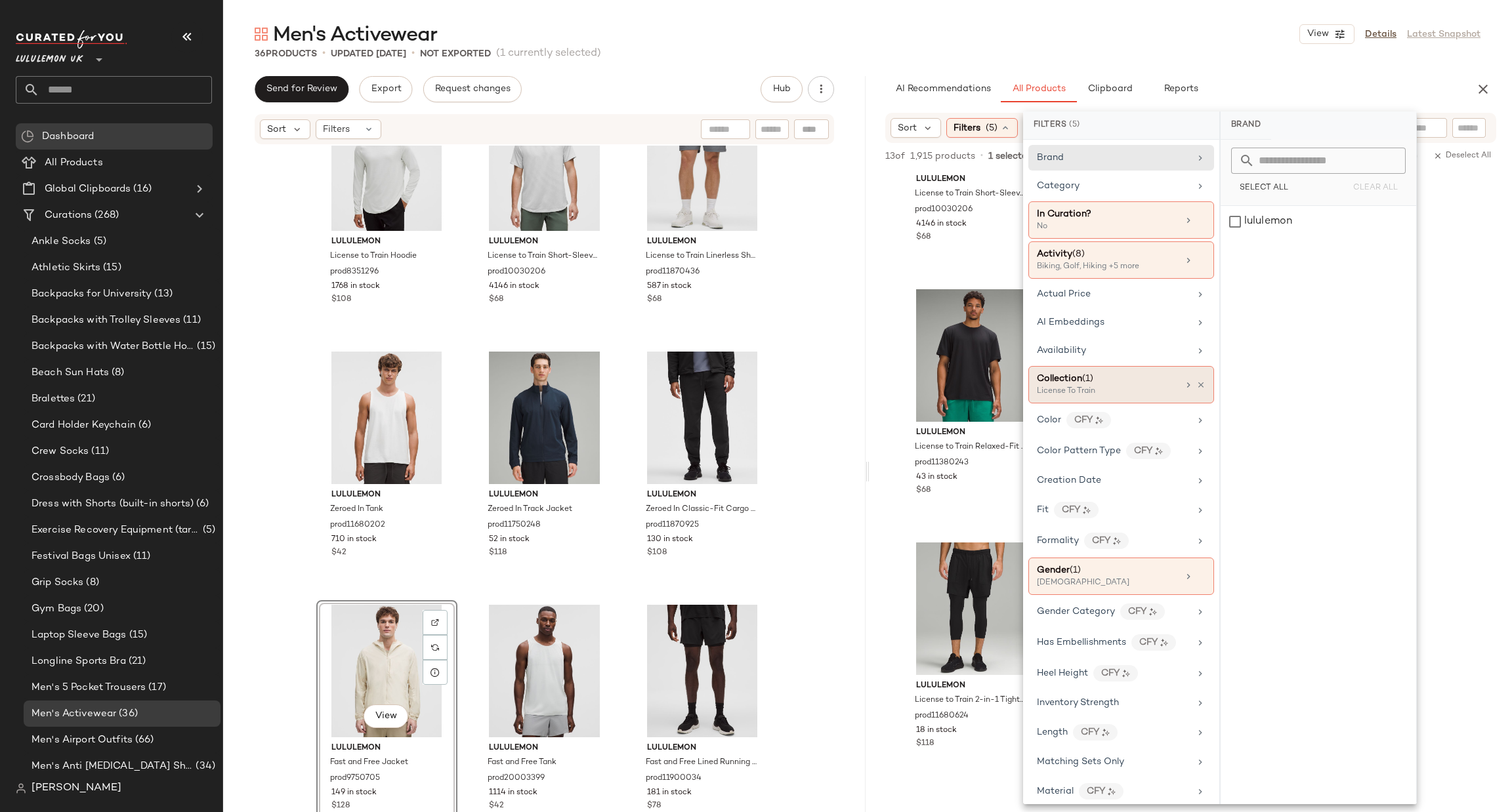
click at [1196, 387] on icon at bounding box center [1200, 385] width 9 height 9
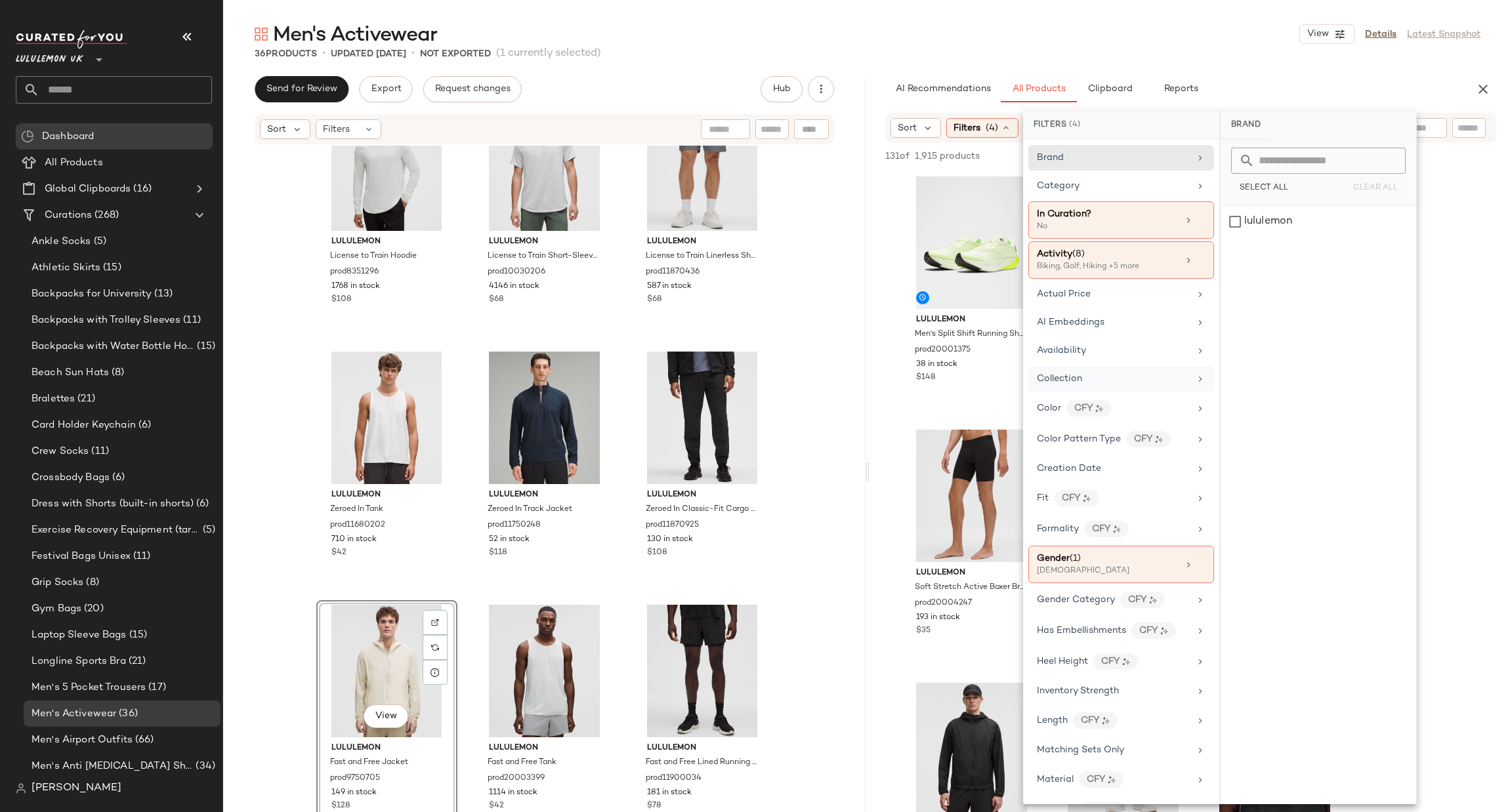
click at [1142, 379] on div "Collection" at bounding box center [1112, 378] width 153 height 14
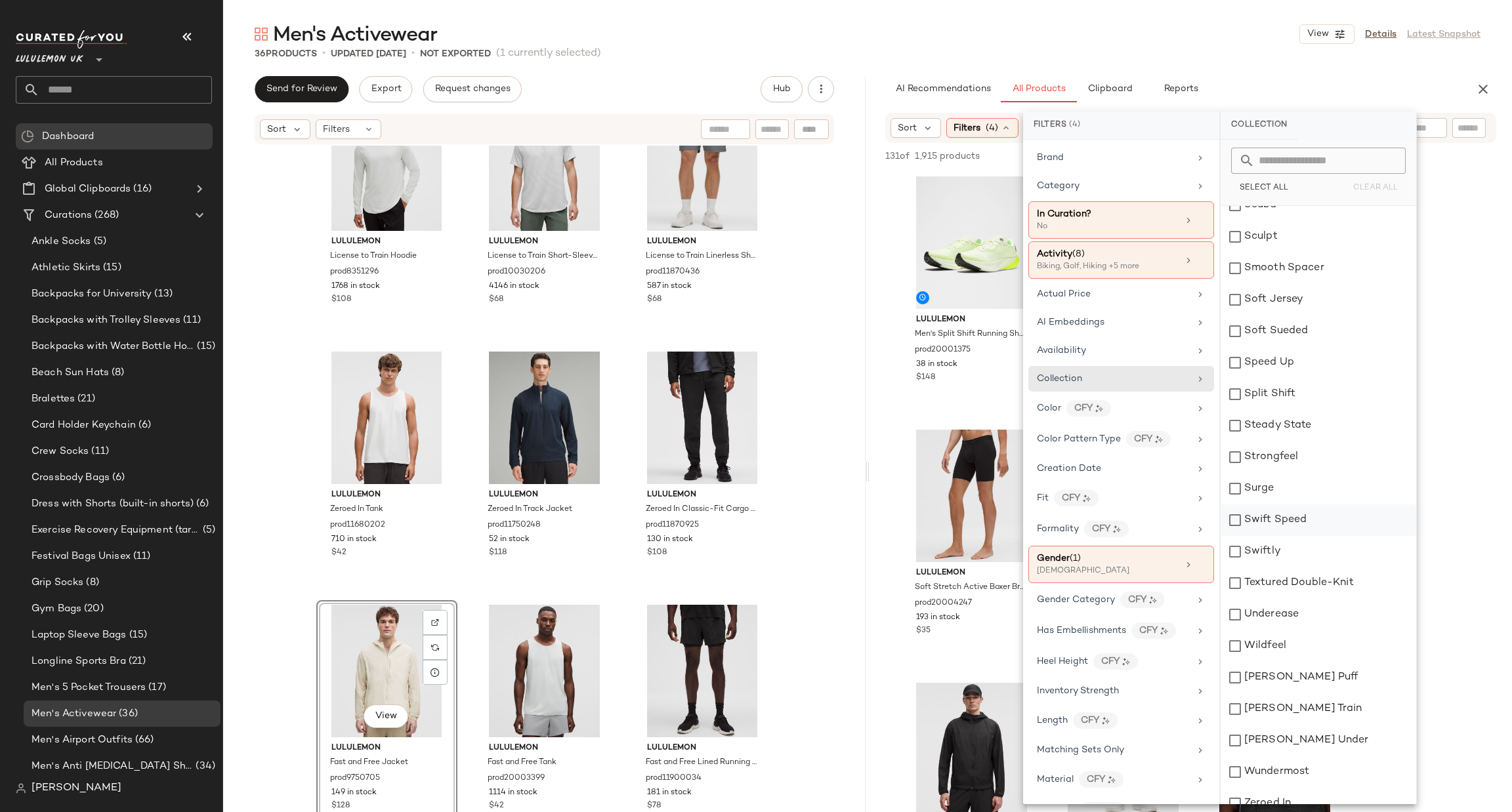
scroll to position [1605, 0]
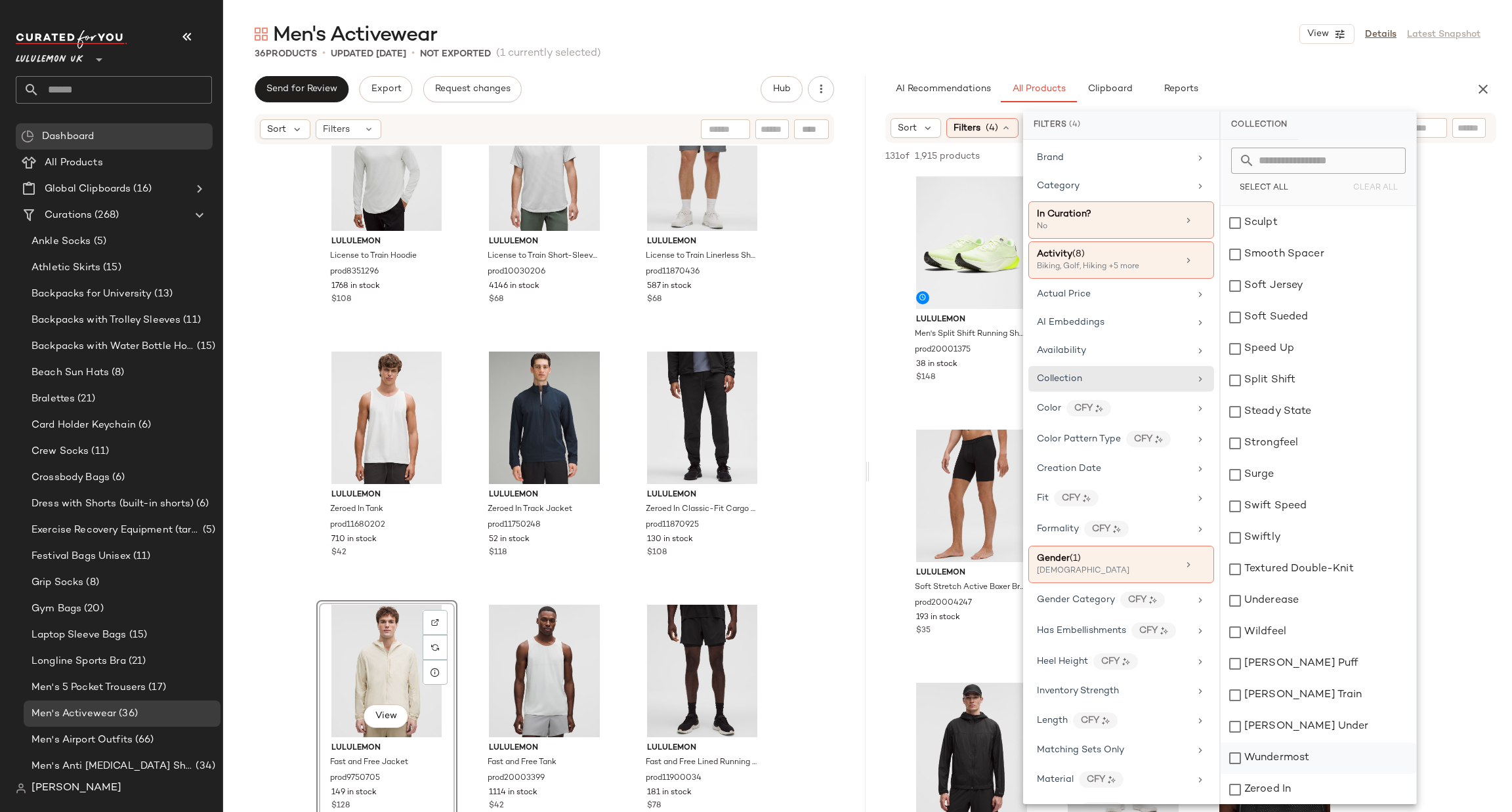
click at [1302, 758] on div "Wundermost" at bounding box center [1318, 758] width 196 height 32
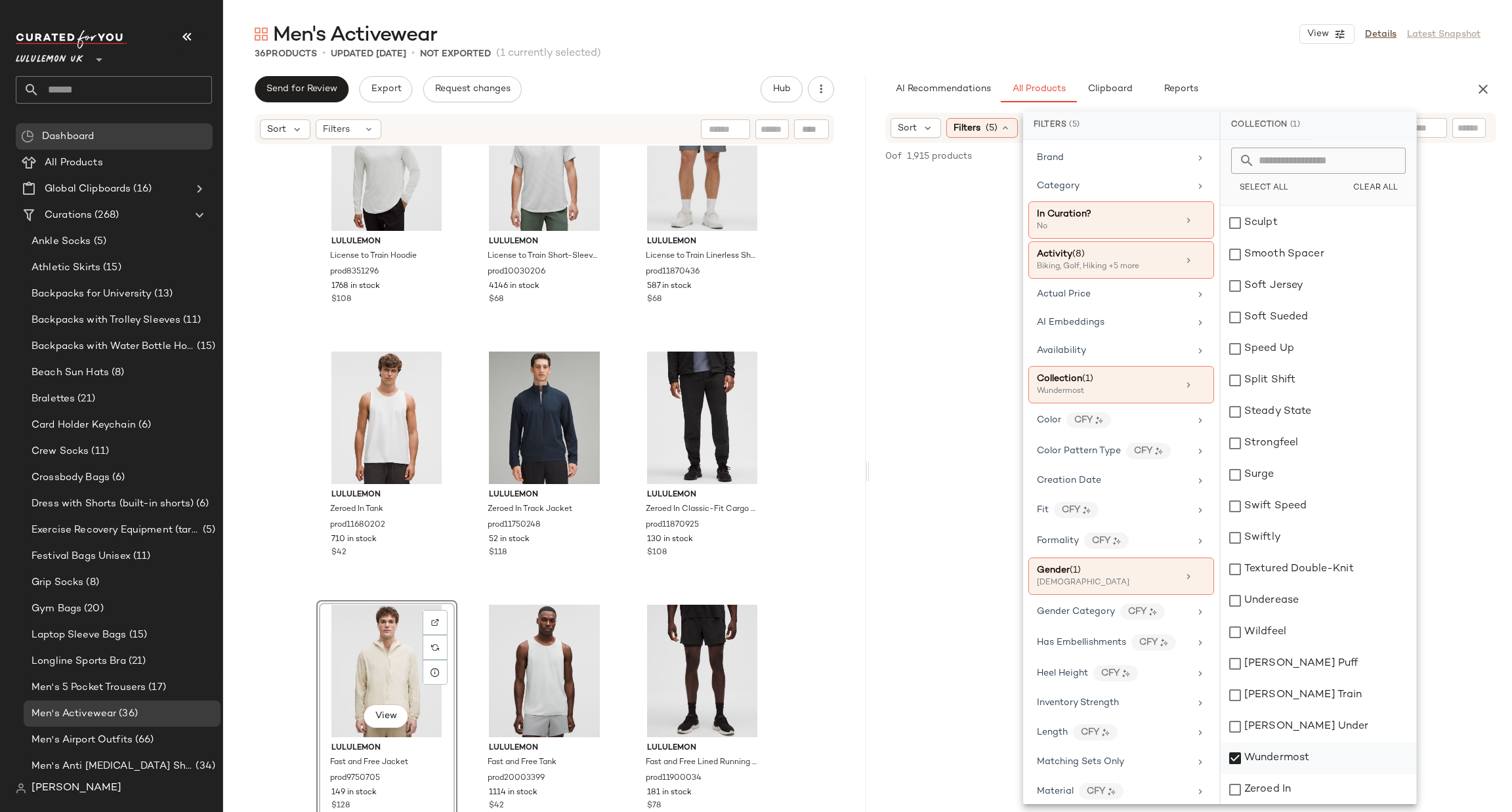
click at [1301, 756] on div "Wundermost" at bounding box center [1318, 758] width 196 height 32
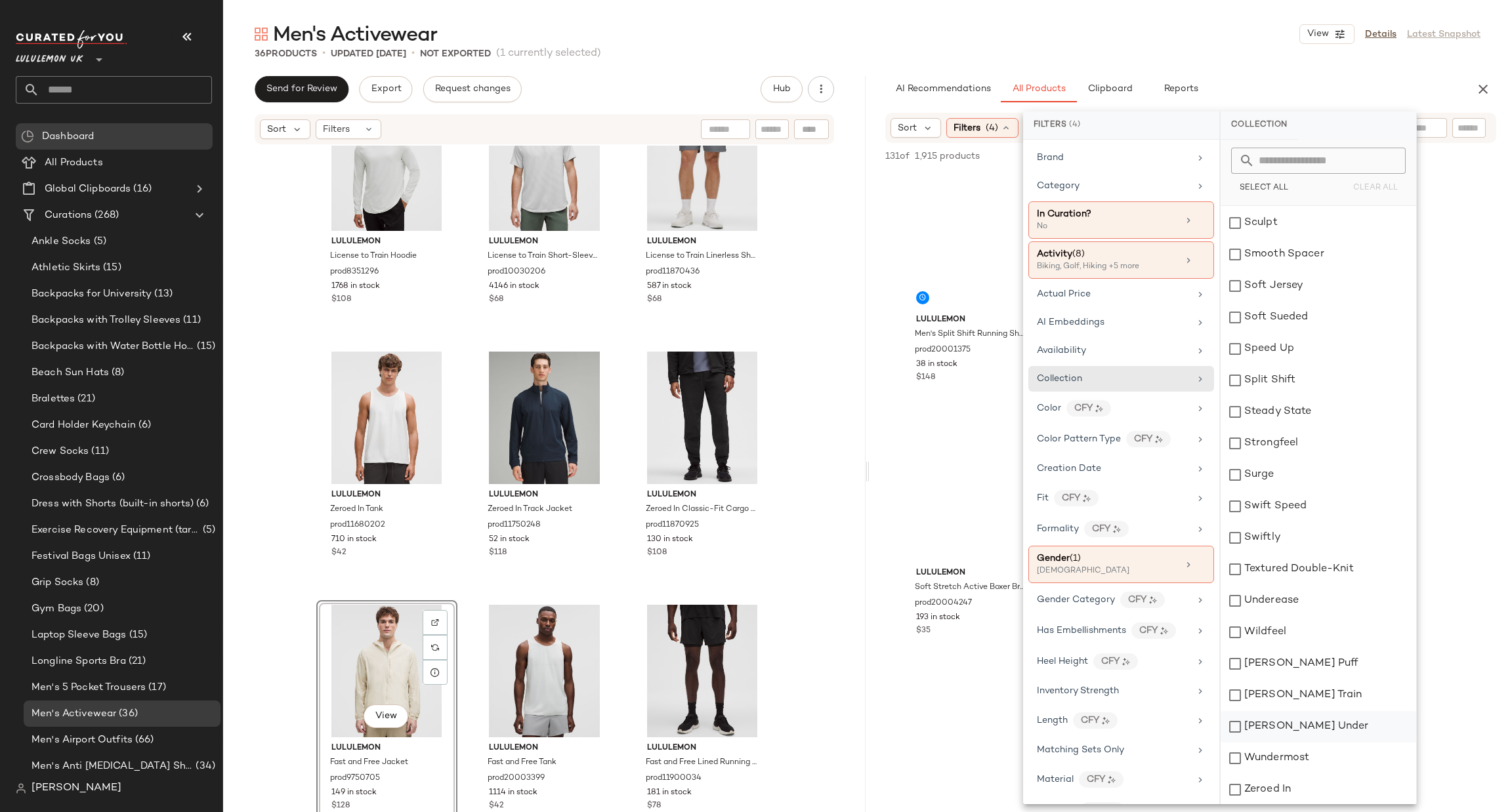
click at [1306, 726] on div "[PERSON_NAME] Under" at bounding box center [1318, 727] width 196 height 32
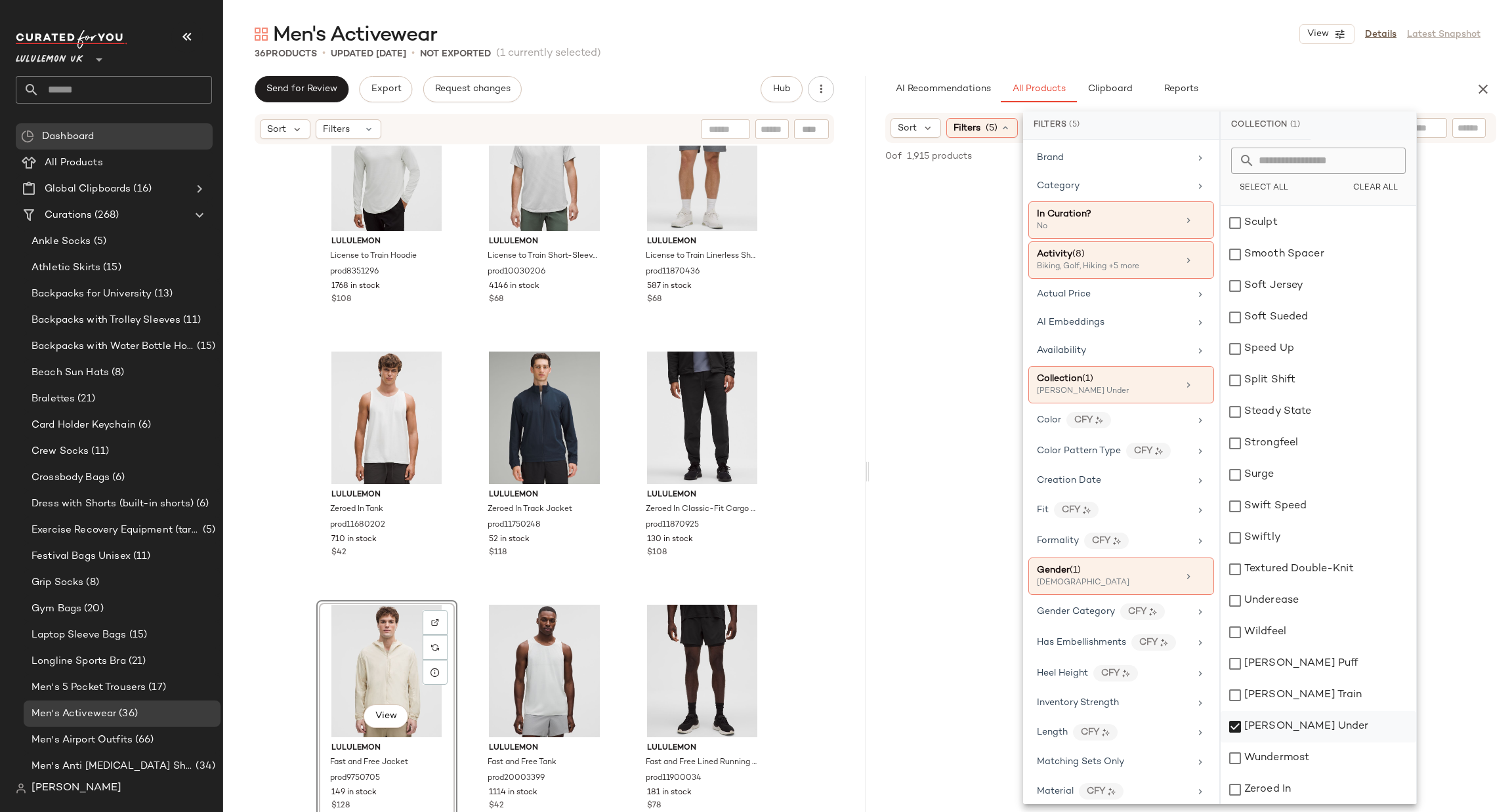
click at [1306, 726] on div "[PERSON_NAME] Under" at bounding box center [1318, 727] width 196 height 32
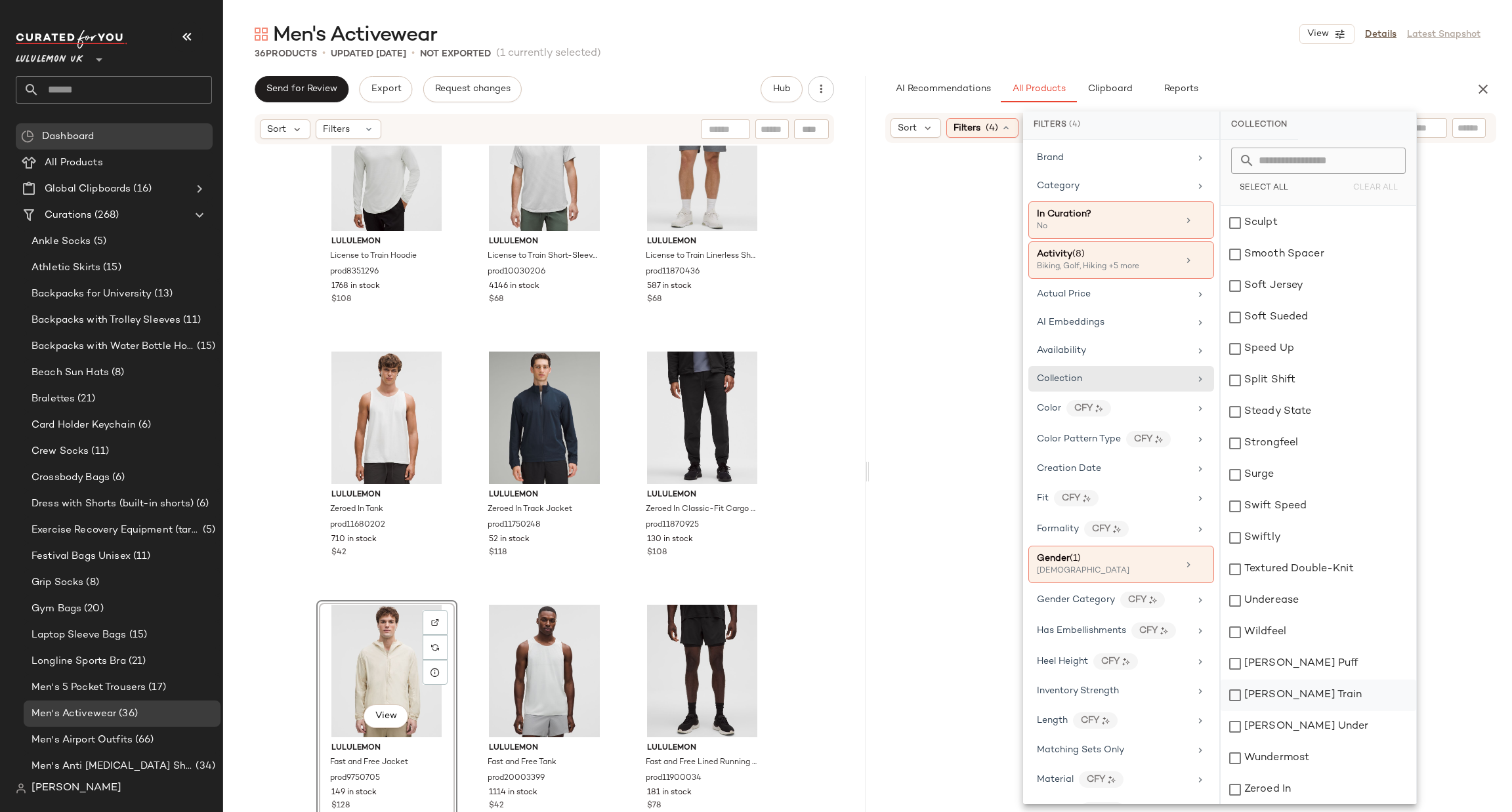
click at [1313, 692] on div "[PERSON_NAME] Train" at bounding box center [1318, 695] width 196 height 32
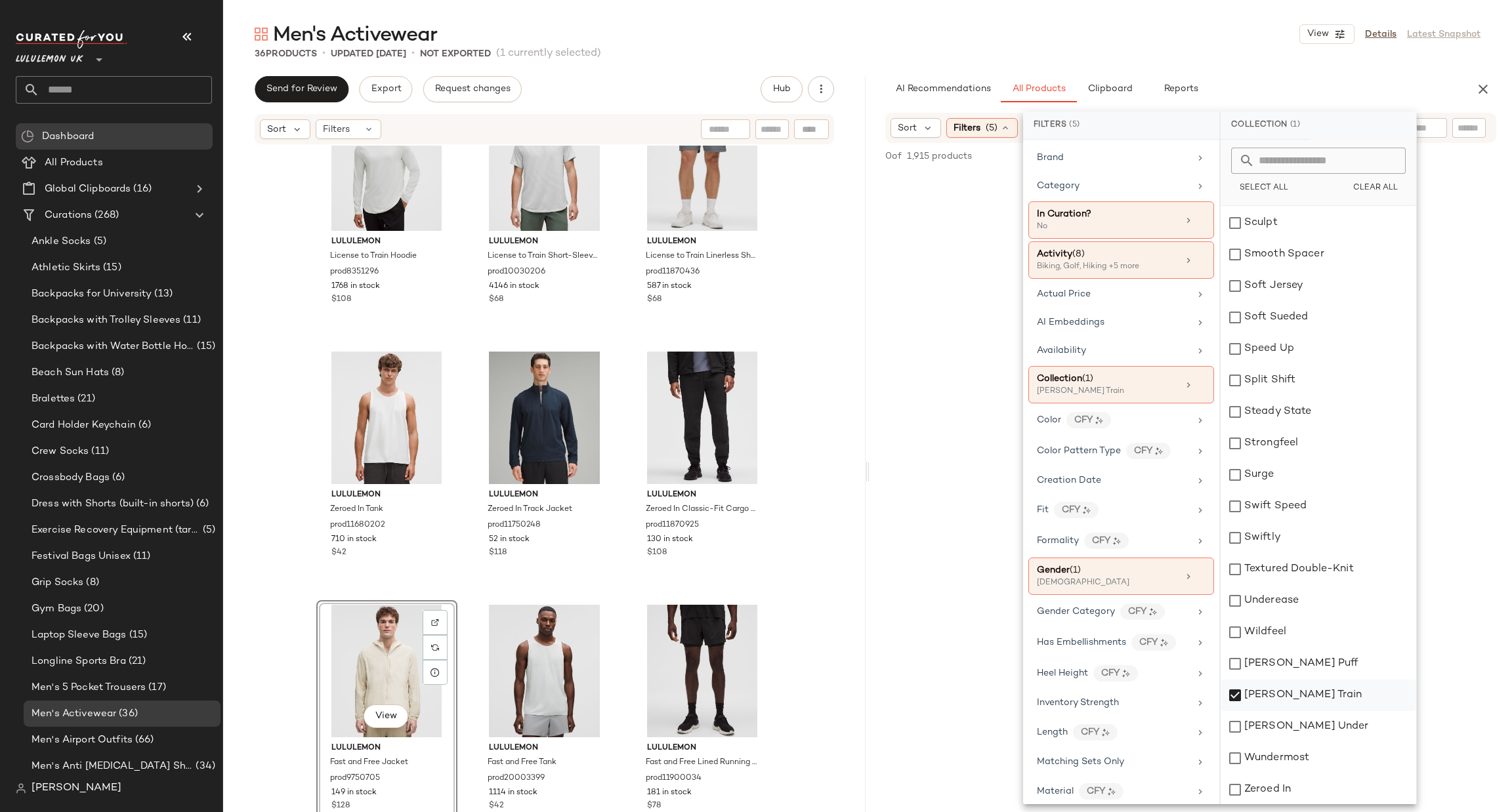
click at [1313, 692] on div "[PERSON_NAME] Train" at bounding box center [1318, 695] width 196 height 32
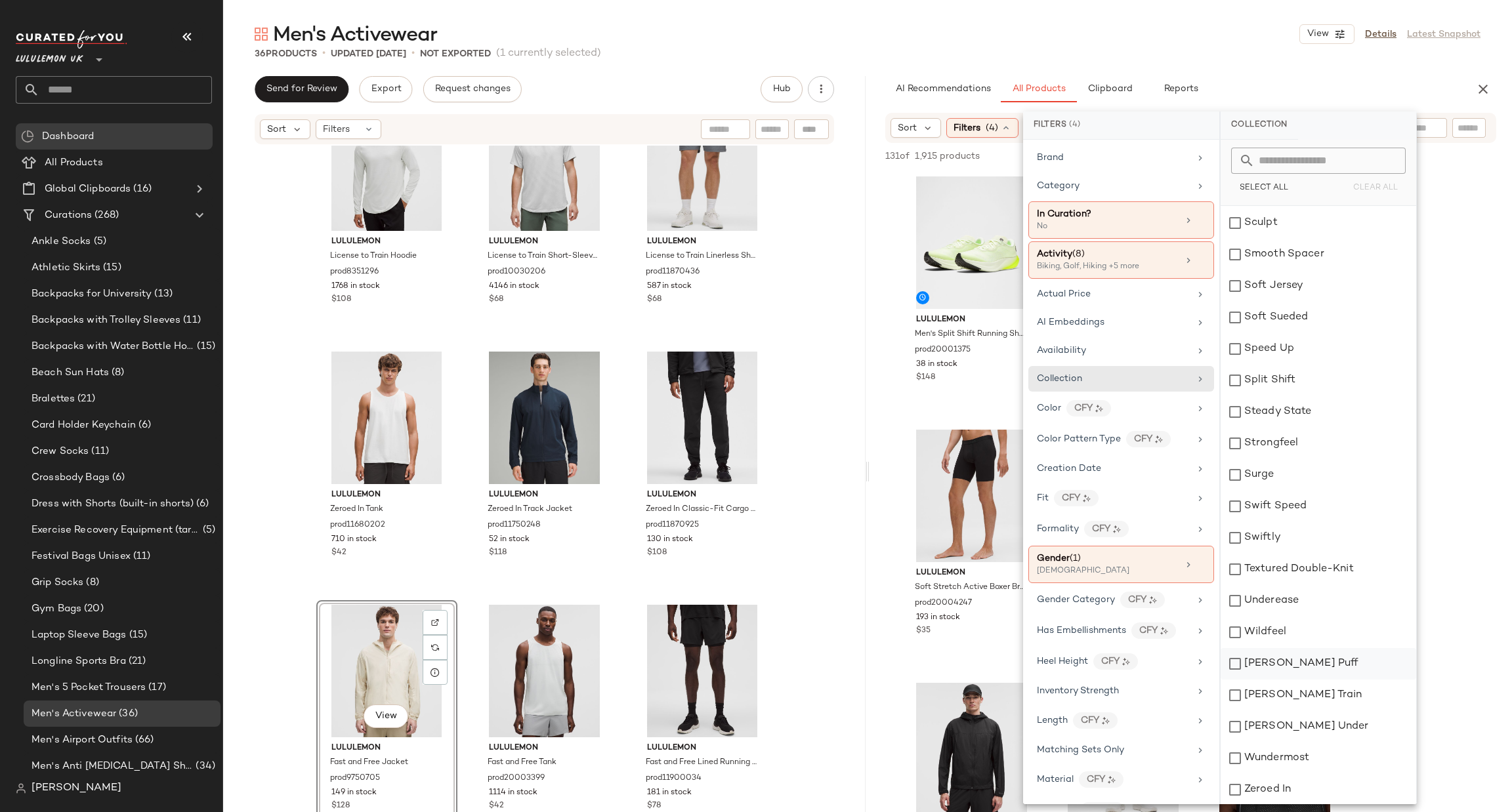
click at [1316, 659] on div "Wunder Puff" at bounding box center [1318, 664] width 196 height 32
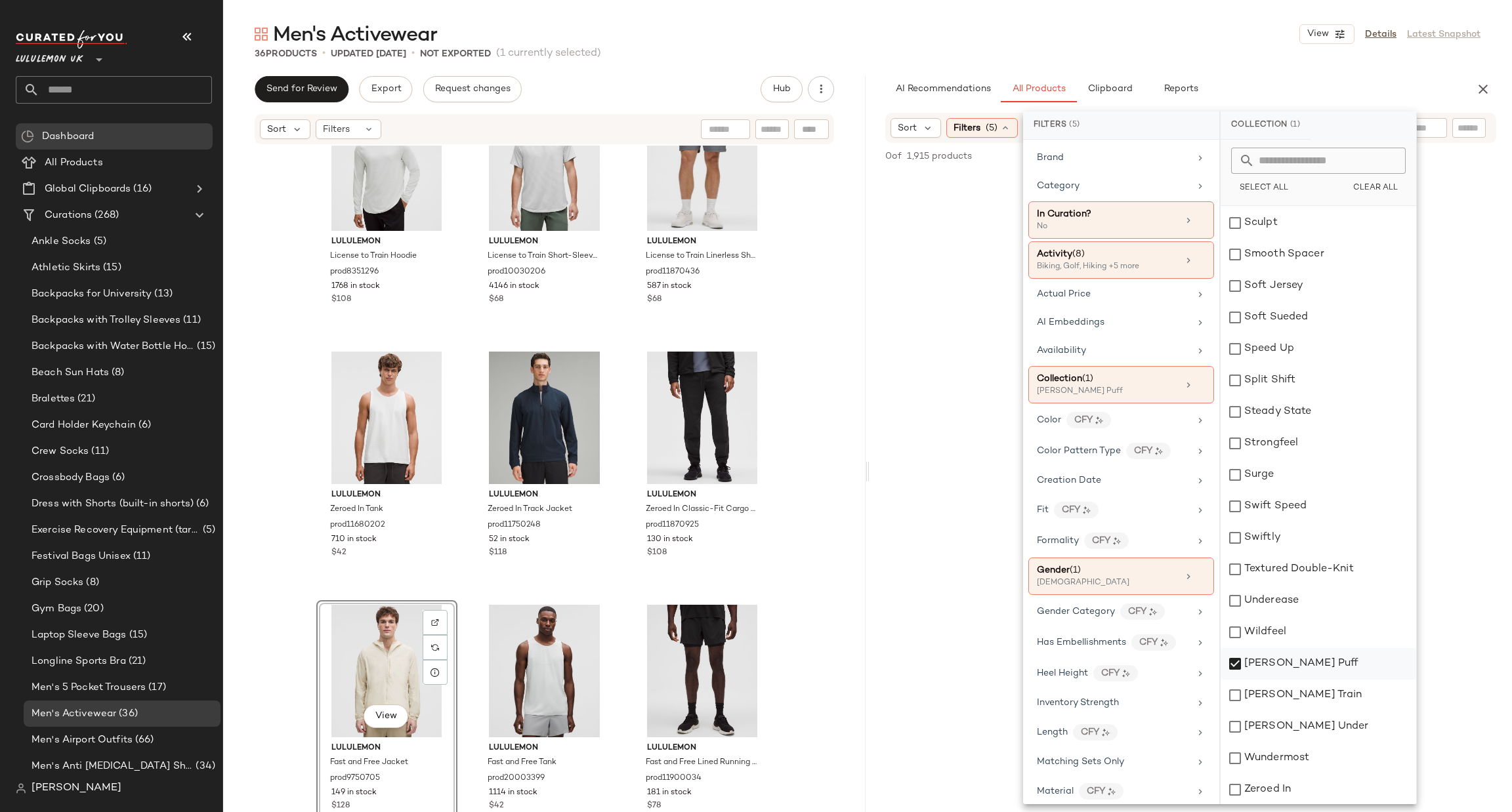
click at [1316, 659] on div "Wunder Puff" at bounding box center [1318, 664] width 196 height 32
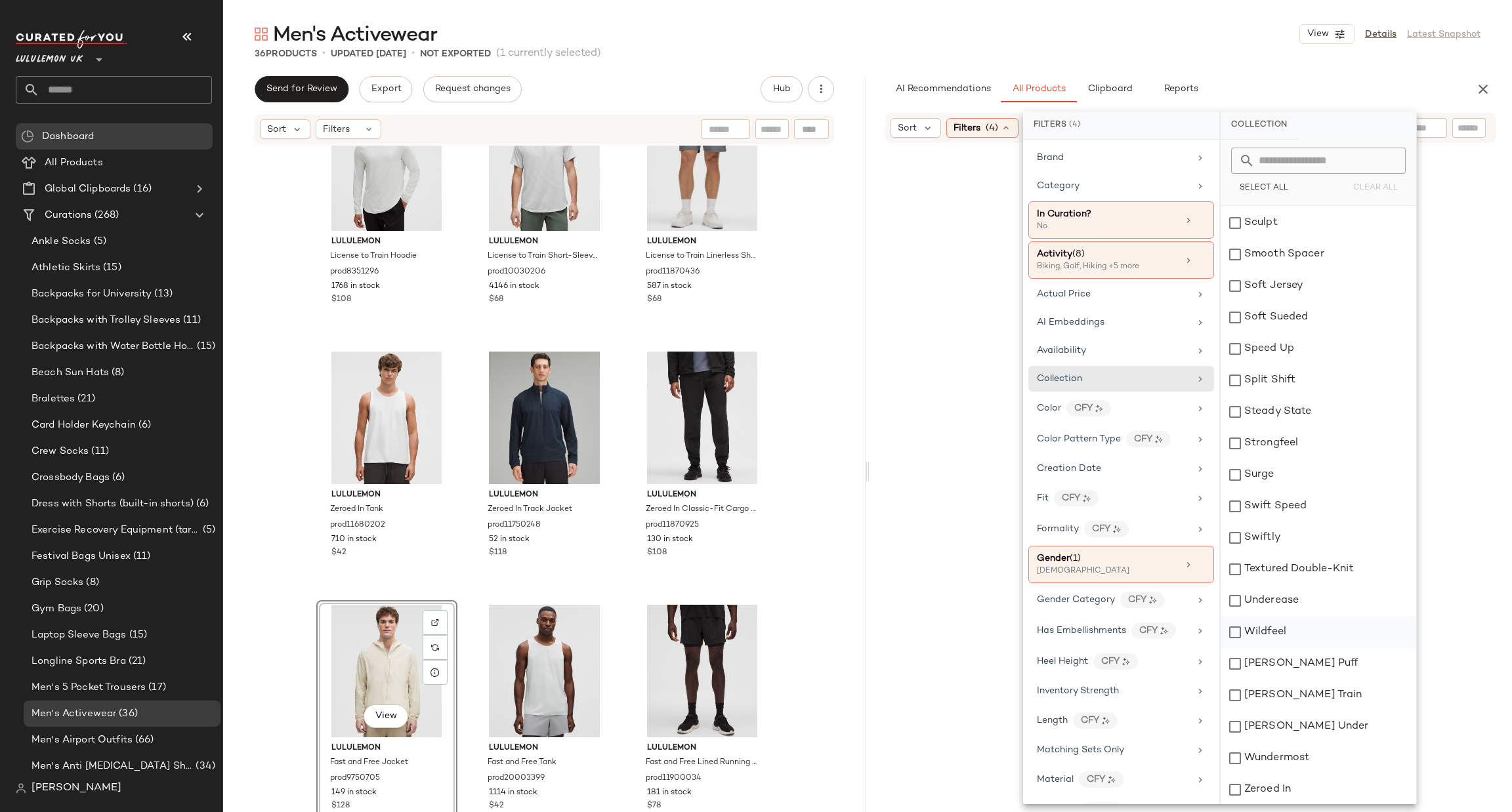
click at [1309, 632] on div "Wildfeel" at bounding box center [1318, 632] width 196 height 32
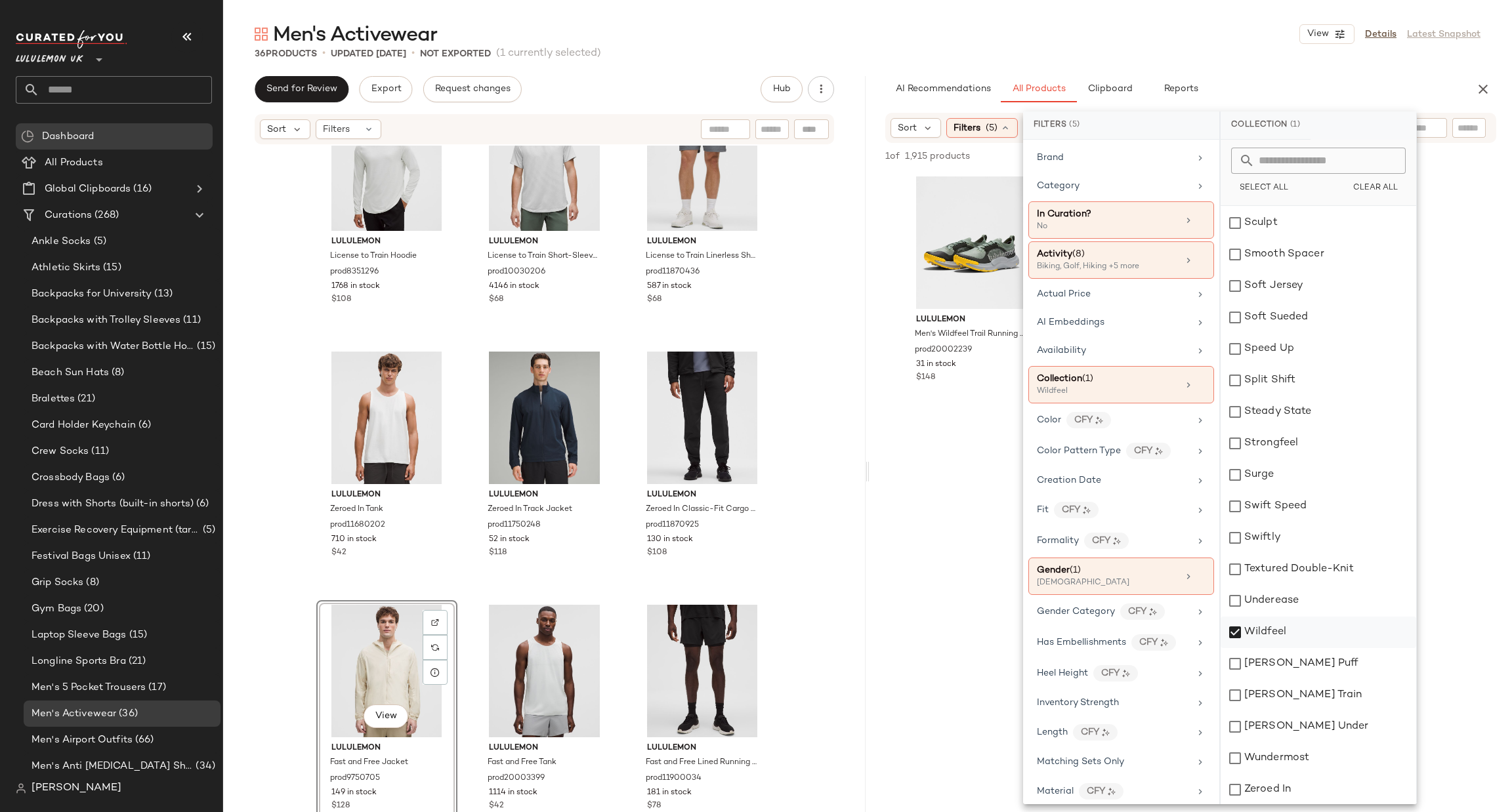
click at [1309, 632] on div "Wildfeel" at bounding box center [1318, 632] width 196 height 32
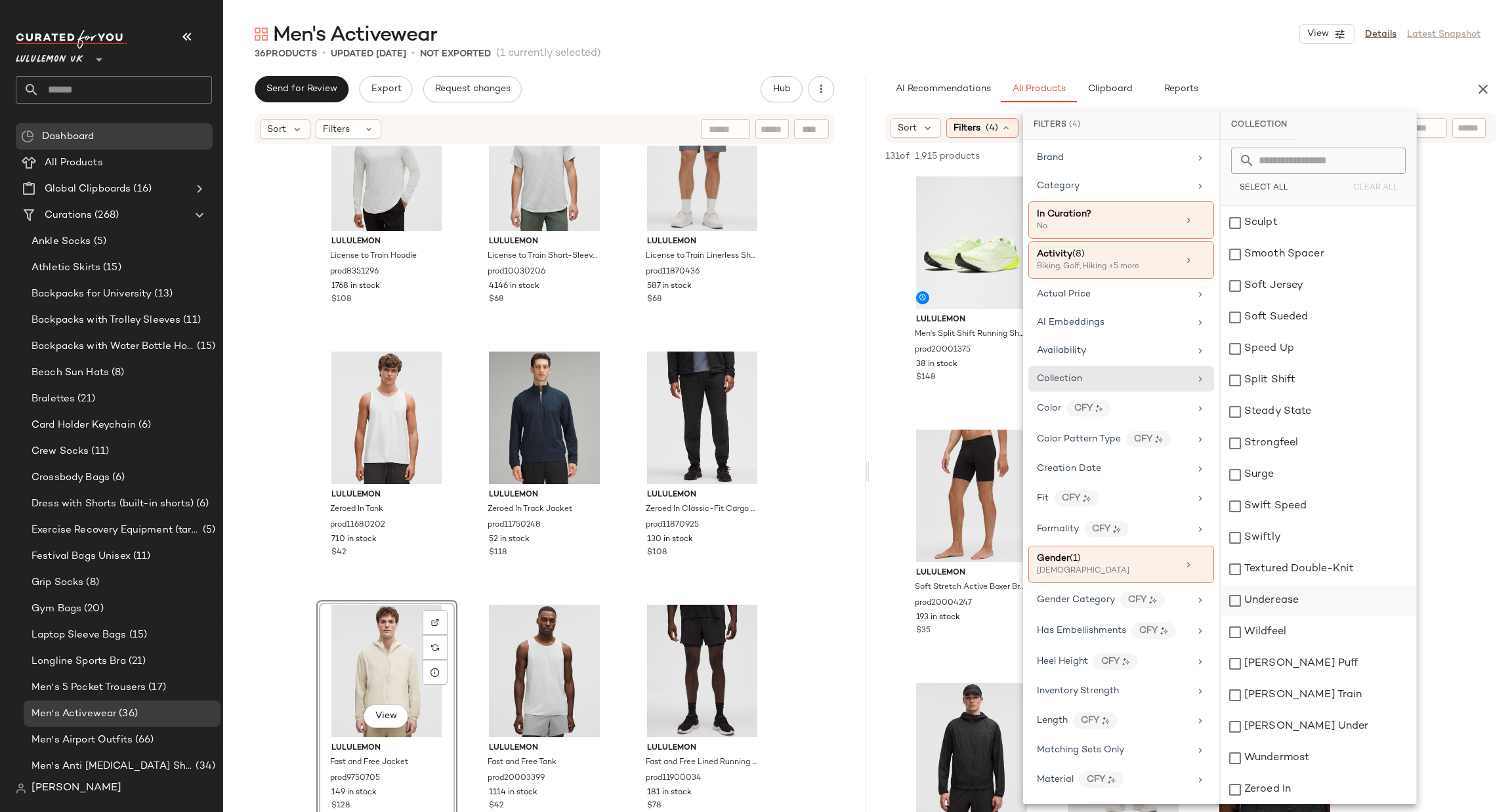
click at [1301, 598] on div "Underease" at bounding box center [1318, 601] width 196 height 32
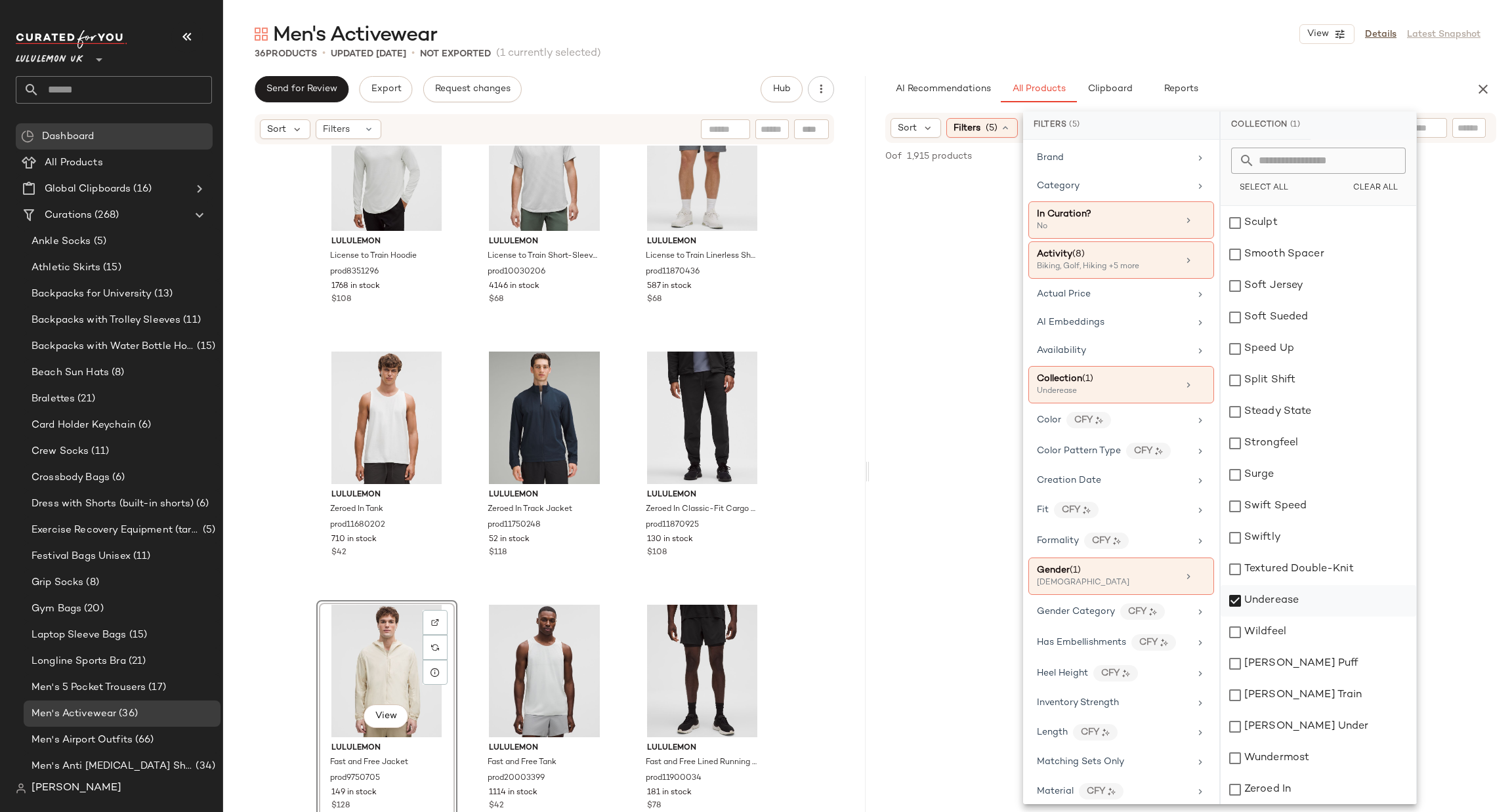
click at [1301, 598] on div "Underease" at bounding box center [1318, 601] width 196 height 32
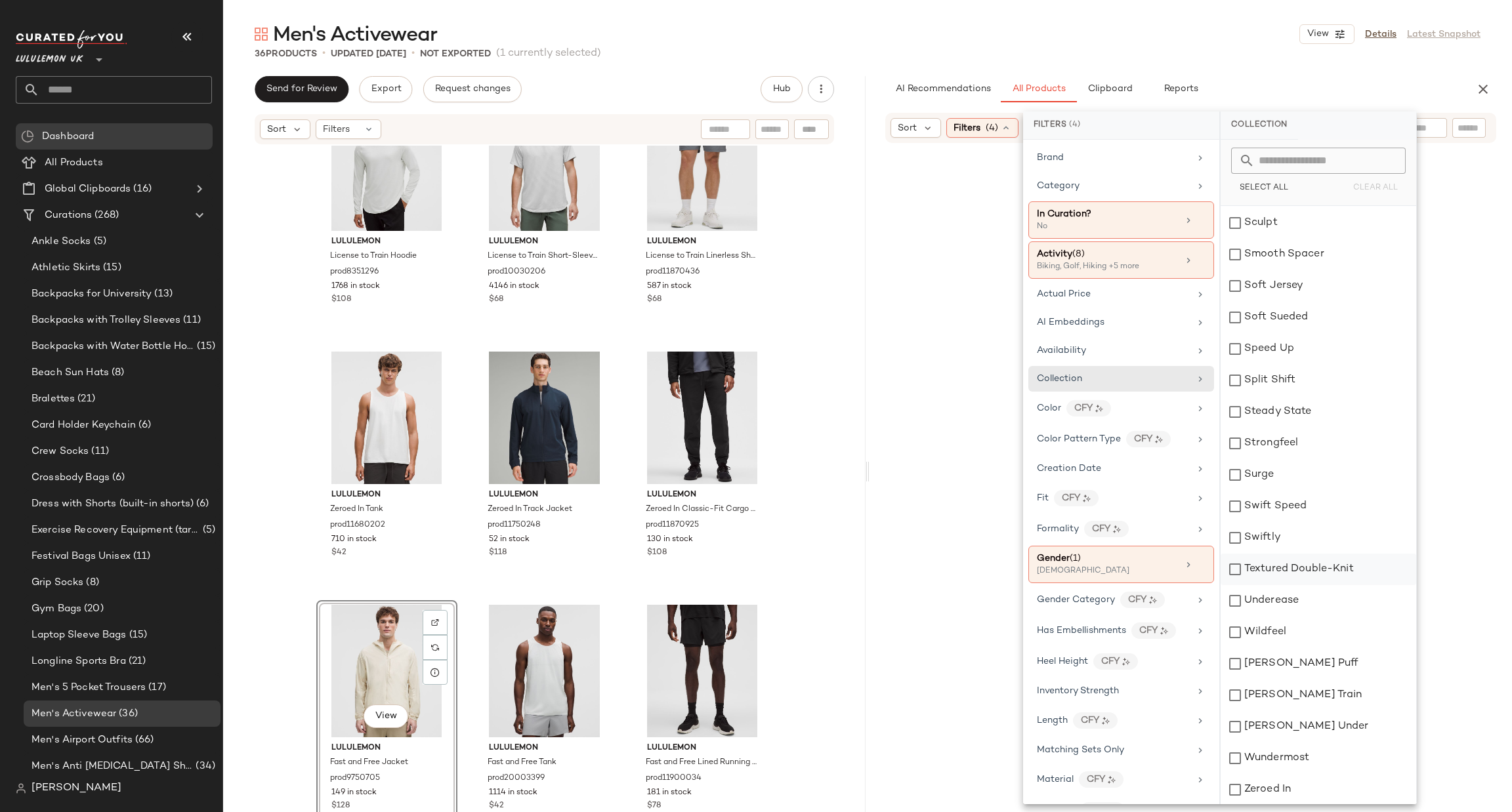
click at [1313, 551] on div "Swiftly" at bounding box center [1318, 538] width 196 height 32
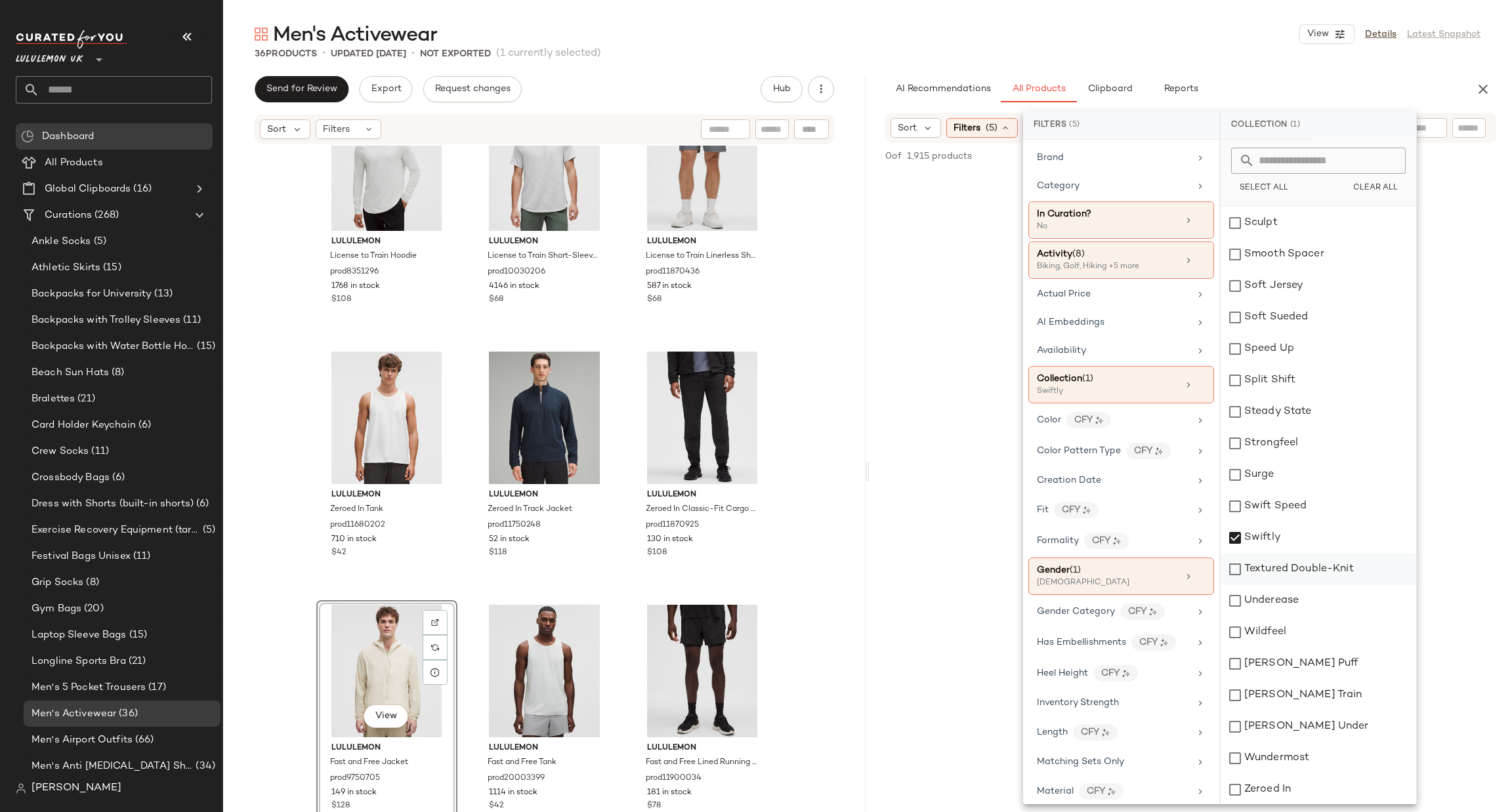
click at [1313, 551] on div "Swiftly" at bounding box center [1318, 538] width 196 height 32
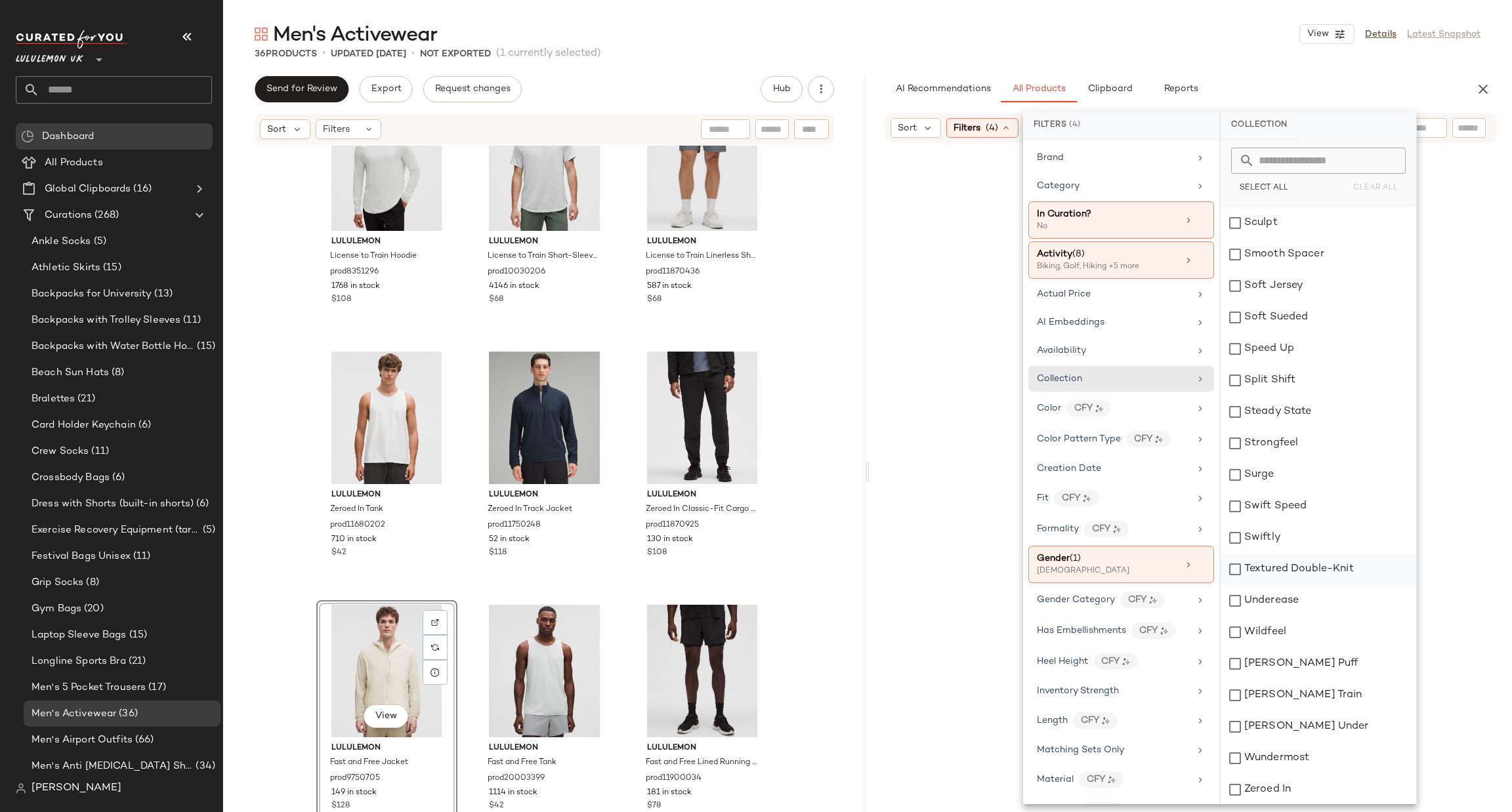
click at [1312, 564] on div "Textured Double-Knit" at bounding box center [1318, 569] width 196 height 32
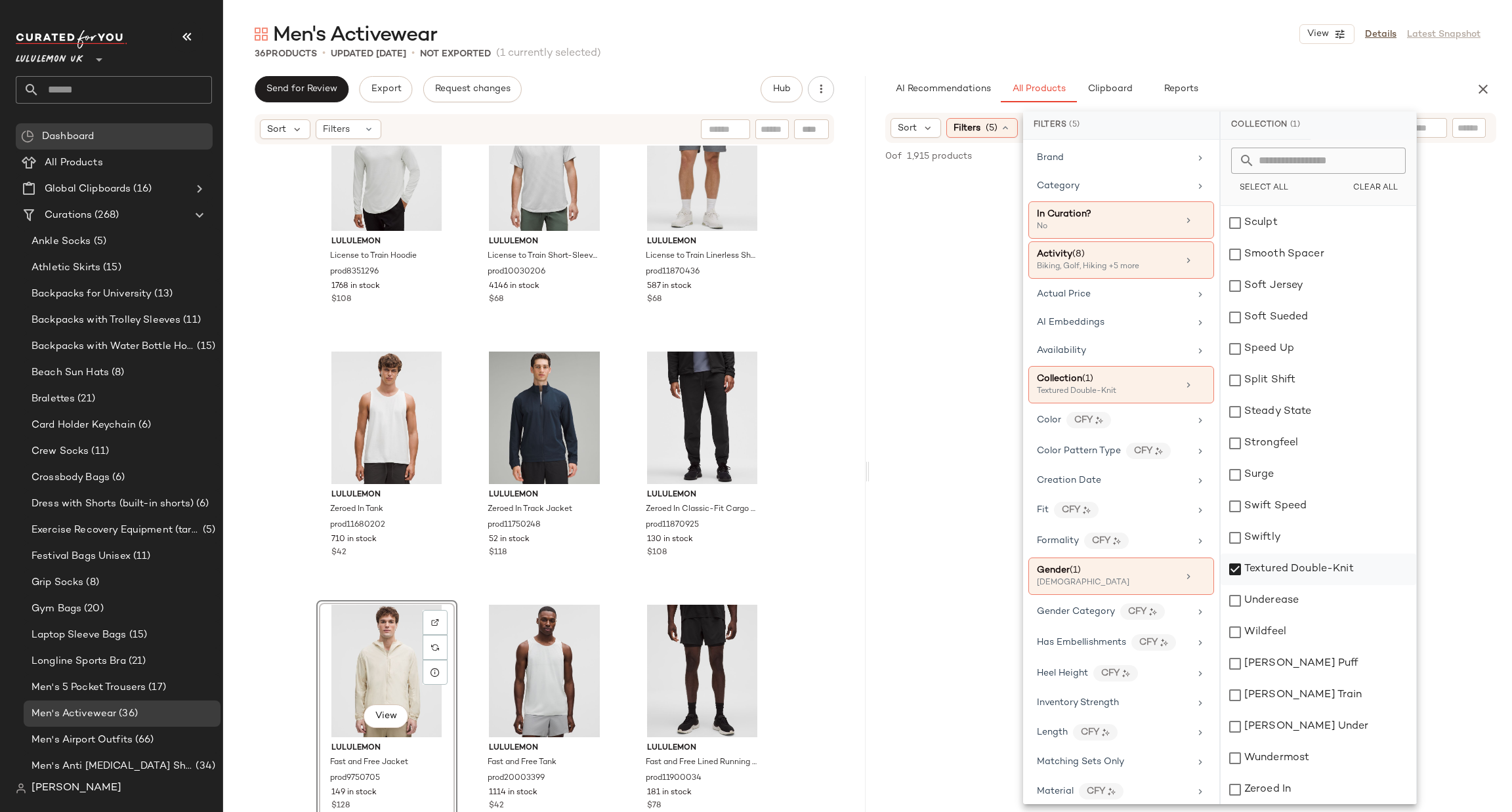
click at [1312, 564] on div "Textured Double-Knit" at bounding box center [1318, 569] width 196 height 32
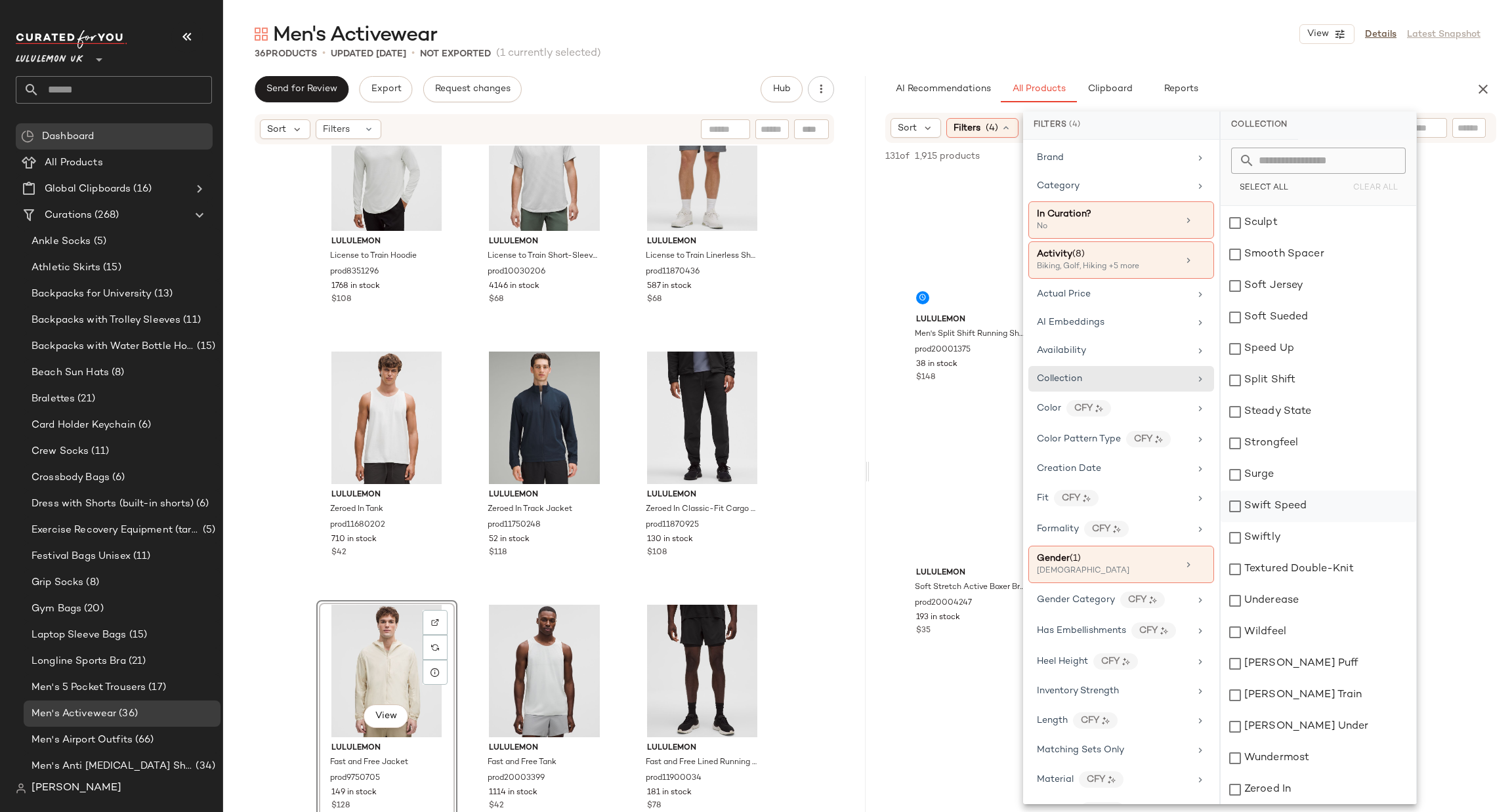
click at [1322, 497] on div "Swift Speed" at bounding box center [1318, 506] width 196 height 32
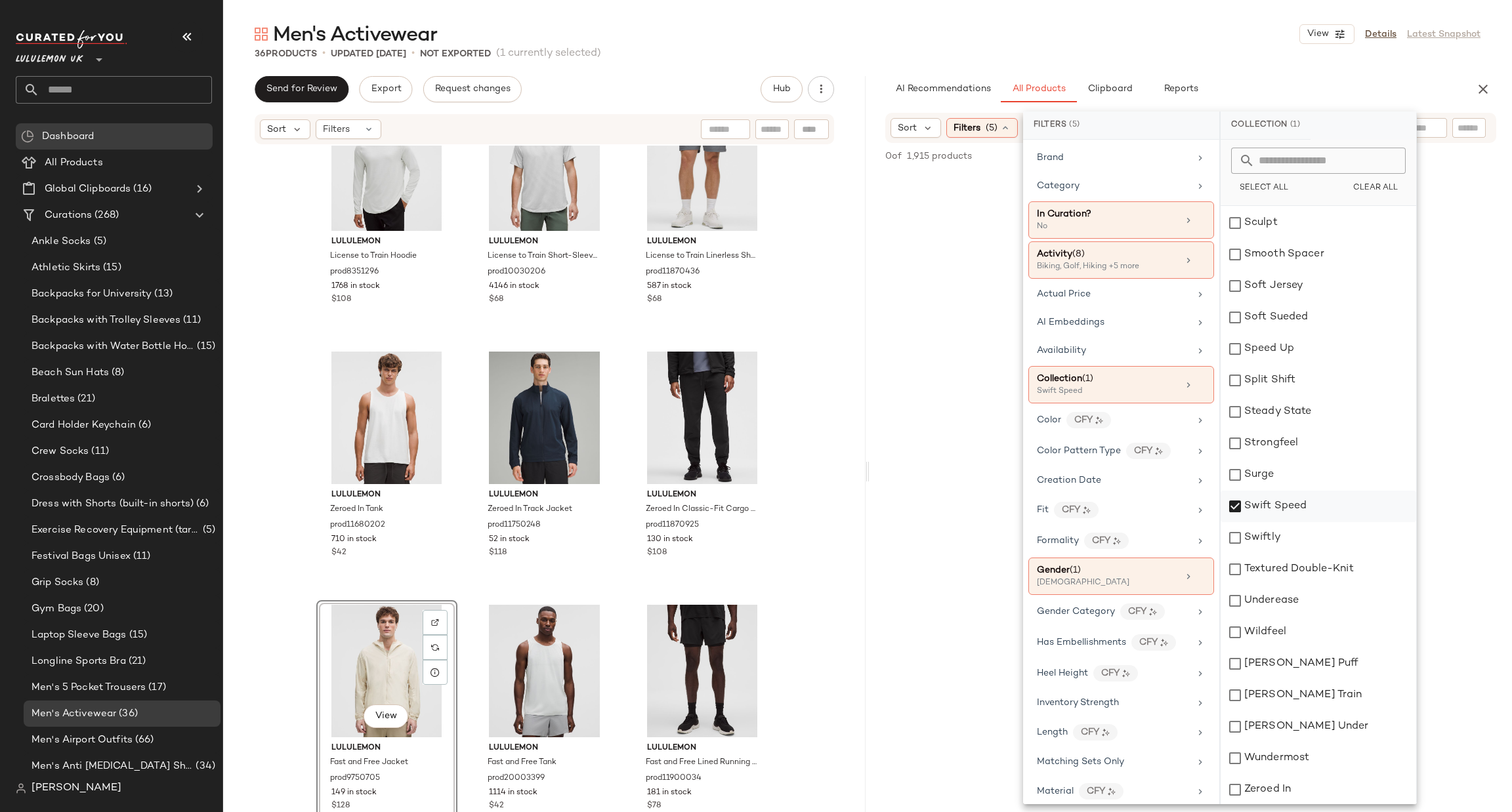
click at [1322, 497] on div "Swift Speed" at bounding box center [1318, 506] width 196 height 32
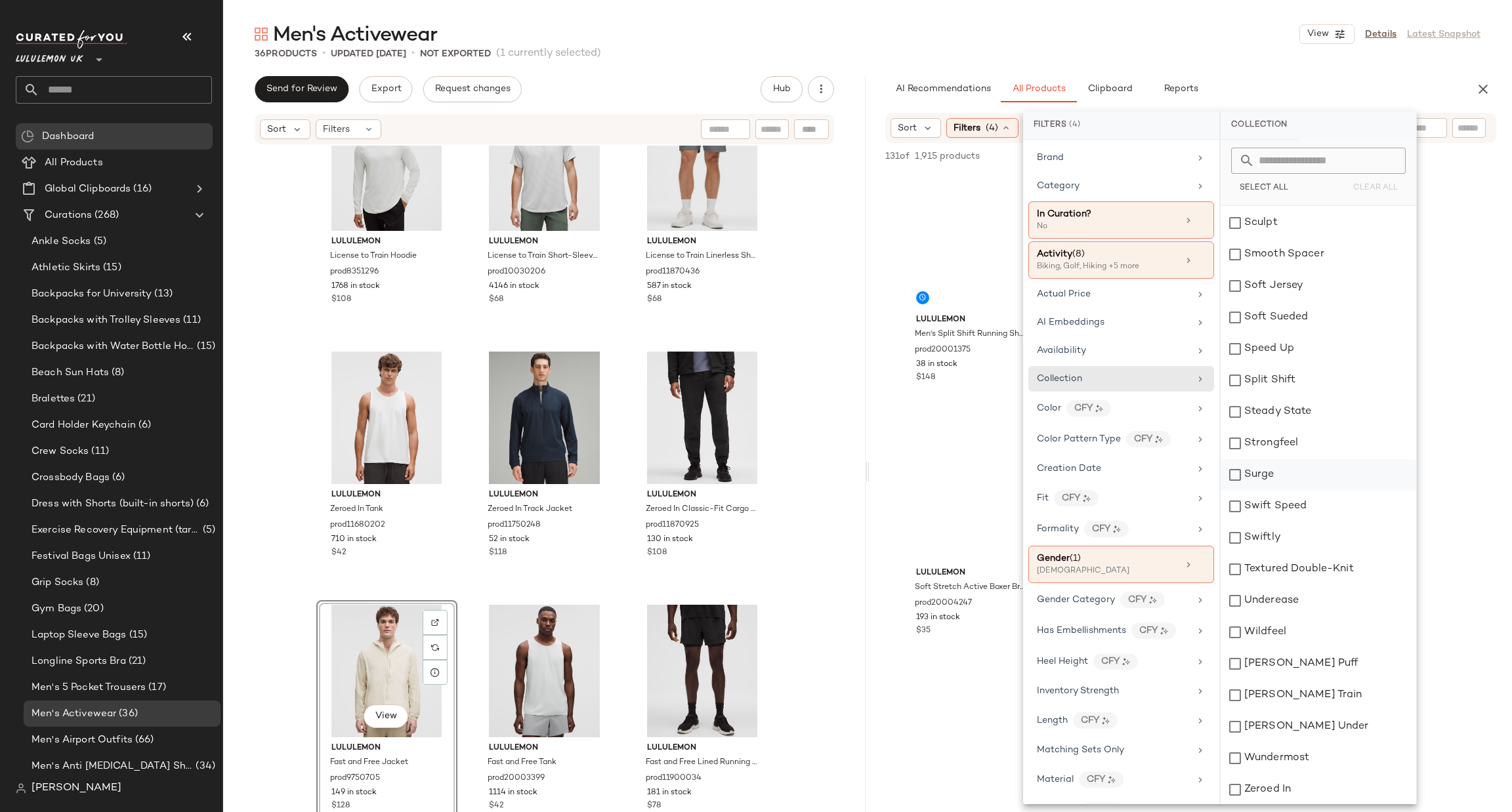
click at [1305, 476] on div "Surge" at bounding box center [1318, 475] width 196 height 32
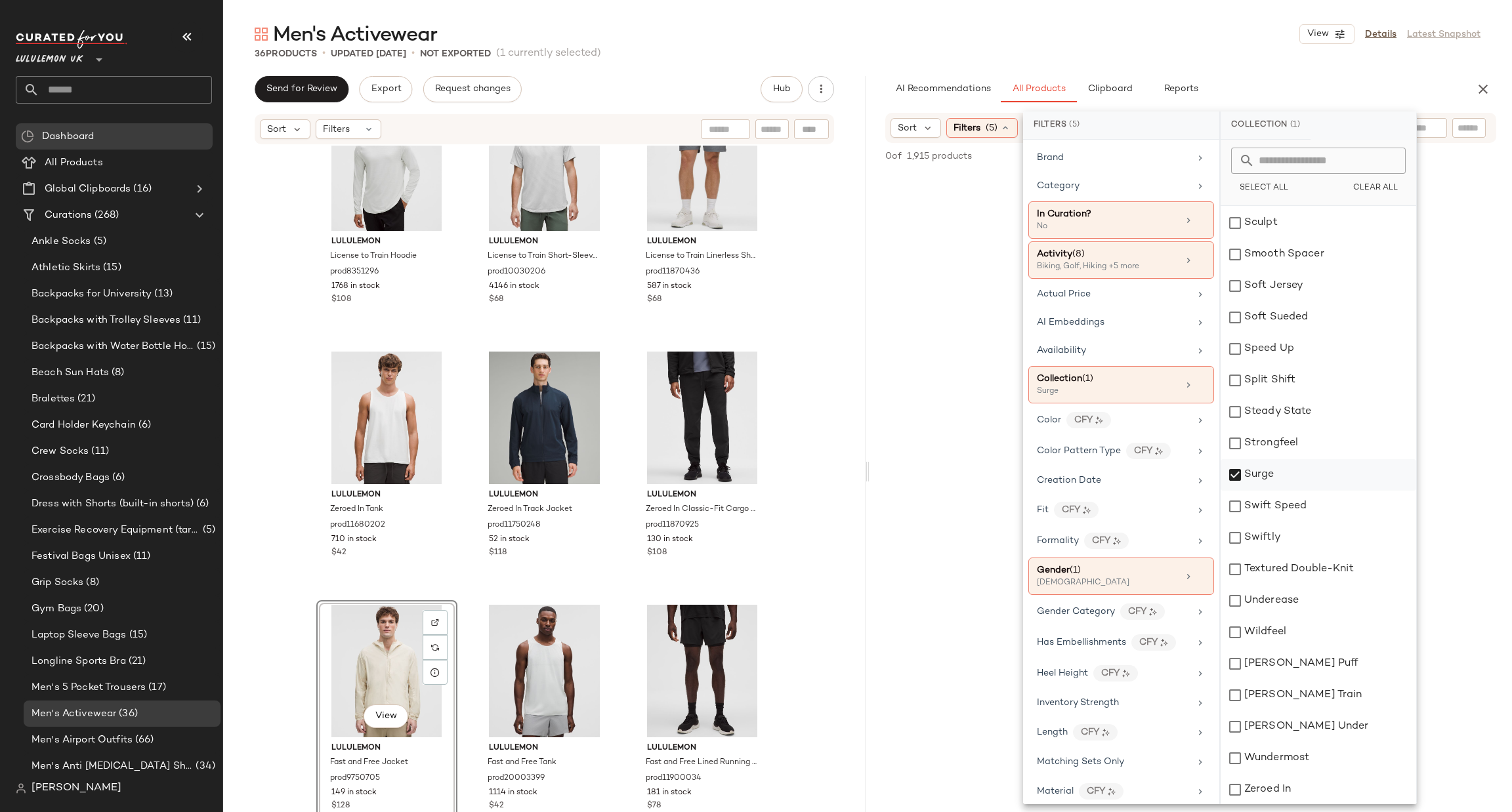
click at [1305, 476] on div "Surge" at bounding box center [1318, 475] width 196 height 32
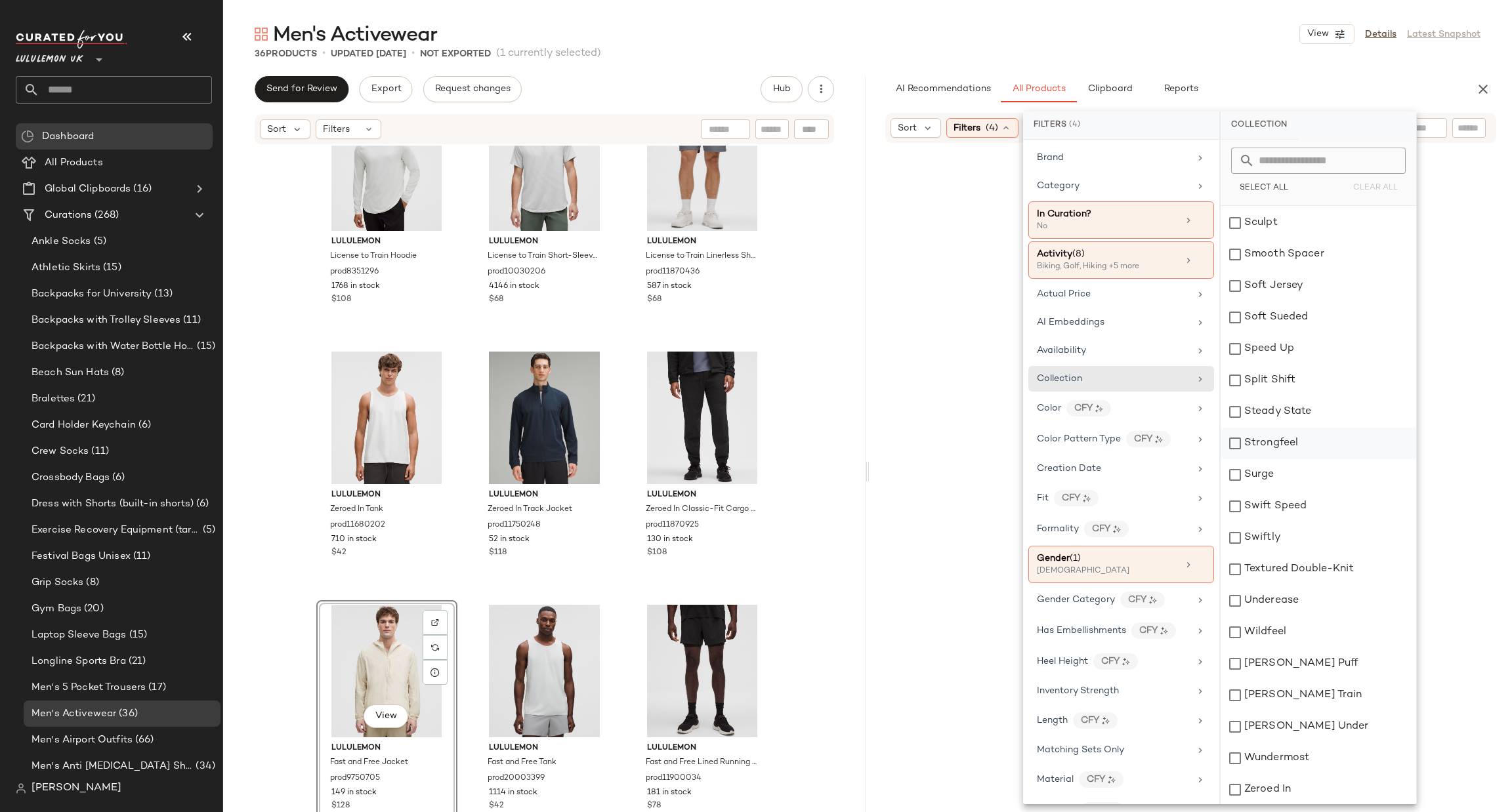
click at [1298, 450] on div "Strongfeel" at bounding box center [1318, 443] width 196 height 32
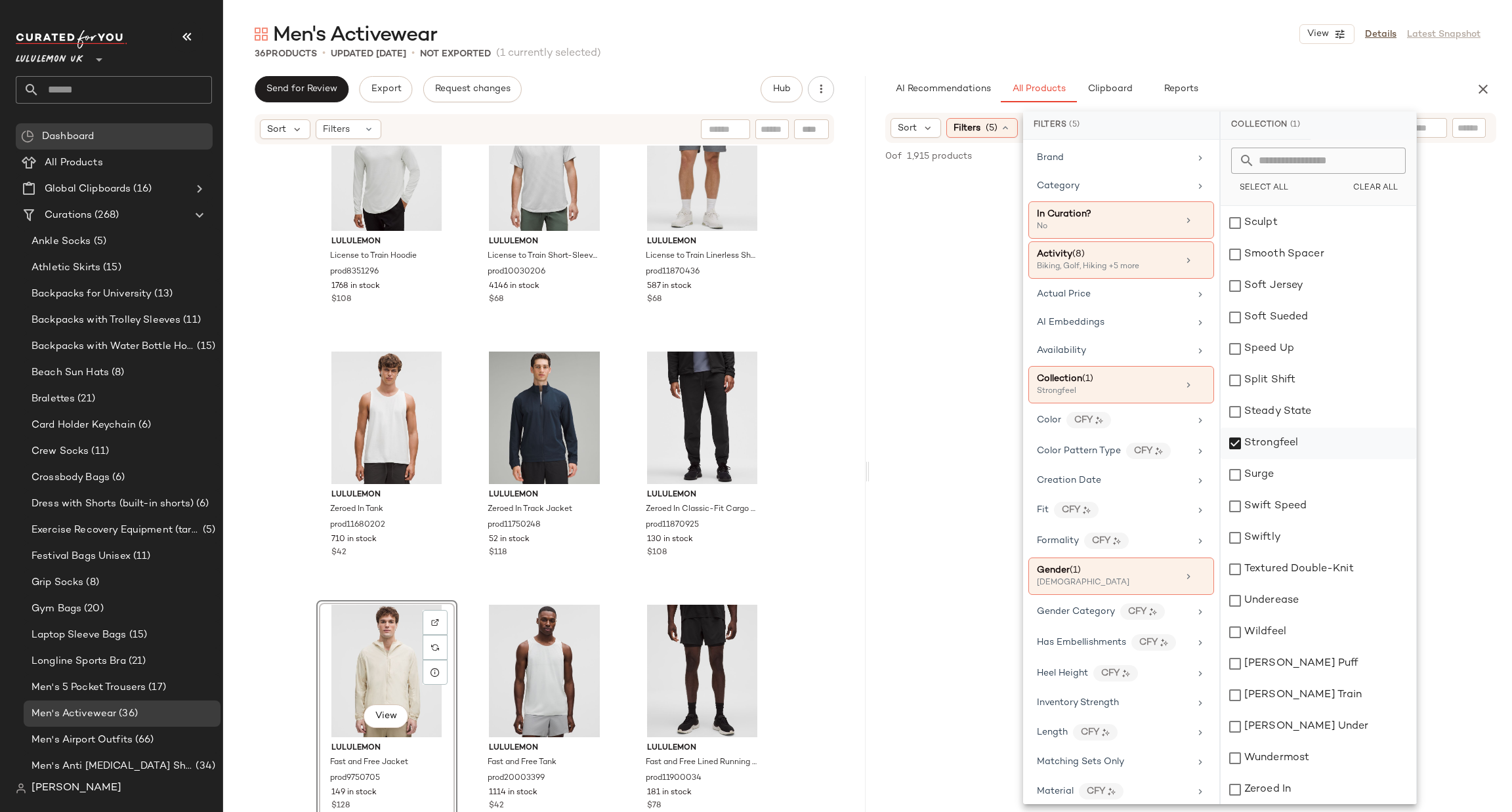
click at [1298, 450] on div "Strongfeel" at bounding box center [1318, 443] width 196 height 32
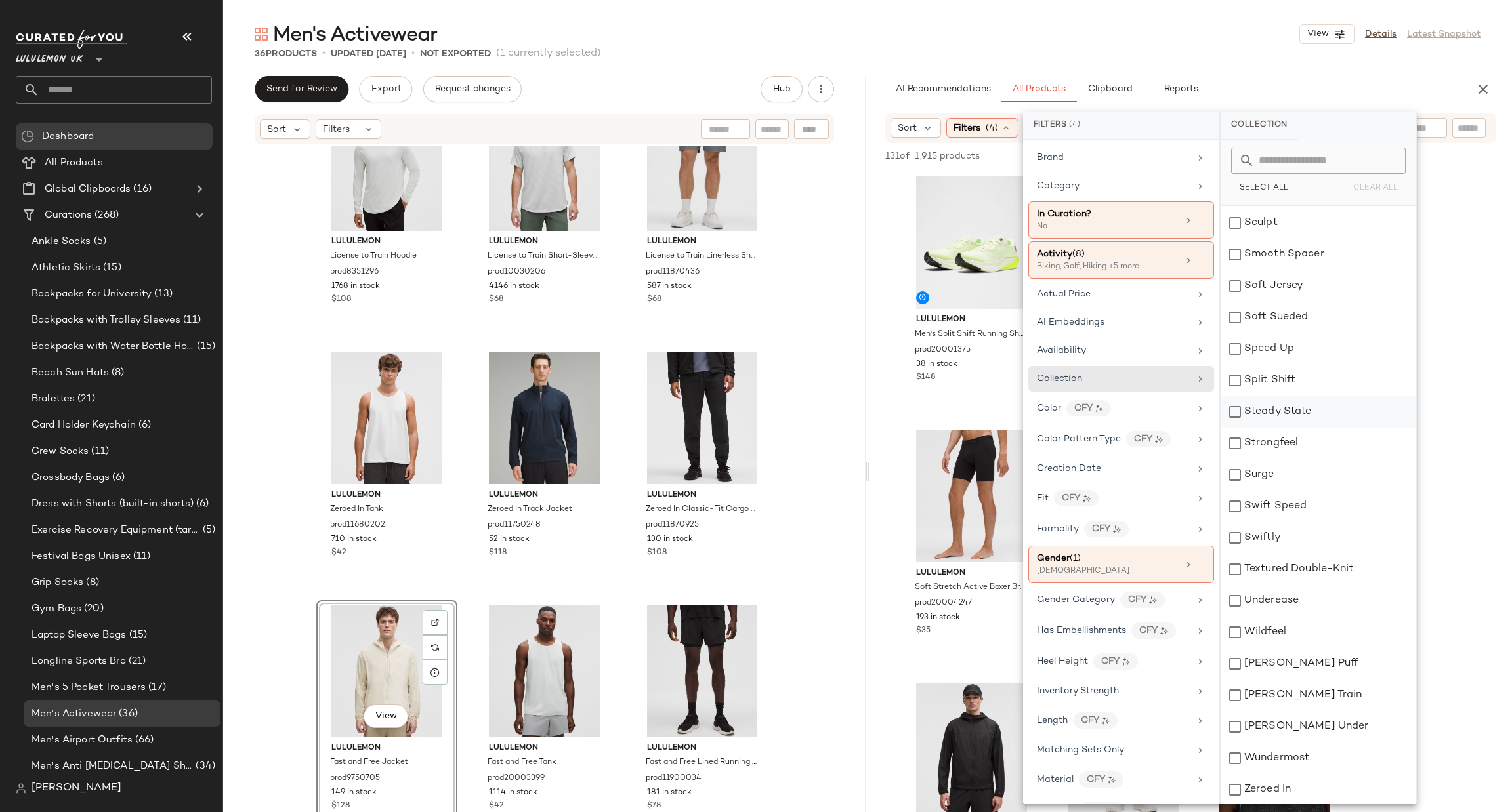
click at [1298, 415] on div "Steady State" at bounding box center [1318, 412] width 196 height 32
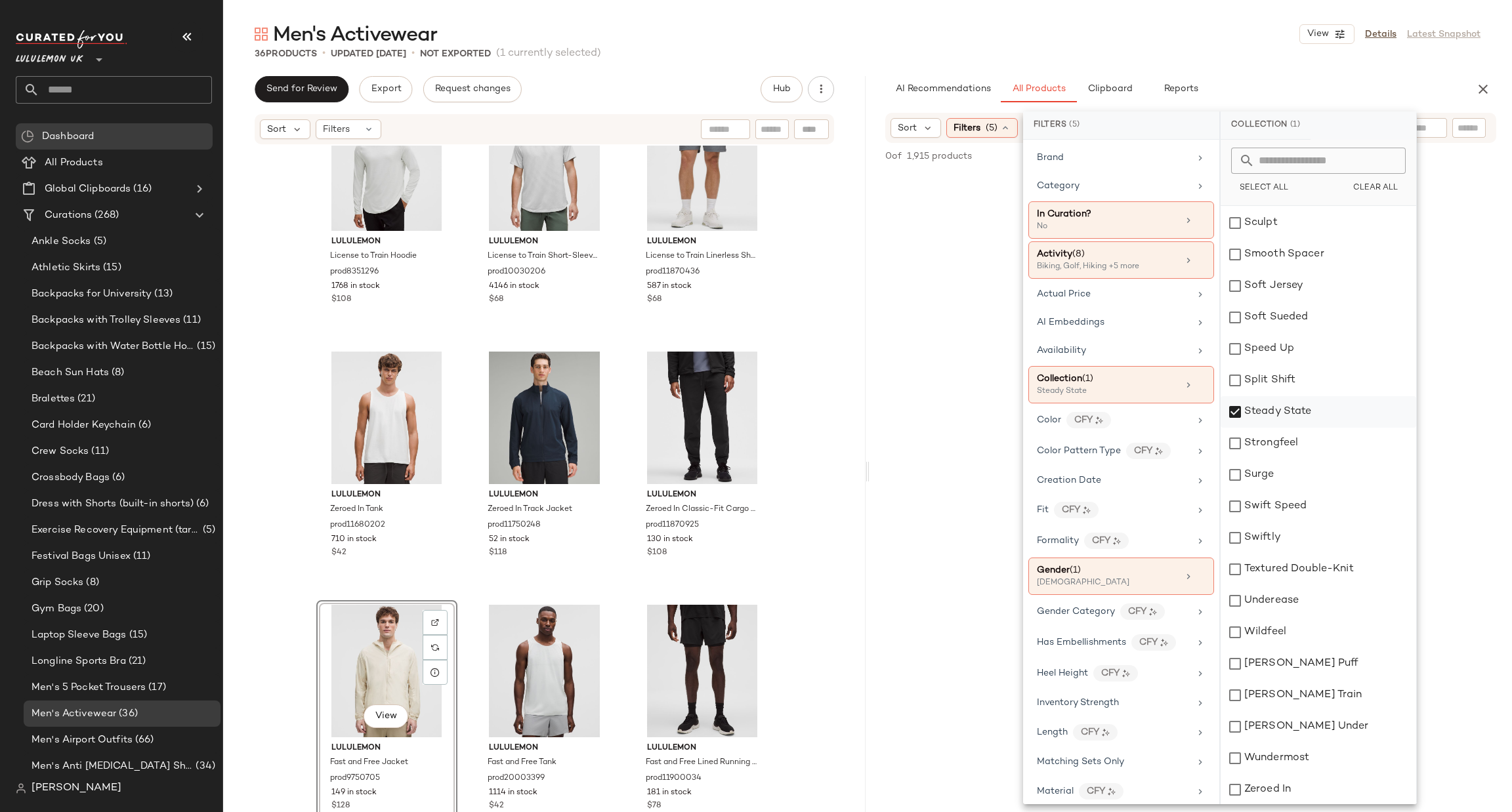
click at [1298, 415] on div "Steady State" at bounding box center [1318, 412] width 196 height 32
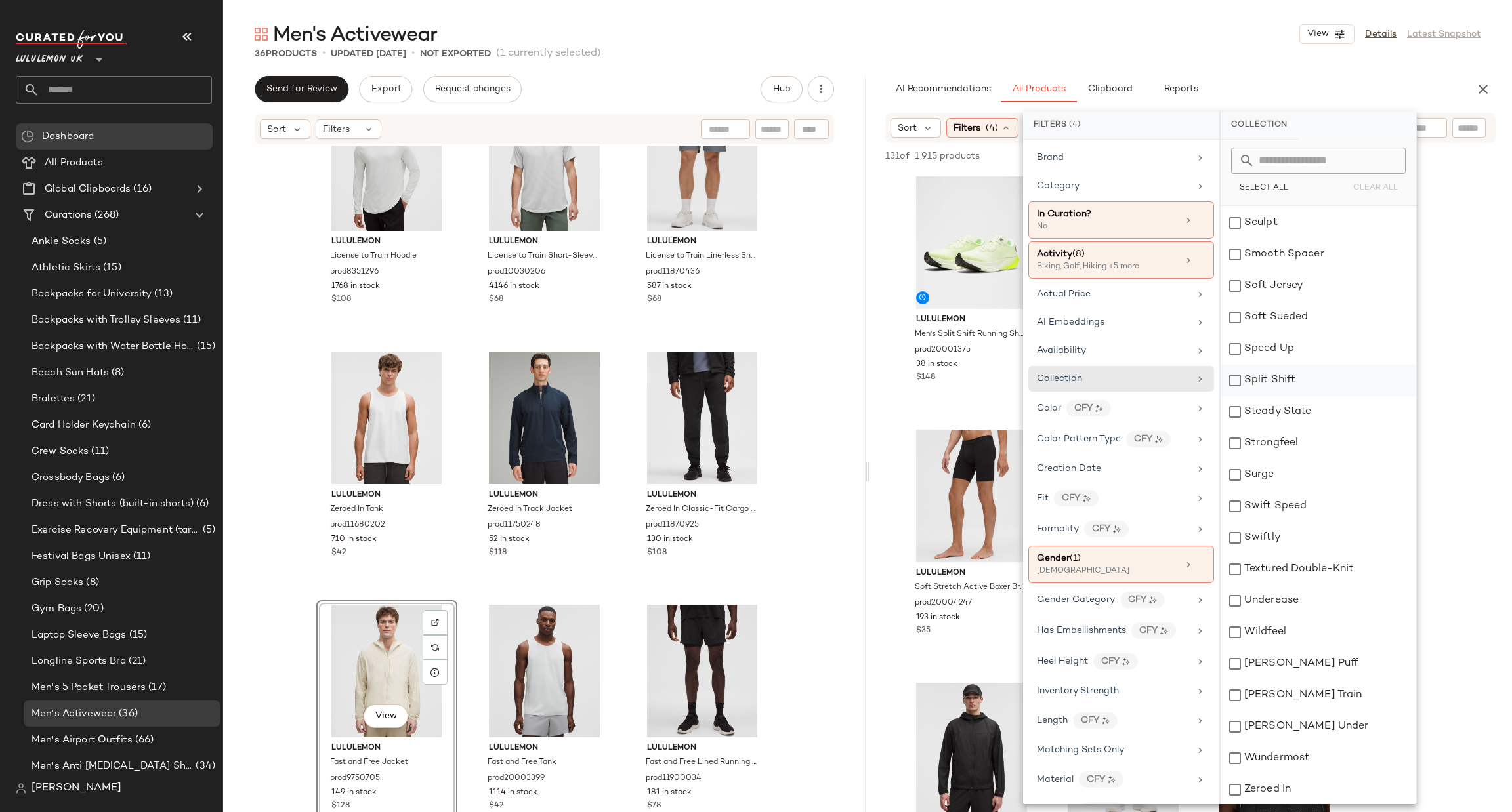
click at [1294, 375] on div "Split Shift" at bounding box center [1318, 380] width 196 height 32
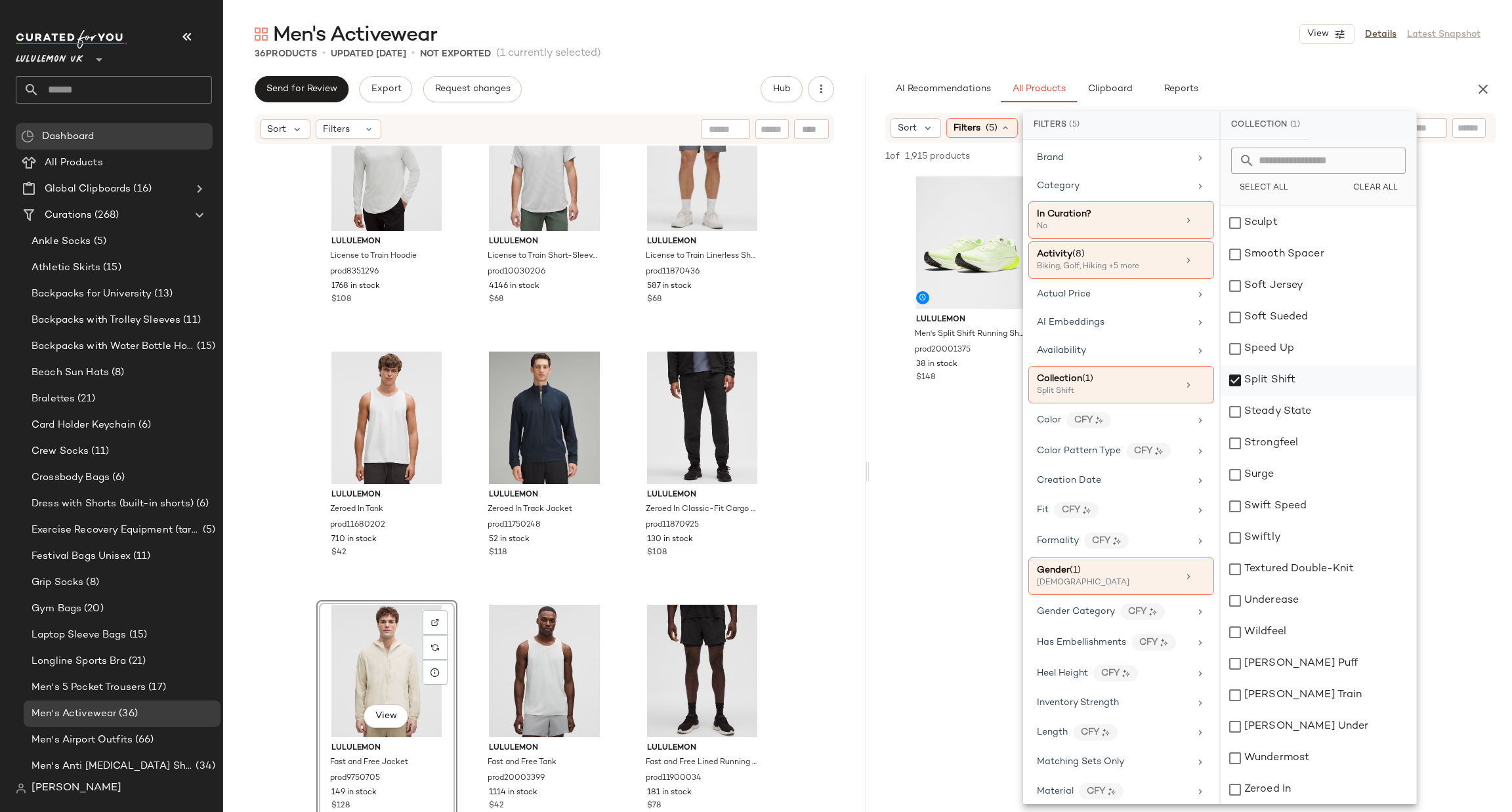
click at [1297, 376] on div "Split Shift" at bounding box center [1318, 380] width 196 height 32
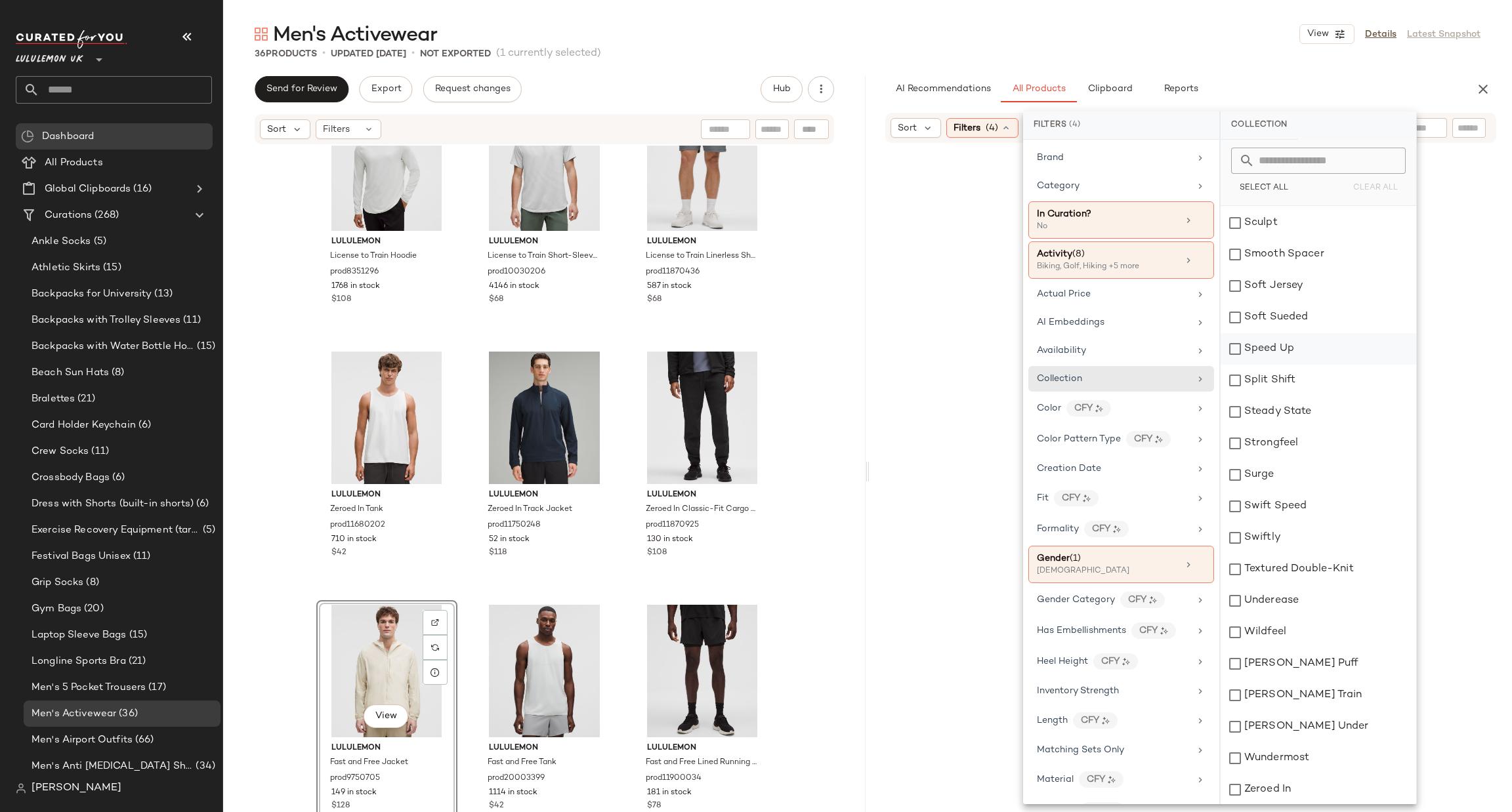
click at [1295, 347] on div "Speed Up" at bounding box center [1318, 349] width 196 height 32
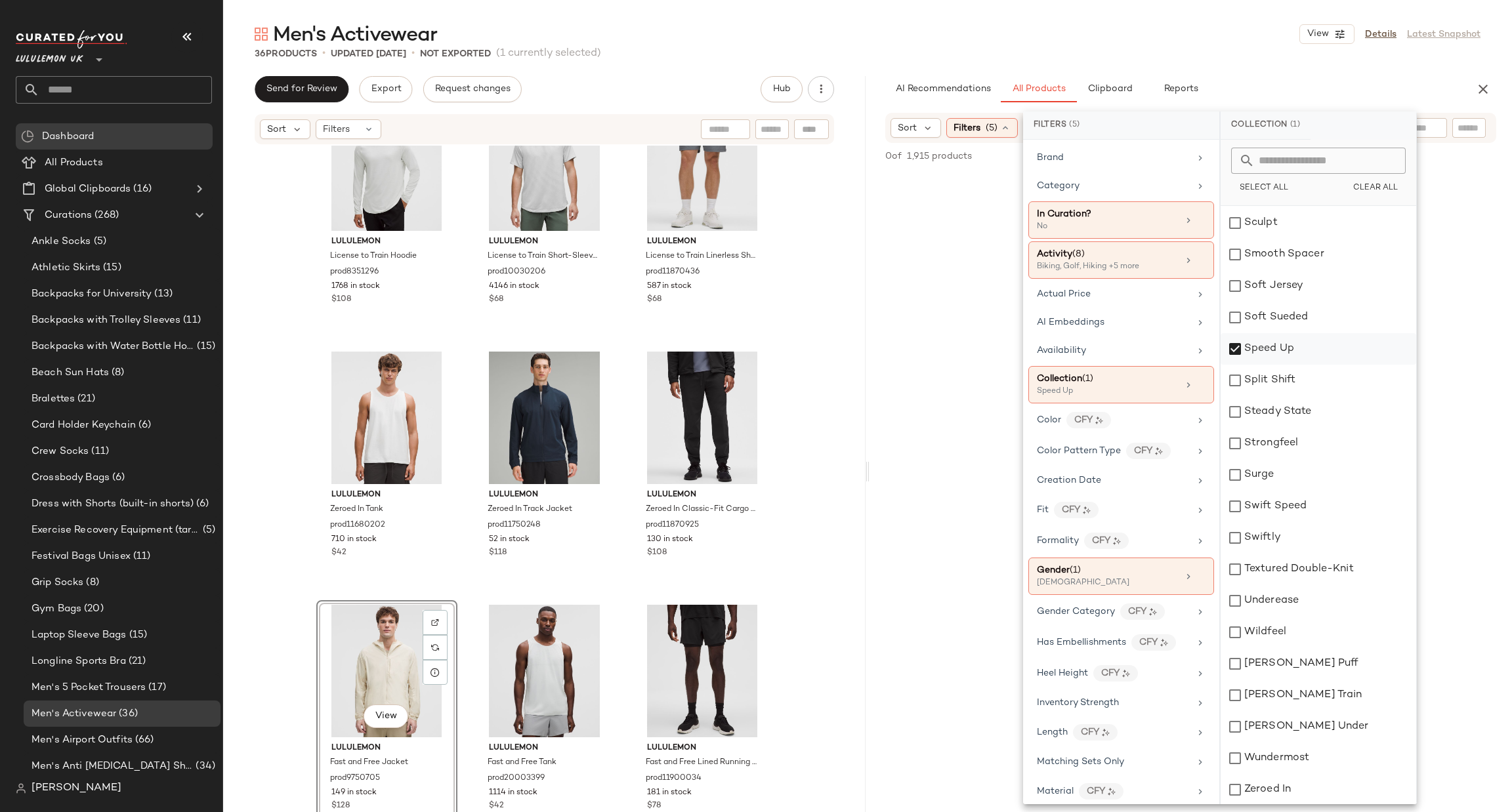
click at [1295, 347] on div "Speed Up" at bounding box center [1318, 349] width 196 height 32
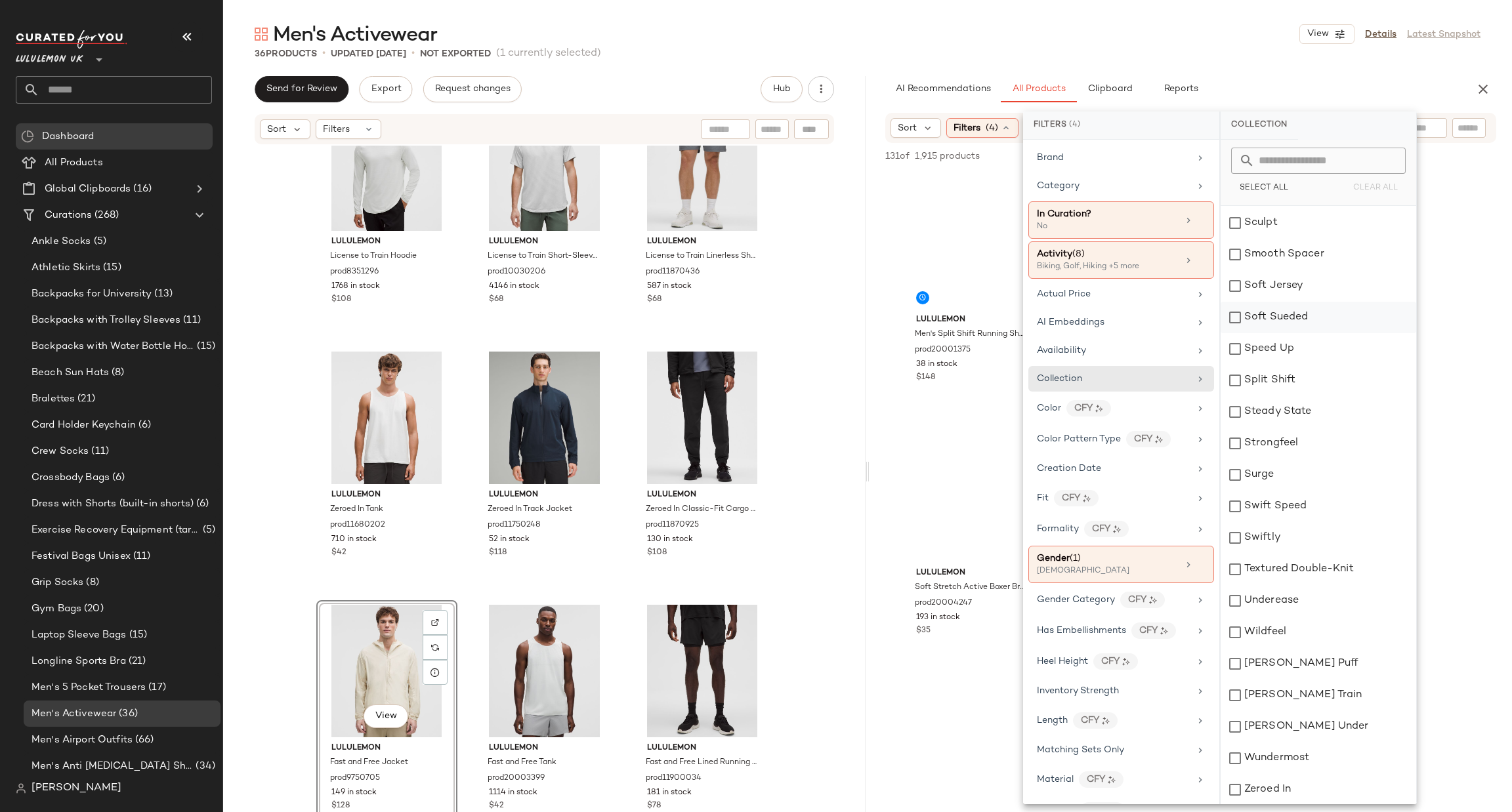
click at [1287, 320] on div "Soft Sueded" at bounding box center [1318, 317] width 196 height 32
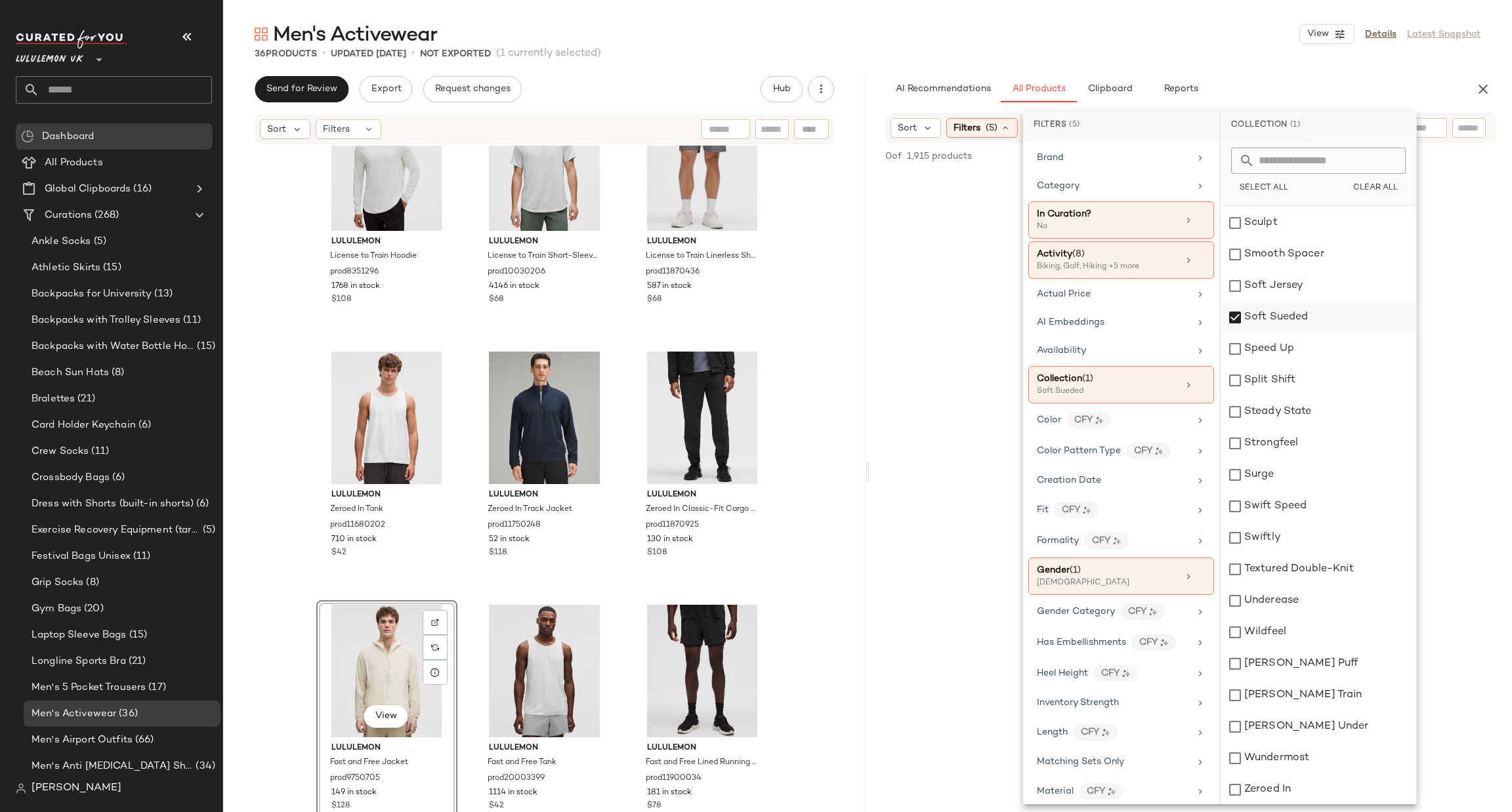
click at [1287, 320] on div "Soft Sueded" at bounding box center [1318, 317] width 196 height 32
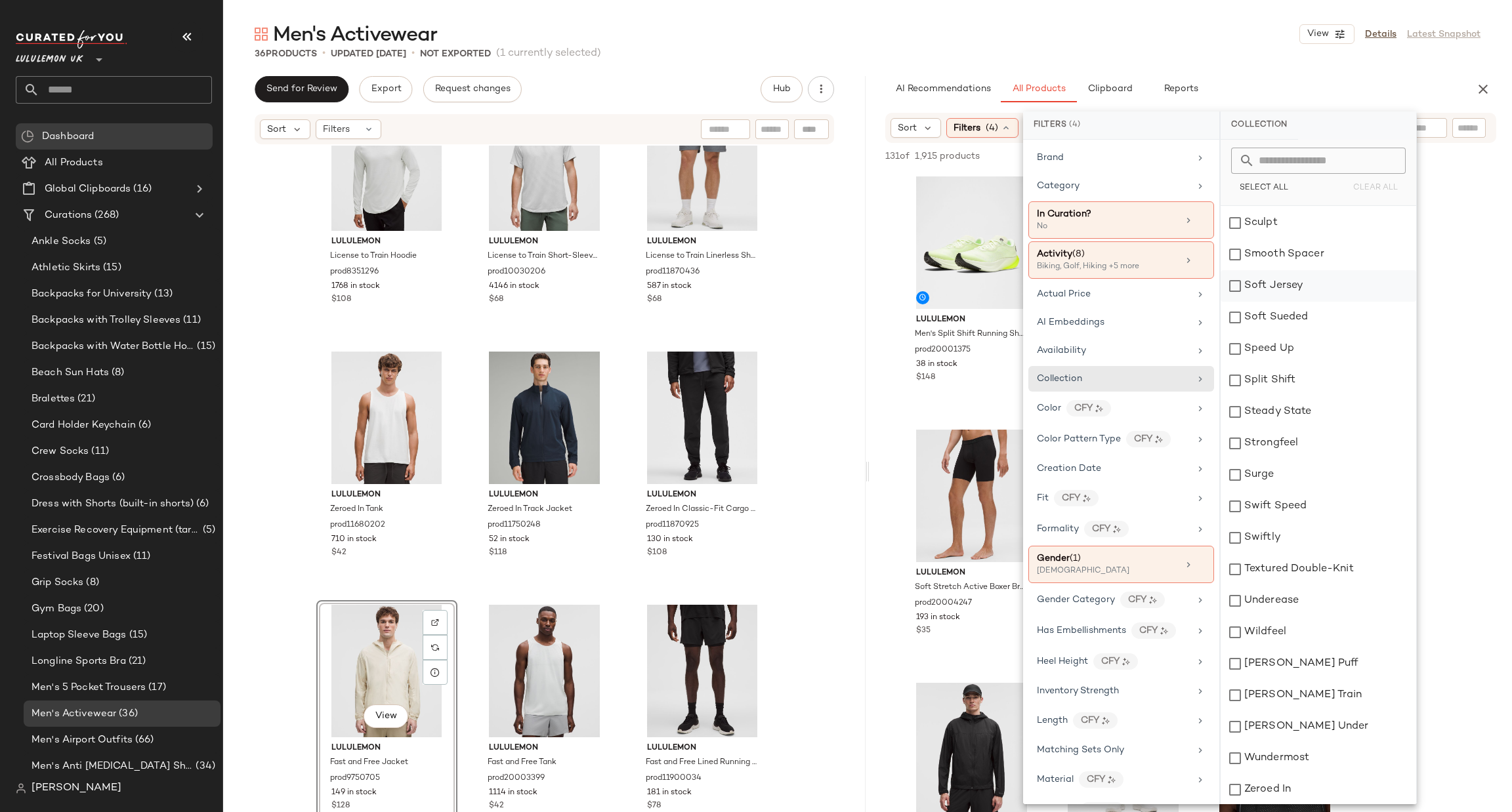
click at [1289, 291] on div "Soft Jersey" at bounding box center [1318, 286] width 196 height 32
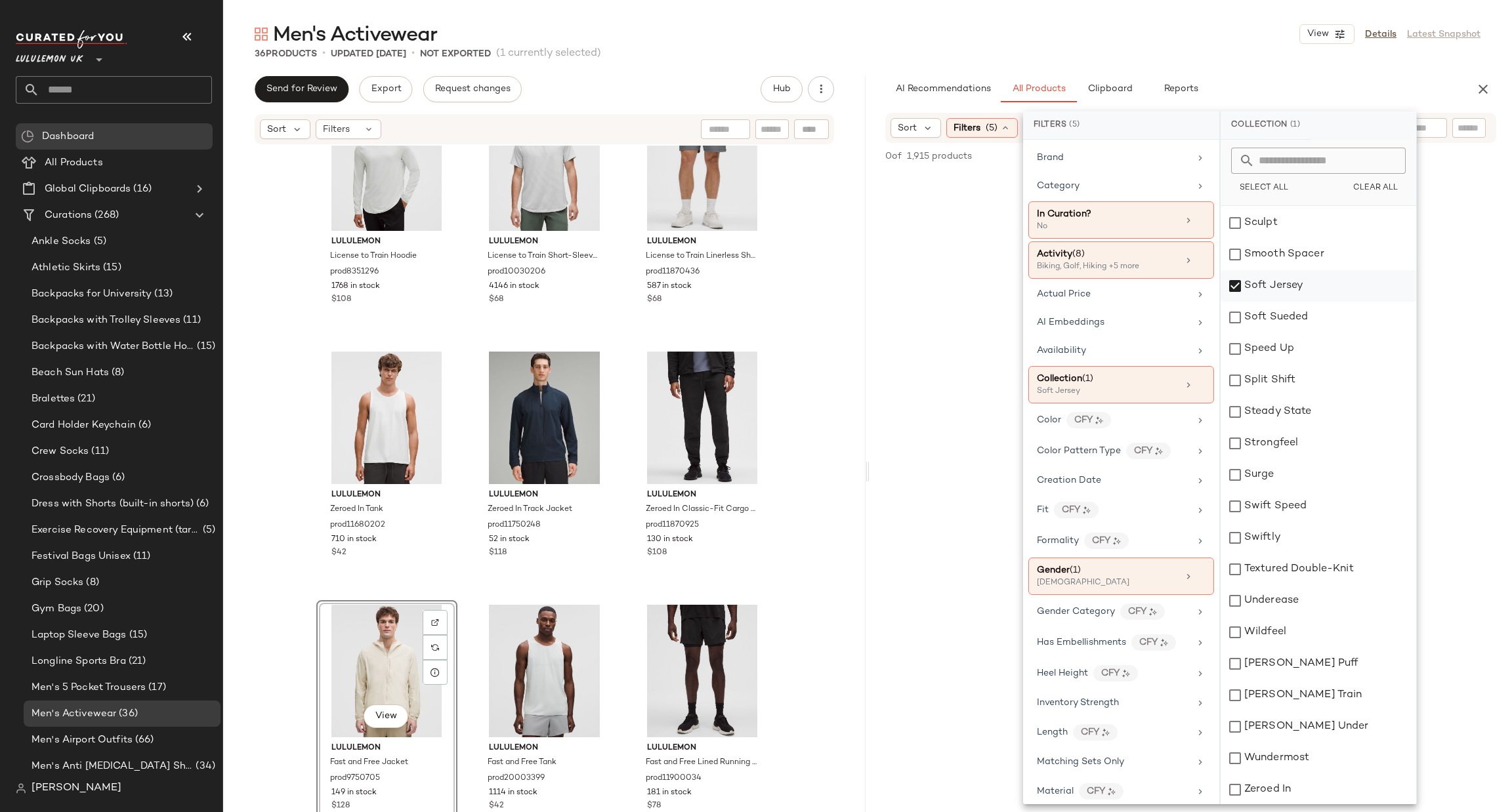
click at [1289, 291] on div "Soft Jersey" at bounding box center [1318, 286] width 196 height 32
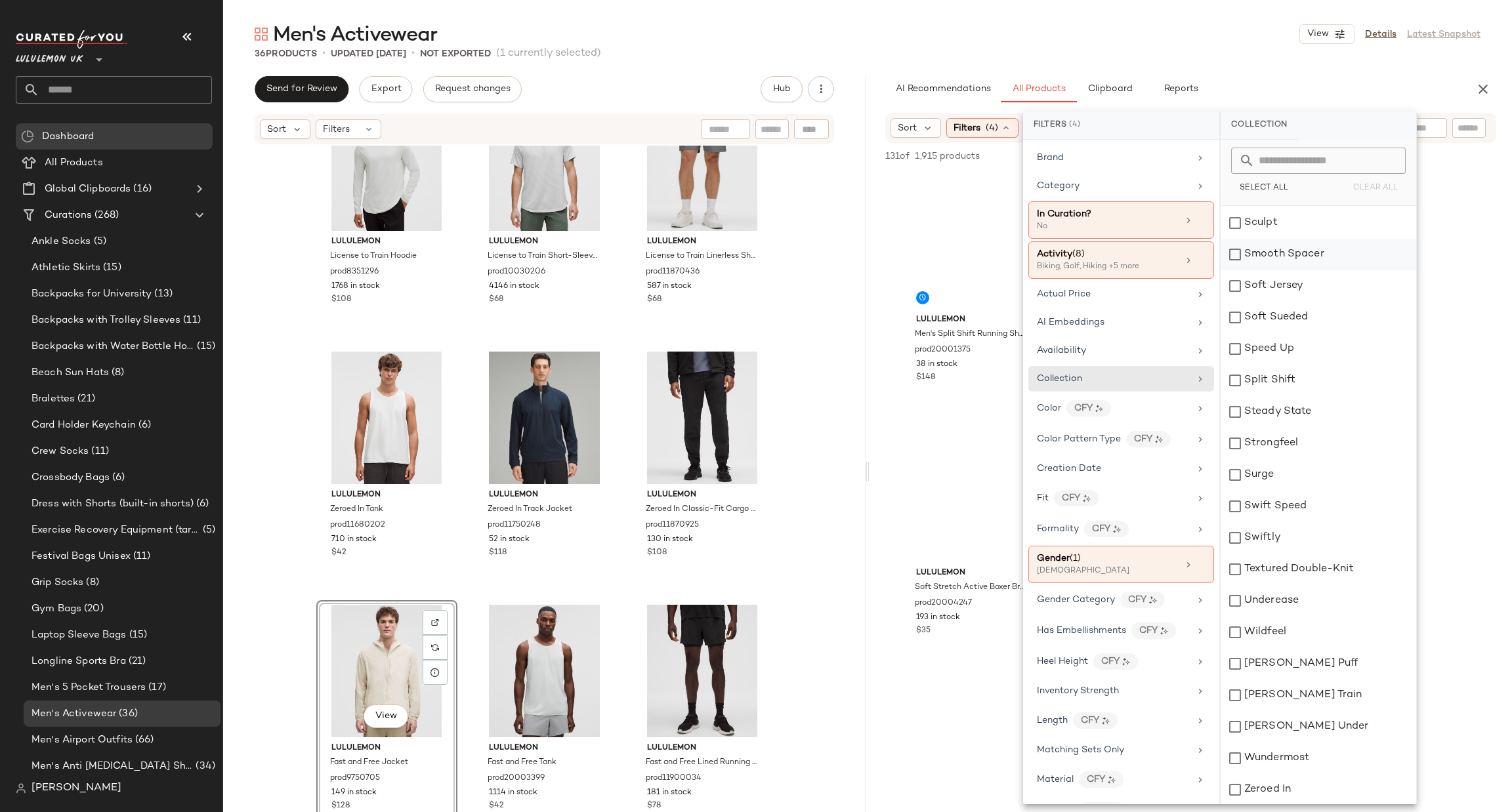
click at [1309, 240] on div "Smooth Spacer" at bounding box center [1318, 254] width 196 height 32
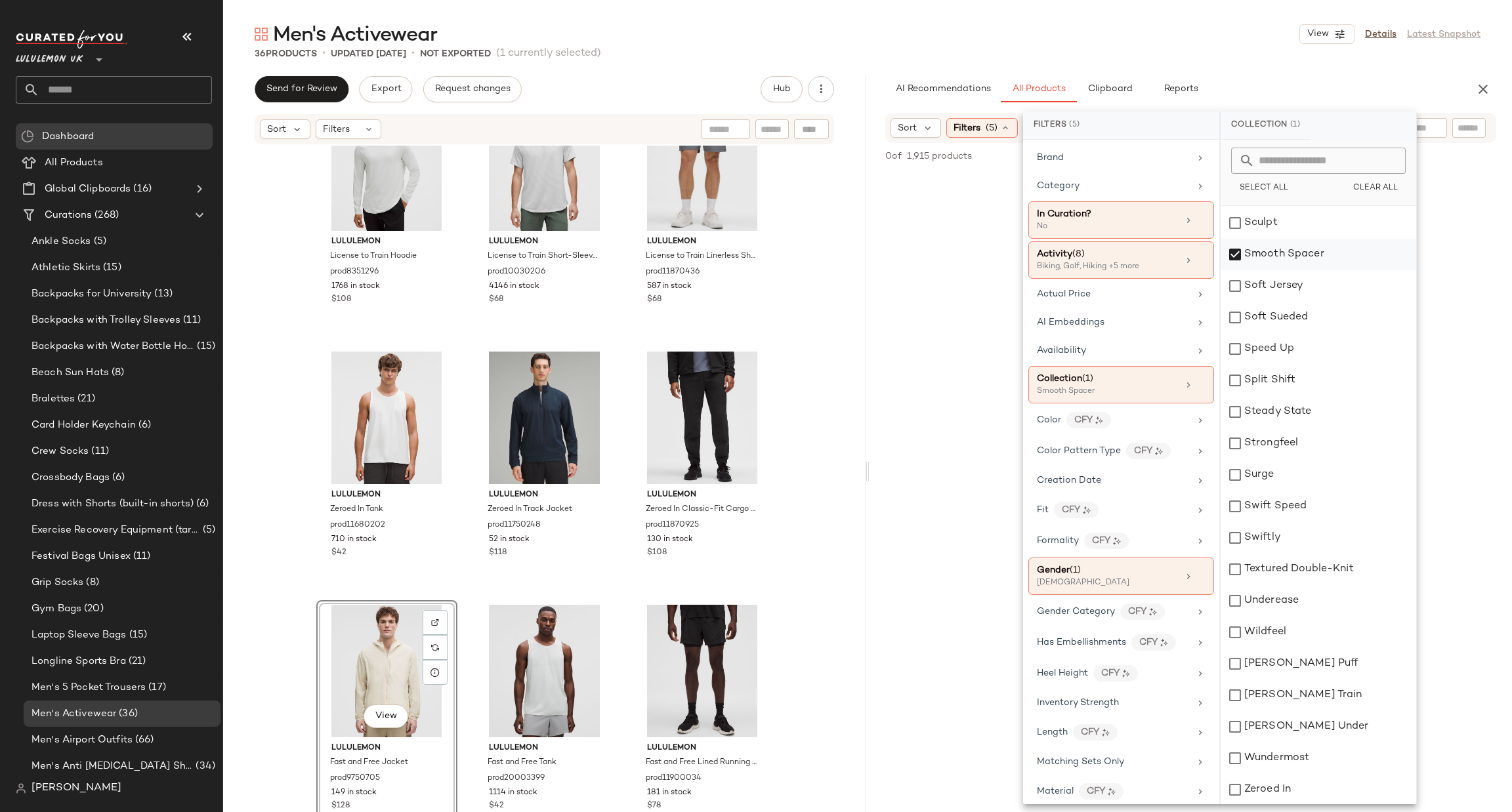
click at [1301, 250] on div "Smooth Spacer" at bounding box center [1318, 254] width 196 height 32
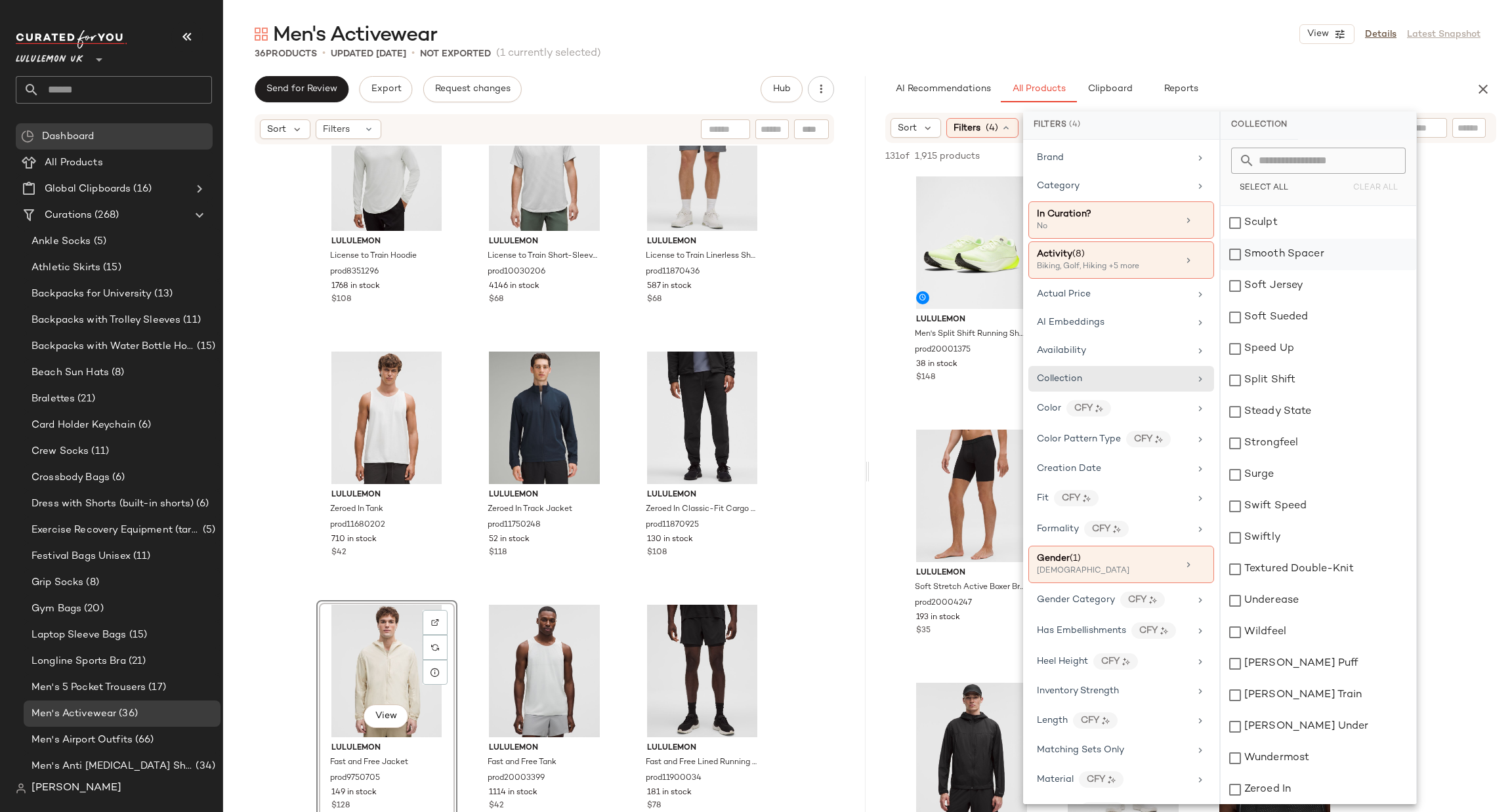
scroll to position [1408, 0]
click at [1277, 410] on div "Sculpt" at bounding box center [1318, 420] width 196 height 32
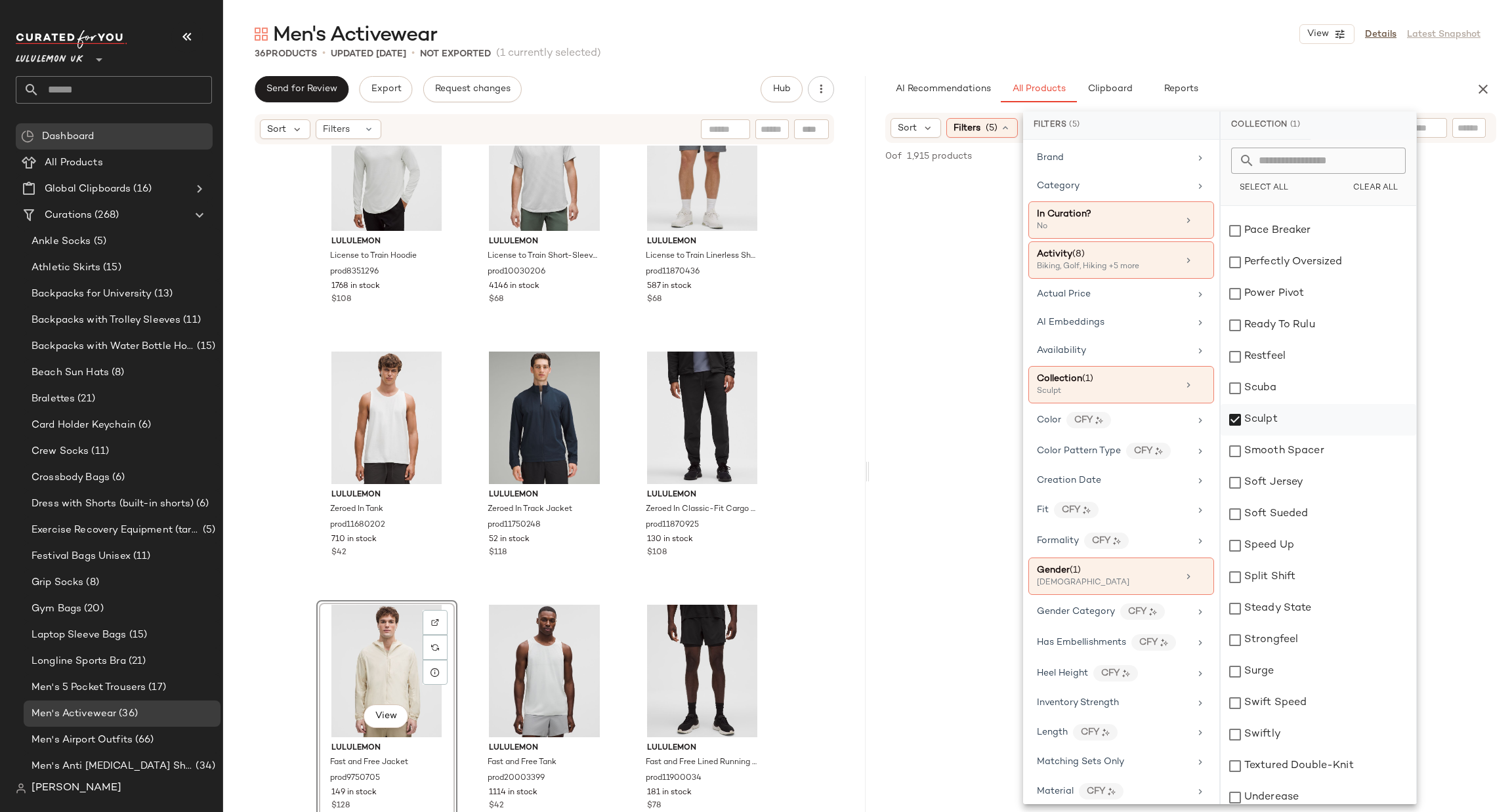
click at [1277, 411] on div "Sculpt" at bounding box center [1318, 420] width 196 height 32
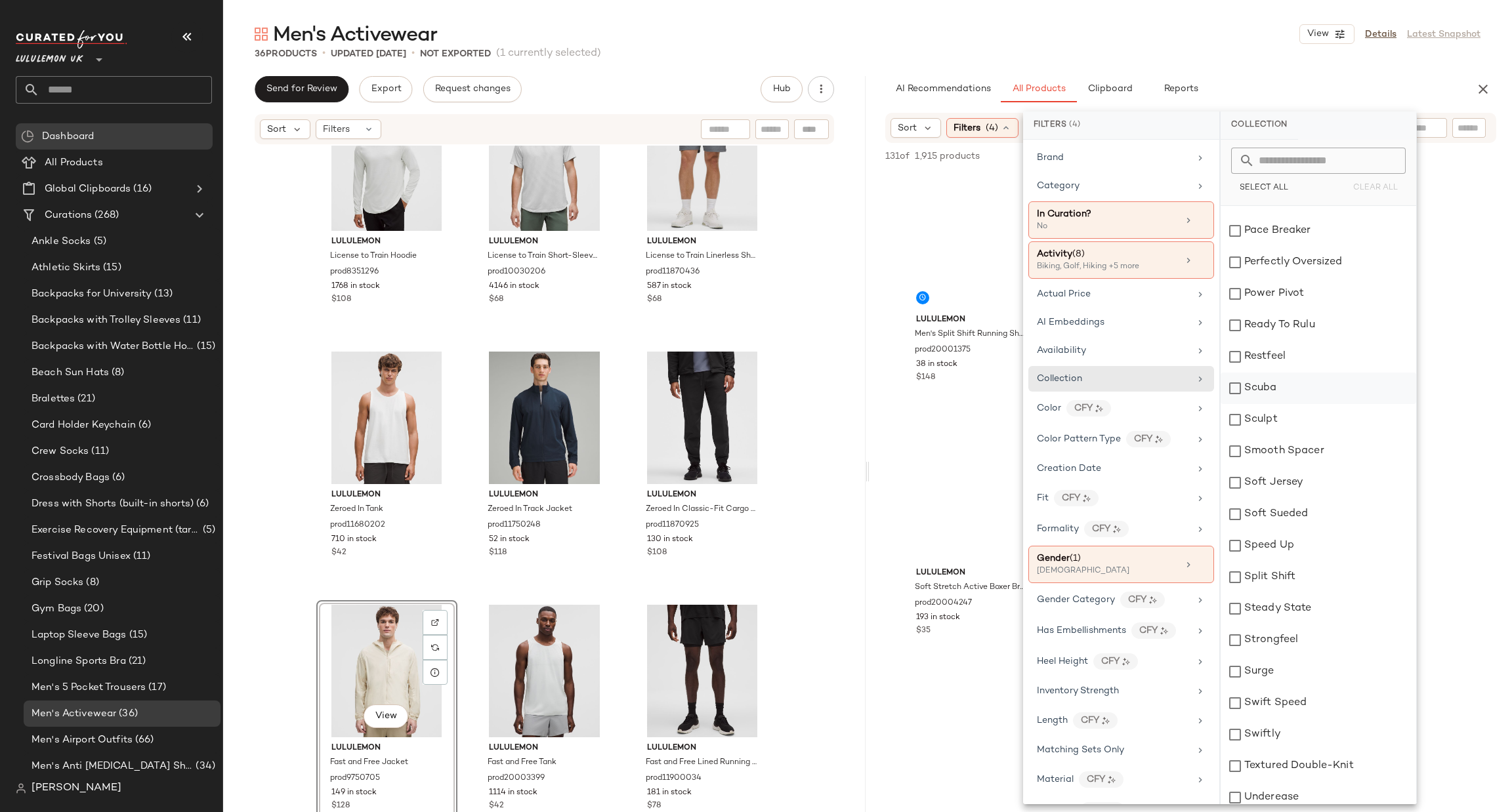
click at [1272, 393] on div "Scuba" at bounding box center [1318, 388] width 196 height 32
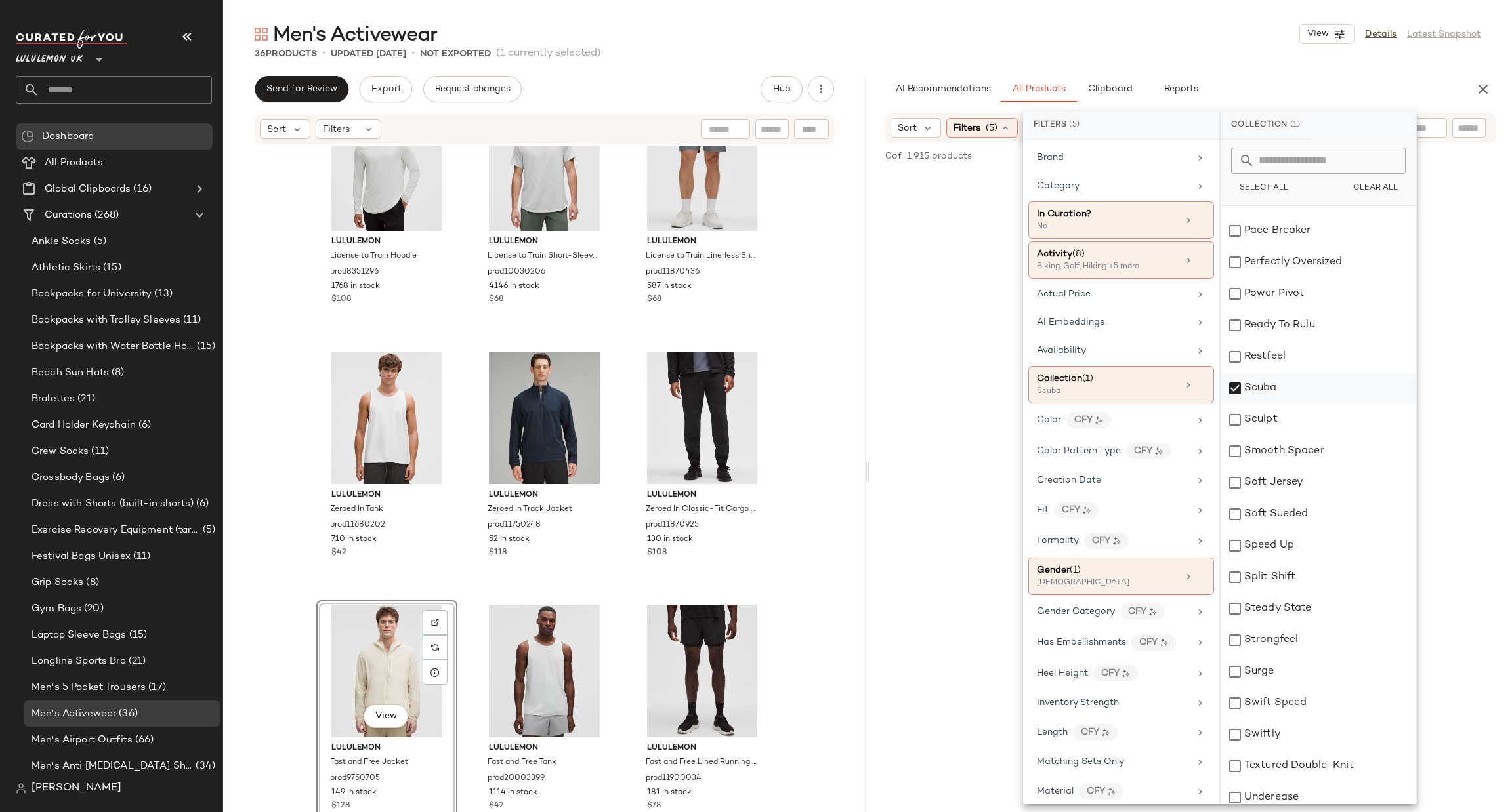
click at [1272, 393] on div "Scuba" at bounding box center [1318, 388] width 196 height 32
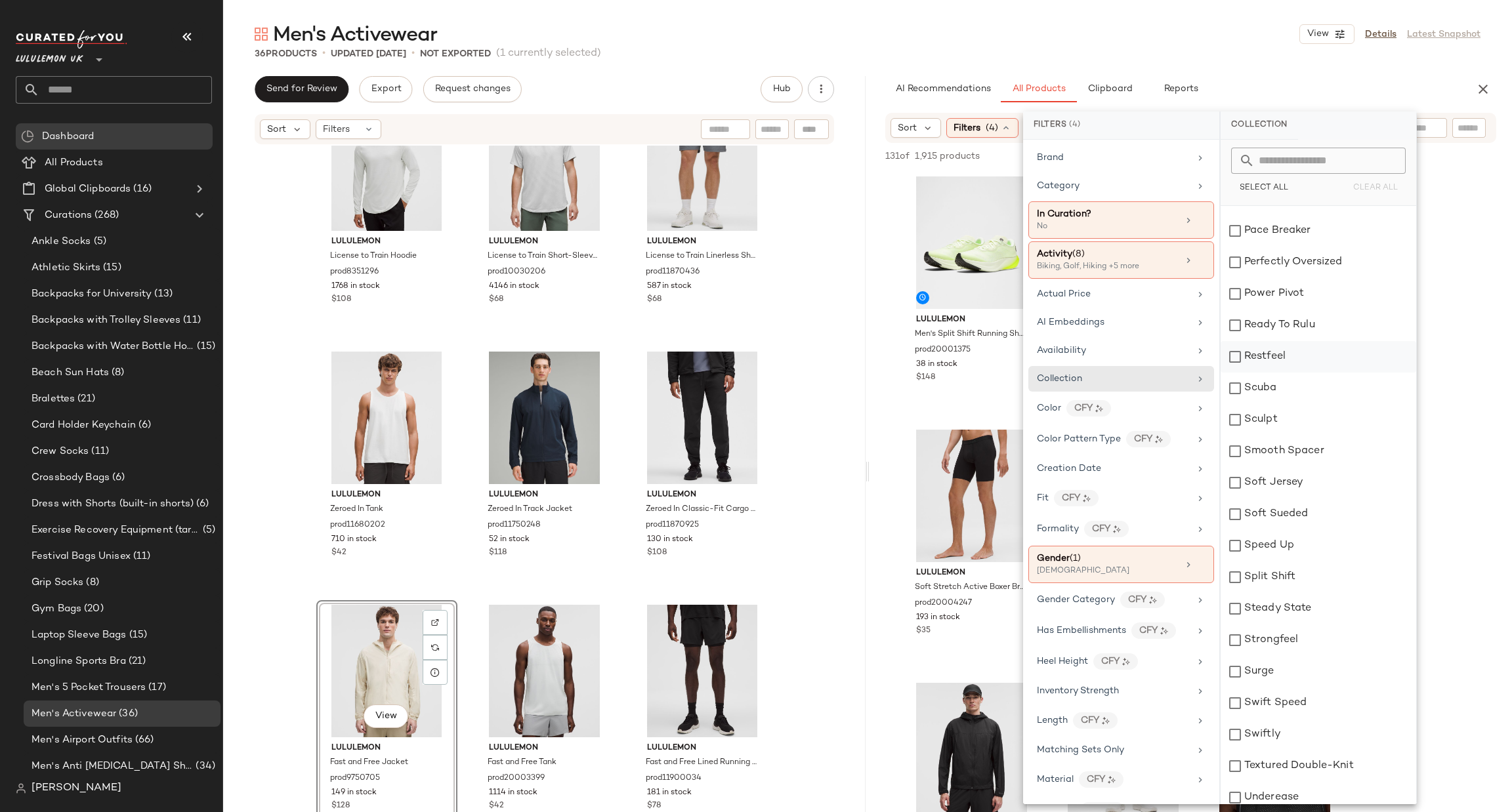
click at [1278, 364] on div "Restfeel" at bounding box center [1318, 357] width 196 height 32
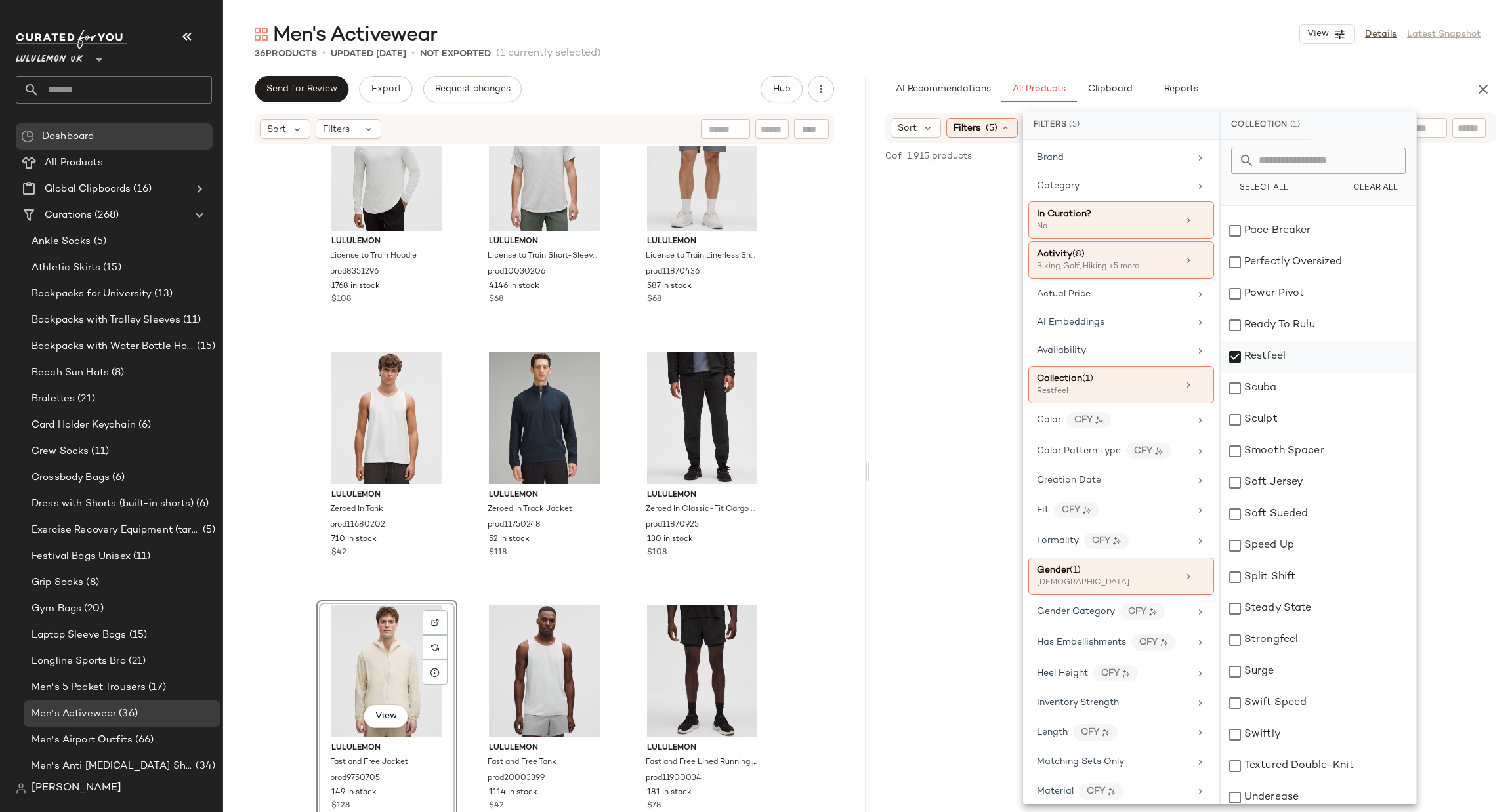
click at [1278, 364] on div "Restfeel" at bounding box center [1318, 357] width 196 height 32
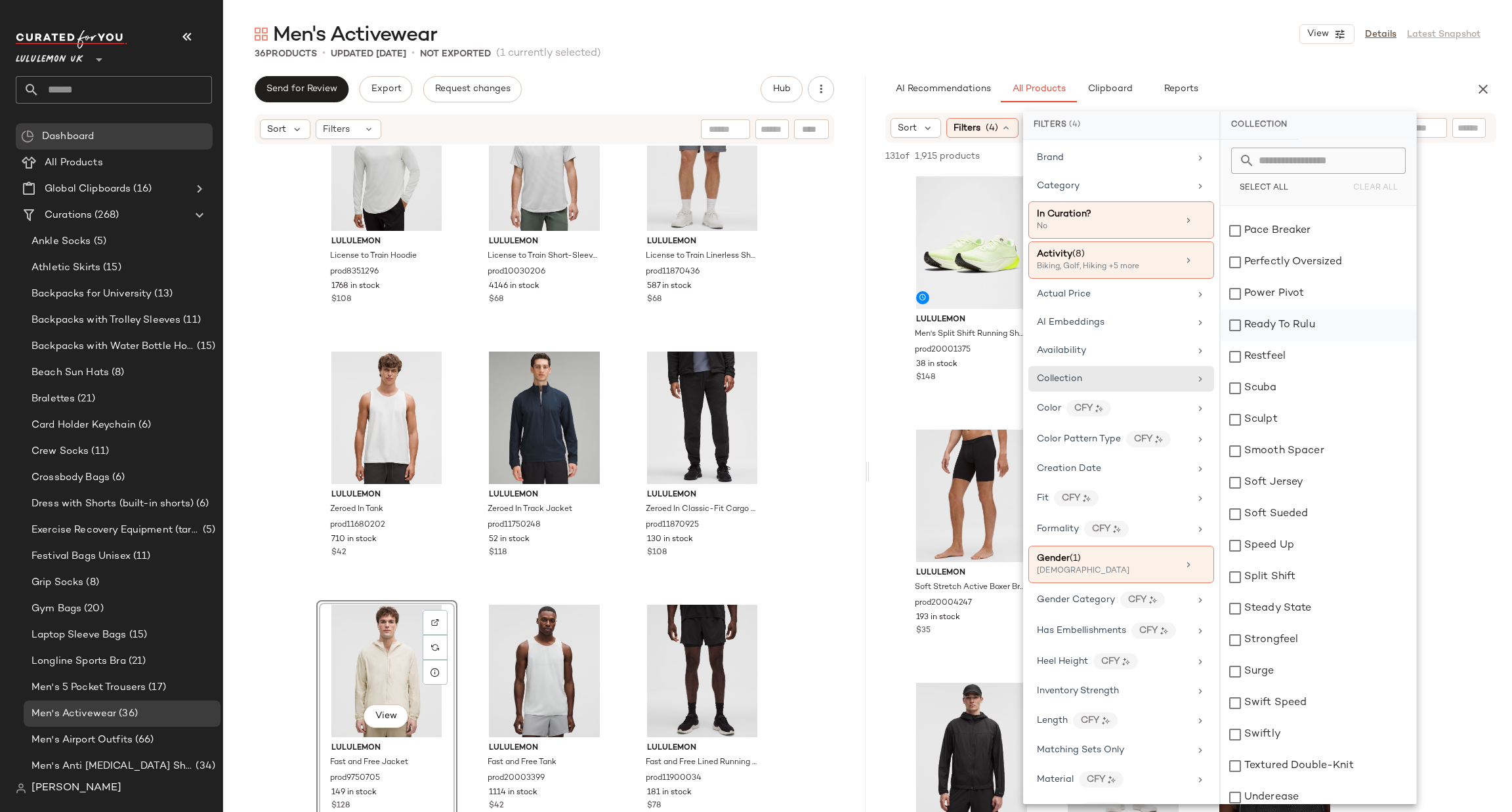
click at [1280, 324] on div "Ready To Rulu" at bounding box center [1318, 325] width 196 height 32
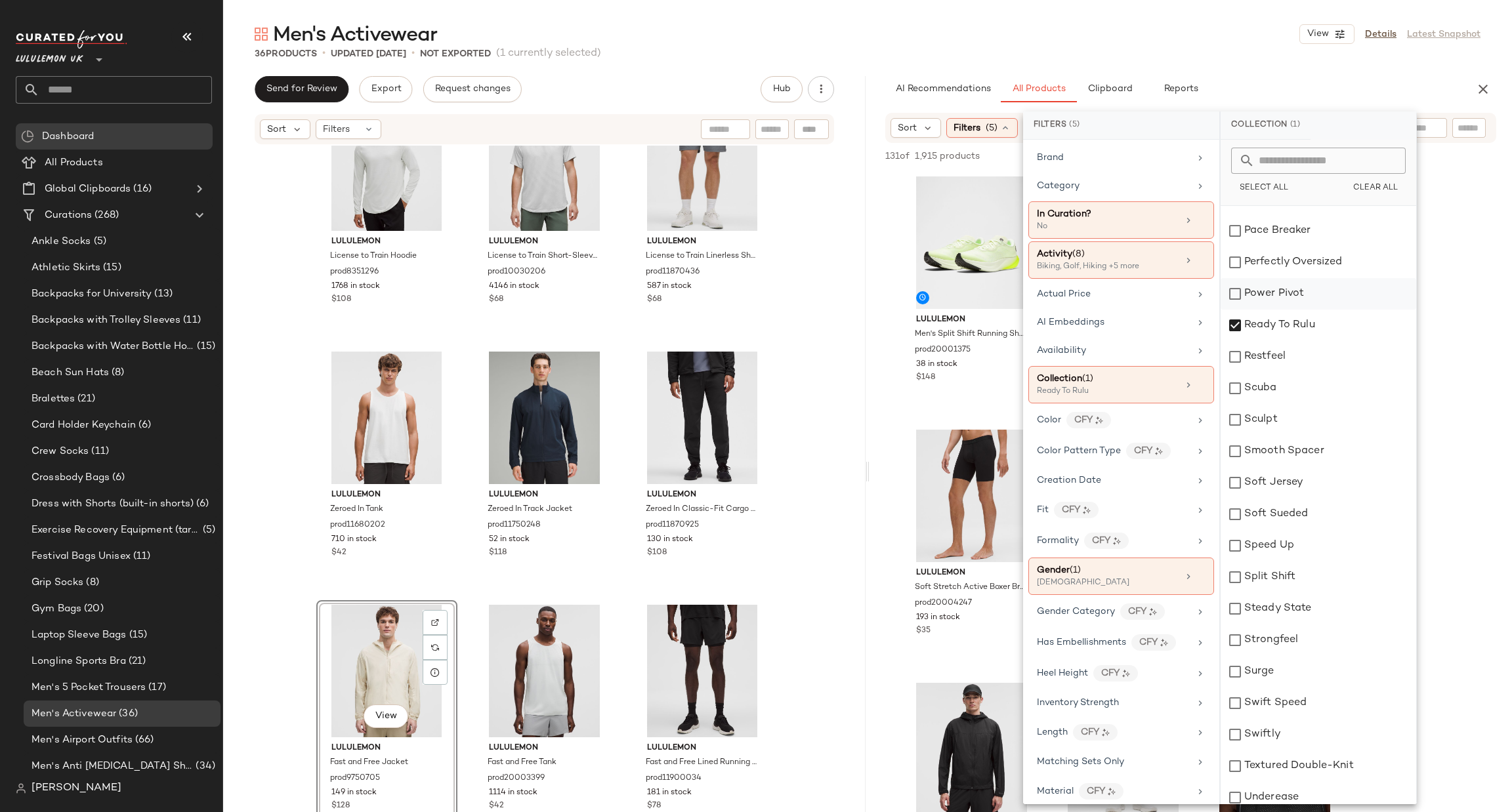
click at [1287, 291] on div "Power Pivot" at bounding box center [1318, 294] width 196 height 32
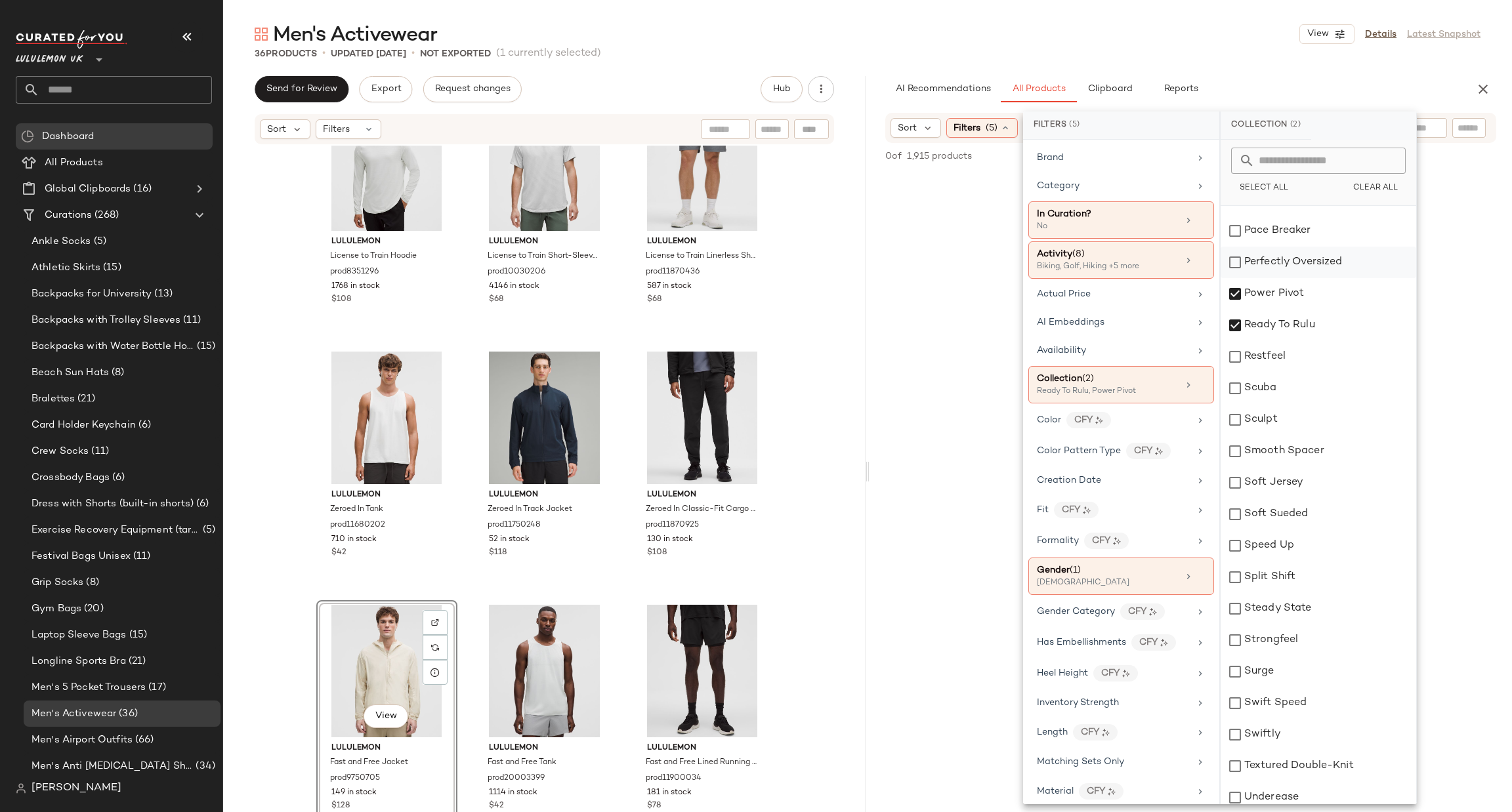
click at [1282, 273] on div "Perfectly Oversized" at bounding box center [1318, 262] width 196 height 32
click at [1233, 289] on div "Power Pivot" at bounding box center [1318, 294] width 196 height 32
click at [1238, 328] on div "Ready To Rulu" at bounding box center [1318, 325] width 196 height 32
click at [1235, 270] on div "Perfectly Oversized" at bounding box center [1318, 262] width 196 height 32
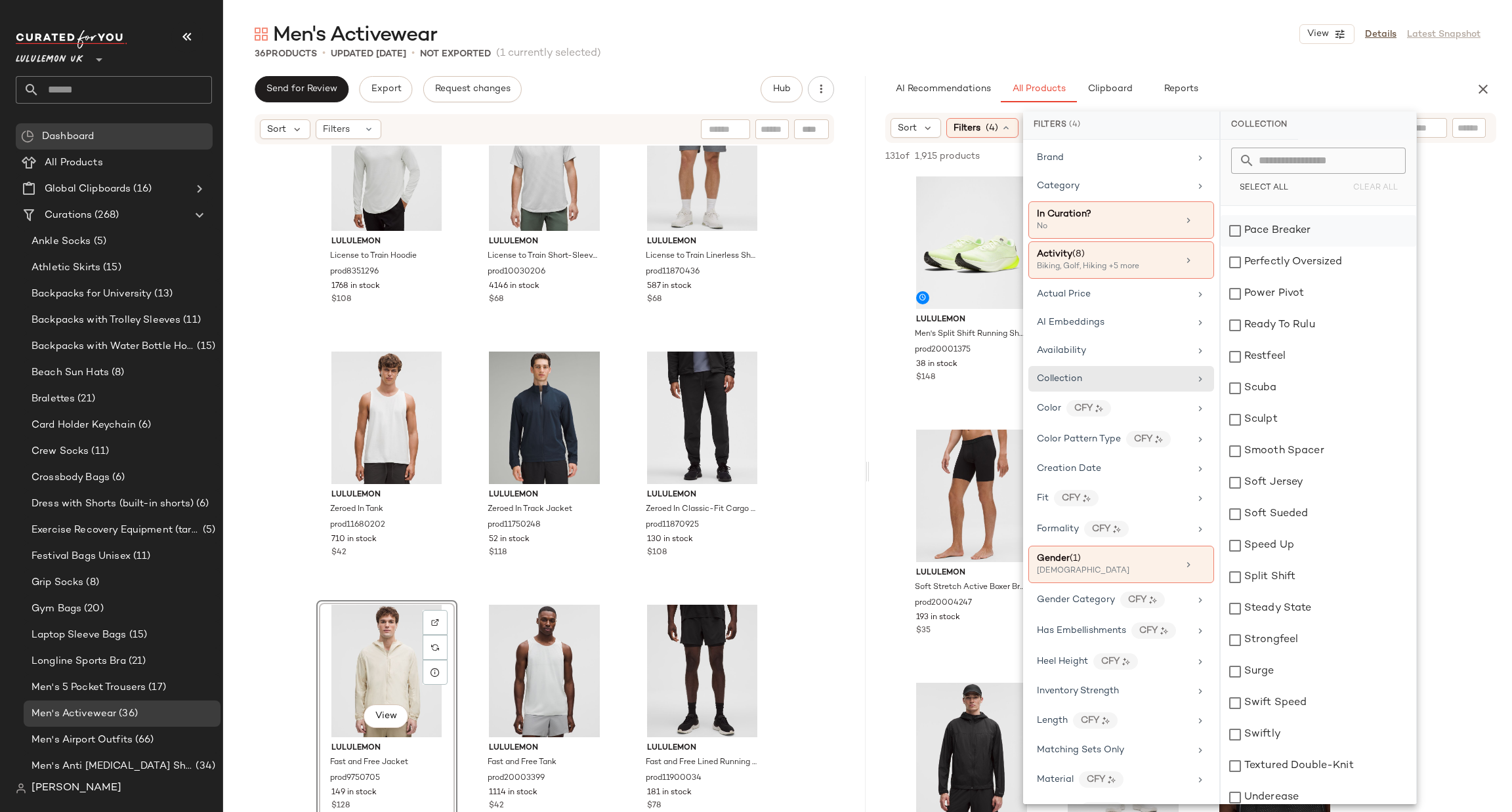
click at [1237, 233] on div "Pace Breaker" at bounding box center [1318, 231] width 196 height 32
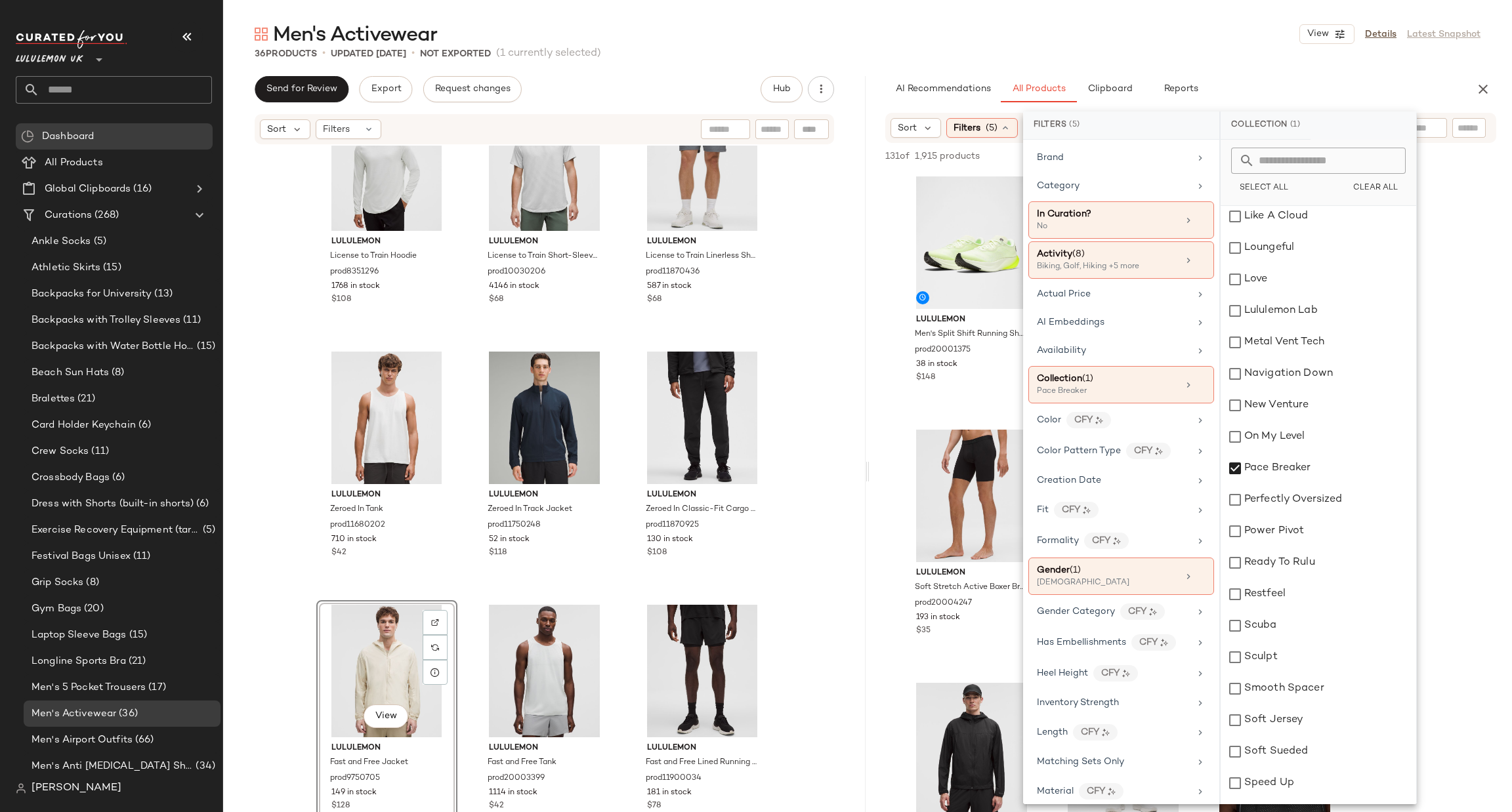
scroll to position [1014, 0]
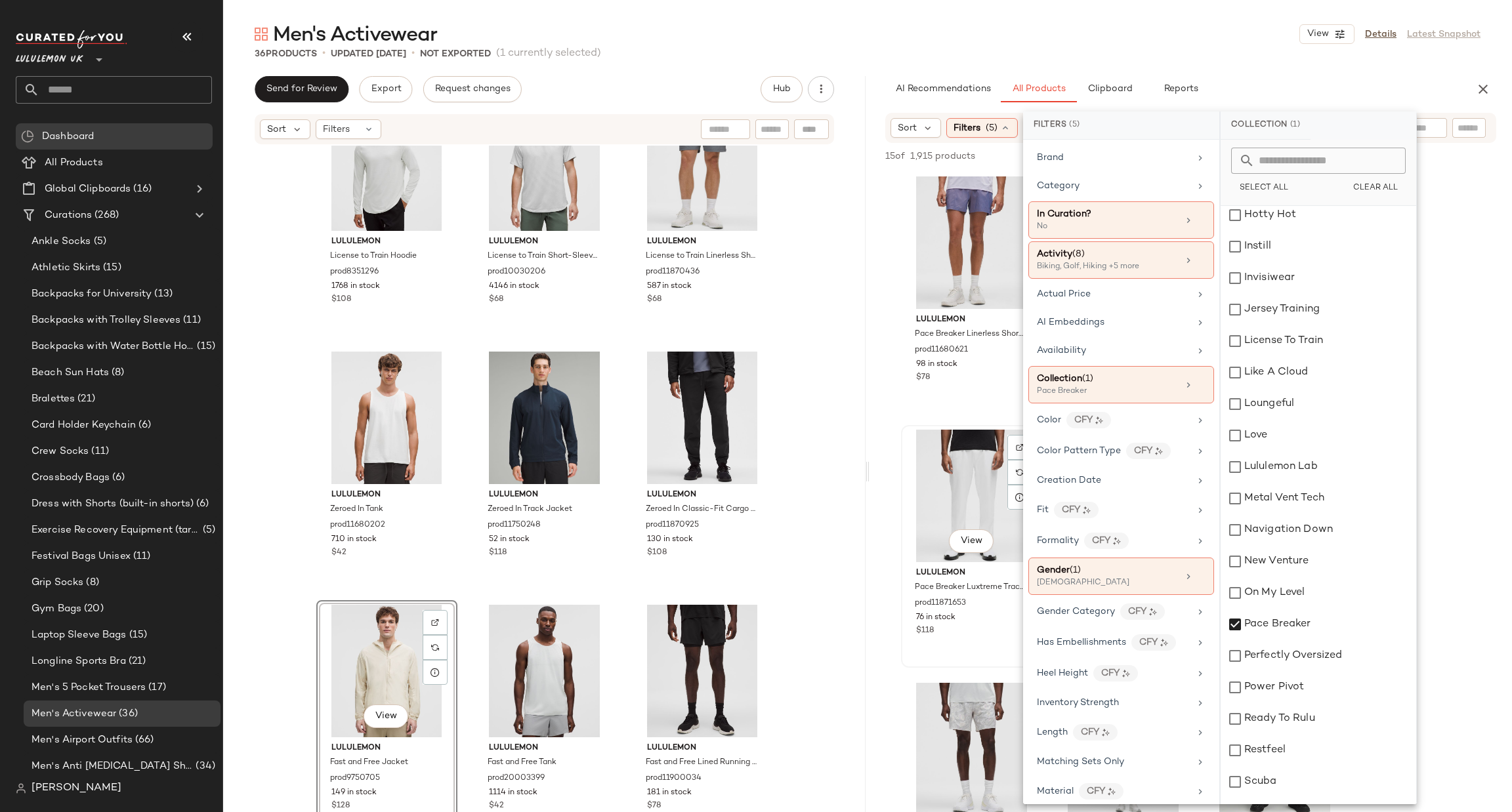
click at [903, 426] on div "View lululemon Pace Breaker Luxtreme Track Pant Regular prod11871653 76 in stoc…" at bounding box center [971, 546] width 141 height 243
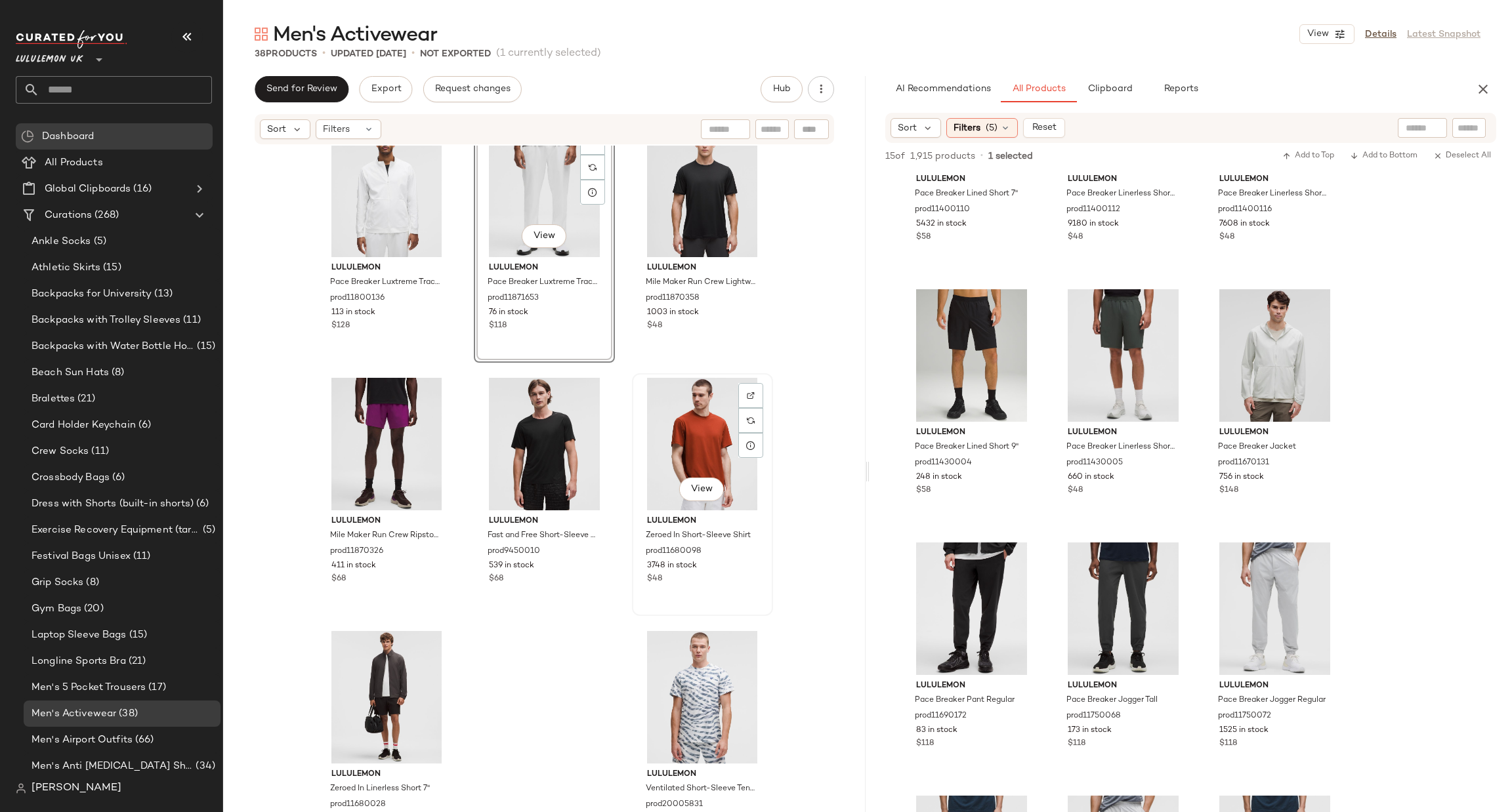
scroll to position [2588, 0]
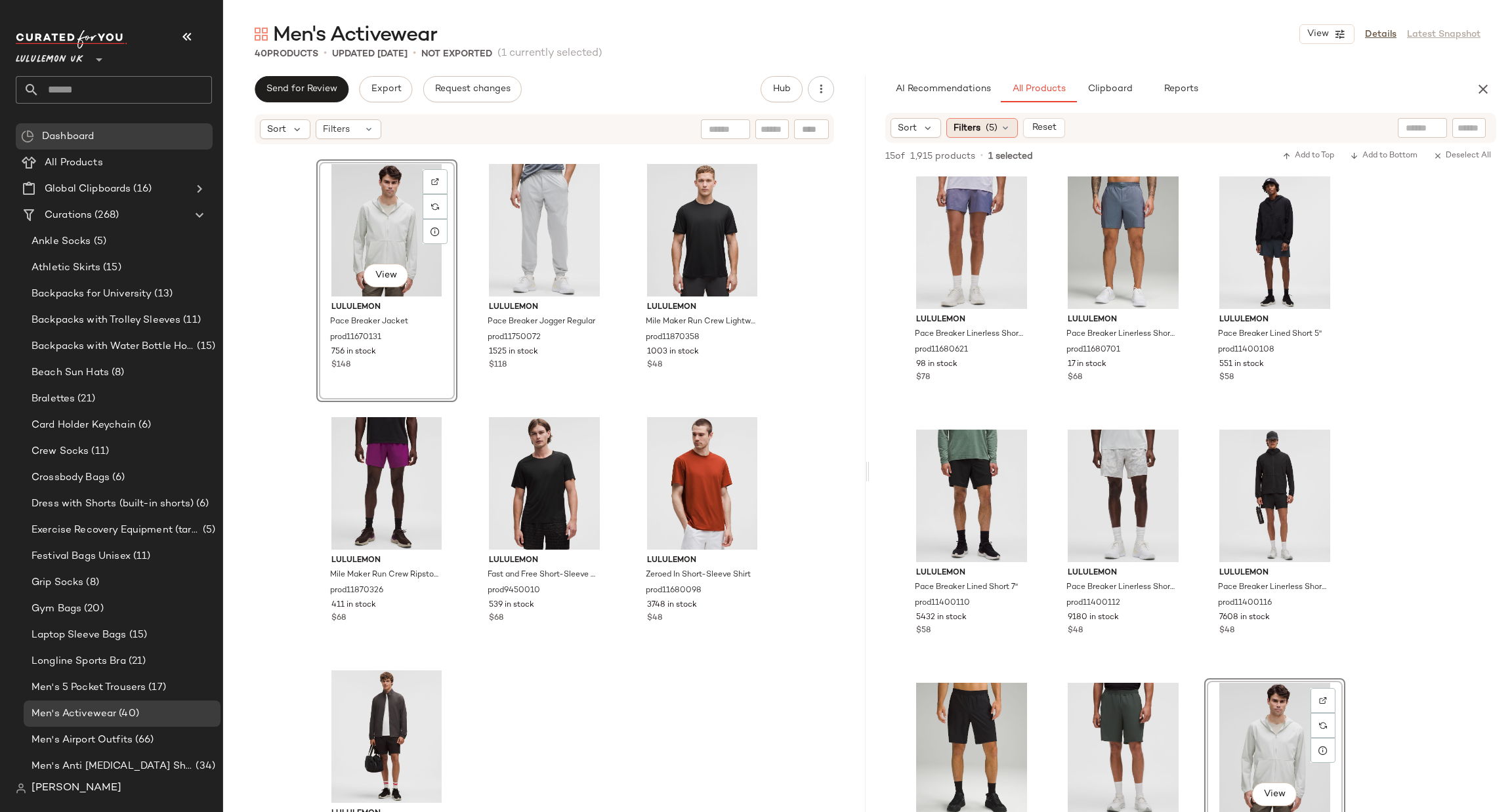
click at [986, 130] on span "(5)" at bounding box center [991, 127] width 11 height 14
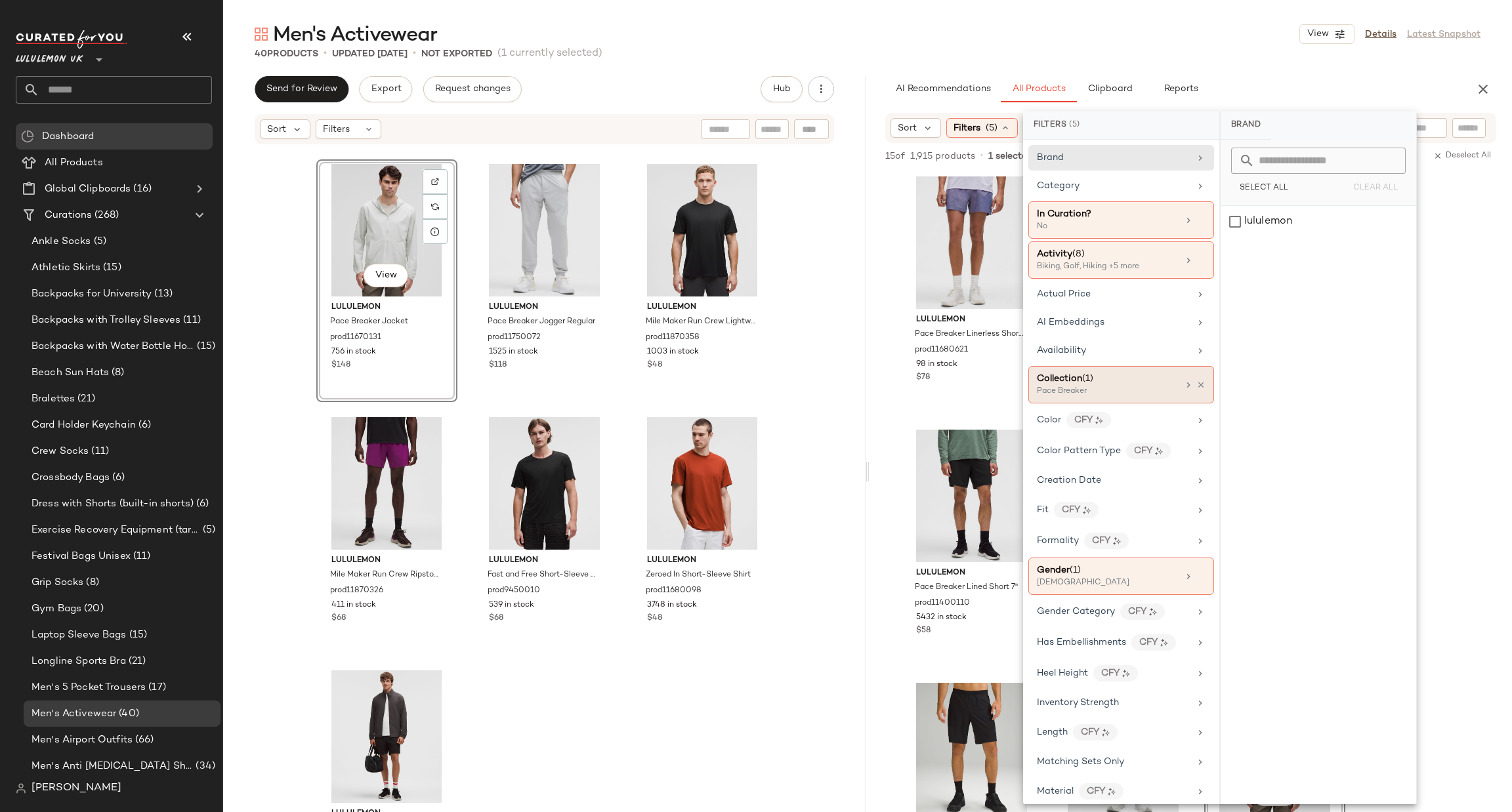
click at [1146, 403] on div "Collection (1) Pace Breaker" at bounding box center [1121, 385] width 186 height 37
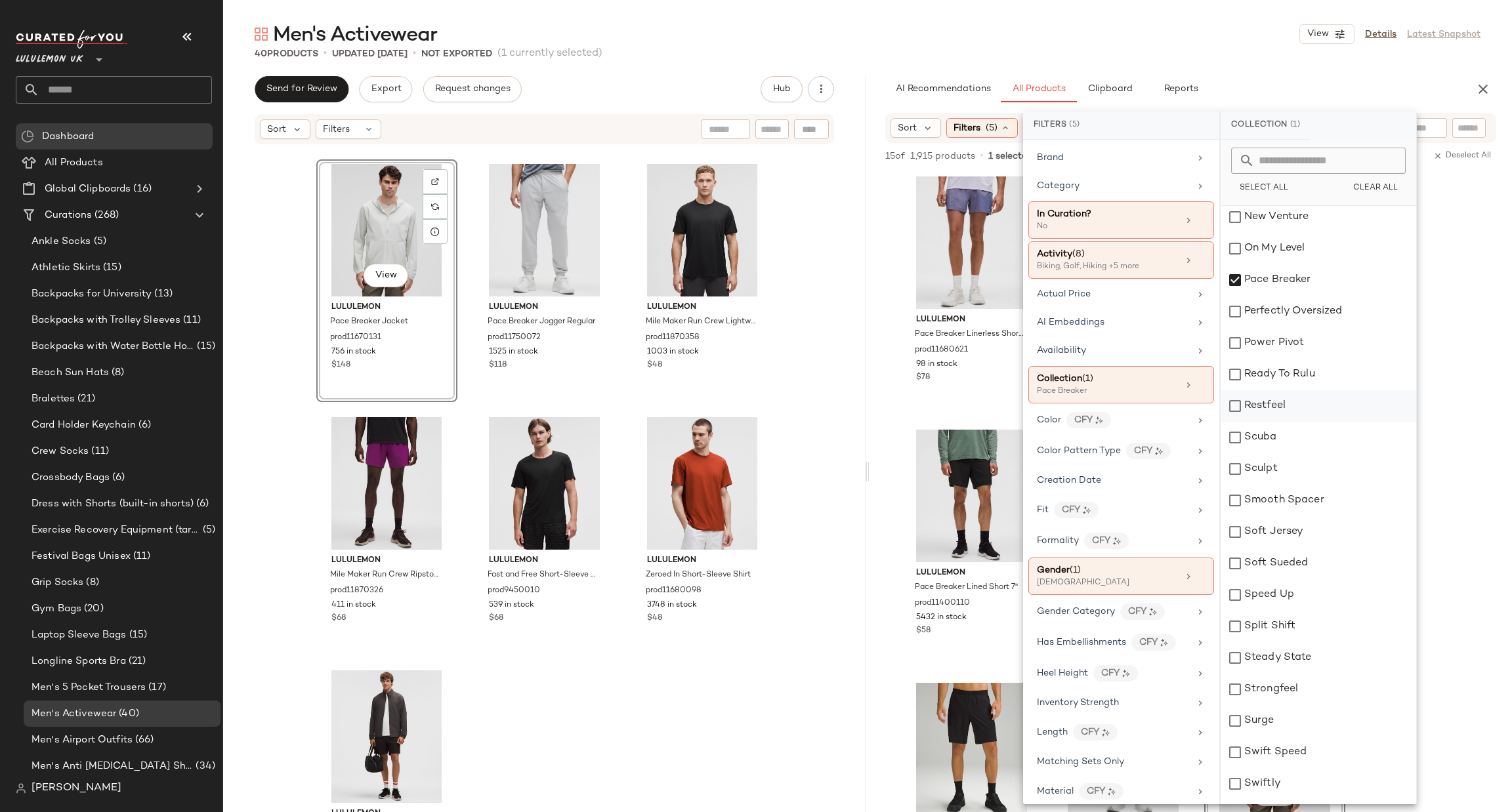
scroll to position [1378, 0]
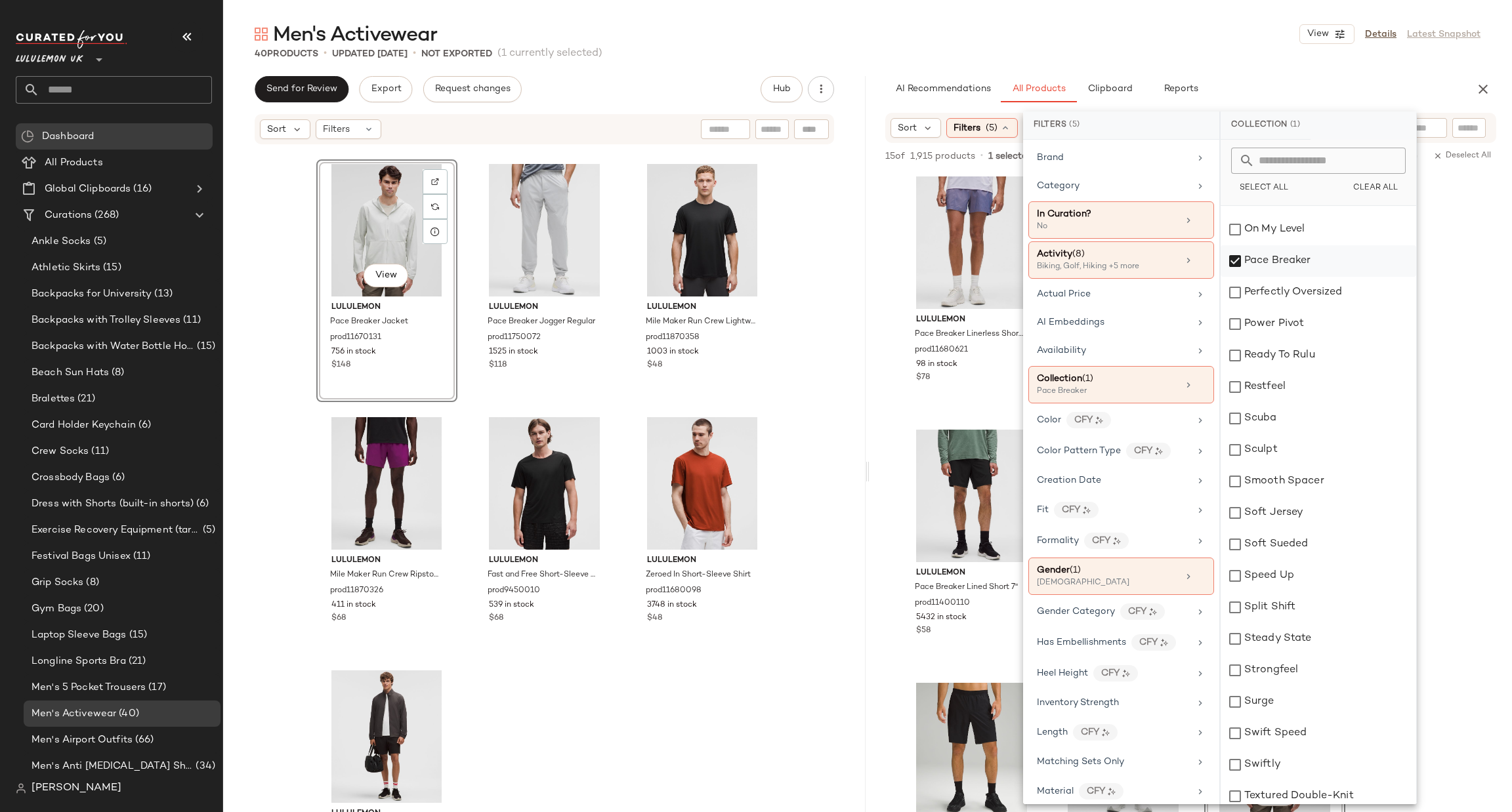
click at [1275, 270] on div "Pace Breaker" at bounding box center [1318, 261] width 196 height 32
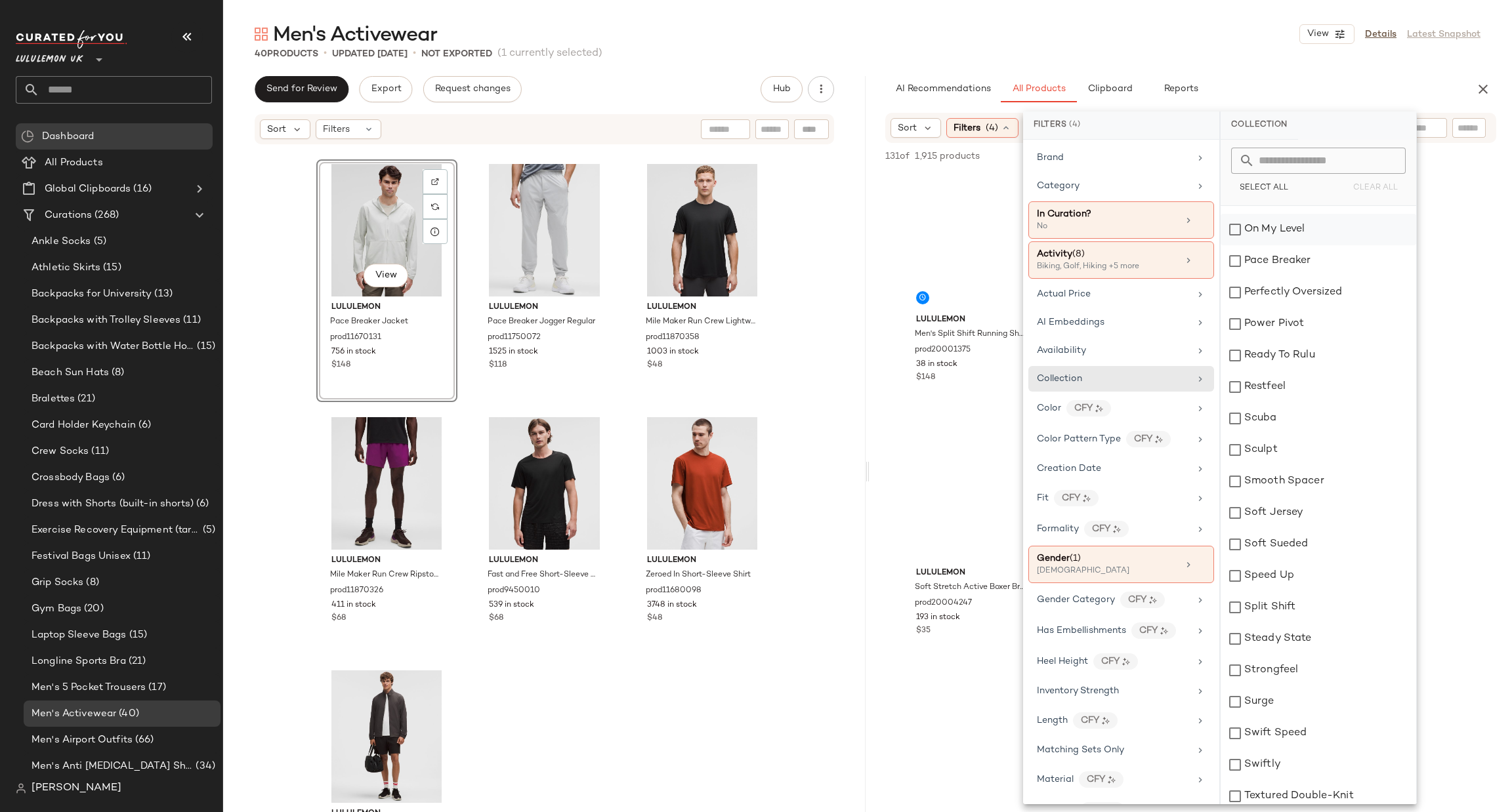
click at [1289, 225] on div "On My Level" at bounding box center [1318, 230] width 196 height 32
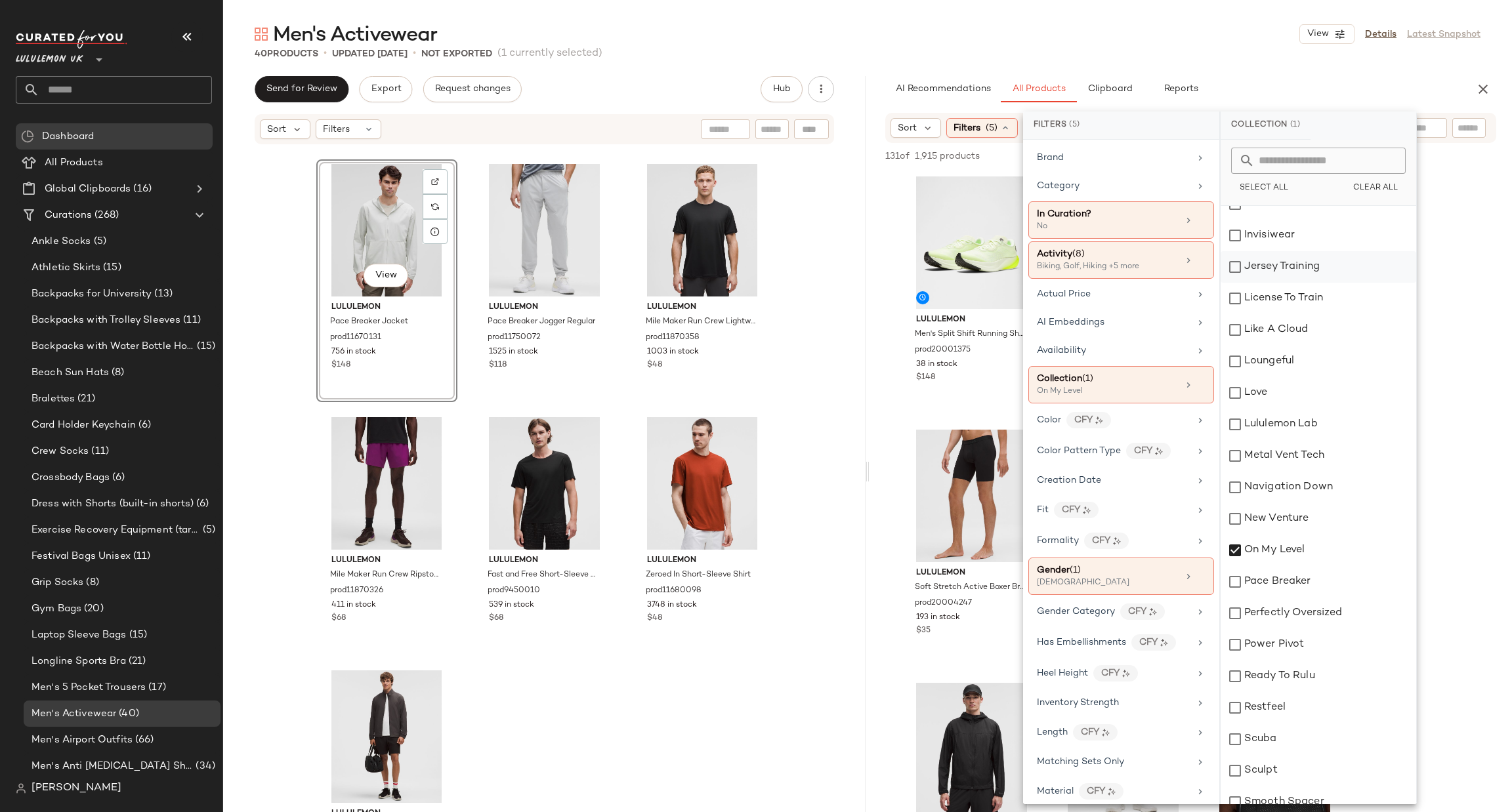
scroll to position [983, 0]
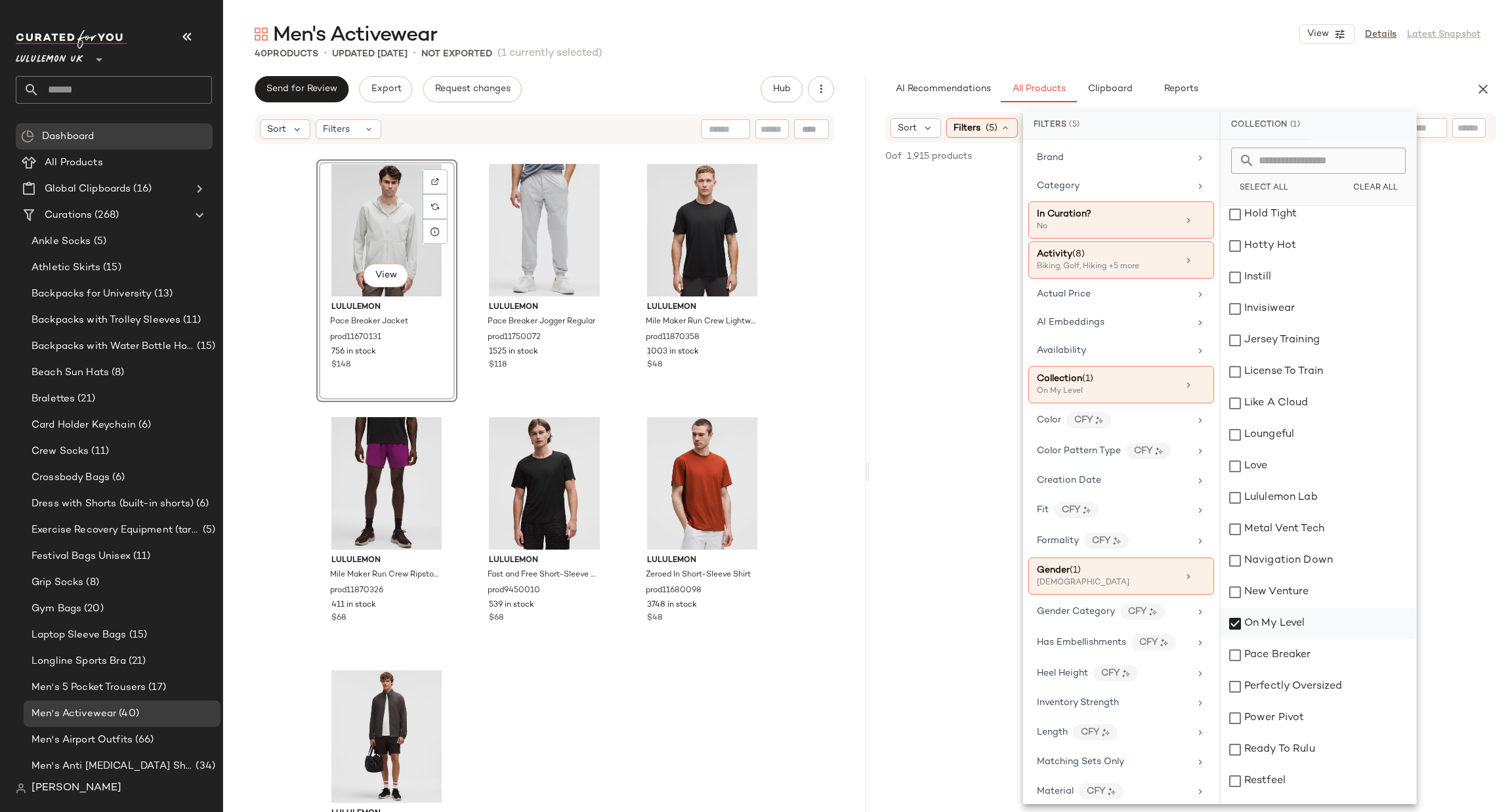
click at [1271, 620] on div "On My Level" at bounding box center [1318, 624] width 196 height 32
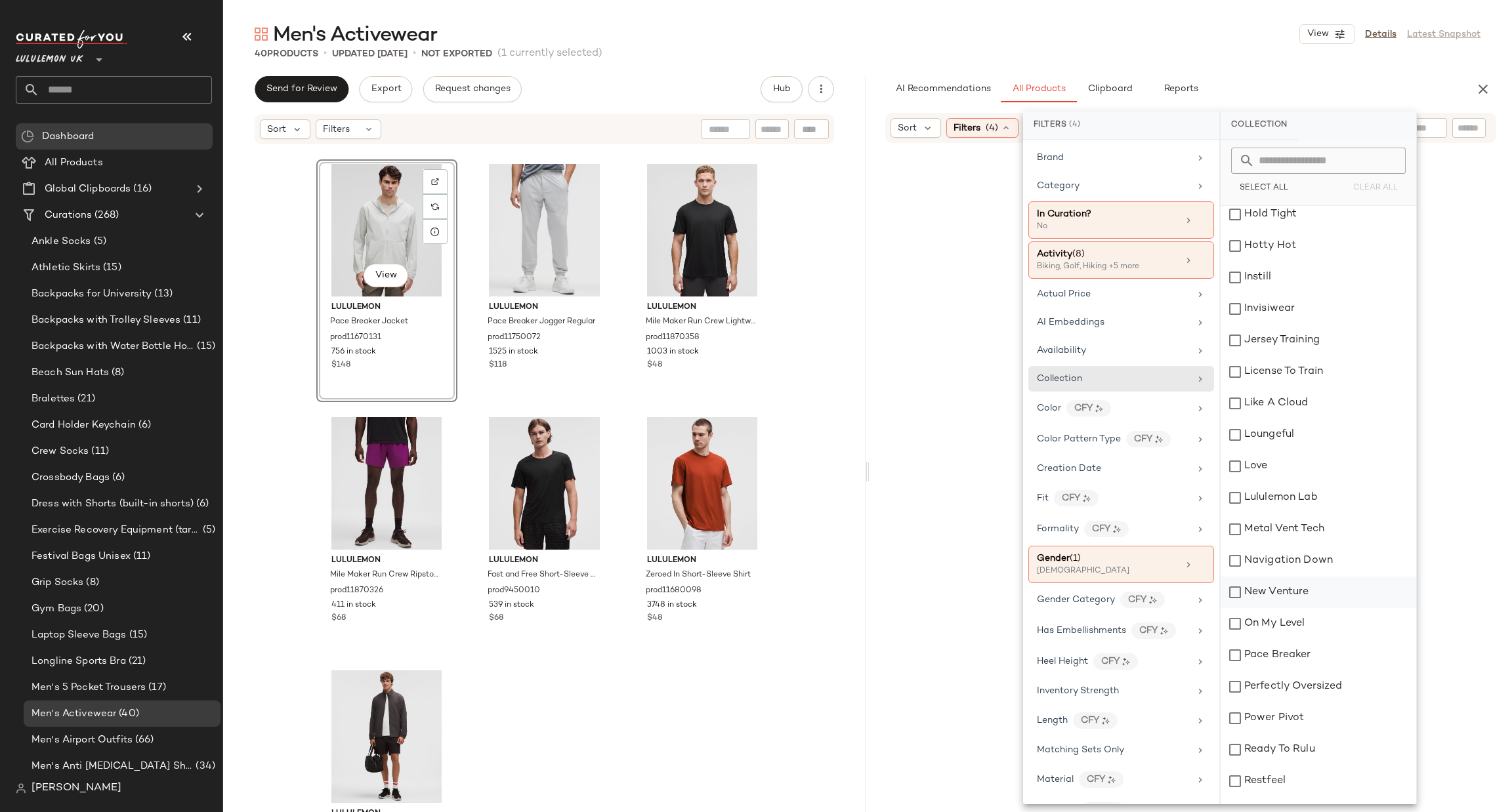
click at [1273, 602] on div "New Venture" at bounding box center [1318, 592] width 196 height 32
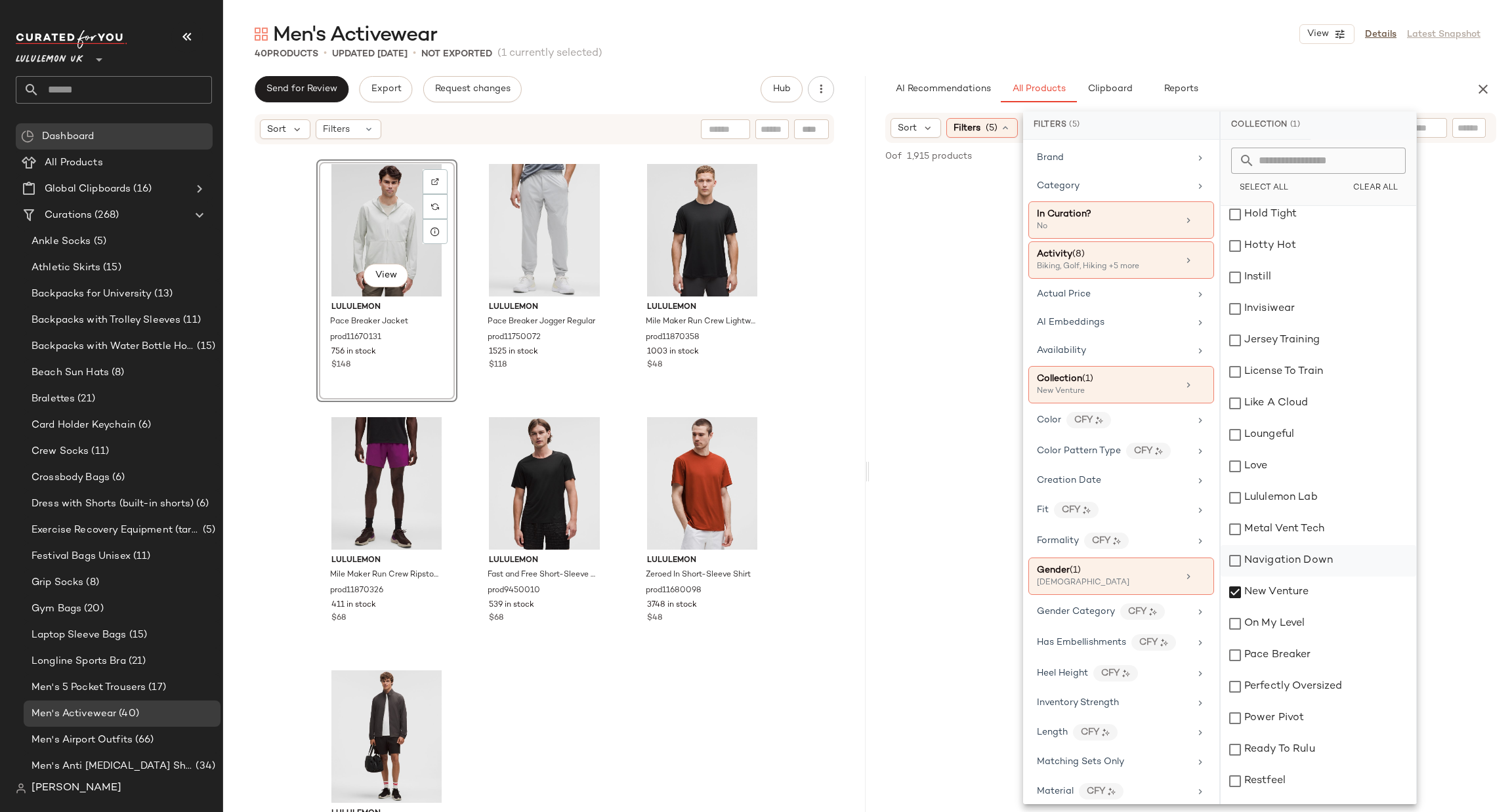
click at [1289, 562] on div "Navigation Down" at bounding box center [1318, 561] width 196 height 32
click at [1303, 535] on div "Metal Vent Tech" at bounding box center [1318, 529] width 196 height 32
click at [1296, 557] on div "Navigation Down" at bounding box center [1318, 561] width 196 height 32
click at [1294, 583] on div "New Venture" at bounding box center [1318, 592] width 196 height 32
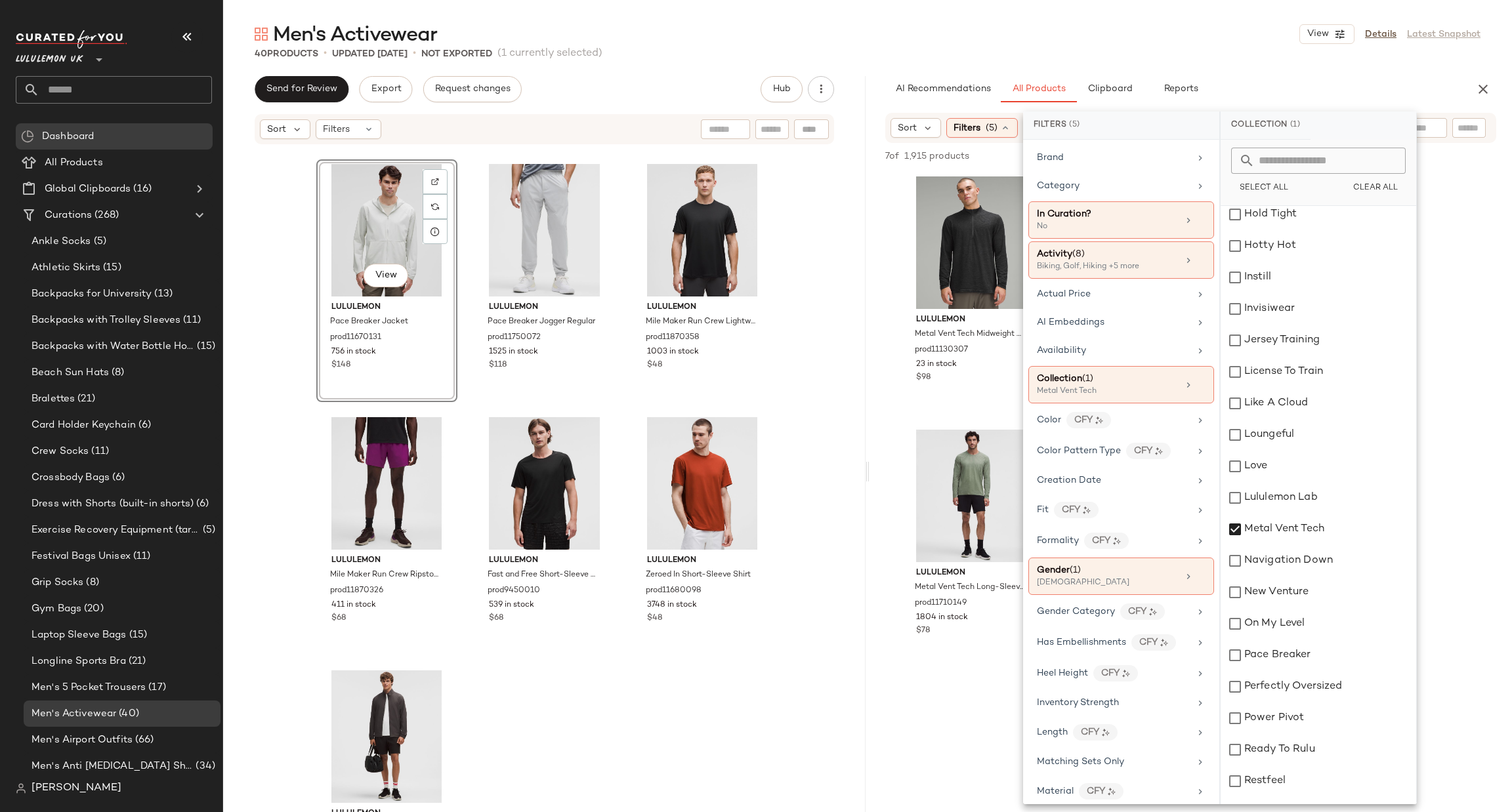
click at [892, 444] on div "lululemon Metal Vent Tech Midweight Half Zip prod11130307 23 in stock $98 lulul…" at bounding box center [1190, 420] width 642 height 496
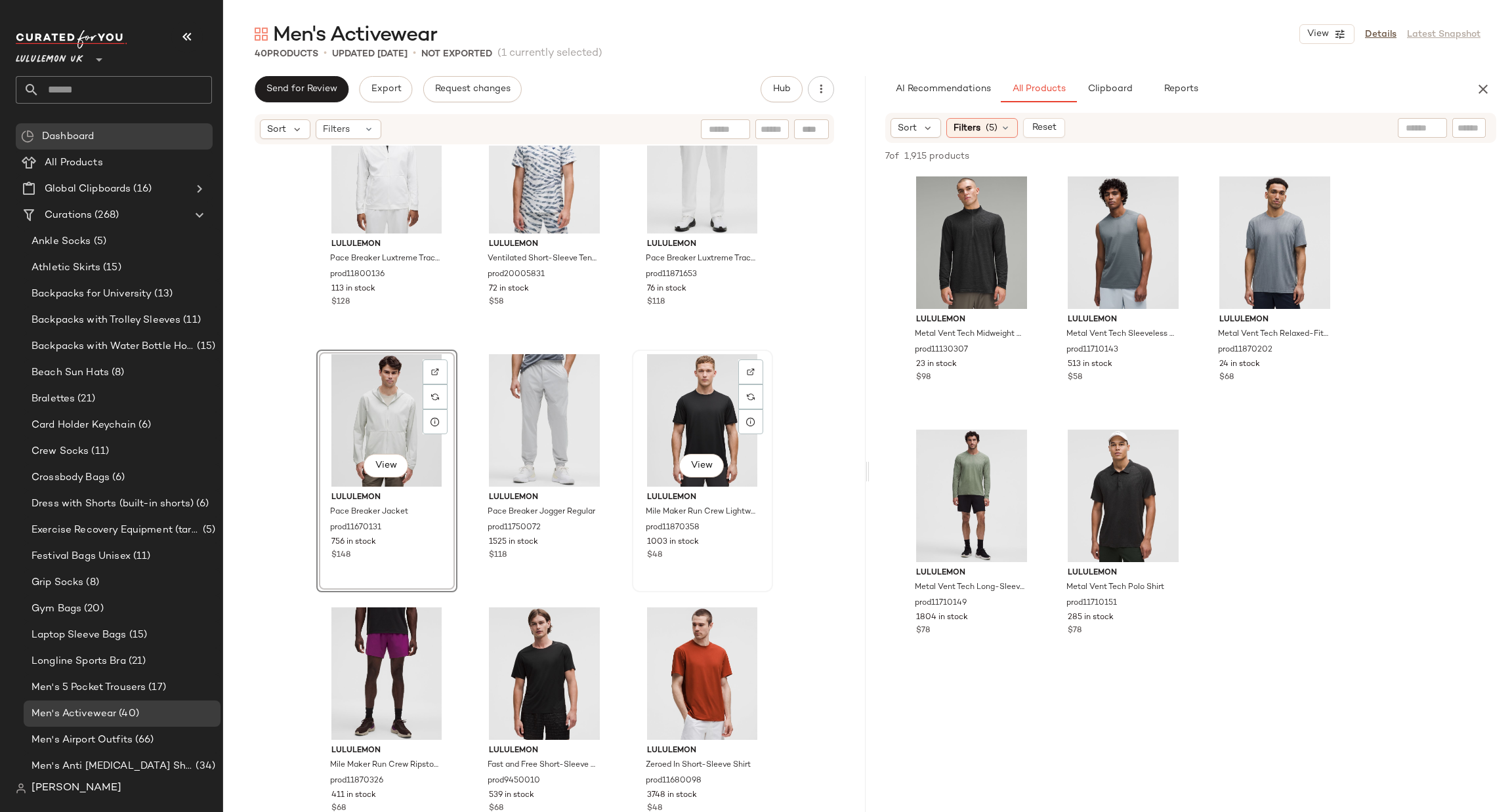
scroll to position [2588, 0]
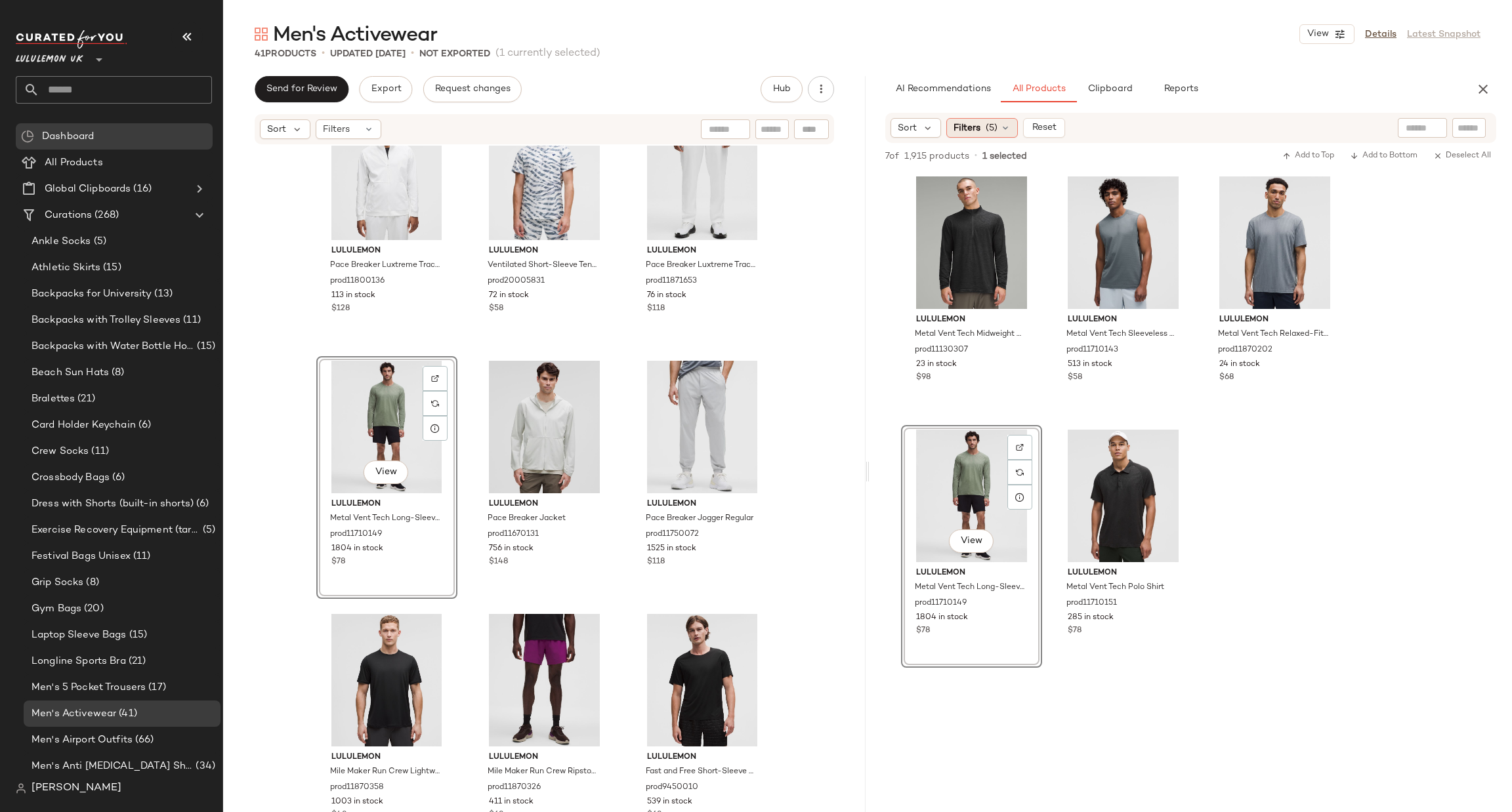
click at [976, 130] on span "Filters" at bounding box center [967, 127] width 27 height 14
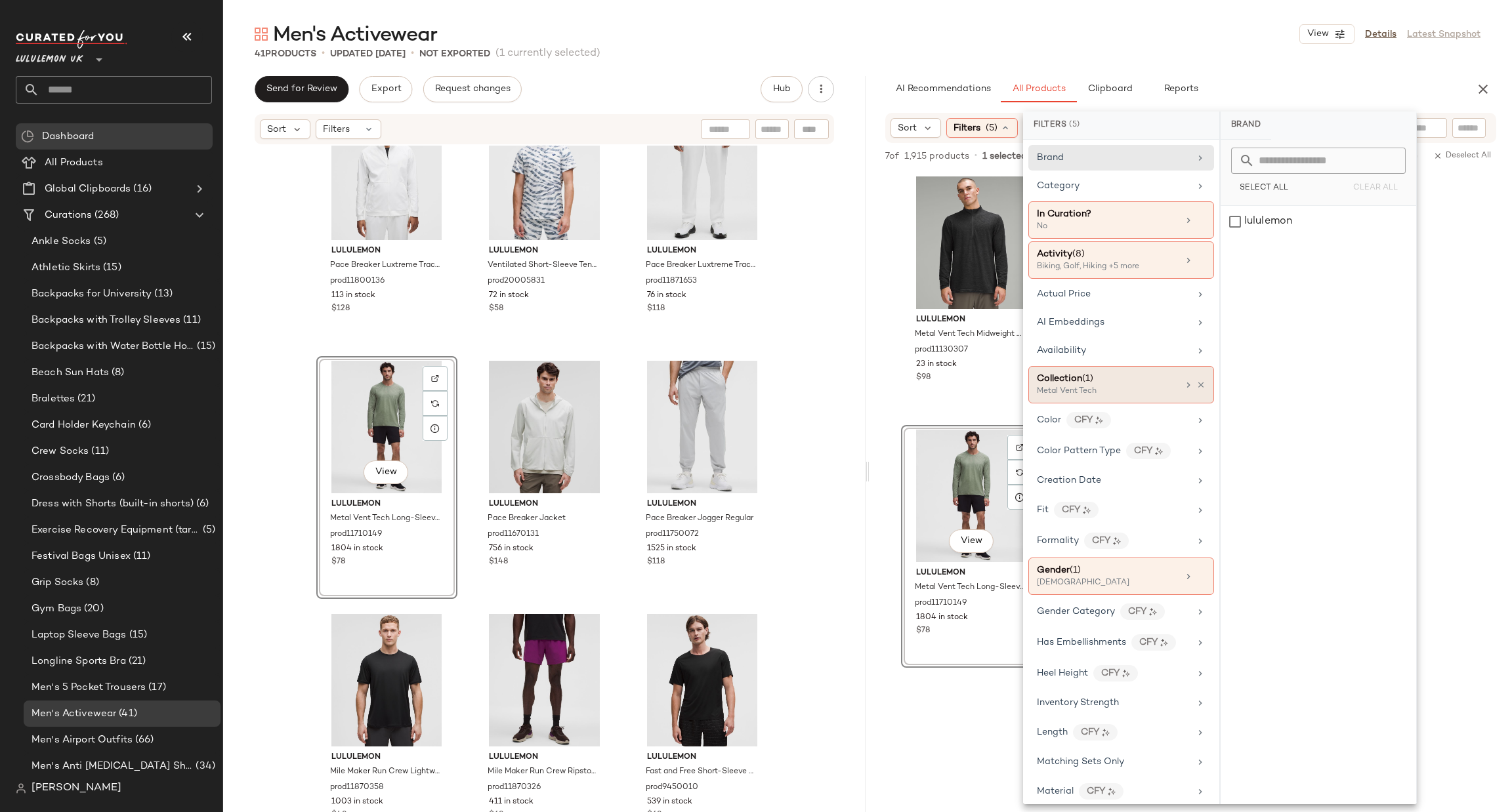
click at [1164, 391] on div "Metal Vent Tech" at bounding box center [1102, 392] width 131 height 11
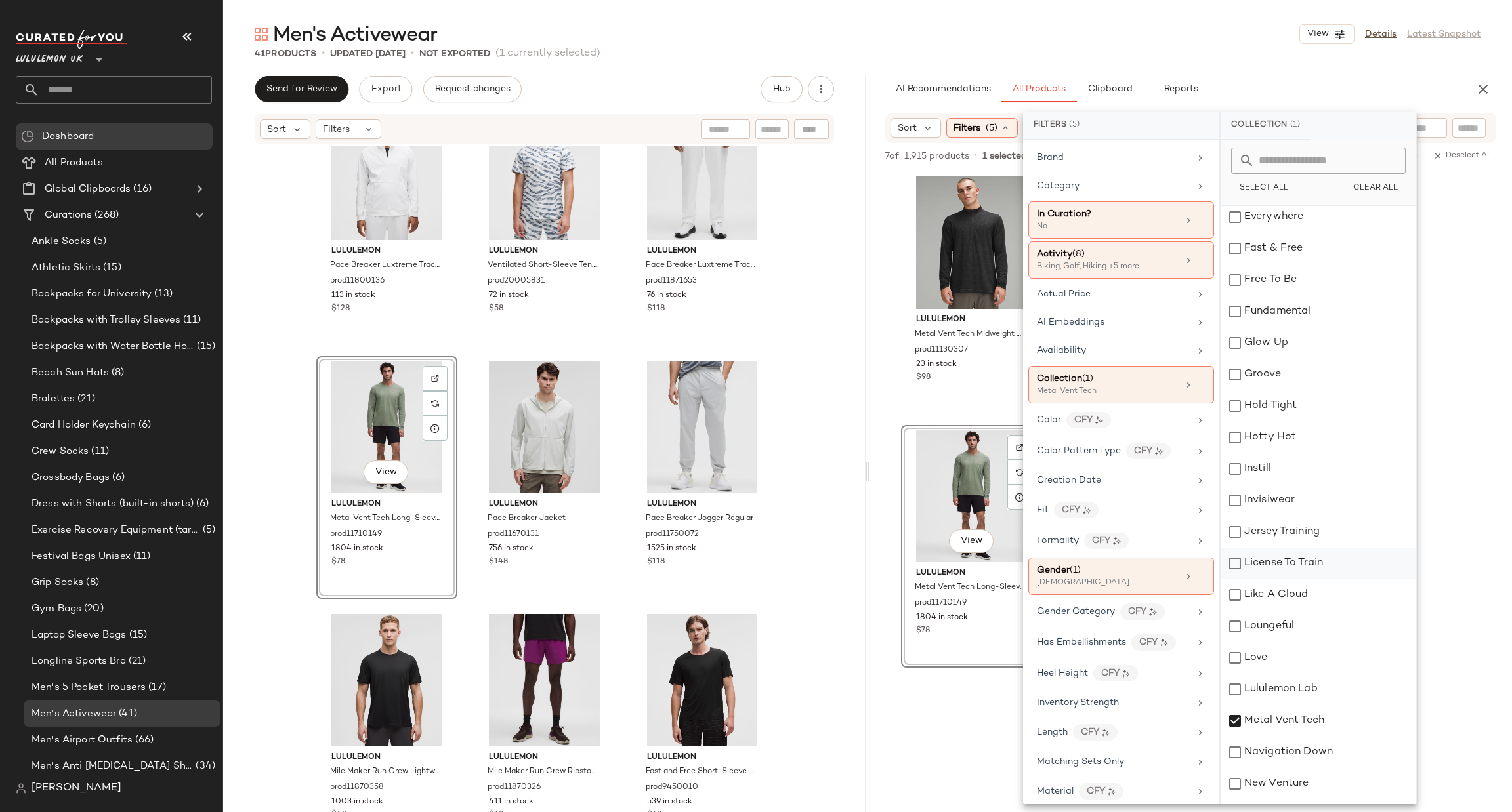
scroll to position [983, 0]
click at [1266, 533] on div "Metal Vent Tech" at bounding box center [1318, 529] width 196 height 32
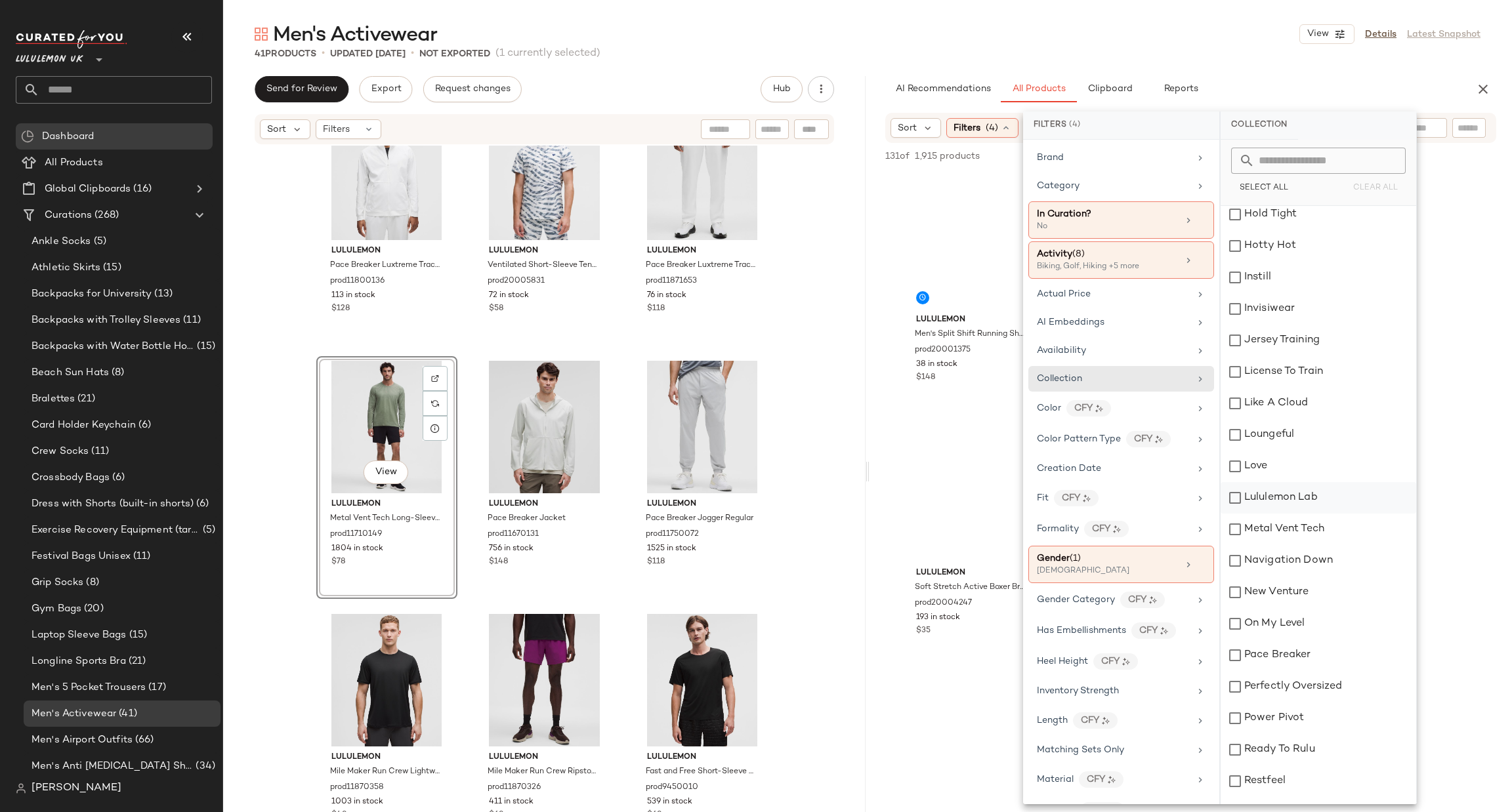
click at [1279, 505] on div "Lululemon Lab" at bounding box center [1318, 498] width 196 height 32
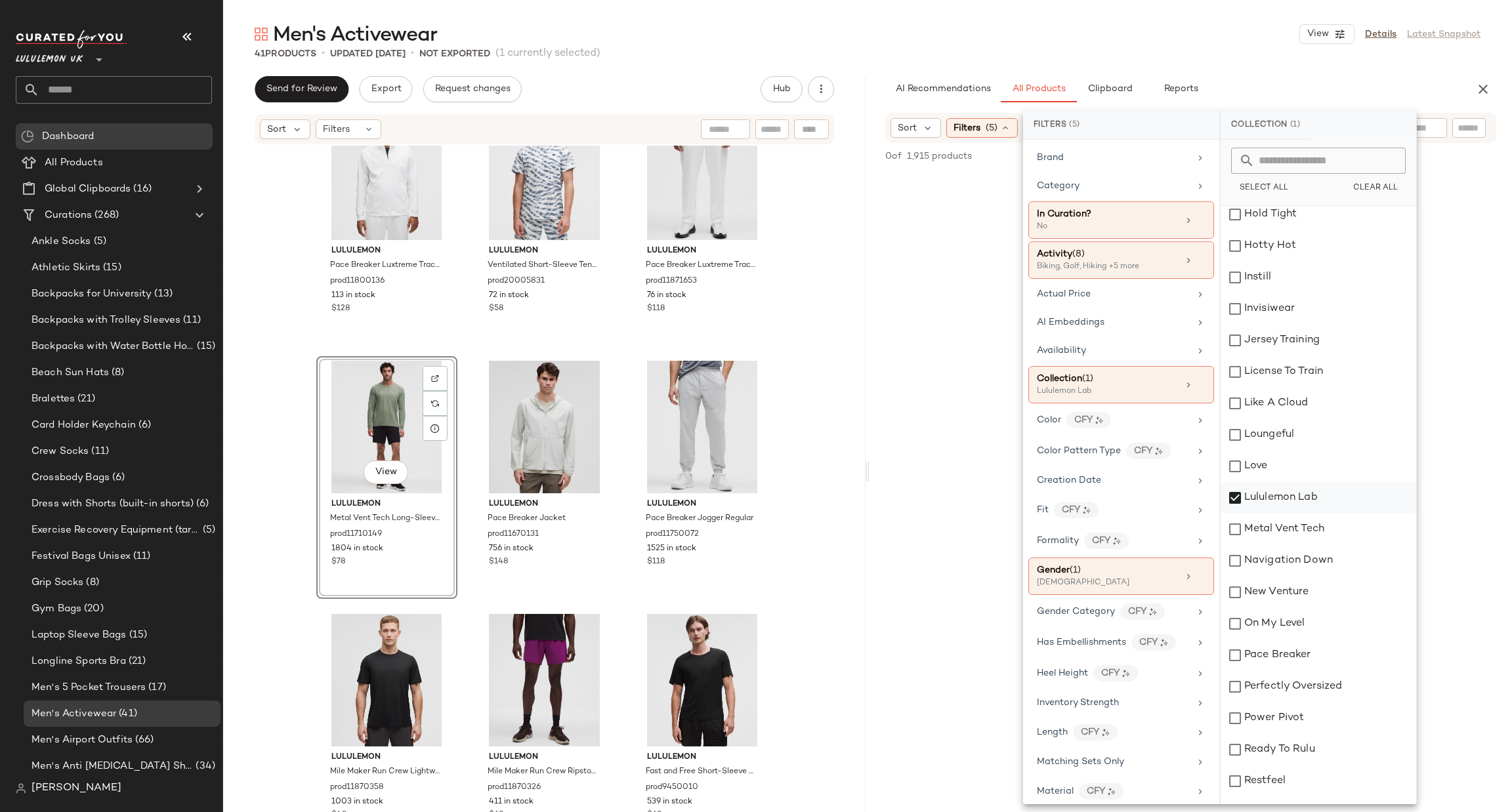
click at [1279, 498] on div "Lululemon Lab" at bounding box center [1318, 498] width 196 height 32
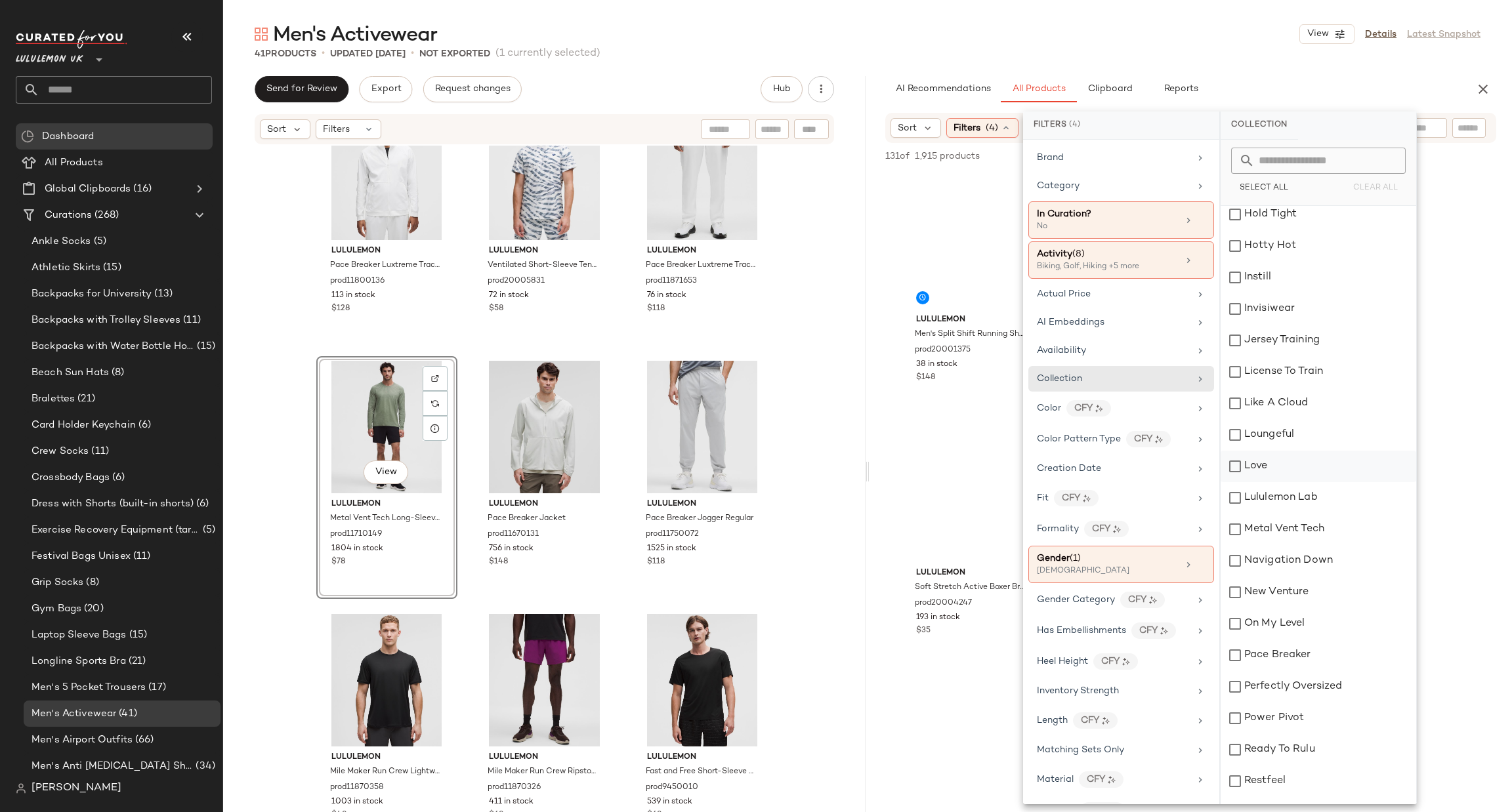
click at [1289, 456] on div "Love" at bounding box center [1318, 466] width 196 height 32
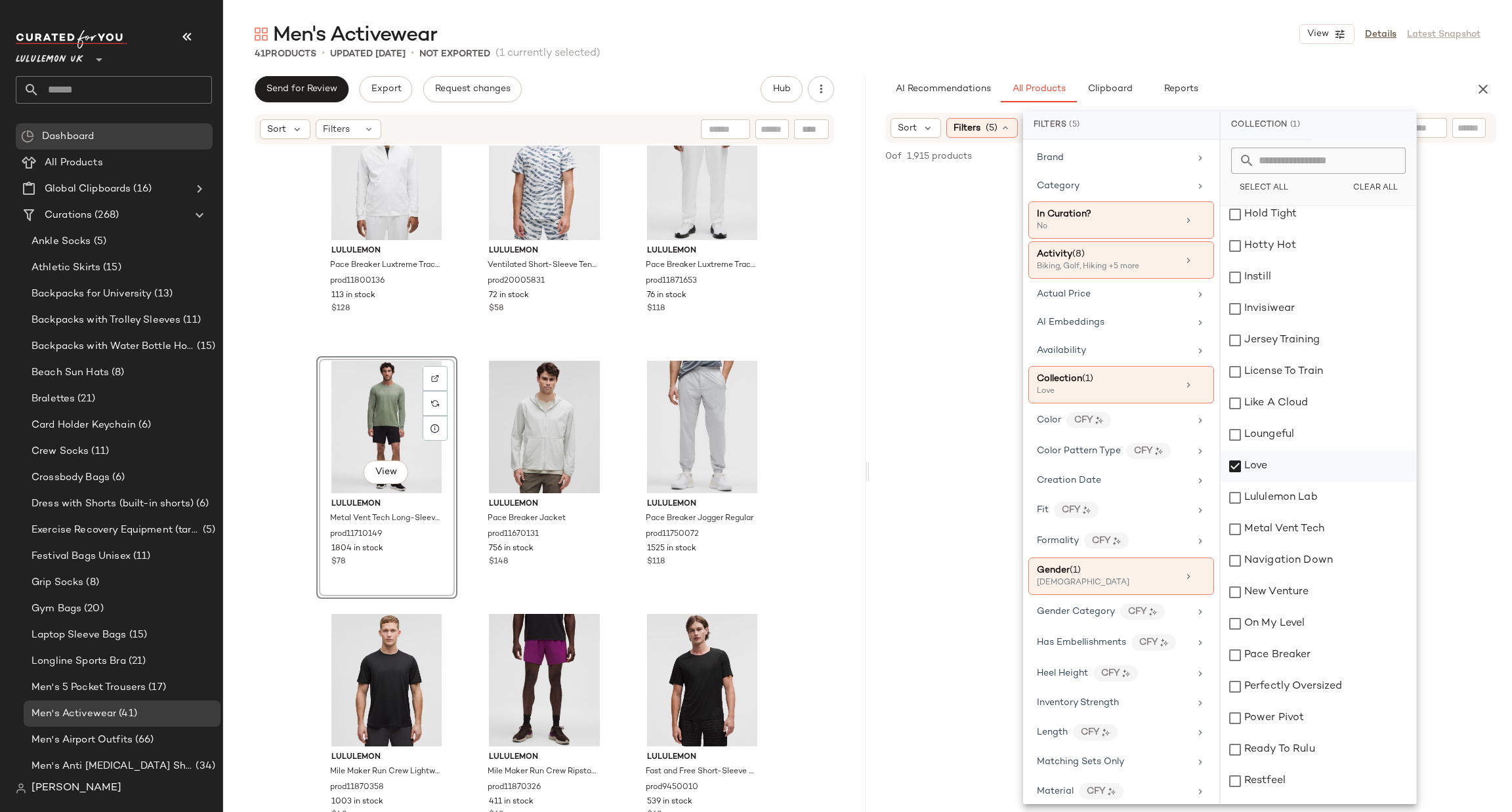
click at [1282, 457] on div "Love" at bounding box center [1318, 466] width 196 height 32
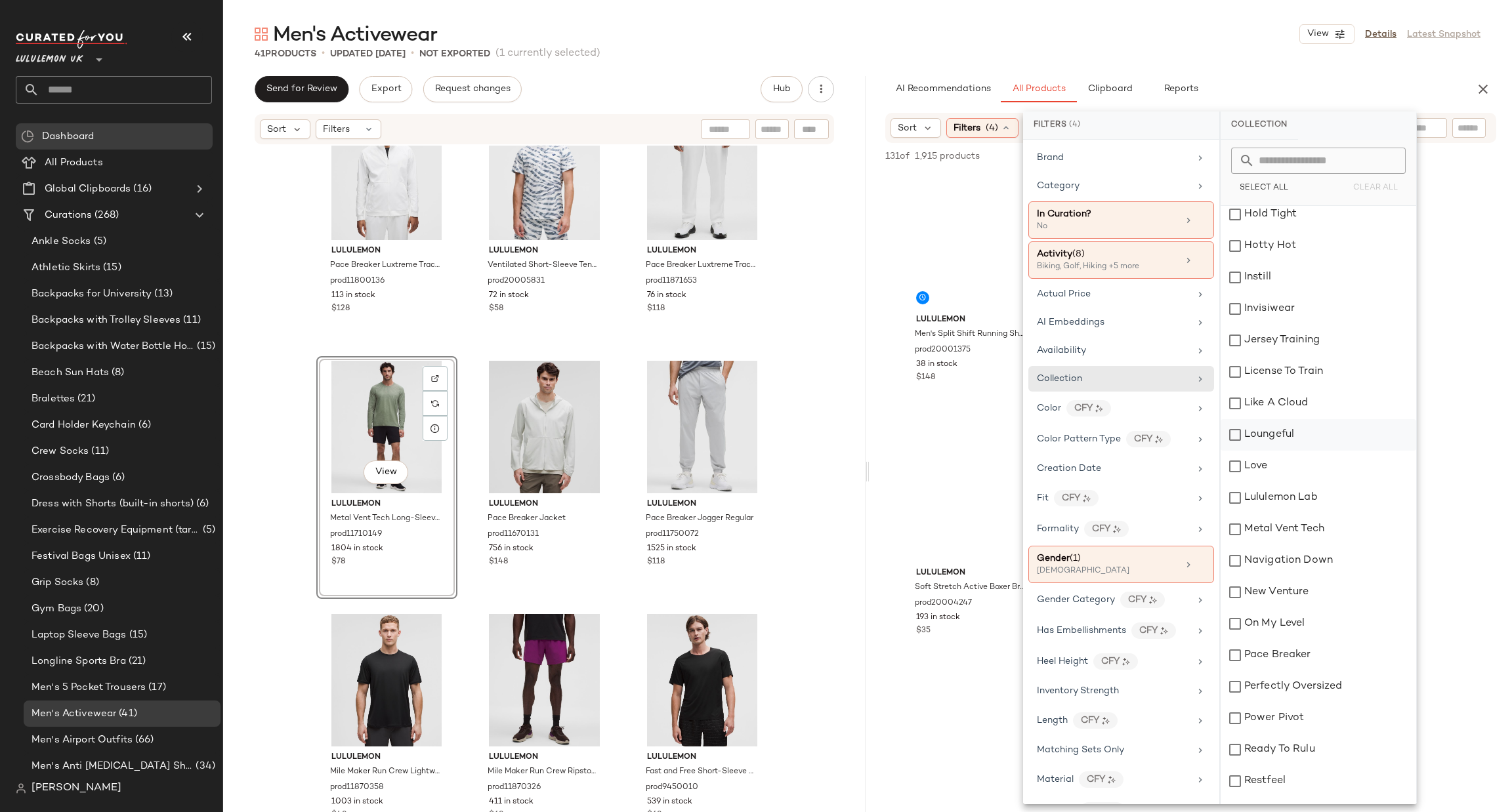
click at [1296, 431] on div "Loungeful" at bounding box center [1318, 435] width 196 height 32
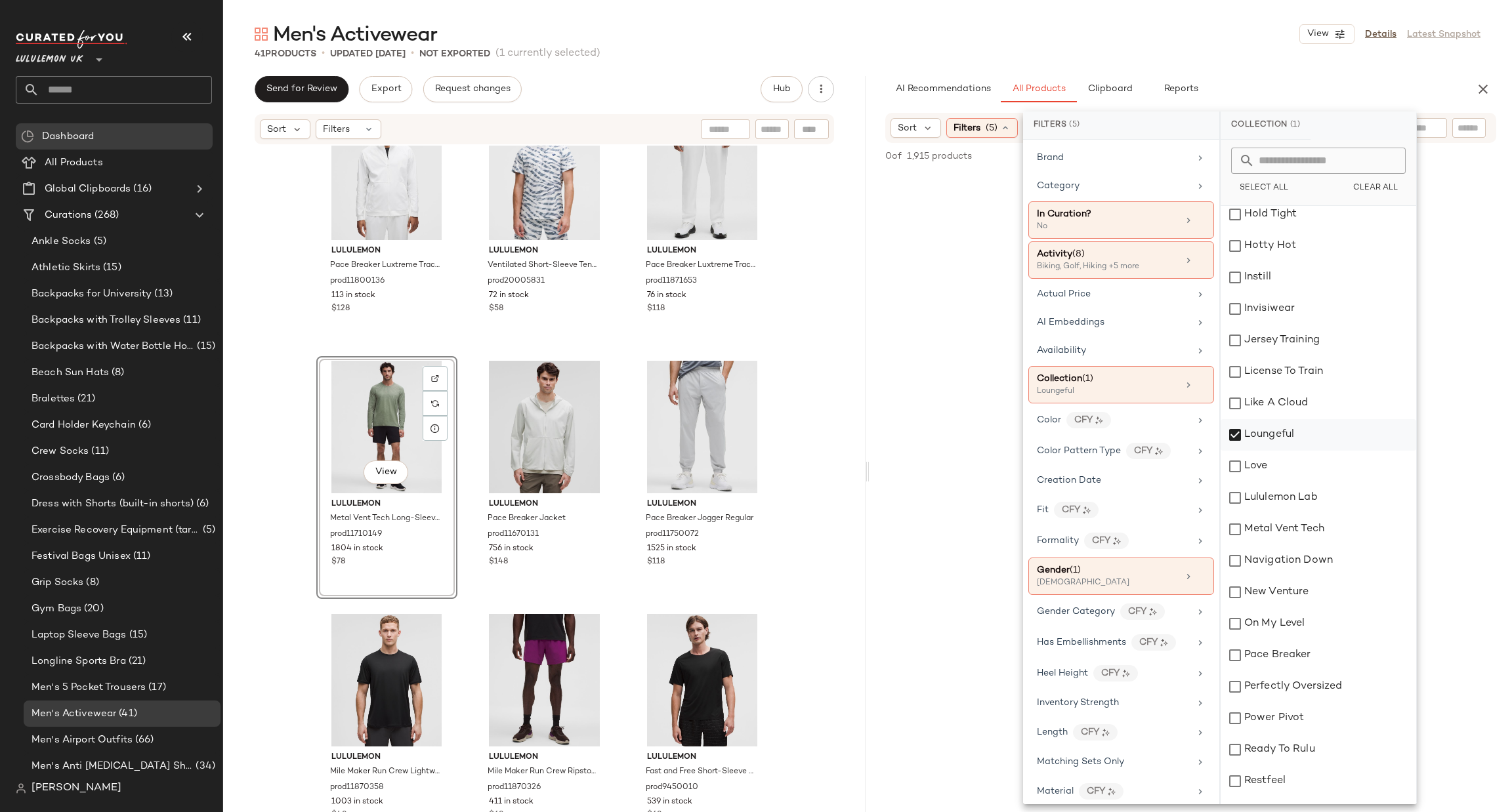
click at [1296, 431] on div "Loungeful" at bounding box center [1318, 435] width 196 height 32
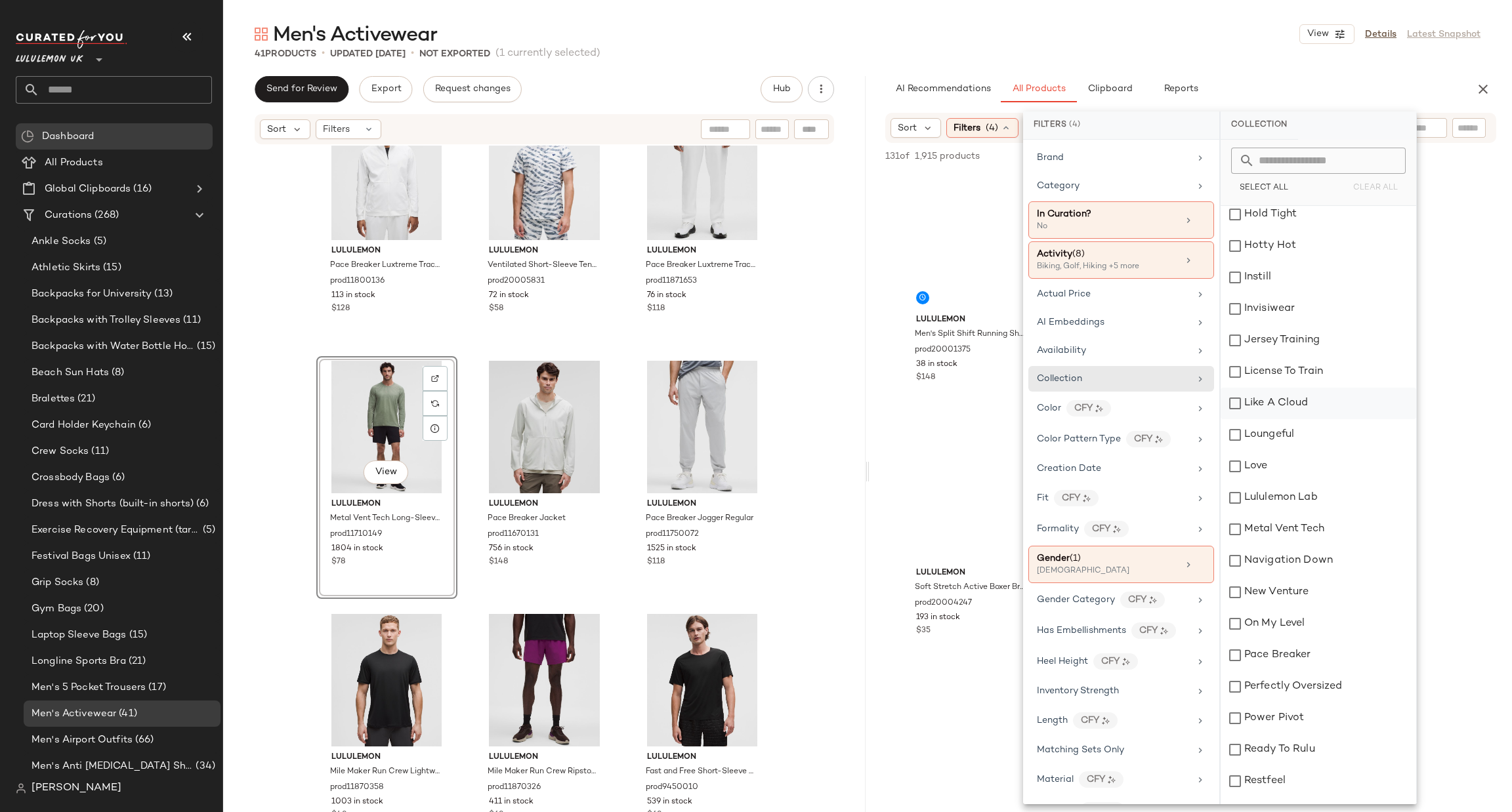
click at [1300, 402] on div "Like A Cloud" at bounding box center [1318, 403] width 196 height 32
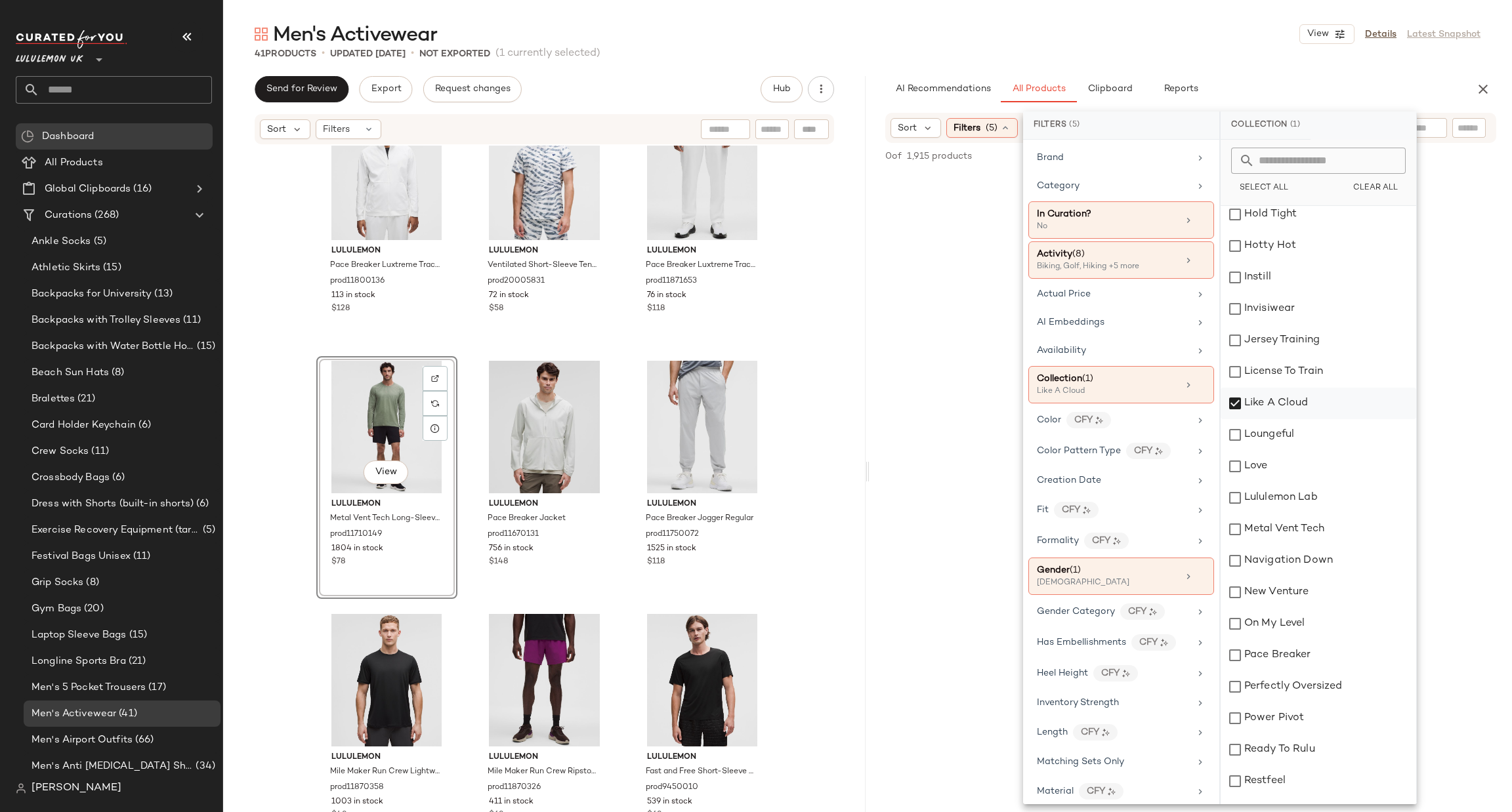
click at [1300, 402] on div "Like A Cloud" at bounding box center [1318, 403] width 196 height 32
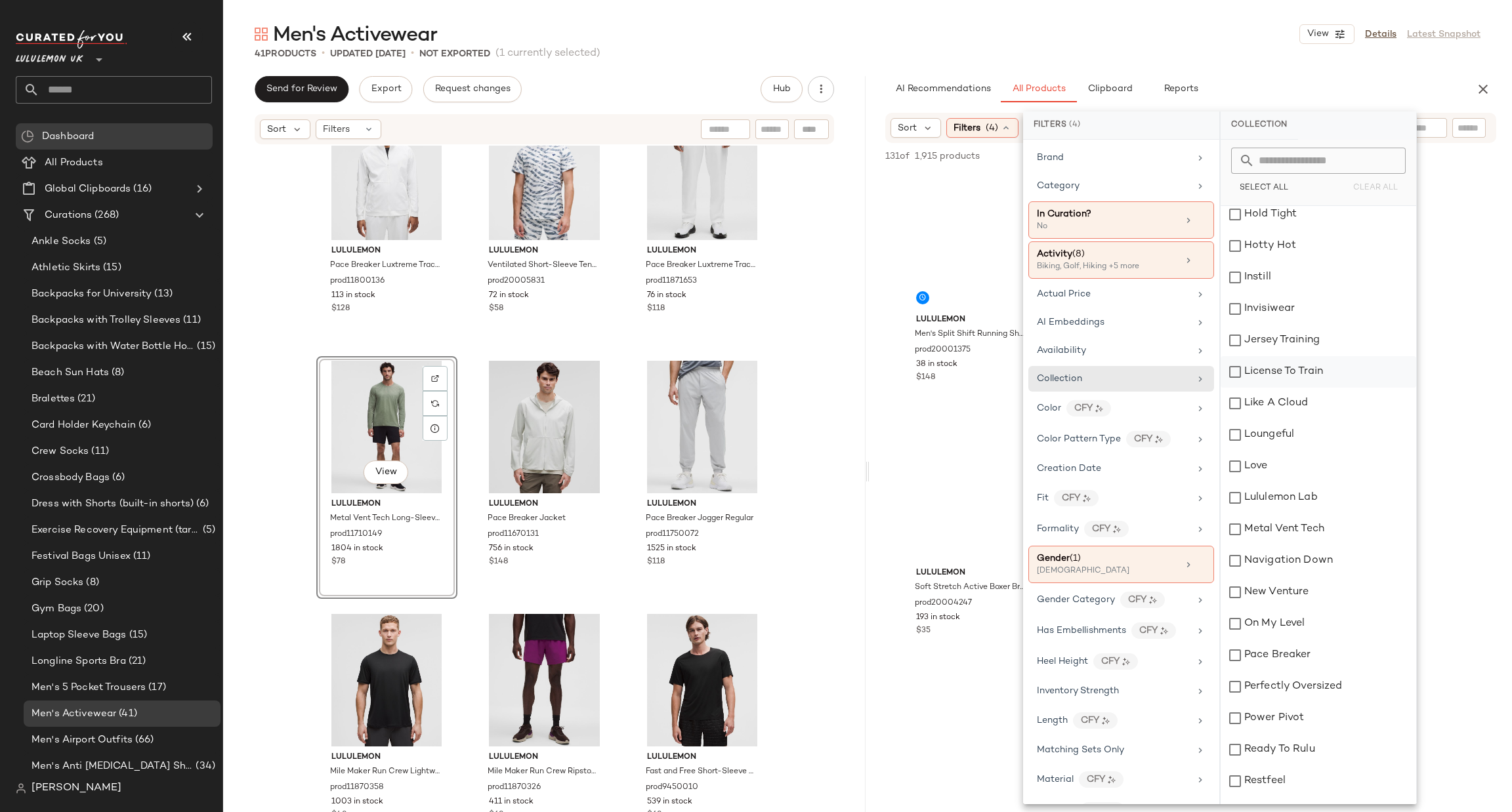
click at [1295, 374] on div "License To Train" at bounding box center [1318, 372] width 196 height 32
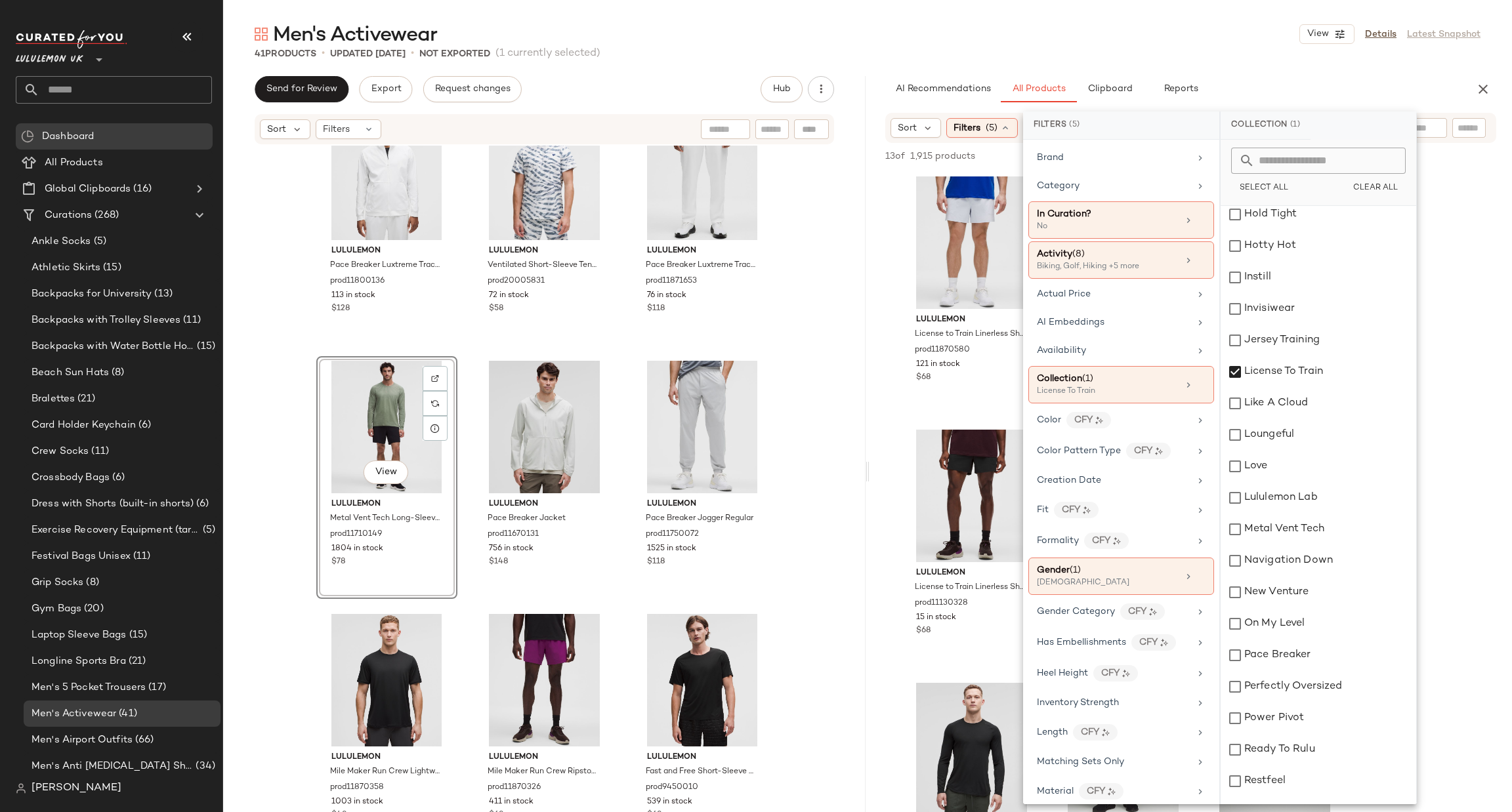
click at [934, 422] on div "lululemon License to Train Linerless Short 5" prod11870580 121 in stock $68 lul…" at bounding box center [1190, 546] width 642 height 749
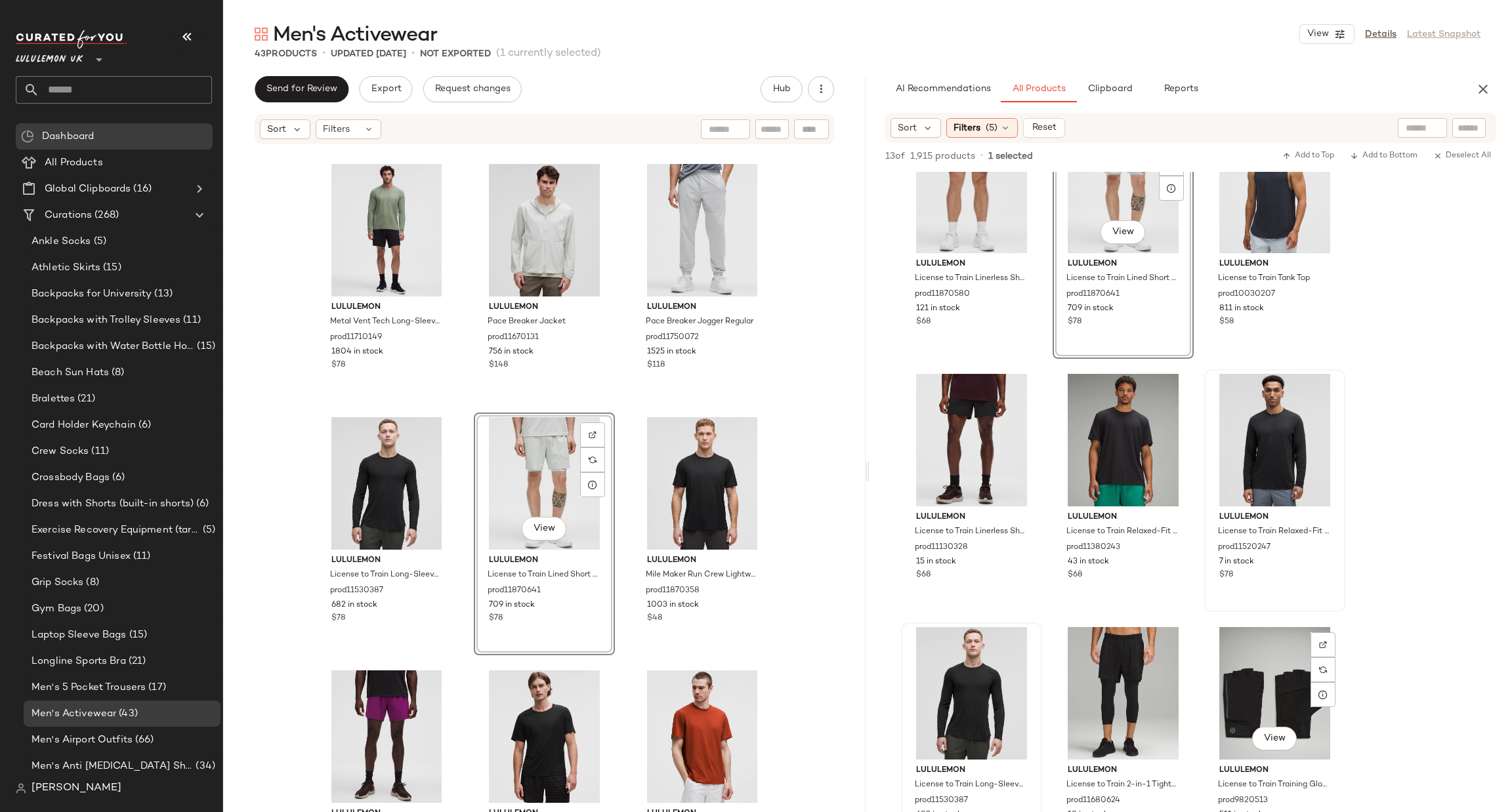
scroll to position [0, 0]
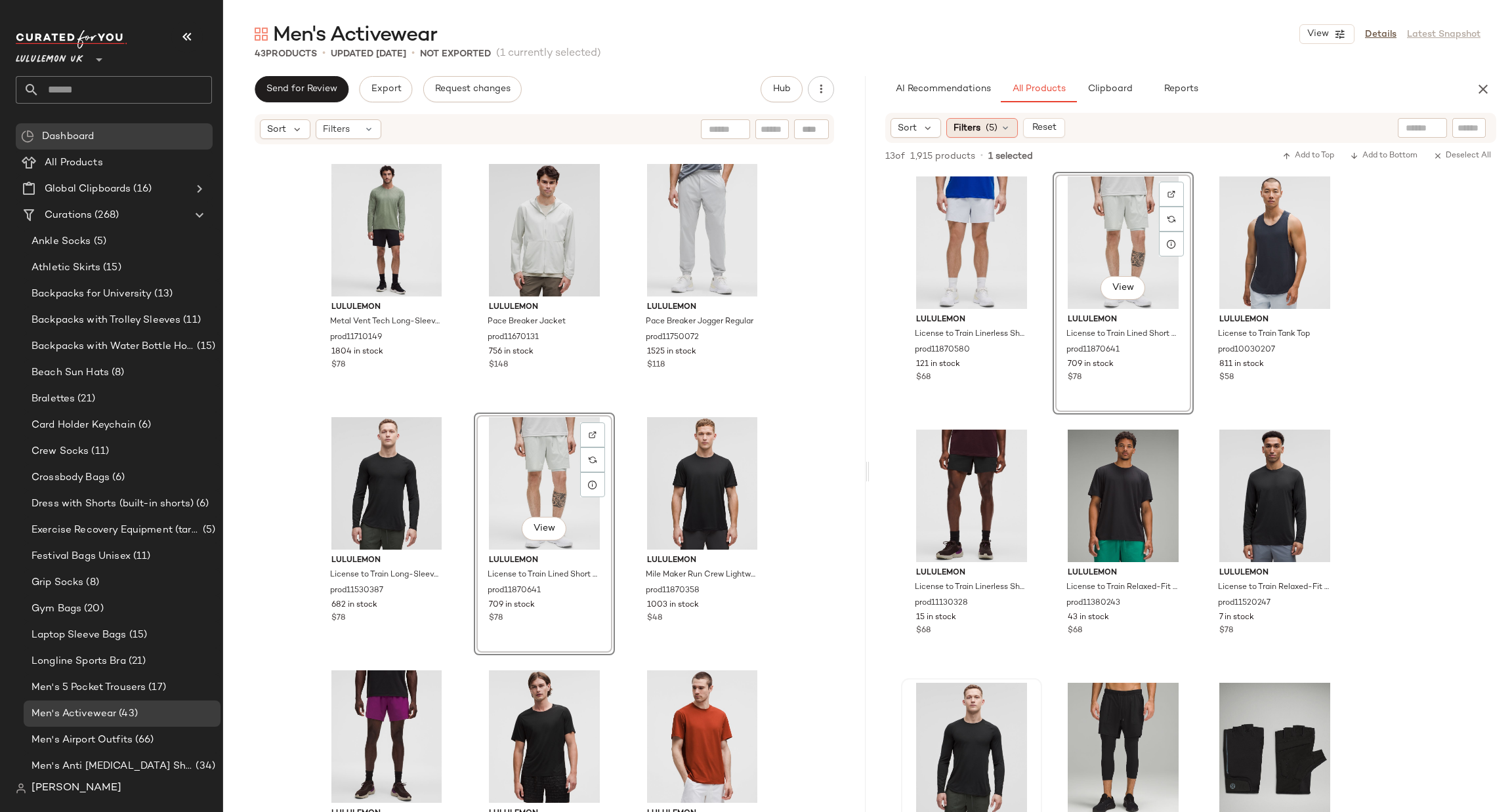
click at [981, 136] on div "Filters (5)" at bounding box center [982, 127] width 72 height 19
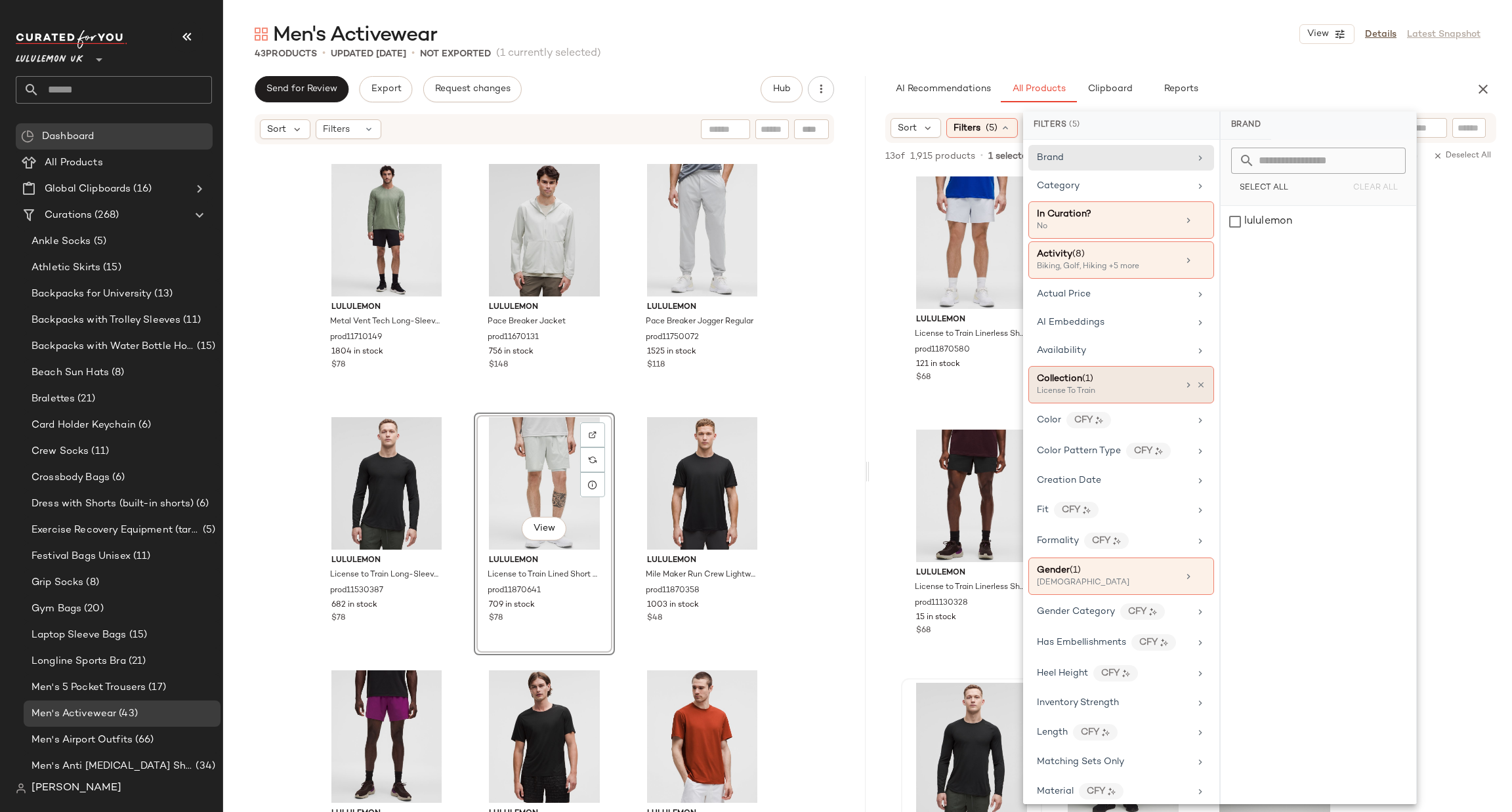
click at [1159, 397] on div "License To Train" at bounding box center [1102, 392] width 131 height 11
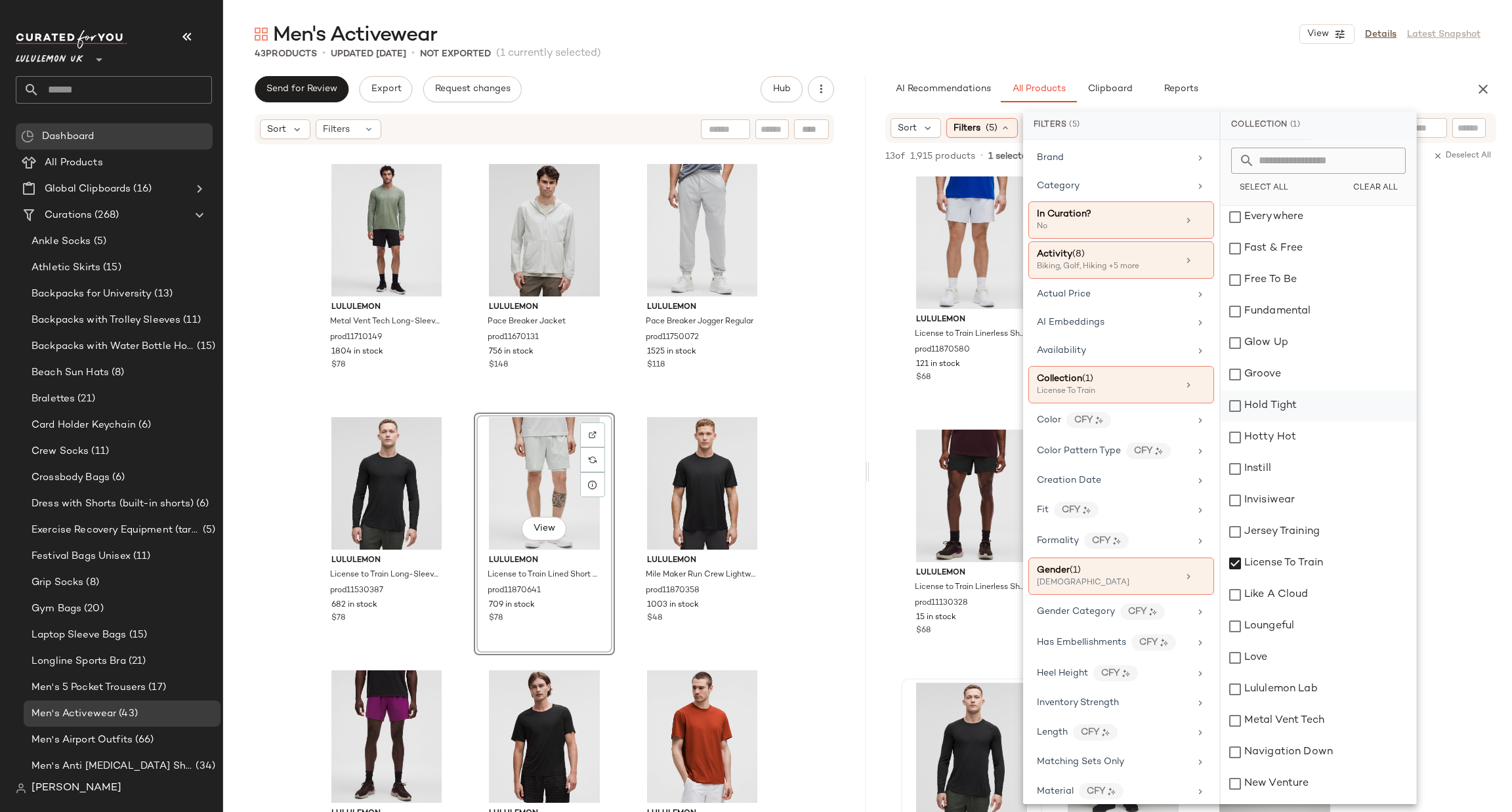
scroll to position [983, 0]
click at [1269, 379] on div "License To Train" at bounding box center [1318, 372] width 196 height 32
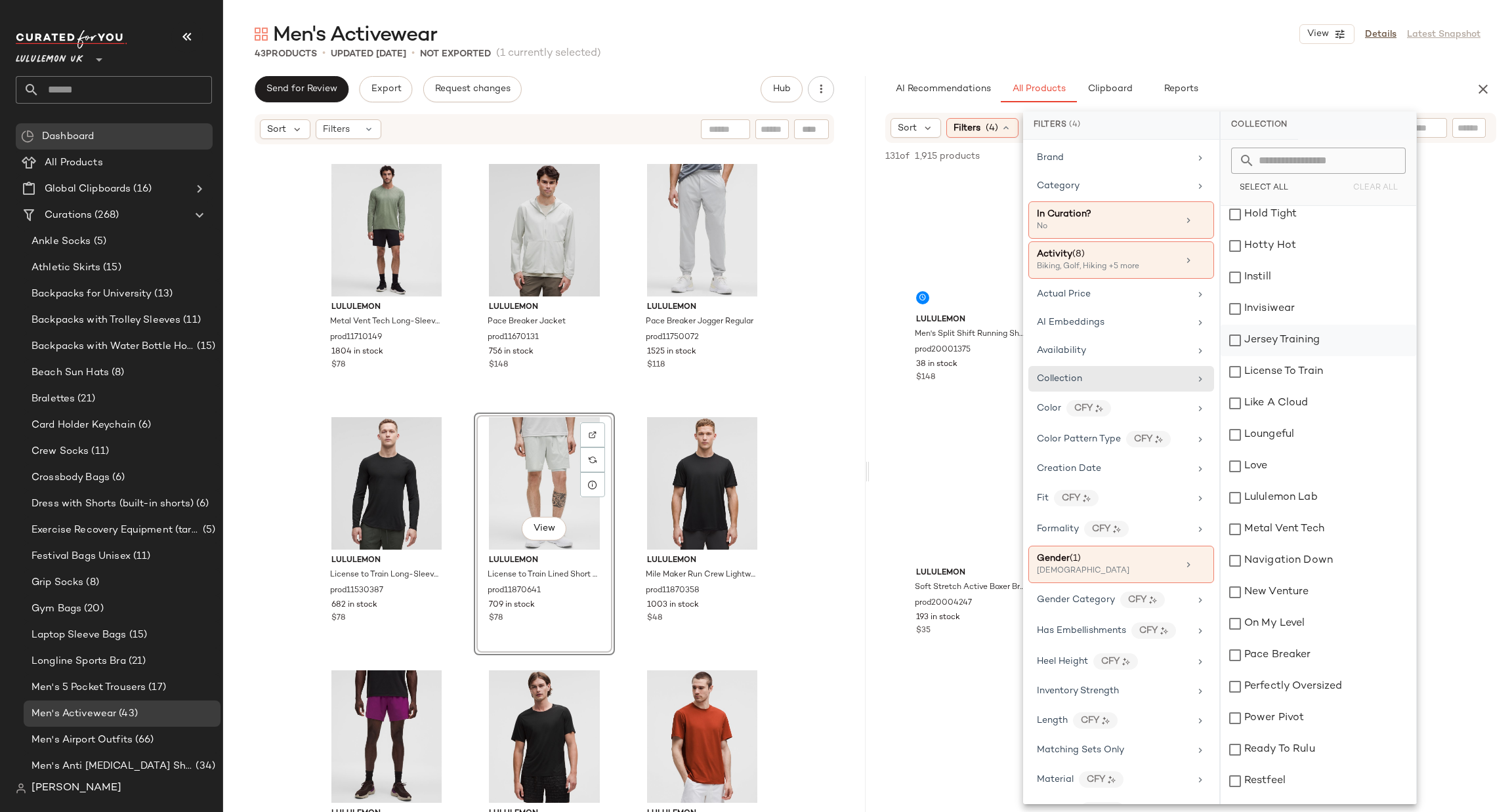
click at [1296, 330] on div "Jersey Training" at bounding box center [1318, 340] width 196 height 32
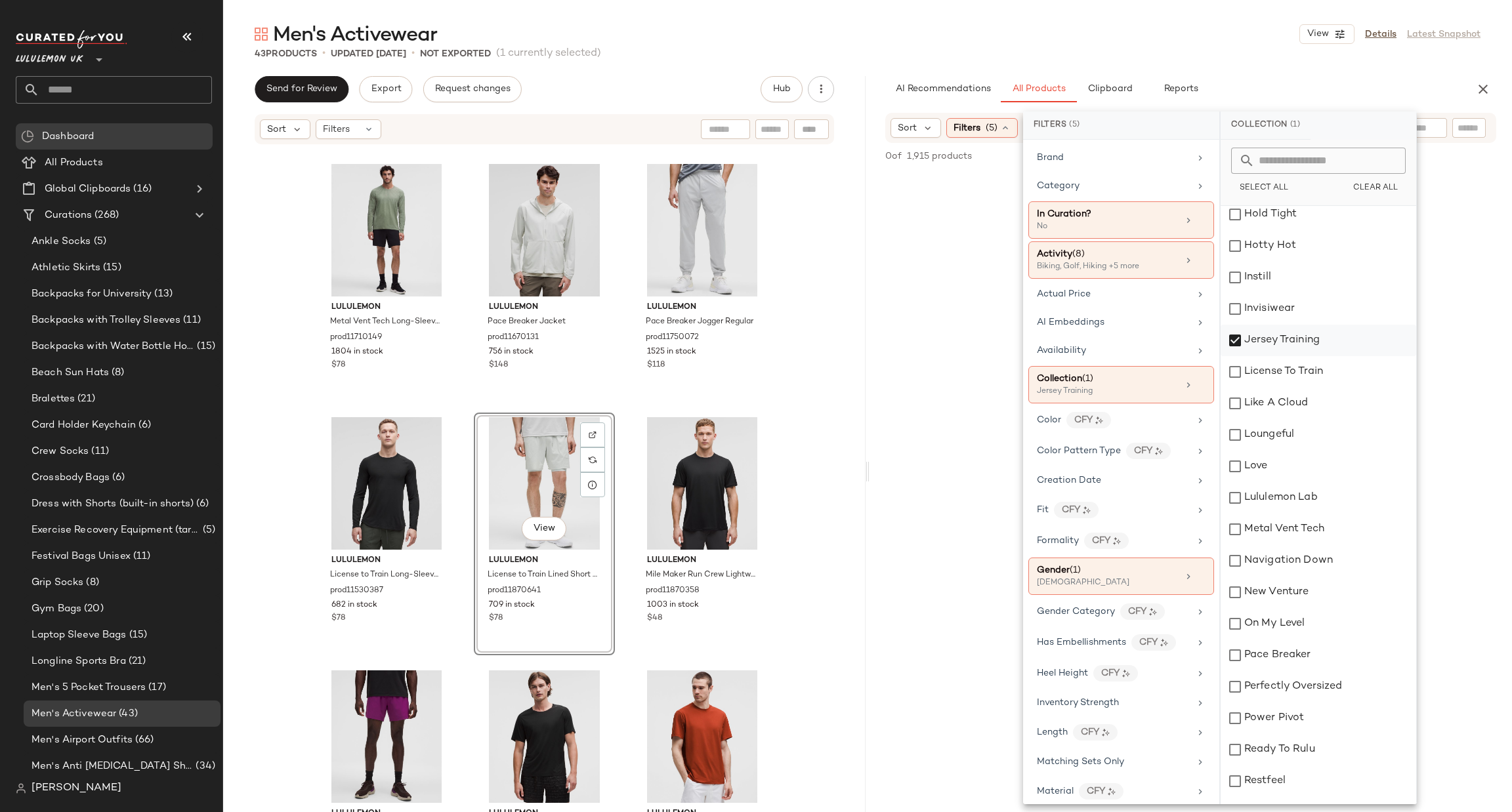
click at [1291, 328] on div "Jersey Training" at bounding box center [1318, 340] width 196 height 32
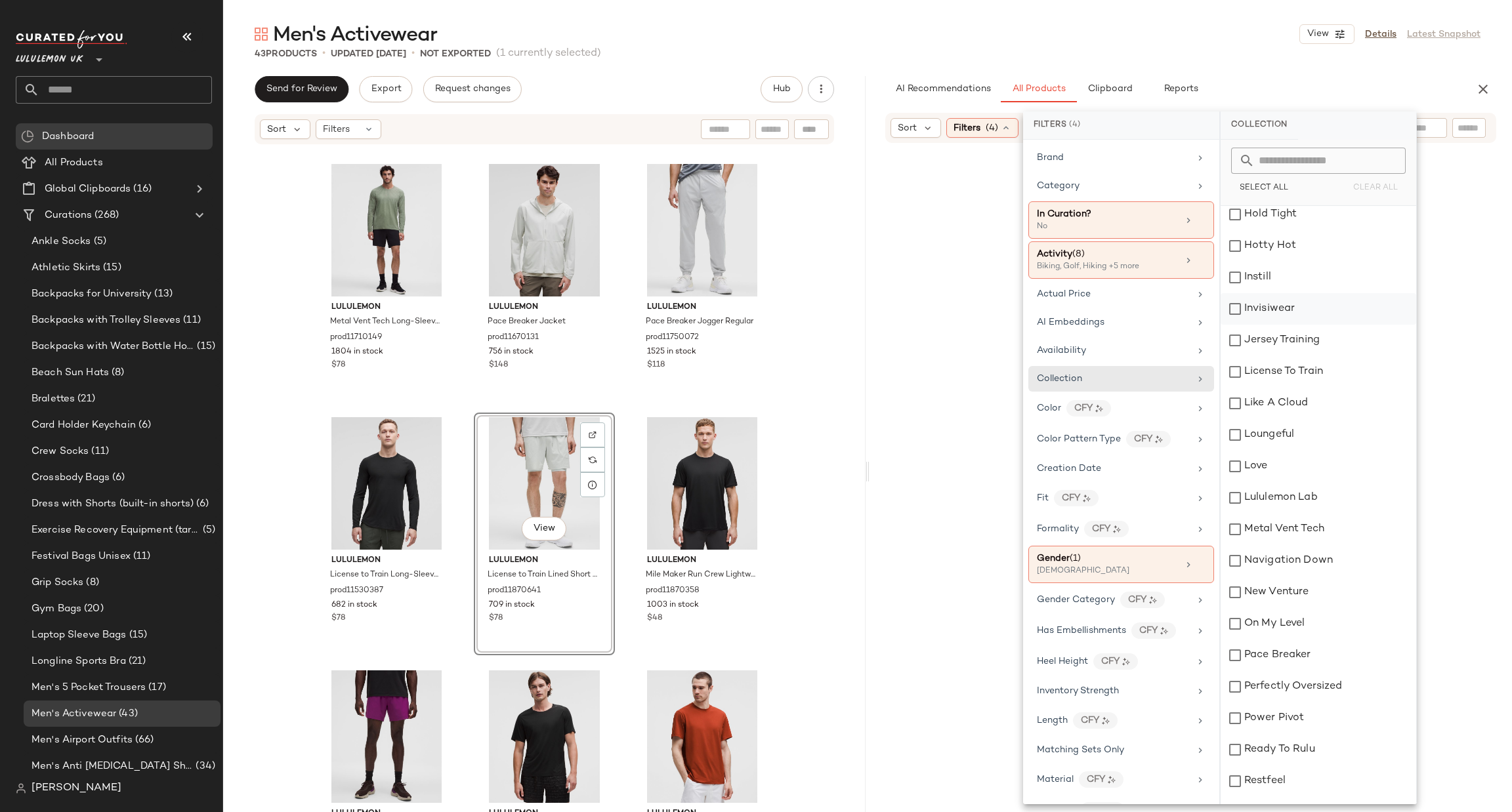
click at [1284, 311] on div "Invisiwear" at bounding box center [1318, 309] width 196 height 32
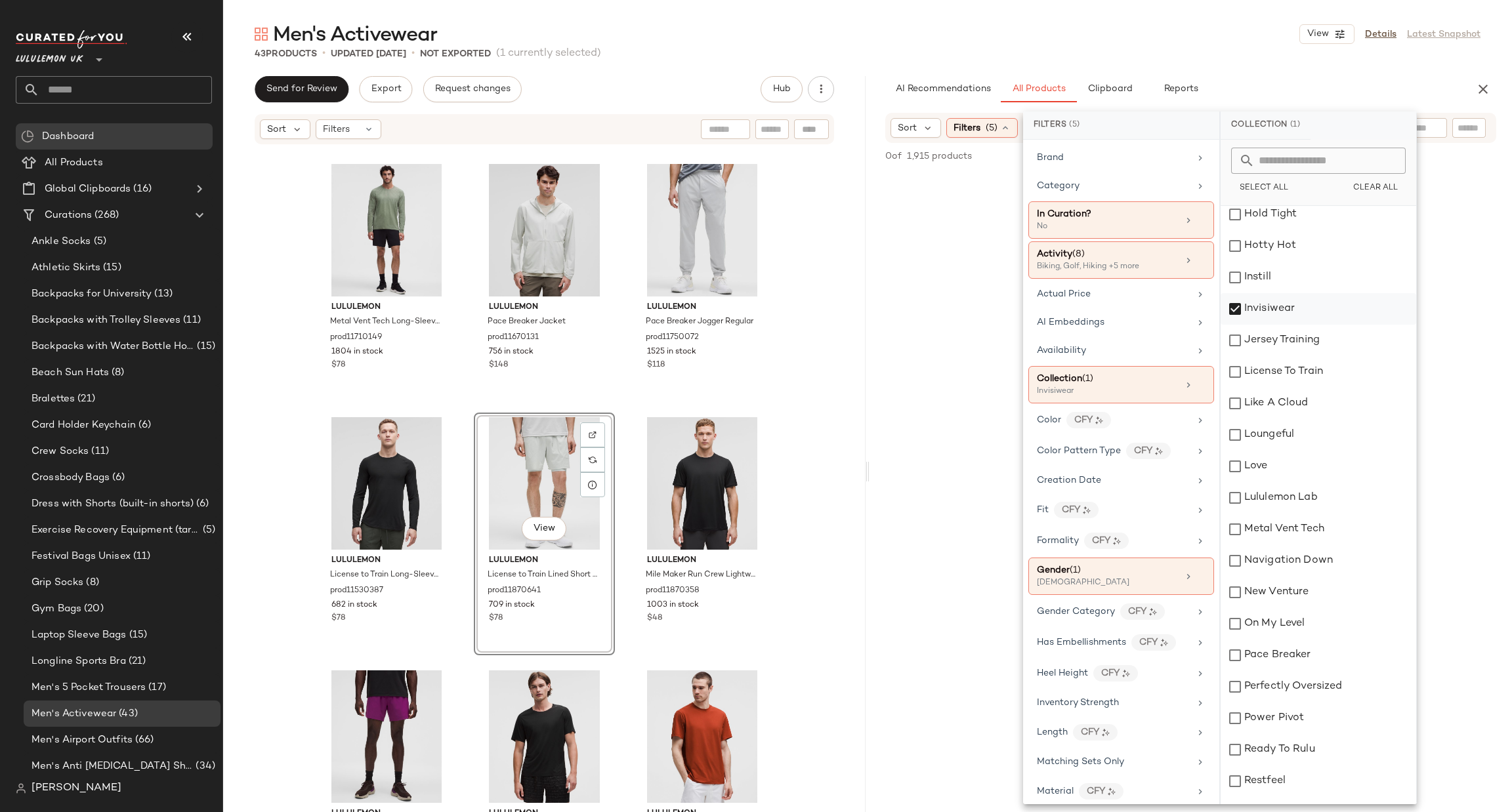
click at [1284, 311] on div "Invisiwear" at bounding box center [1318, 309] width 196 height 32
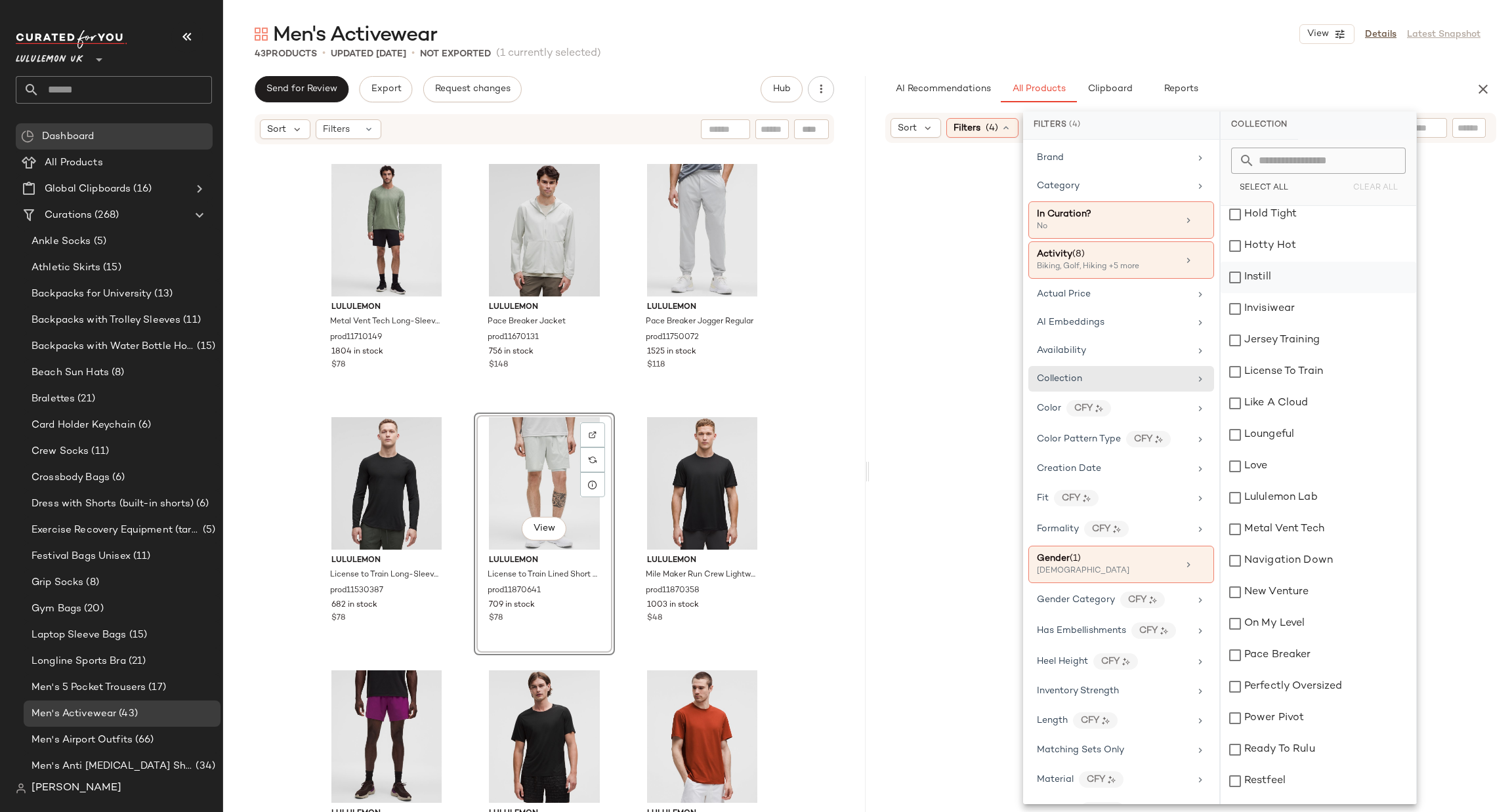
click at [1286, 269] on div "Instill" at bounding box center [1318, 278] width 196 height 32
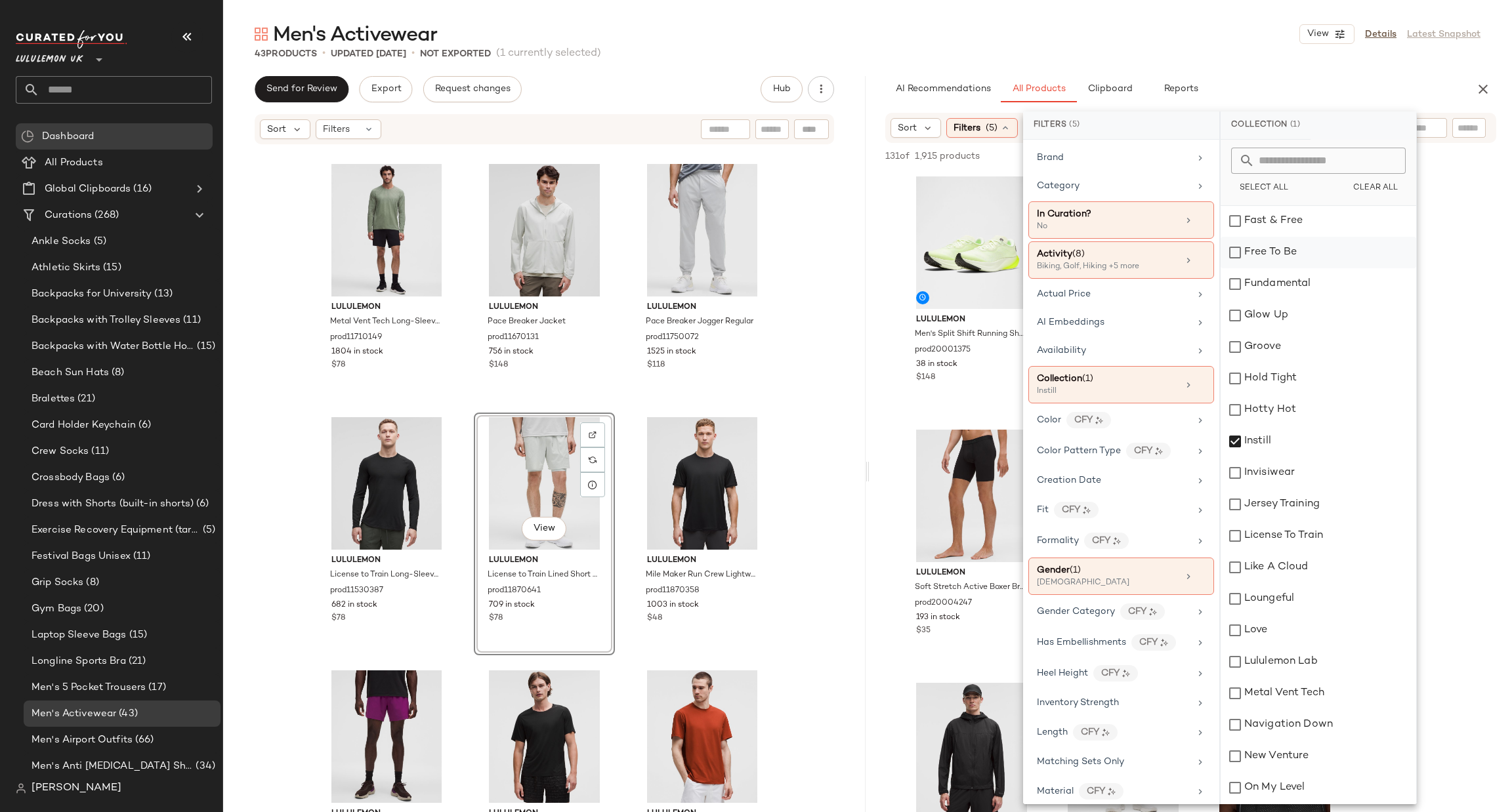
scroll to position [787, 0]
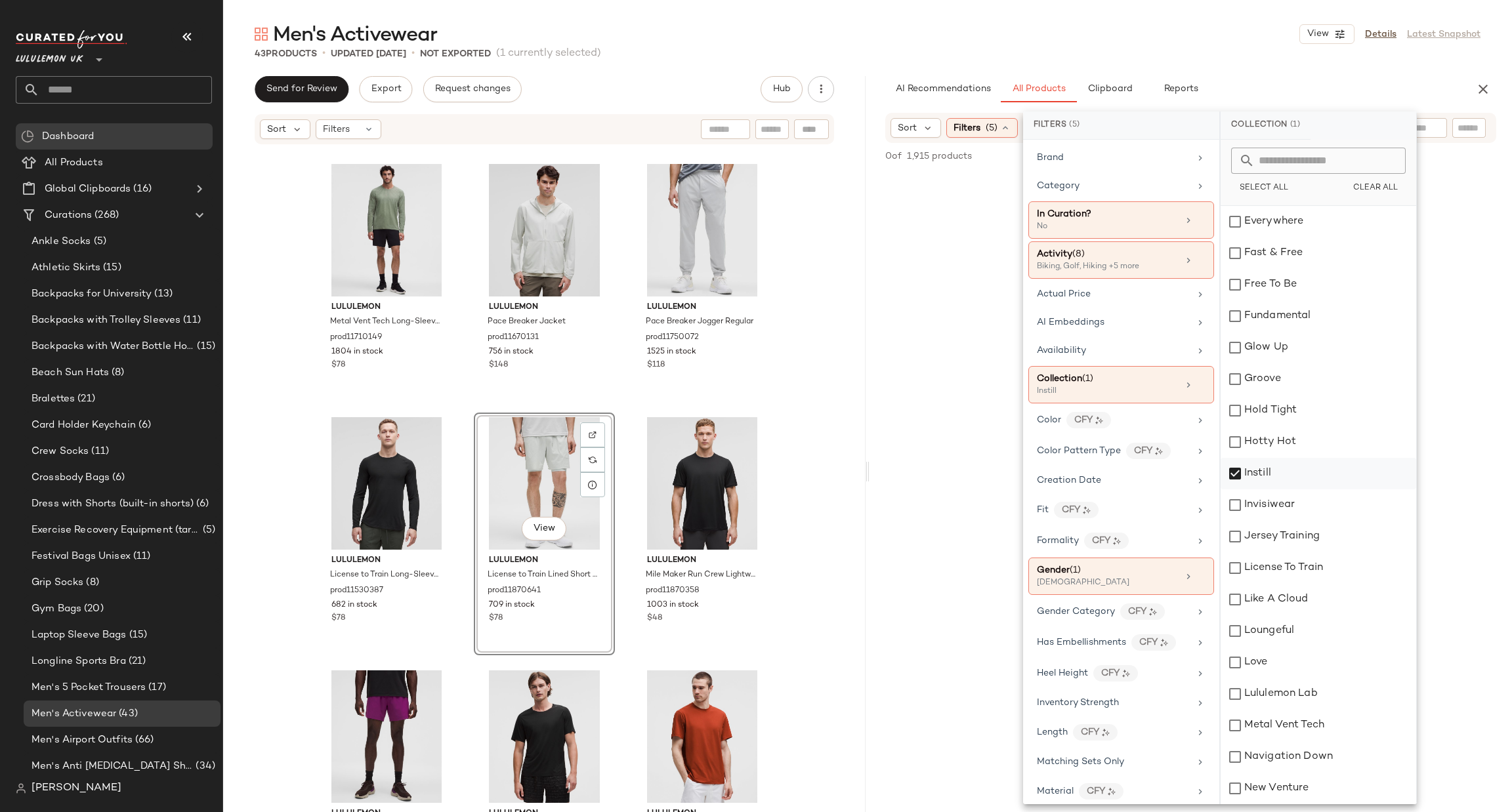
click at [1267, 470] on div "Instill" at bounding box center [1318, 473] width 196 height 32
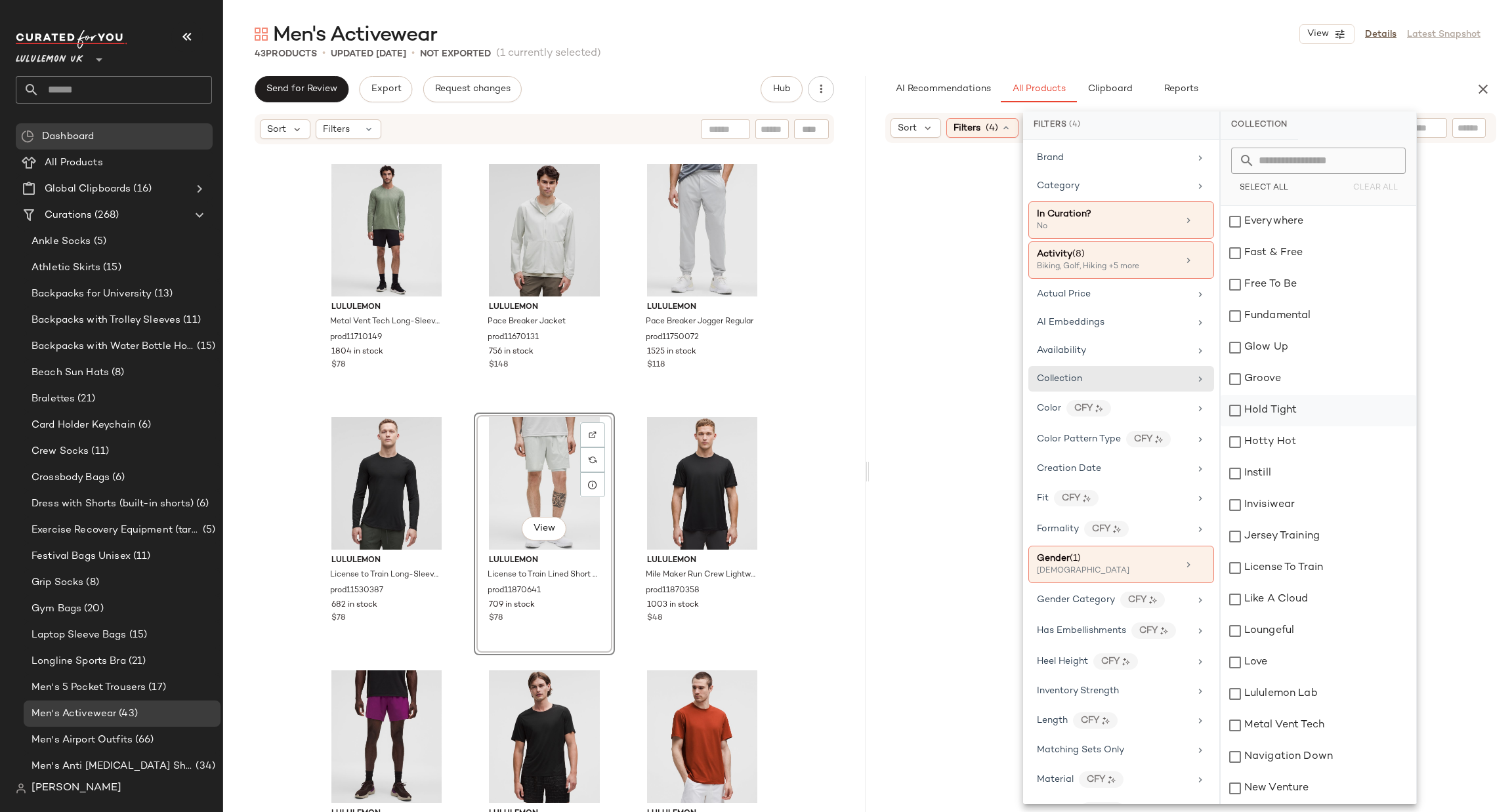
click at [1280, 419] on div "Hold Tight" at bounding box center [1318, 411] width 196 height 32
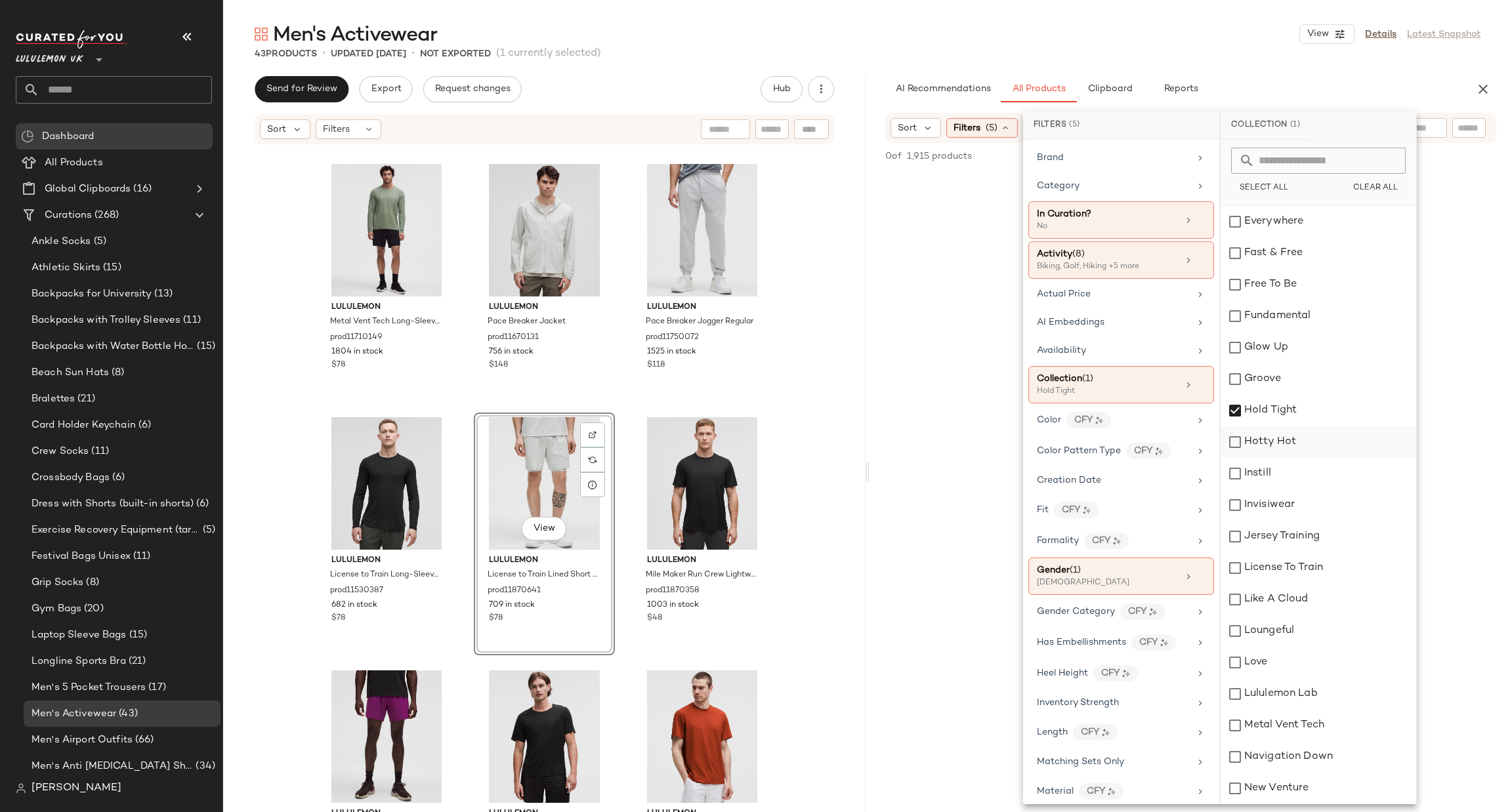
click at [1285, 435] on div "Hotty Hot" at bounding box center [1318, 442] width 196 height 32
click at [1290, 414] on div "Hold Tight" at bounding box center [1318, 411] width 196 height 32
click at [1281, 448] on div "Hotty Hot" at bounding box center [1318, 442] width 196 height 32
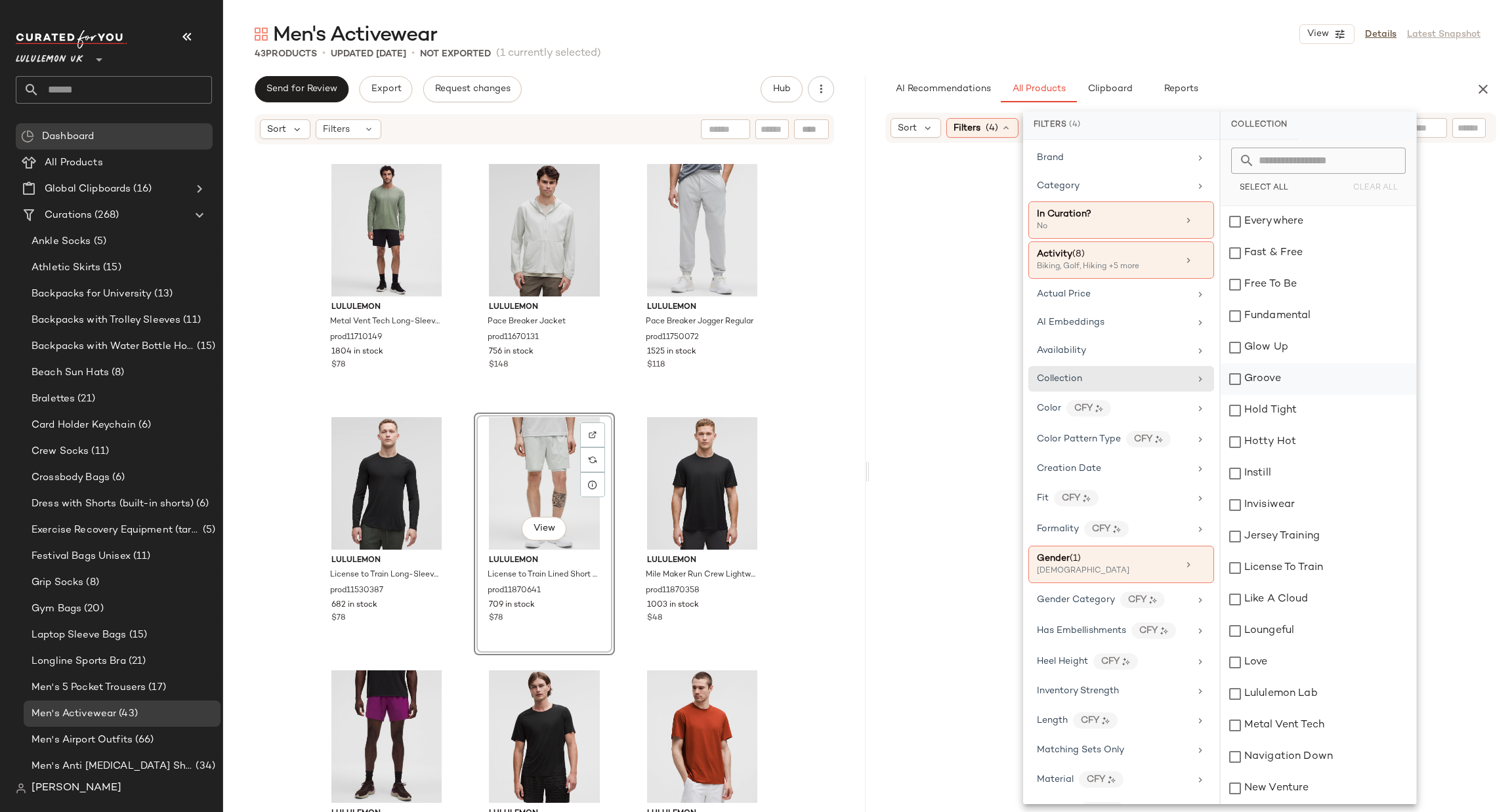
click at [1291, 377] on div "Groove" at bounding box center [1318, 380] width 196 height 32
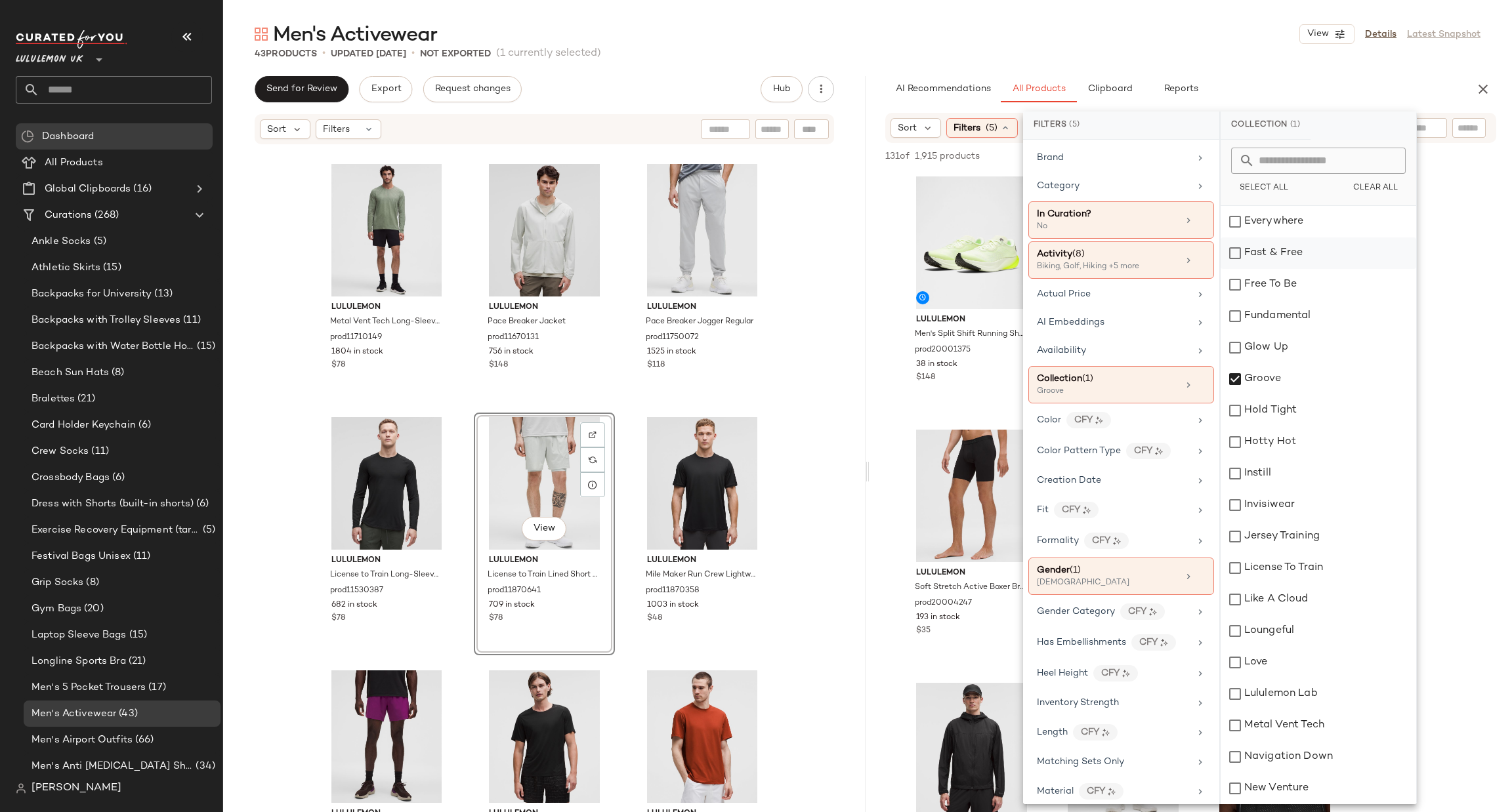
scroll to position [394, 0]
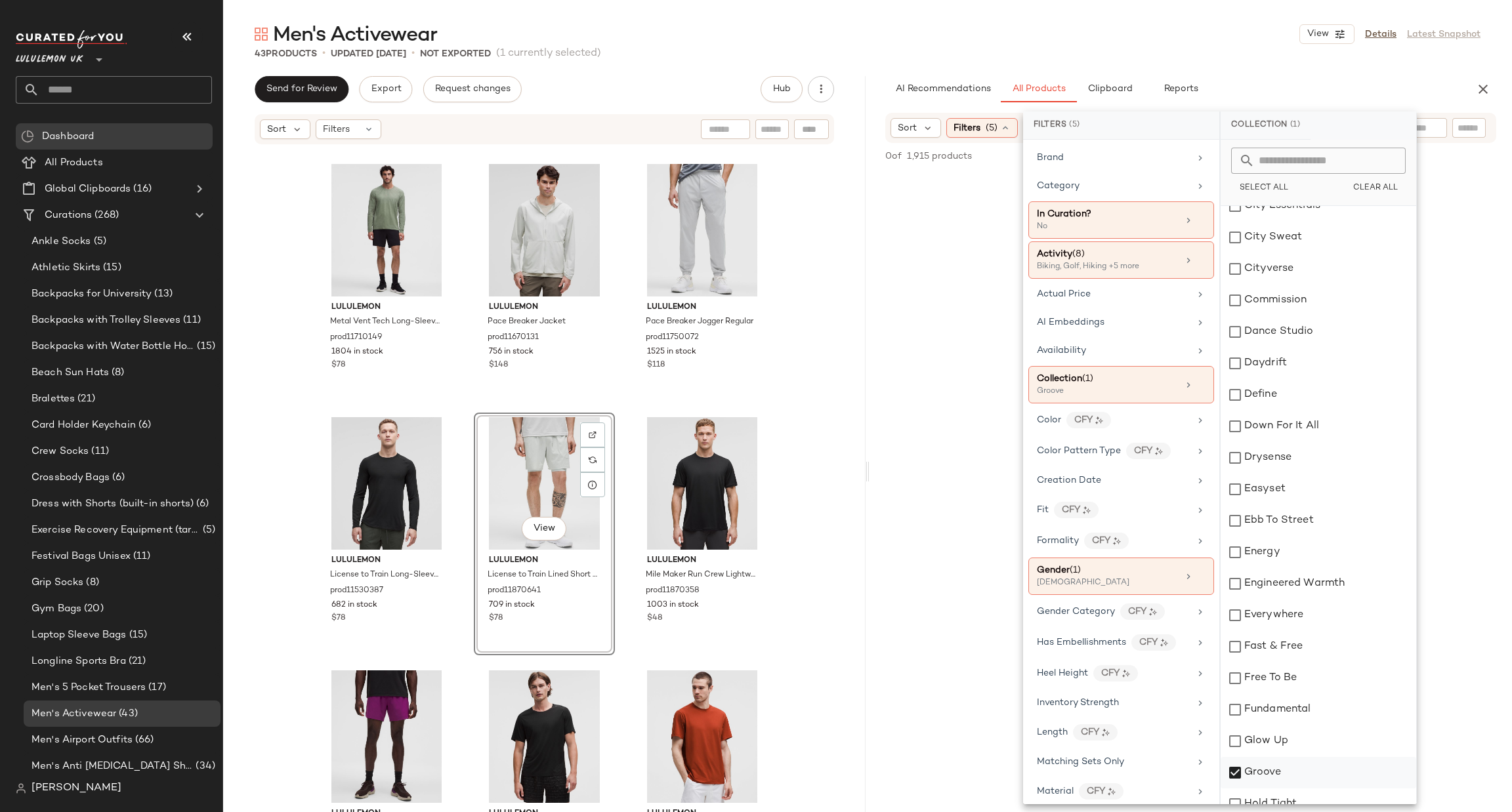
click at [1264, 768] on div "Groove" at bounding box center [1318, 773] width 196 height 32
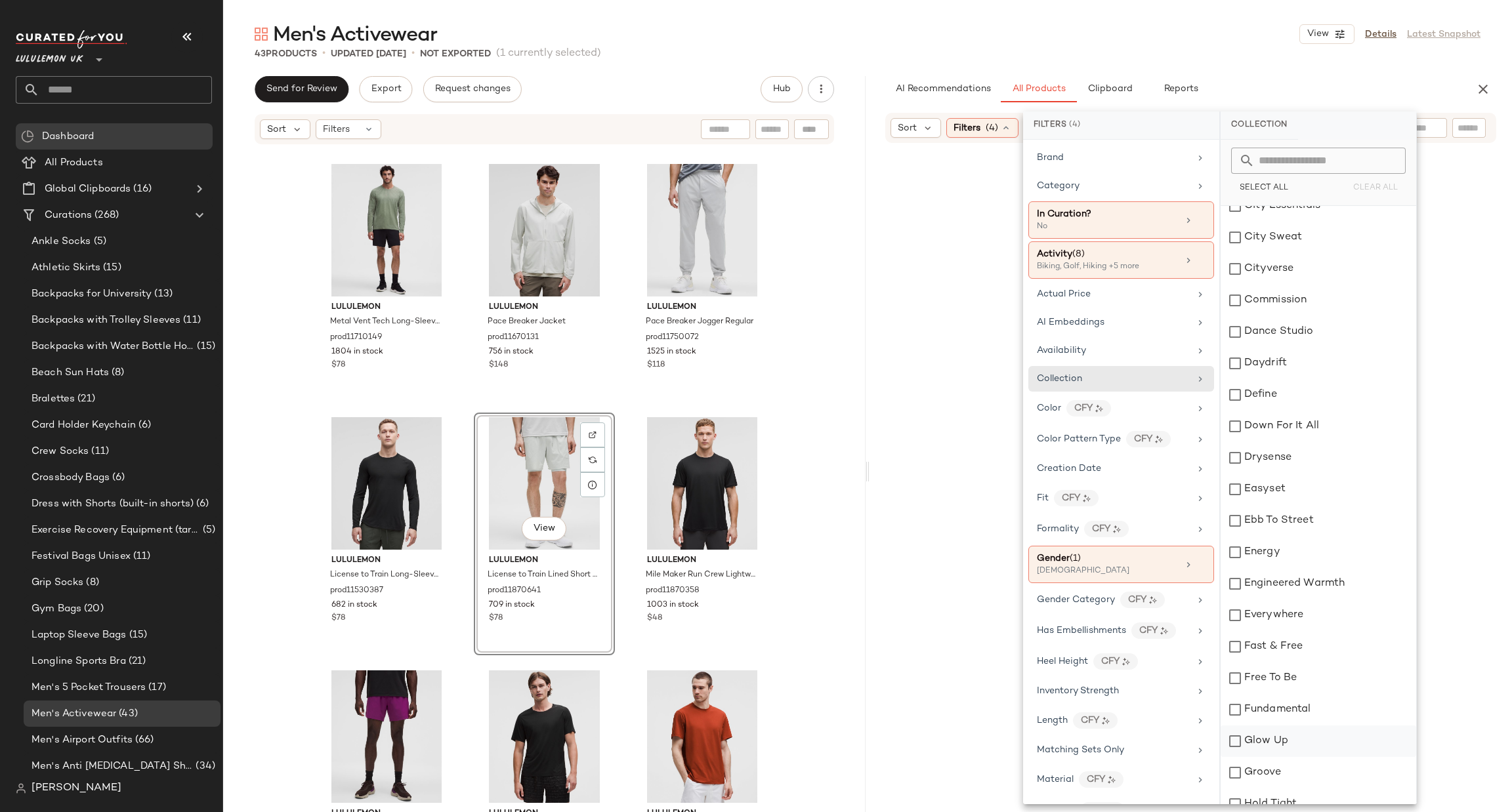
click at [1264, 748] on div "Glow Up" at bounding box center [1318, 741] width 196 height 32
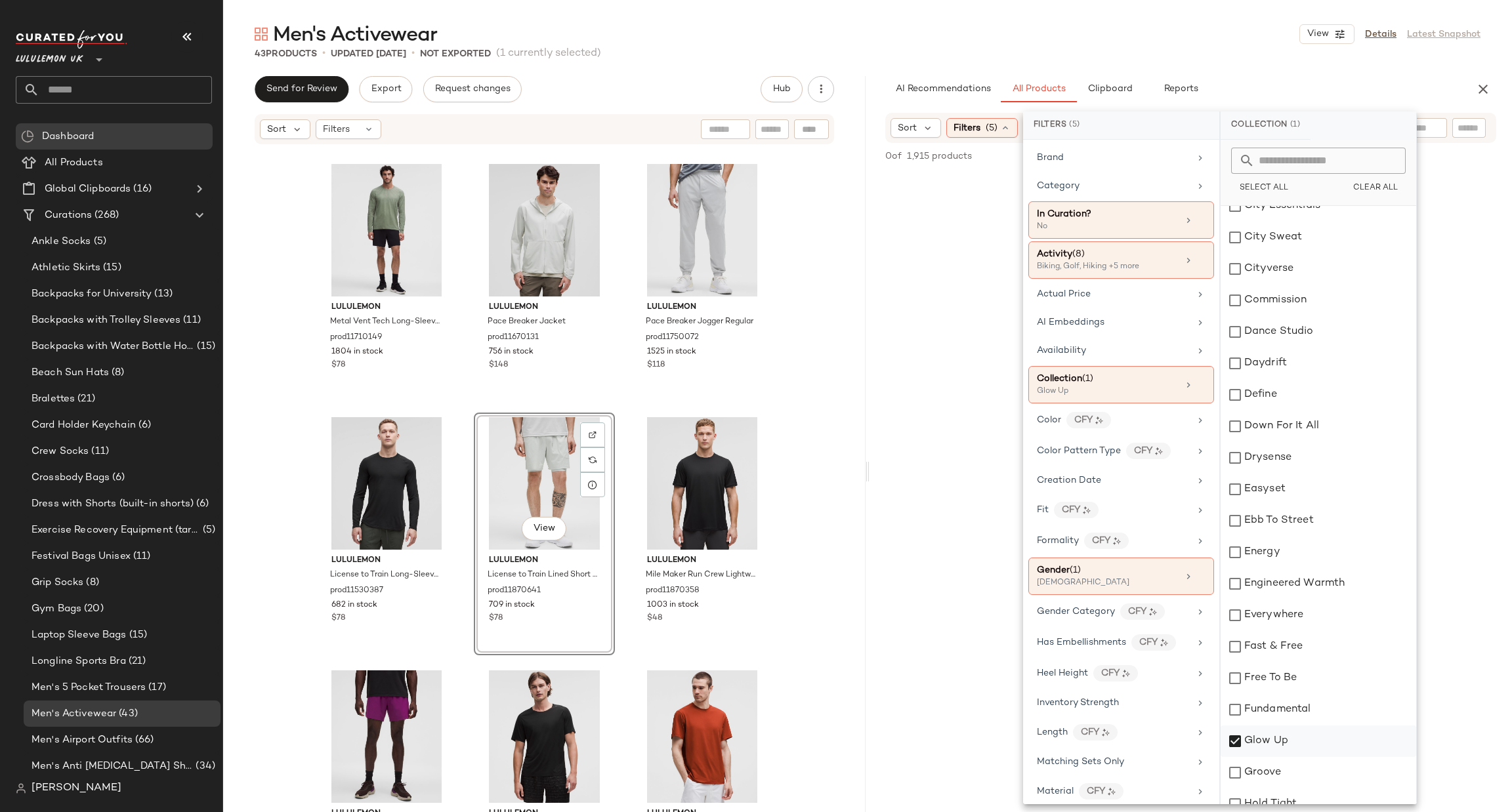
click at [1264, 745] on div "Glow Up" at bounding box center [1318, 741] width 196 height 32
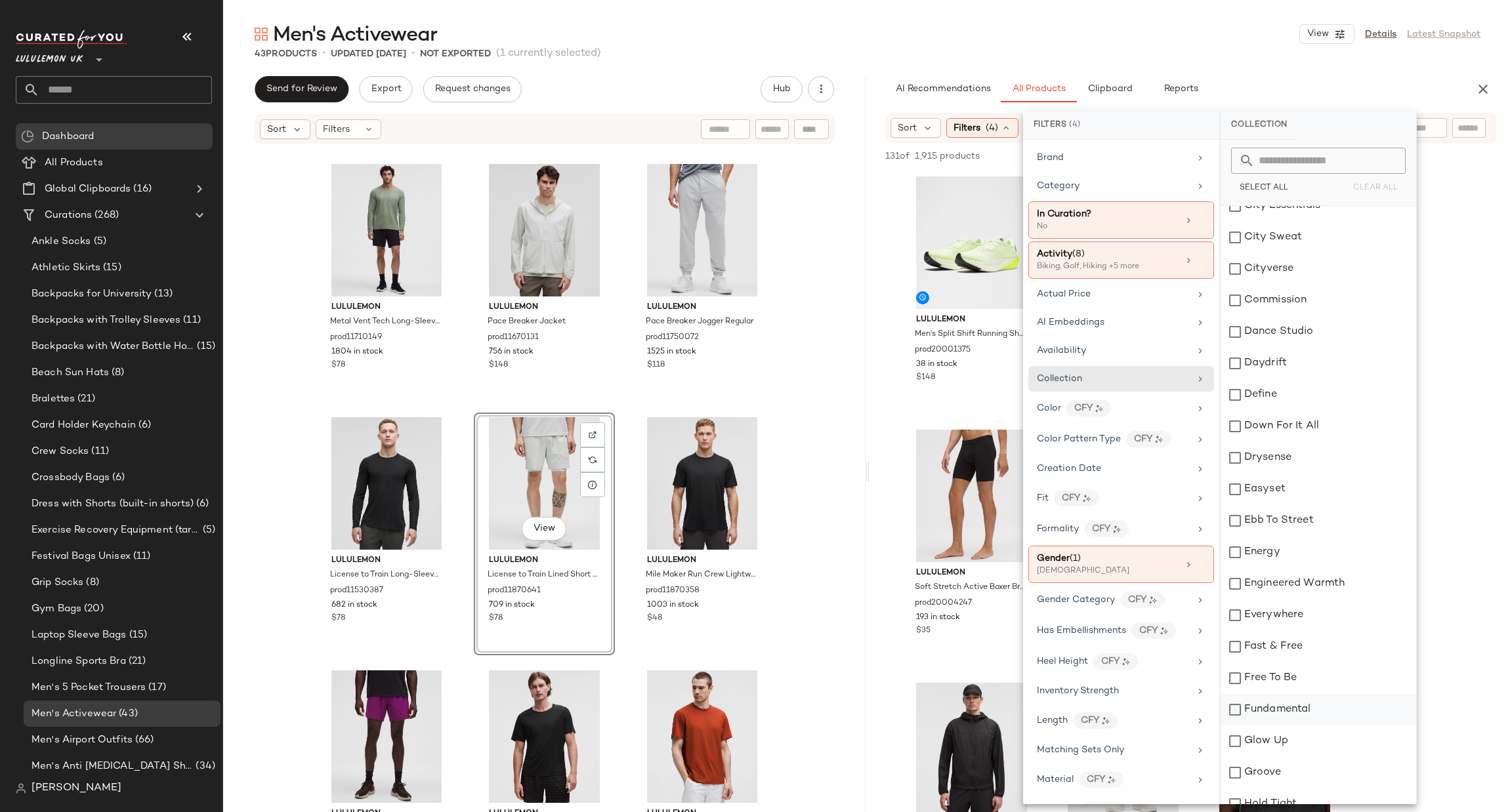
click at [1273, 715] on div "Fundamental" at bounding box center [1318, 710] width 196 height 32
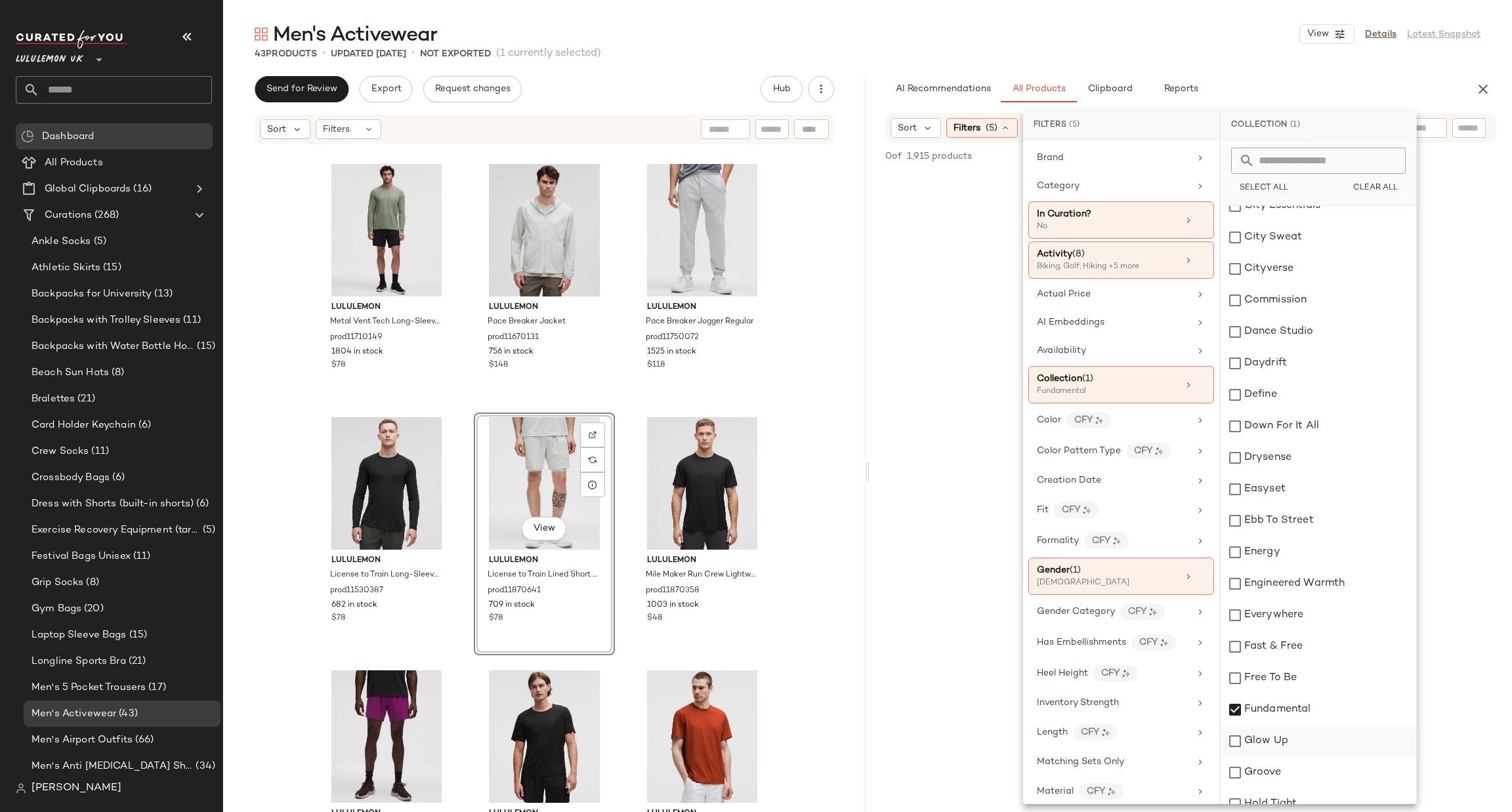
click at [1274, 738] on div "Glow Up" at bounding box center [1318, 741] width 196 height 32
click at [1291, 710] on div "Fundamental" at bounding box center [1318, 710] width 196 height 32
click at [1283, 734] on div "Glow Up" at bounding box center [1318, 741] width 196 height 32
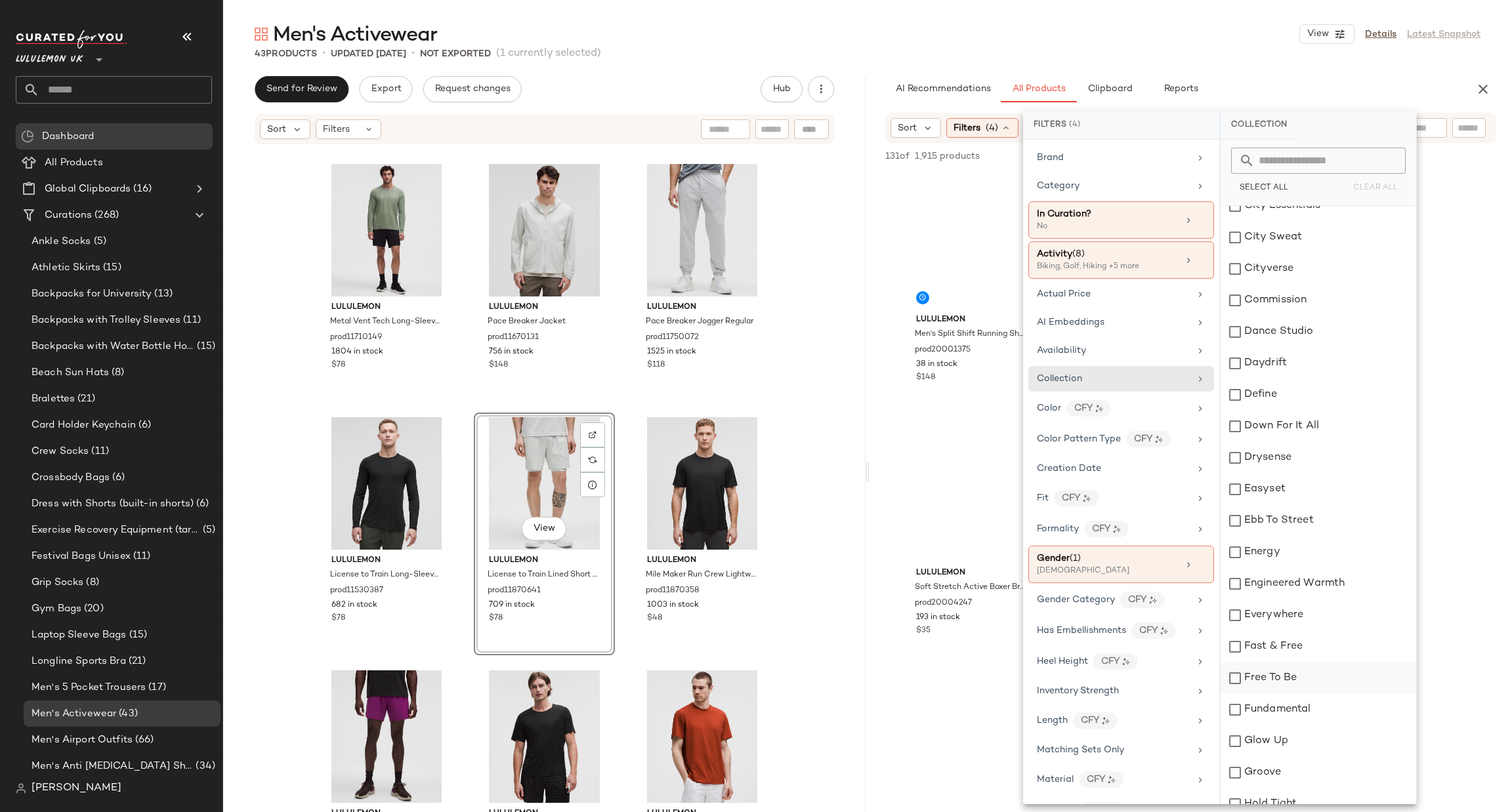
click at [1290, 679] on div "Free To Be" at bounding box center [1318, 678] width 196 height 32
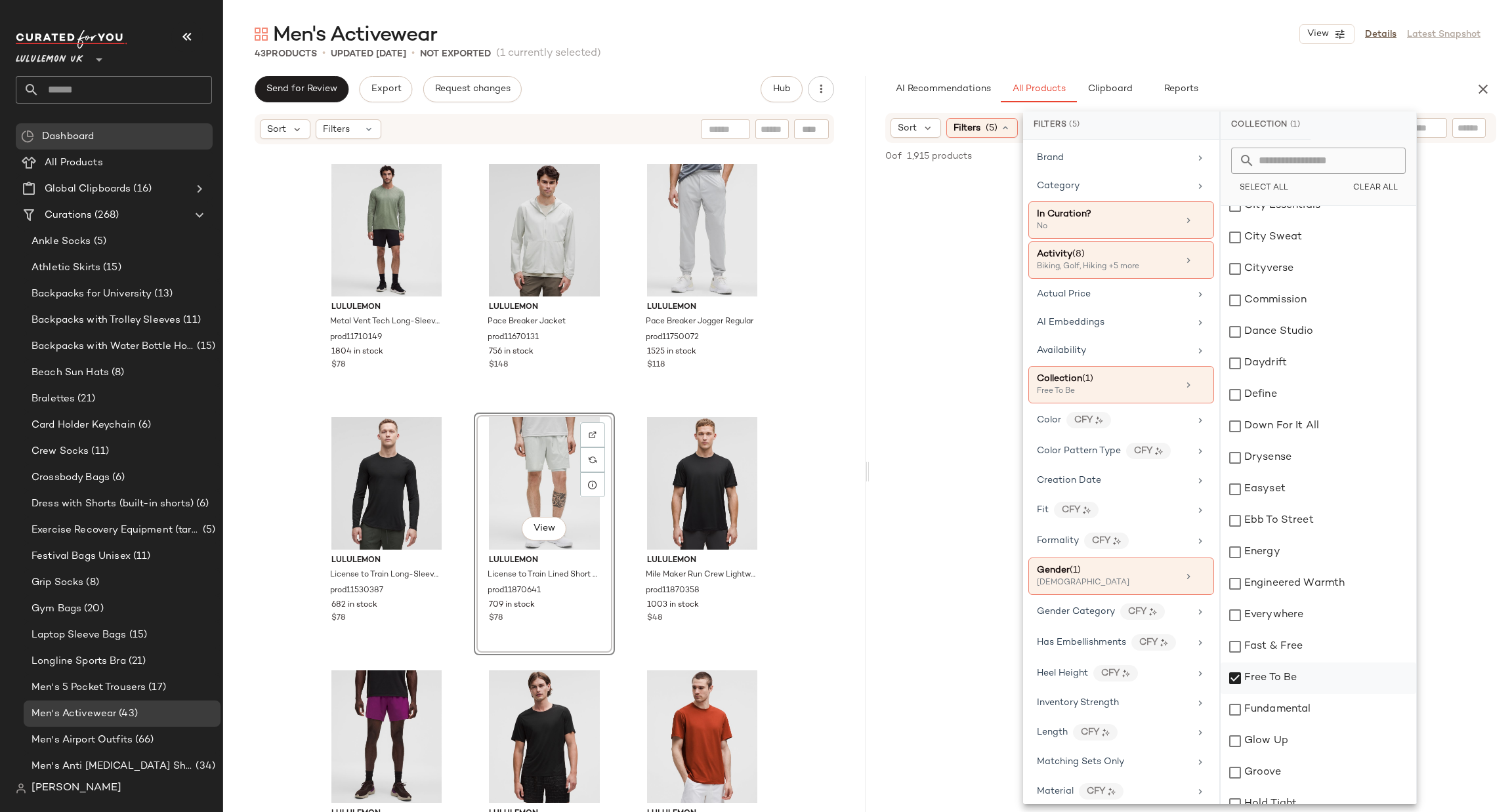
click at [1288, 679] on div "Free To Be" at bounding box center [1318, 678] width 196 height 32
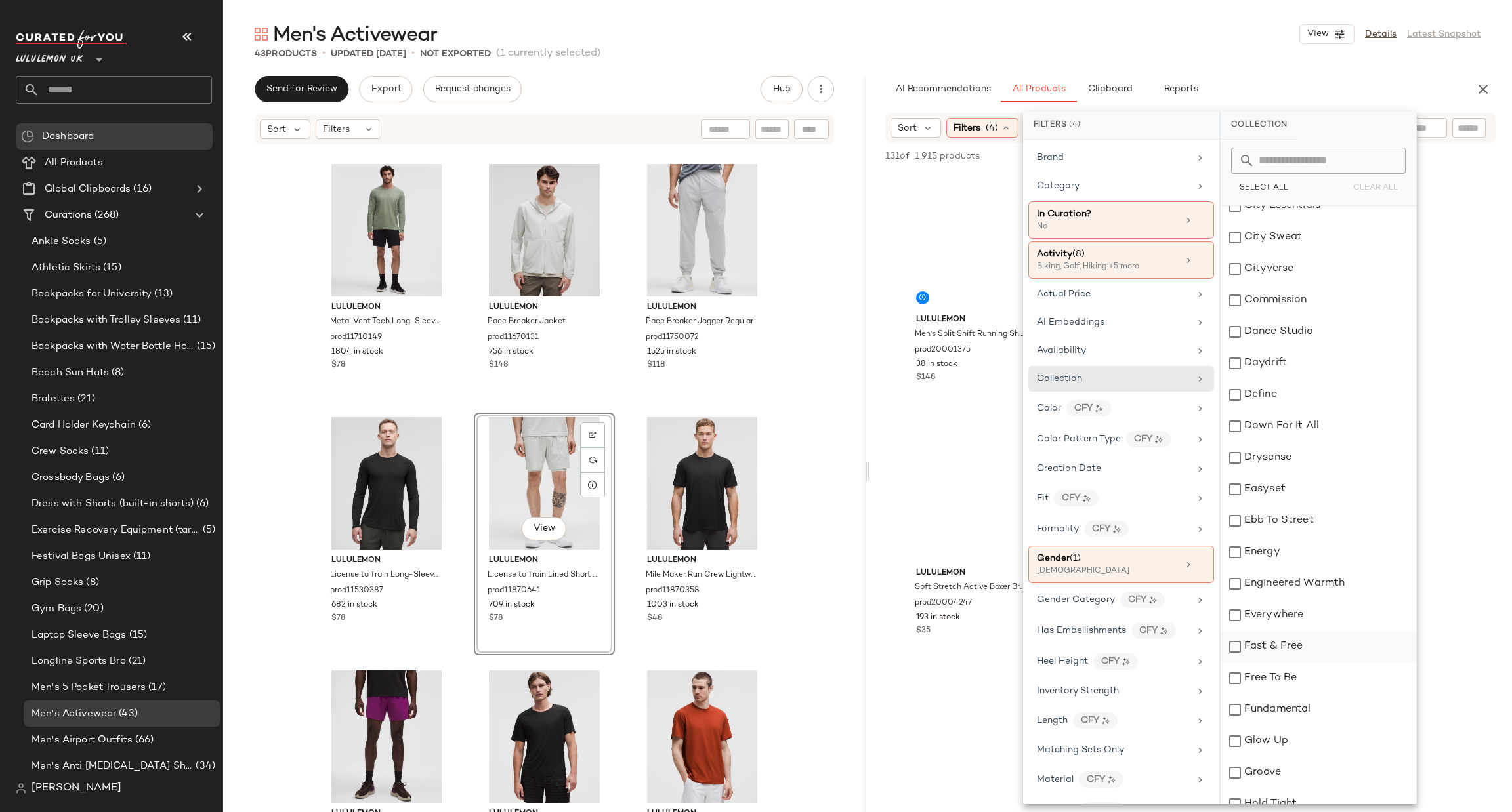
click at [1287, 652] on div "Fast & Free" at bounding box center [1318, 647] width 196 height 32
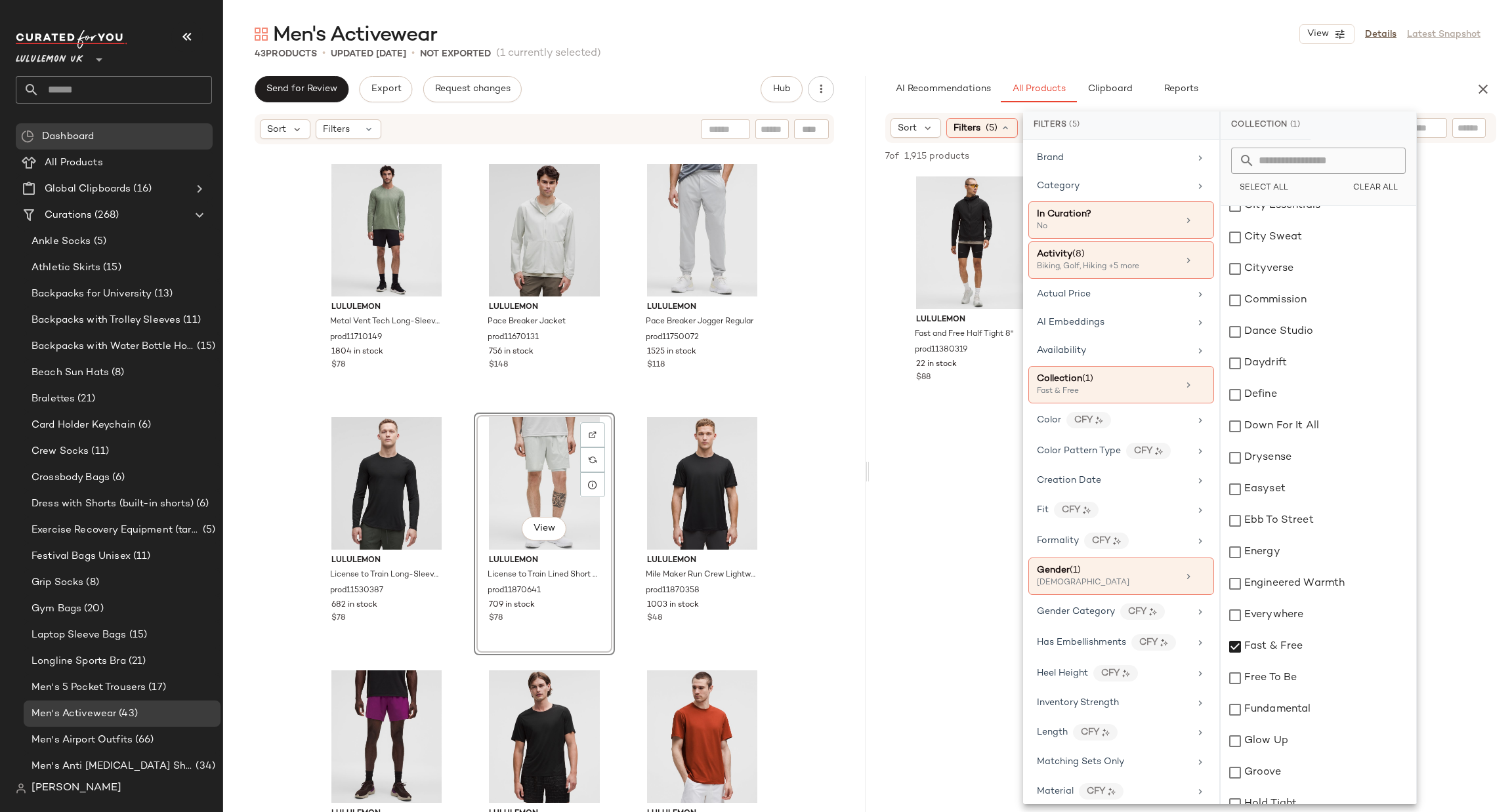
click at [970, 498] on div at bounding box center [1190, 541] width 642 height 253
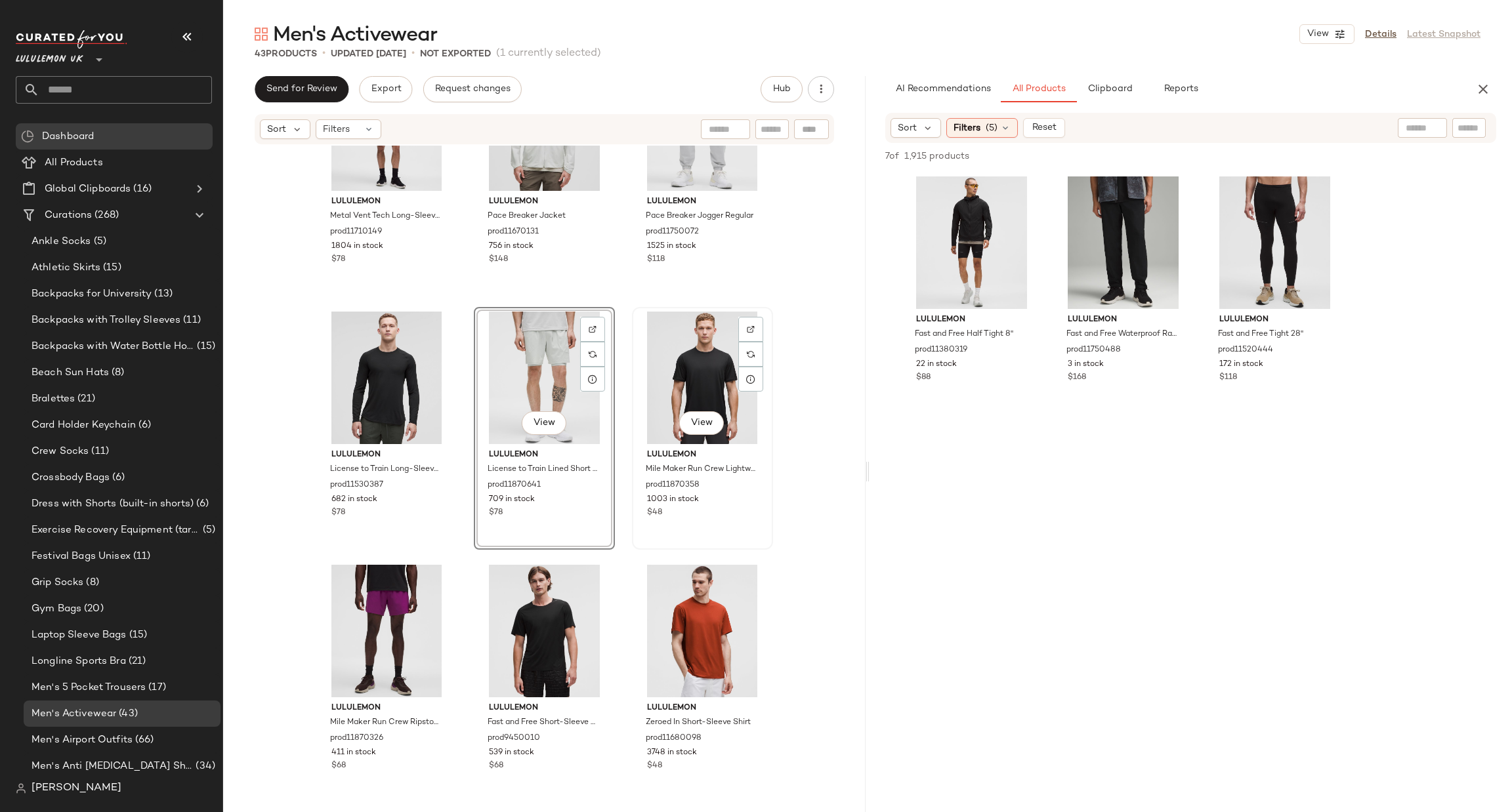
scroll to position [2898, 0]
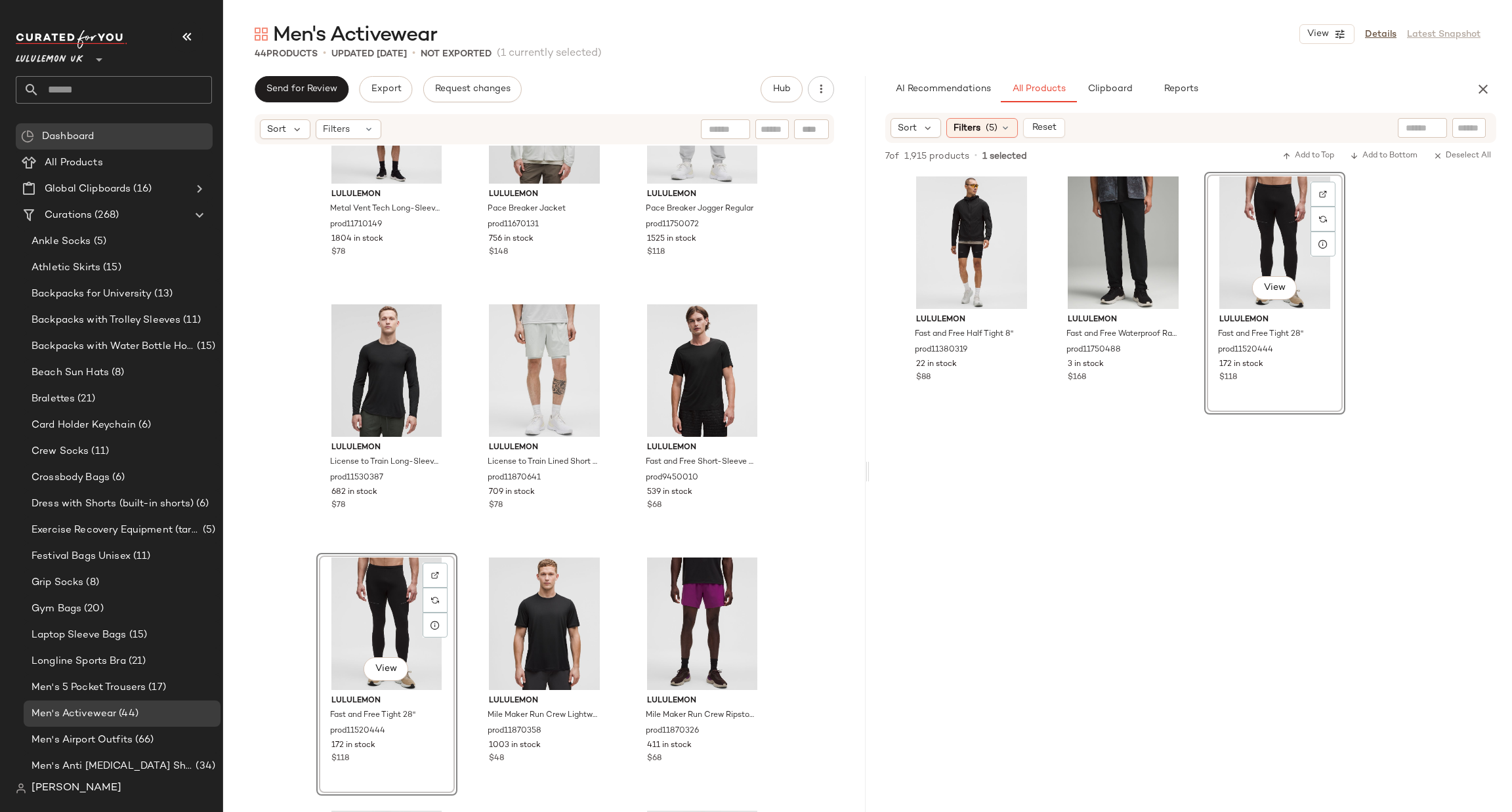
click at [389, 614] on div "View" at bounding box center [387, 624] width 132 height 132
click at [963, 125] on span "Filters" at bounding box center [967, 127] width 27 height 14
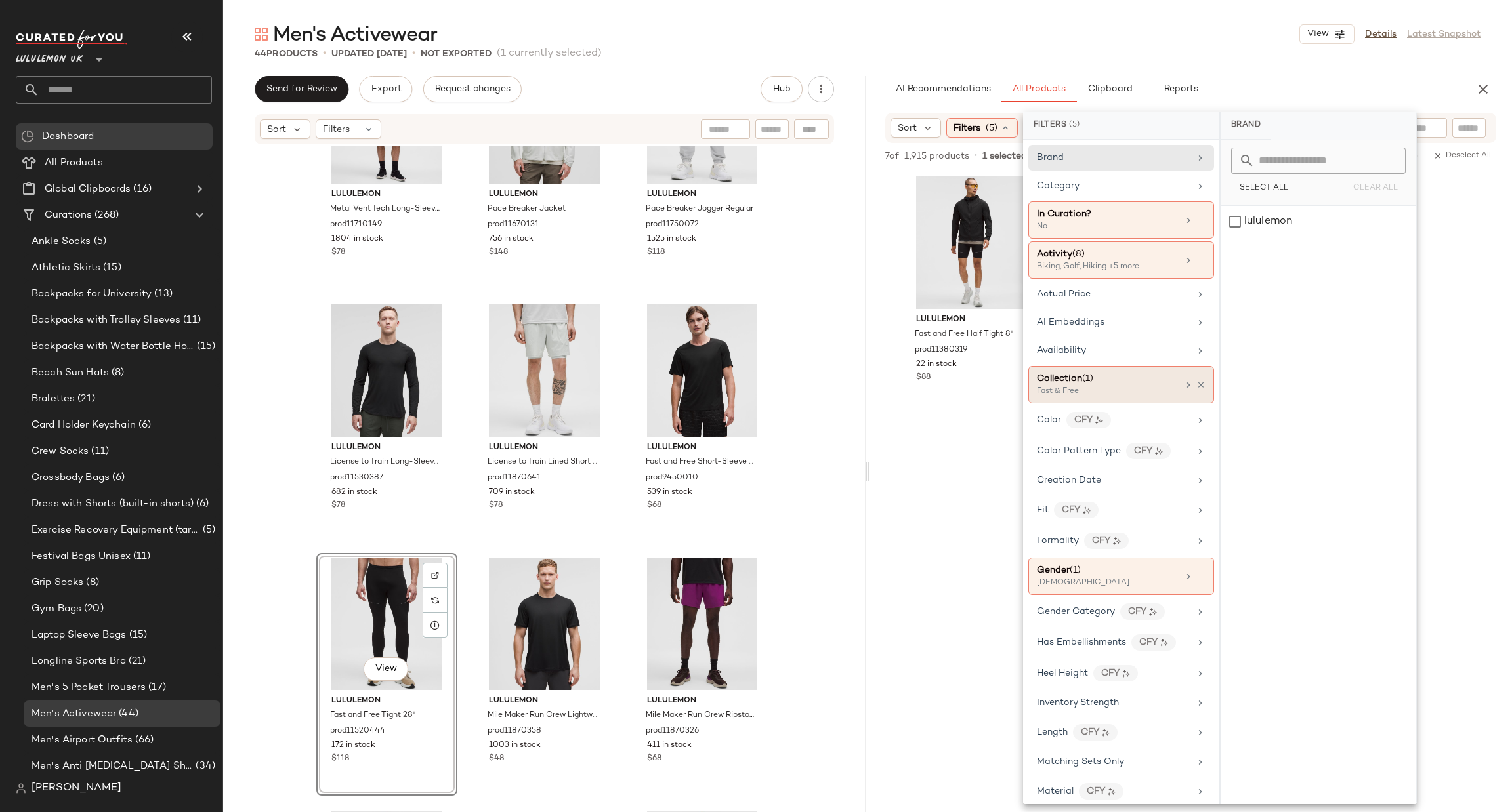
click at [1156, 393] on div "Fast & Free" at bounding box center [1102, 392] width 131 height 11
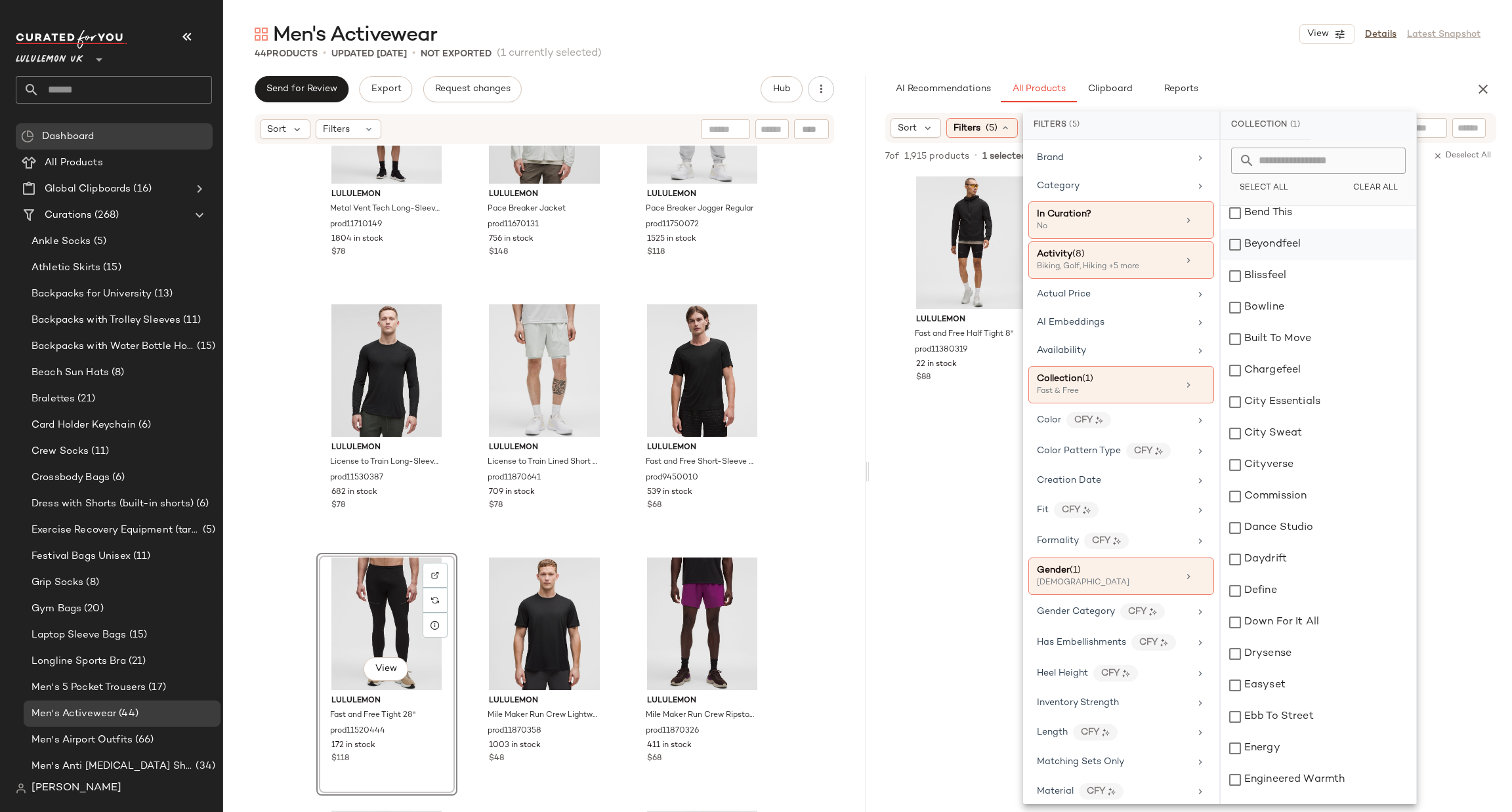
scroll to position [394, 0]
click at [1240, 651] on div "Fast & Free" at bounding box center [1318, 647] width 196 height 32
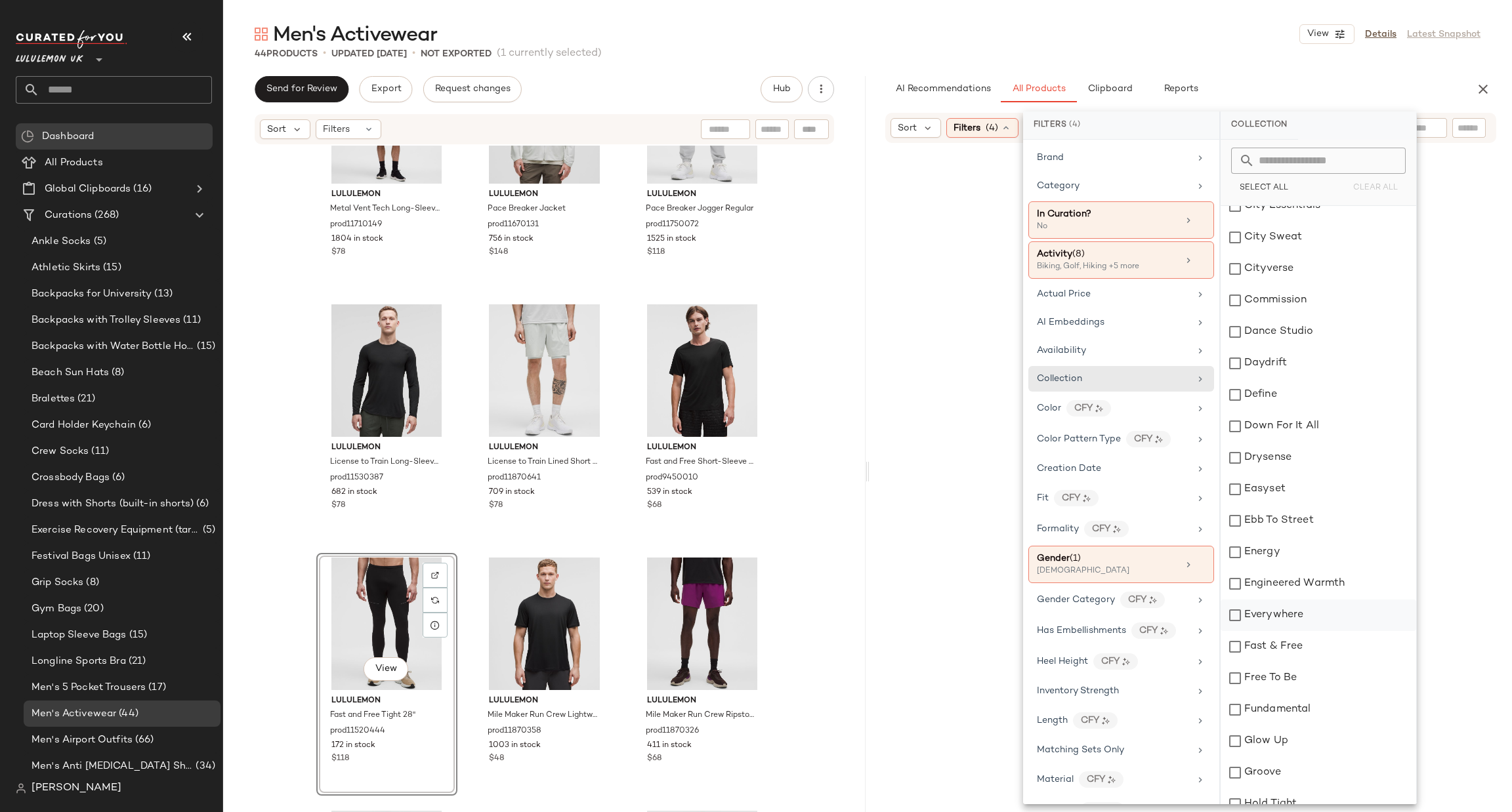
click at [1257, 619] on div "Everywhere" at bounding box center [1318, 615] width 196 height 32
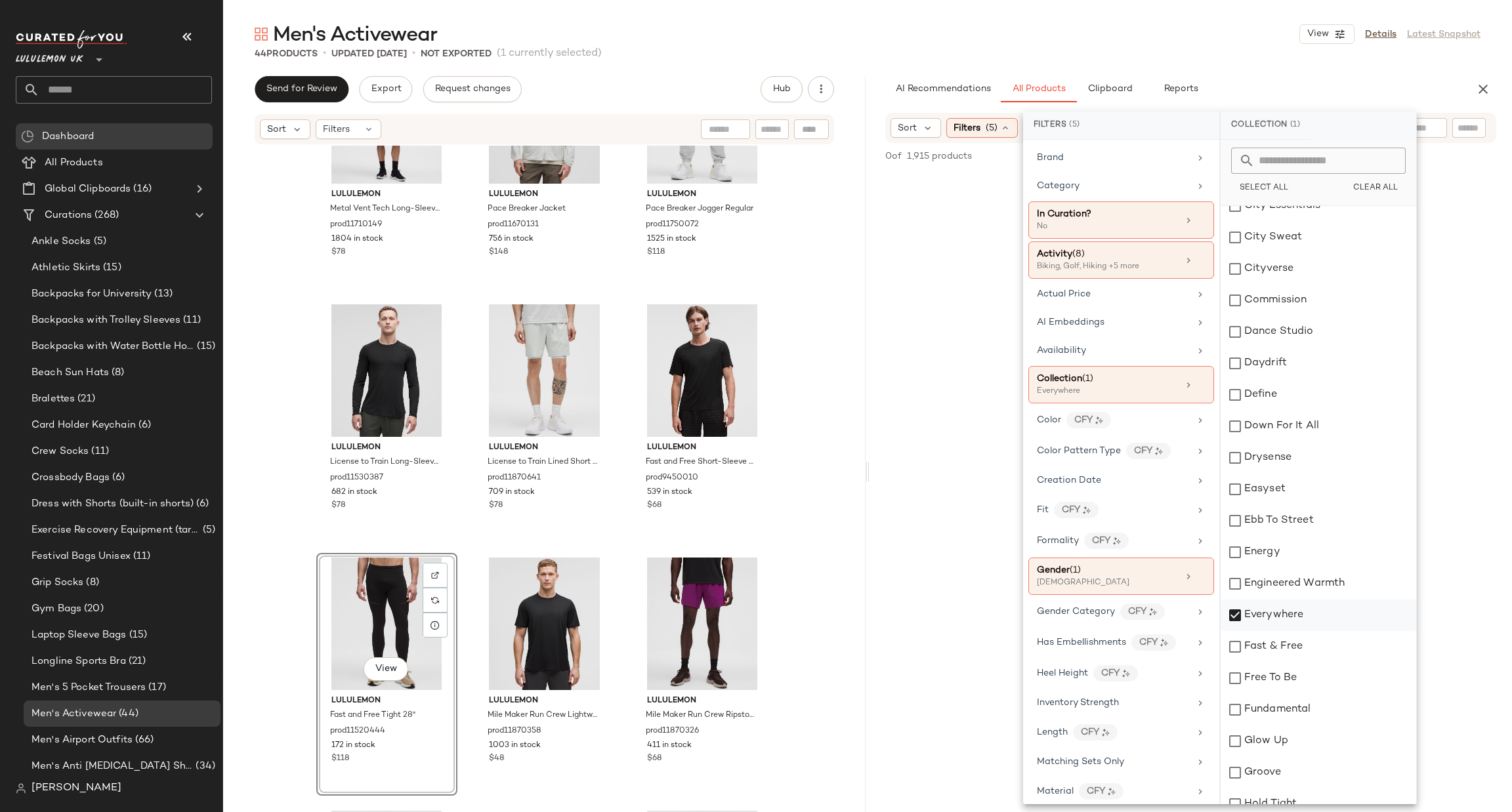
click at [1256, 619] on div "Everywhere" at bounding box center [1318, 615] width 196 height 32
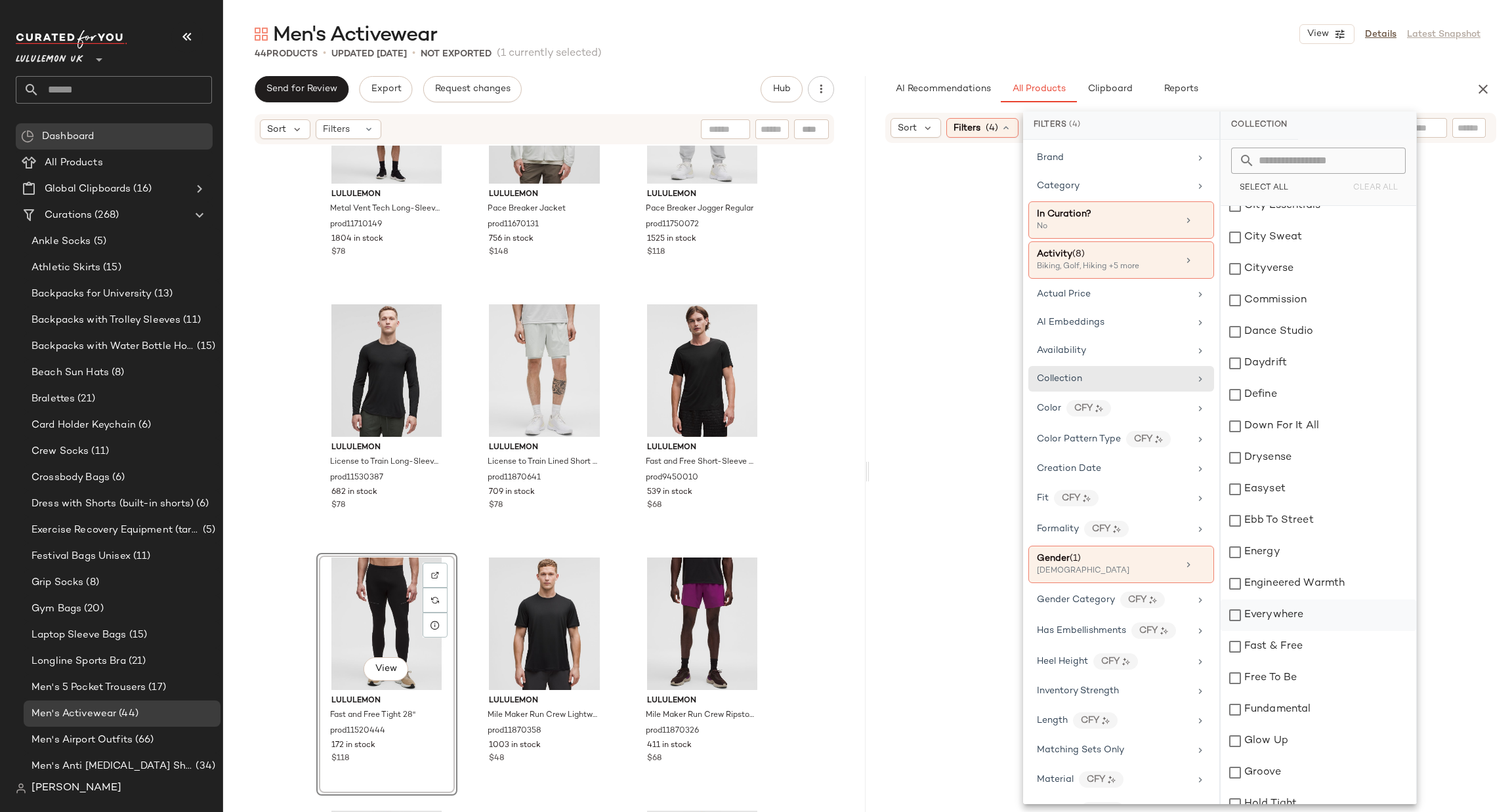
click at [1263, 603] on div "Everywhere" at bounding box center [1318, 615] width 196 height 32
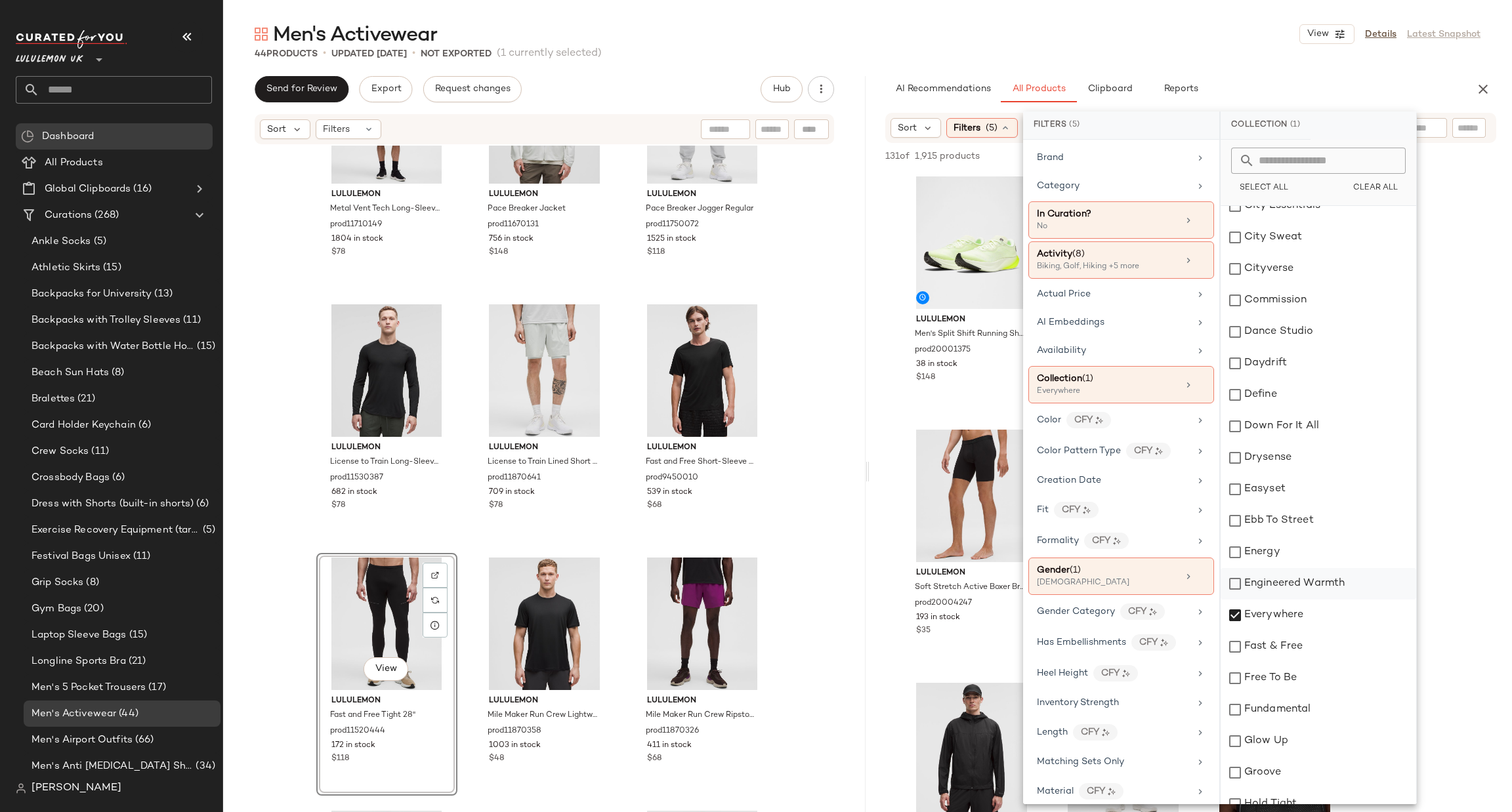
click at [1268, 583] on div "Engineered Warmth" at bounding box center [1318, 584] width 196 height 32
click at [1258, 619] on div "Everywhere" at bounding box center [1318, 615] width 196 height 32
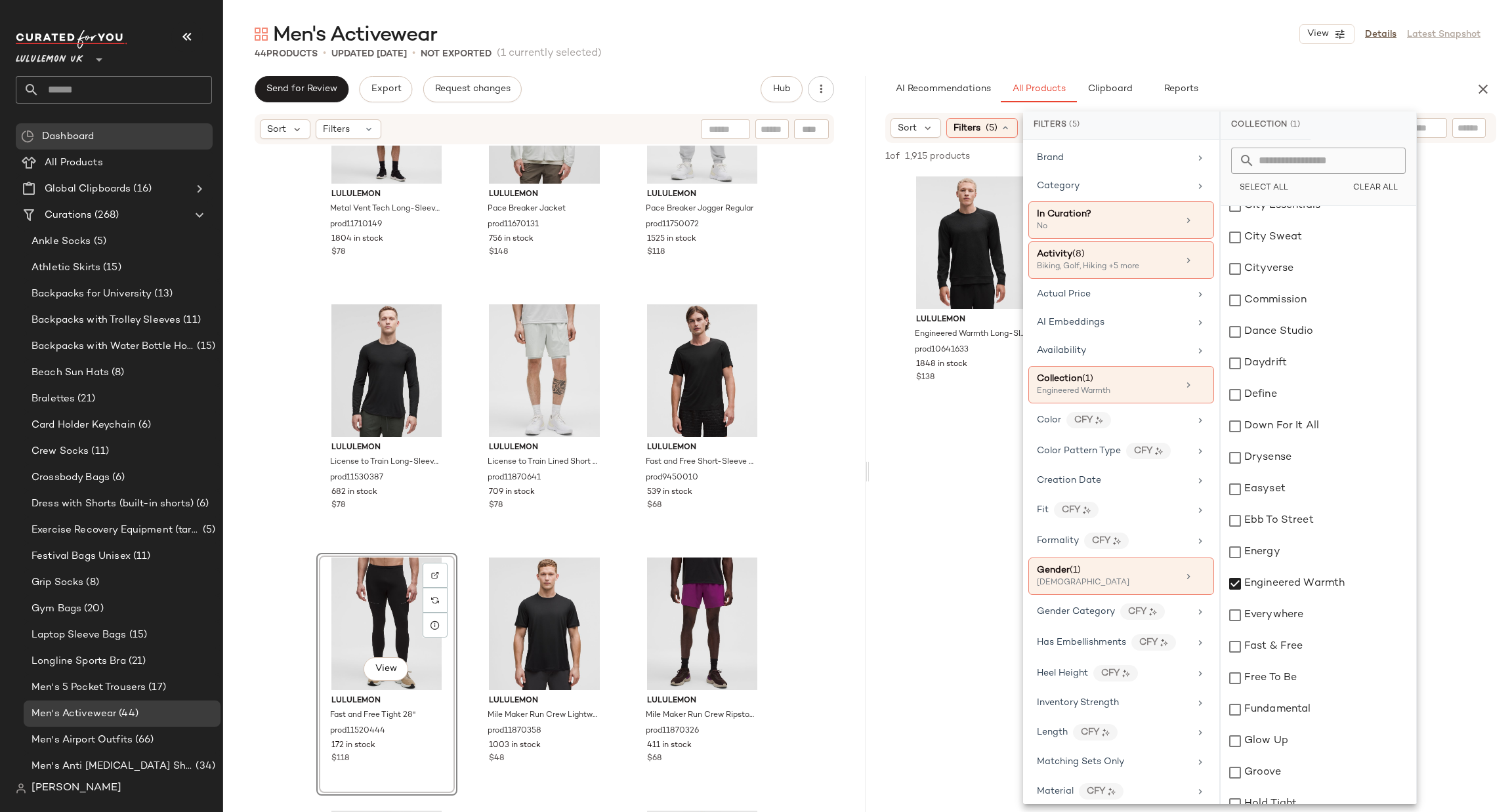
click at [999, 567] on div at bounding box center [1190, 541] width 642 height 253
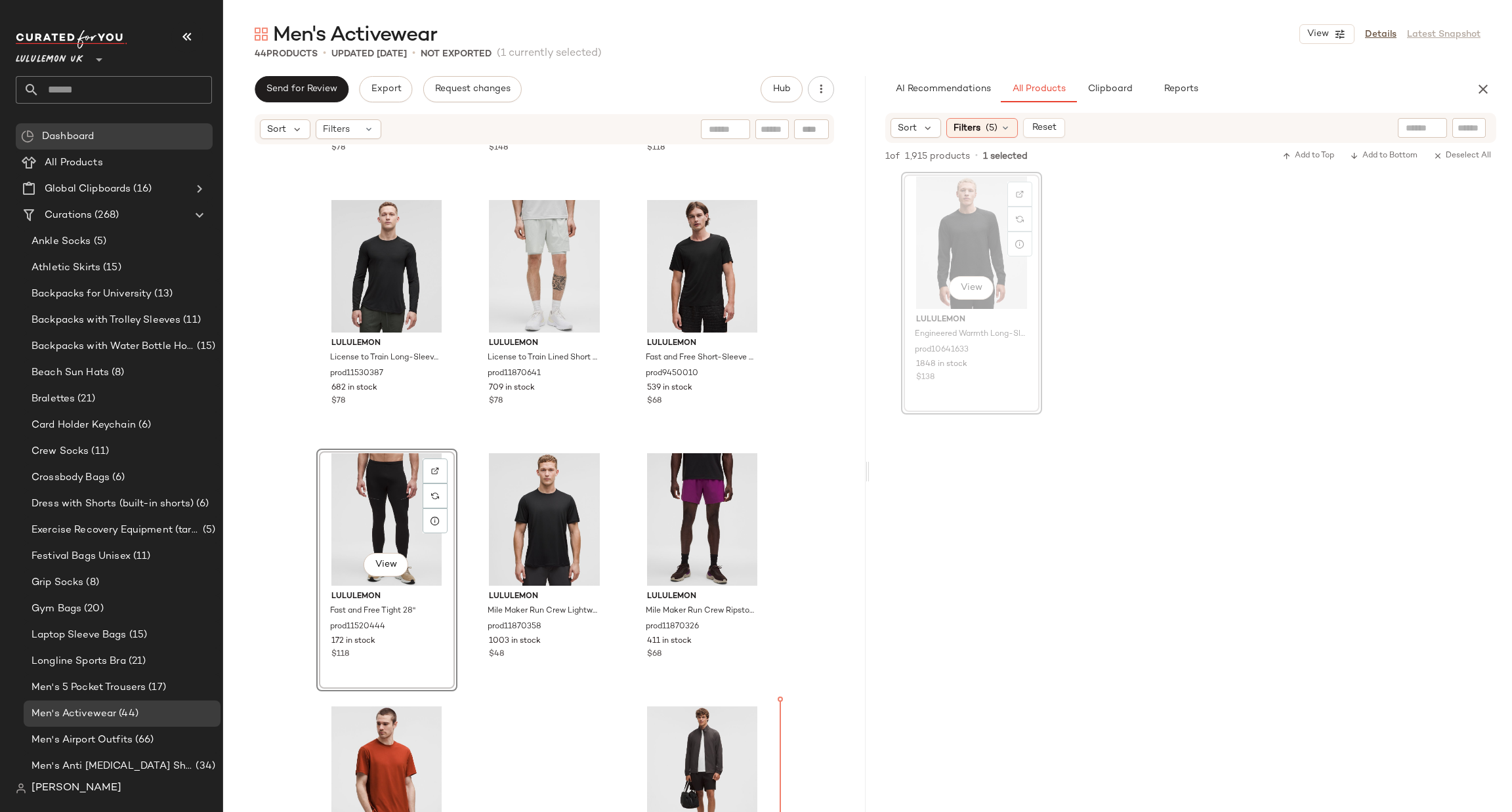
scroll to position [3094, 0]
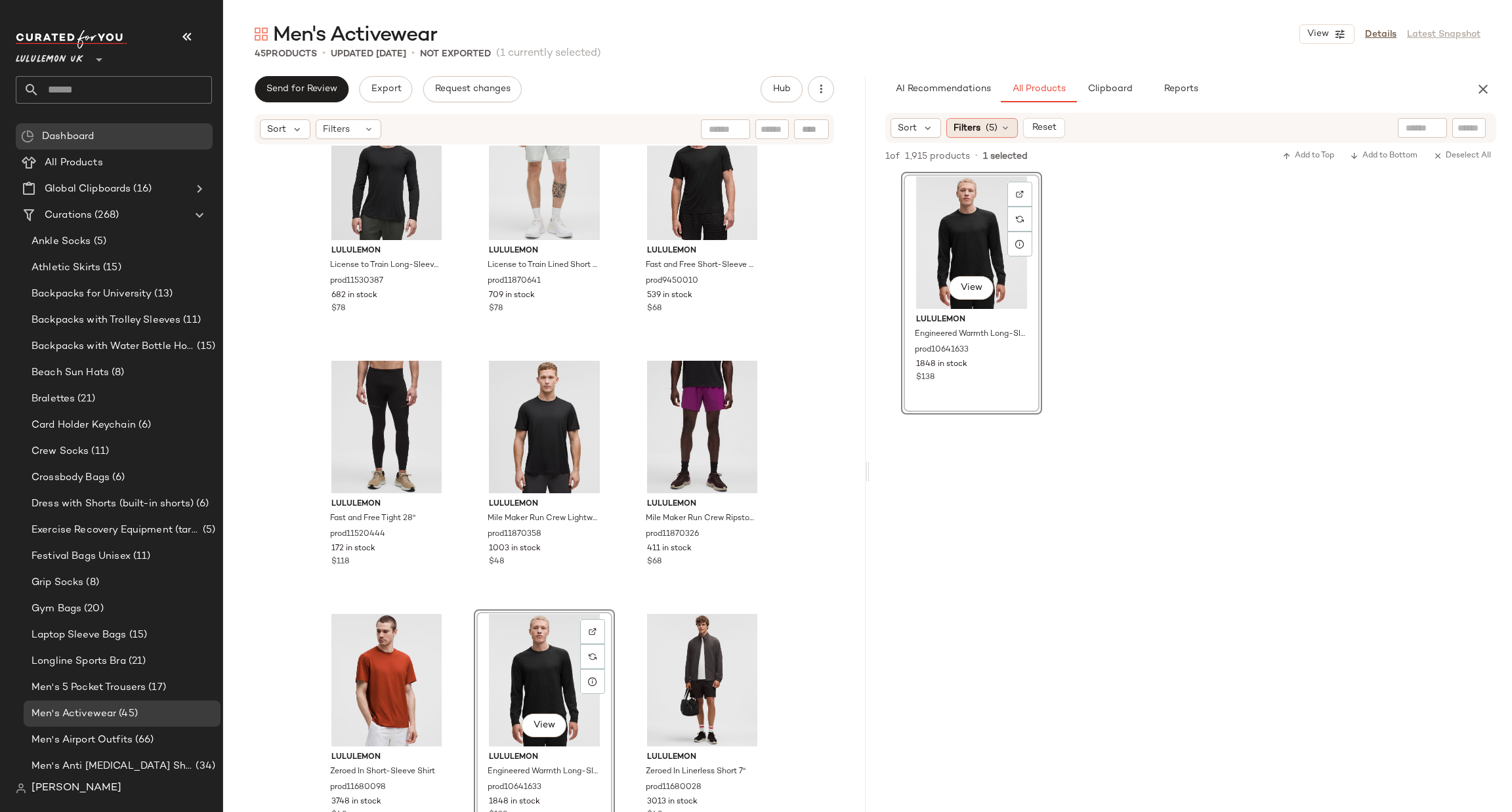
click at [970, 129] on span "Filters" at bounding box center [967, 127] width 27 height 14
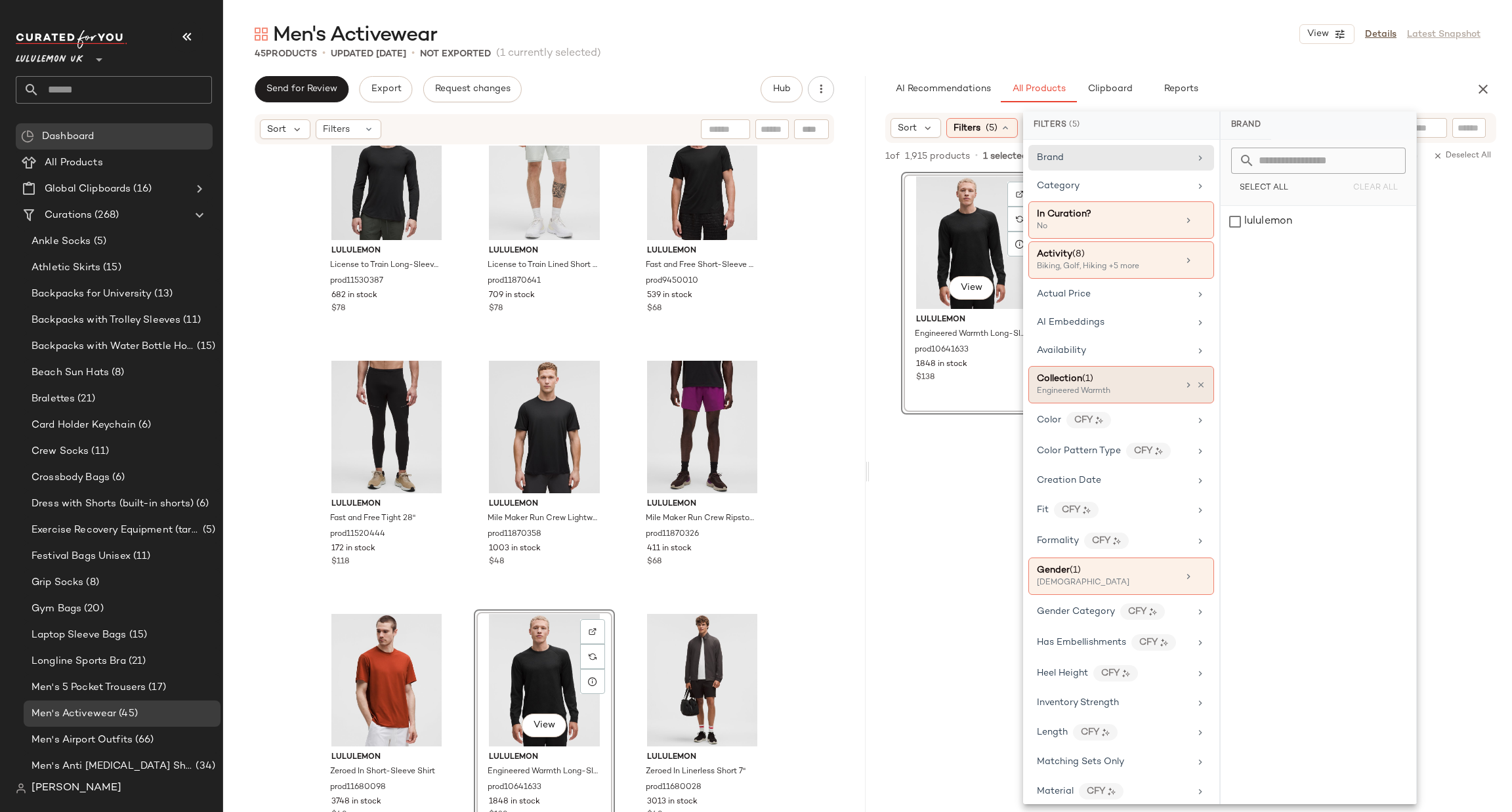
click at [1131, 397] on div "Engineered Warmth" at bounding box center [1102, 392] width 131 height 11
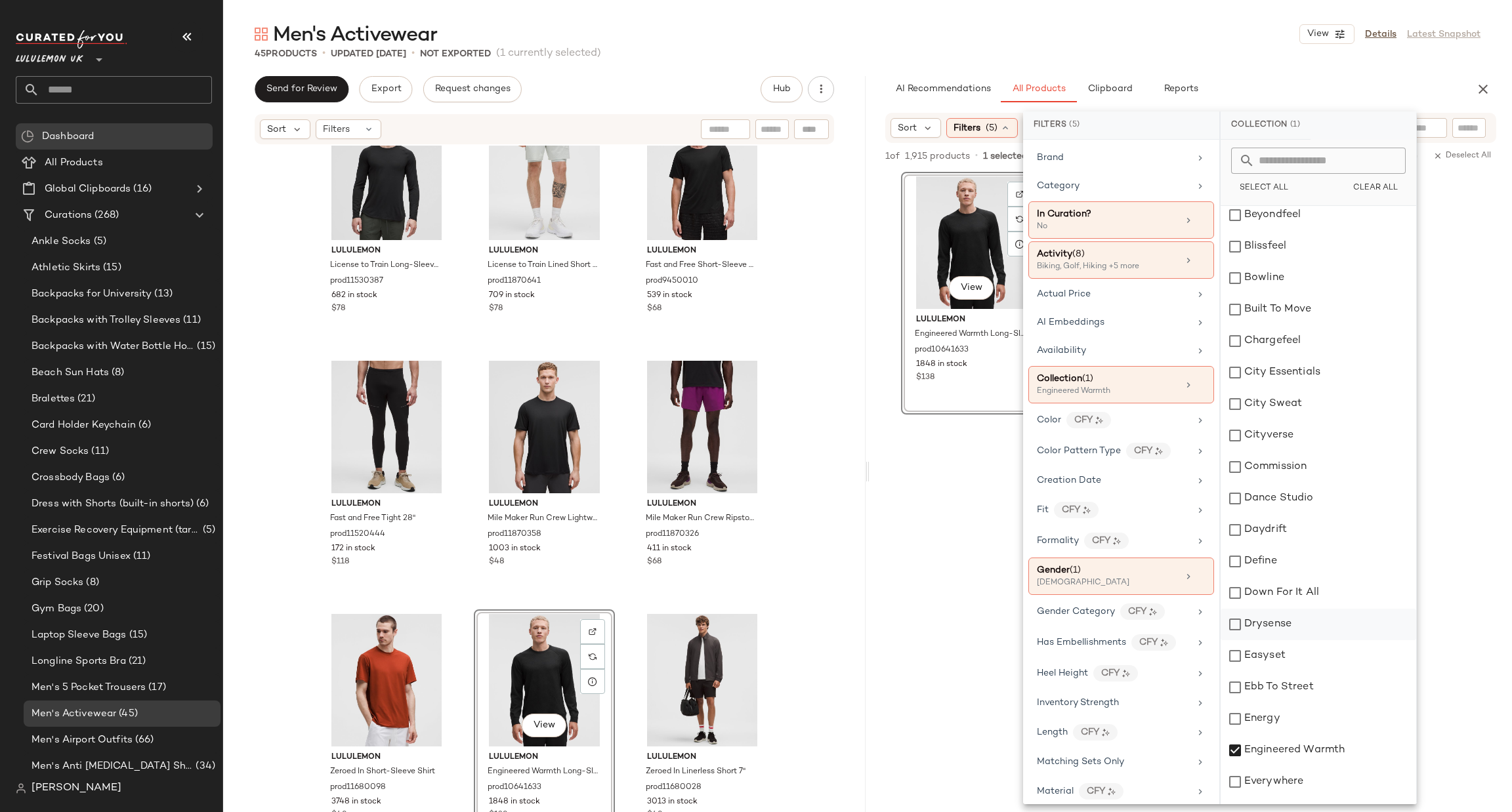
scroll to position [394, 0]
click at [1289, 578] on div "Engineered Warmth" at bounding box center [1318, 584] width 196 height 32
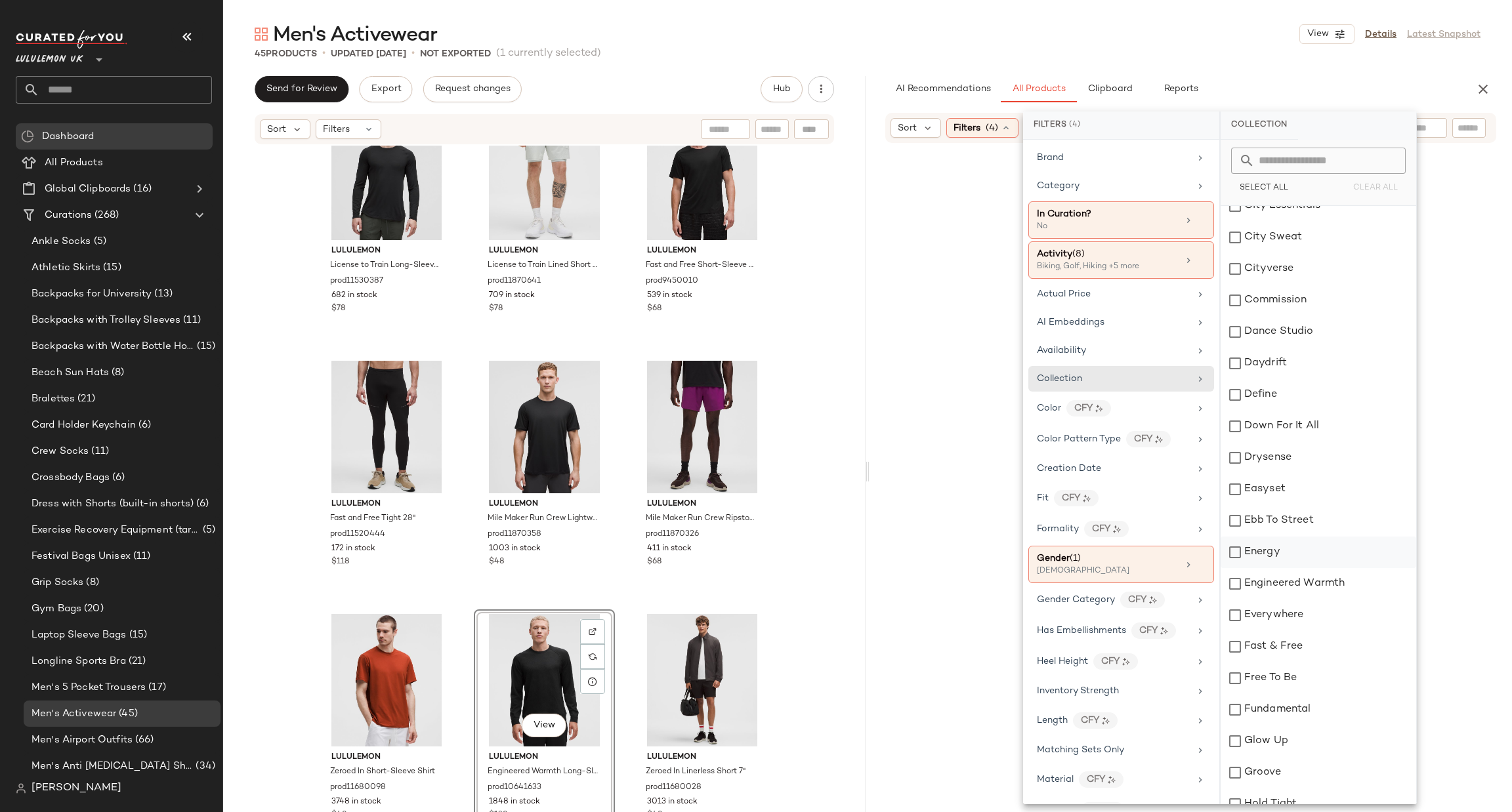
click at [1274, 561] on div "Energy" at bounding box center [1318, 552] width 196 height 32
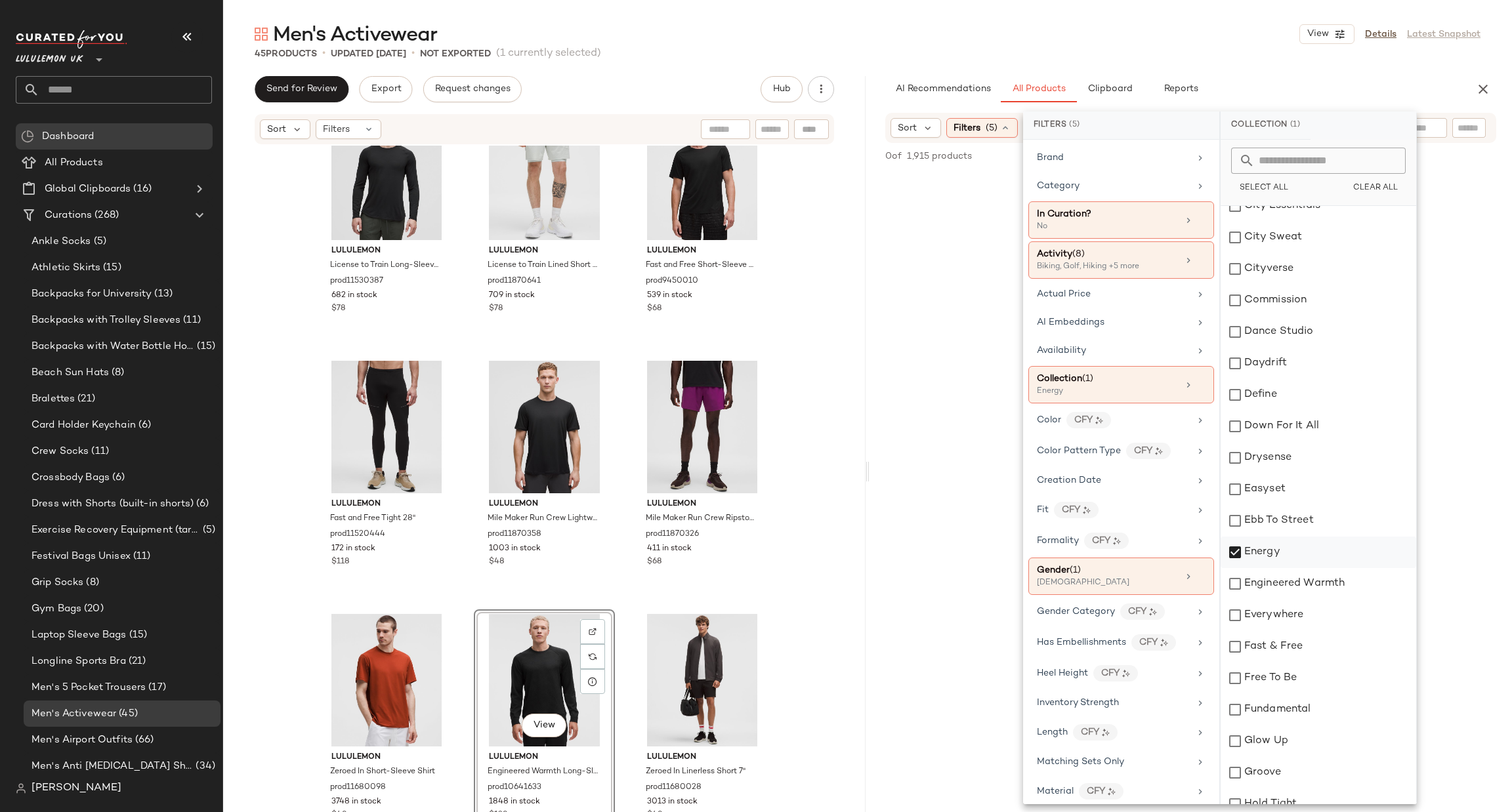
click at [1266, 552] on div "Energy" at bounding box center [1318, 552] width 196 height 32
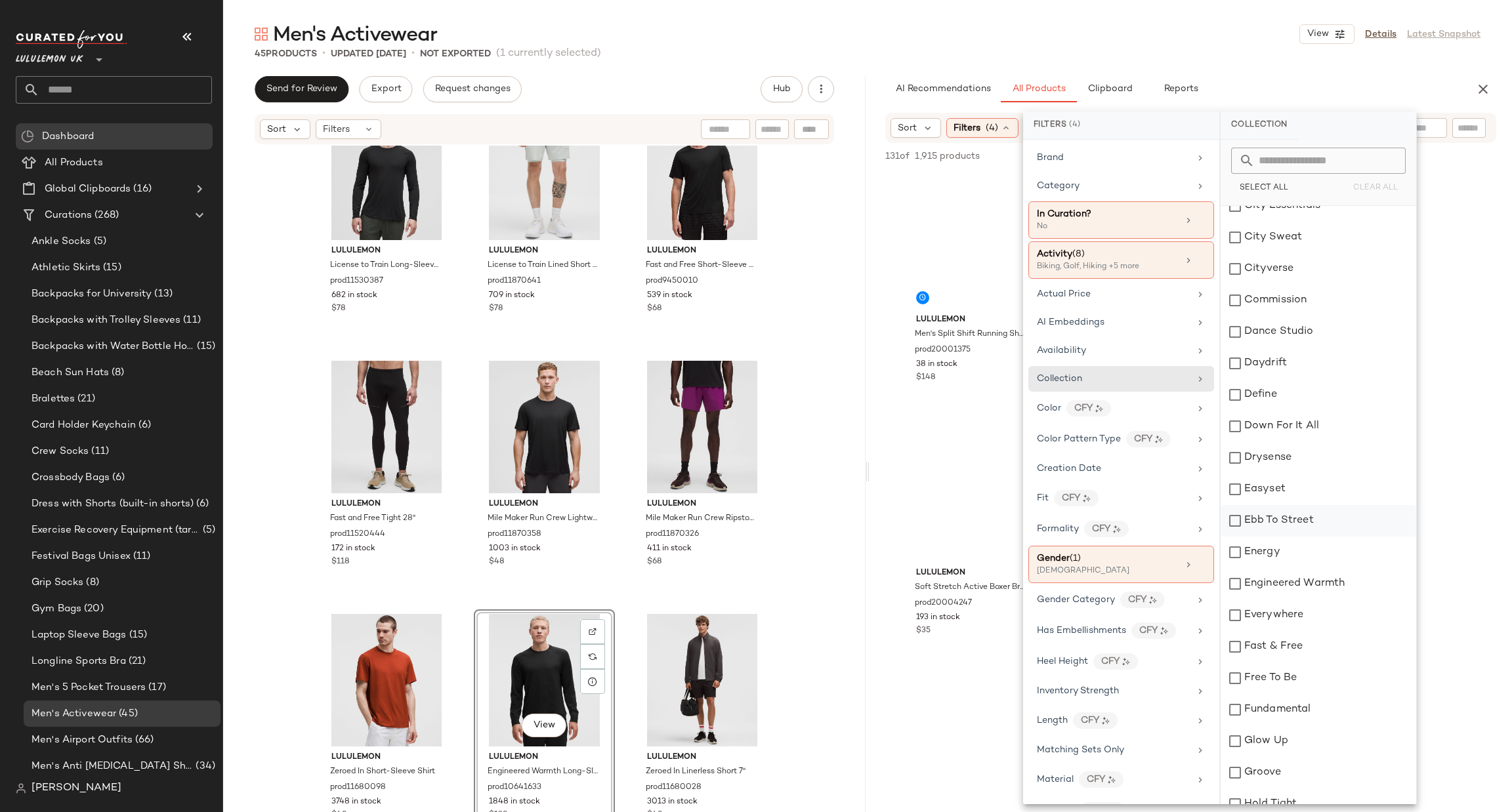
click at [1266, 526] on div "Ebb To Street" at bounding box center [1318, 521] width 196 height 32
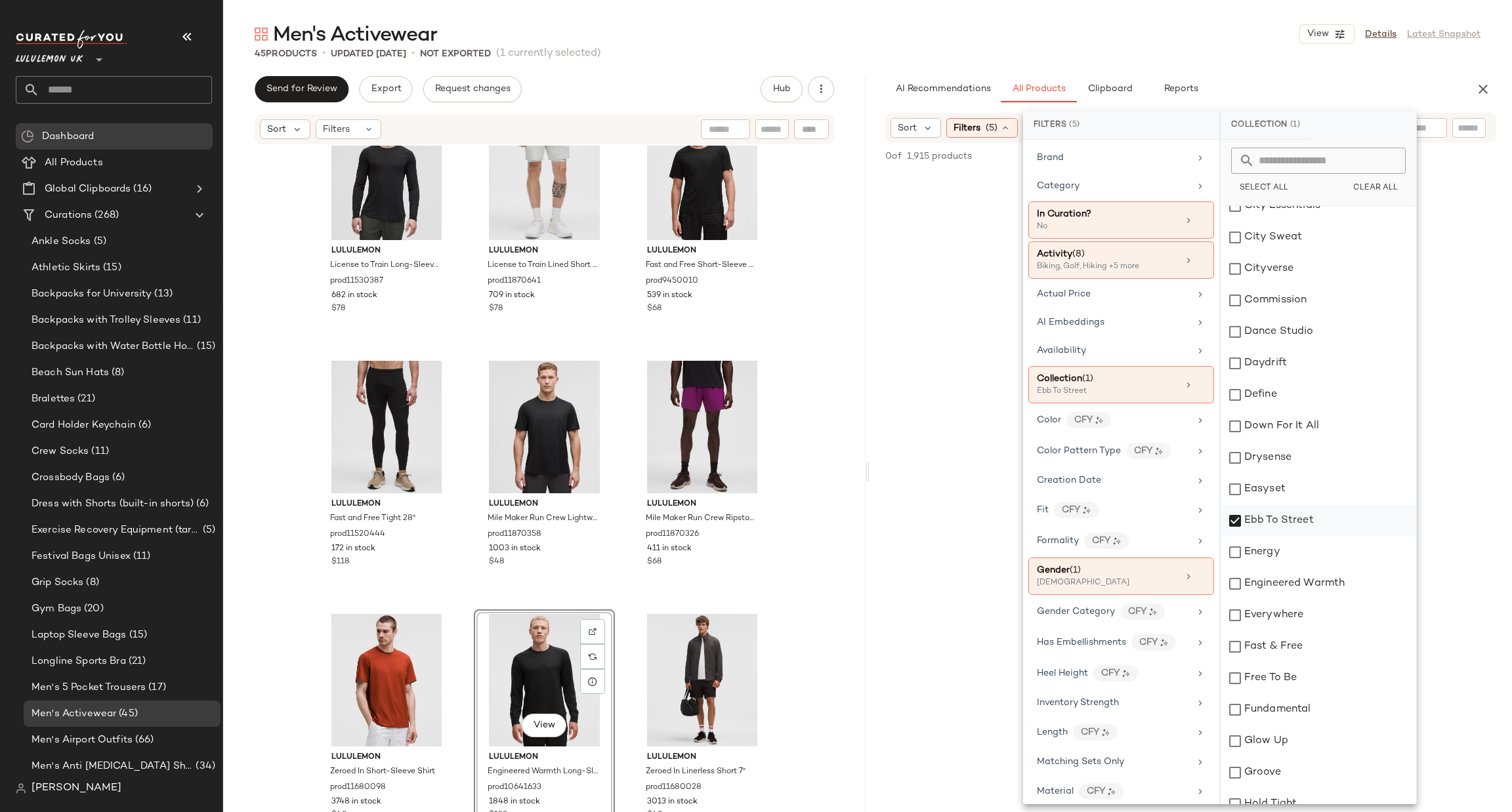
click at [1259, 526] on div "Ebb To Street" at bounding box center [1318, 521] width 196 height 32
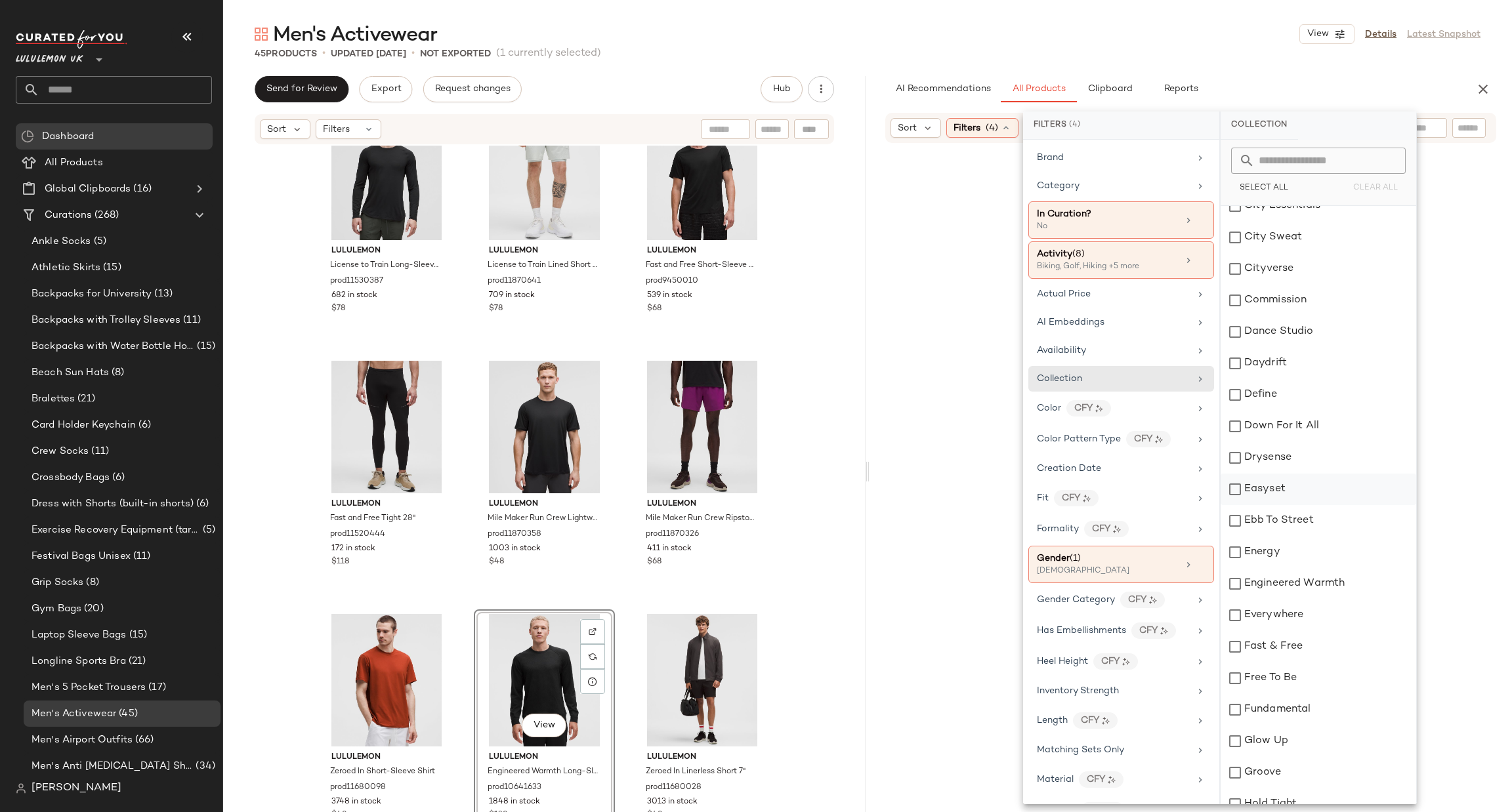
click at [1273, 488] on div "Easyset" at bounding box center [1318, 489] width 196 height 32
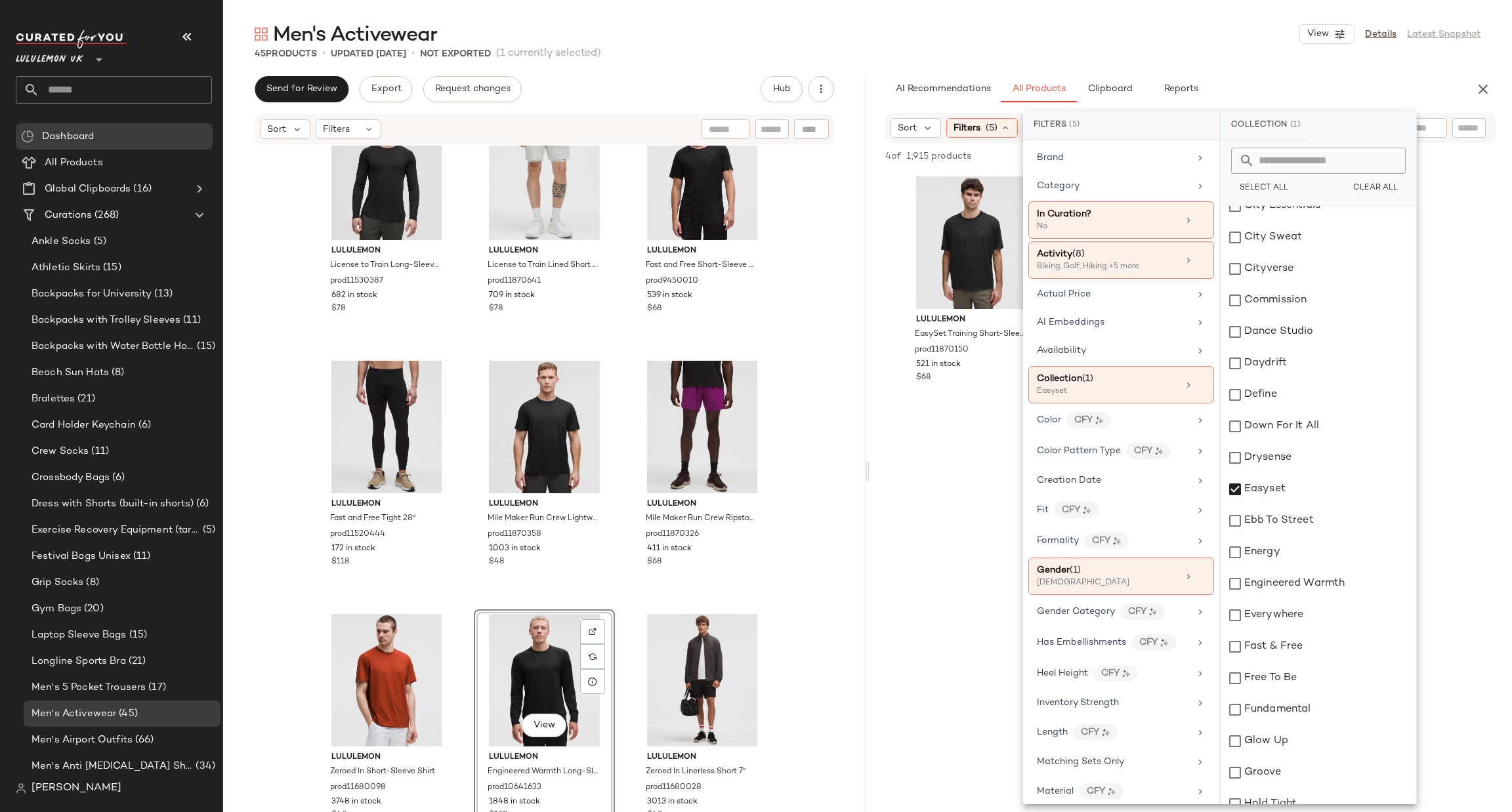
click at [972, 450] on div at bounding box center [1190, 541] width 642 height 253
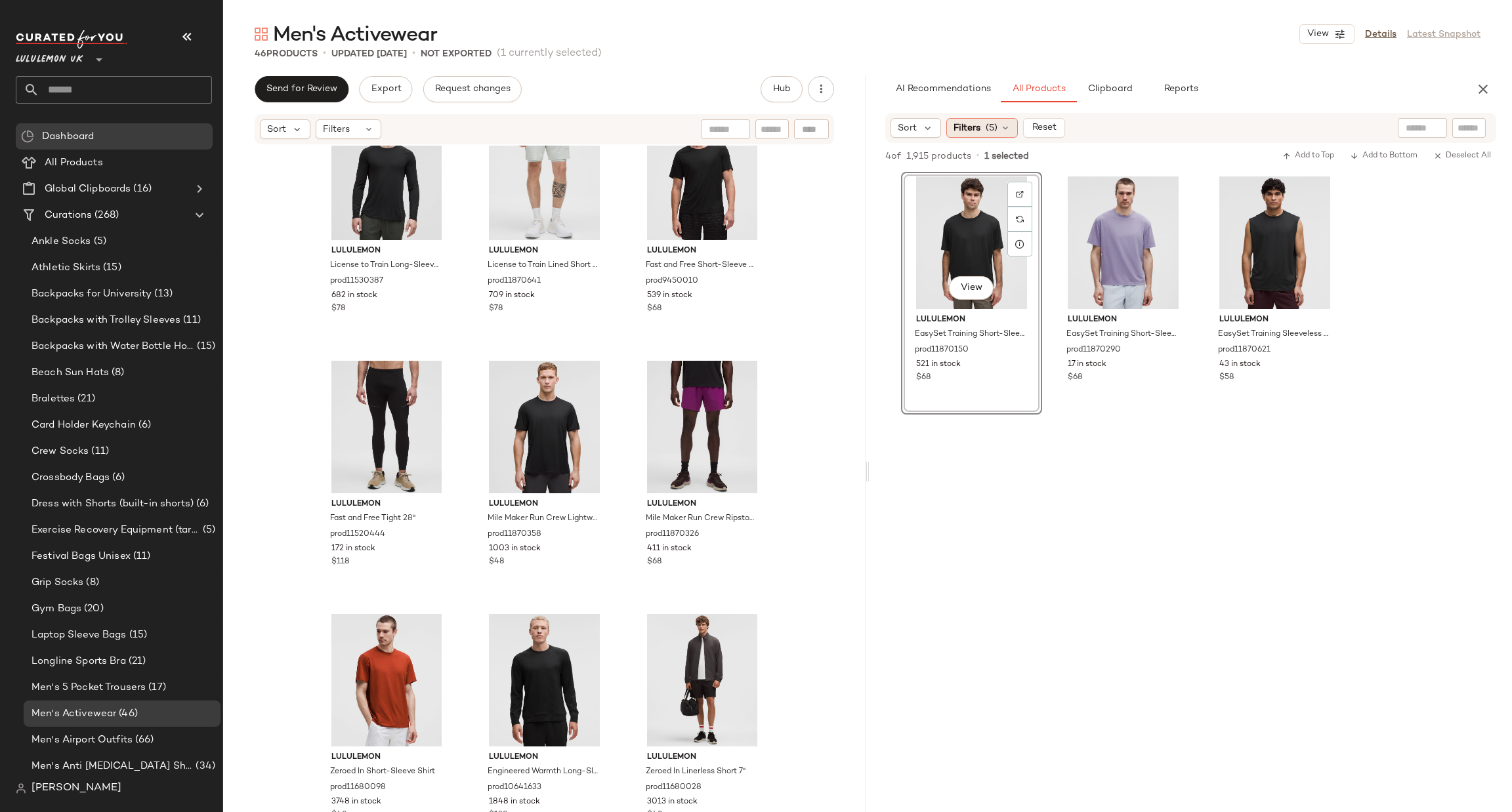
click at [967, 135] on div "Filters (5)" at bounding box center [982, 127] width 72 height 19
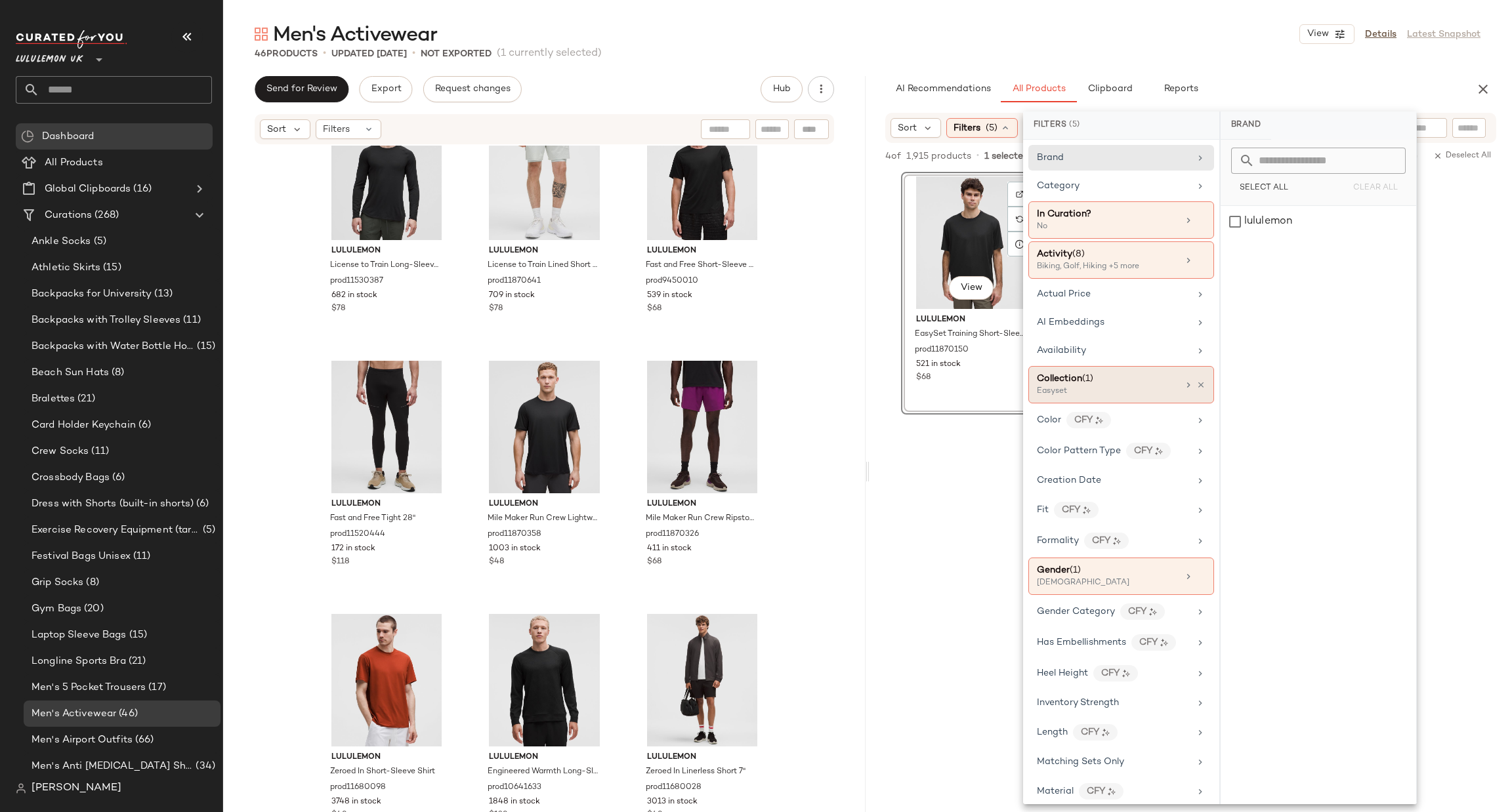
click at [1140, 389] on div "Easyset" at bounding box center [1102, 392] width 131 height 11
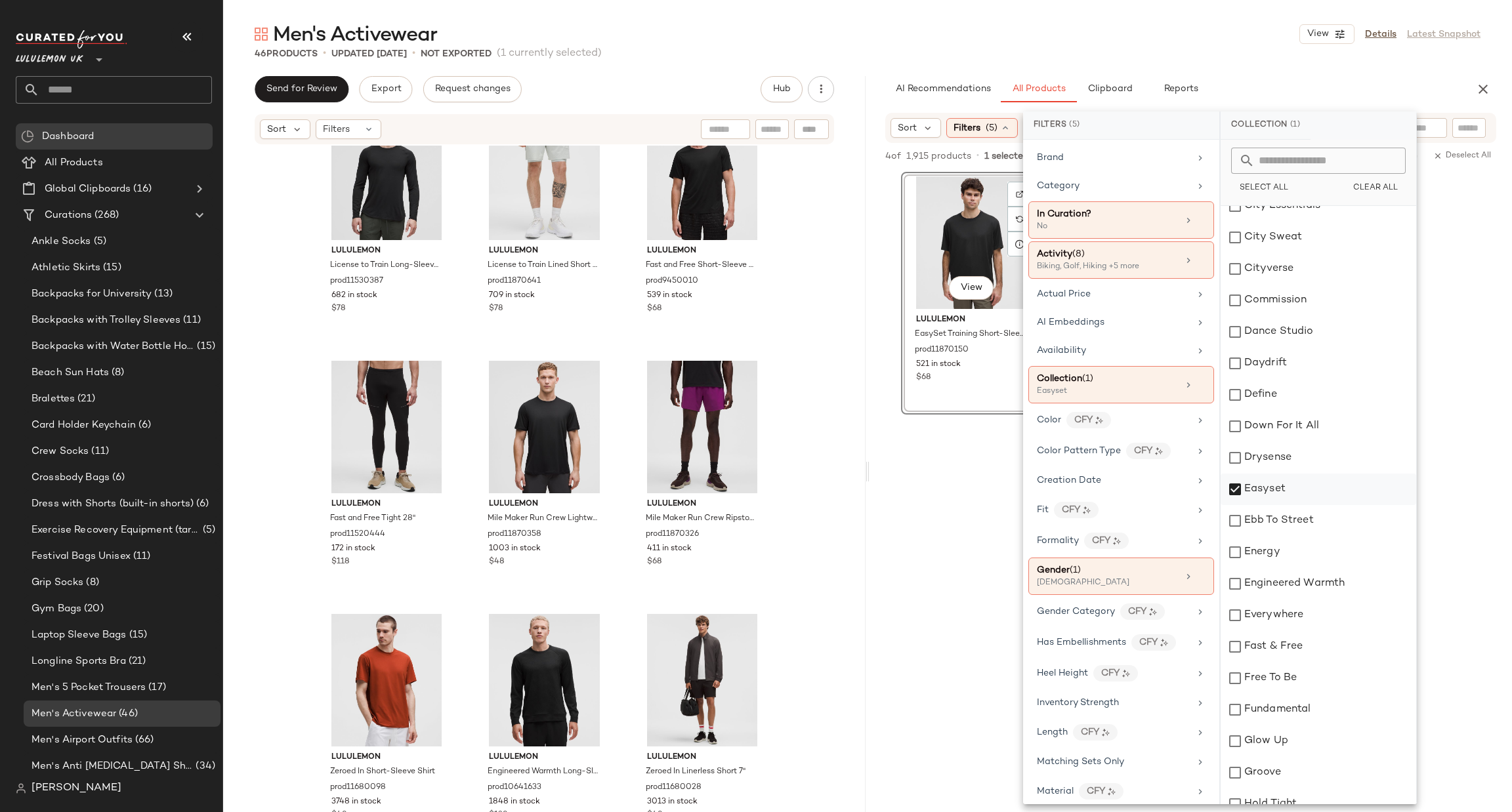
click at [1258, 474] on div "Easyset" at bounding box center [1318, 489] width 196 height 32
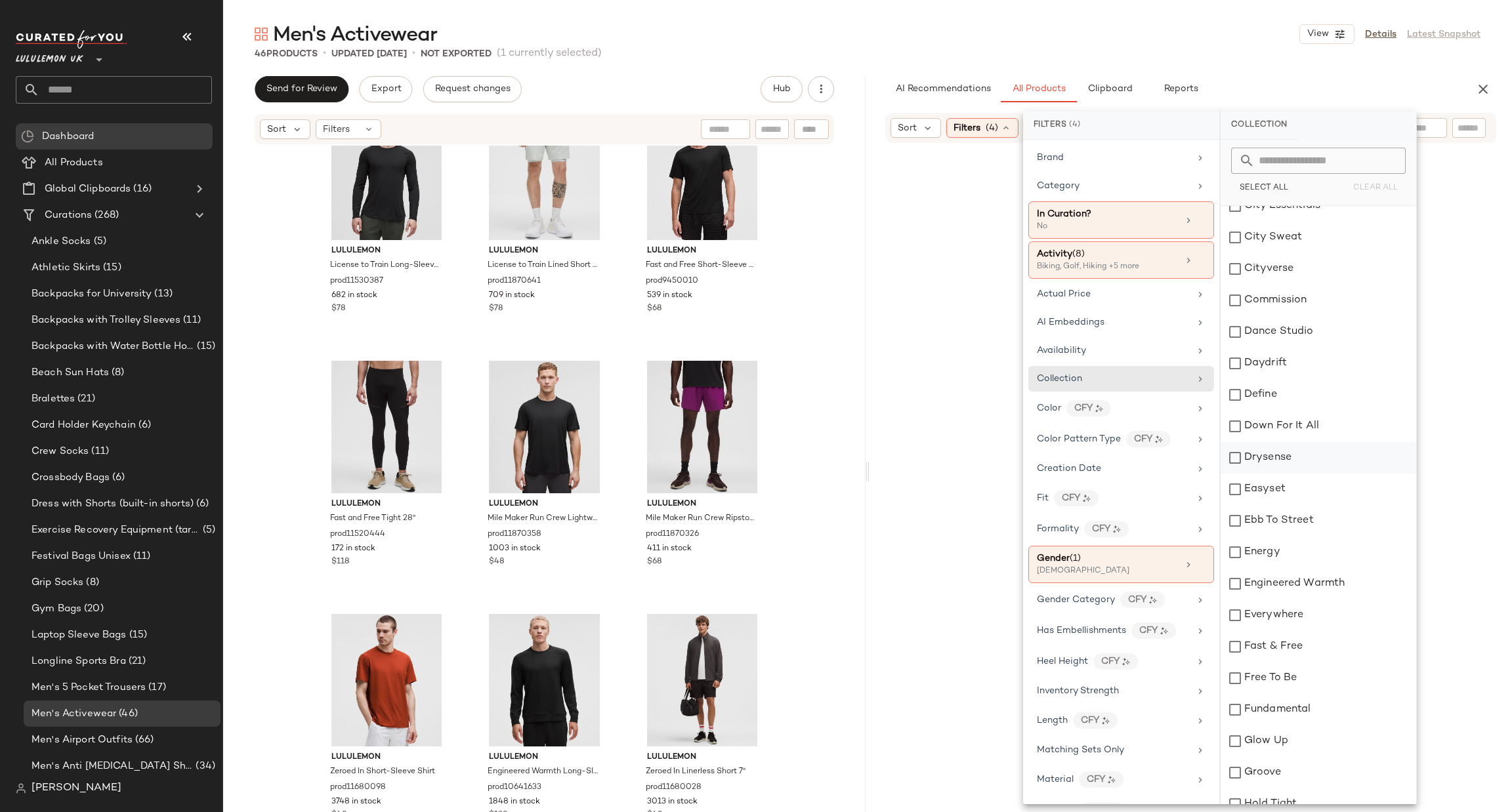
click at [1264, 458] on div "Drysense" at bounding box center [1318, 458] width 196 height 32
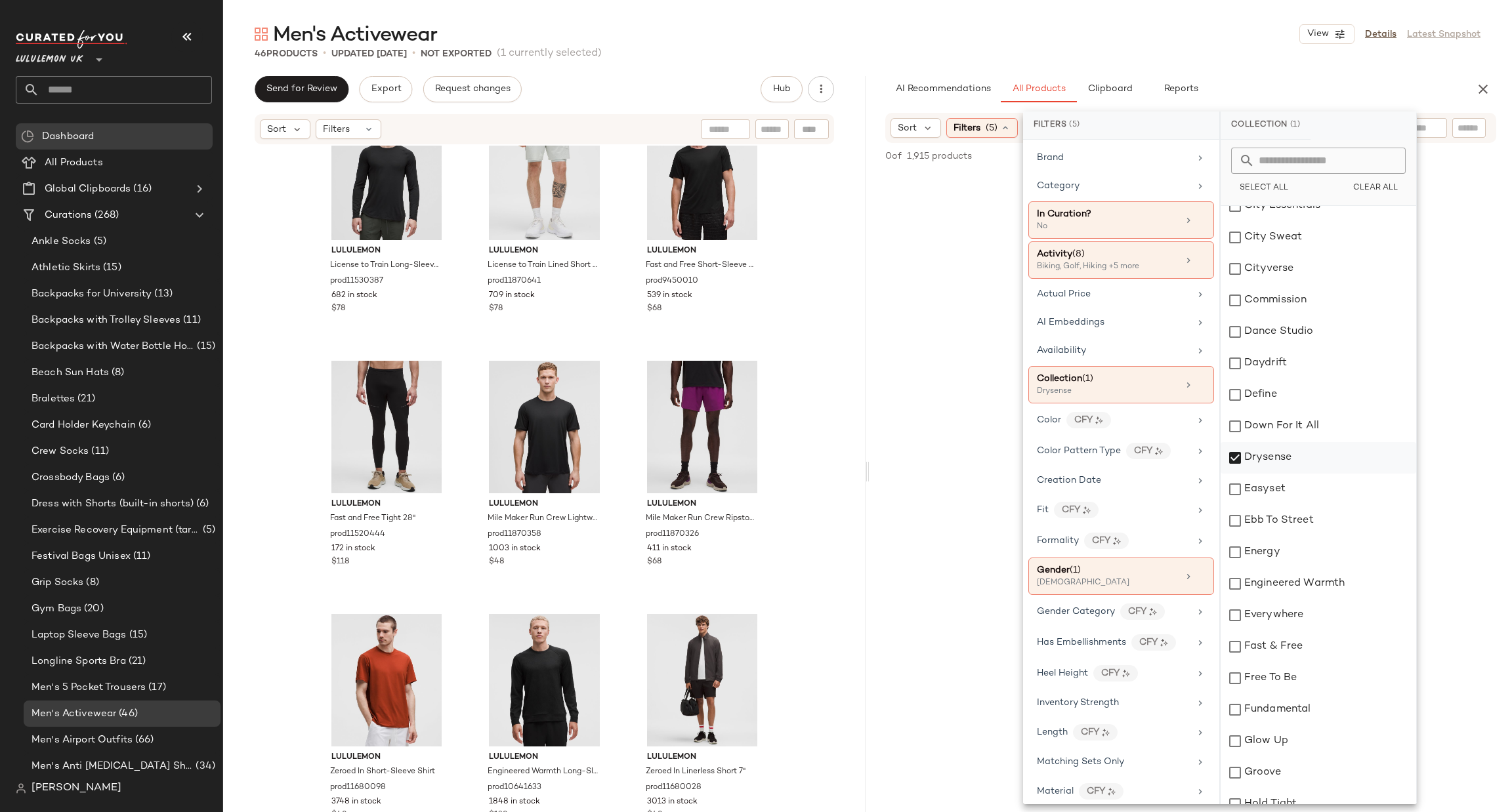
click at [1264, 458] on div "Drysense" at bounding box center [1318, 458] width 196 height 32
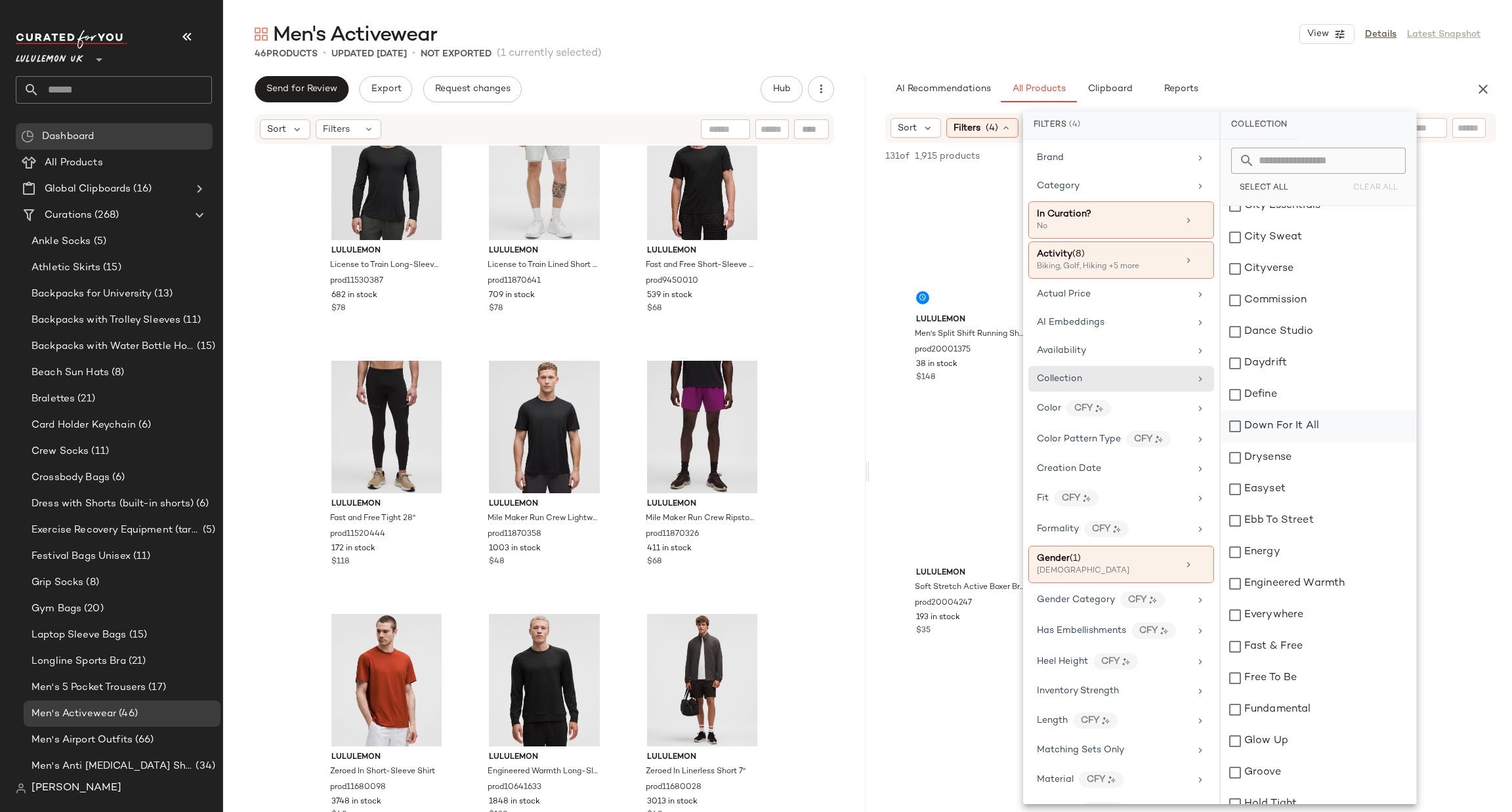
click at [1279, 426] on div "Down For It All" at bounding box center [1318, 427] width 196 height 32
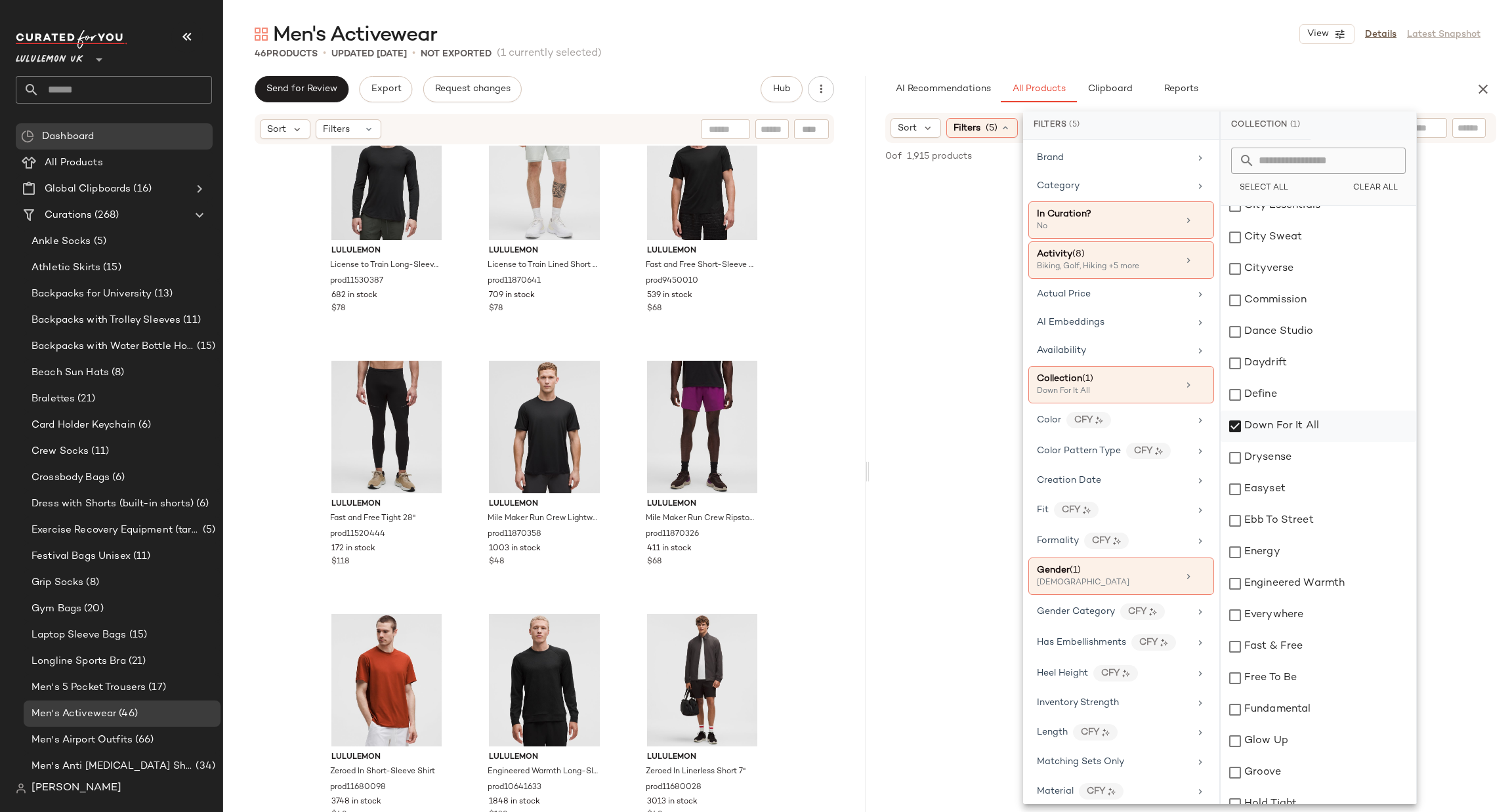
click at [1271, 426] on div "Down For It All" at bounding box center [1318, 427] width 196 height 32
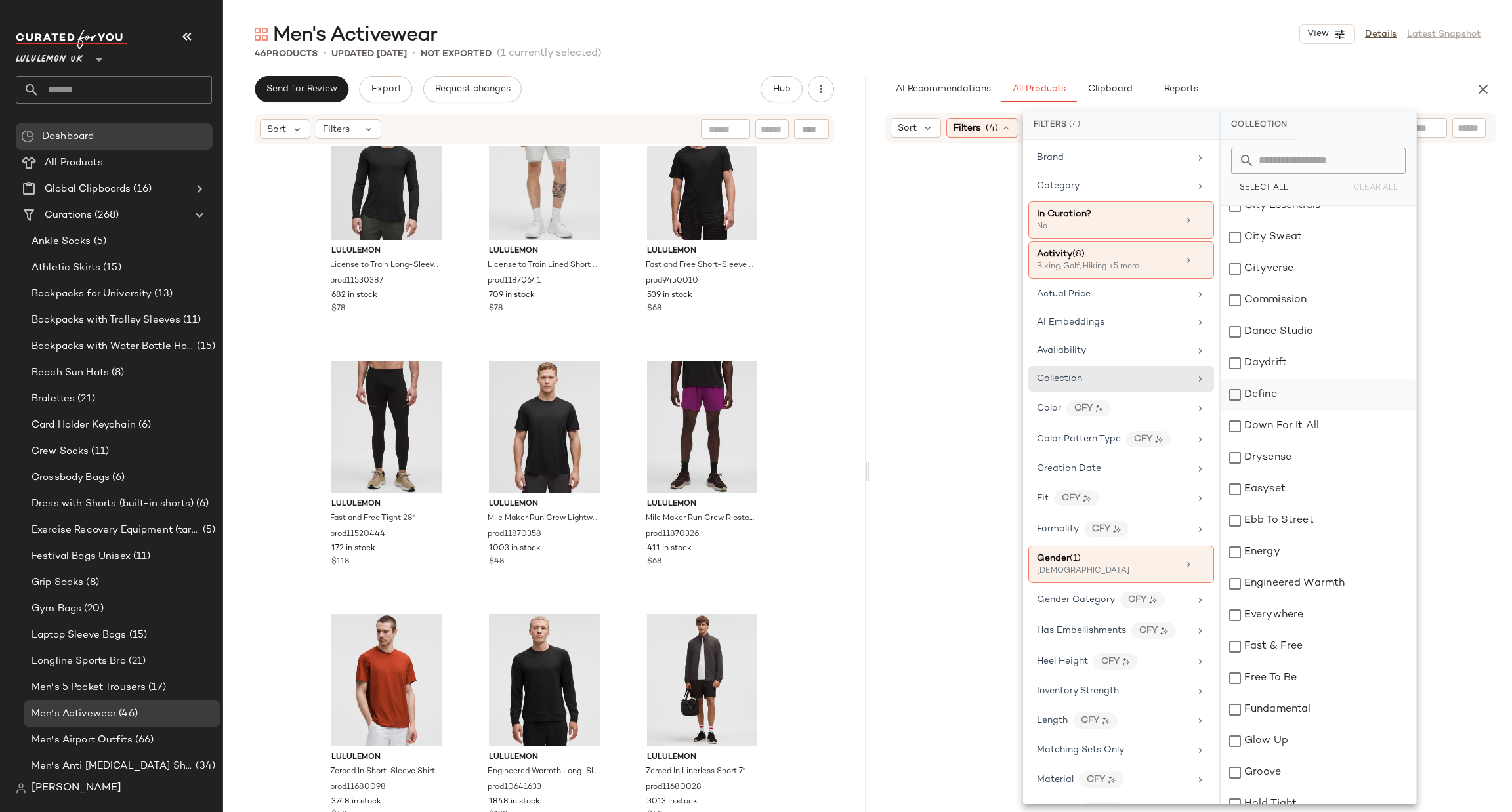
click at [1273, 393] on div "Define" at bounding box center [1318, 395] width 196 height 32
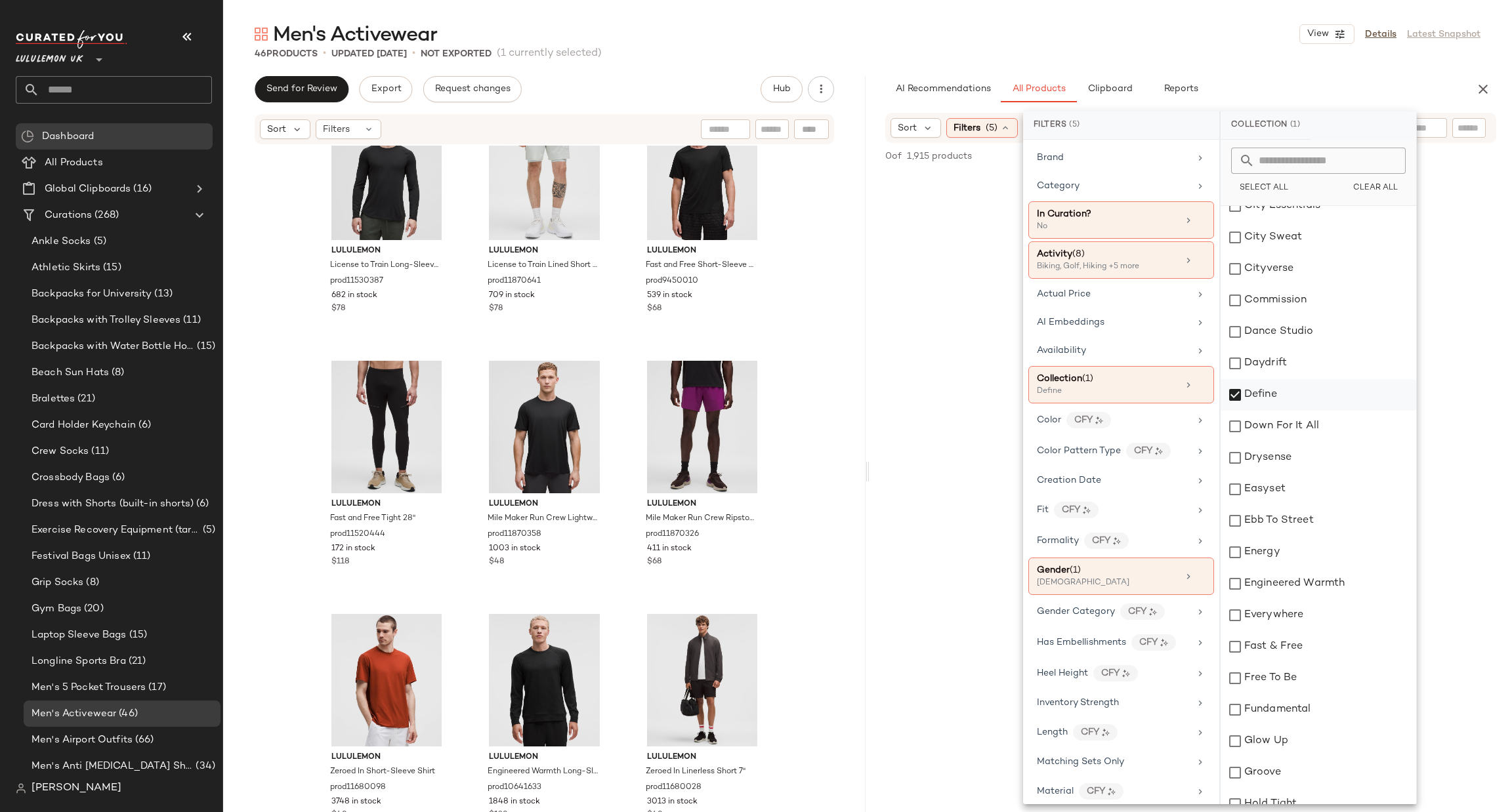
click at [1273, 393] on div "Define" at bounding box center [1318, 395] width 196 height 32
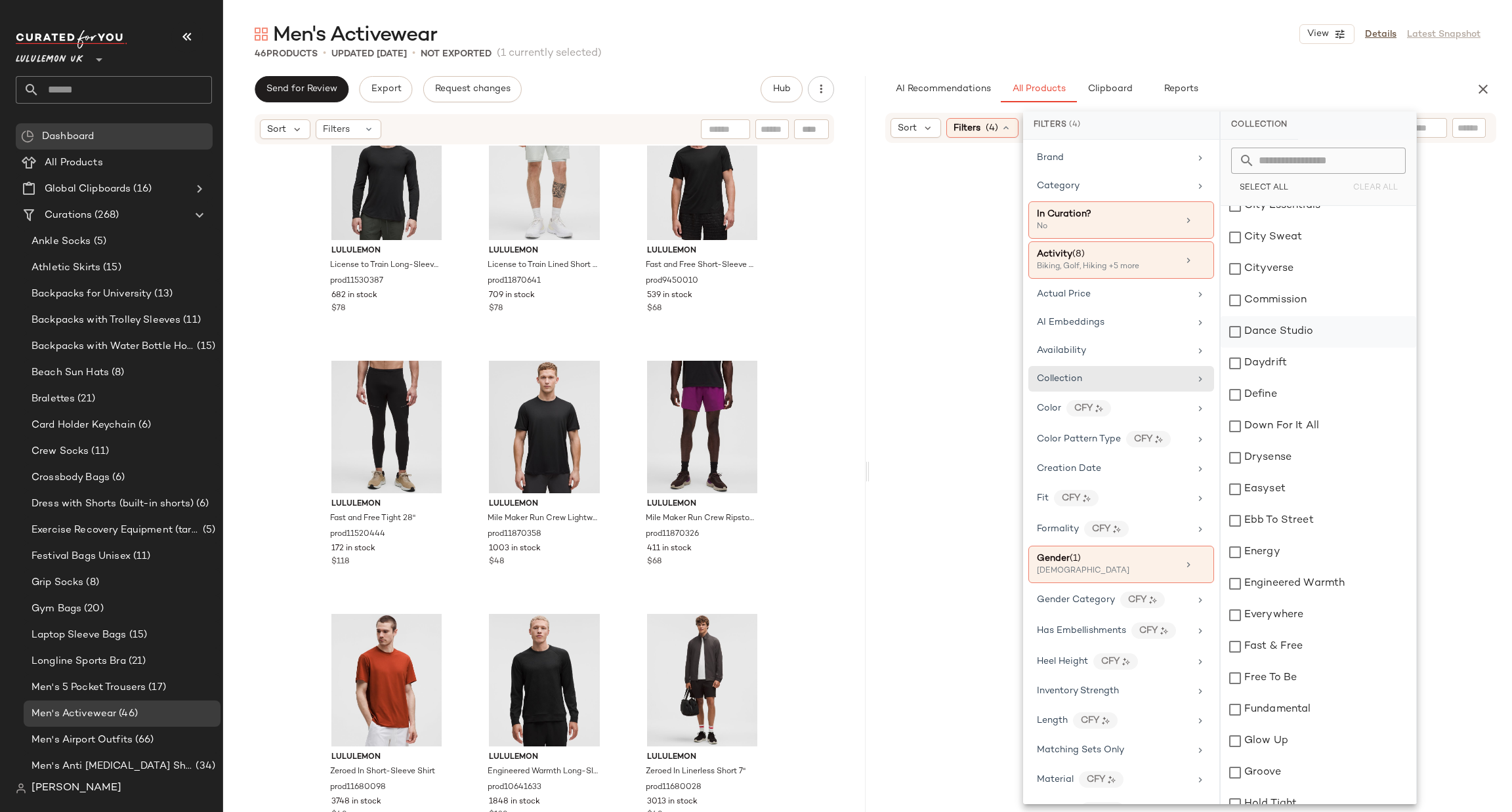
click at [1286, 344] on div "Dance Studio" at bounding box center [1318, 332] width 196 height 32
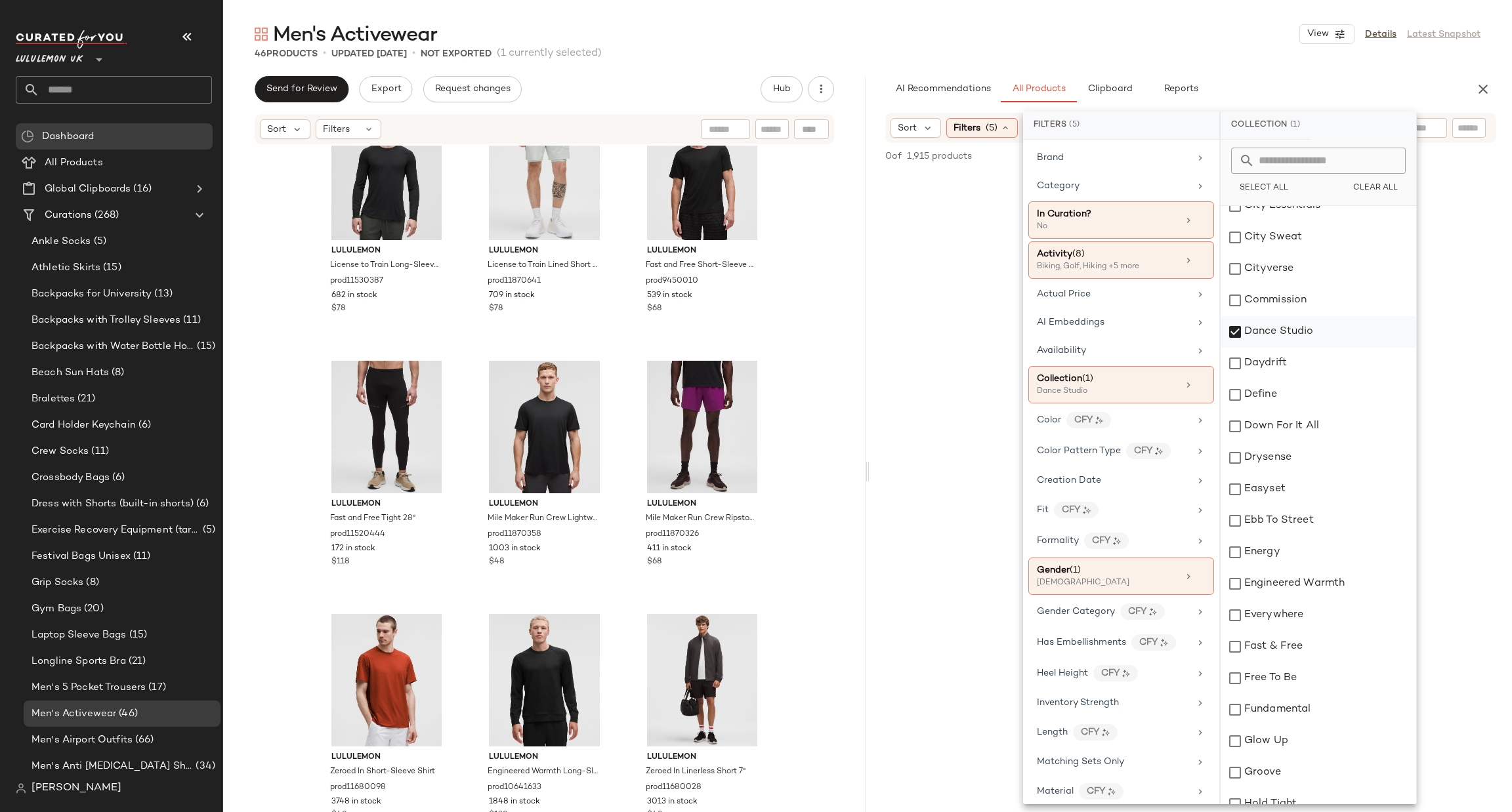
click at [1286, 346] on div "Dance Studio" at bounding box center [1318, 332] width 196 height 32
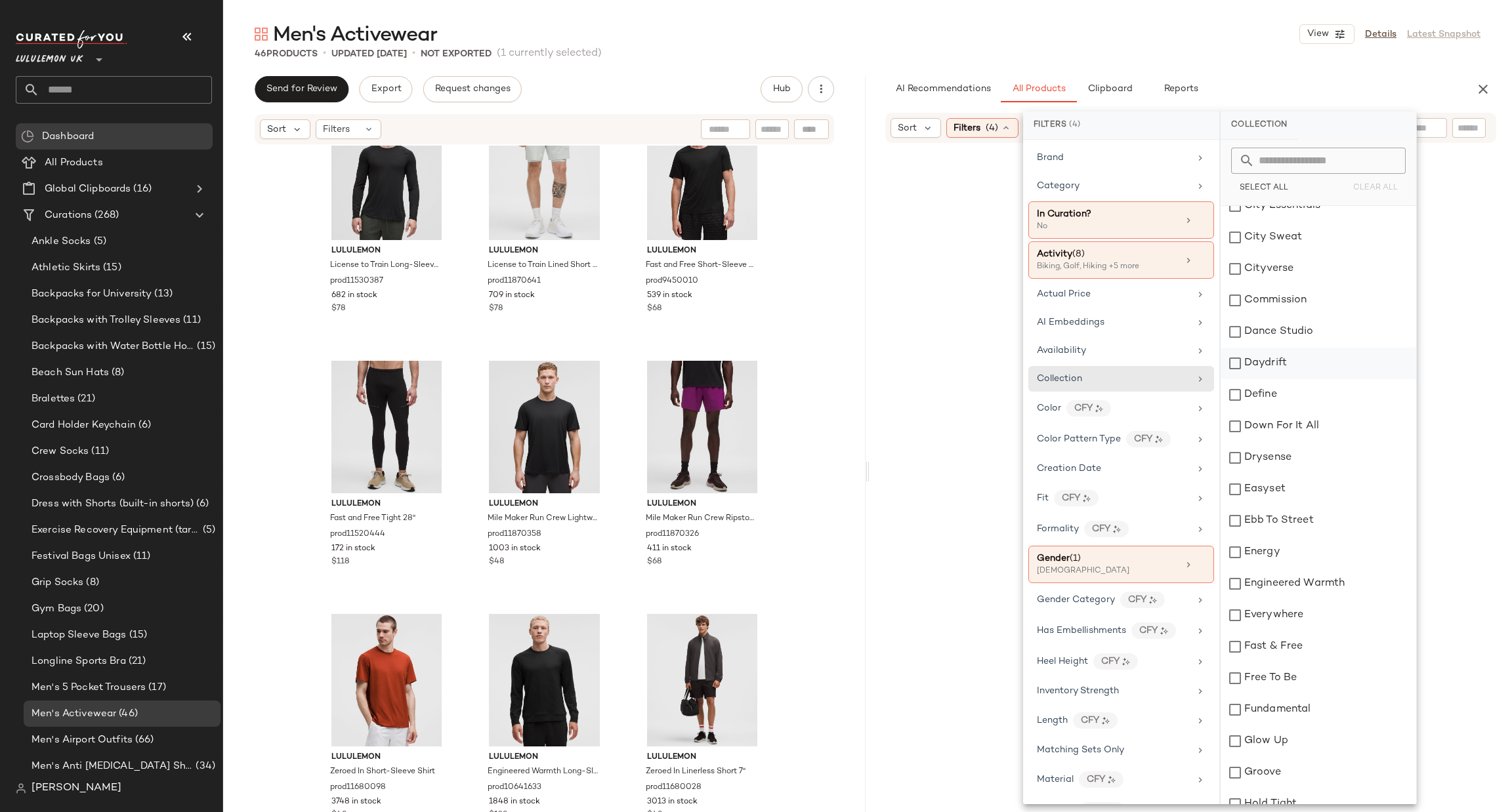
click at [1275, 369] on div "Daydrift" at bounding box center [1318, 364] width 196 height 32
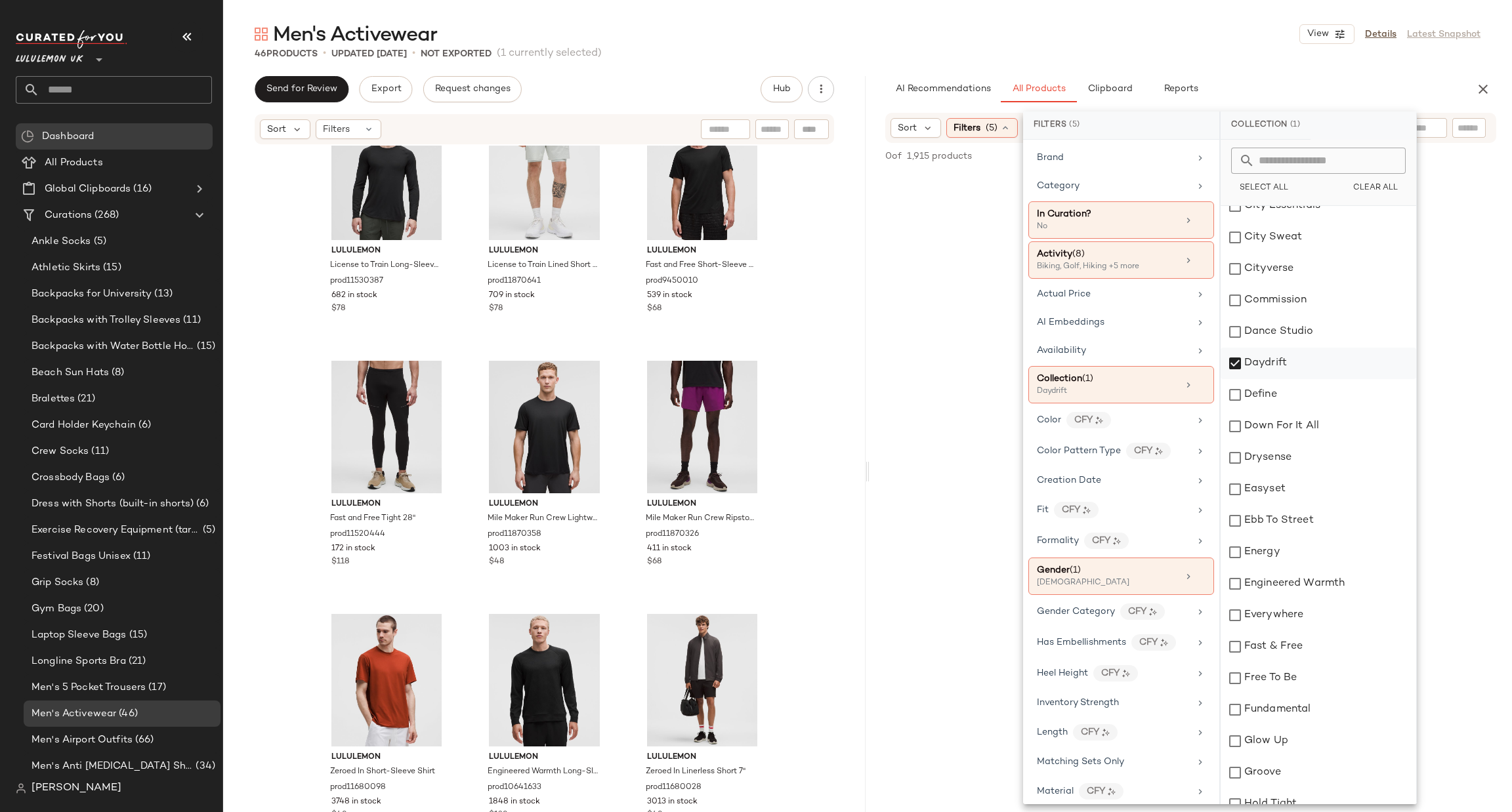
click at [1278, 359] on div "Daydrift" at bounding box center [1318, 364] width 196 height 32
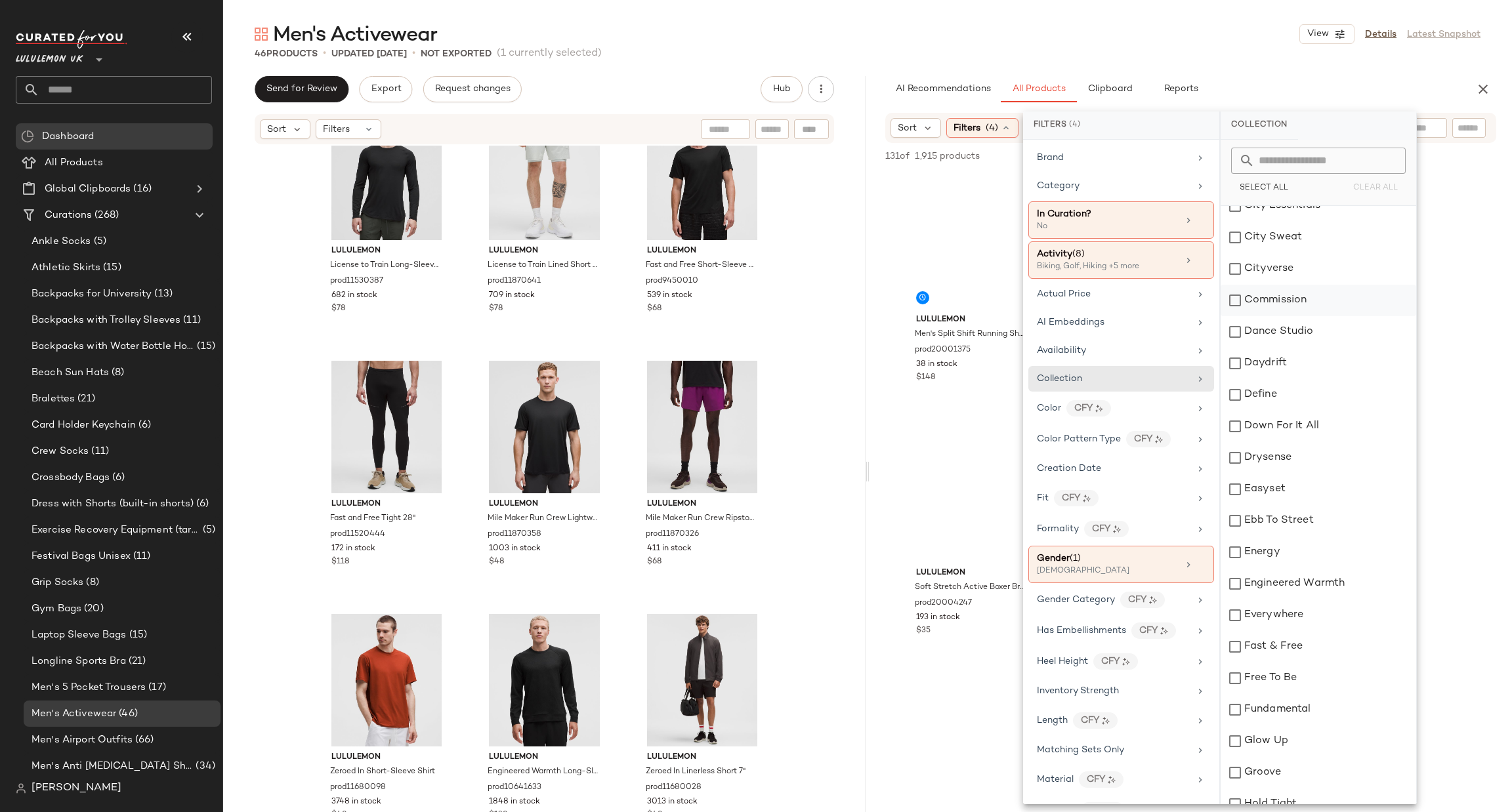
click at [1294, 299] on div "Commission" at bounding box center [1318, 301] width 196 height 32
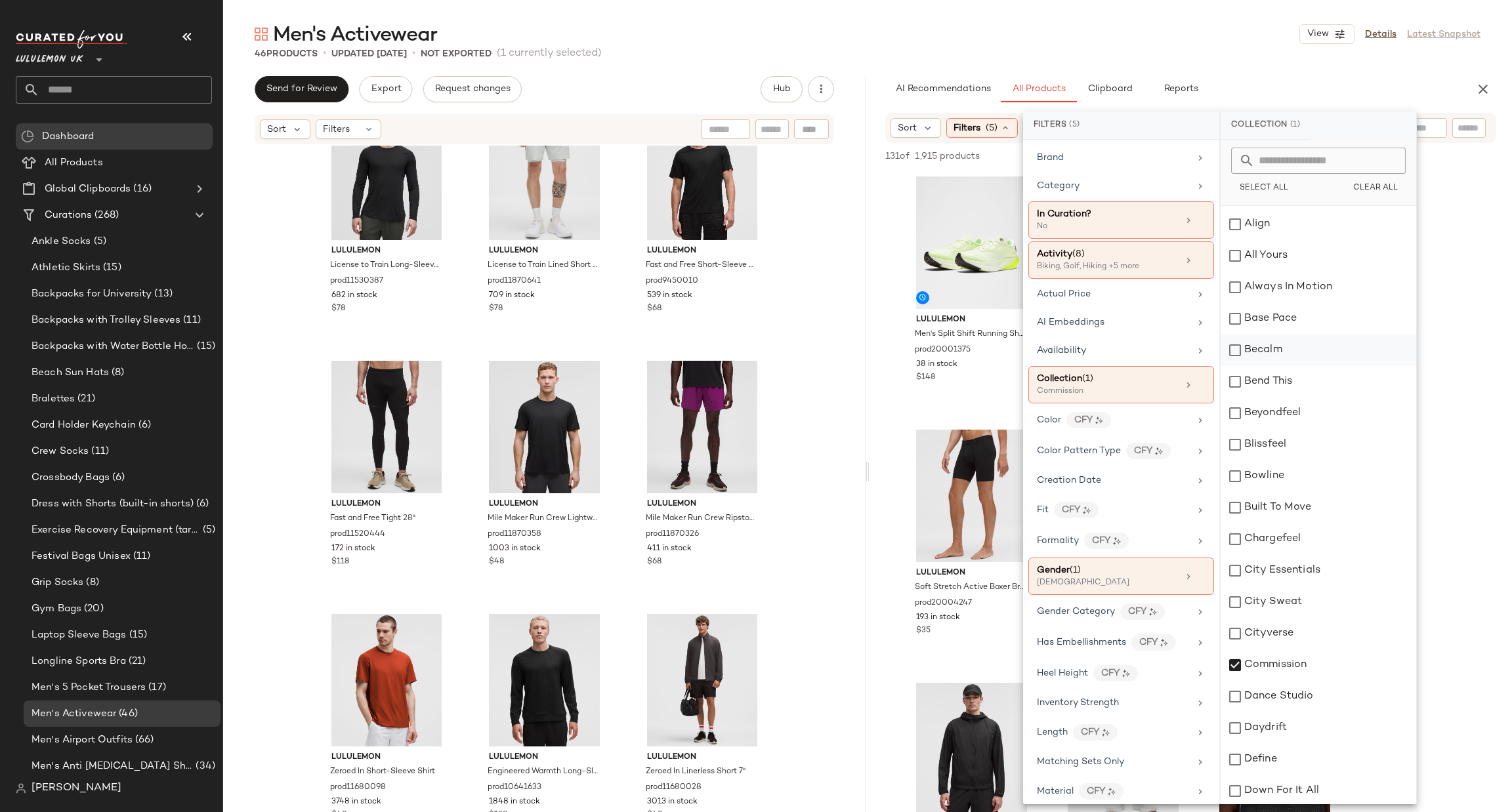
scroll to position [0, 0]
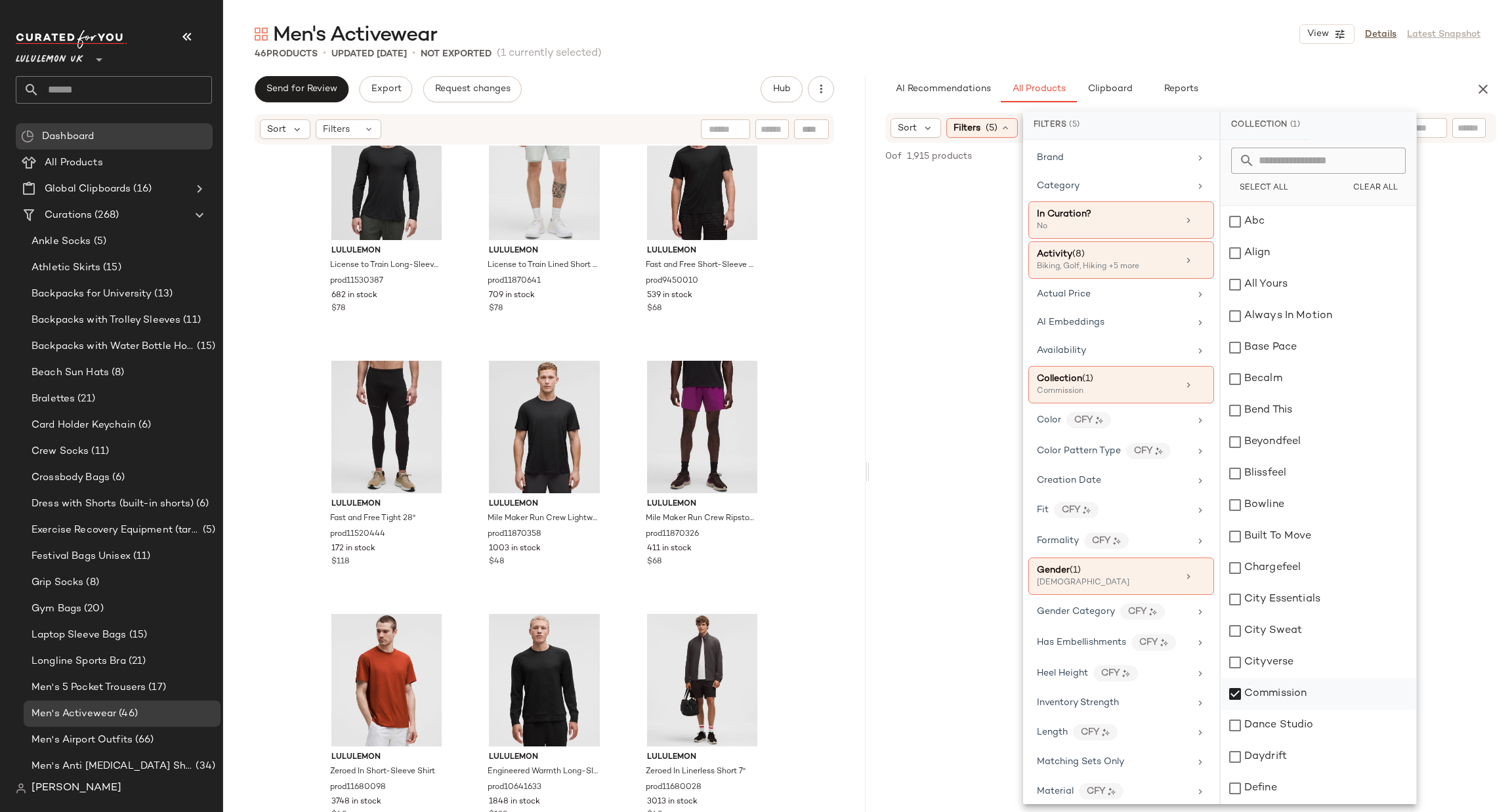
click at [1279, 692] on div "Commission" at bounding box center [1318, 694] width 196 height 32
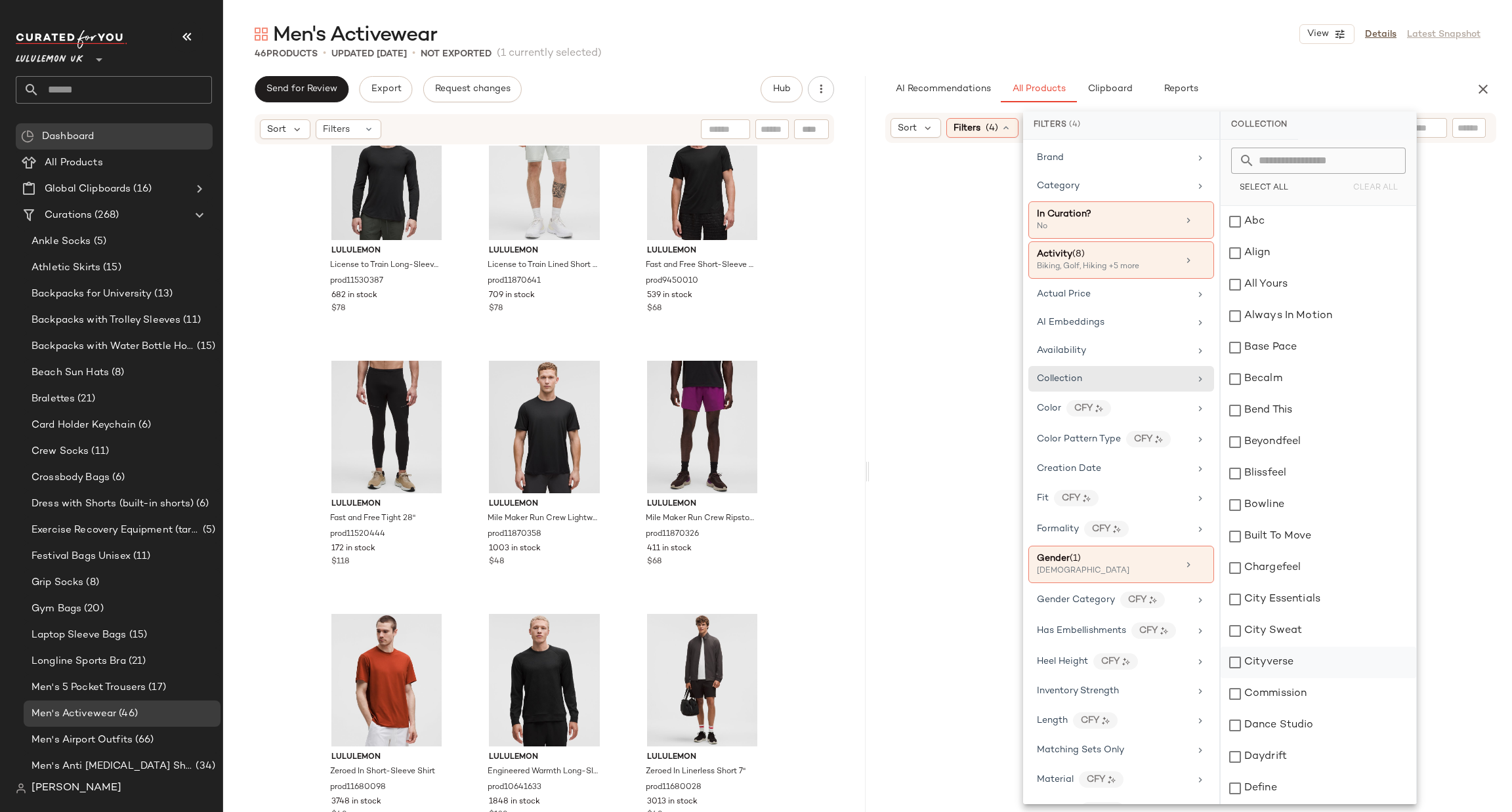
click at [1280, 662] on div "Cityverse" at bounding box center [1318, 662] width 196 height 32
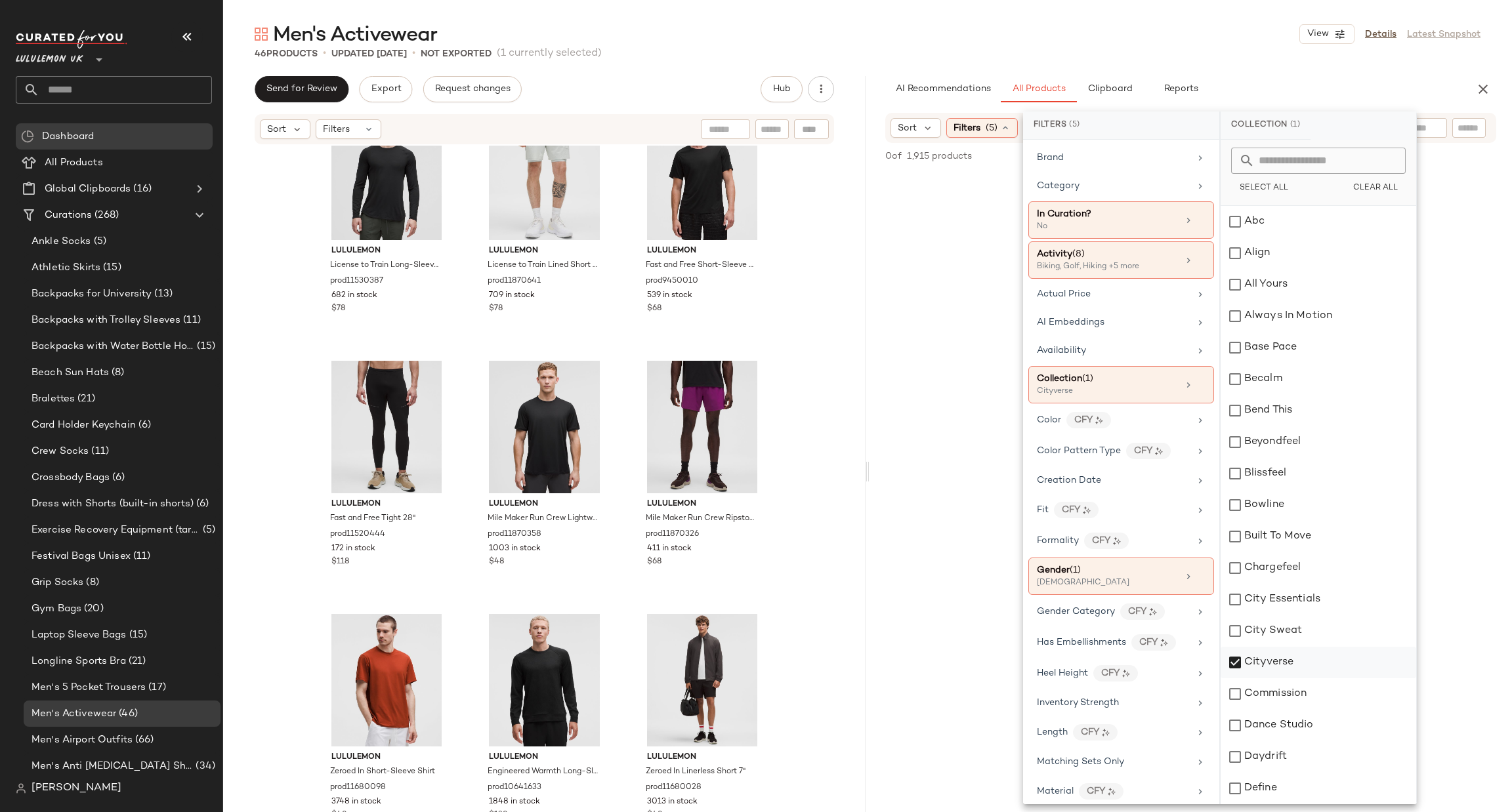
click at [1279, 659] on div "Cityverse" at bounding box center [1318, 662] width 196 height 32
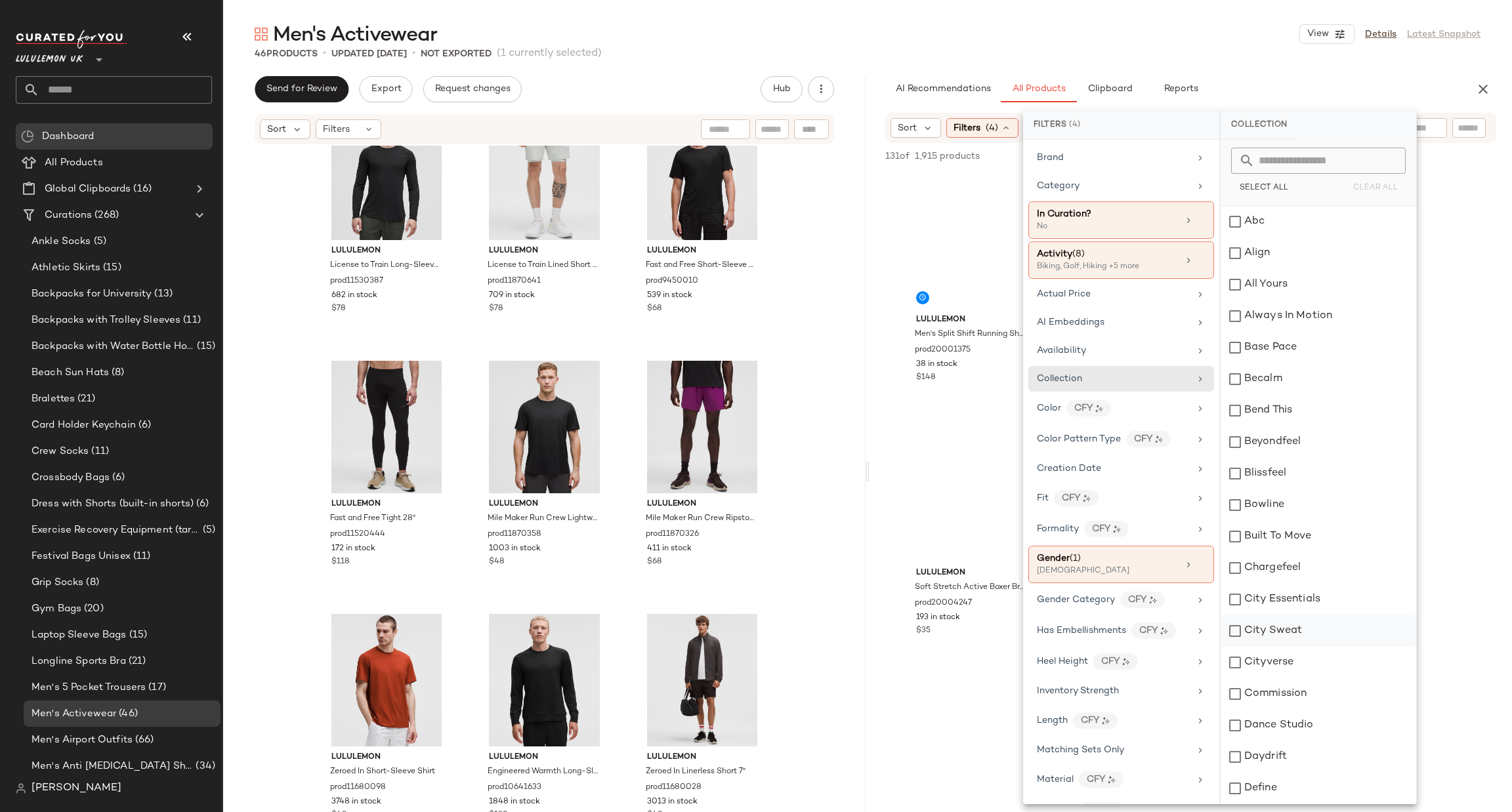
click at [1274, 633] on div "City Sweat" at bounding box center [1318, 631] width 196 height 32
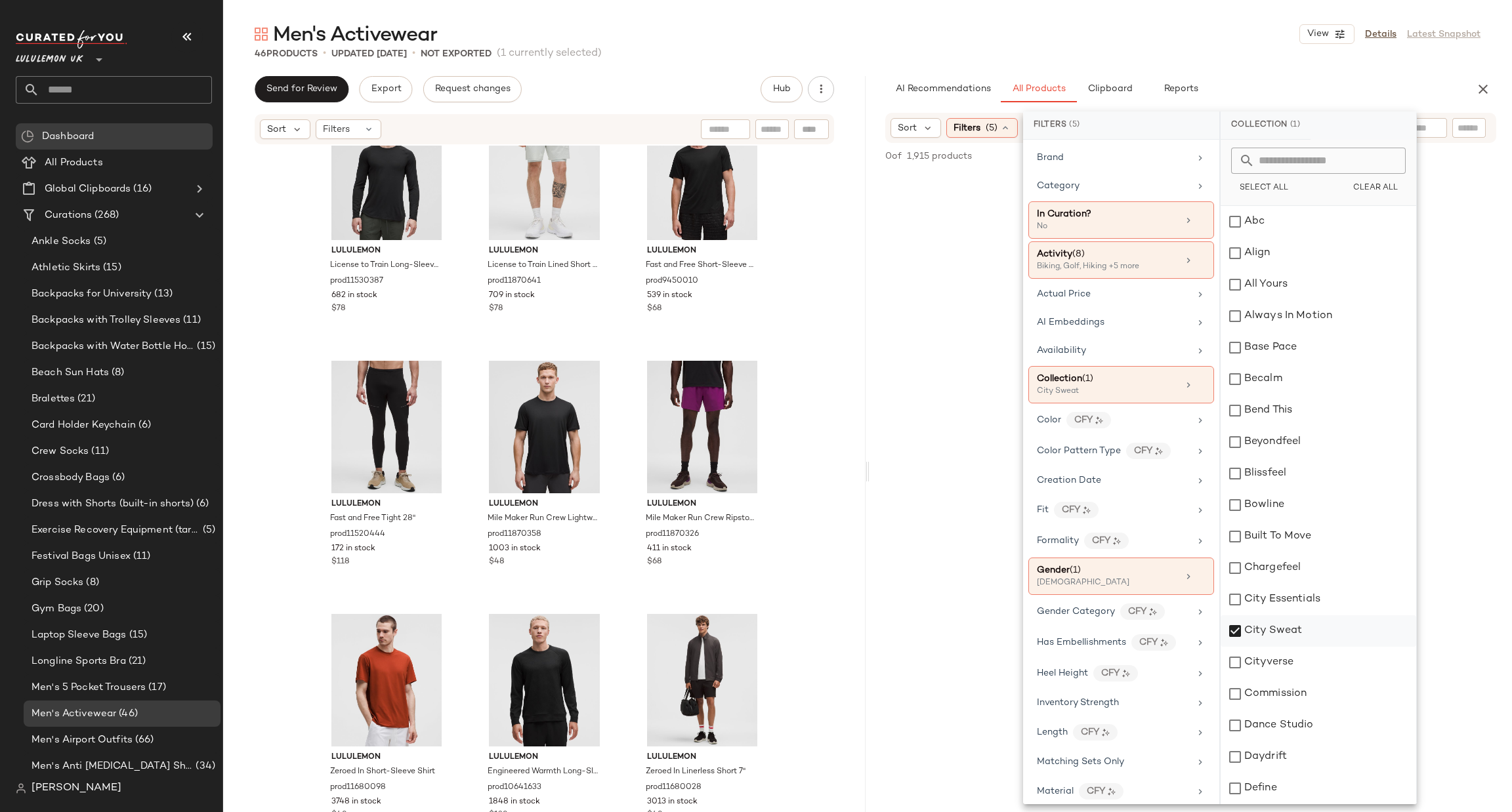
click at [1274, 633] on div "City Sweat" at bounding box center [1318, 631] width 196 height 32
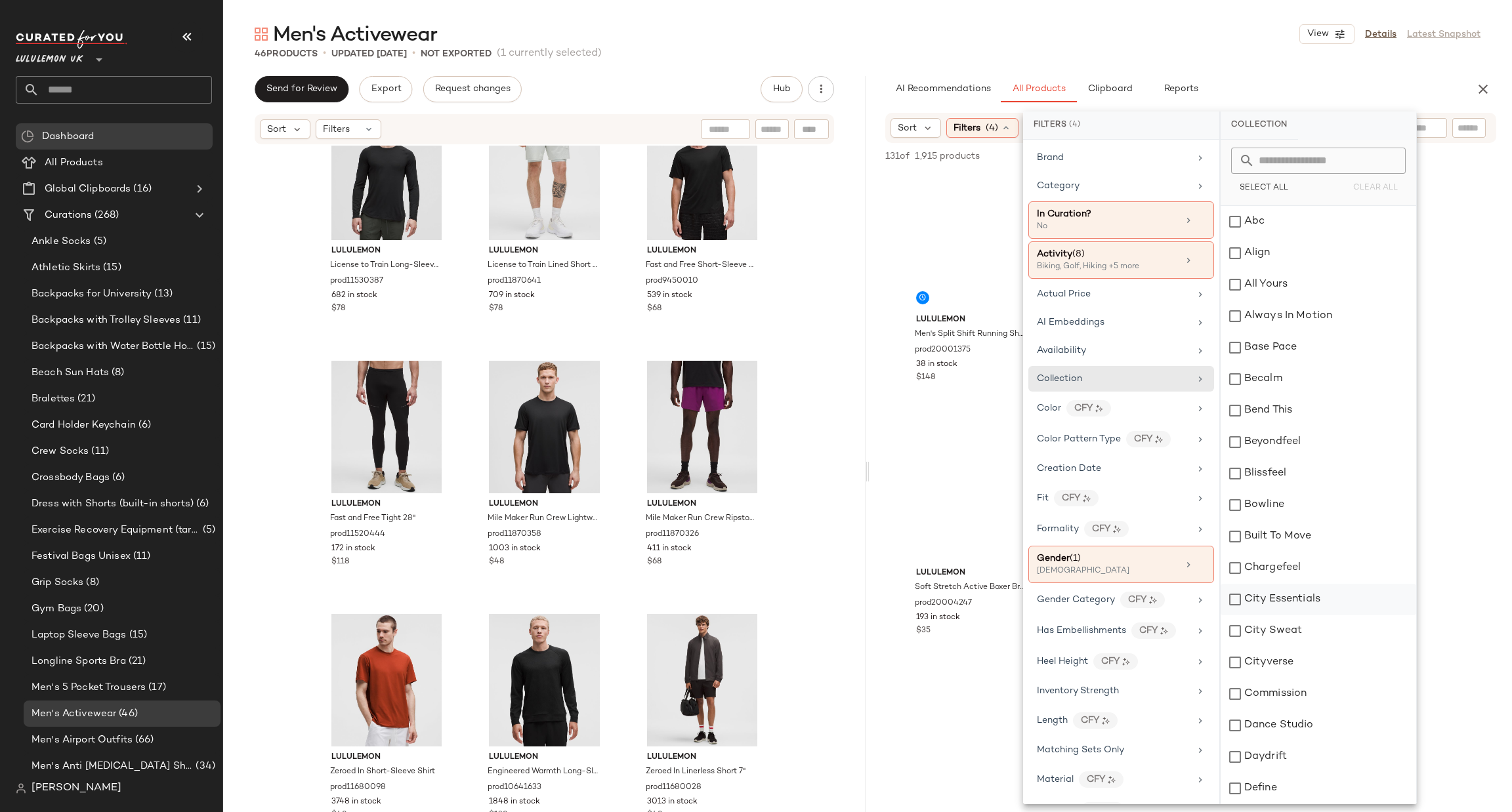
click at [1277, 609] on div "City Essentials" at bounding box center [1318, 599] width 196 height 32
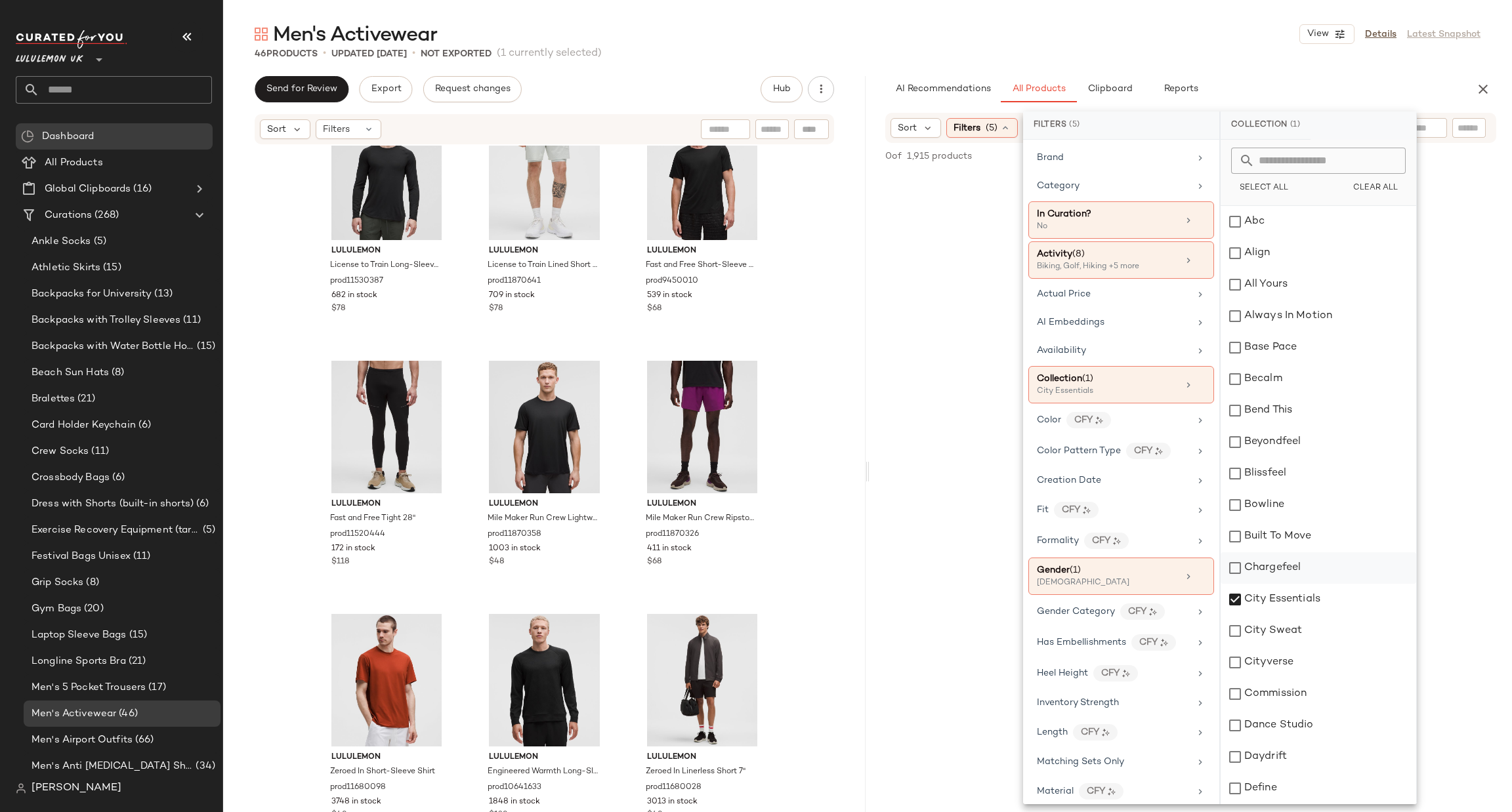
drag, startPoint x: 1271, startPoint y: 604, endPoint x: 1283, endPoint y: 572, distance: 34.2
click at [1274, 598] on div "City Essentials" at bounding box center [1318, 599] width 196 height 32
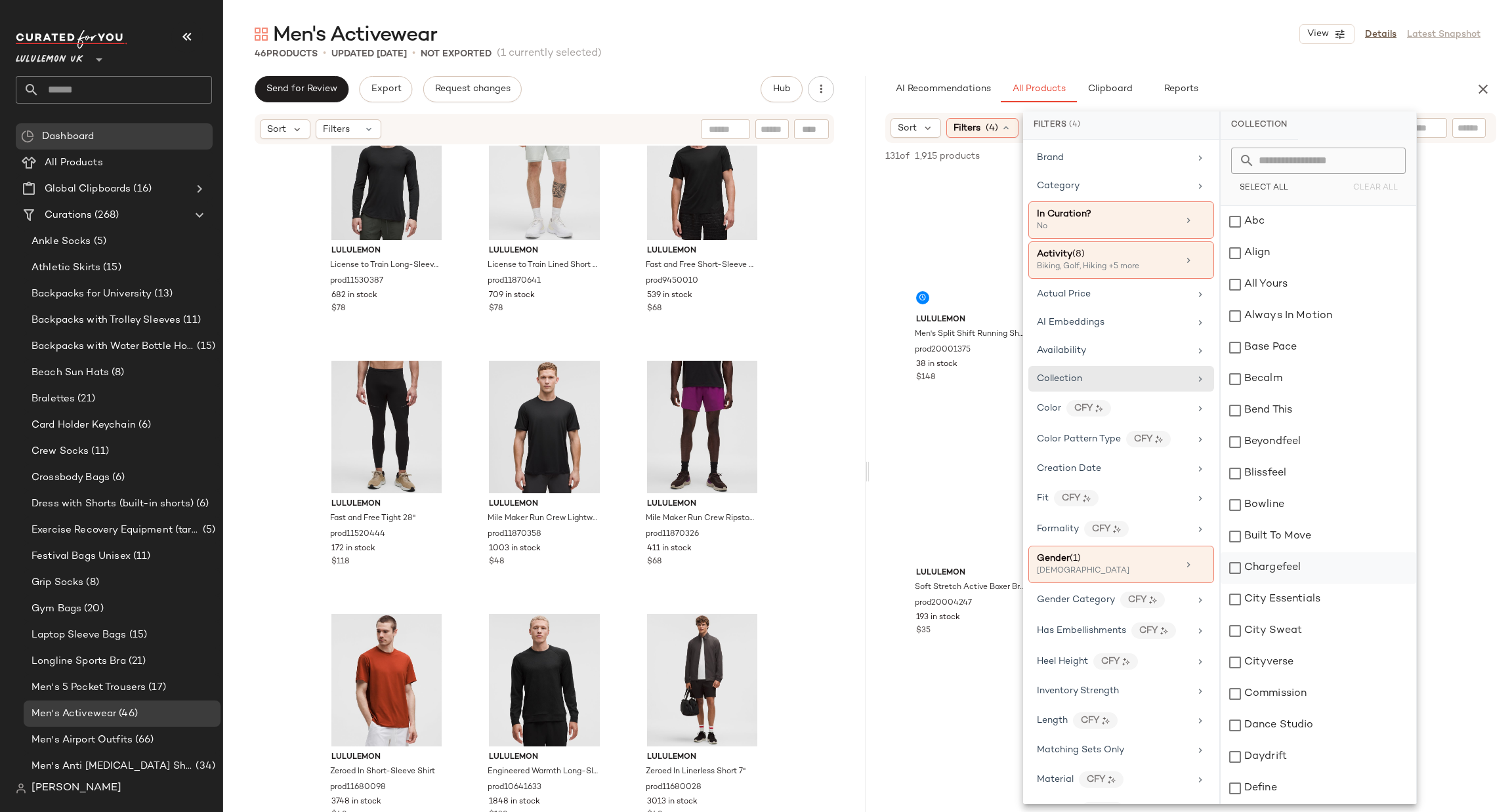
click at [1284, 571] on div "Chargefeel" at bounding box center [1318, 568] width 196 height 32
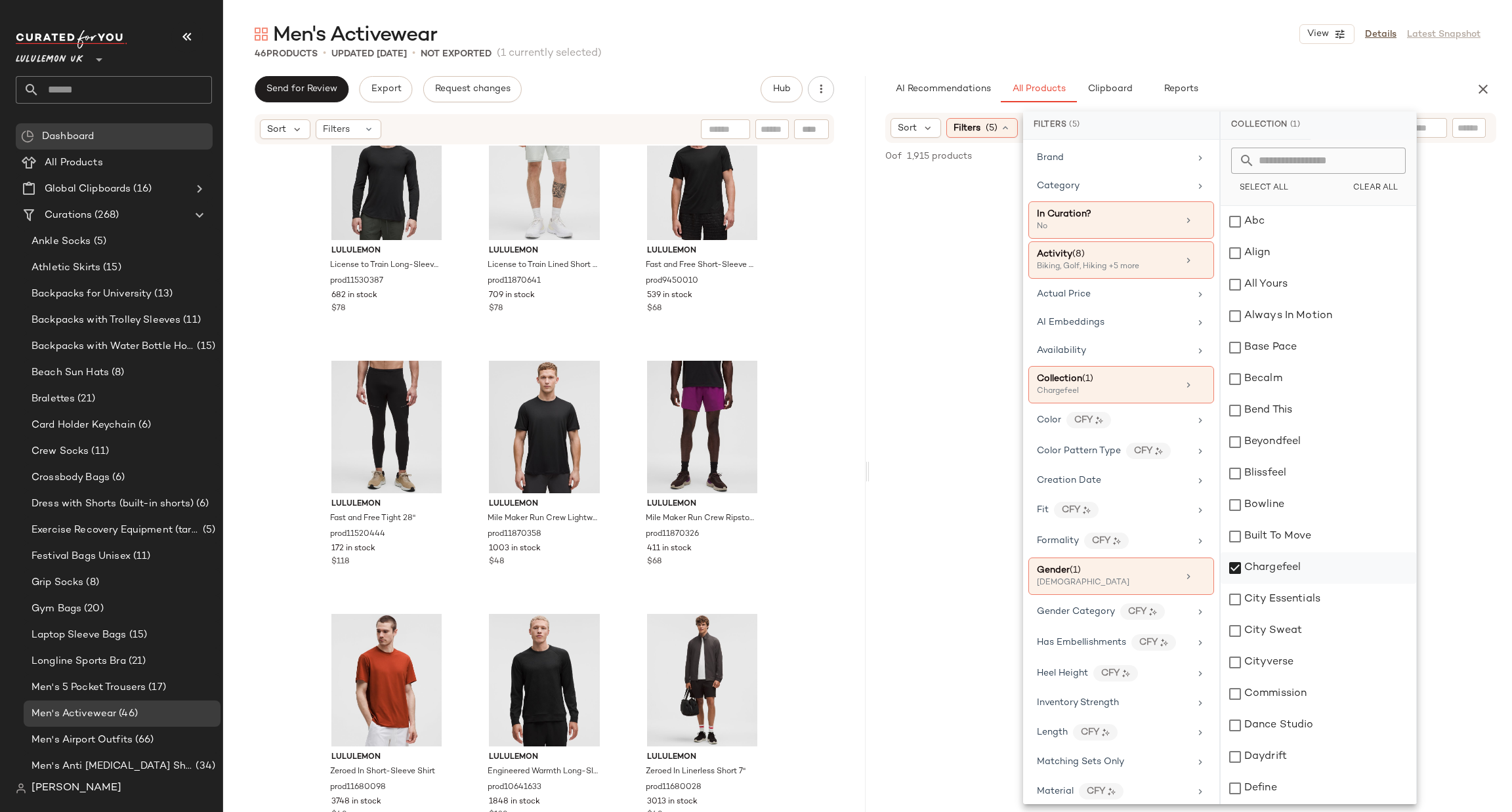
click at [1284, 571] on div "Chargefeel" at bounding box center [1318, 568] width 196 height 32
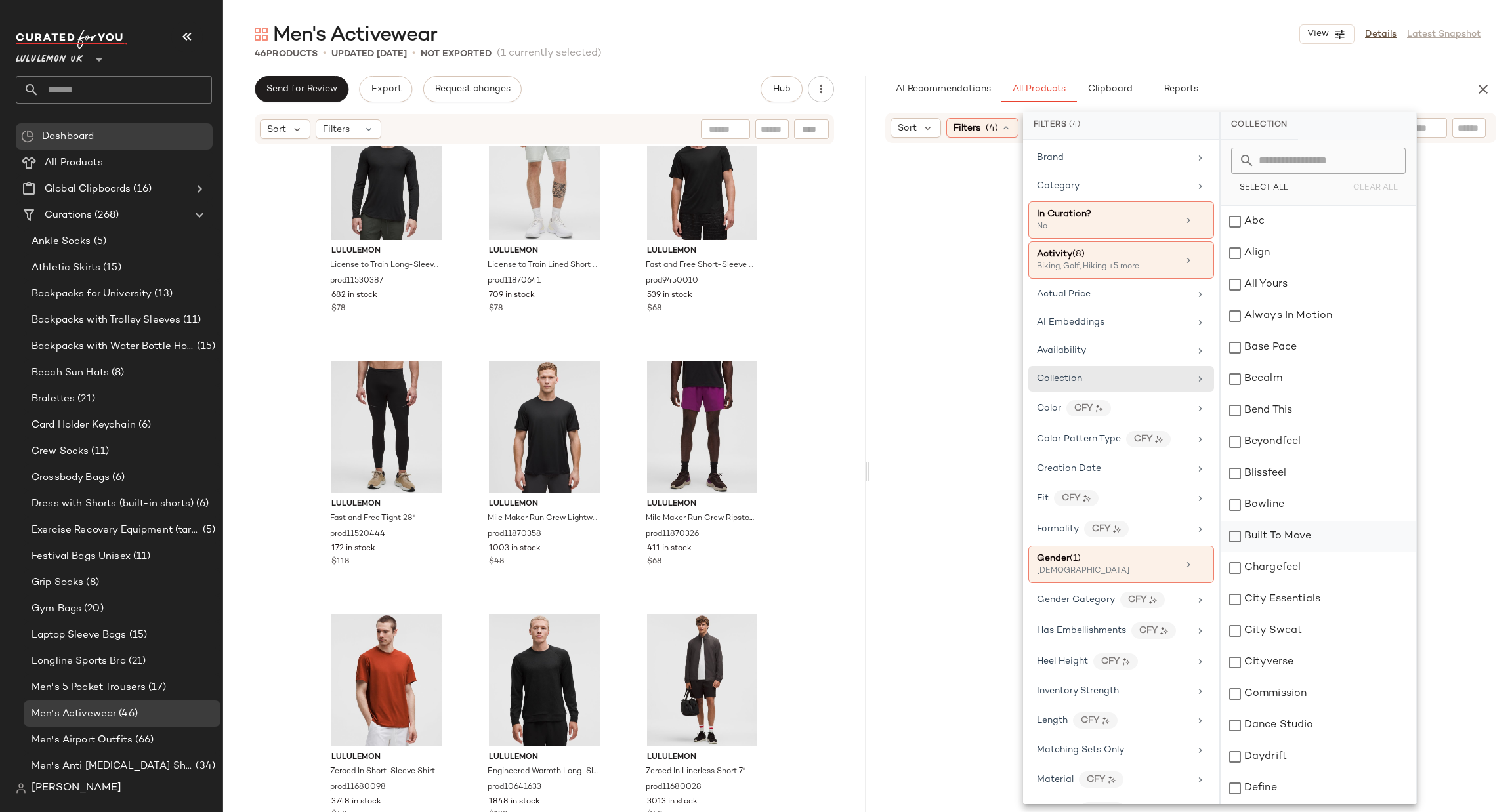
click at [1273, 541] on div "Built To Move" at bounding box center [1318, 536] width 196 height 32
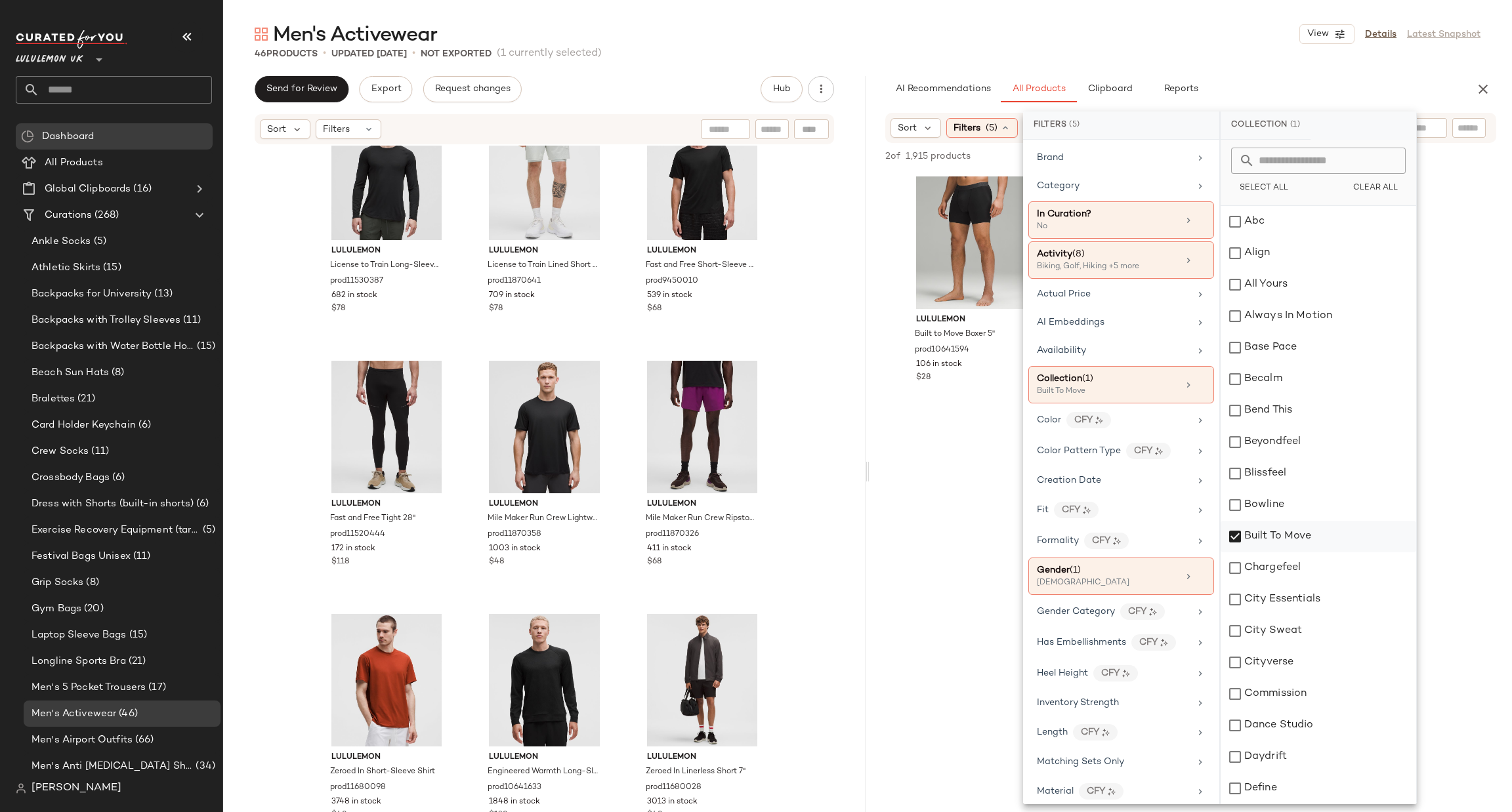
click at [1273, 541] on div "Built To Move" at bounding box center [1318, 536] width 196 height 32
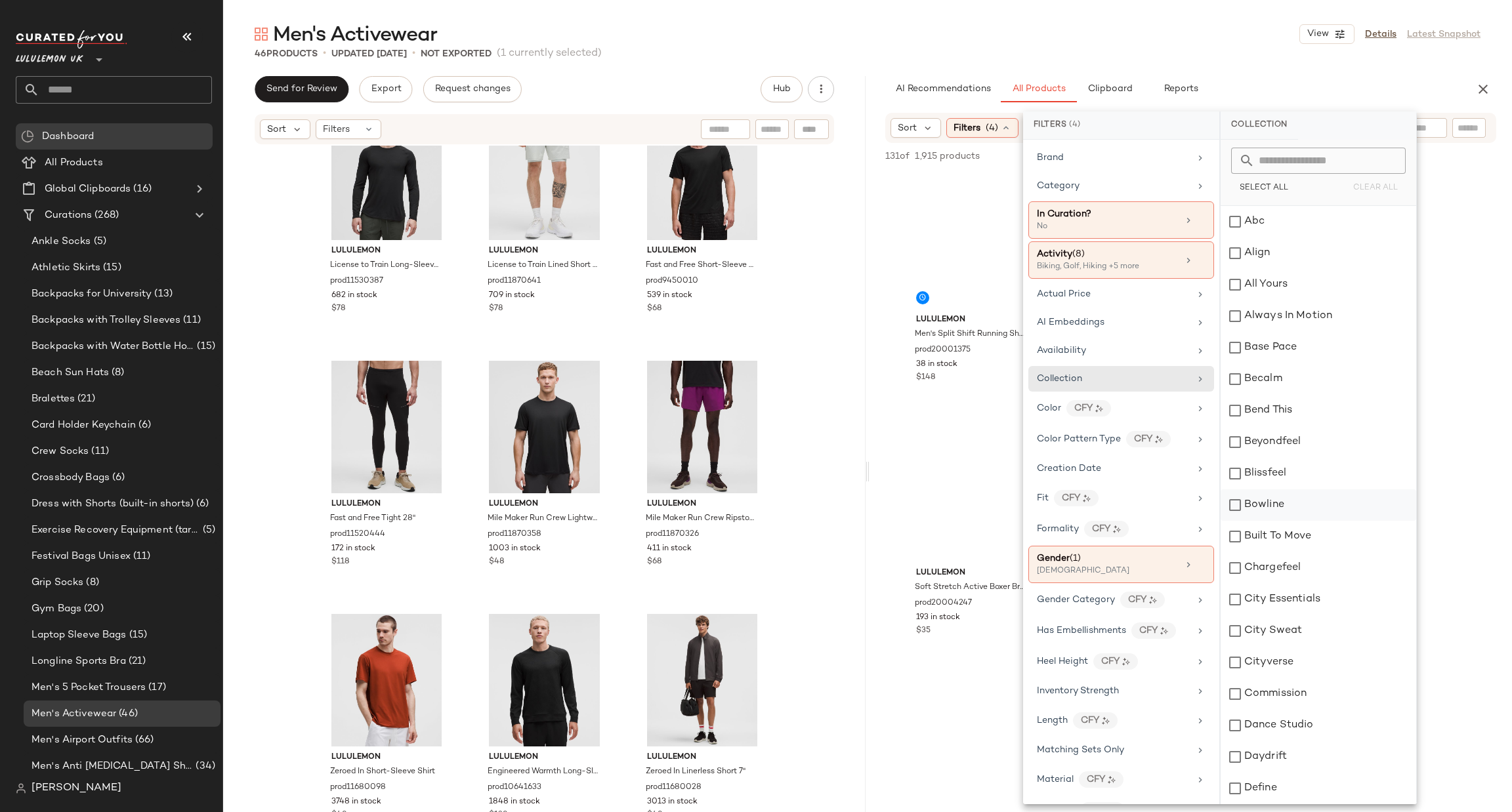
click at [1271, 499] on div "Bowline" at bounding box center [1318, 505] width 196 height 32
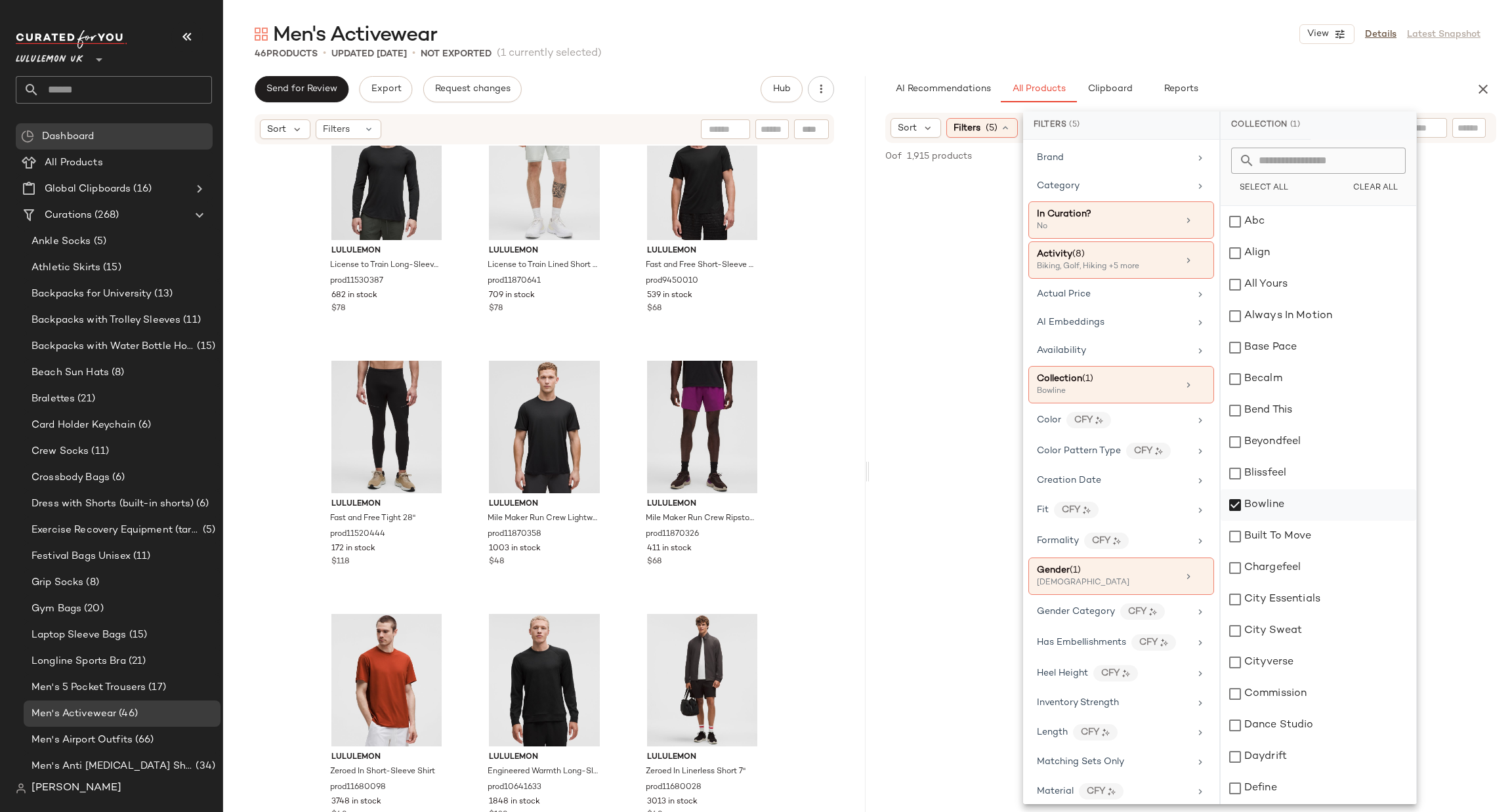
click at [1271, 499] on div "Bowline" at bounding box center [1318, 505] width 196 height 32
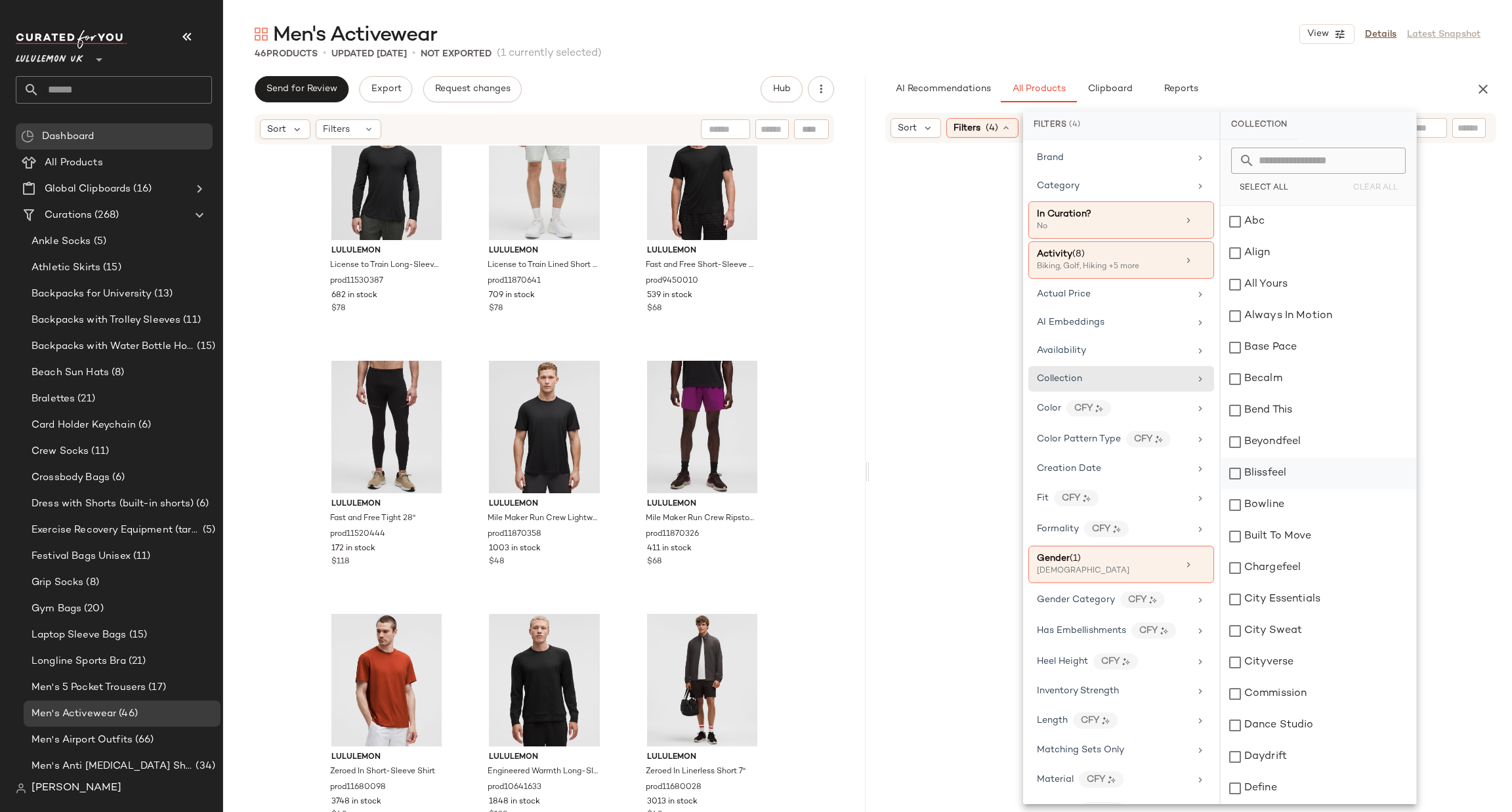
click at [1261, 464] on div "Blissfeel" at bounding box center [1318, 473] width 196 height 32
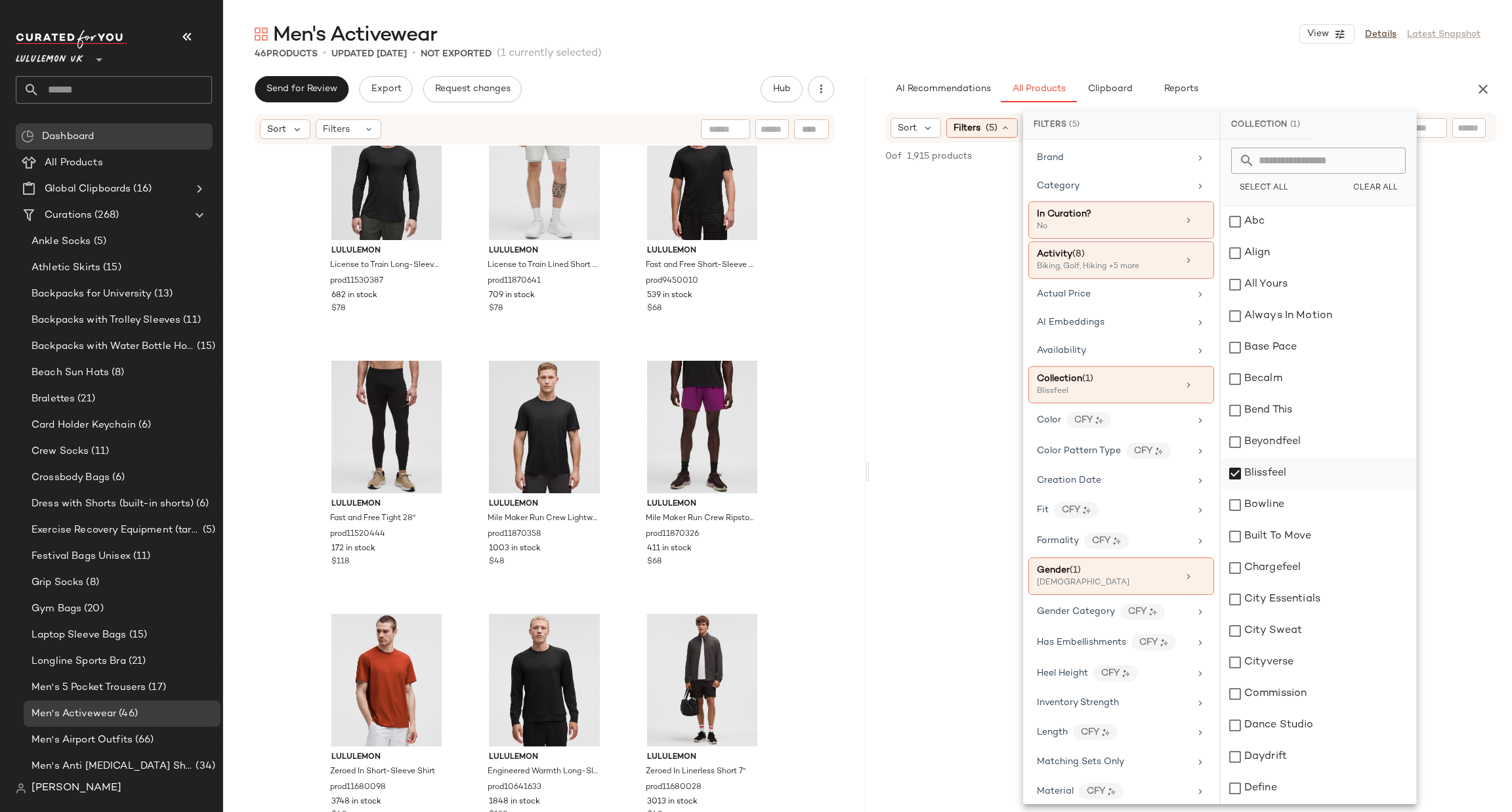
click at [1261, 464] on div "Blissfeel" at bounding box center [1318, 473] width 196 height 32
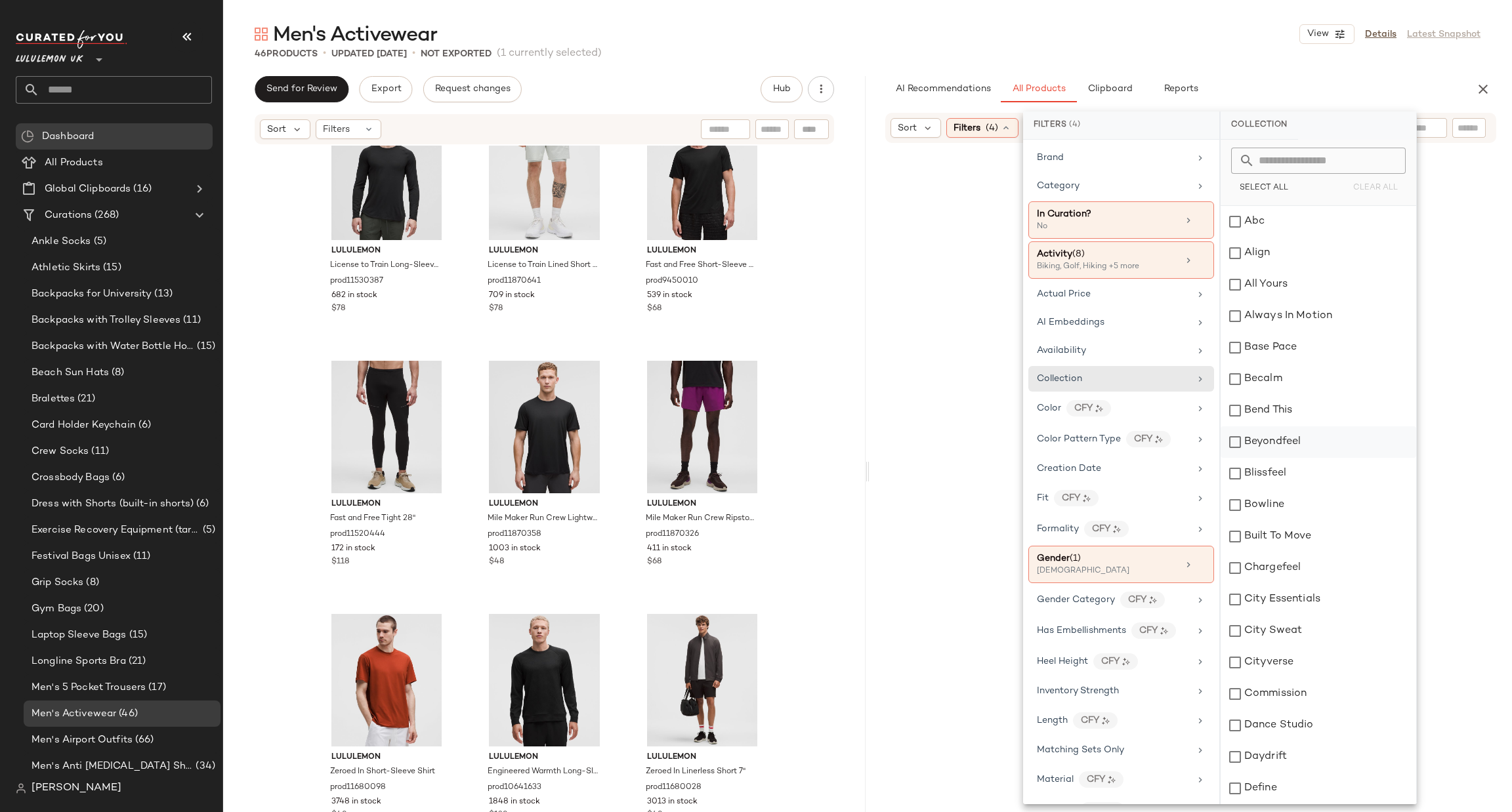
click at [1254, 443] on div "Beyondfeel" at bounding box center [1318, 442] width 196 height 32
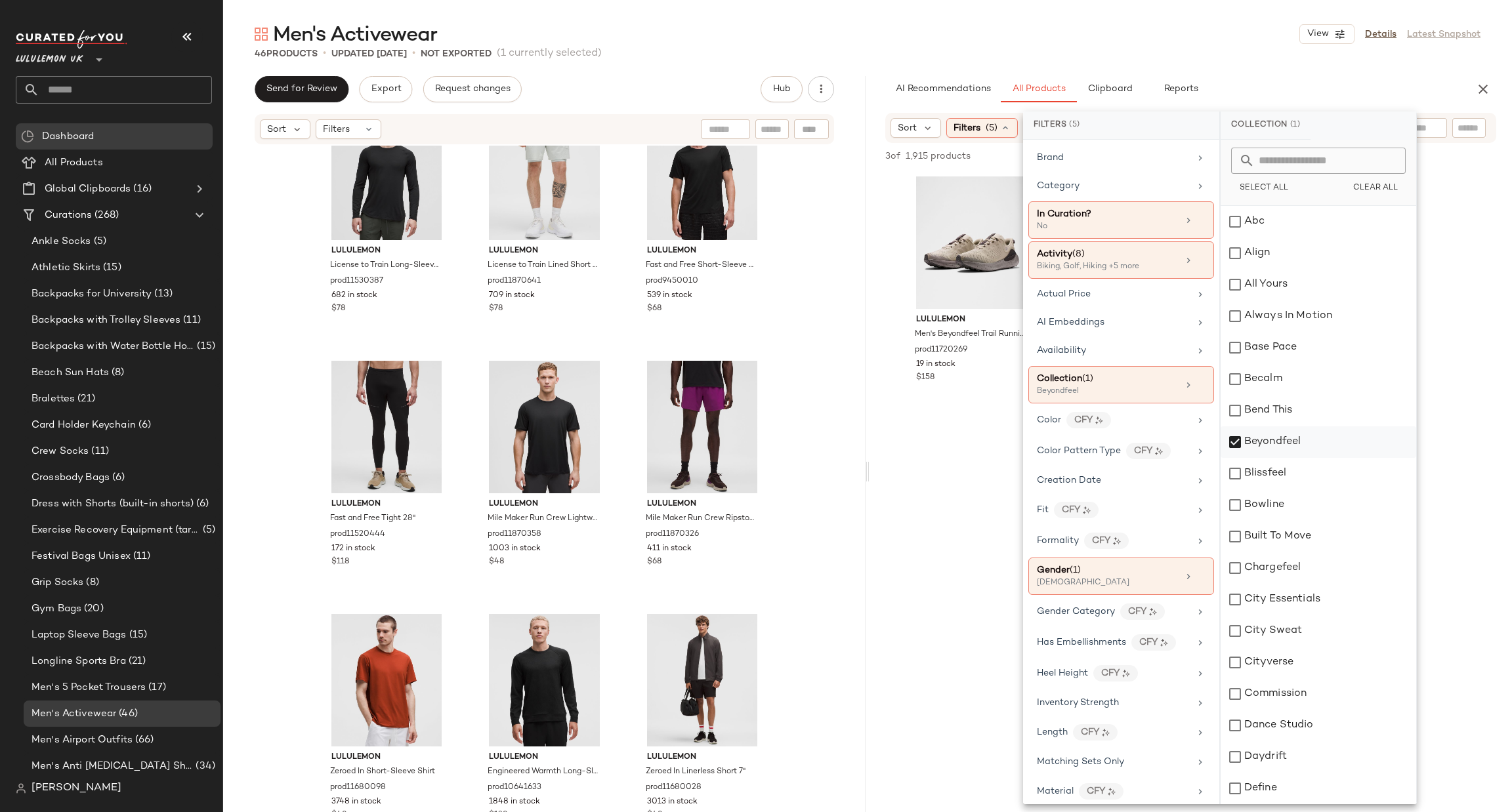
click at [1254, 443] on div "Beyondfeel" at bounding box center [1318, 442] width 196 height 32
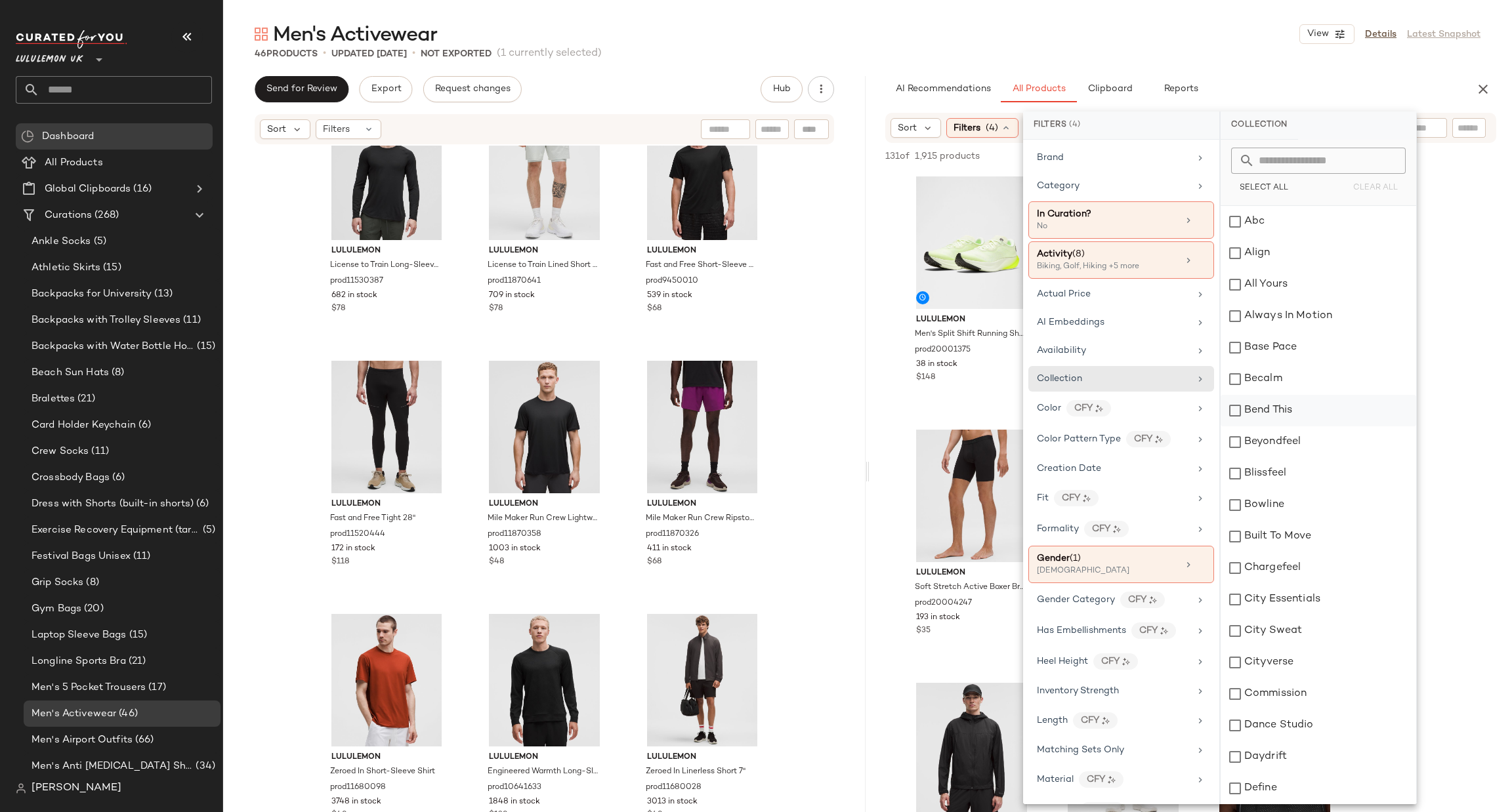
click at [1251, 415] on div "Bend This" at bounding box center [1318, 411] width 196 height 32
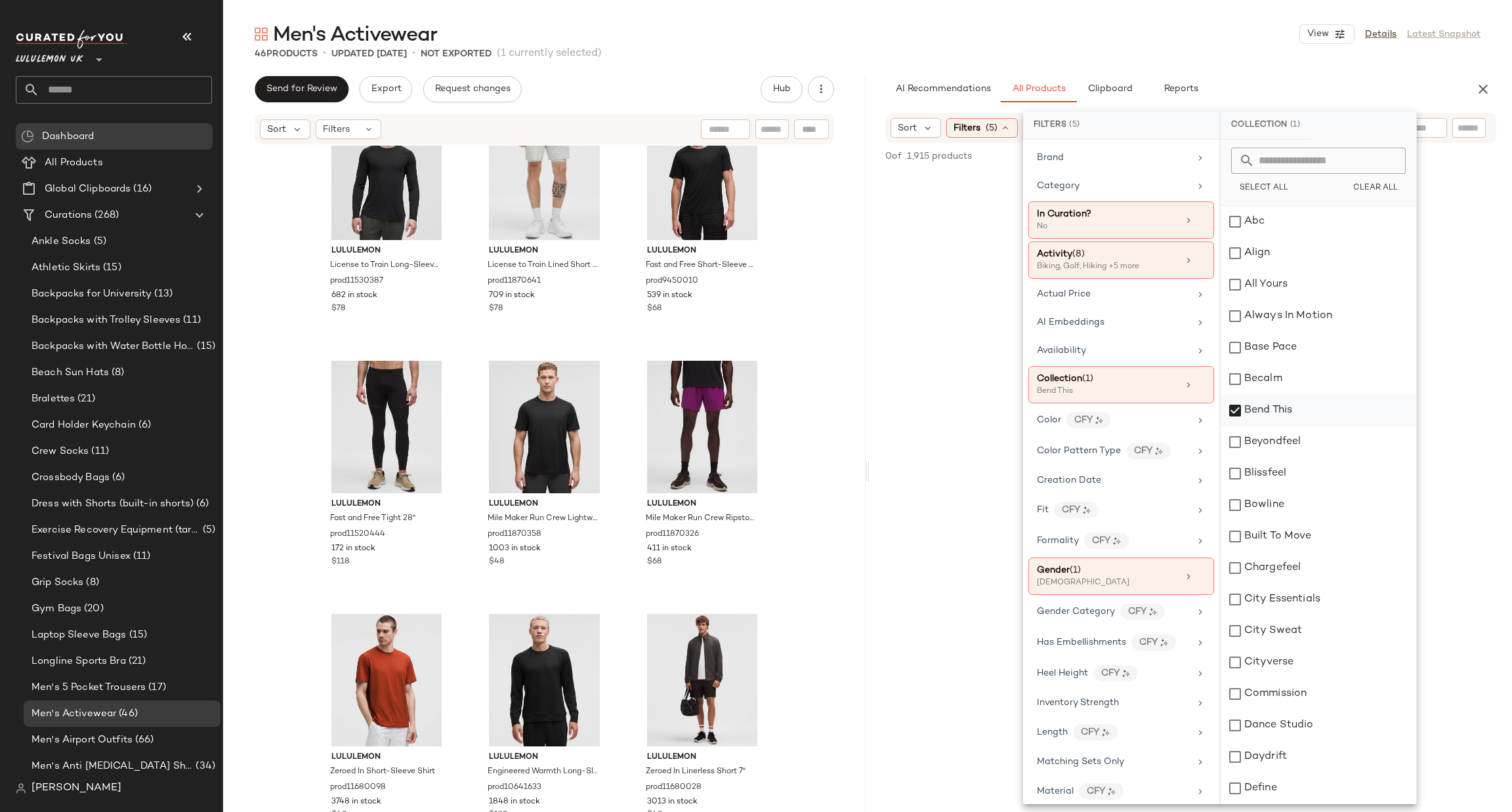
click at [1251, 415] on div "Bend This" at bounding box center [1318, 411] width 196 height 32
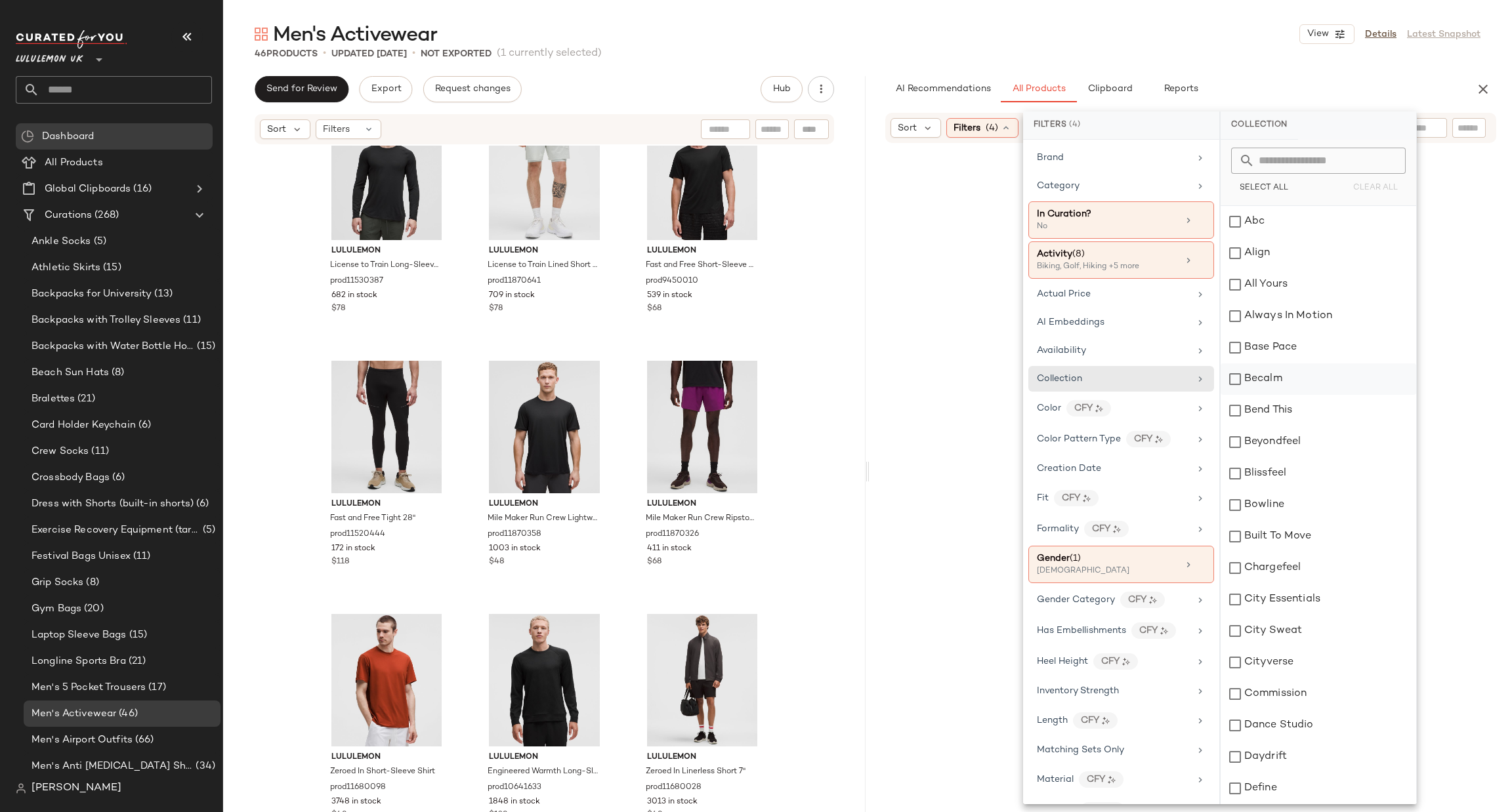
click at [1248, 381] on div "Becalm" at bounding box center [1318, 380] width 196 height 32
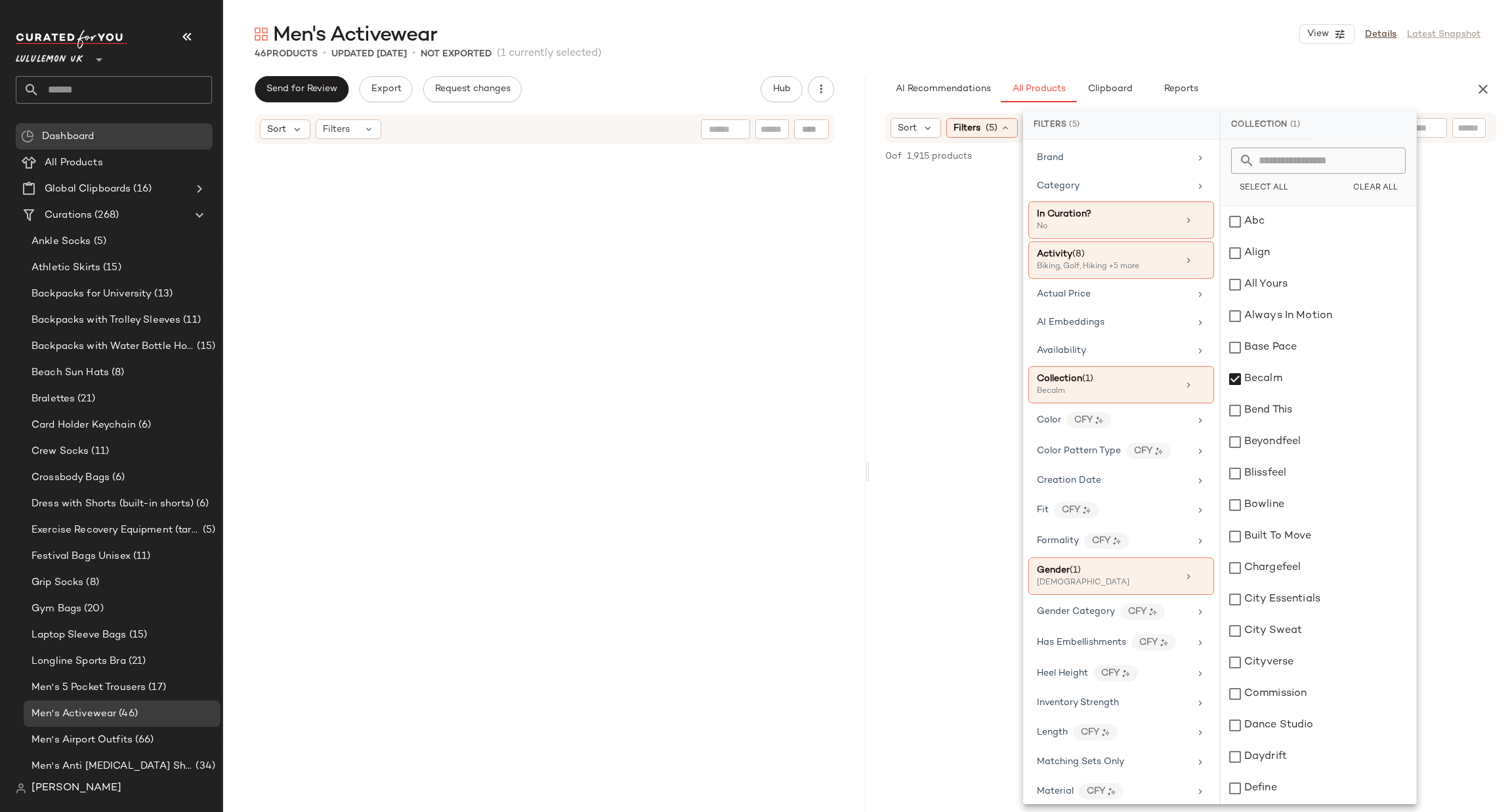
scroll to position [3094, 0]
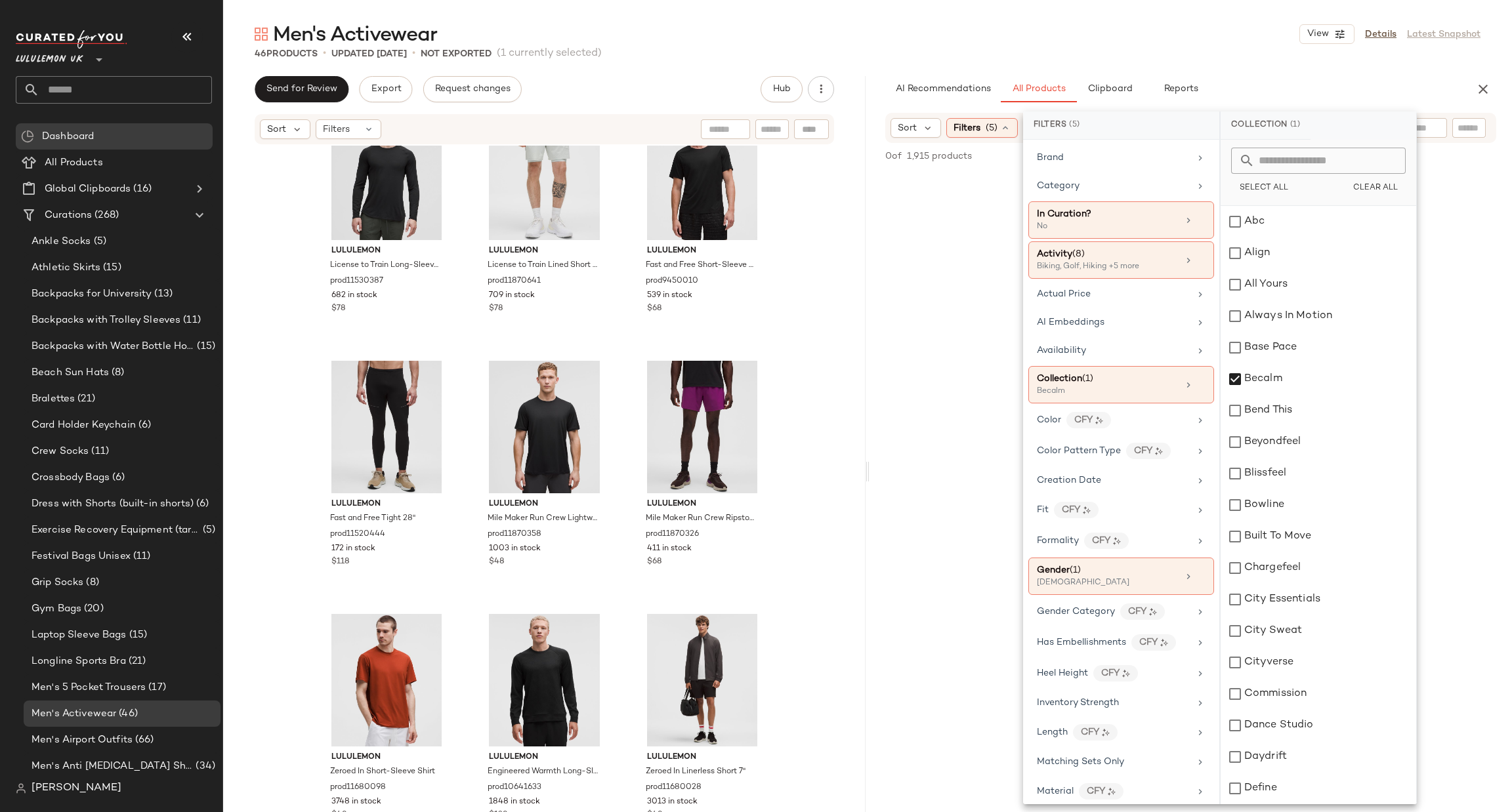
click at [1248, 381] on div "Becalm" at bounding box center [1318, 380] width 196 height 32
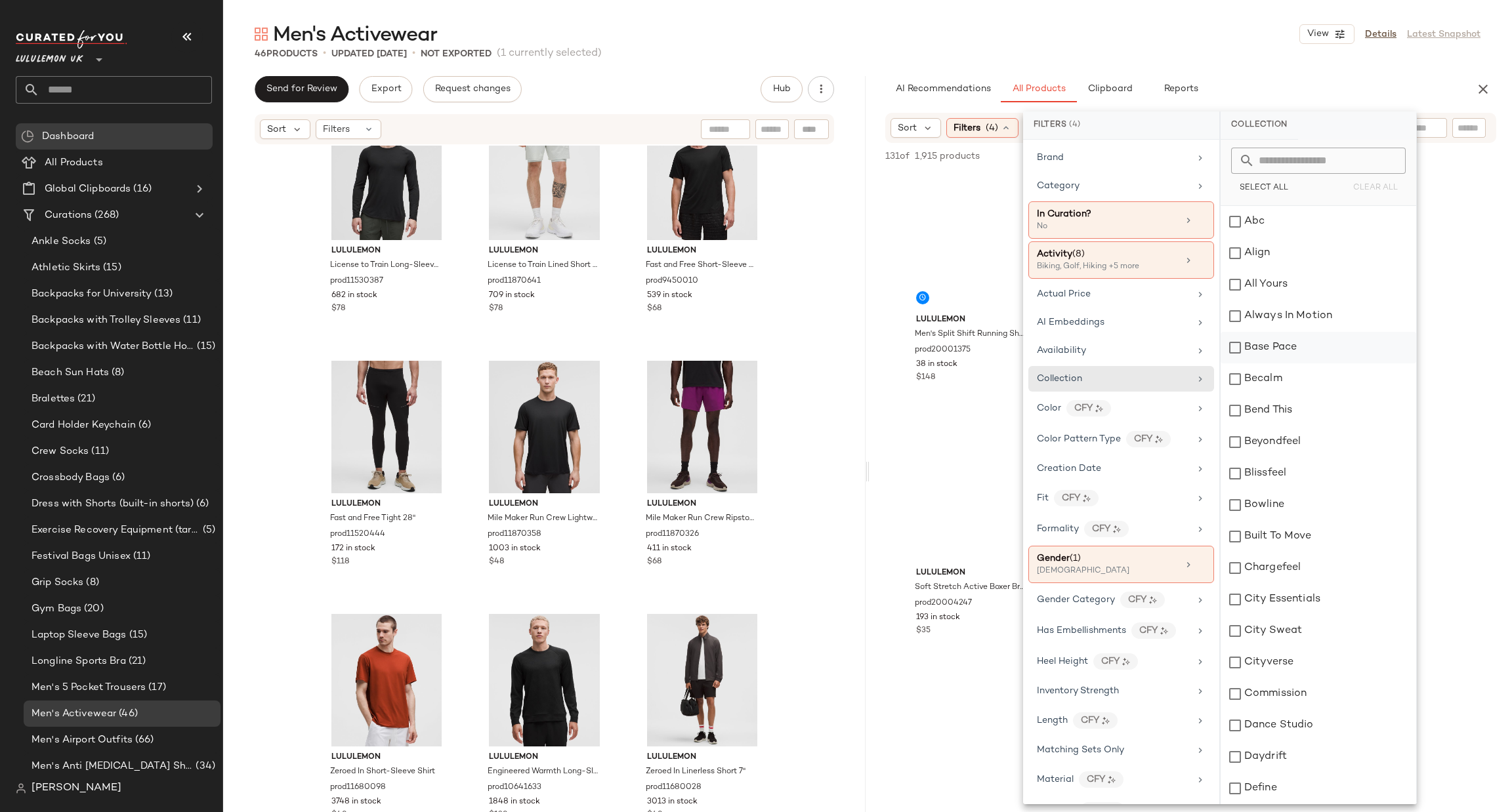
click at [1255, 352] on div "Base Pace" at bounding box center [1318, 348] width 196 height 32
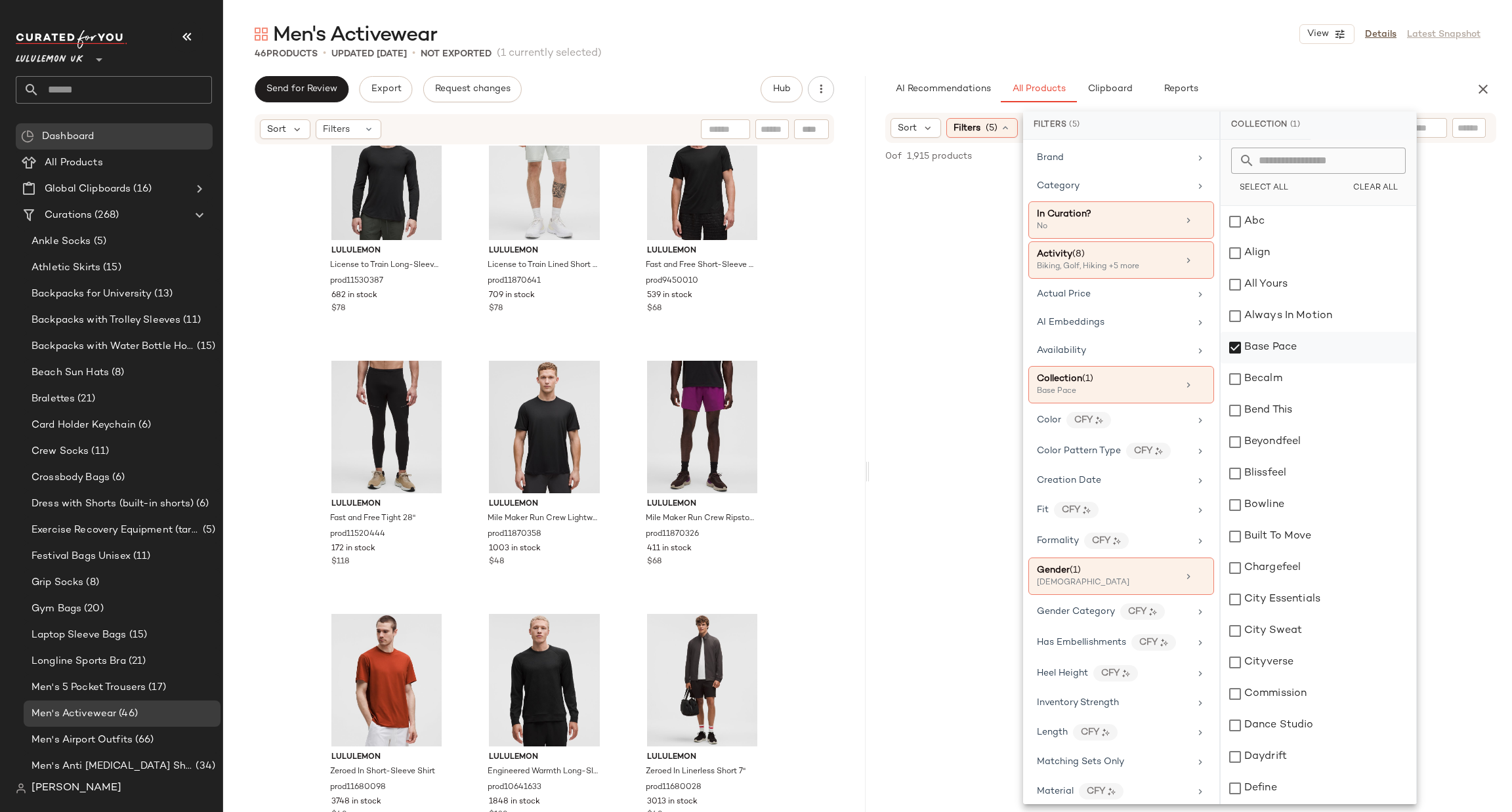
click at [1255, 352] on div "Base Pace" at bounding box center [1318, 348] width 196 height 32
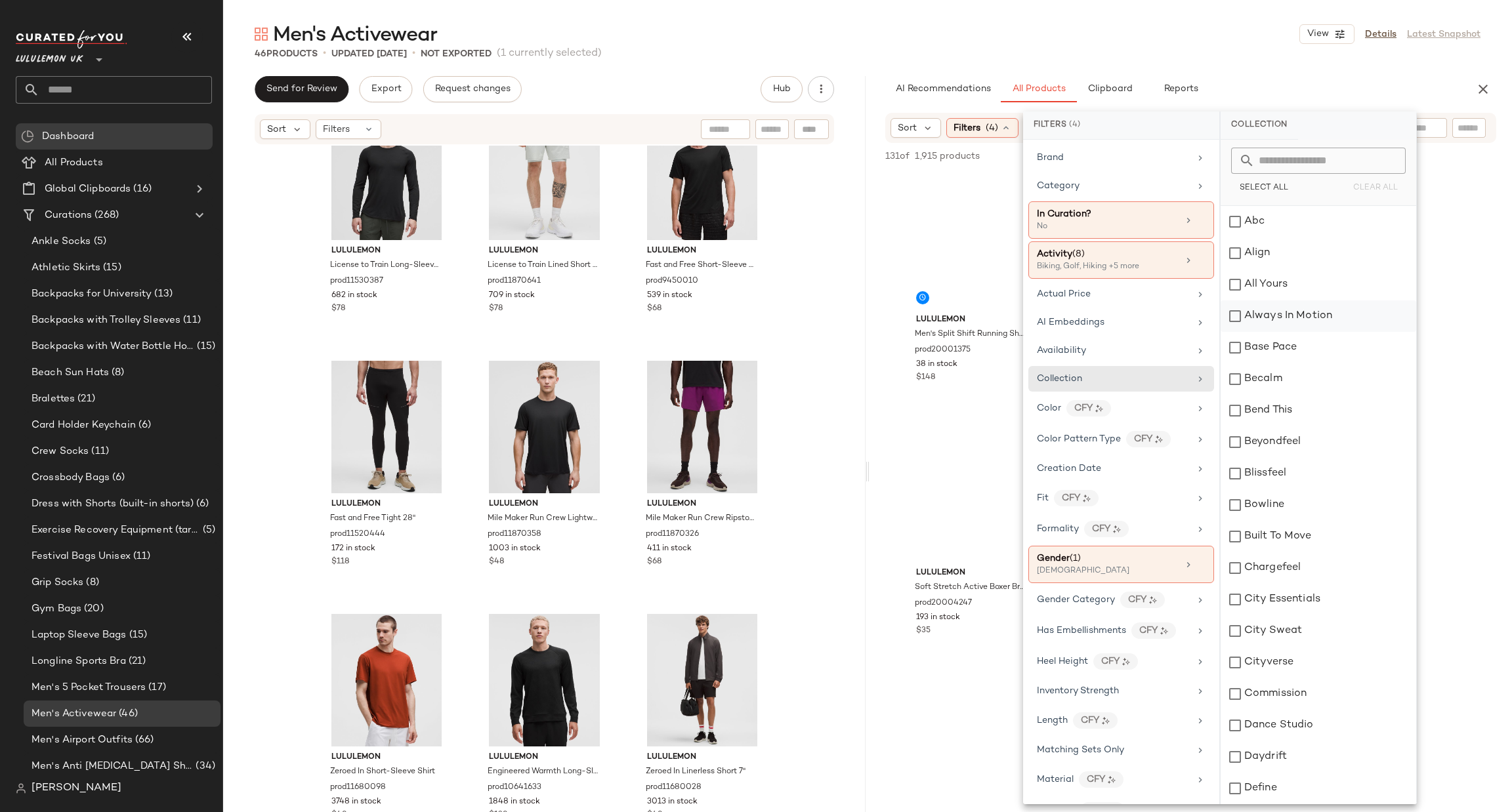
click at [1243, 318] on div "Always In Motion" at bounding box center [1318, 316] width 196 height 32
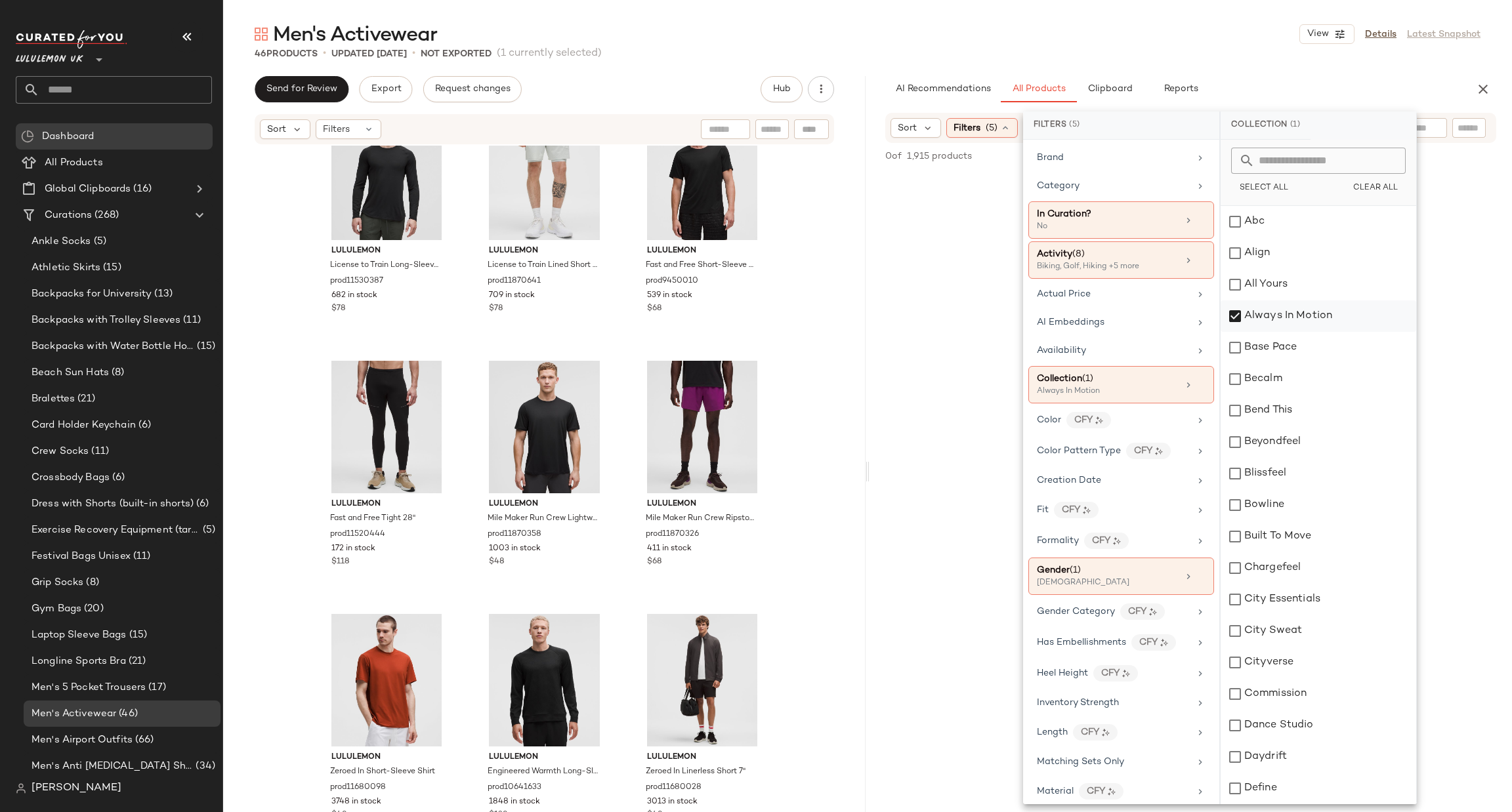
click at [1243, 318] on div "Always In Motion" at bounding box center [1318, 316] width 196 height 32
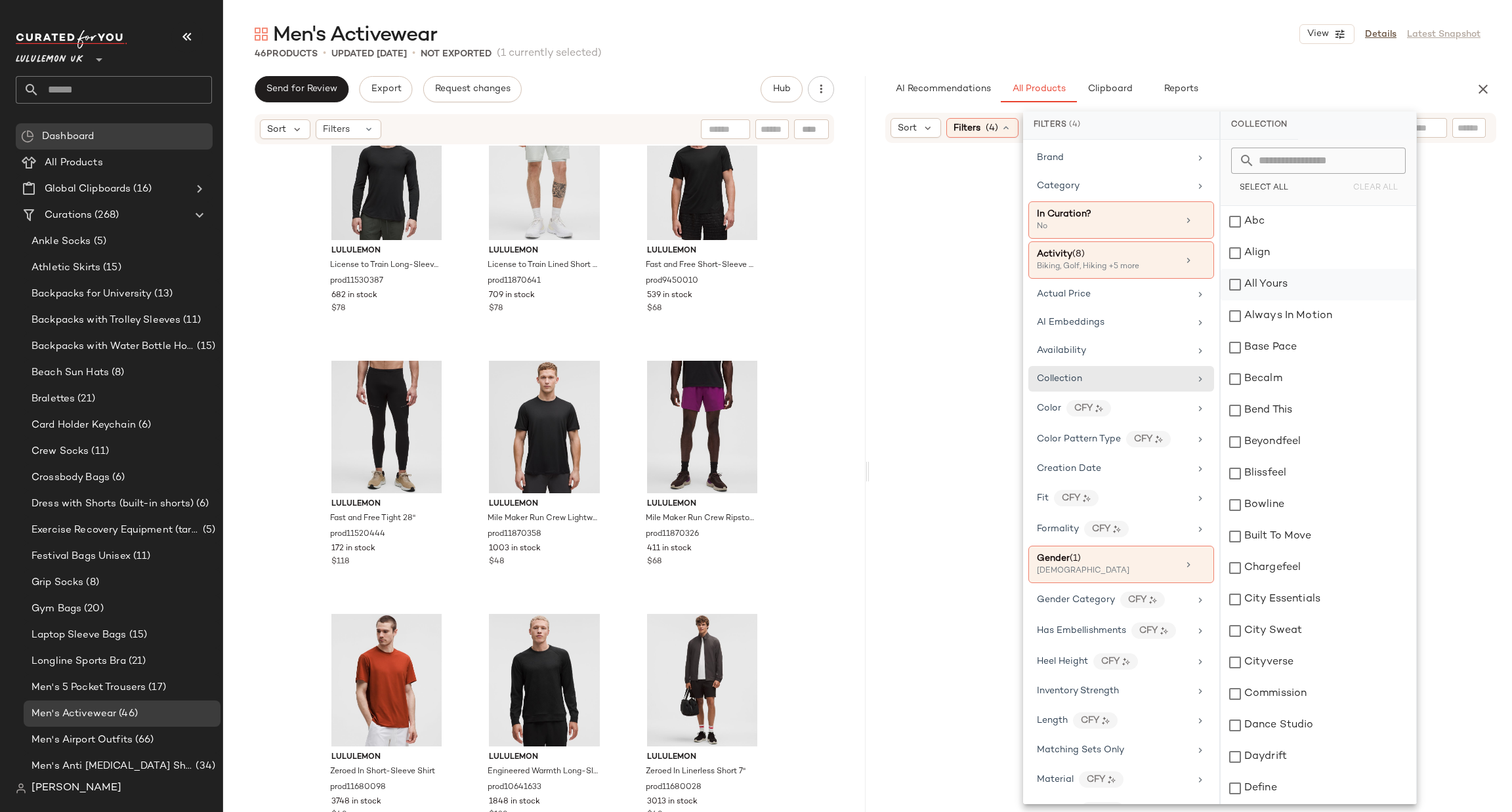
click at [1249, 293] on div "All Yours" at bounding box center [1318, 285] width 196 height 32
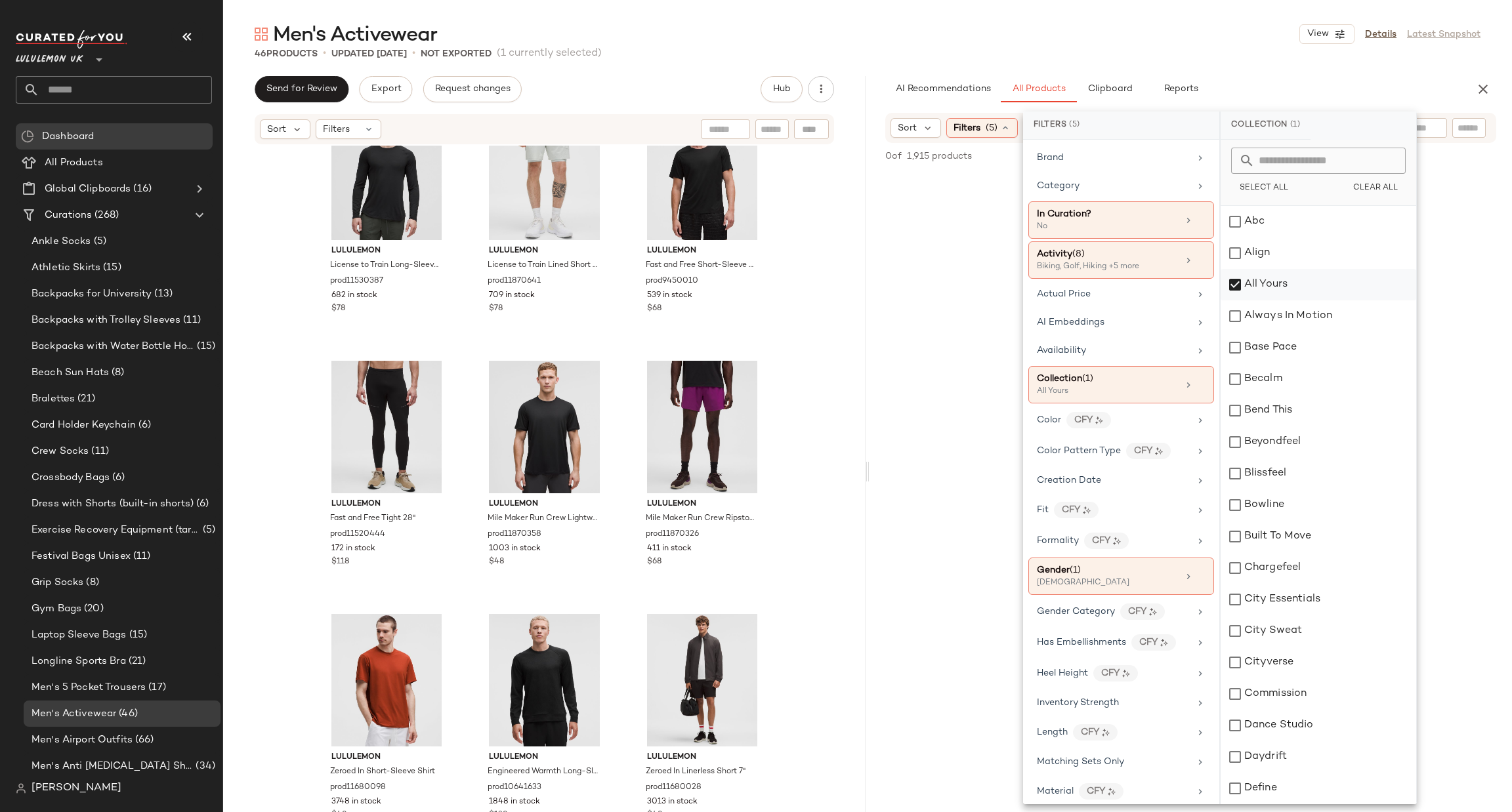
click at [1249, 293] on div "All Yours" at bounding box center [1318, 285] width 196 height 32
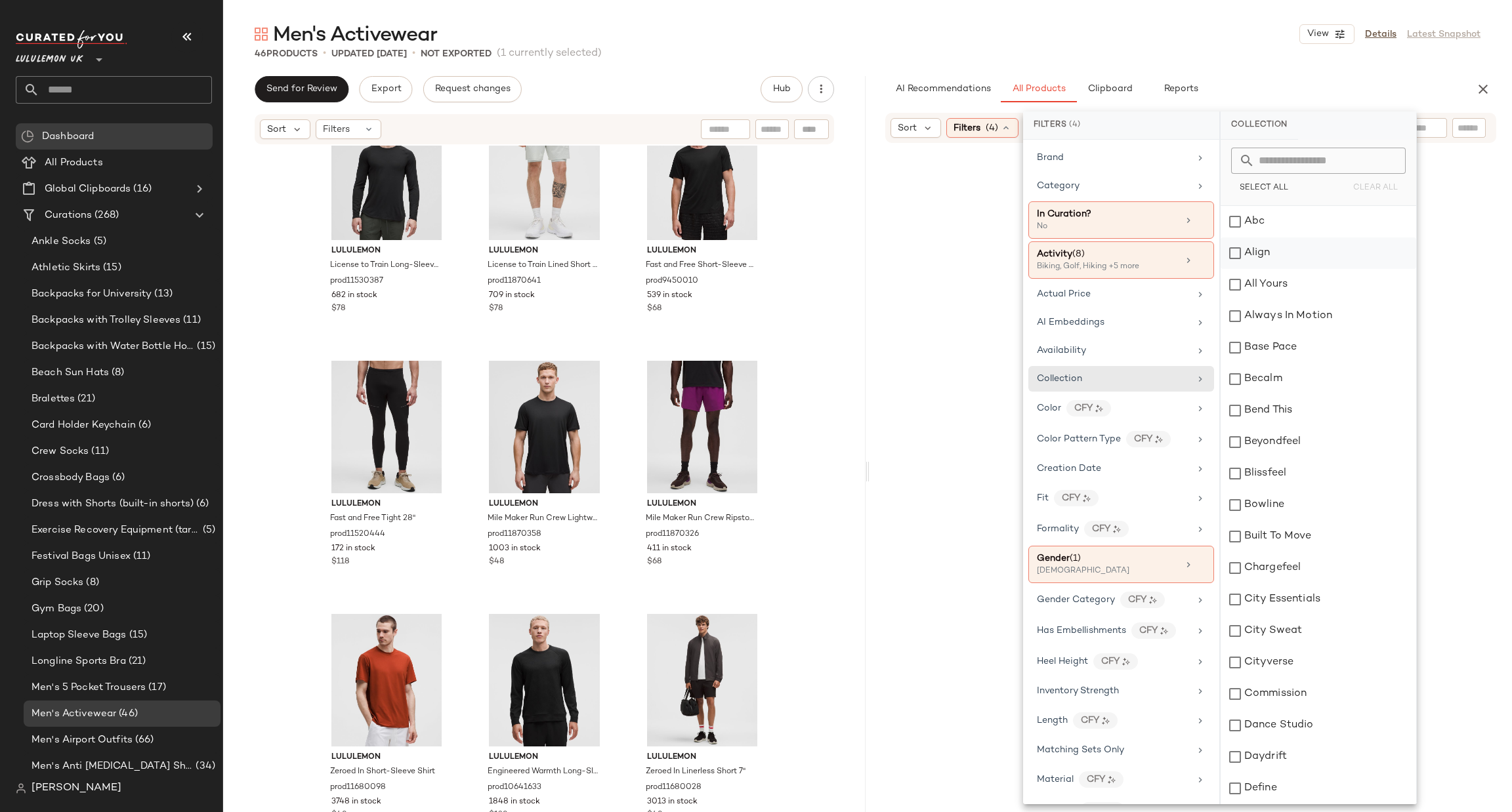
click at [1249, 261] on div "Align" at bounding box center [1318, 253] width 196 height 32
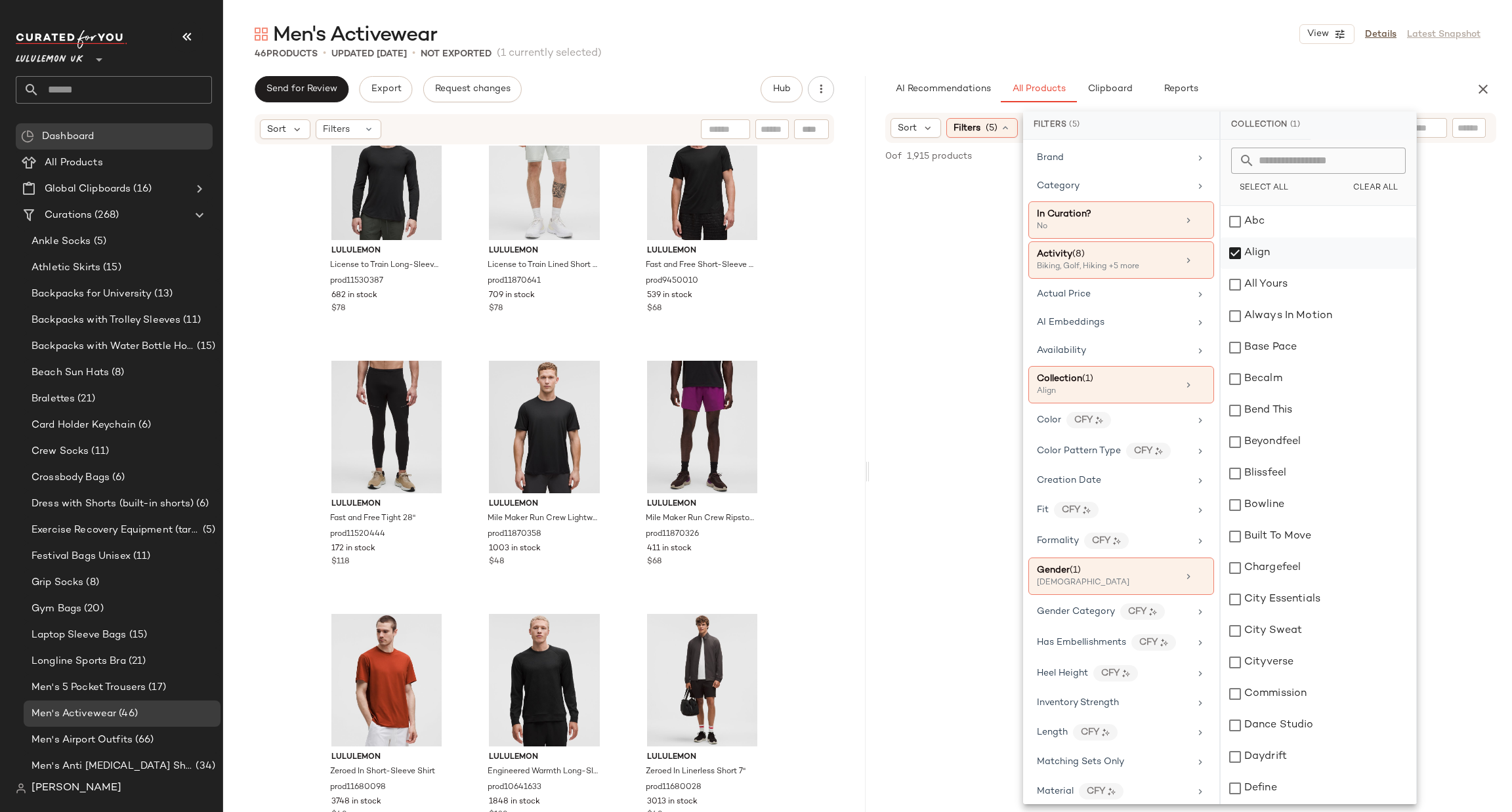
click at [1249, 261] on div "Align" at bounding box center [1318, 253] width 196 height 32
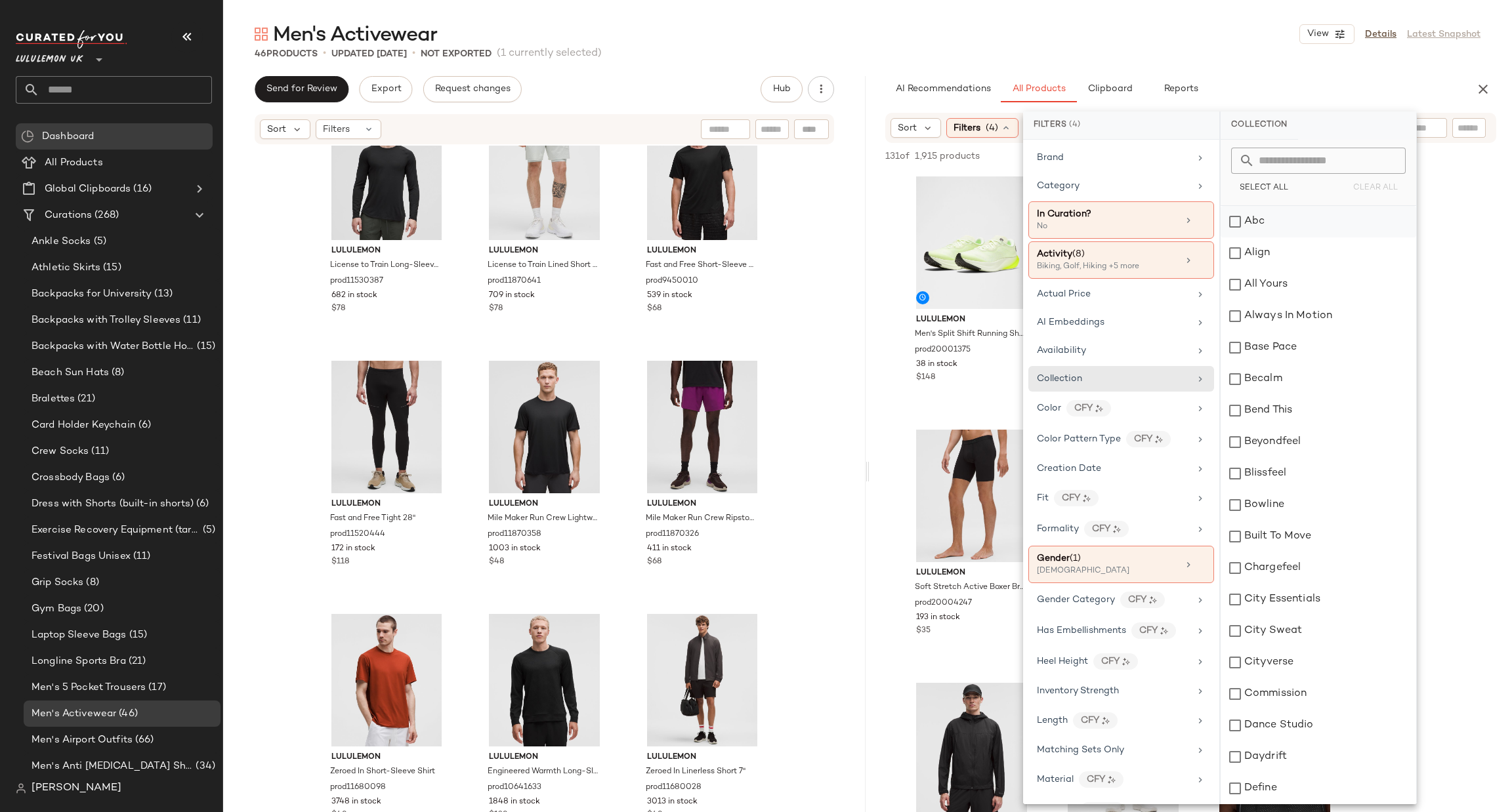
click at [1255, 231] on div "Abc" at bounding box center [1318, 222] width 196 height 32
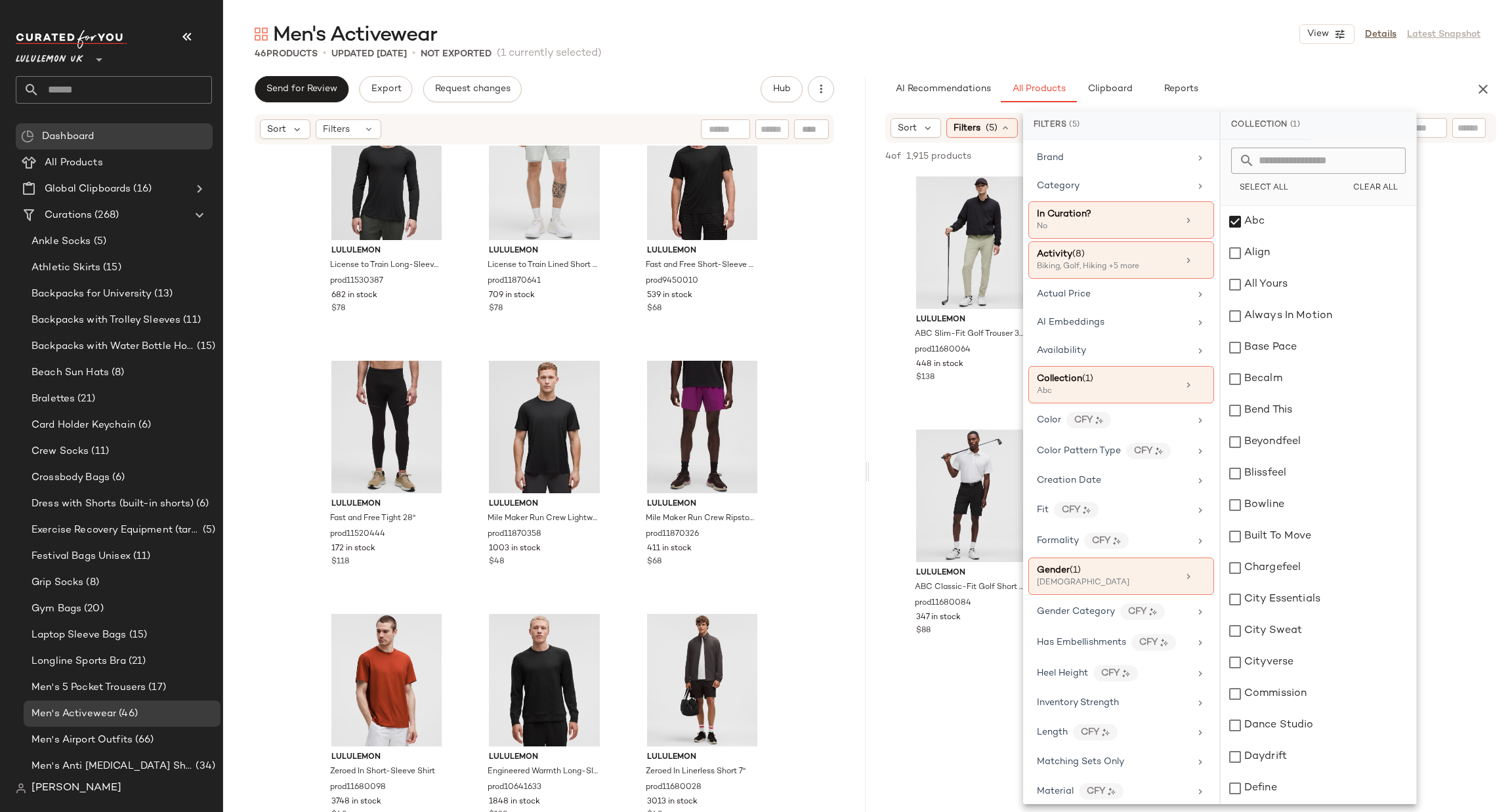
click at [883, 380] on div "lululemon ABC Slim-Fit Golf Trouser 32L prod11680064 448 in stock $138 lululemo…" at bounding box center [1190, 420] width 642 height 496
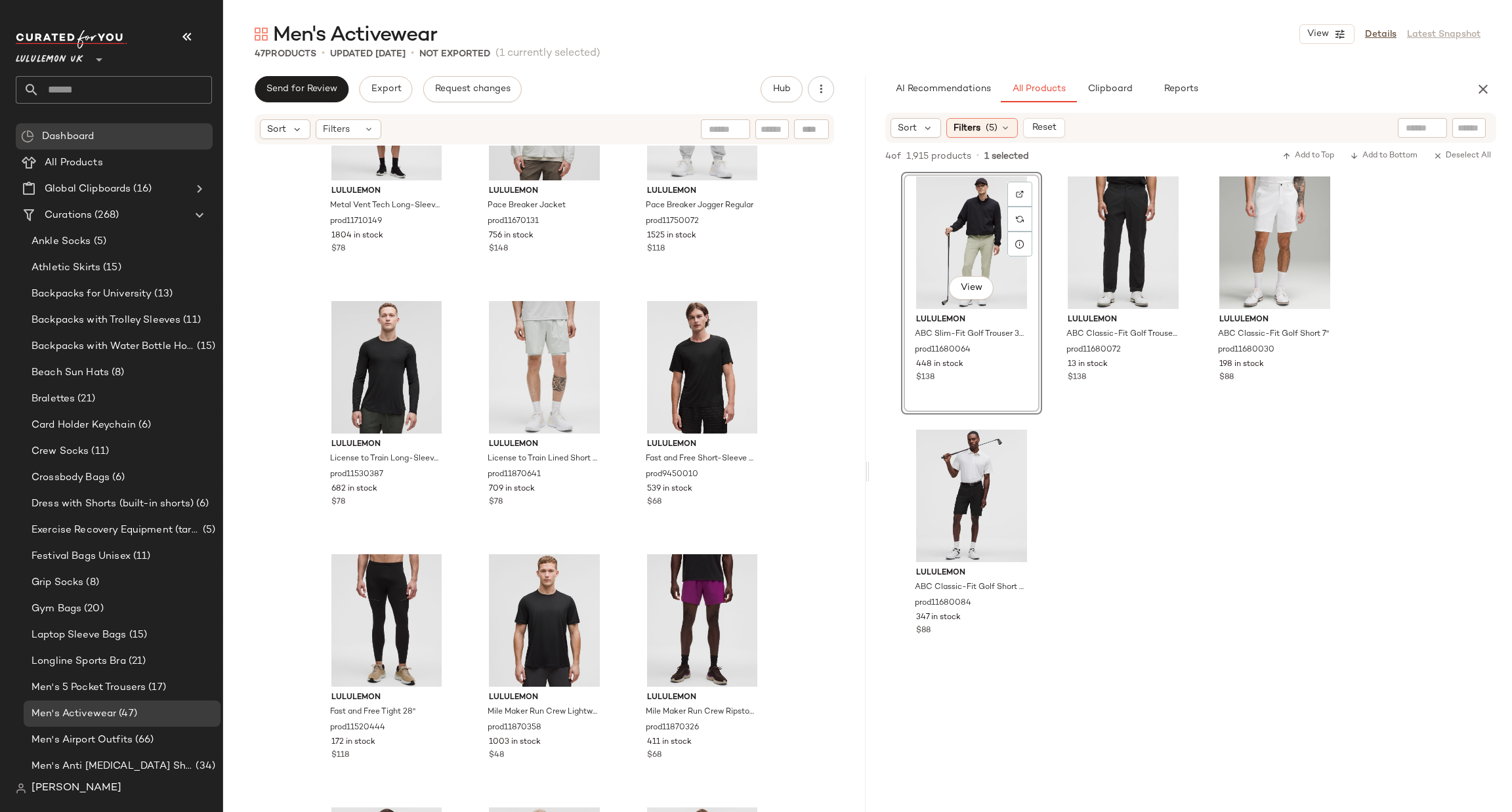
scroll to position [2962, 0]
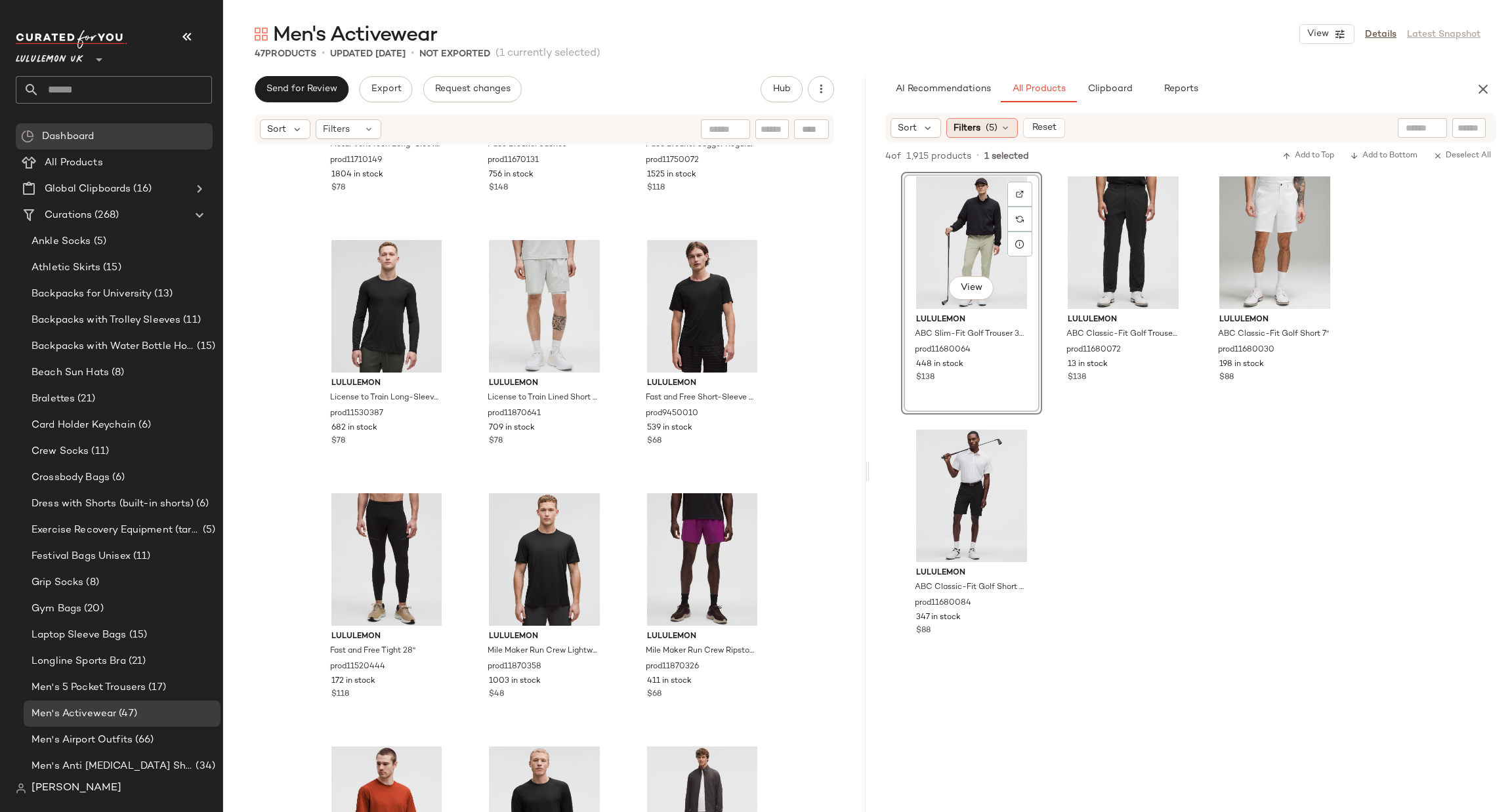
click at [966, 132] on span "Filters" at bounding box center [967, 127] width 27 height 14
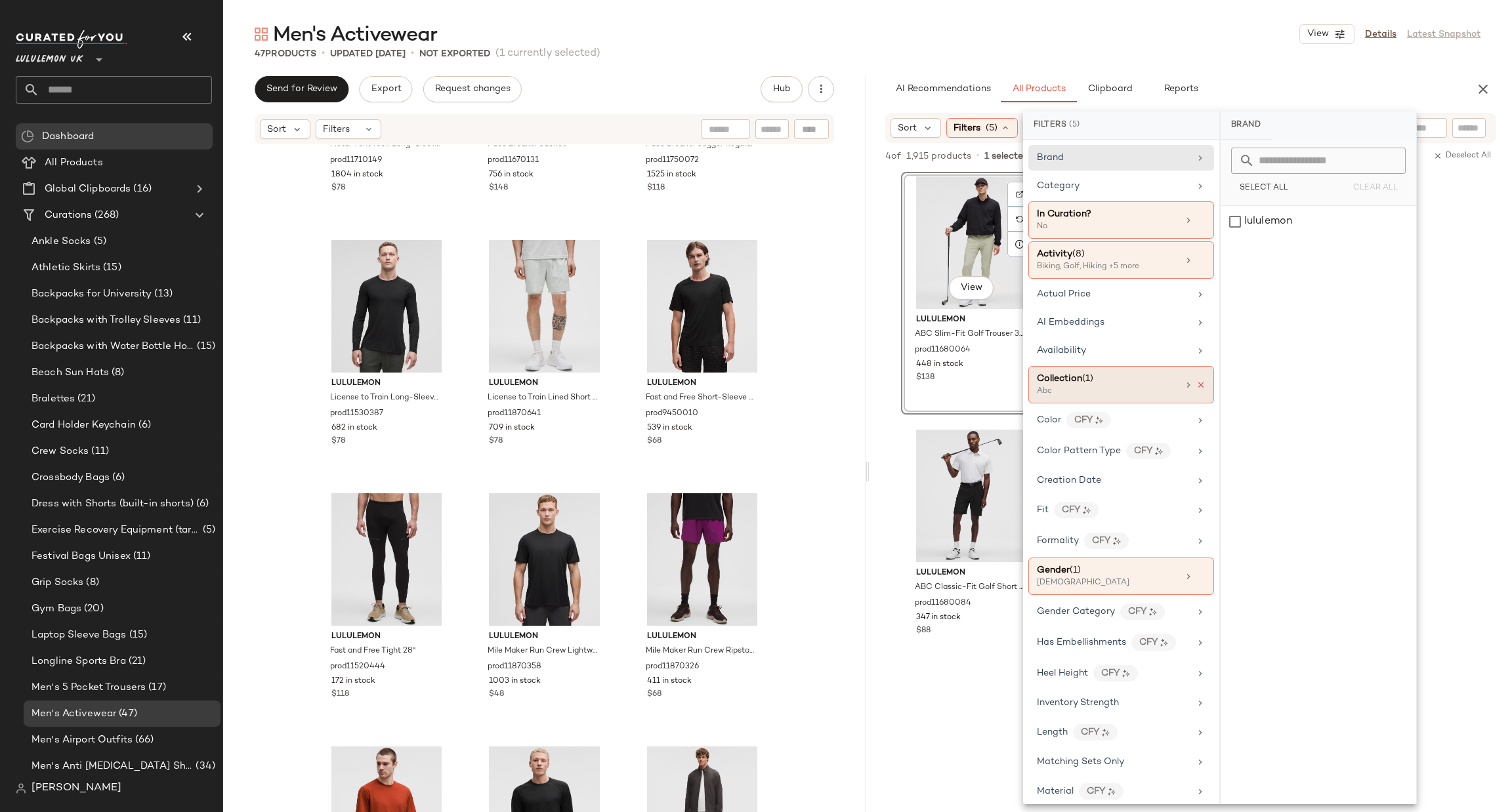
click at [1198, 390] on icon at bounding box center [1200, 385] width 9 height 9
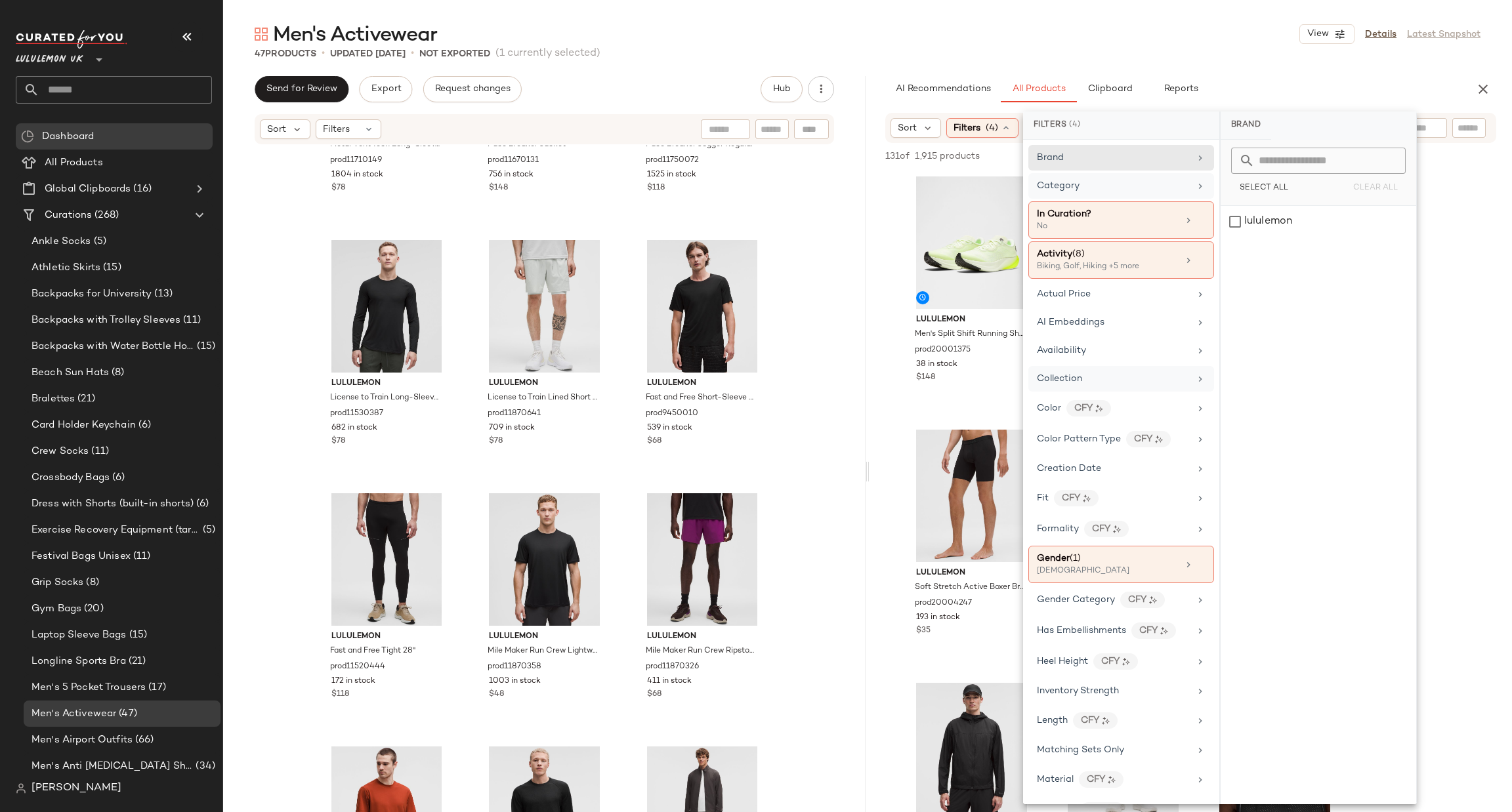
click at [1125, 186] on div "Category" at bounding box center [1112, 185] width 153 height 14
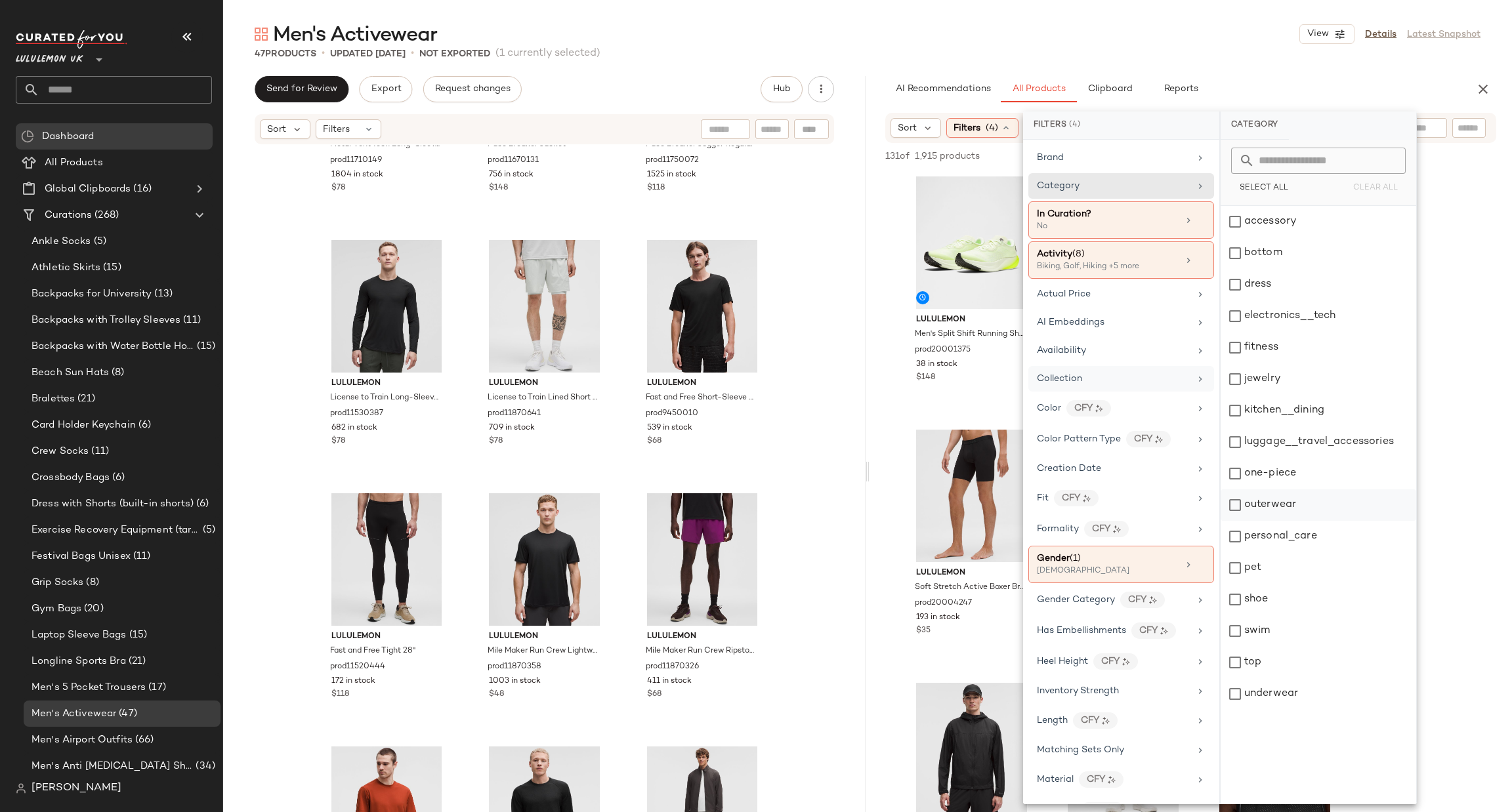
click at [1301, 512] on div "outerwear" at bounding box center [1318, 505] width 196 height 32
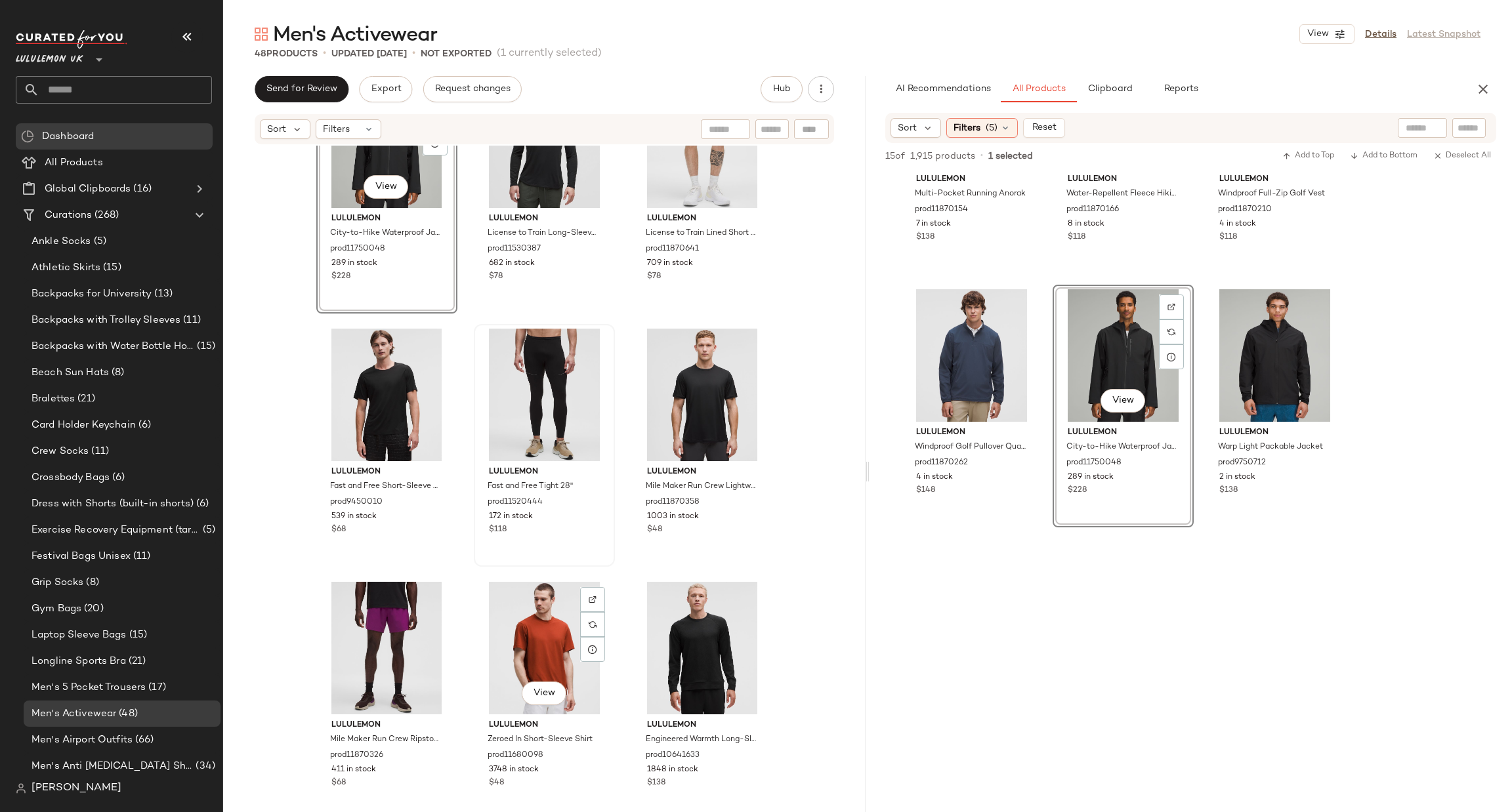
scroll to position [3158, 0]
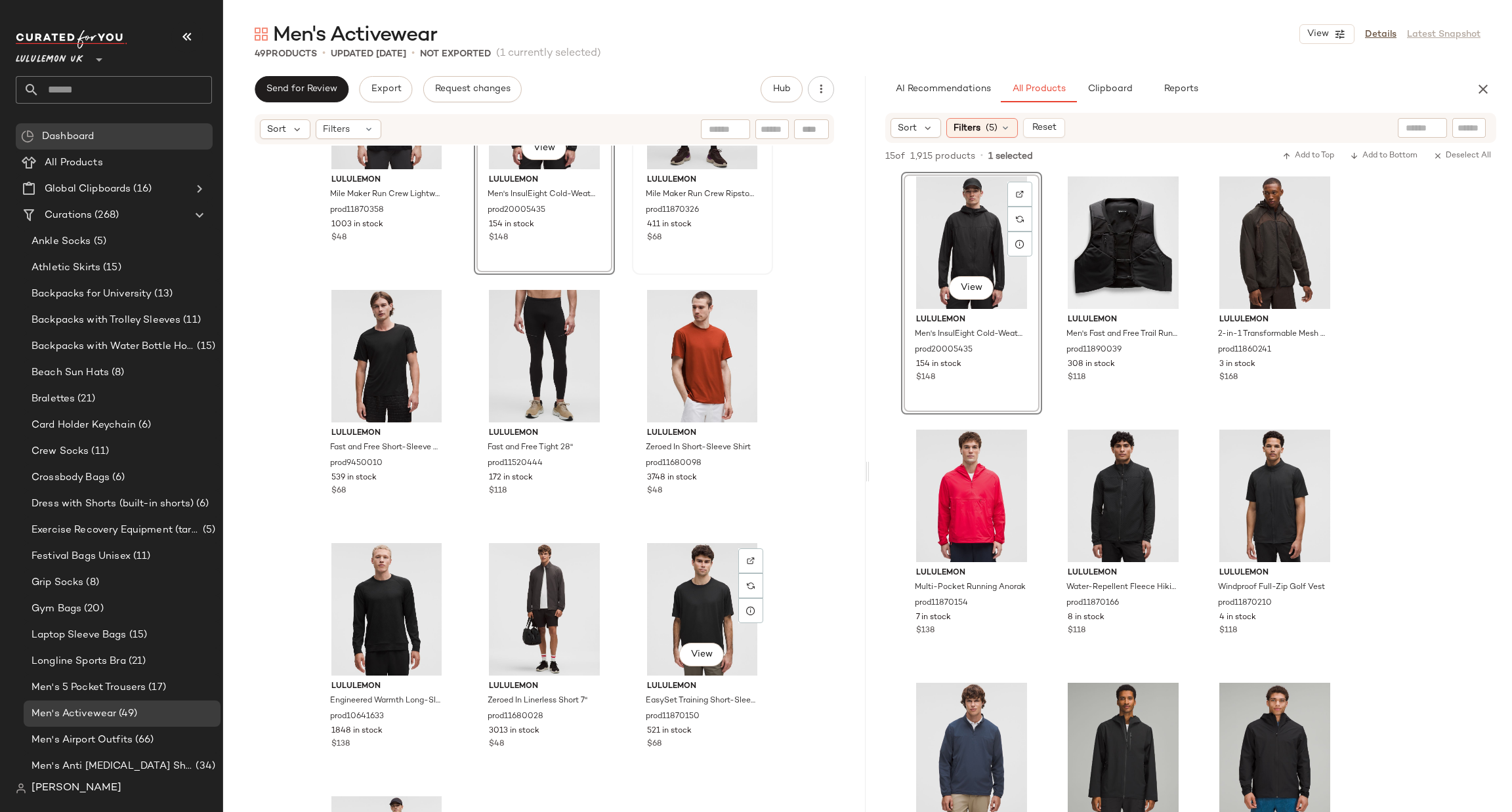
scroll to position [3552, 0]
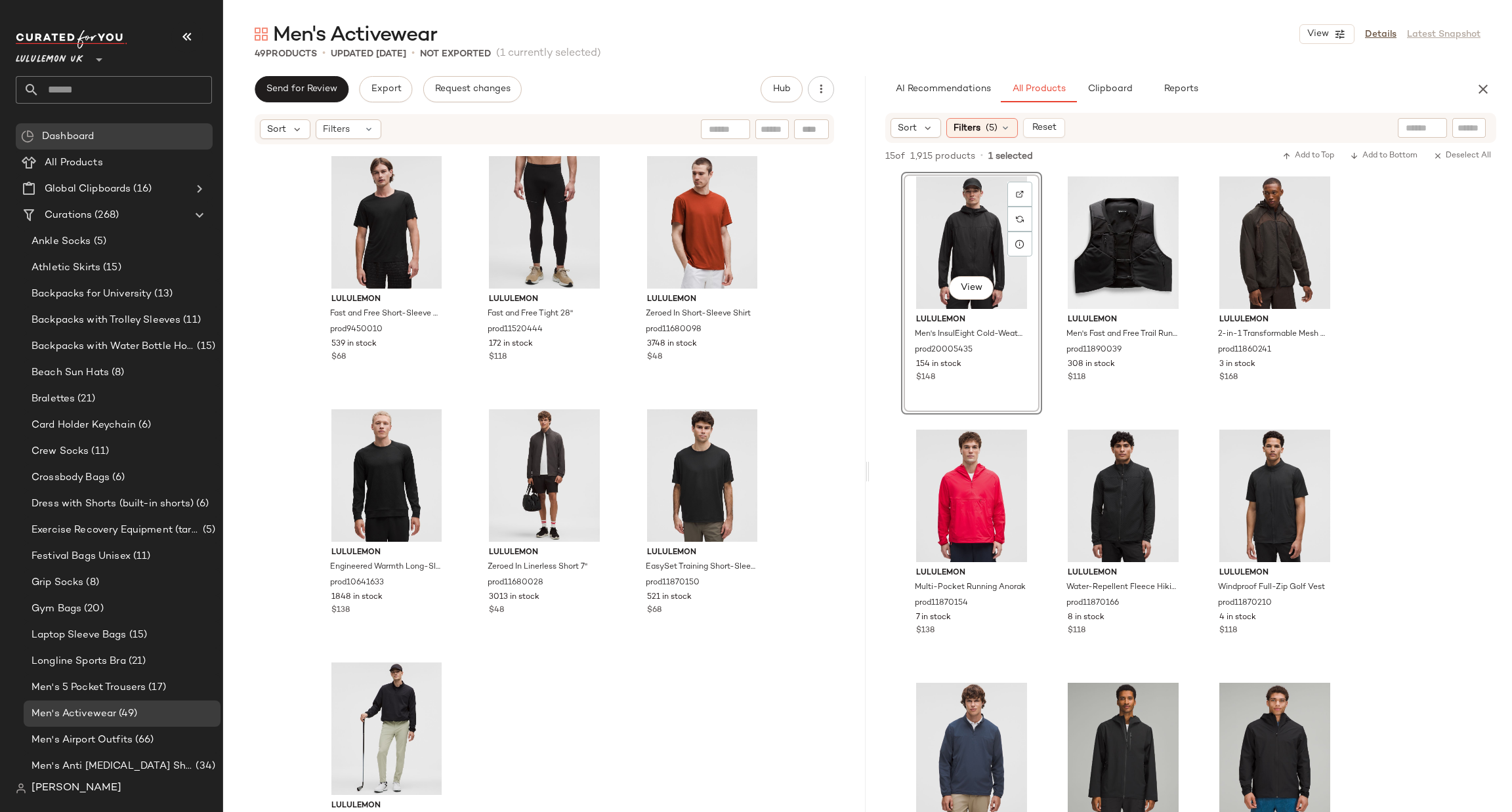
click at [789, 536] on div "lululemon Mile Maker Run Crew Lightweight Short-Sleeve Shirt prod11870358 1003 …" at bounding box center [544, 498] width 642 height 706
click at [1483, 84] on icon "button" at bounding box center [1483, 90] width 16 height 16
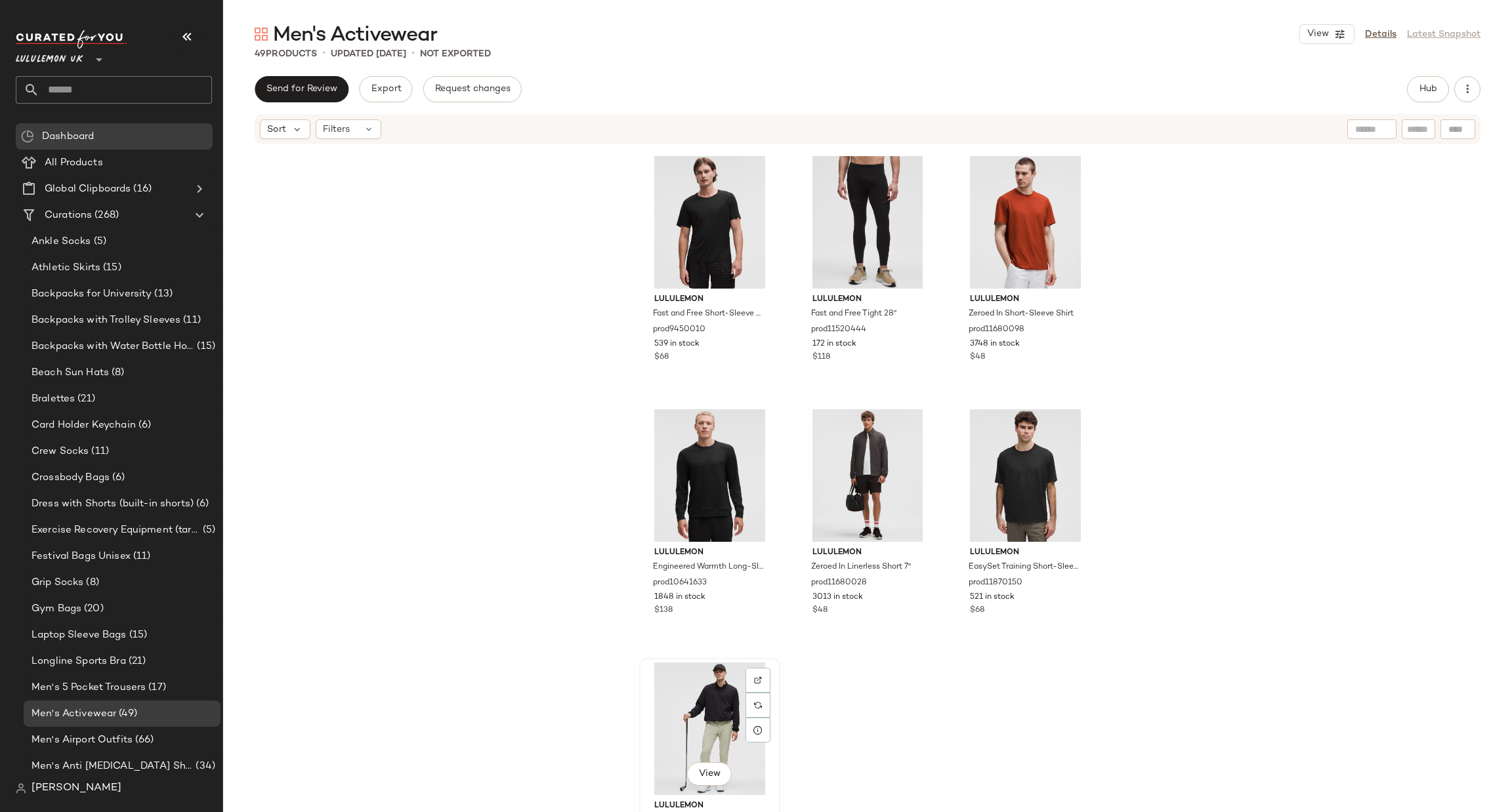
click at [683, 699] on div "View" at bounding box center [710, 728] width 132 height 132
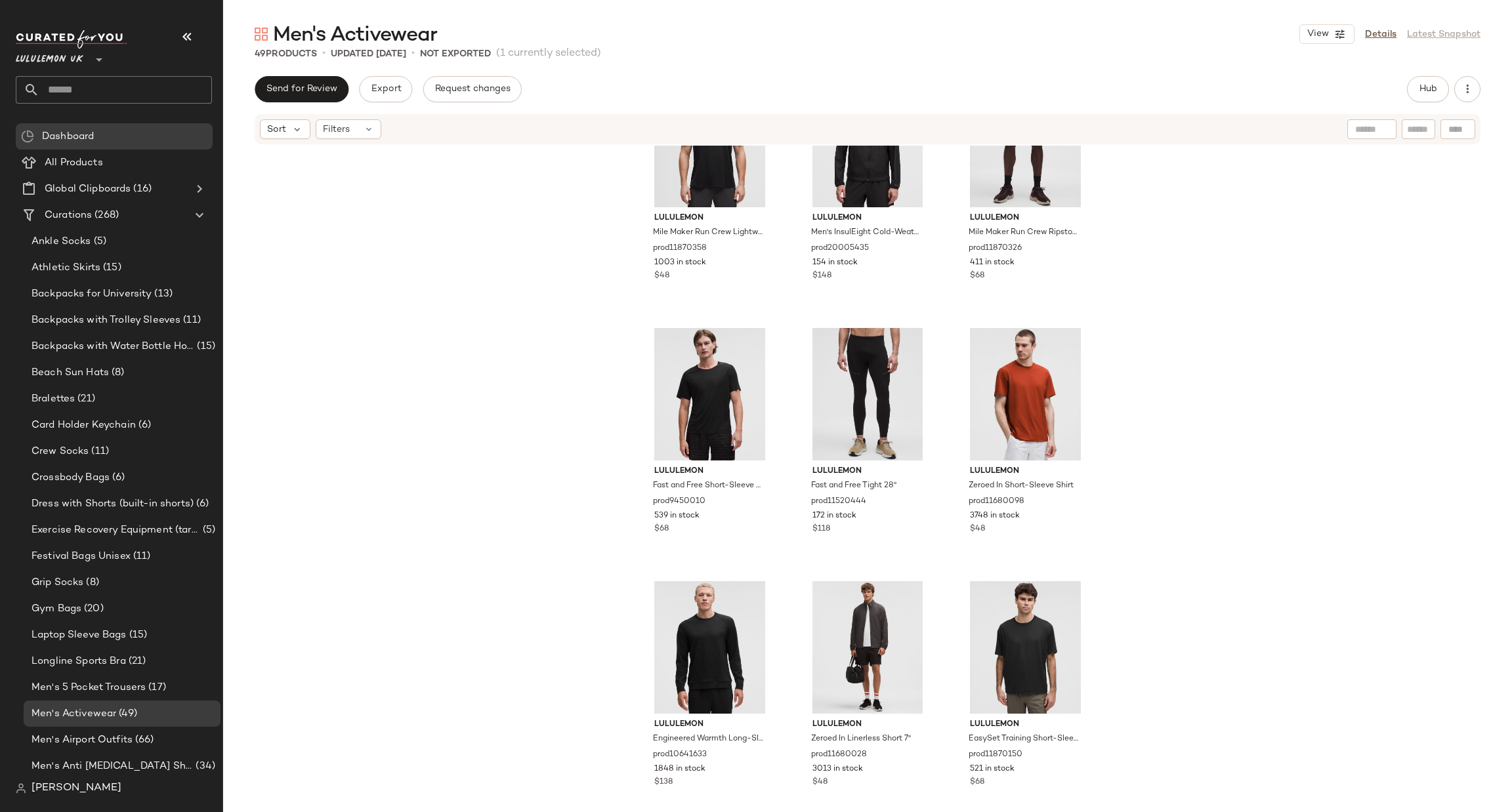
scroll to position [3355, 0]
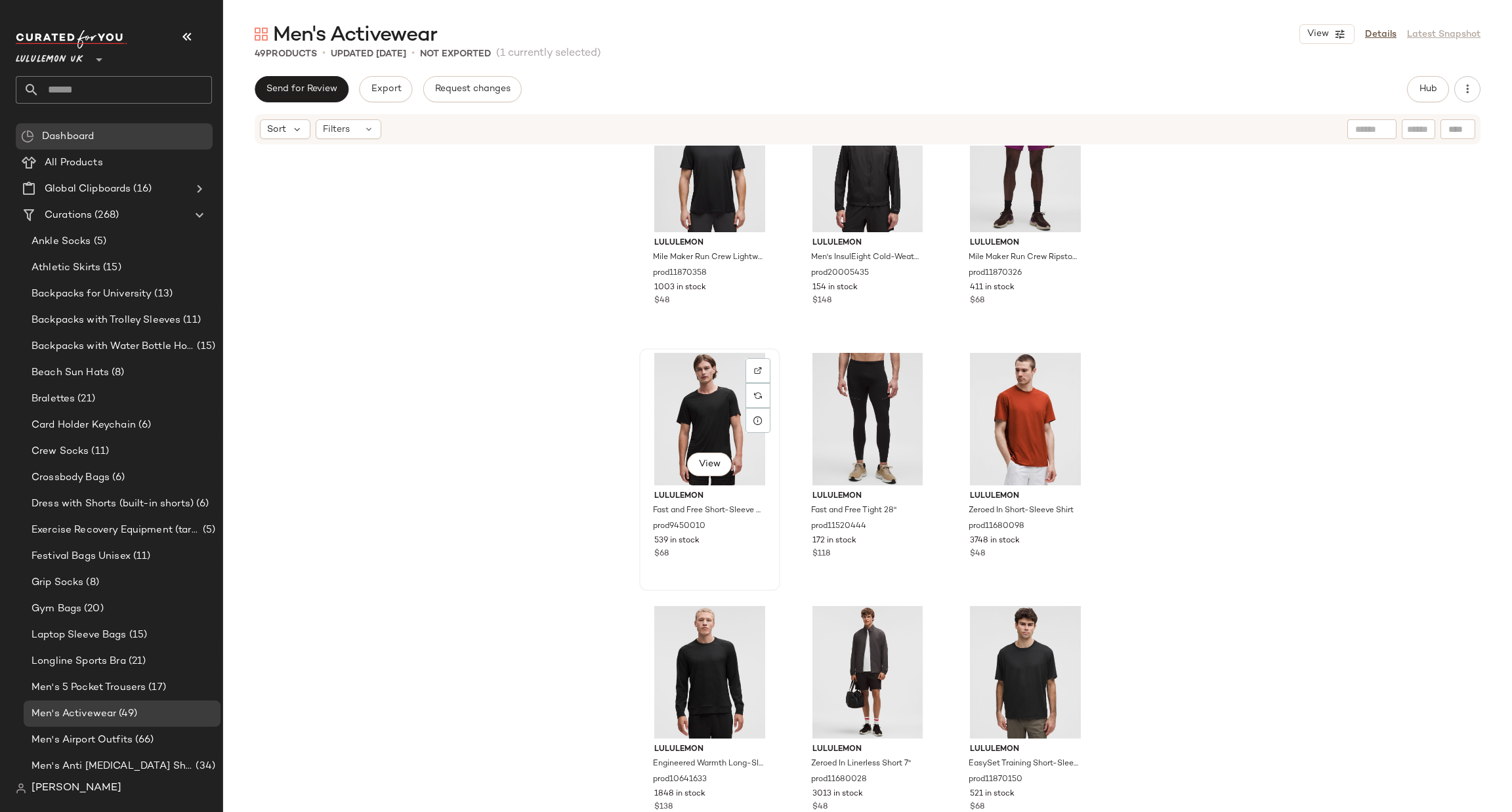
click at [711, 386] on div "View" at bounding box center [710, 419] width 132 height 132
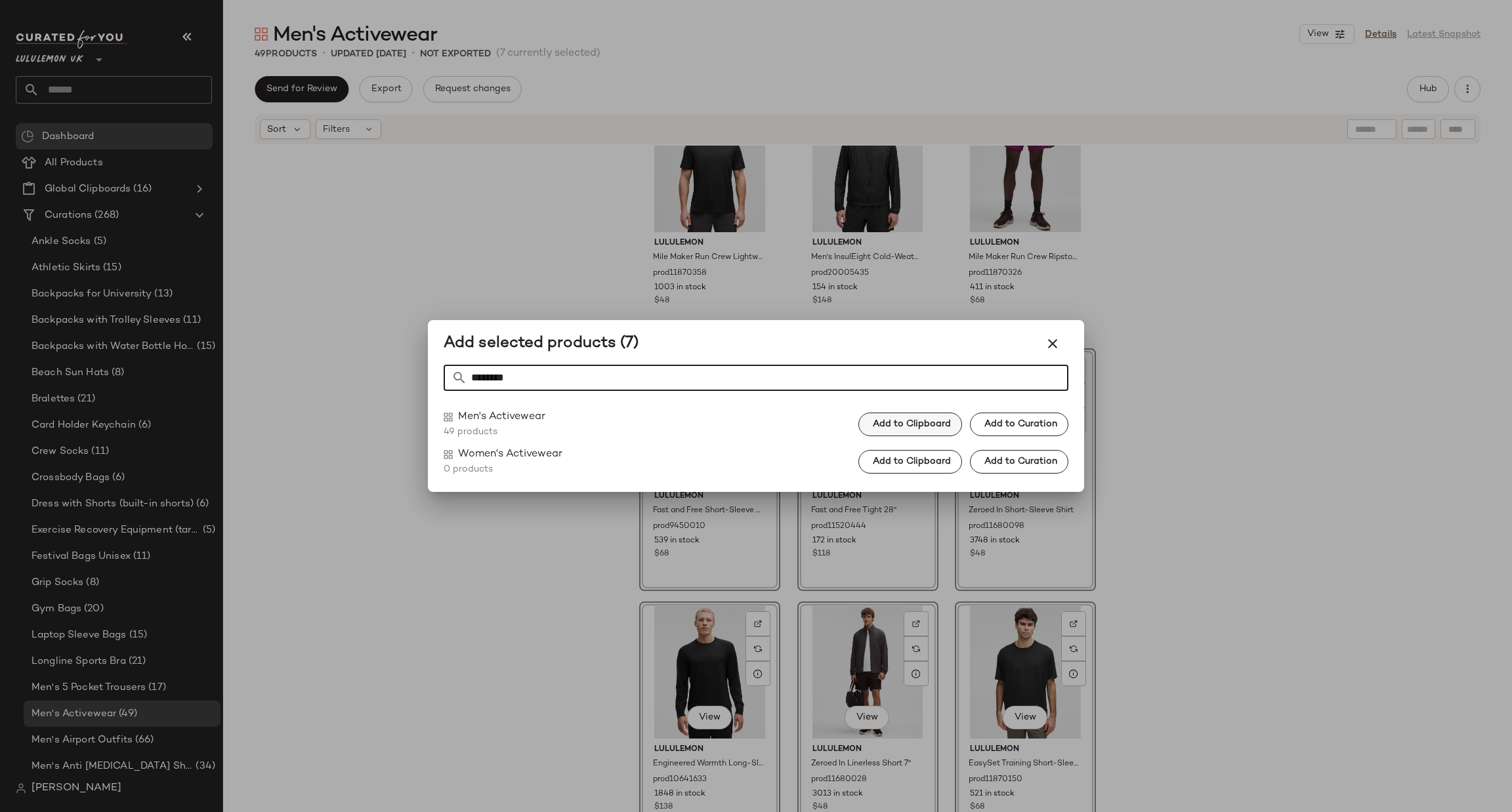
type input "********"
click at [907, 426] on span "Add to Clipboard" at bounding box center [912, 424] width 79 height 11
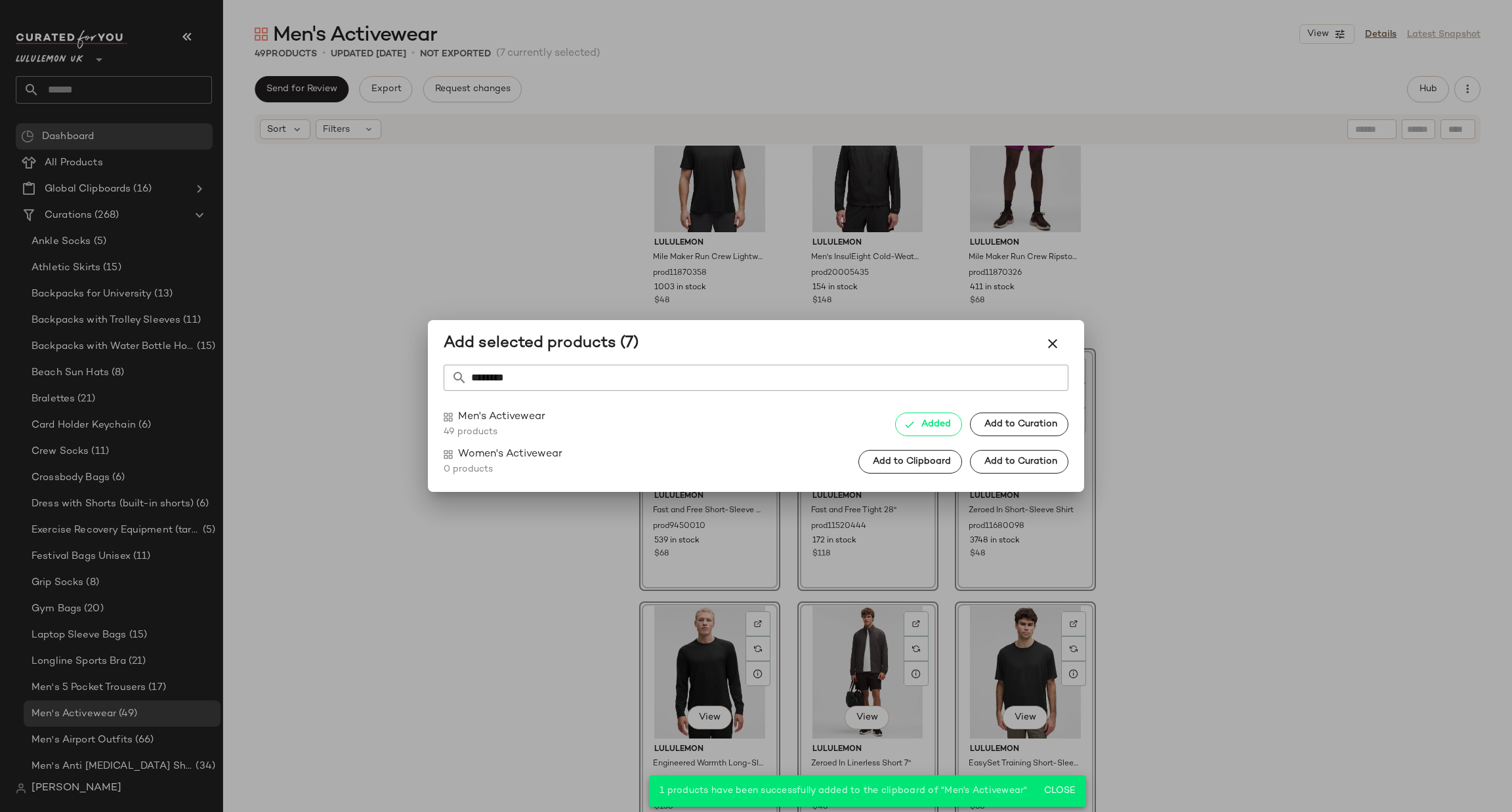
click at [1114, 518] on div at bounding box center [756, 406] width 1512 height 812
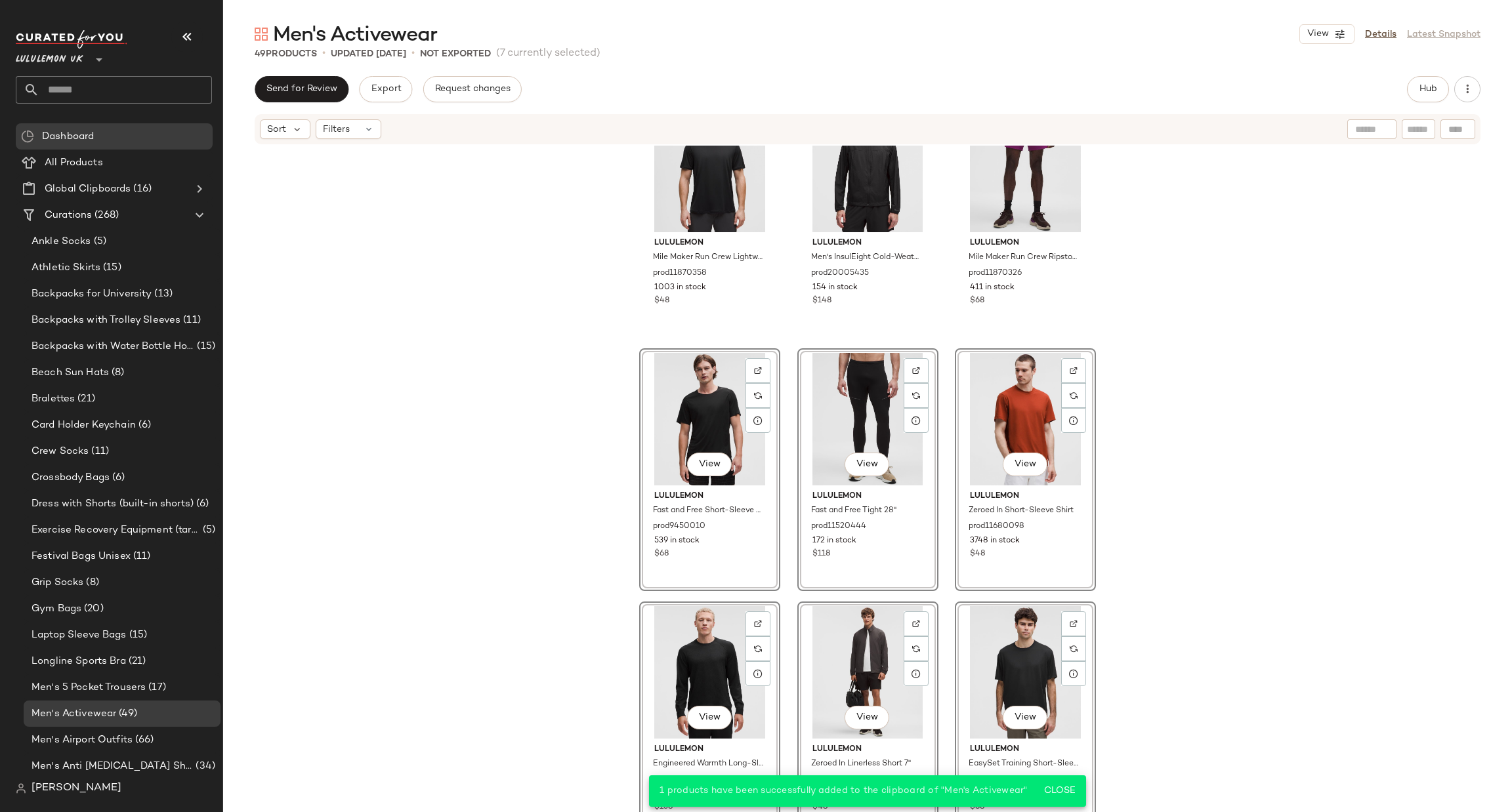
click at [1016, 436] on div "View" at bounding box center [1025, 419] width 132 height 132
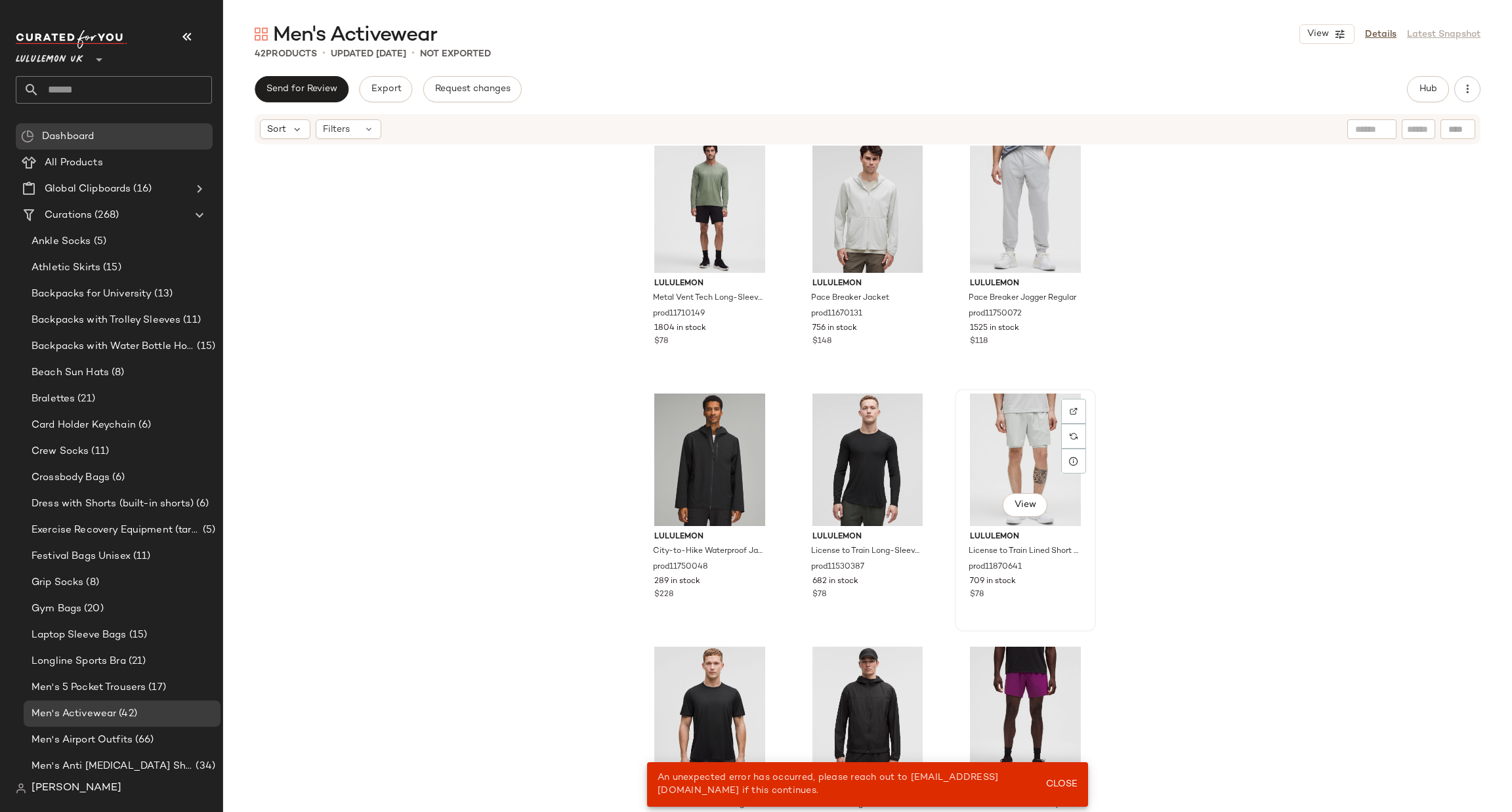
scroll to position [2842, 0]
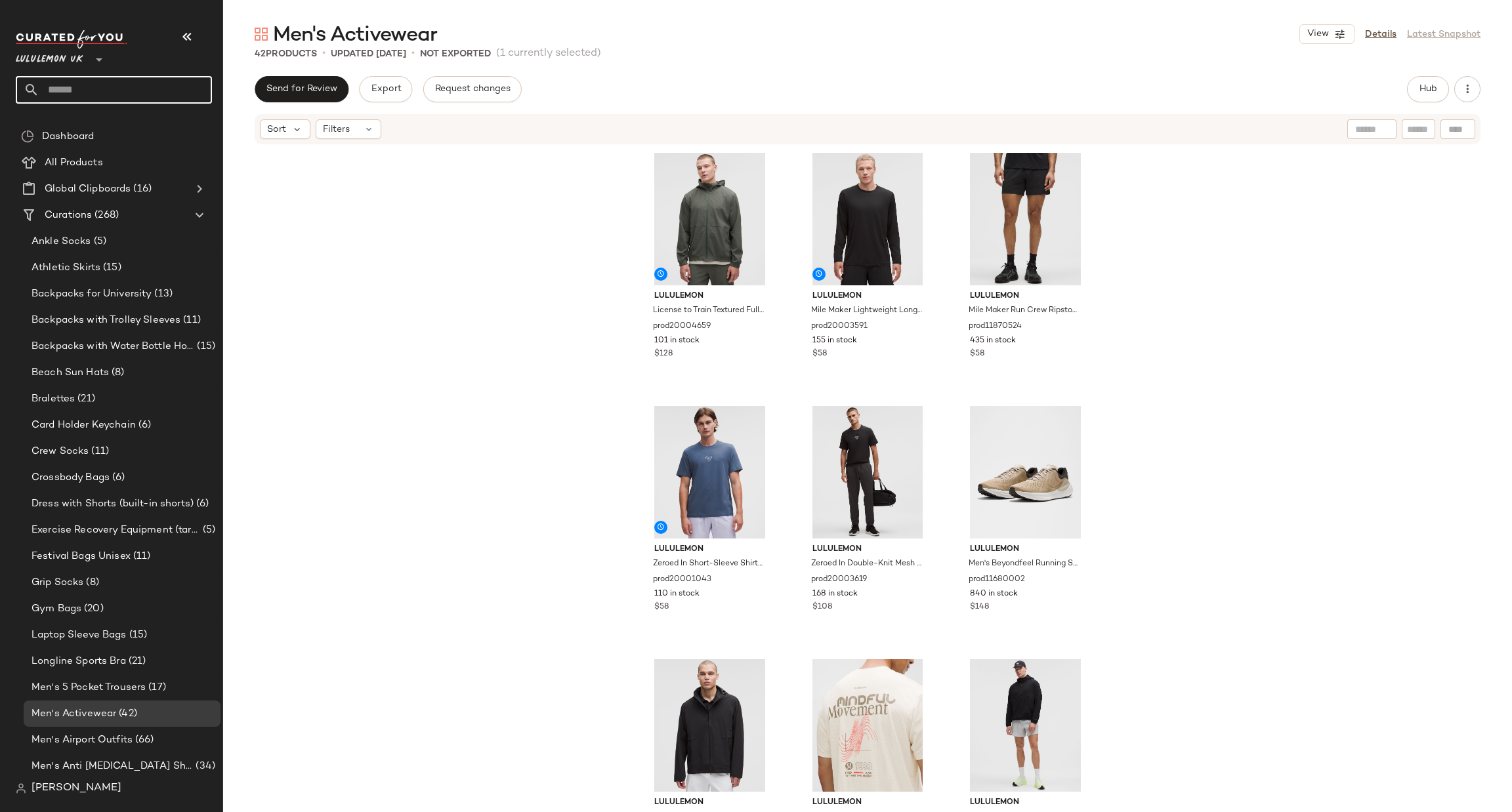
click at [67, 97] on input "text" at bounding box center [125, 90] width 173 height 27
type input "**********"
click at [89, 122] on span "tivewear" at bounding box center [100, 127] width 38 height 14
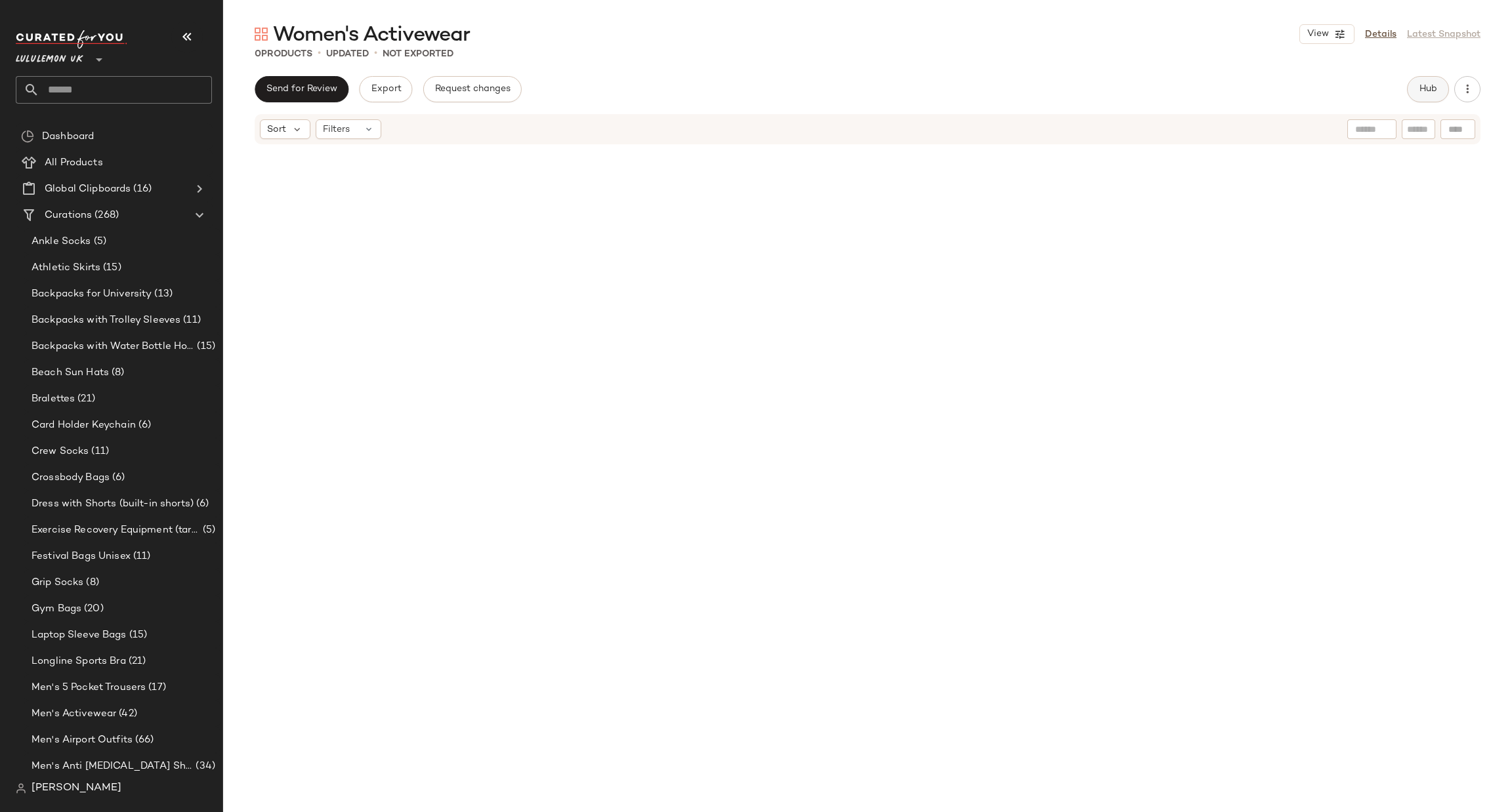
click at [1432, 81] on button "Hub" at bounding box center [1427, 89] width 42 height 26
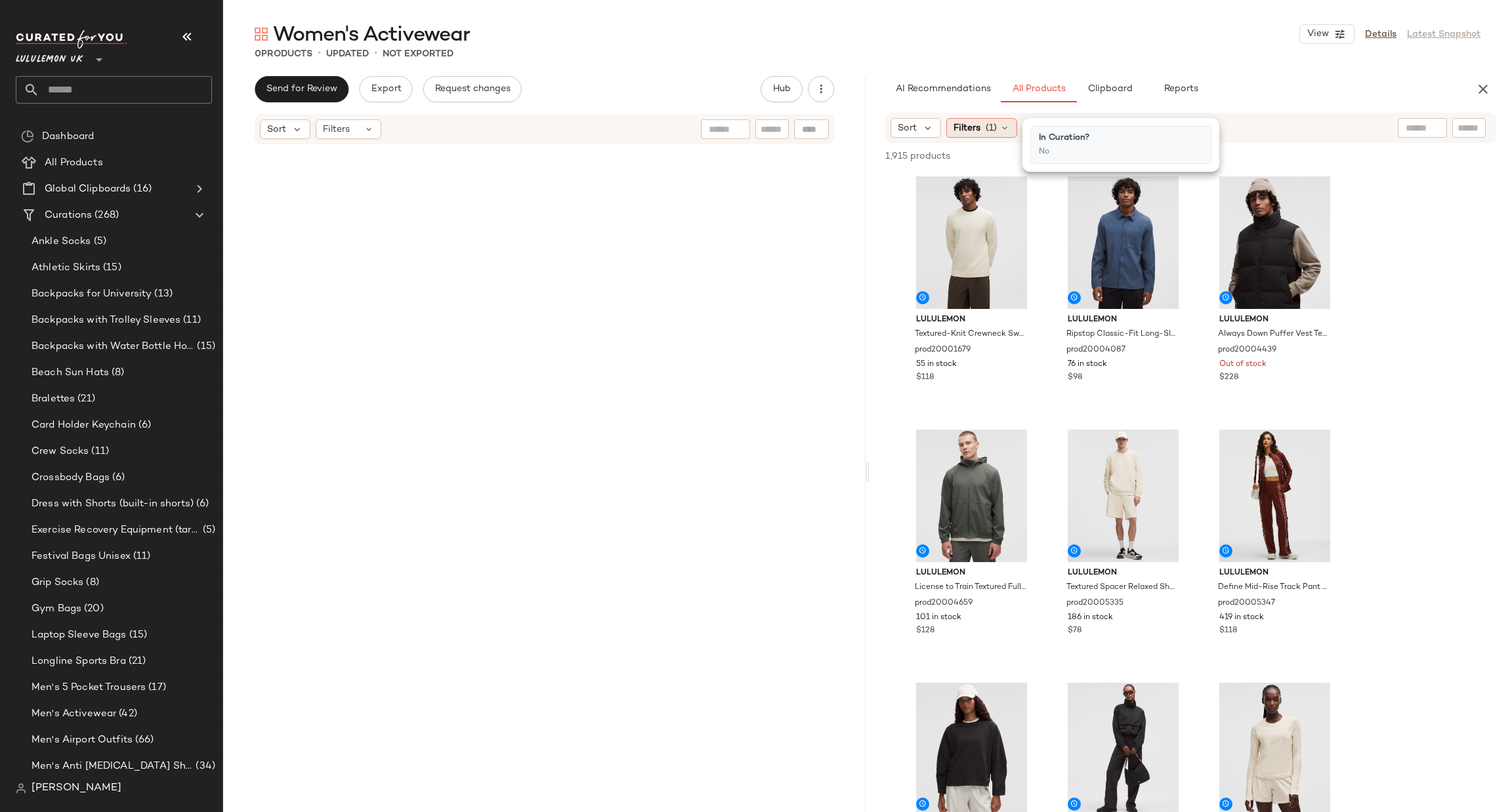
click at [968, 130] on span "Filters" at bounding box center [967, 127] width 27 height 14
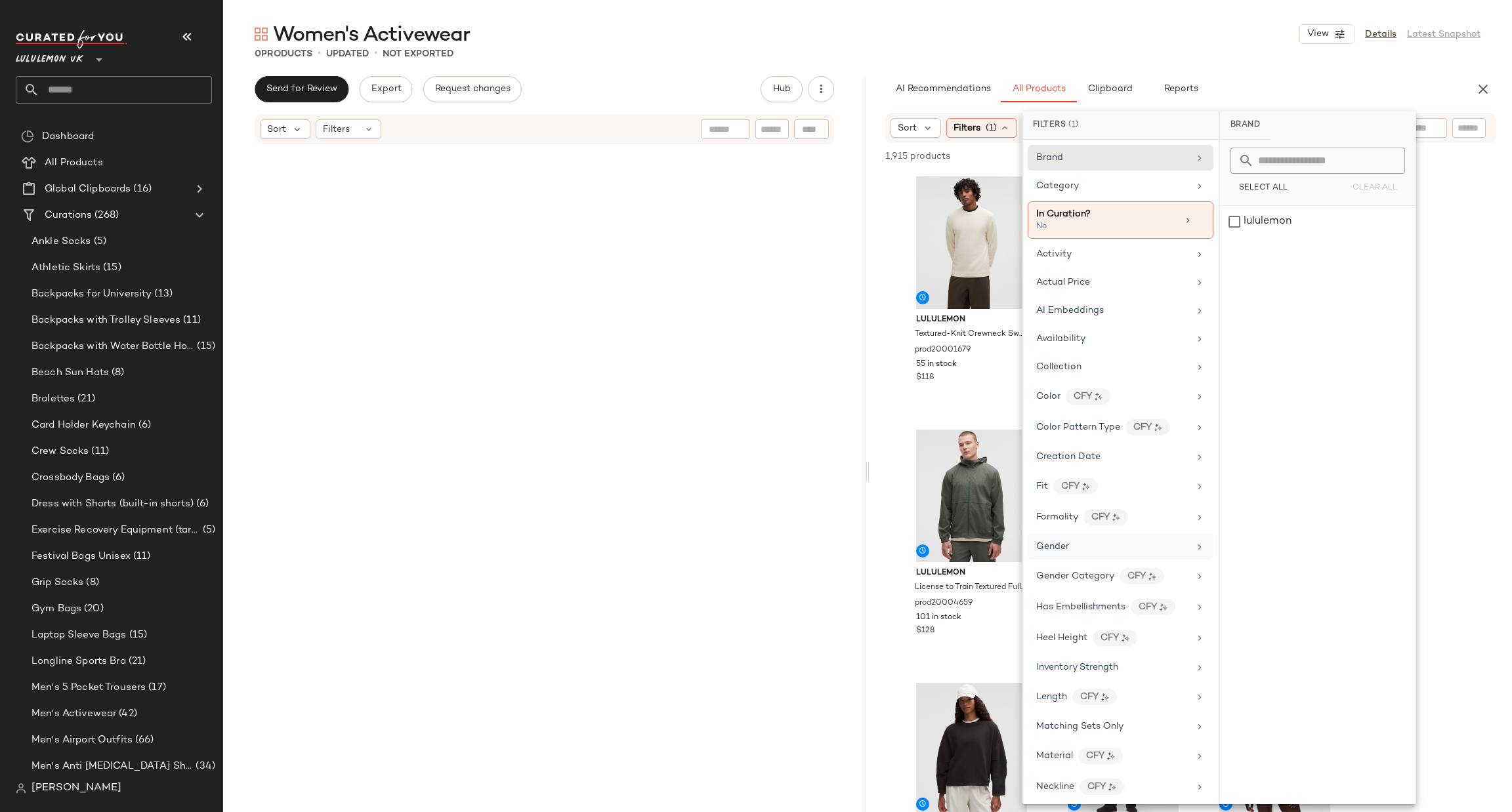
click at [1096, 557] on div "Gender" at bounding box center [1120, 547] width 186 height 26
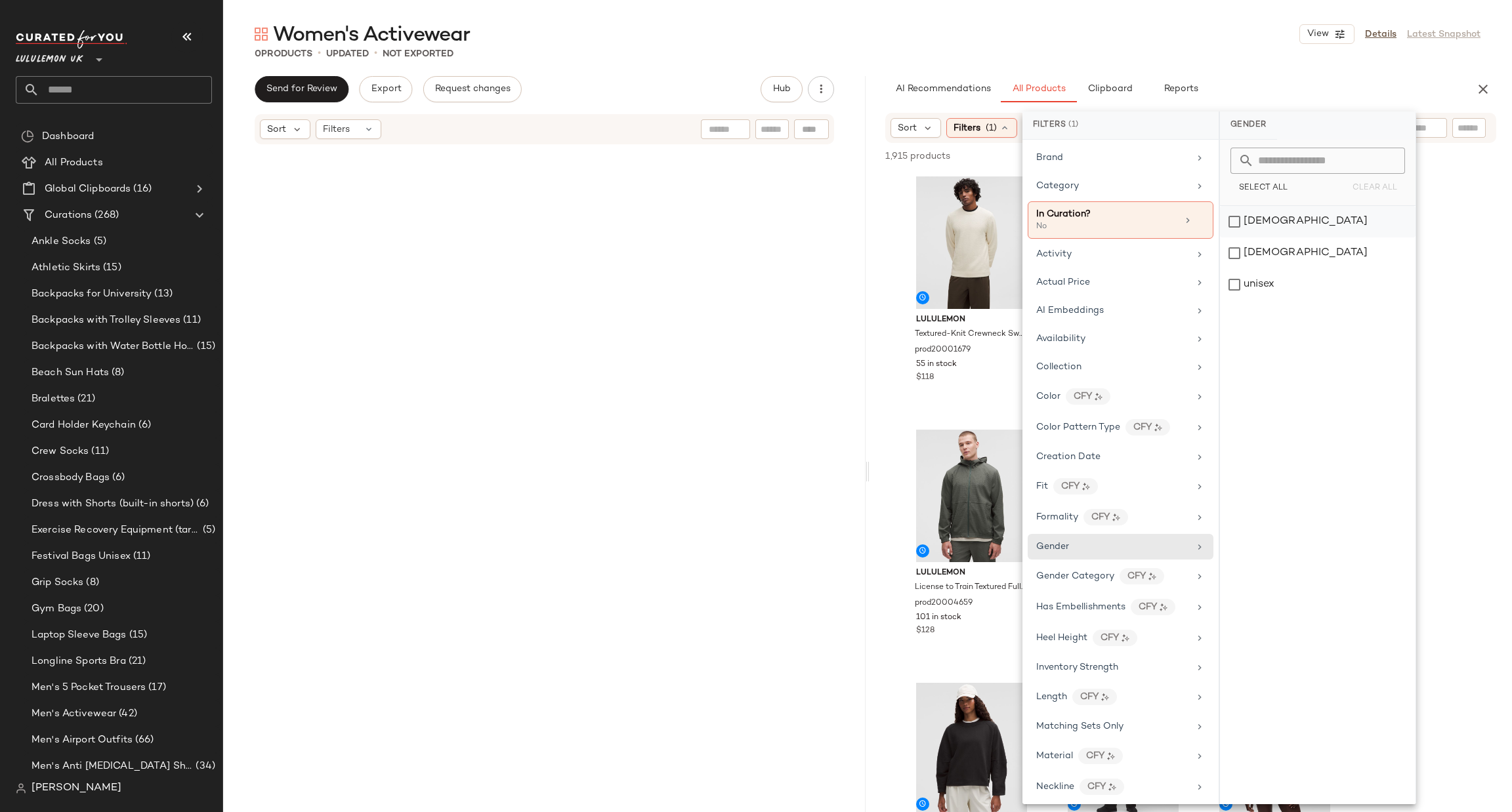
click at [1280, 230] on div "[DEMOGRAPHIC_DATA]" at bounding box center [1317, 222] width 196 height 32
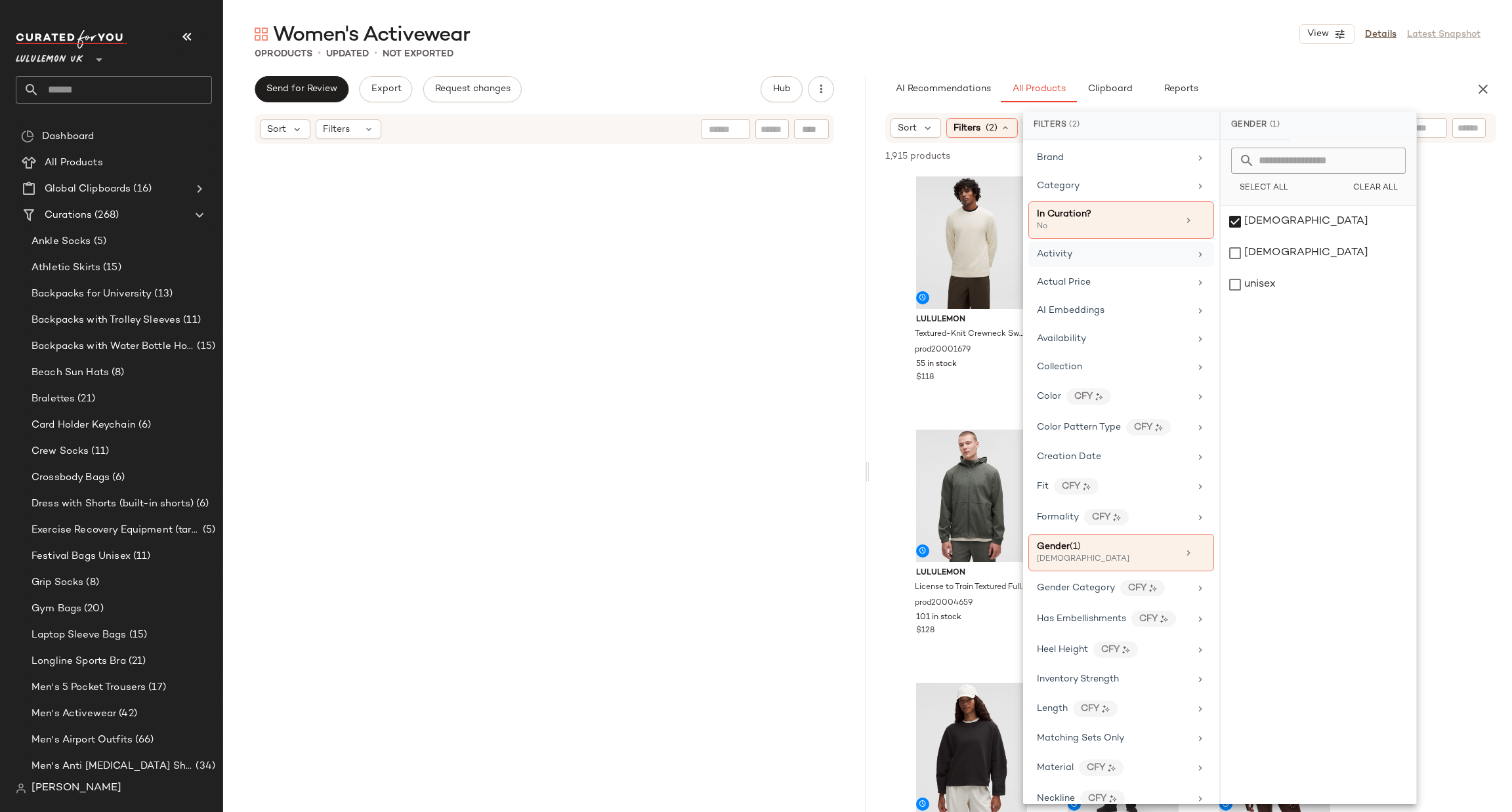
click at [1116, 258] on div "Activity" at bounding box center [1112, 253] width 153 height 14
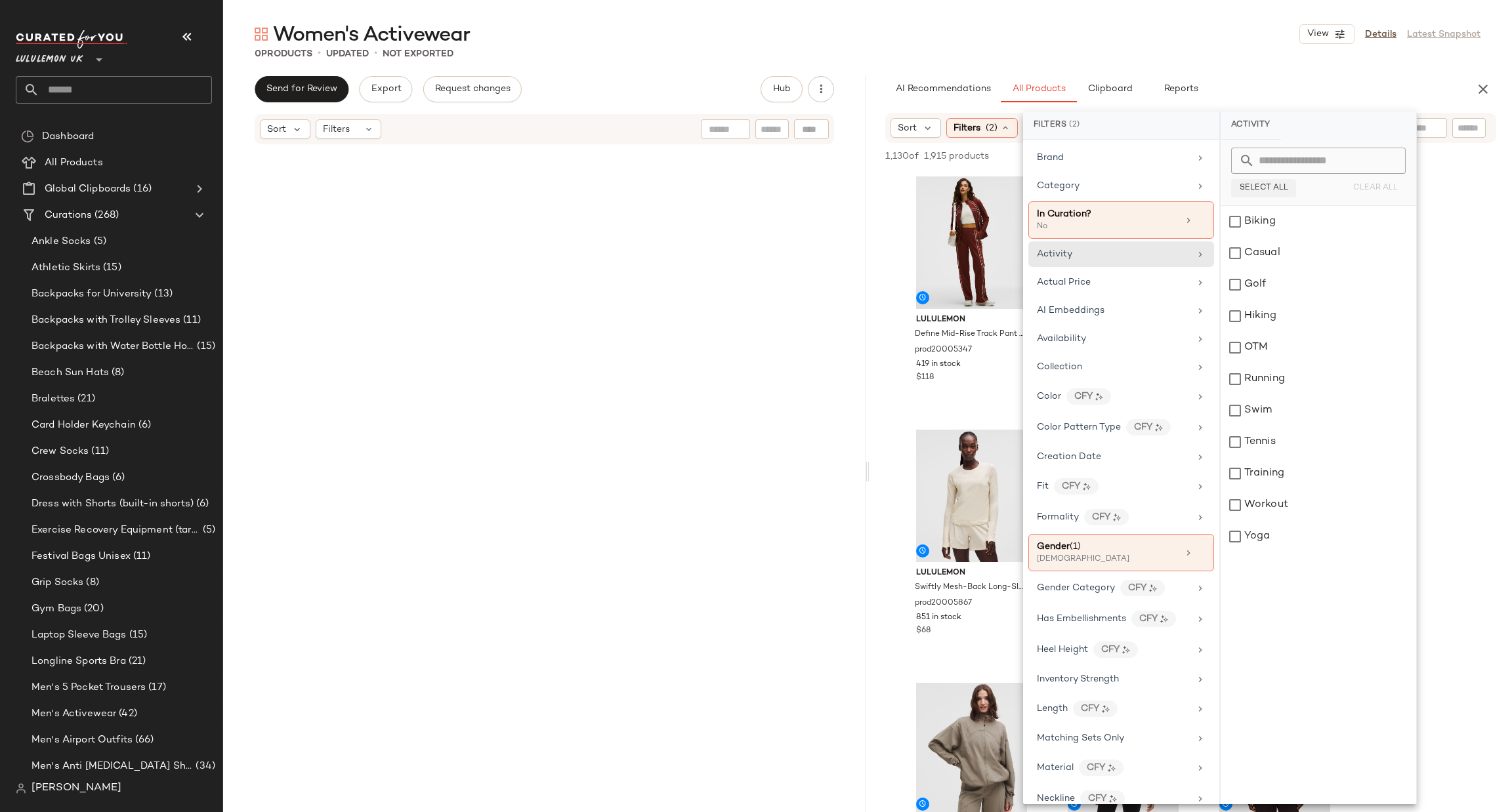
click at [1273, 186] on span "Select All" at bounding box center [1263, 188] width 49 height 9
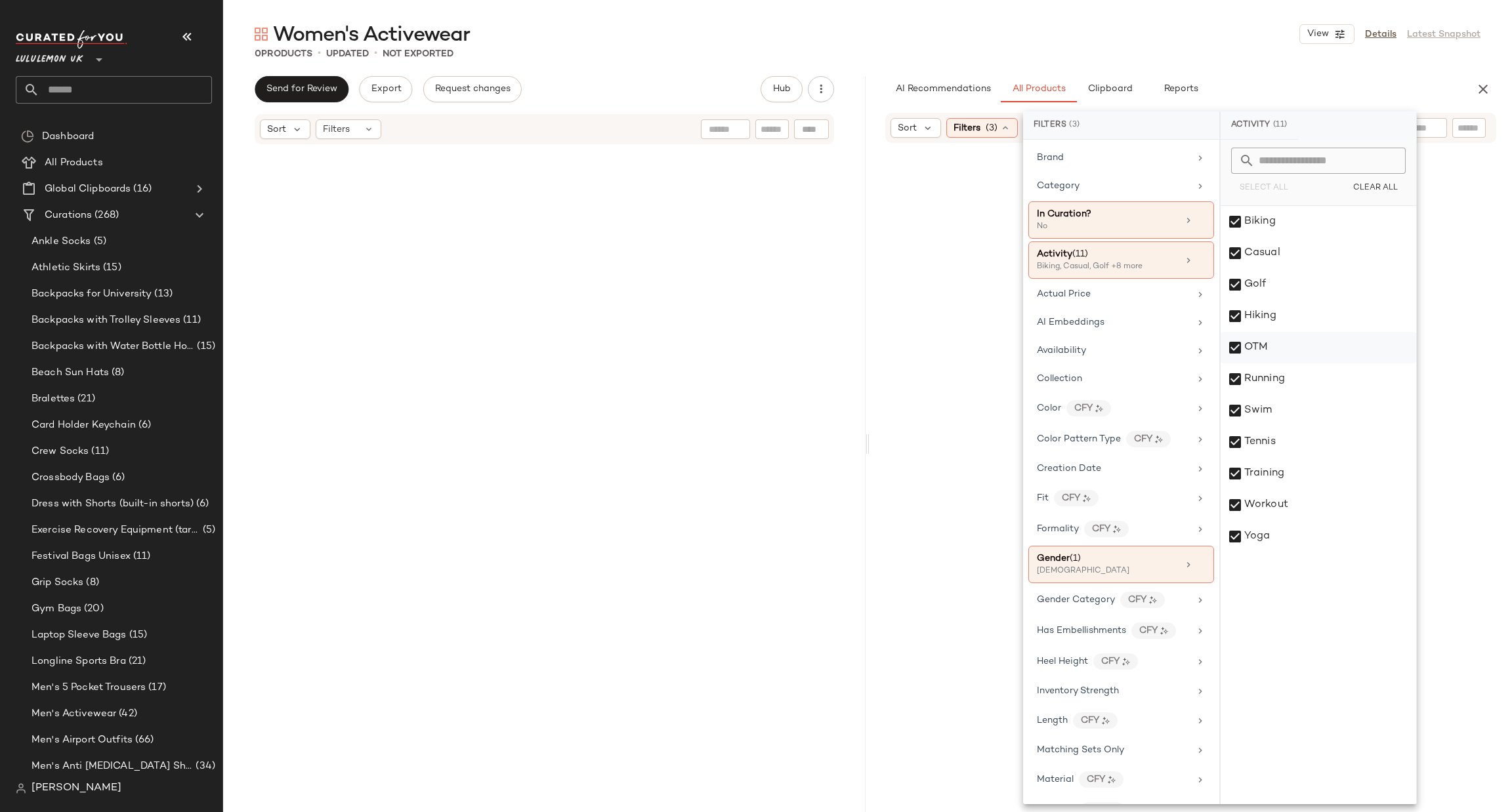
click at [1265, 346] on div "OTM" at bounding box center [1318, 348] width 196 height 32
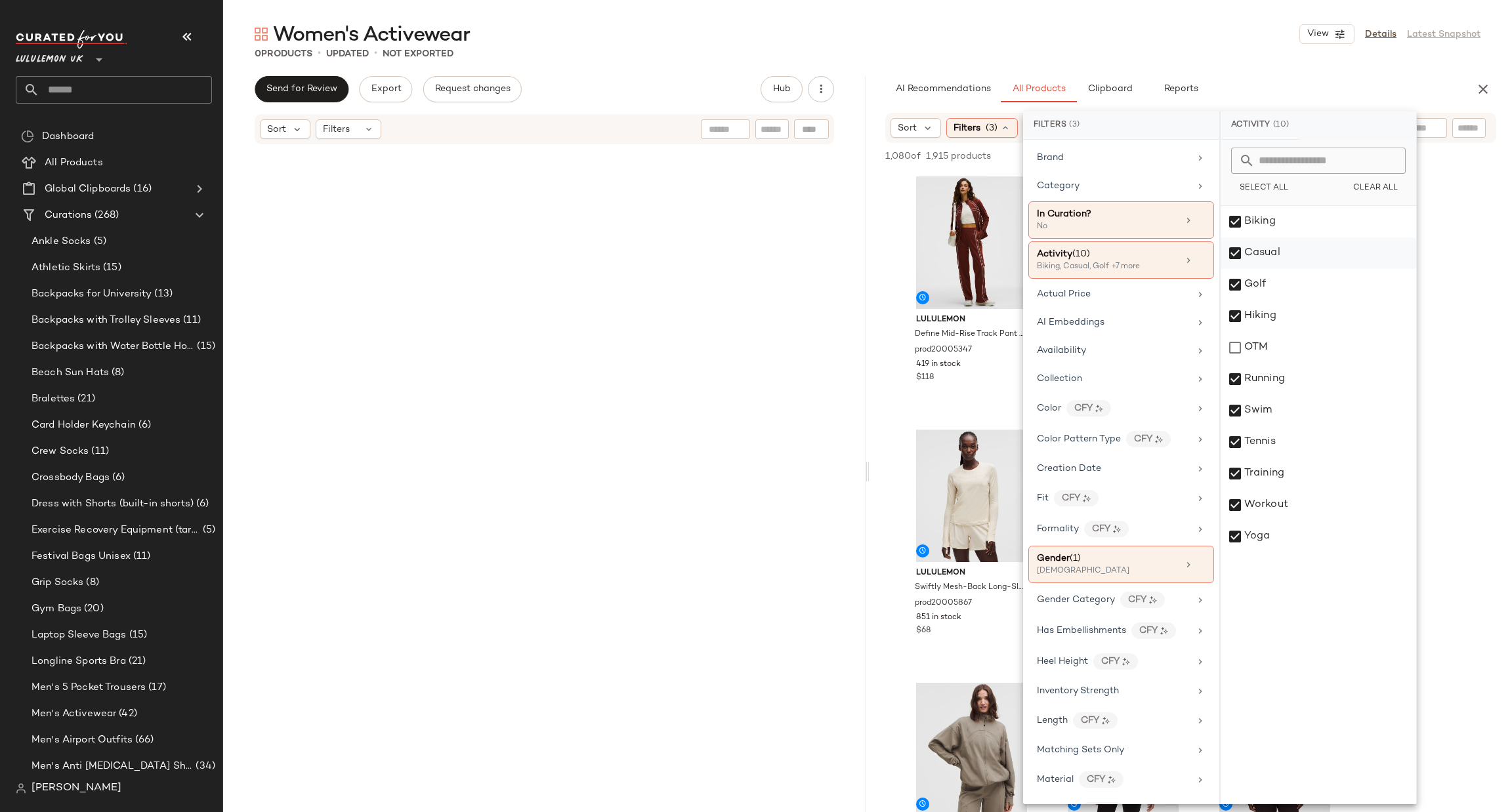
click at [1286, 244] on div "Casual" at bounding box center [1318, 253] width 196 height 32
